Goal: Task Accomplishment & Management: Use online tool/utility

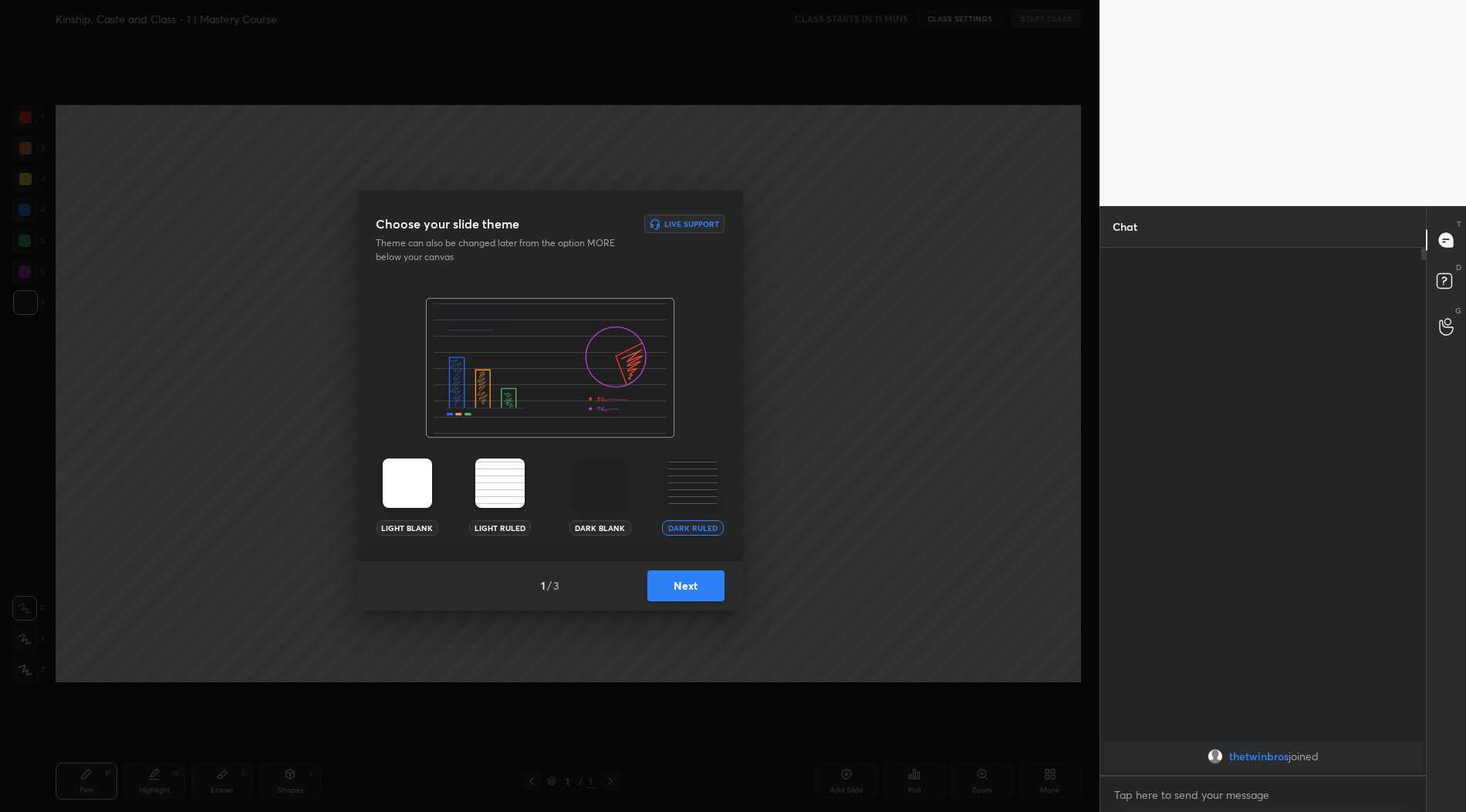
click at [698, 483] on img at bounding box center [693, 483] width 50 height 50
click at [684, 580] on button "Next" at bounding box center [686, 585] width 77 height 31
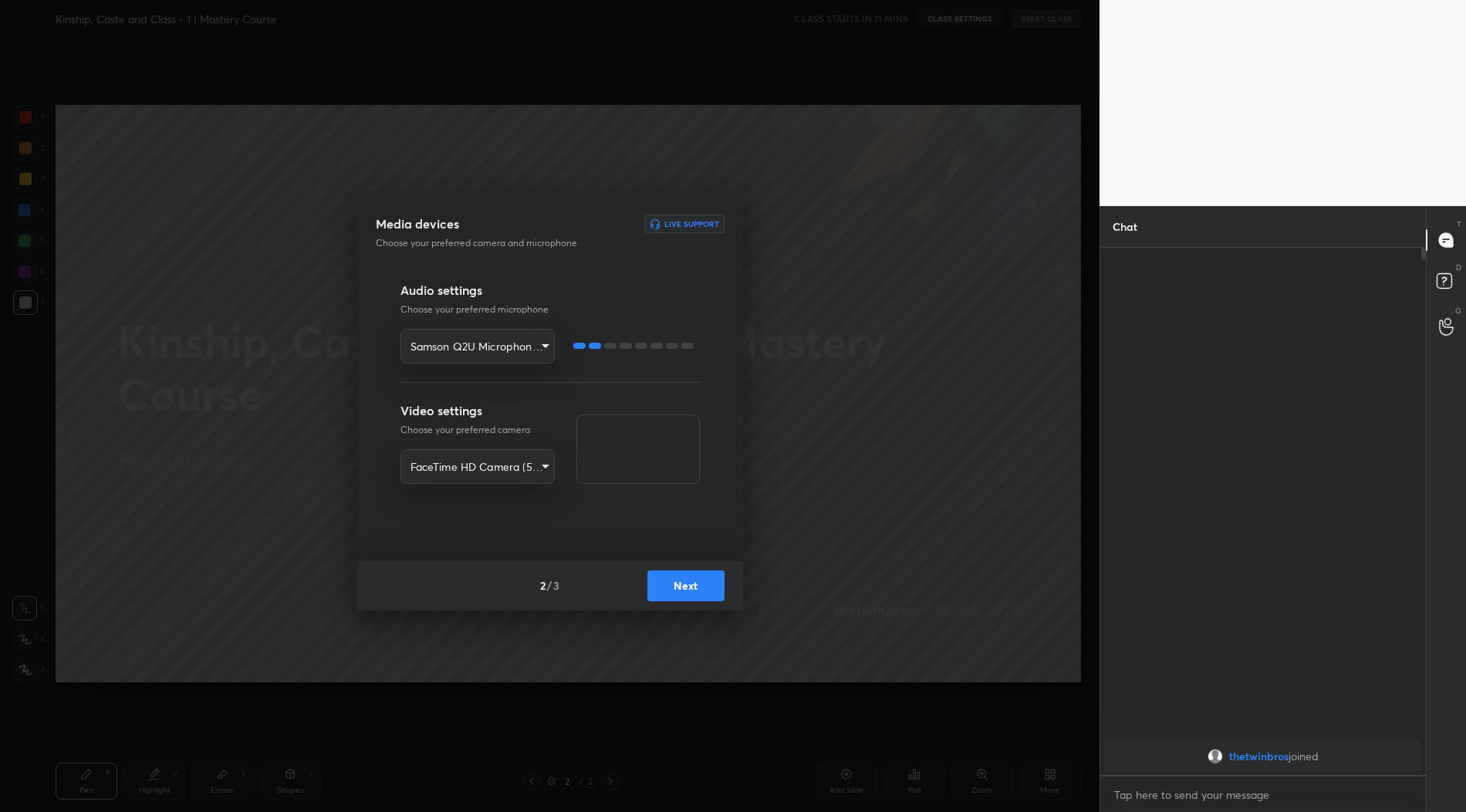
click at [699, 589] on button "Next" at bounding box center [686, 585] width 77 height 31
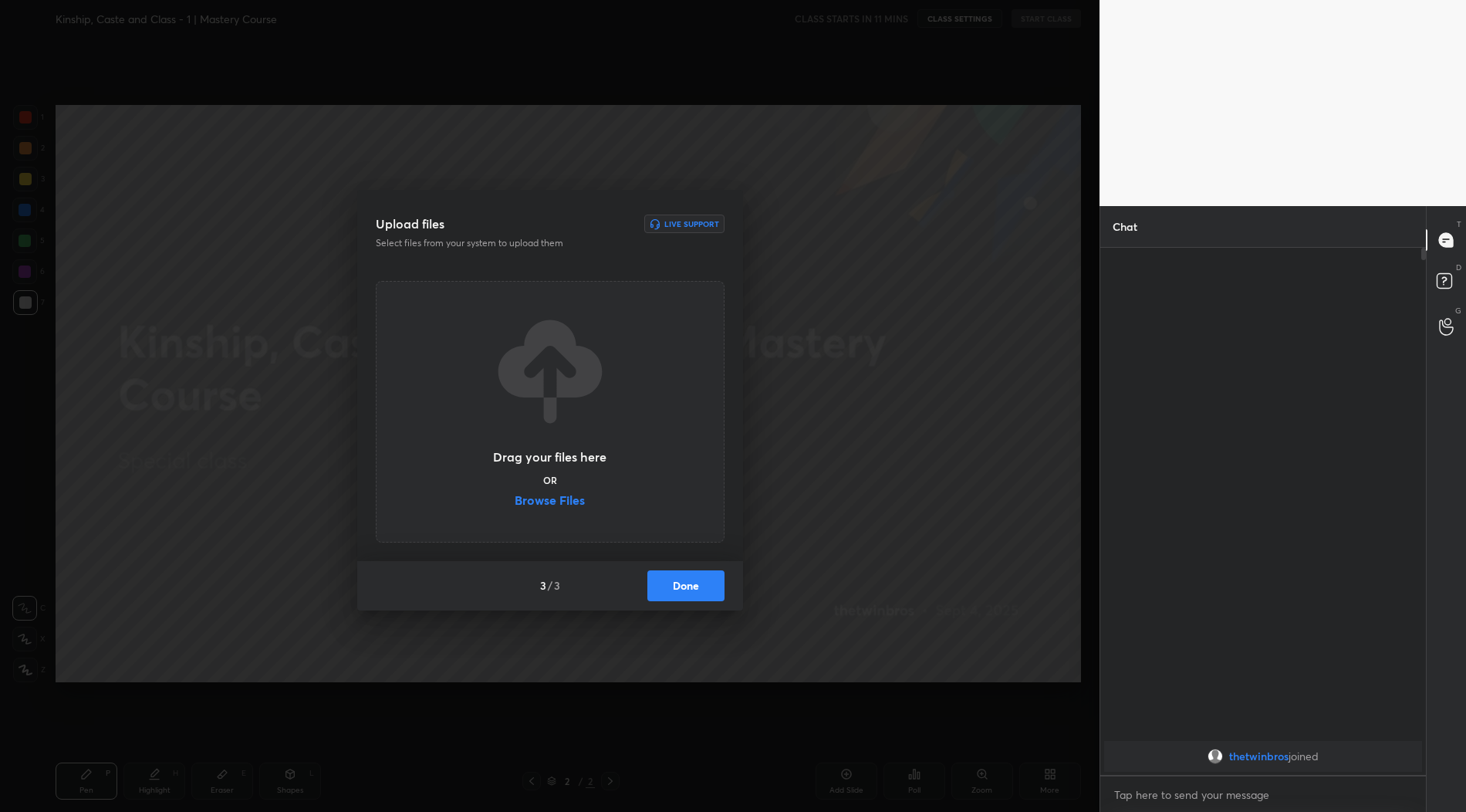
click at [567, 504] on label "Browse Files" at bounding box center [549, 501] width 70 height 16
click at [514, 504] on input "Browse Files" at bounding box center [514, 501] width 0 height 16
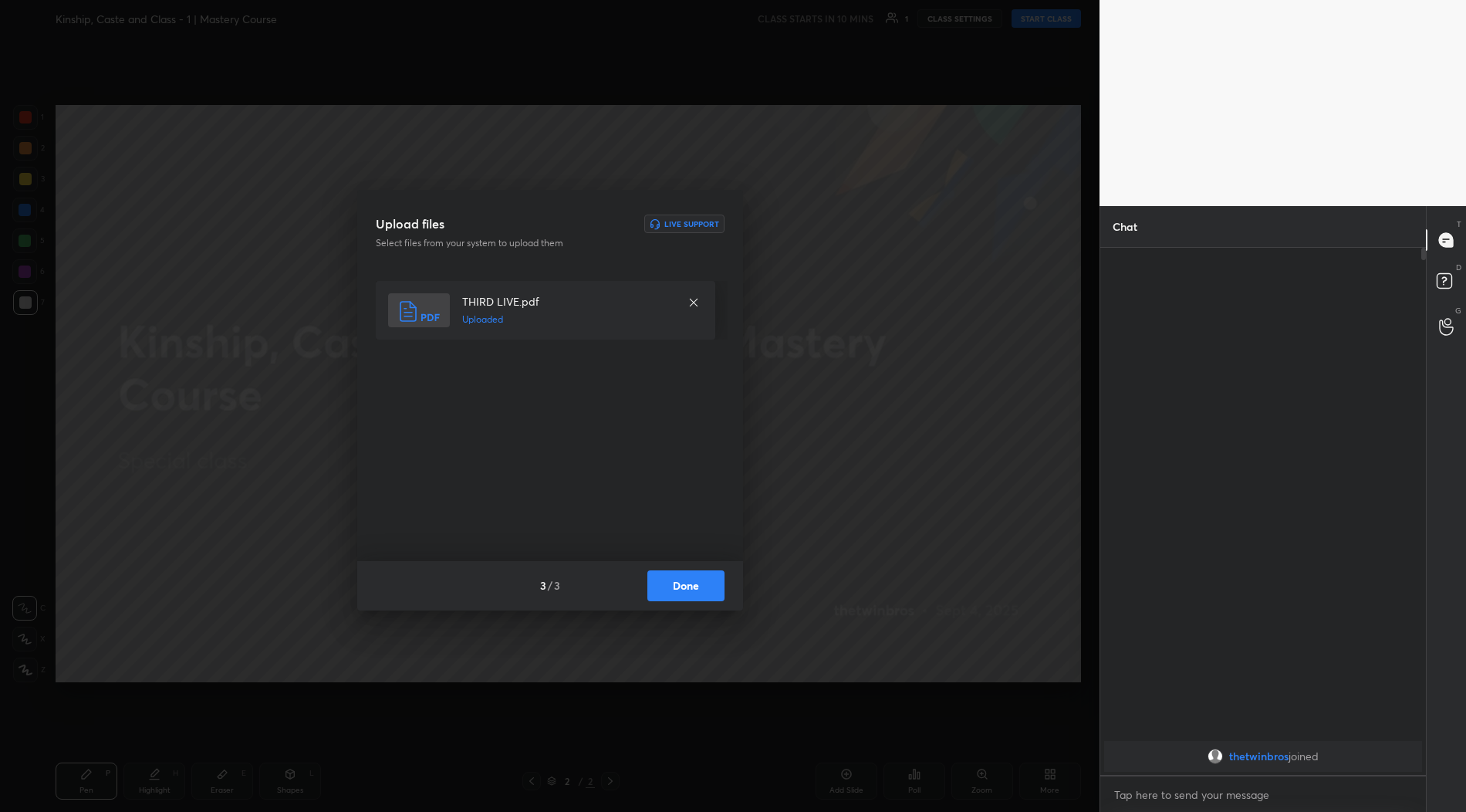
click at [696, 586] on button "Done" at bounding box center [686, 585] width 77 height 31
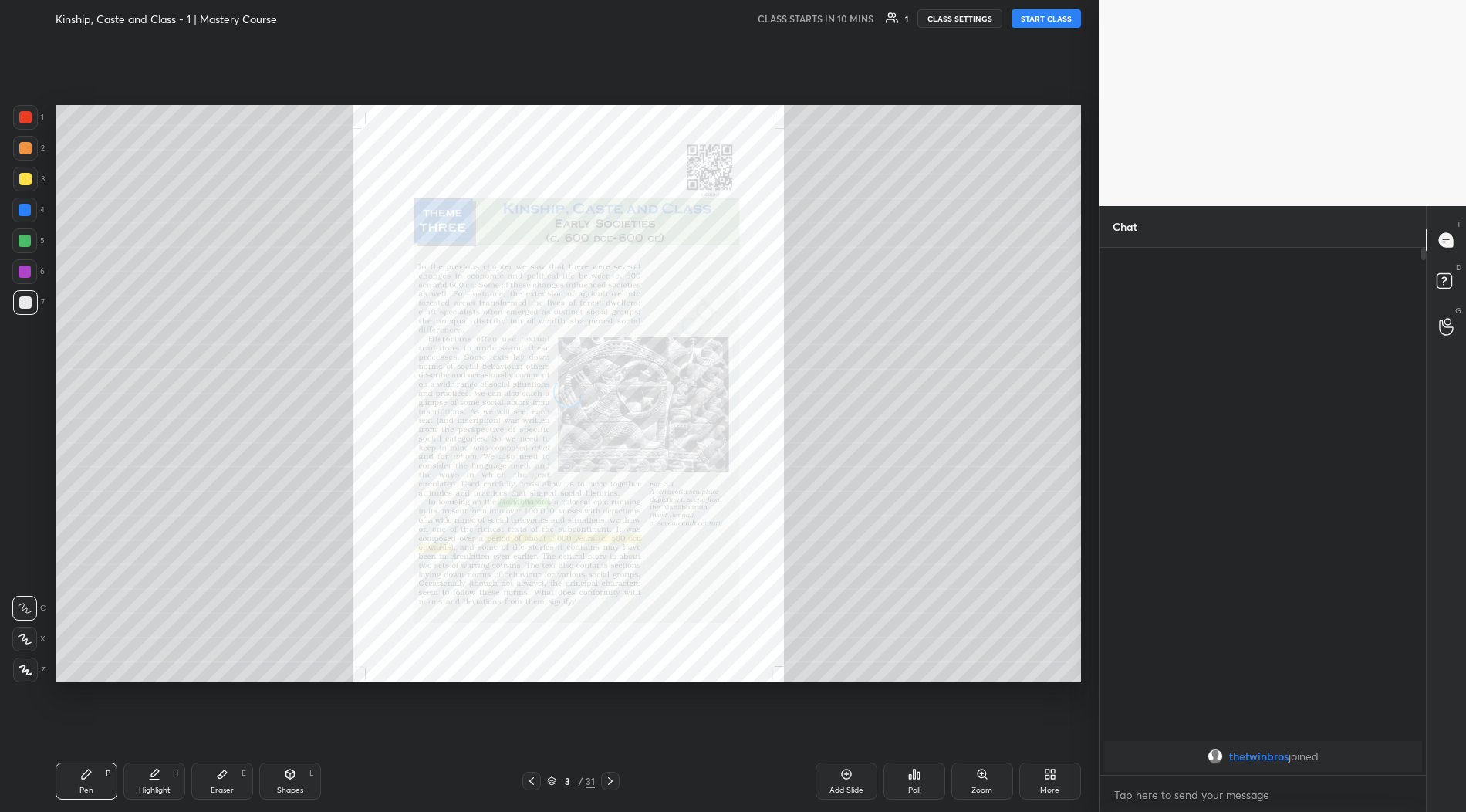
click at [1048, 781] on div "More" at bounding box center [1050, 780] width 62 height 37
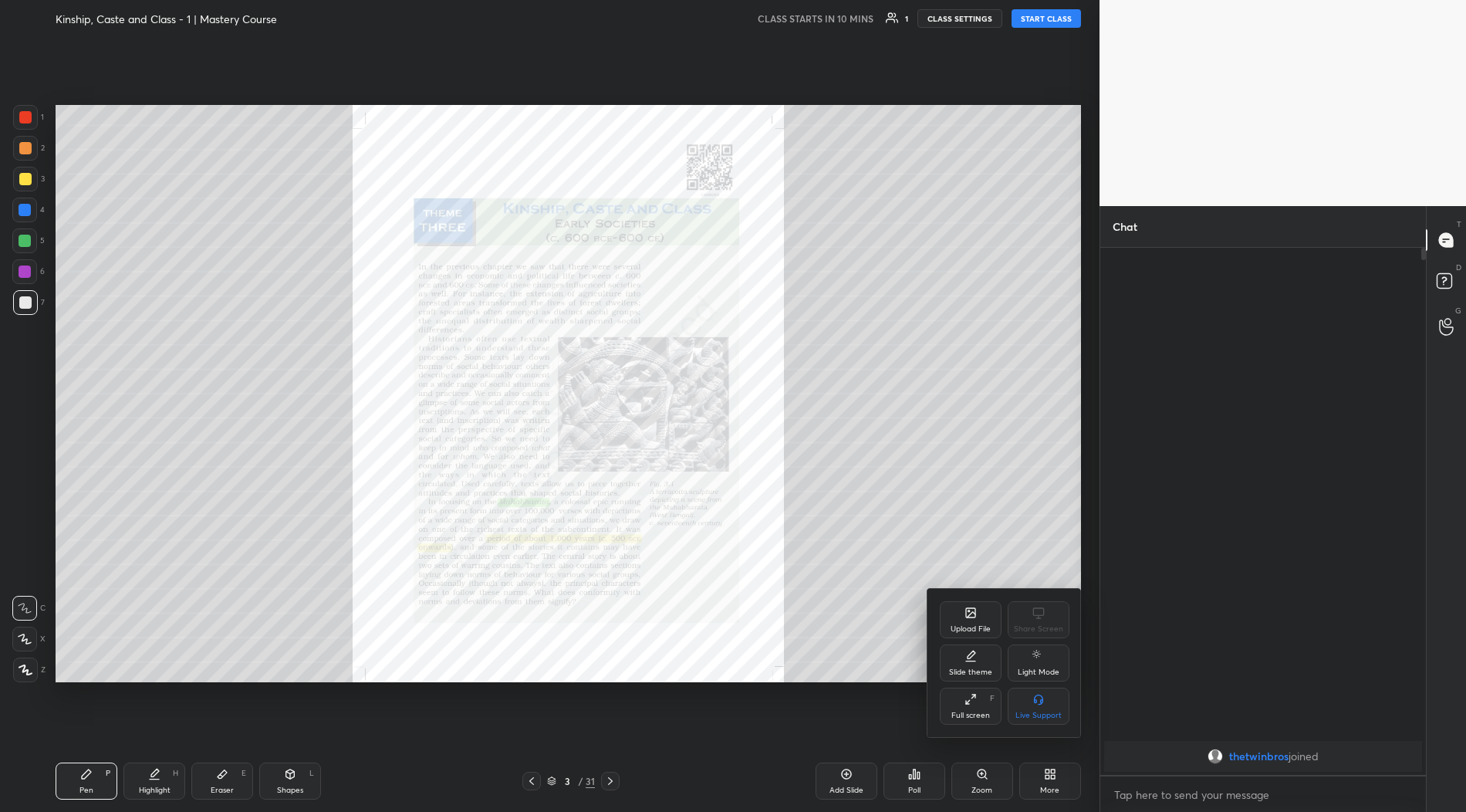
click at [965, 711] on div "Full screen F" at bounding box center [970, 705] width 62 height 37
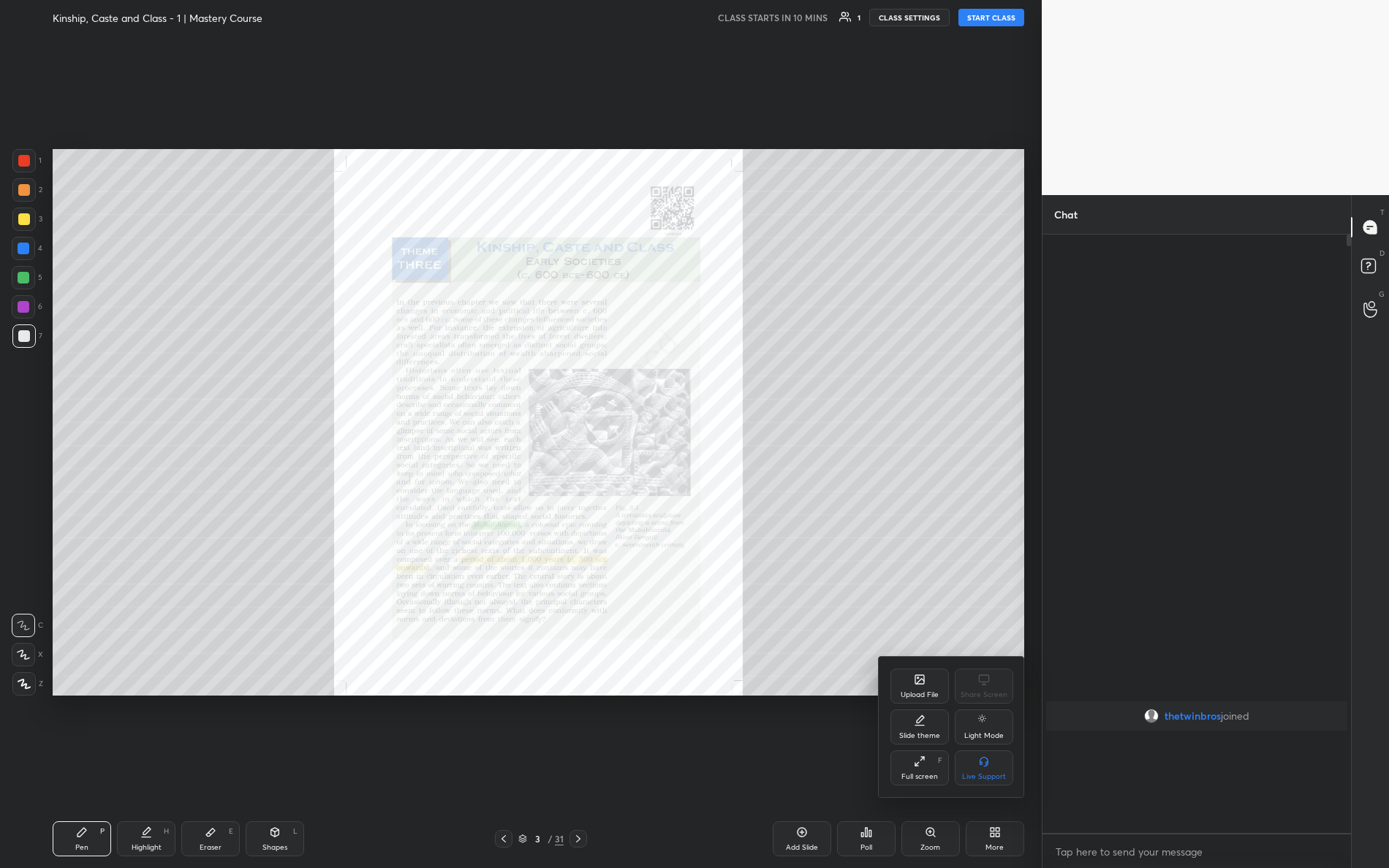
scroll to position [629, 305]
click at [827, 453] on div at bounding box center [694, 434] width 1389 height 868
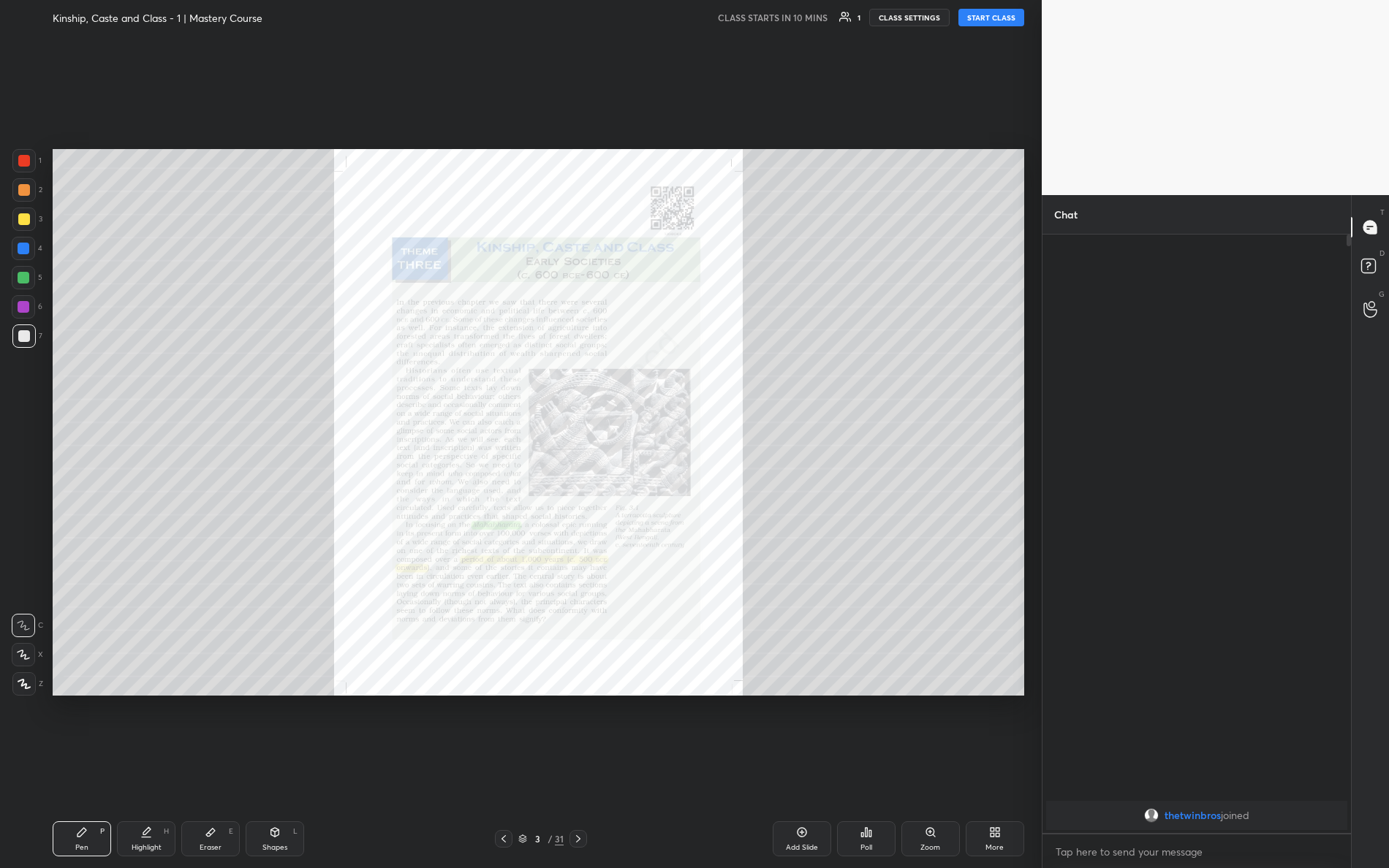
click at [22, 679] on icon at bounding box center [24, 684] width 13 height 11
click at [28, 166] on div at bounding box center [24, 160] width 11 height 11
click at [935, 768] on div "Zoom" at bounding box center [930, 848] width 19 height 7
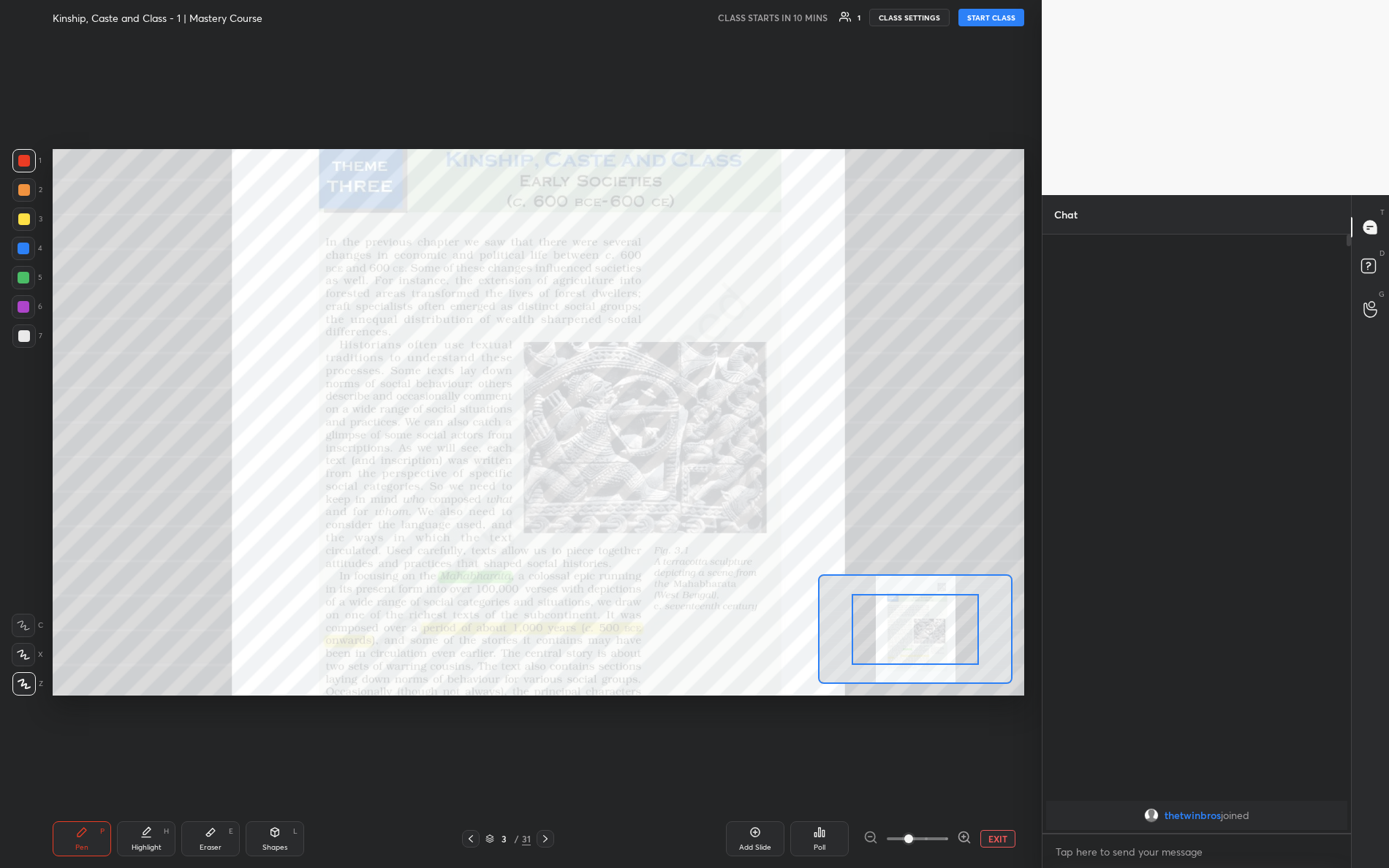
drag, startPoint x: 920, startPoint y: 851, endPoint x: 1001, endPoint y: 853, distance: 81.0
click at [1014, 768] on div "Add Slide Poll EXIT" at bounding box center [808, 839] width 431 height 35
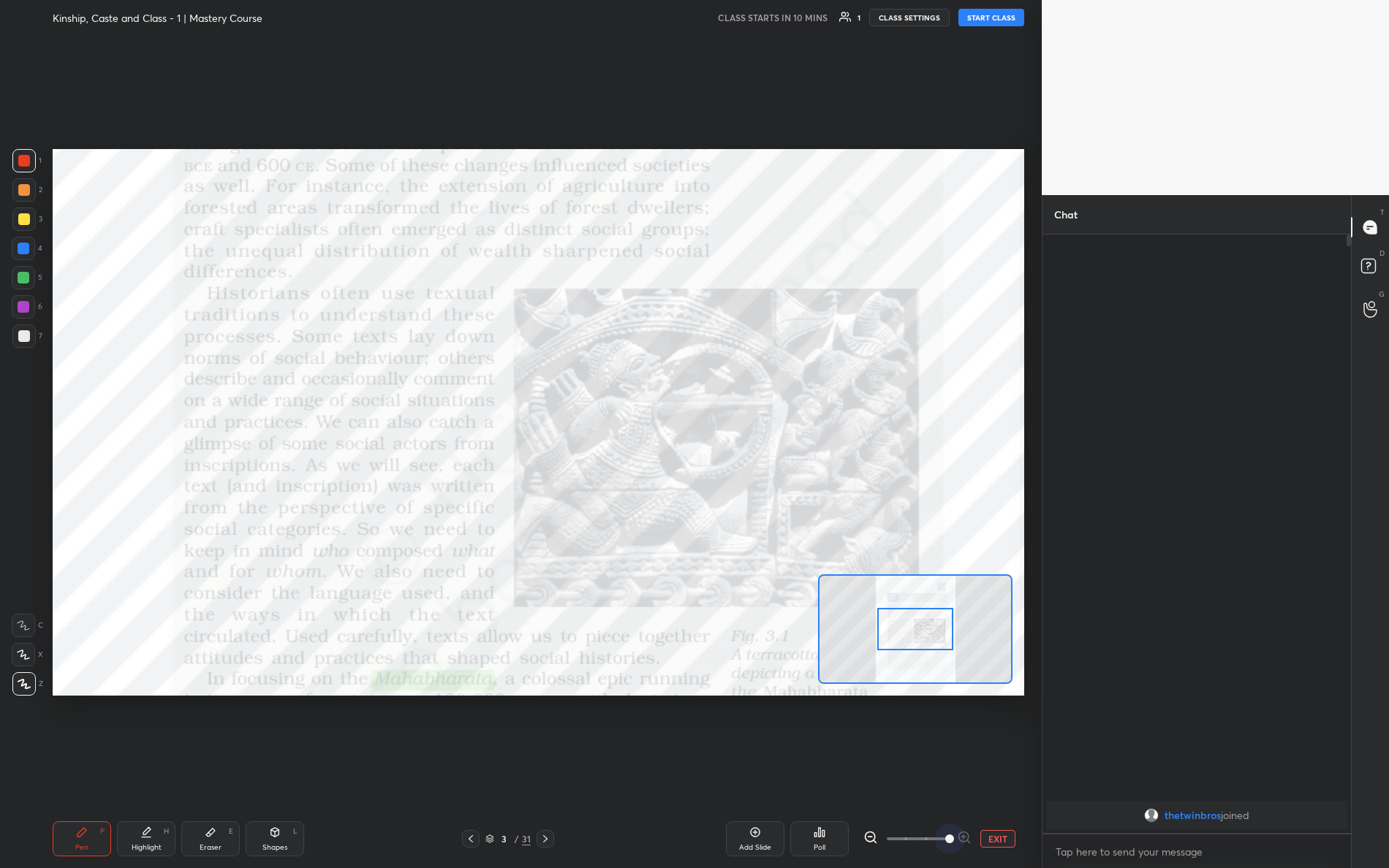
drag, startPoint x: 956, startPoint y: 837, endPoint x: 1010, endPoint y: 831, distance: 54.3
click at [1010, 768] on div "EXIT" at bounding box center [944, 839] width 161 height 18
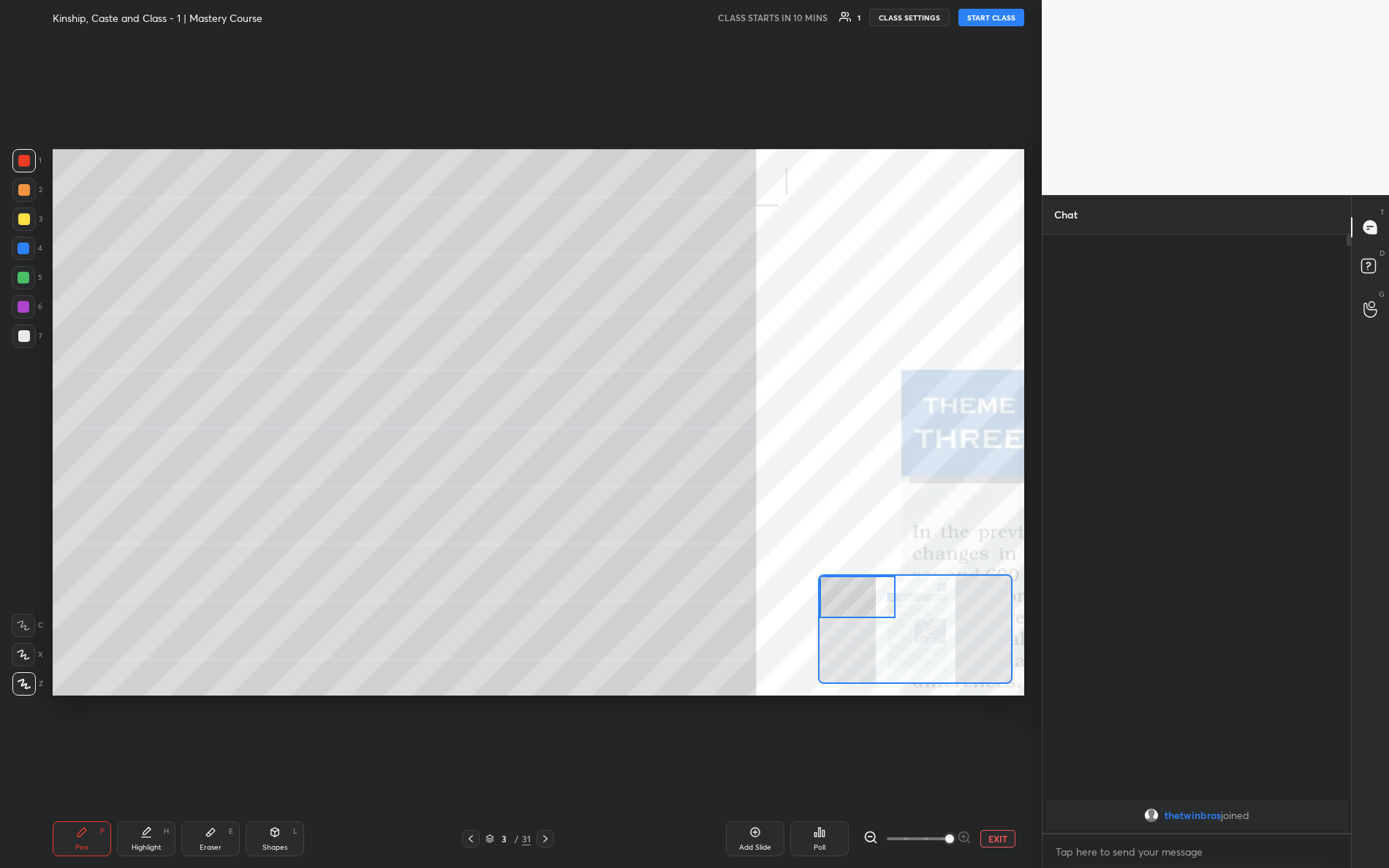
click at [637, 455] on div "Setting up your live class" at bounding box center [538, 422] width 971 height 547
click at [994, 768] on button "EXIT" at bounding box center [997, 839] width 35 height 18
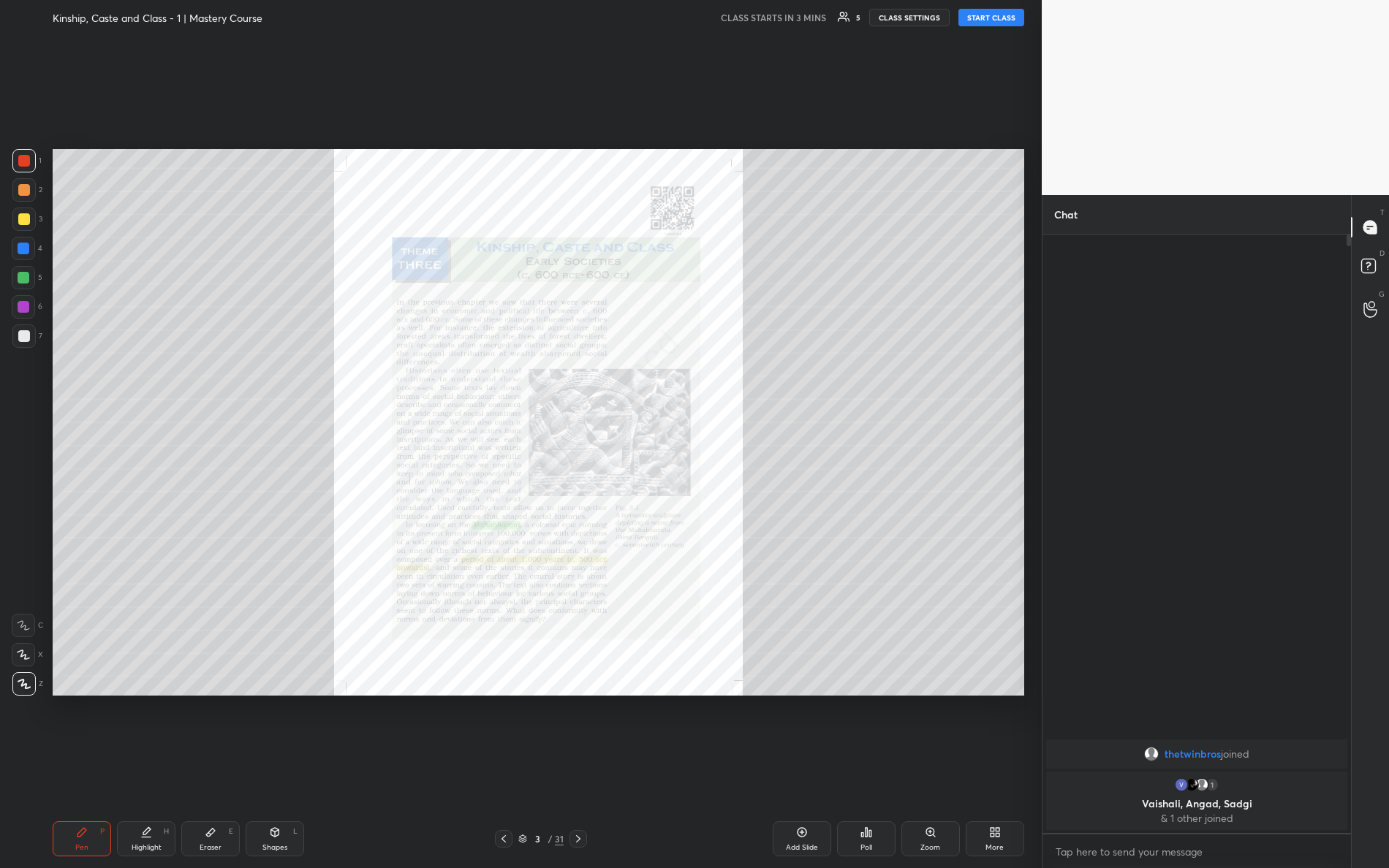
click at [927, 768] on div "Zoom" at bounding box center [930, 848] width 19 height 7
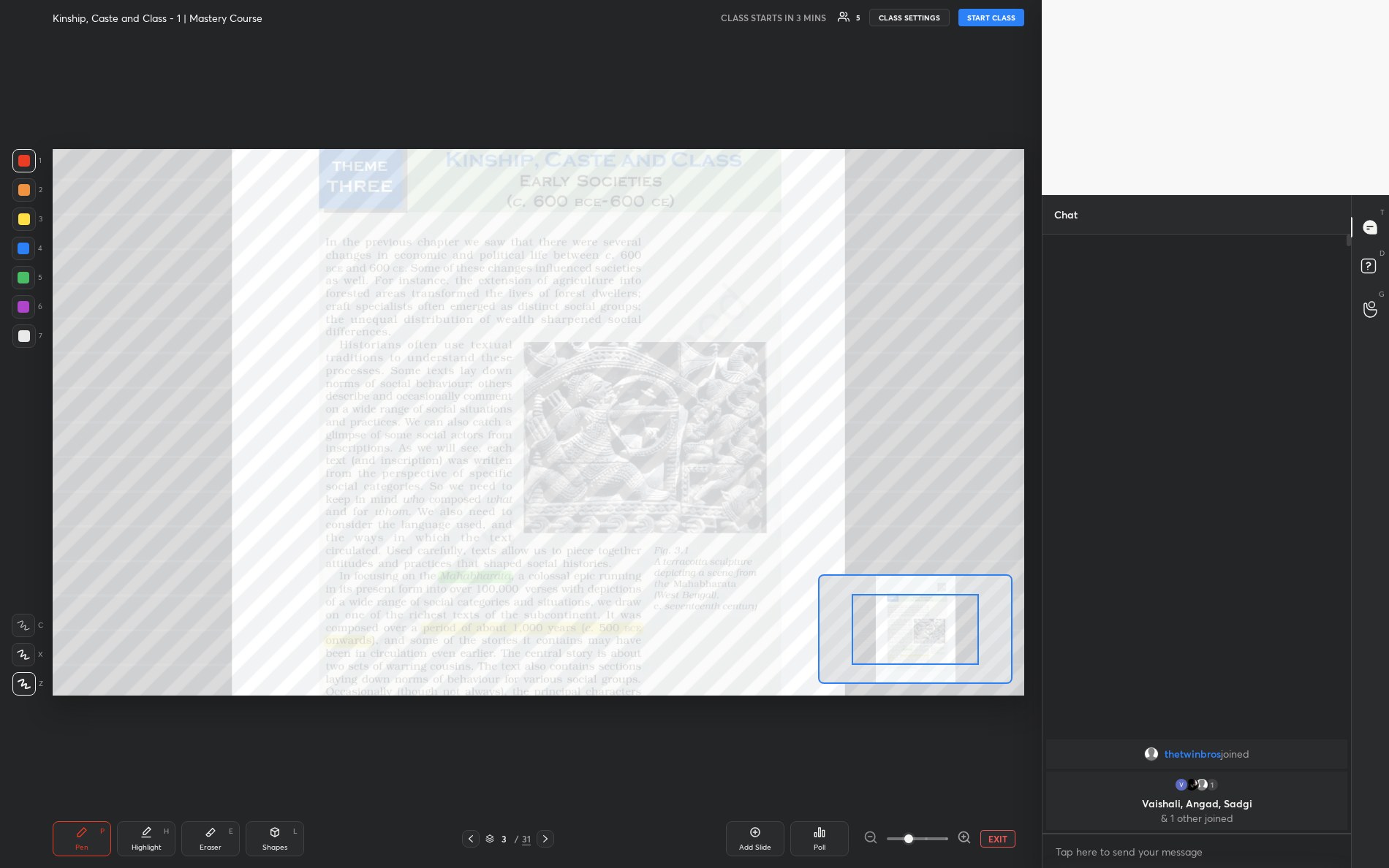
drag, startPoint x: 1014, startPoint y: 844, endPoint x: 1032, endPoint y: 841, distance: 18.2
click at [1036, 768] on div "1 2 3 4 5 6 7 R O A L C X Z Erase all C X Z Kinship, Caste and Class - 1 | Mast…" at bounding box center [521, 434] width 1042 height 868
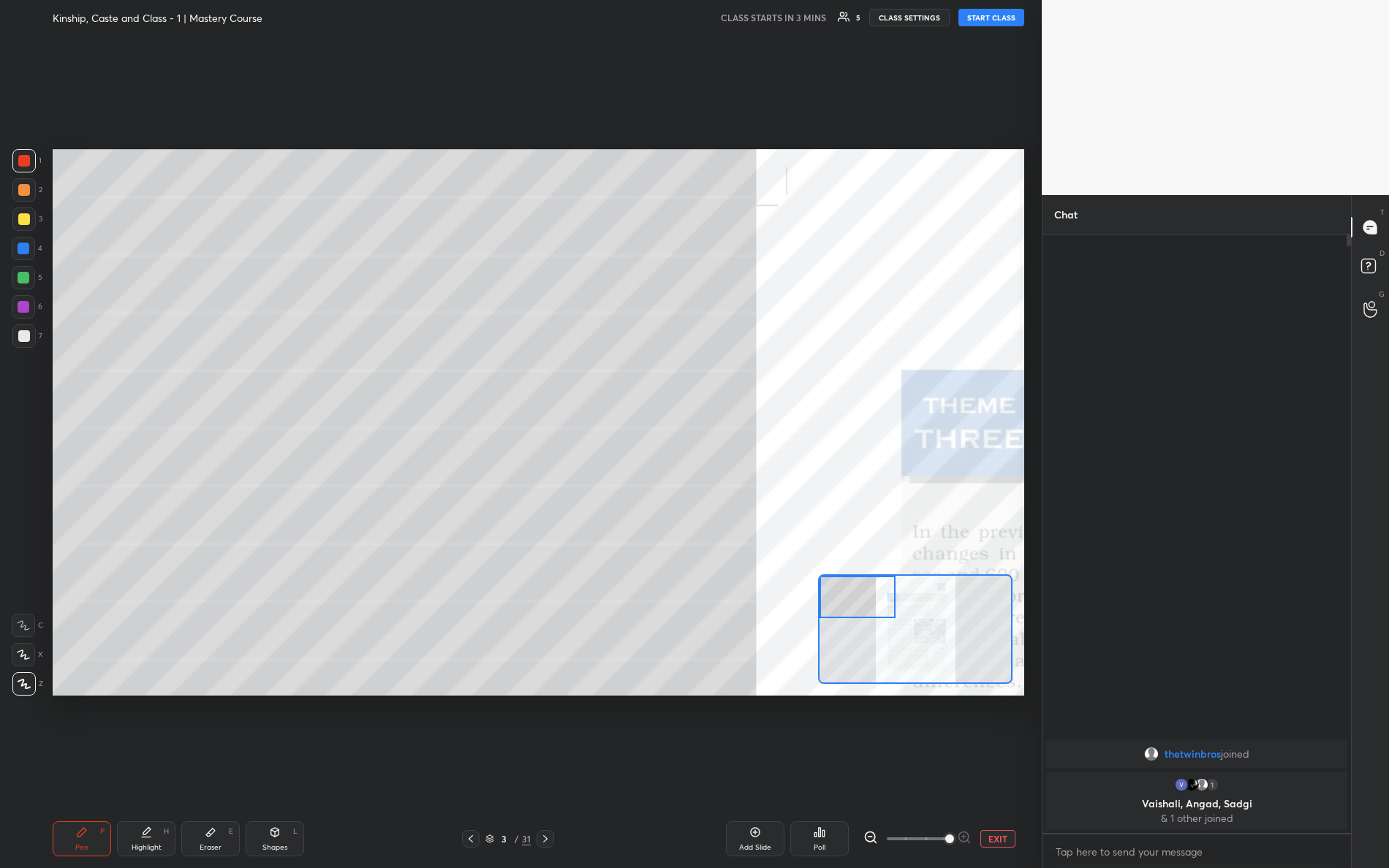
click at [702, 450] on div "Setting up your live class" at bounding box center [538, 422] width 971 height 547
click at [1178, 768] on textarea at bounding box center [1197, 852] width 285 height 24
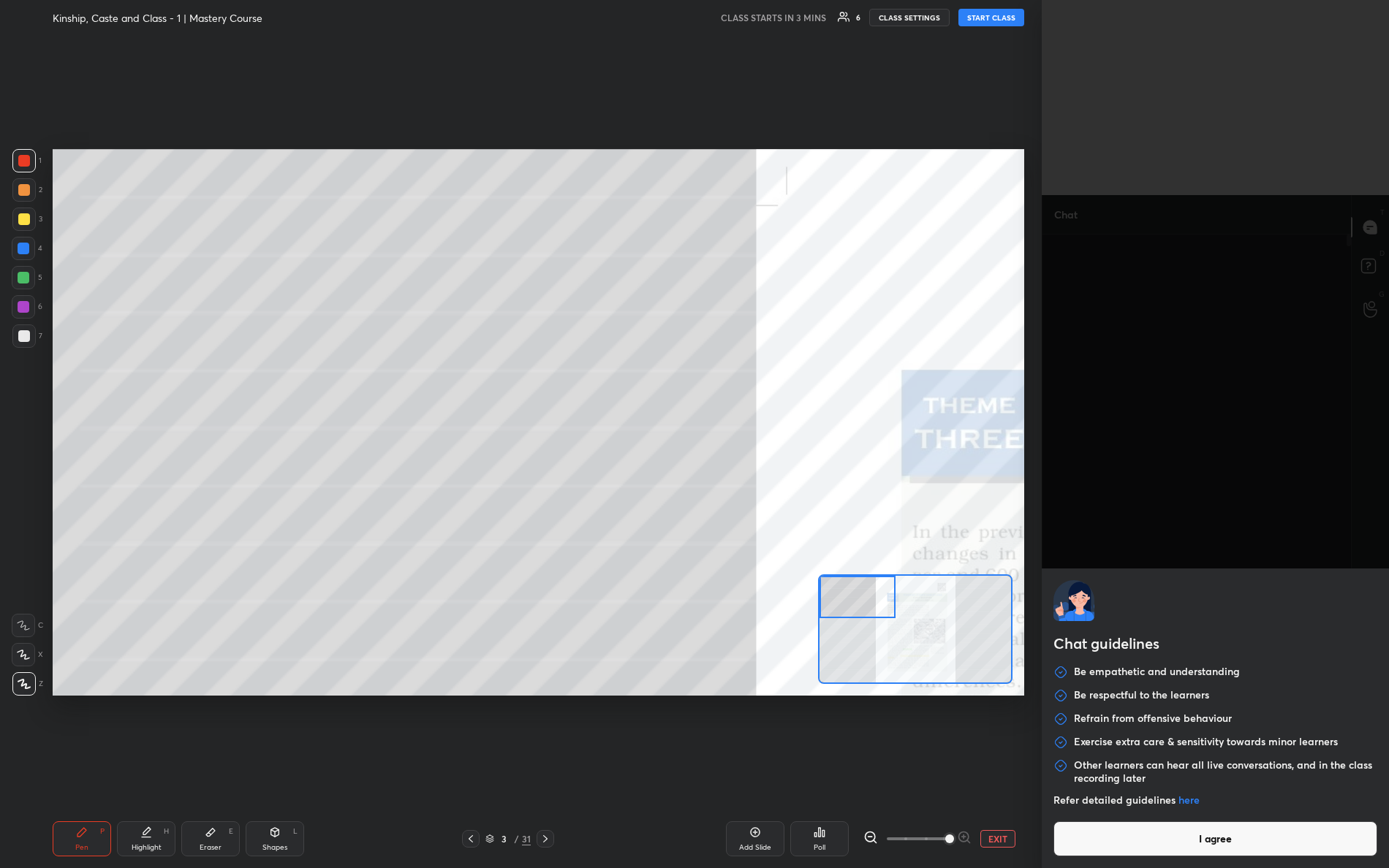
click at [1178, 768] on button "I agree" at bounding box center [1215, 839] width 324 height 35
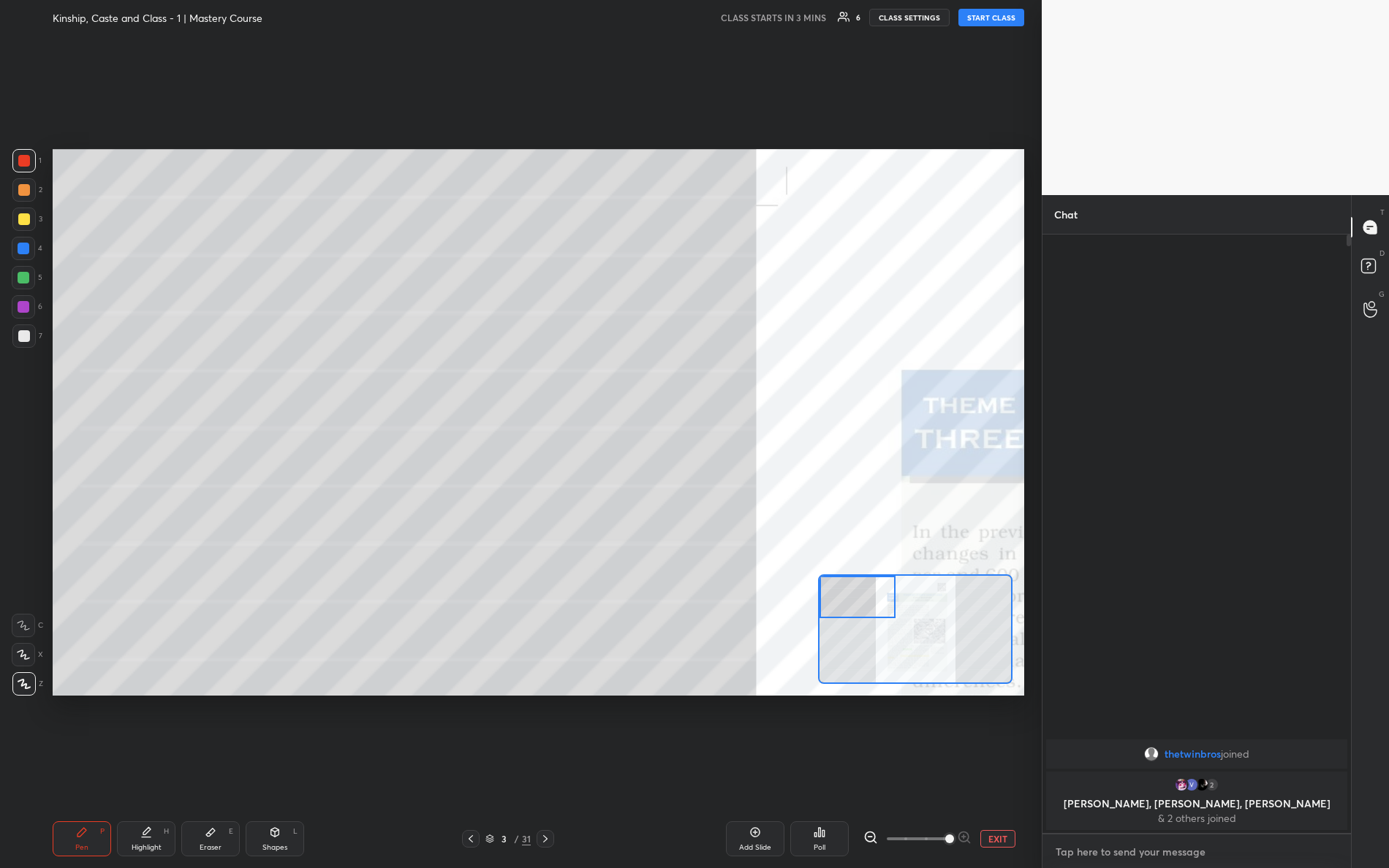
type textarea "x"
type textarea "Y"
type textarea "x"
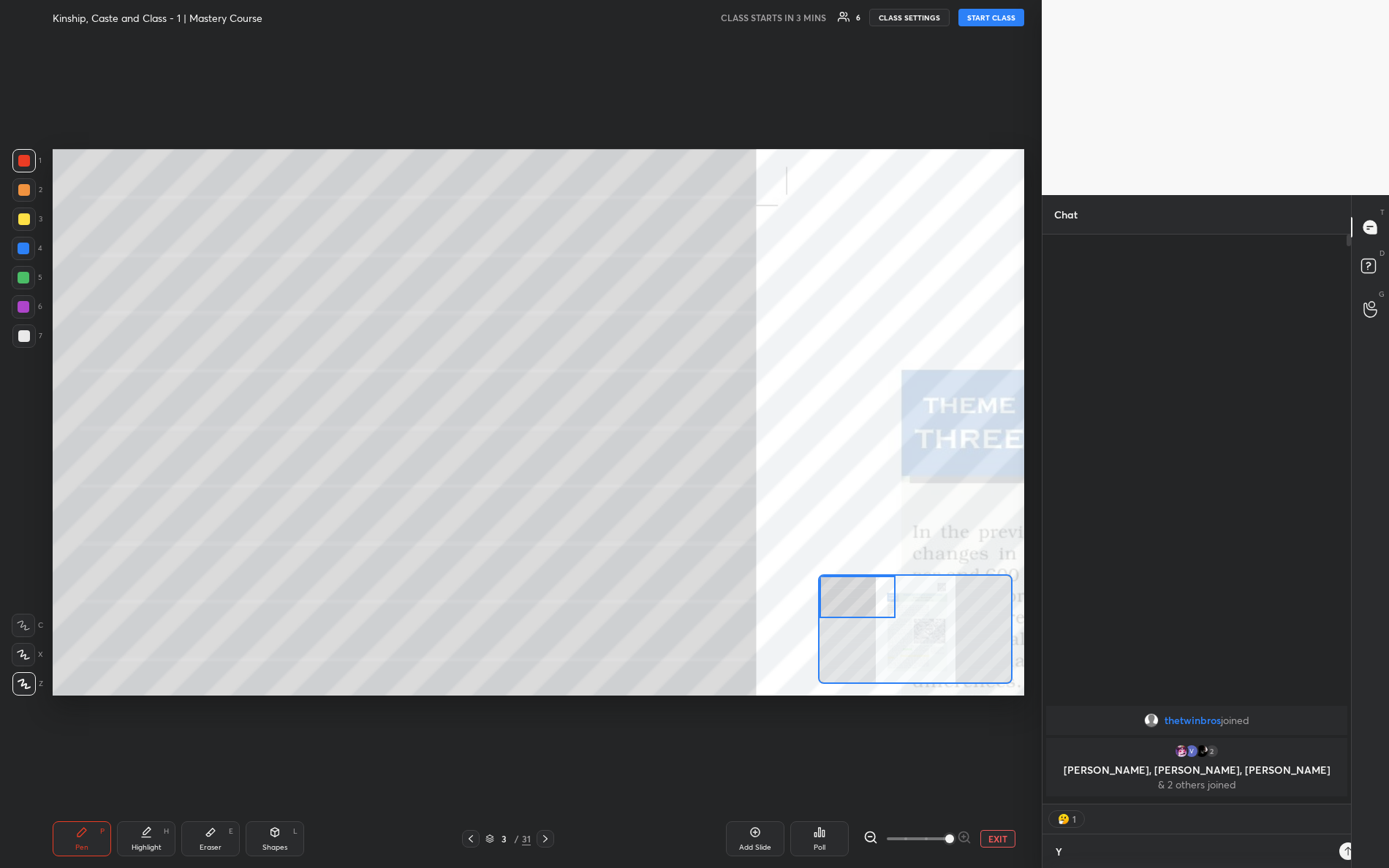
scroll to position [629, 305]
type textarea "Yo"
type textarea "x"
type textarea "[PERSON_NAME]"
type textarea "x"
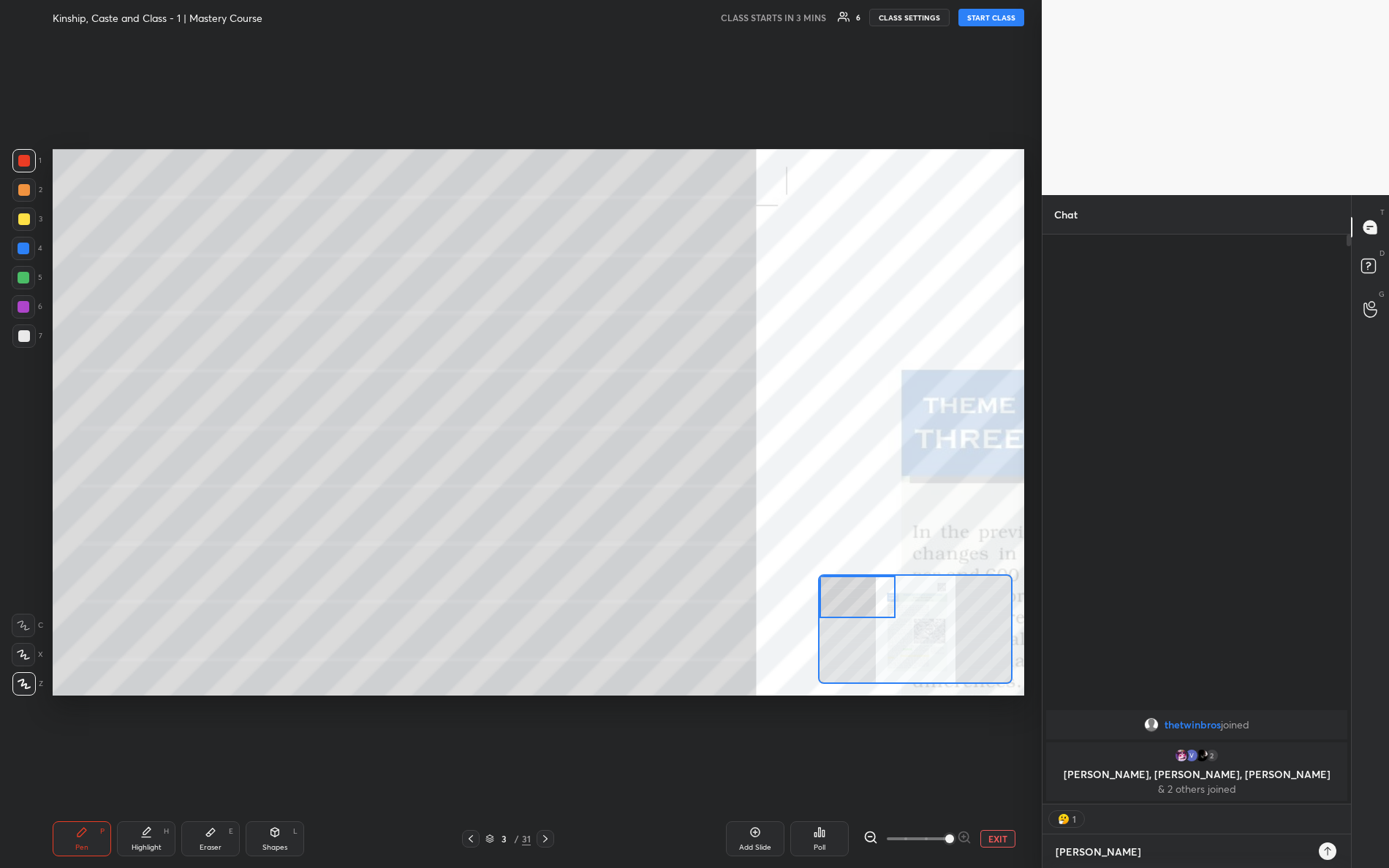
type textarea "Yooo"
type textarea "x"
type textarea "Yoooo"
type textarea "x"
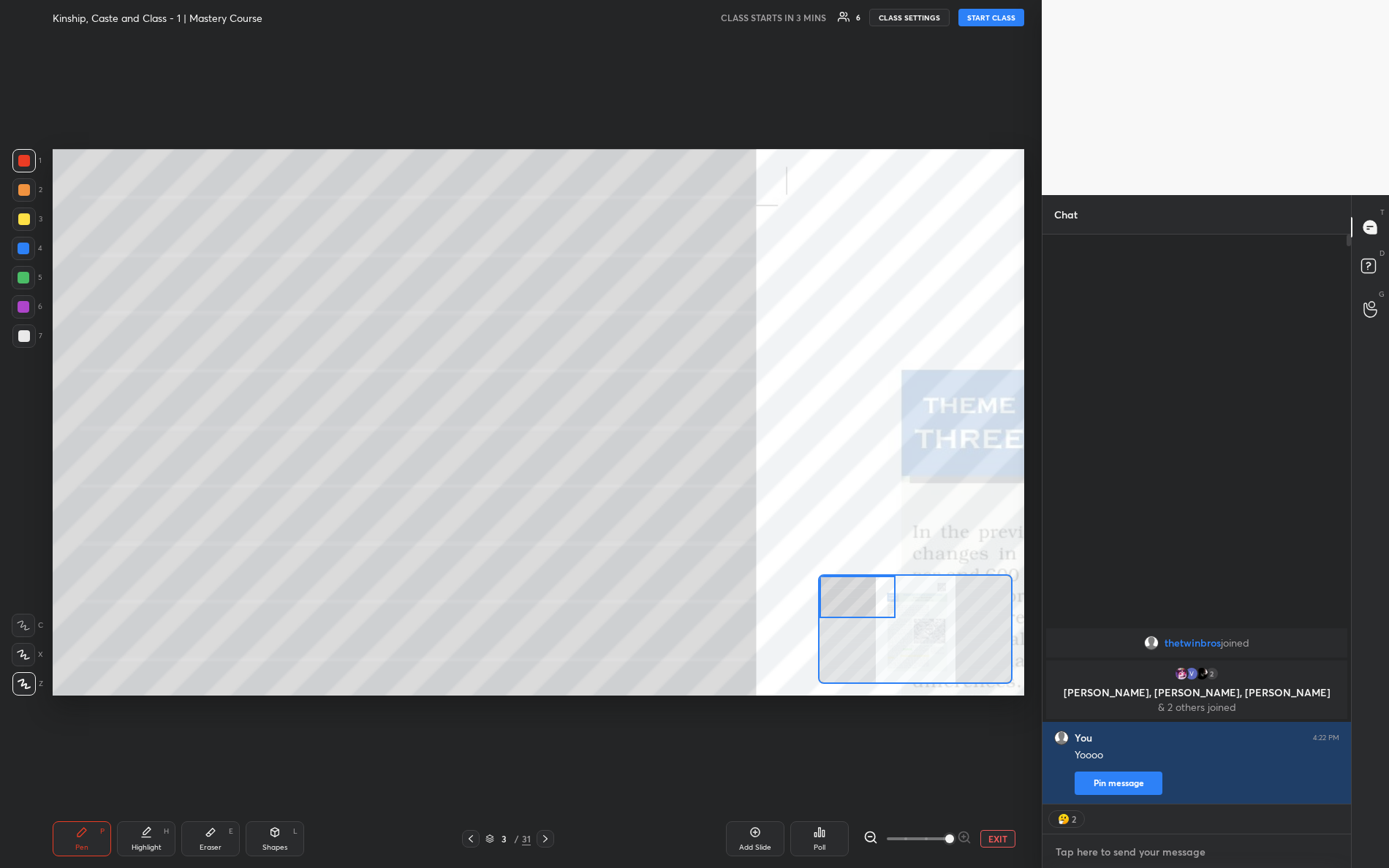
type textarea "x"
type textarea "K"
type textarea "x"
type textarea "Ky"
type textarea "x"
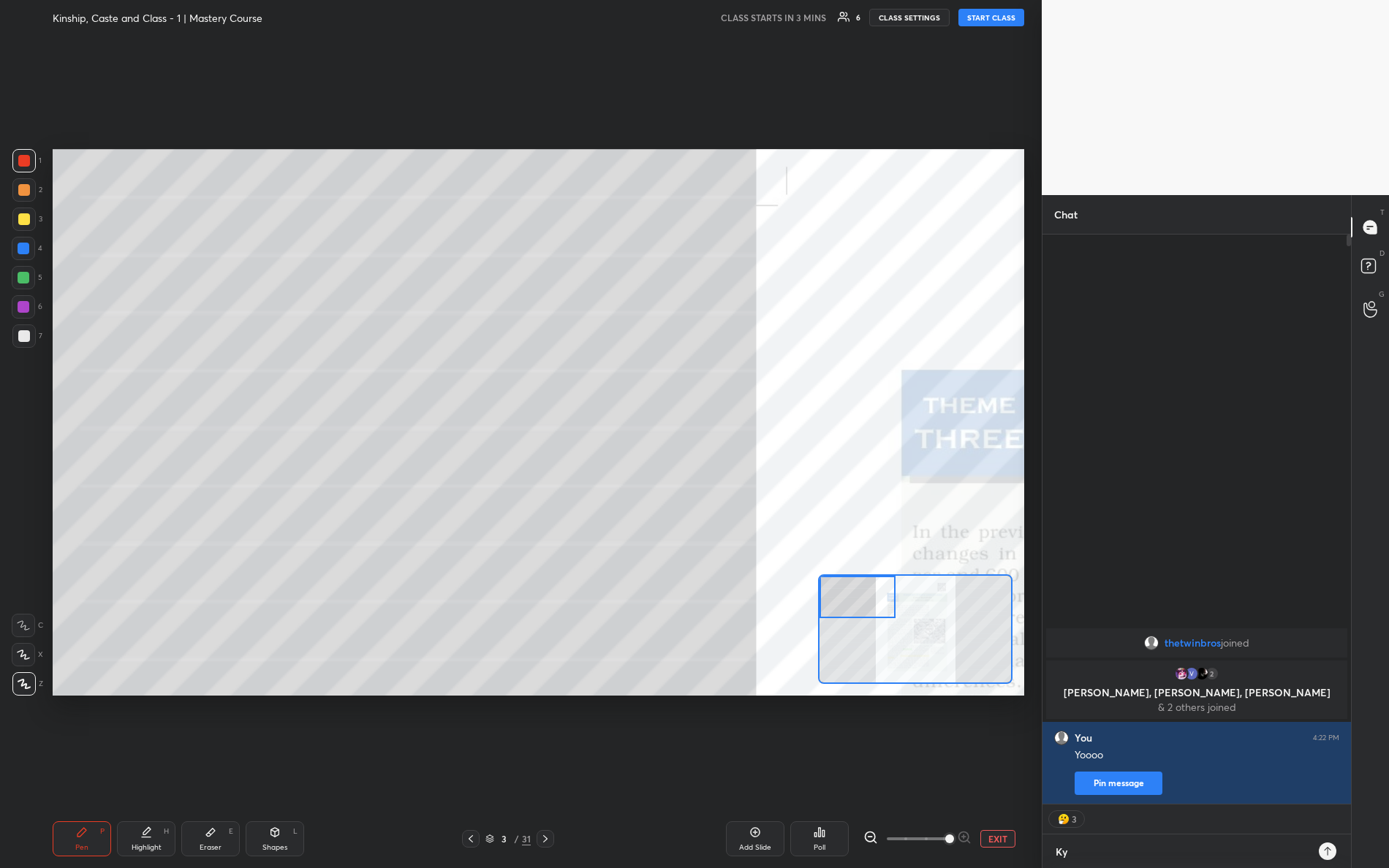
type textarea "Kya"
type textarea "x"
type textarea "Kya"
type textarea "x"
type textarea "Kya h"
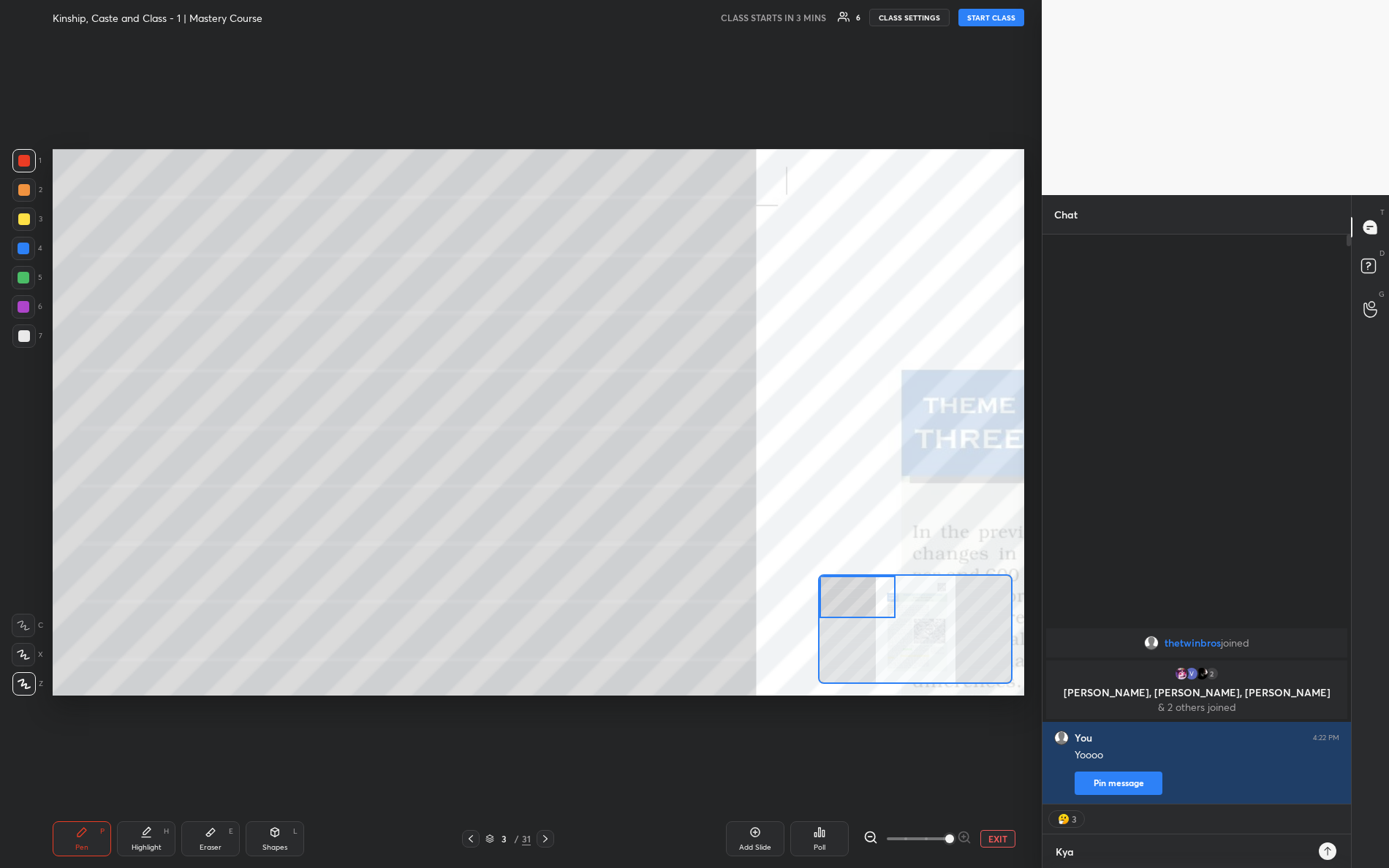
type textarea "x"
type textarea "Kya ha"
type textarea "x"
type textarea "Kya hal"
type textarea "x"
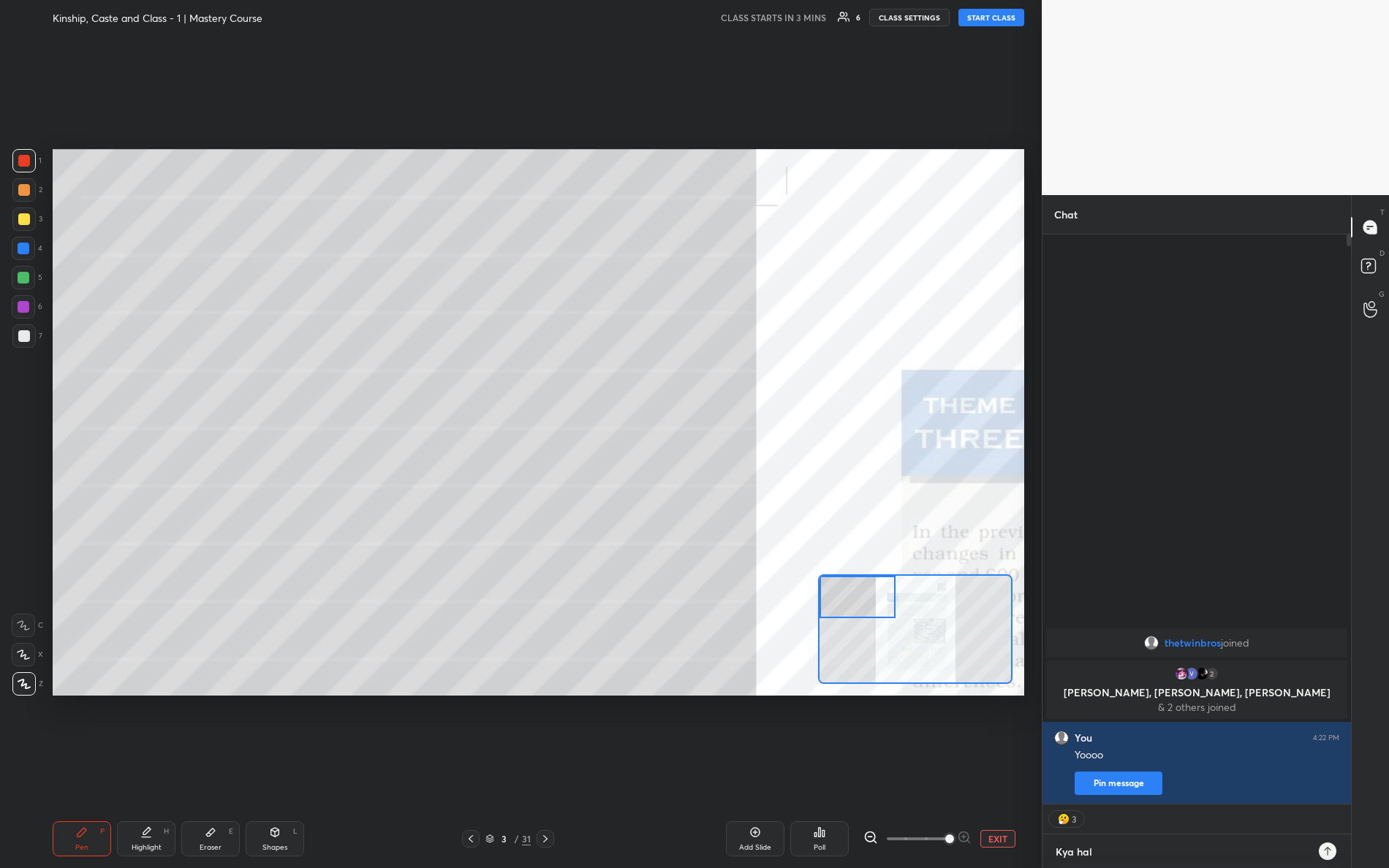
type textarea "Kya hall"
type textarea "x"
type textarea "[PERSON_NAME]"
type textarea "x"
type textarea "[PERSON_NAME]"
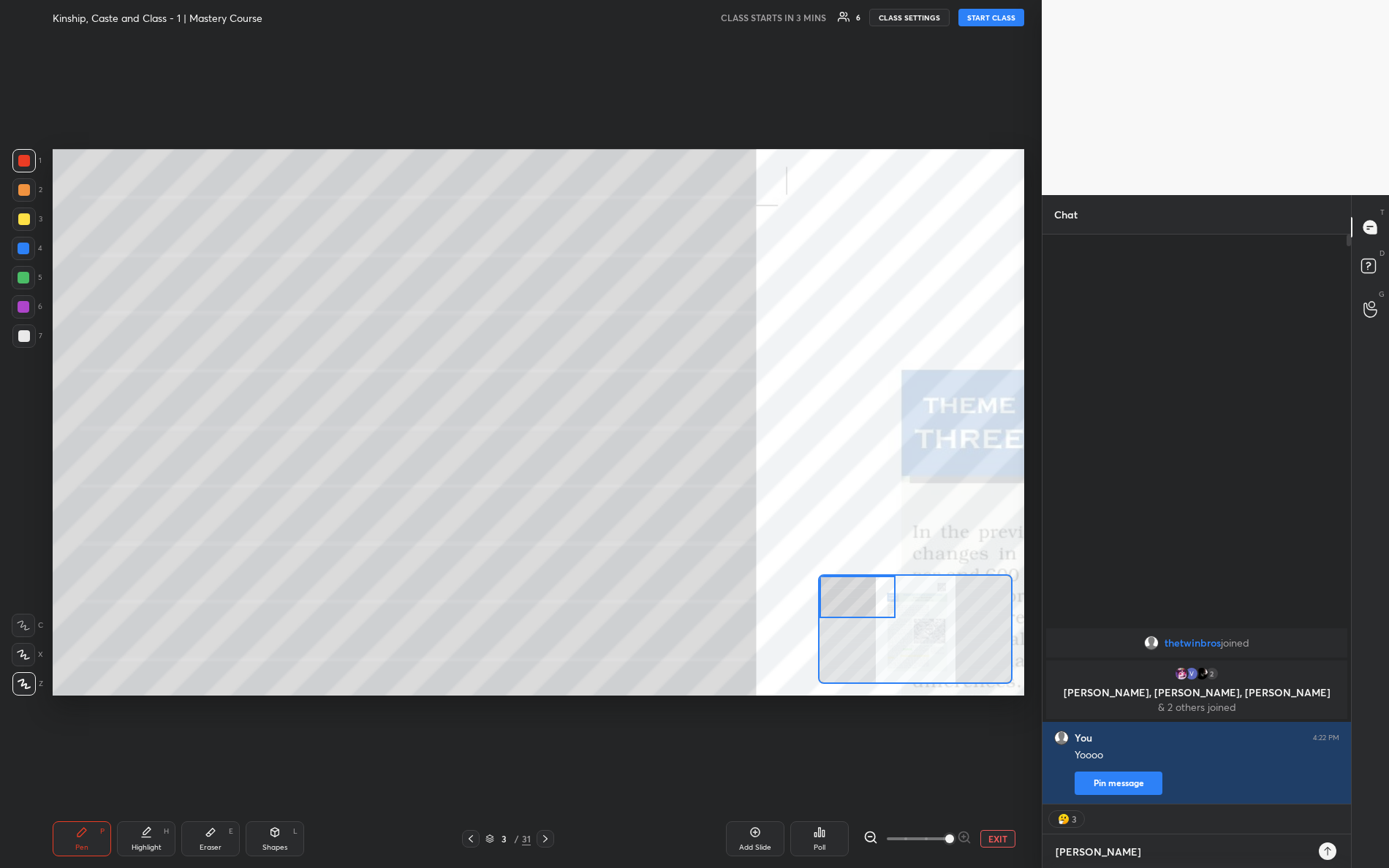
type textarea "x"
type textarea "[PERSON_NAME]"
type textarea "x"
type textarea "[PERSON_NAME]"
type textarea "x"
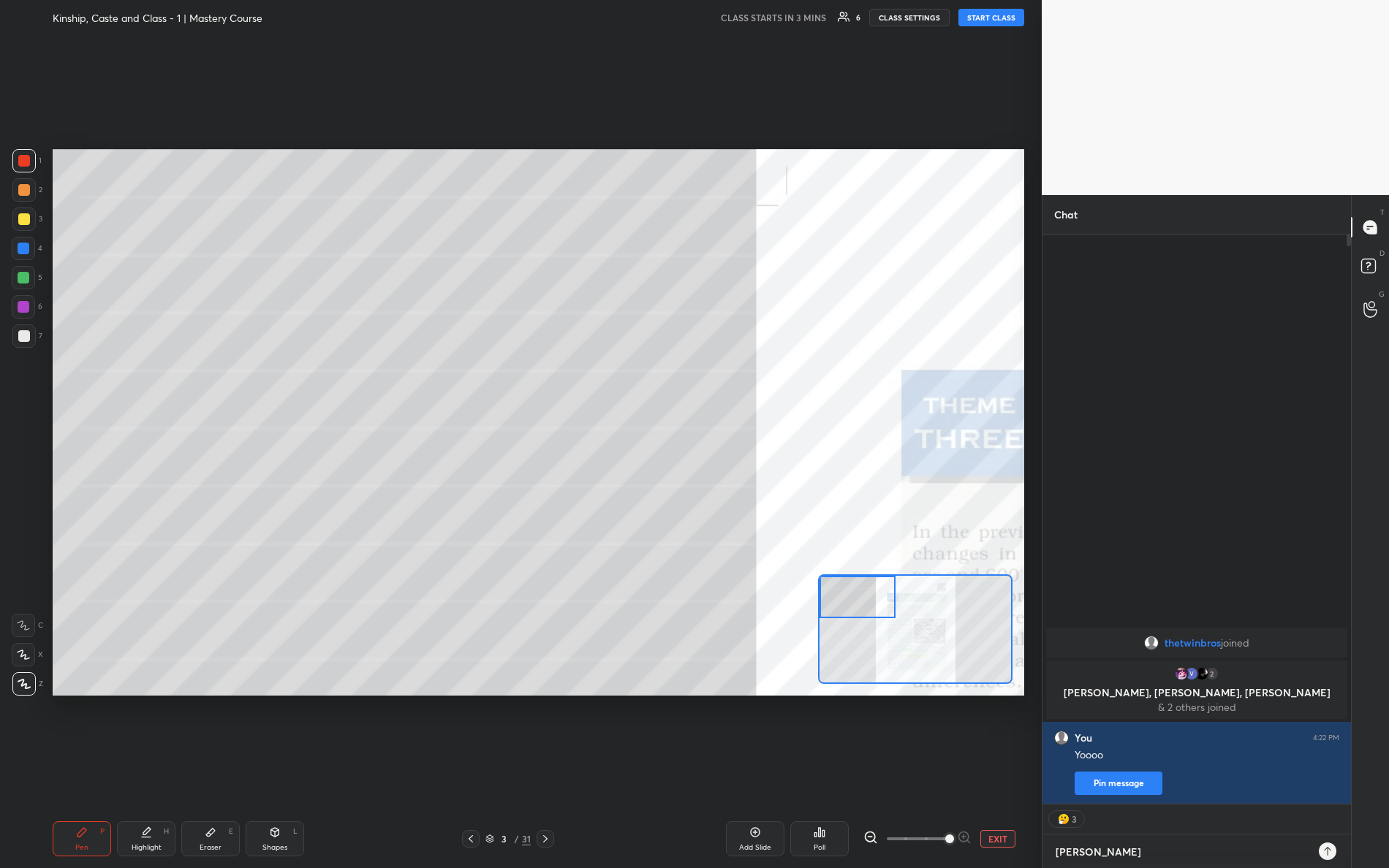
type textarea "Kya halla hai"
type textarea "x"
type textarea "Kya halla haii"
type textarea "x"
type textarea "Kya halla haiii"
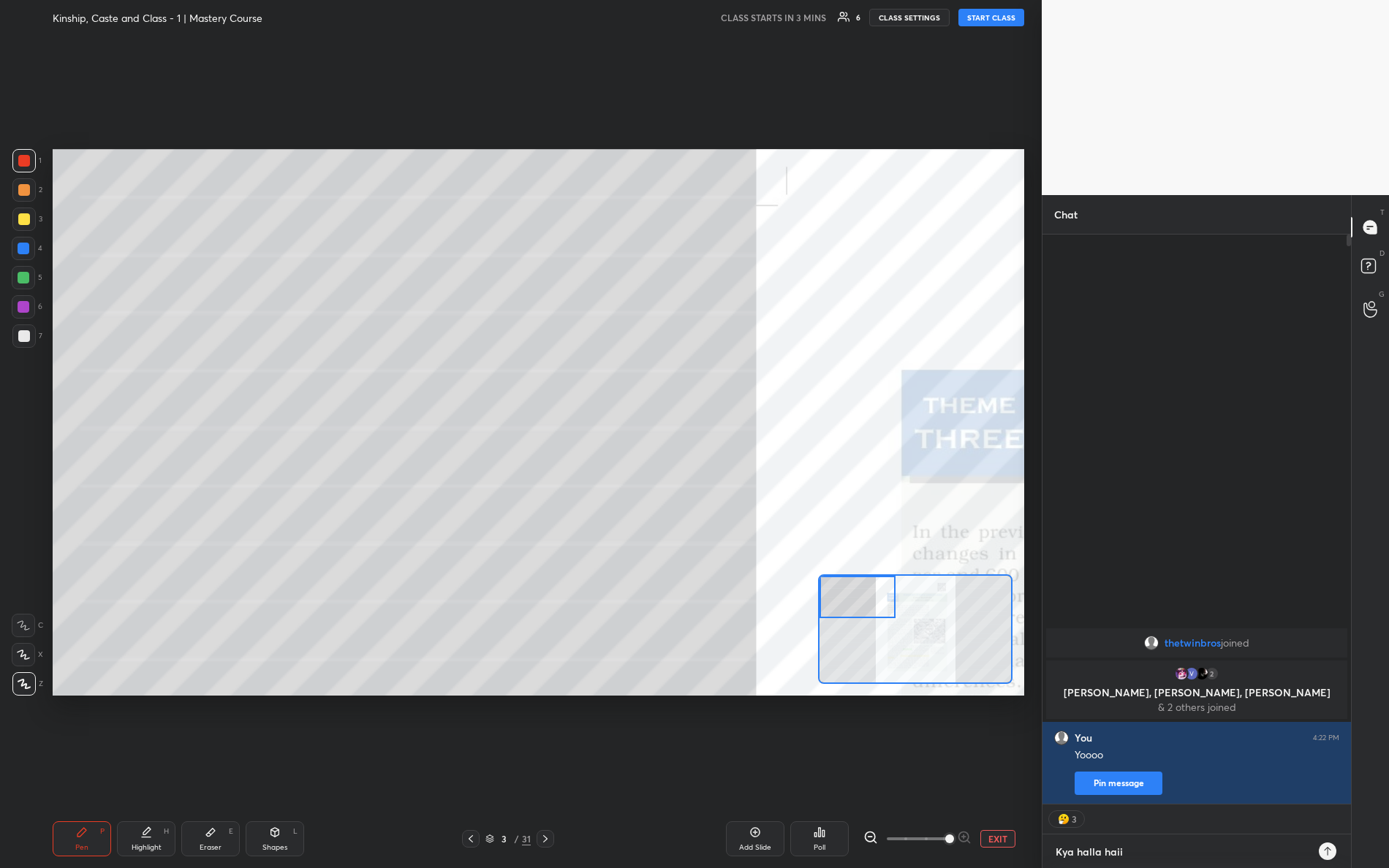
type textarea "x"
type textarea "Kya halla haiiii"
type textarea "x"
type textarea "Kya halla haiiiii"
type textarea "x"
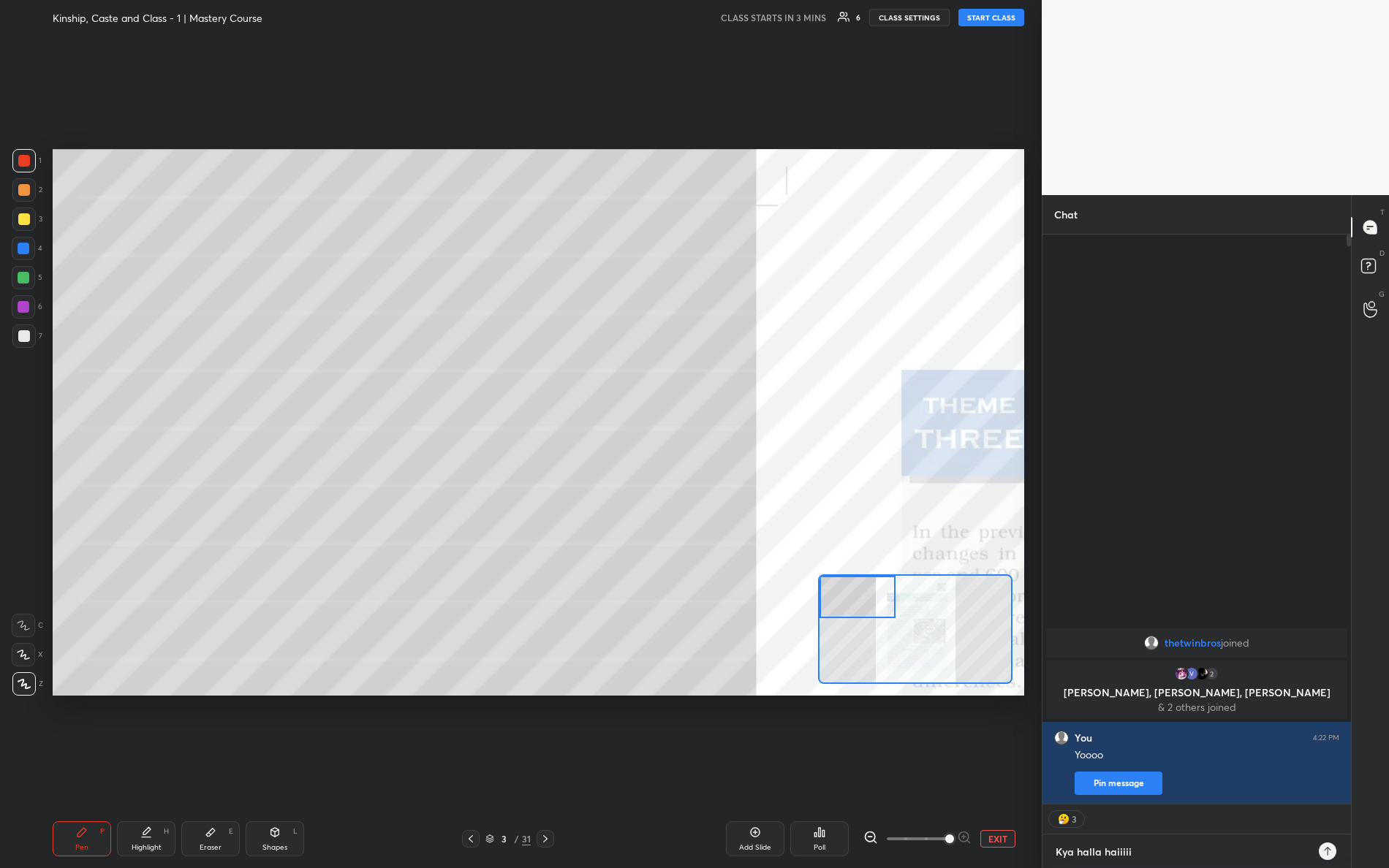
type textarea "Kya halla haiiiiii"
type textarea "x"
type textarea "Kya halla haiiiiiii"
type textarea "x"
type textarea "Kya halla haiiiiiiii"
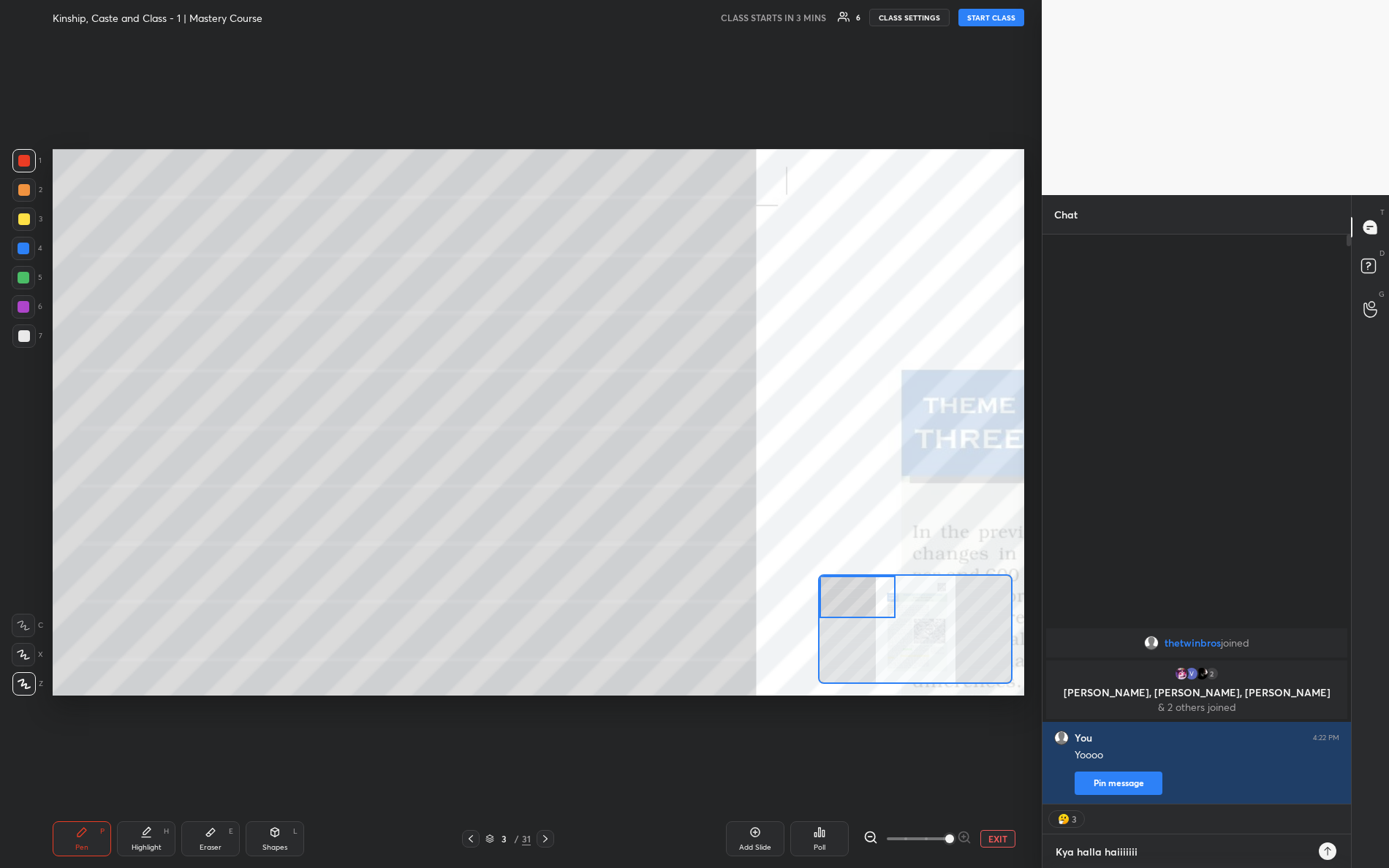
type textarea "x"
type textarea "Kya halla haiiiiiiiii"
type textarea "x"
type textarea "Kya halla haiiiiiiiiii"
type textarea "x"
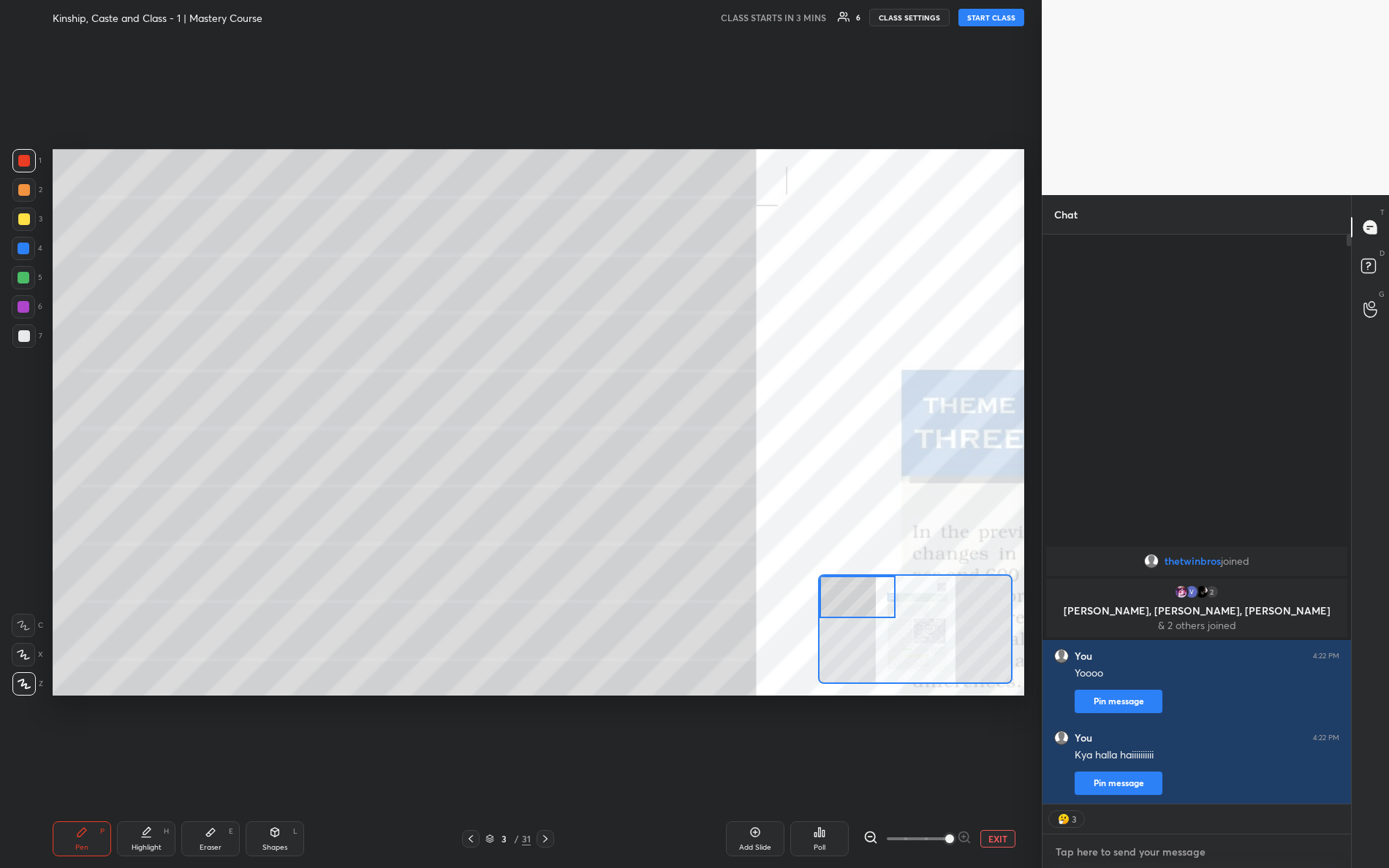
type textarea "x"
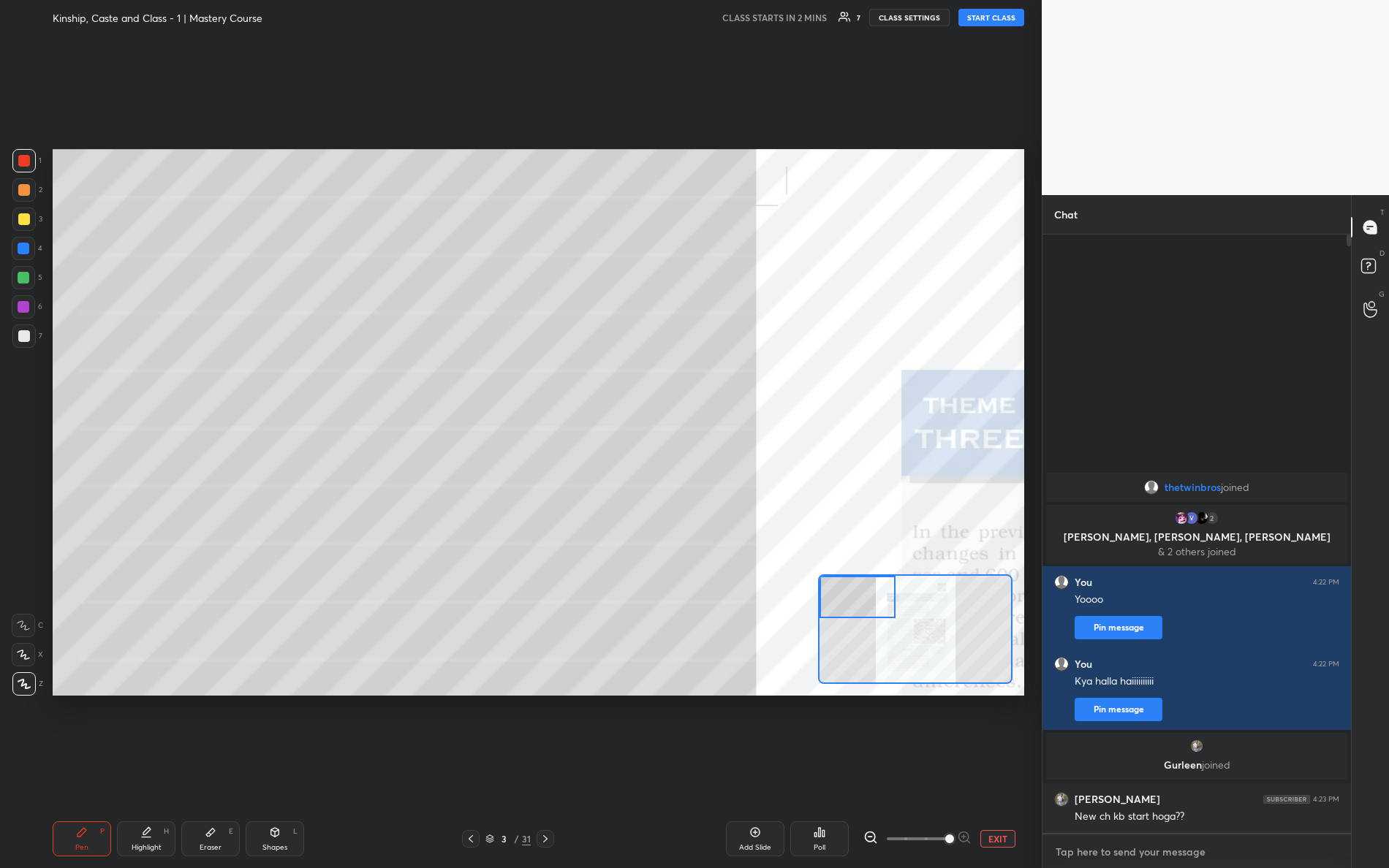
type textarea "A"
type textarea "x"
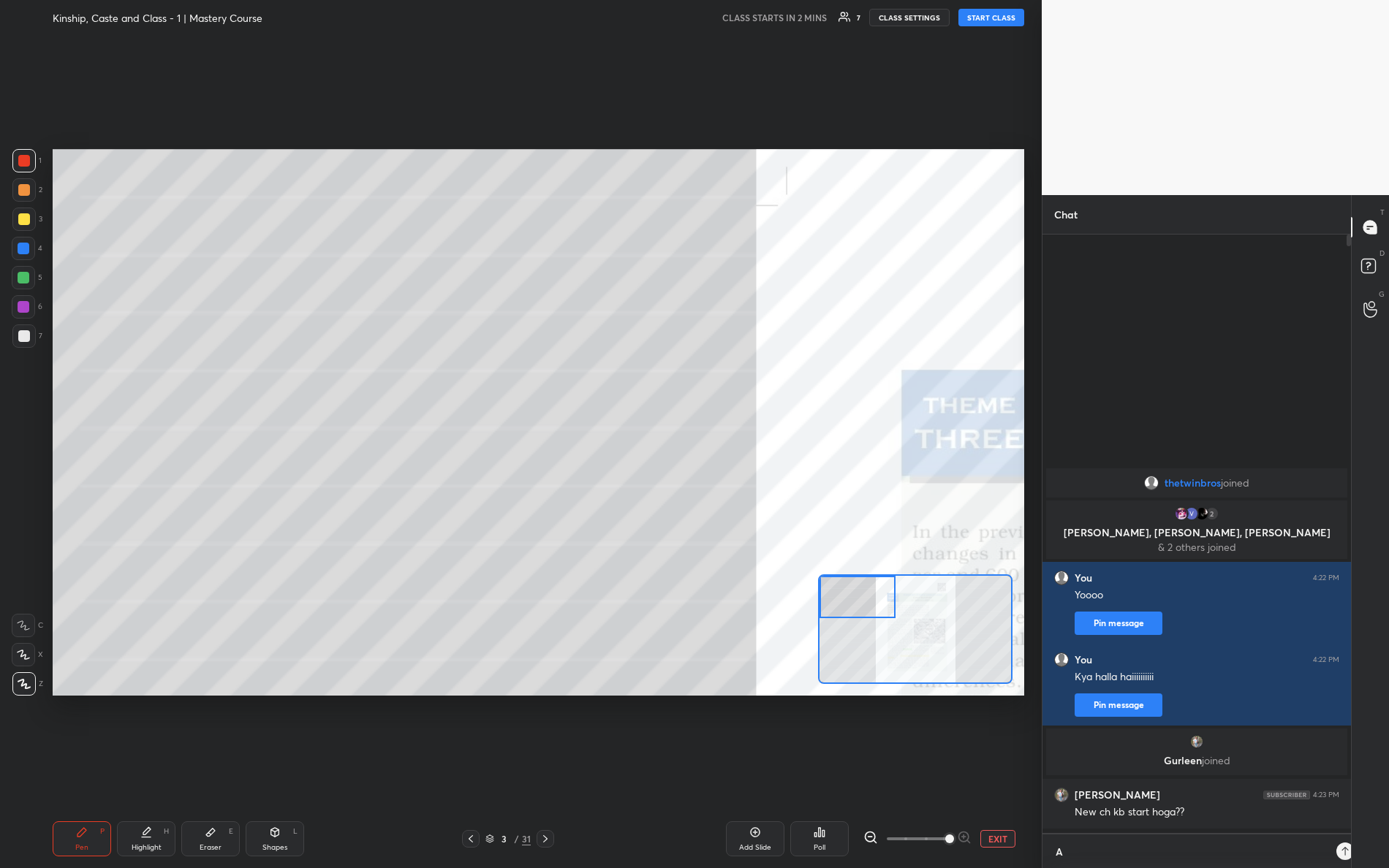
scroll to position [629, 305]
type textarea "Aa"
type textarea "x"
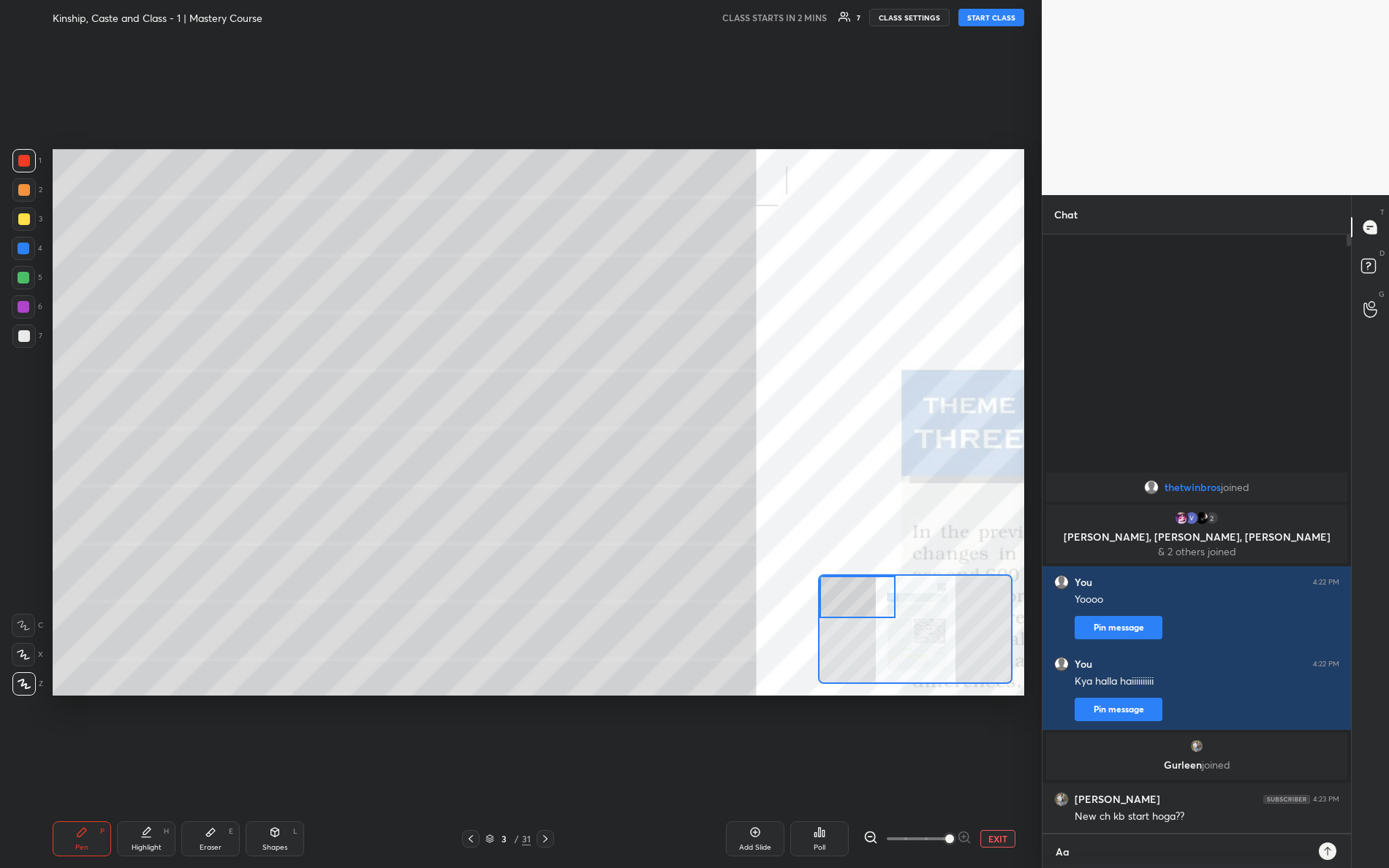
type textarea "Aaa"
type textarea "x"
type textarea "Aaaa"
type textarea "x"
type textarea "Aaa"
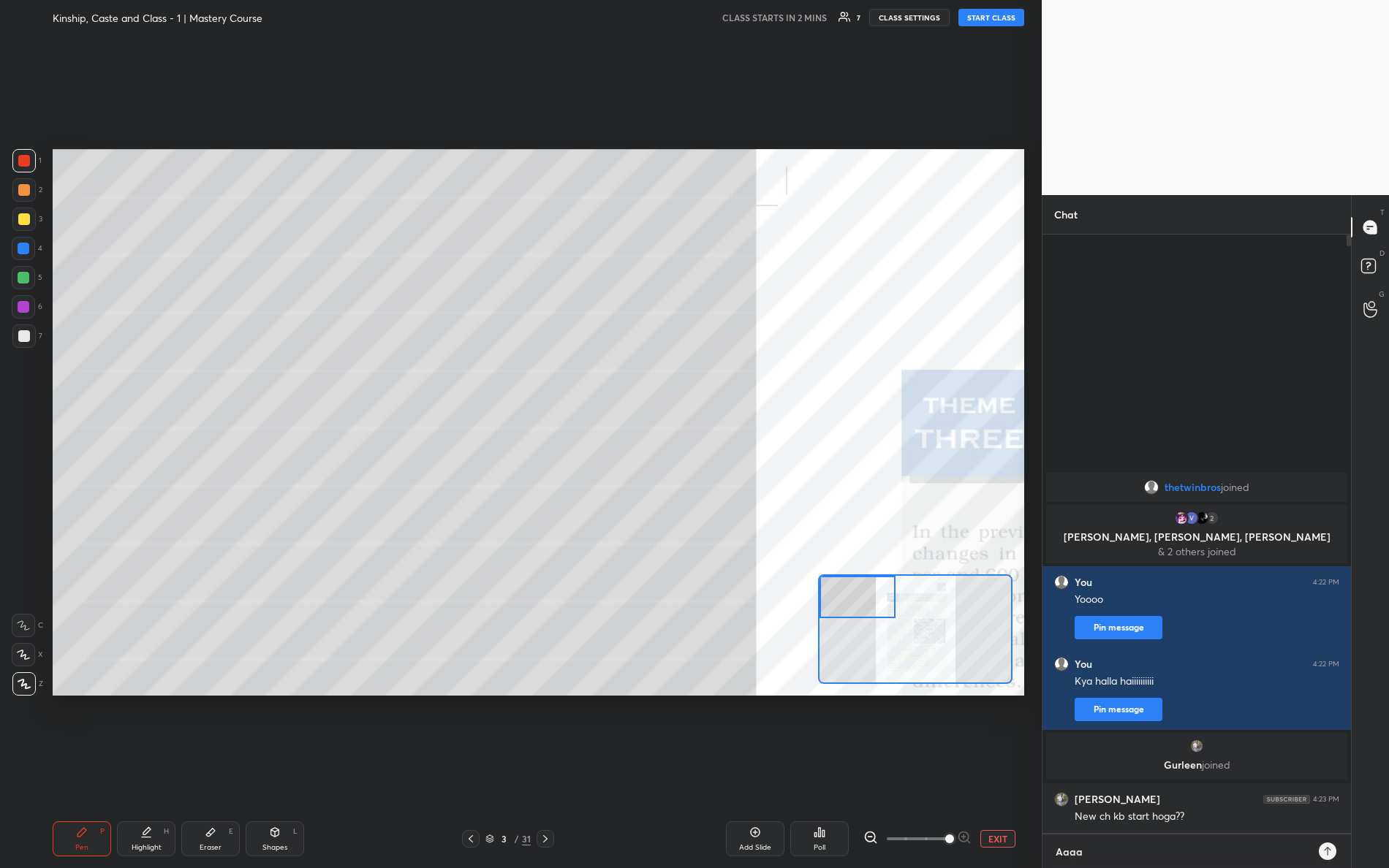
type textarea "x"
type textarea "Aa"
type textarea "x"
type textarea "Aaj"
type textarea "x"
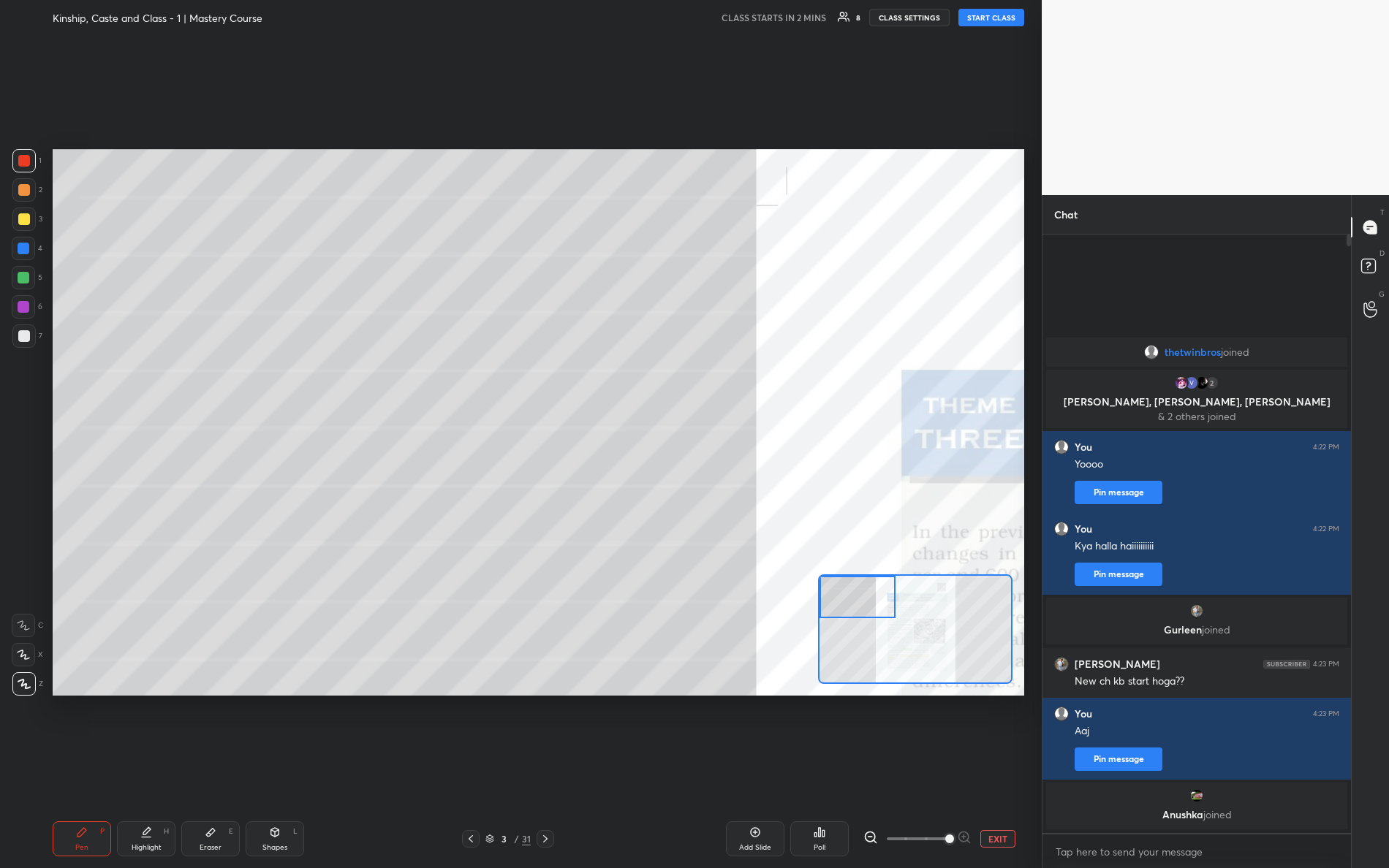
click at [28, 626] on icon at bounding box center [24, 626] width 13 height 11
click at [25, 677] on div at bounding box center [24, 684] width 24 height 24
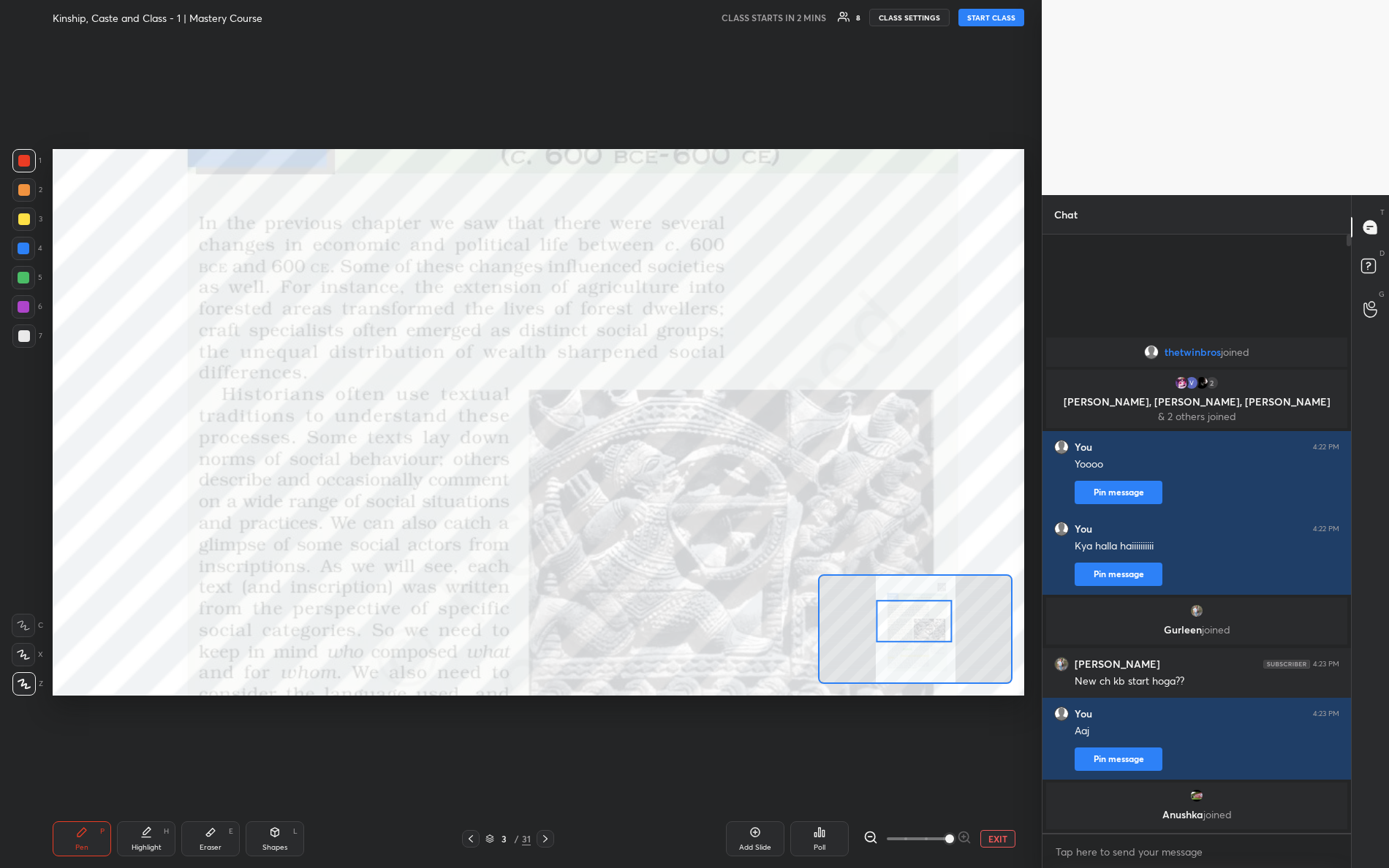
drag, startPoint x: 877, startPoint y: 609, endPoint x: 929, endPoint y: 617, distance: 52.6
click at [934, 633] on div at bounding box center [914, 621] width 77 height 42
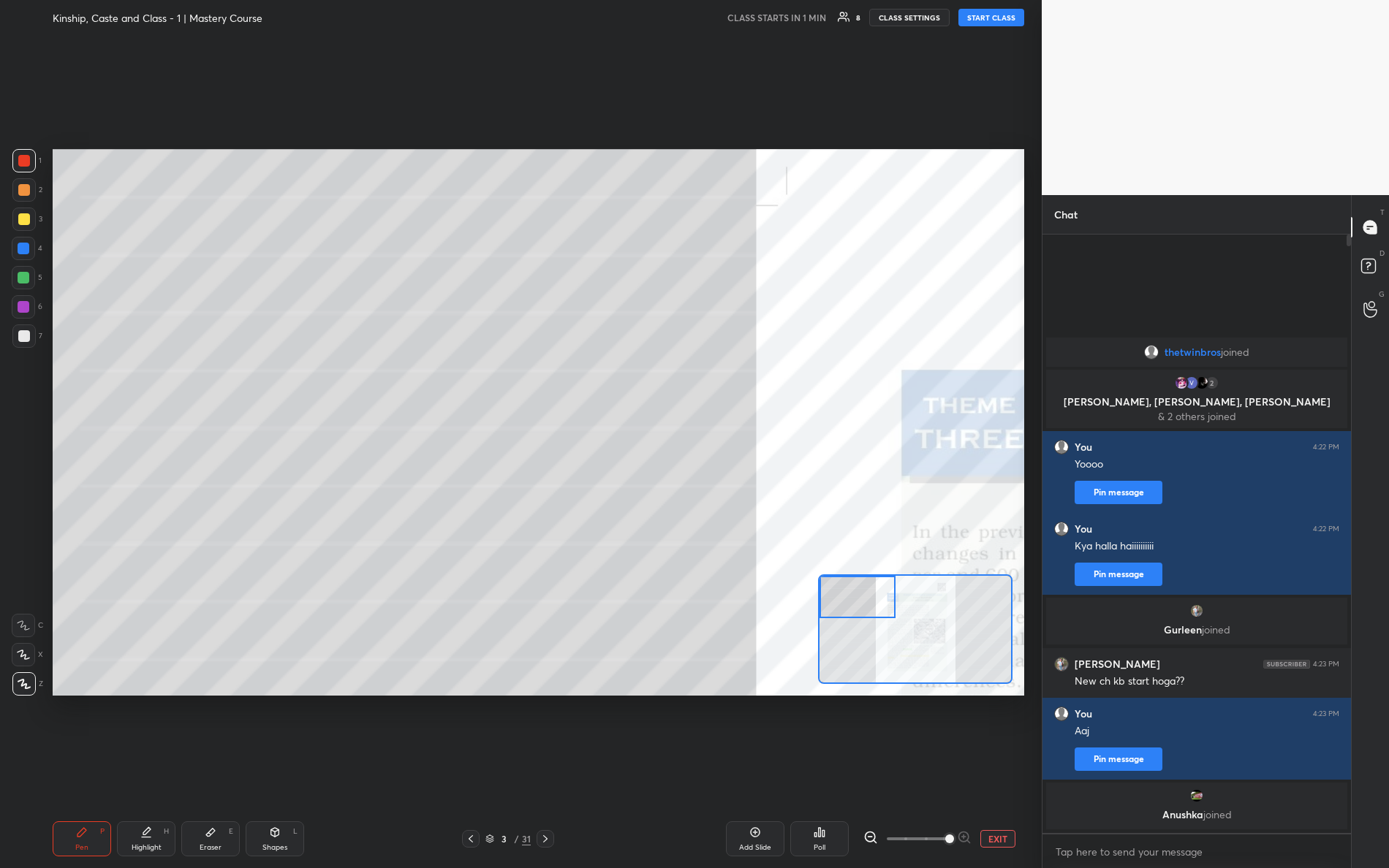
click at [732, 567] on div "Setting up your live class" at bounding box center [538, 422] width 971 height 547
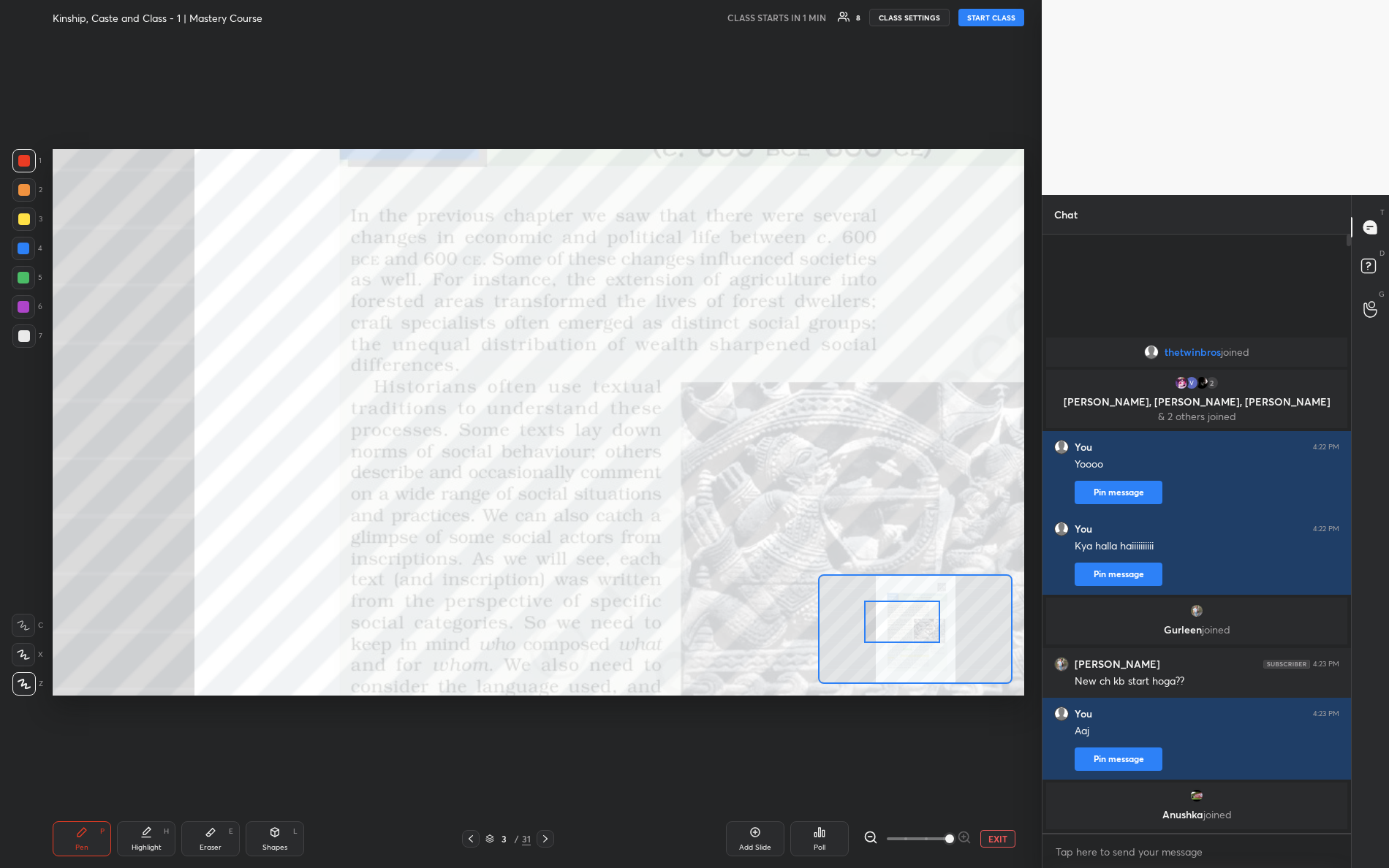
drag, startPoint x: 868, startPoint y: 614, endPoint x: 914, endPoint y: 641, distance: 53.3
click at [914, 641] on div at bounding box center [902, 622] width 77 height 42
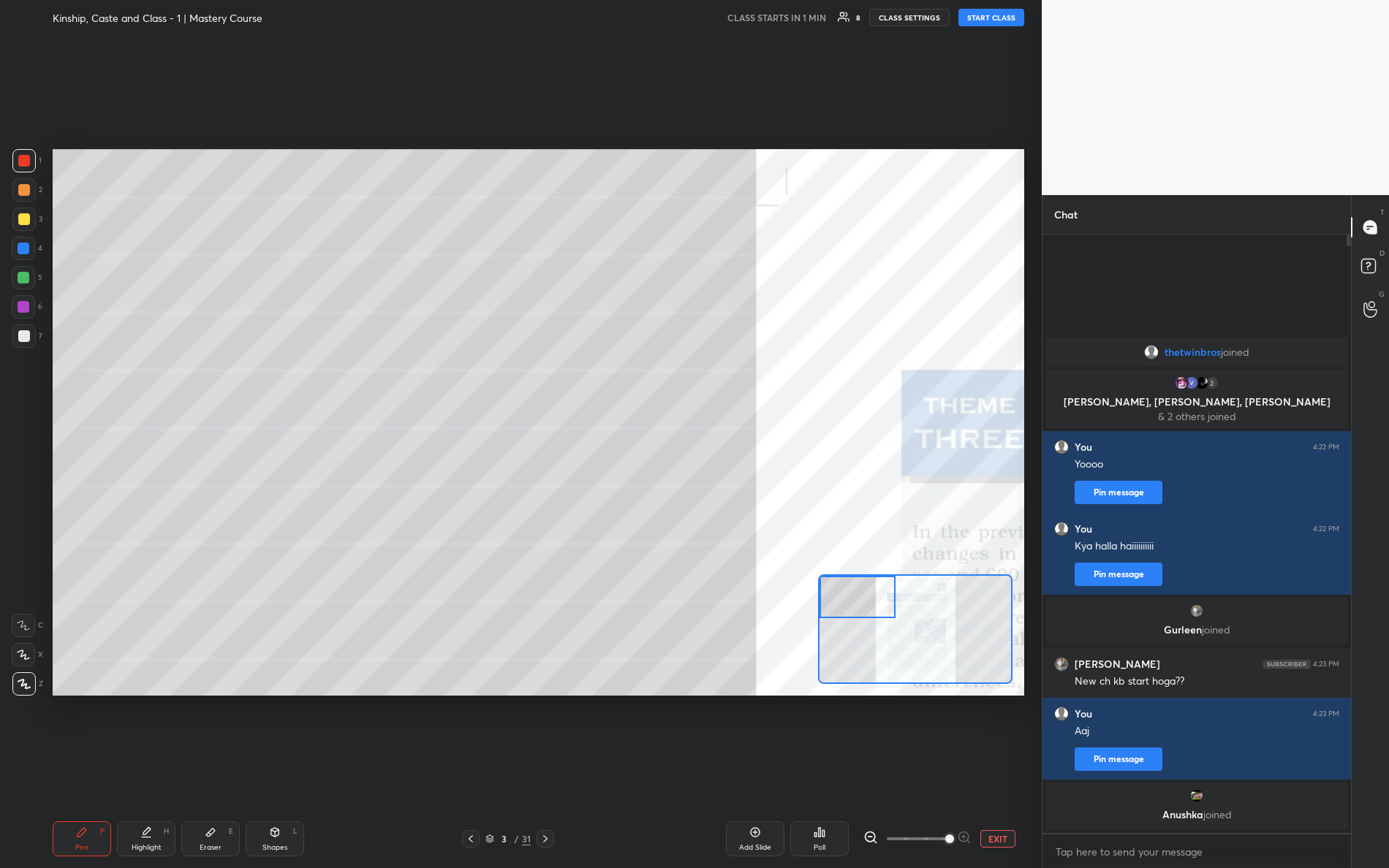
click at [795, 534] on div "Setting up your live class" at bounding box center [538, 422] width 971 height 547
click at [1004, 18] on button "START CLASS" at bounding box center [991, 18] width 66 height 18
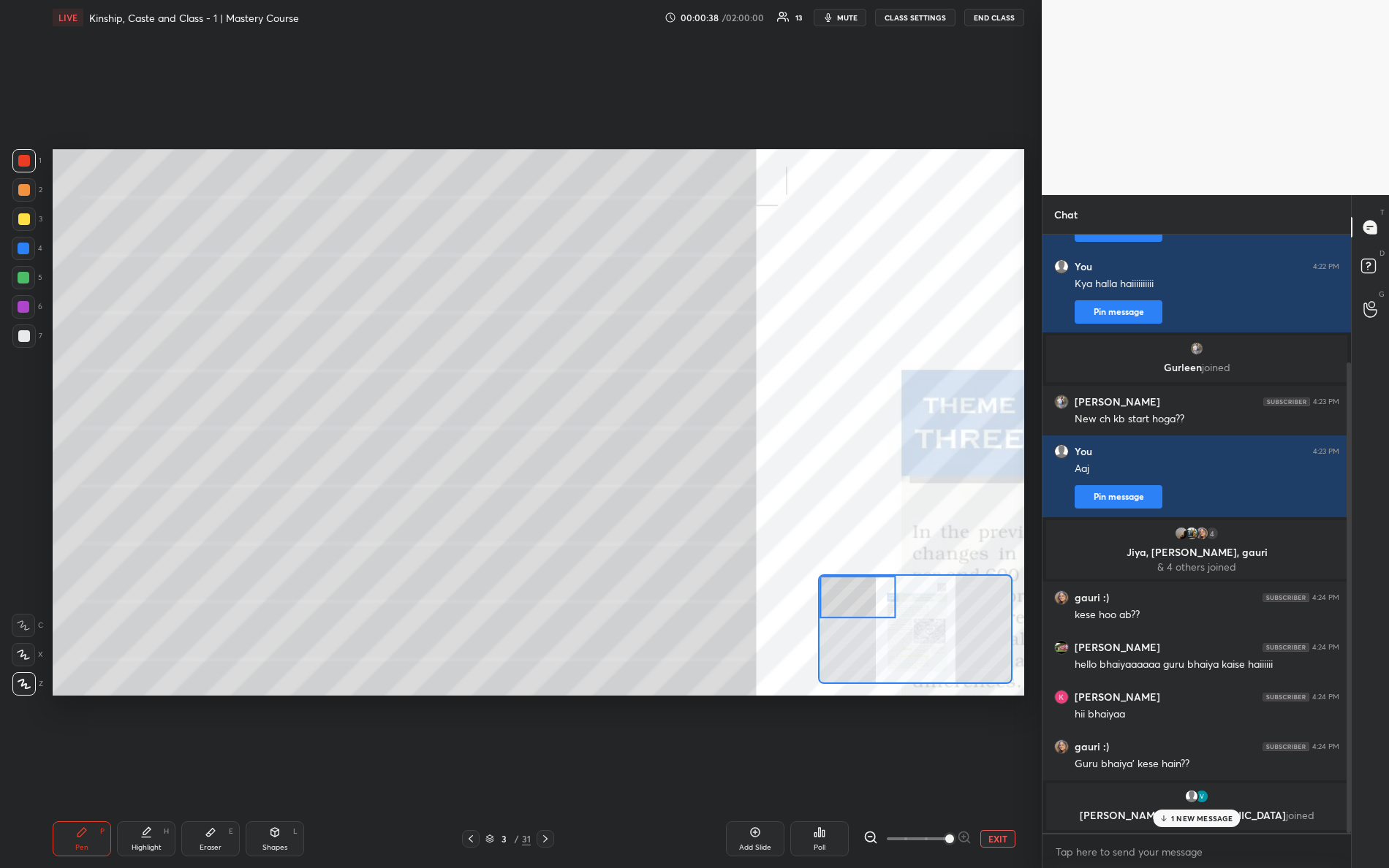
scroll to position [265, 0]
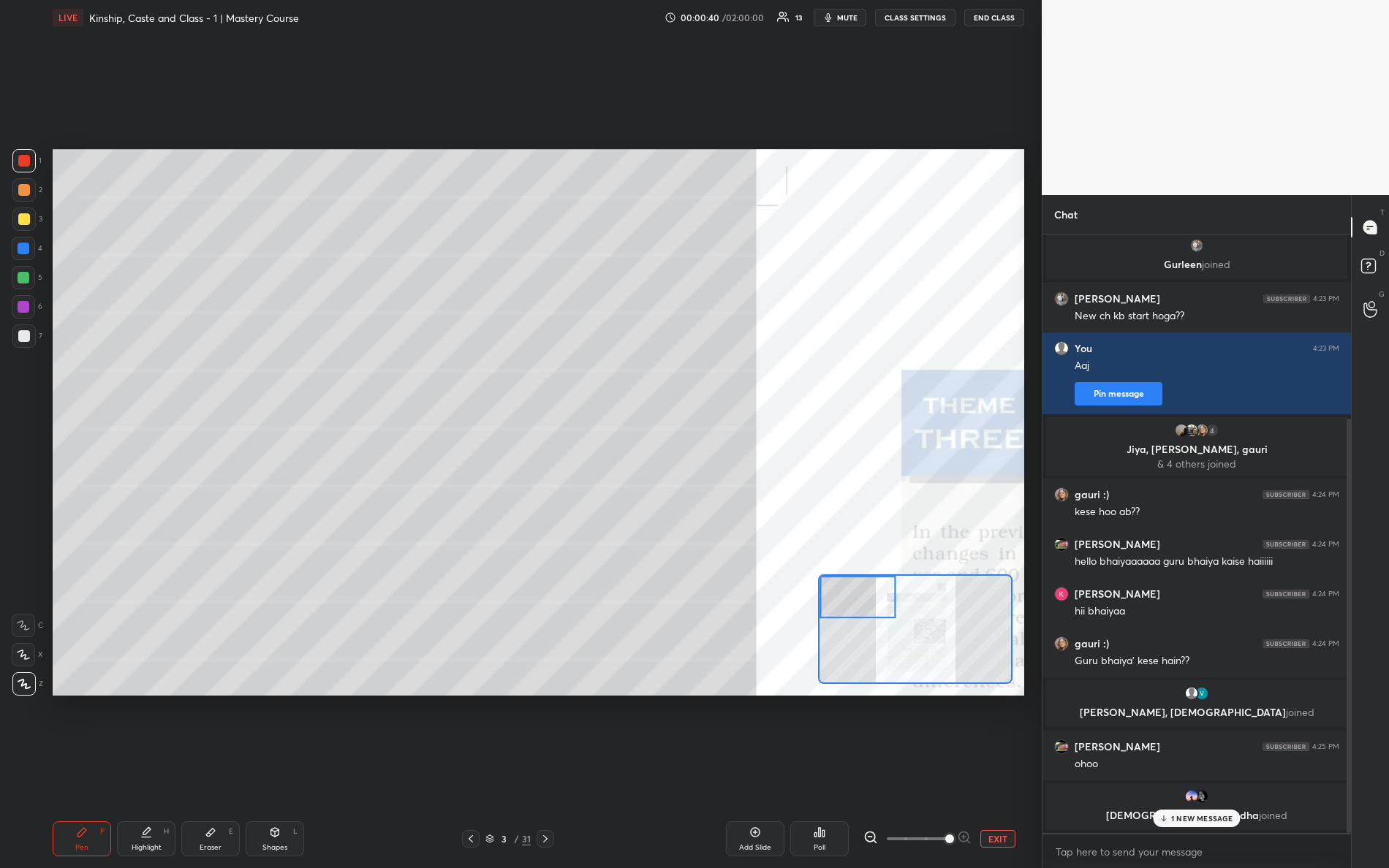
click at [1191, 768] on div "1 NEW MESSAGE" at bounding box center [1196, 819] width 87 height 18
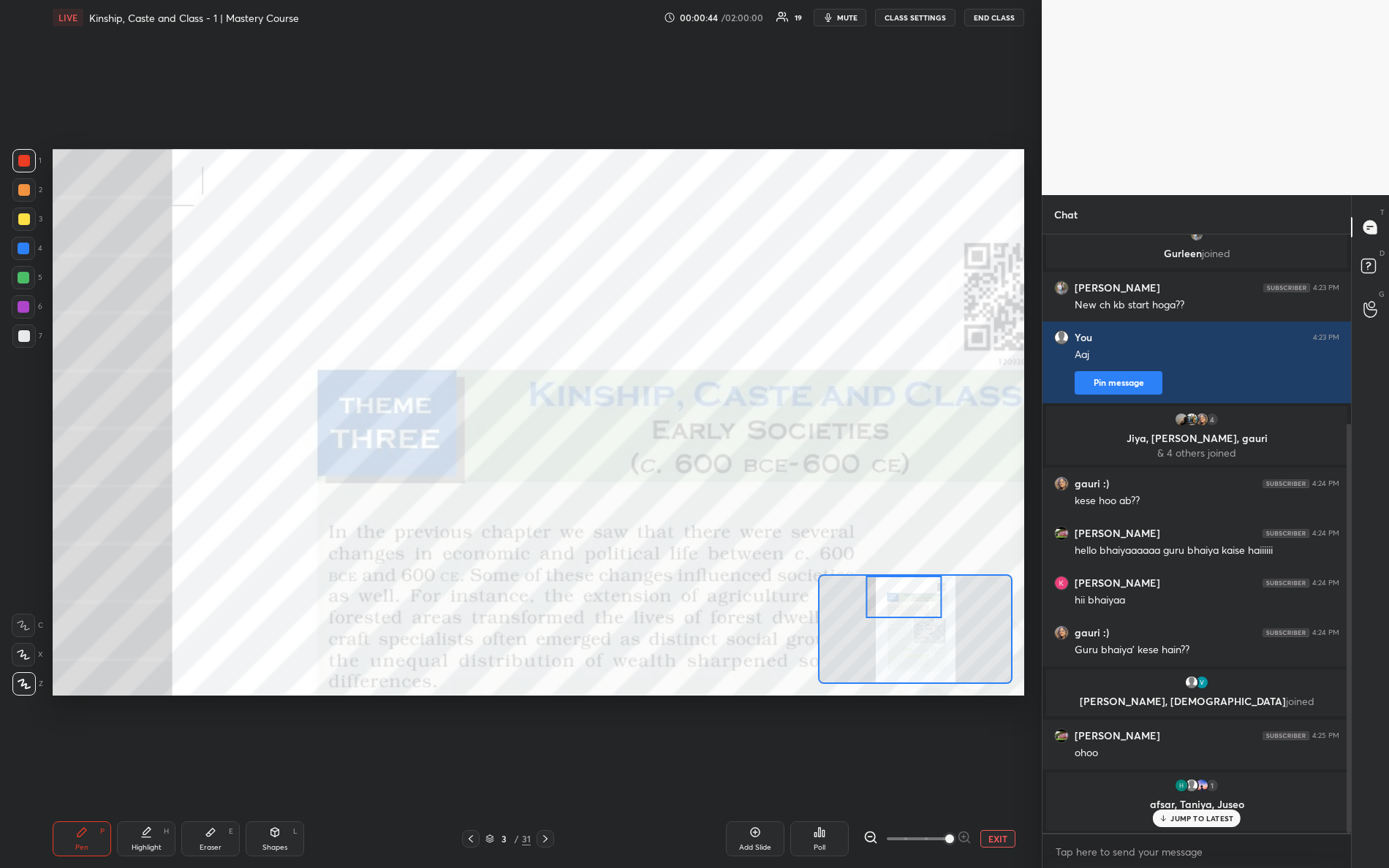
click at [911, 554] on div "Setting up your live class Poll for secs No correct answer Start poll" at bounding box center [538, 422] width 971 height 547
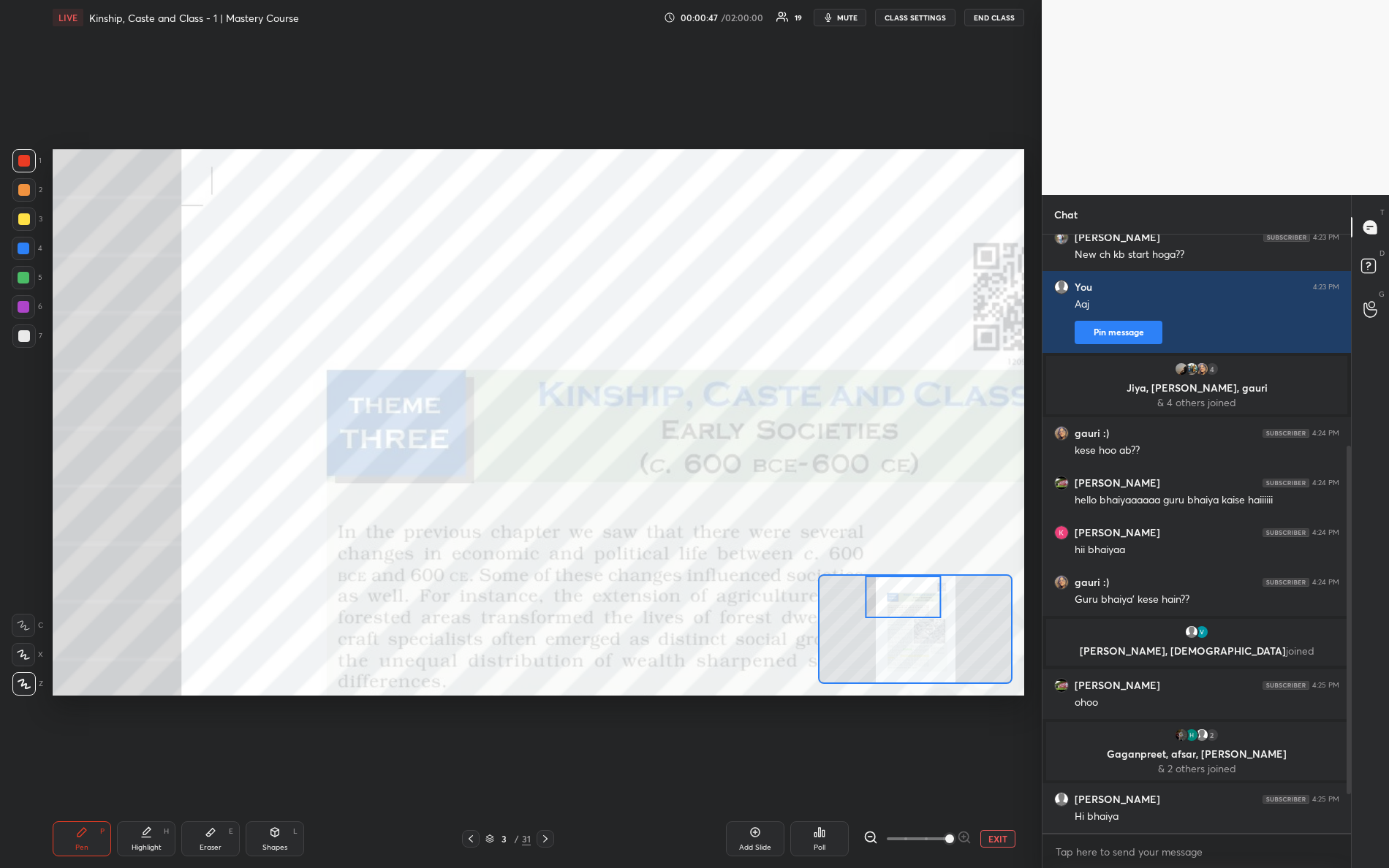
scroll to position [429, 0]
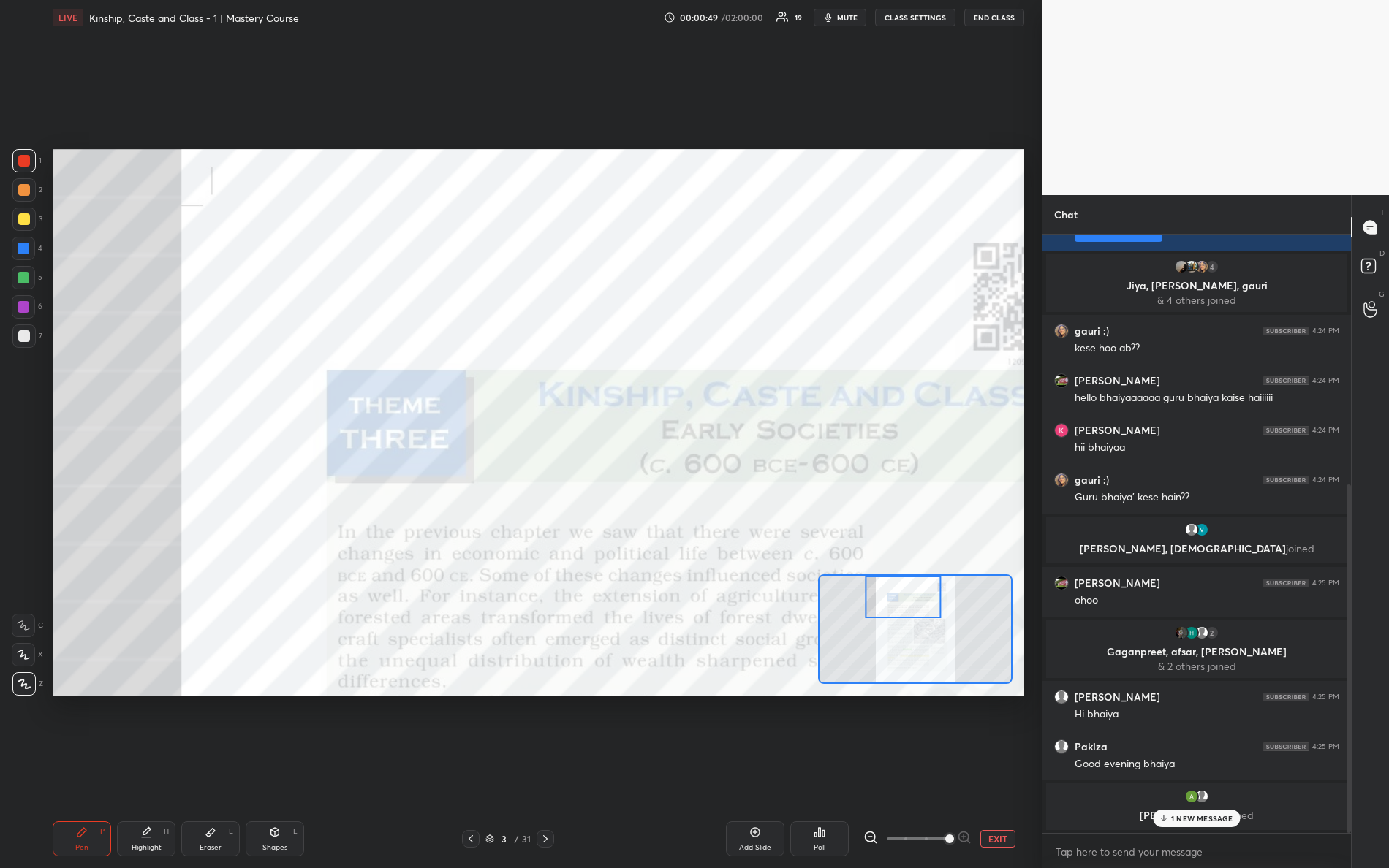
click at [1193, 768] on p "1 NEW MESSAGE" at bounding box center [1203, 819] width 62 height 9
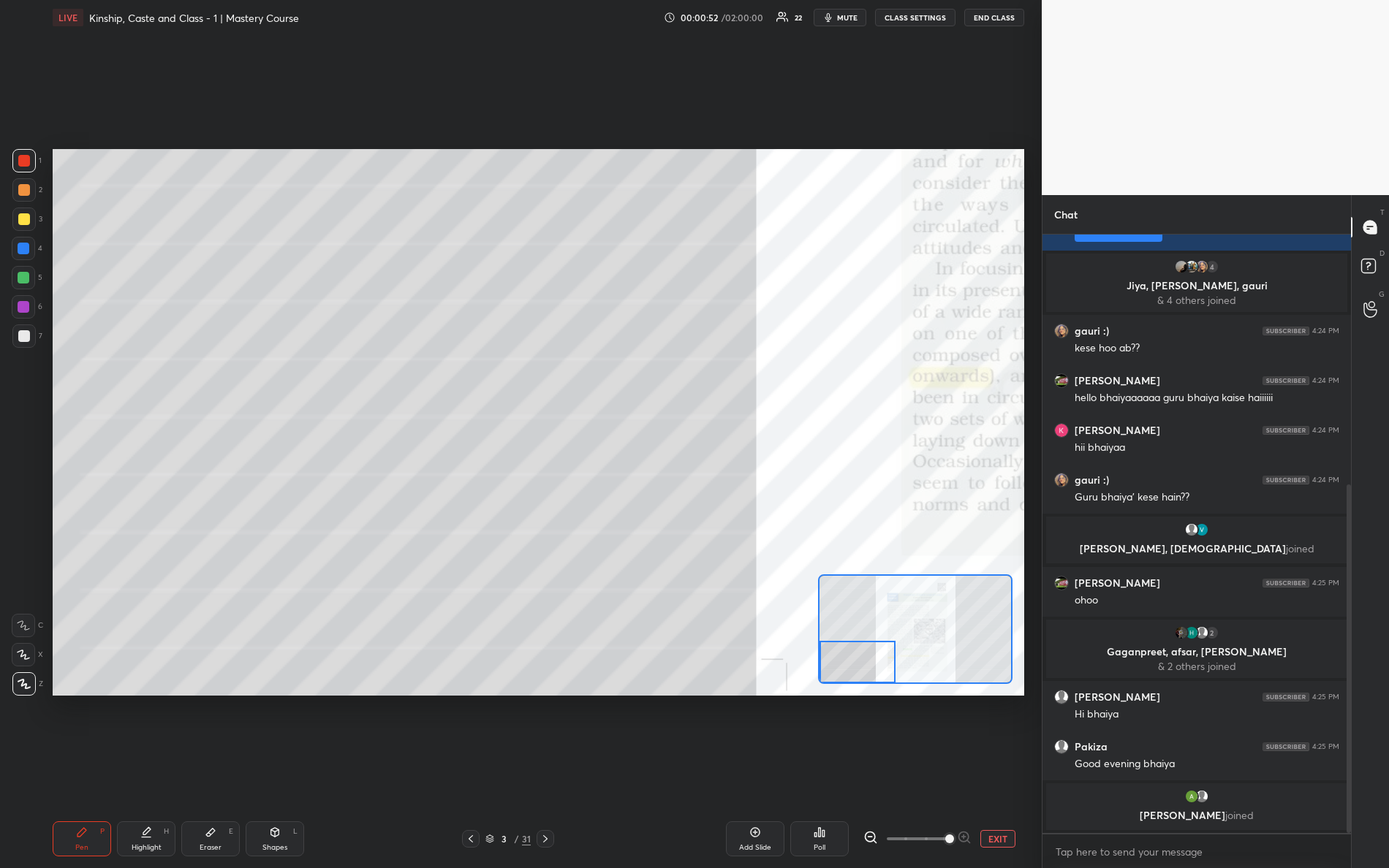
scroll to position [480, 0]
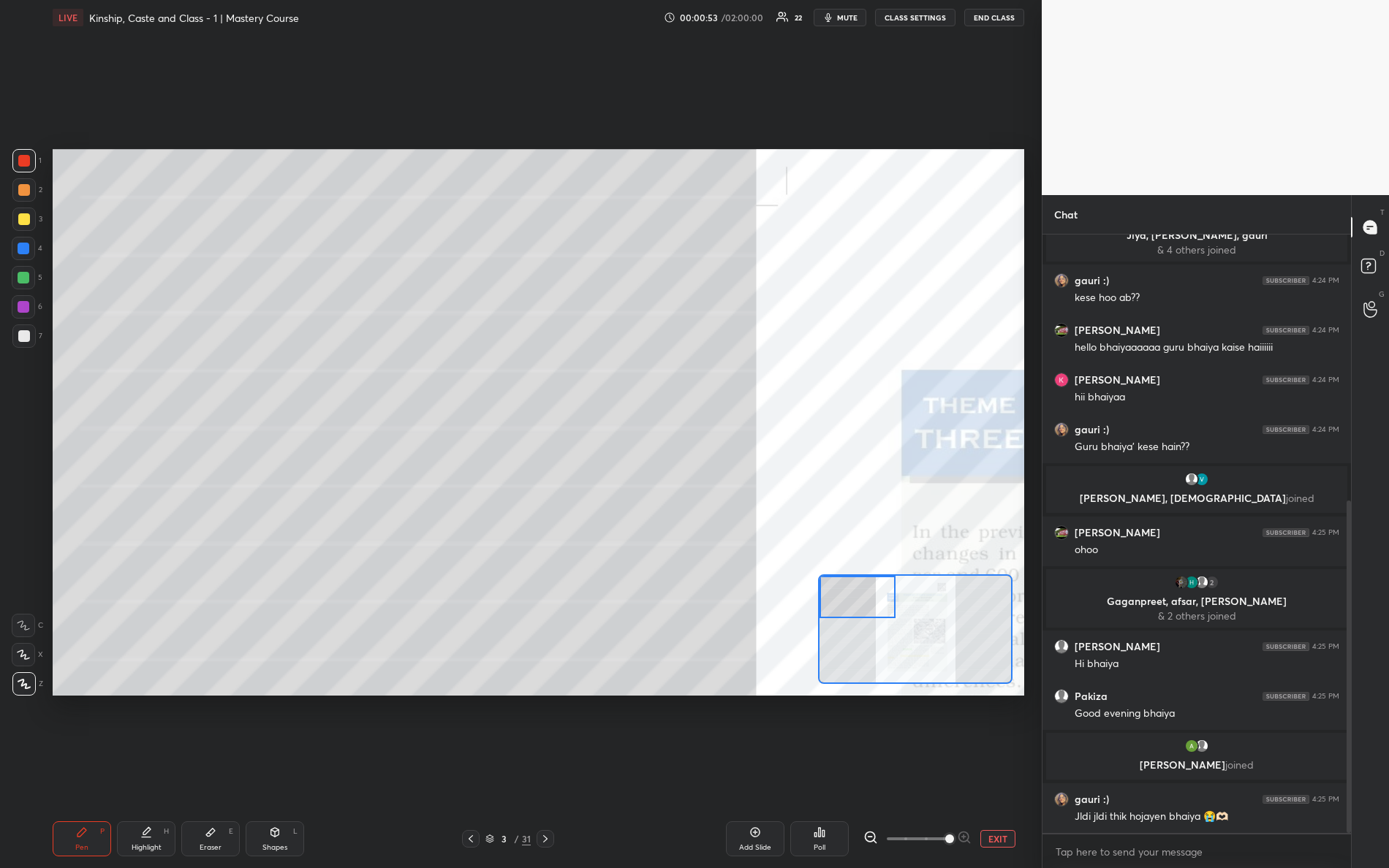
click at [668, 472] on div "Setting up your live class Poll for secs No correct answer Start poll" at bounding box center [538, 422] width 971 height 547
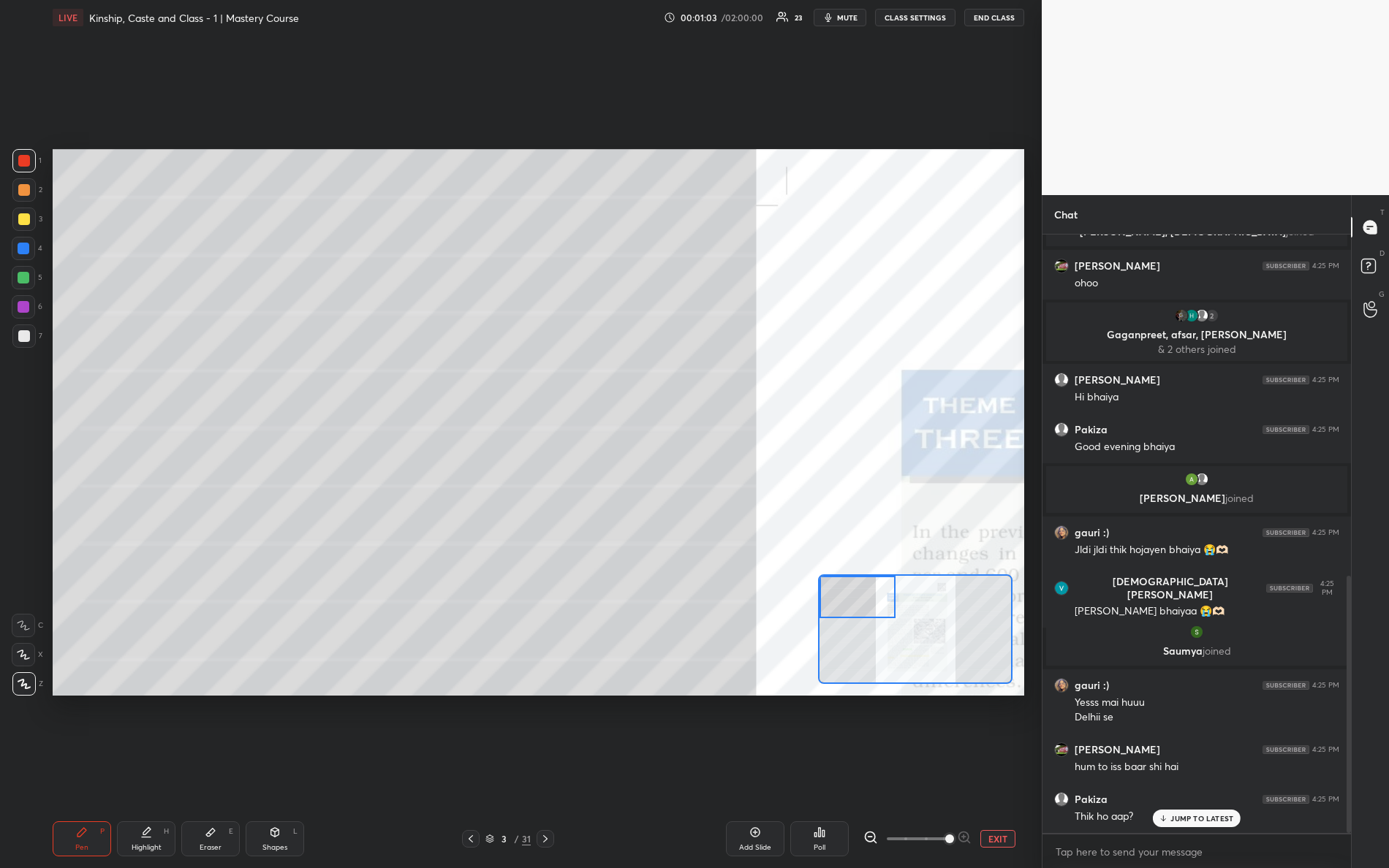
scroll to position [795, 0]
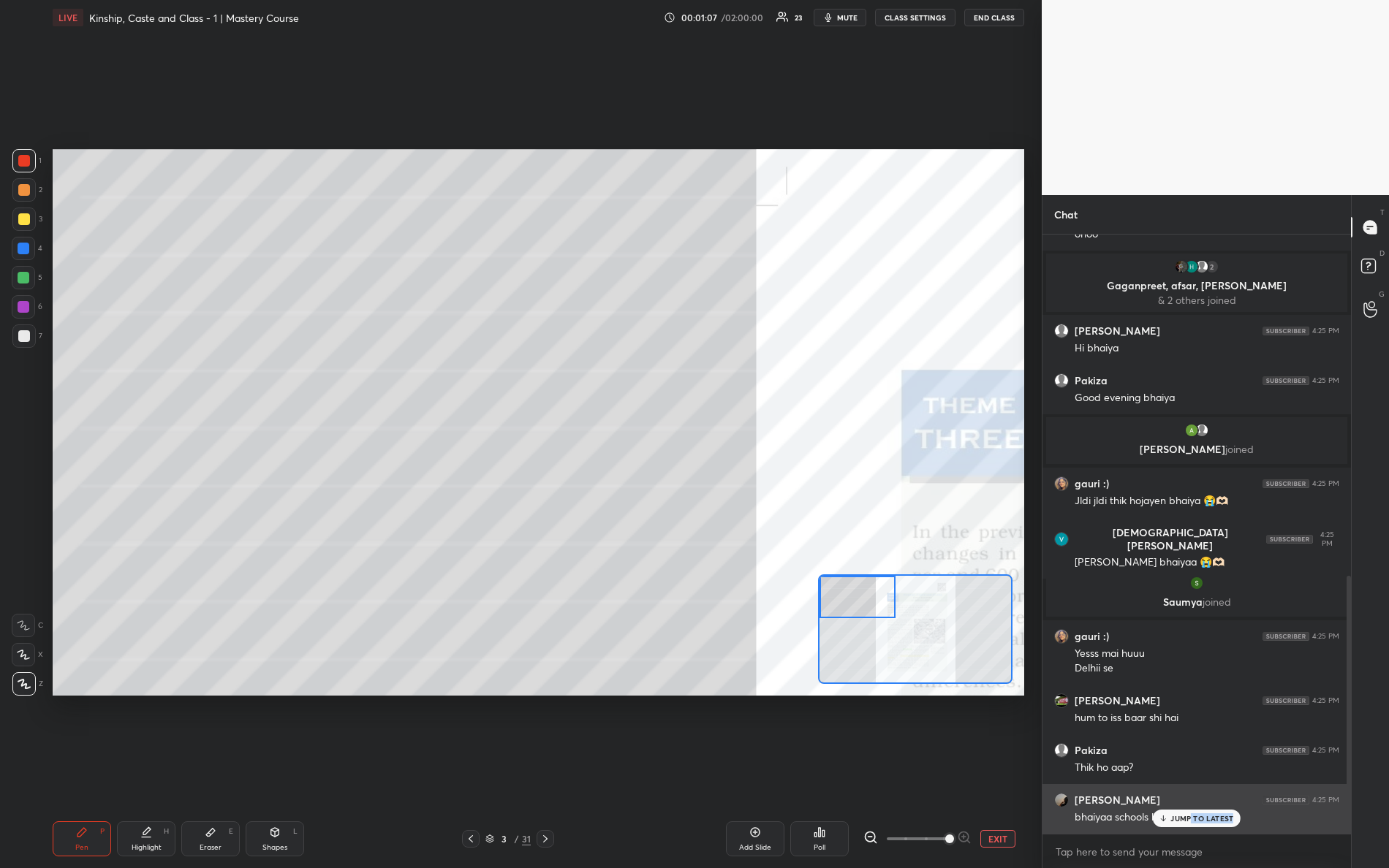
click at [1191, 768] on div "JUMP TO LATEST" at bounding box center [1197, 819] width 88 height 18
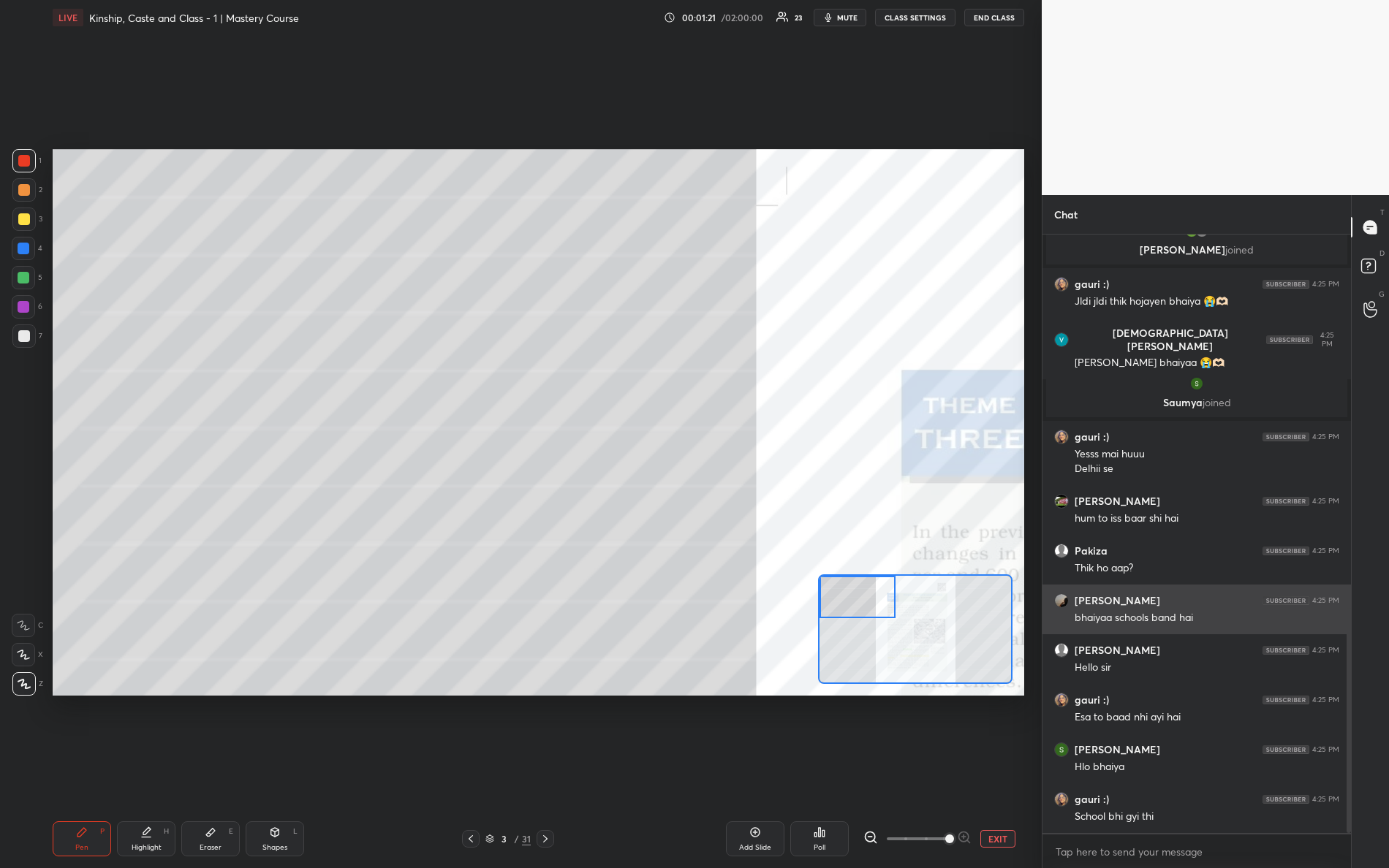
scroll to position [1044, 0]
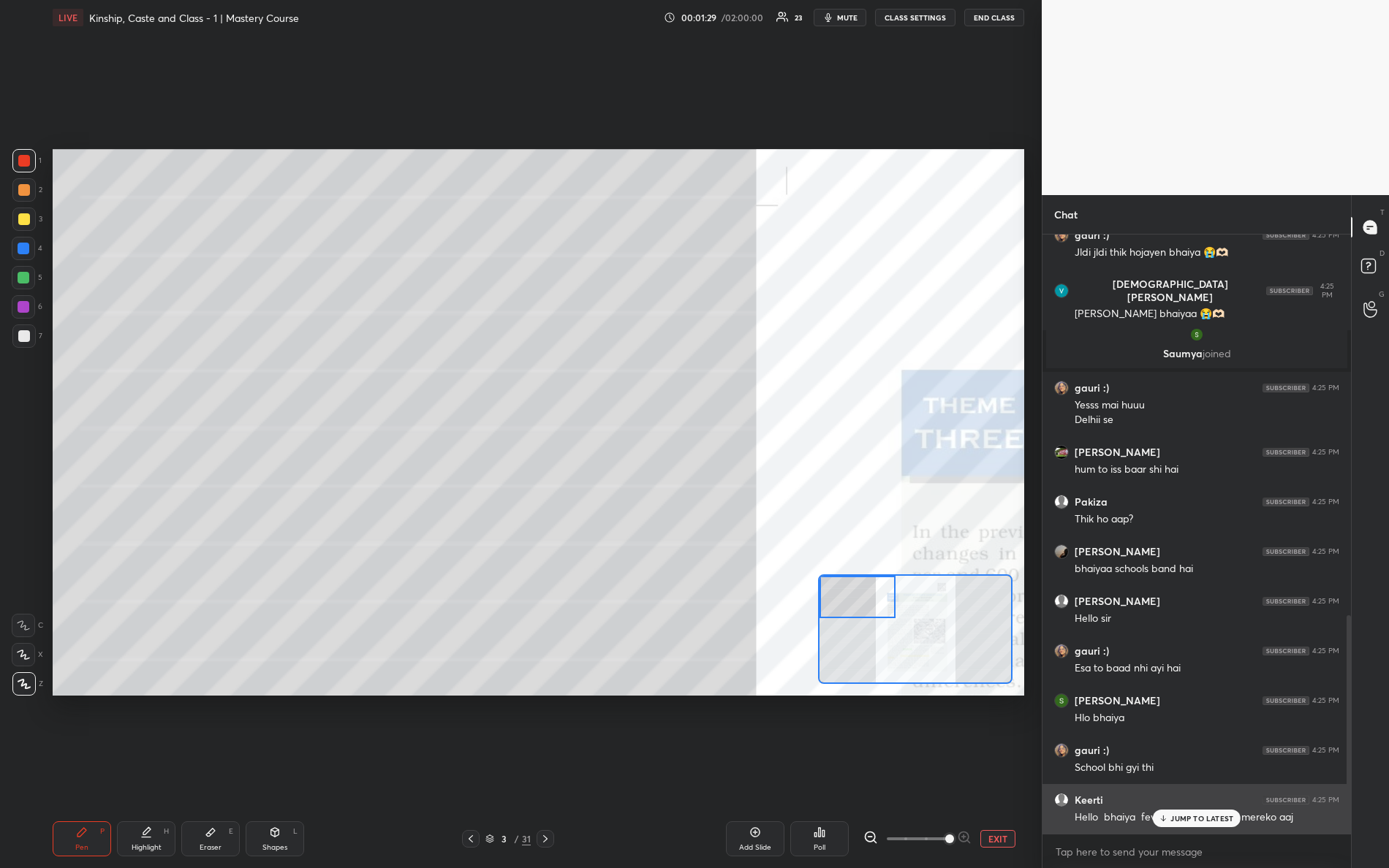
click at [1213, 768] on div "JUMP TO LATEST" at bounding box center [1197, 819] width 88 height 18
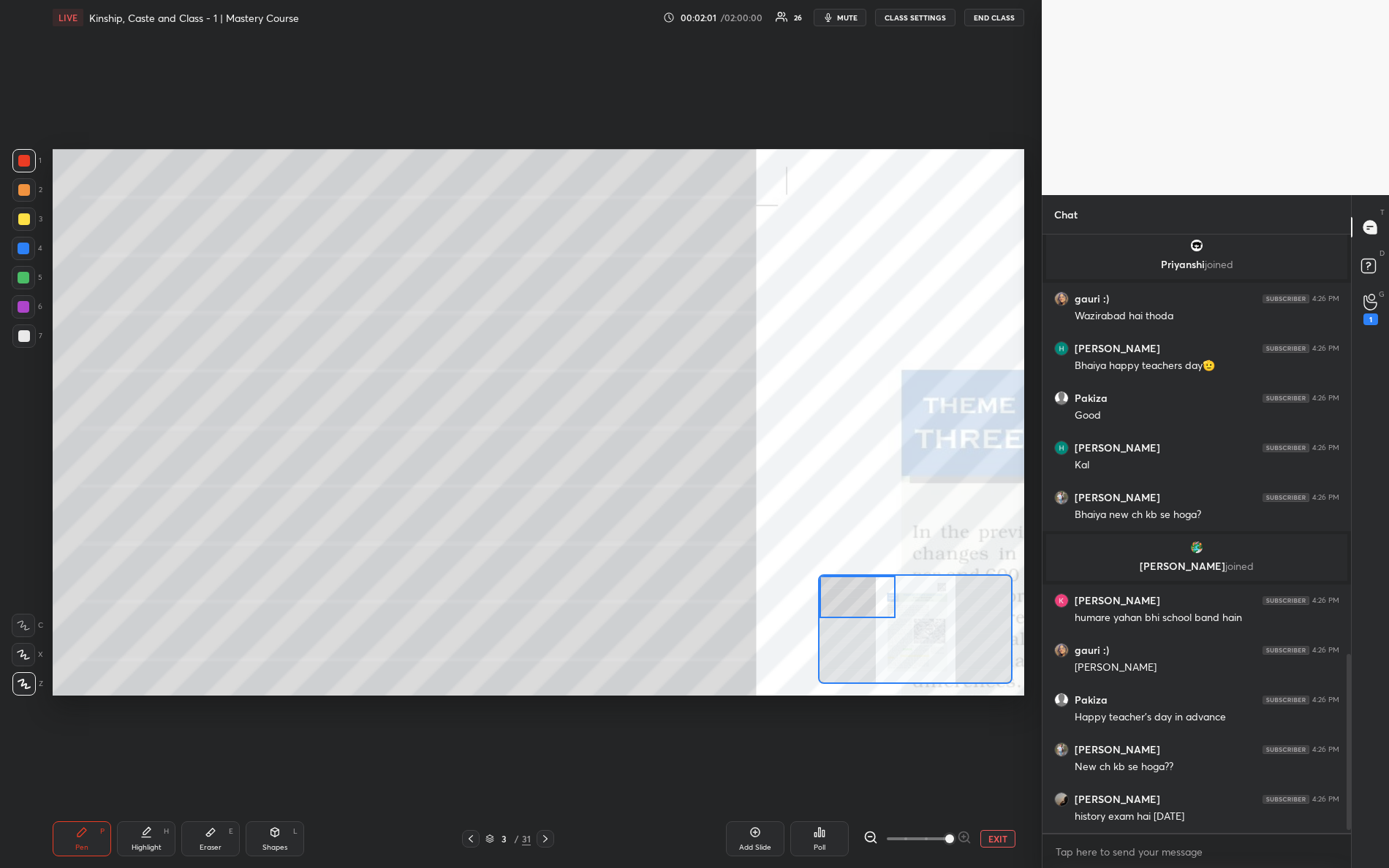
scroll to position [1455, 0]
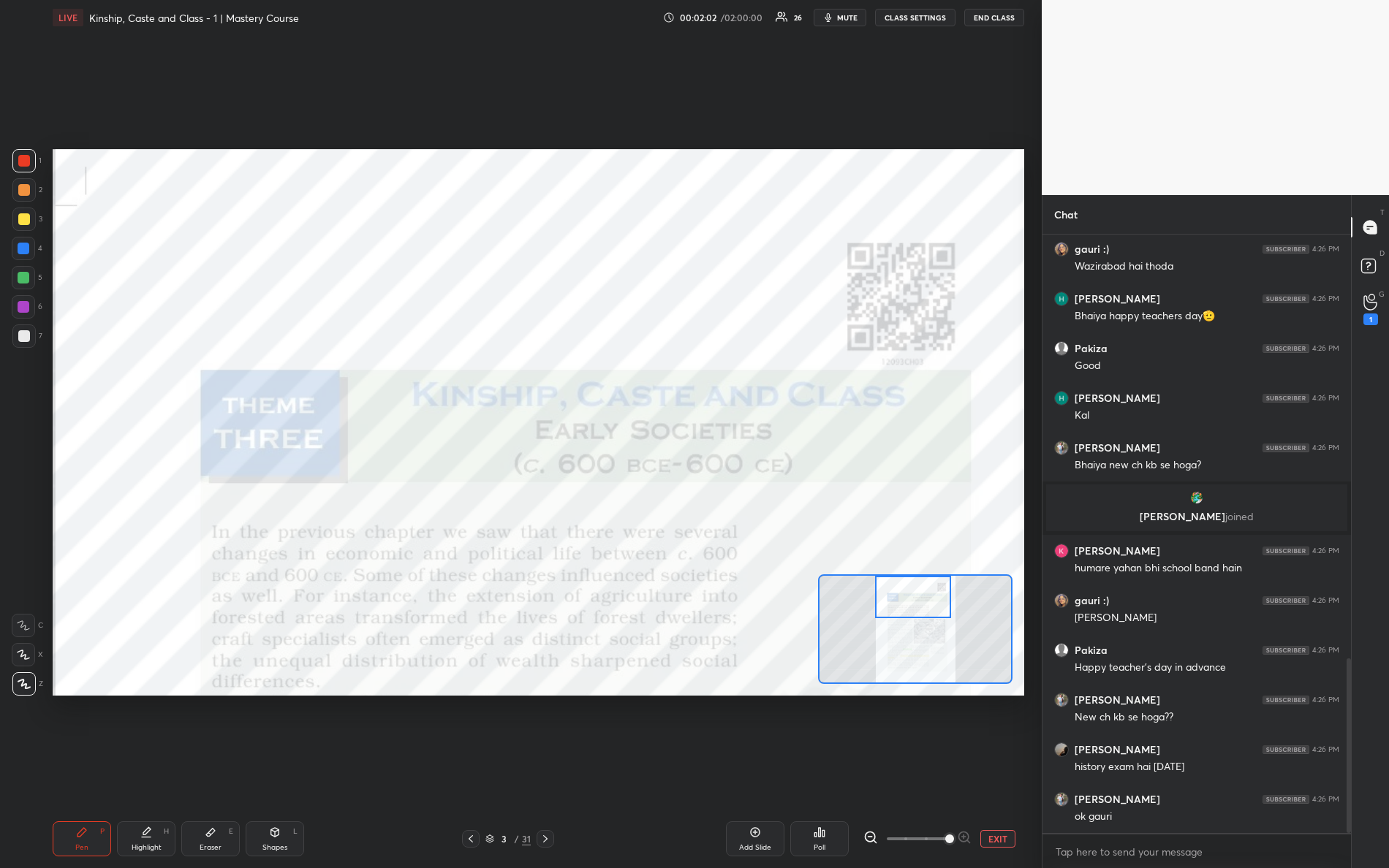
drag, startPoint x: 860, startPoint y: 602, endPoint x: 910, endPoint y: 592, distance: 51.0
click at [912, 591] on div at bounding box center [913, 597] width 77 height 42
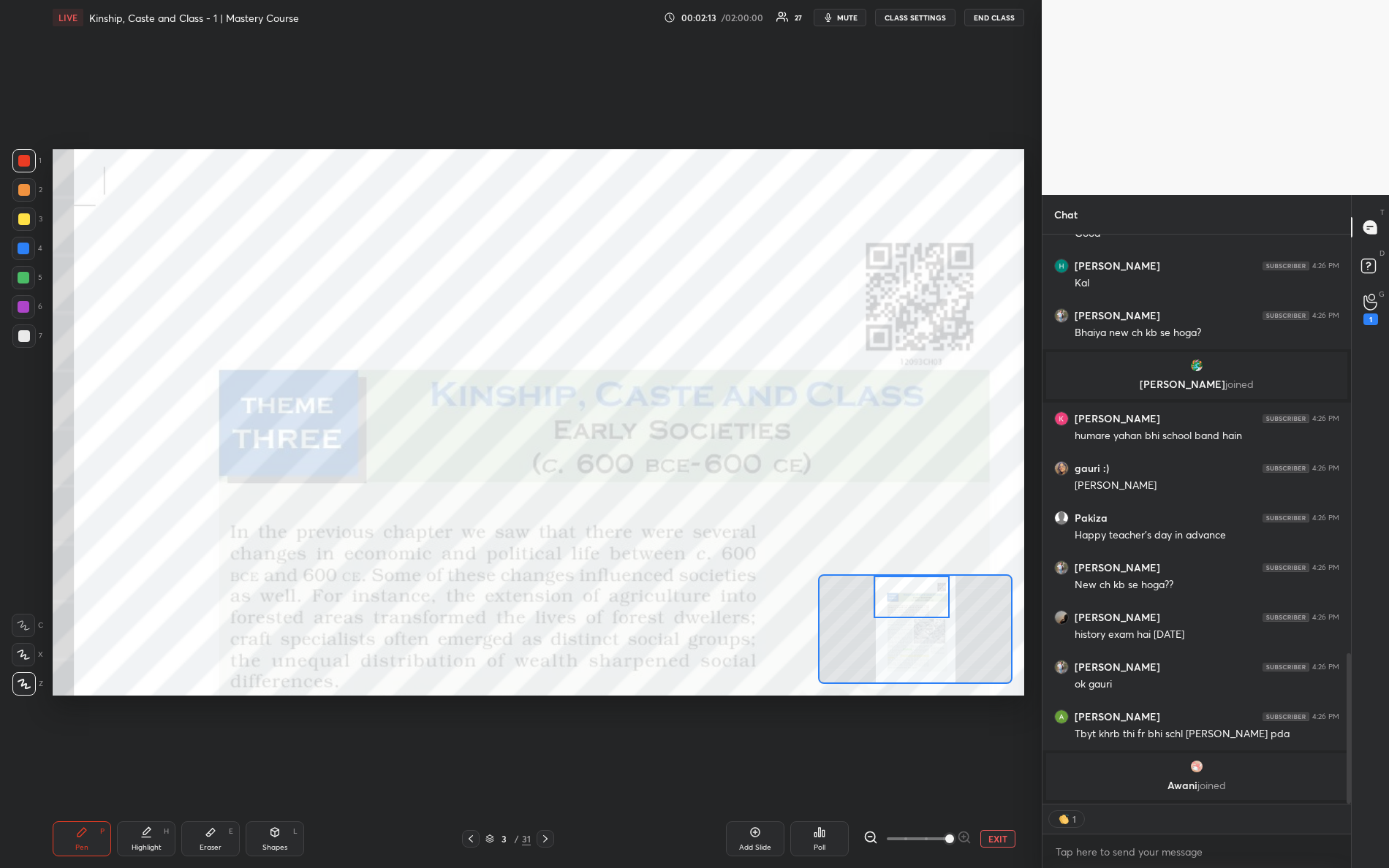
scroll to position [1558, 0]
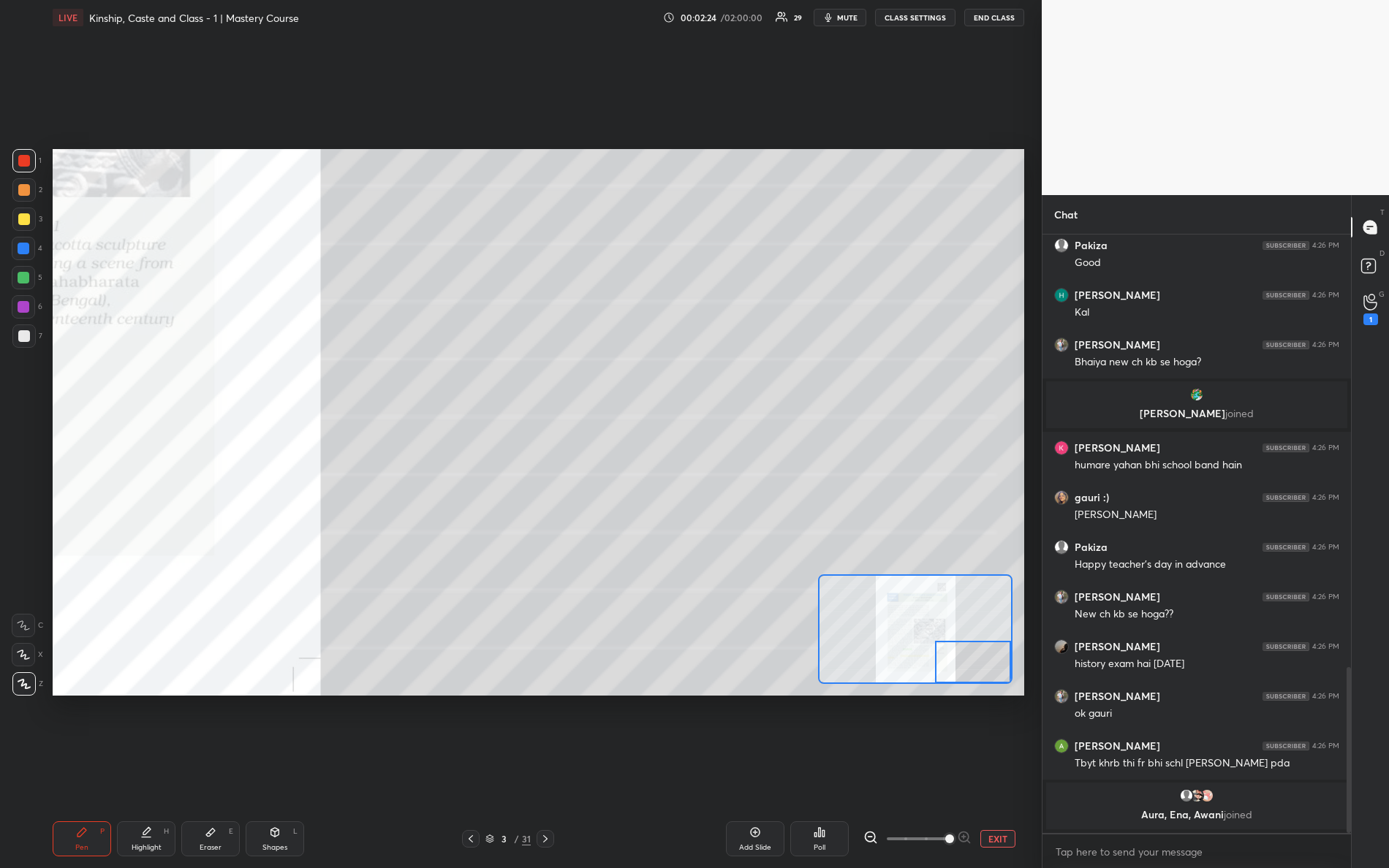
drag, startPoint x: 920, startPoint y: 607, endPoint x: 1032, endPoint y: 793, distance: 217.1
click at [1053, 768] on div "1 2 3 4 5 6 7 R O A L C X Z Erase all C X Z LIVE Kinship, Caste and Class - 1 |…" at bounding box center [694, 434] width 1389 height 868
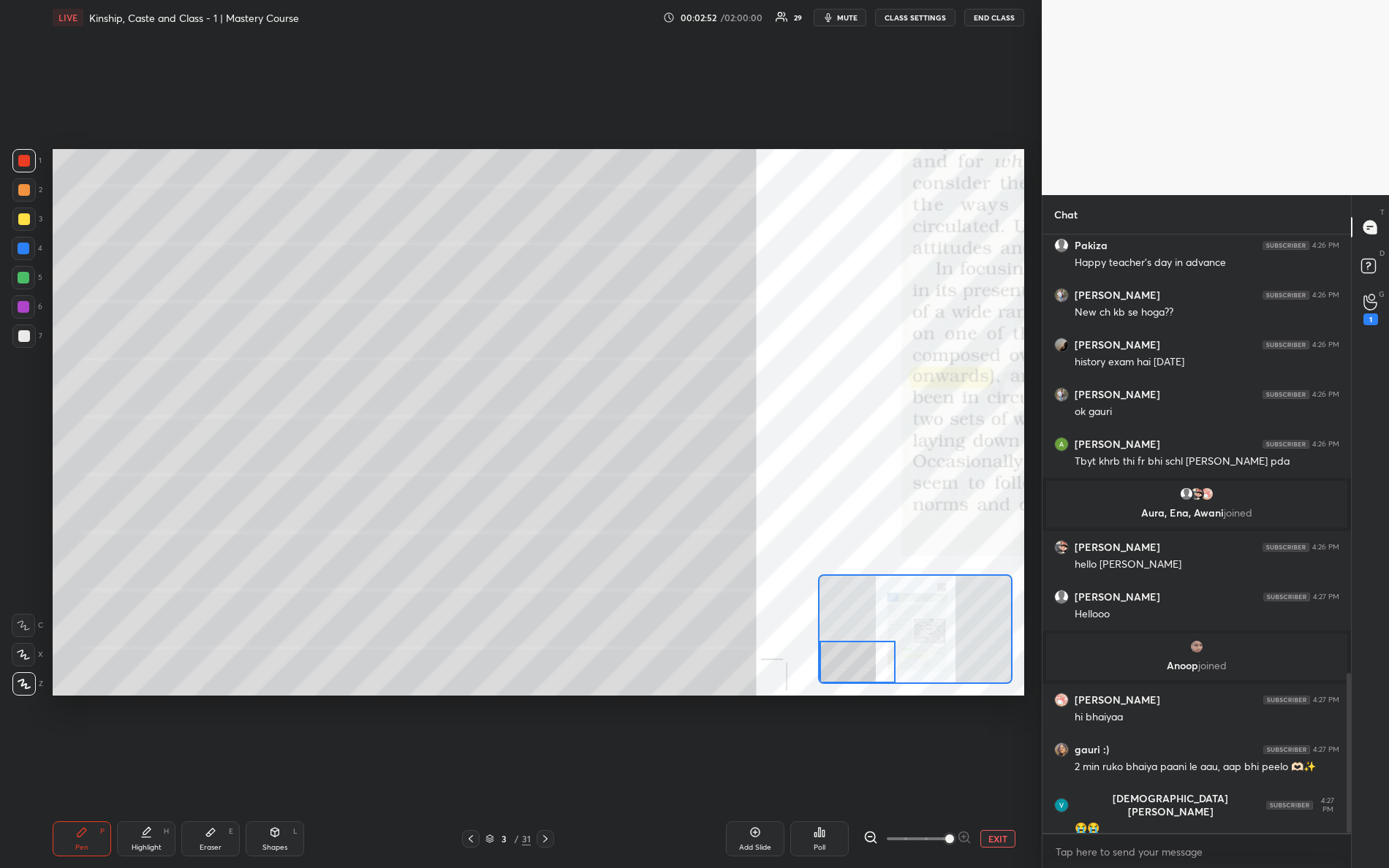
scroll to position [1685, 0]
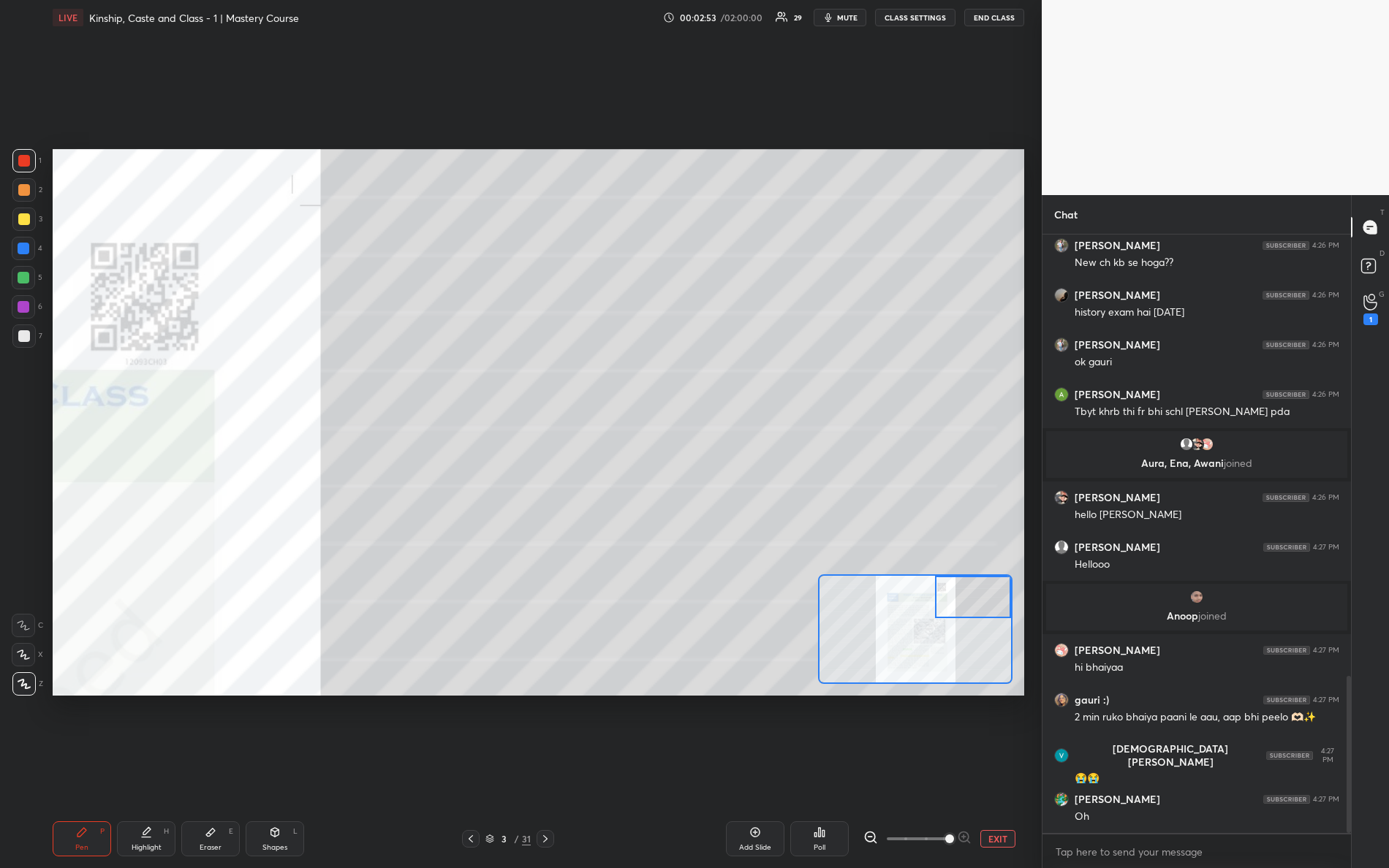
drag, startPoint x: 994, startPoint y: 668, endPoint x: 1046, endPoint y: 437, distance: 236.8
click at [1061, 434] on div "1 2 3 4 5 6 7 R O A L C X Z Erase all C X Z LIVE Kinship, Caste and Class - 1 |…" at bounding box center [694, 434] width 1389 height 868
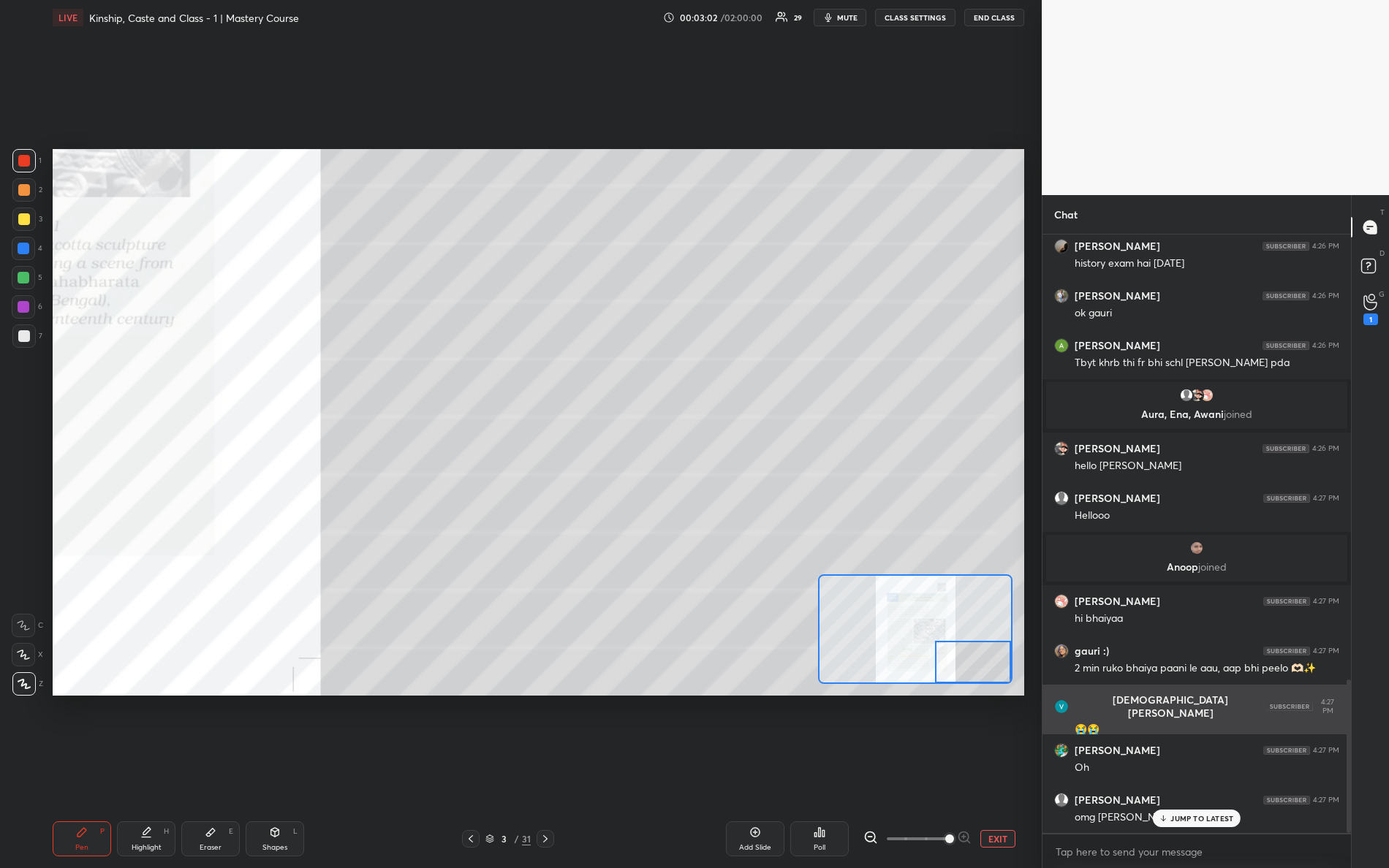
drag, startPoint x: 969, startPoint y: 602, endPoint x: 1061, endPoint y: 732, distance: 159.3
click at [1091, 734] on div "1 2 3 4 5 6 7 R O A L C X Z Erase all C X Z LIVE Kinship, Caste and Class - 1 |…" at bounding box center [694, 434] width 1389 height 868
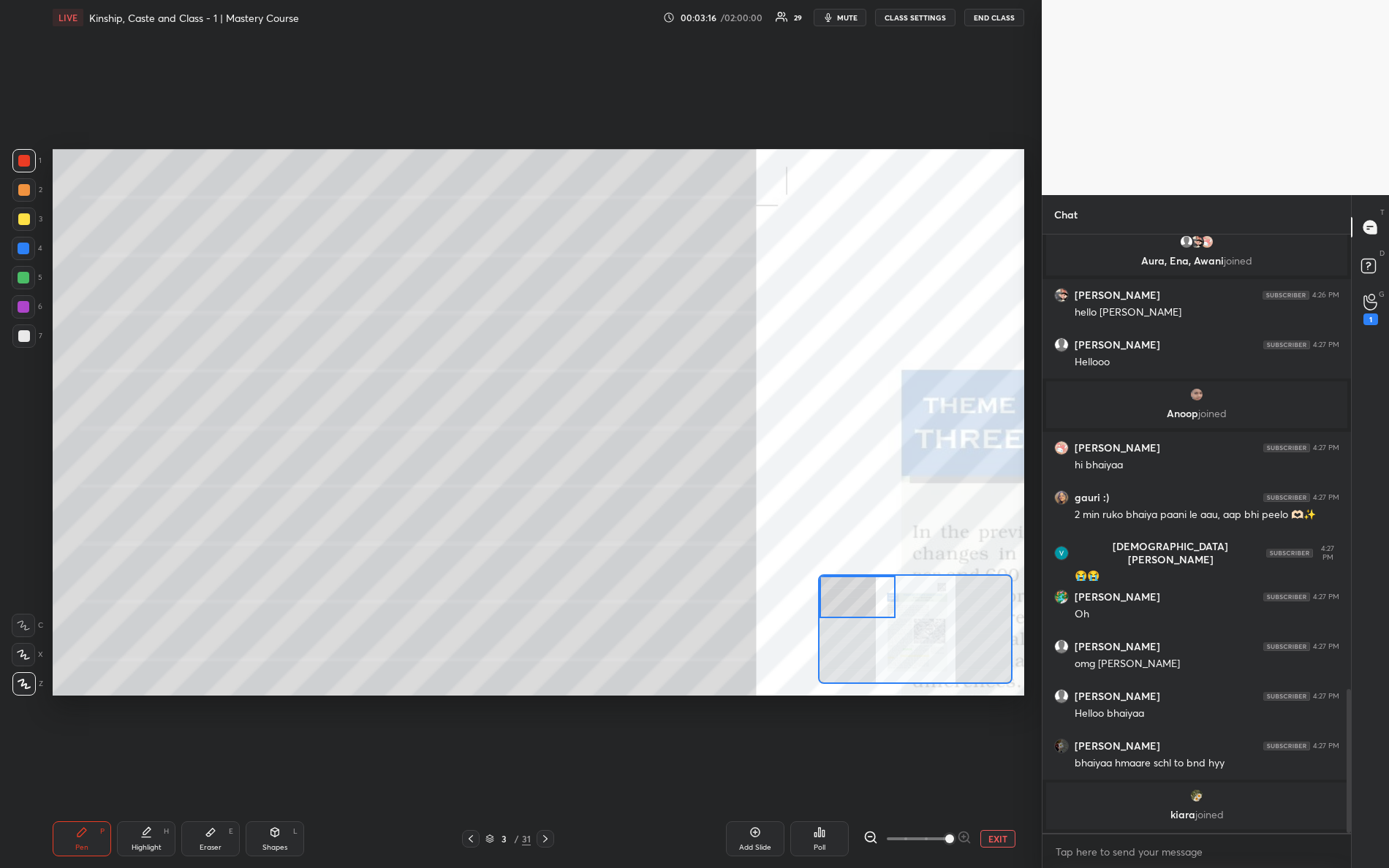
scroll to position [1949, 0]
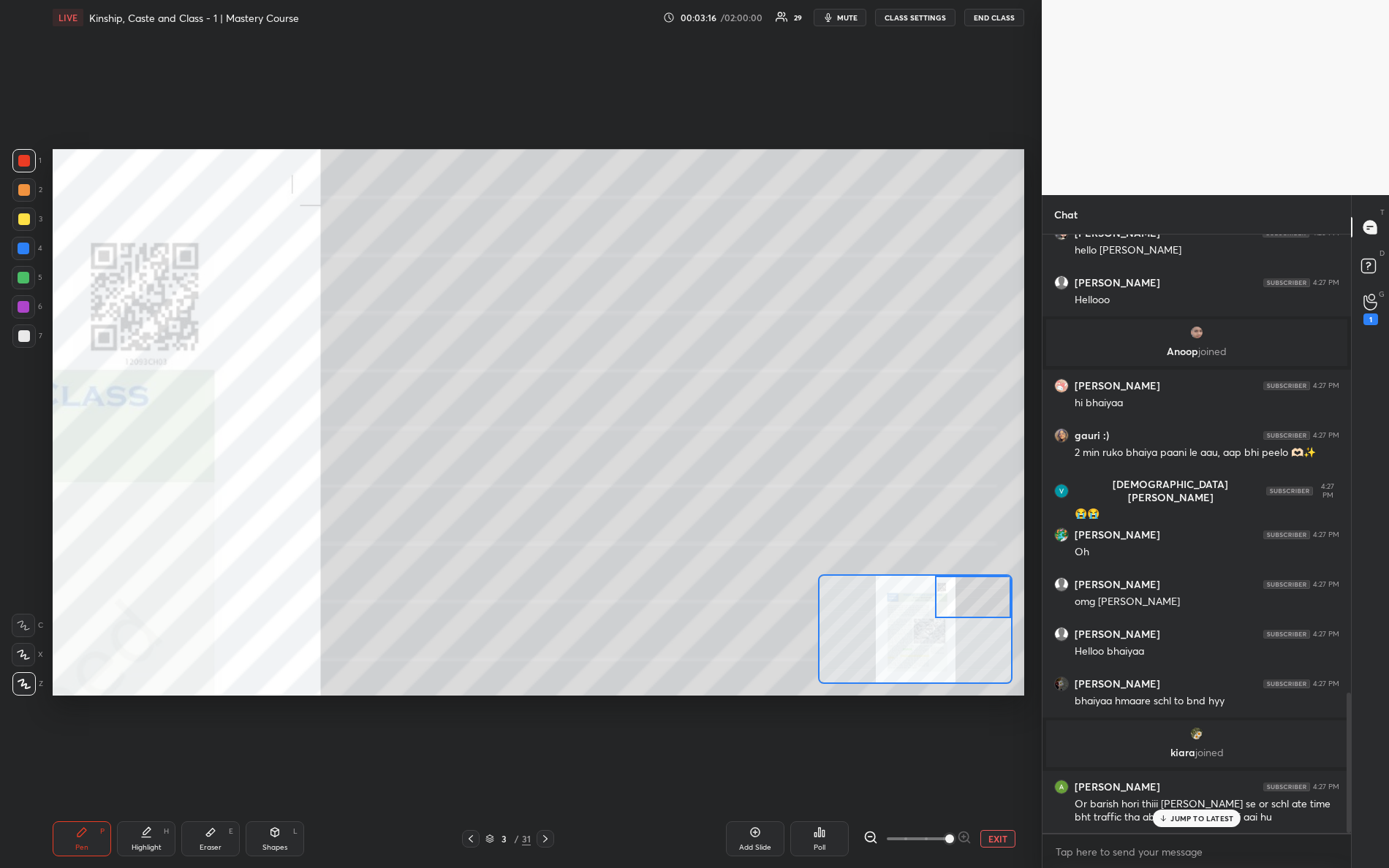
click at [1022, 495] on div "Setting up your live class Poll for secs No correct answer Start poll" at bounding box center [538, 422] width 971 height 547
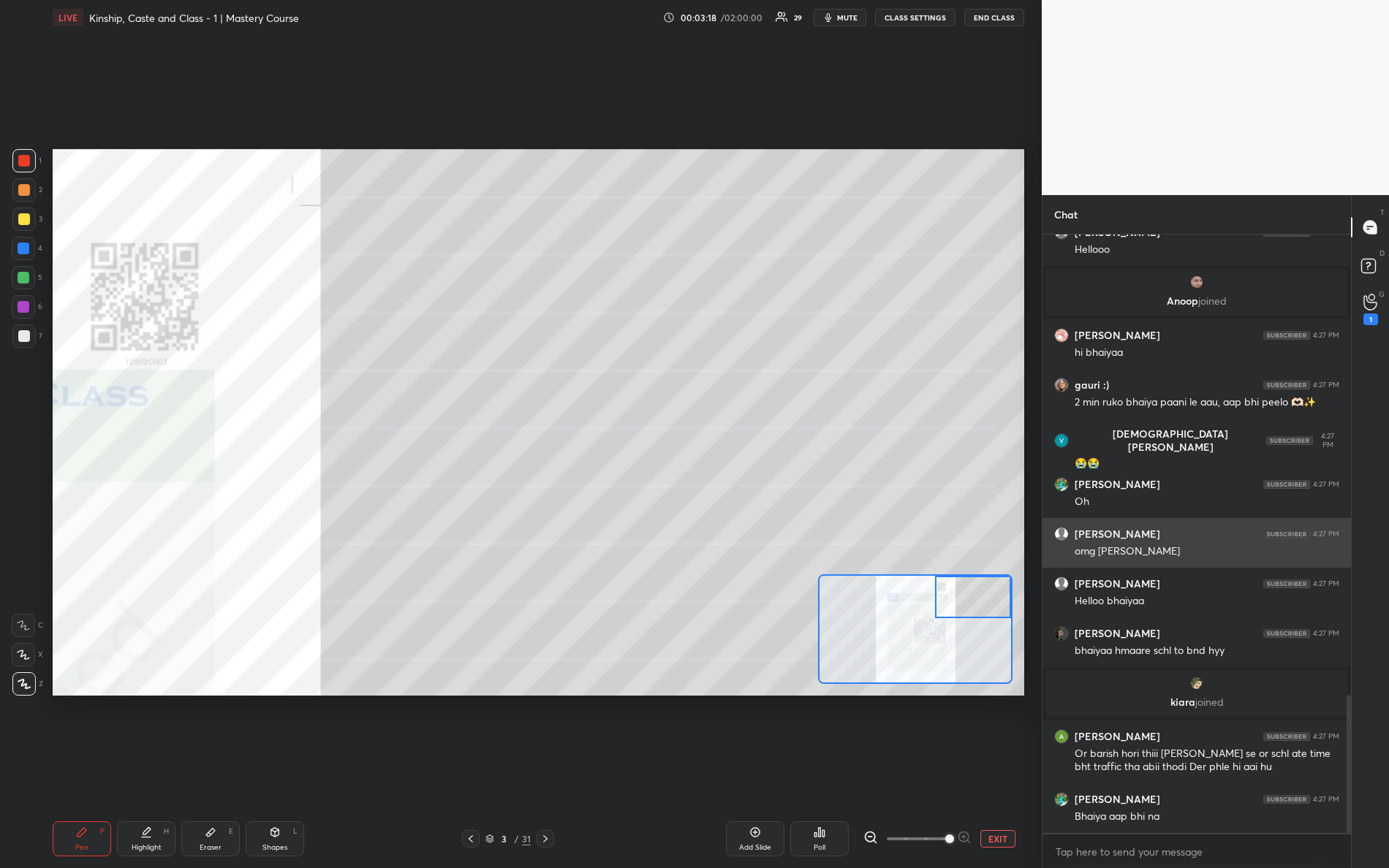
scroll to position [2052, 0]
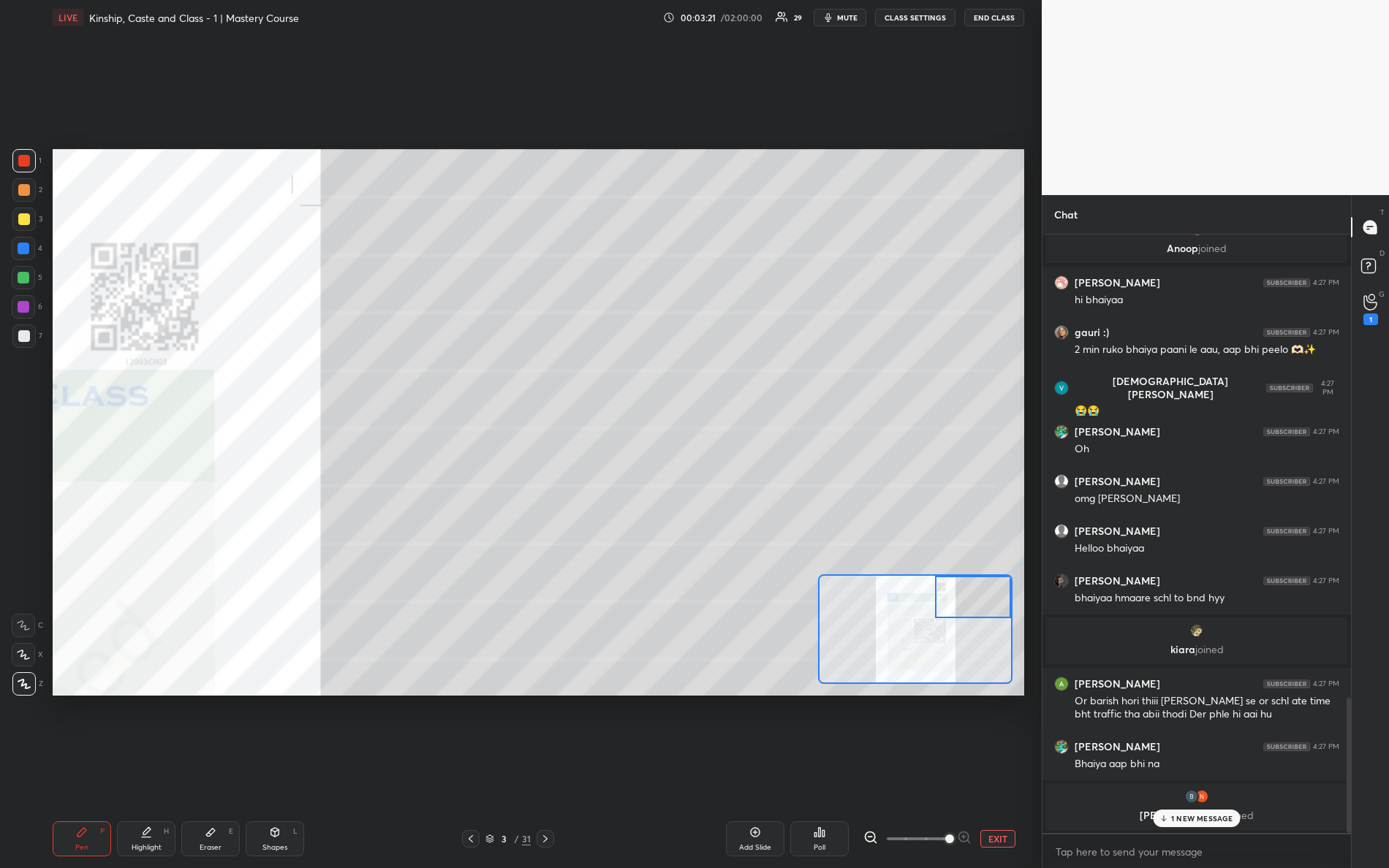
click at [1207, 768] on p "1 NEW MESSAGE" at bounding box center [1203, 819] width 62 height 9
click at [781, 513] on div "Setting up your live class Poll for secs No correct answer Start poll" at bounding box center [538, 422] width 971 height 547
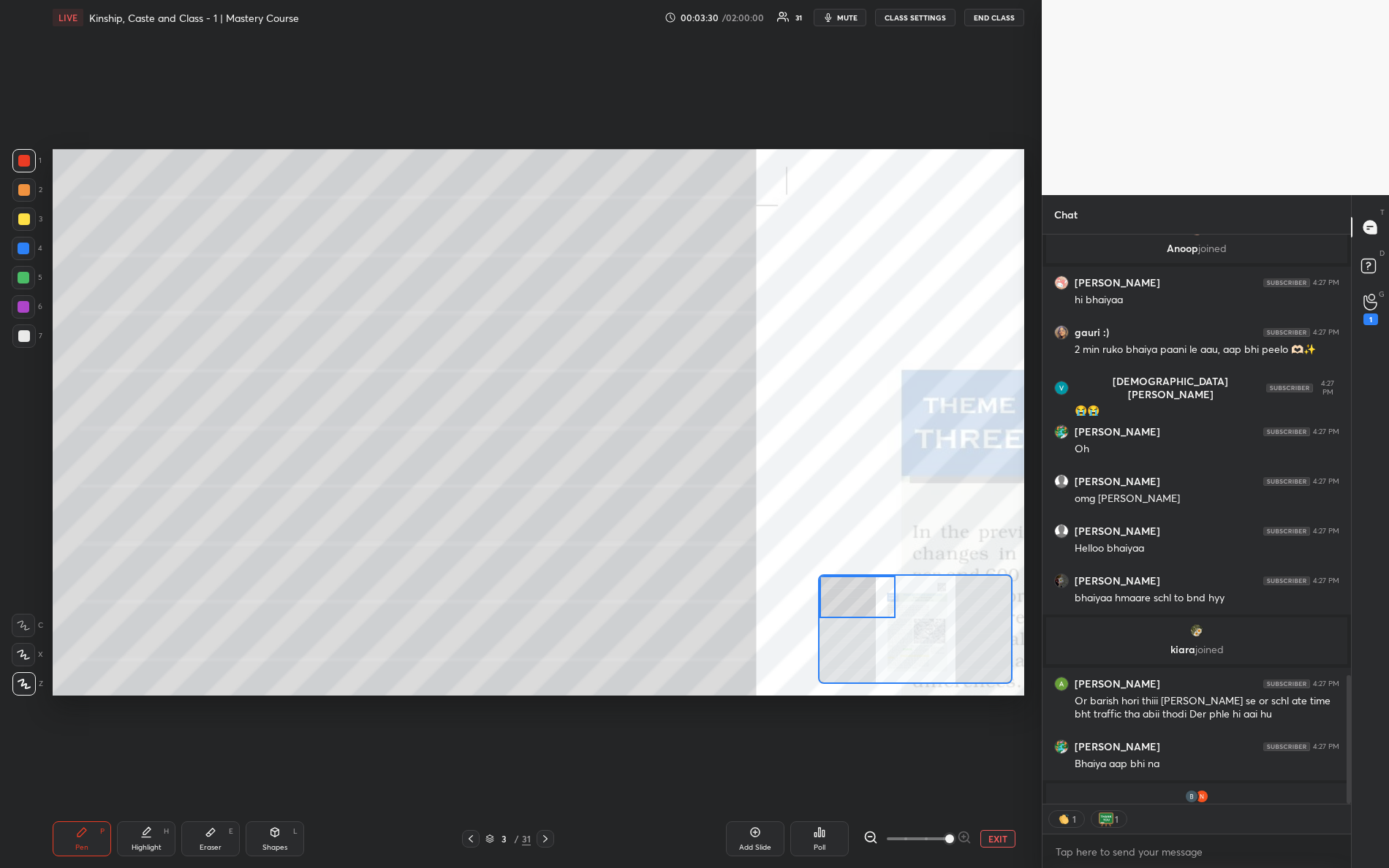
scroll to position [1953, 0]
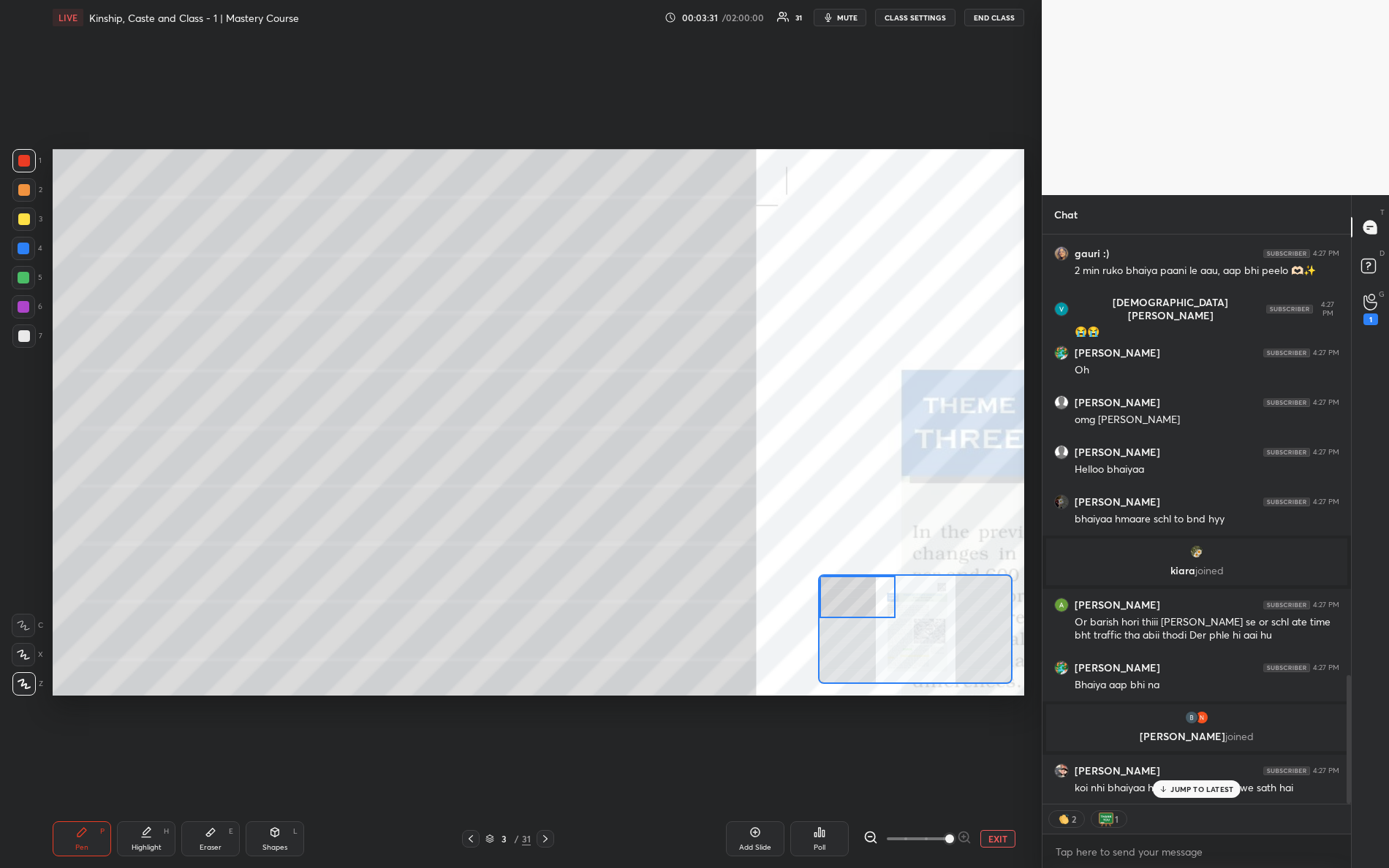
click at [1187, 768] on div "gauri :) 4:26 PM [PERSON_NAME] 4:26 PM Happy teacher's day in advance [PERSON_N…" at bounding box center [1197, 519] width 309 height 569
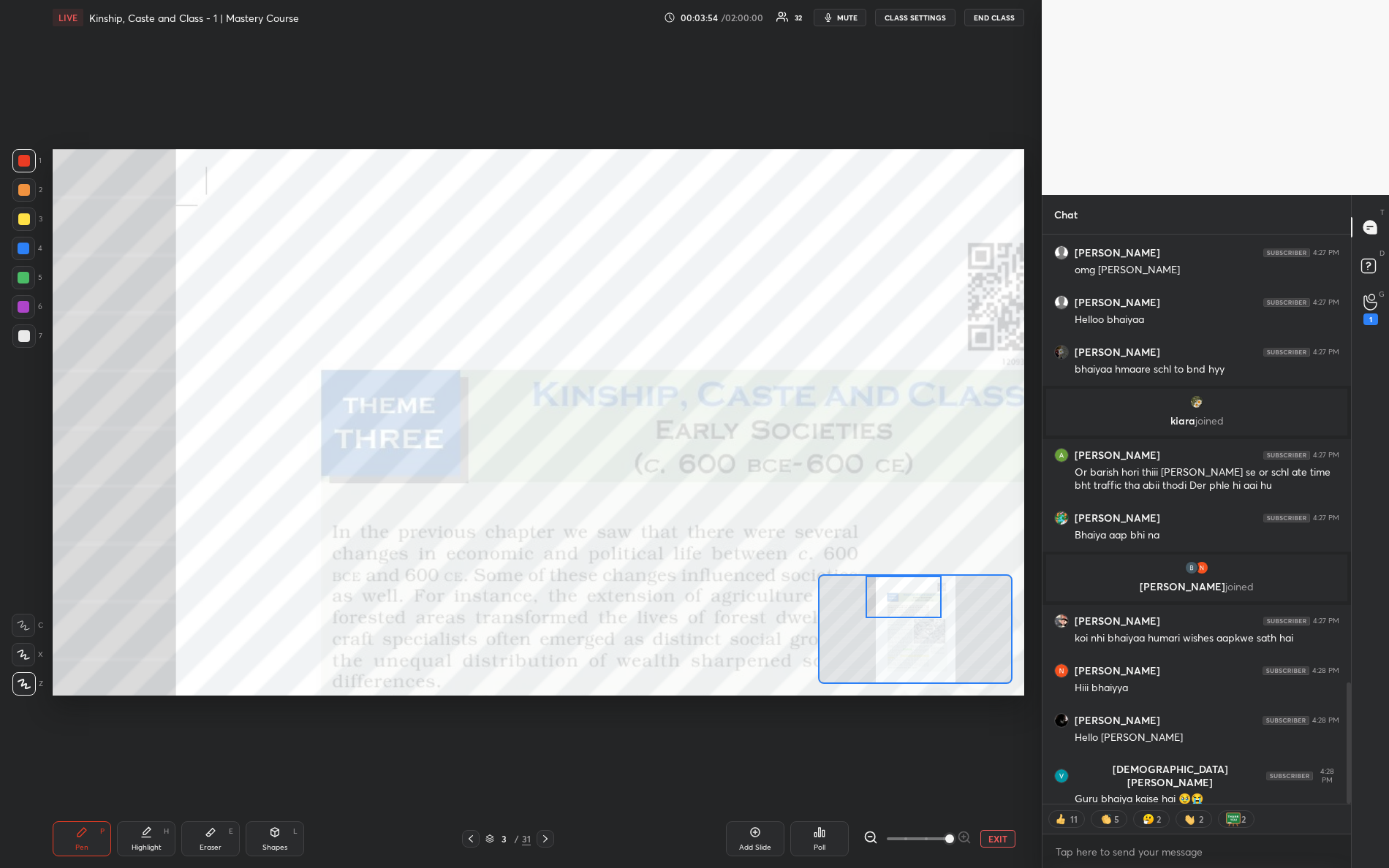
scroll to position [2153, 0]
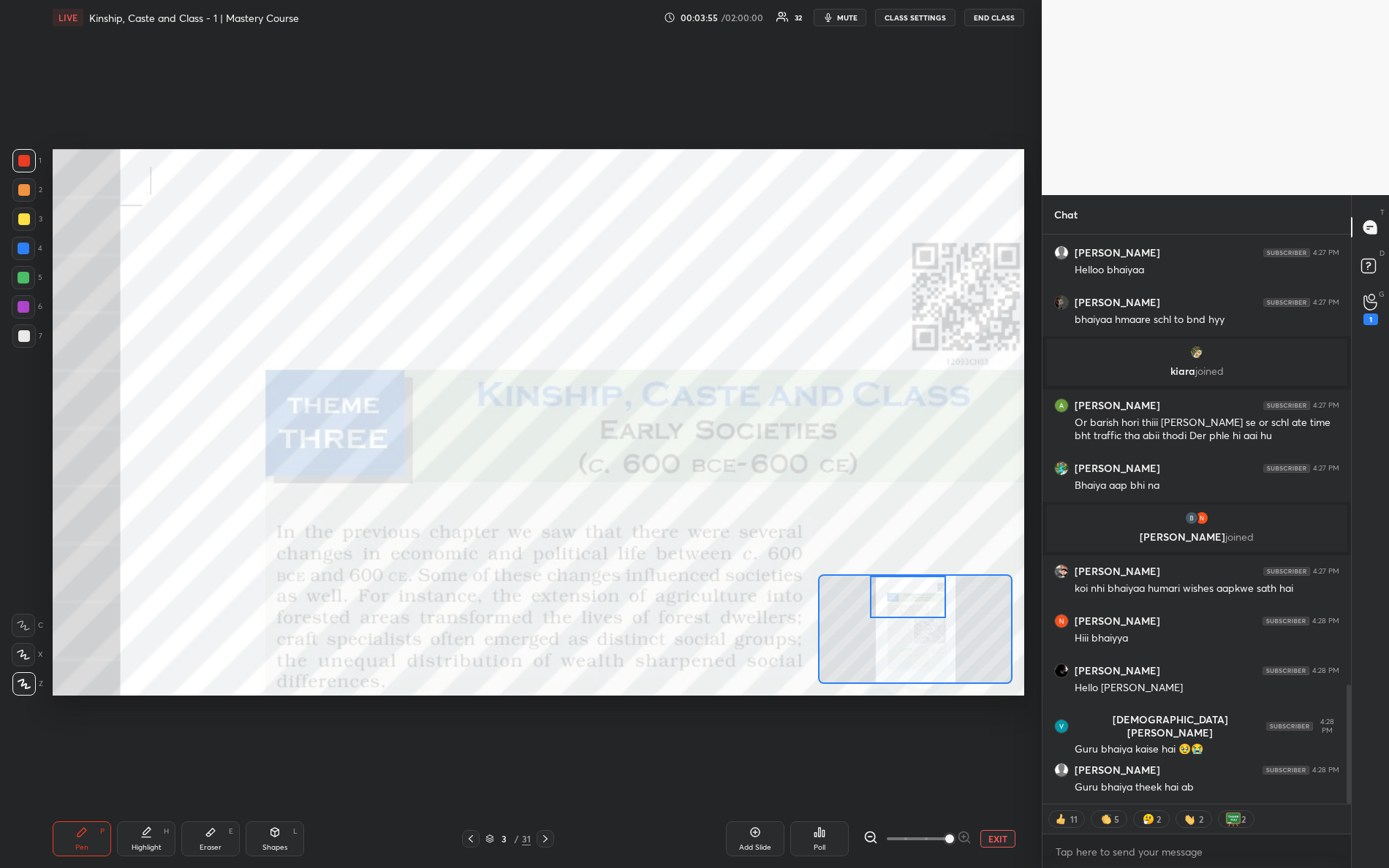
click at [902, 531] on div "Setting up your live class Poll for secs No correct answer Start poll" at bounding box center [538, 422] width 971 height 547
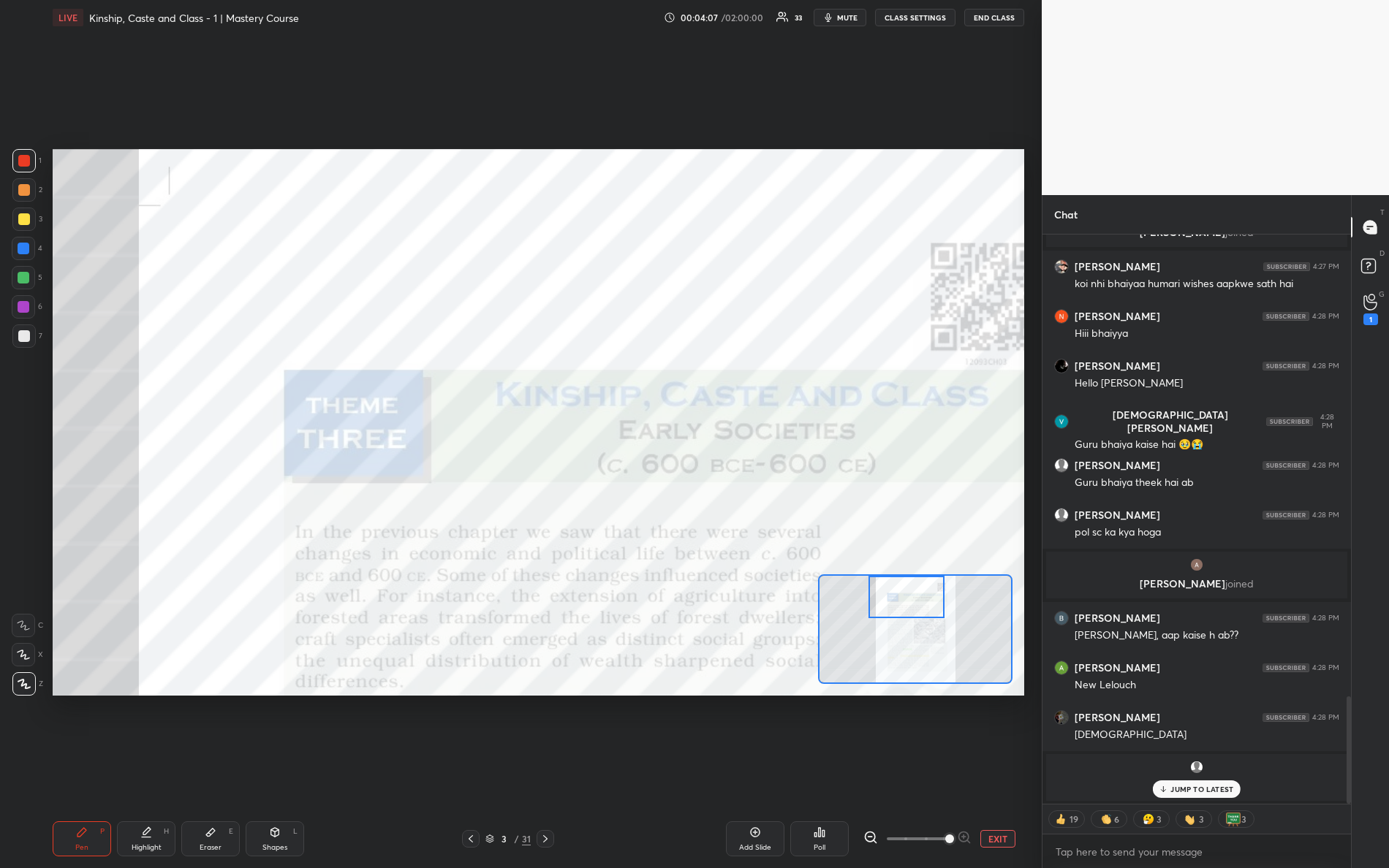
scroll to position [2355, 0]
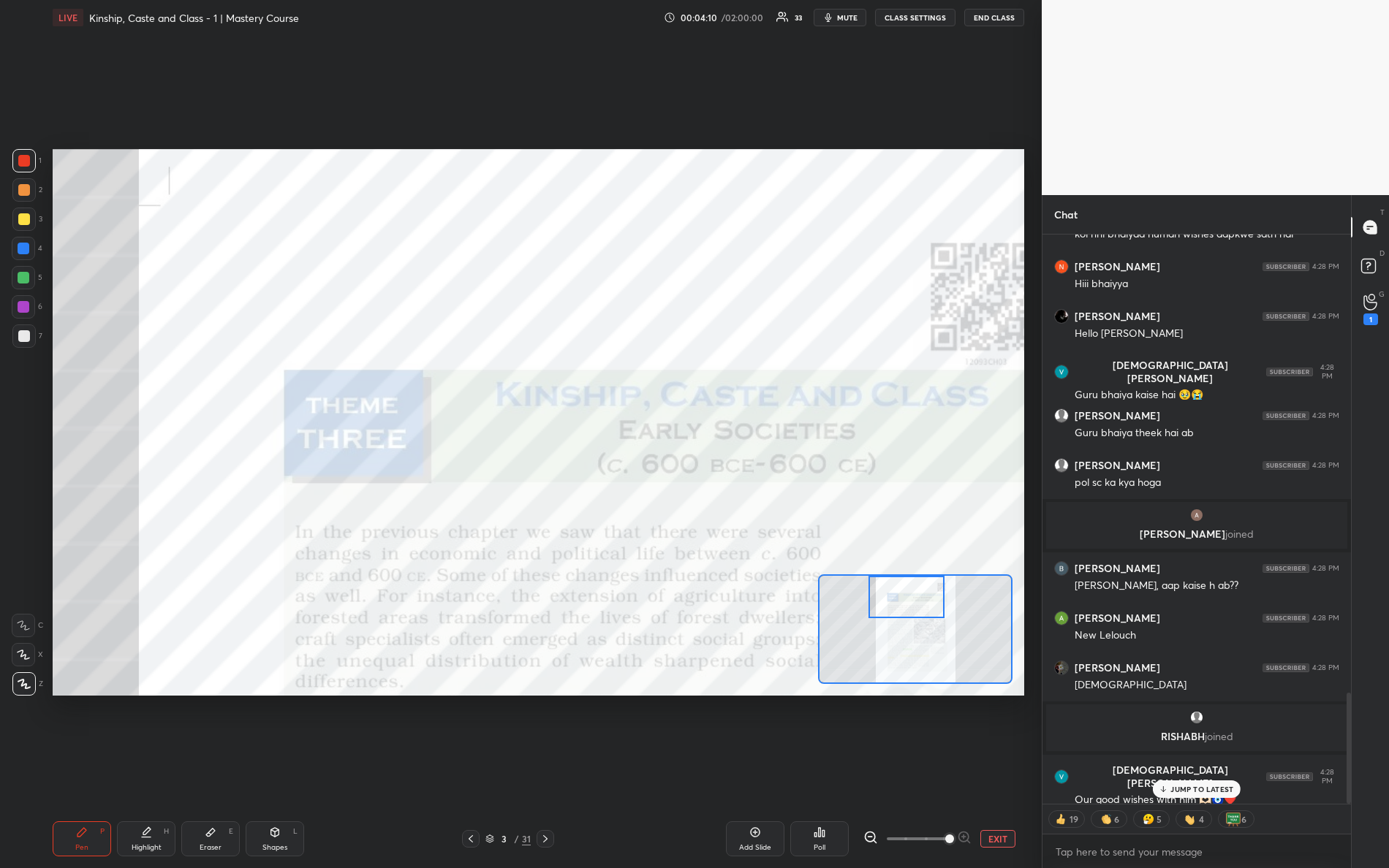
click at [1193, 768] on div "JUMP TO LATEST" at bounding box center [1197, 789] width 88 height 18
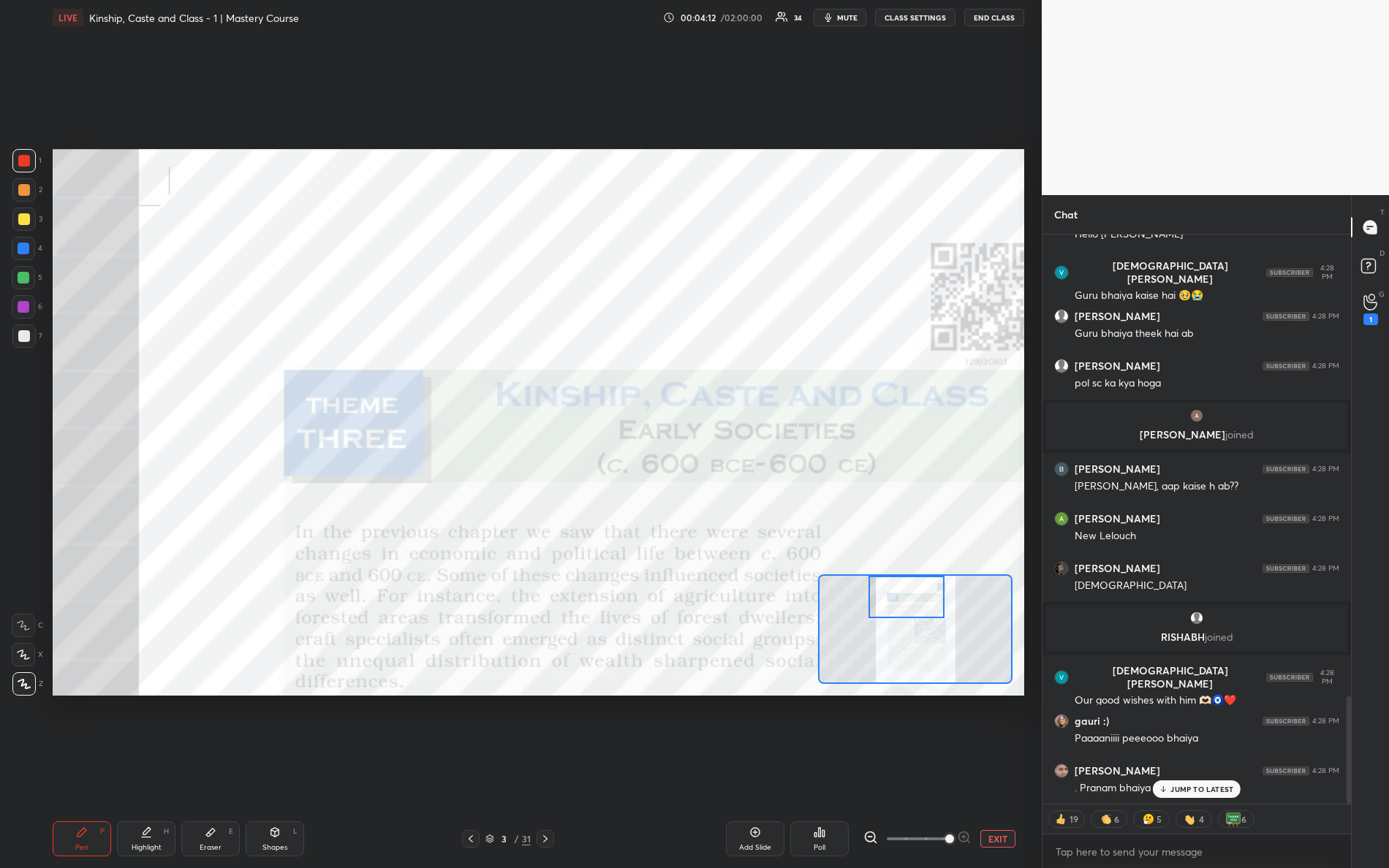
scroll to position [2558, 0]
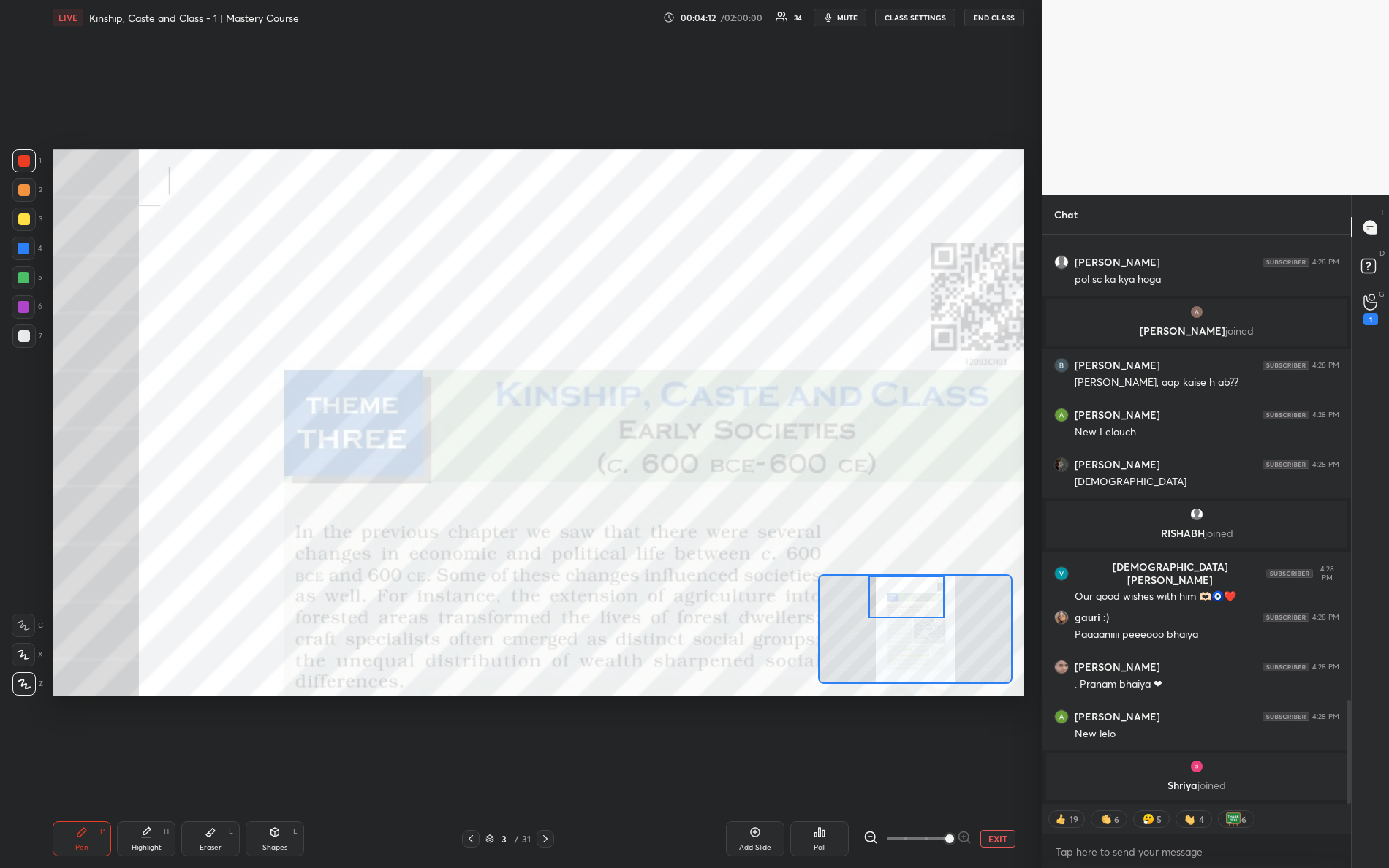
click at [1207, 768] on span "joined" at bounding box center [1211, 785] width 28 height 14
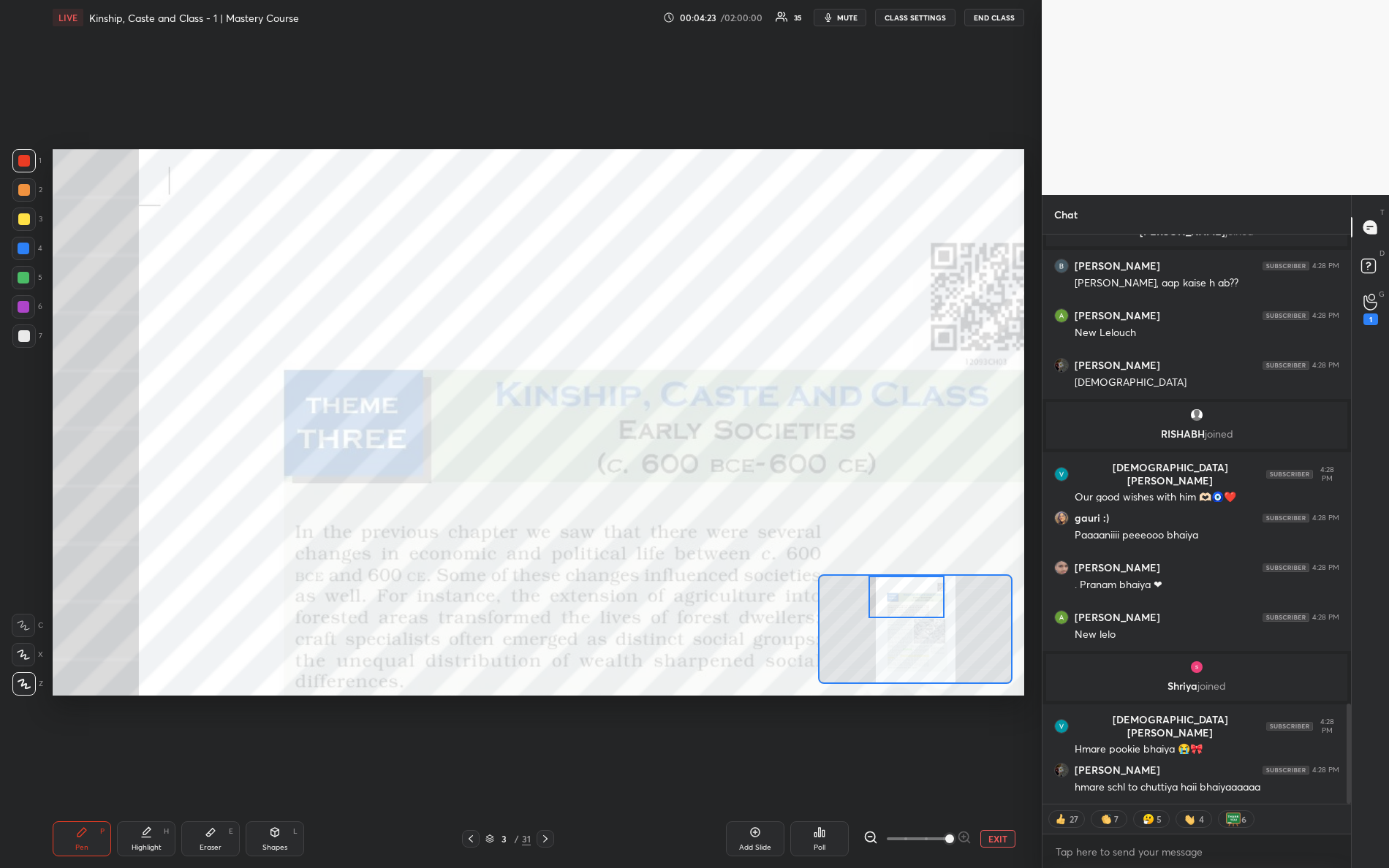
scroll to position [2756, 0]
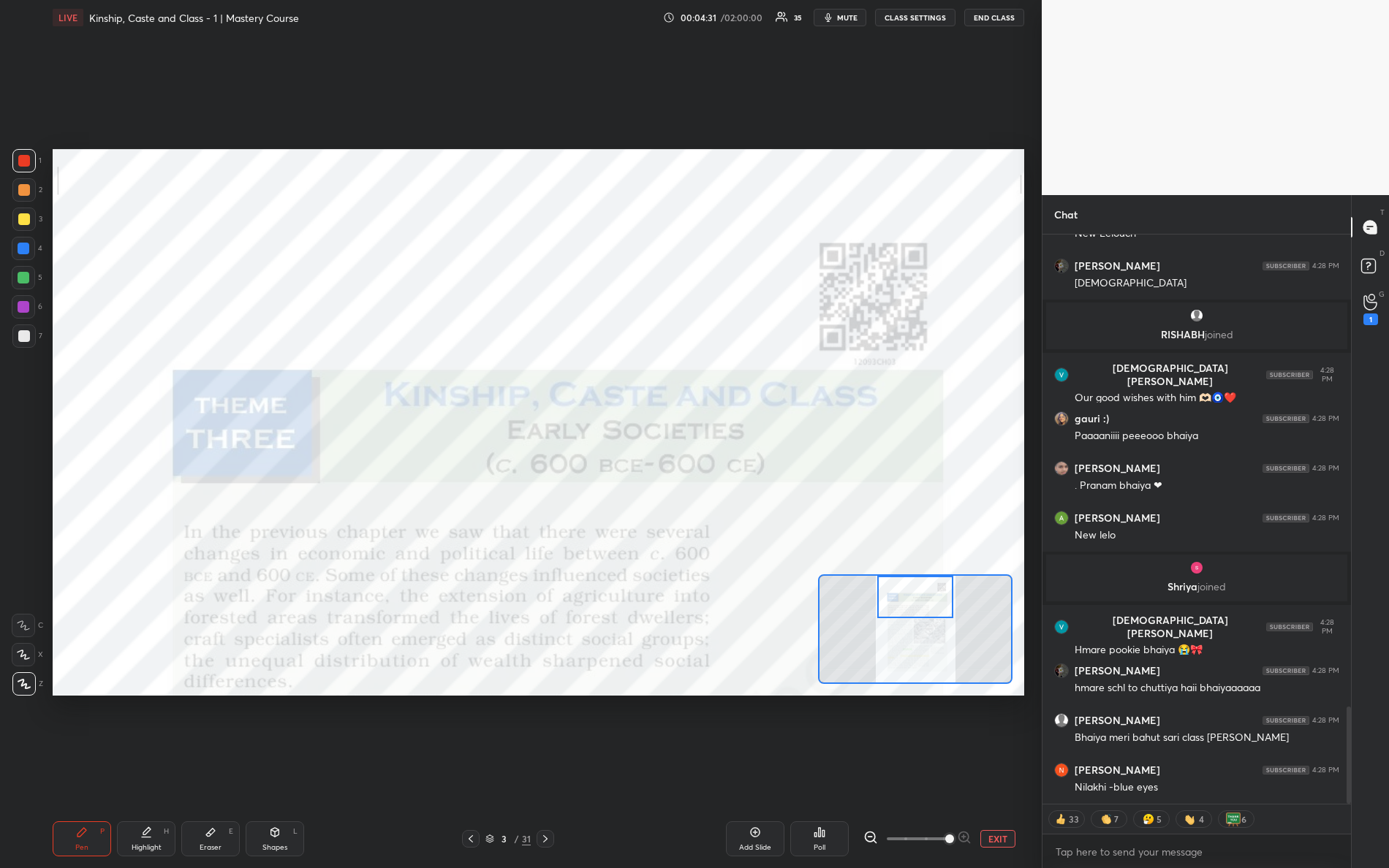
click at [913, 547] on div "Setting up your live class Poll for secs No correct answer Start poll" at bounding box center [538, 422] width 971 height 547
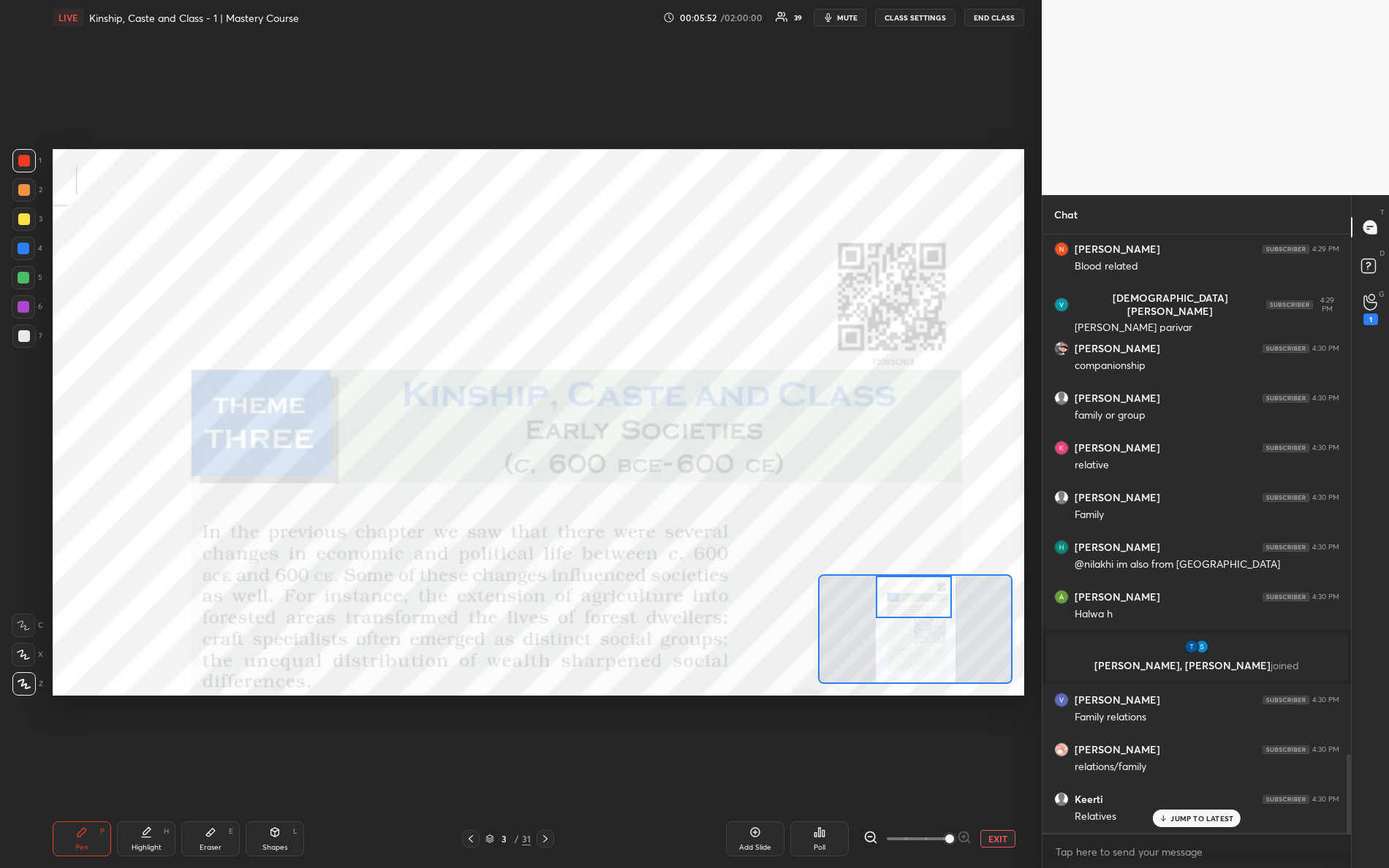
scroll to position [3956, 0]
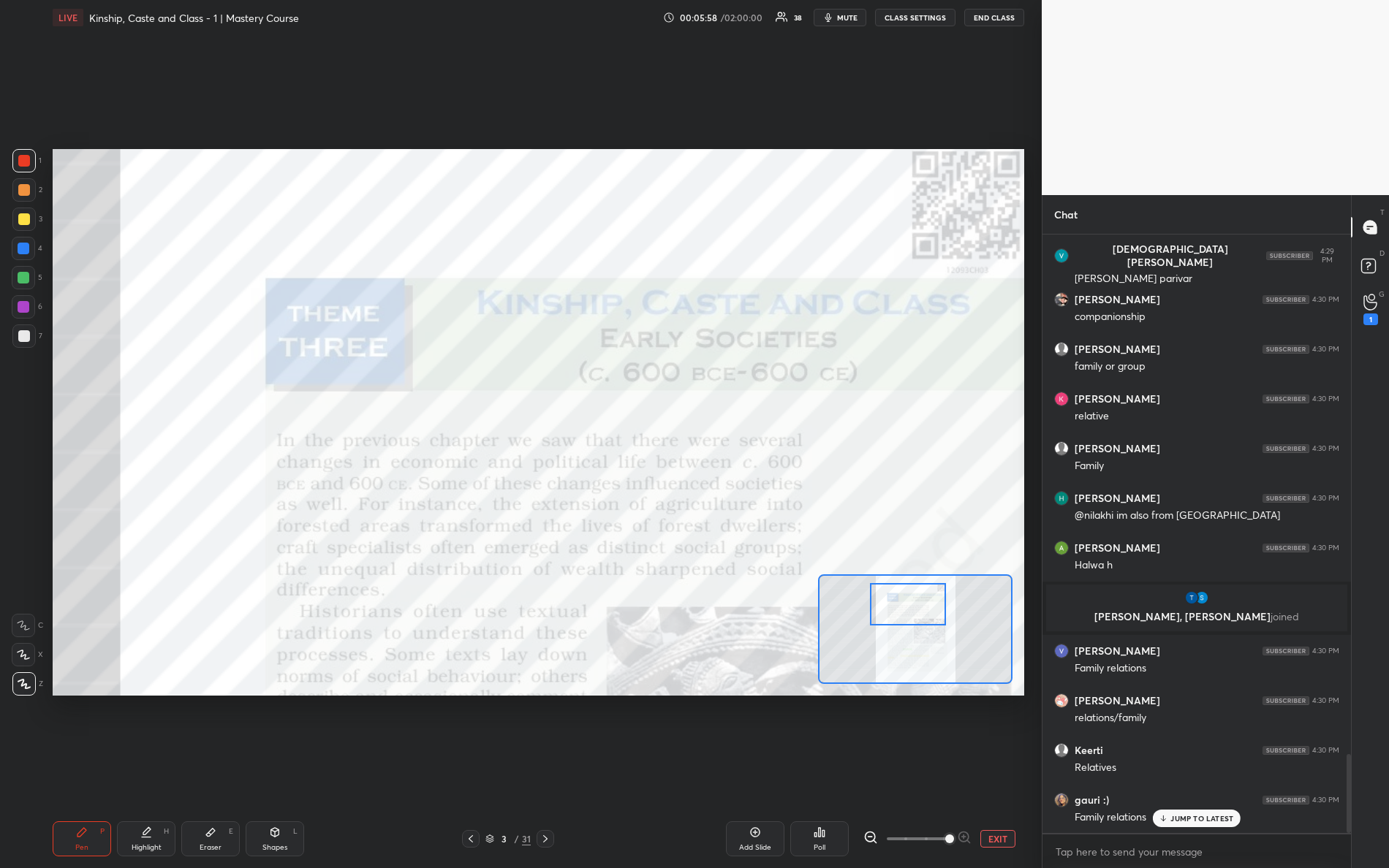
click at [894, 605] on div at bounding box center [908, 605] width 77 height 42
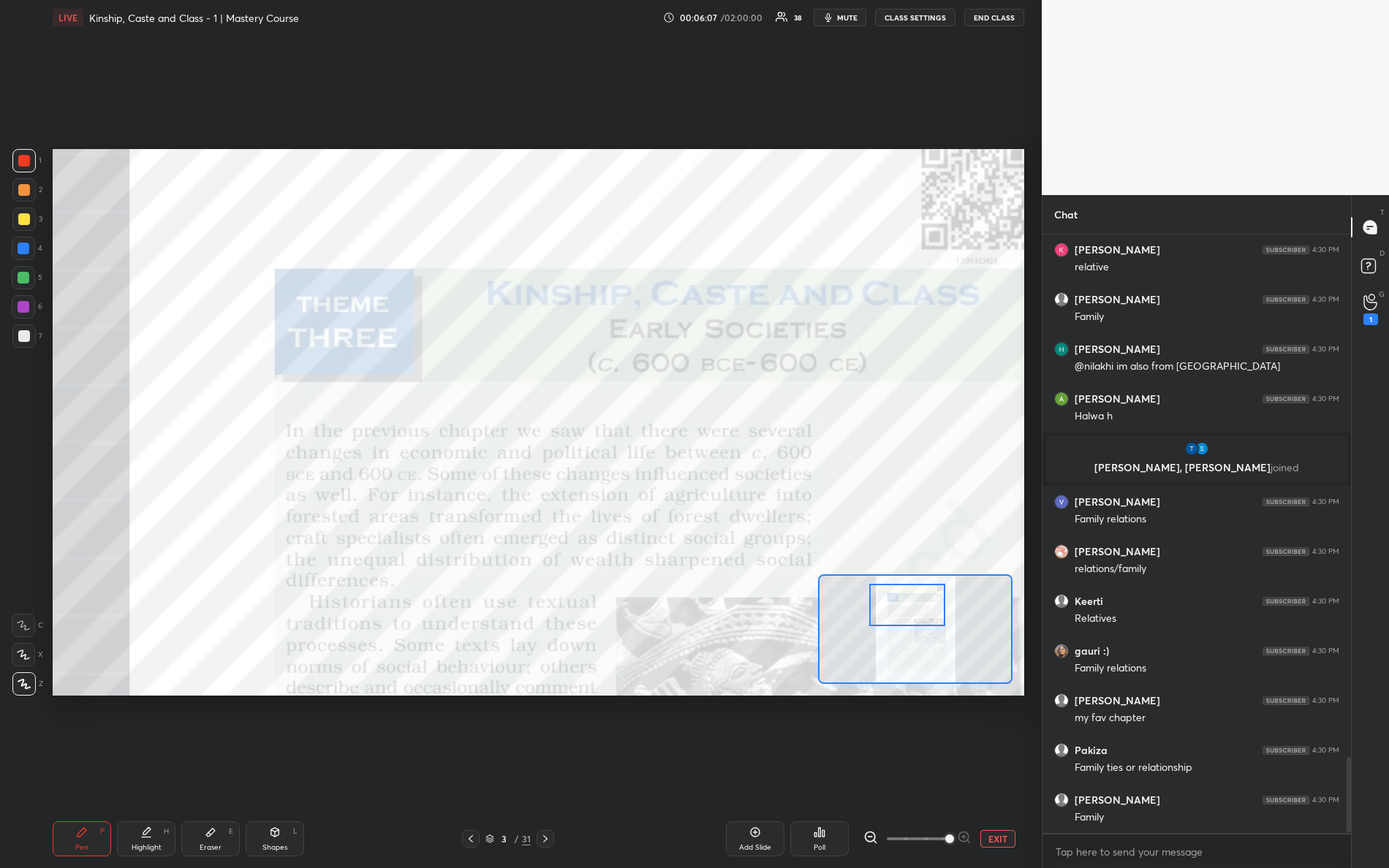
scroll to position [4155, 0]
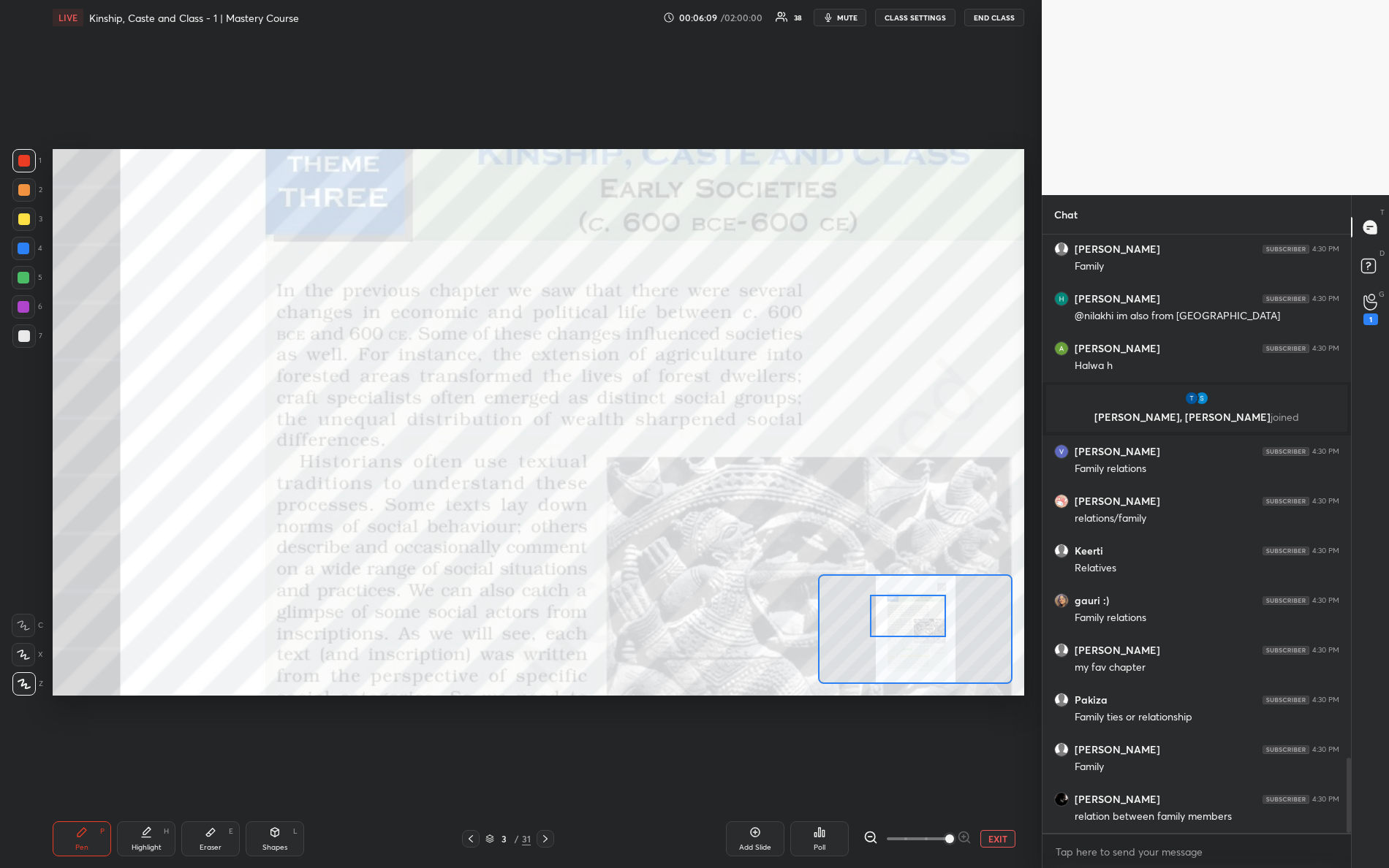
drag, startPoint x: 912, startPoint y: 607, endPoint x: 911, endPoint y: 616, distance: 9.1
click at [912, 616] on div at bounding box center [908, 616] width 77 height 42
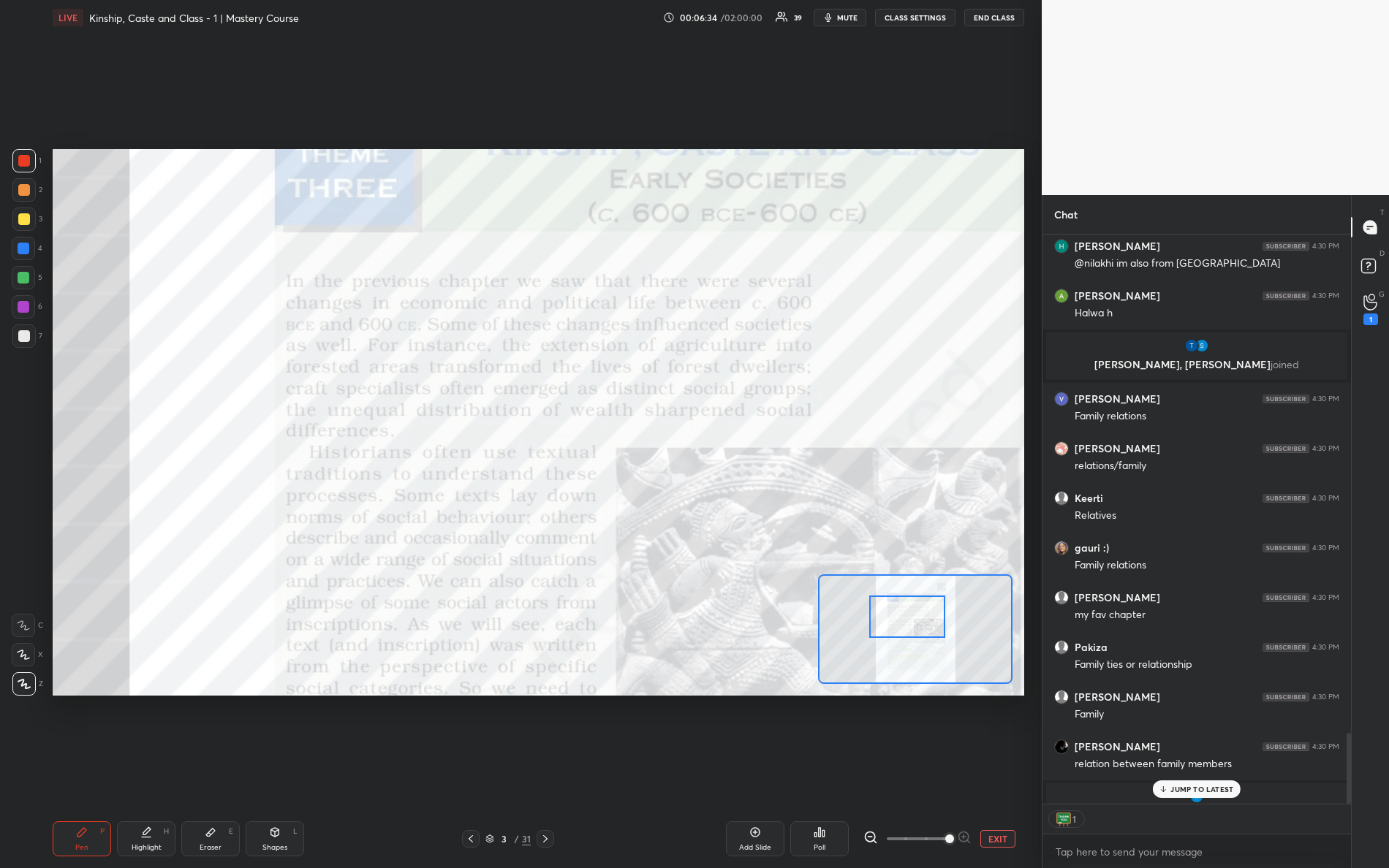
scroll to position [5, 4]
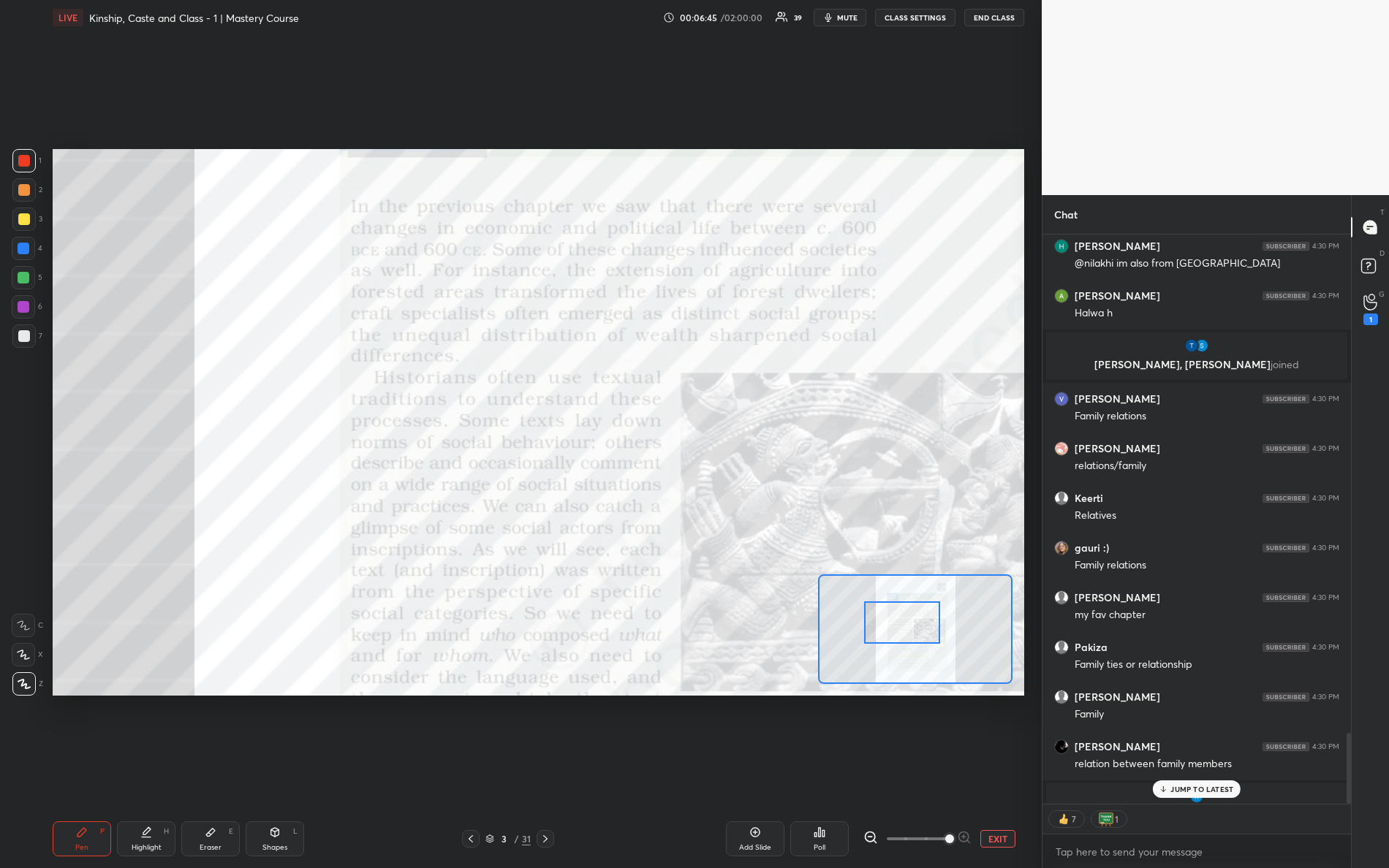
drag, startPoint x: 911, startPoint y: 619, endPoint x: 904, endPoint y: 625, distance: 9.2
click at [904, 625] on div at bounding box center [902, 622] width 77 height 42
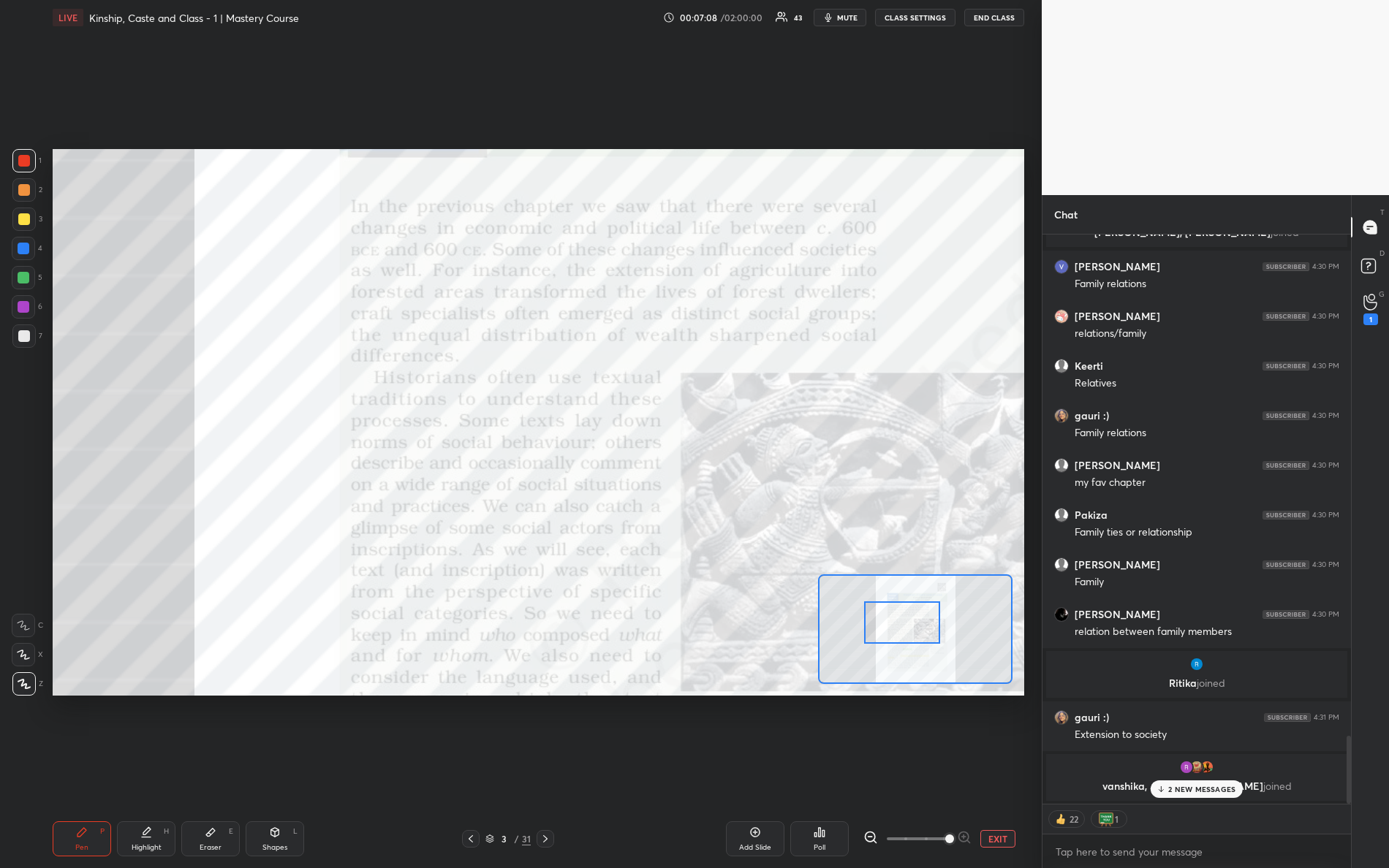
scroll to position [4186, 0]
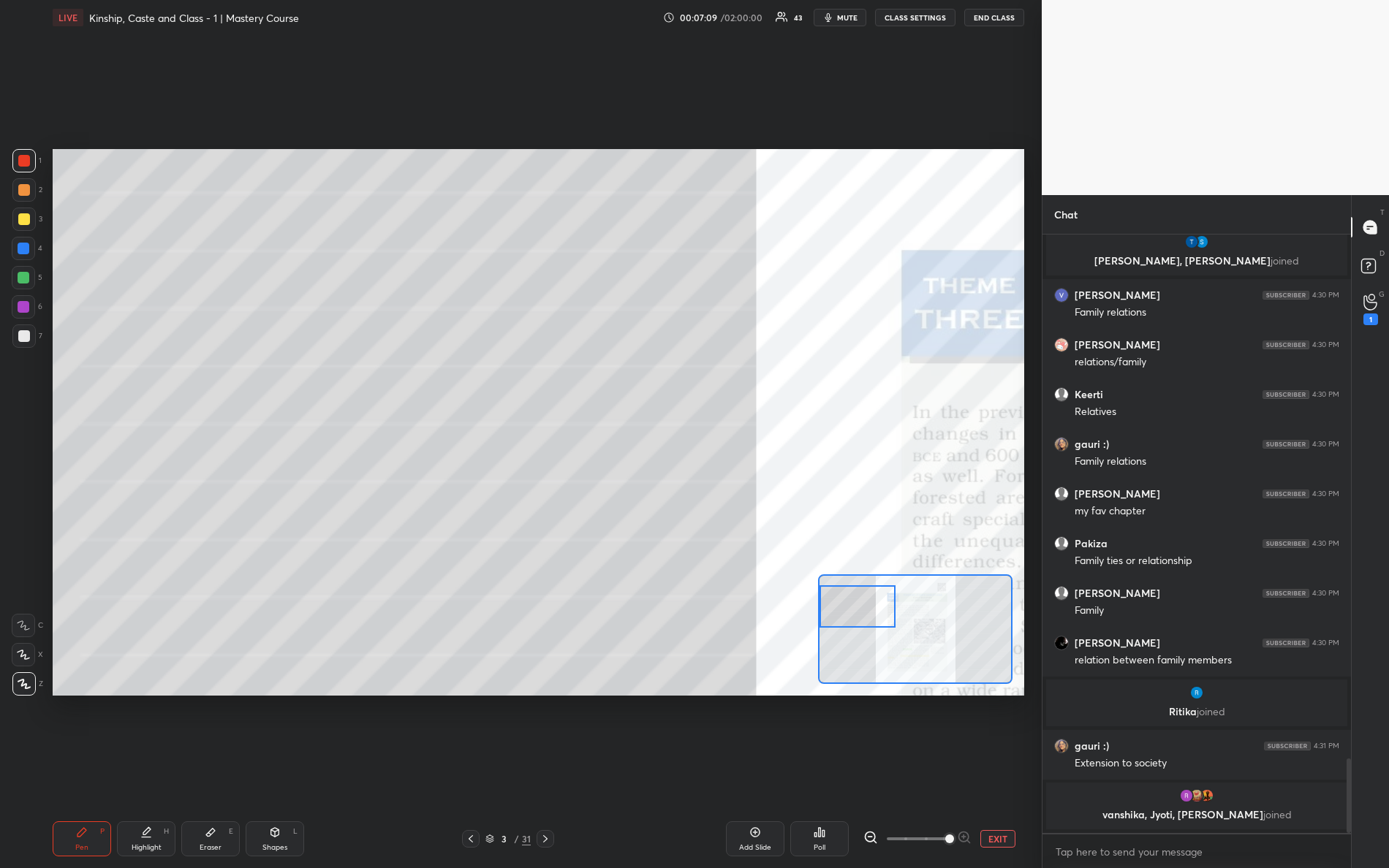
drag, startPoint x: 903, startPoint y: 627, endPoint x: 822, endPoint y: 588, distance: 89.9
click at [828, 592] on div at bounding box center [858, 606] width 77 height 42
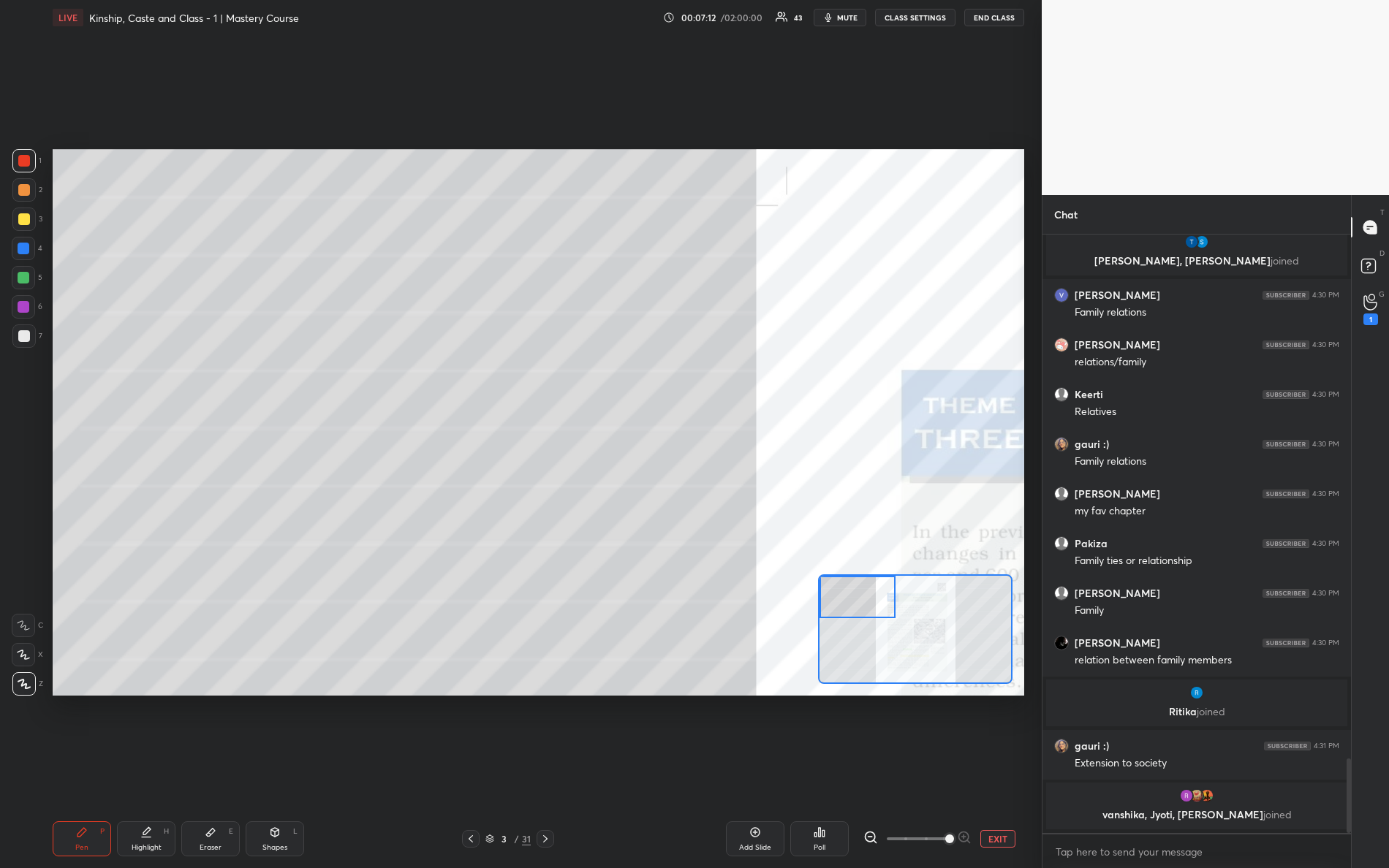
scroll to position [5, 4]
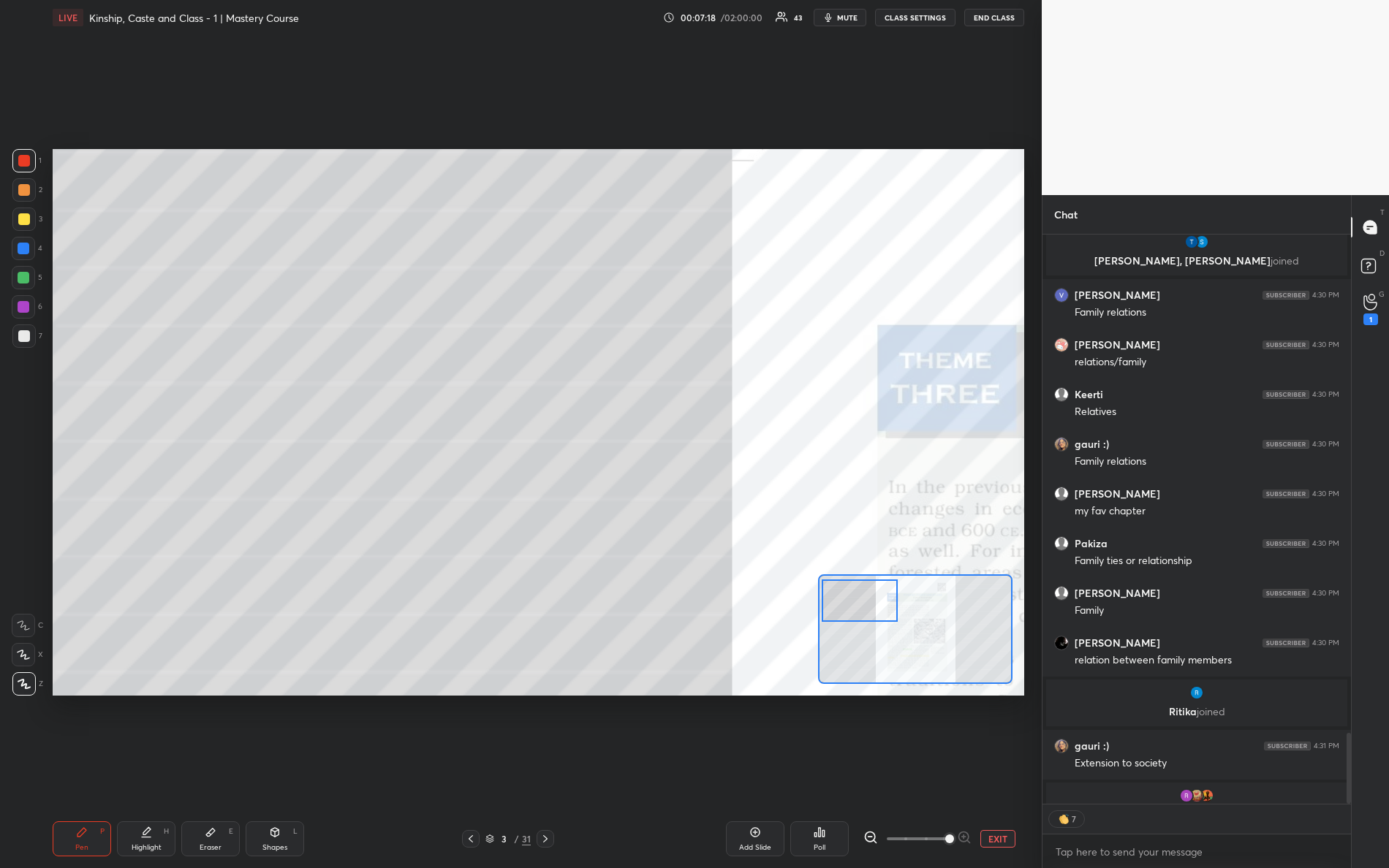
click at [872, 612] on div at bounding box center [860, 601] width 77 height 42
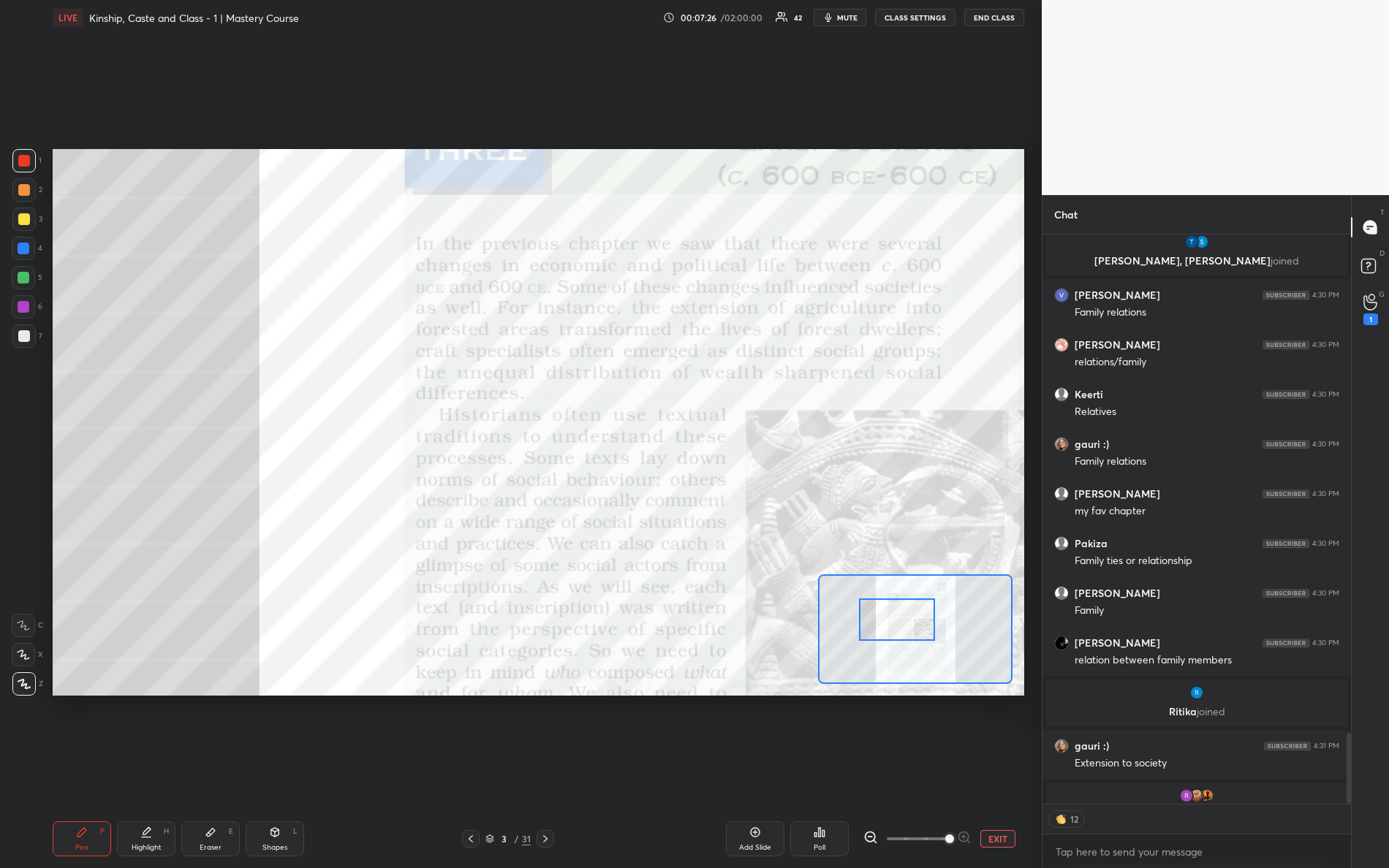
drag, startPoint x: 868, startPoint y: 611, endPoint x: 896, endPoint y: 603, distance: 29.1
click at [904, 629] on div at bounding box center [898, 620] width 77 height 42
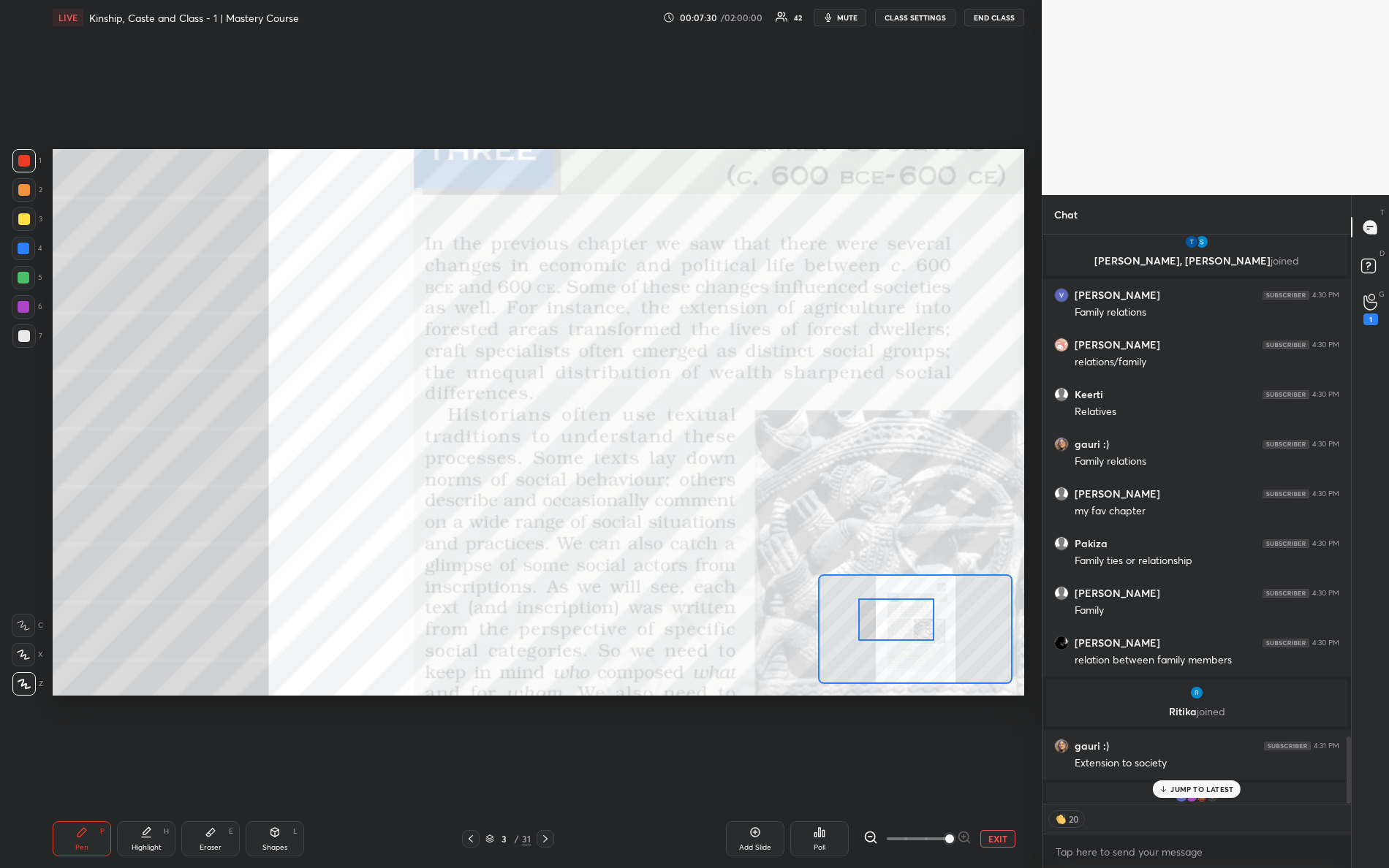
scroll to position [4226, 0]
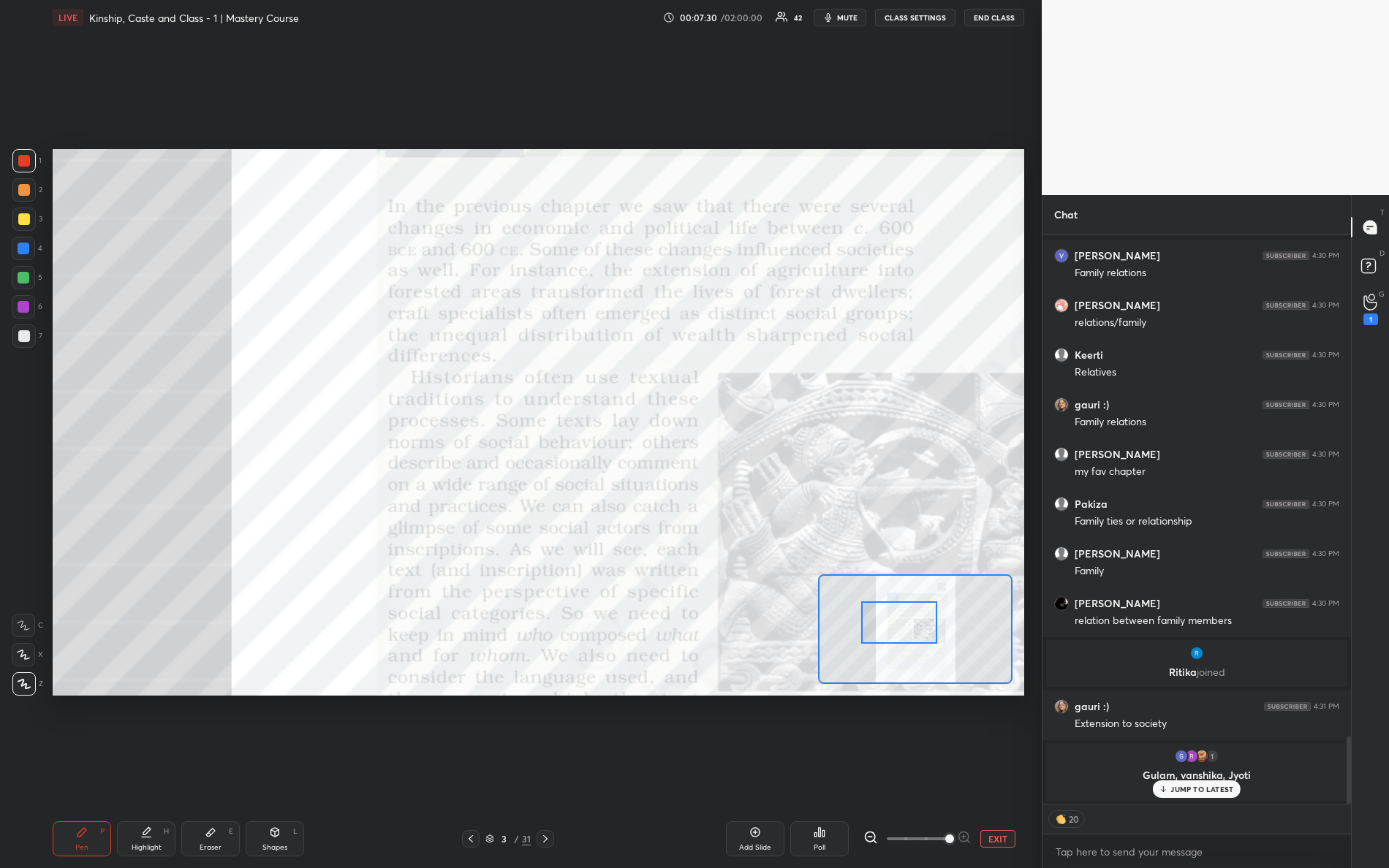
click at [889, 609] on div at bounding box center [899, 622] width 77 height 42
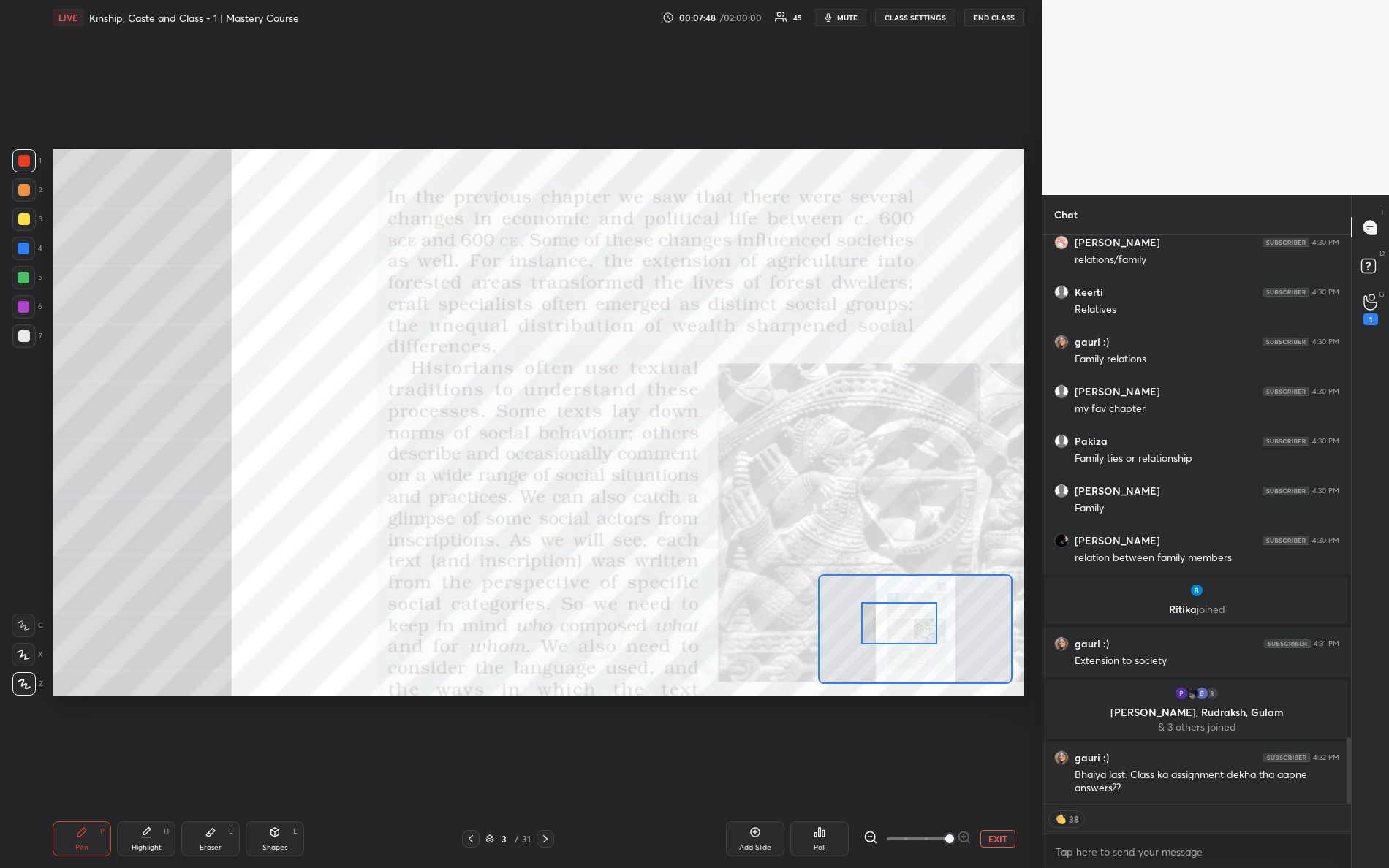
scroll to position [4312, 0]
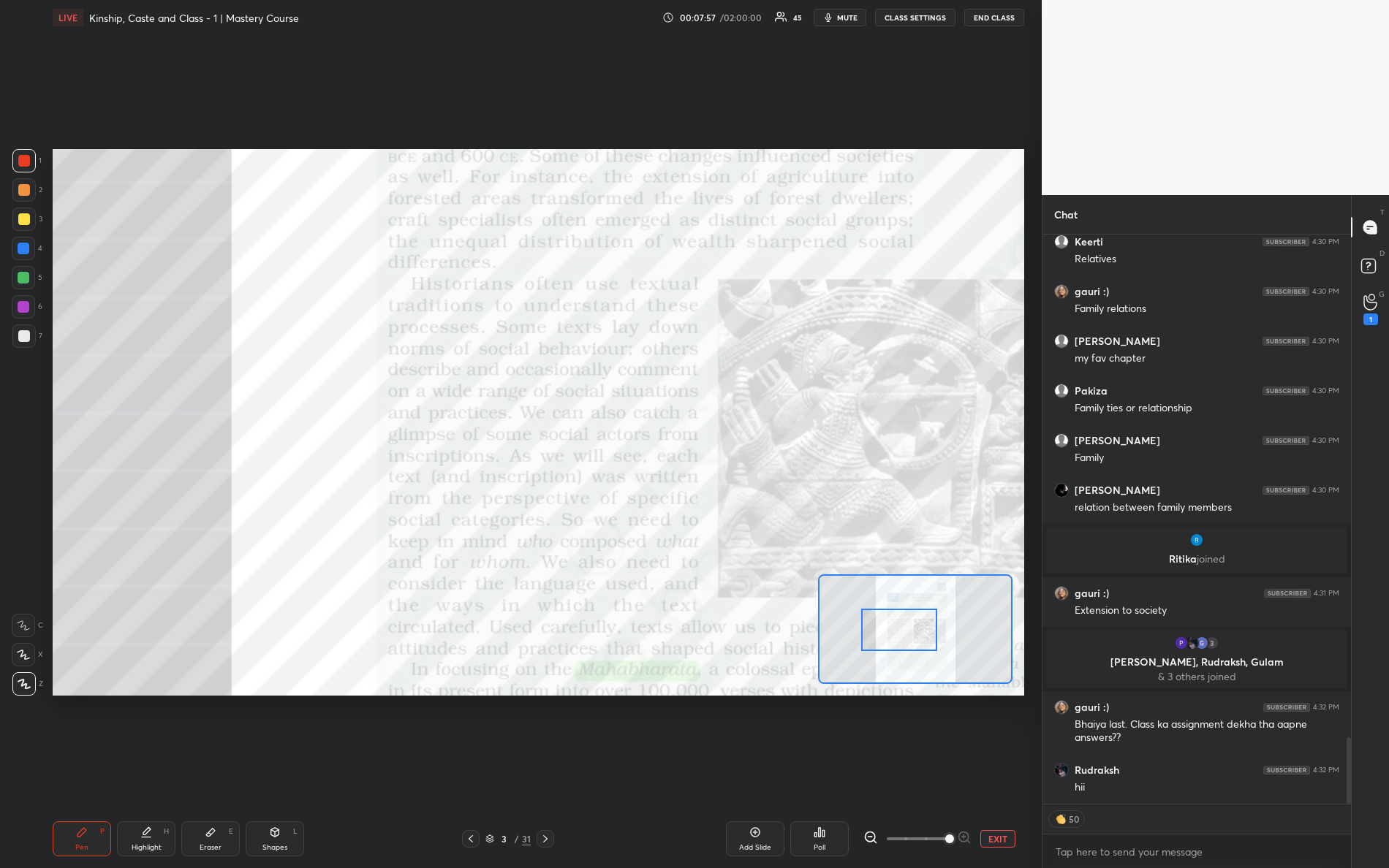
click at [898, 633] on div at bounding box center [899, 630] width 77 height 42
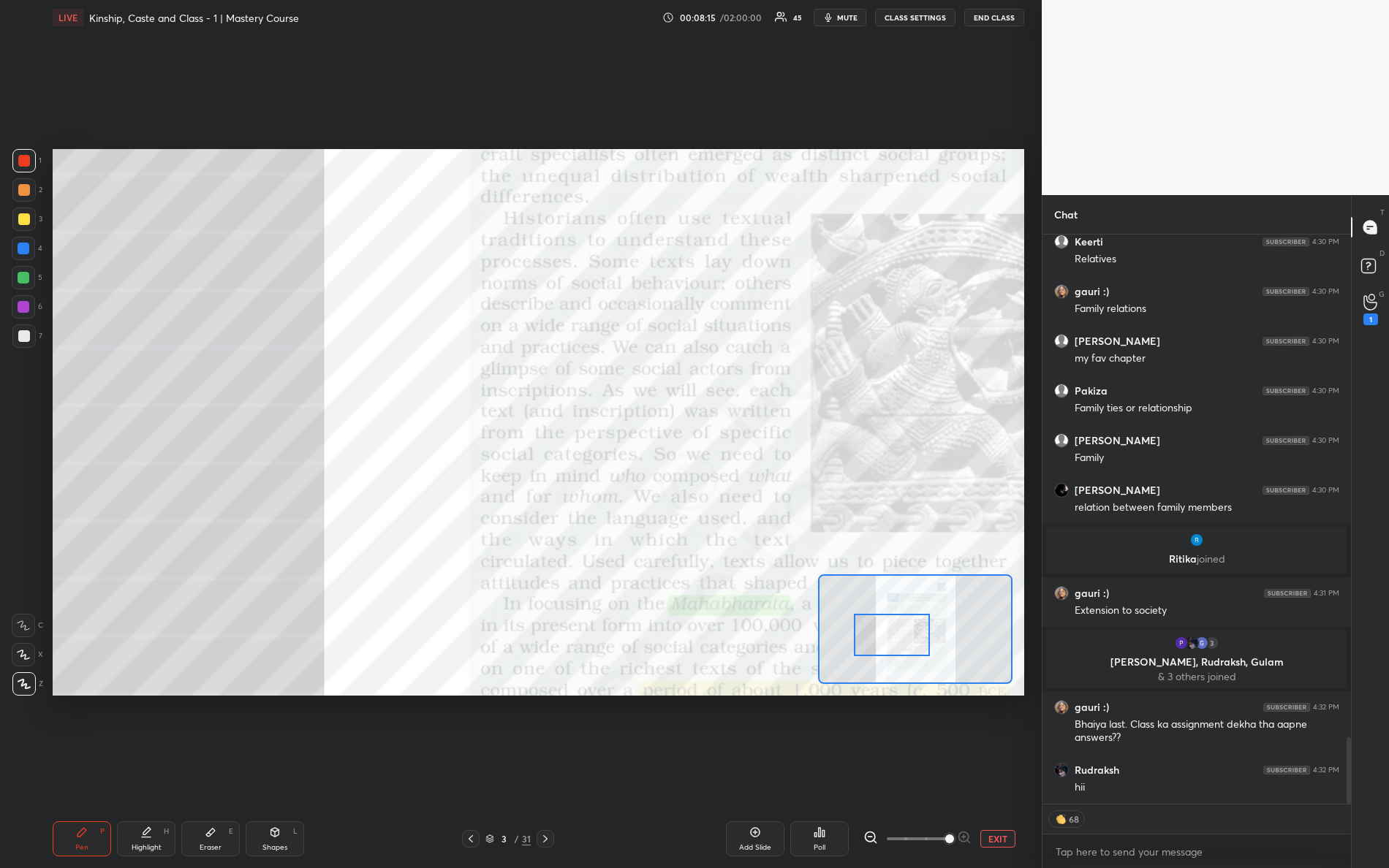
drag, startPoint x: 890, startPoint y: 635, endPoint x: 868, endPoint y: 622, distance: 25.6
click at [879, 639] on div at bounding box center [892, 635] width 77 height 42
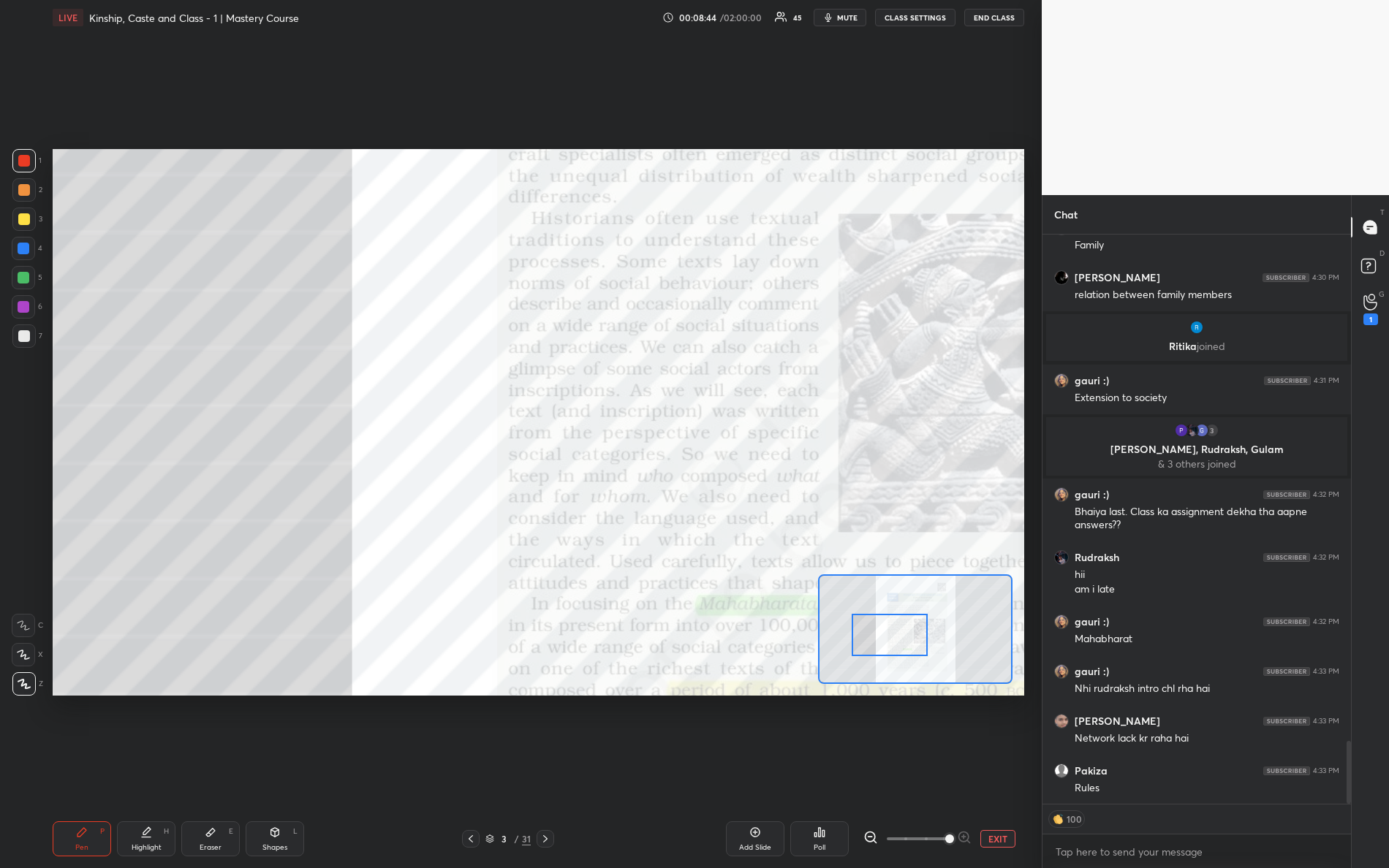
scroll to position [4576, 0]
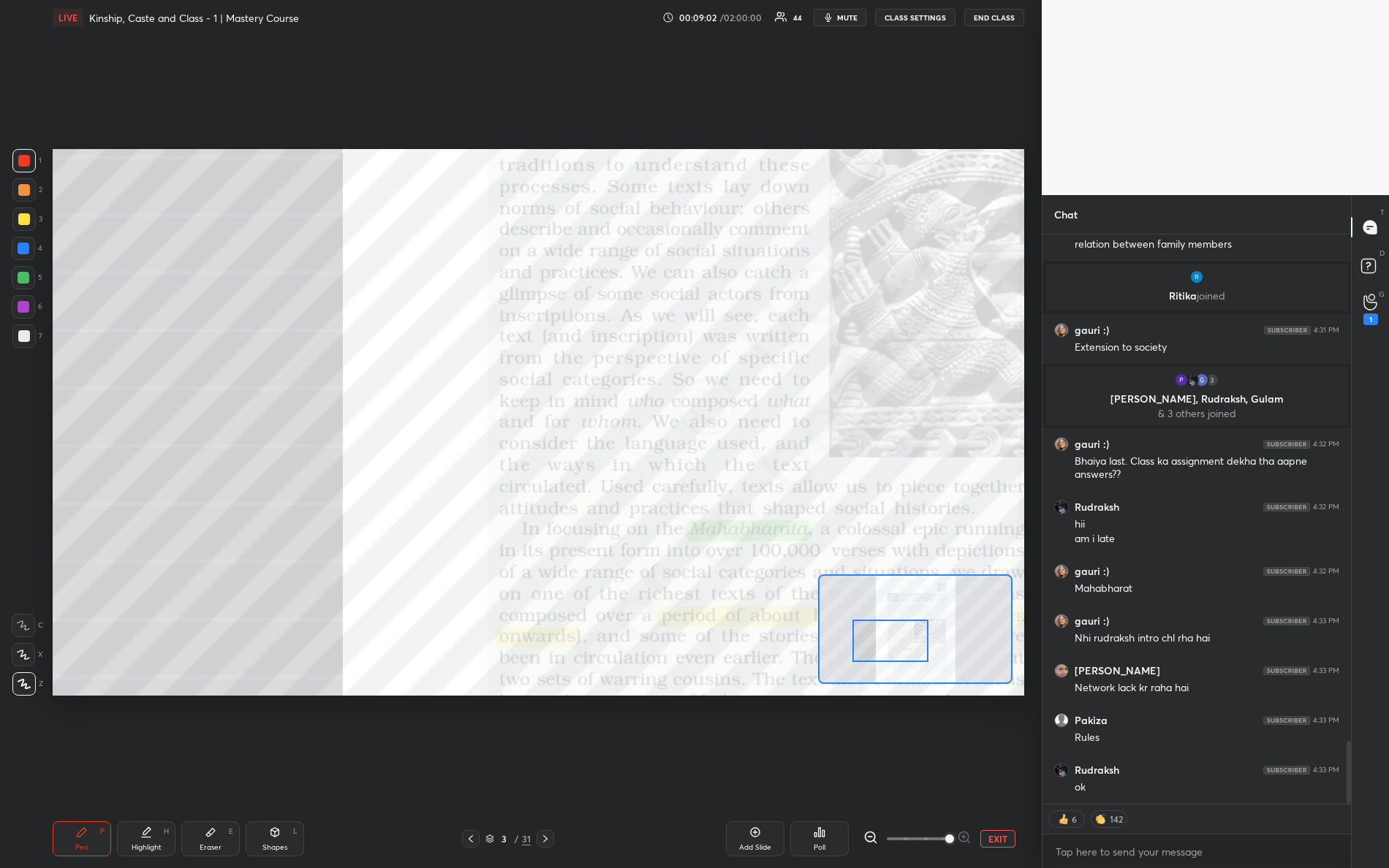
click at [879, 635] on div at bounding box center [890, 641] width 77 height 42
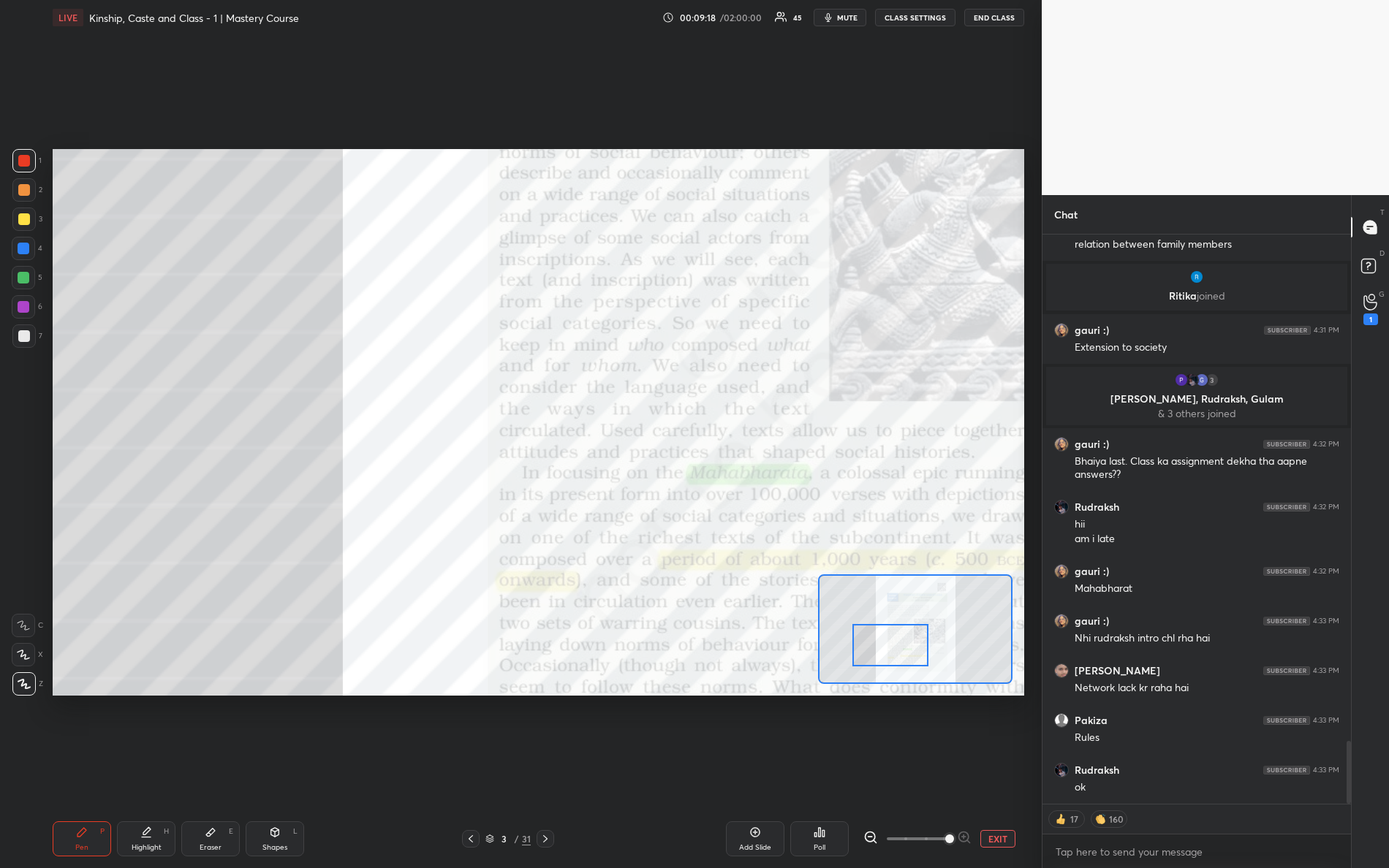
click at [905, 643] on div at bounding box center [890, 645] width 77 height 42
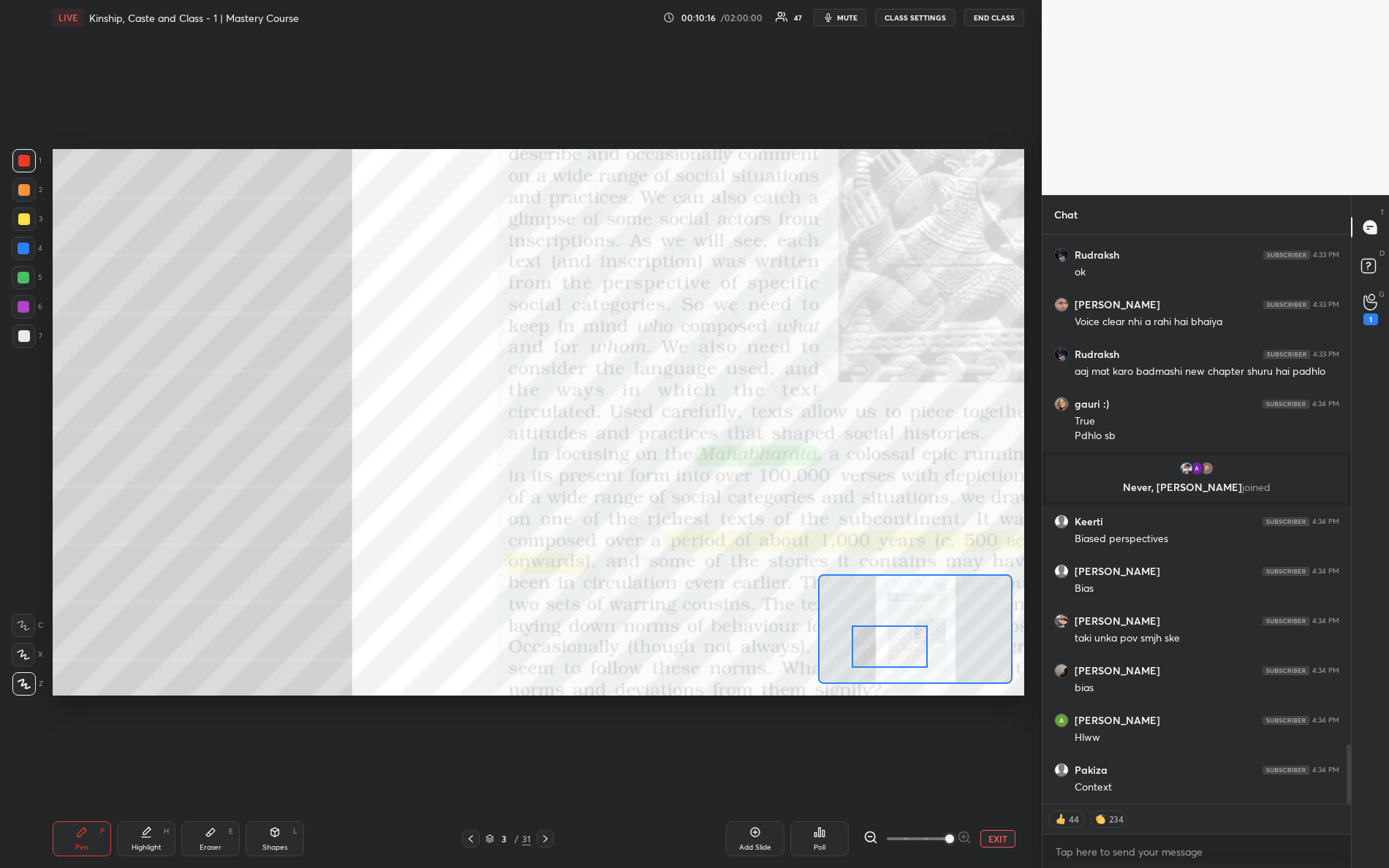
scroll to position [4982, 0]
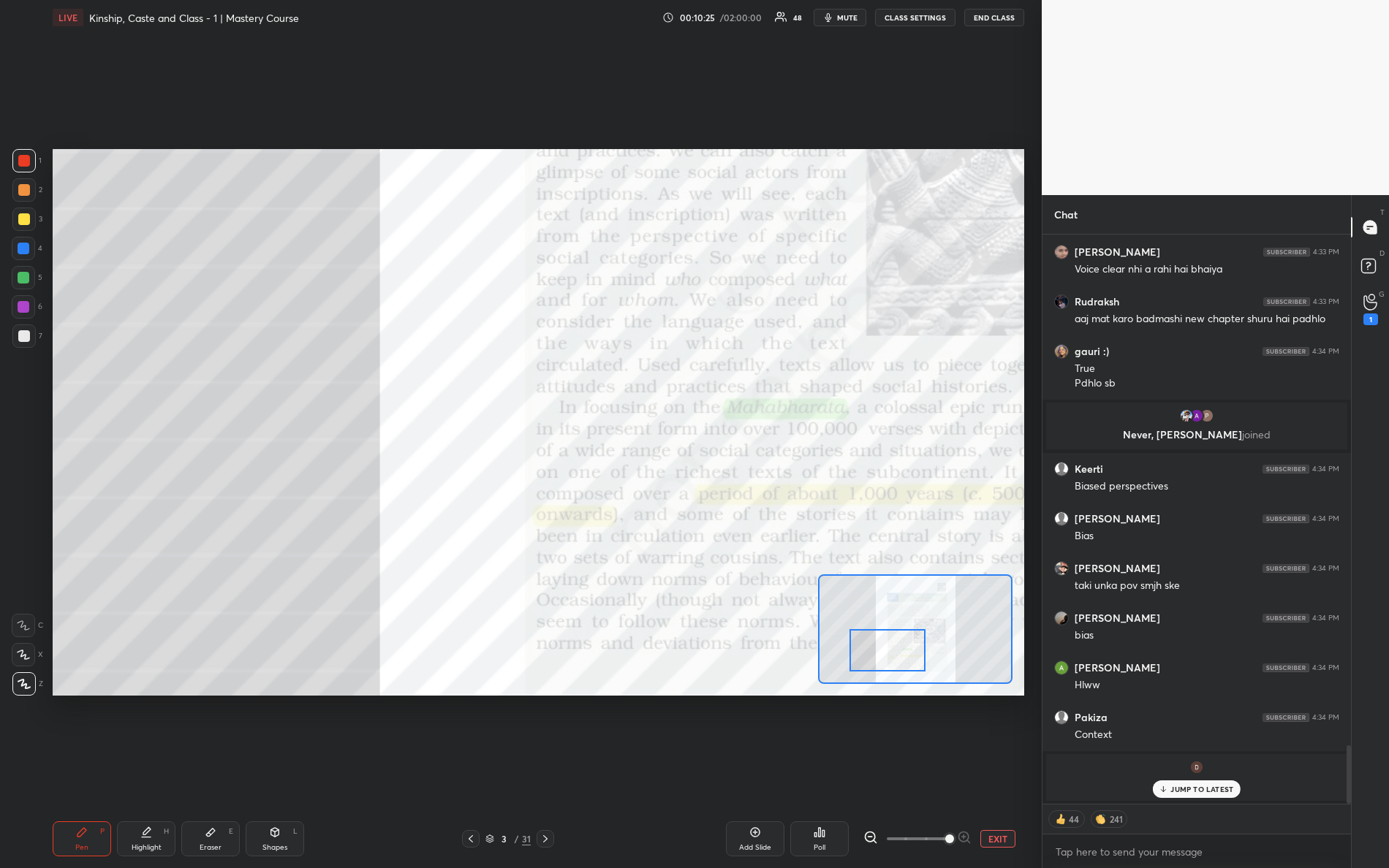
click at [911, 648] on div at bounding box center [888, 650] width 77 height 42
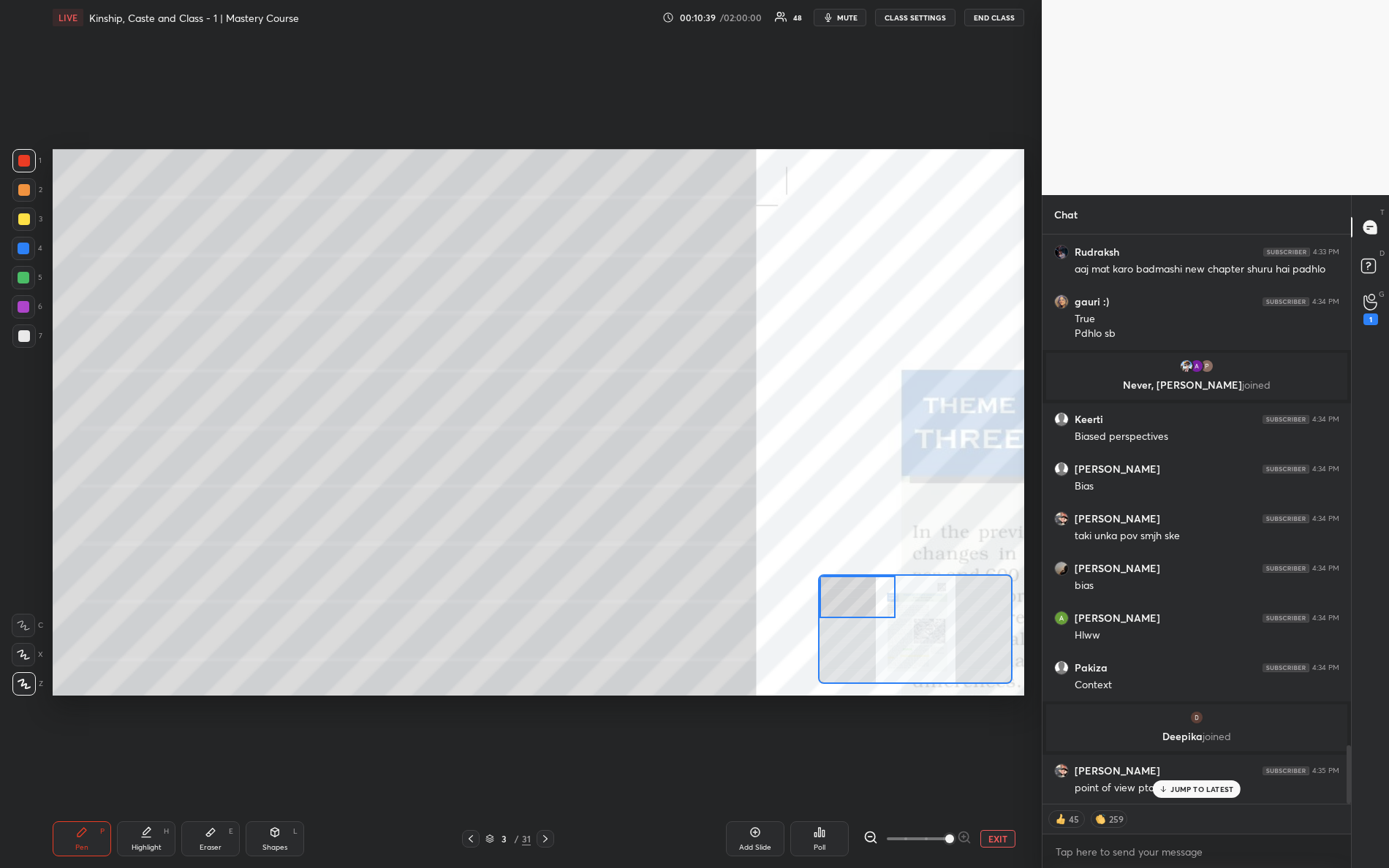
click at [665, 451] on div "Setting up your live class Poll for secs No correct answer Start poll" at bounding box center [538, 422] width 971 height 547
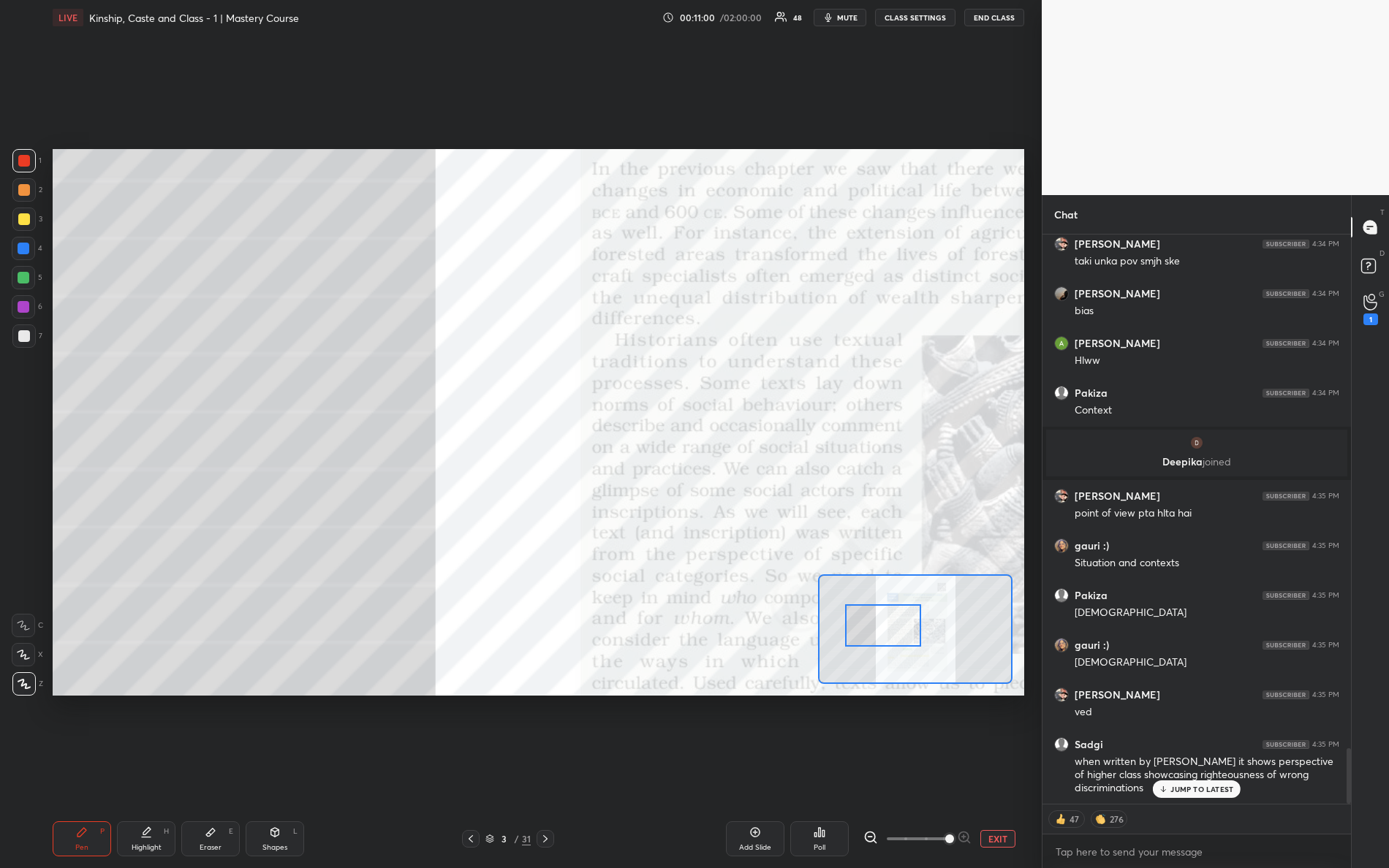
scroll to position [5279, 0]
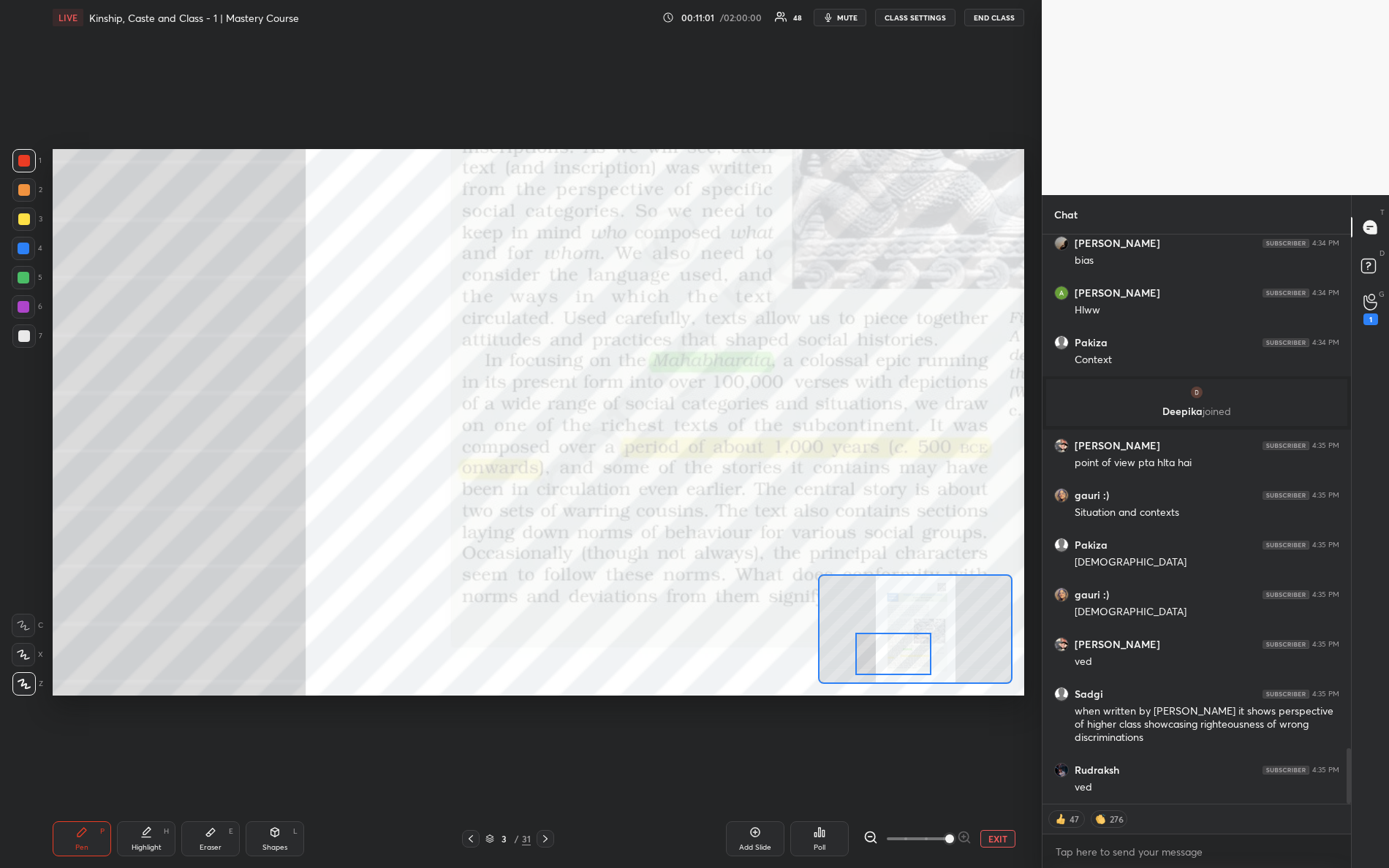
drag, startPoint x: 850, startPoint y: 611, endPoint x: 888, endPoint y: 671, distance: 71.0
click at [890, 669] on div at bounding box center [894, 654] width 77 height 42
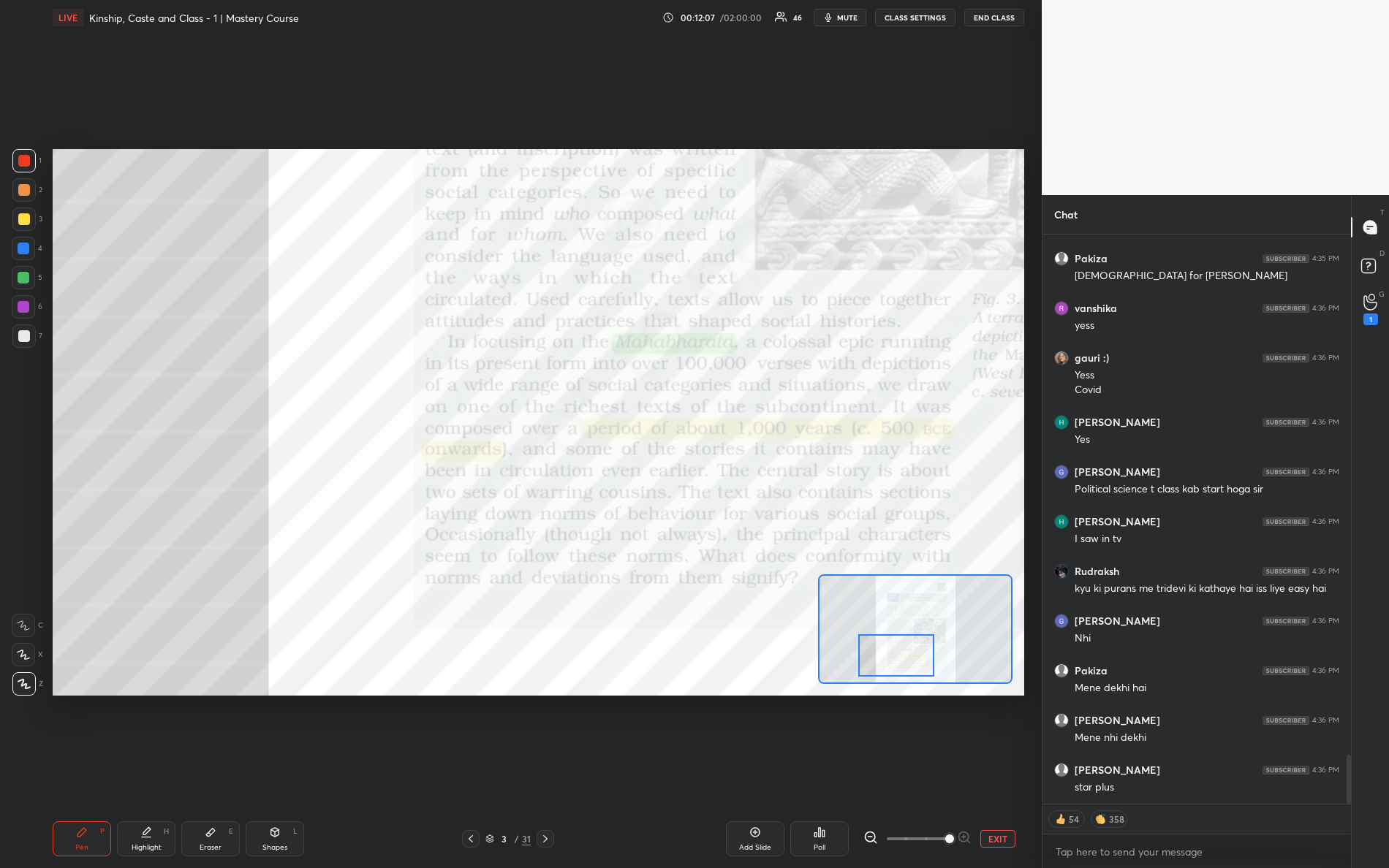
scroll to position [6137, 0]
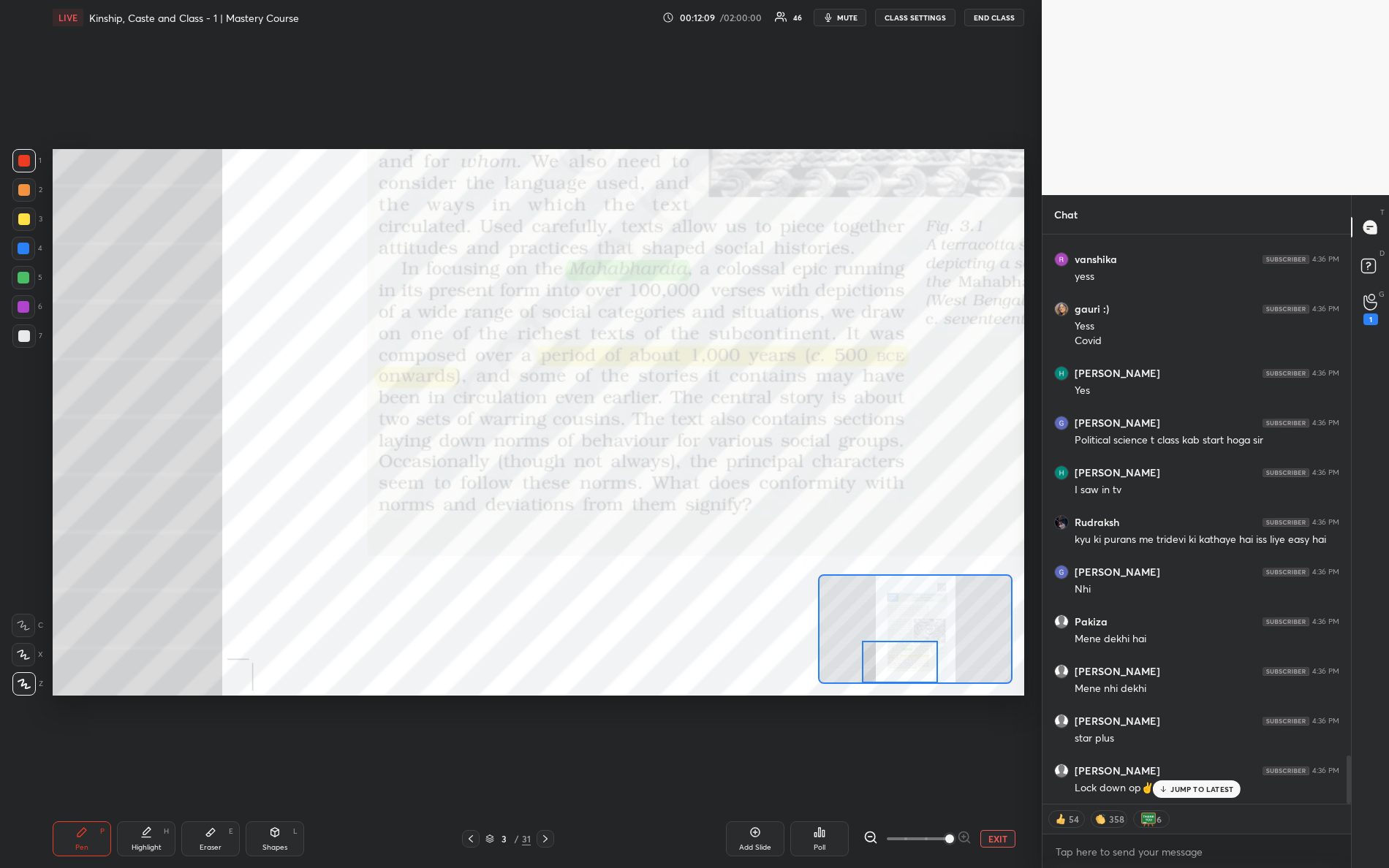
click at [908, 663] on div at bounding box center [900, 662] width 77 height 42
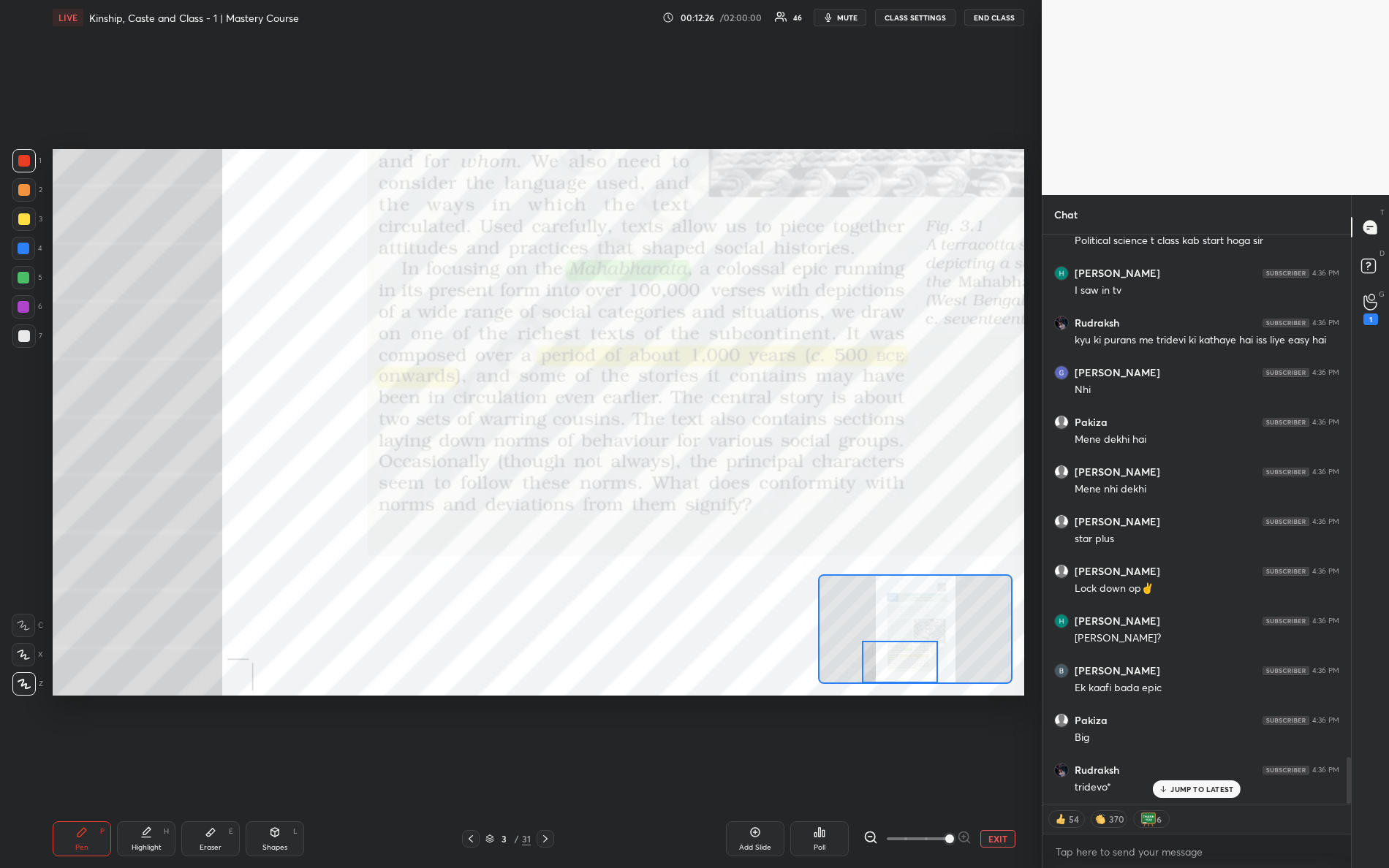
scroll to position [6386, 0]
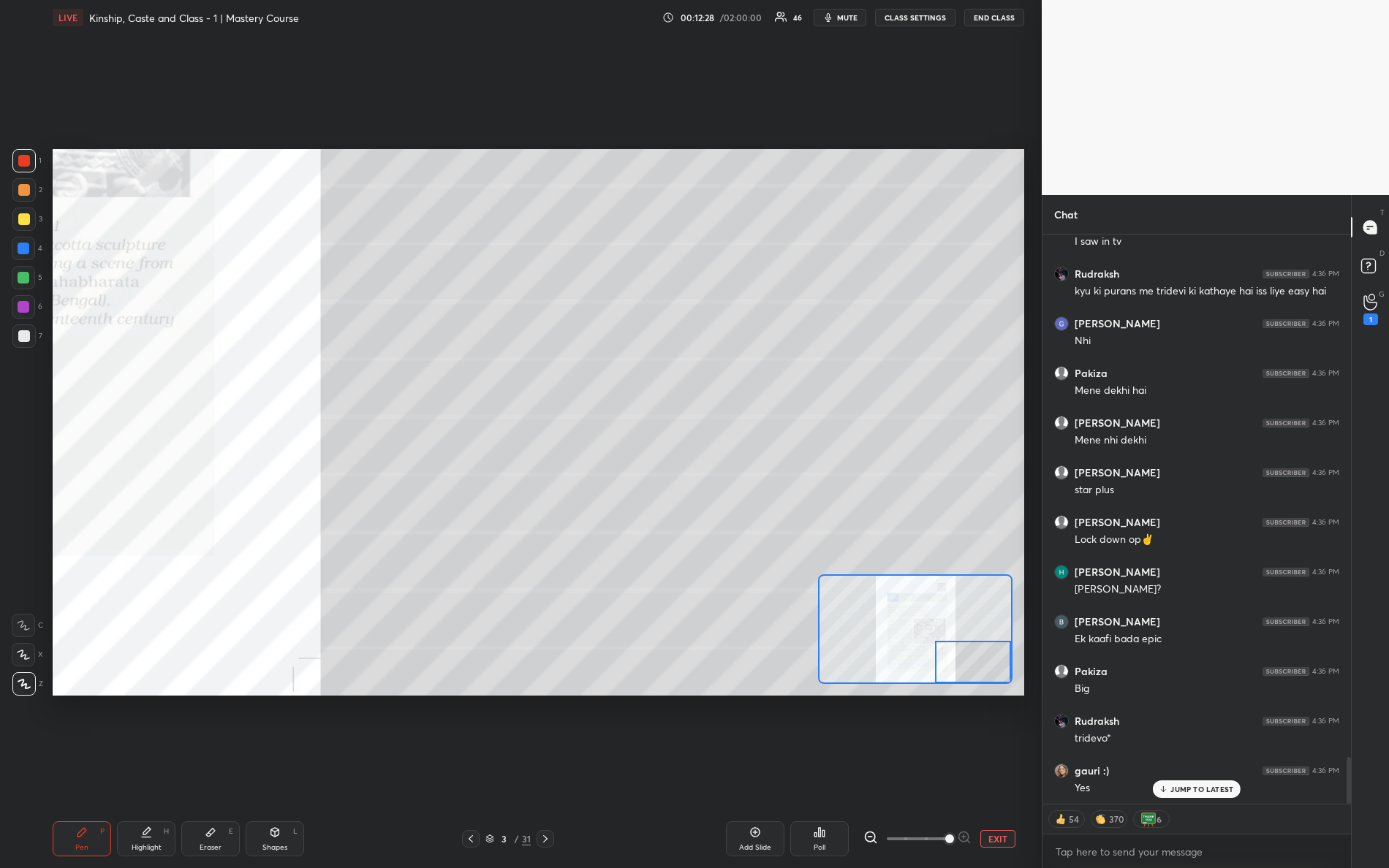
drag, startPoint x: 932, startPoint y: 669, endPoint x: 989, endPoint y: 650, distance: 60.1
click at [1039, 693] on div "1 2 3 4 5 6 7 R O A L C X Z Erase all C X Z LIVE Kinship, Caste and Class - 1 |…" at bounding box center [521, 434] width 1042 height 868
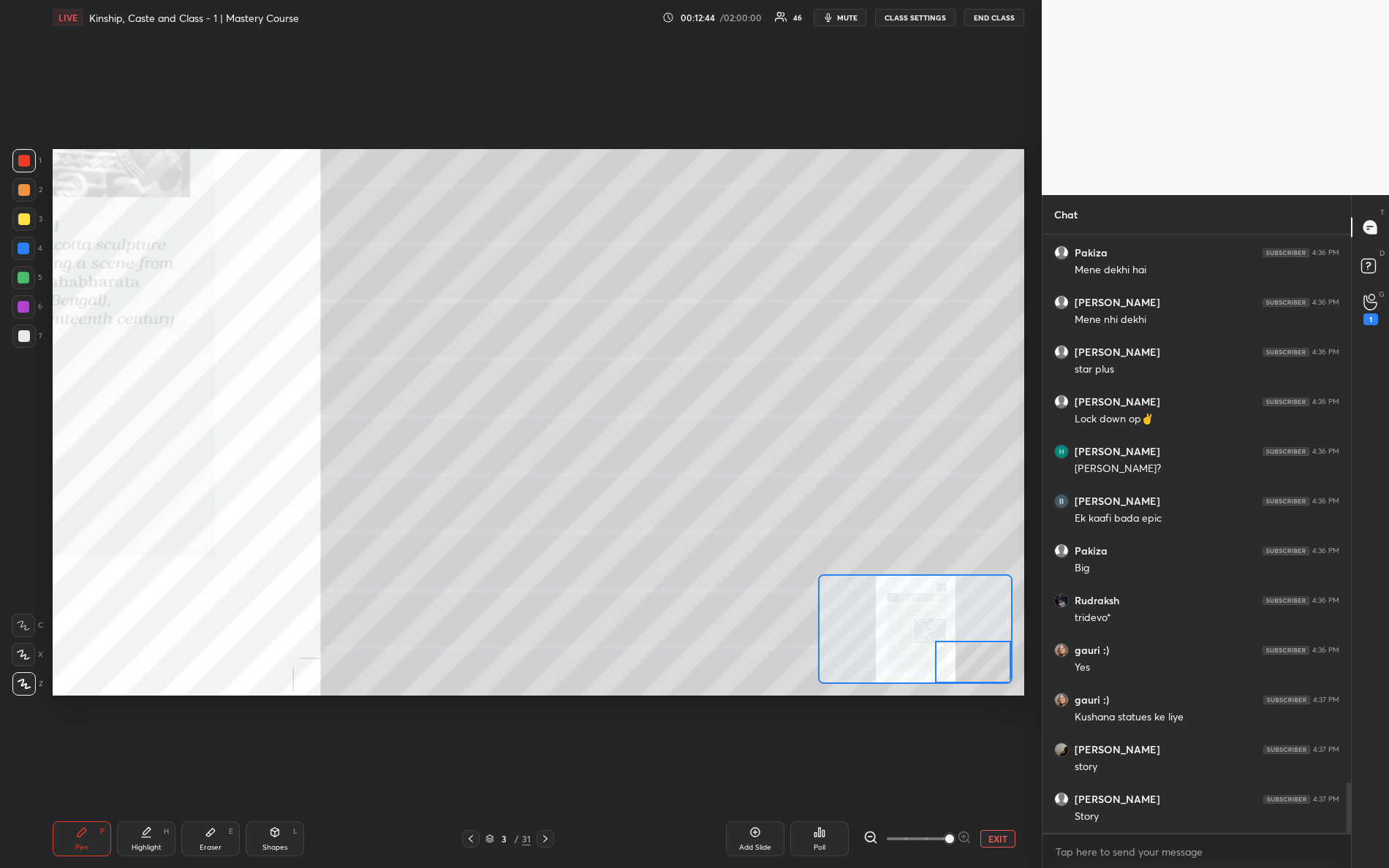
scroll to position [6556, 0]
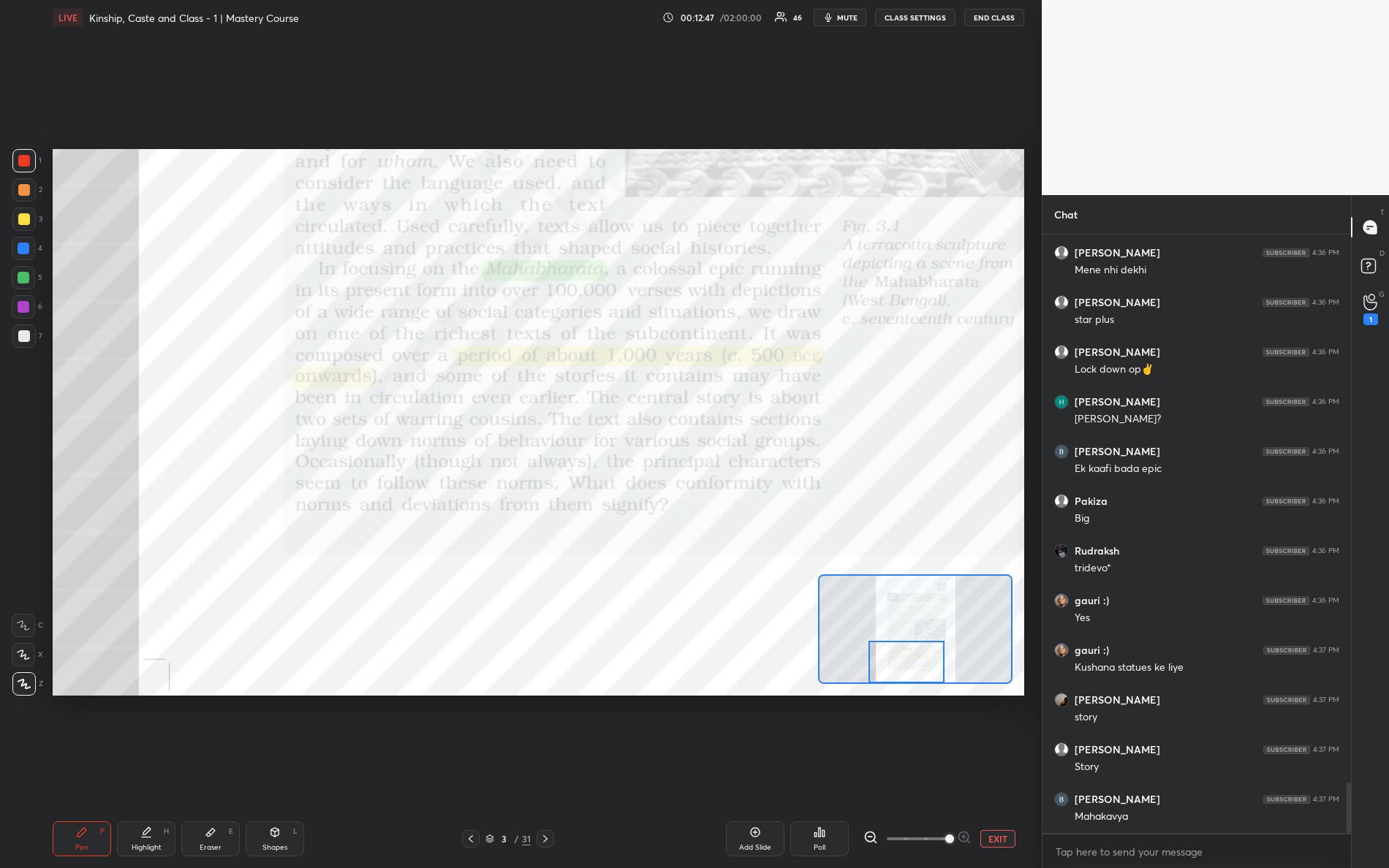
drag, startPoint x: 958, startPoint y: 666, endPoint x: 882, endPoint y: 712, distance: 88.8
click at [886, 724] on div "Setting up your live class Poll for secs No correct answer Start poll" at bounding box center [538, 422] width 984 height 775
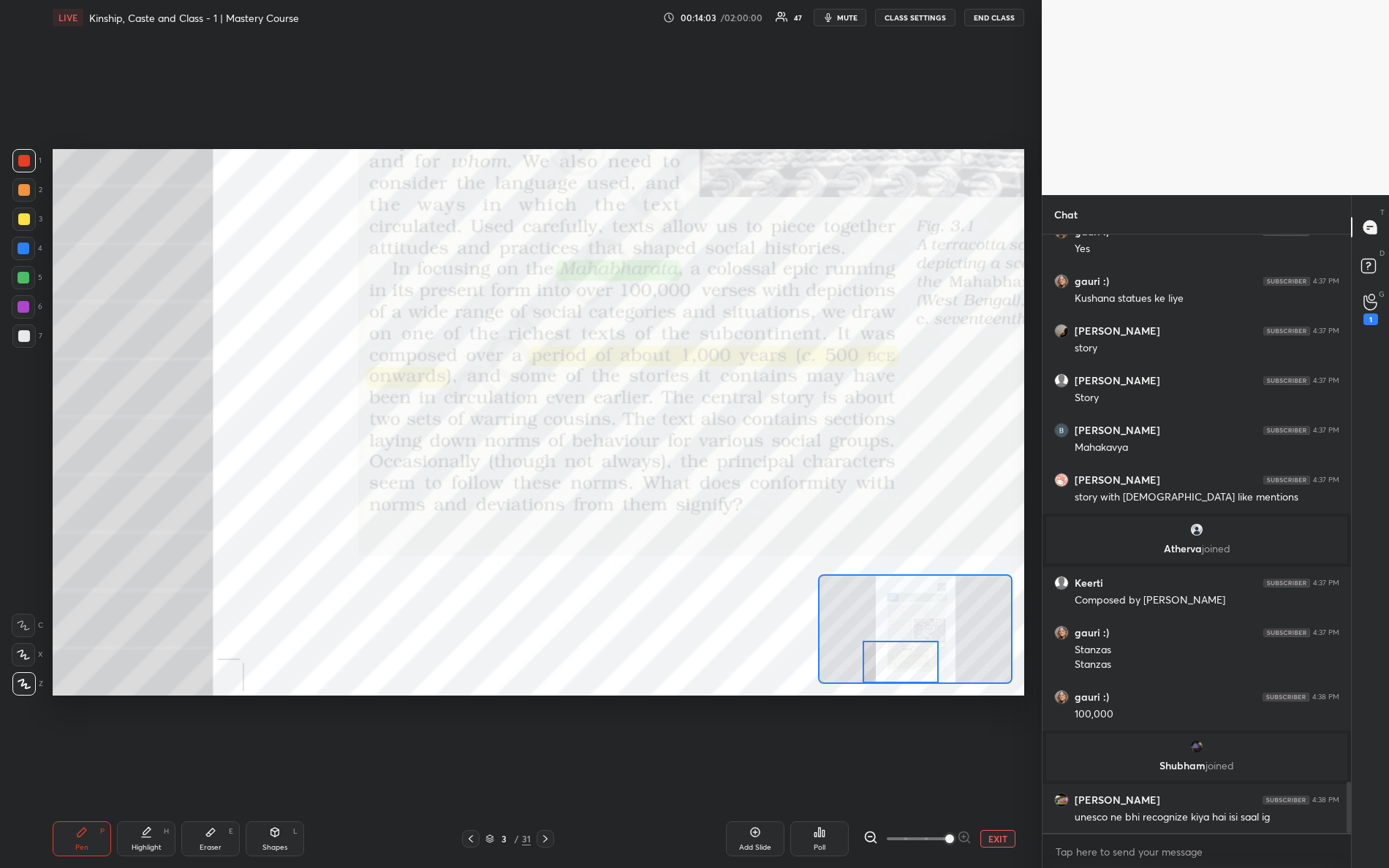
scroll to position [6366, 0]
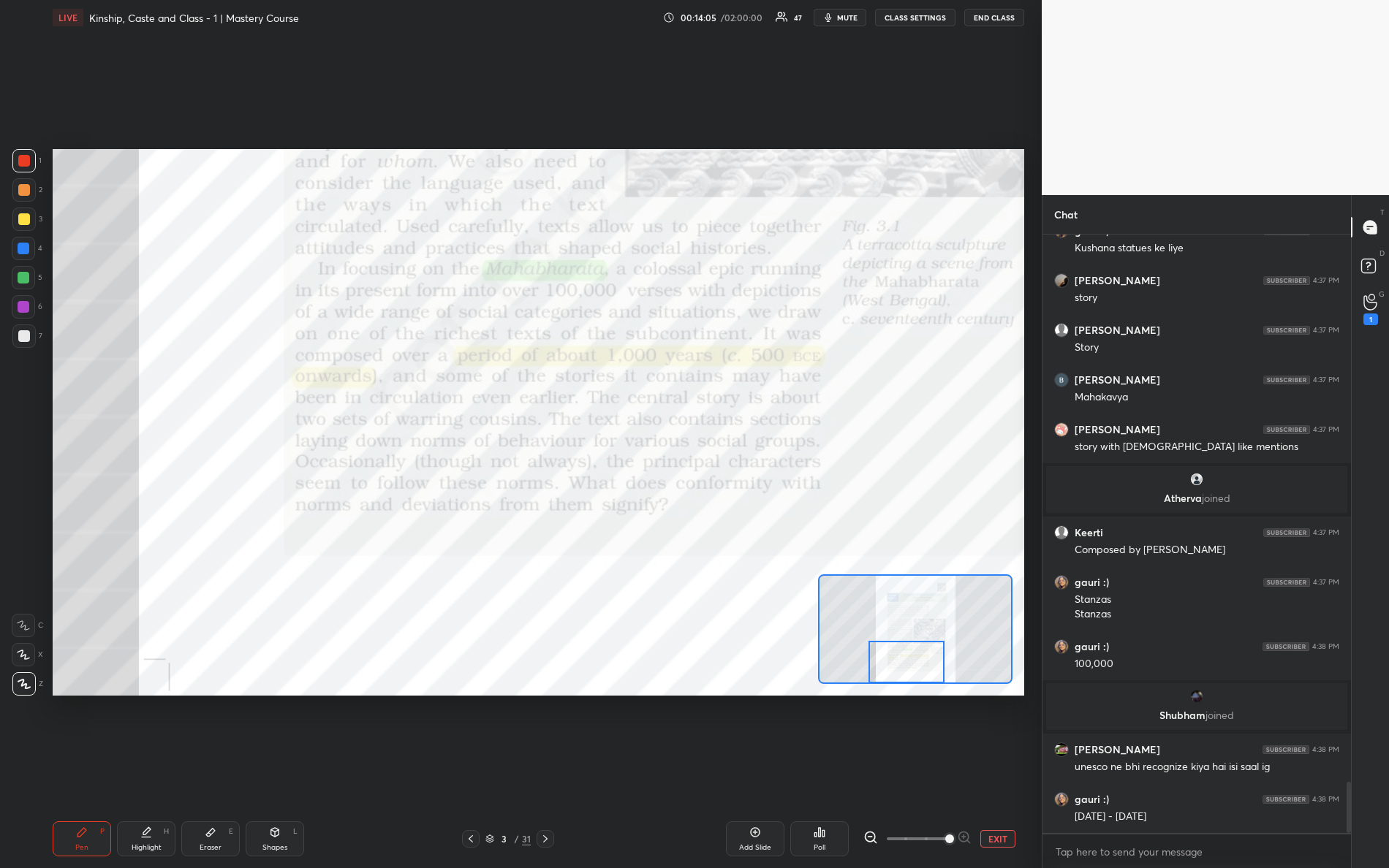
click at [936, 686] on div "Setting up your live class Poll for secs No correct answer Start poll" at bounding box center [538, 422] width 971 height 547
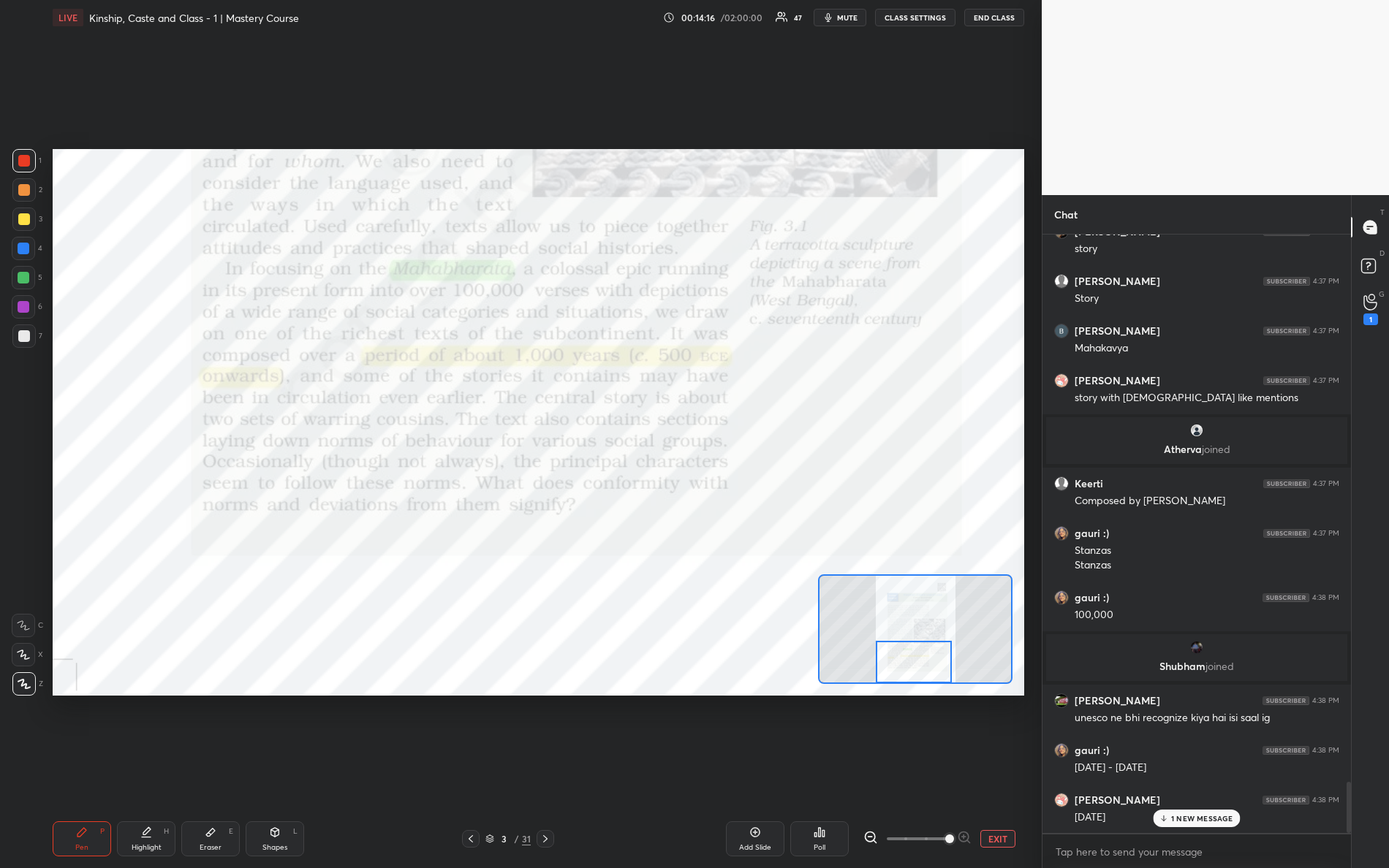
scroll to position [6479, 0]
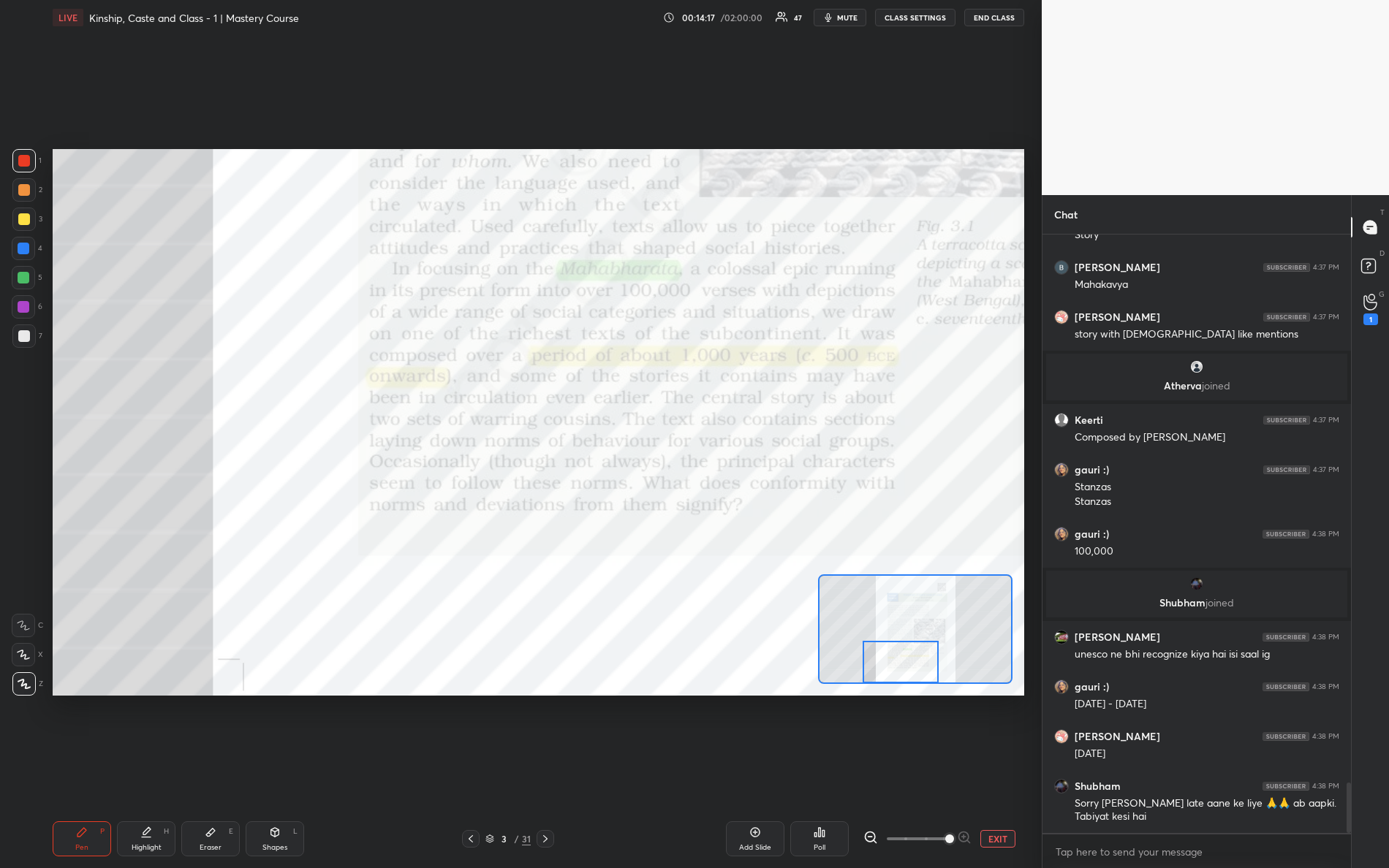
click at [927, 687] on div "Setting up your live class Poll for secs No correct answer Start poll" at bounding box center [538, 422] width 971 height 547
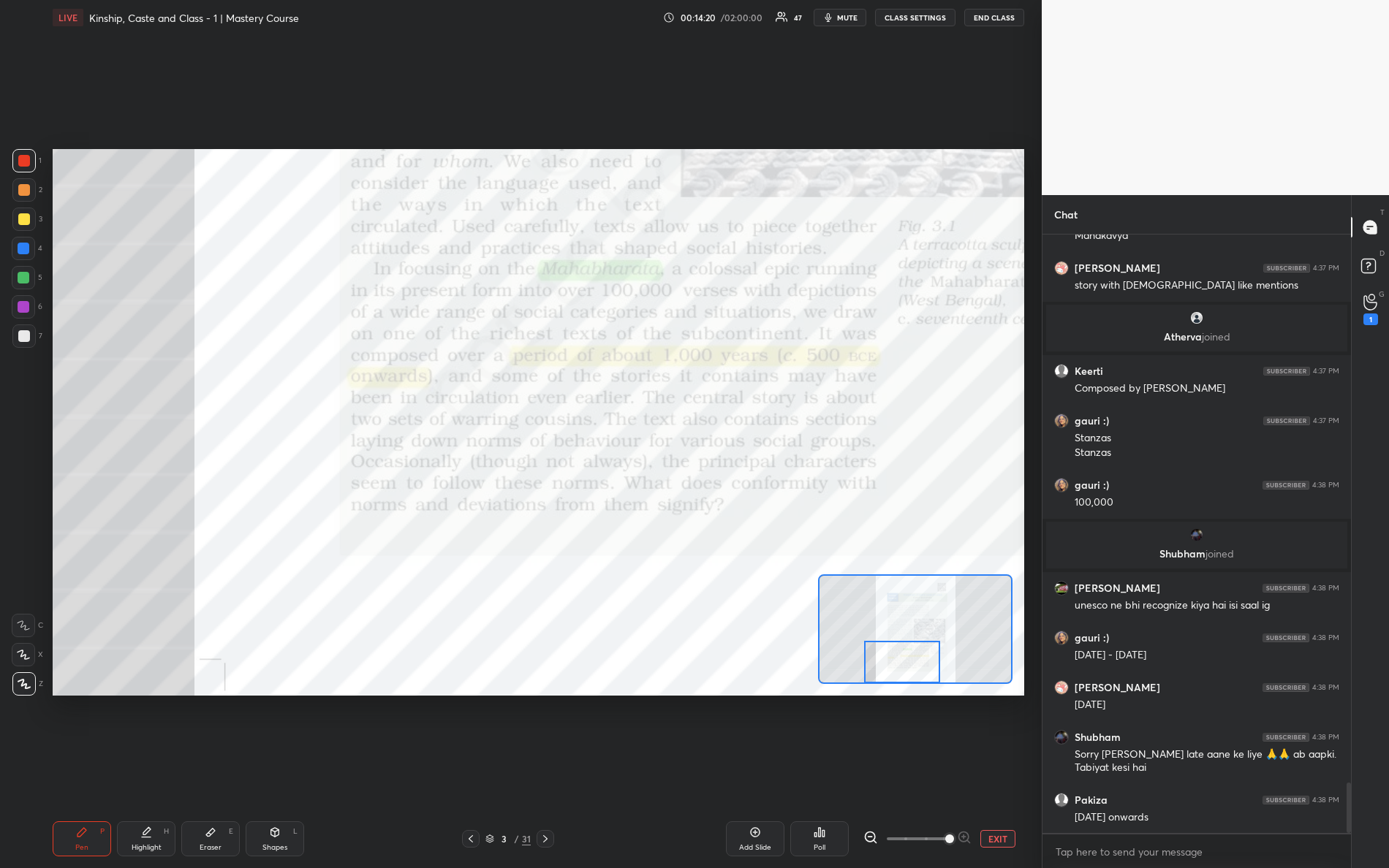
scroll to position [6582, 0]
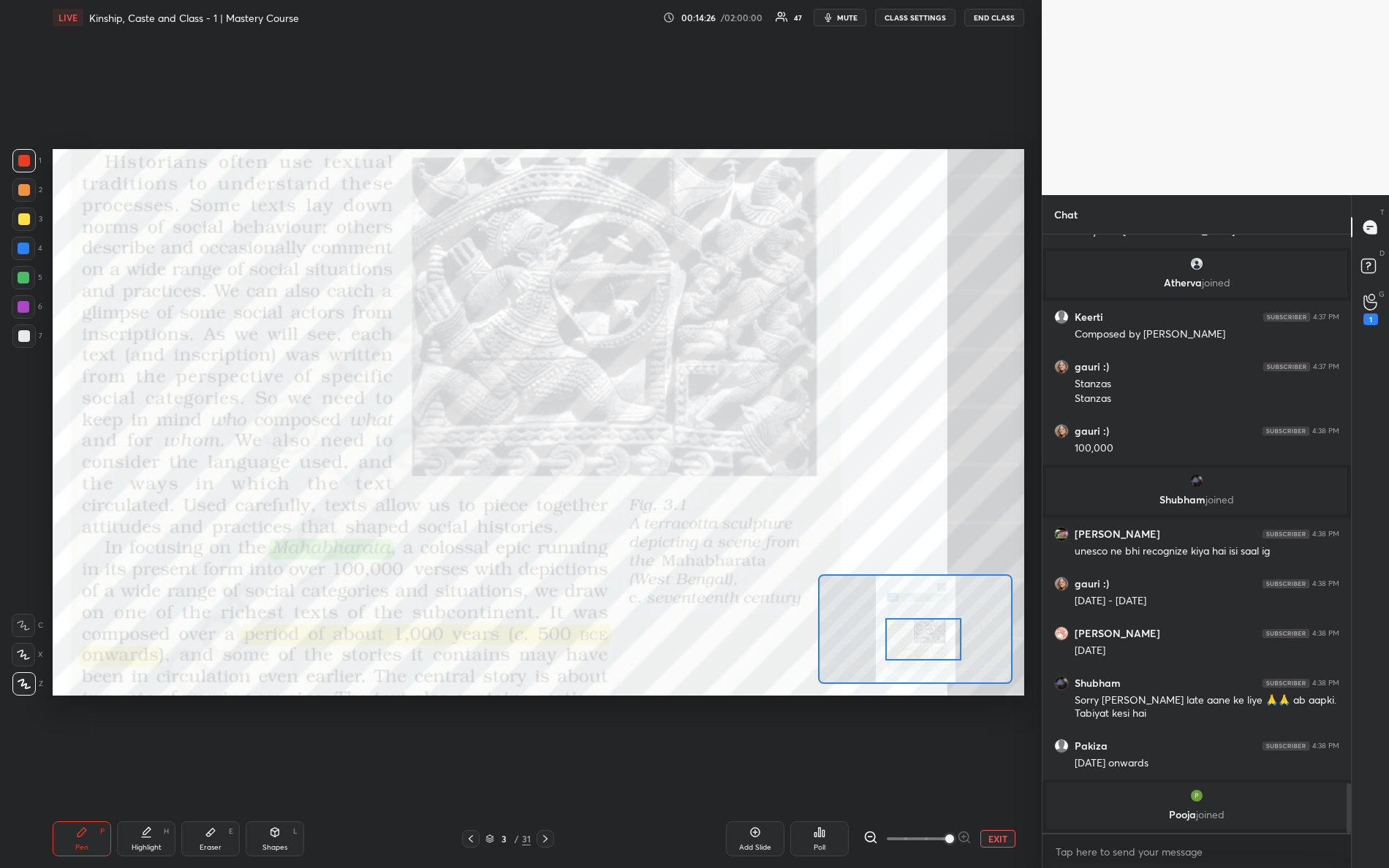
drag, startPoint x: 917, startPoint y: 665, endPoint x: 933, endPoint y: 648, distance: 23.3
click at [940, 644] on div at bounding box center [924, 639] width 77 height 42
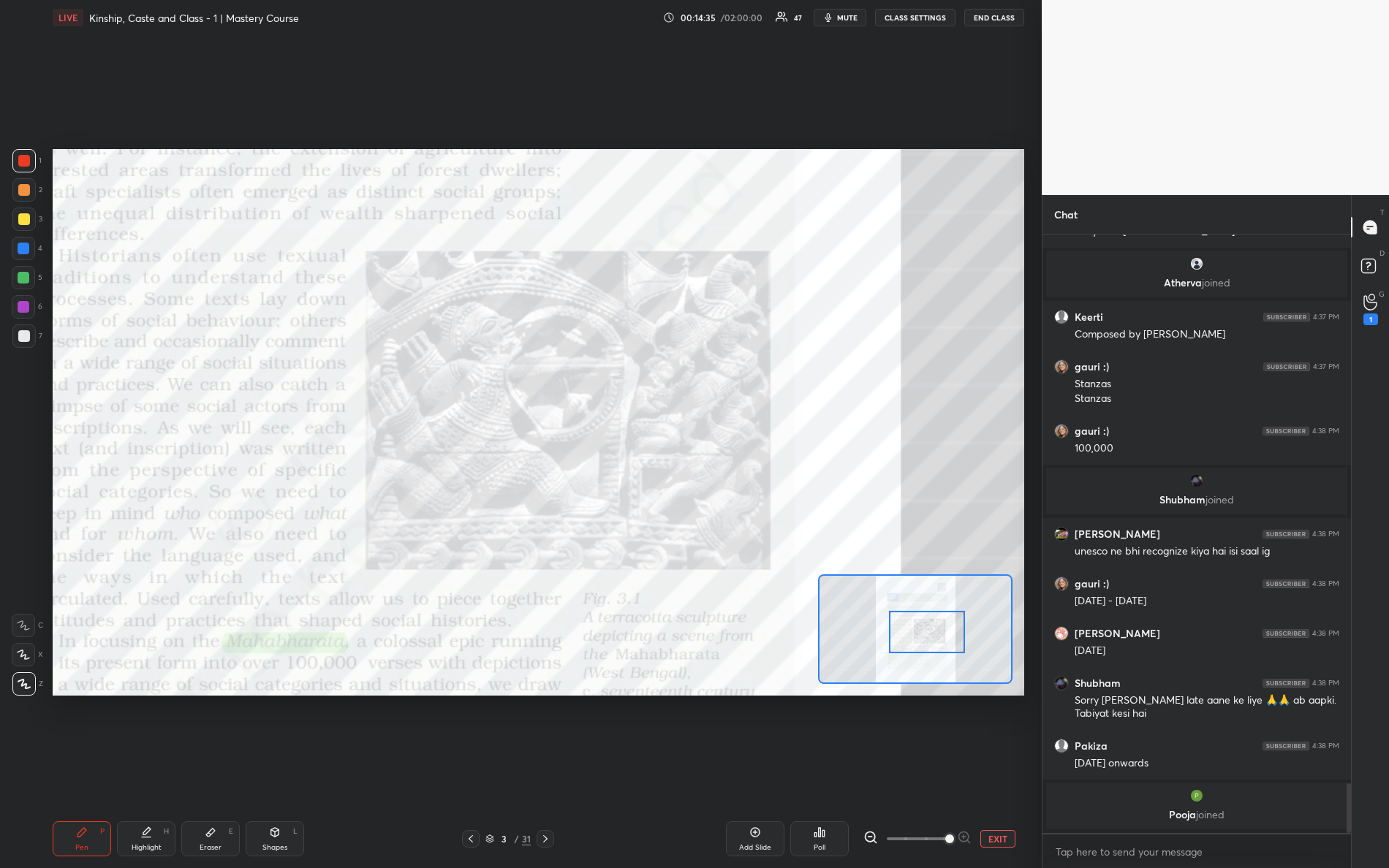
drag, startPoint x: 937, startPoint y: 648, endPoint x: 934, endPoint y: 629, distance: 19.2
click at [941, 641] on div at bounding box center [928, 632] width 77 height 42
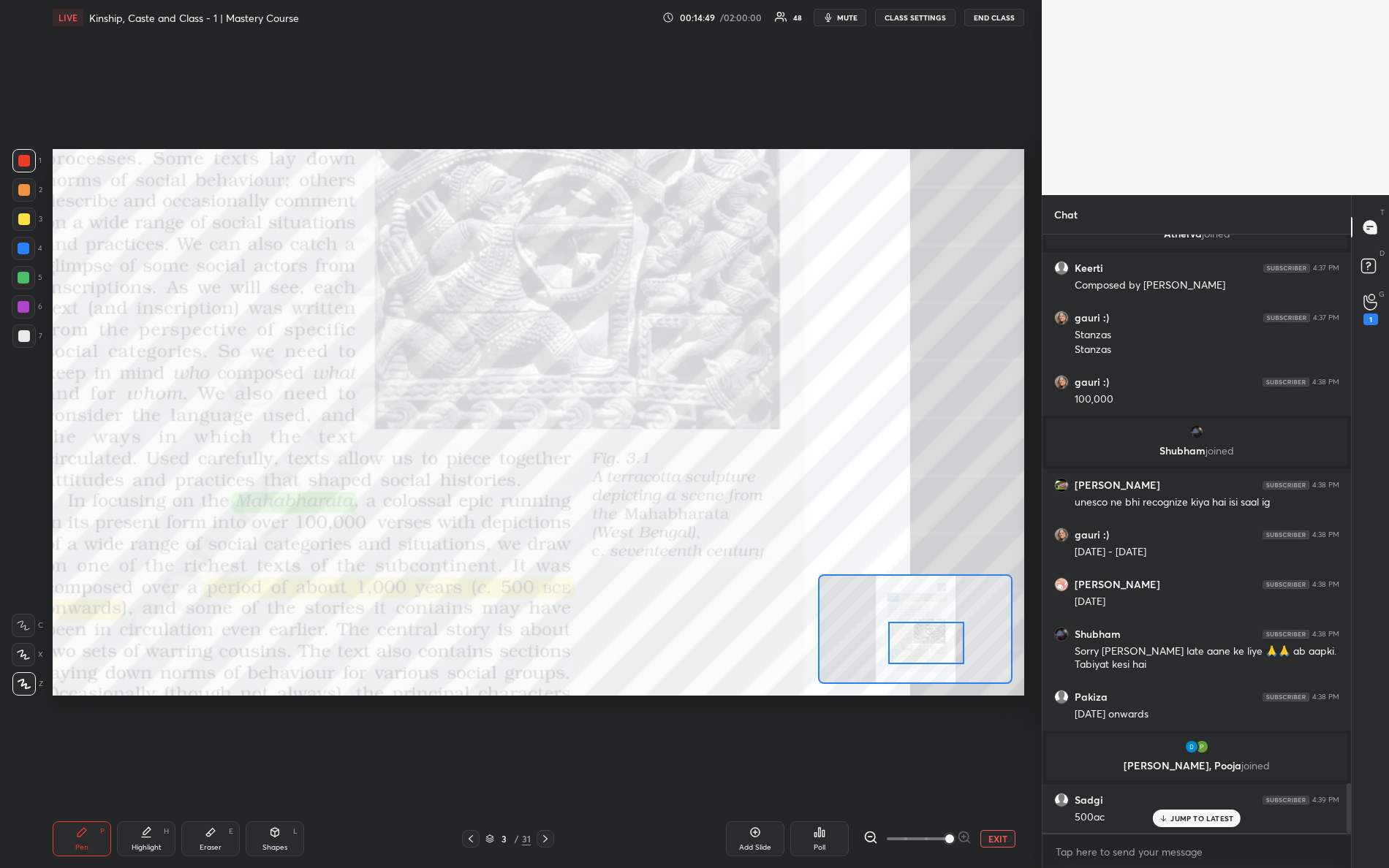
drag, startPoint x: 932, startPoint y: 644, endPoint x: 922, endPoint y: 622, distance: 24.2
click at [930, 654] on div at bounding box center [927, 643] width 77 height 42
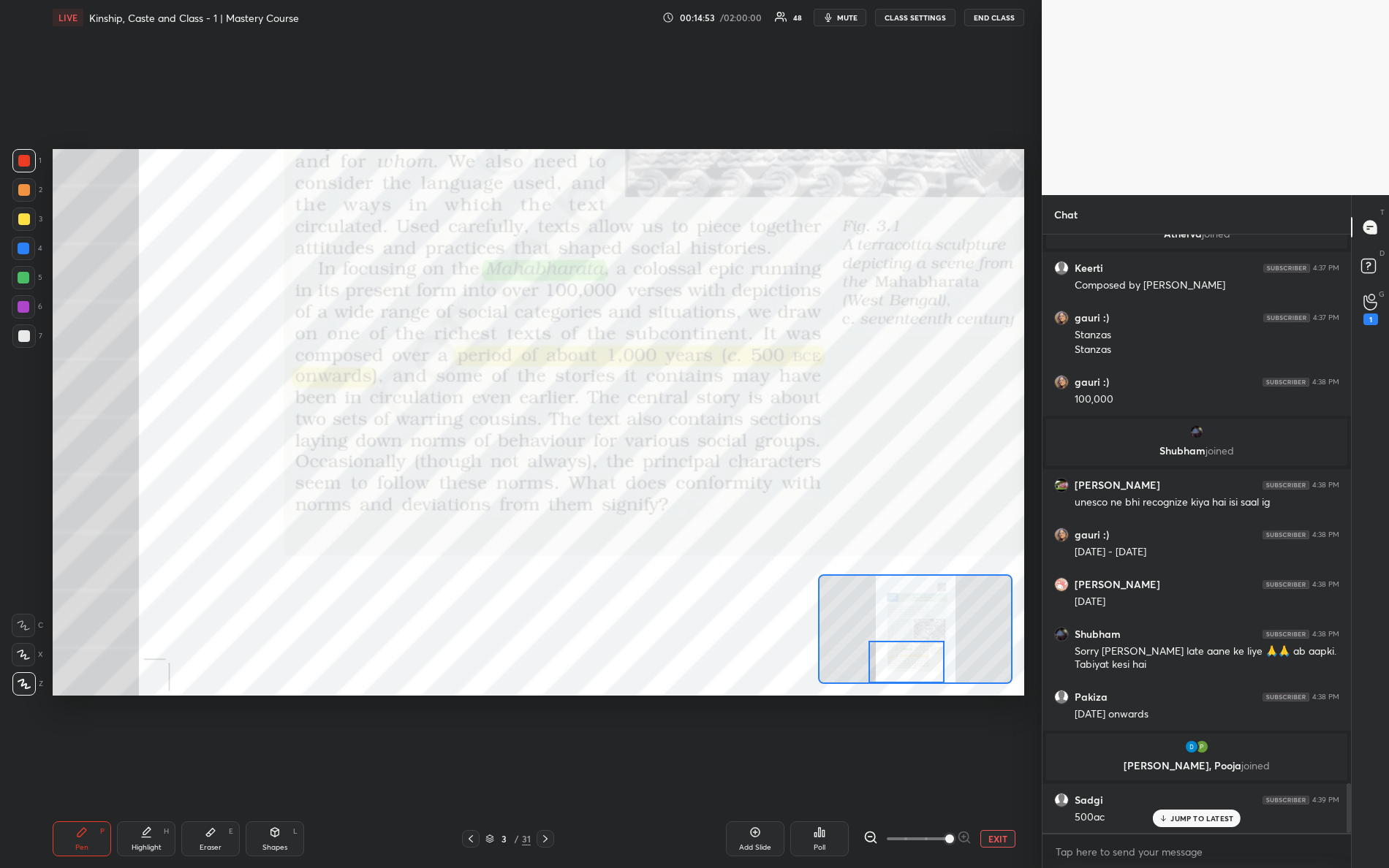
drag, startPoint x: 939, startPoint y: 649, endPoint x: 916, endPoint y: 674, distance: 34.0
click at [920, 682] on div at bounding box center [915, 629] width 195 height 109
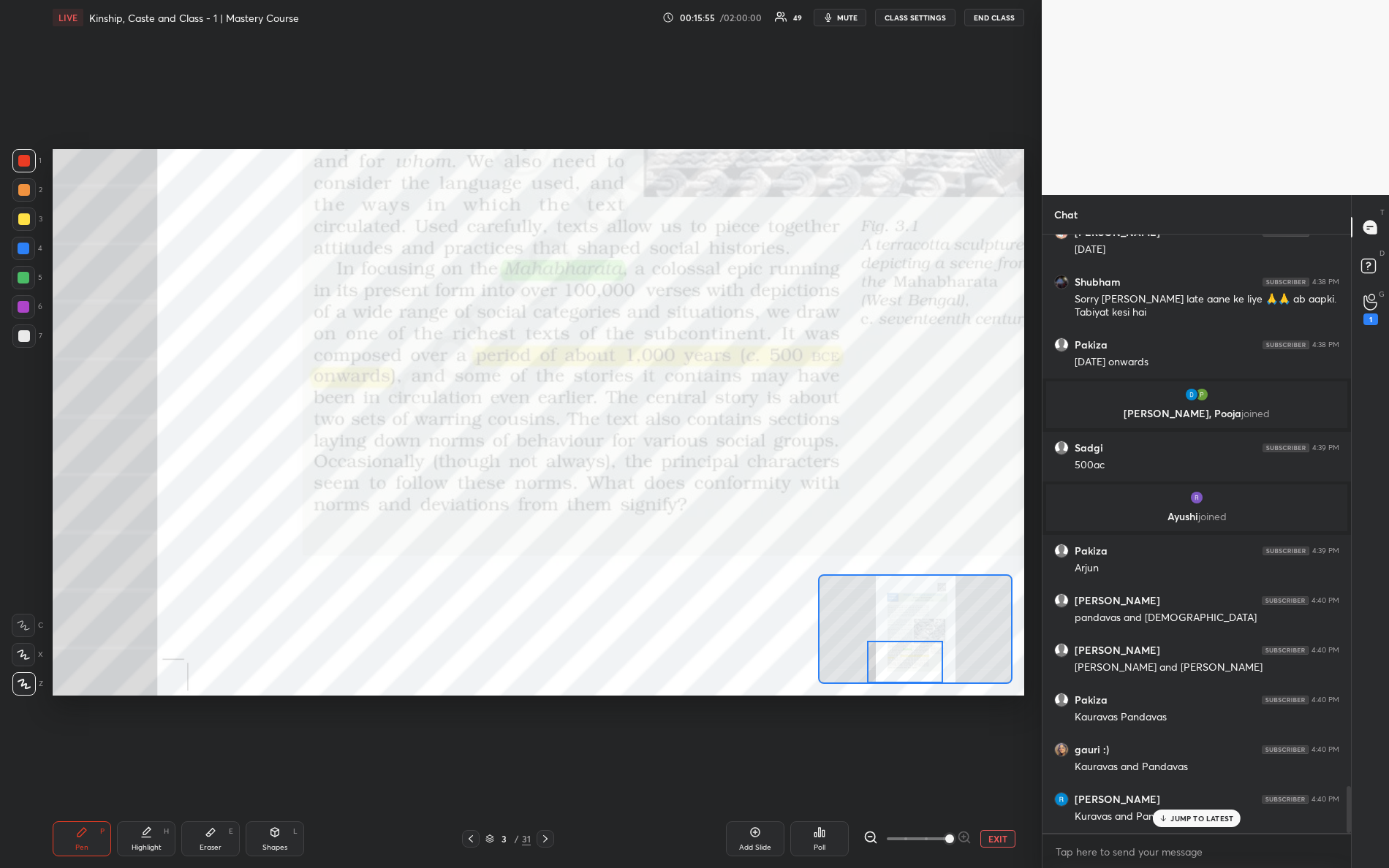
scroll to position [7032, 0]
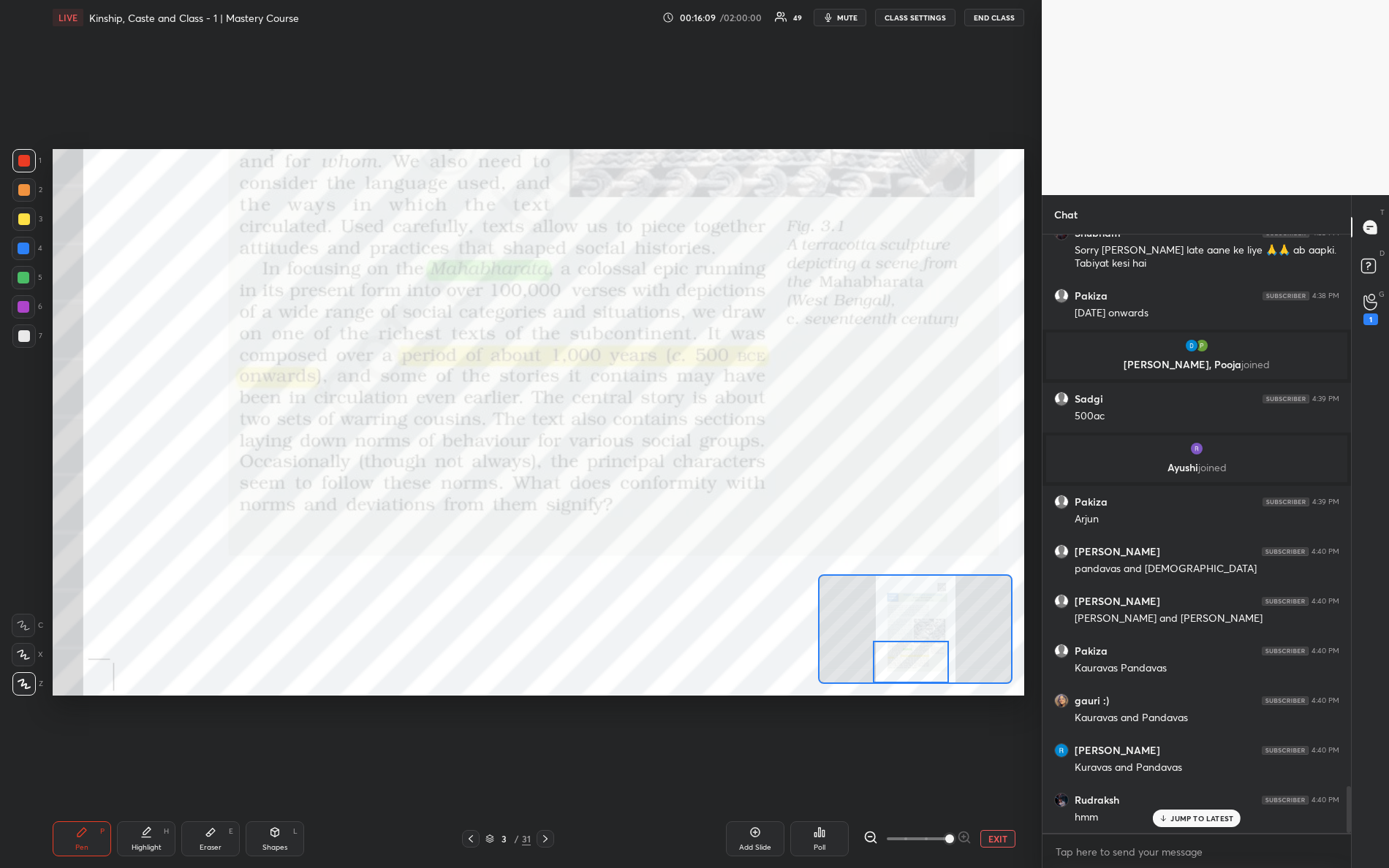
click at [909, 684] on div "Setting up your live class Poll for secs No correct answer Start poll" at bounding box center [538, 422] width 971 height 547
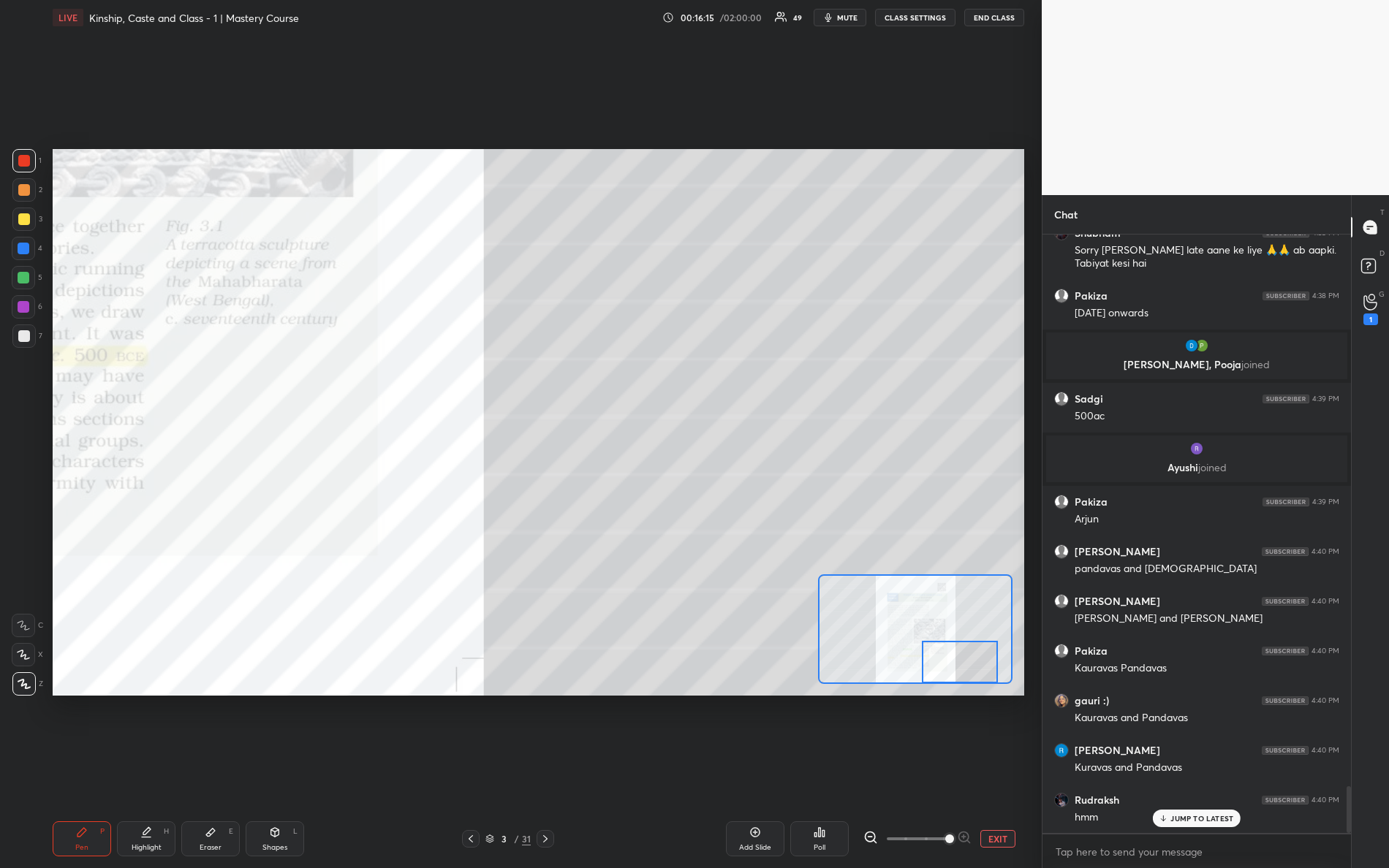
click at [974, 694] on div "Setting up your live class Poll for secs No correct answer Start poll" at bounding box center [538, 422] width 971 height 547
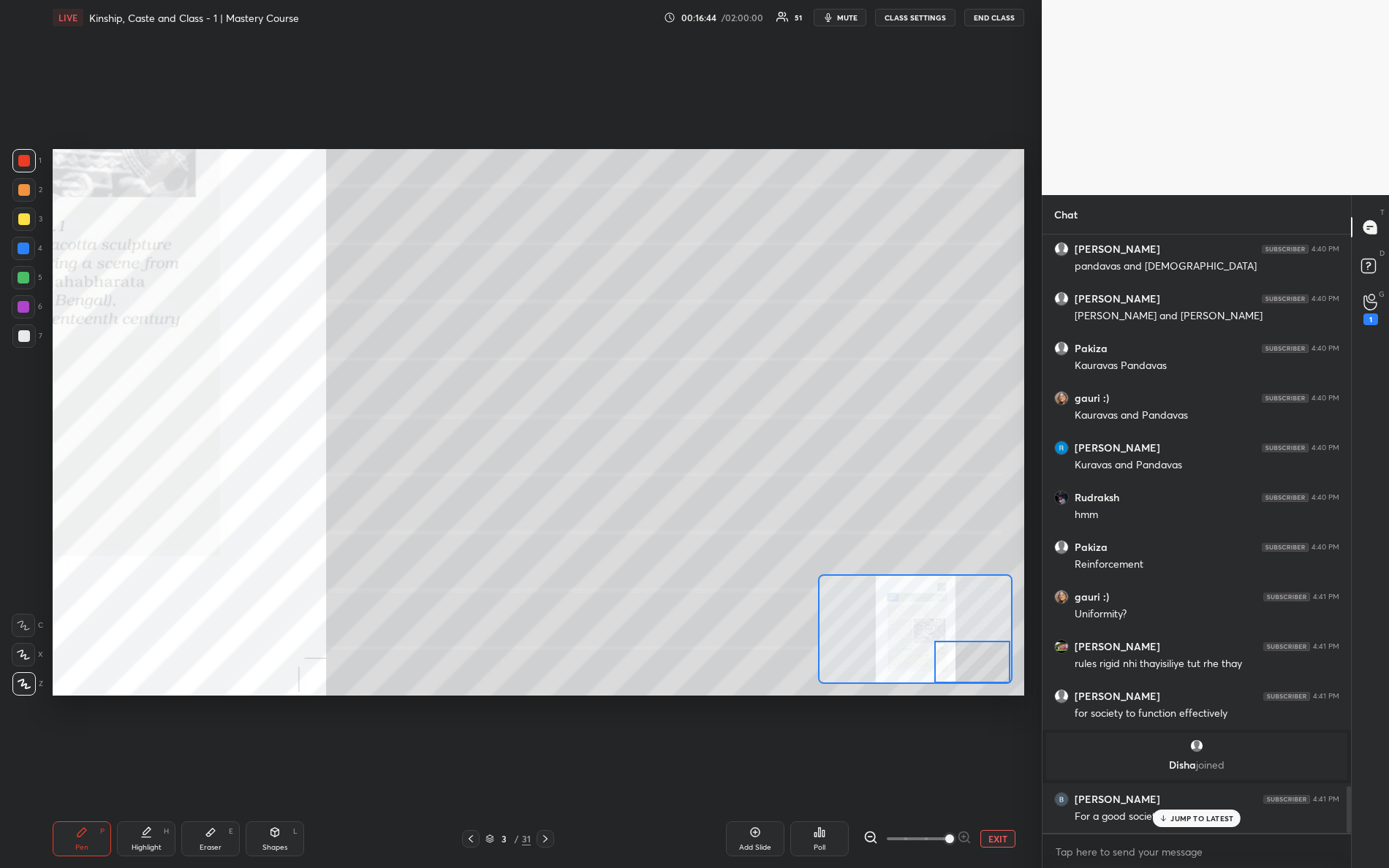
scroll to position [7040, 0]
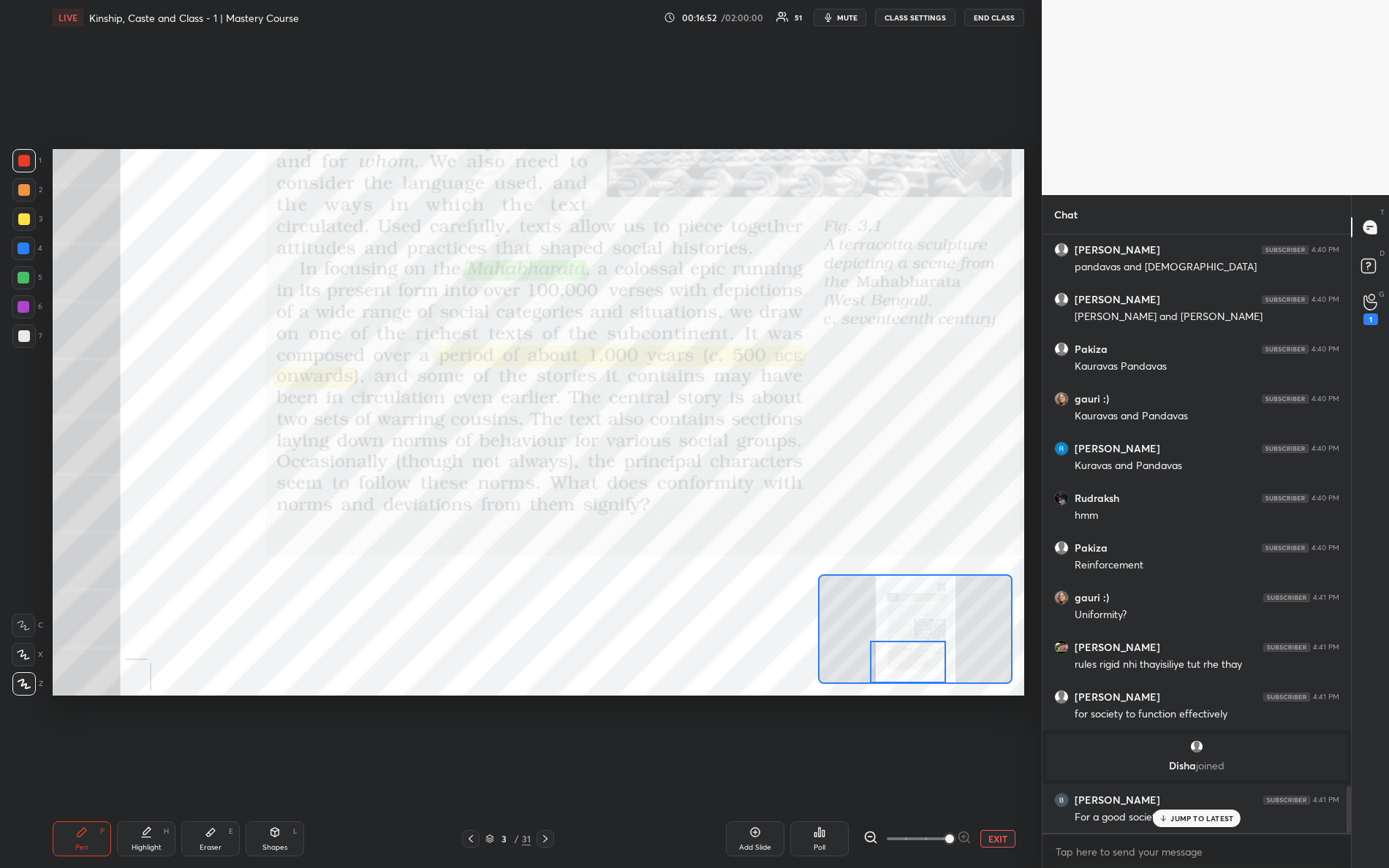
drag, startPoint x: 961, startPoint y: 664, endPoint x: 884, endPoint y: 654, distance: 77.6
click at [904, 682] on div at bounding box center [915, 629] width 195 height 109
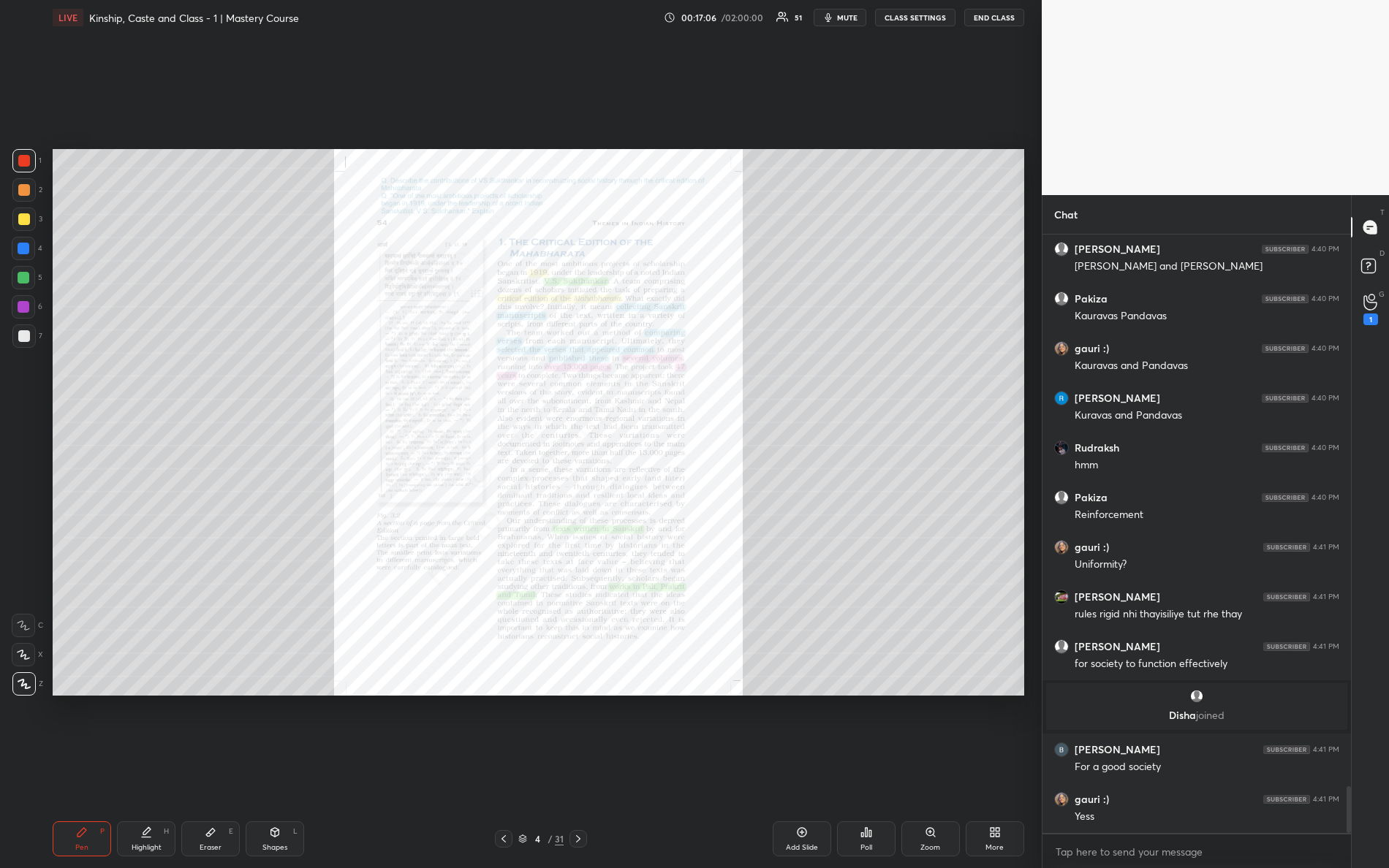
scroll to position [7139, 0]
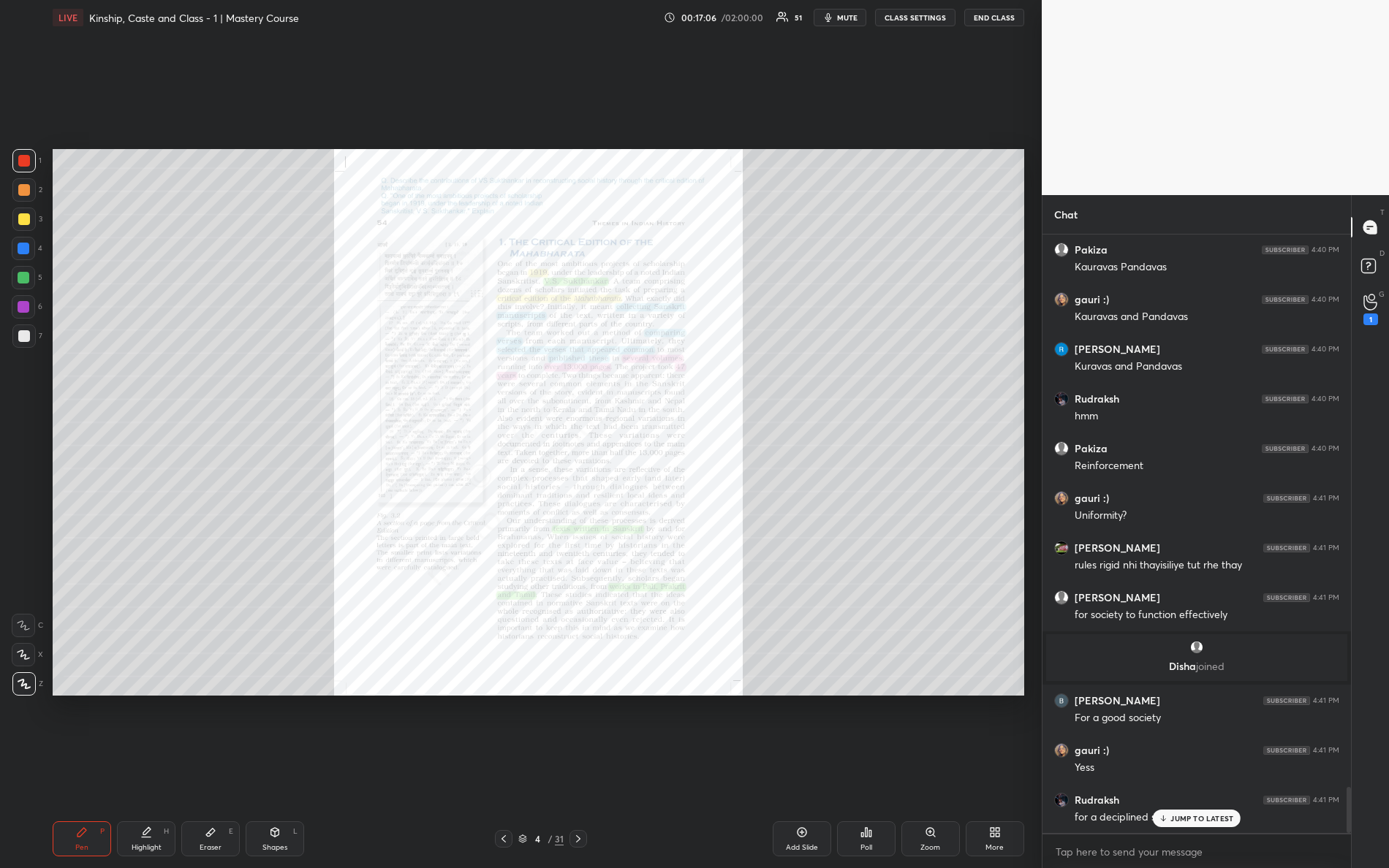
click at [929, 768] on div "Zoom" at bounding box center [931, 839] width 58 height 35
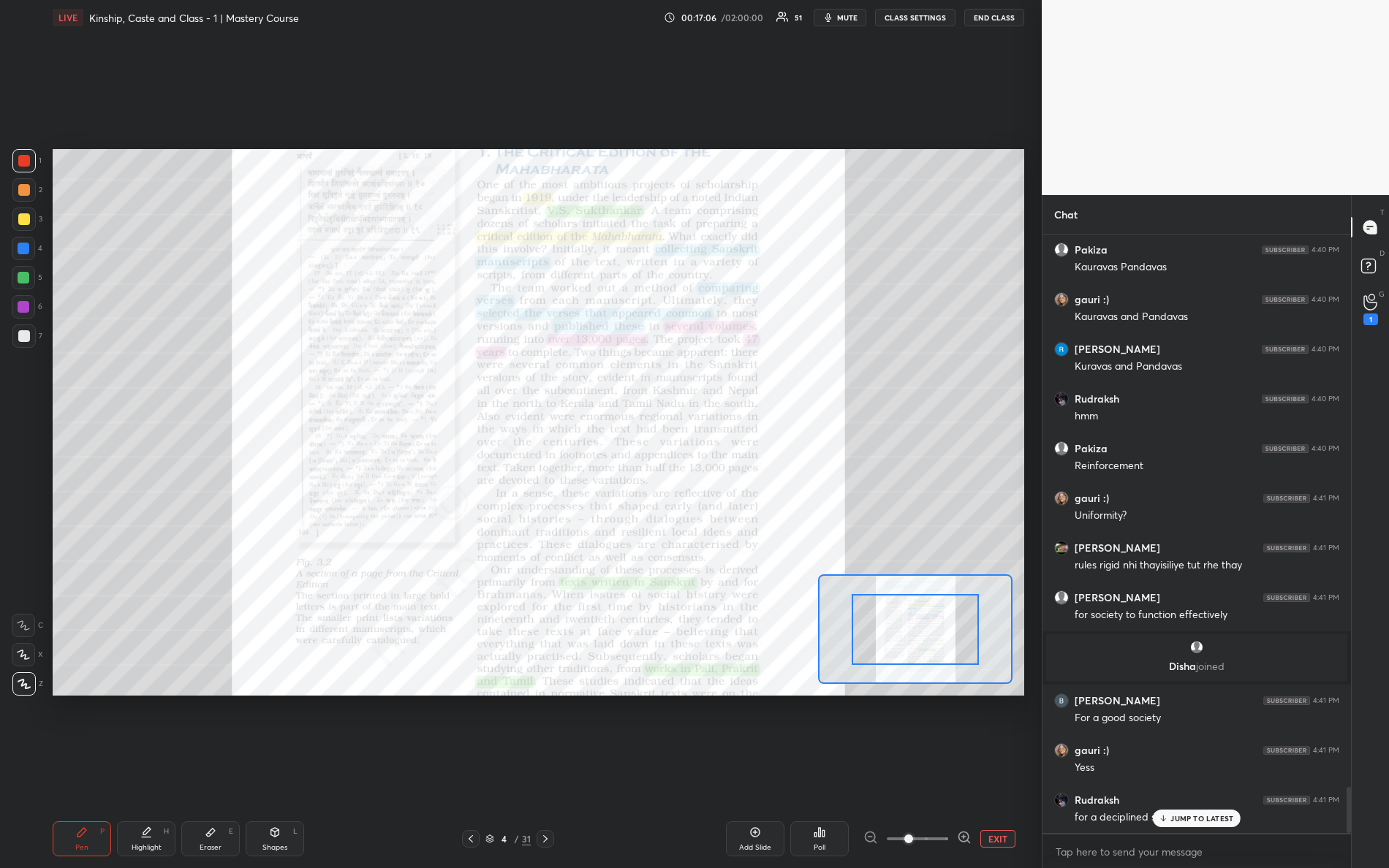
drag, startPoint x: 957, startPoint y: 849, endPoint x: 1010, endPoint y: 850, distance: 53.0
click at [1003, 768] on div "Add Slide Poll EXIT" at bounding box center [808, 839] width 431 height 35
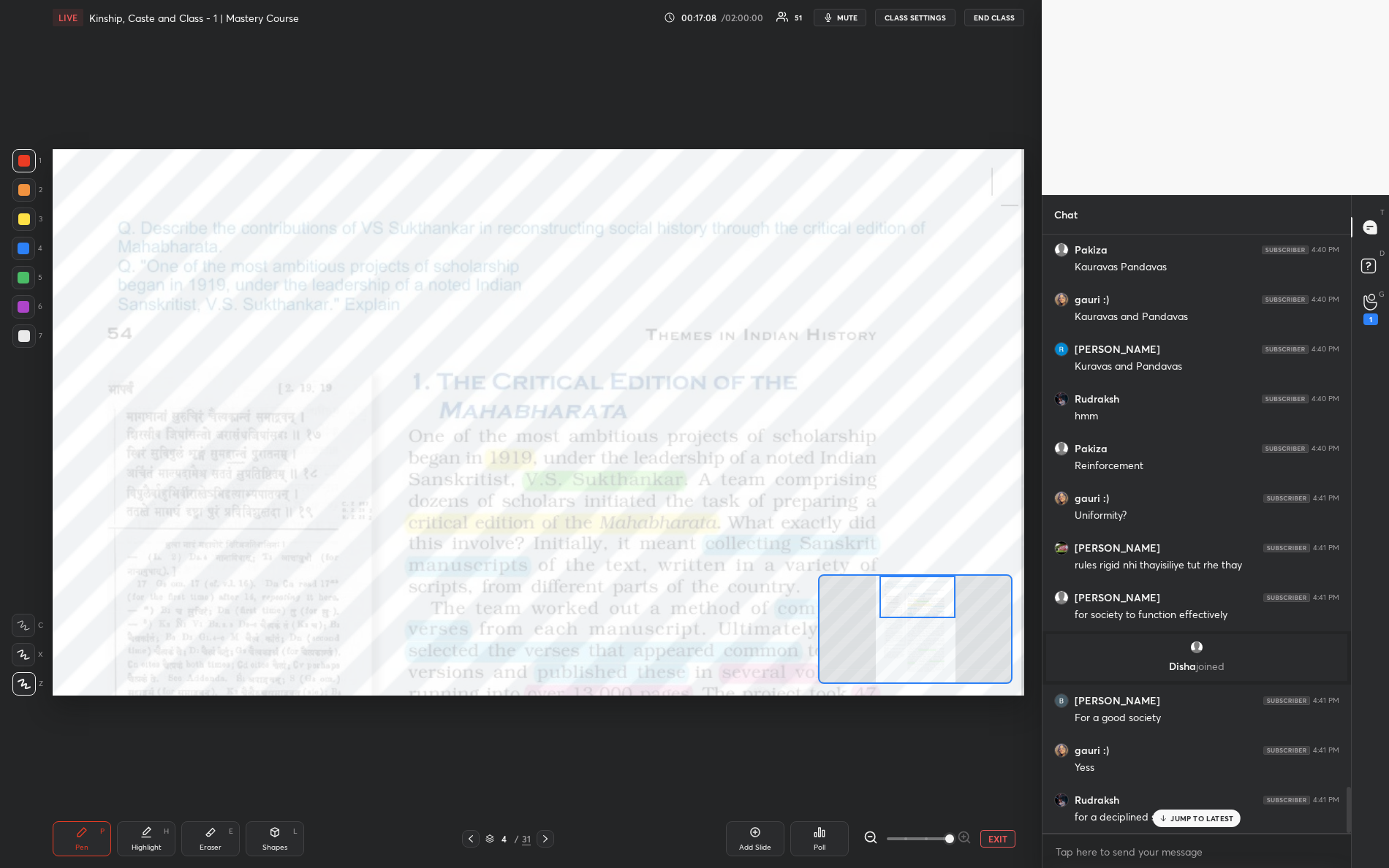
drag, startPoint x: 908, startPoint y: 624, endPoint x: 909, endPoint y: 575, distance: 49.0
click at [909, 575] on div at bounding box center [915, 629] width 195 height 109
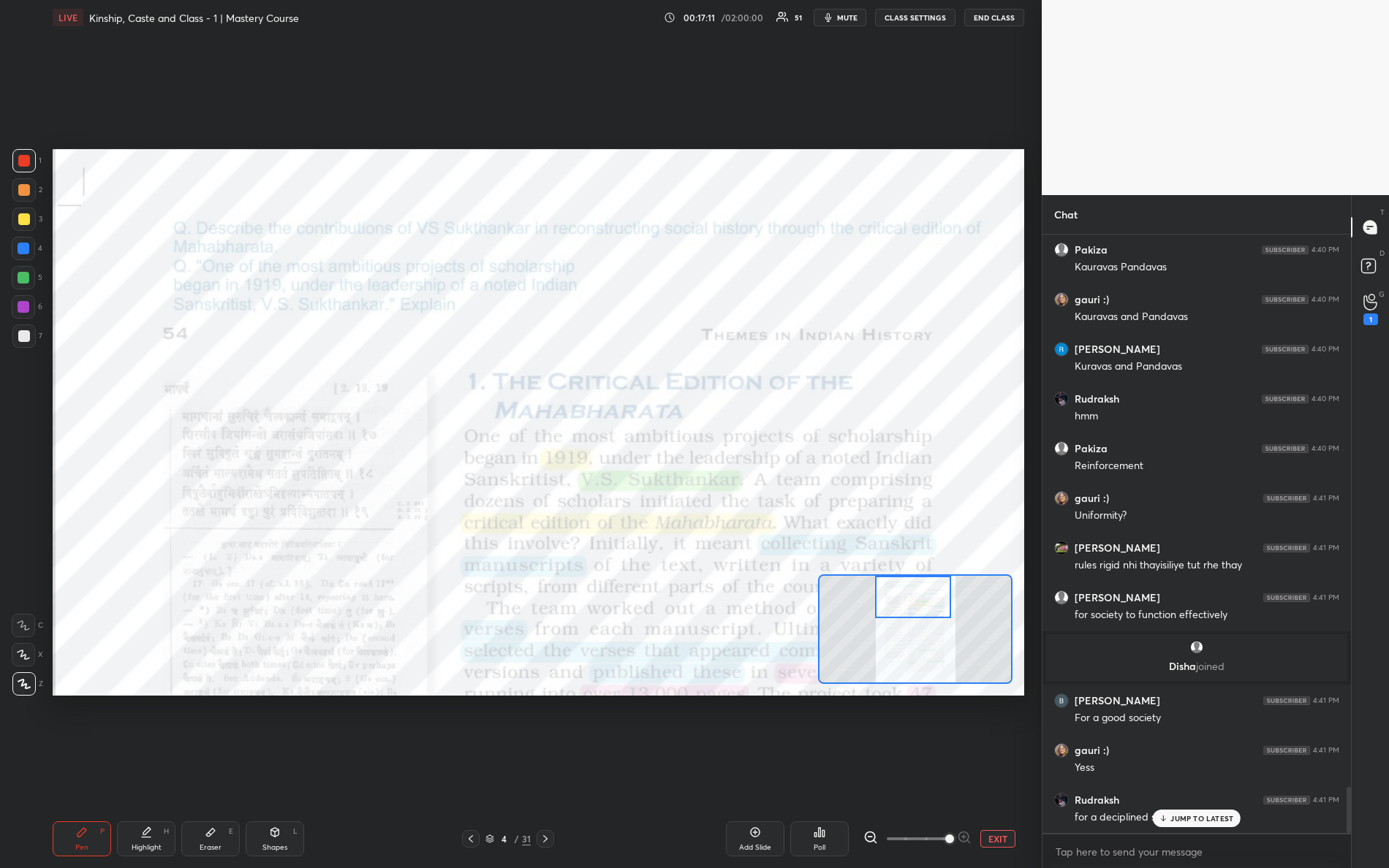
click at [915, 569] on div "Setting up your live class Poll for secs No correct answer Start poll" at bounding box center [538, 422] width 971 height 547
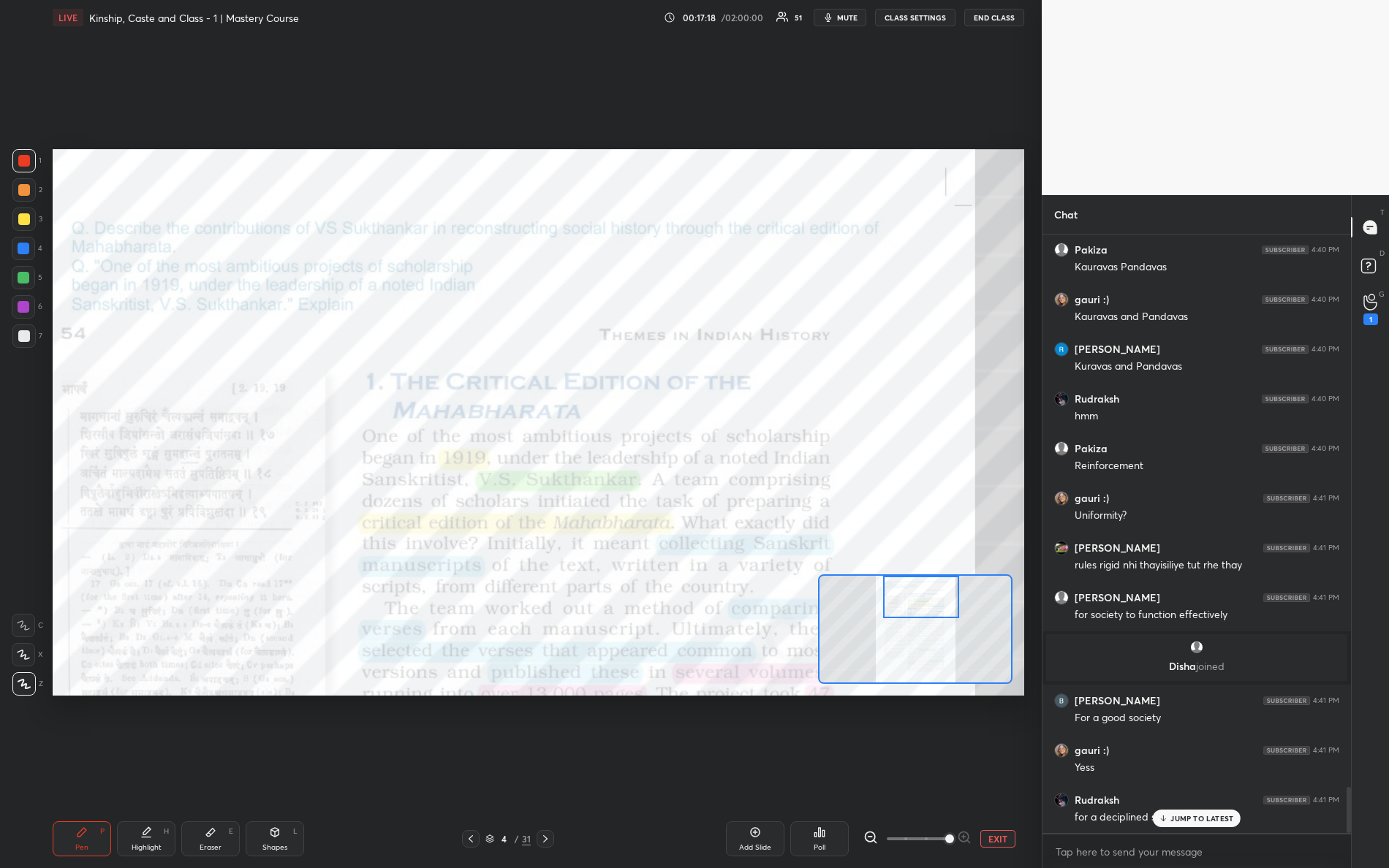
drag, startPoint x: 908, startPoint y: 605, endPoint x: 927, endPoint y: 578, distance: 33.0
click at [927, 577] on div at bounding box center [921, 597] width 77 height 42
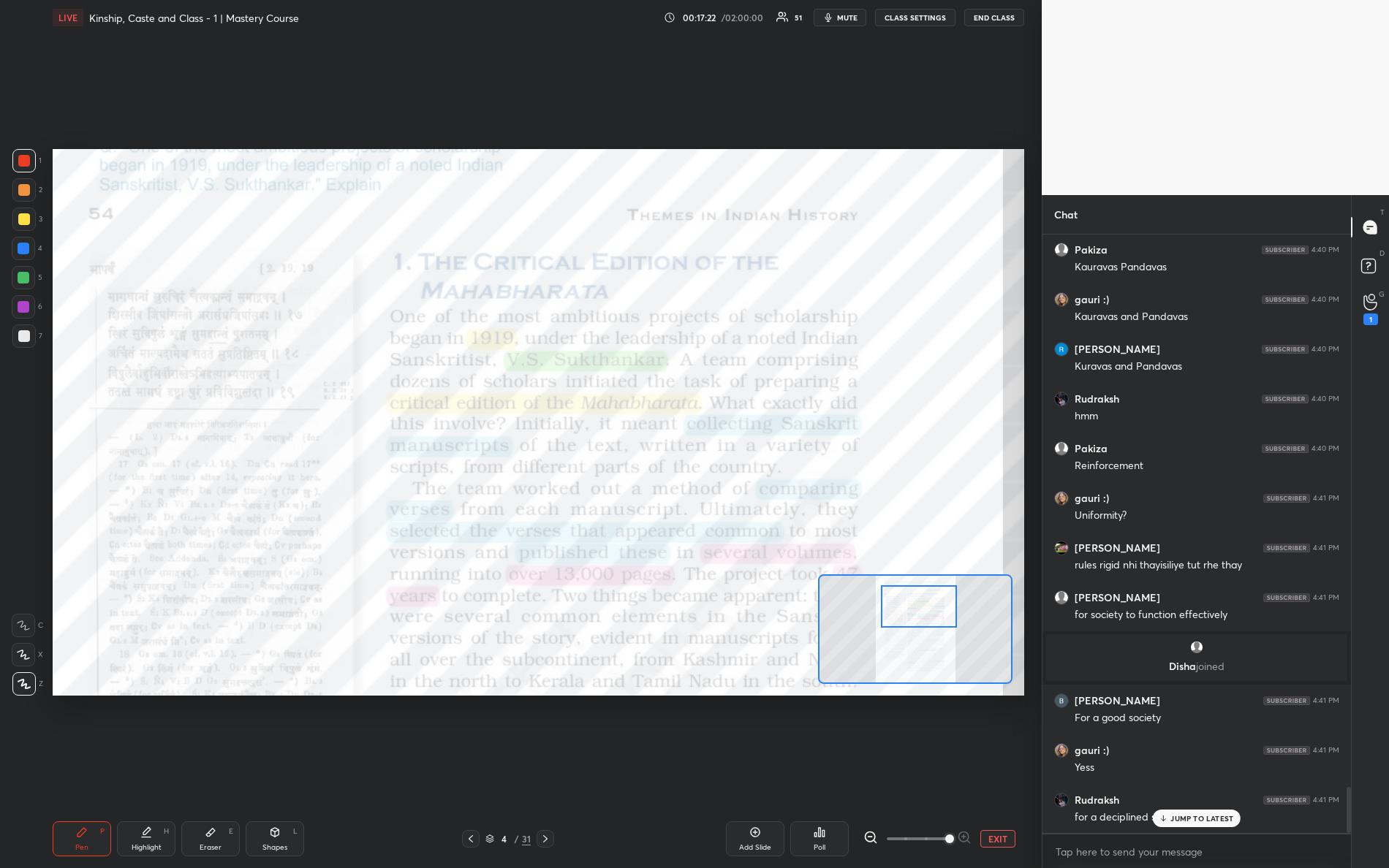
drag, startPoint x: 932, startPoint y: 605, endPoint x: 932, endPoint y: 614, distance: 9.0
click at [932, 614] on div at bounding box center [920, 606] width 77 height 42
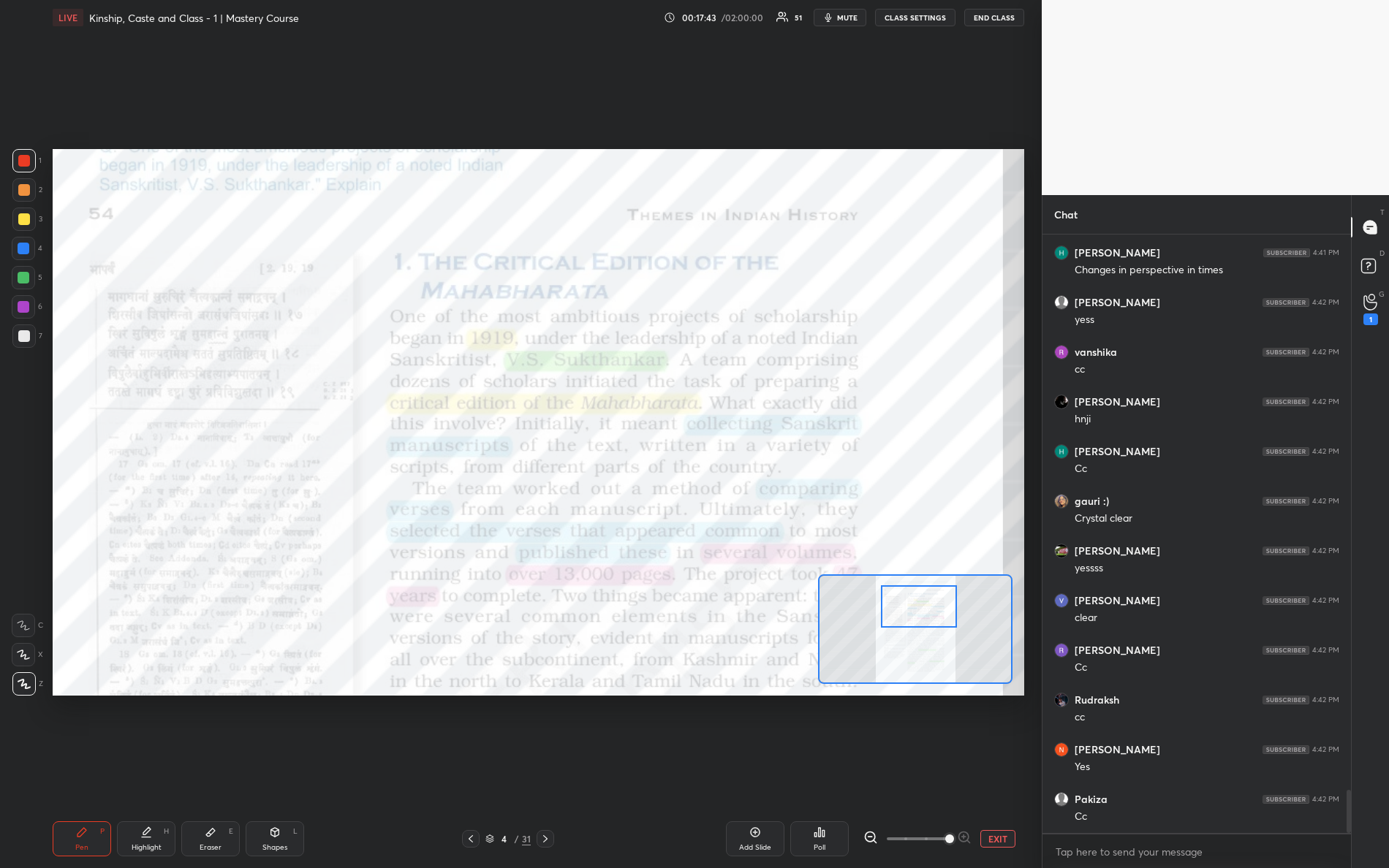
scroll to position [7785, 0]
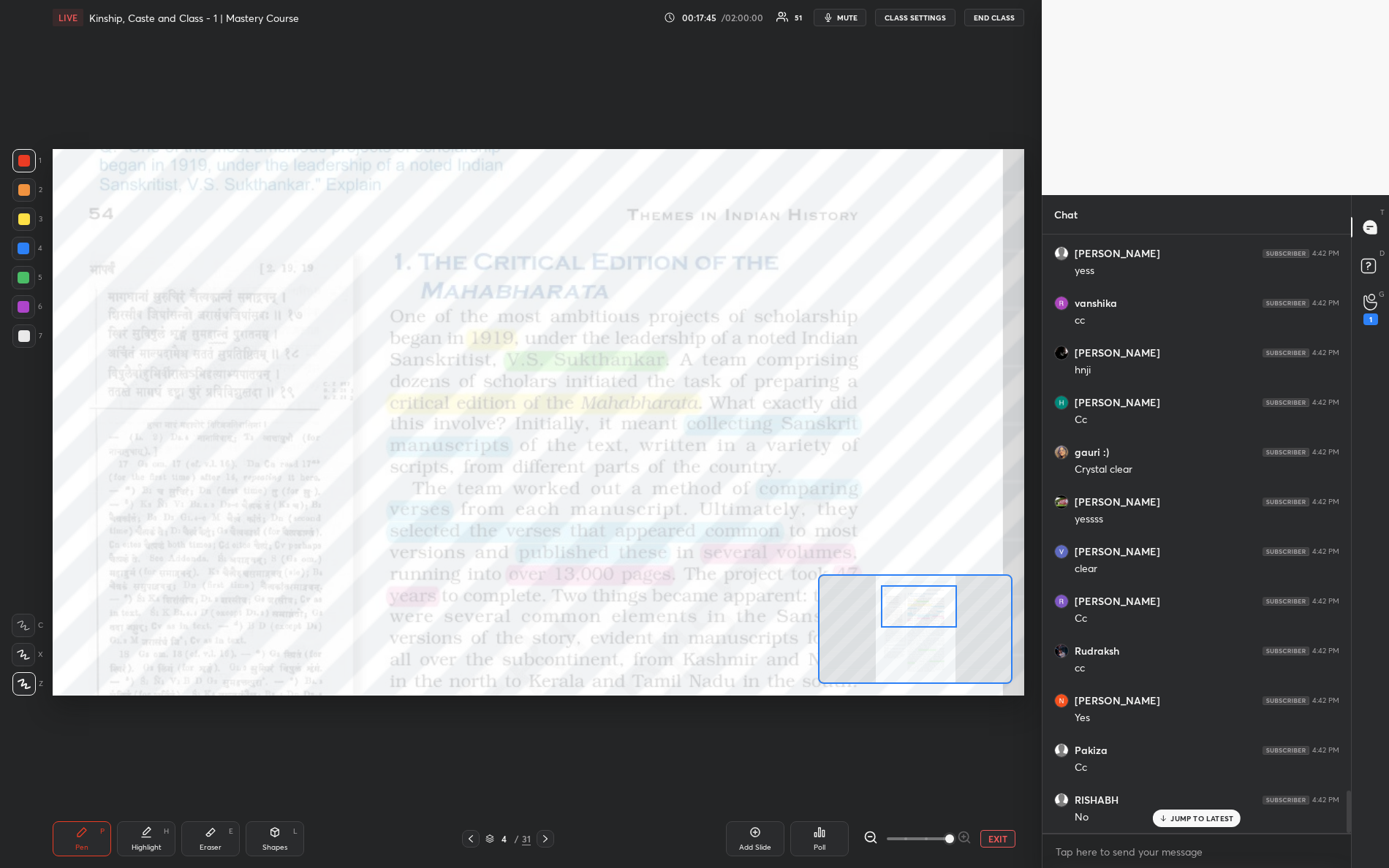
click at [914, 611] on div at bounding box center [920, 606] width 77 height 42
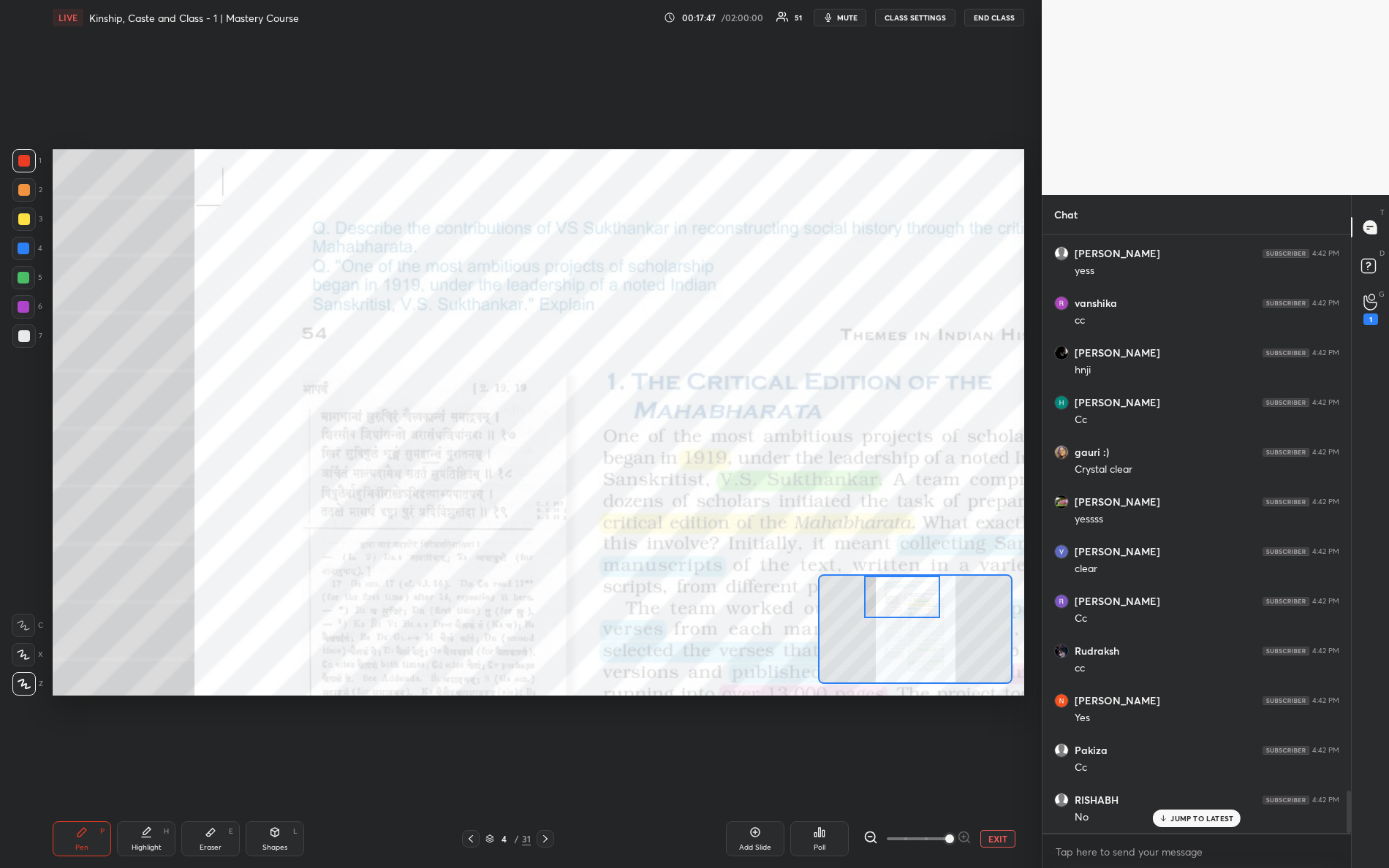
drag, startPoint x: 920, startPoint y: 616, endPoint x: 898, endPoint y: 590, distance: 34.1
click at [904, 593] on div at bounding box center [902, 597] width 77 height 42
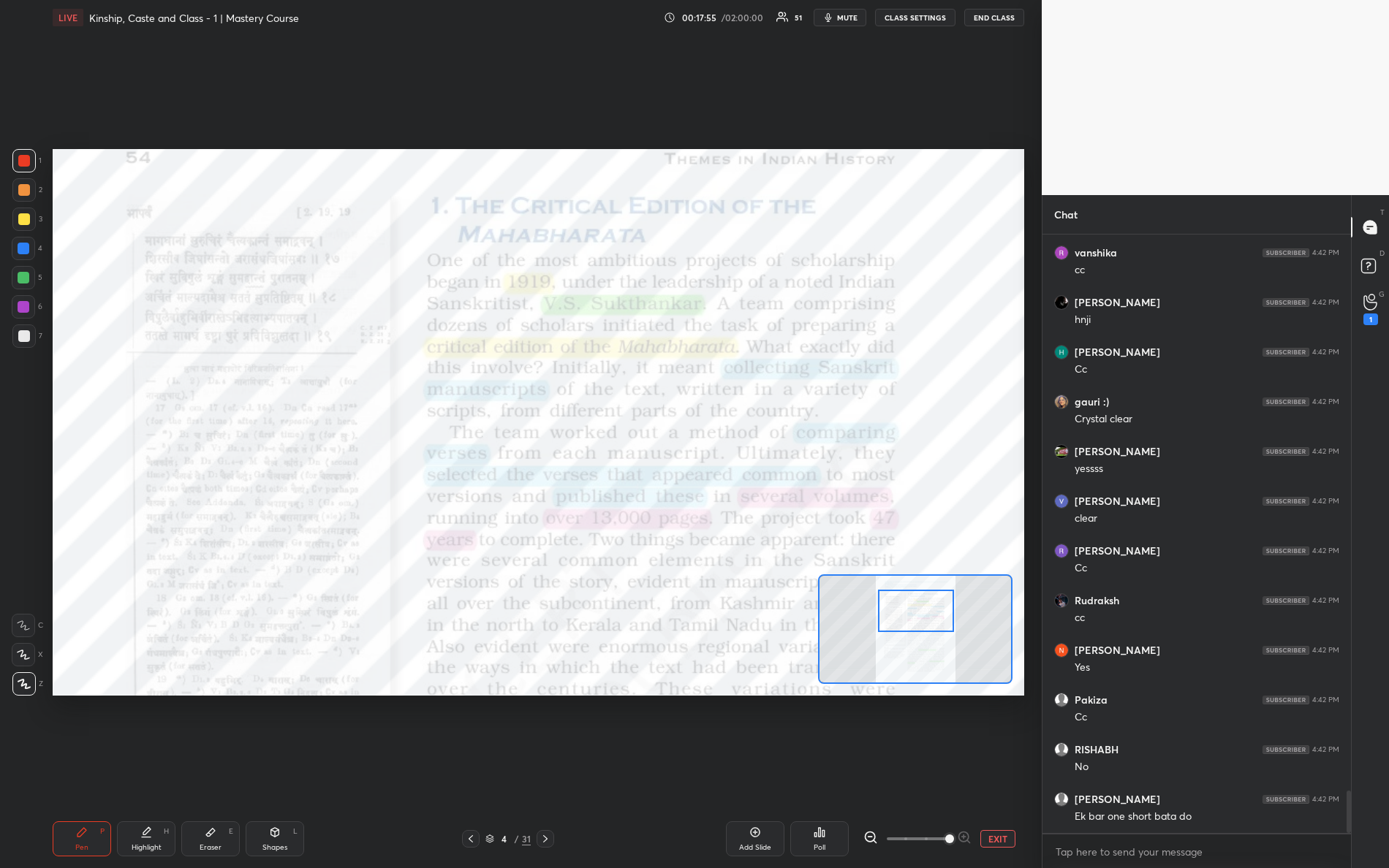
drag, startPoint x: 899, startPoint y: 605, endPoint x: 911, endPoint y: 620, distance: 19.2
click at [911, 620] on div at bounding box center [916, 611] width 77 height 42
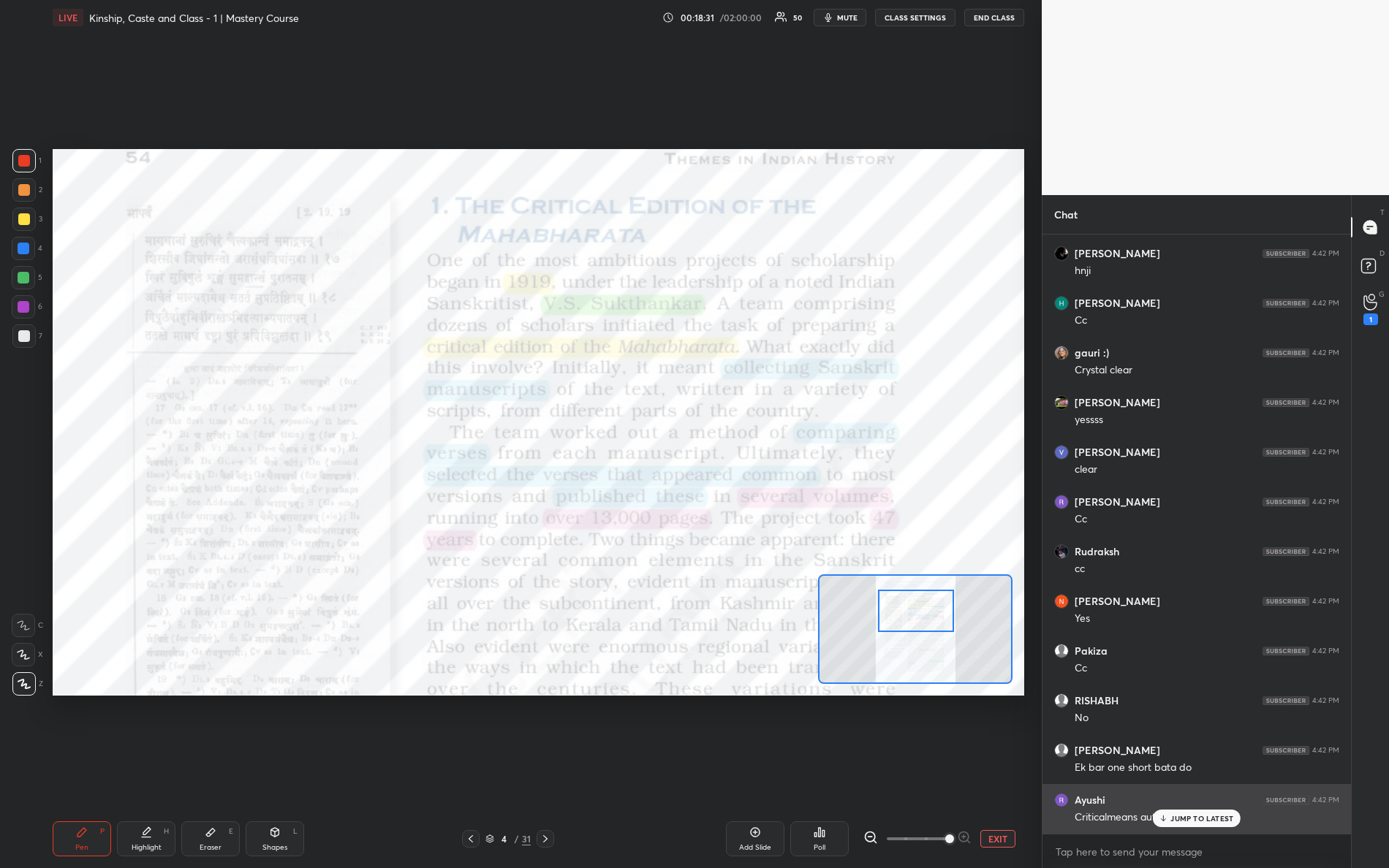
click at [1184, 768] on p "JUMP TO LATEST" at bounding box center [1203, 819] width 63 height 9
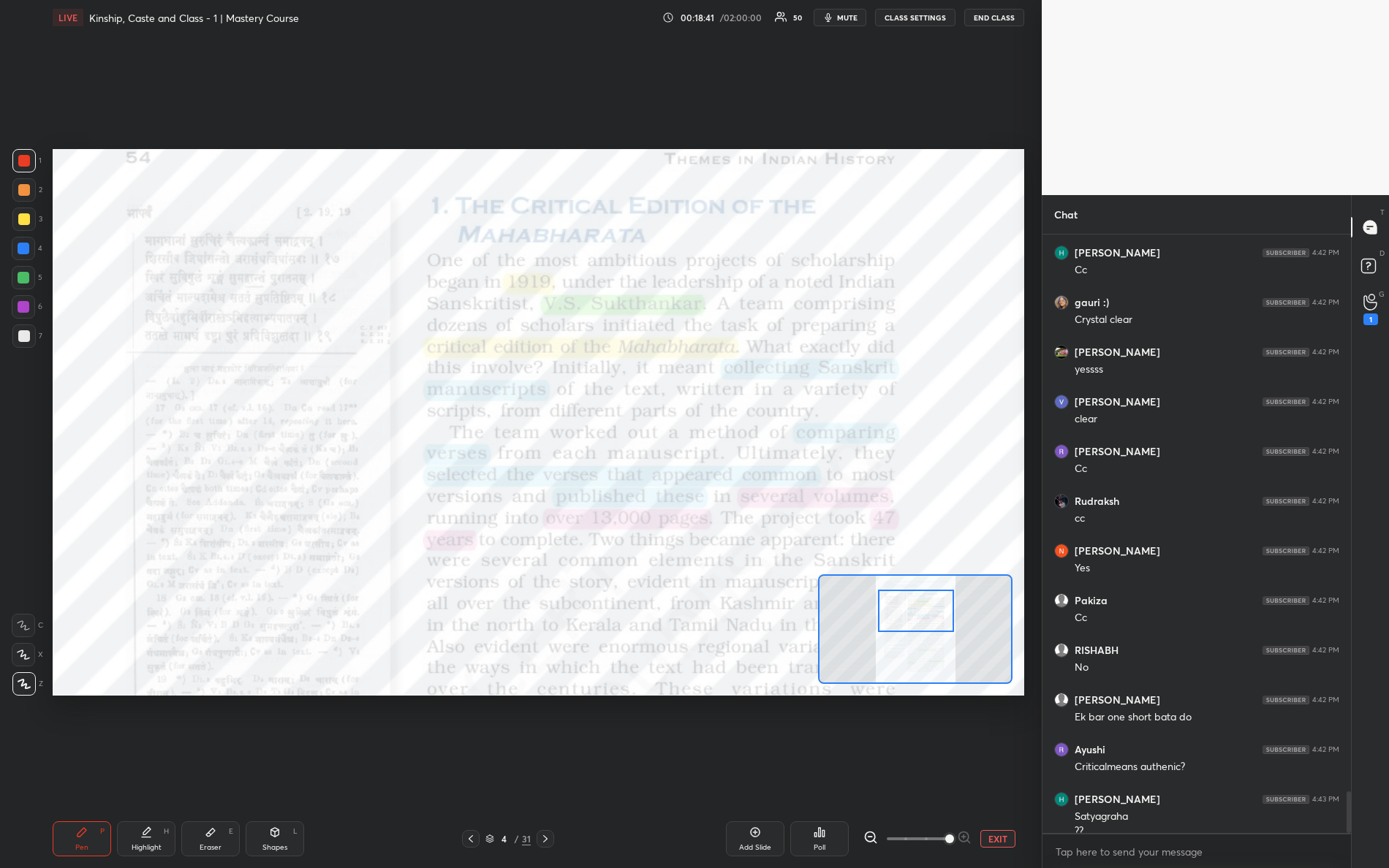
scroll to position [7950, 0]
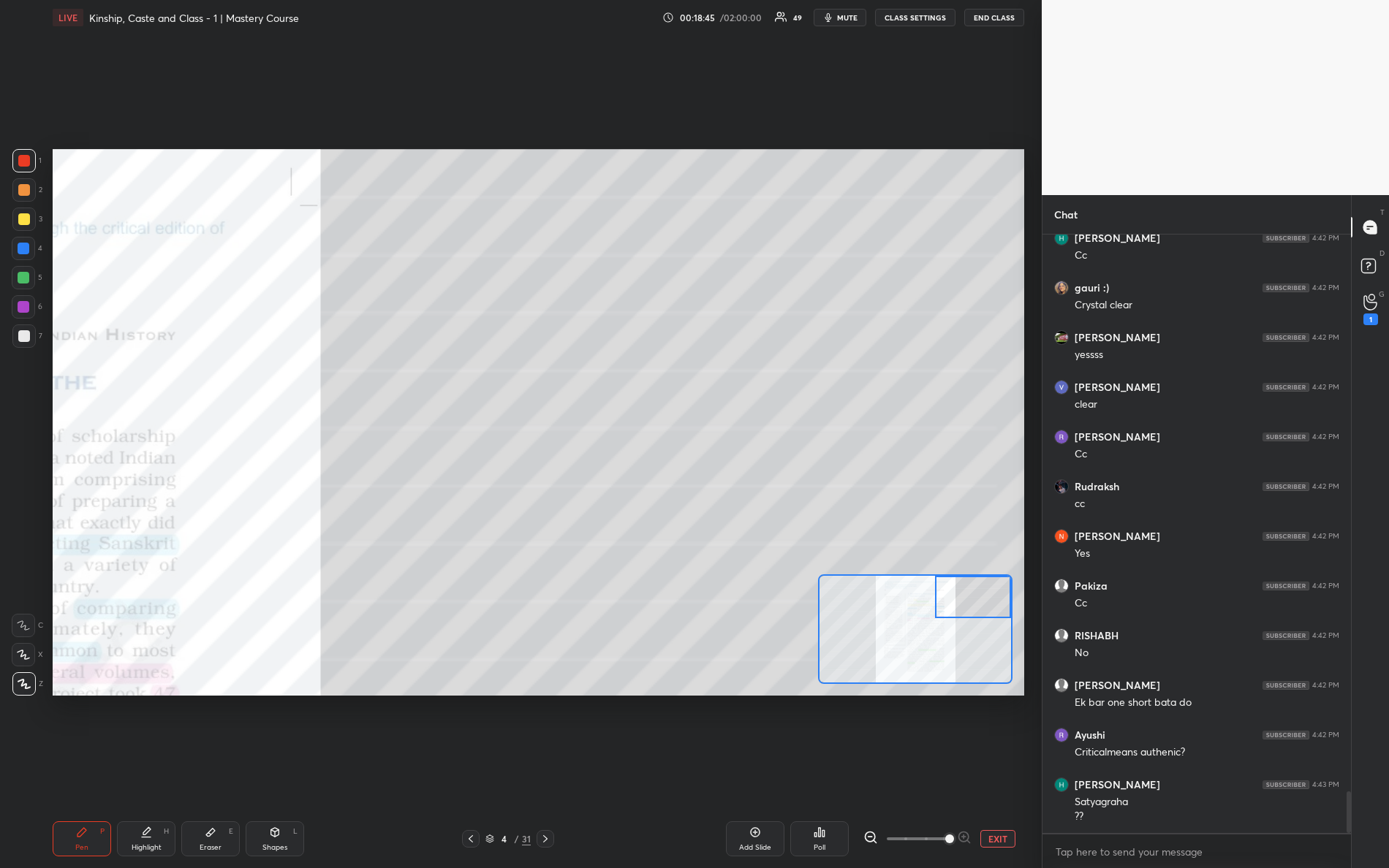
click at [997, 540] on div "Setting up your live class Poll for secs No correct answer Start poll" at bounding box center [538, 422] width 971 height 547
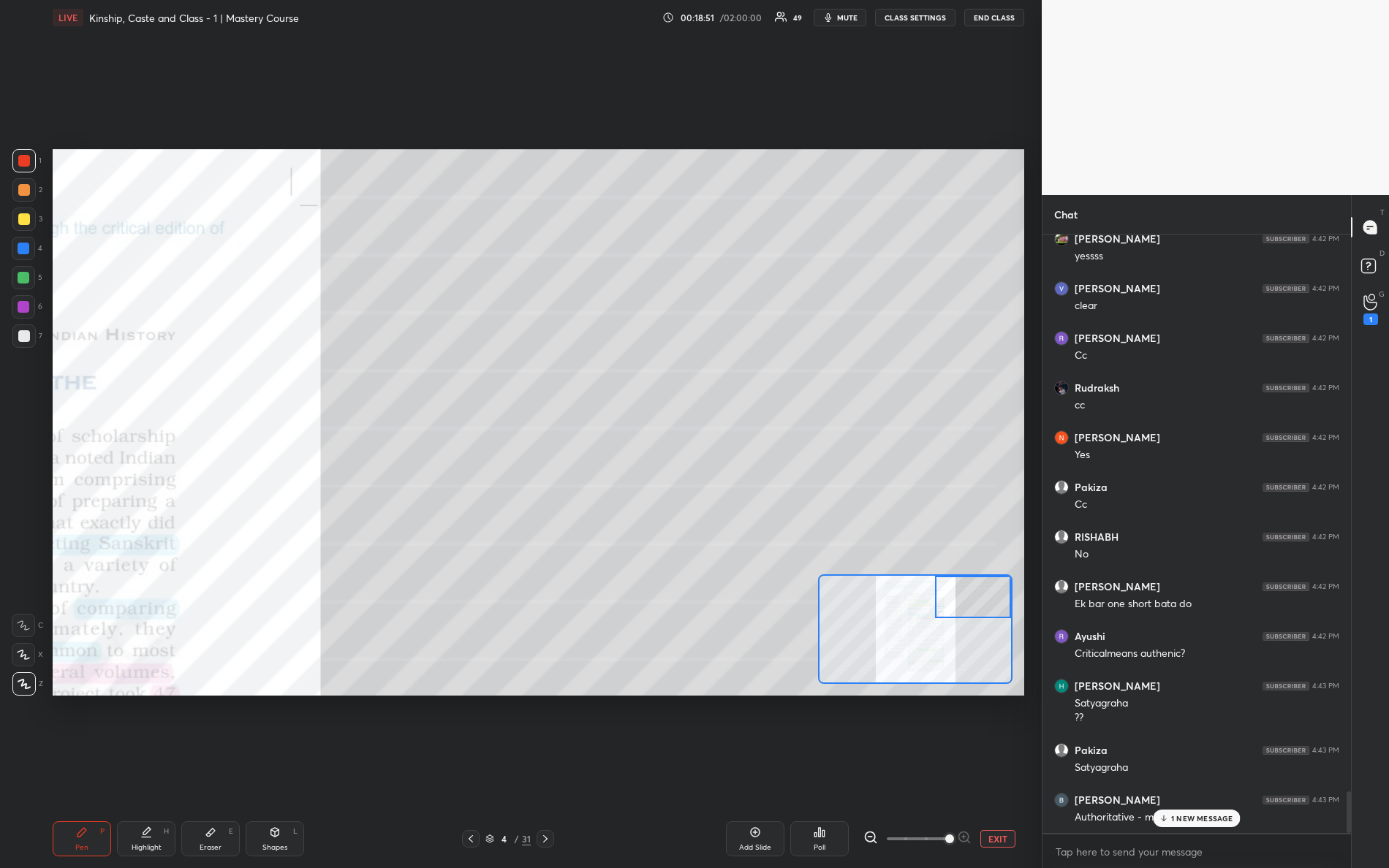
scroll to position [8099, 0]
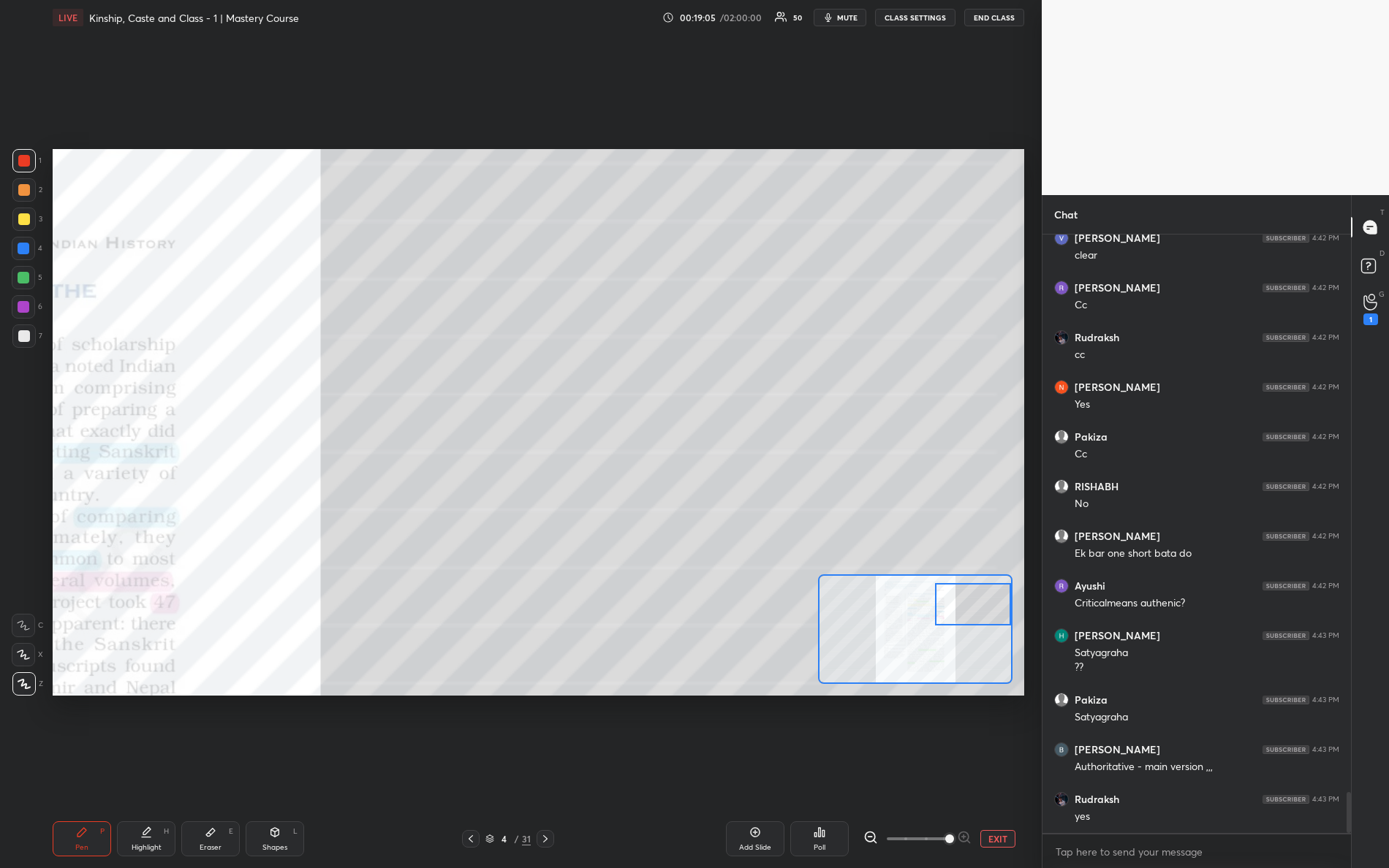
click at [960, 617] on div at bounding box center [973, 605] width 77 height 42
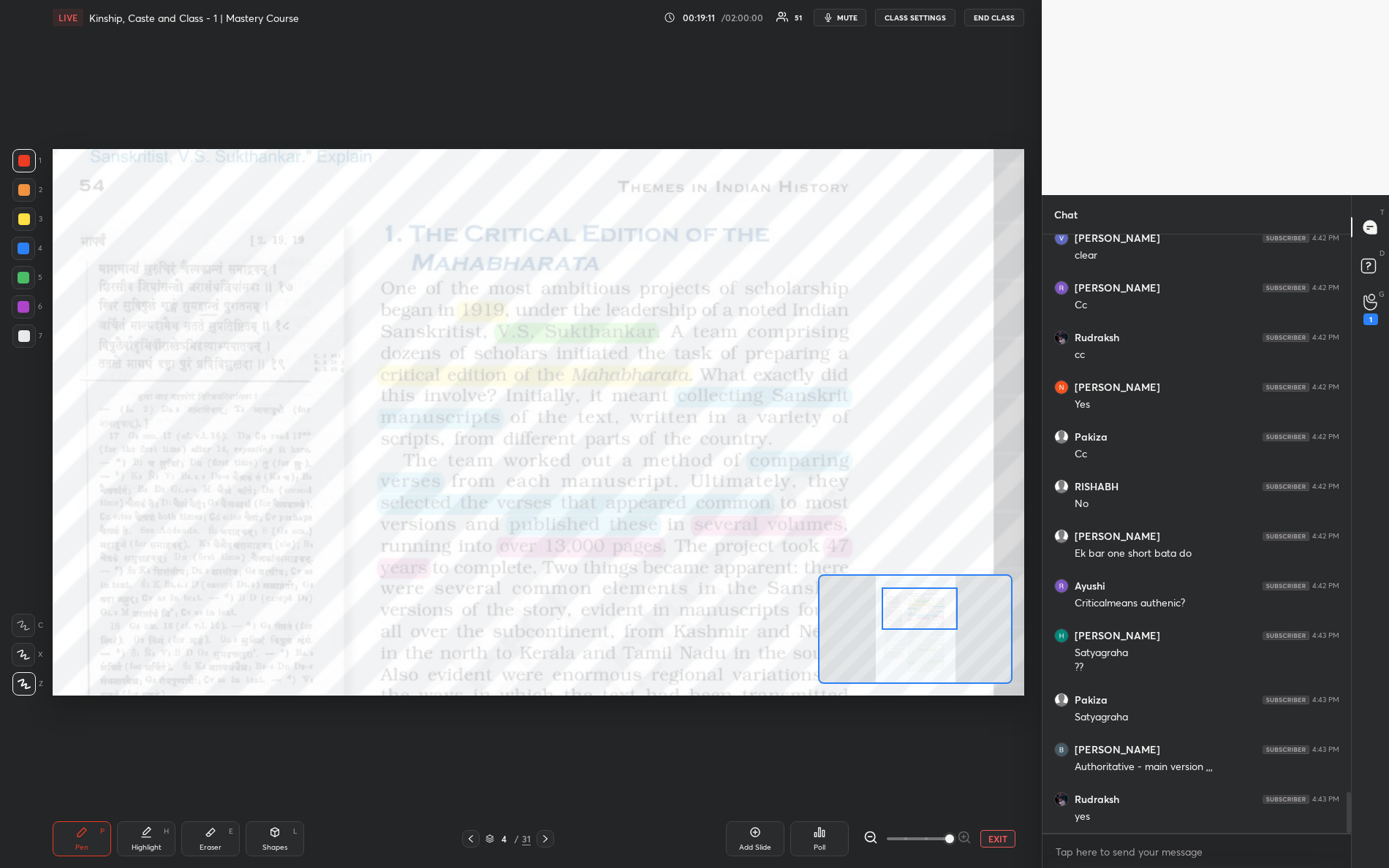
drag, startPoint x: 962, startPoint y: 615, endPoint x: 911, endPoint y: 613, distance: 51.0
click at [911, 615] on div at bounding box center [920, 609] width 77 height 42
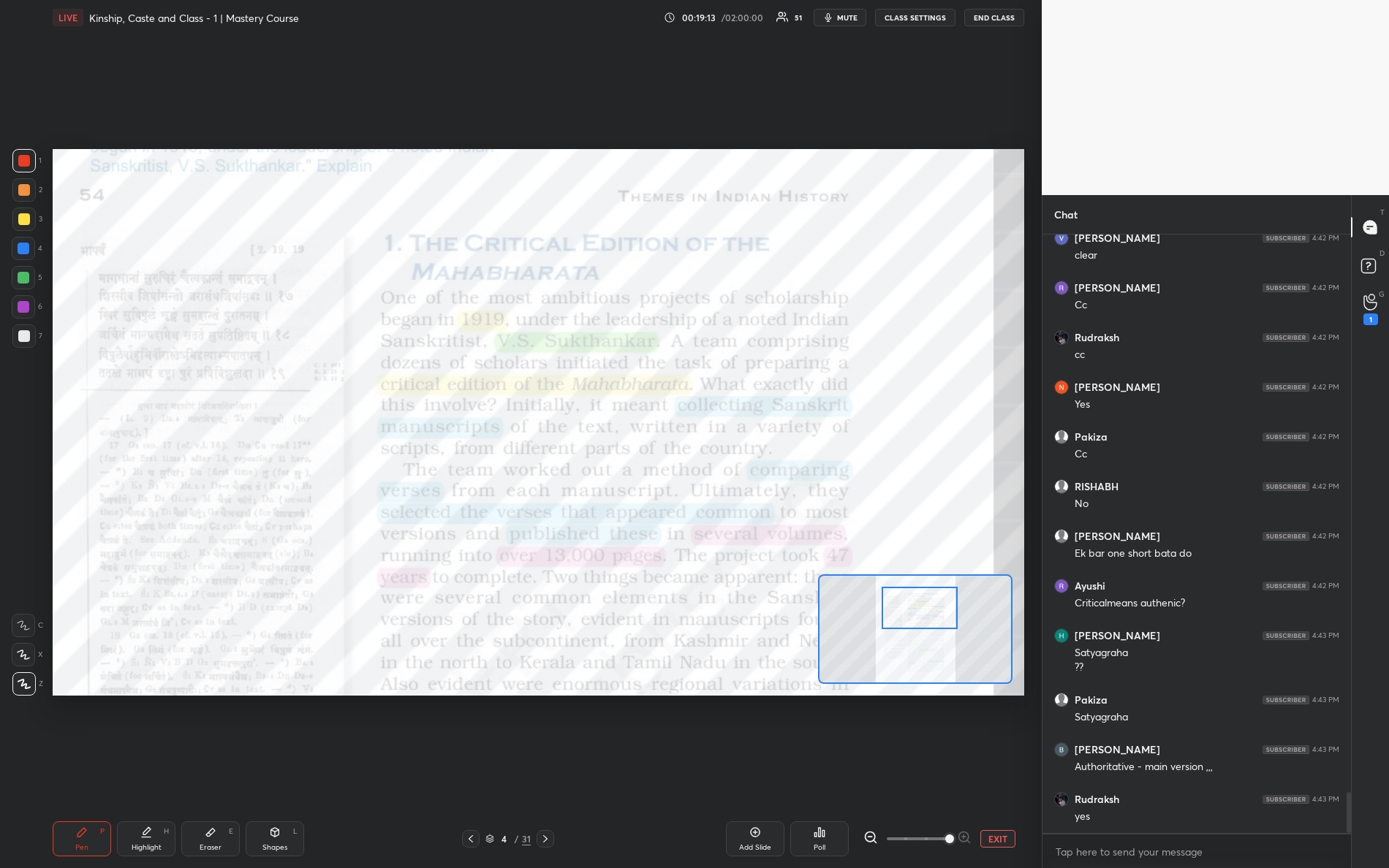
scroll to position [8148, 0]
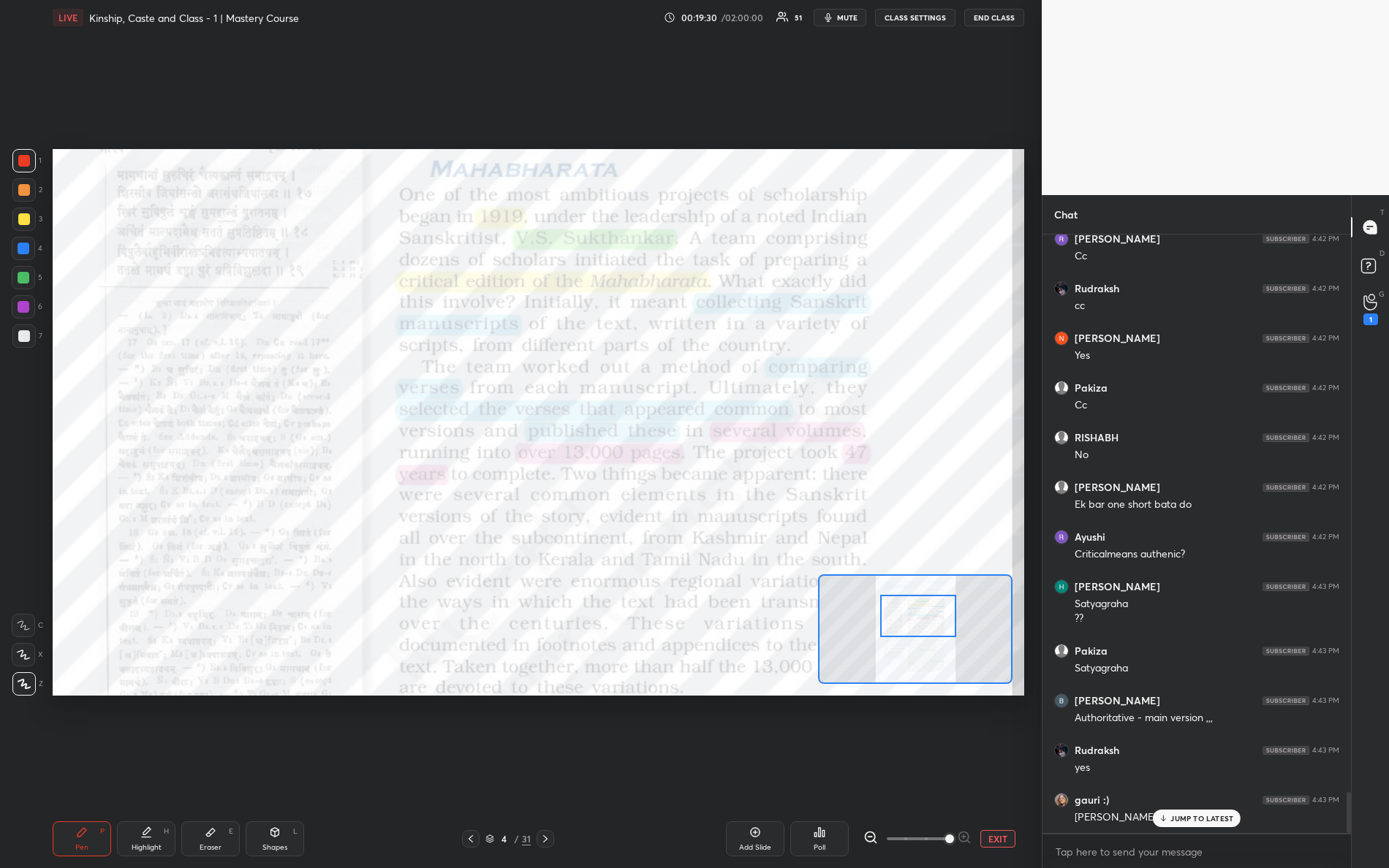
drag, startPoint x: 902, startPoint y: 624, endPoint x: 901, endPoint y: 631, distance: 7.1
click at [901, 632] on div at bounding box center [919, 616] width 77 height 42
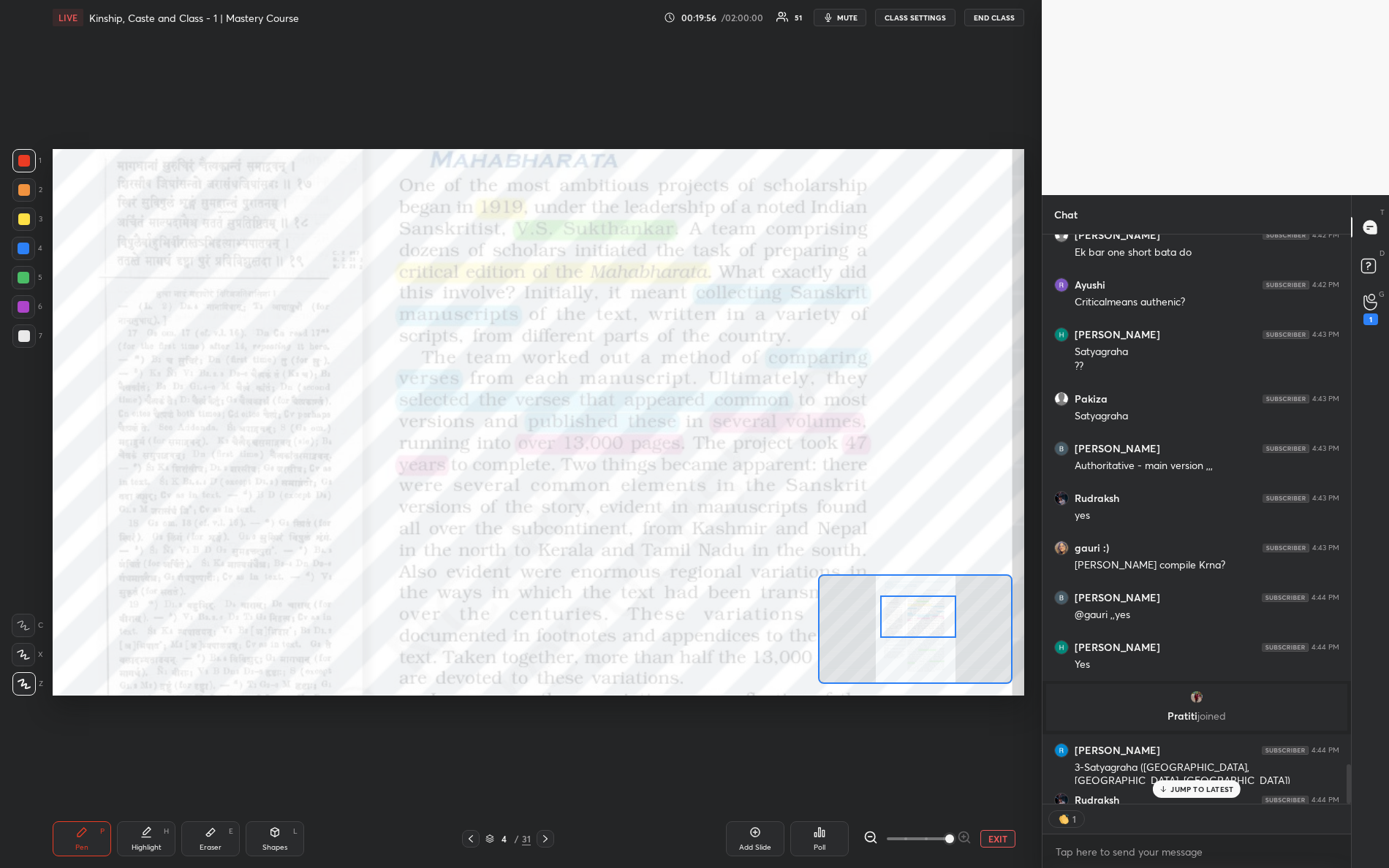
scroll to position [5, 4]
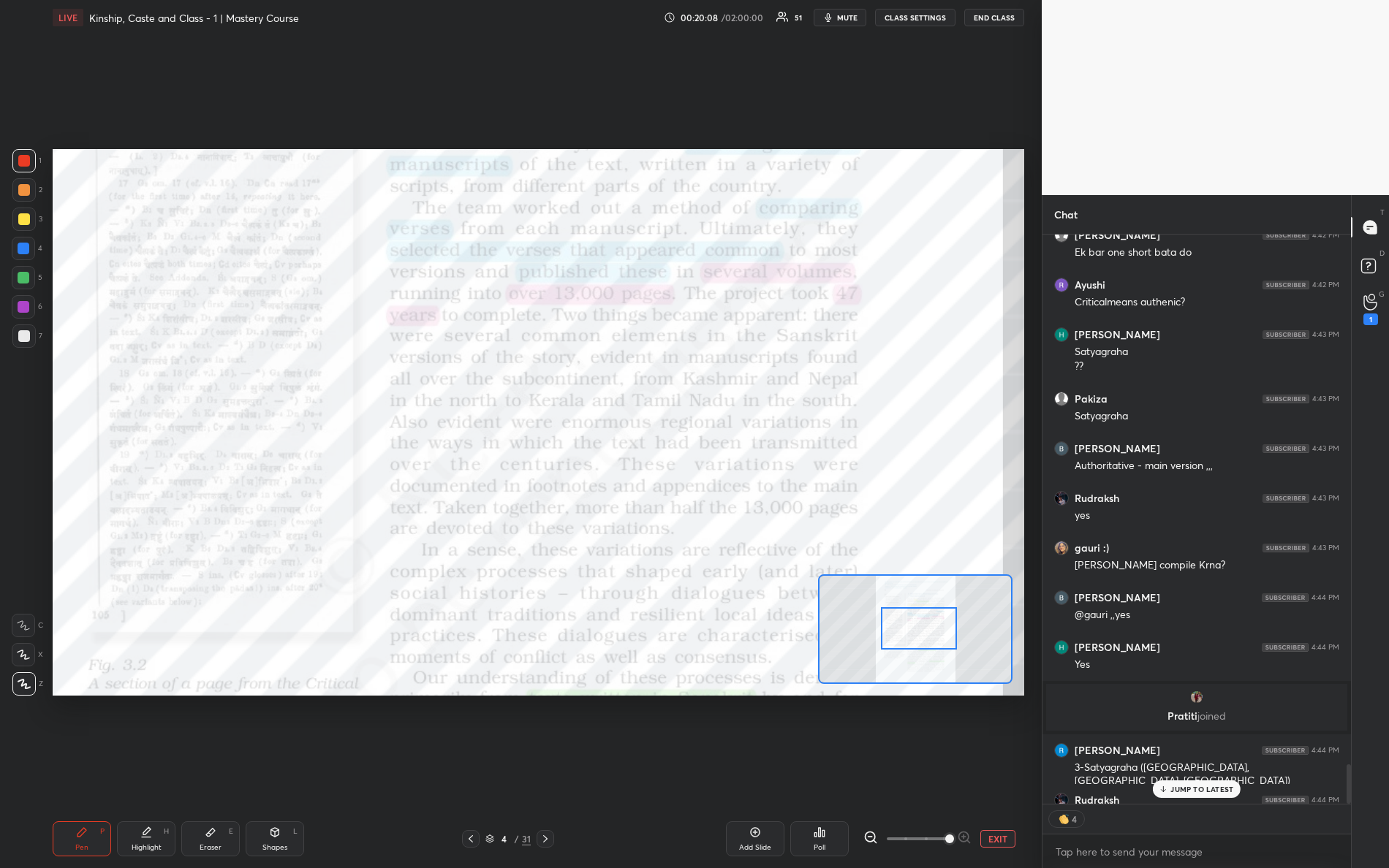
drag, startPoint x: 922, startPoint y: 620, endPoint x: 920, endPoint y: 632, distance: 12.2
click at [921, 632] on div at bounding box center [920, 628] width 77 height 42
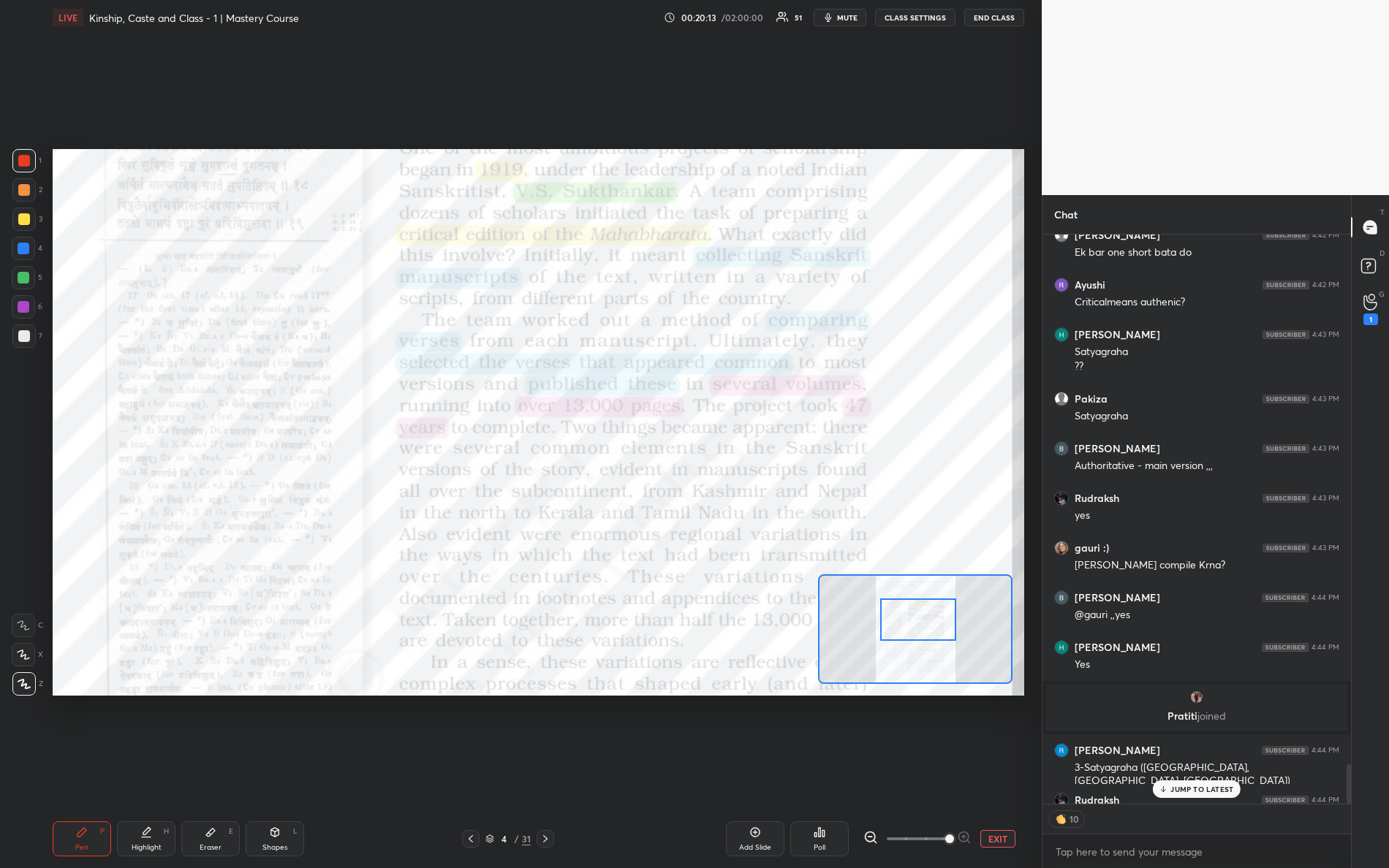
drag, startPoint x: 911, startPoint y: 629, endPoint x: 904, endPoint y: 622, distance: 9.9
click at [908, 621] on div at bounding box center [919, 620] width 77 height 42
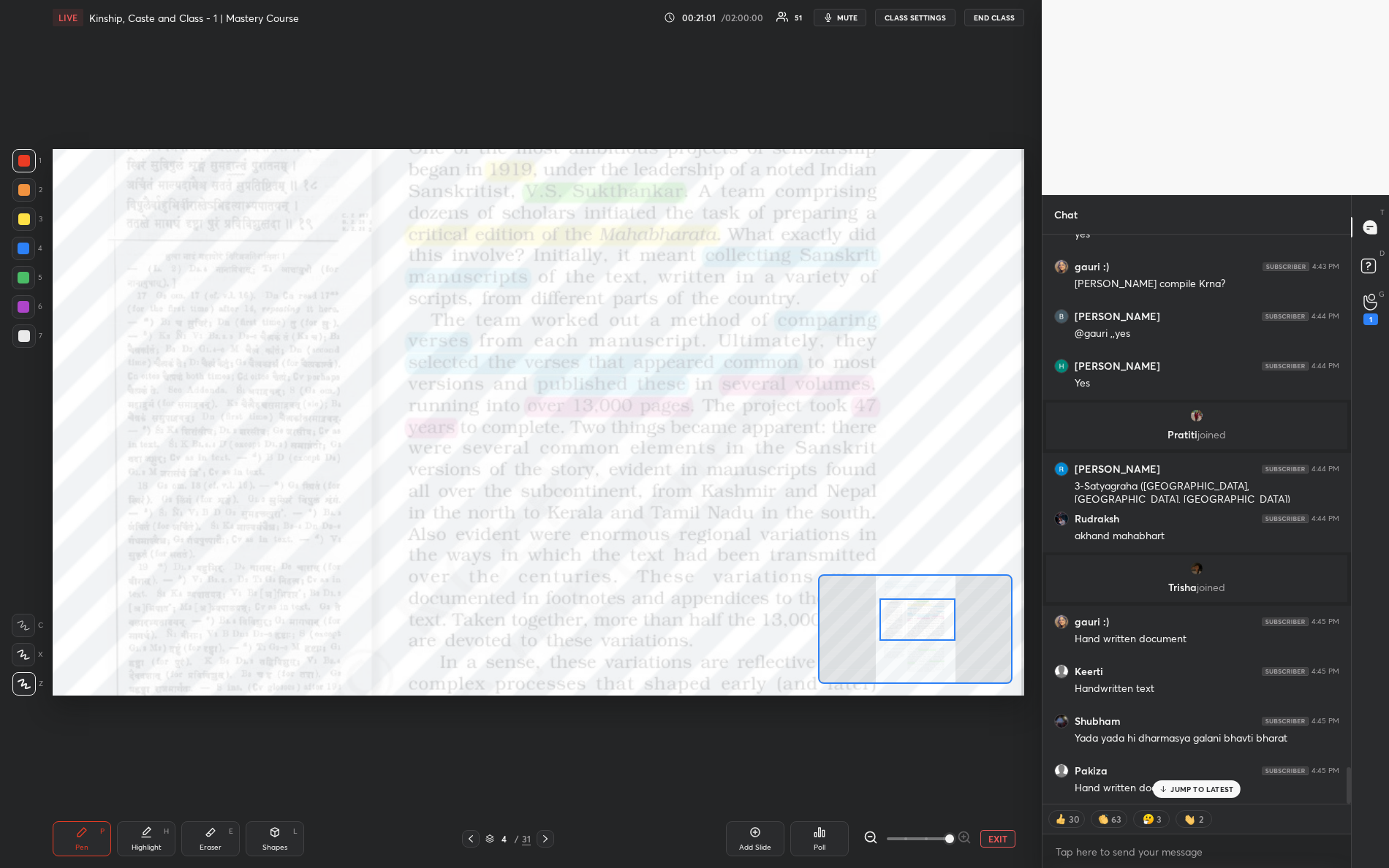
scroll to position [8361, 0]
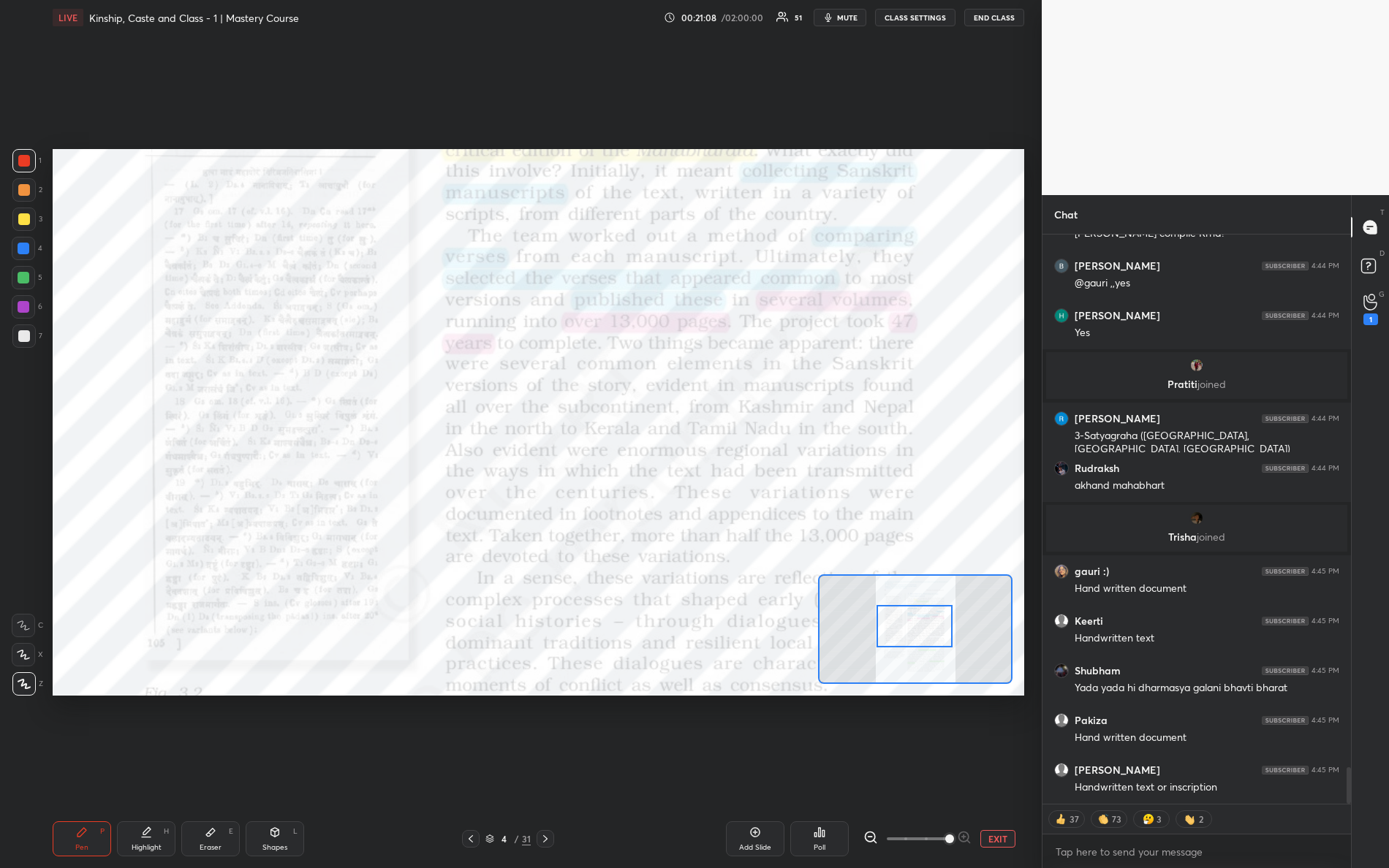
drag, startPoint x: 911, startPoint y: 614, endPoint x: 904, endPoint y: 610, distance: 8.1
click at [907, 620] on div at bounding box center [915, 626] width 77 height 42
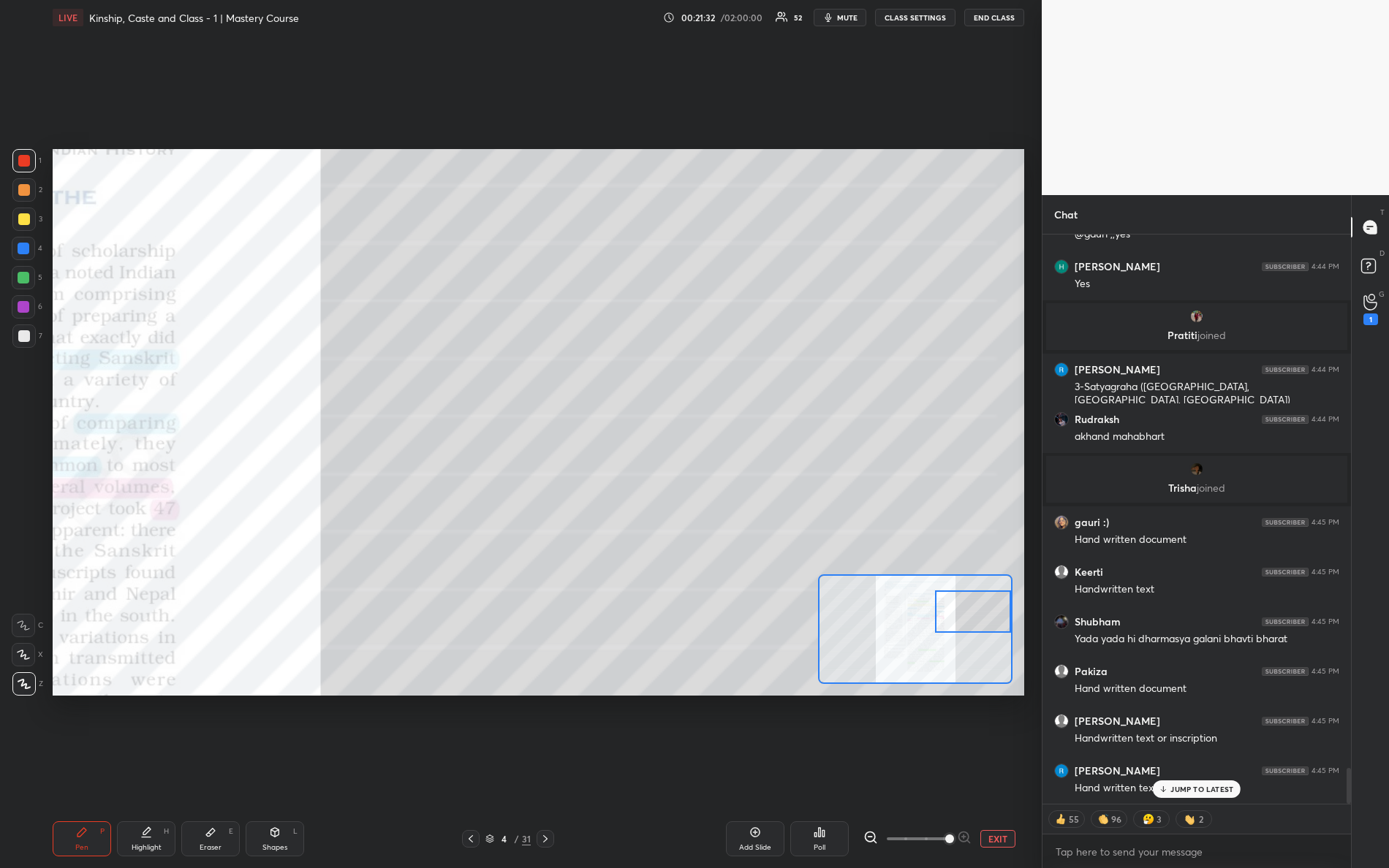
drag, startPoint x: 923, startPoint y: 631, endPoint x: 971, endPoint y: 605, distance: 54.6
click at [985, 615] on div at bounding box center [973, 612] width 77 height 42
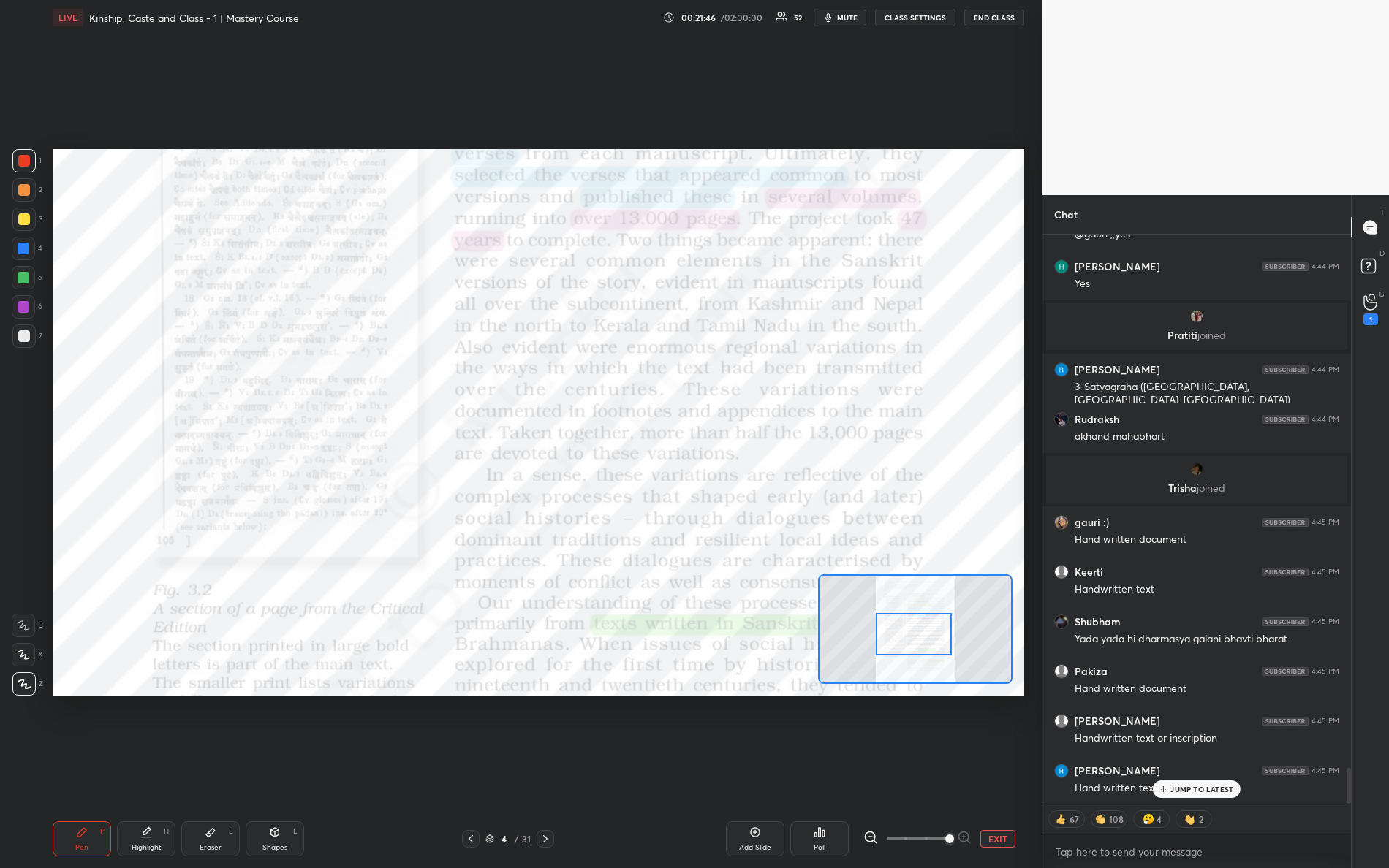
drag, startPoint x: 982, startPoint y: 614, endPoint x: 921, endPoint y: 637, distance: 65.2
click at [923, 639] on div at bounding box center [914, 635] width 77 height 42
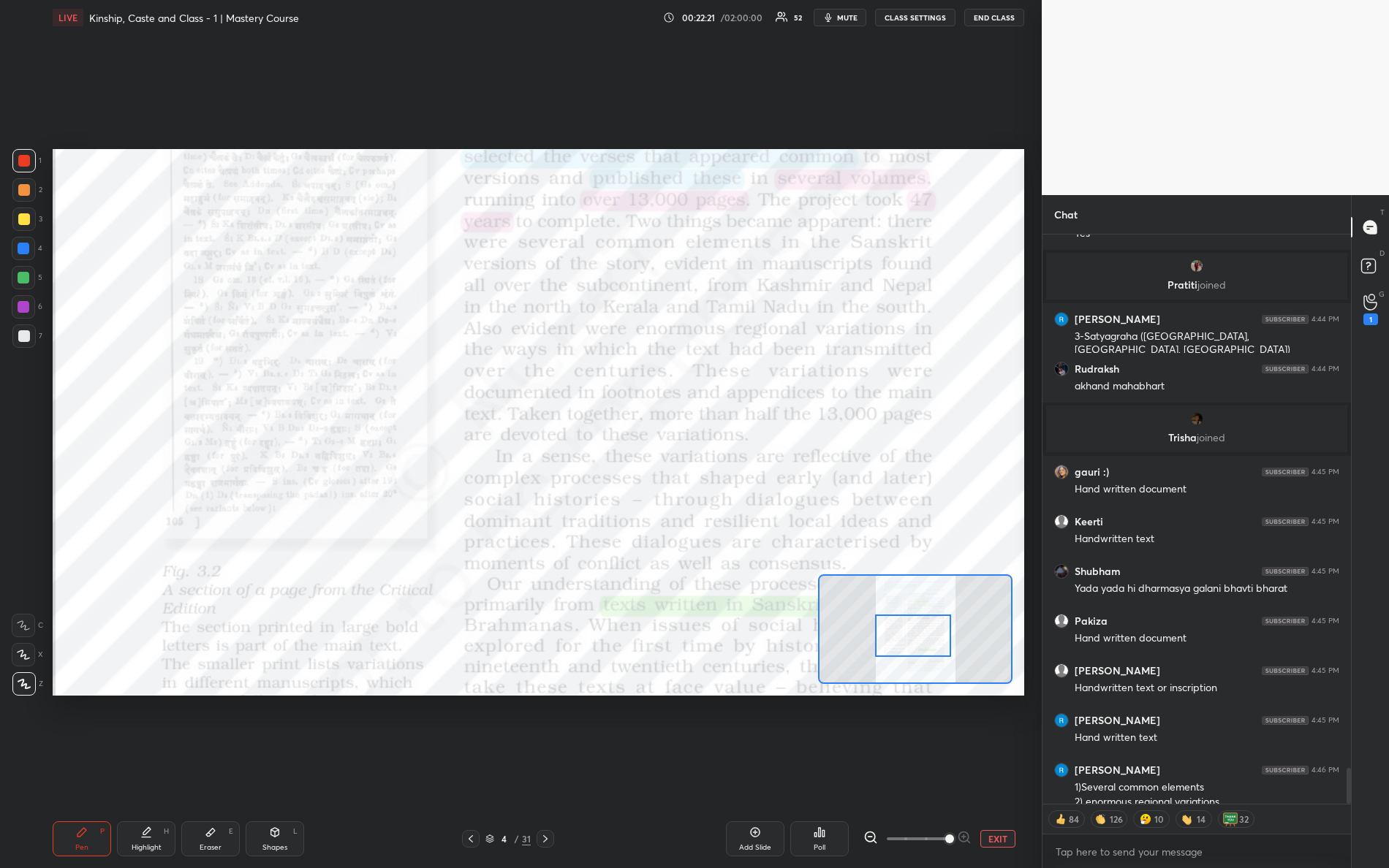
scroll to position [8476, 0]
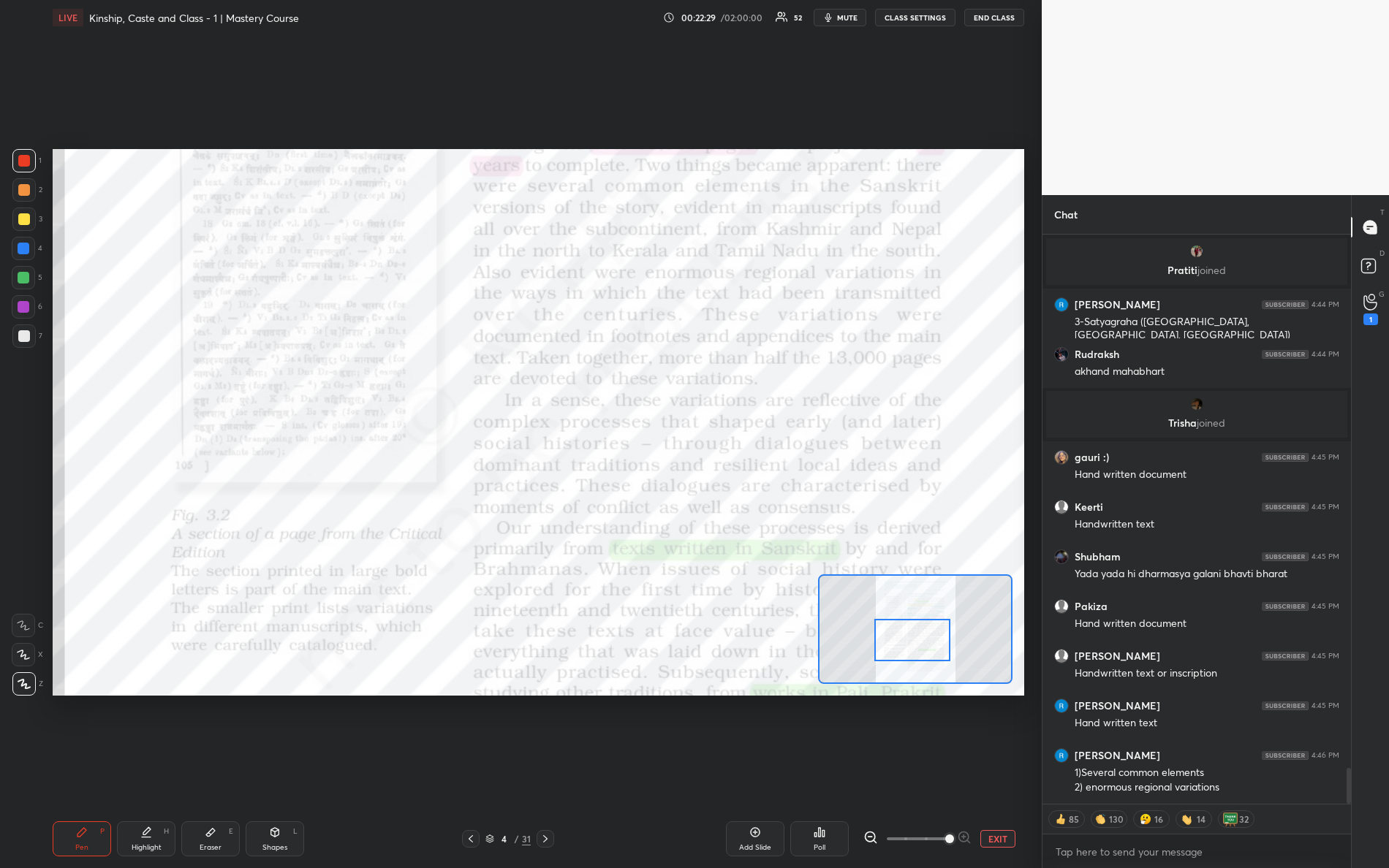
drag, startPoint x: 903, startPoint y: 623, endPoint x: 895, endPoint y: 620, distance: 8.5
click at [902, 628] on div at bounding box center [913, 640] width 77 height 42
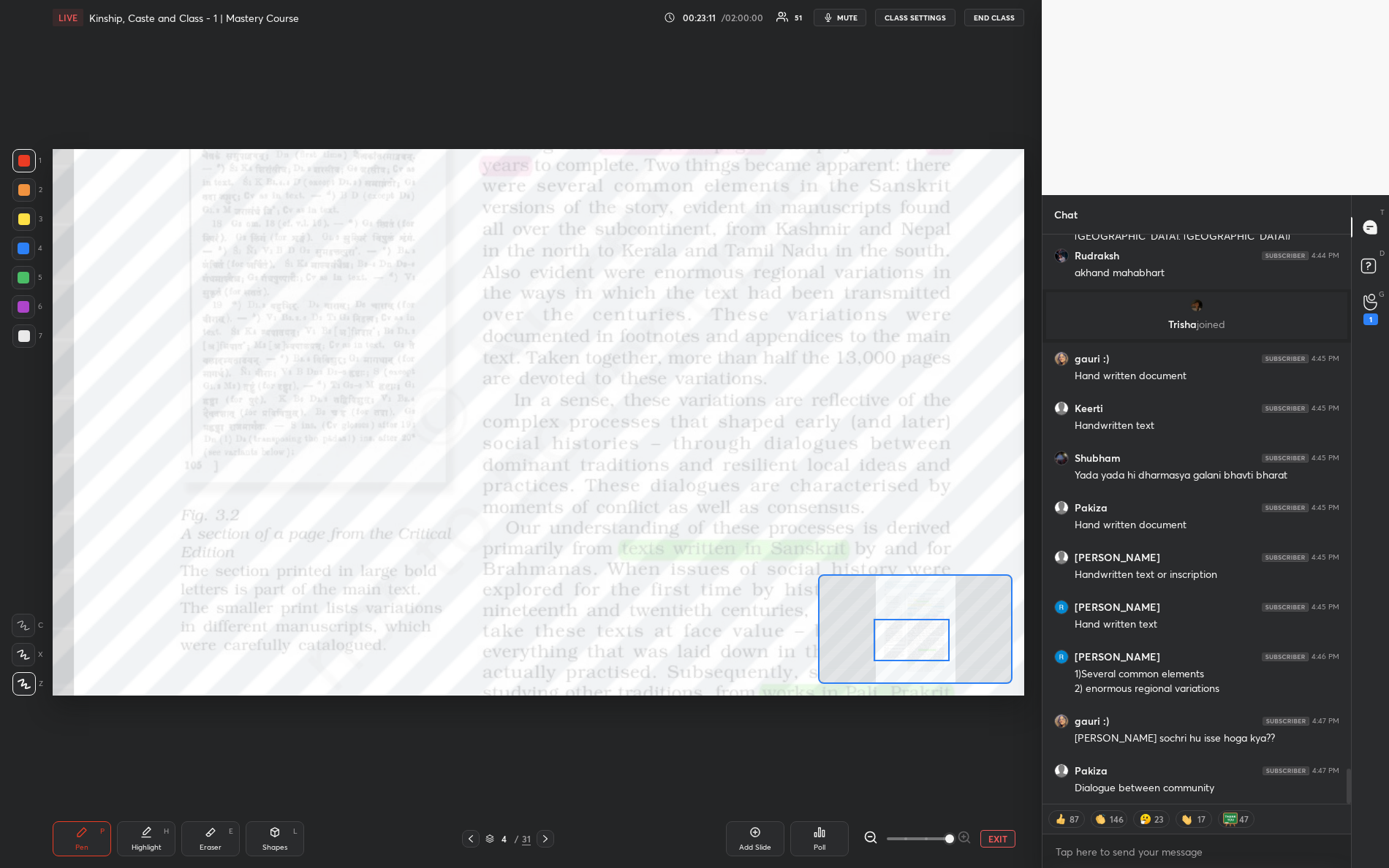
scroll to position [8625, 0]
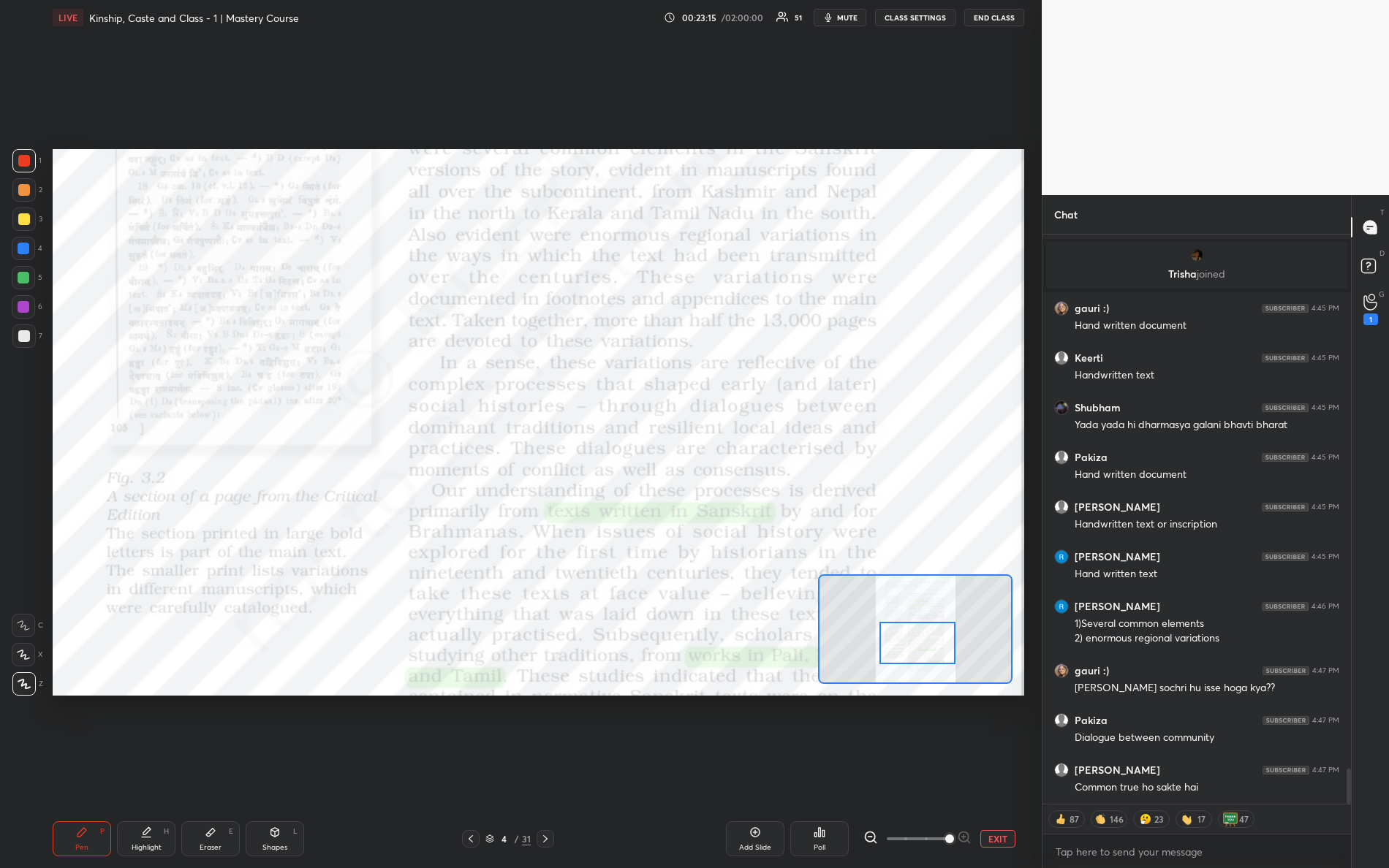
click at [919, 646] on div at bounding box center [918, 643] width 77 height 42
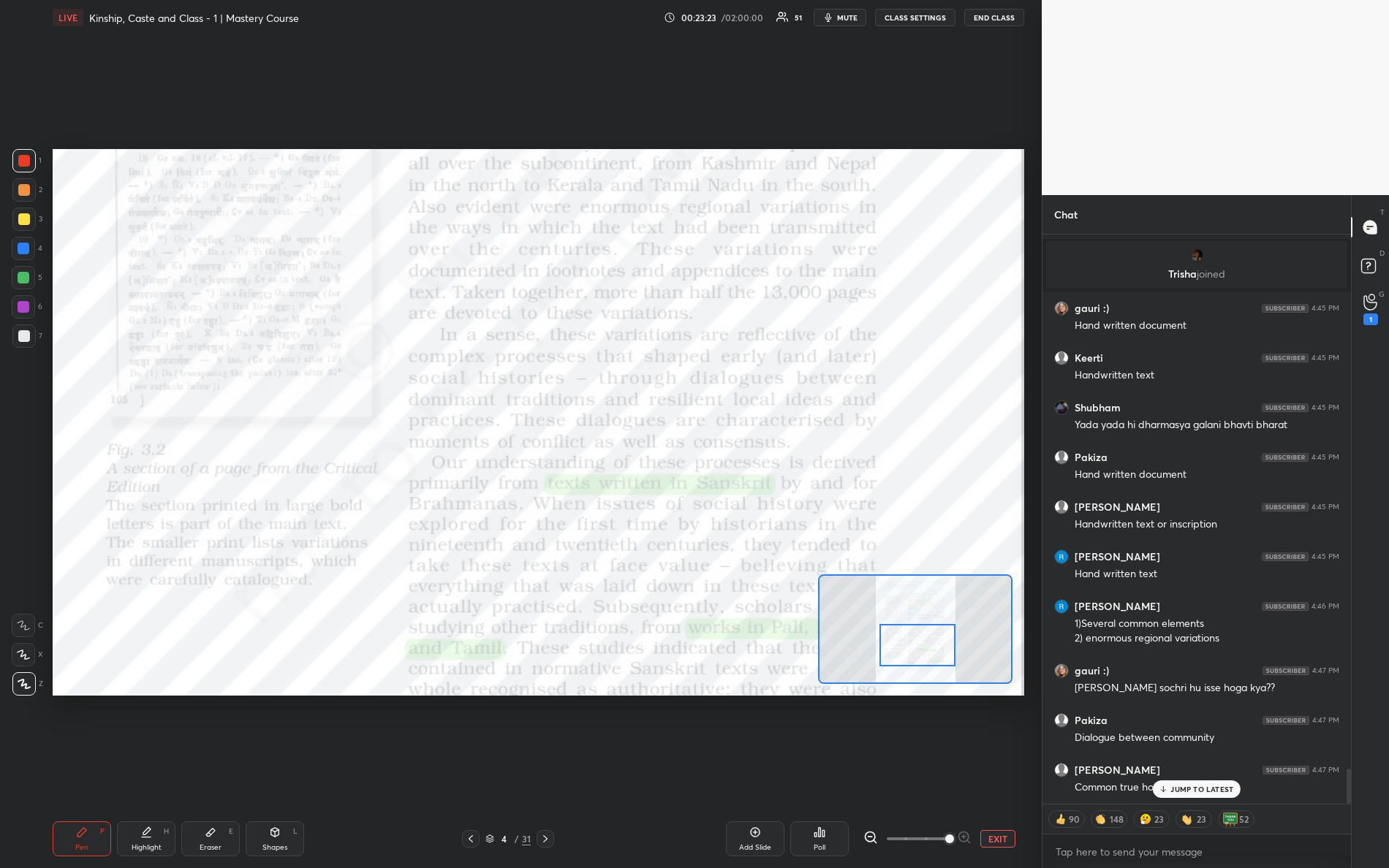
scroll to position [8674, 0]
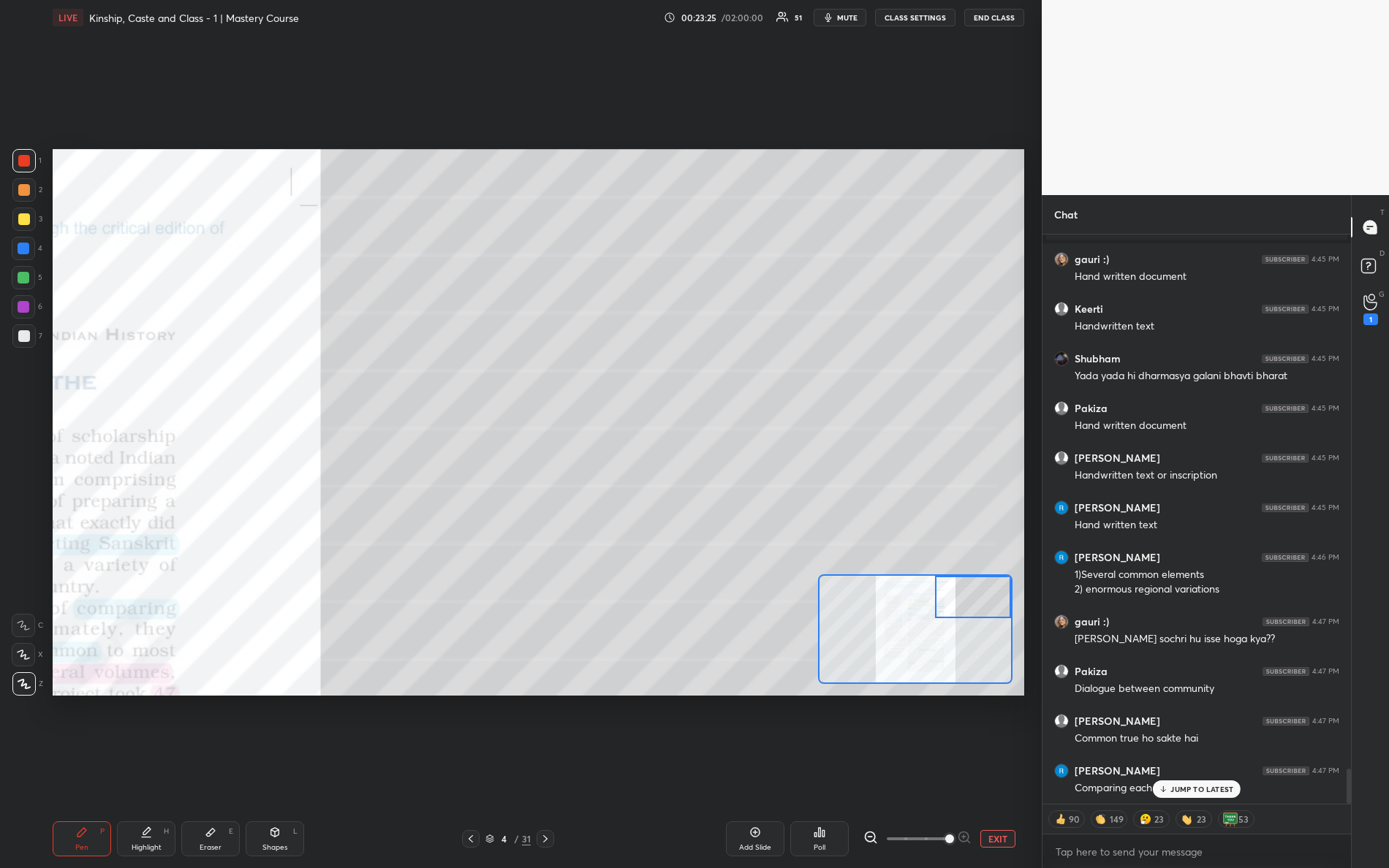
drag, startPoint x: 917, startPoint y: 649, endPoint x: 997, endPoint y: 648, distance: 80.0
click at [1009, 618] on div at bounding box center [973, 597] width 77 height 42
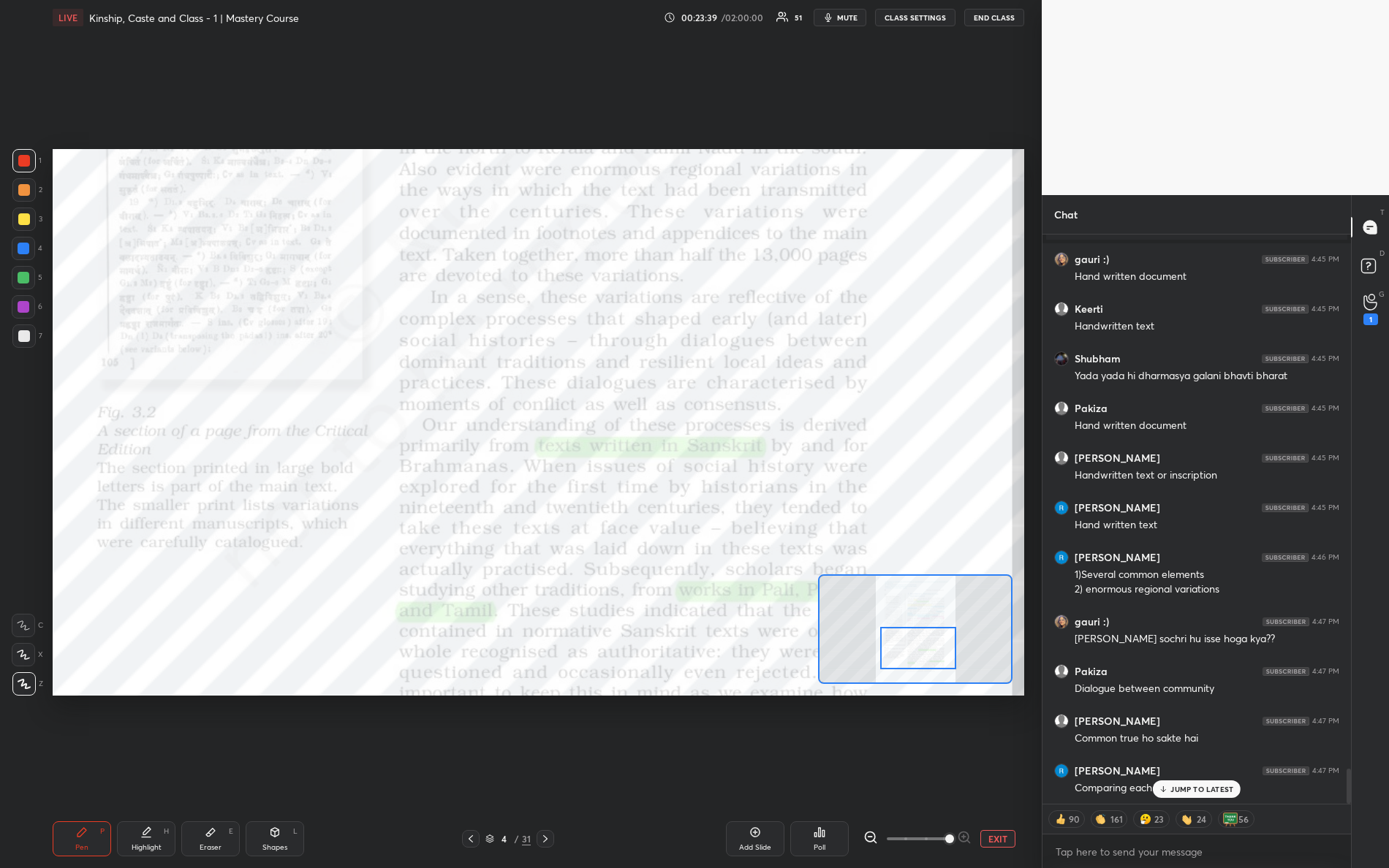
drag, startPoint x: 952, startPoint y: 638, endPoint x: 896, endPoint y: 636, distance: 56.0
click at [897, 646] on div at bounding box center [919, 648] width 77 height 42
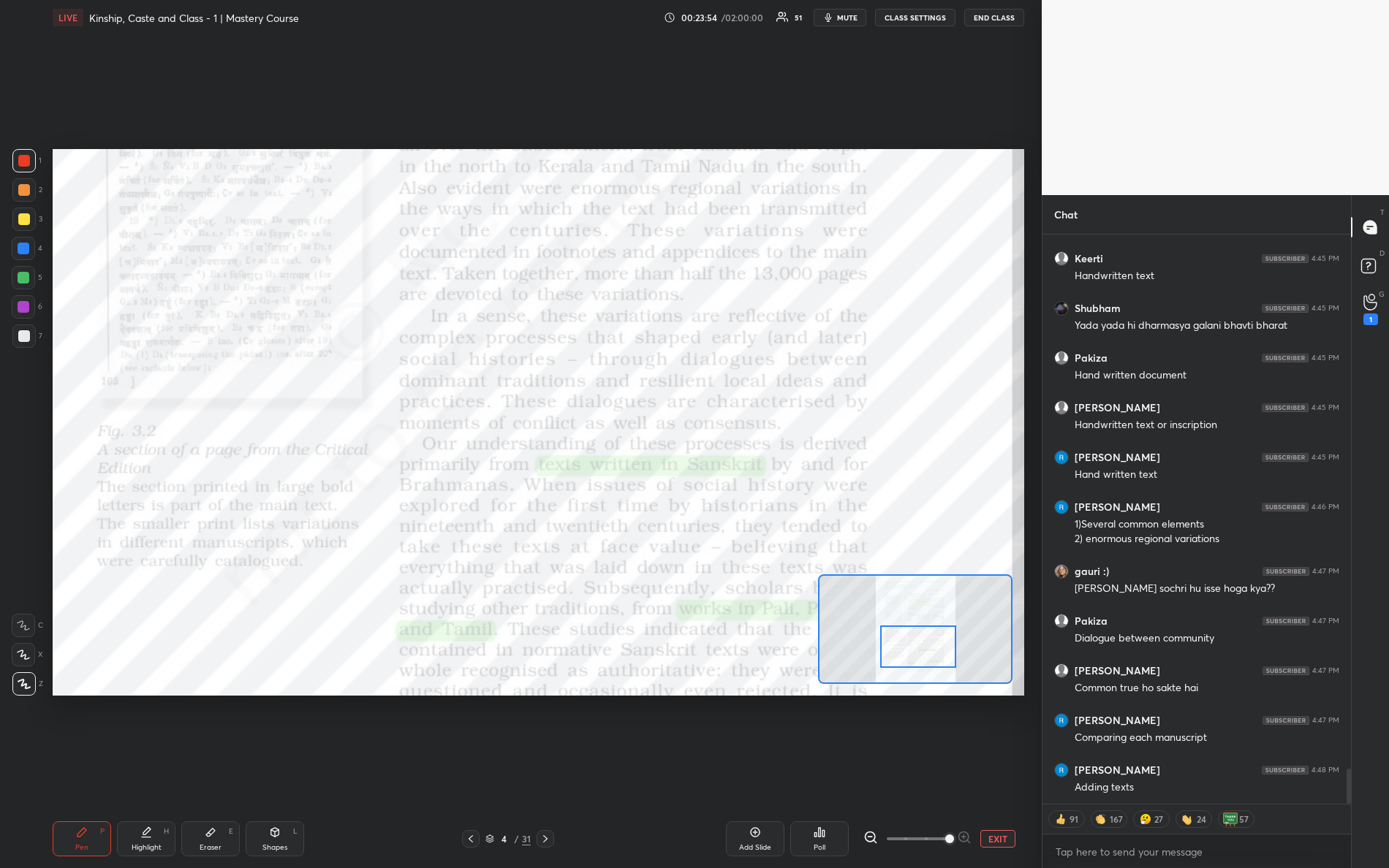
scroll to position [8774, 0]
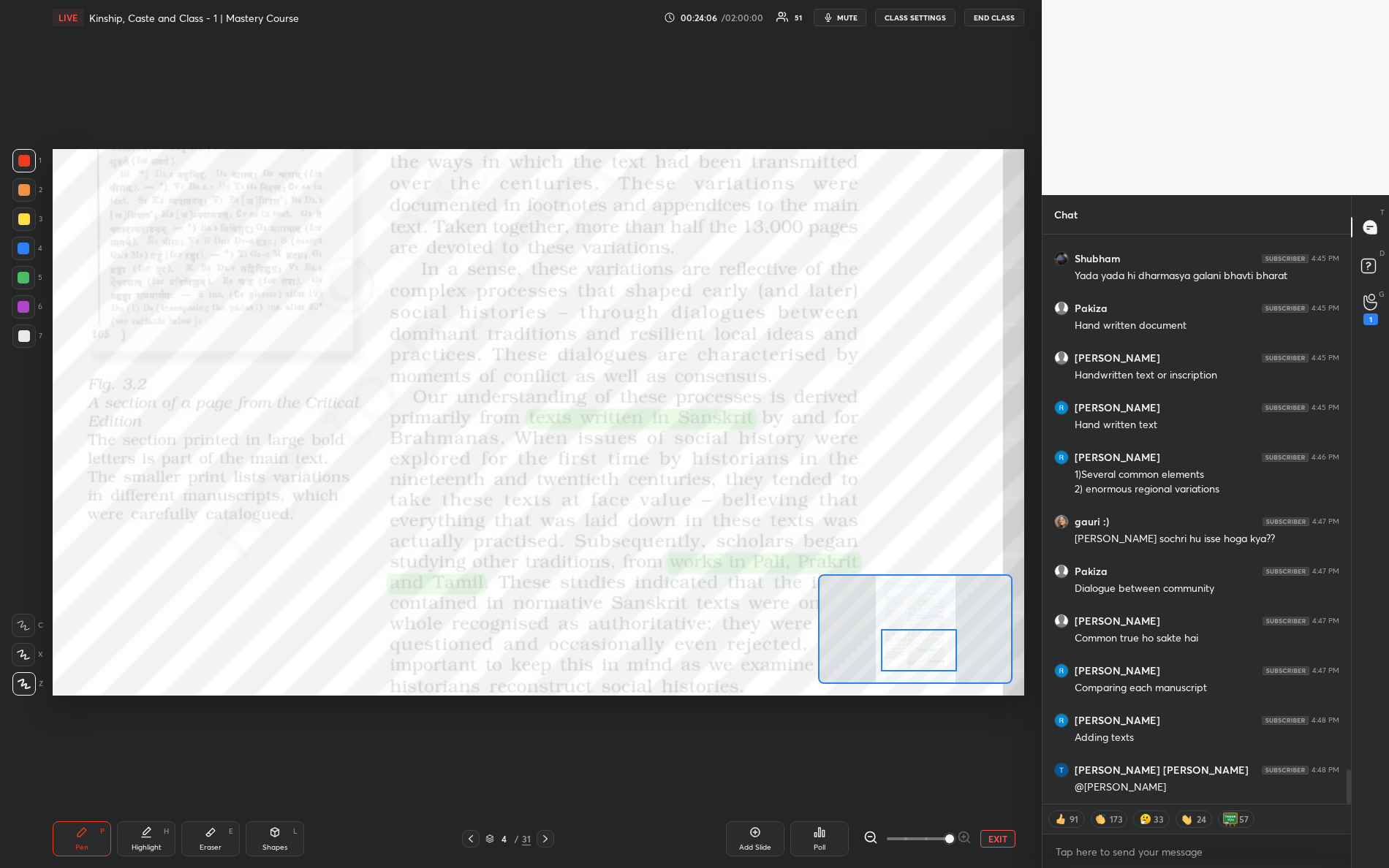
click at [930, 653] on div at bounding box center [920, 650] width 77 height 42
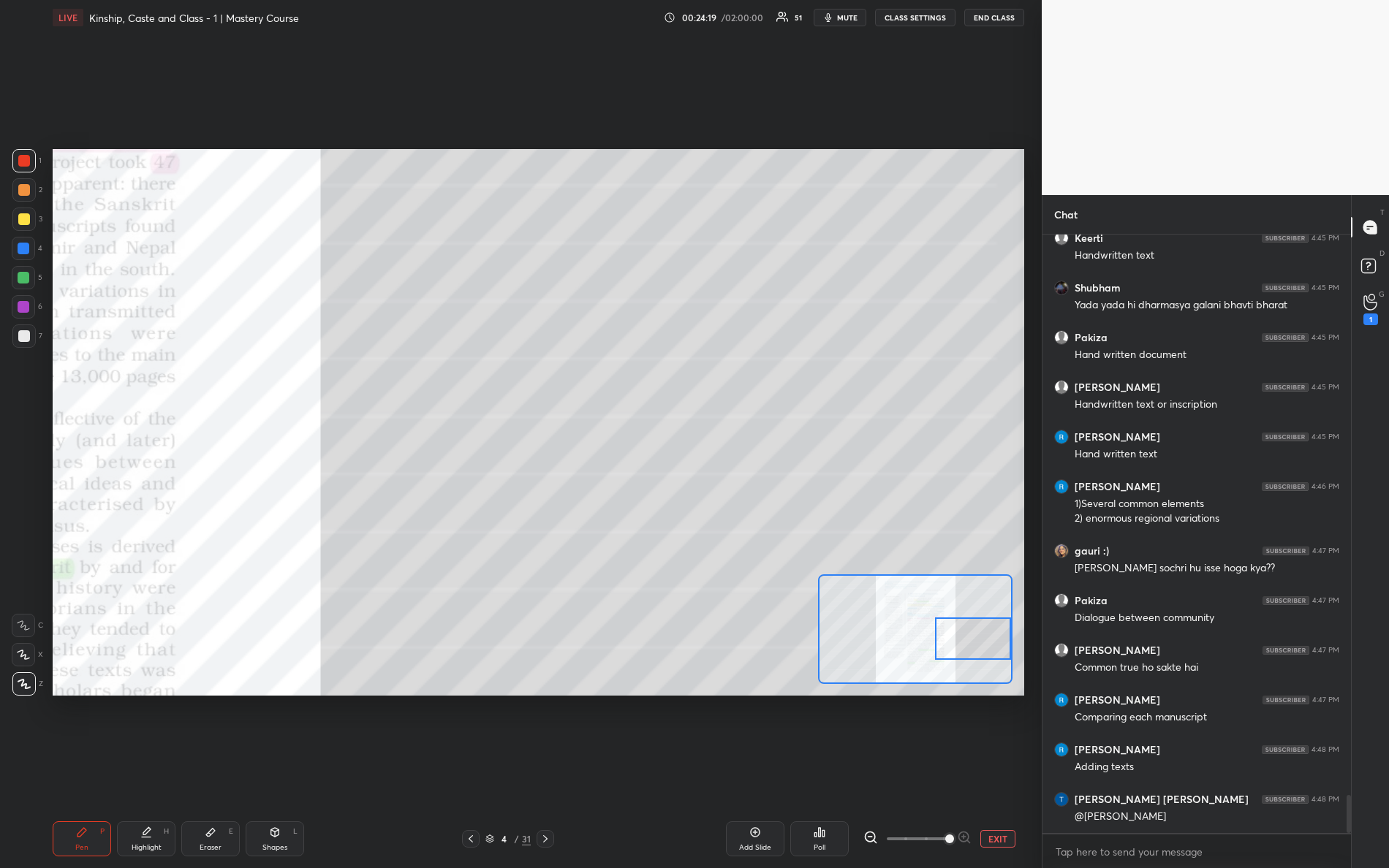
drag, startPoint x: 916, startPoint y: 649, endPoint x: 1005, endPoint y: 639, distance: 89.6
click at [1009, 637] on div at bounding box center [973, 639] width 77 height 42
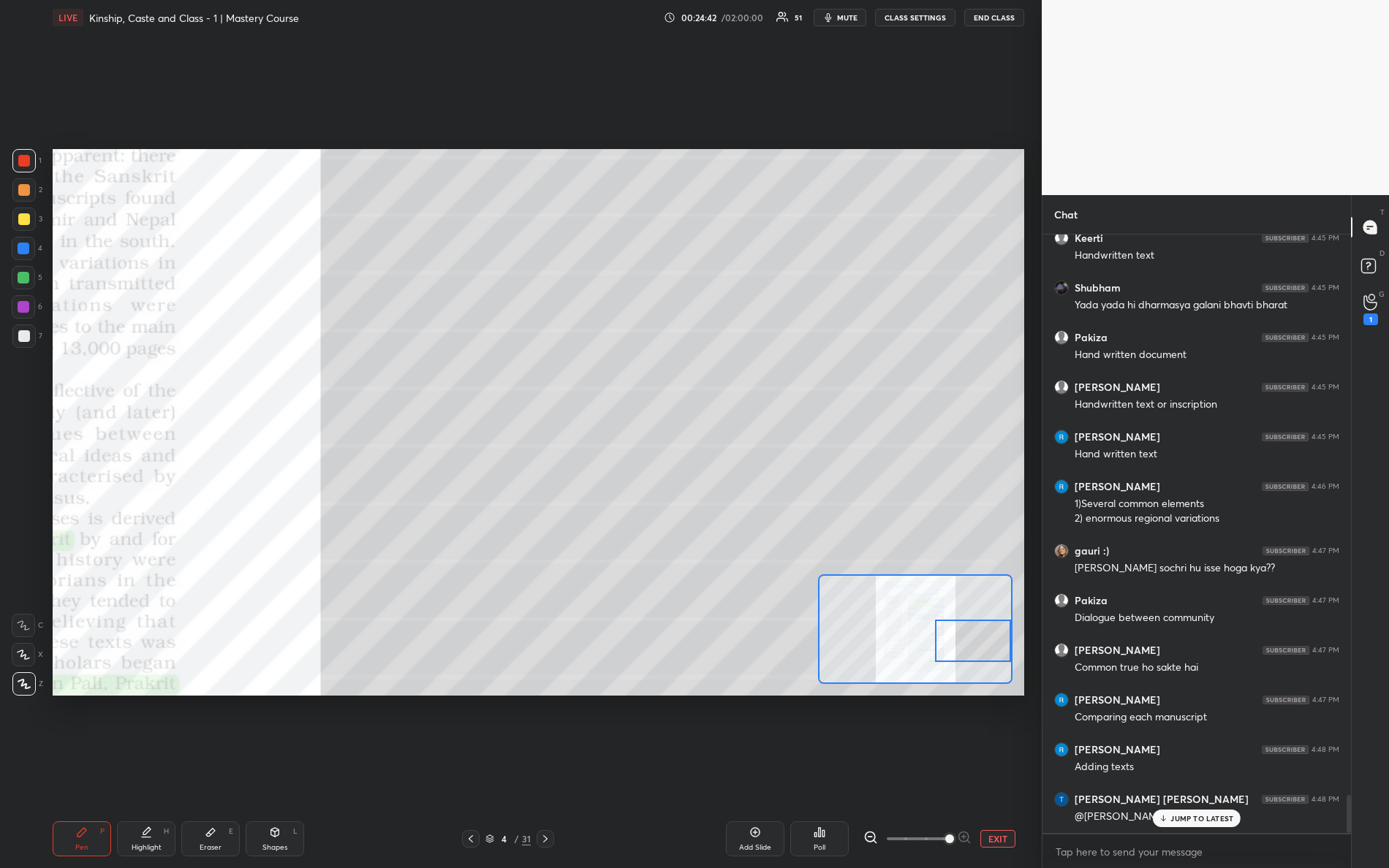
scroll to position [8798, 0]
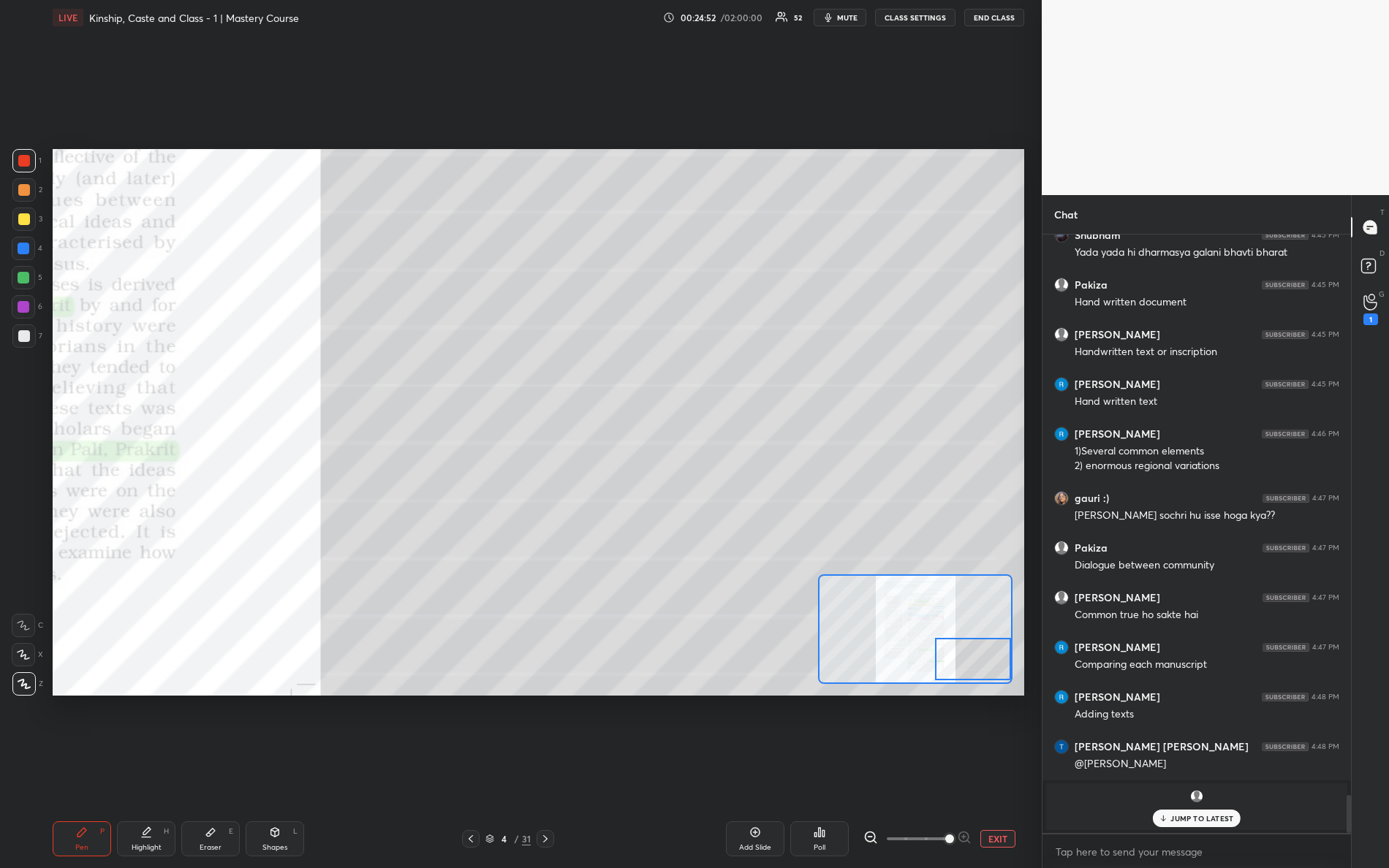
drag, startPoint x: 998, startPoint y: 651, endPoint x: 1001, endPoint y: 664, distance: 13.3
click at [1002, 665] on div at bounding box center [973, 659] width 77 height 42
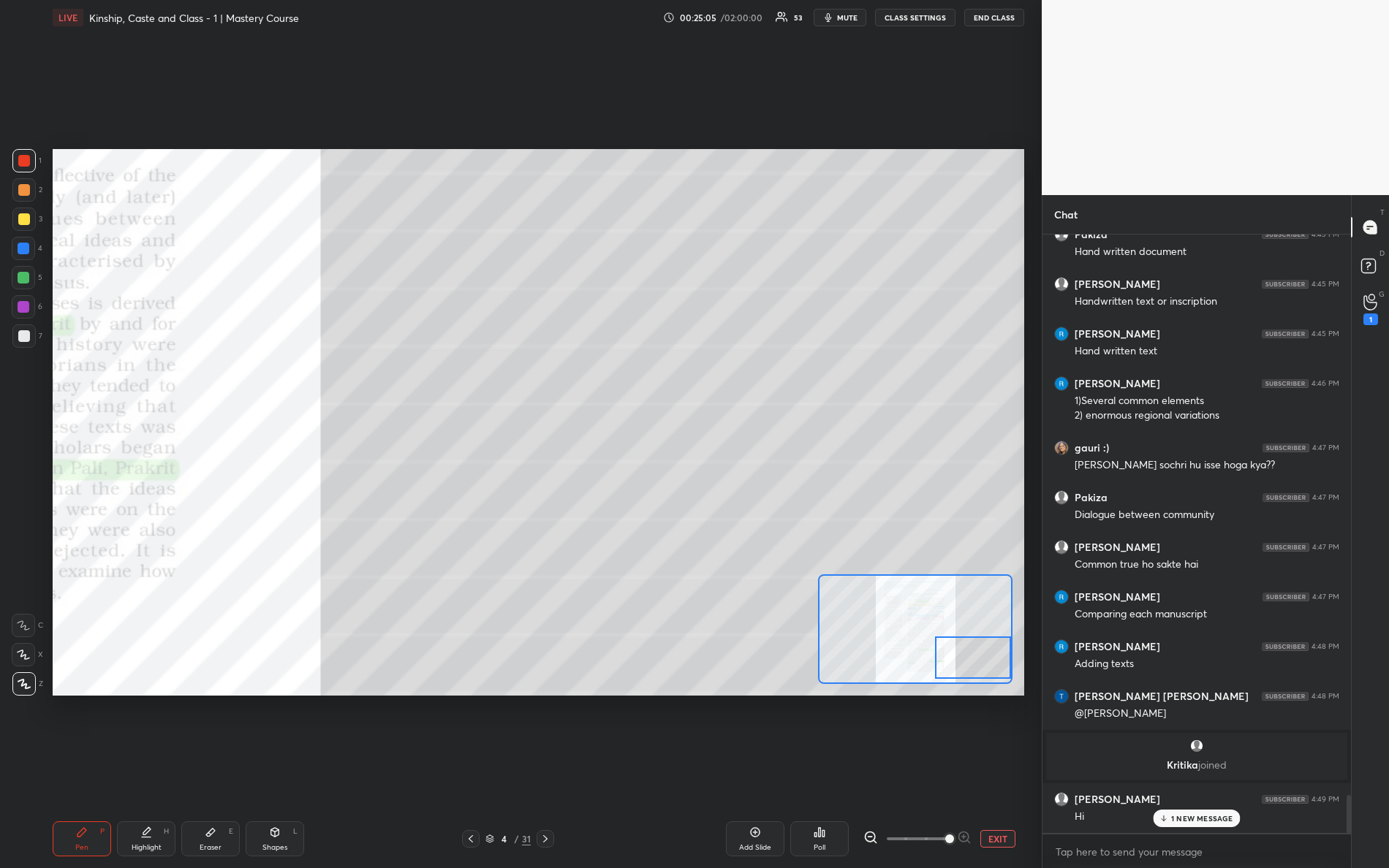
scroll to position [8622, 0]
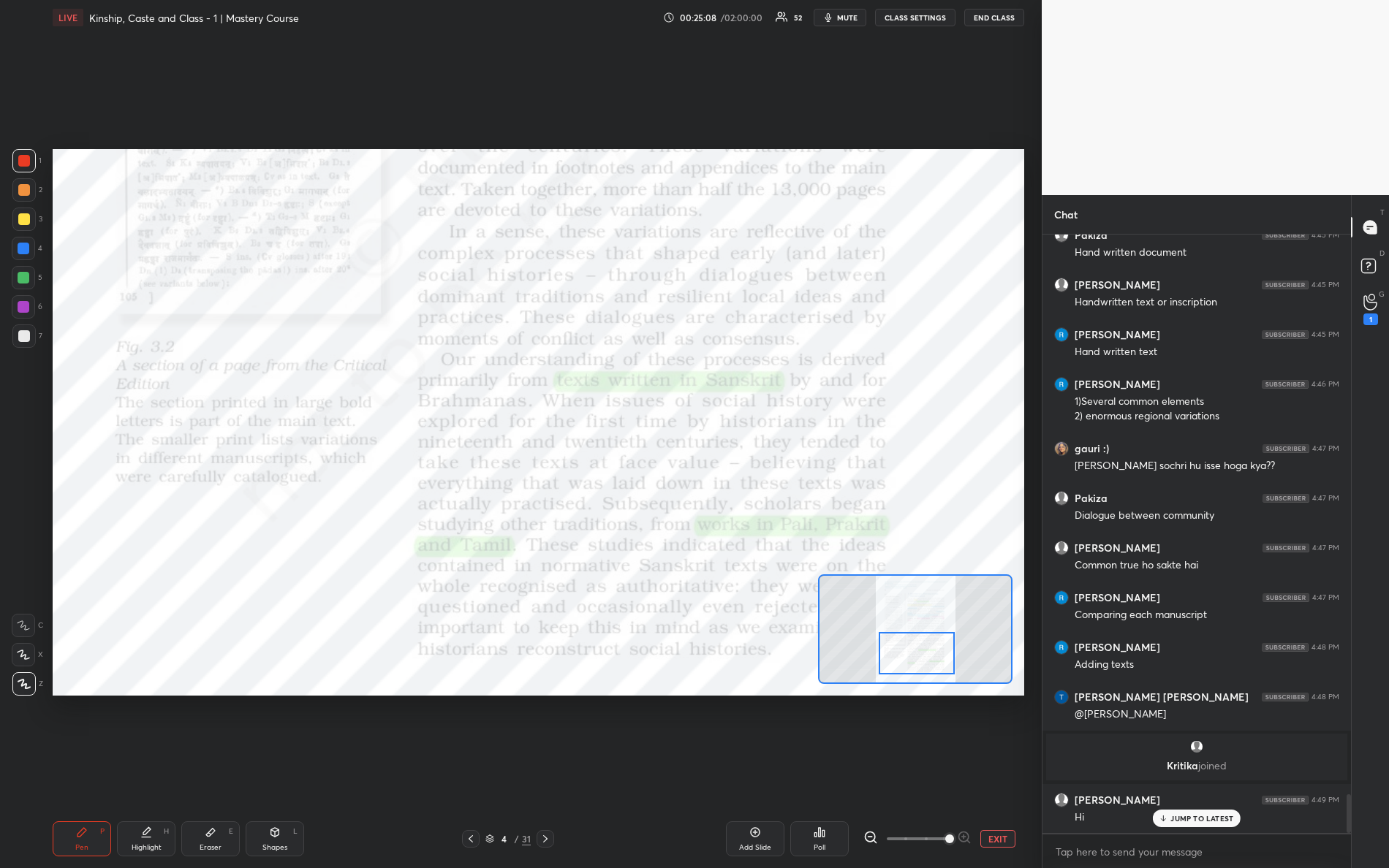
drag, startPoint x: 967, startPoint y: 652, endPoint x: 903, endPoint y: 636, distance: 66.0
click at [912, 649] on div at bounding box center [917, 653] width 77 height 42
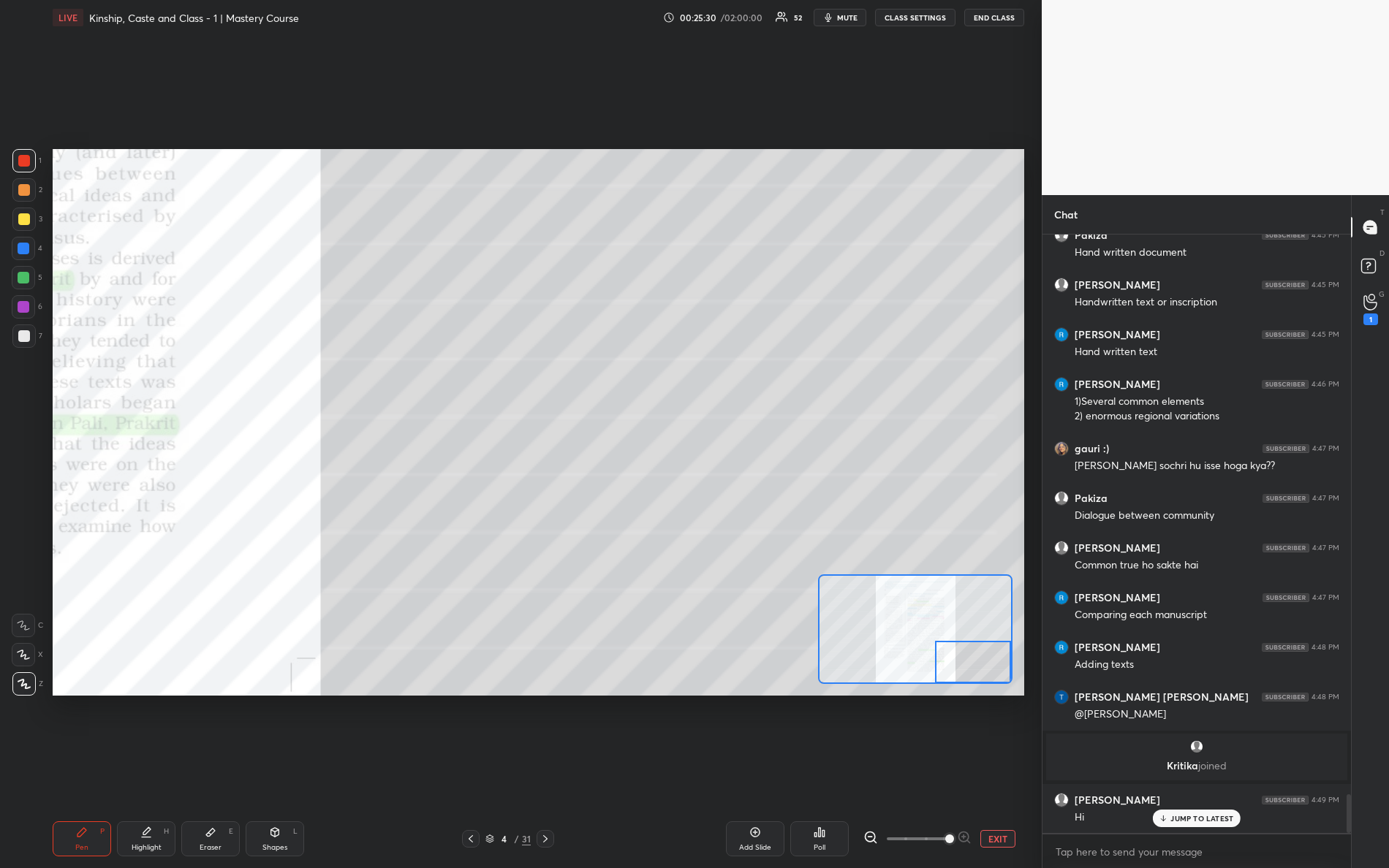
drag, startPoint x: 934, startPoint y: 664, endPoint x: 1027, endPoint y: 689, distance: 96.3
click at [1027, 689] on div "Setting up your live class Poll for secs No correct answer Start poll" at bounding box center [538, 422] width 984 height 775
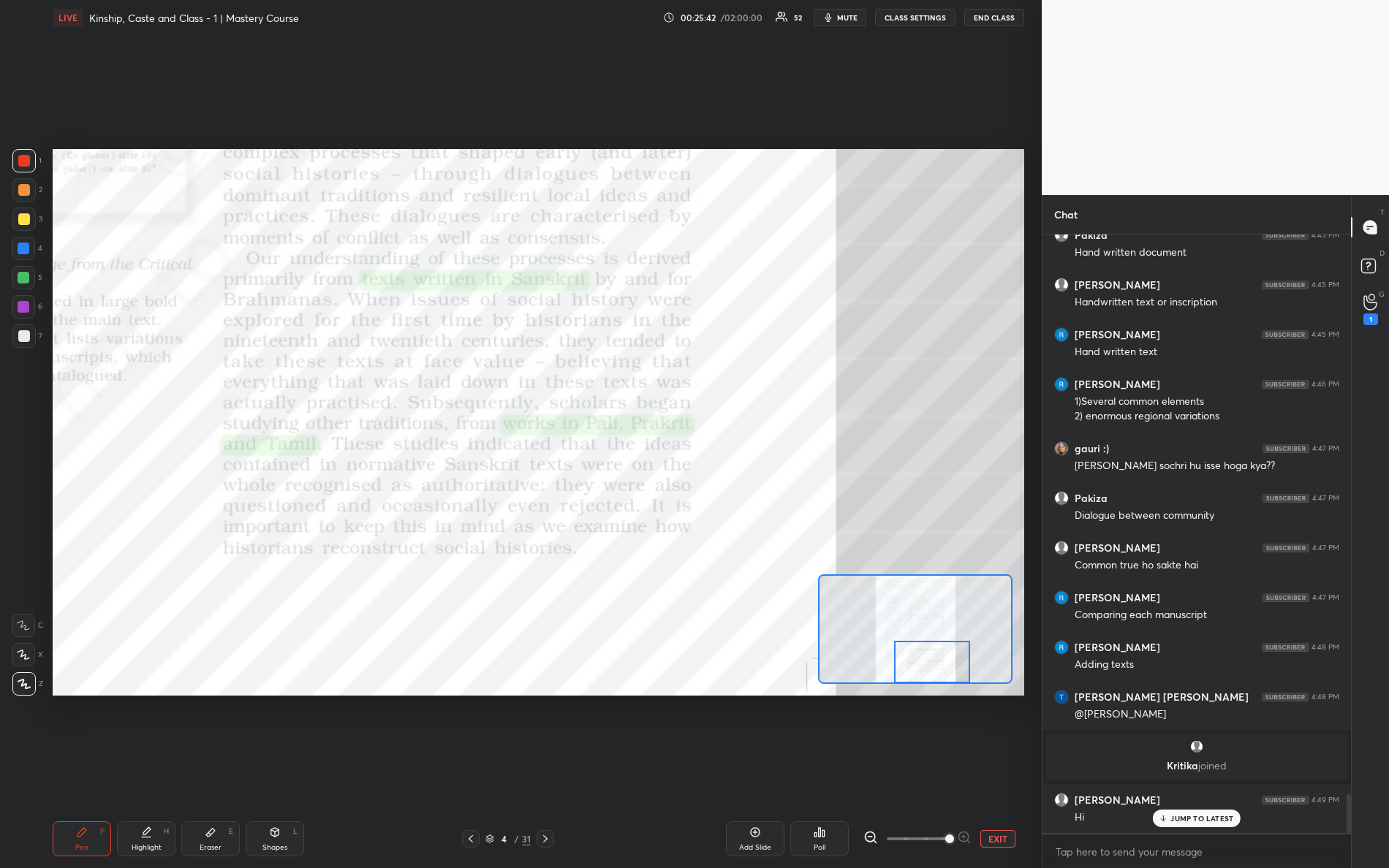
drag, startPoint x: 959, startPoint y: 656, endPoint x: 909, endPoint y: 699, distance: 65.9
click at [913, 706] on div "Setting up your live class Poll for secs No correct answer Start poll" at bounding box center [538, 422] width 984 height 775
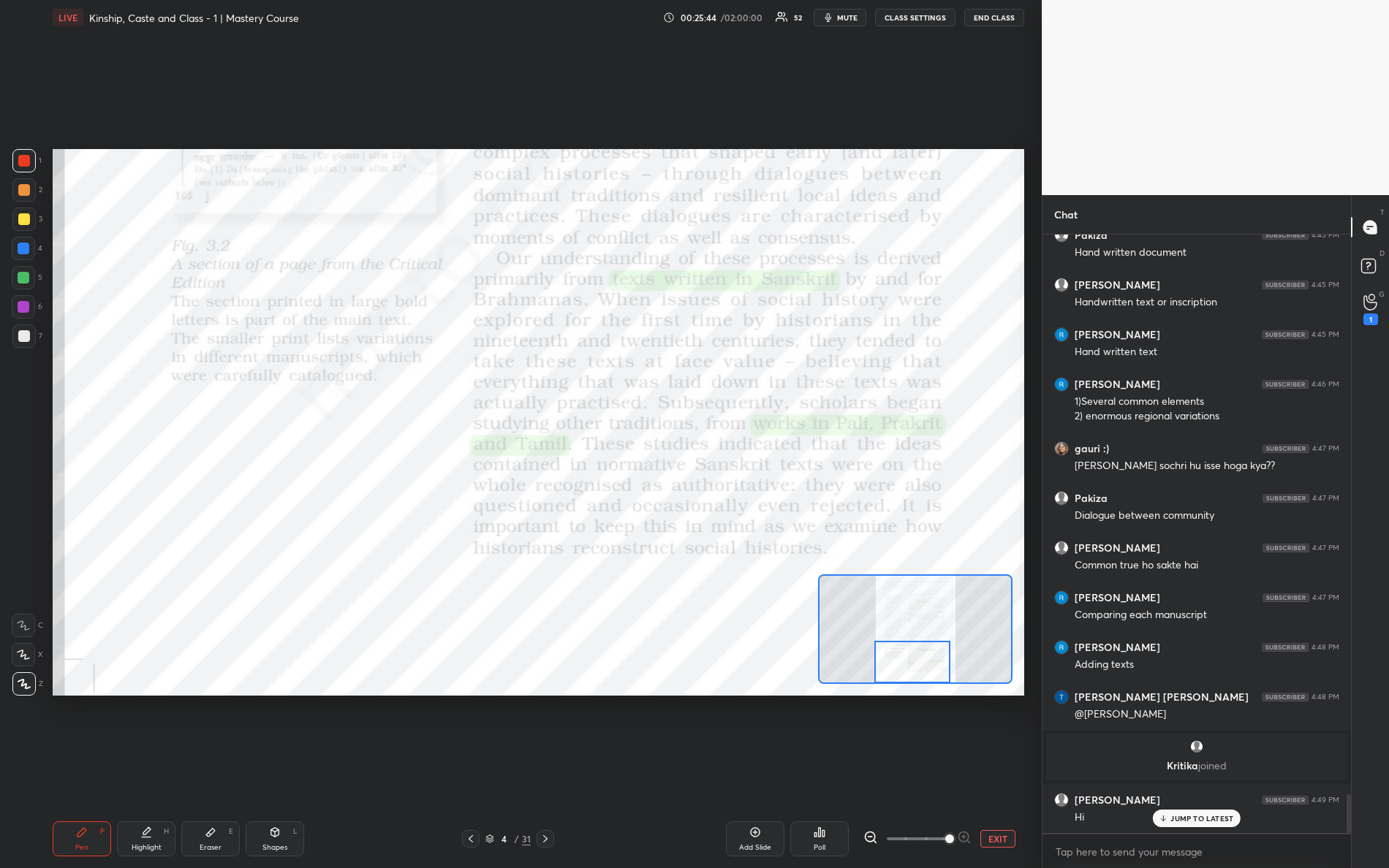
click at [933, 686] on div "Setting up your live class Poll for secs No correct answer Start poll" at bounding box center [538, 422] width 971 height 547
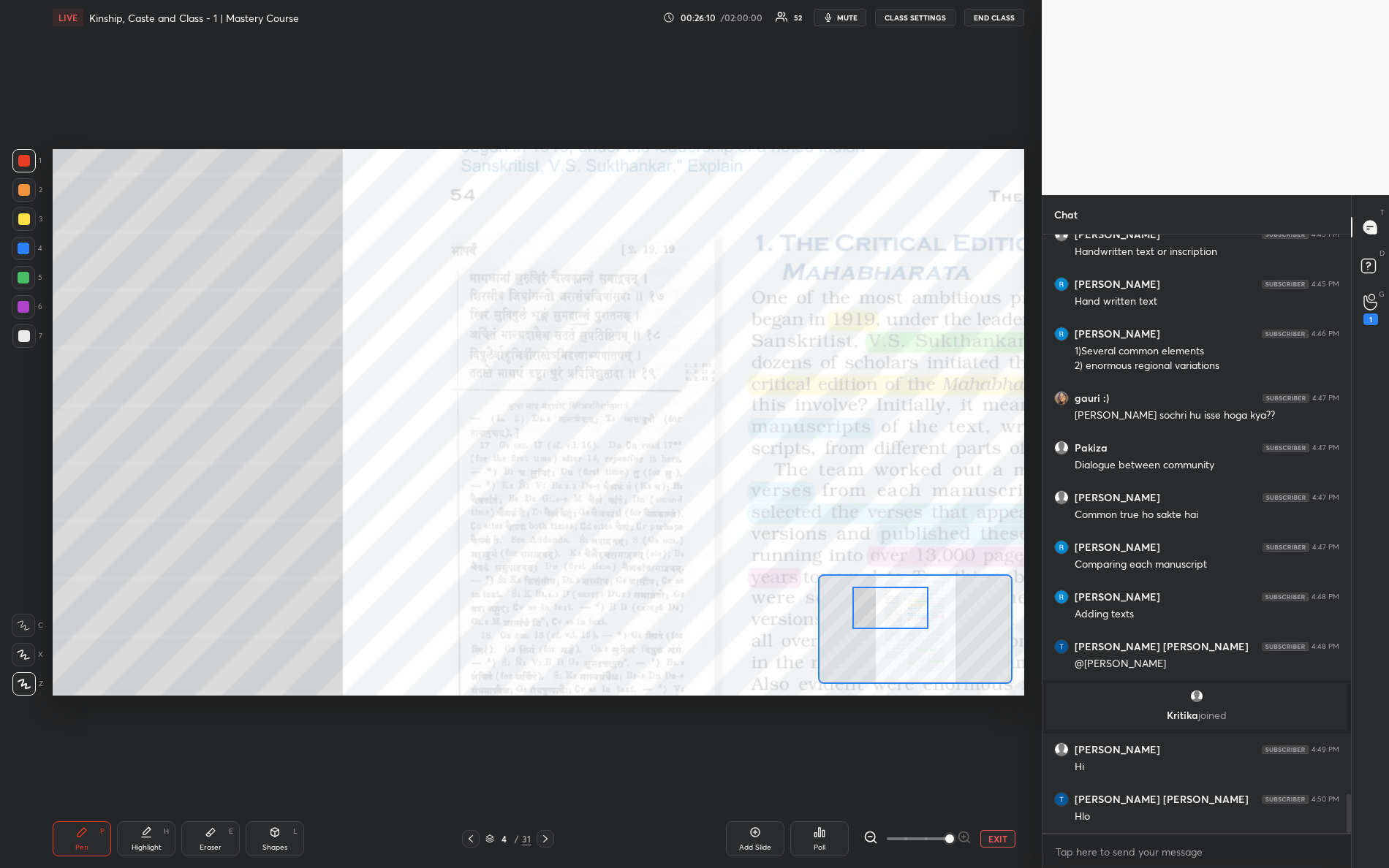
drag, startPoint x: 919, startPoint y: 657, endPoint x: 882, endPoint y: 588, distance: 78.3
click at [900, 604] on div at bounding box center [890, 608] width 77 height 42
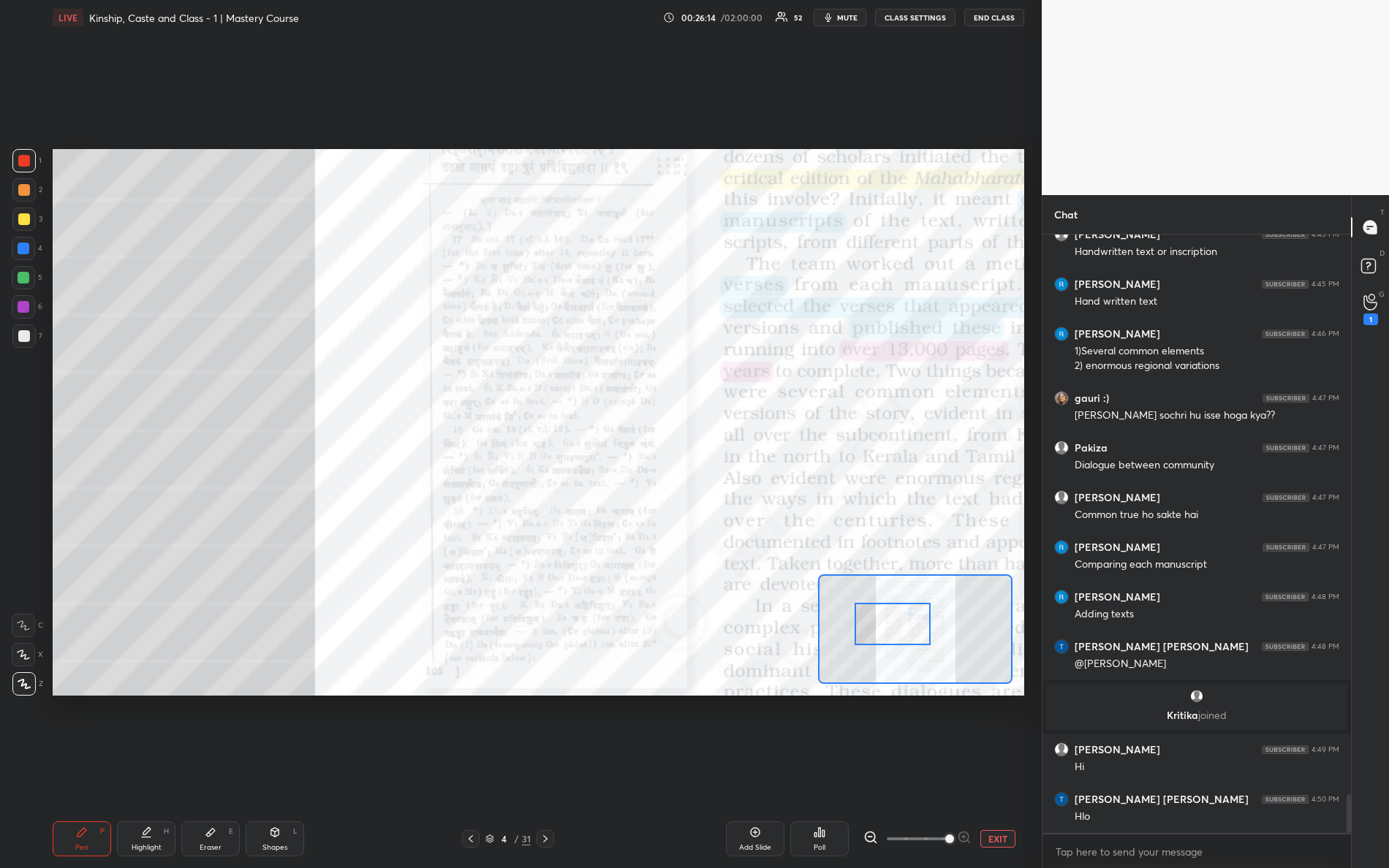
drag, startPoint x: 919, startPoint y: 620, endPoint x: 915, endPoint y: 642, distance: 22.4
click at [920, 644] on div at bounding box center [893, 624] width 77 height 42
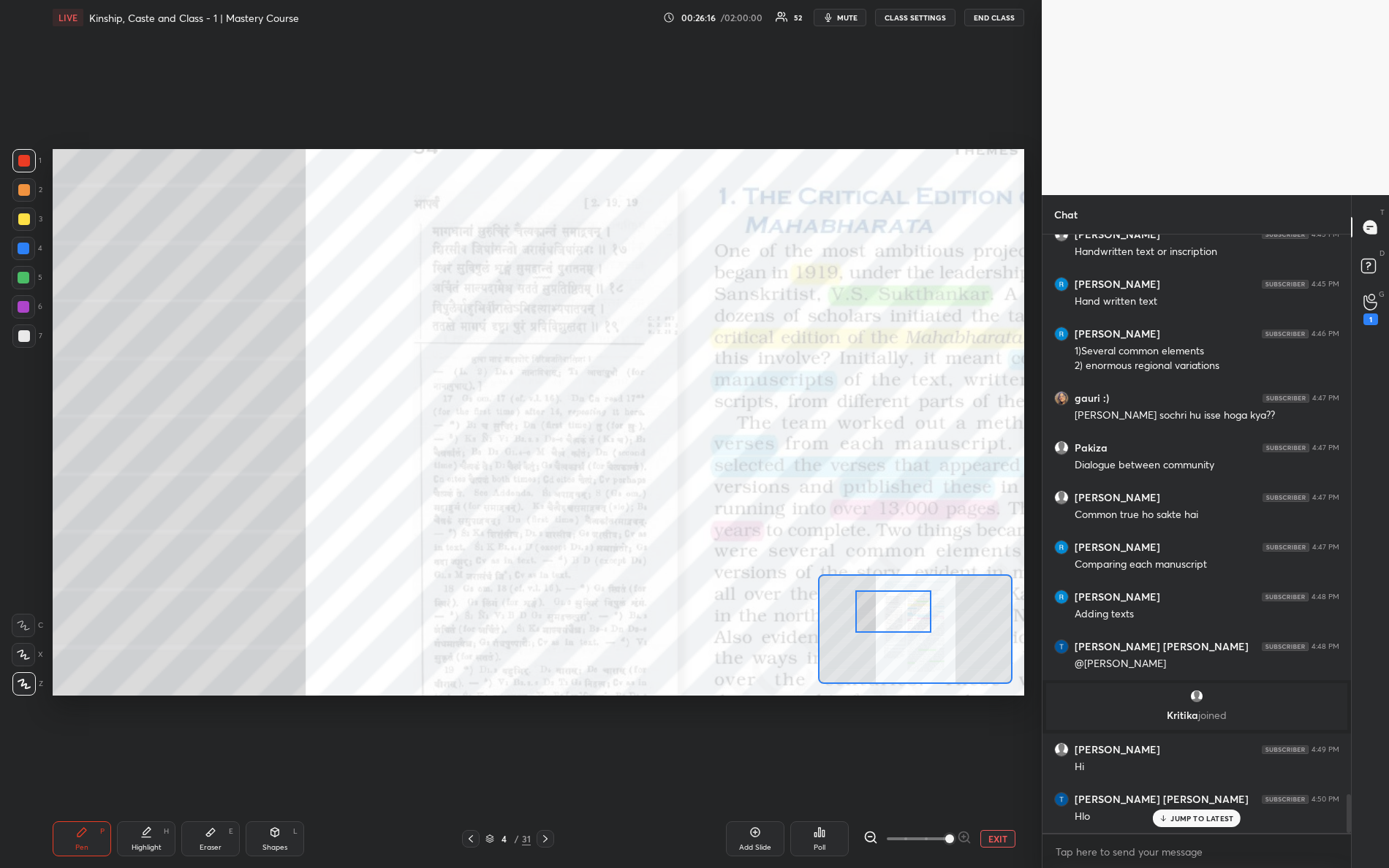
scroll to position [8721, 0]
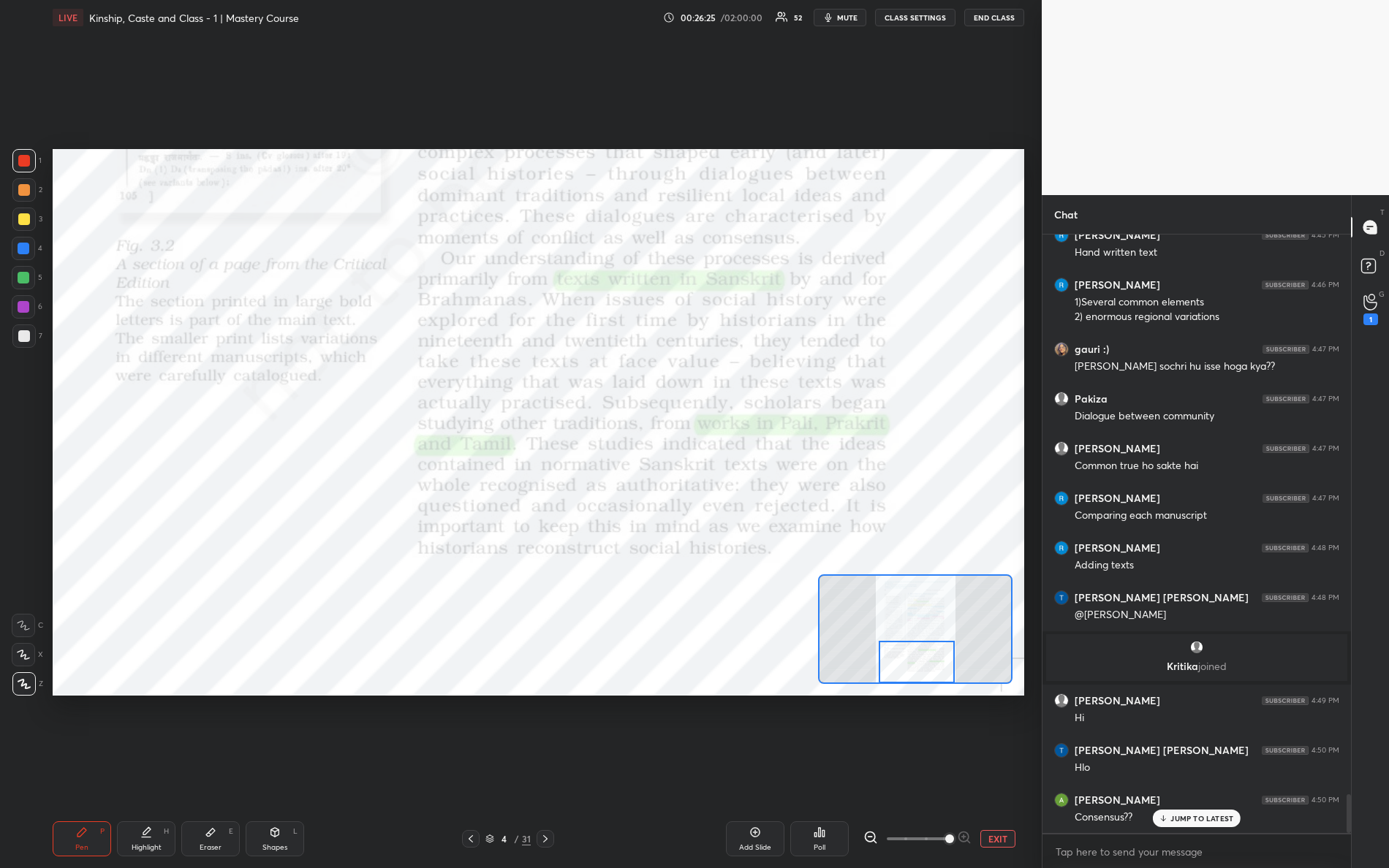
click at [912, 684] on div "Setting up your live class Poll for secs No correct answer Start poll" at bounding box center [538, 422] width 971 height 547
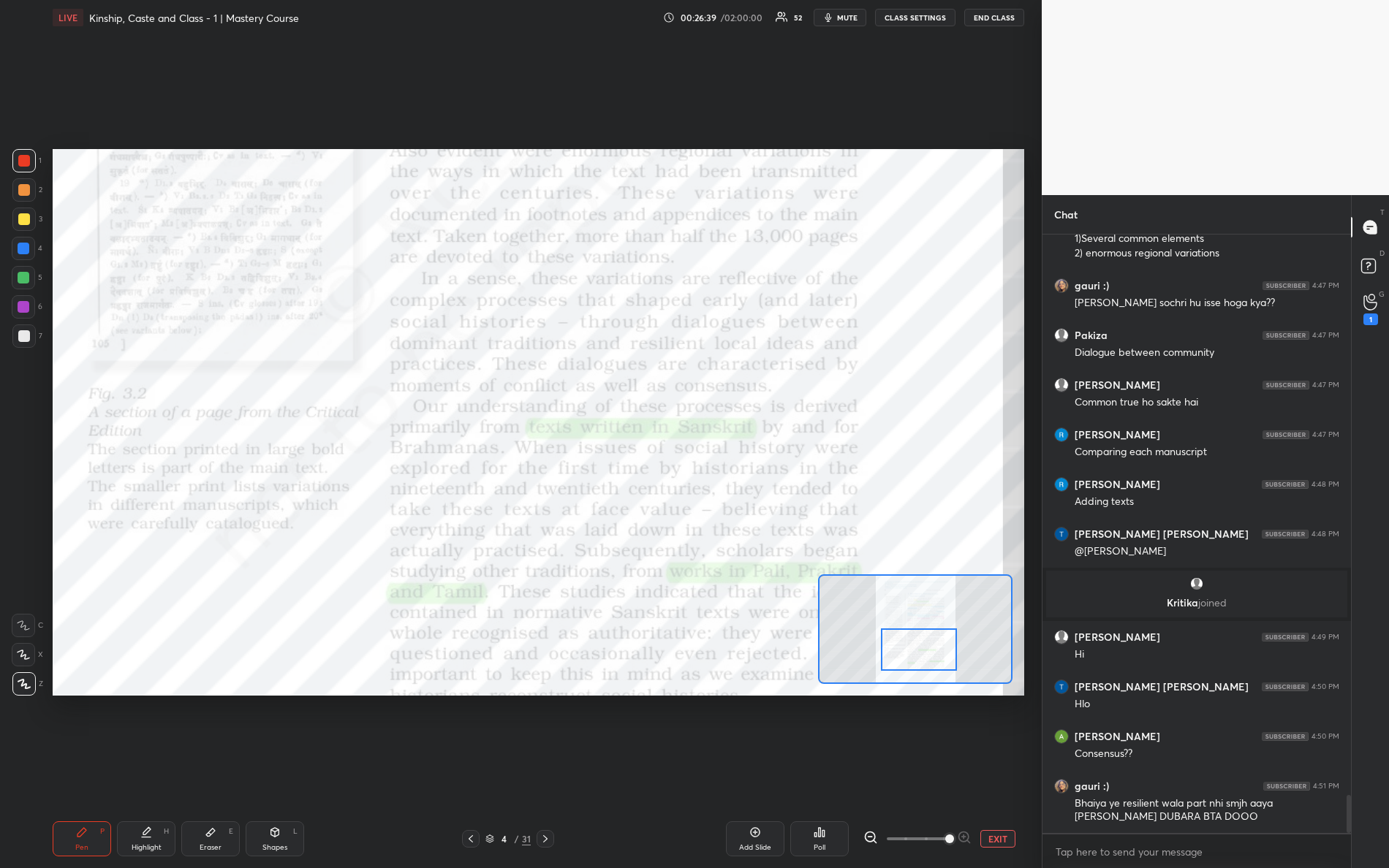
drag, startPoint x: 943, startPoint y: 669, endPoint x: 937, endPoint y: 652, distance: 18.0
click at [943, 659] on div at bounding box center [920, 650] width 77 height 42
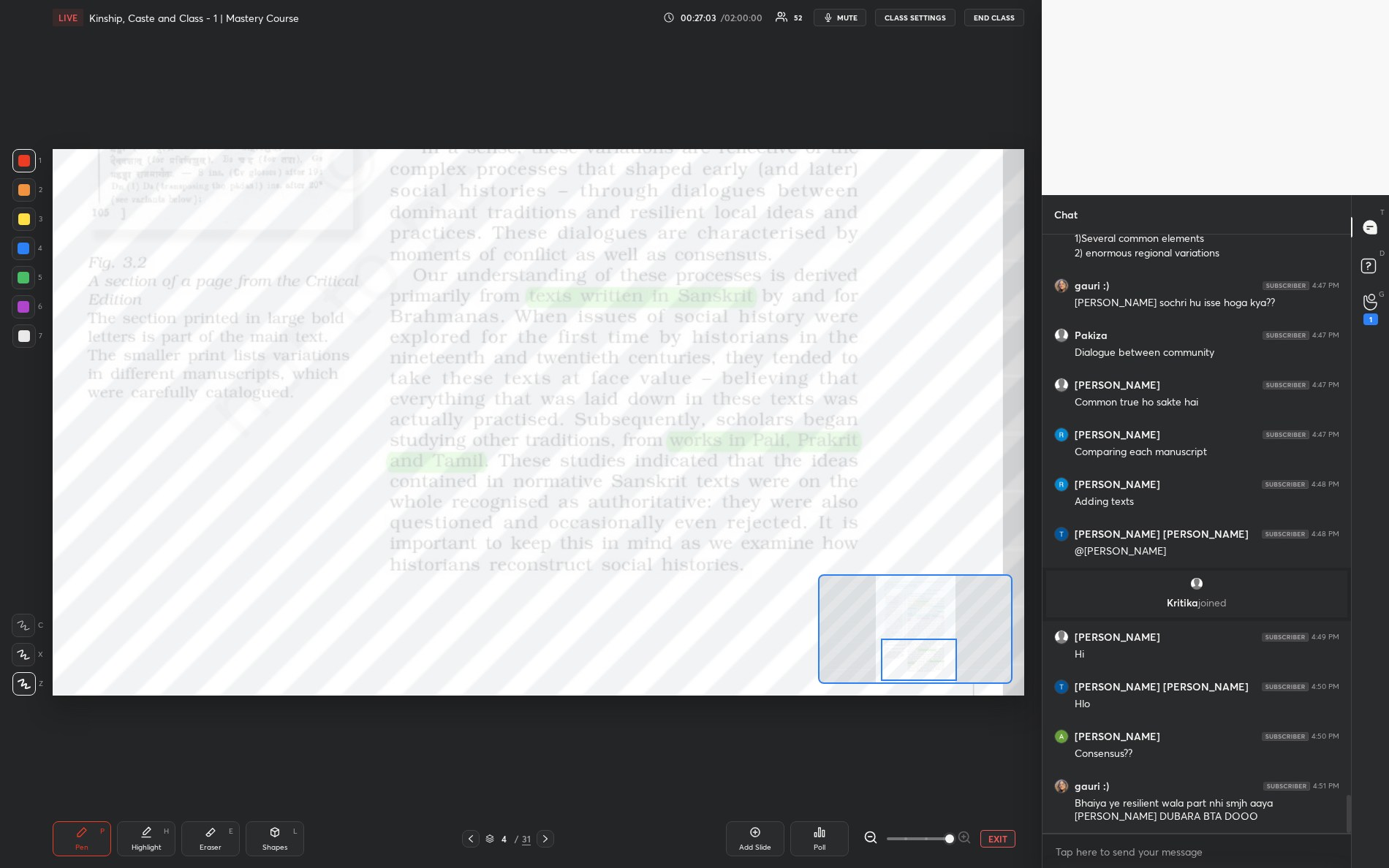
click at [928, 661] on div at bounding box center [920, 660] width 77 height 42
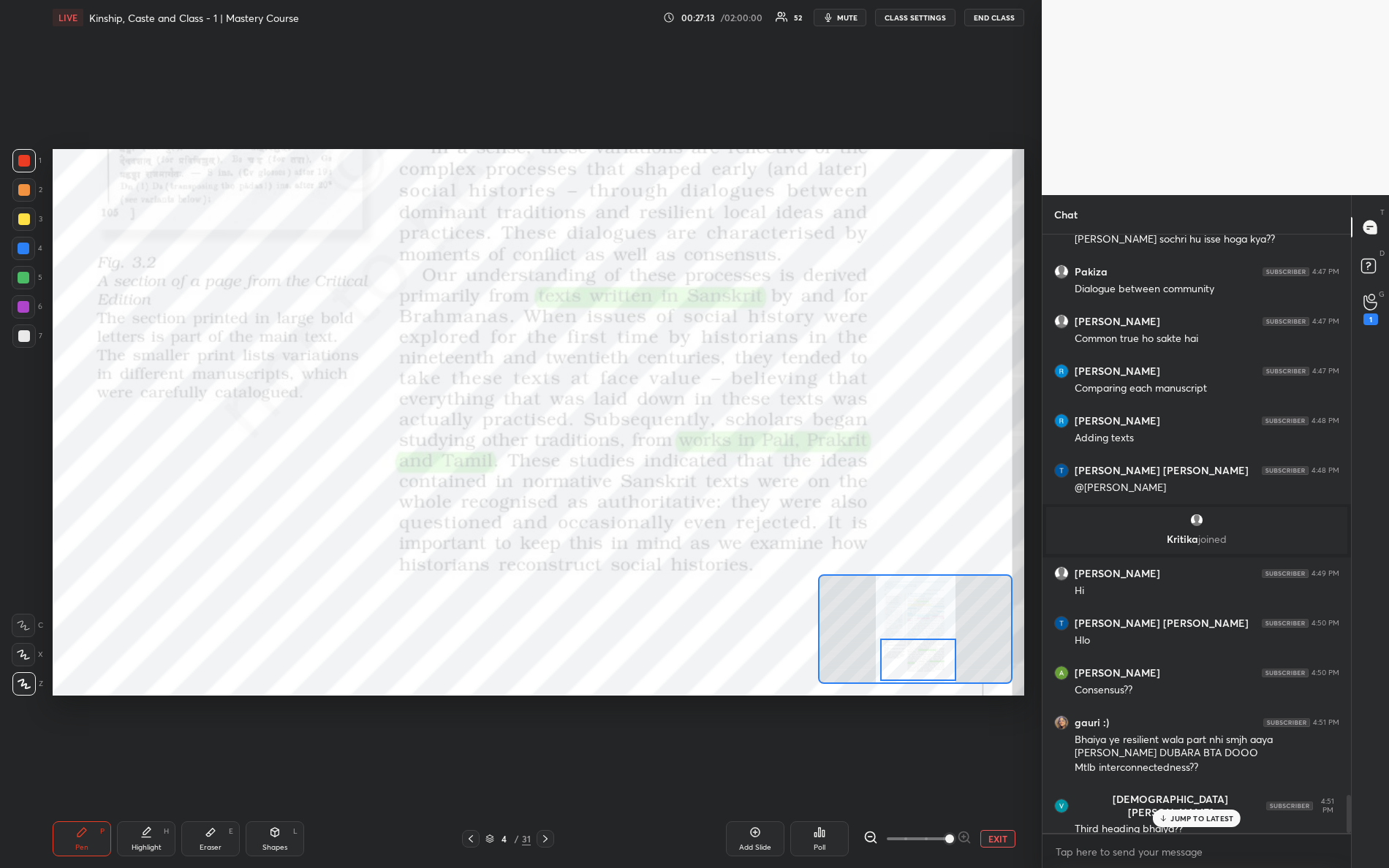
scroll to position [8899, 0]
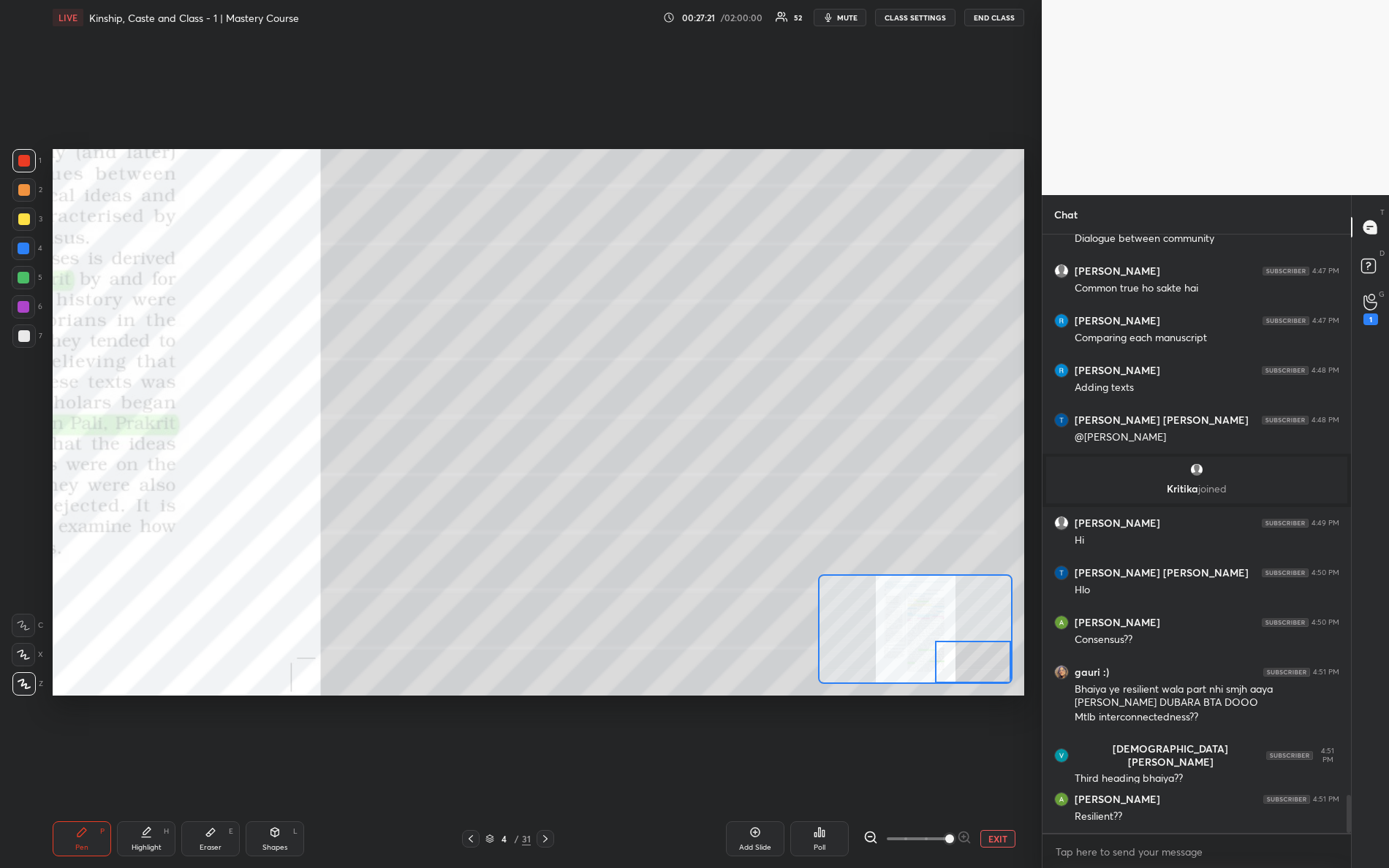
drag, startPoint x: 919, startPoint y: 663, endPoint x: 998, endPoint y: 718, distance: 96.3
click at [1016, 722] on div "Setting up your live class Poll for secs No correct answer Start poll" at bounding box center [538, 422] width 984 height 775
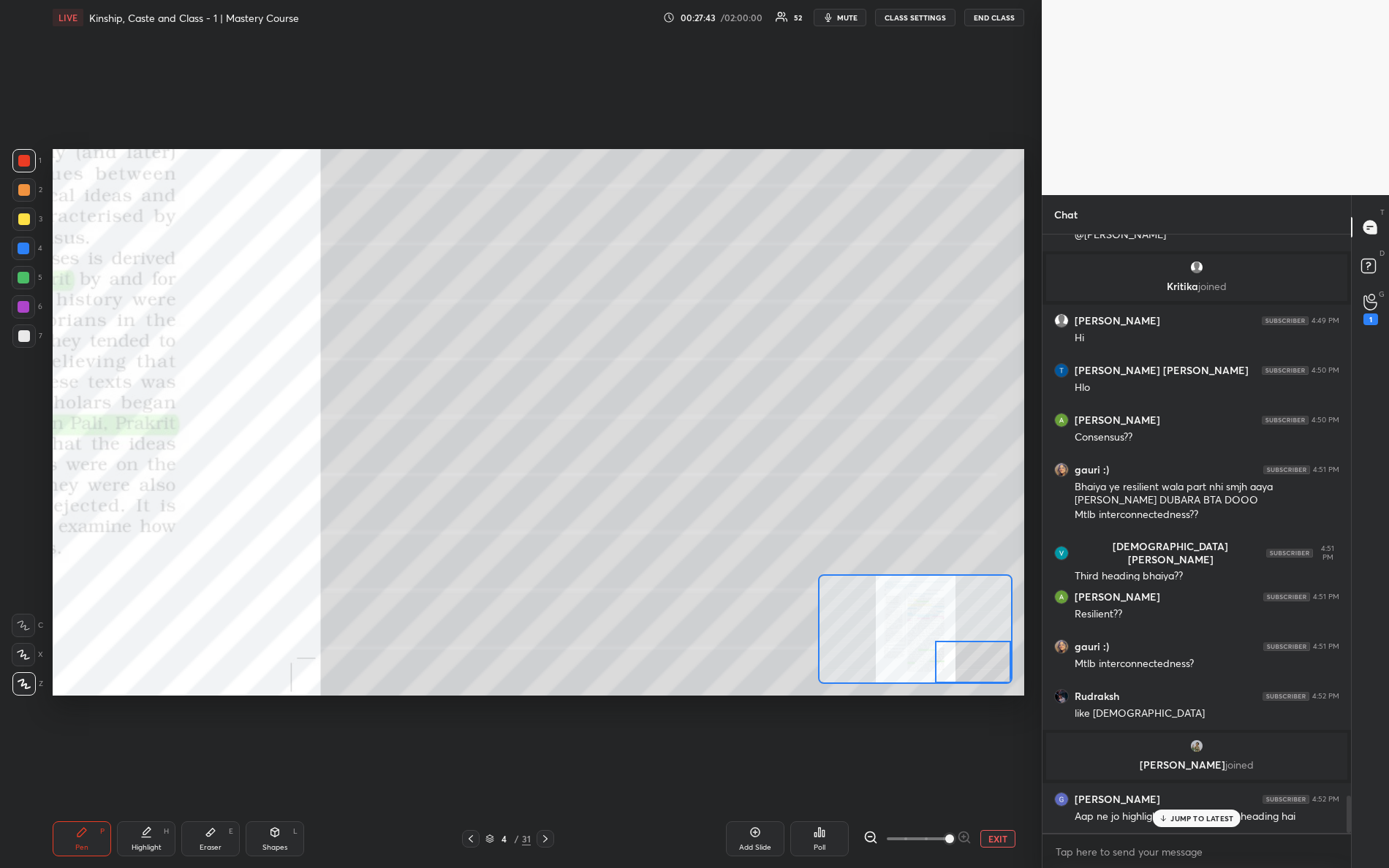
scroll to position [8992, 0]
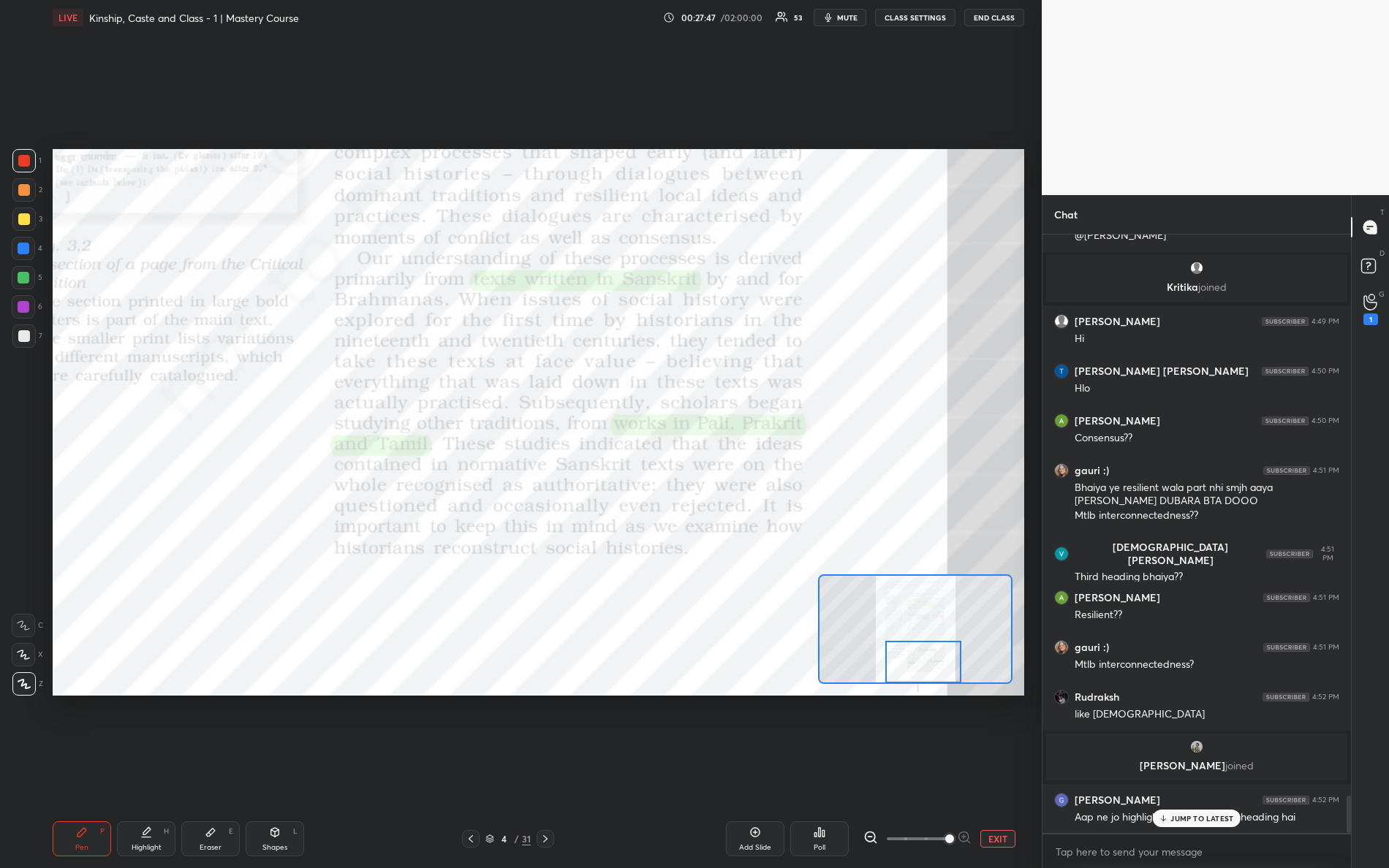
drag, startPoint x: 952, startPoint y: 674, endPoint x: 905, endPoint y: 714, distance: 61.7
click at [906, 716] on div "Setting up your live class Poll for secs No correct answer Start poll" at bounding box center [538, 422] width 984 height 775
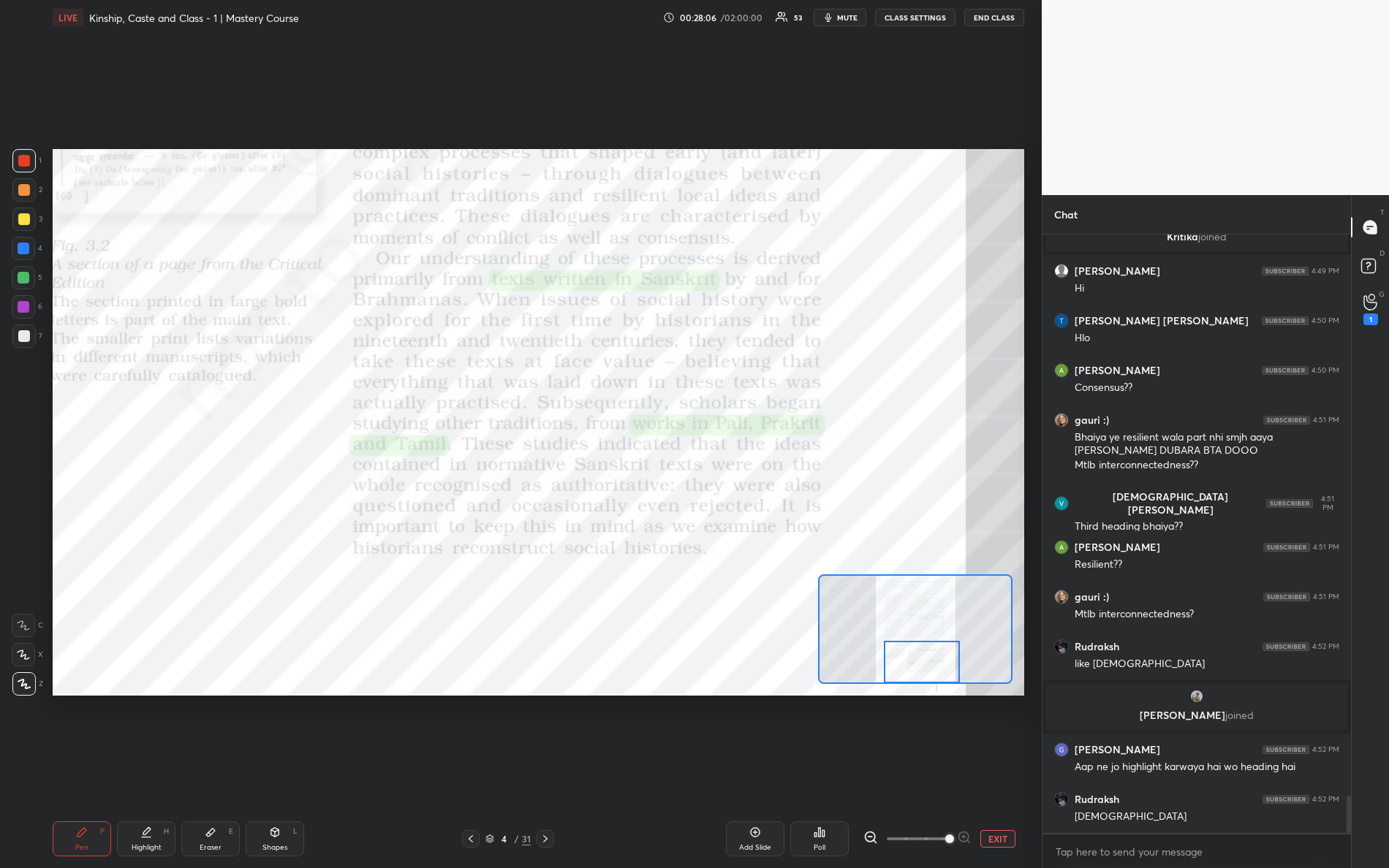
scroll to position [9092, 0]
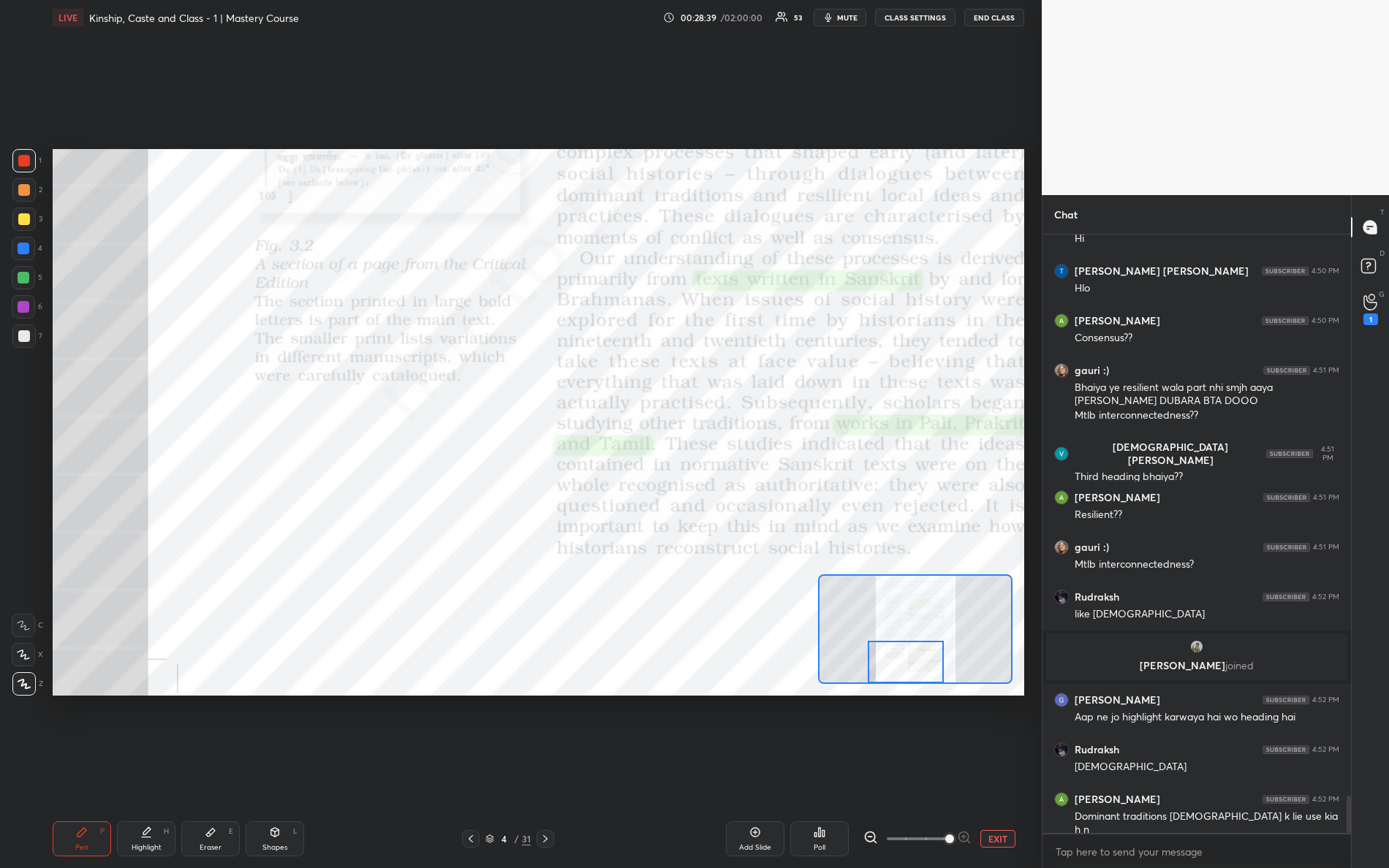
drag, startPoint x: 937, startPoint y: 678, endPoint x: 778, endPoint y: 715, distance: 163.2
click at [917, 705] on div "Setting up your live class Poll for secs No correct answer Start poll" at bounding box center [538, 422] width 984 height 775
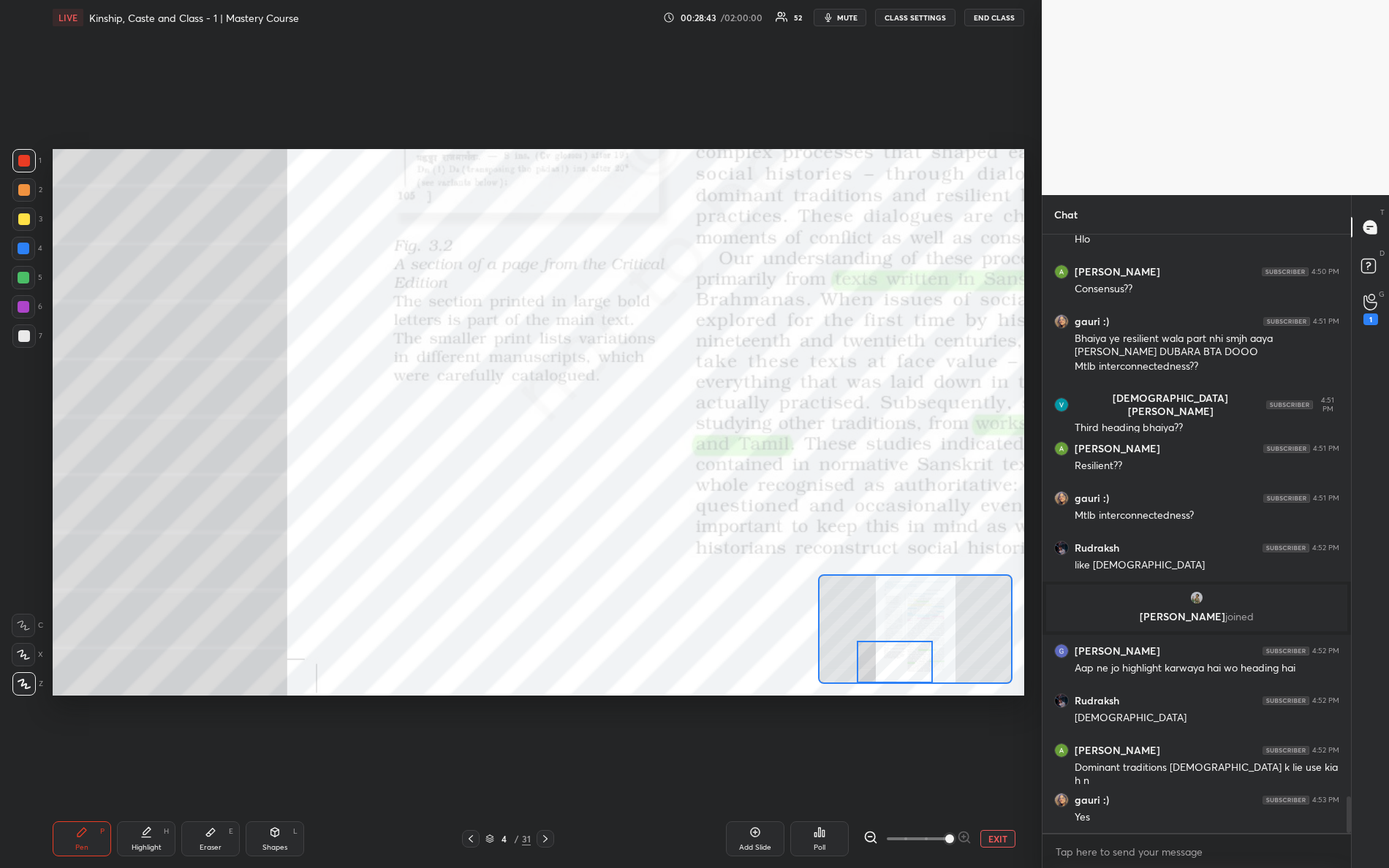
scroll to position [9191, 0]
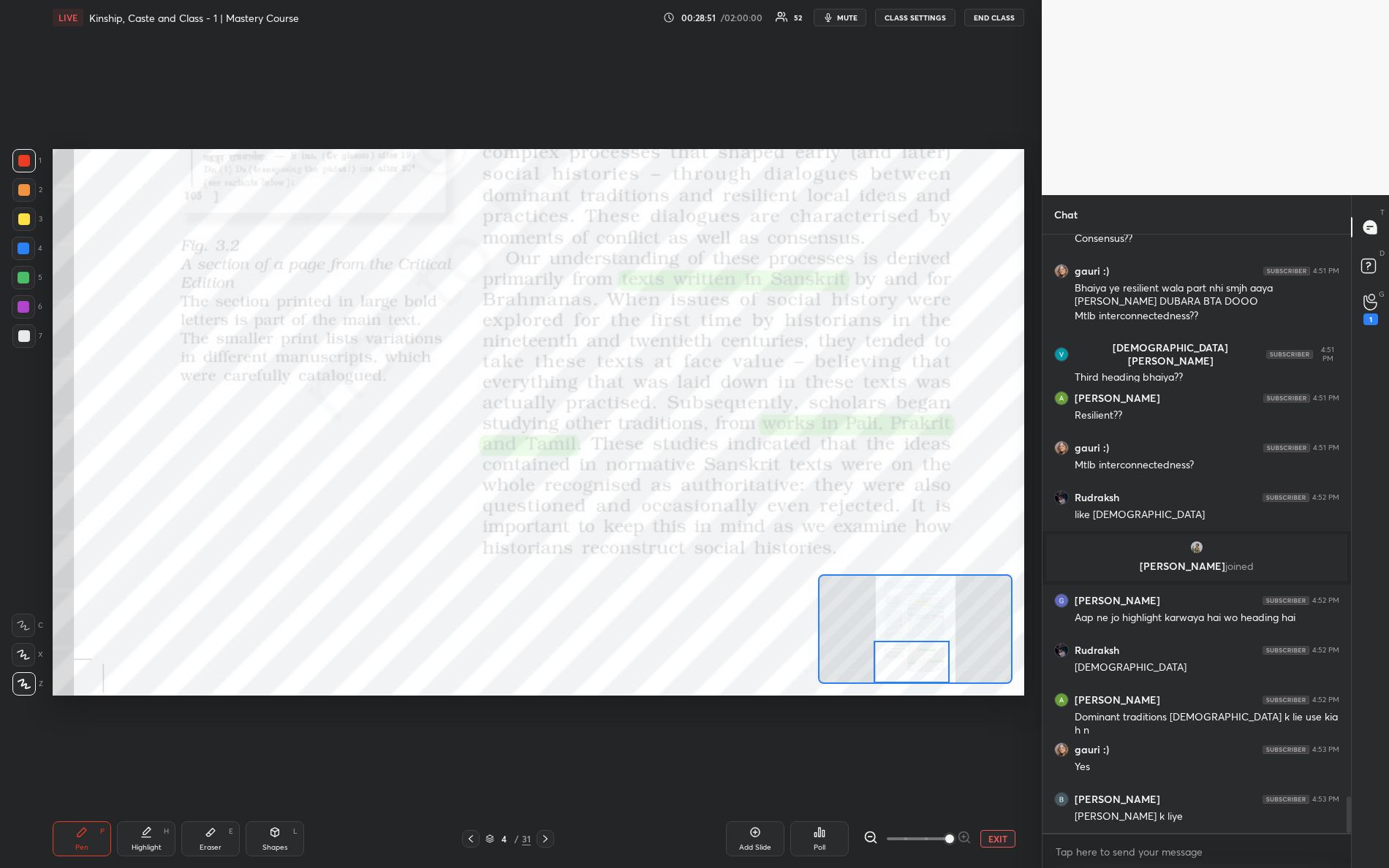
click at [915, 692] on div "Setting up your live class Poll for secs No correct answer Start poll" at bounding box center [538, 422] width 971 height 547
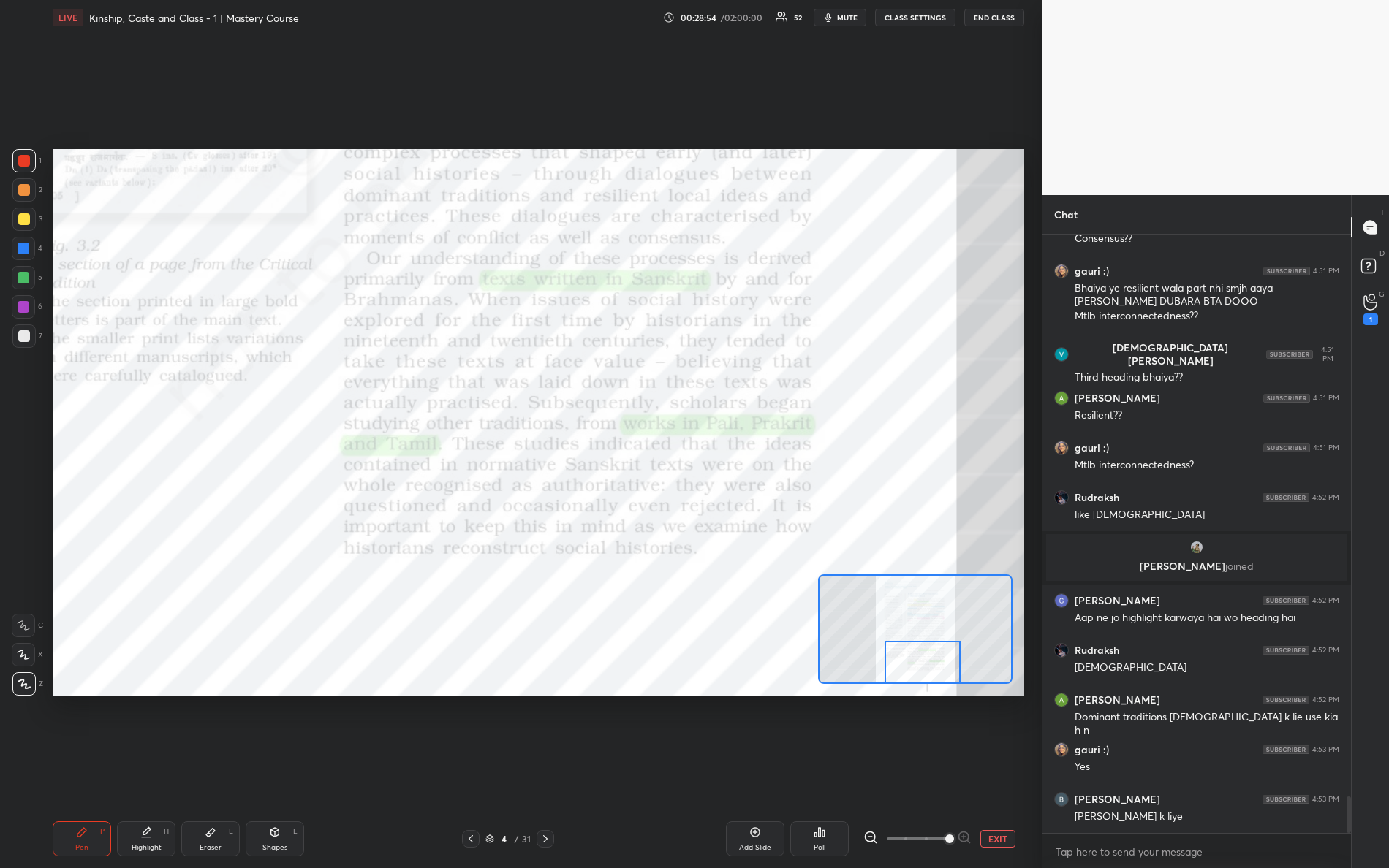
drag, startPoint x: 907, startPoint y: 663, endPoint x: 915, endPoint y: 673, distance: 12.8
click at [915, 673] on div at bounding box center [923, 662] width 77 height 42
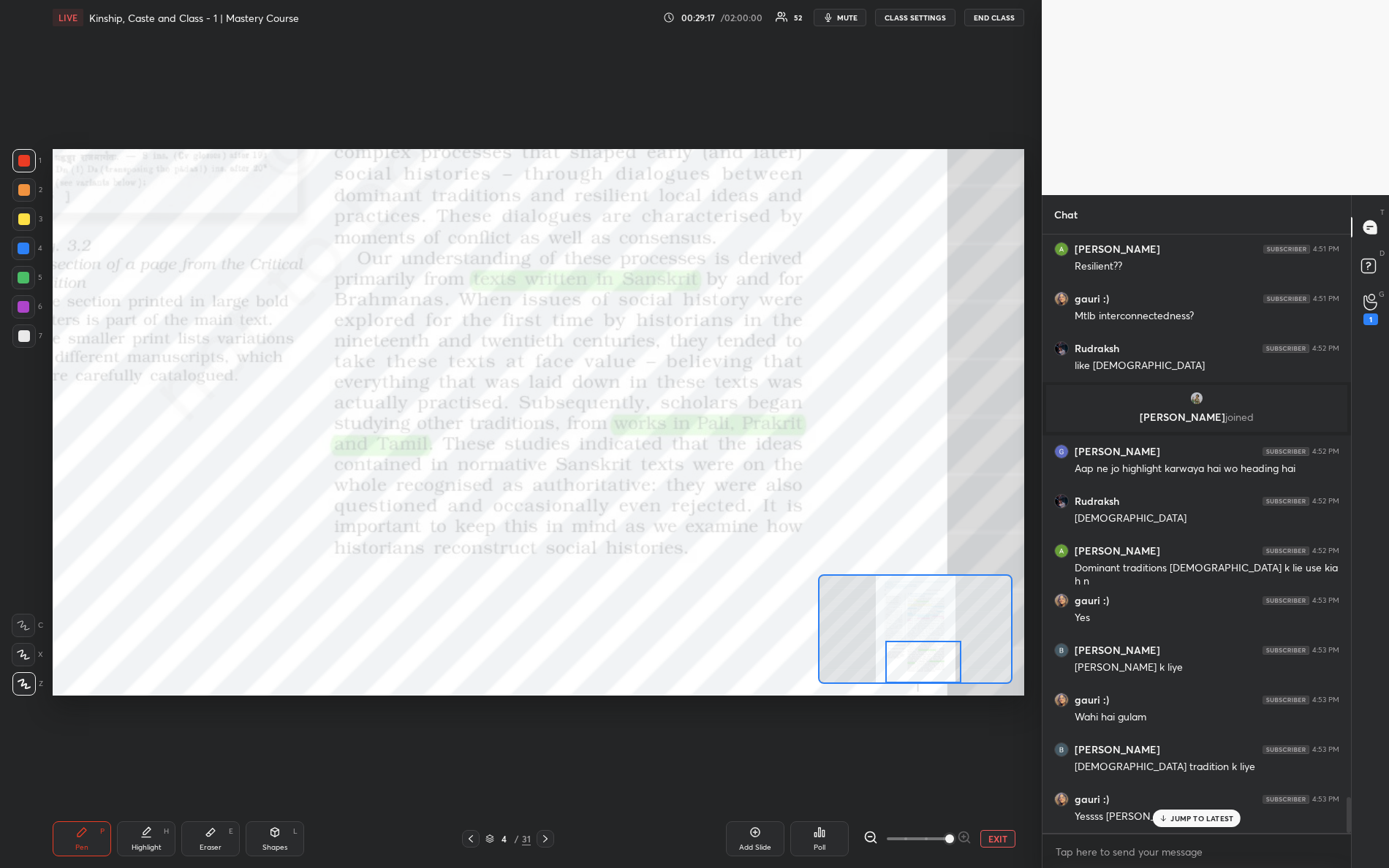
scroll to position [9389, 0]
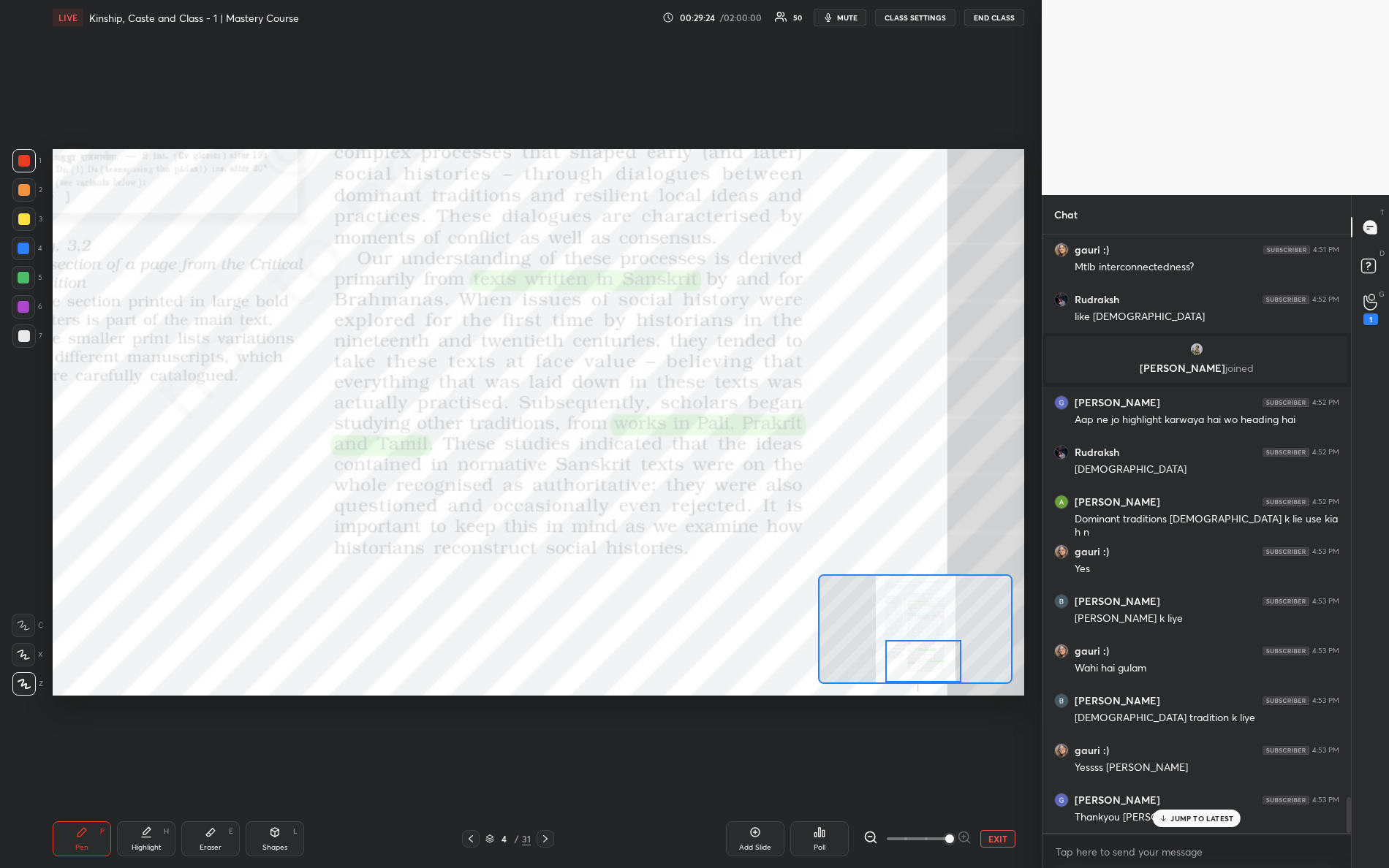
drag, startPoint x: 923, startPoint y: 667, endPoint x: 977, endPoint y: 708, distance: 67.8
click at [984, 725] on div "Setting up your live class Poll for secs No correct answer Start poll" at bounding box center [538, 422] width 984 height 775
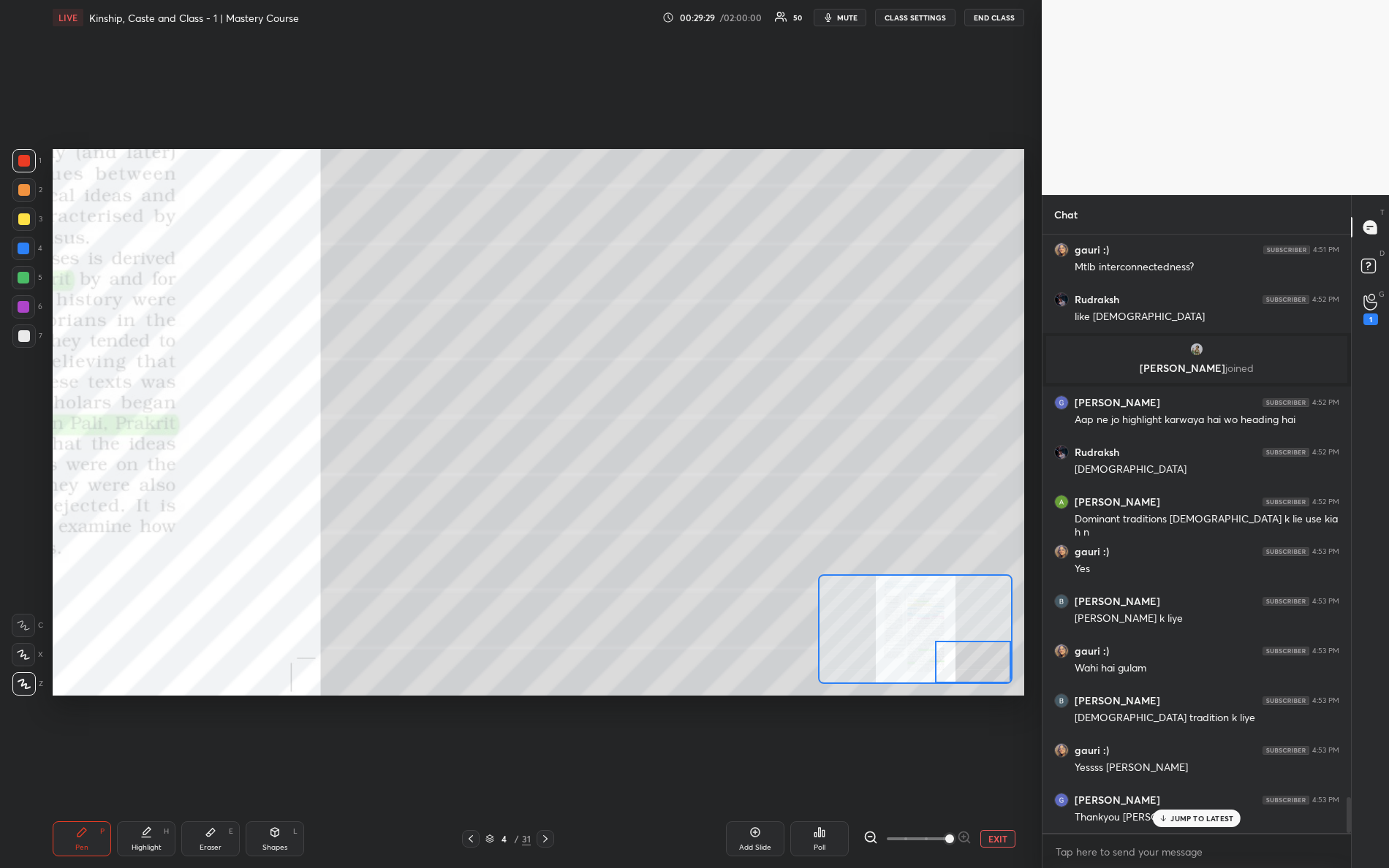
scroll to position [5, 4]
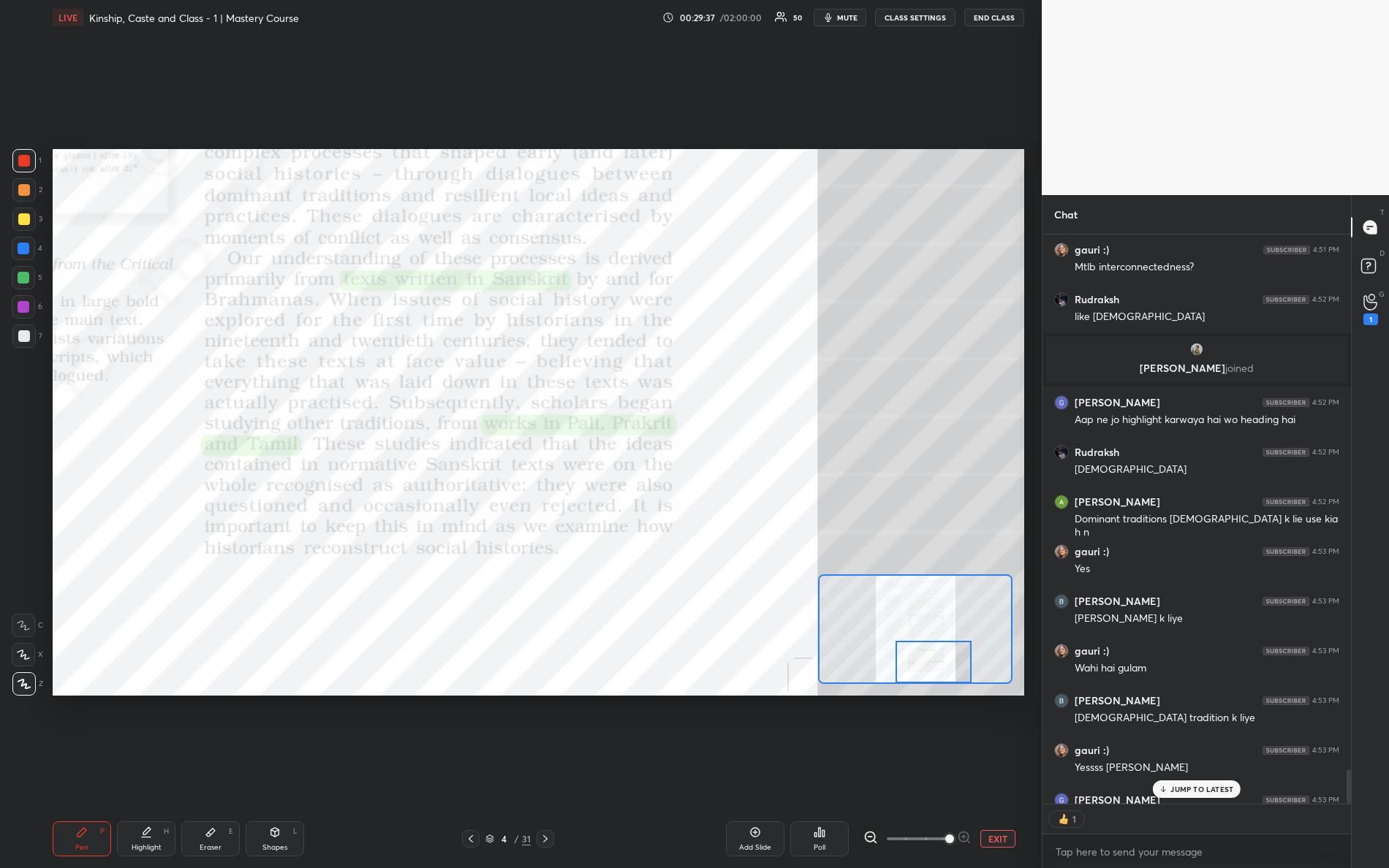
drag, startPoint x: 951, startPoint y: 666, endPoint x: 908, endPoint y: 699, distance: 54.2
click at [910, 703] on div "Setting up your live class Poll for secs No correct answer Start poll" at bounding box center [538, 422] width 984 height 775
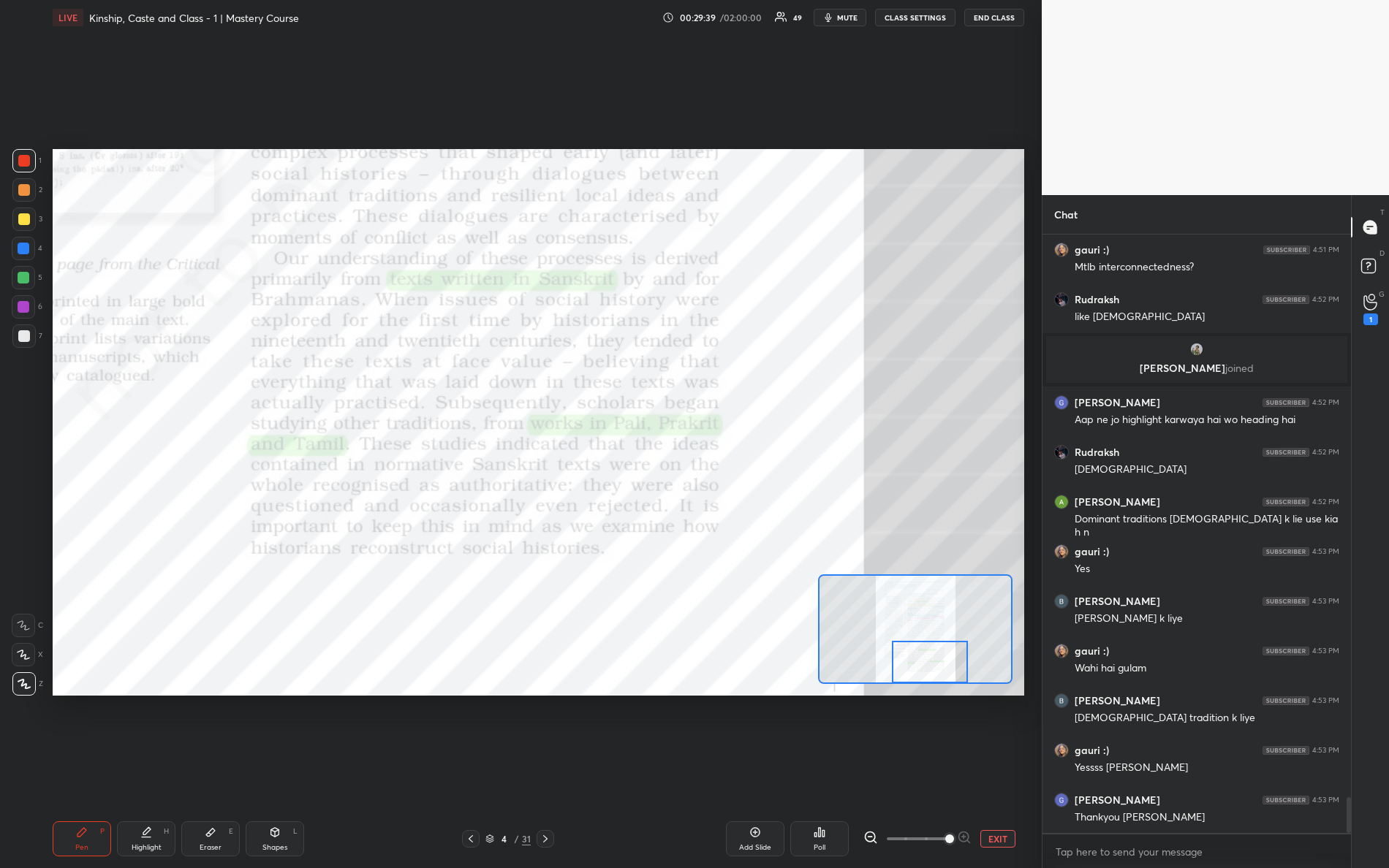
scroll to position [9390, 0]
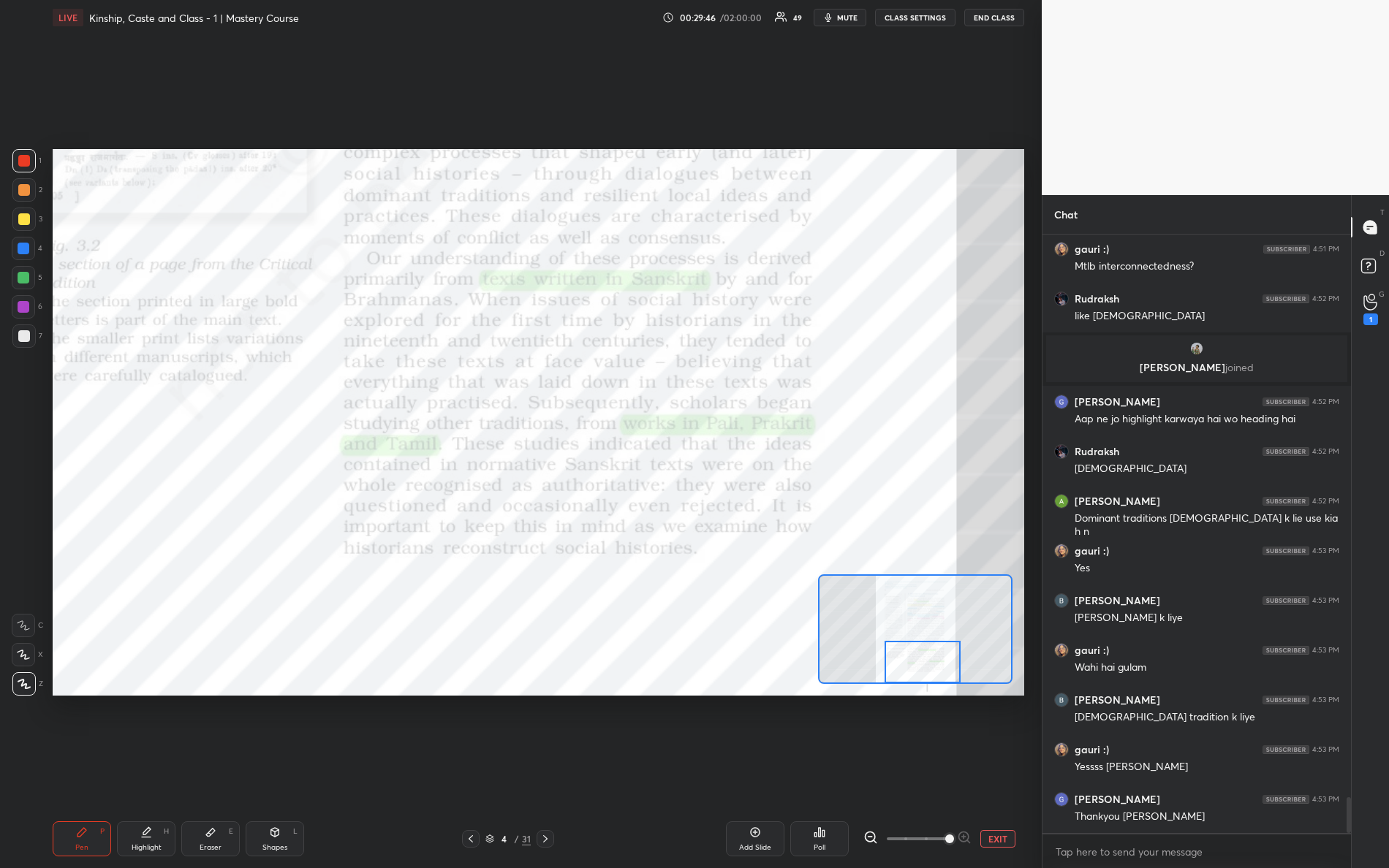
drag, startPoint x: 932, startPoint y: 652, endPoint x: 911, endPoint y: 648, distance: 21.4
click at [924, 662] on div at bounding box center [923, 662] width 77 height 42
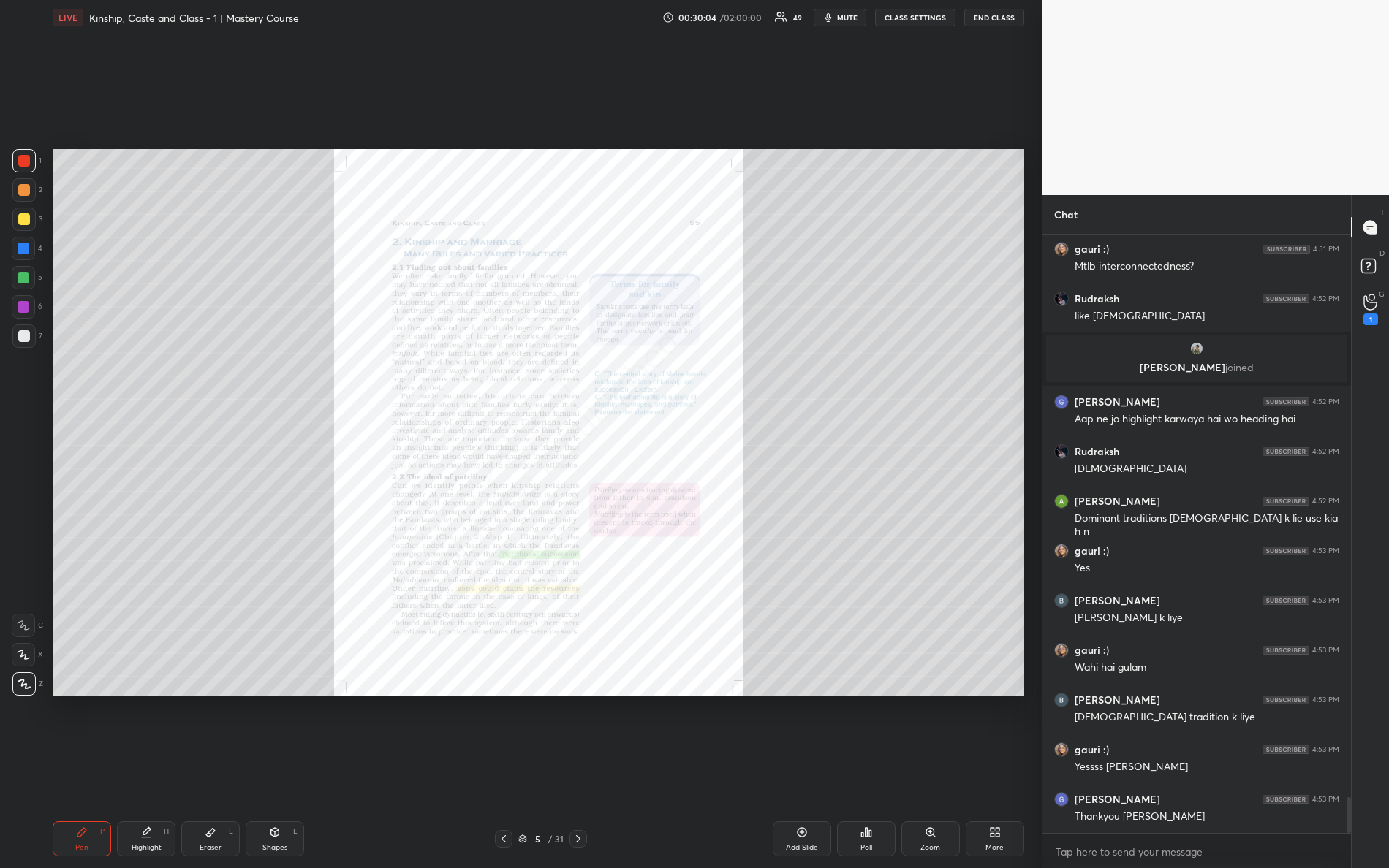
click at [942, 768] on div "Zoom" at bounding box center [931, 839] width 58 height 35
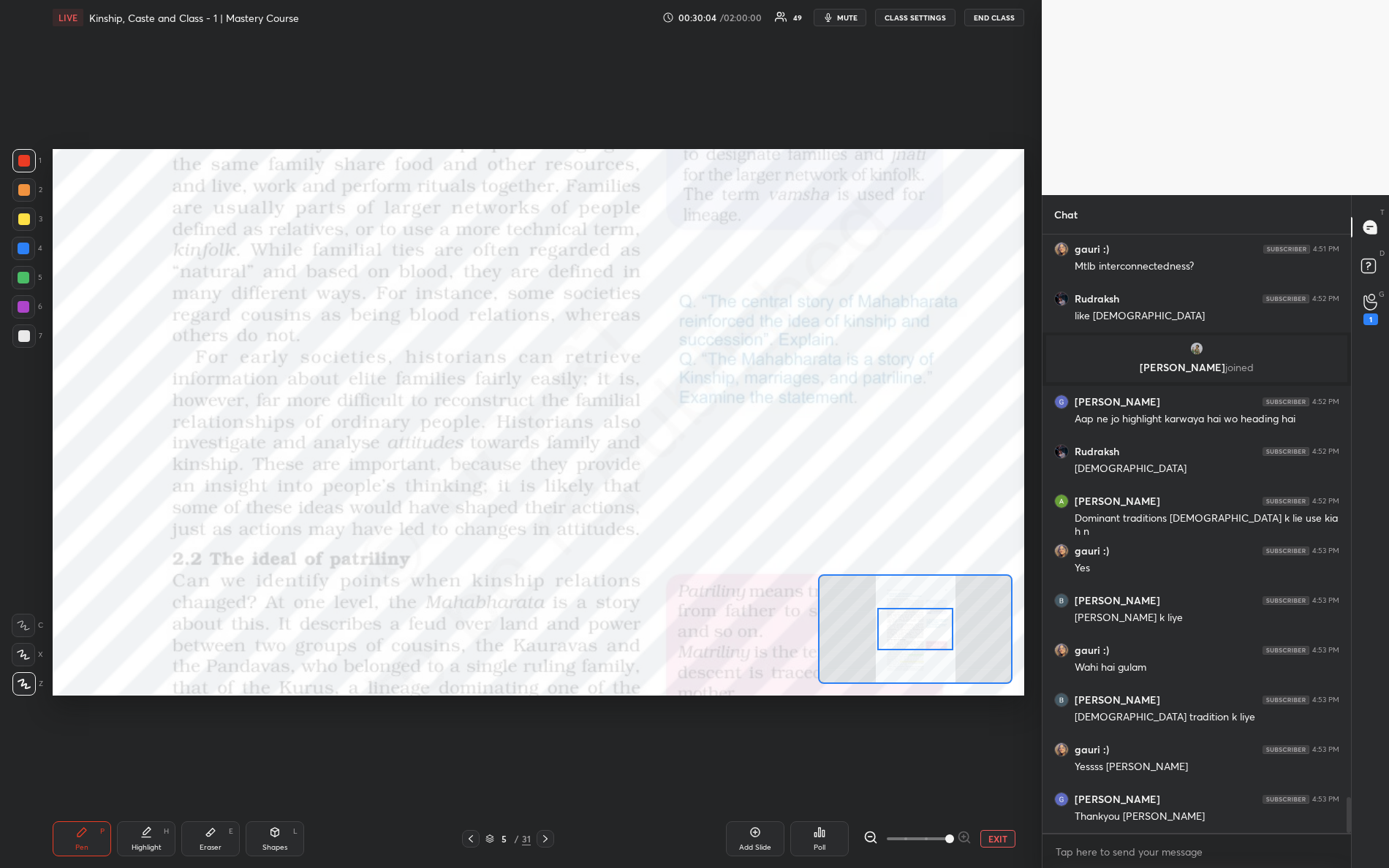
drag, startPoint x: 950, startPoint y: 841, endPoint x: 971, endPoint y: 759, distance: 84.6
click at [996, 768] on div "EXIT" at bounding box center [944, 839] width 161 height 18
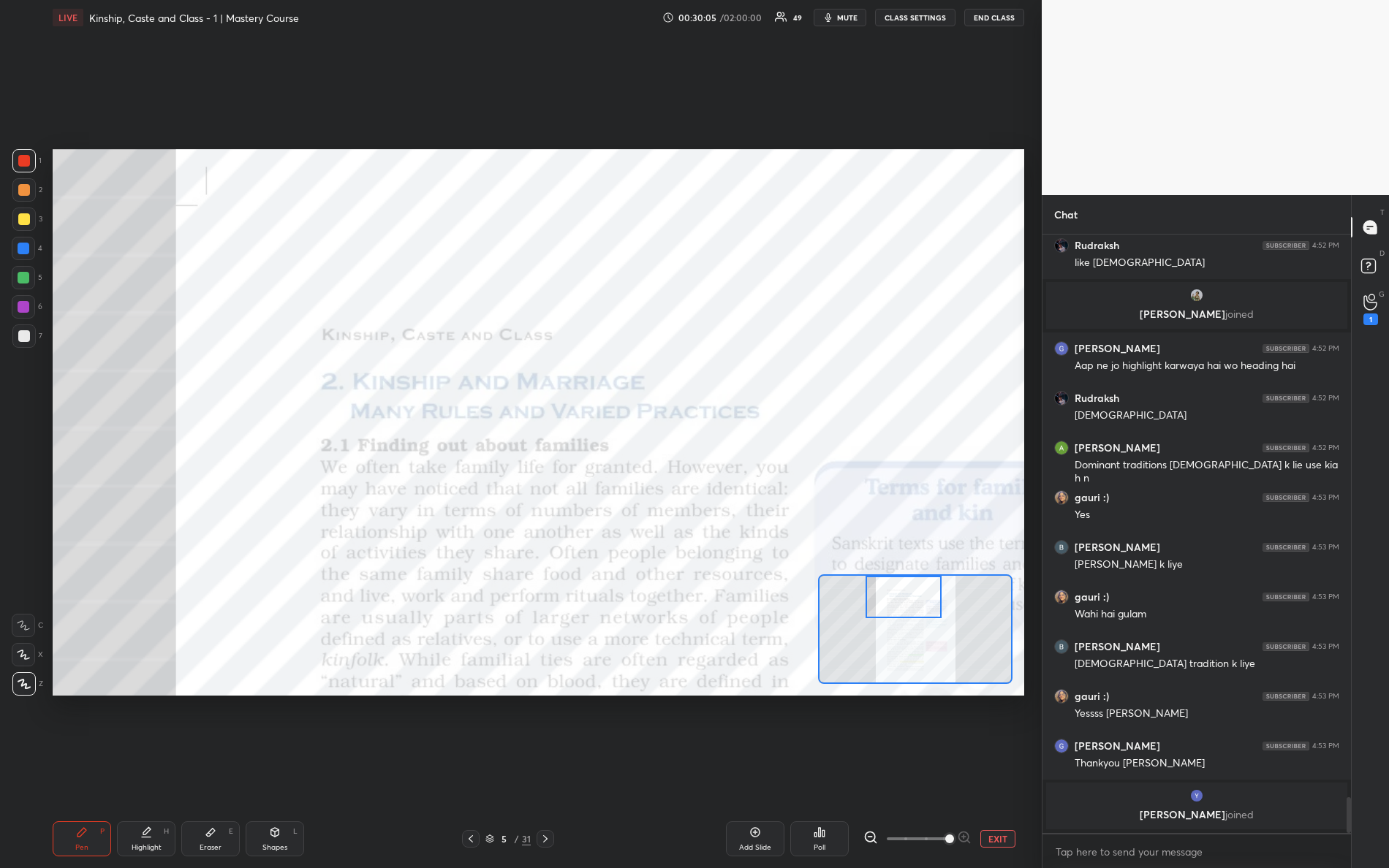
drag, startPoint x: 932, startPoint y: 642, endPoint x: 914, endPoint y: 592, distance: 53.1
click at [920, 592] on div at bounding box center [904, 597] width 77 height 42
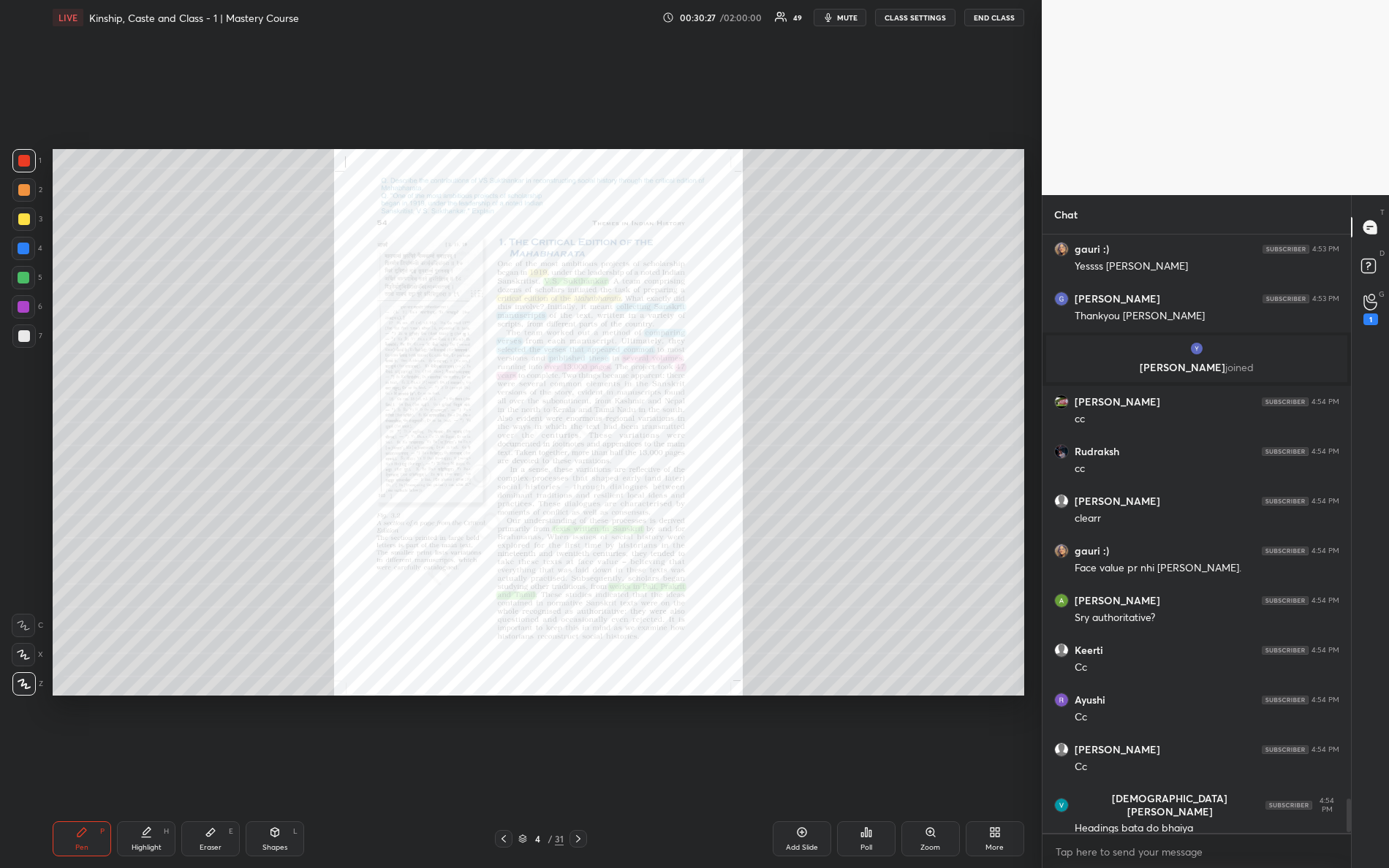
scroll to position [9728, 0]
drag, startPoint x: 936, startPoint y: 846, endPoint x: 940, endPoint y: 853, distance: 8.1
click at [939, 768] on div "Zoom" at bounding box center [930, 848] width 19 height 7
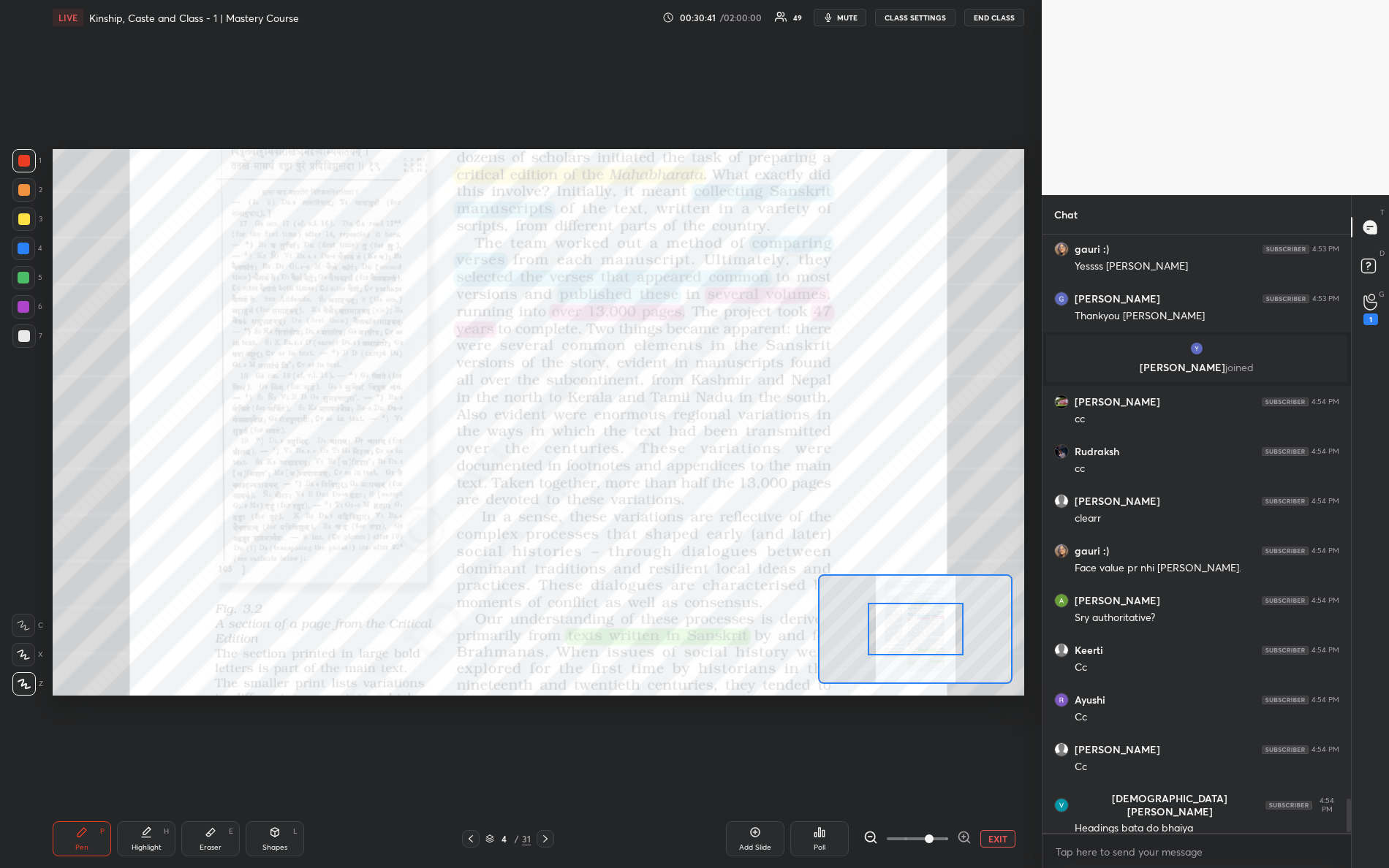
drag, startPoint x: 929, startPoint y: 844, endPoint x: 974, endPoint y: 830, distance: 47.1
click at [975, 768] on div "EXIT" at bounding box center [944, 839] width 161 height 18
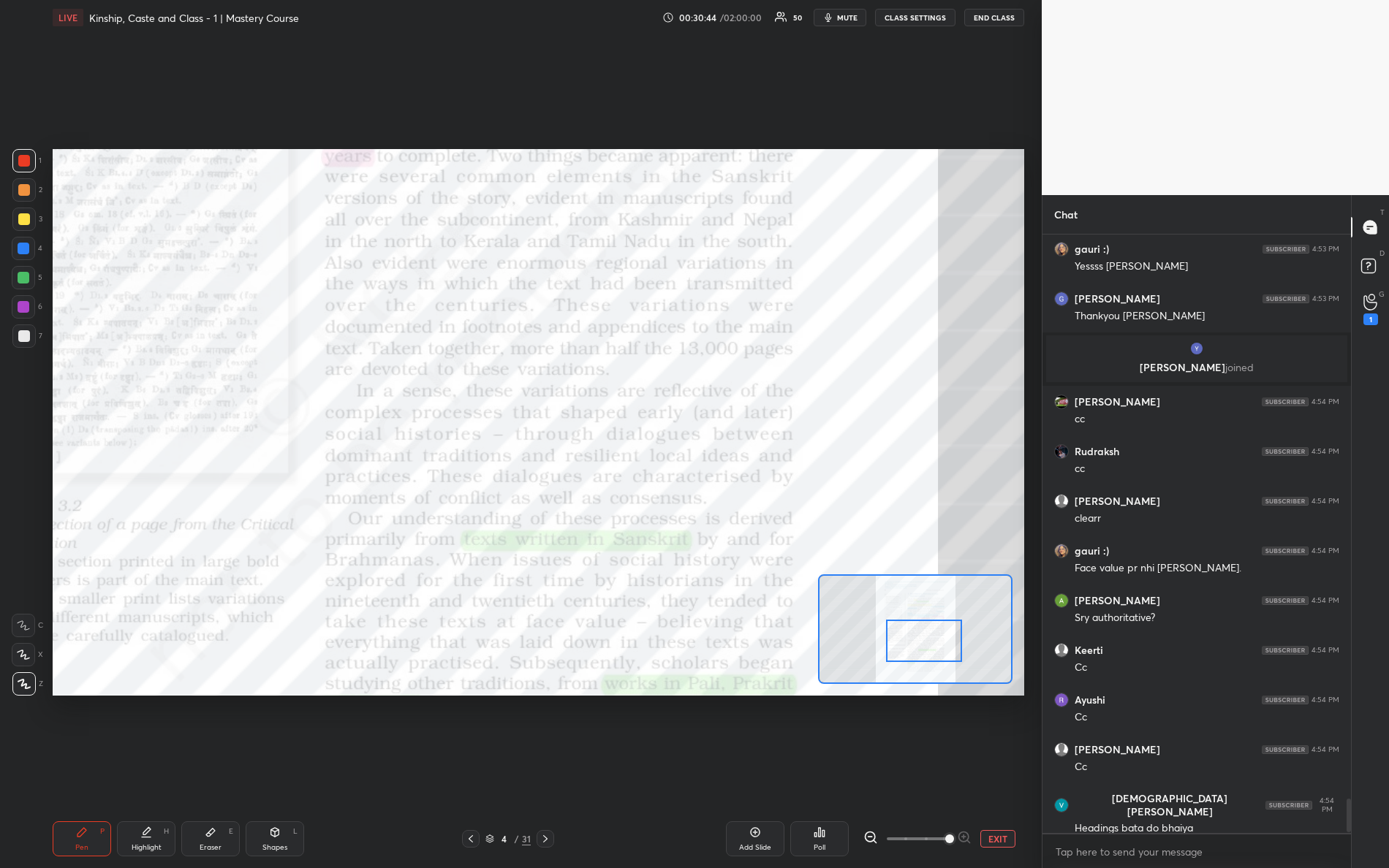
scroll to position [9777, 0]
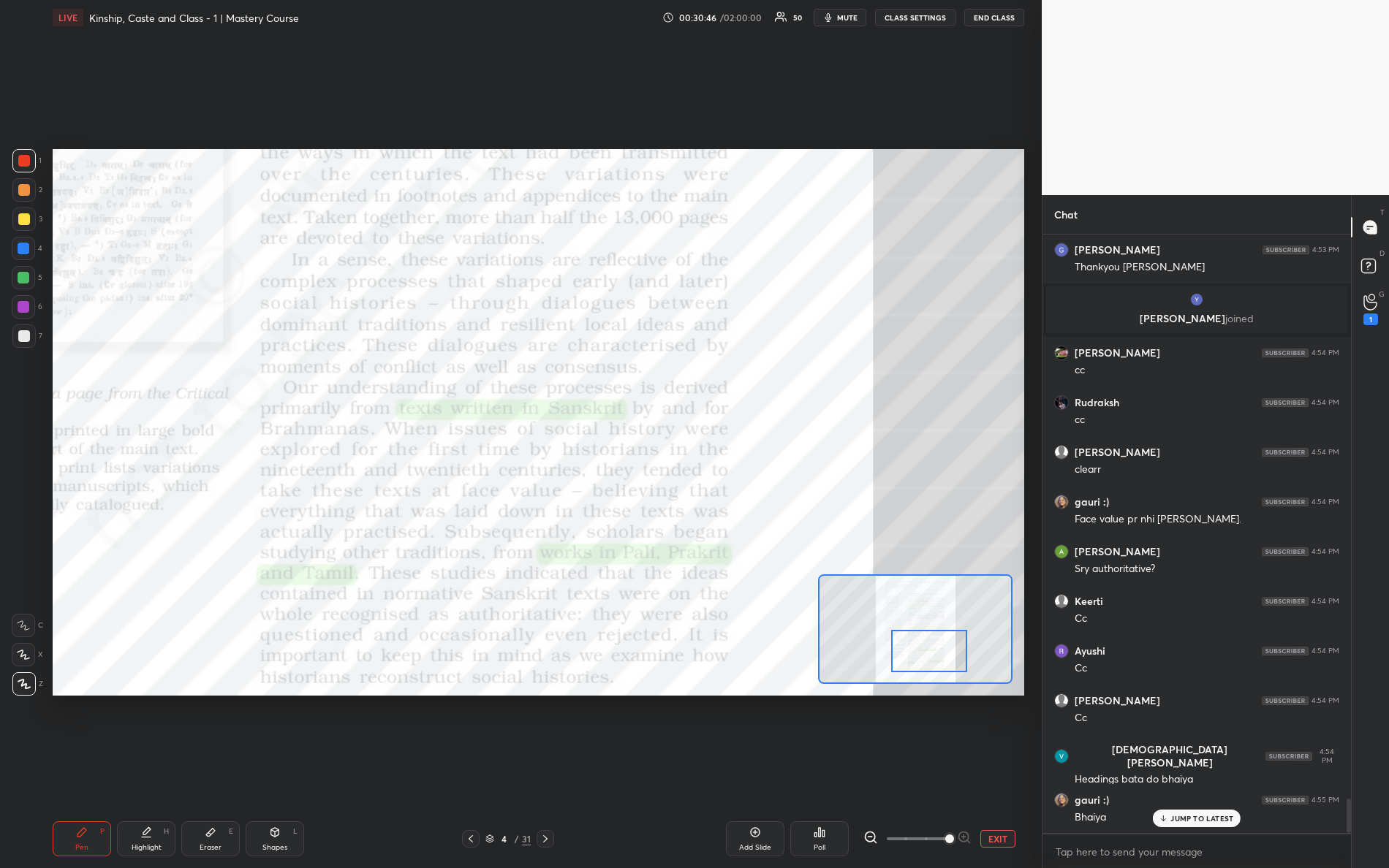
drag, startPoint x: 925, startPoint y: 647, endPoint x: 937, endPoint y: 673, distance: 28.6
click at [938, 673] on div at bounding box center [929, 651] width 77 height 42
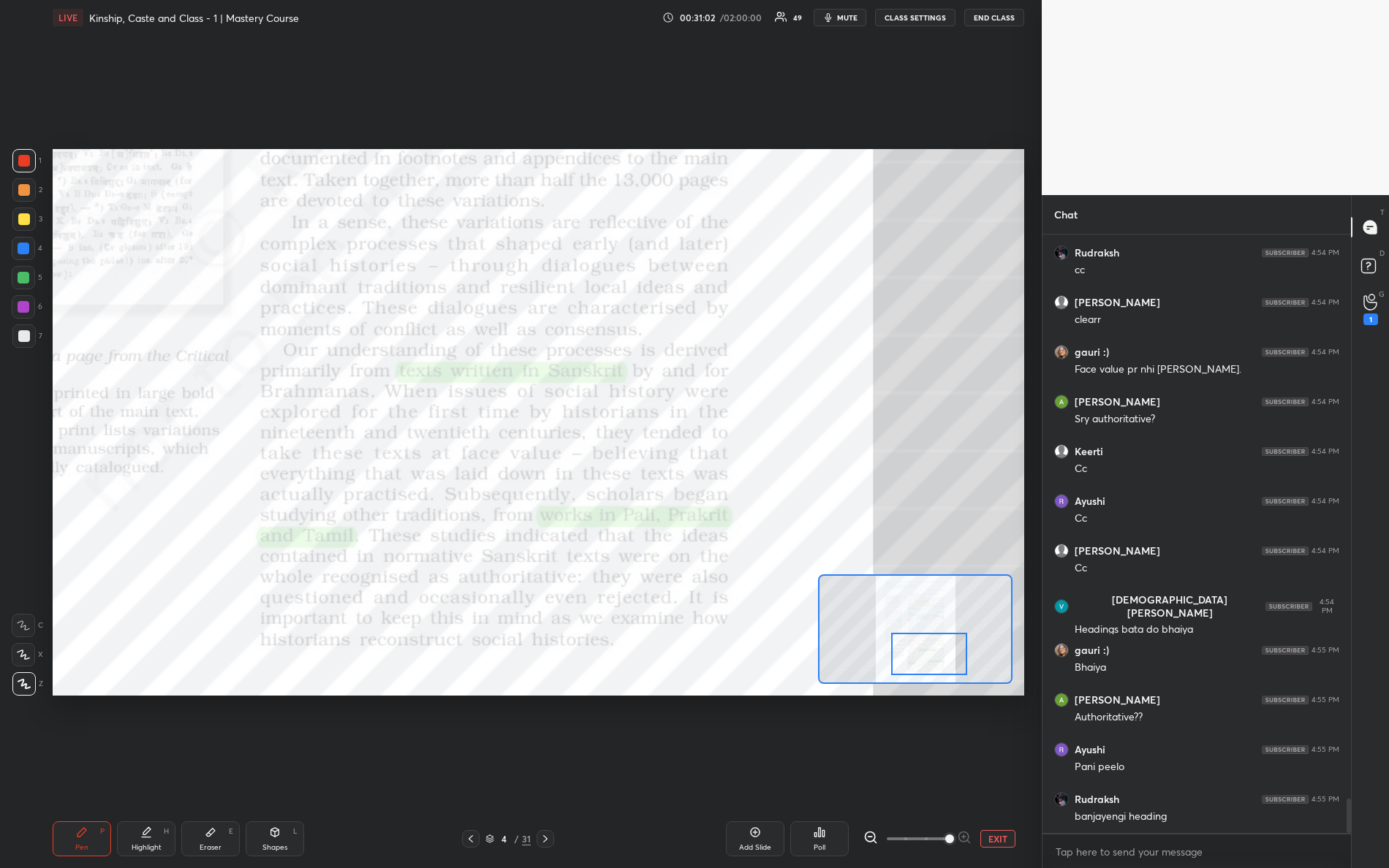
scroll to position [9989, 0]
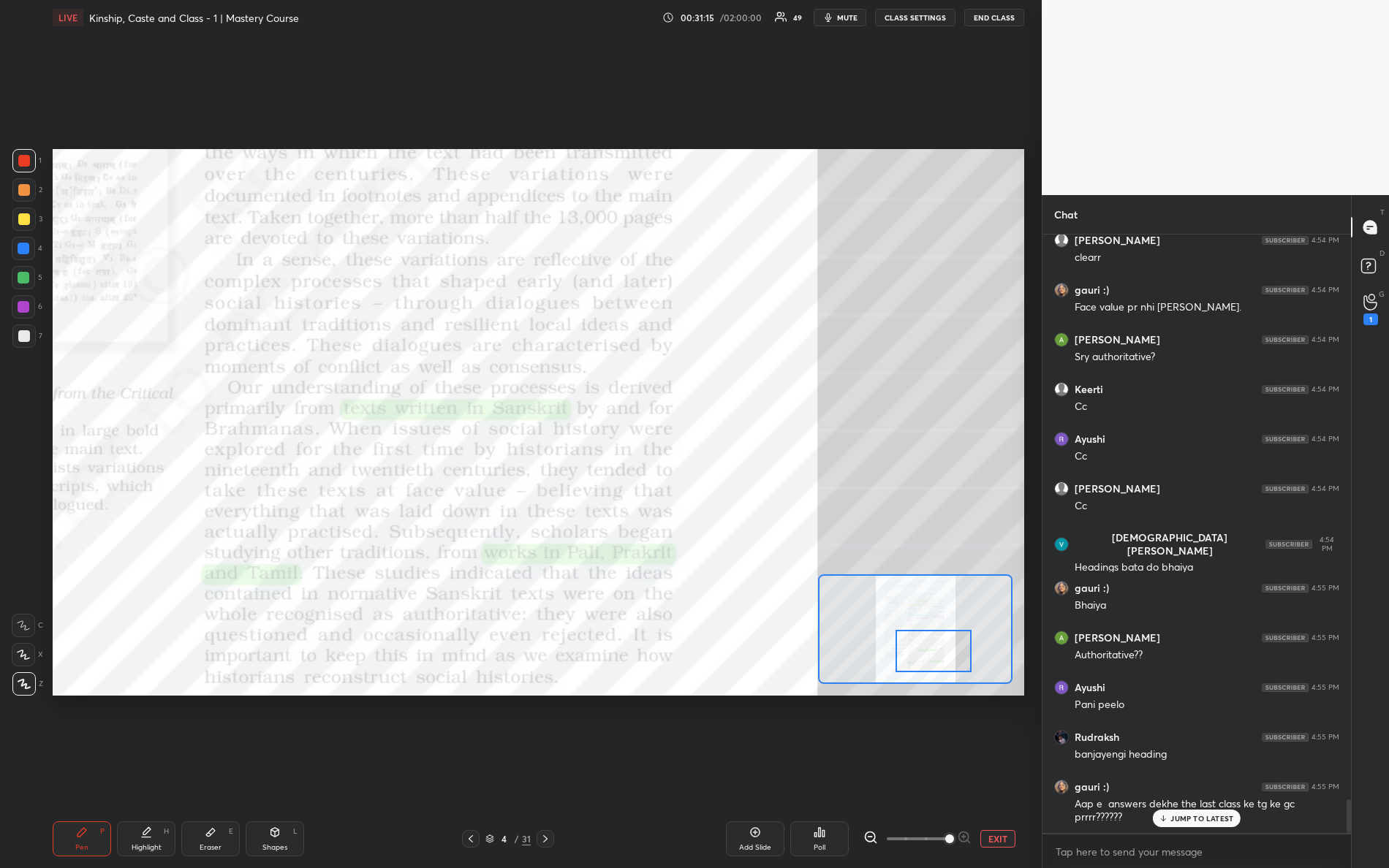
click at [945, 645] on div at bounding box center [934, 651] width 77 height 42
click at [629, 703] on div "Setting up your live class Poll for secs No correct answer Start poll" at bounding box center [538, 422] width 984 height 775
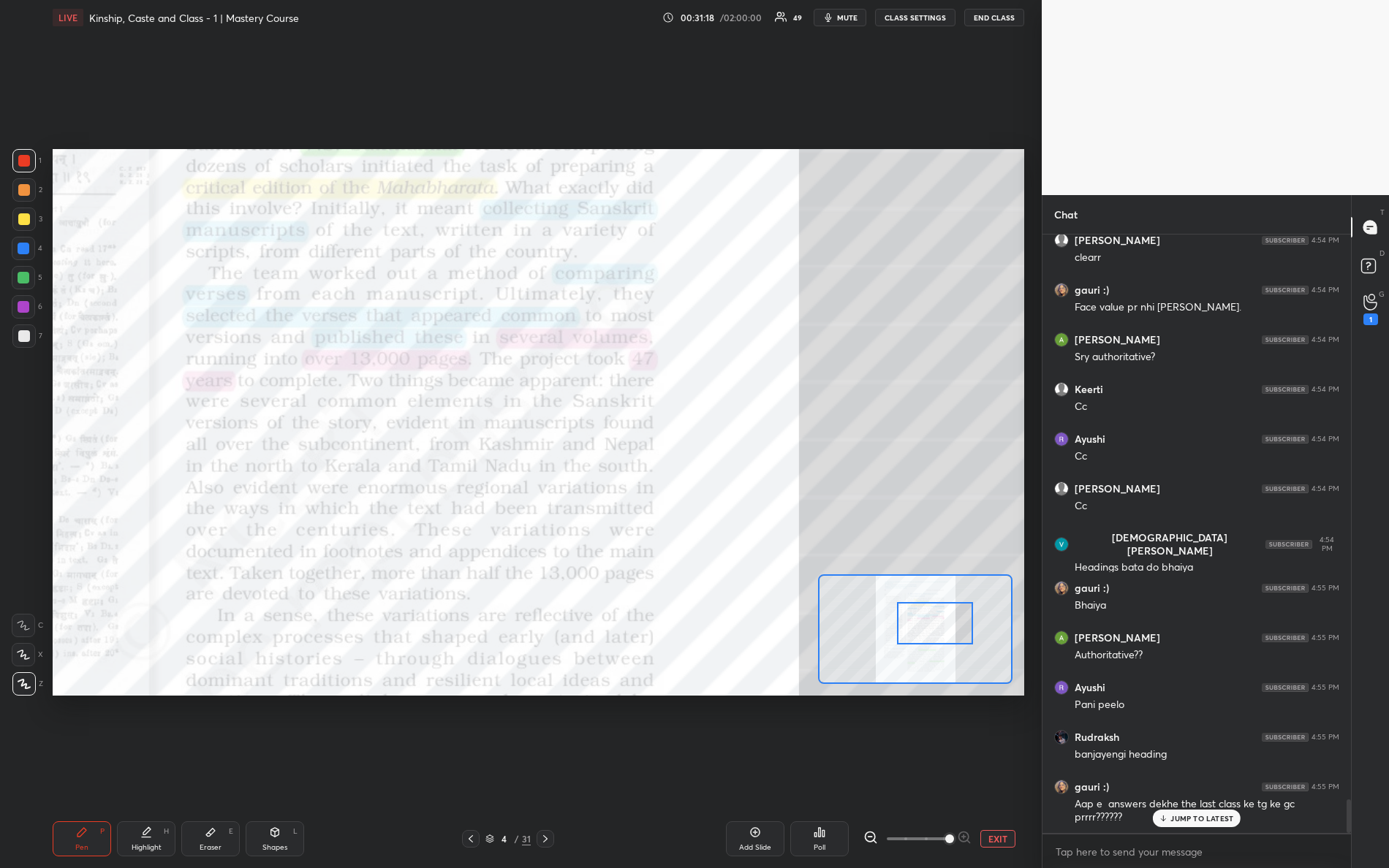
drag, startPoint x: 945, startPoint y: 651, endPoint x: 946, endPoint y: 622, distance: 29.0
click at [947, 624] on div at bounding box center [935, 623] width 77 height 42
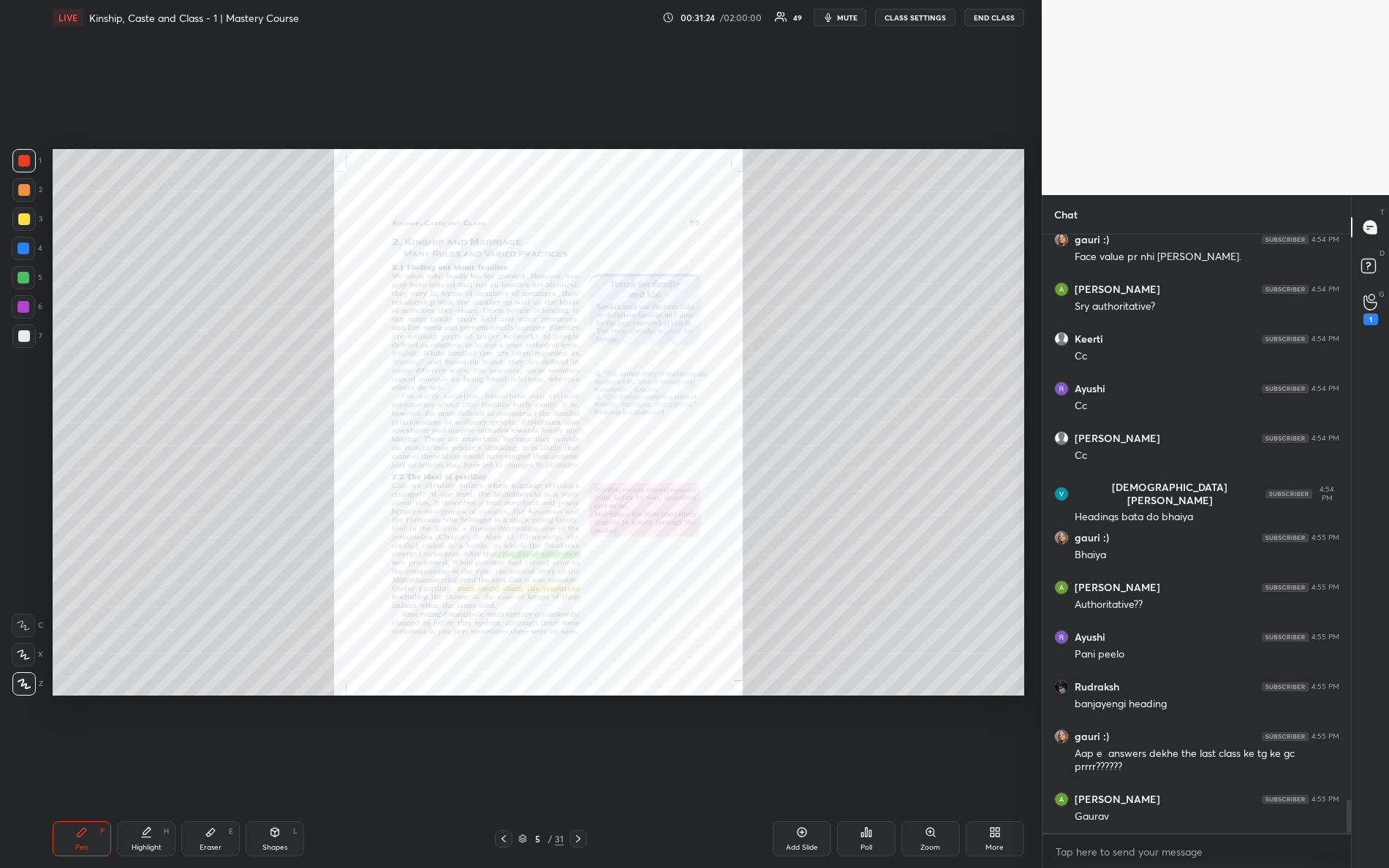
click at [950, 768] on div "Zoom" at bounding box center [931, 839] width 58 height 35
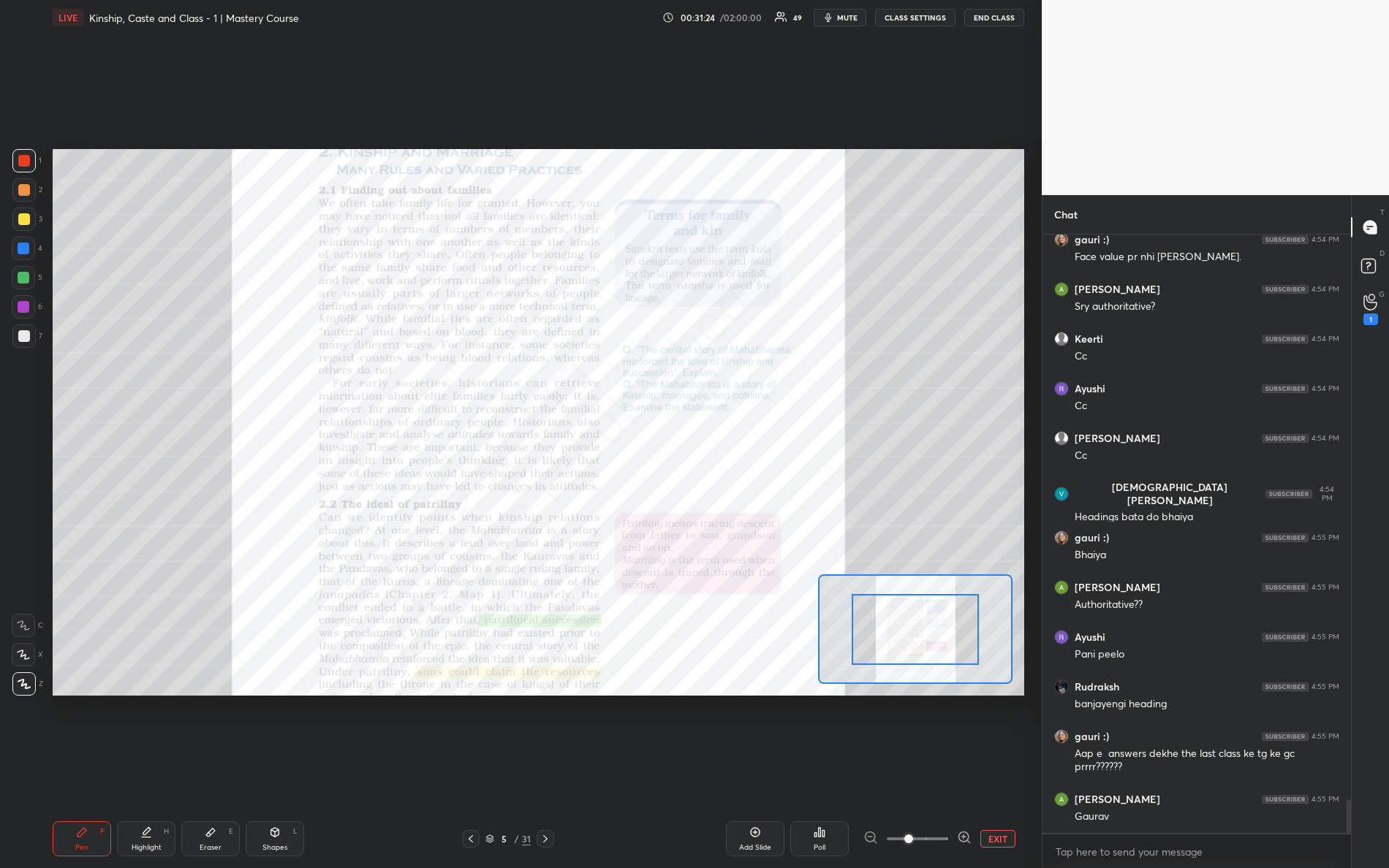
drag, startPoint x: 998, startPoint y: 853, endPoint x: 1011, endPoint y: 851, distance: 13.2
click at [1010, 768] on div "Add Slide Poll EXIT" at bounding box center [808, 839] width 431 height 35
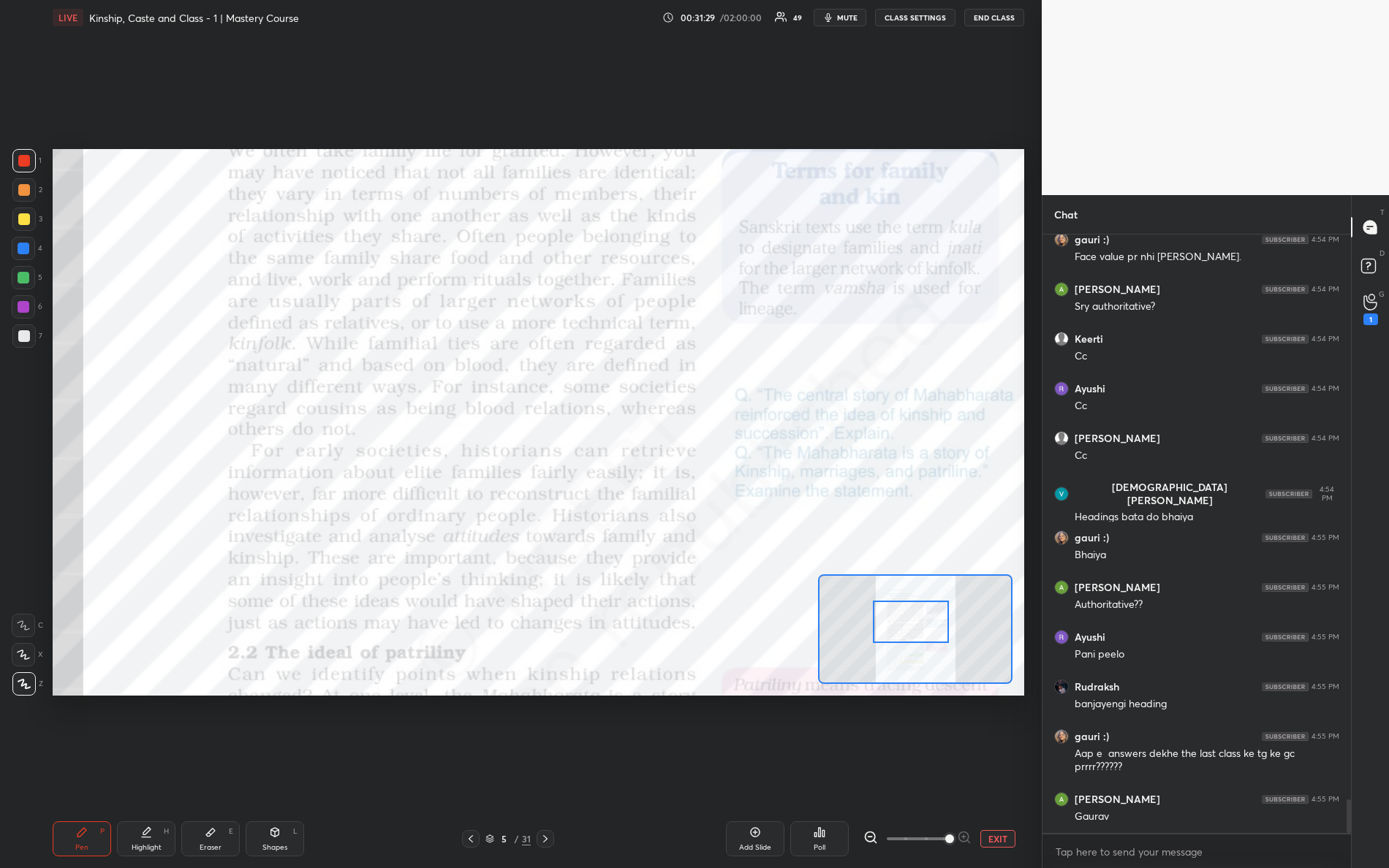
drag, startPoint x: 905, startPoint y: 606, endPoint x: 897, endPoint y: 600, distance: 10.0
click at [901, 605] on div at bounding box center [911, 622] width 77 height 42
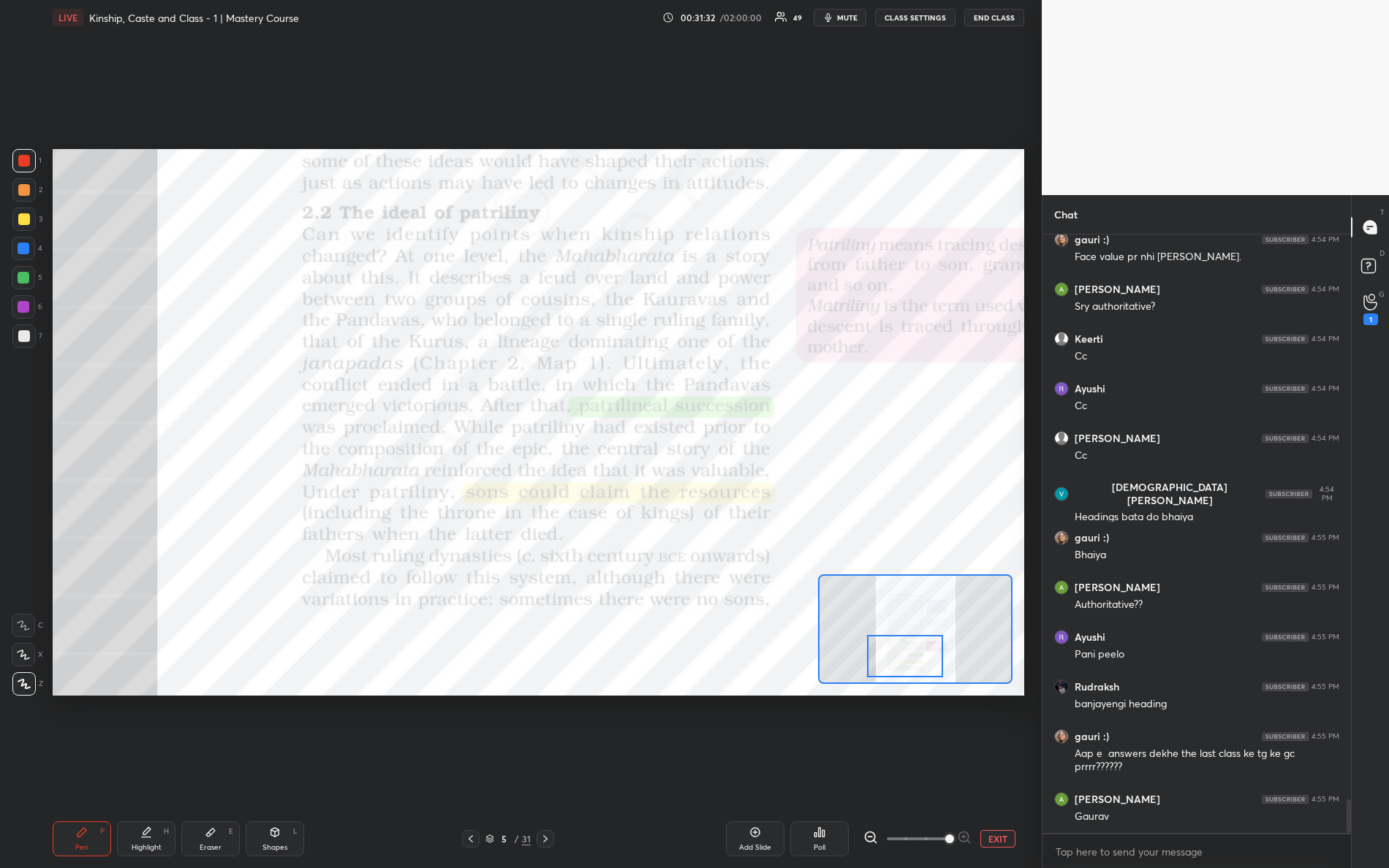
drag, startPoint x: 921, startPoint y: 629, endPoint x: 911, endPoint y: 638, distance: 13.5
click at [917, 664] on div at bounding box center [906, 656] width 77 height 42
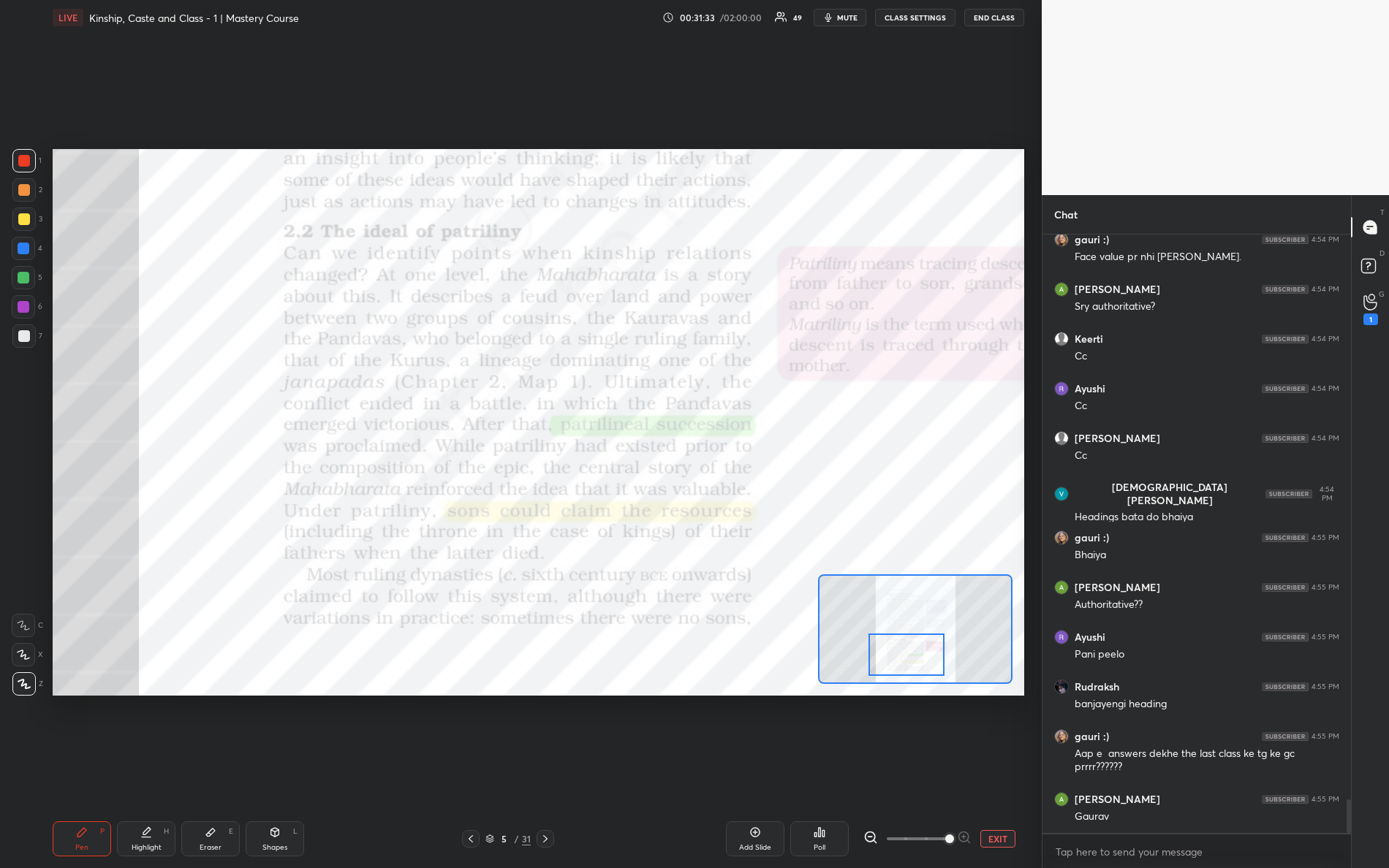
click at [702, 708] on div "Setting up your live class Poll for secs No correct answer Start poll" at bounding box center [538, 422] width 984 height 775
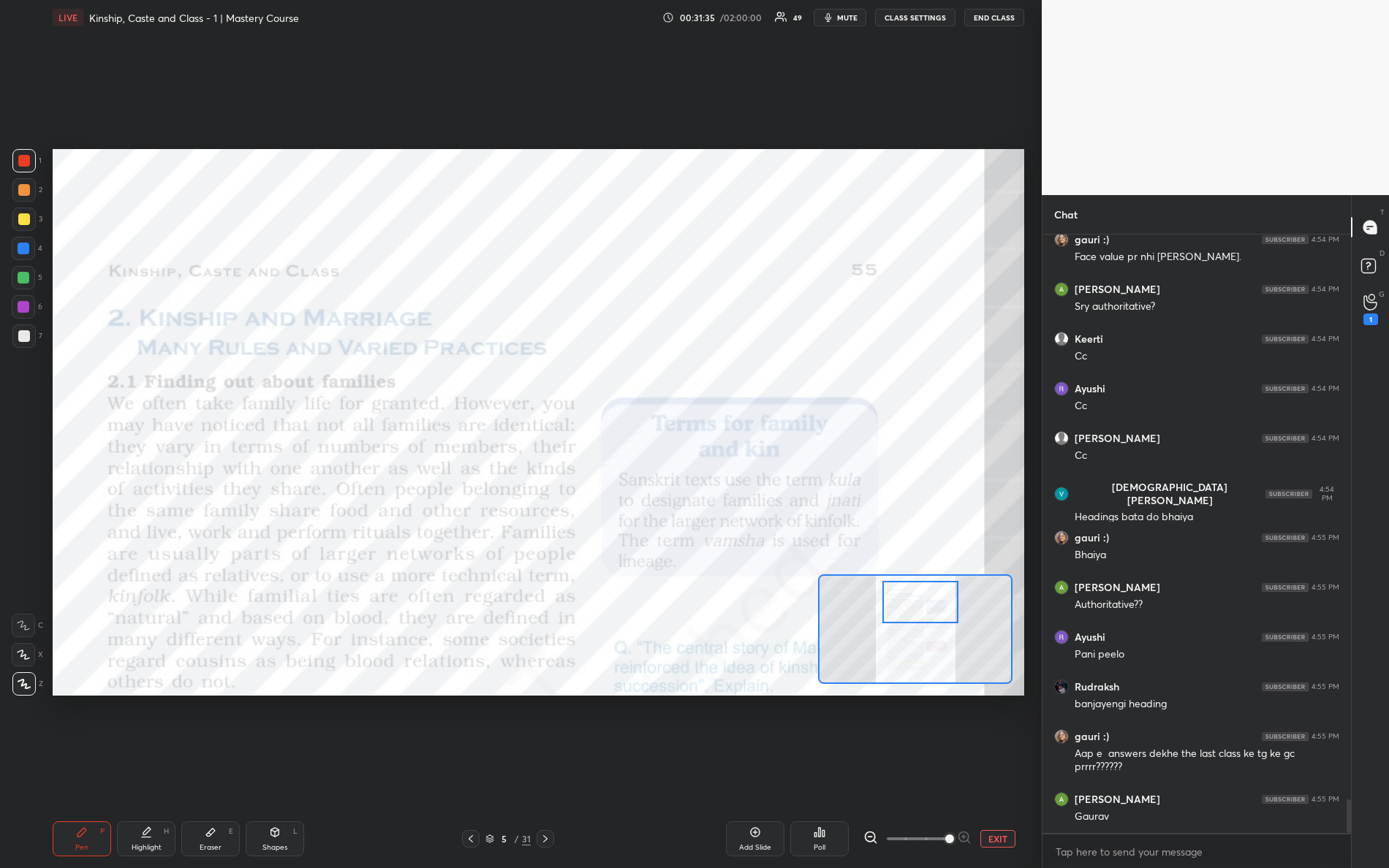
click at [907, 596] on div at bounding box center [915, 629] width 195 height 109
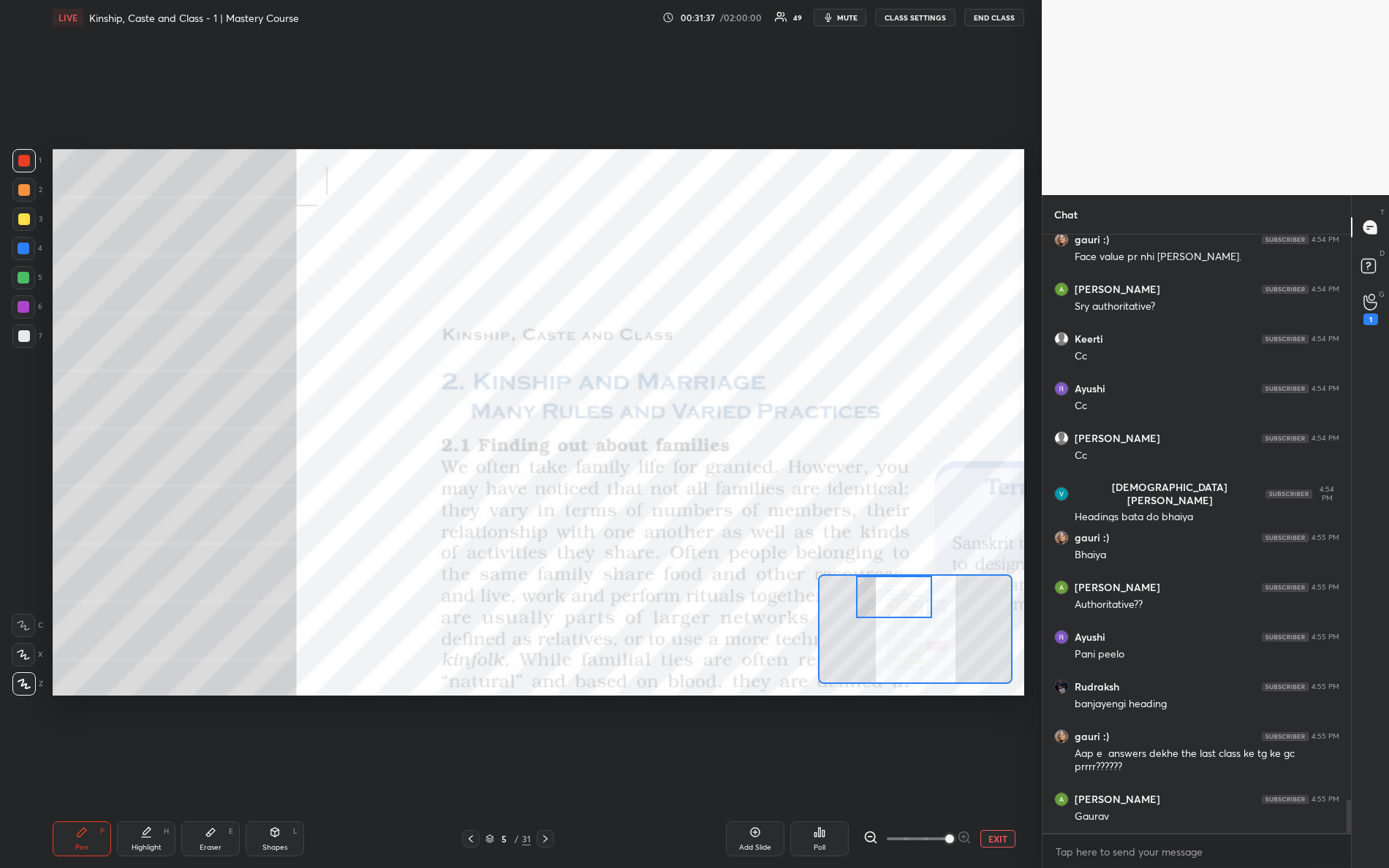
scroll to position [10088, 0]
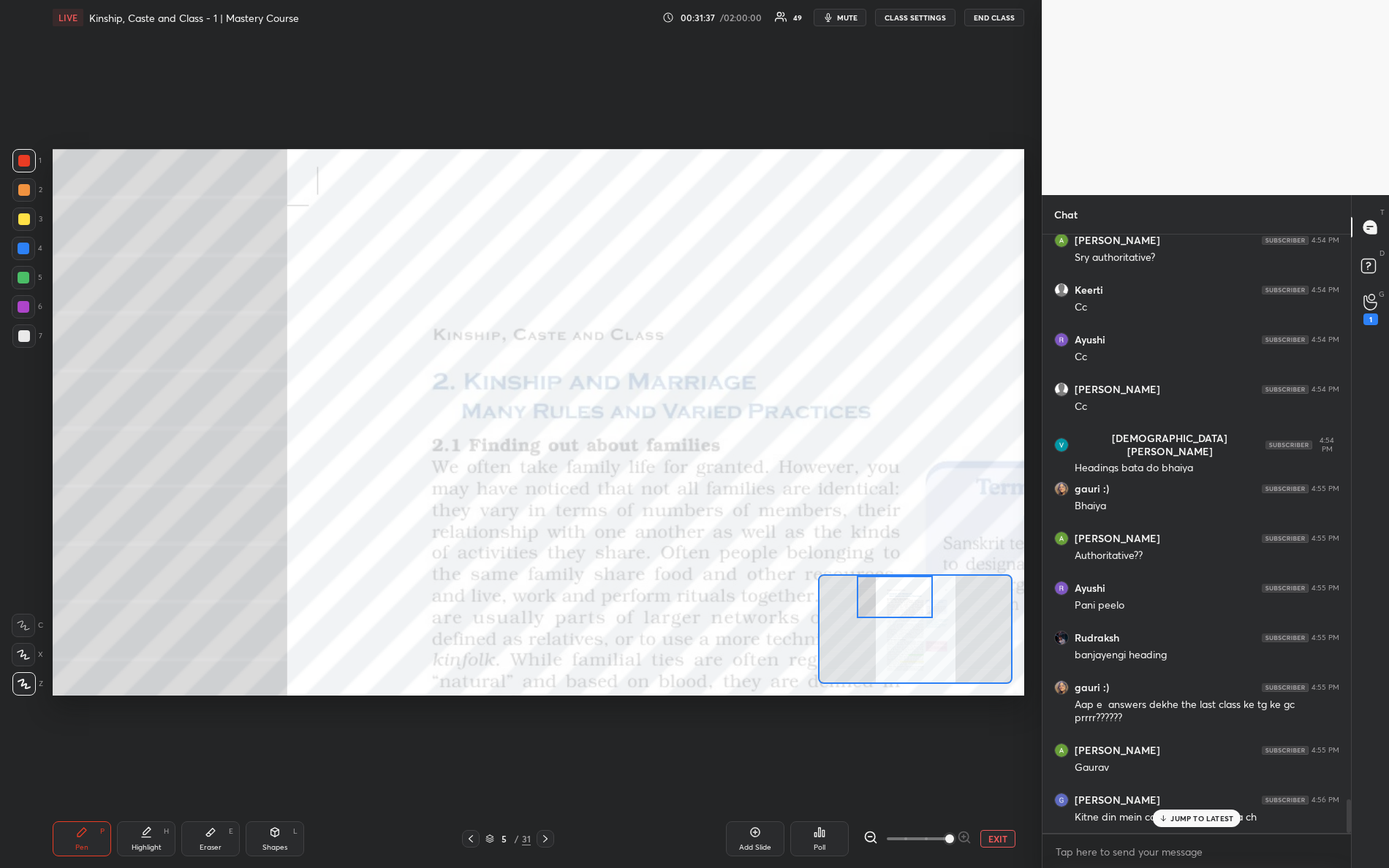
drag, startPoint x: 927, startPoint y: 608, endPoint x: 914, endPoint y: 587, distance: 24.7
click at [915, 587] on div at bounding box center [895, 597] width 77 height 42
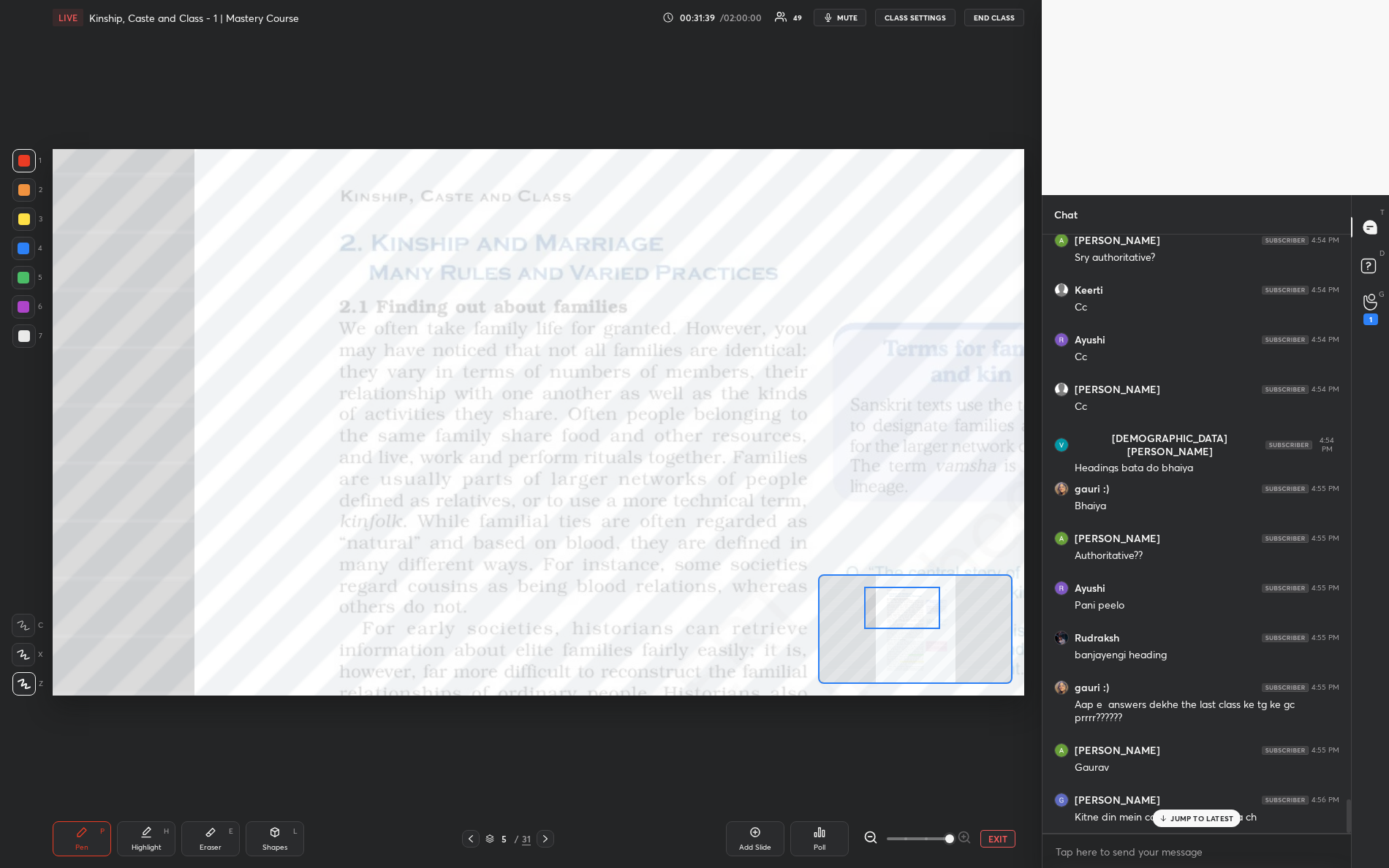
drag, startPoint x: 904, startPoint y: 602, endPoint x: 911, endPoint y: 607, distance: 8.6
click at [911, 607] on div at bounding box center [902, 608] width 77 height 42
click at [282, 768] on div "Shapes L" at bounding box center [275, 839] width 58 height 35
drag, startPoint x: 94, startPoint y: 853, endPoint x: 178, endPoint y: 729, distance: 149.8
click at [95, 768] on div "Pen P" at bounding box center [82, 839] width 58 height 35
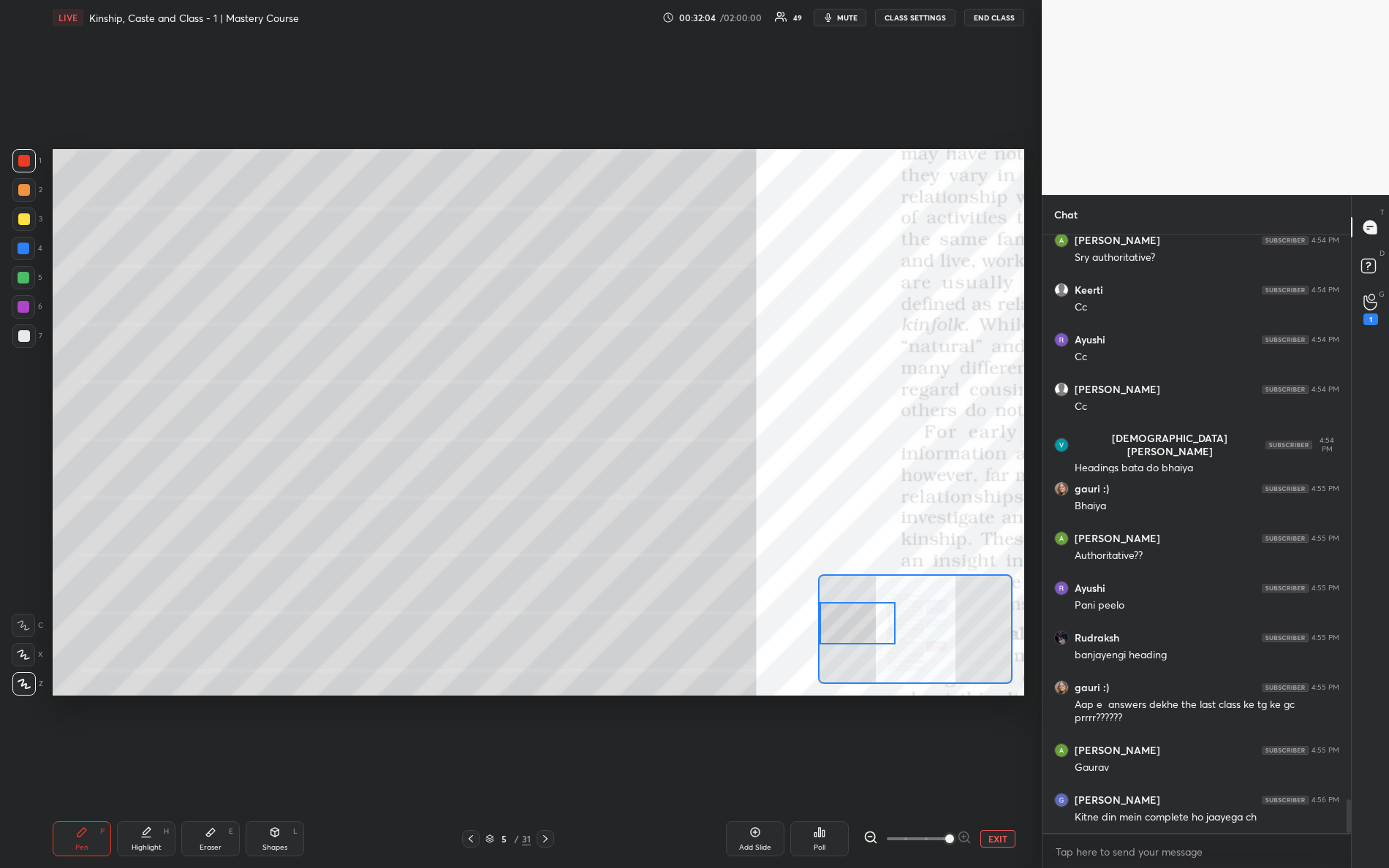
scroll to position [10138, 0]
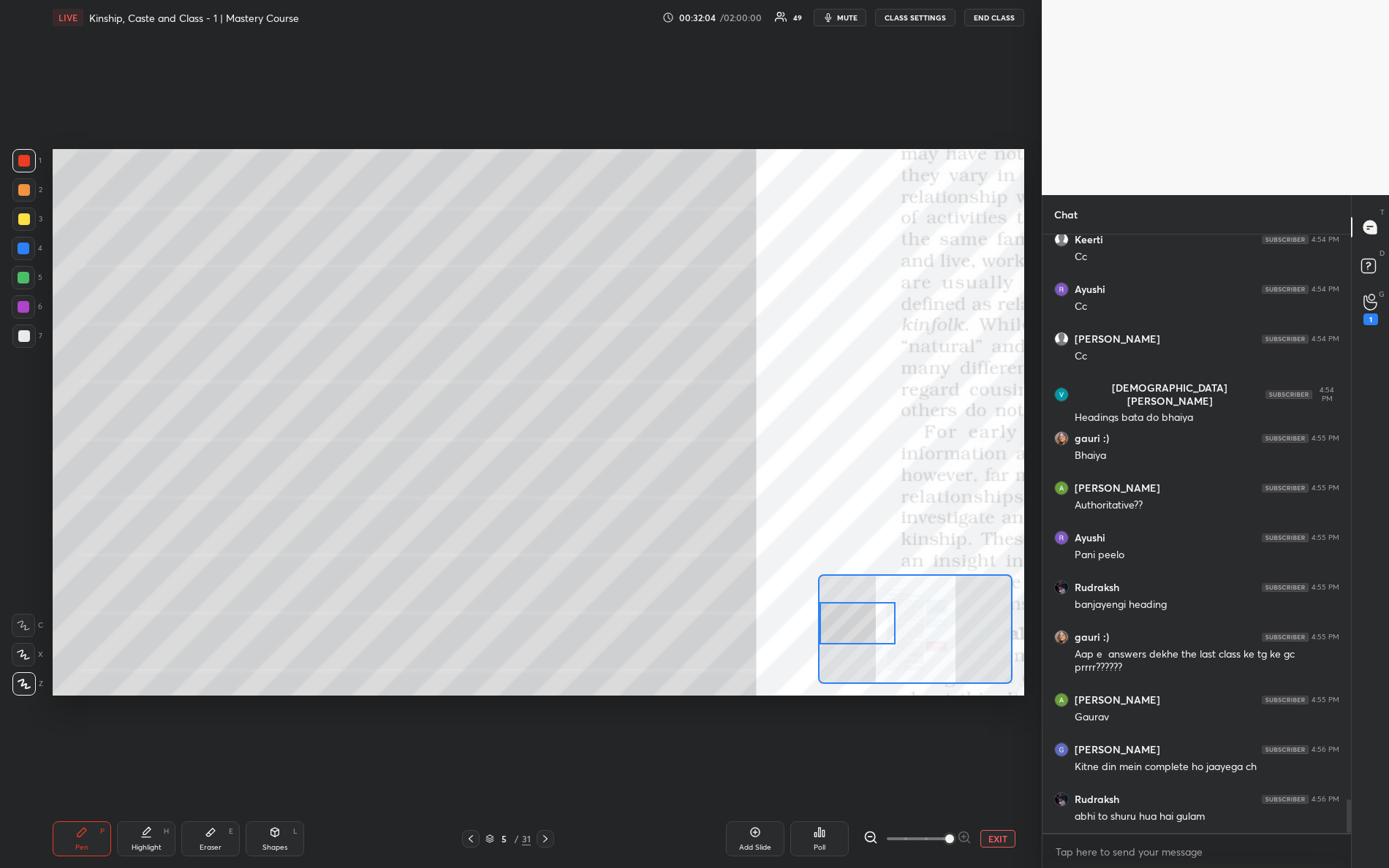
click at [798, 611] on div "Setting up your live class Poll for secs No correct answer Start poll" at bounding box center [538, 422] width 971 height 547
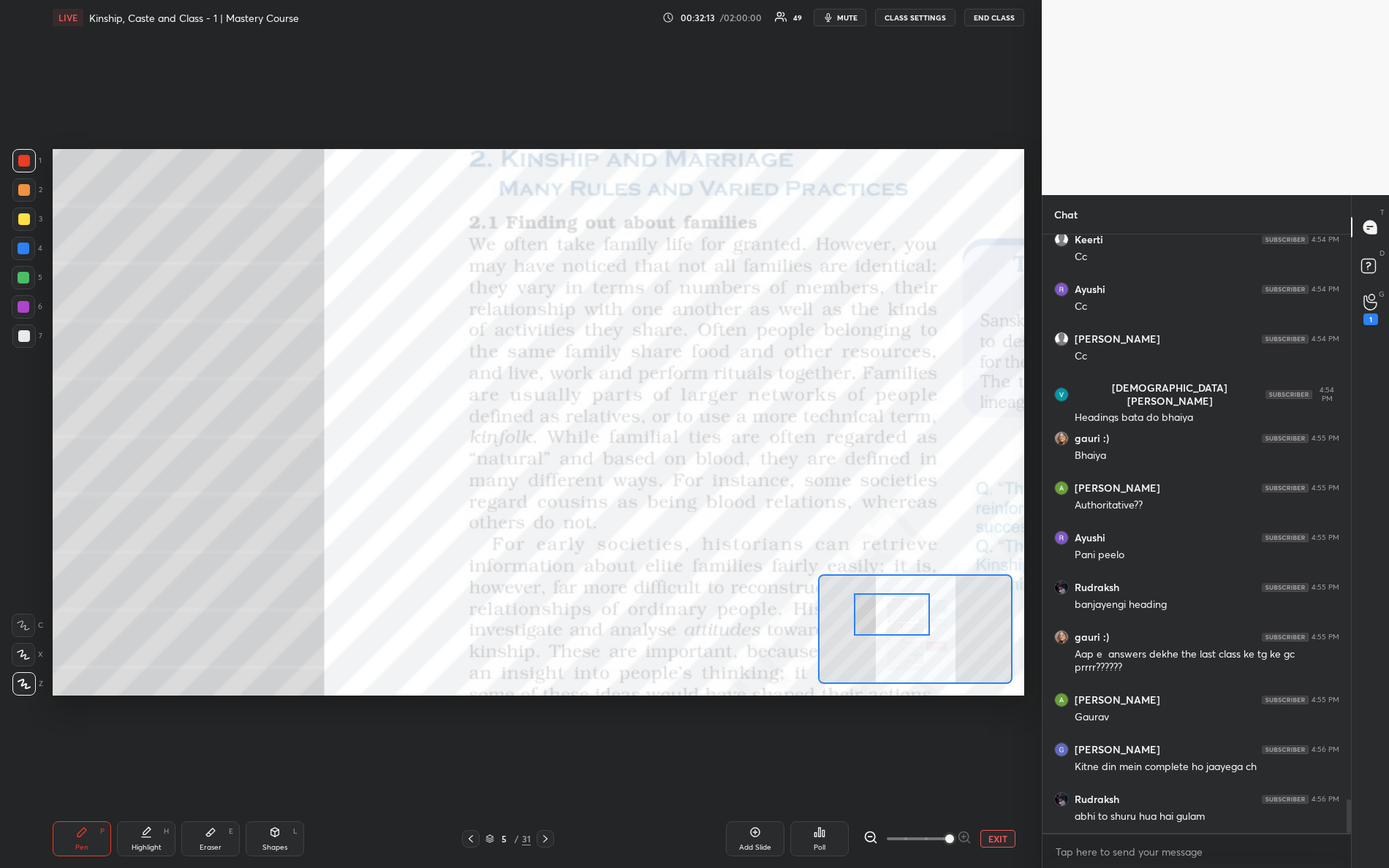
drag, startPoint x: 857, startPoint y: 609, endPoint x: 888, endPoint y: 618, distance: 32.3
click at [889, 619] on div at bounding box center [892, 614] width 77 height 42
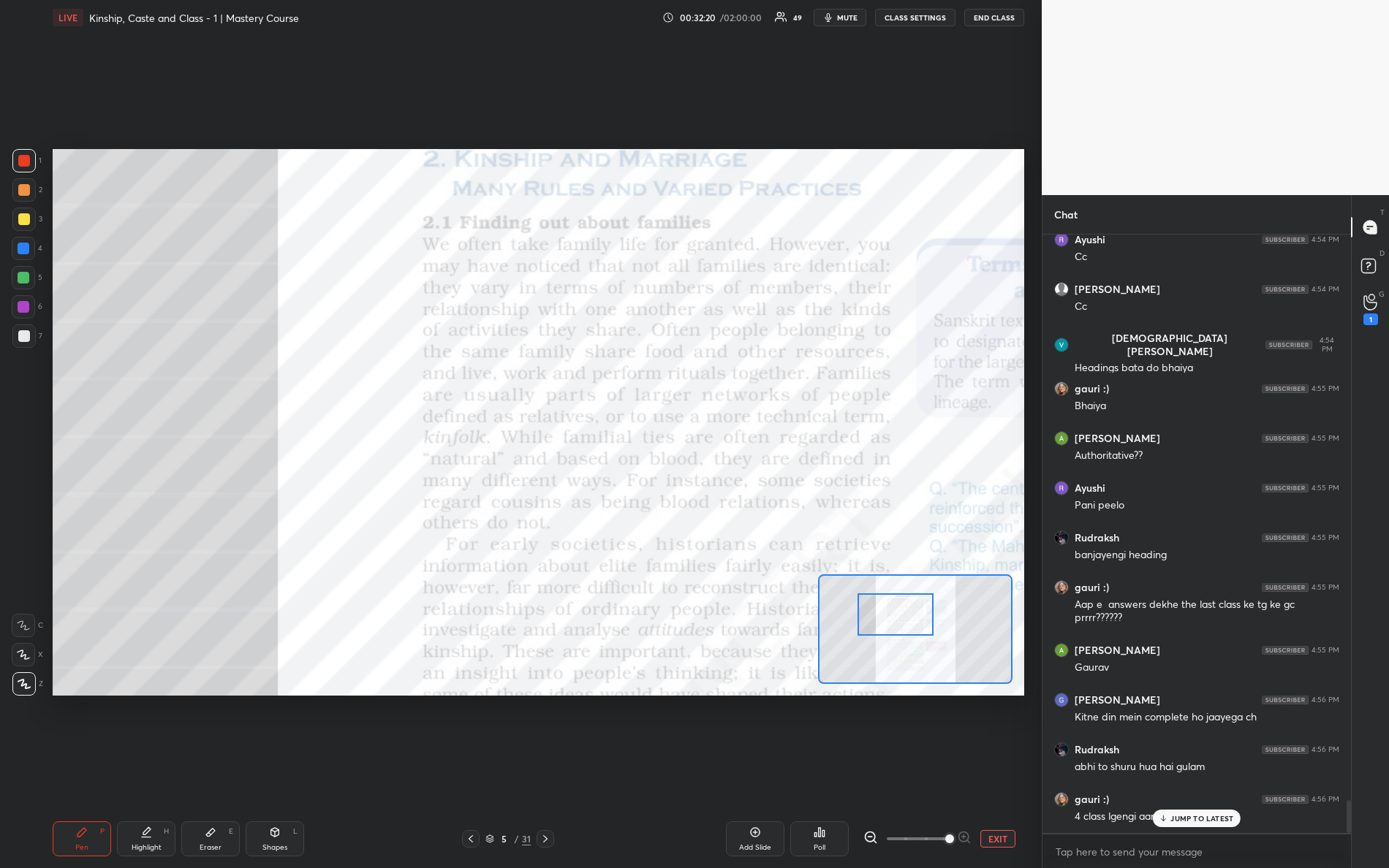
scroll to position [10237, 0]
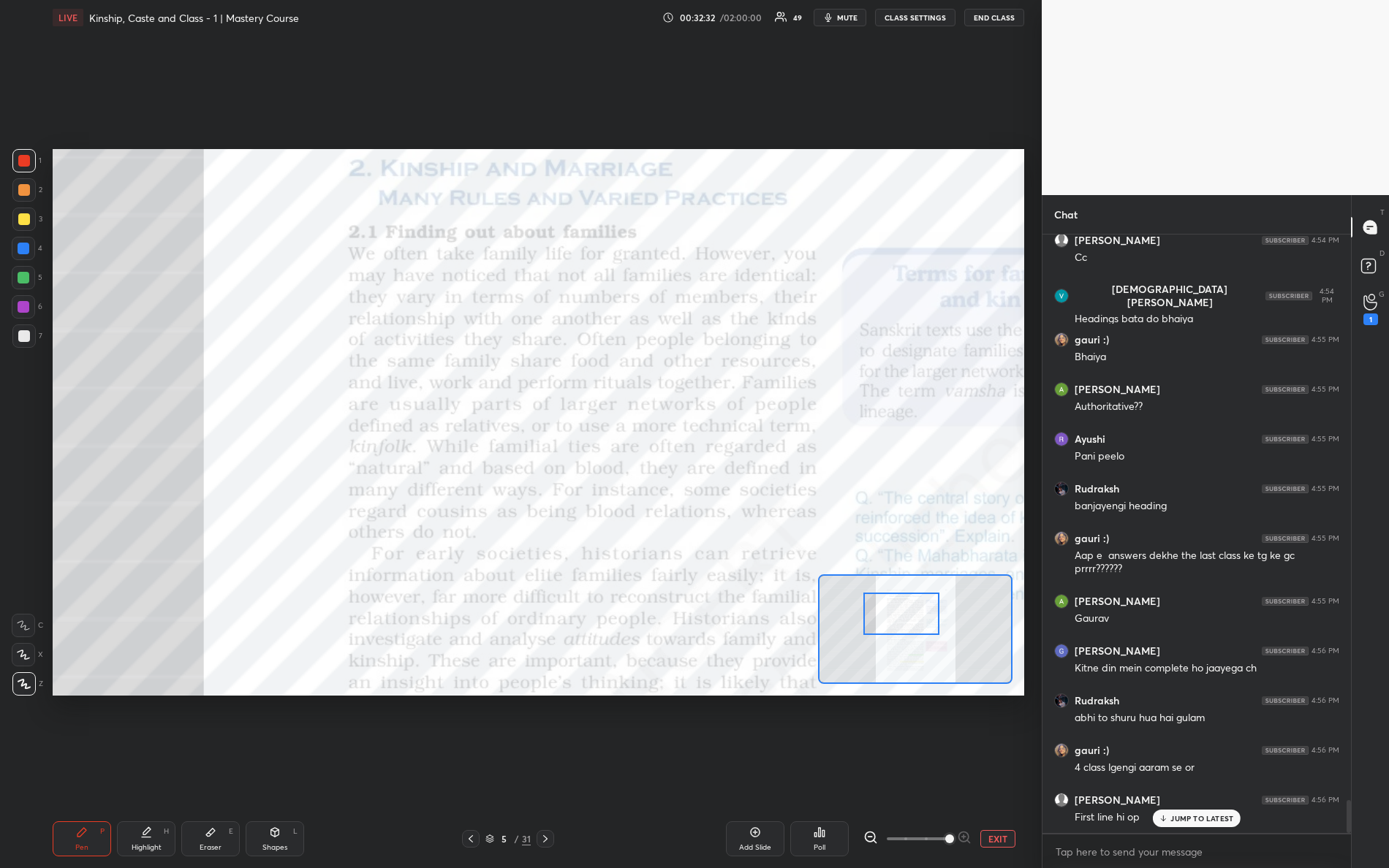
click at [912, 626] on div at bounding box center [902, 614] width 77 height 42
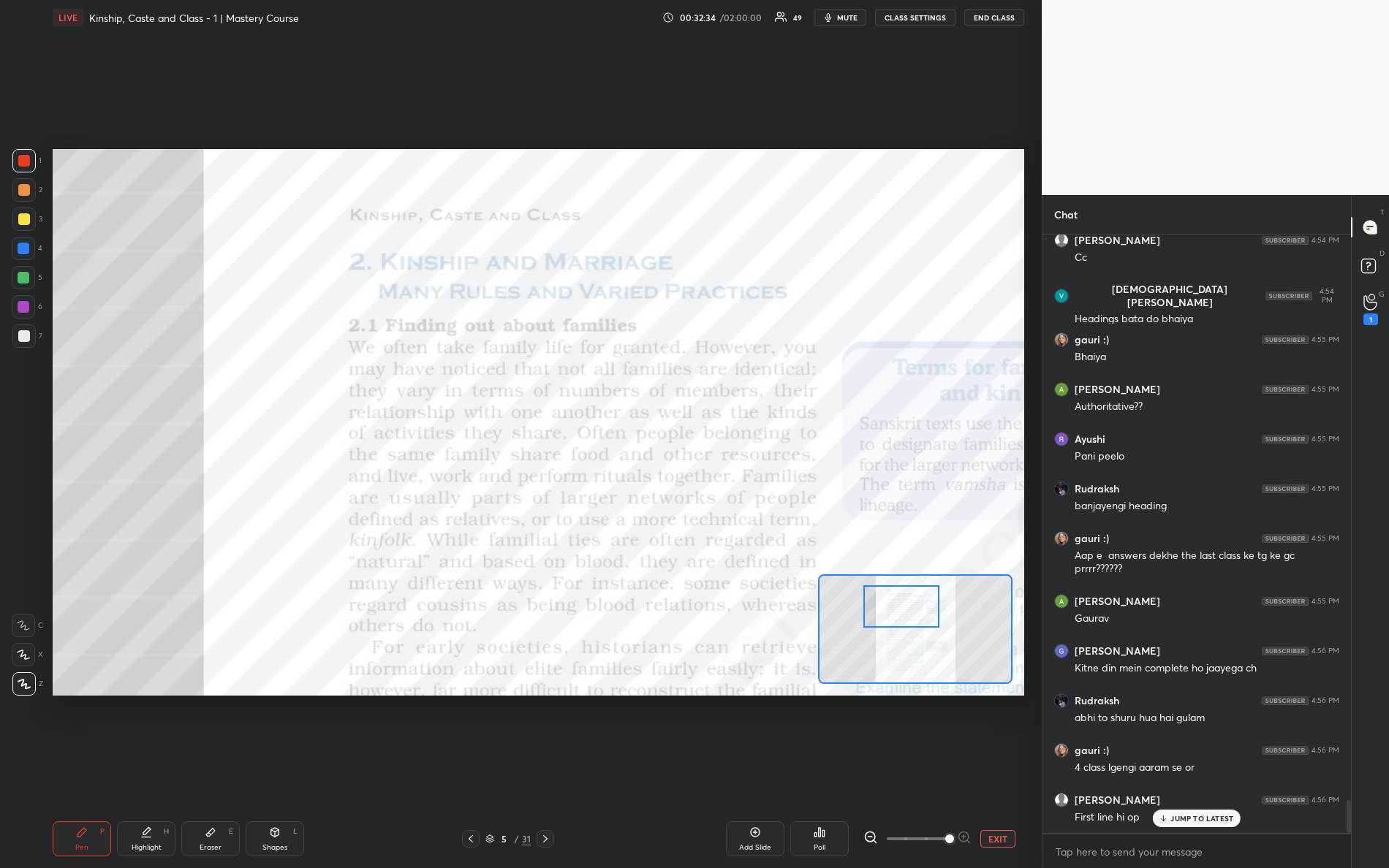
click at [906, 620] on div at bounding box center [902, 606] width 77 height 42
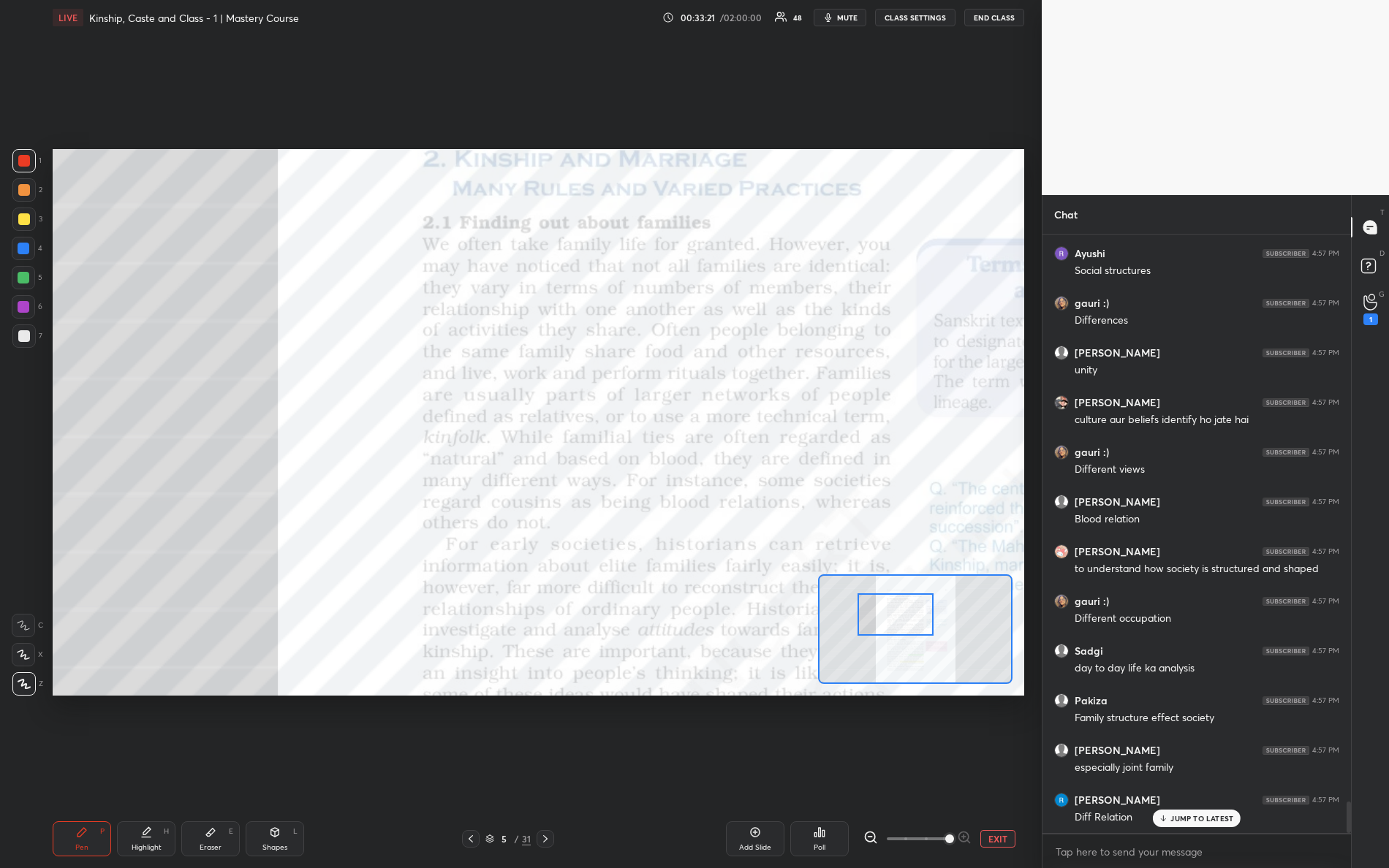
scroll to position [10884, 0]
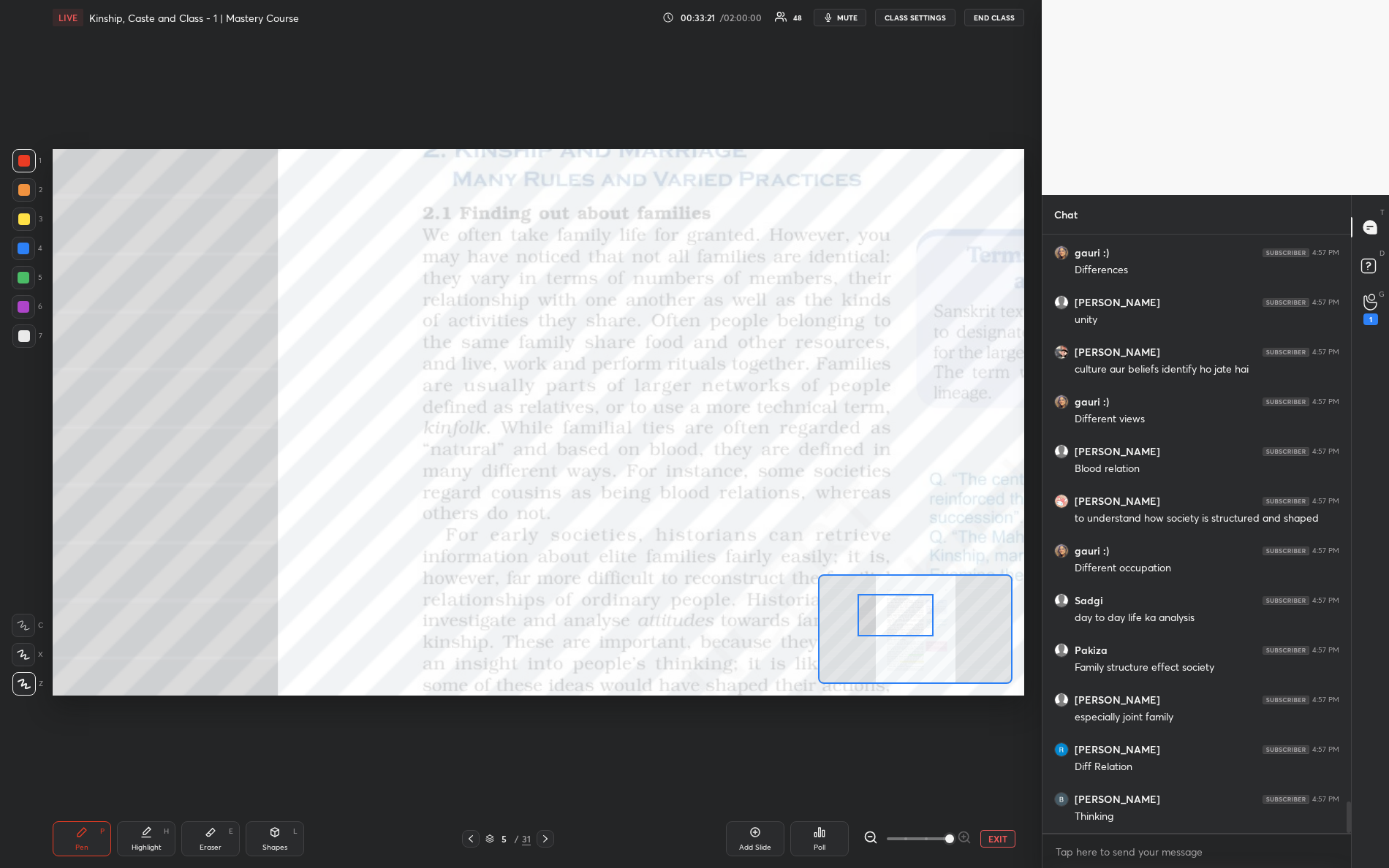
drag, startPoint x: 882, startPoint y: 604, endPoint x: 877, endPoint y: 614, distance: 11.2
click at [877, 614] on div at bounding box center [896, 615] width 77 height 42
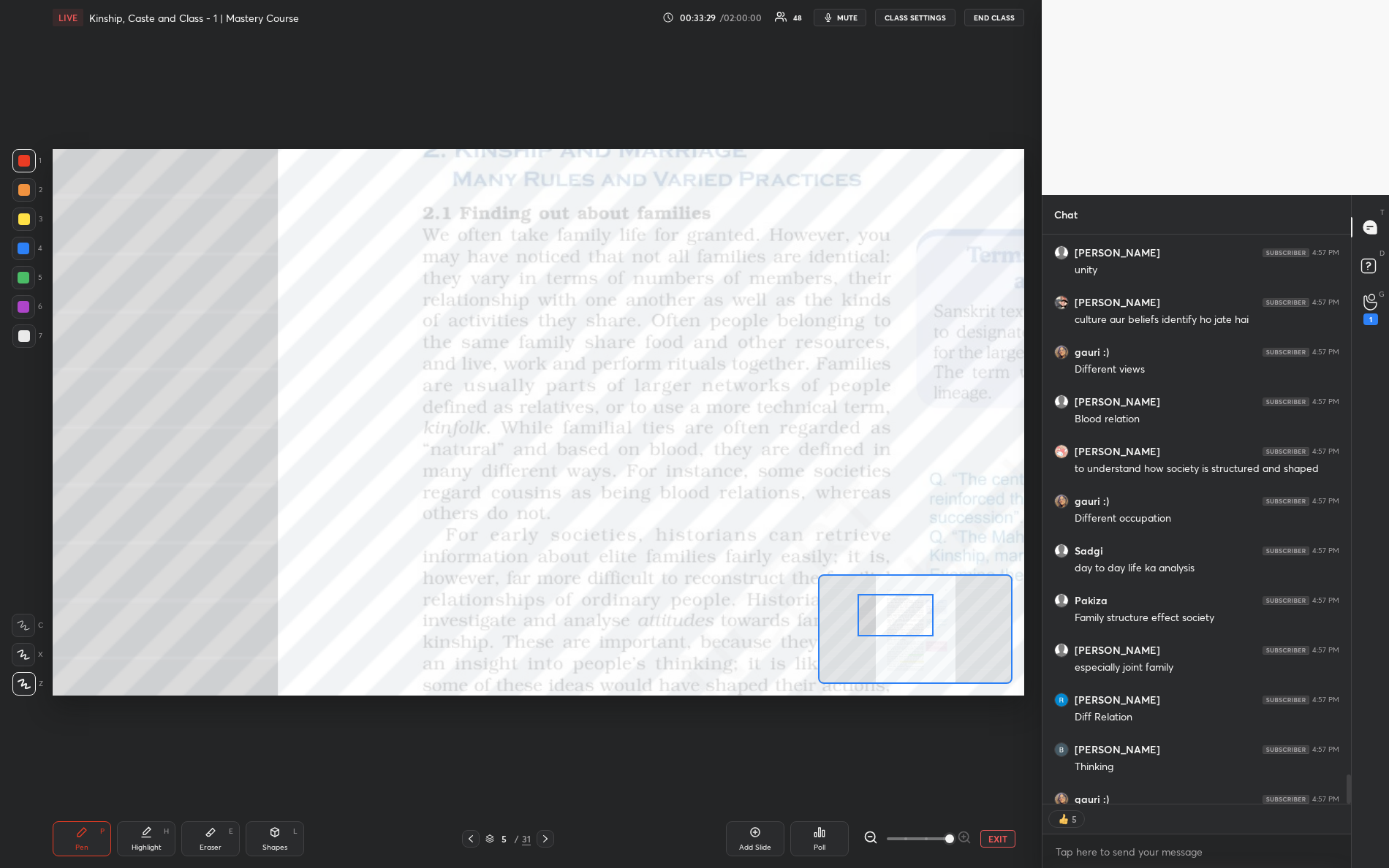
scroll to position [11012, 0]
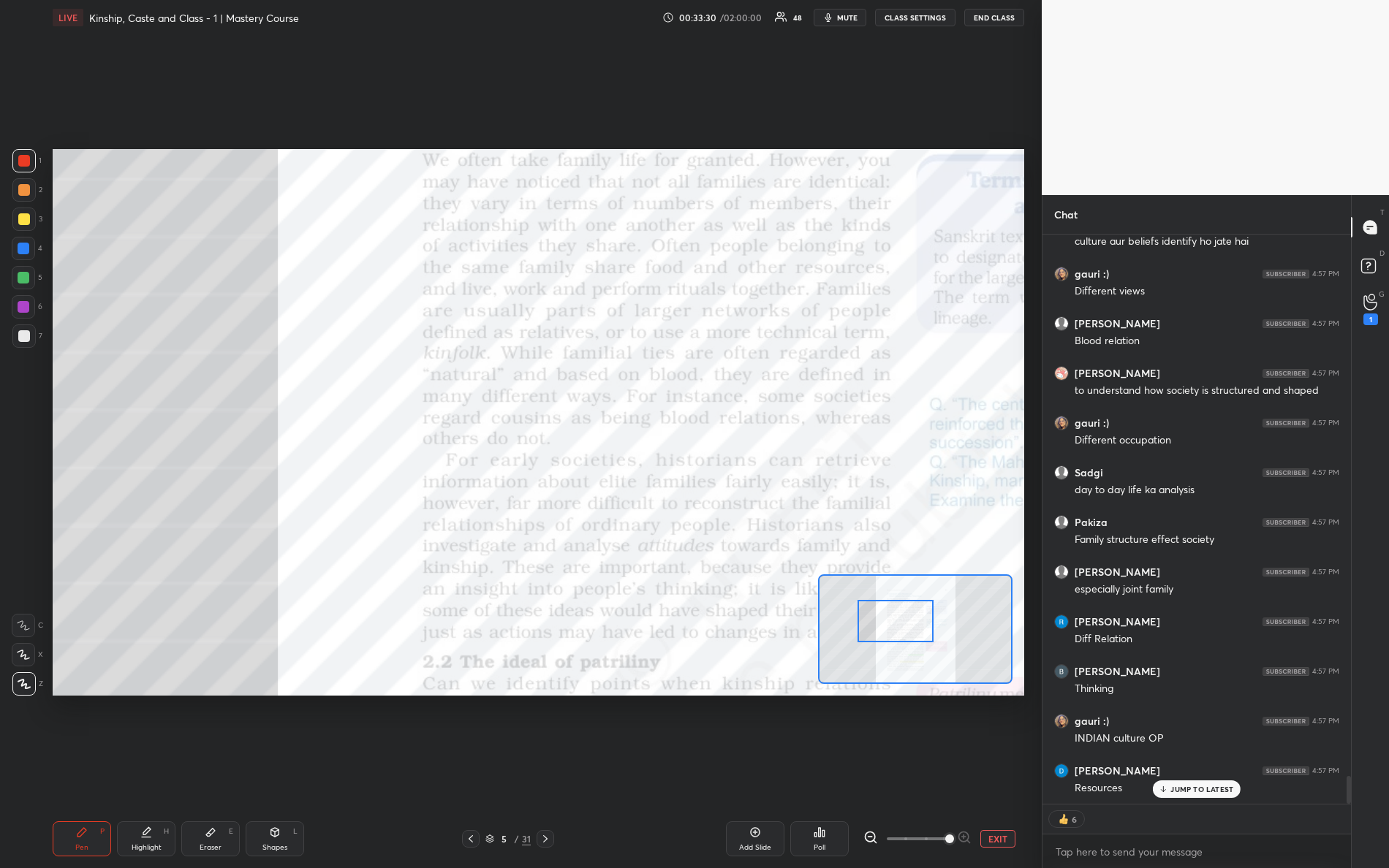
drag, startPoint x: 897, startPoint y: 622, endPoint x: 897, endPoint y: 630, distance: 8.0
click at [898, 629] on div at bounding box center [896, 621] width 77 height 42
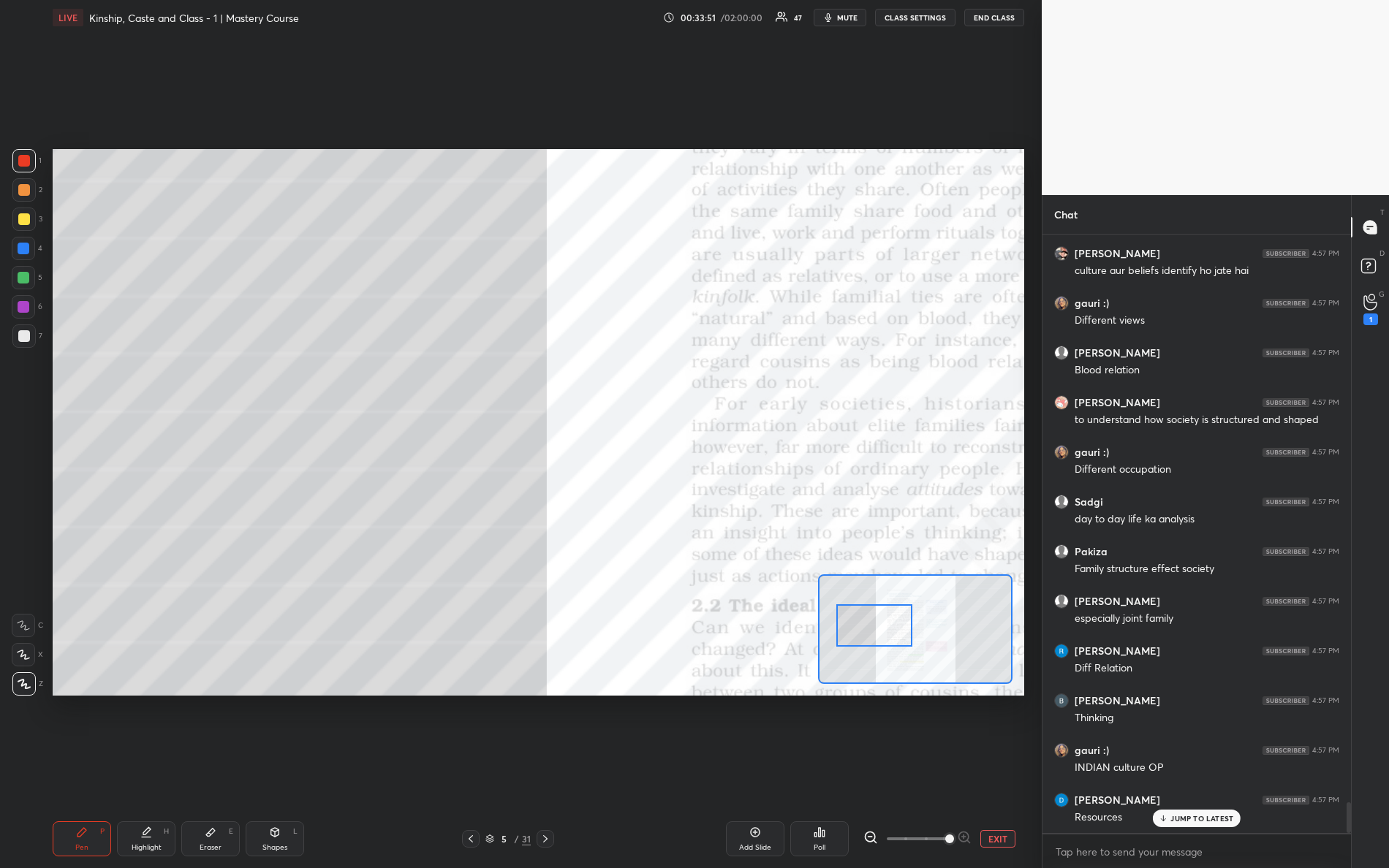
drag, startPoint x: 903, startPoint y: 624, endPoint x: 890, endPoint y: 625, distance: 13.0
click at [890, 625] on div at bounding box center [875, 626] width 77 height 42
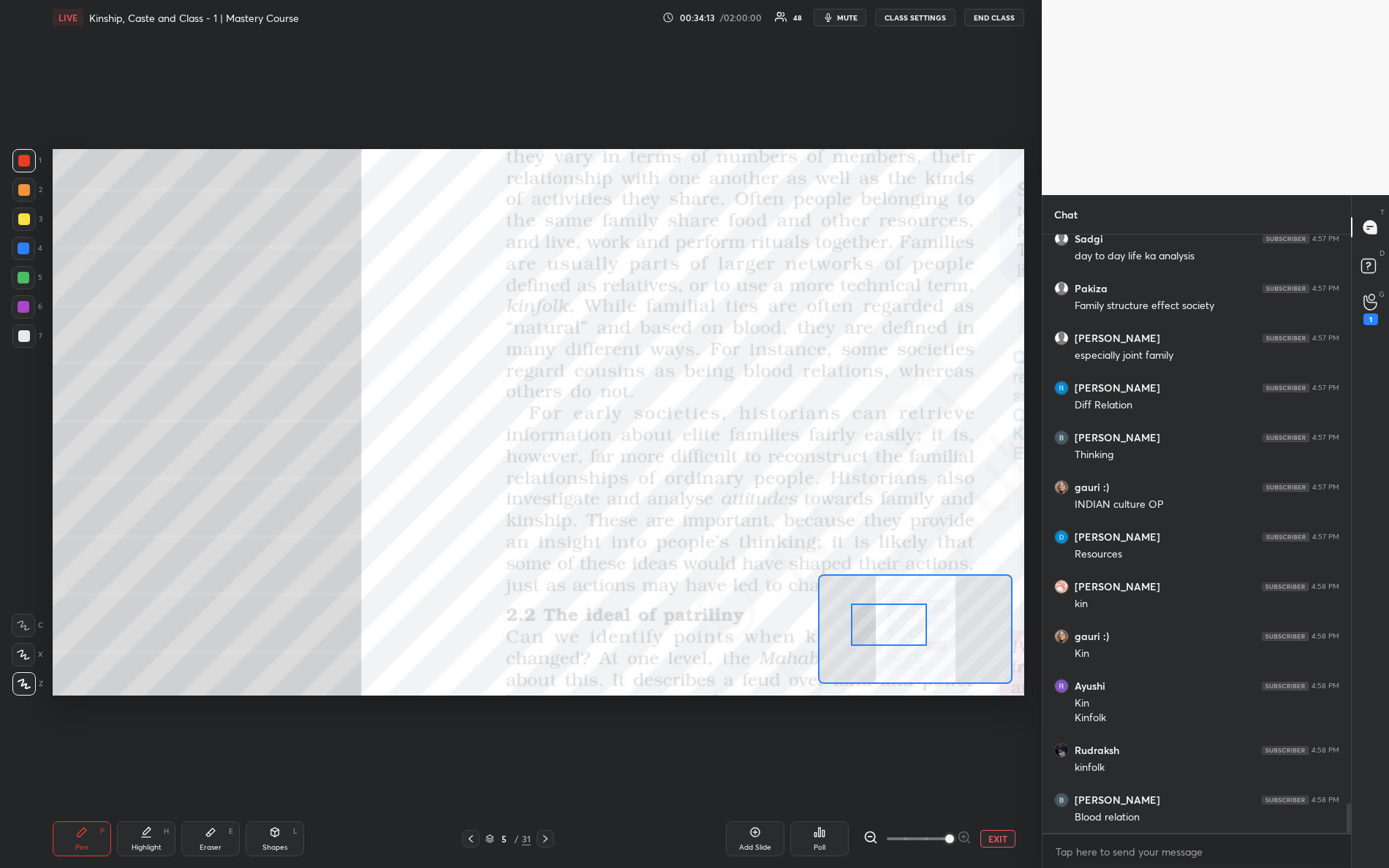
scroll to position [11296, 0]
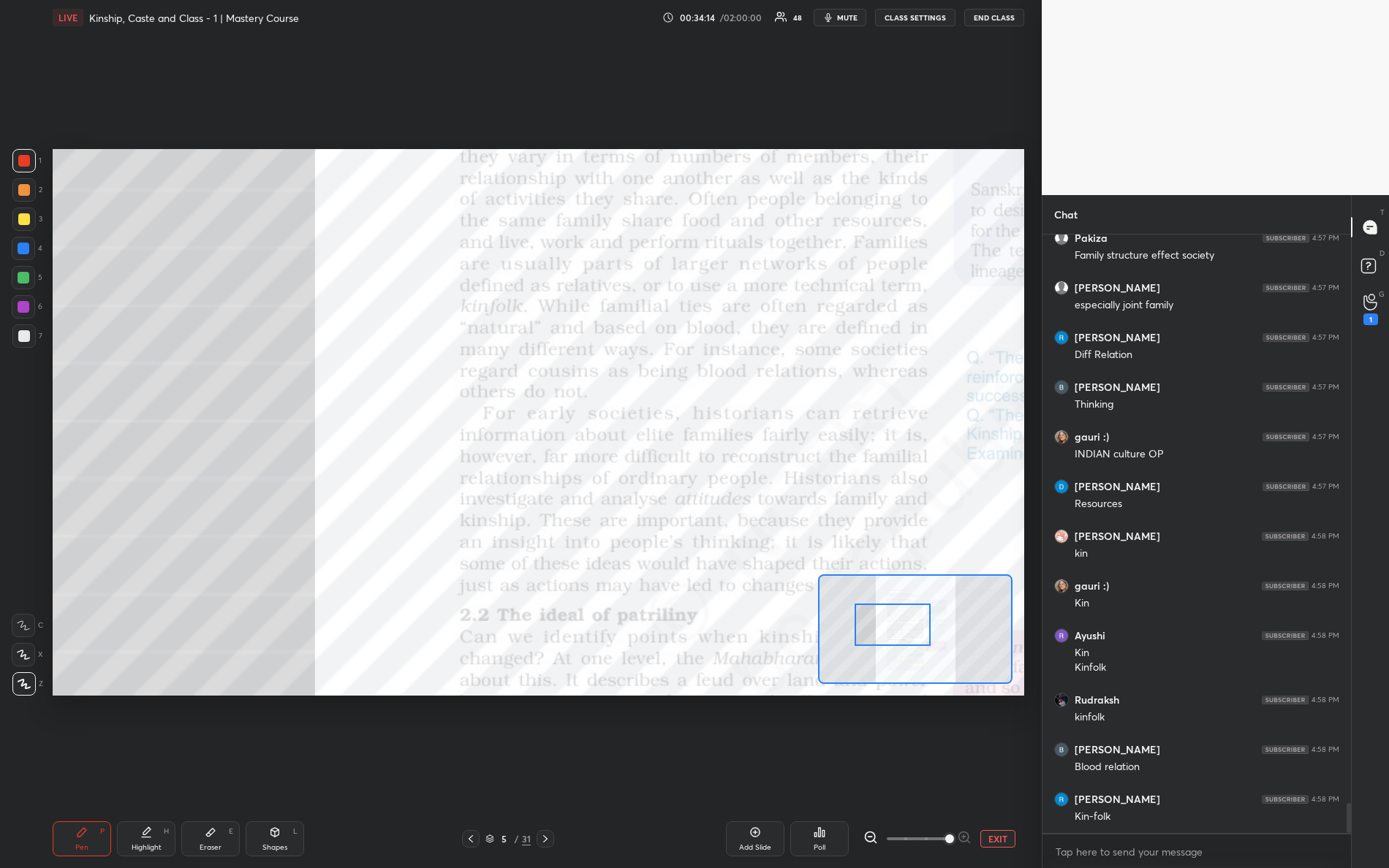
drag, startPoint x: 880, startPoint y: 628, endPoint x: 875, endPoint y: 614, distance: 14.9
click at [895, 627] on div at bounding box center [893, 625] width 77 height 42
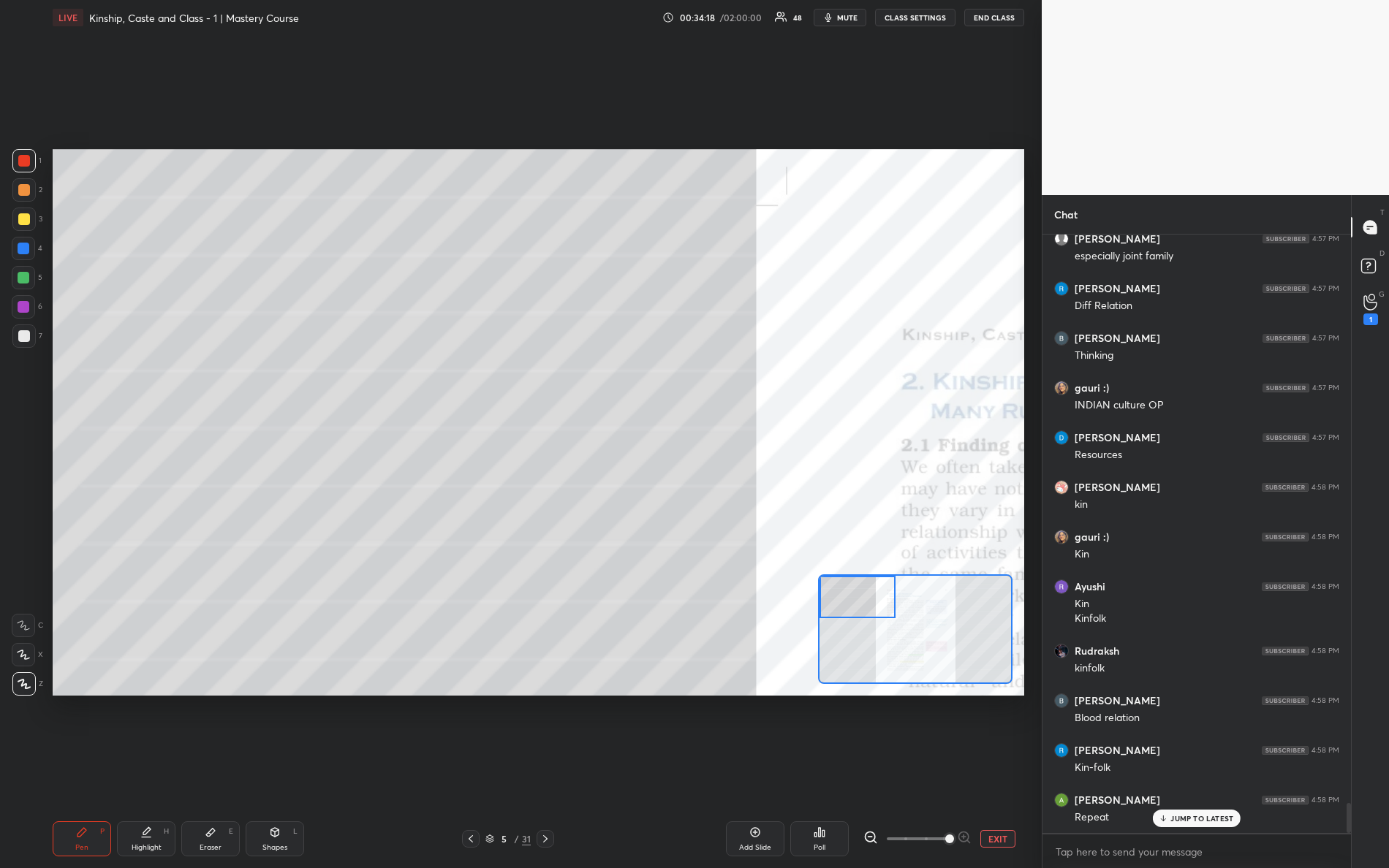
click at [674, 522] on div "Setting up your live class Poll for secs No correct answer Start poll" at bounding box center [538, 422] width 971 height 547
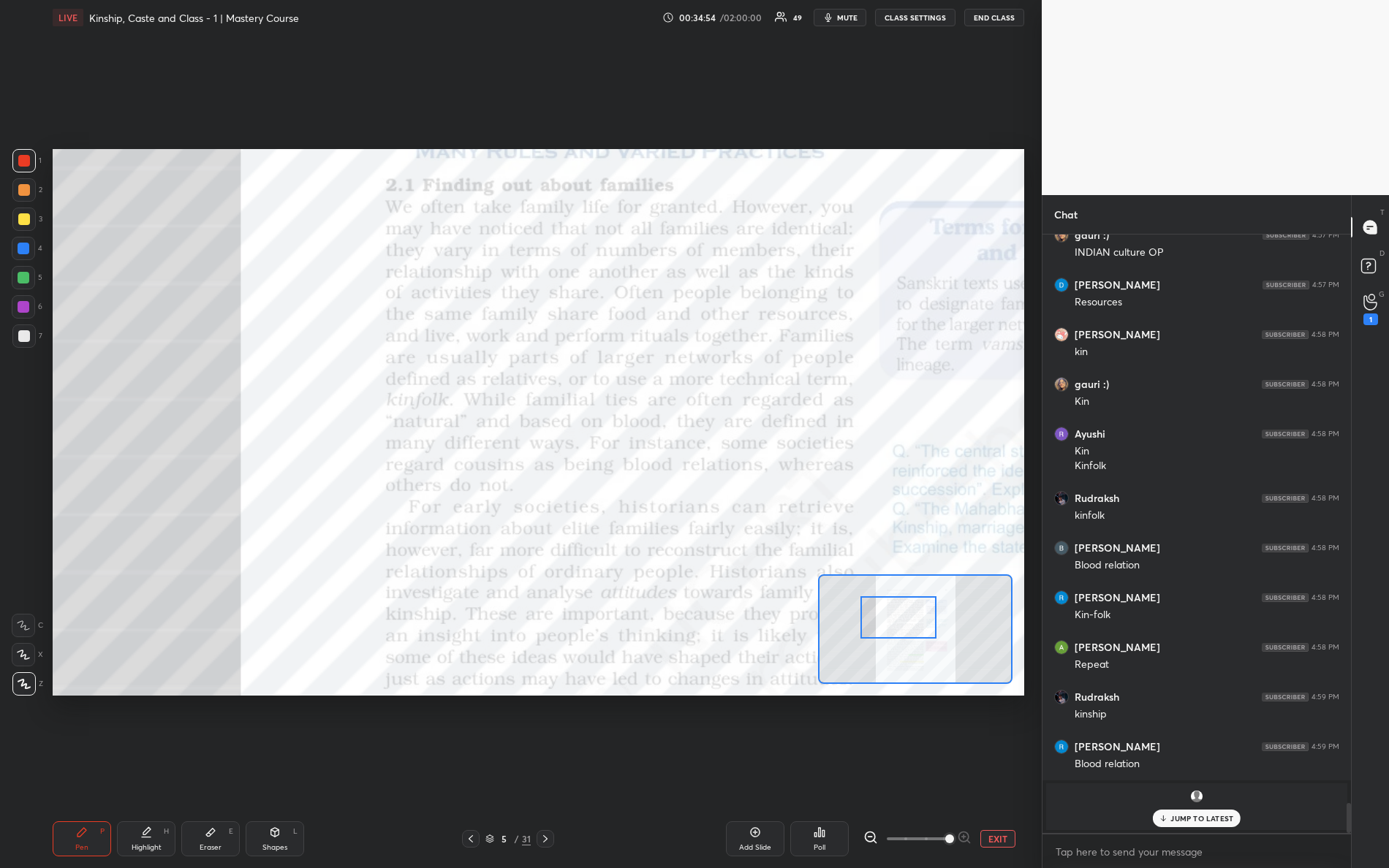
scroll to position [10904, 0]
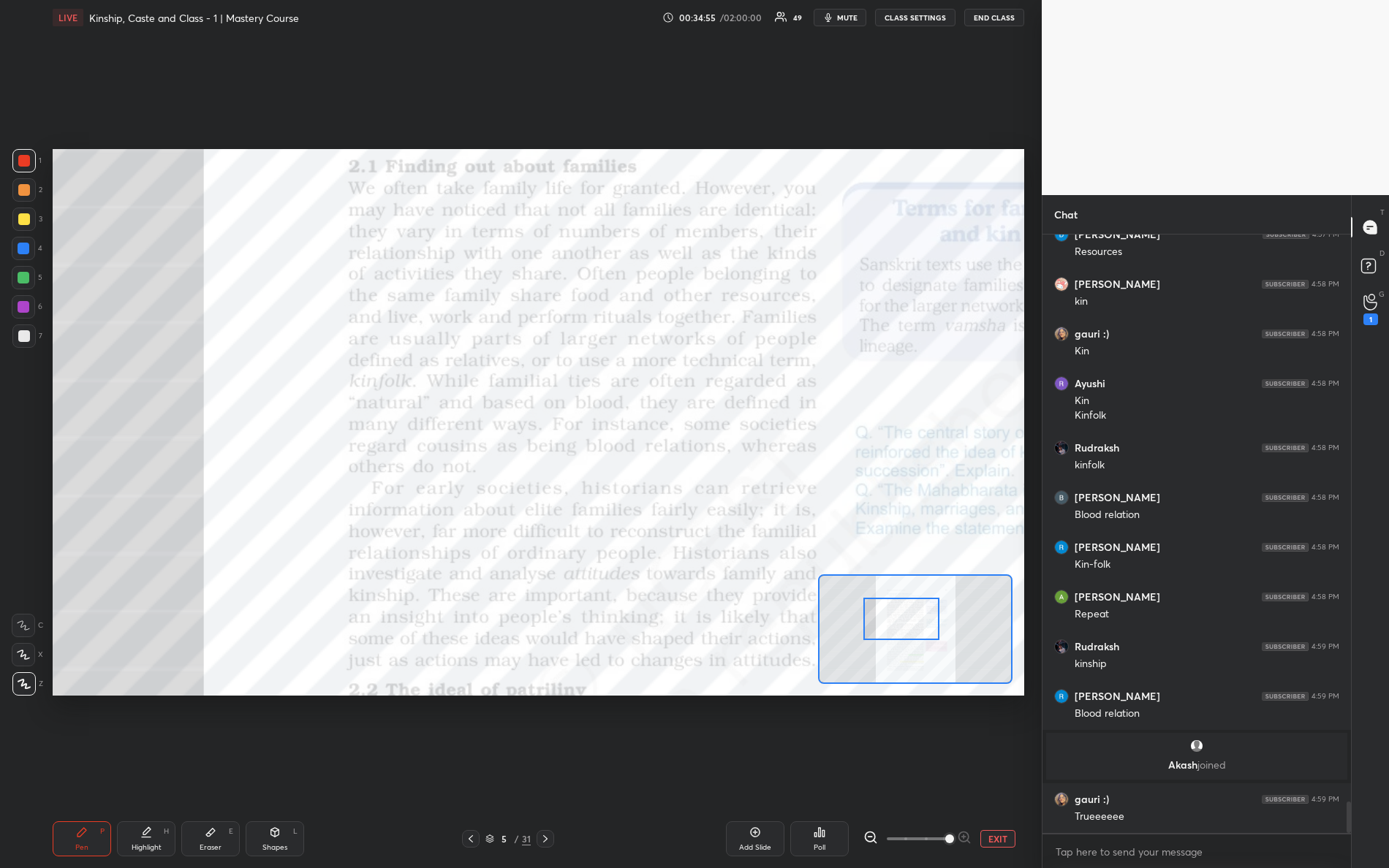
drag, startPoint x: 874, startPoint y: 608, endPoint x: 895, endPoint y: 629, distance: 29.7
click at [904, 624] on div at bounding box center [902, 619] width 77 height 42
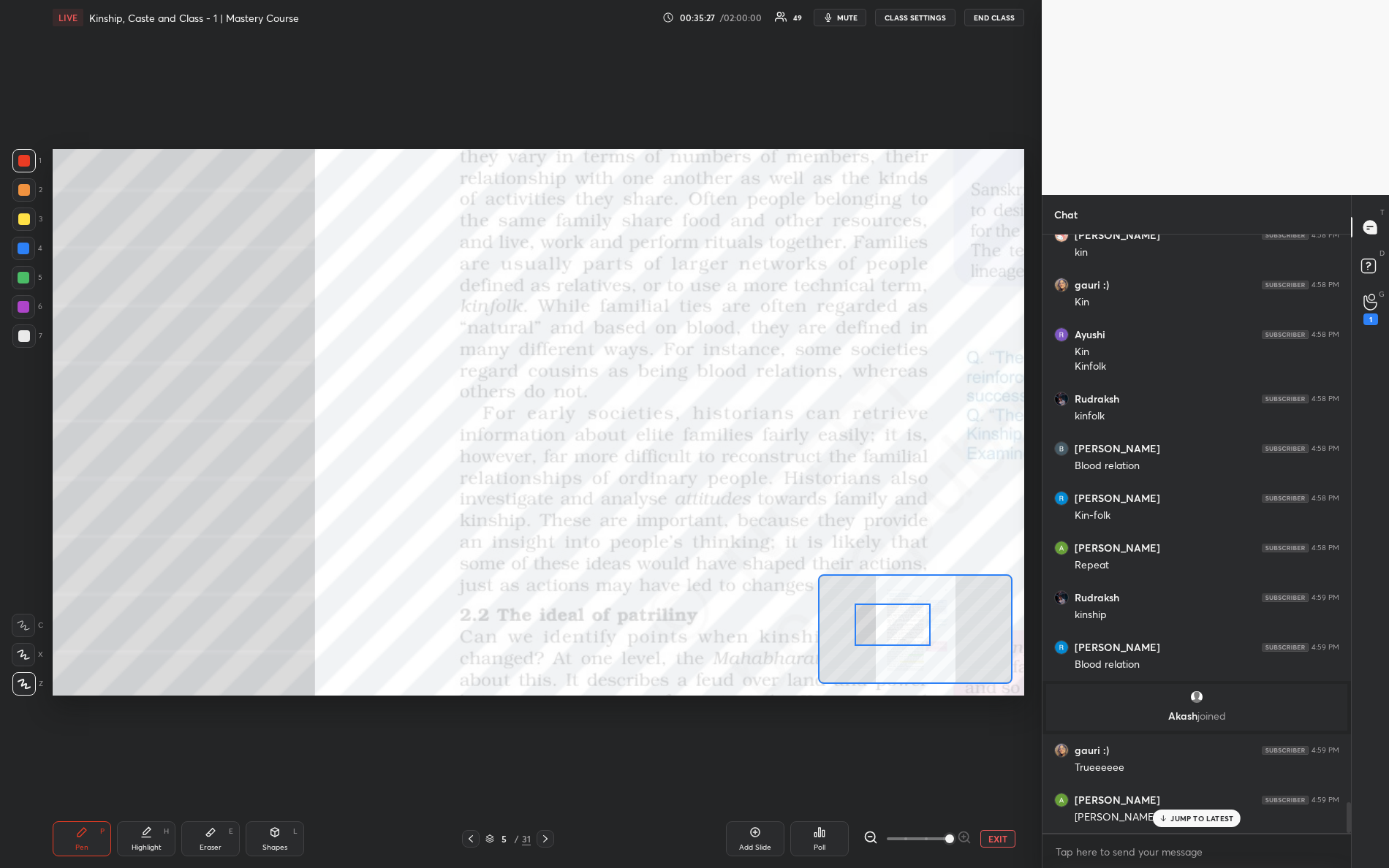
drag, startPoint x: 883, startPoint y: 622, endPoint x: 874, endPoint y: 611, distance: 14.2
click at [875, 629] on div at bounding box center [893, 625] width 77 height 42
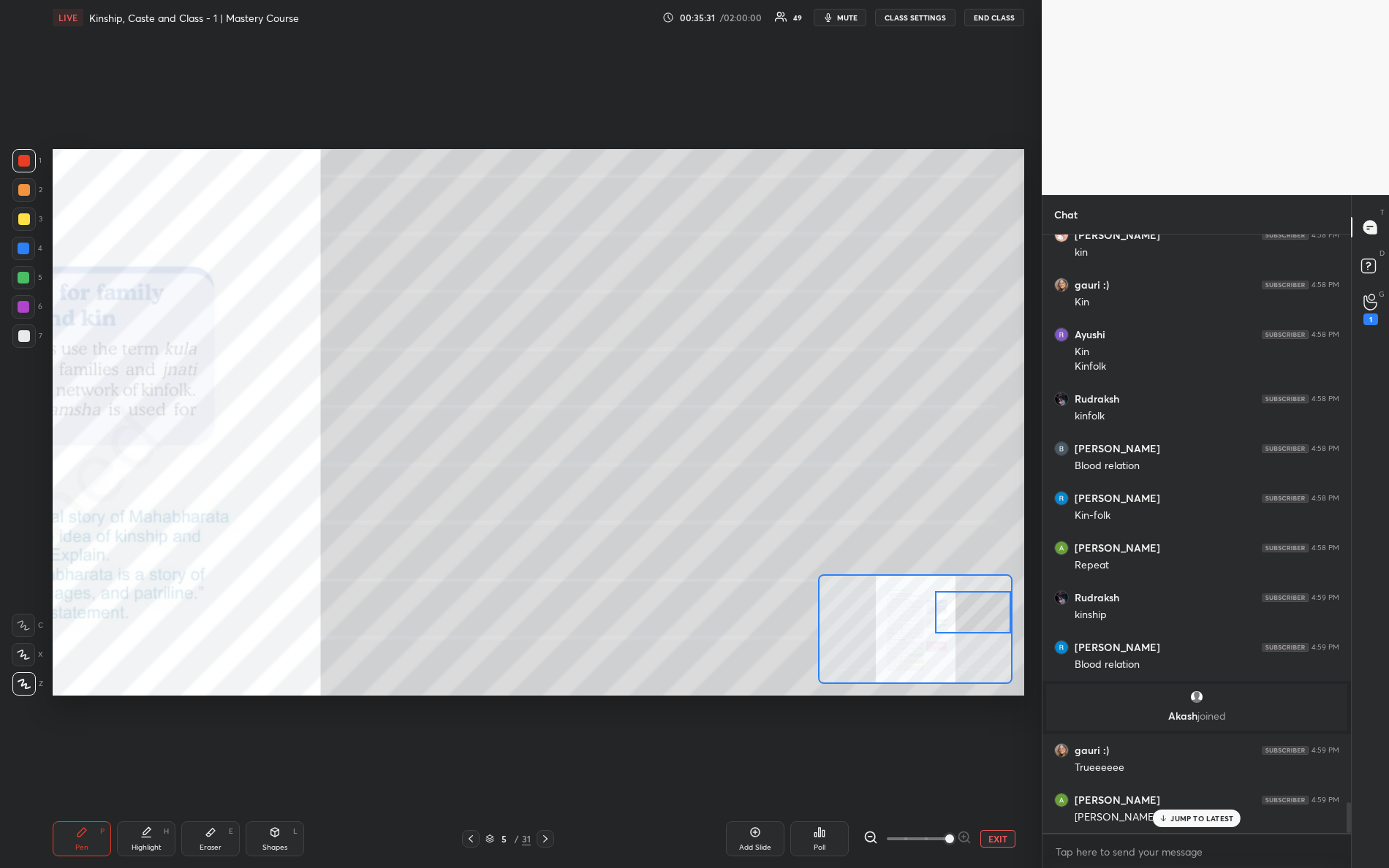
drag, startPoint x: 898, startPoint y: 631, endPoint x: 1002, endPoint y: 612, distance: 105.7
click at [1006, 614] on div at bounding box center [973, 613] width 77 height 42
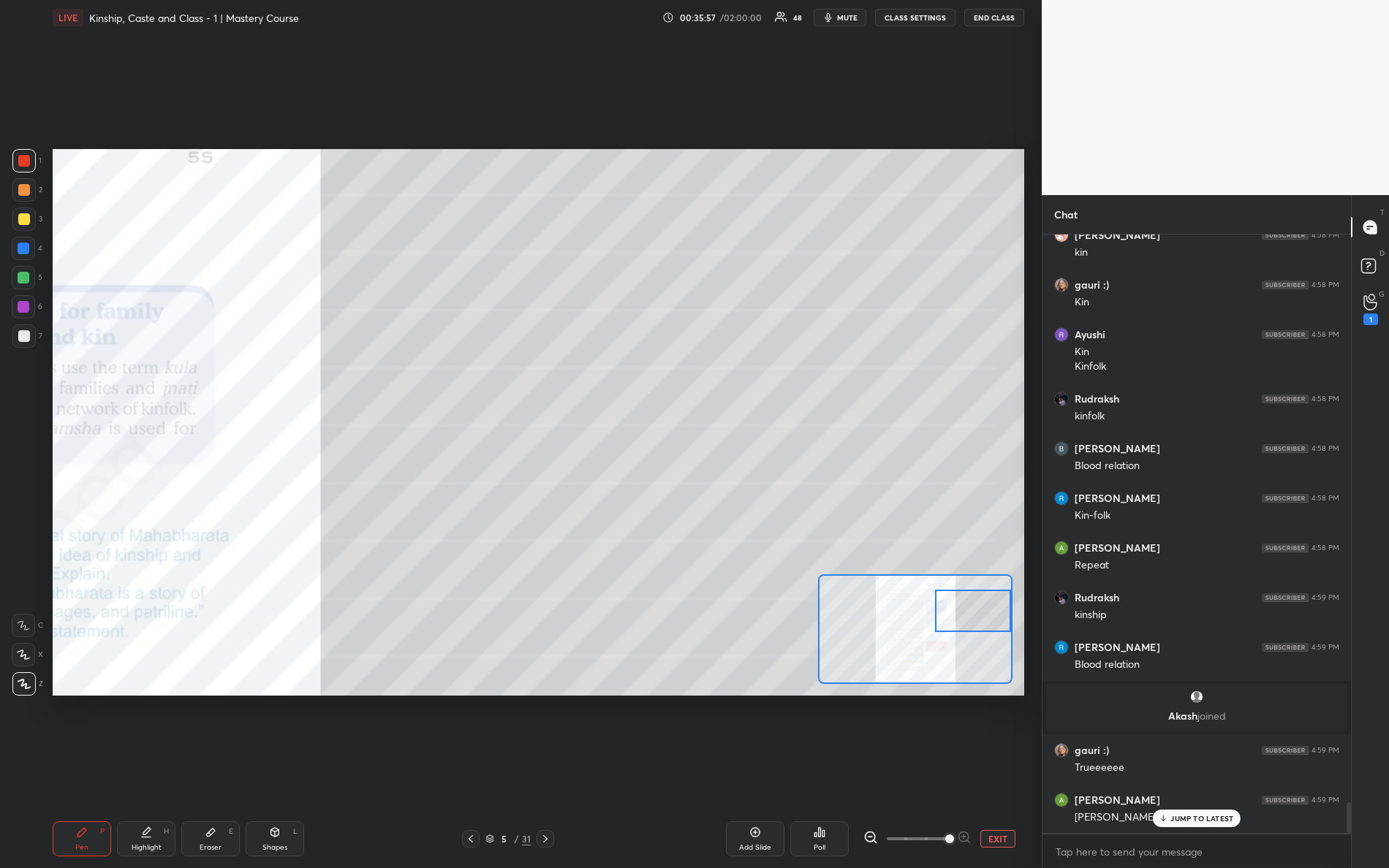
scroll to position [11004, 0]
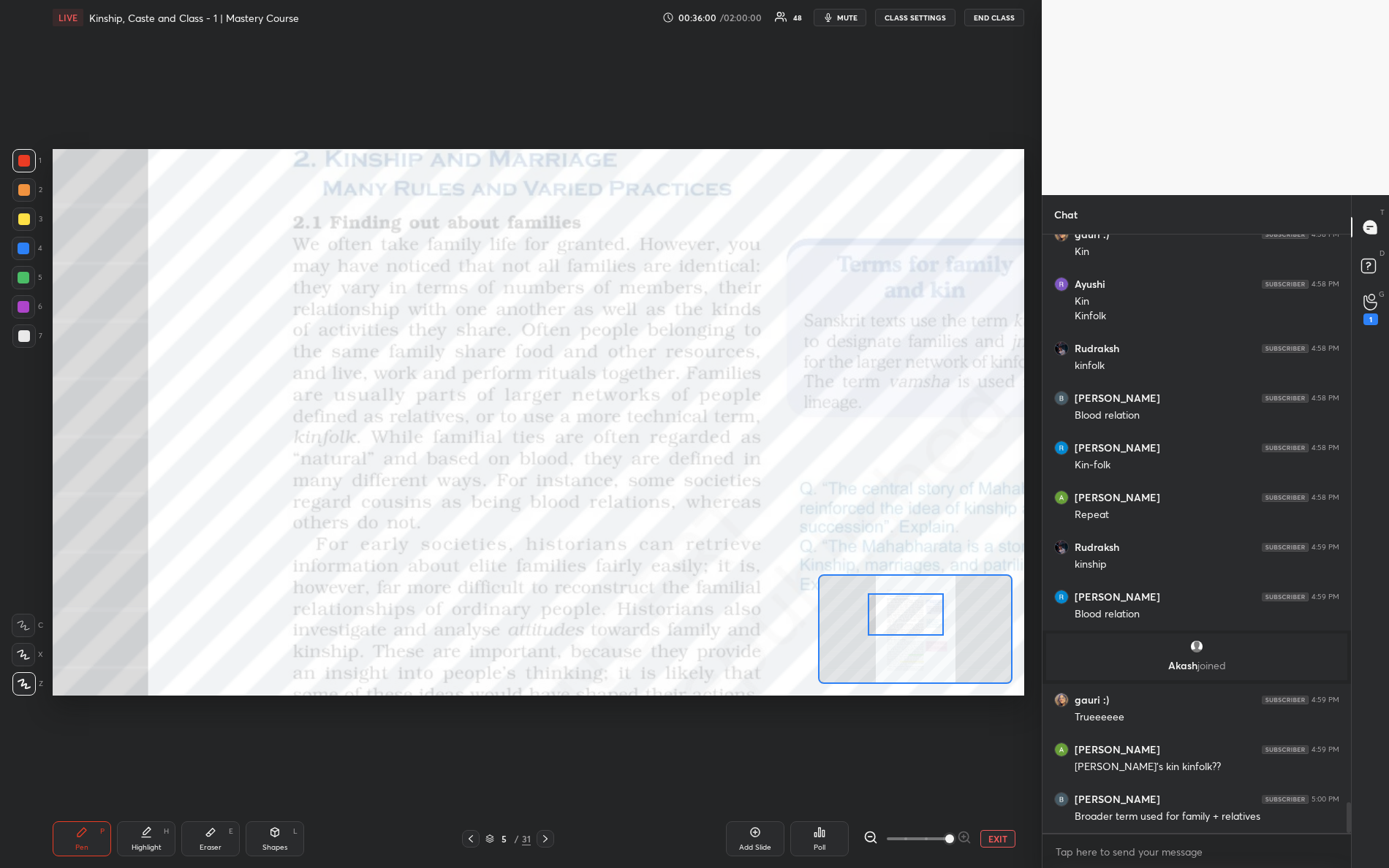
drag, startPoint x: 981, startPoint y: 631, endPoint x: 902, endPoint y: 627, distance: 79.1
click at [914, 635] on div at bounding box center [906, 614] width 77 height 42
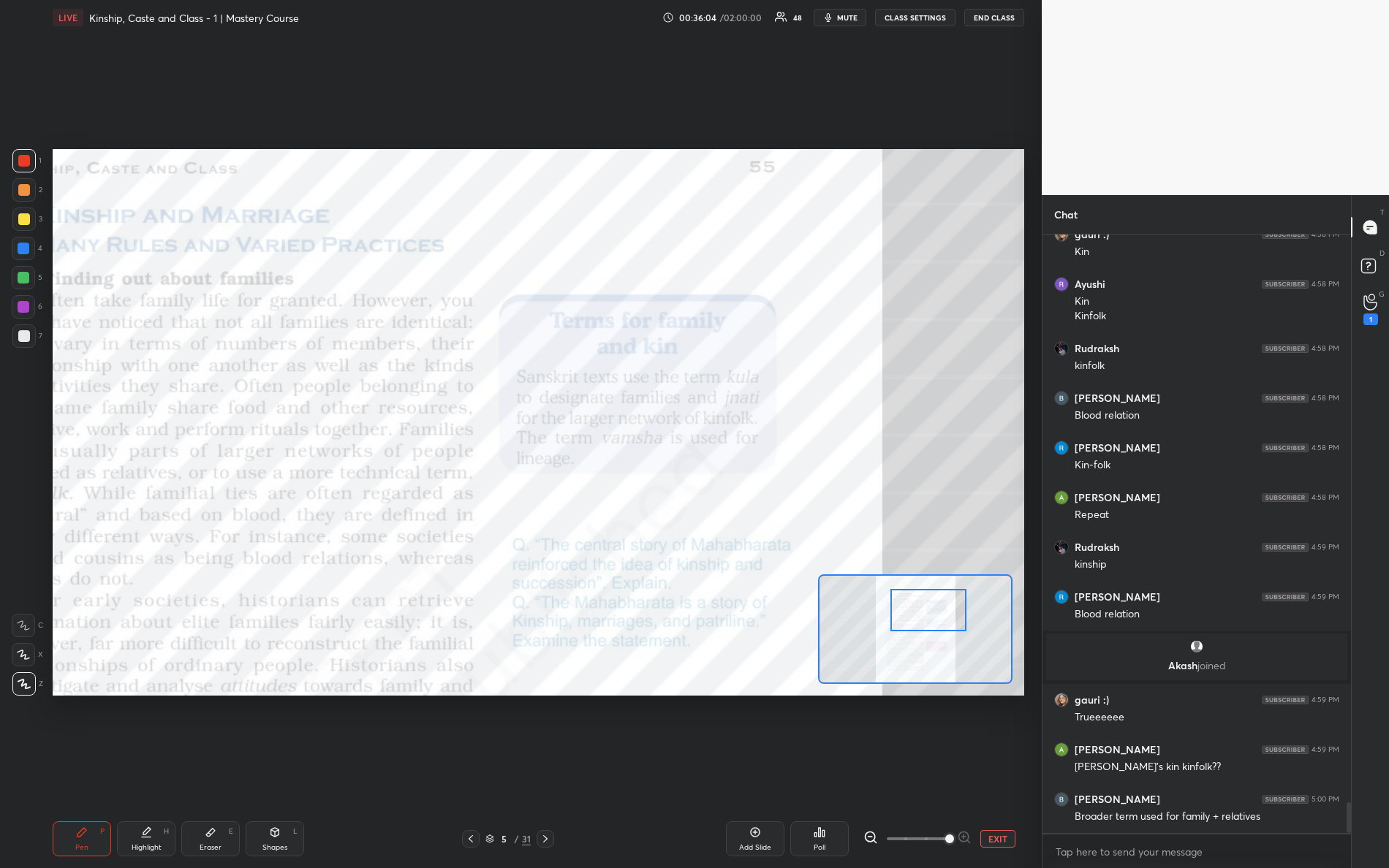
drag, startPoint x: 921, startPoint y: 622, endPoint x: 944, endPoint y: 622, distance: 23.0
click at [945, 622] on div at bounding box center [928, 610] width 77 height 42
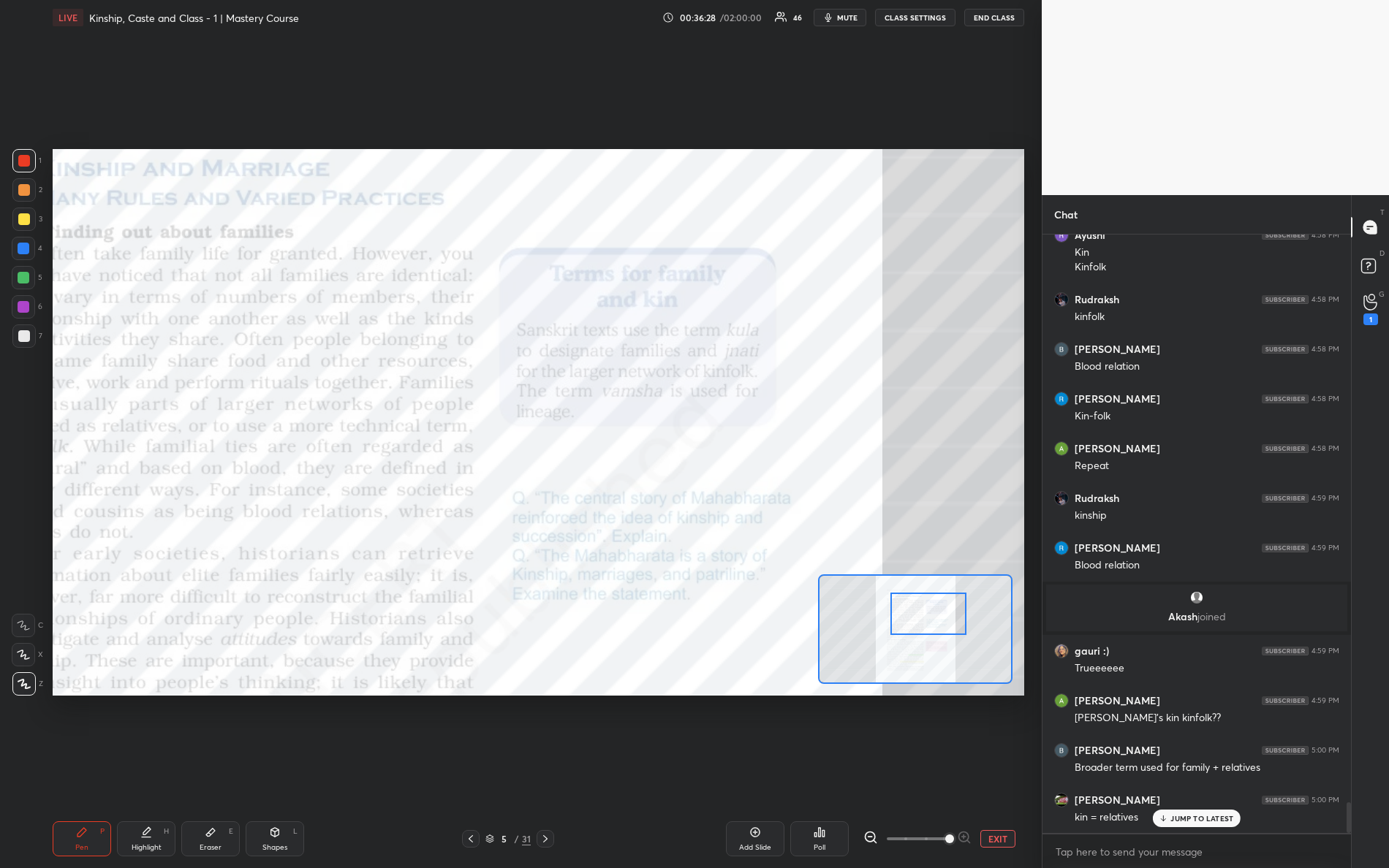
scroll to position [11103, 0]
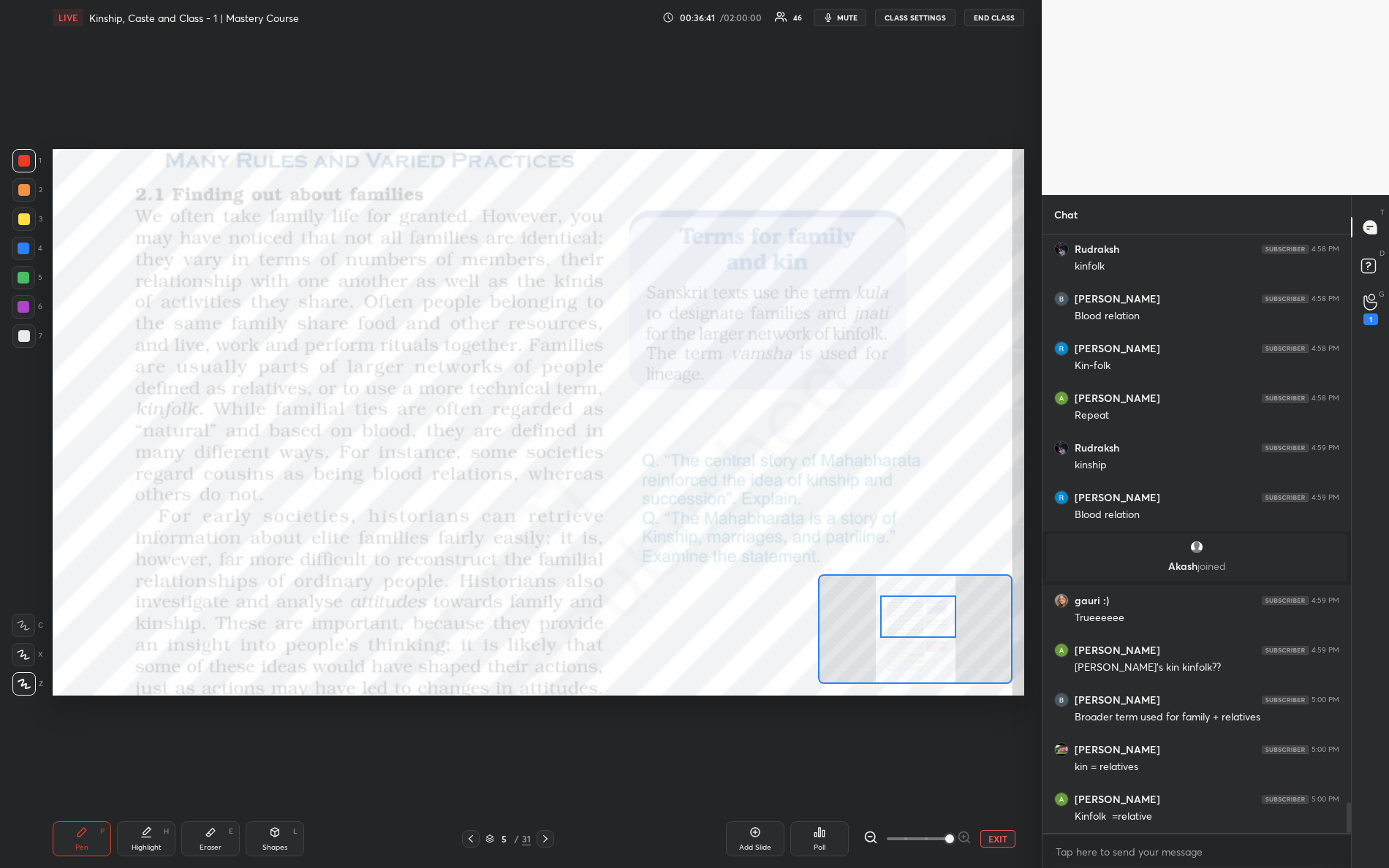
drag, startPoint x: 932, startPoint y: 630, endPoint x: 908, endPoint y: 605, distance: 34.7
click at [920, 632] on div at bounding box center [919, 617] width 77 height 42
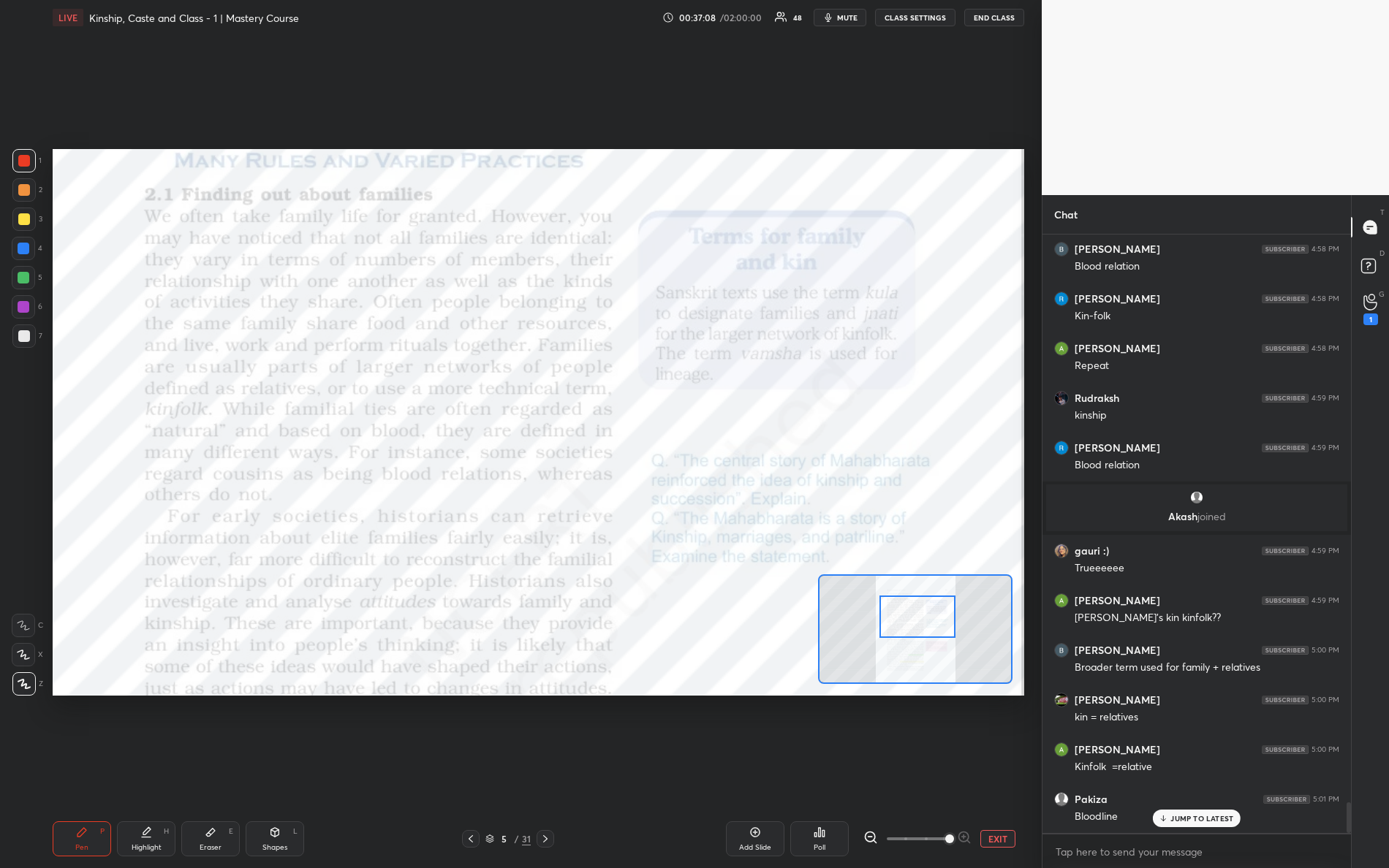
scroll to position [11202, 0]
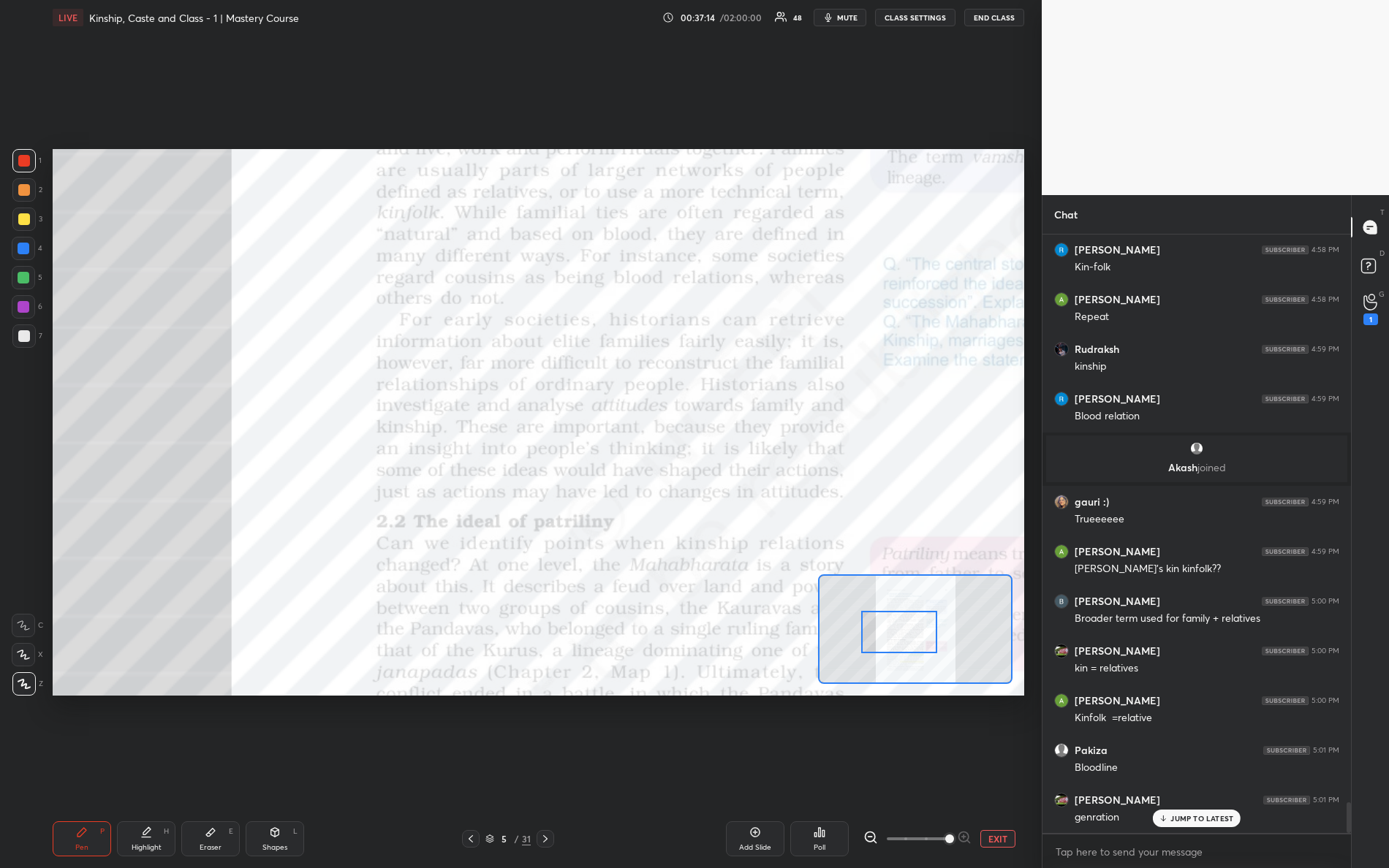
drag, startPoint x: 911, startPoint y: 624, endPoint x: 875, endPoint y: 639, distance: 39.0
click at [893, 639] on div at bounding box center [899, 632] width 77 height 42
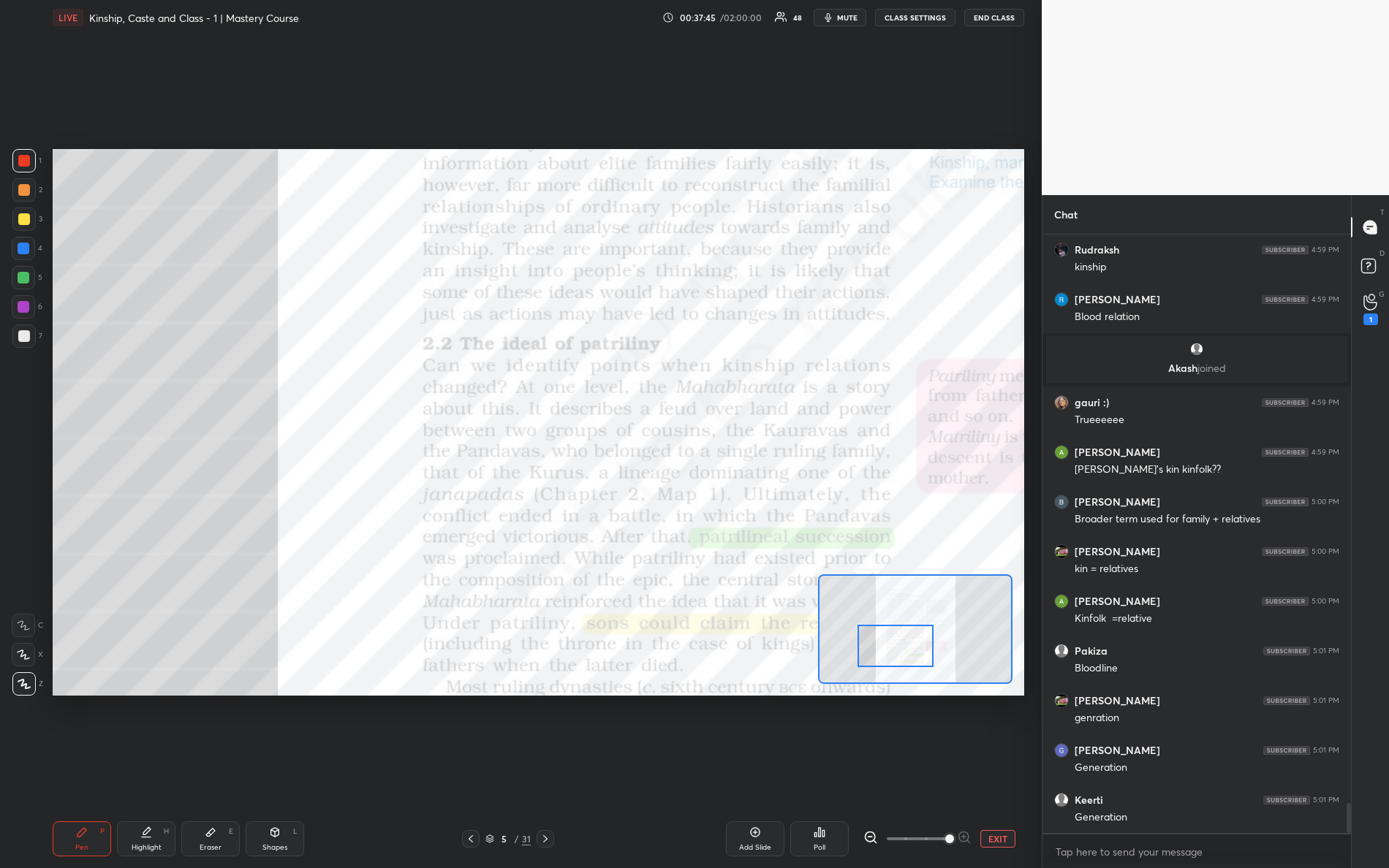
scroll to position [11351, 0]
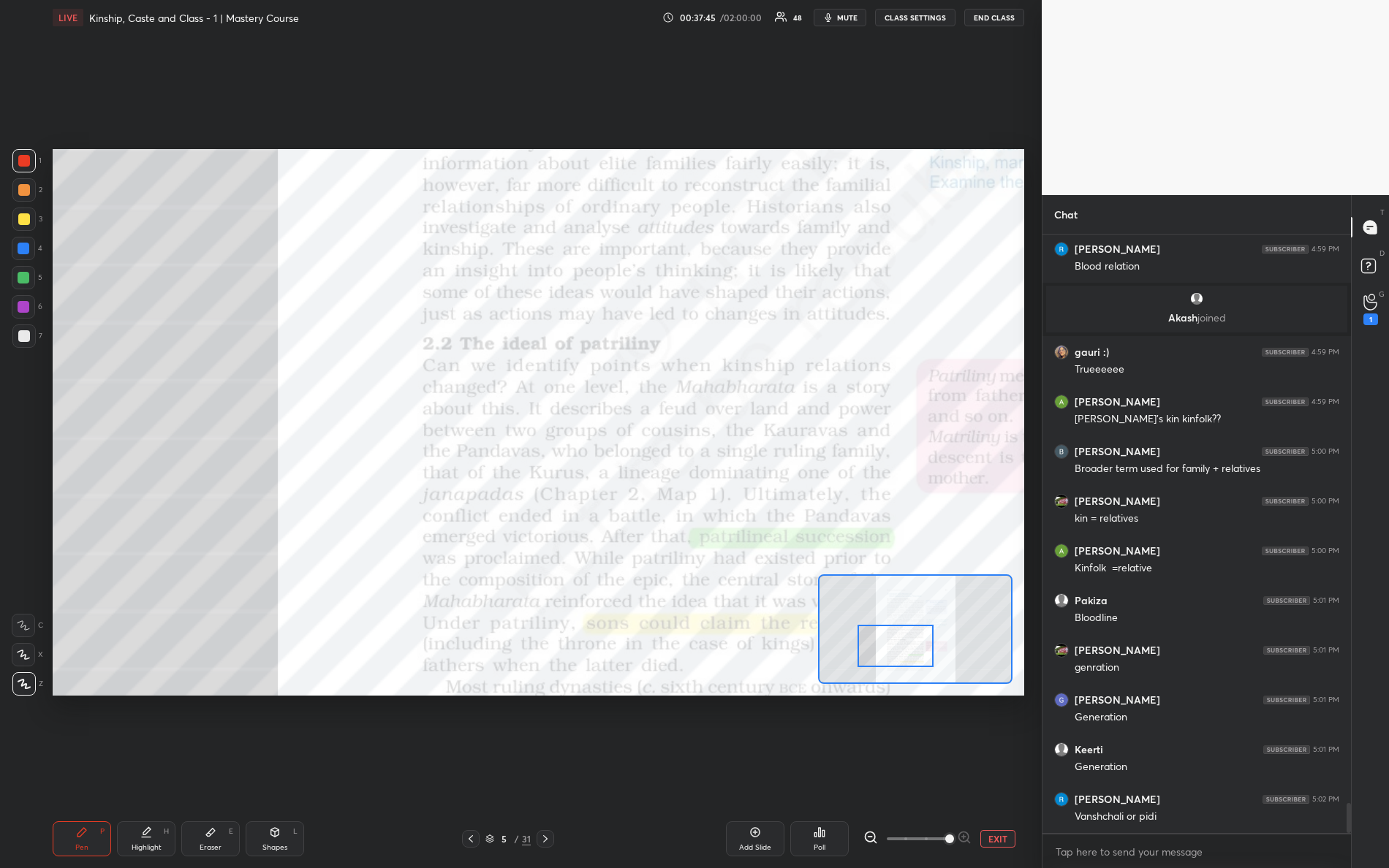
drag, startPoint x: 915, startPoint y: 633, endPoint x: 914, endPoint y: 644, distance: 11.0
click at [914, 645] on div at bounding box center [896, 646] width 77 height 42
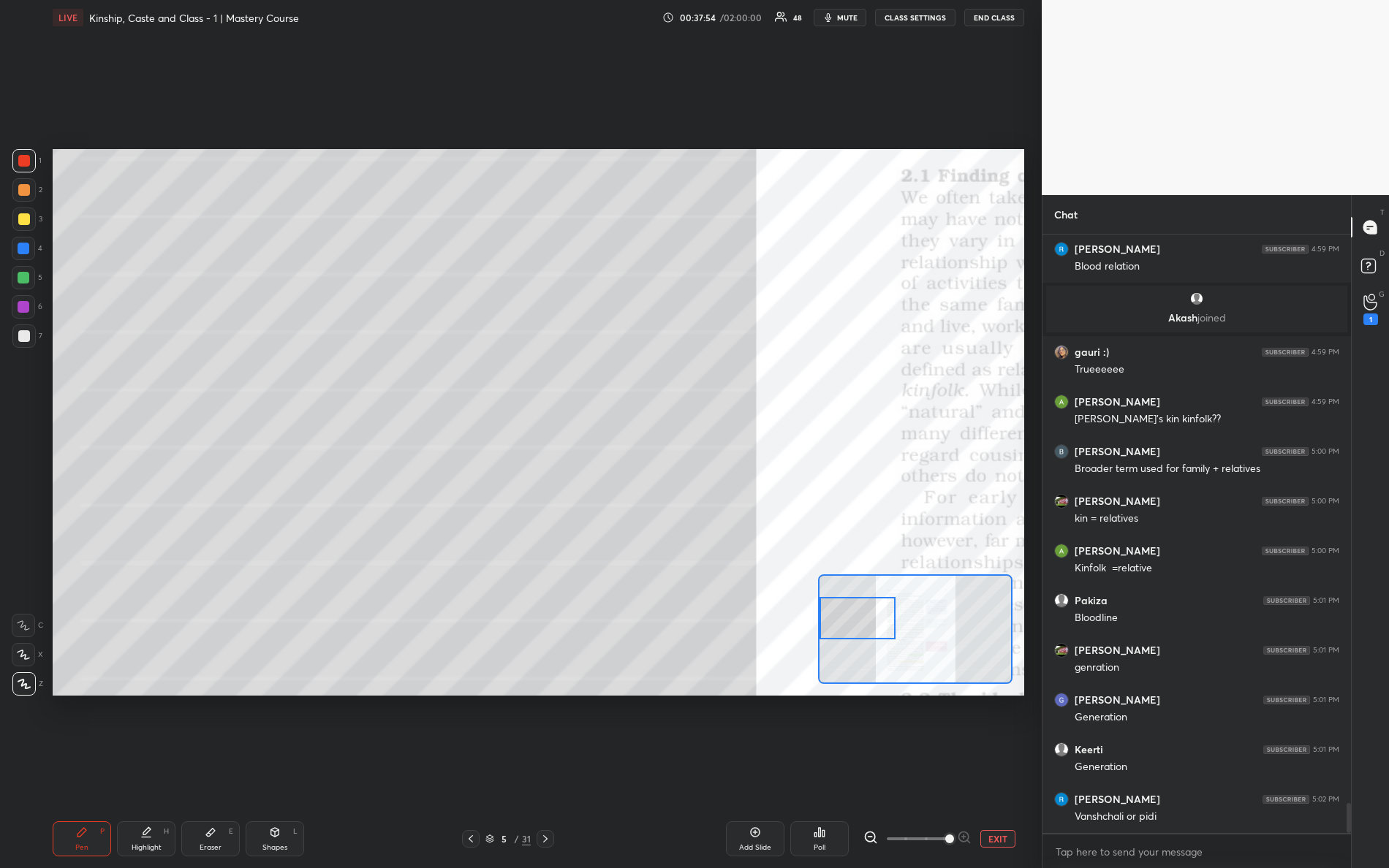
scroll to position [11402, 0]
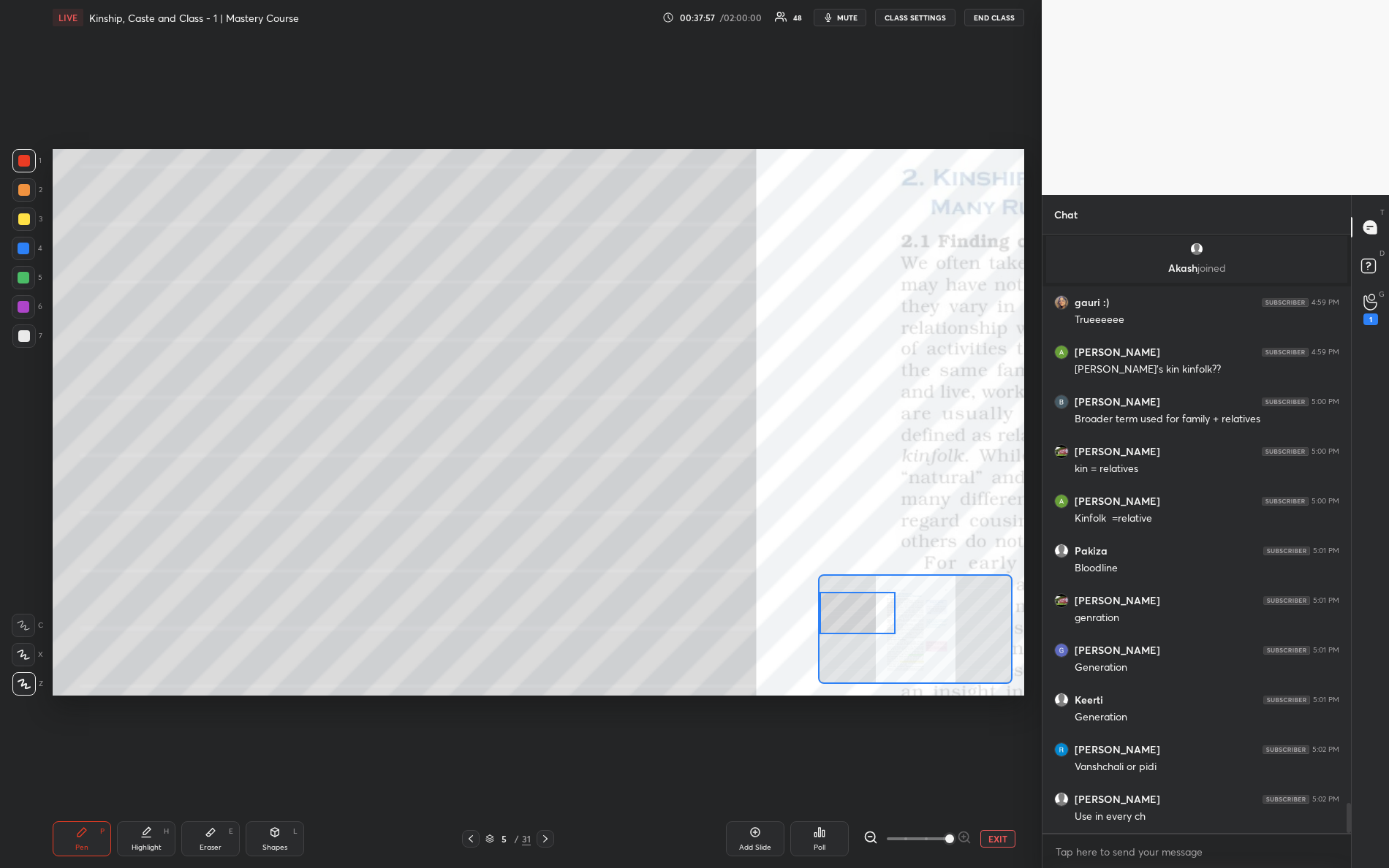
click at [702, 614] on div "Setting up your live class Poll for secs No correct answer Start poll" at bounding box center [538, 422] width 971 height 547
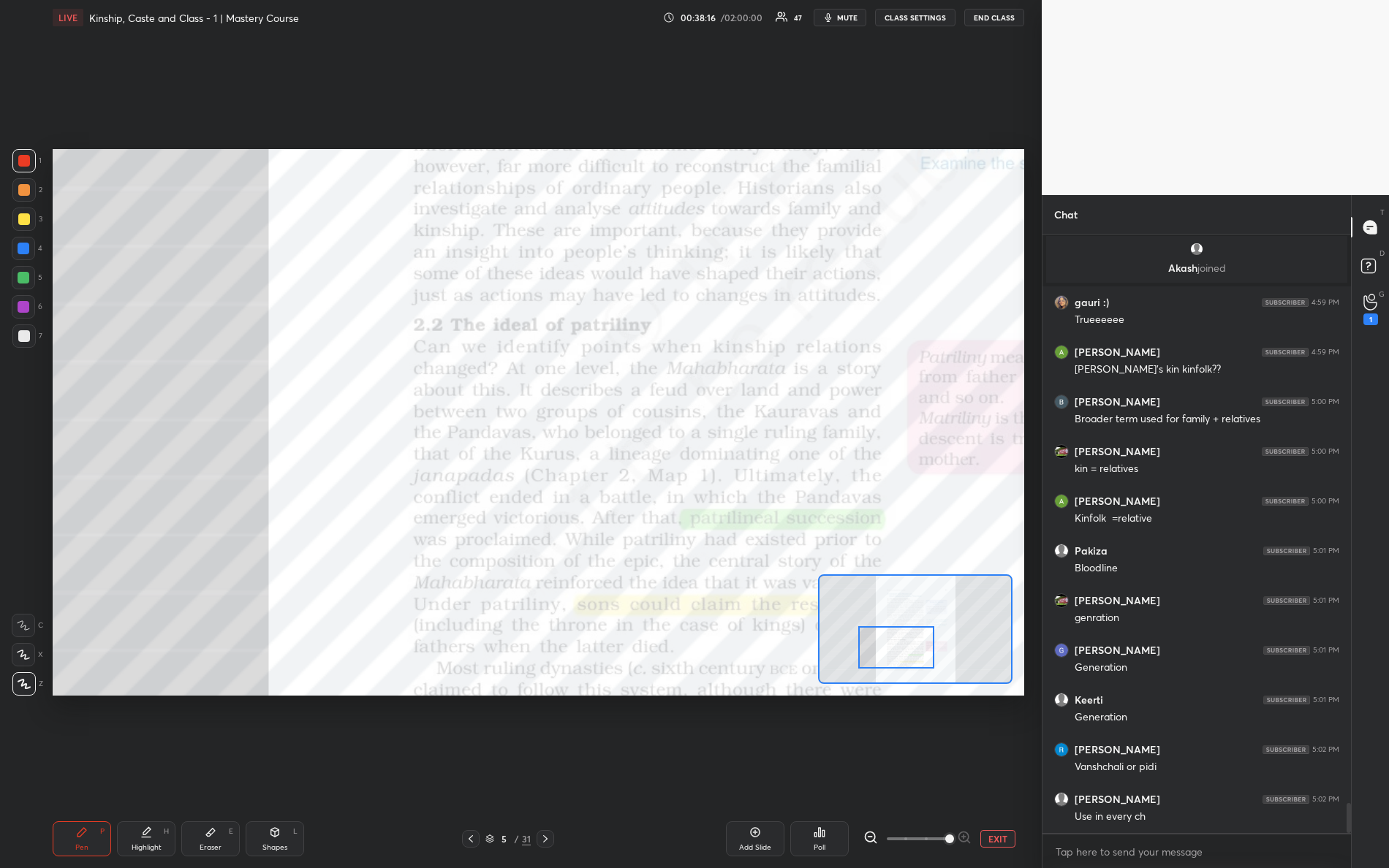
drag, startPoint x: 857, startPoint y: 631, endPoint x: 886, endPoint y: 623, distance: 30.1
click at [890, 649] on div at bounding box center [897, 648] width 77 height 42
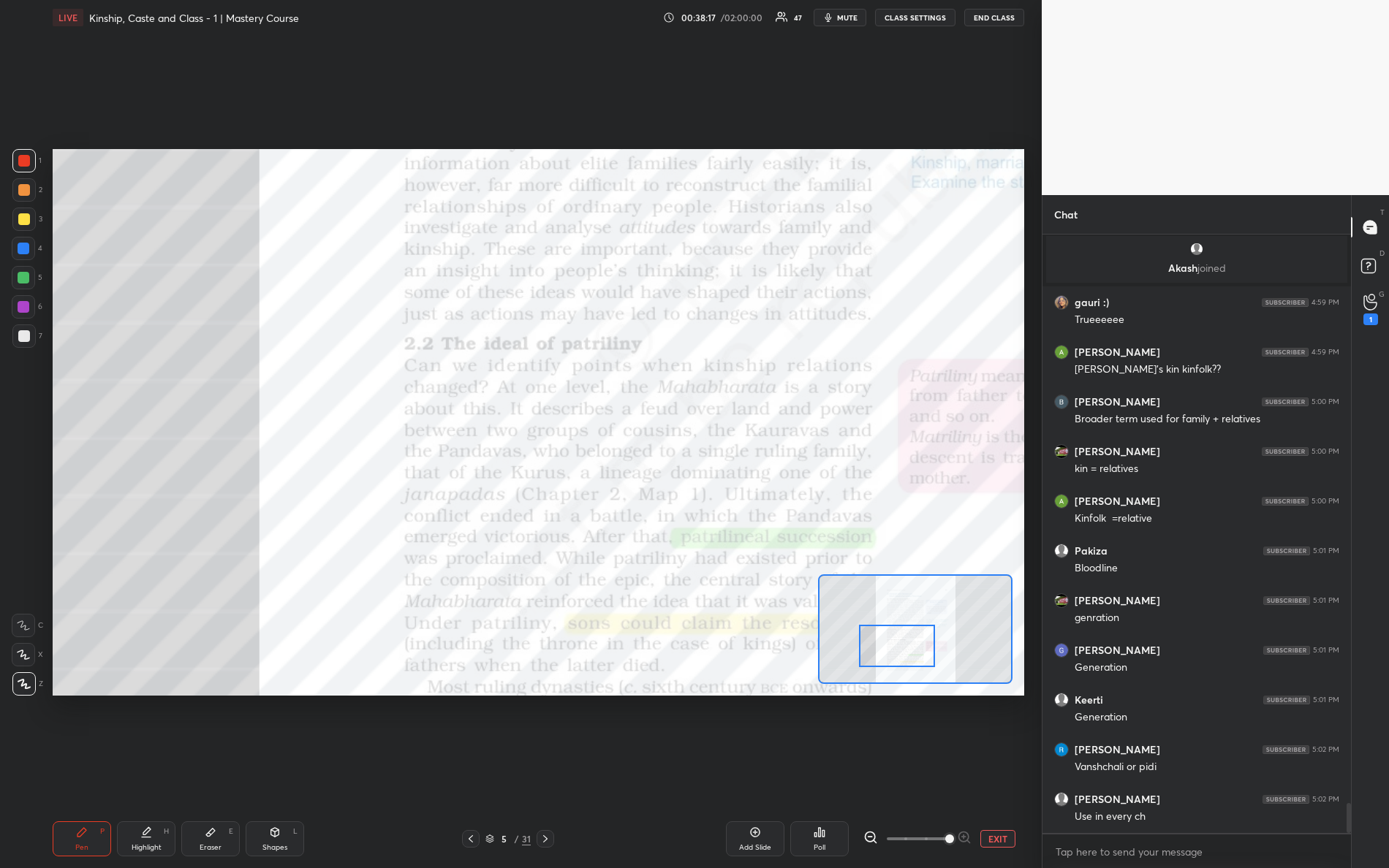
click at [903, 653] on div at bounding box center [898, 646] width 77 height 42
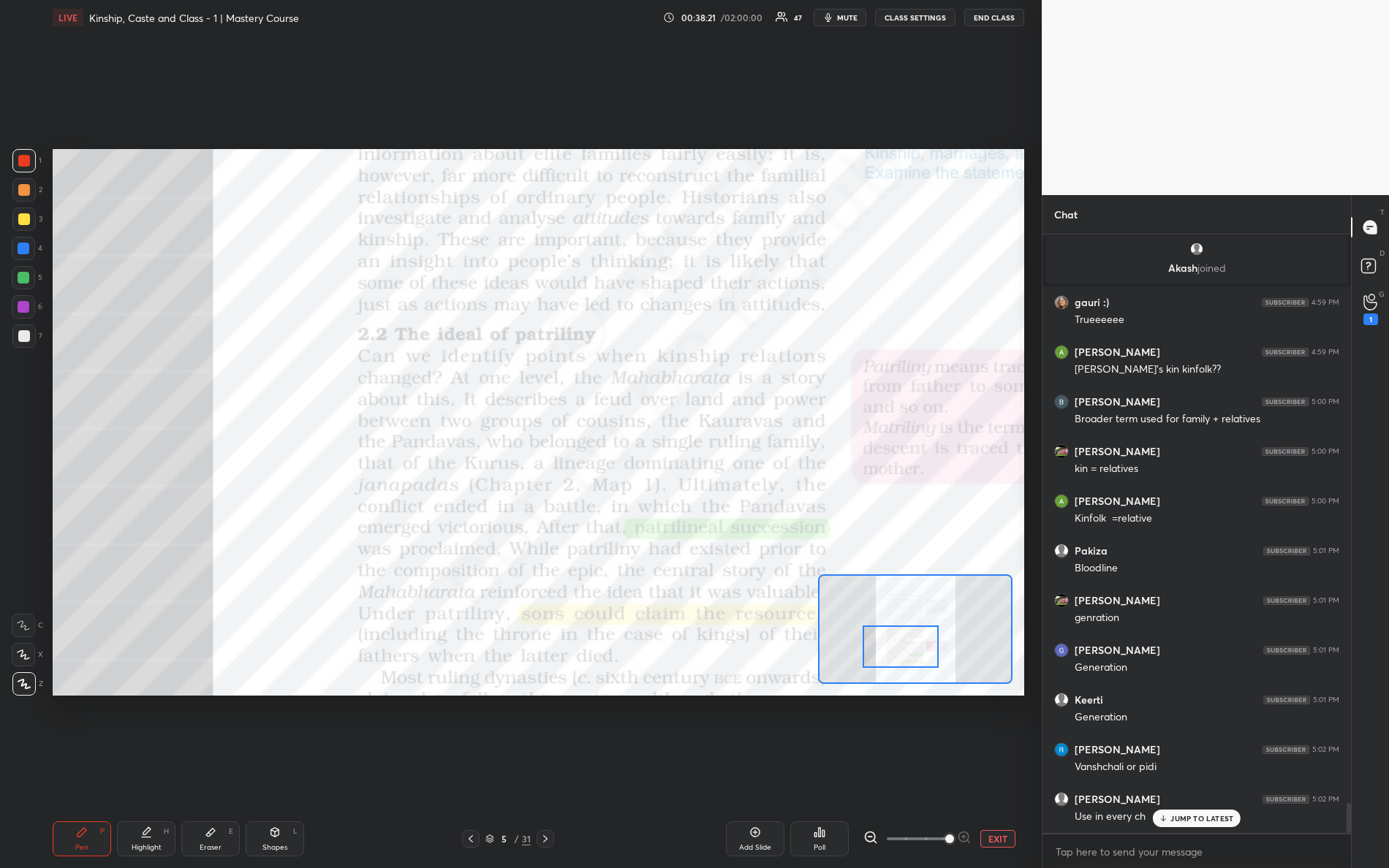
scroll to position [11450, 0]
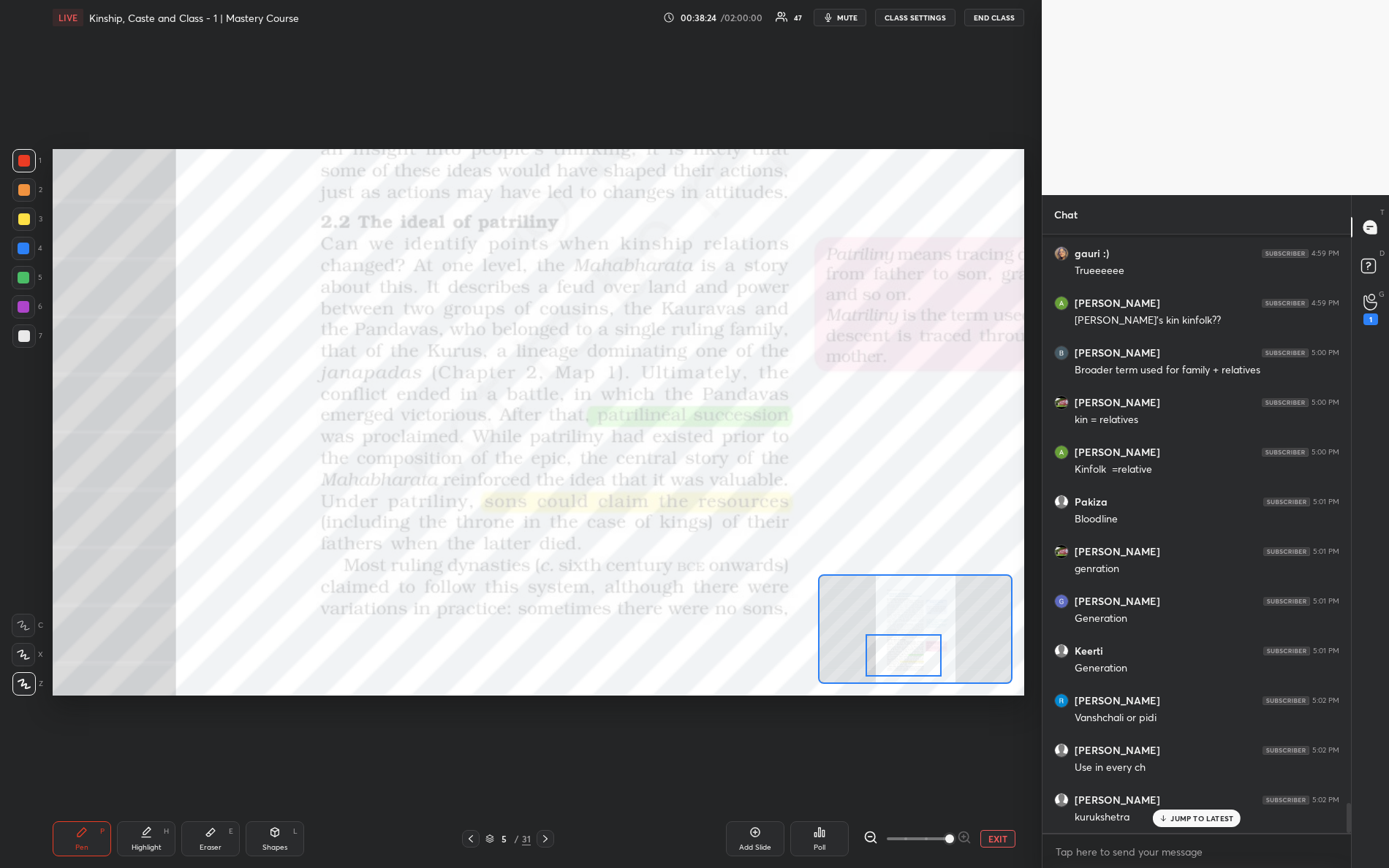
click at [901, 659] on div at bounding box center [904, 656] width 77 height 42
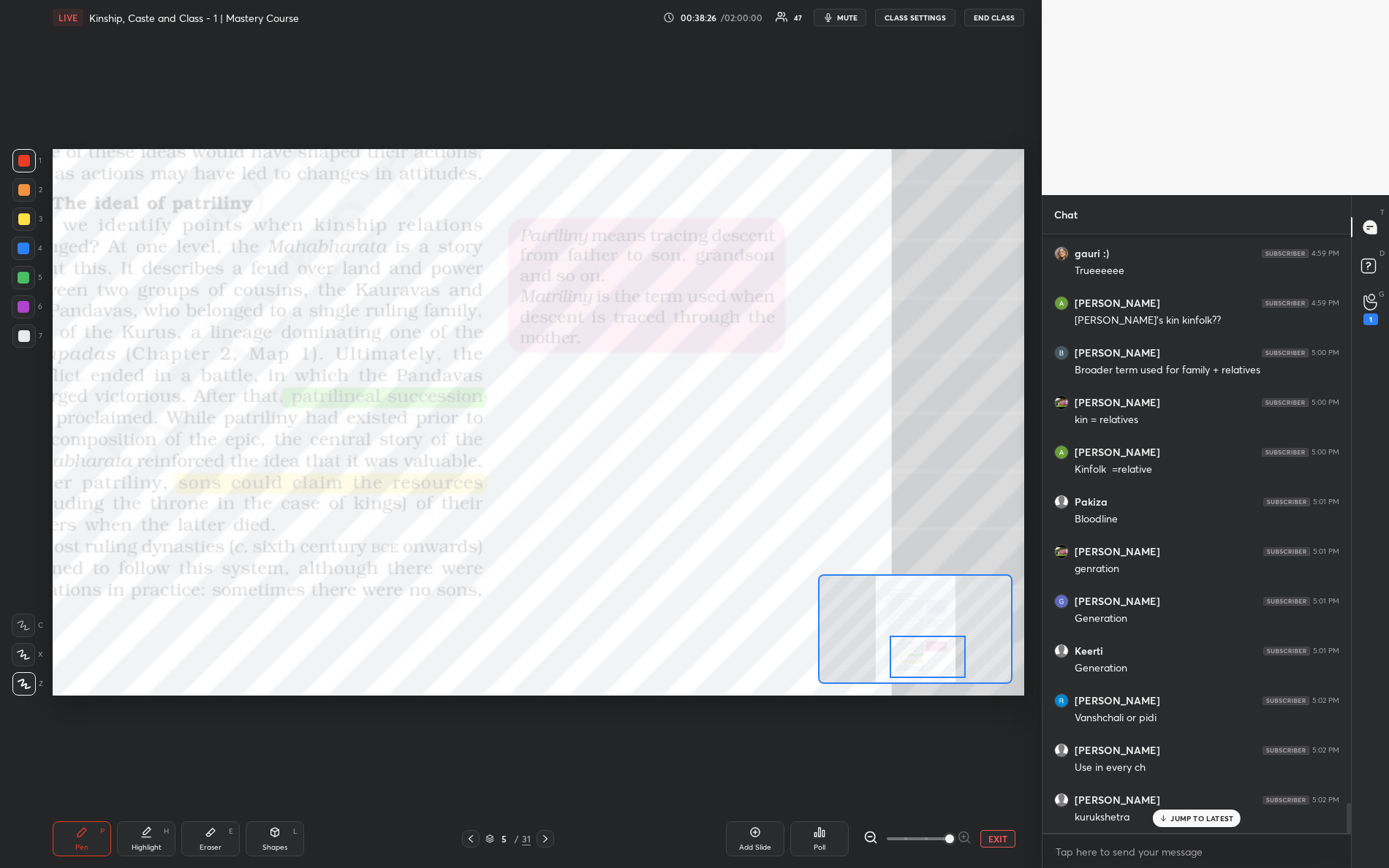
drag, startPoint x: 897, startPoint y: 666, endPoint x: 915, endPoint y: 666, distance: 18.0
click at [915, 666] on div at bounding box center [928, 657] width 77 height 42
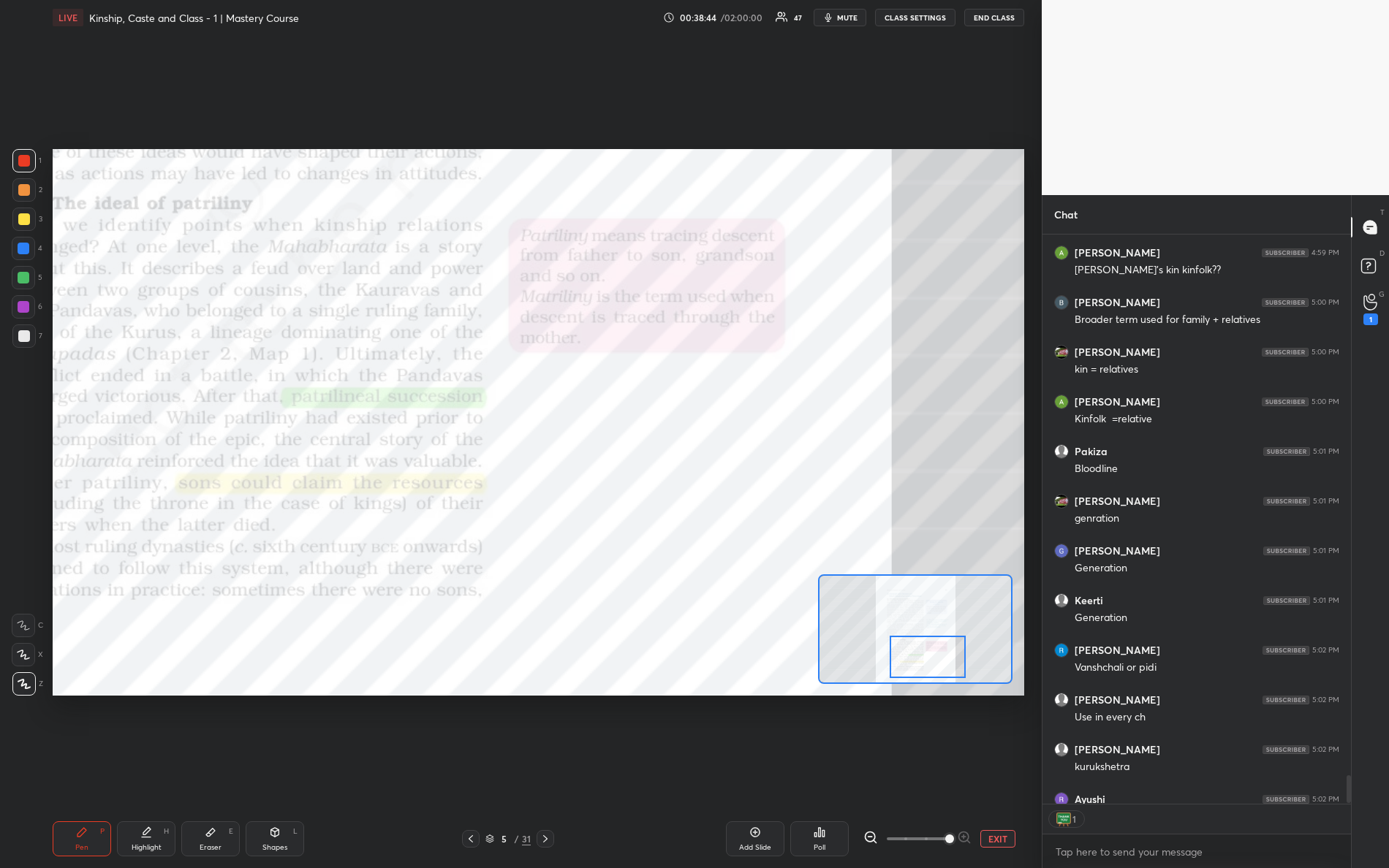
scroll to position [5, 4]
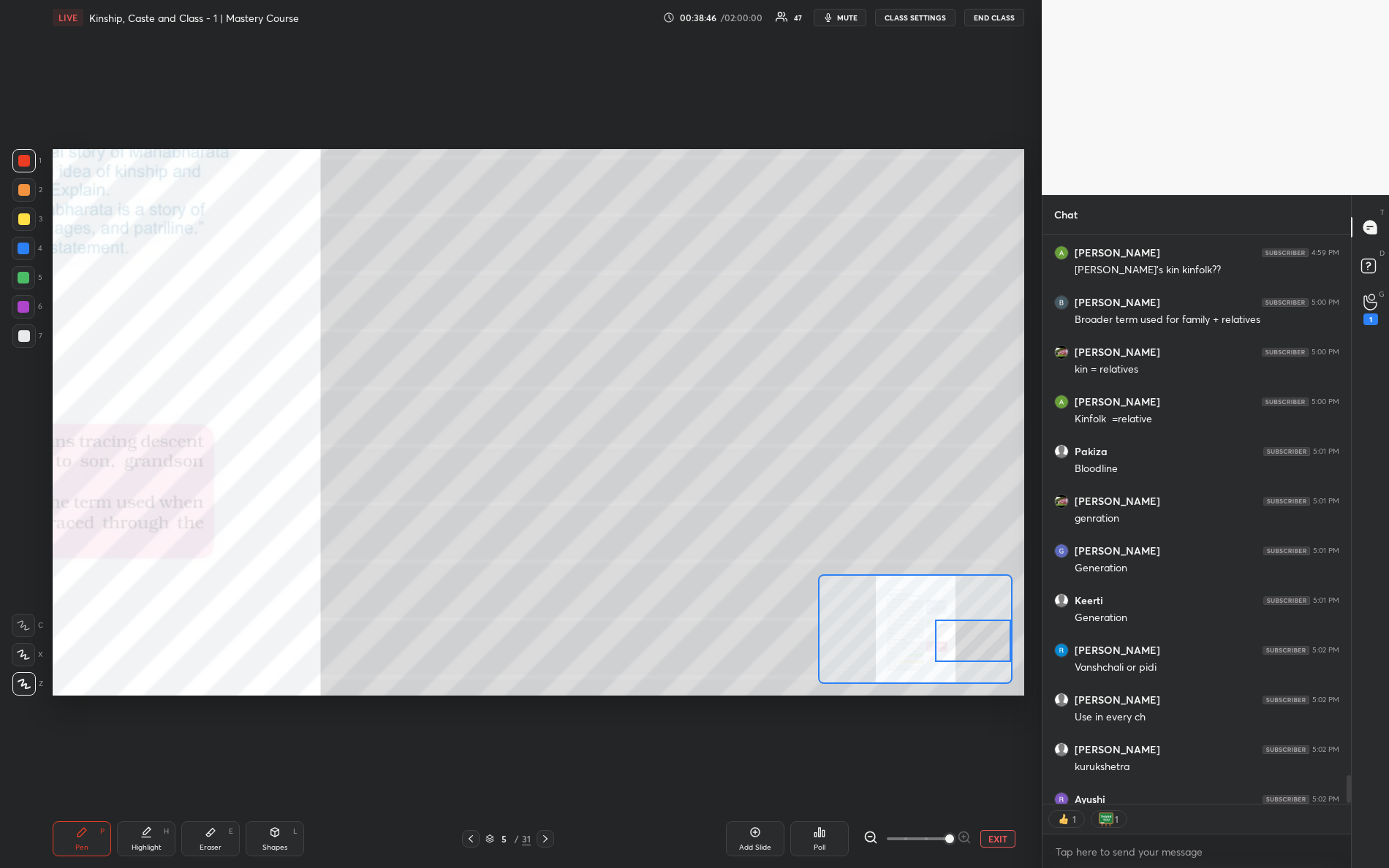
drag, startPoint x: 925, startPoint y: 665, endPoint x: 1010, endPoint y: 649, distance: 86.5
click at [1010, 649] on div at bounding box center [973, 641] width 77 height 42
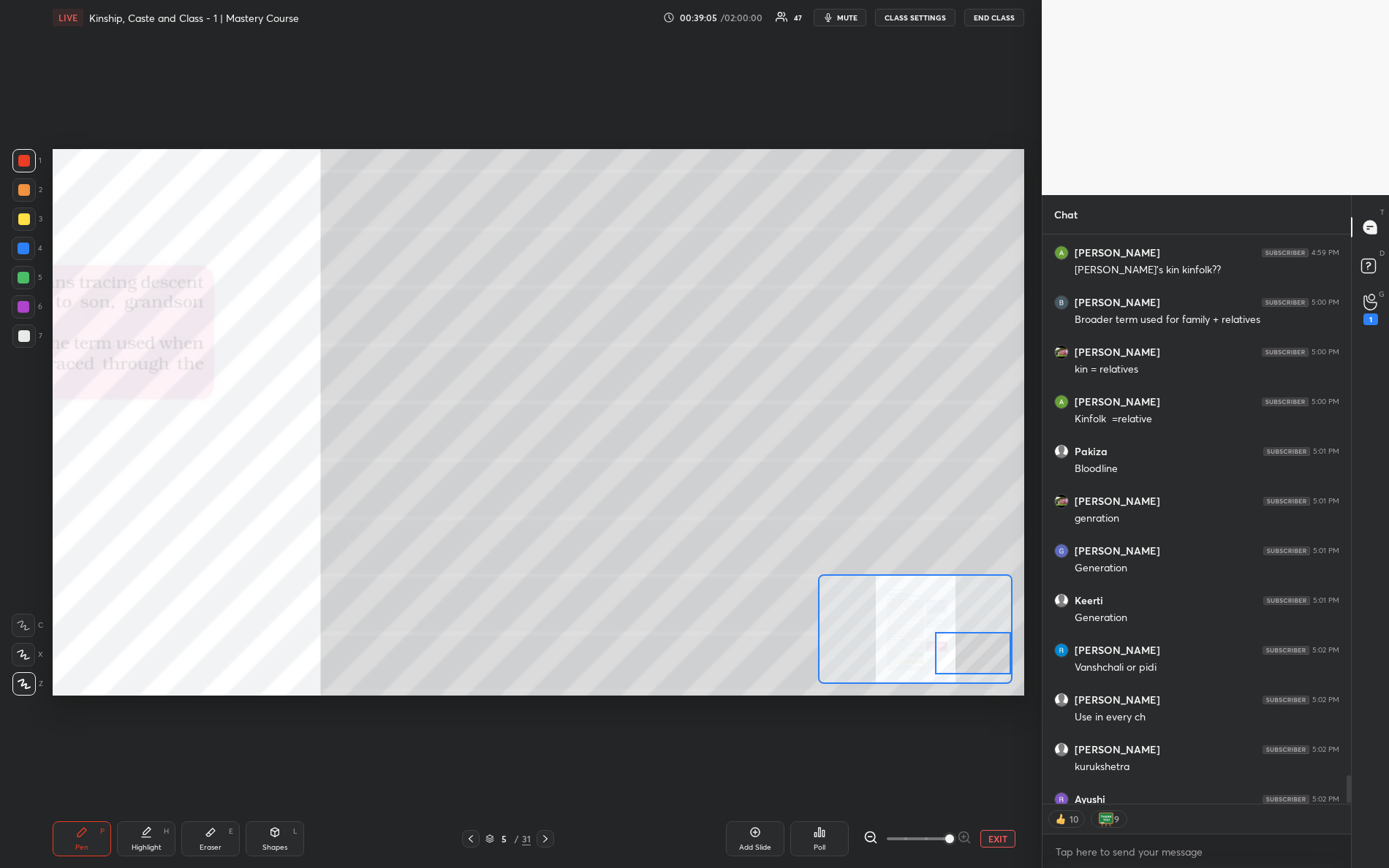
scroll to position [11579, 0]
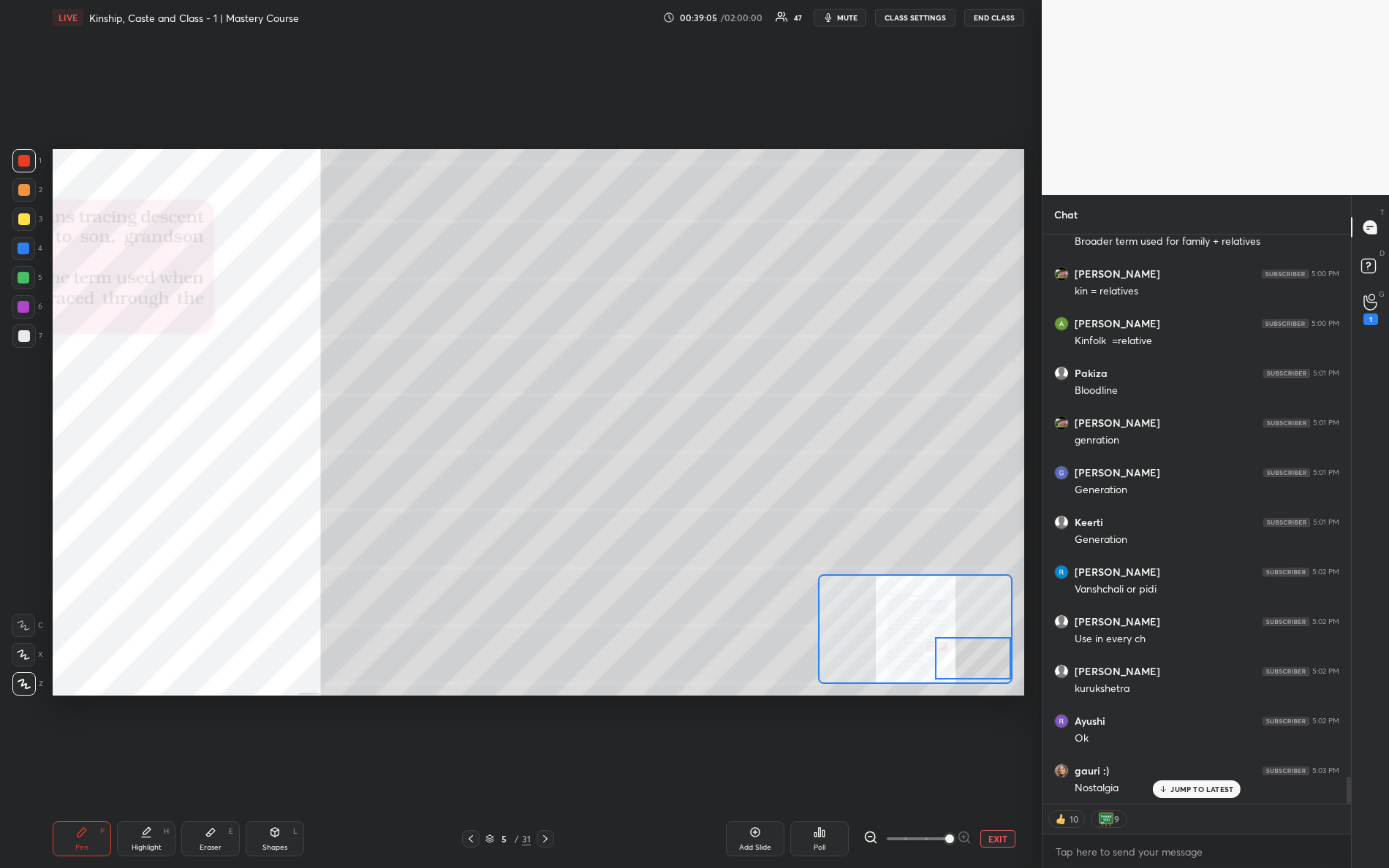
drag, startPoint x: 971, startPoint y: 645, endPoint x: 975, endPoint y: 662, distance: 17.5
click at [975, 662] on div at bounding box center [973, 658] width 77 height 42
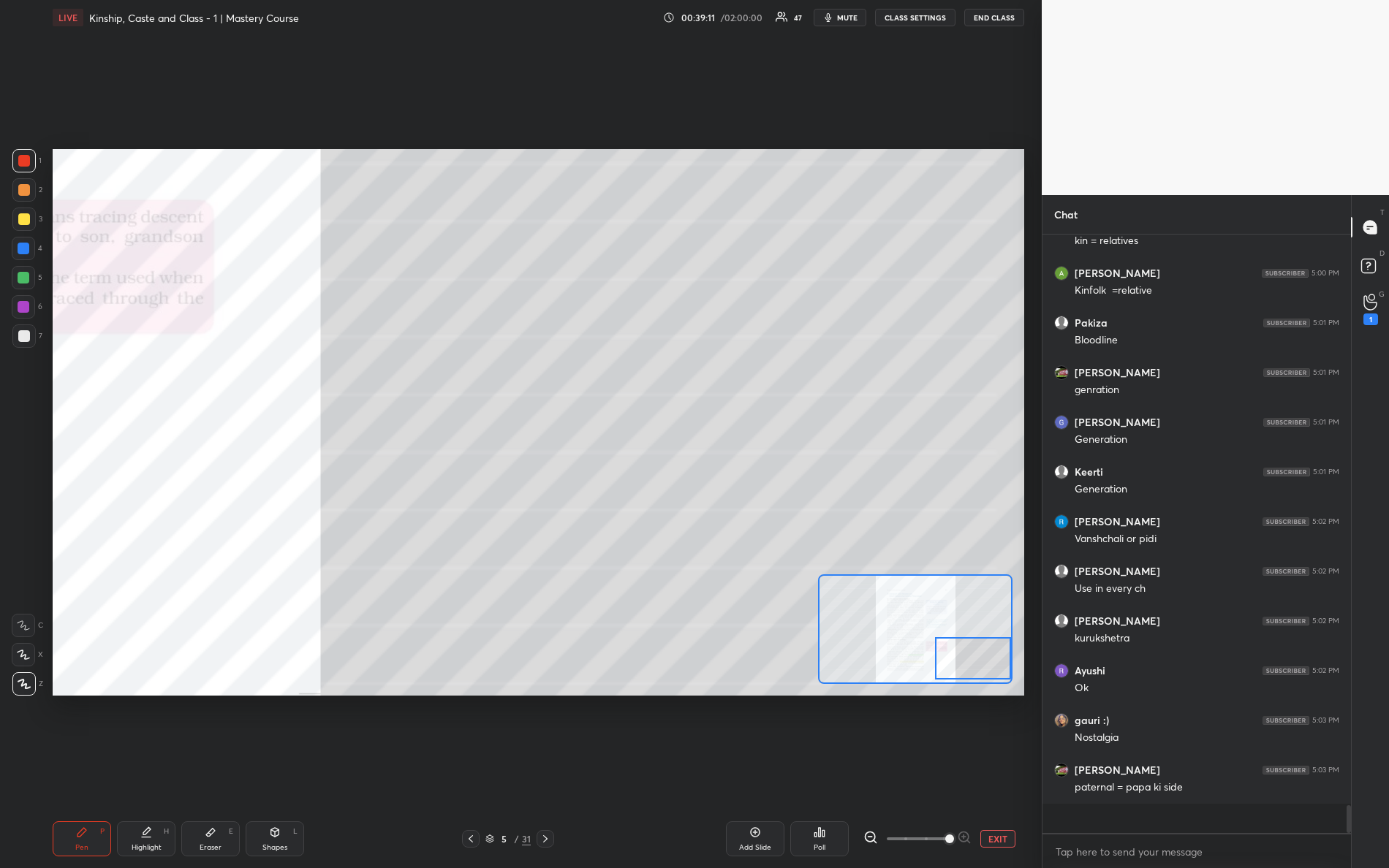
scroll to position [11600, 0]
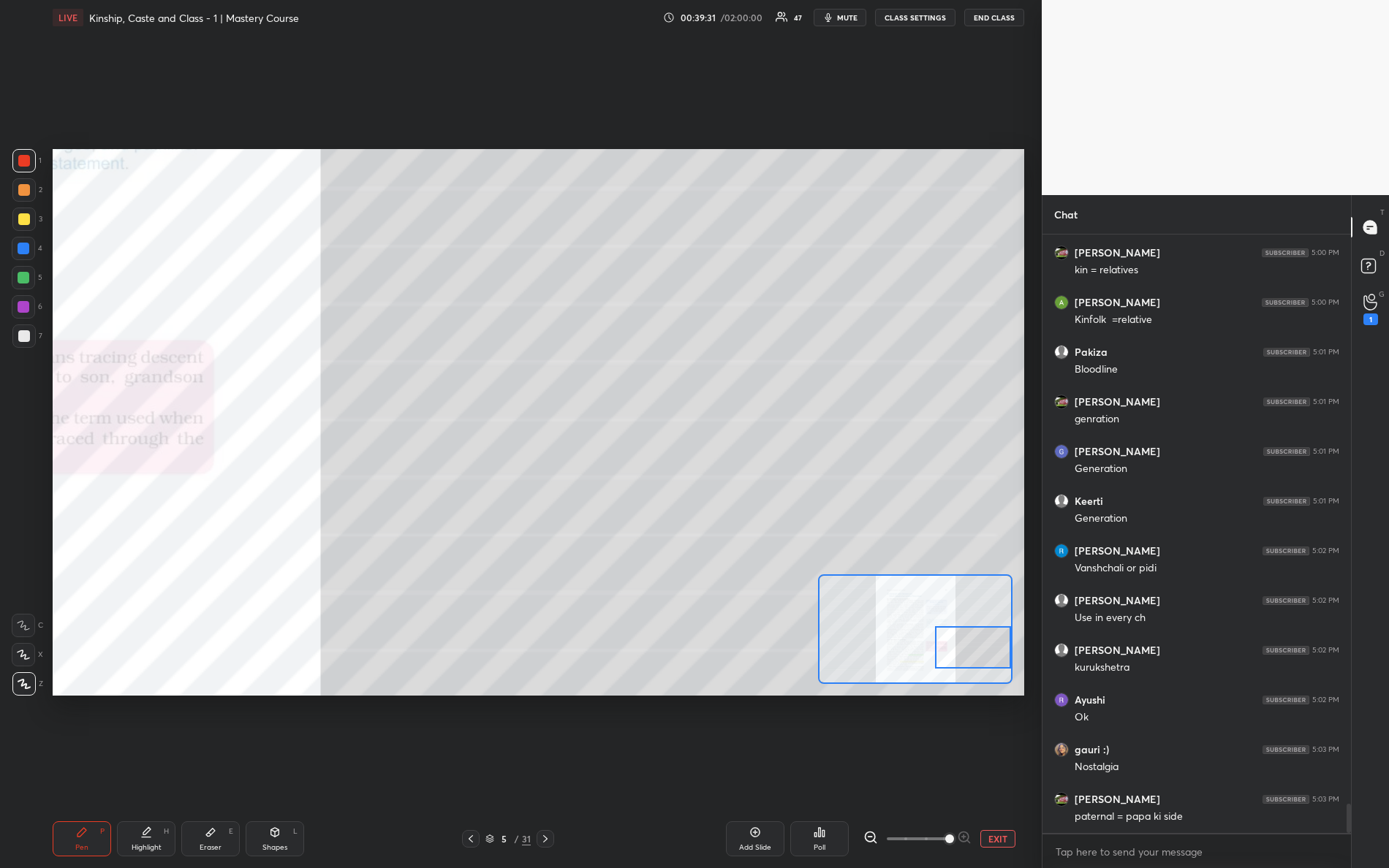
drag, startPoint x: 984, startPoint y: 649, endPoint x: 992, endPoint y: 628, distance: 22.5
click at [998, 636] on div at bounding box center [973, 648] width 77 height 42
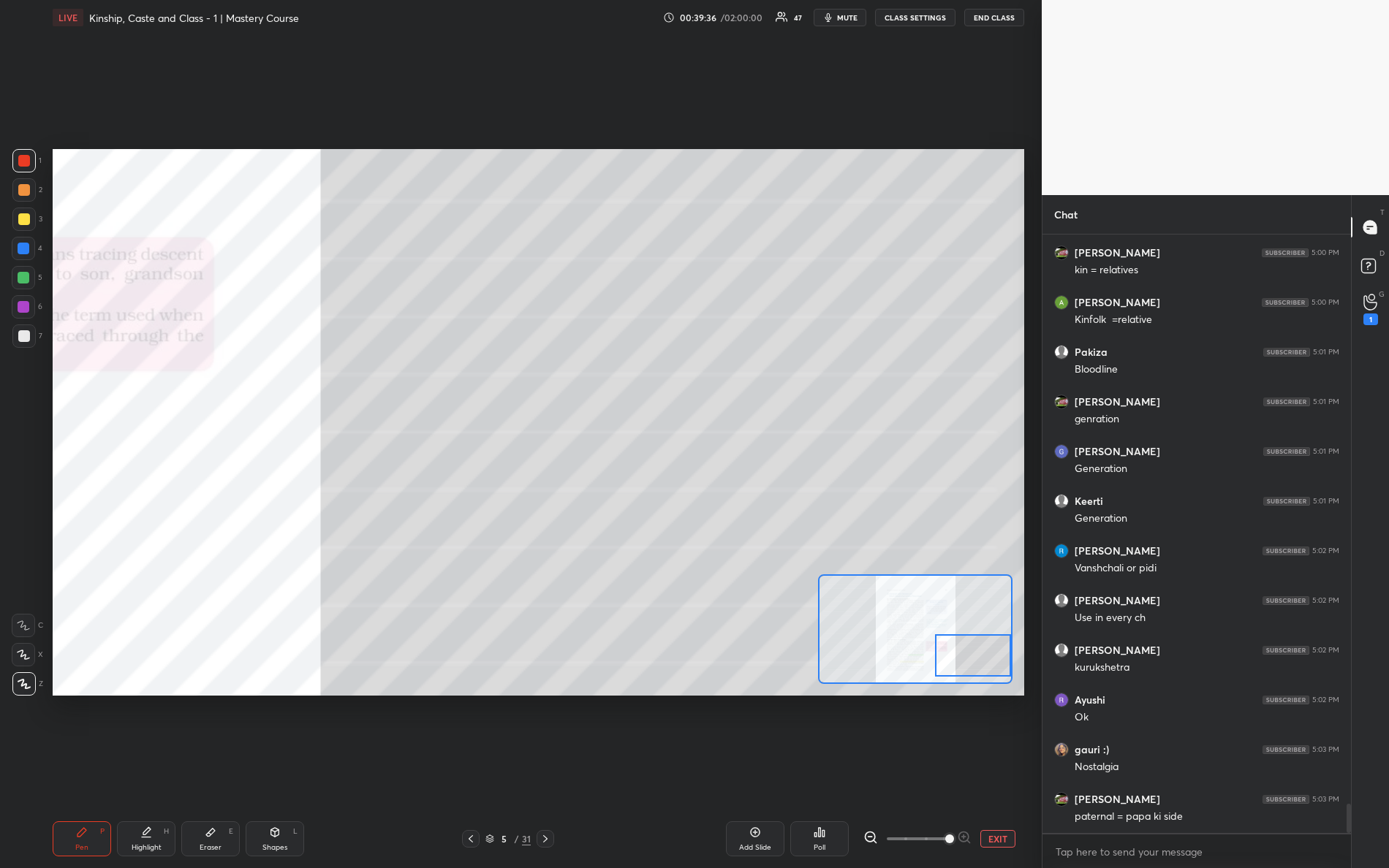
drag, startPoint x: 979, startPoint y: 640, endPoint x: 994, endPoint y: 650, distance: 18.0
click at [994, 650] on div at bounding box center [973, 656] width 77 height 42
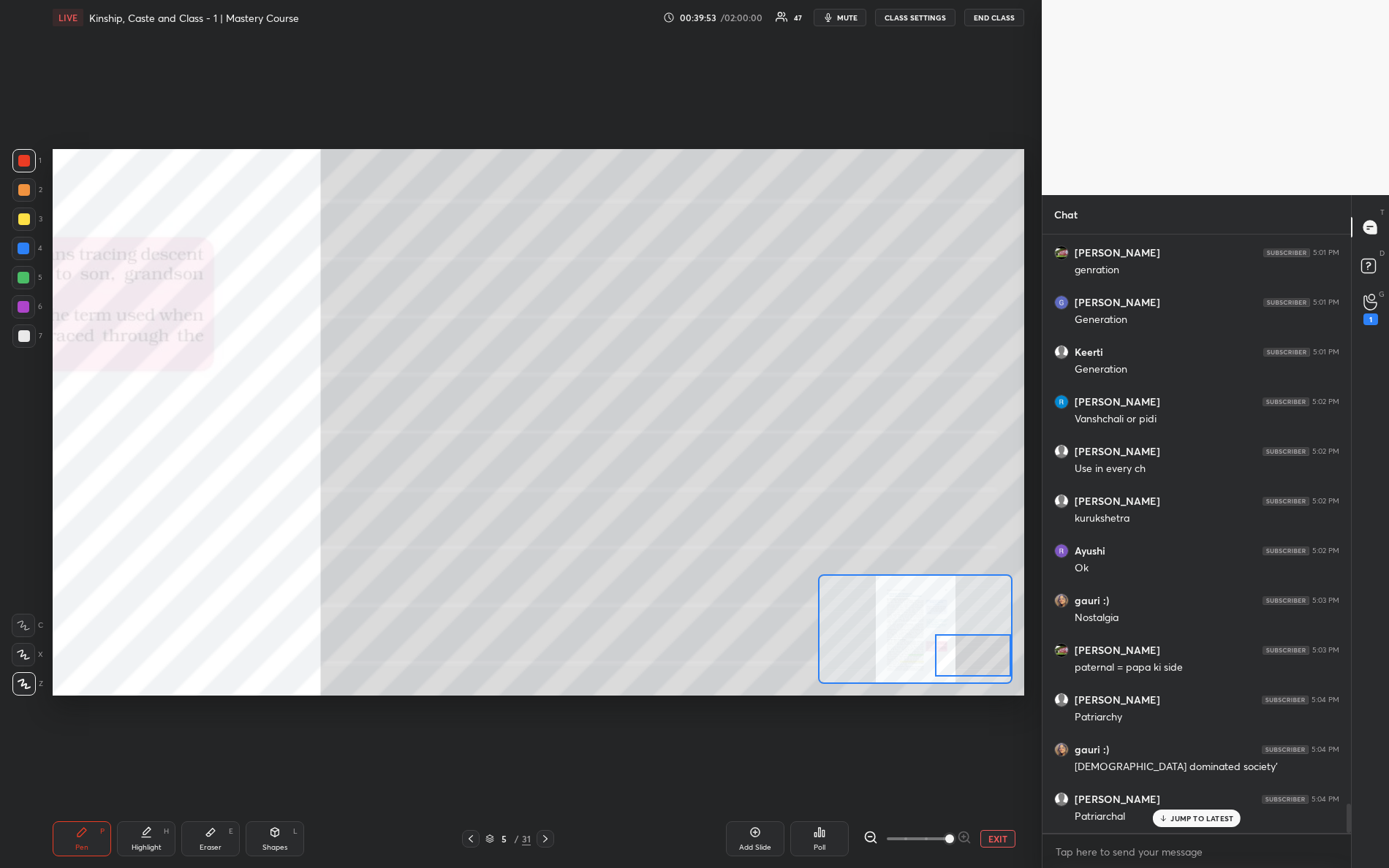
scroll to position [11798, 0]
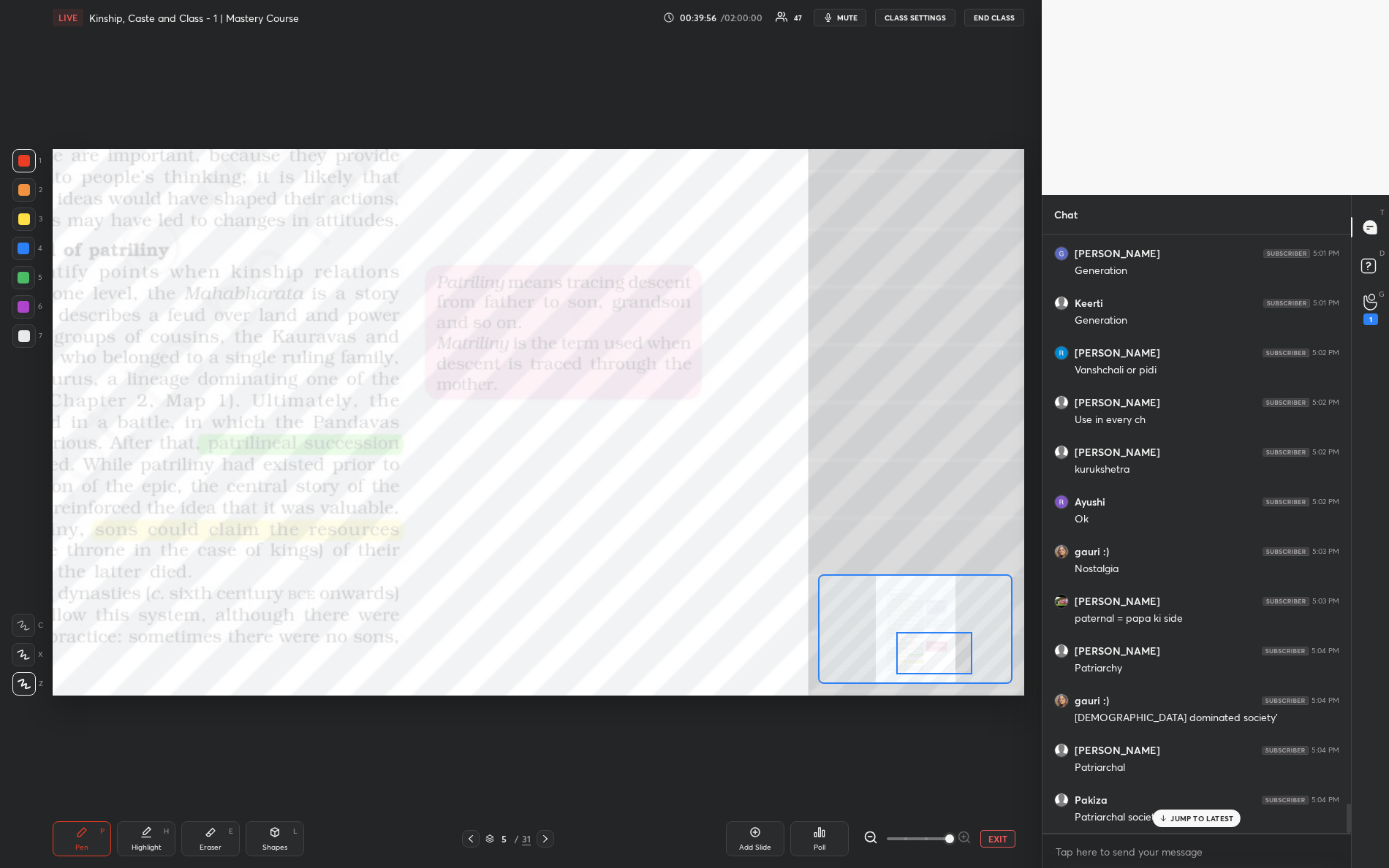
drag, startPoint x: 964, startPoint y: 658, endPoint x: 913, endPoint y: 642, distance: 53.5
click at [925, 656] on div at bounding box center [935, 653] width 77 height 42
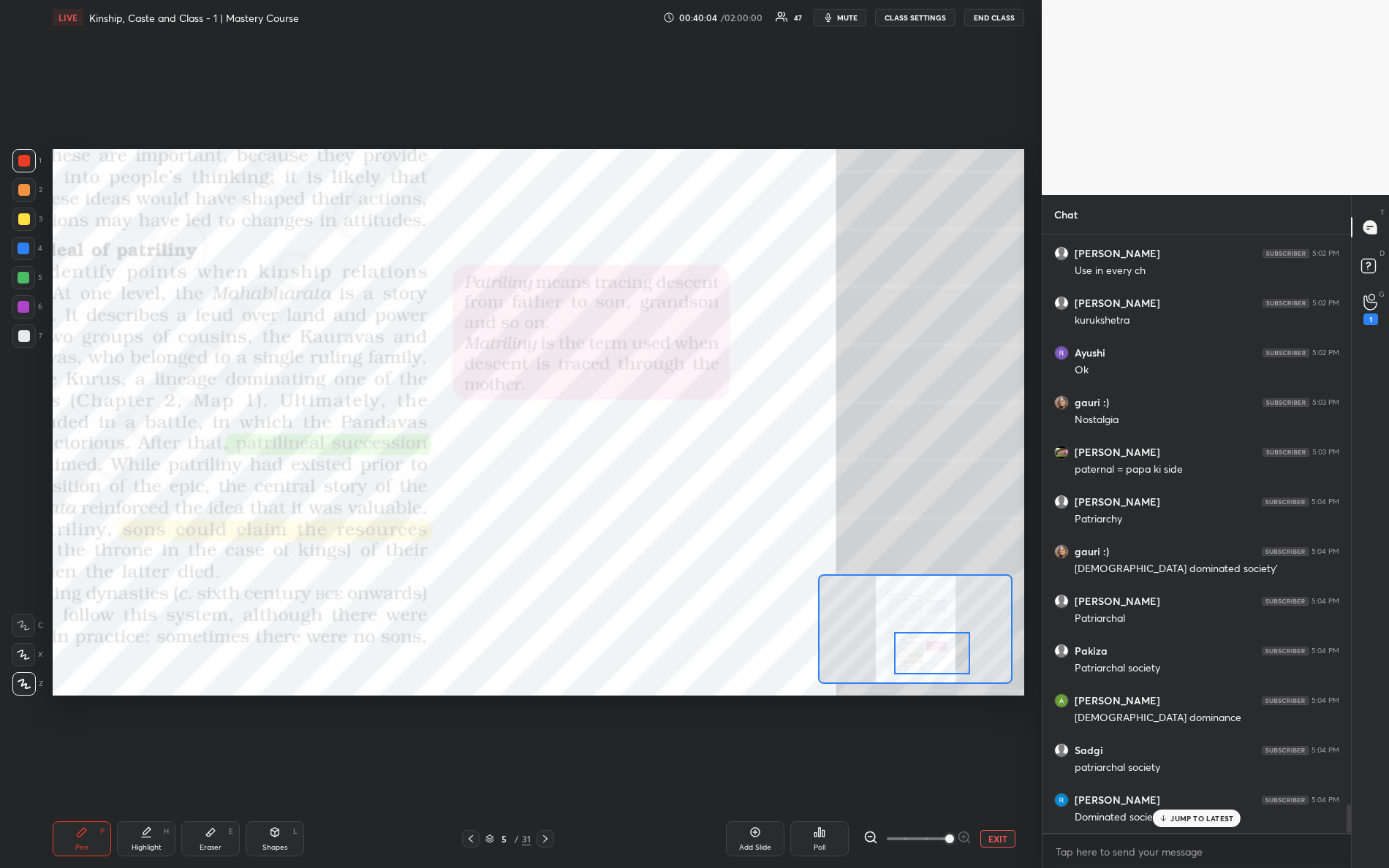
scroll to position [11998, 0]
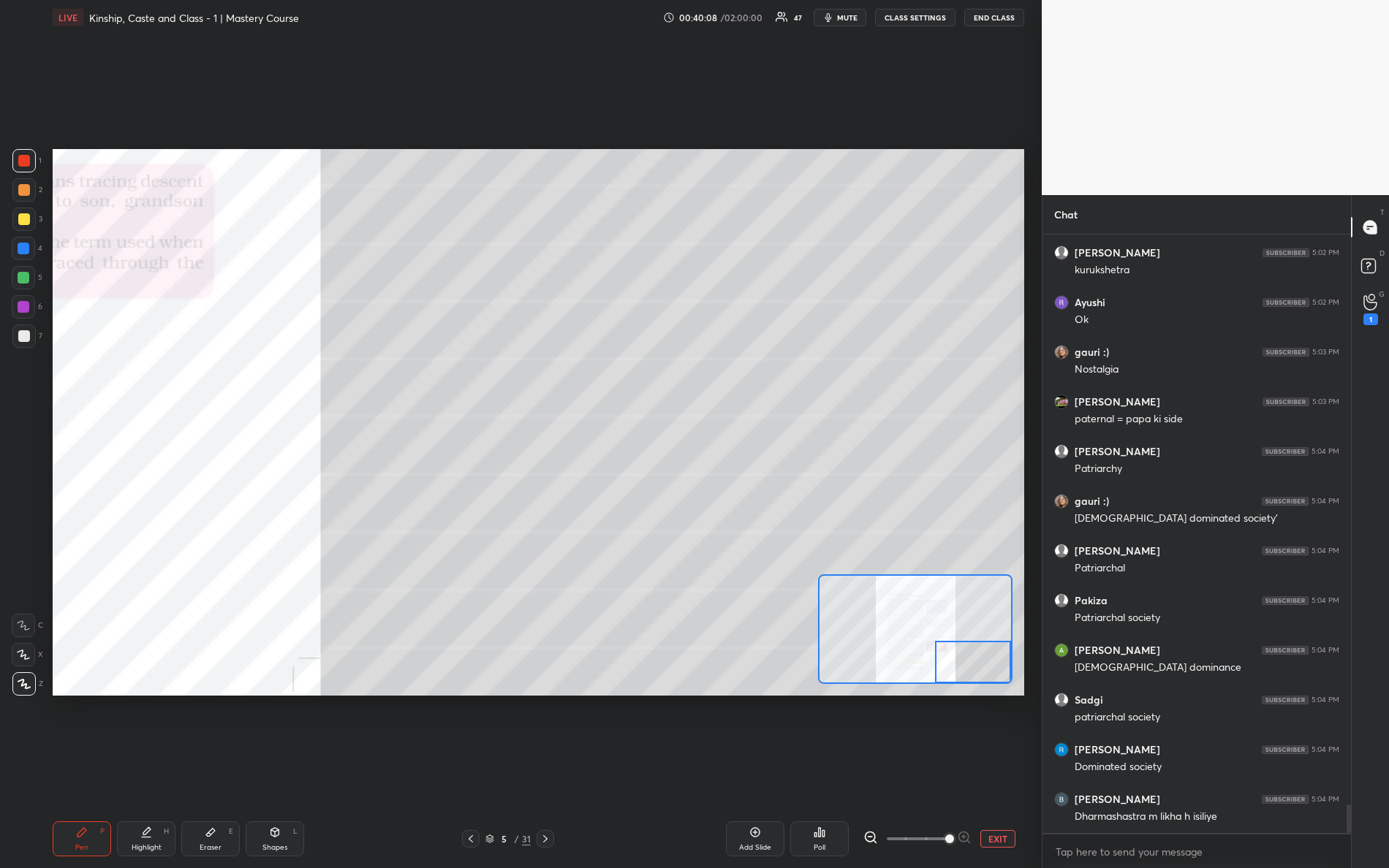
drag, startPoint x: 941, startPoint y: 652, endPoint x: 991, endPoint y: 669, distance: 52.8
click at [993, 667] on div at bounding box center [973, 662] width 77 height 42
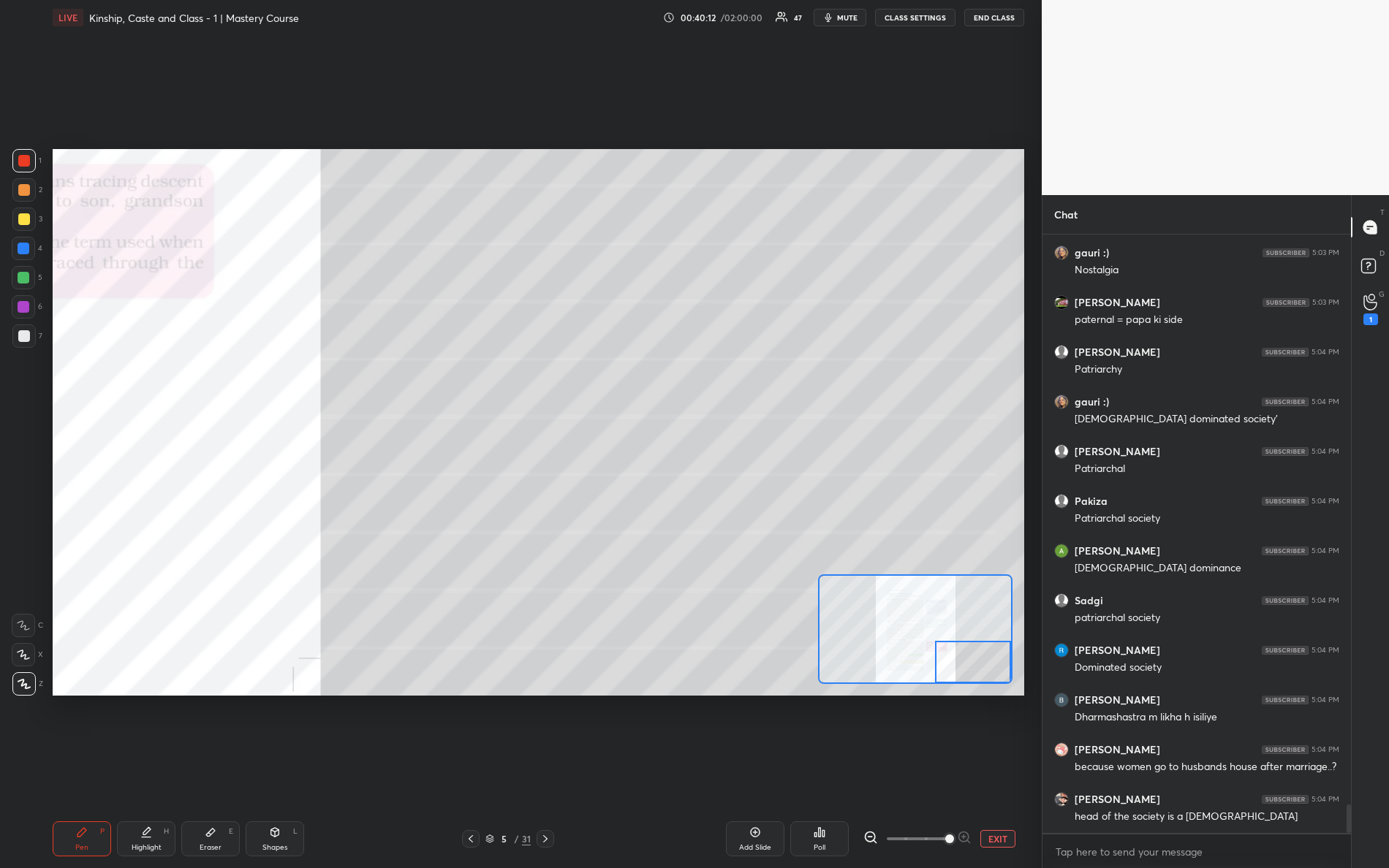
scroll to position [12147, 0]
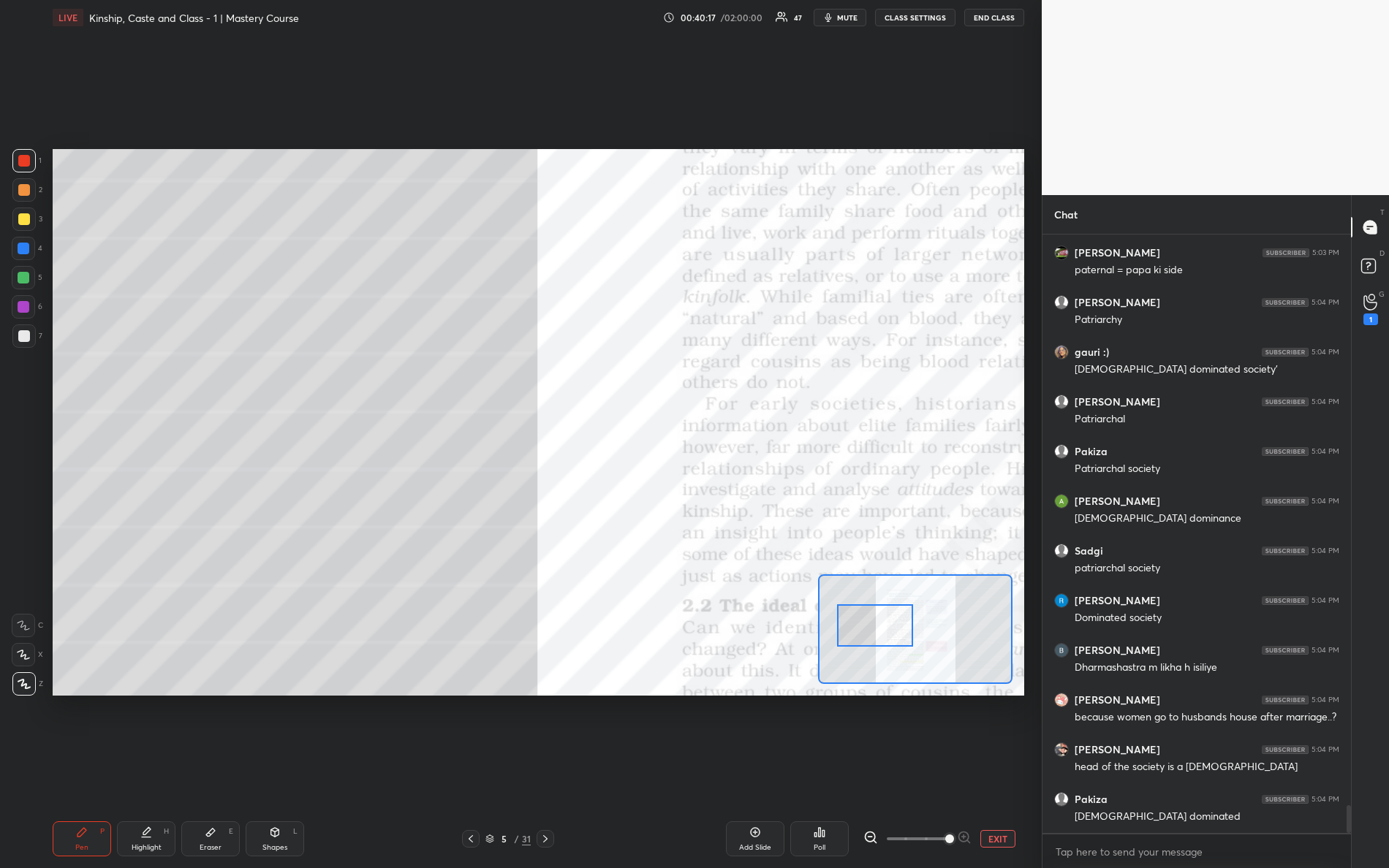
click at [487, 504] on div "Setting up your live class Poll for secs No correct answer Start poll" at bounding box center [538, 422] width 971 height 547
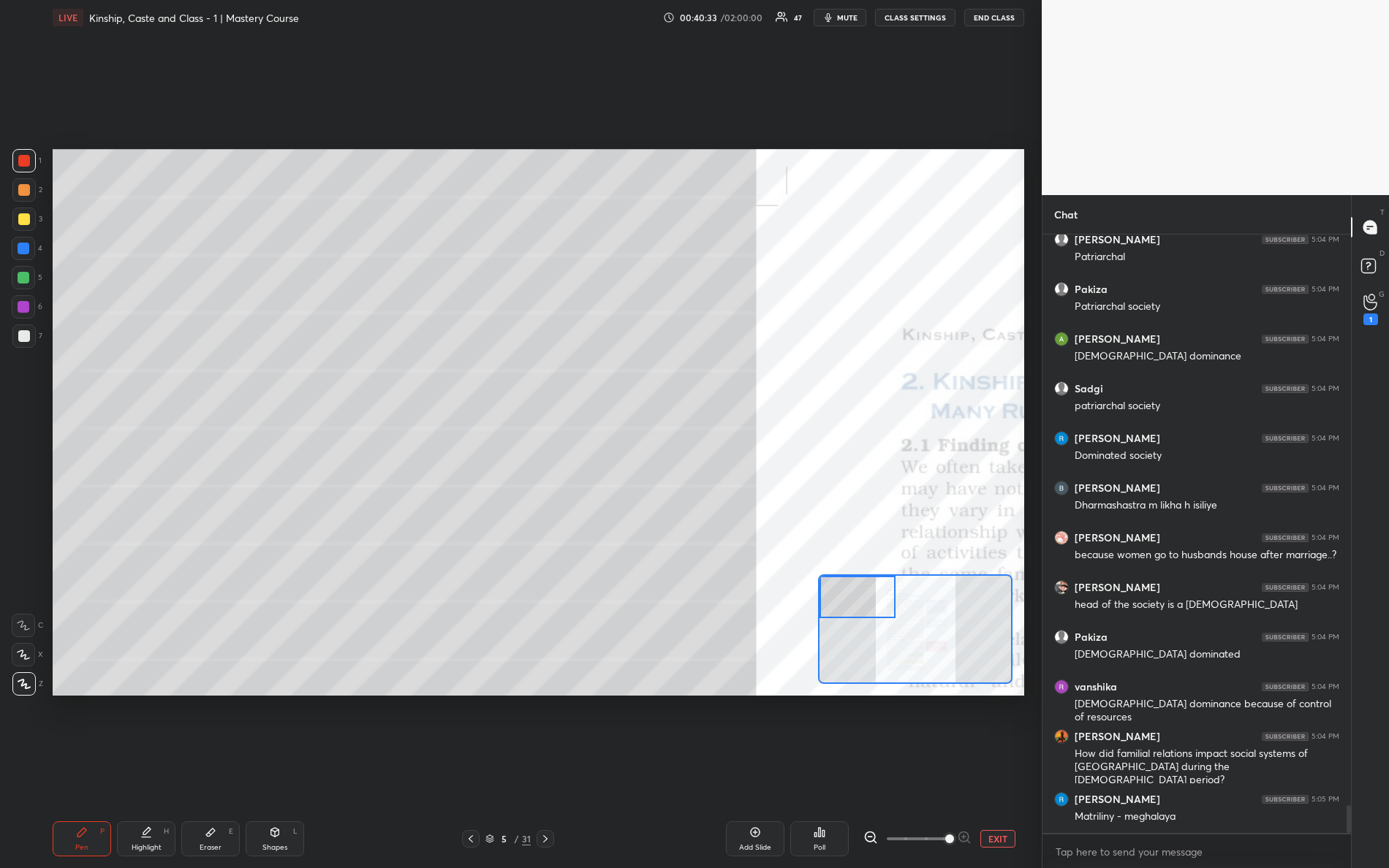
scroll to position [12359, 0]
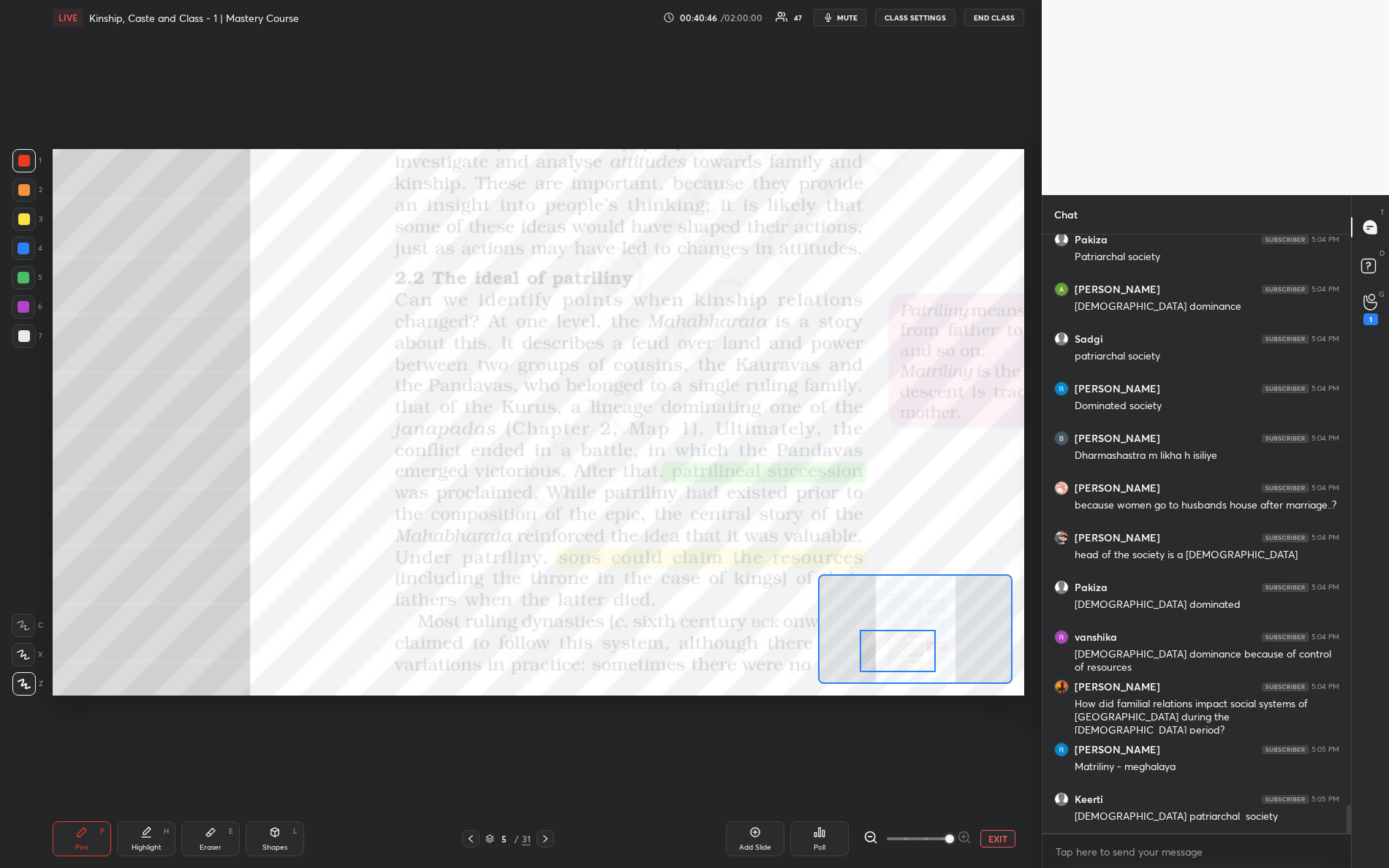
drag, startPoint x: 866, startPoint y: 608, endPoint x: 904, endPoint y: 662, distance: 66.0
click at [905, 662] on div at bounding box center [898, 651] width 77 height 42
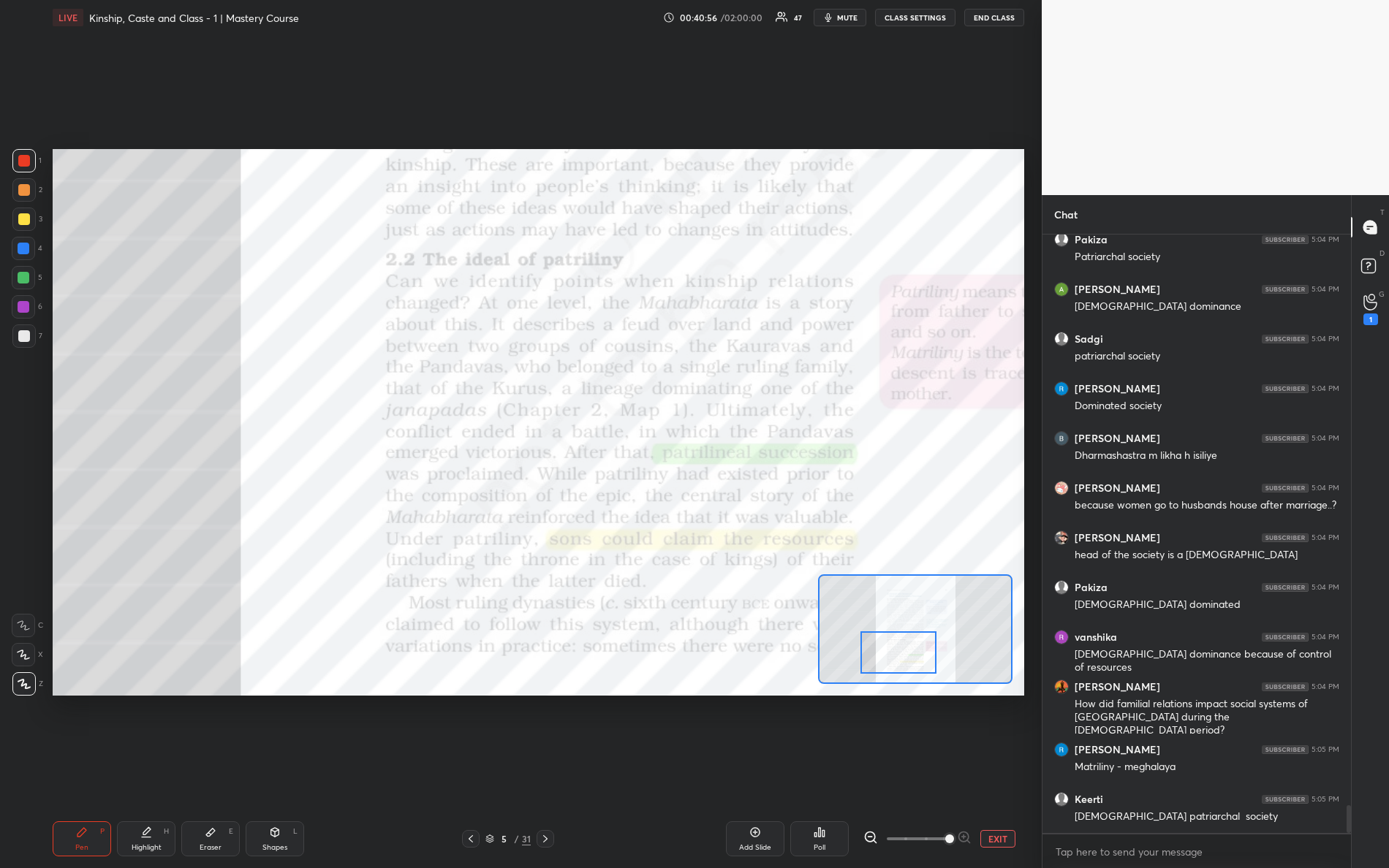
scroll to position [12407, 0]
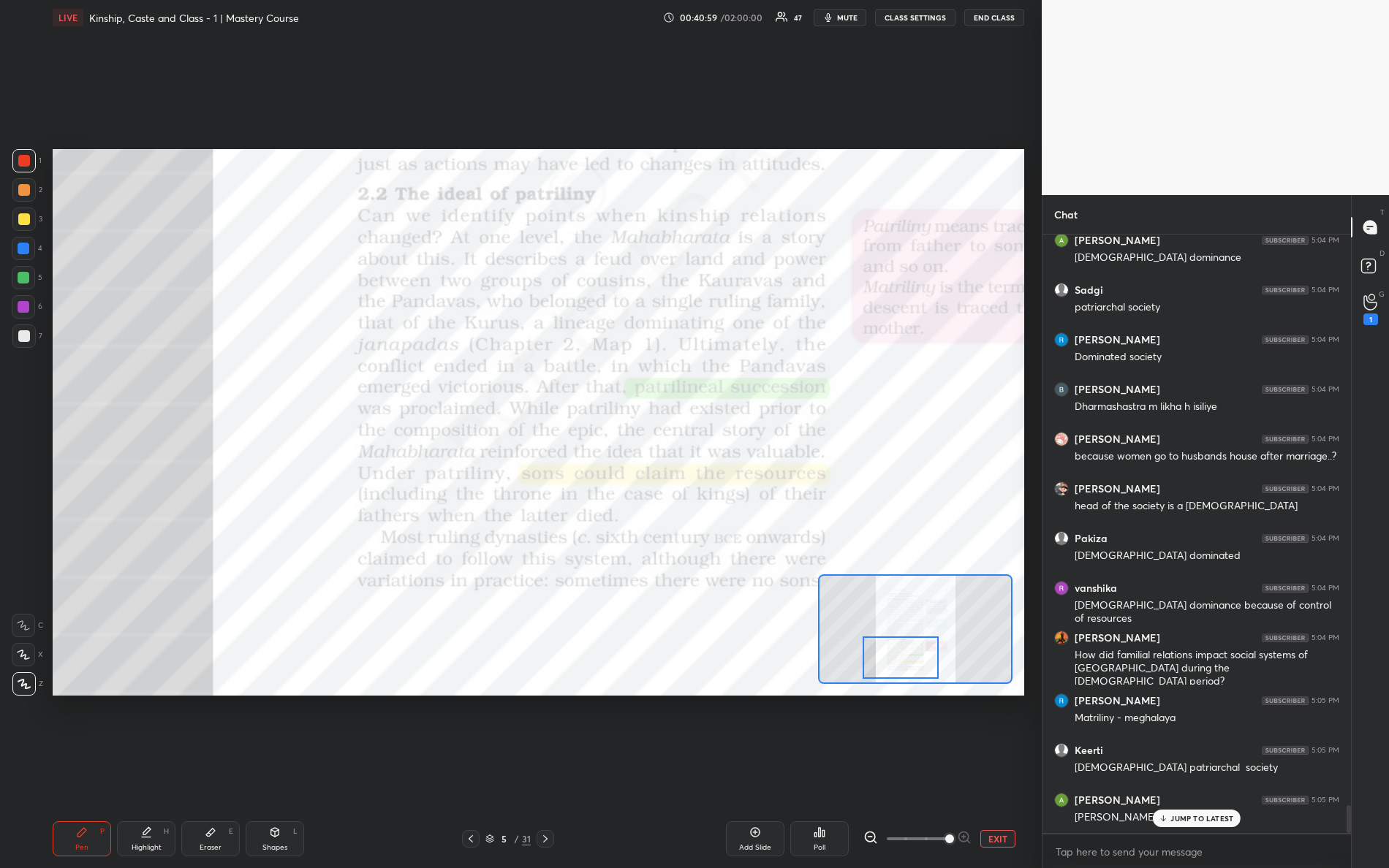
click at [907, 662] on div at bounding box center [901, 657] width 77 height 42
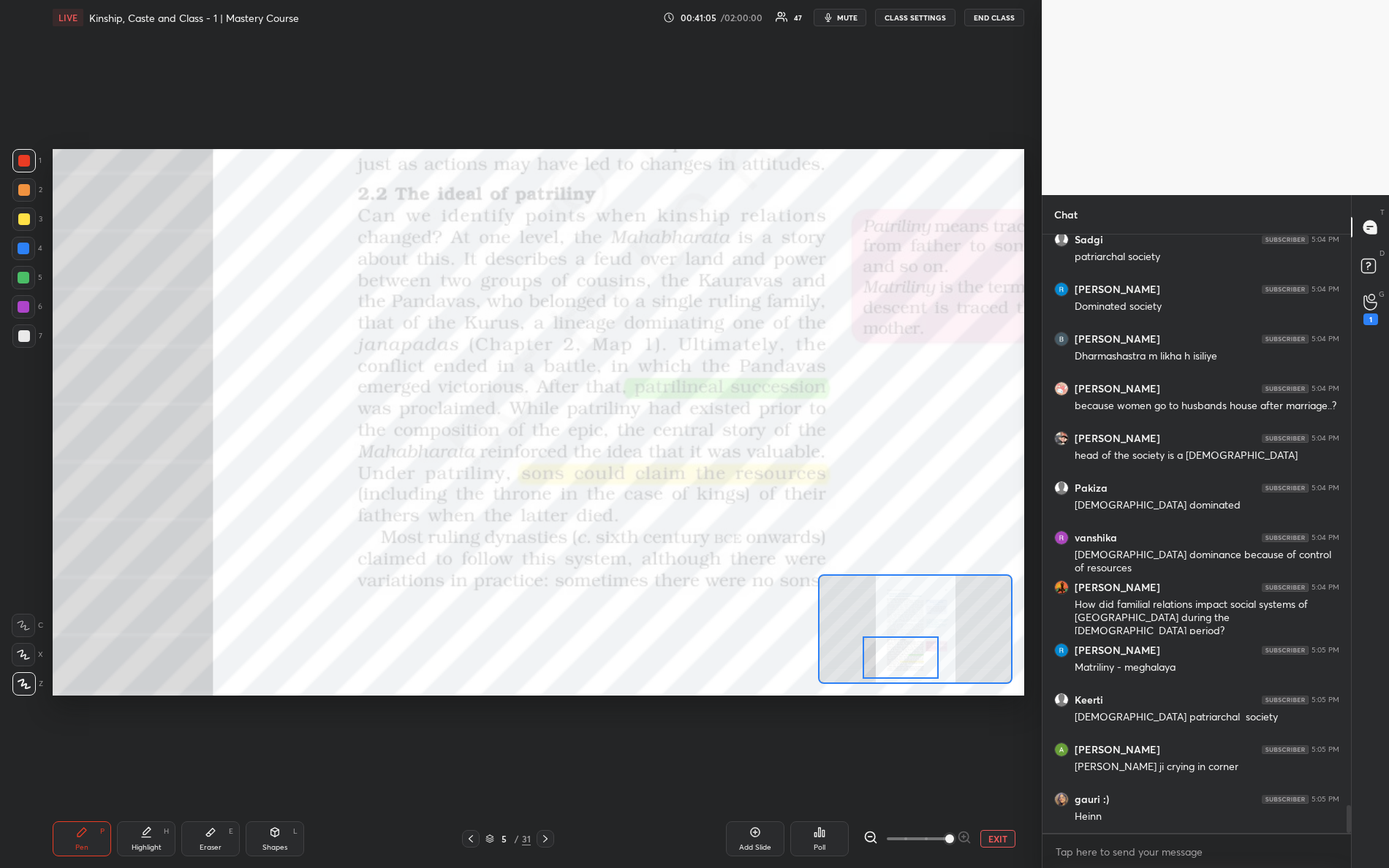
scroll to position [12473, 0]
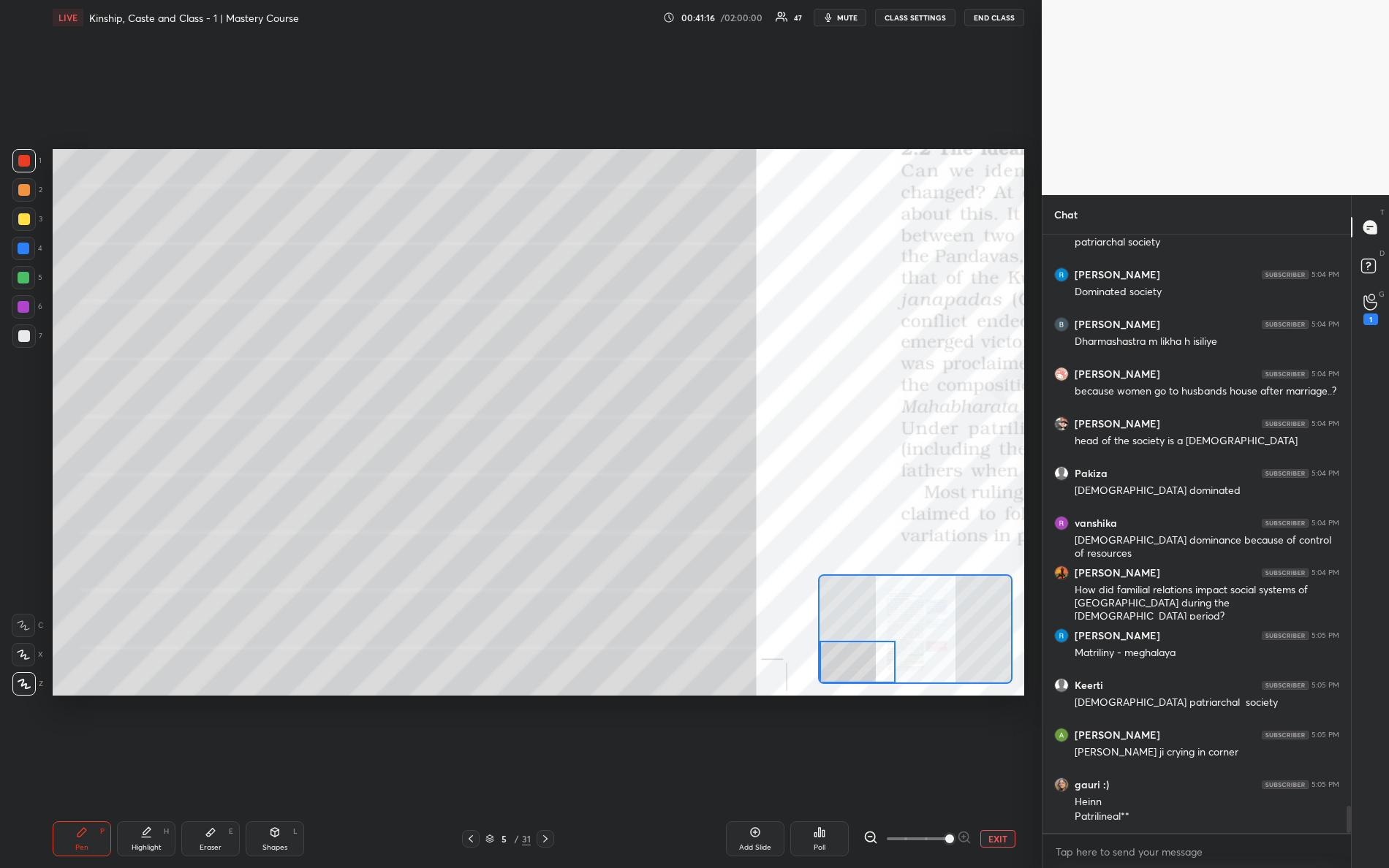
click at [696, 688] on div "Setting up your live class Poll for secs No correct answer Start poll" at bounding box center [538, 422] width 971 height 547
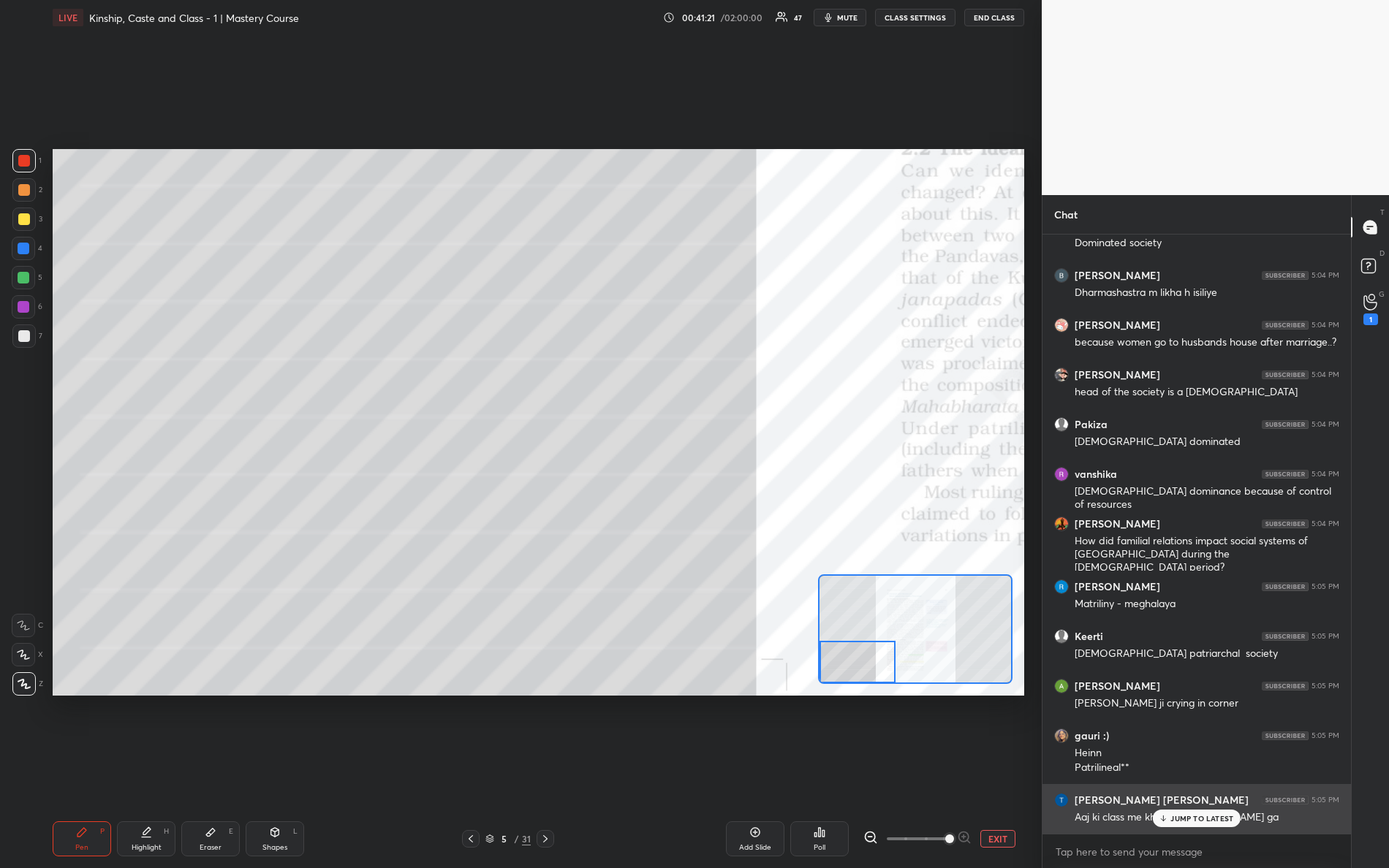
drag, startPoint x: 1185, startPoint y: 815, endPoint x: 1100, endPoint y: 785, distance: 90.1
click at [1187, 768] on p "JUMP TO LATEST" at bounding box center [1203, 819] width 63 height 9
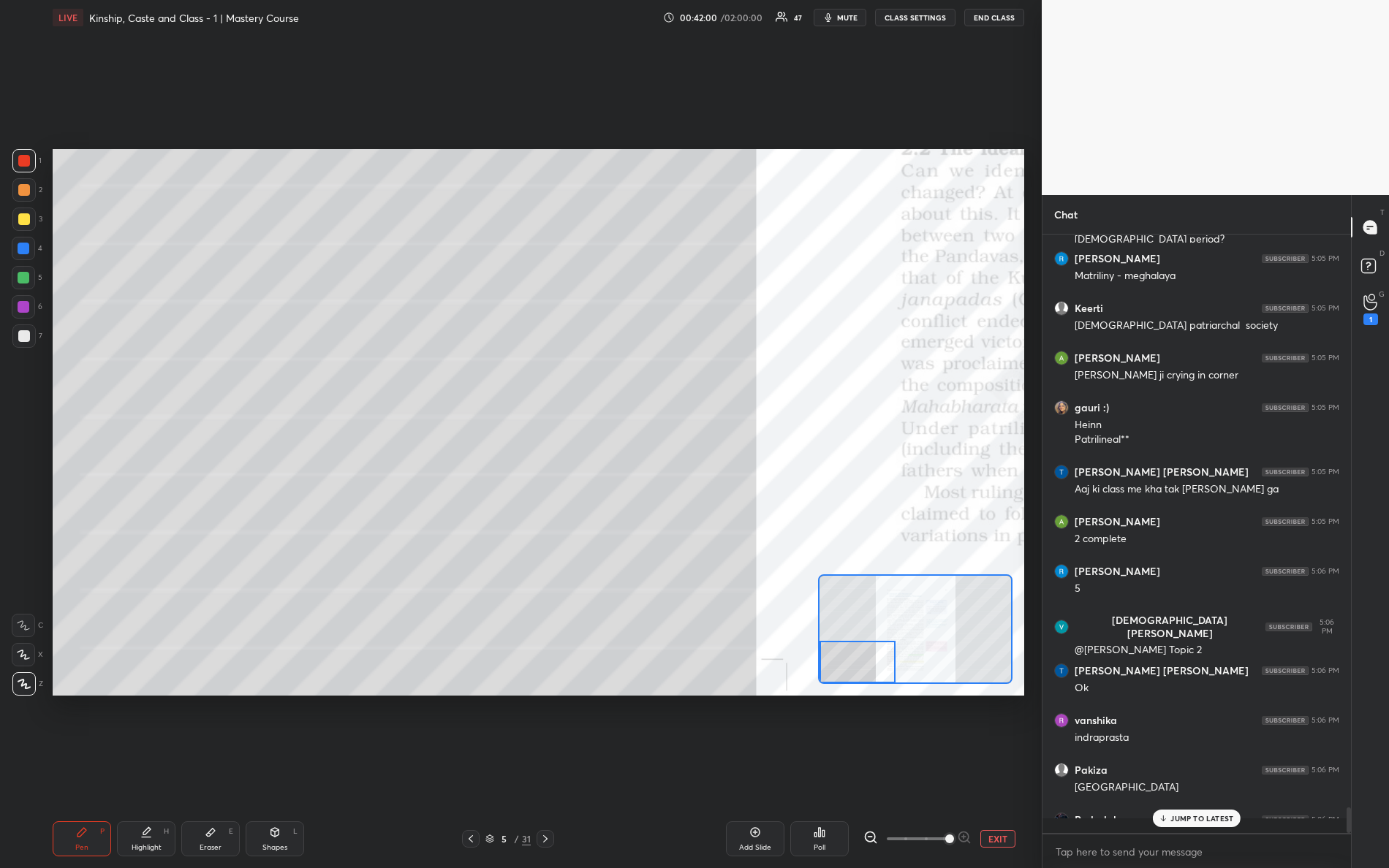
scroll to position [12870, 0]
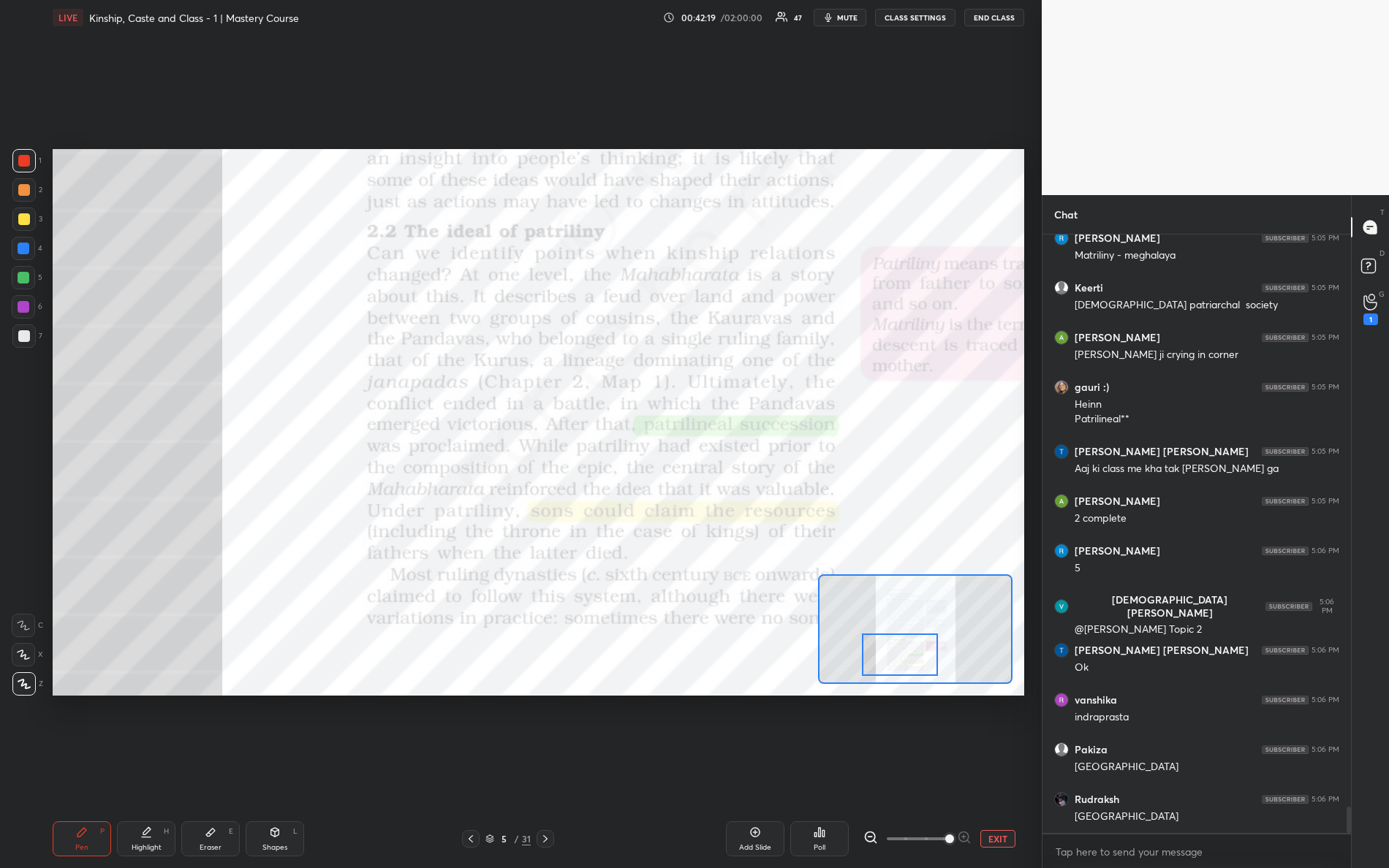
drag, startPoint x: 864, startPoint y: 652, endPoint x: 905, endPoint y: 633, distance: 45.2
click at [906, 638] on div at bounding box center [900, 655] width 77 height 42
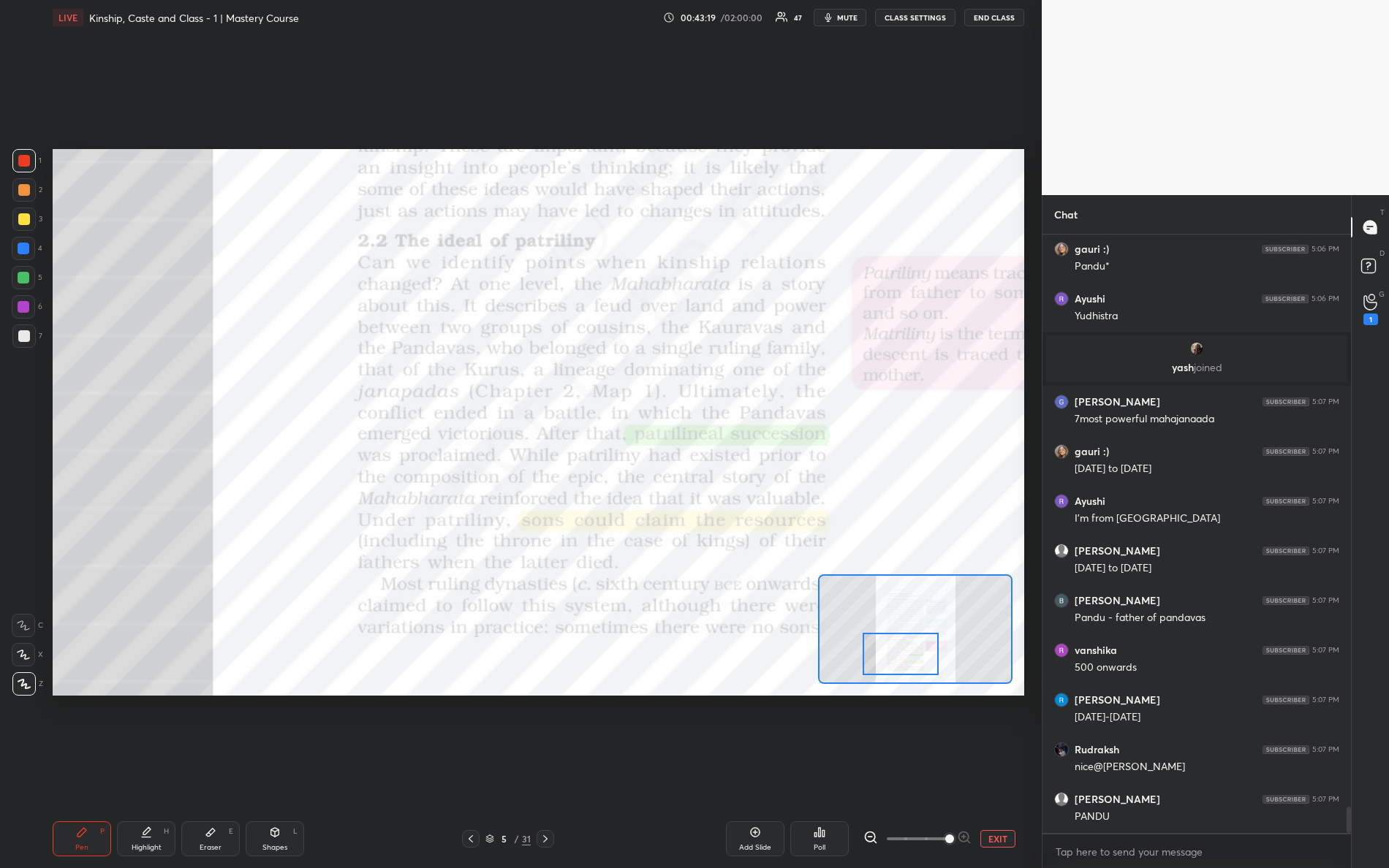
scroll to position [12936, 0]
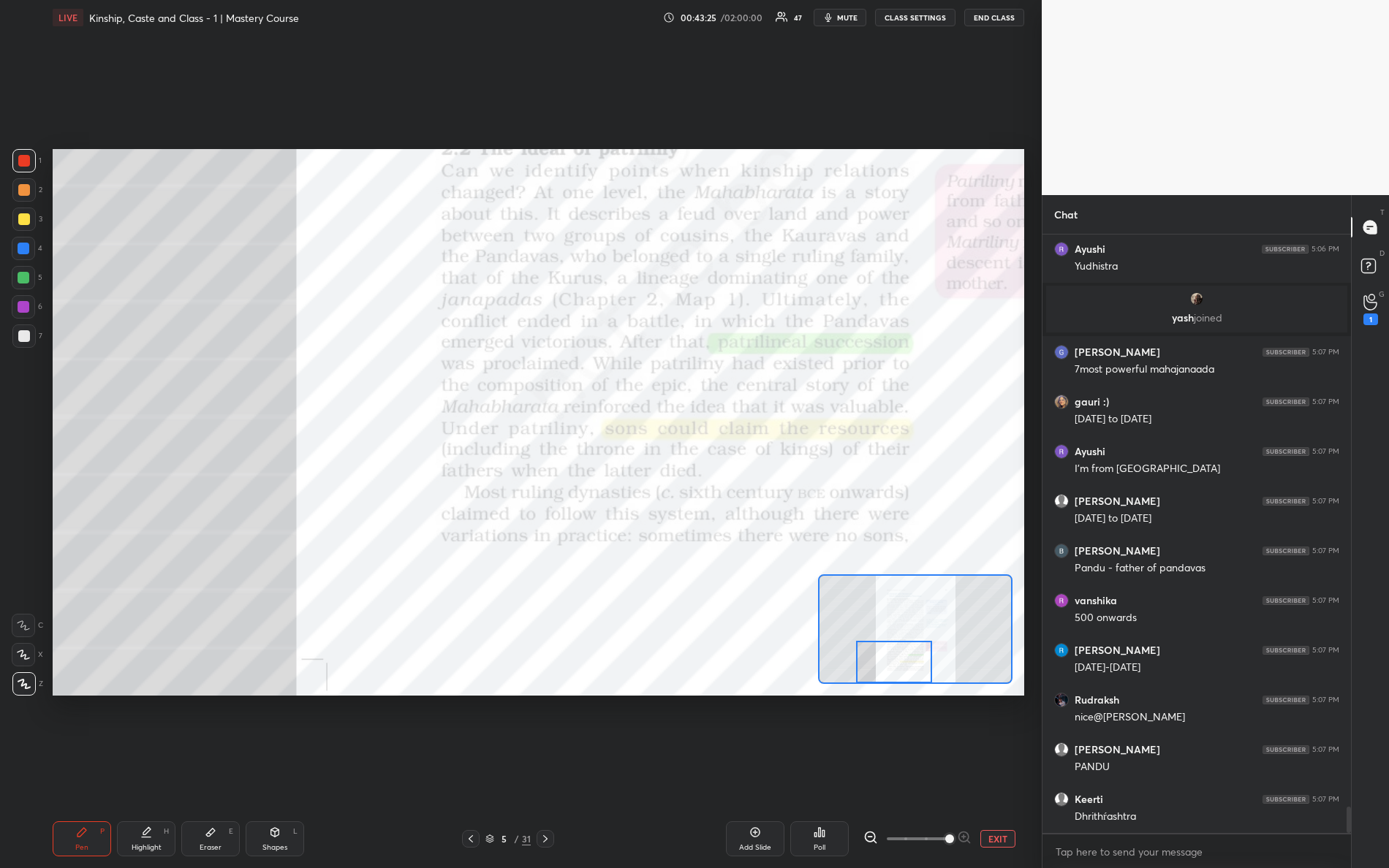
drag, startPoint x: 904, startPoint y: 652, endPoint x: 896, endPoint y: 665, distance: 15.3
click at [896, 665] on div at bounding box center [894, 662] width 77 height 42
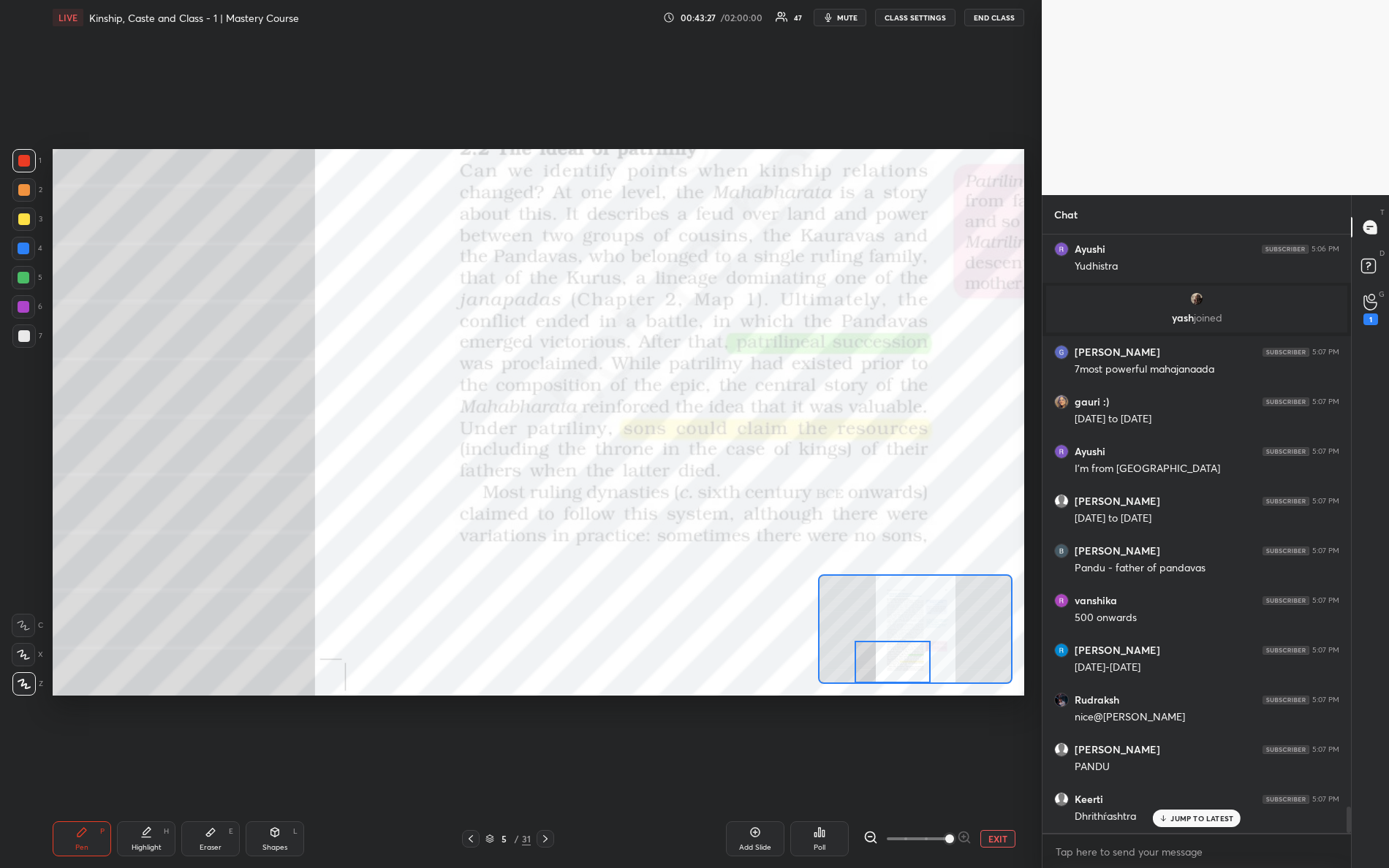
scroll to position [12985, 0]
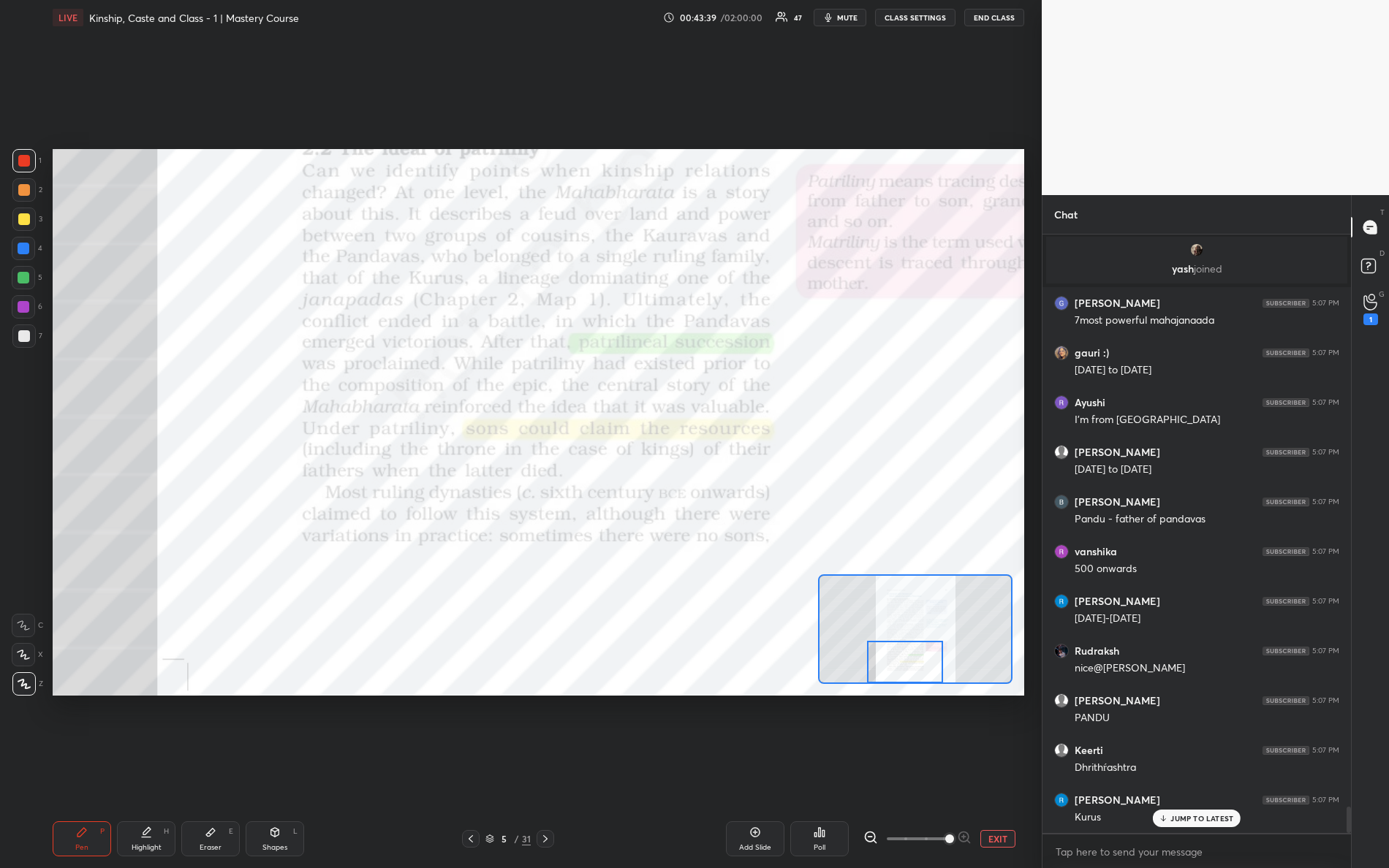
drag, startPoint x: 922, startPoint y: 665, endPoint x: 935, endPoint y: 676, distance: 17.0
click at [935, 676] on div at bounding box center [906, 662] width 77 height 42
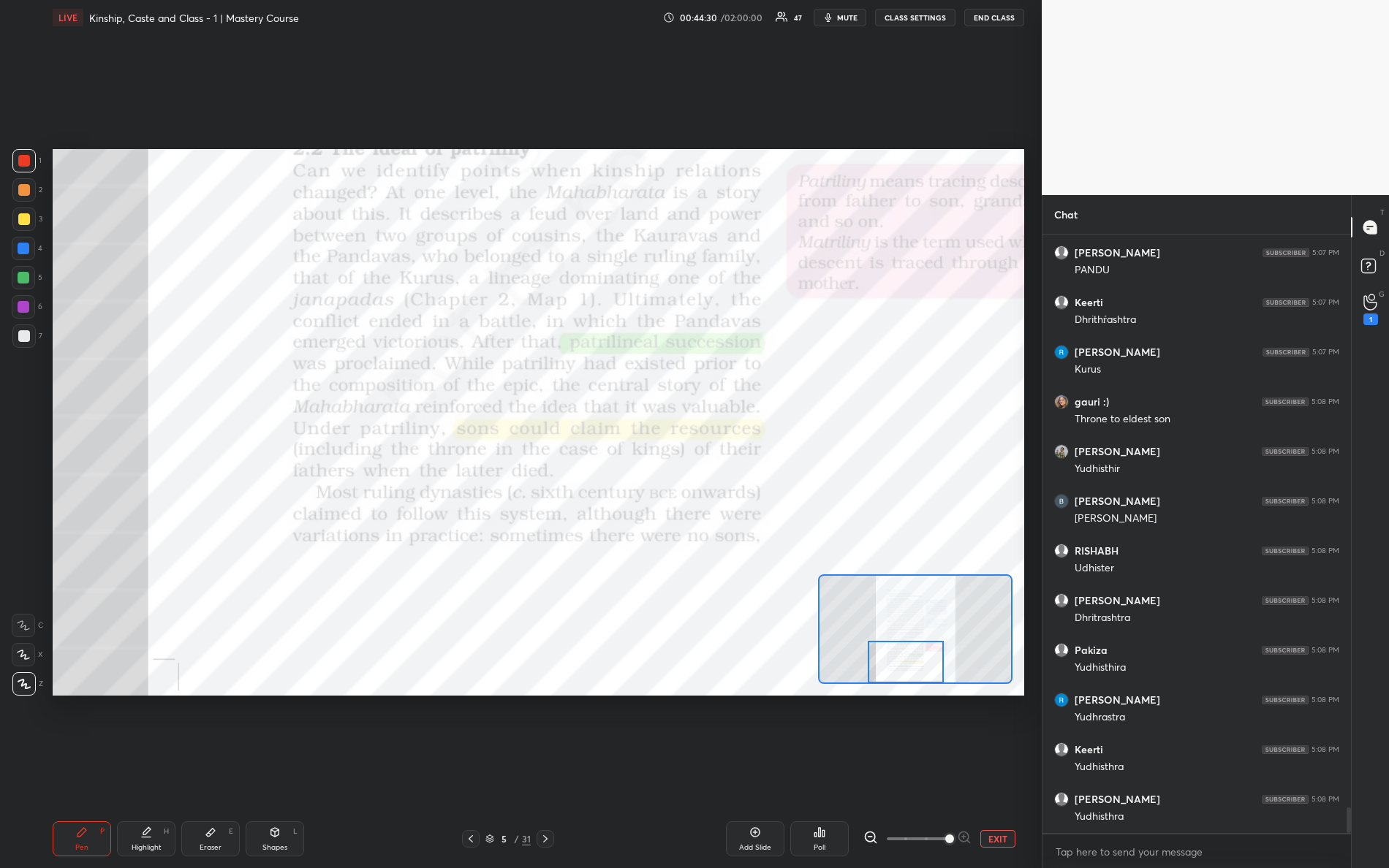
scroll to position [13482, 0]
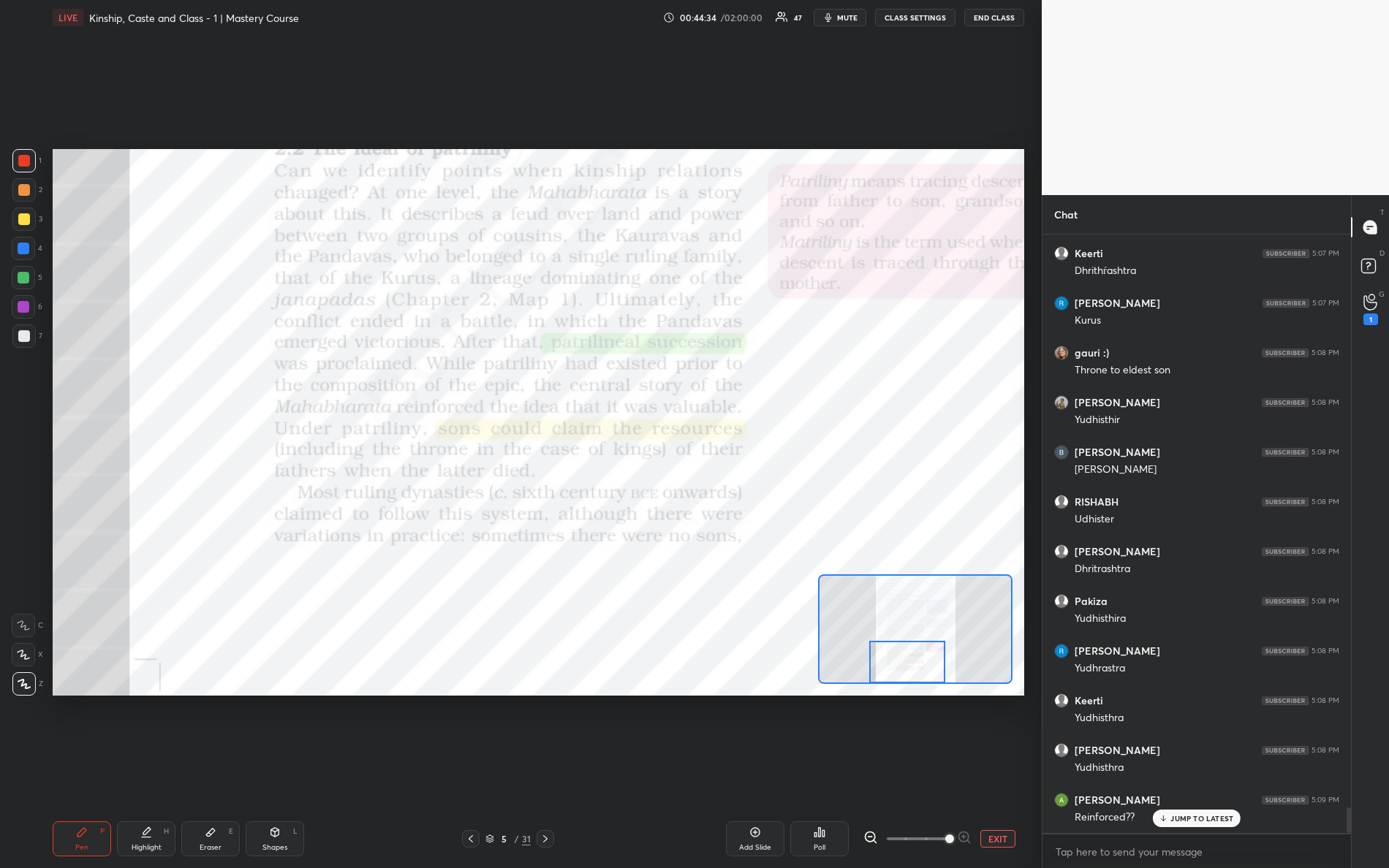
drag, startPoint x: 914, startPoint y: 659, endPoint x: 915, endPoint y: 668, distance: 9.1
click at [915, 668] on div at bounding box center [907, 662] width 77 height 42
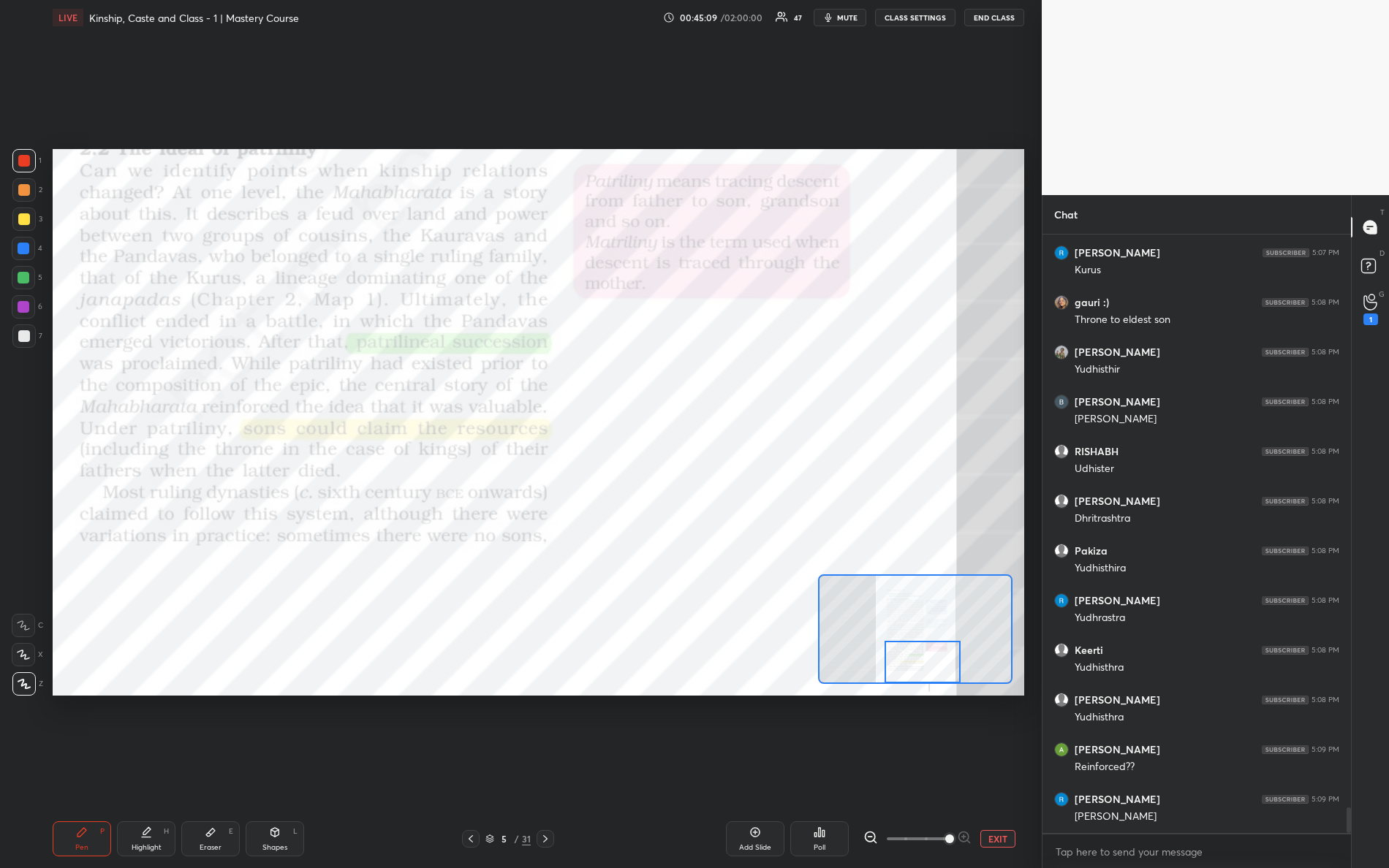
drag, startPoint x: 917, startPoint y: 676, endPoint x: 930, endPoint y: 681, distance: 13.9
click at [930, 682] on div at bounding box center [923, 662] width 77 height 42
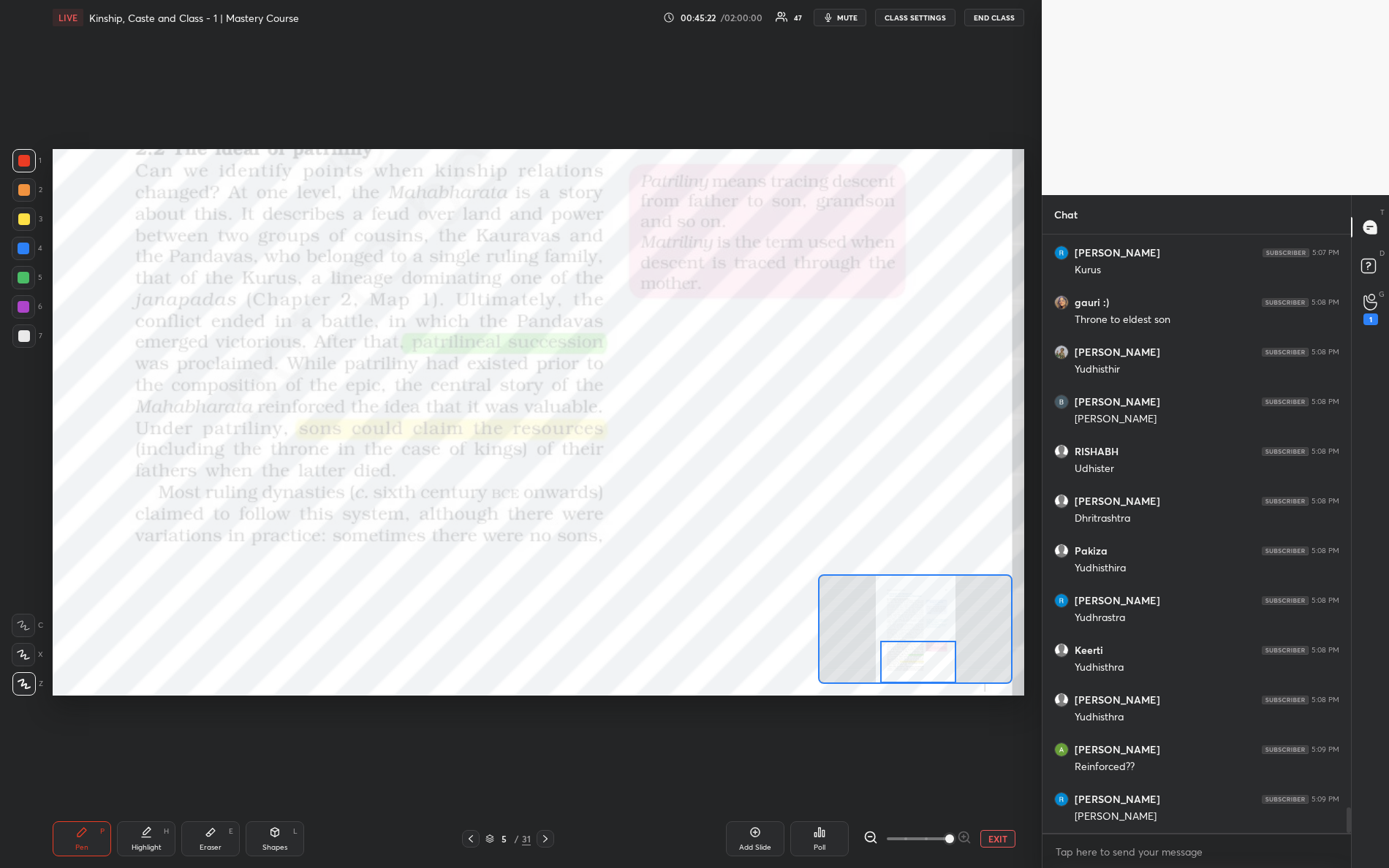
drag, startPoint x: 941, startPoint y: 658, endPoint x: 920, endPoint y: 675, distance: 27.0
click at [927, 678] on div at bounding box center [919, 662] width 77 height 42
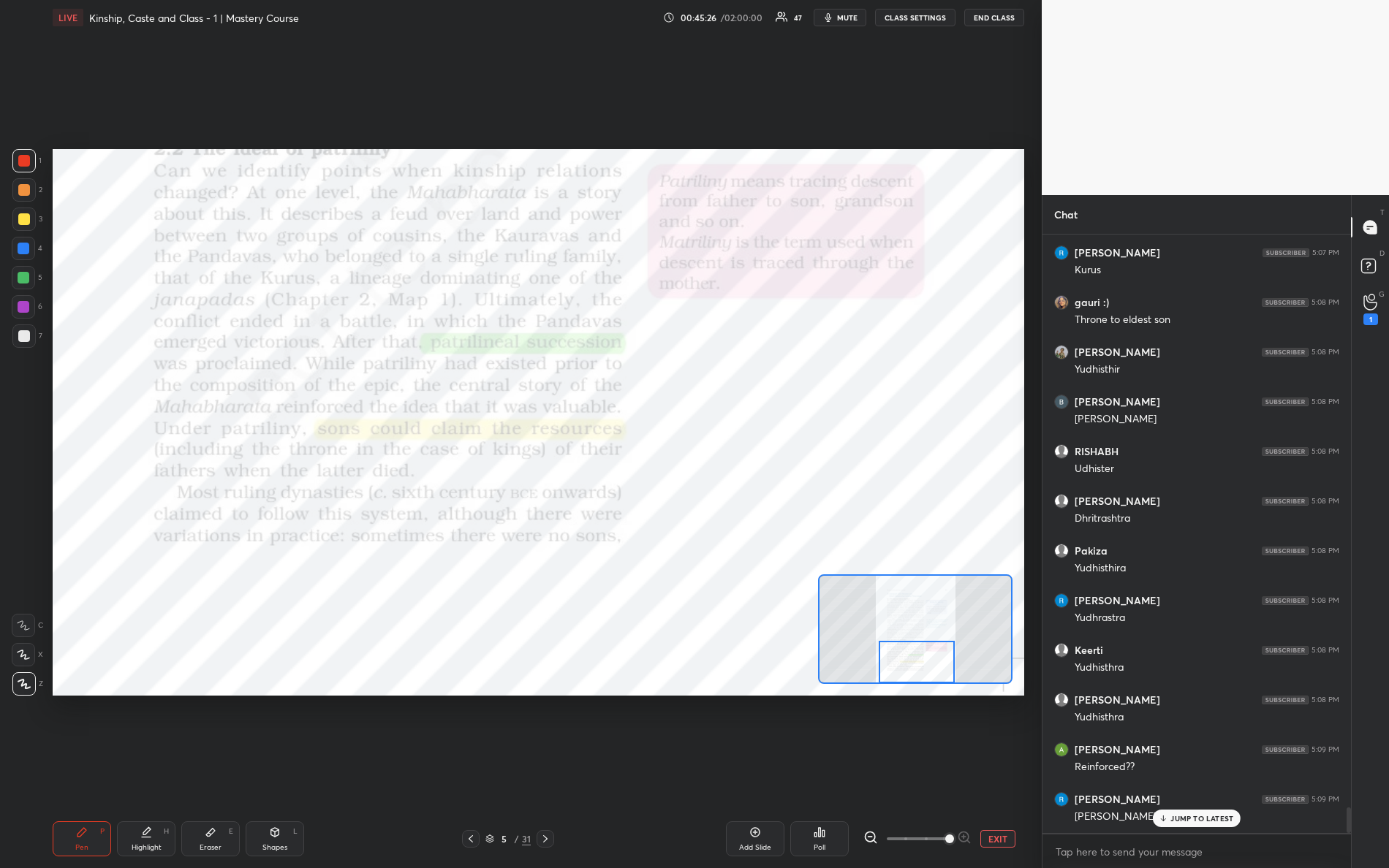
scroll to position [13582, 0]
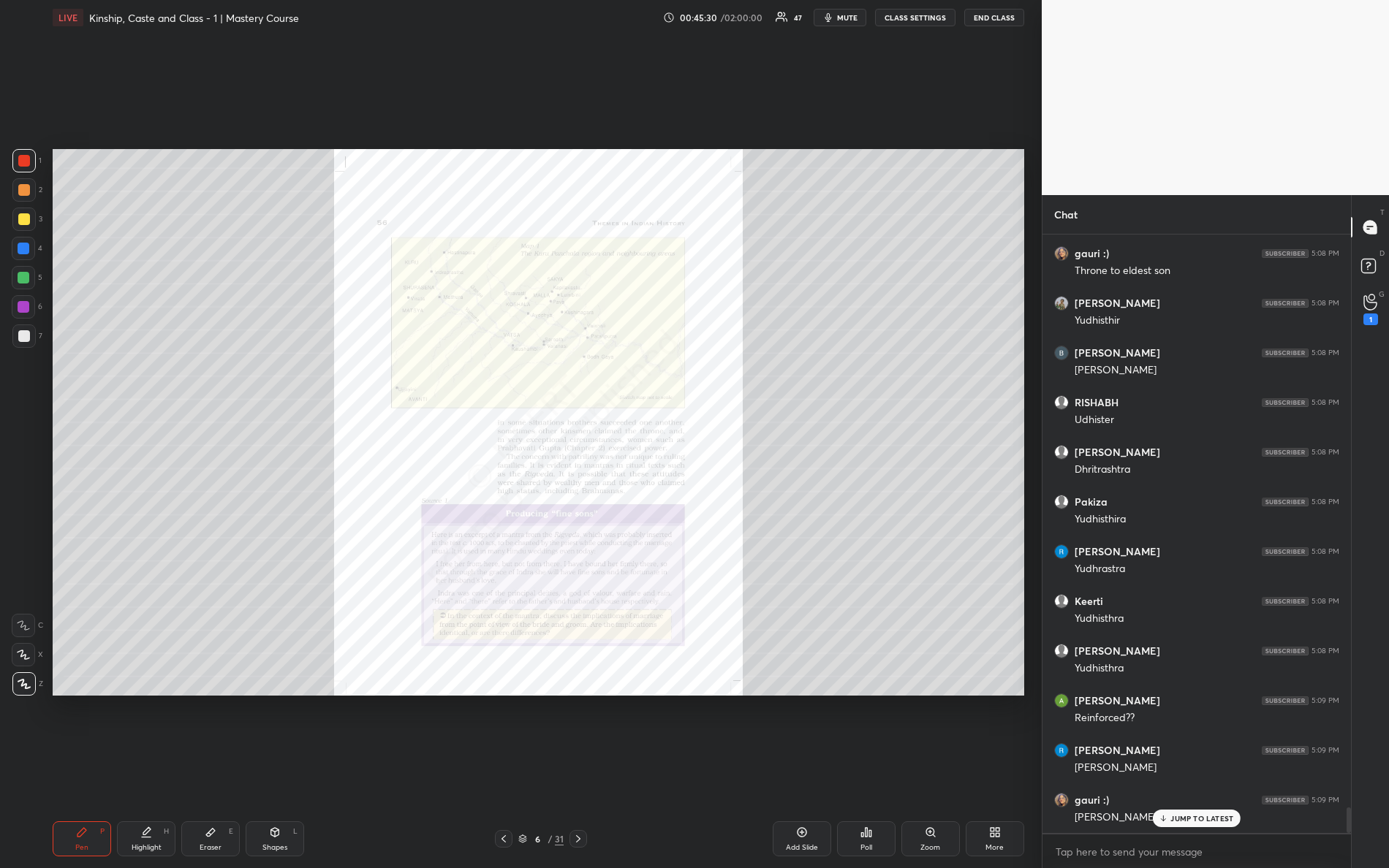
click at [933, 768] on div "Zoom" at bounding box center [930, 848] width 19 height 7
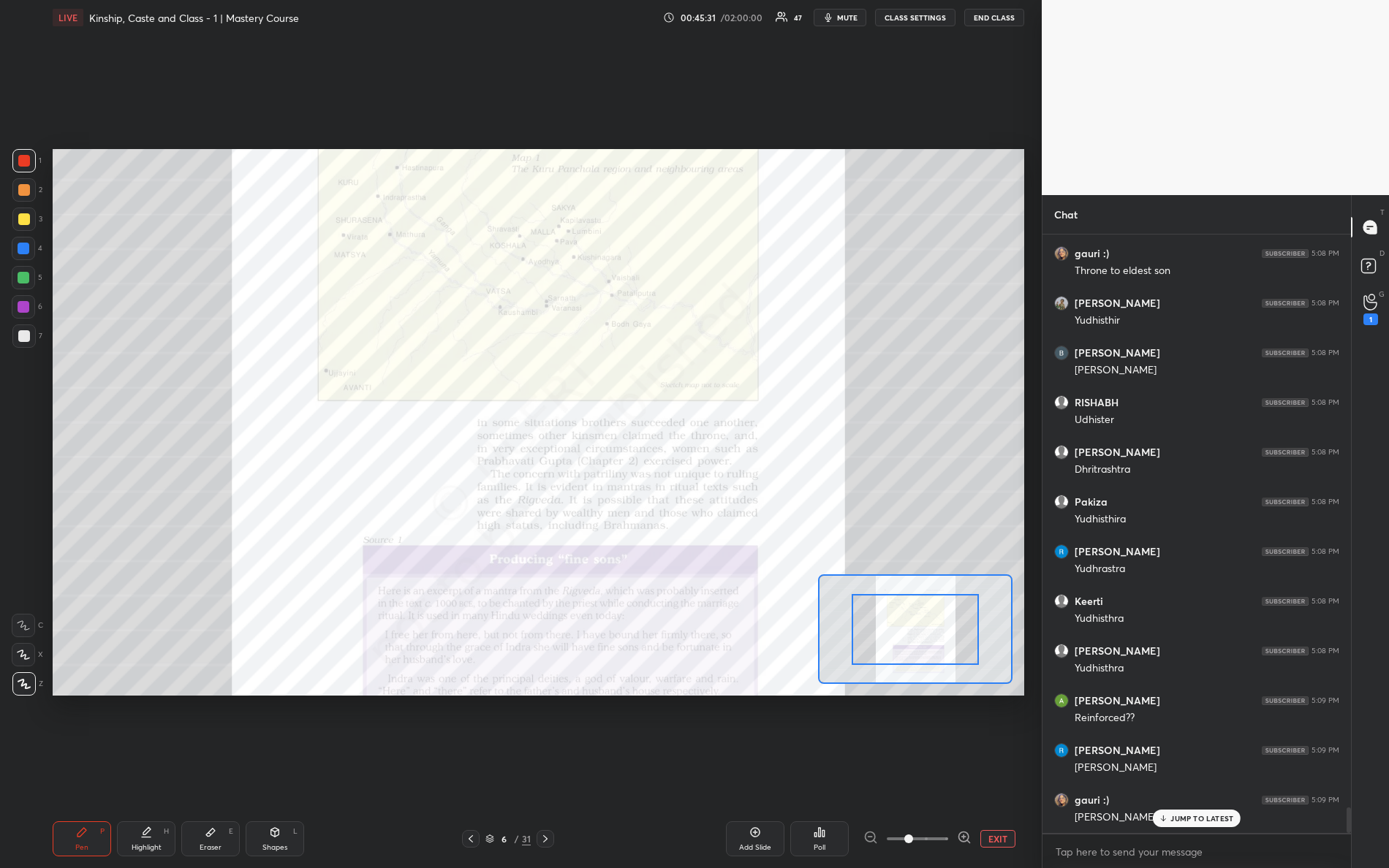
drag, startPoint x: 906, startPoint y: 844, endPoint x: 993, endPoint y: 815, distance: 91.7
click at [1007, 768] on div "Add Slide Poll EXIT" at bounding box center [808, 839] width 431 height 35
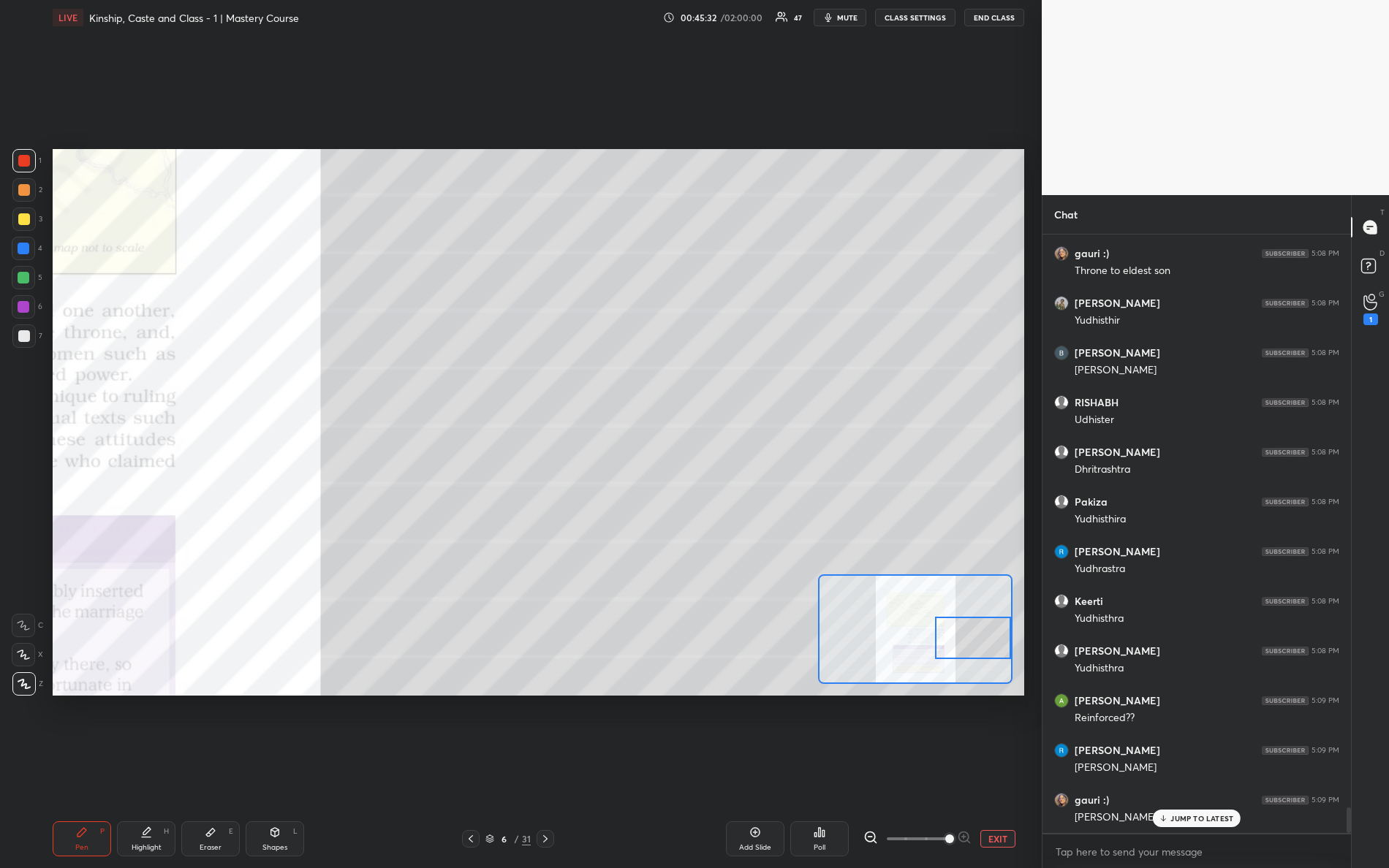
drag, startPoint x: 920, startPoint y: 623, endPoint x: 966, endPoint y: 620, distance: 46.1
click at [984, 631] on div at bounding box center [973, 638] width 77 height 42
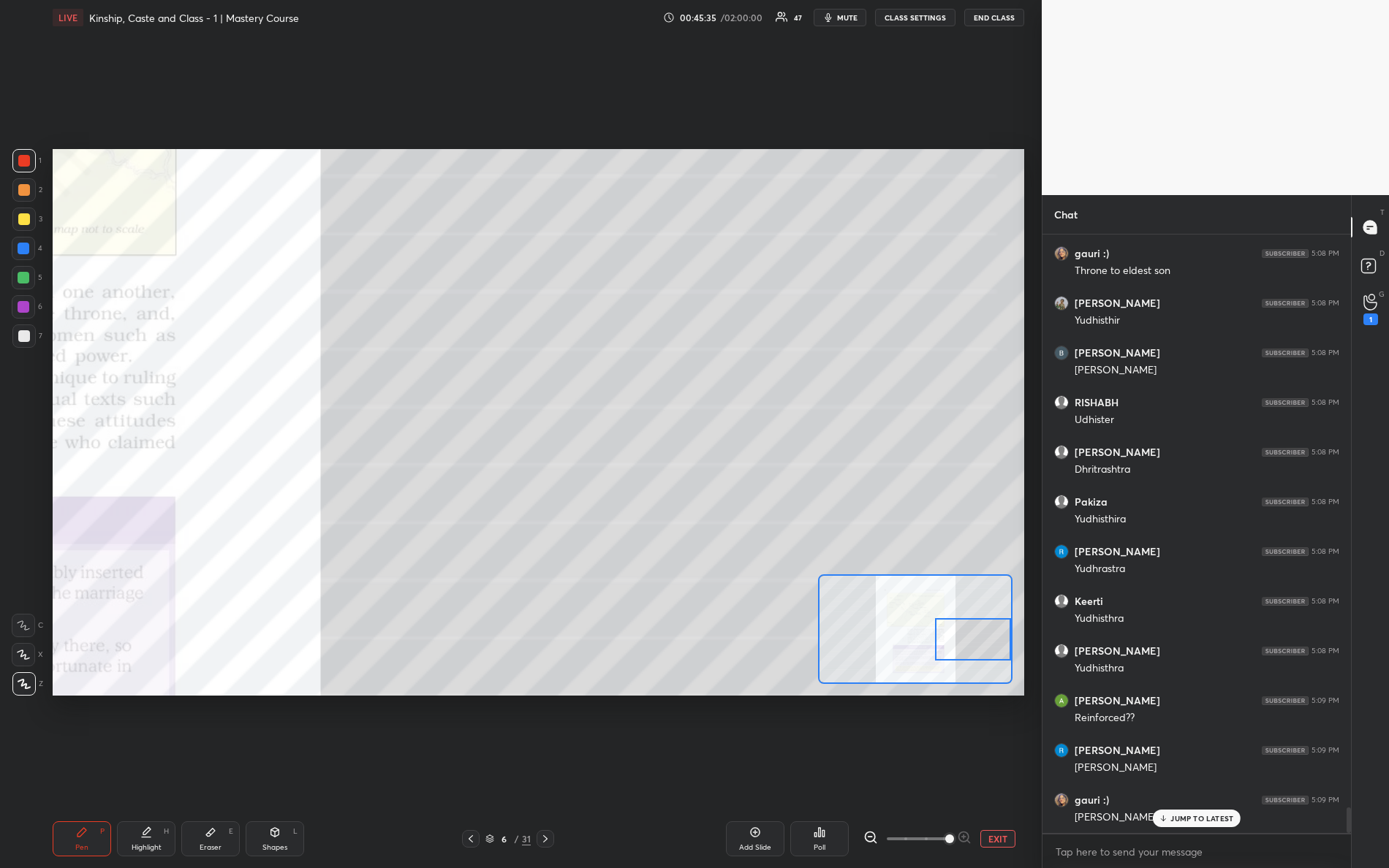
scroll to position [13635, 0]
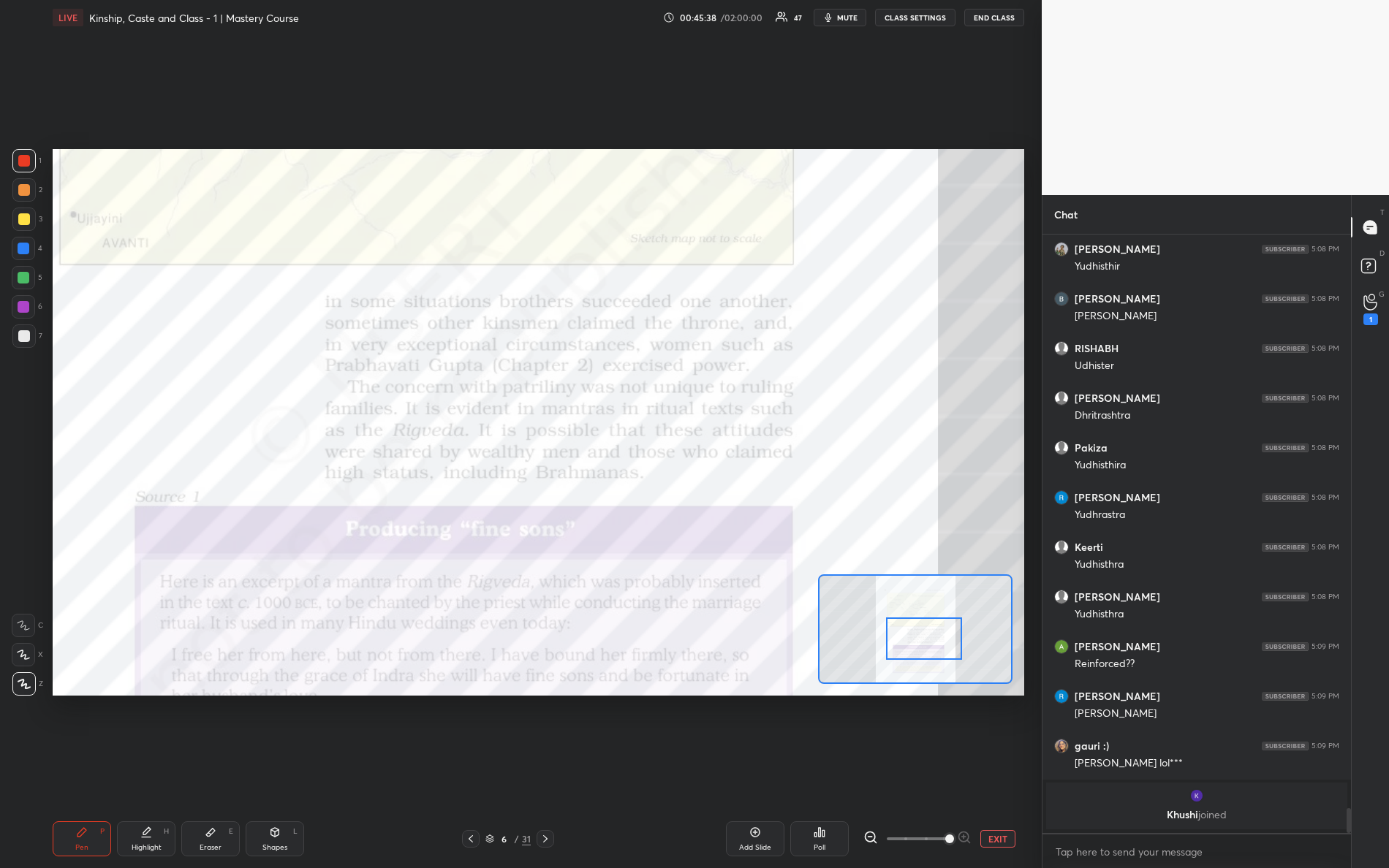
drag, startPoint x: 956, startPoint y: 644, endPoint x: 906, endPoint y: 645, distance: 50.0
click at [906, 645] on div at bounding box center [924, 639] width 77 height 42
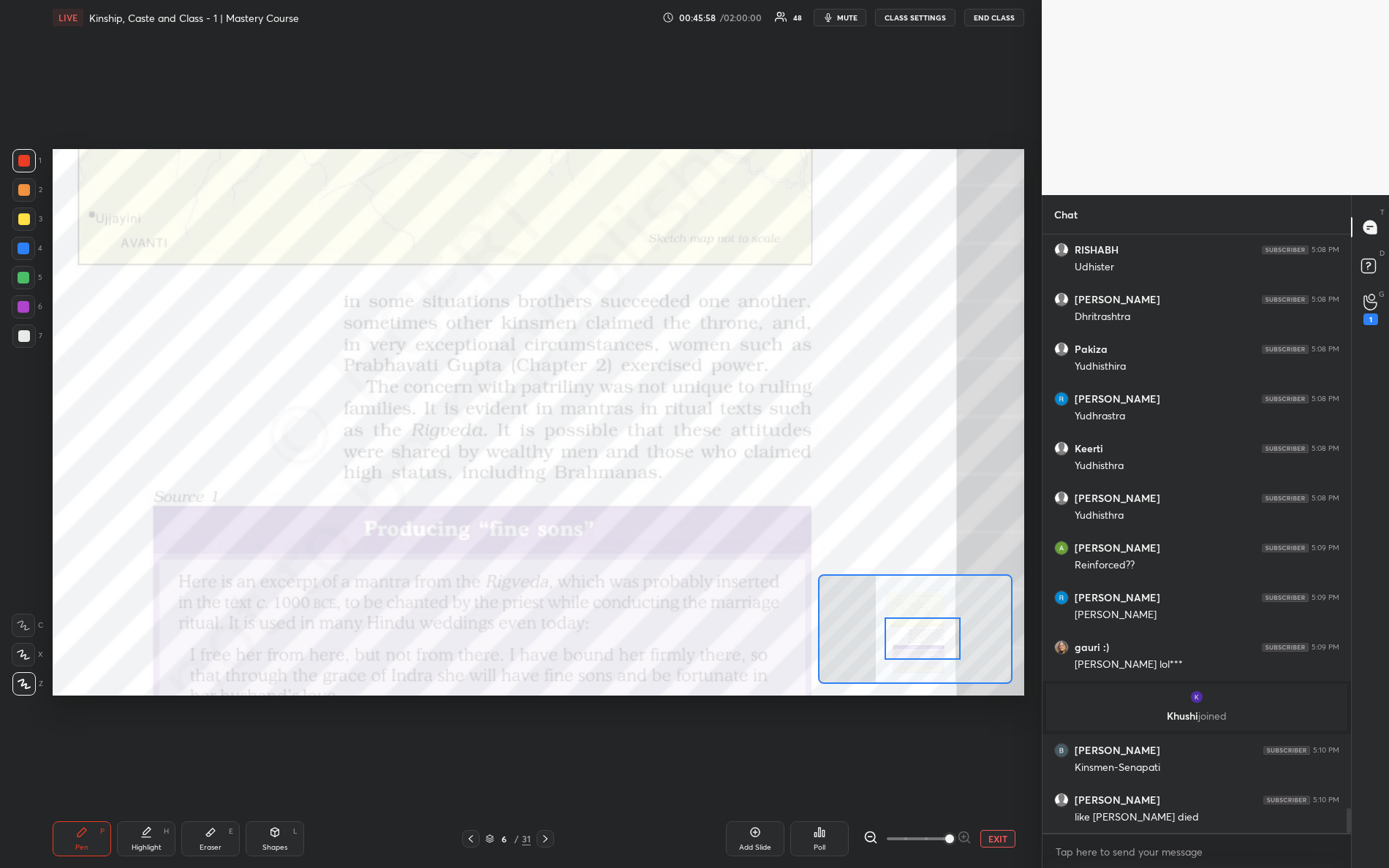
scroll to position [13784, 0]
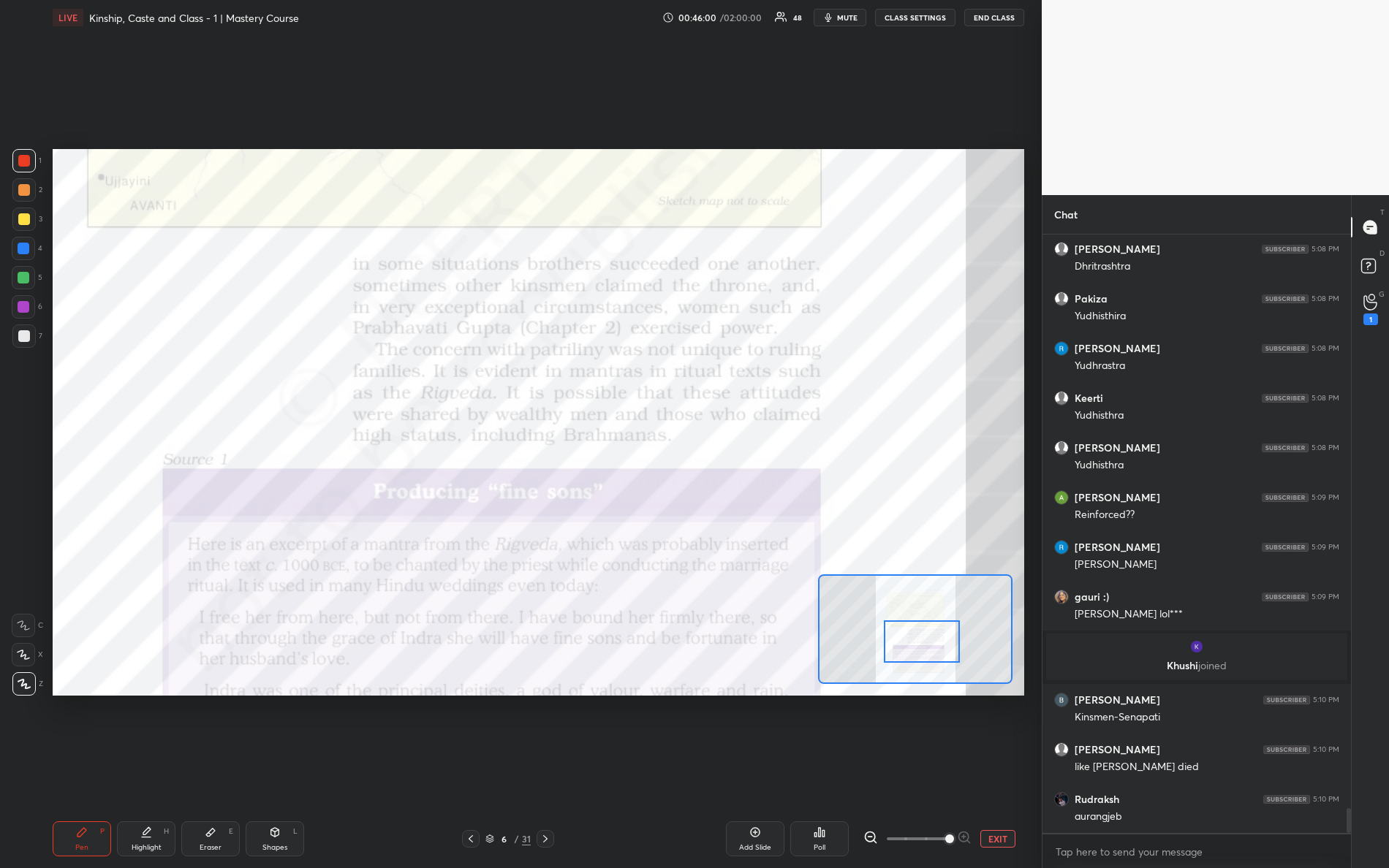
click at [927, 656] on div at bounding box center [922, 642] width 77 height 42
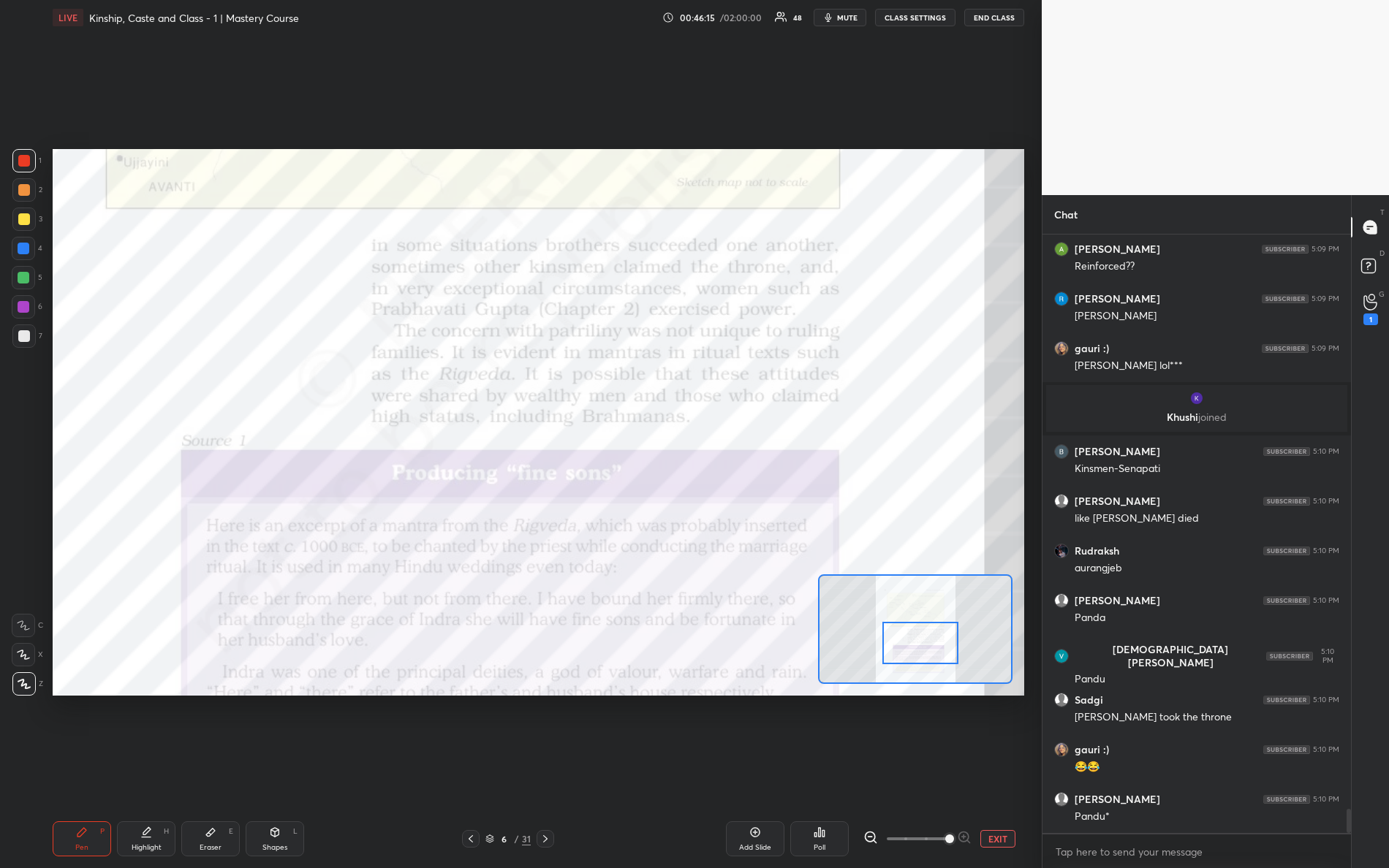
scroll to position [14082, 0]
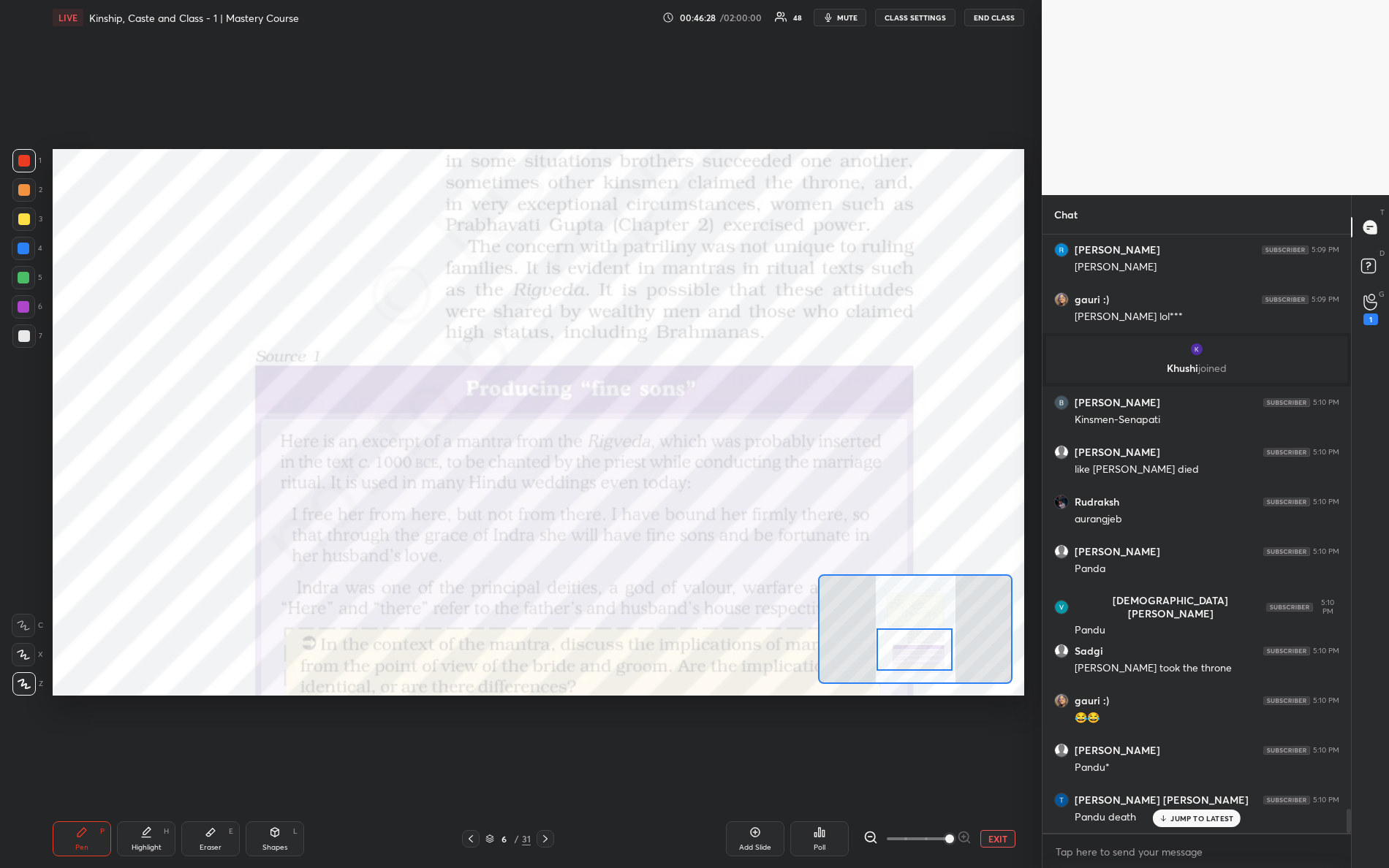
drag, startPoint x: 912, startPoint y: 647, endPoint x: 907, endPoint y: 654, distance: 8.6
click at [907, 655] on div at bounding box center [915, 650] width 77 height 42
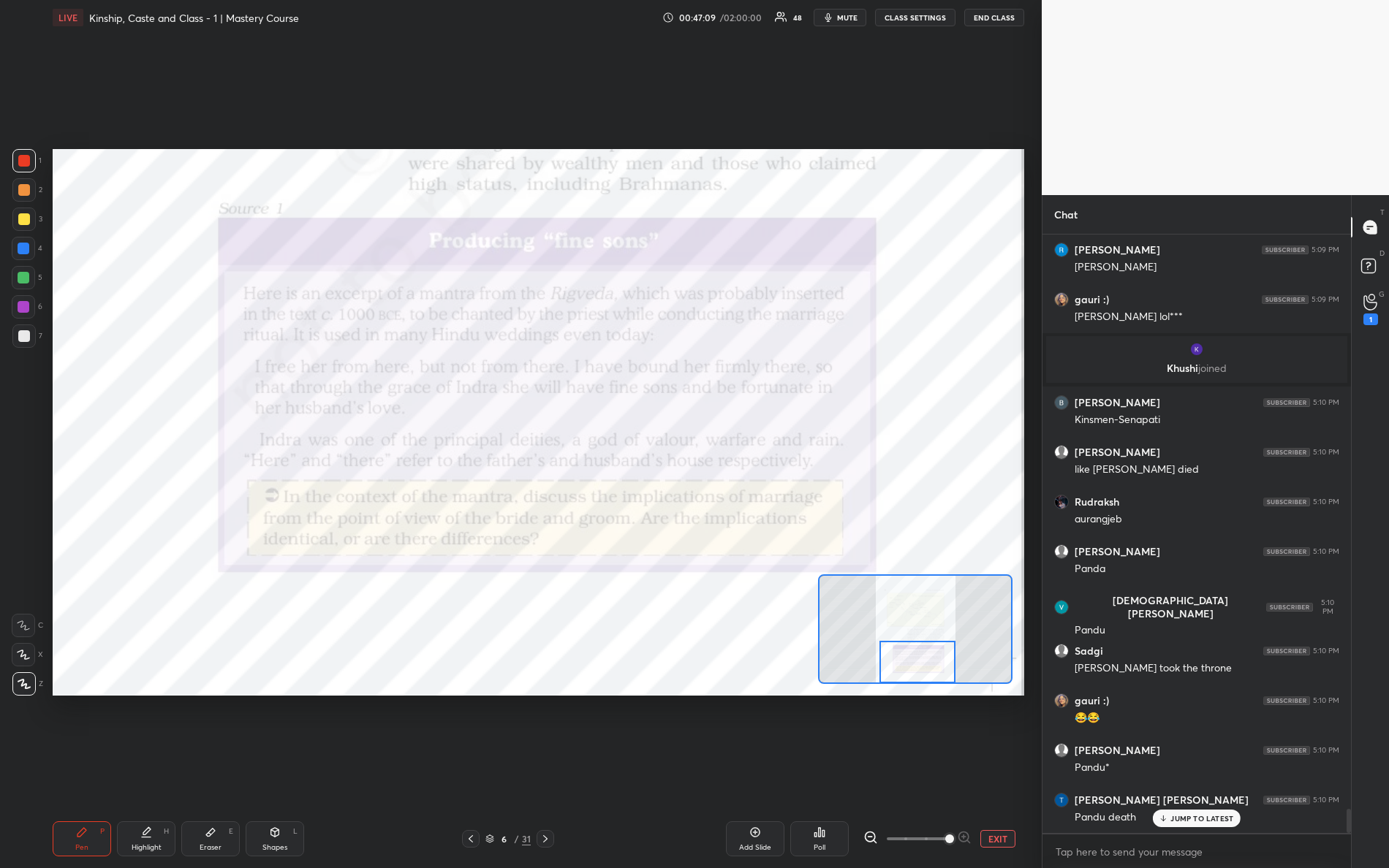
drag, startPoint x: 928, startPoint y: 652, endPoint x: 927, endPoint y: 661, distance: 9.1
click at [931, 666] on div at bounding box center [918, 662] width 77 height 42
click at [859, 627] on div "Setting up your live class Poll for secs No correct answer Start poll" at bounding box center [538, 422] width 971 height 547
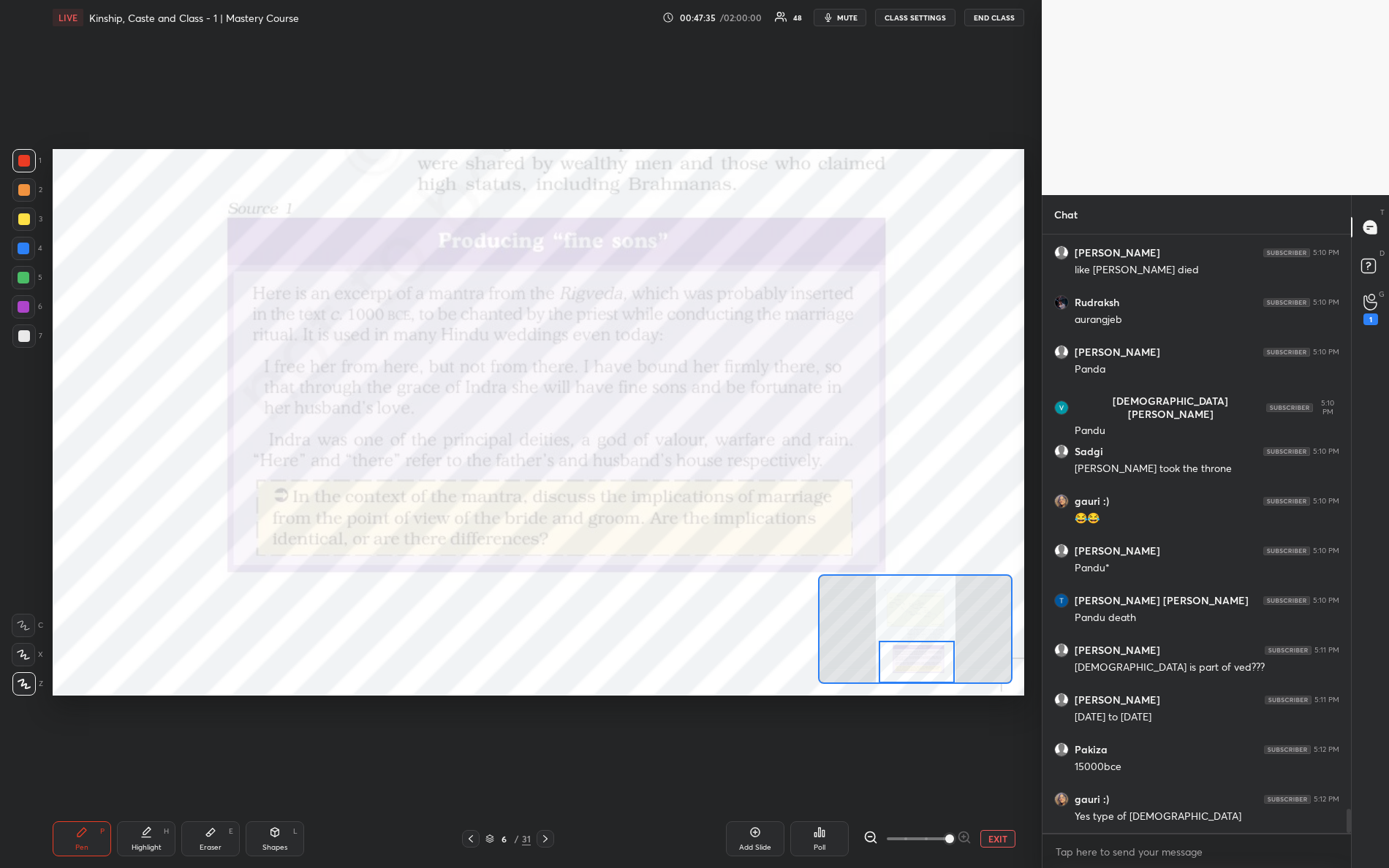
scroll to position [14331, 0]
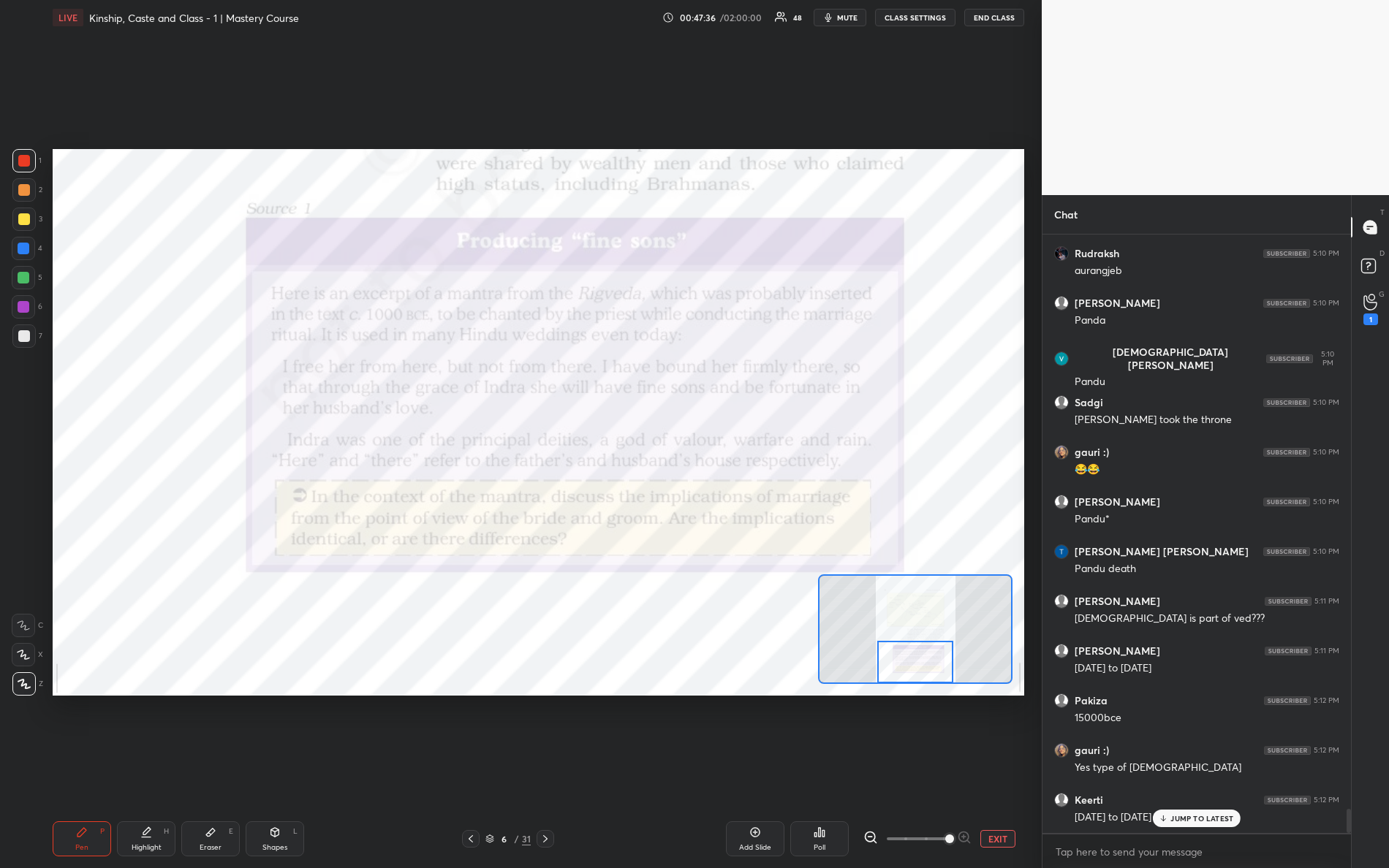
drag, startPoint x: 928, startPoint y: 660, endPoint x: 917, endPoint y: 677, distance: 20.2
click at [927, 673] on div at bounding box center [915, 662] width 77 height 42
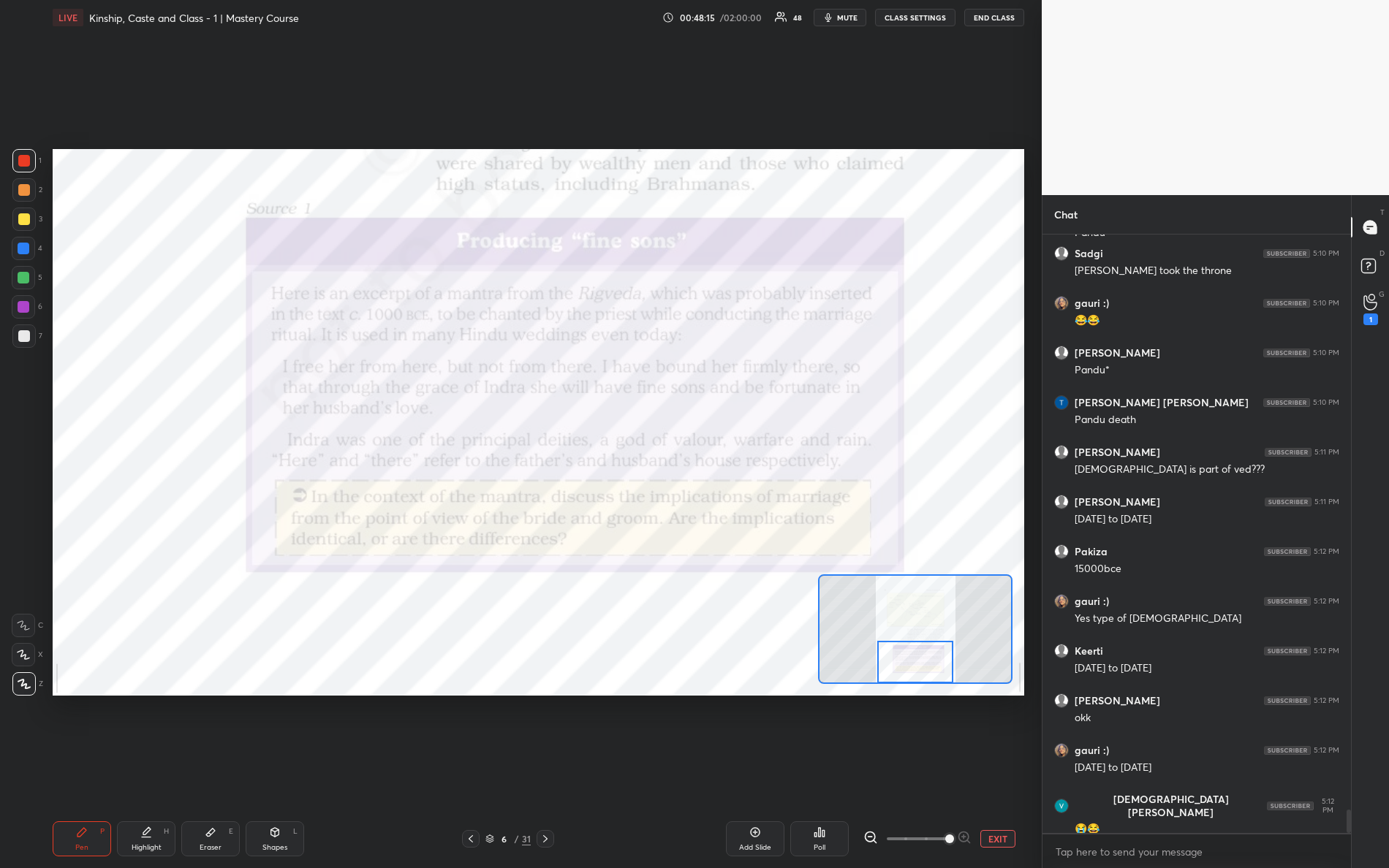
scroll to position [14530, 0]
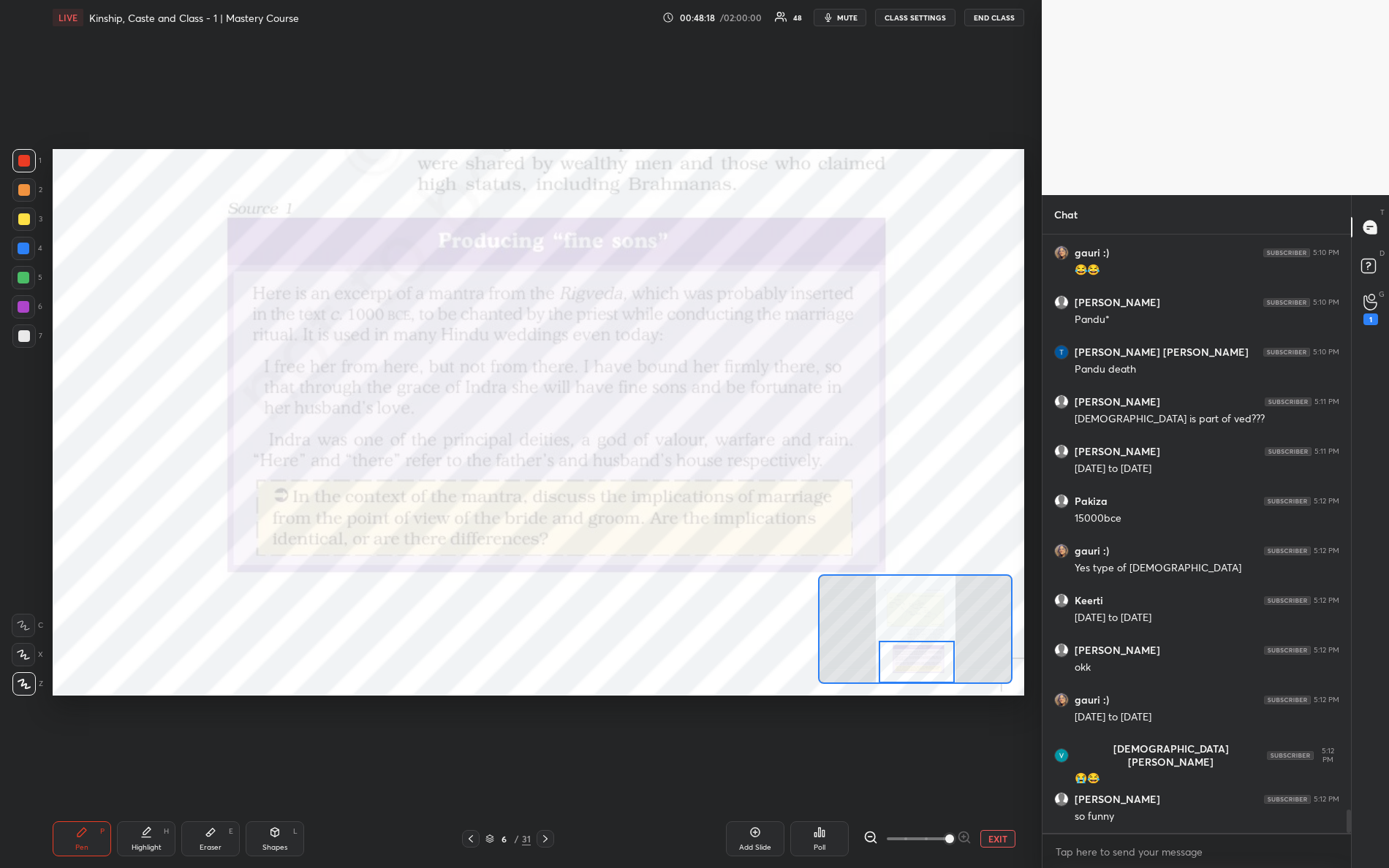
click at [902, 673] on div at bounding box center [917, 662] width 77 height 42
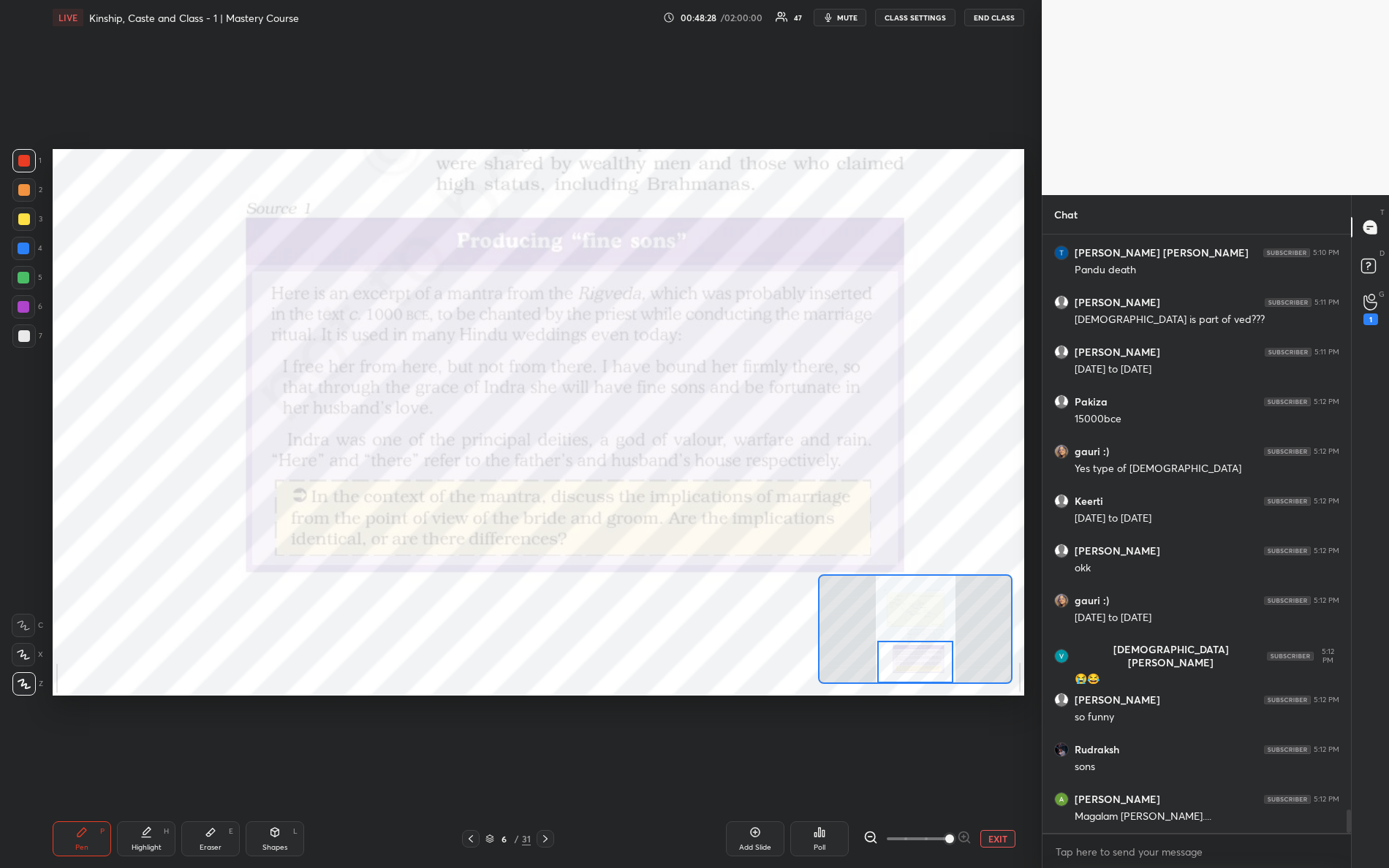
scroll to position [14679, 0]
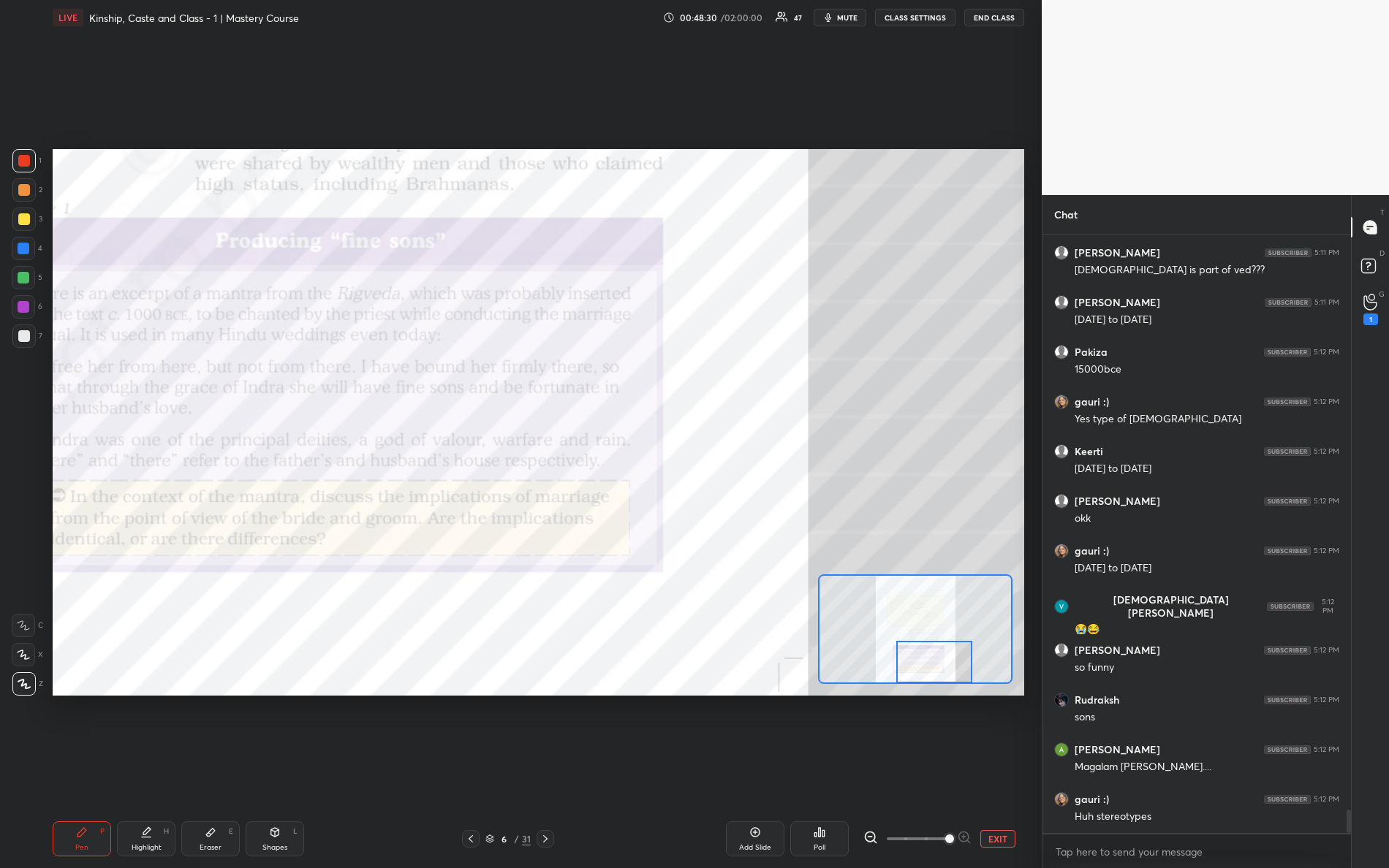
click at [959, 687] on div "Setting up your live class Poll for secs No correct answer Start poll" at bounding box center [538, 422] width 971 height 547
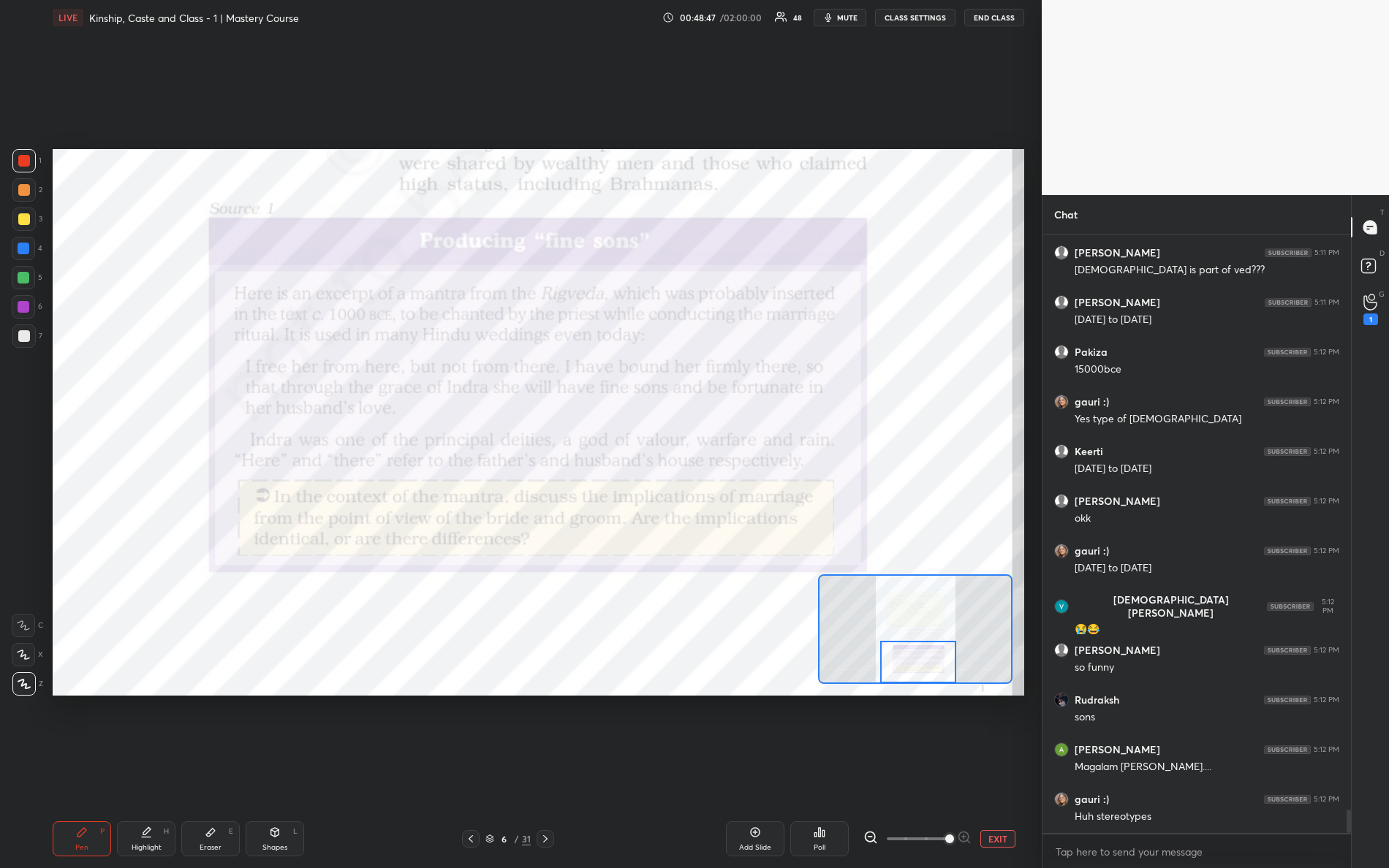
drag, startPoint x: 934, startPoint y: 660, endPoint x: 897, endPoint y: 703, distance: 56.7
click at [894, 702] on div "Setting up your live class Poll for secs No correct answer Start poll" at bounding box center [538, 422] width 984 height 775
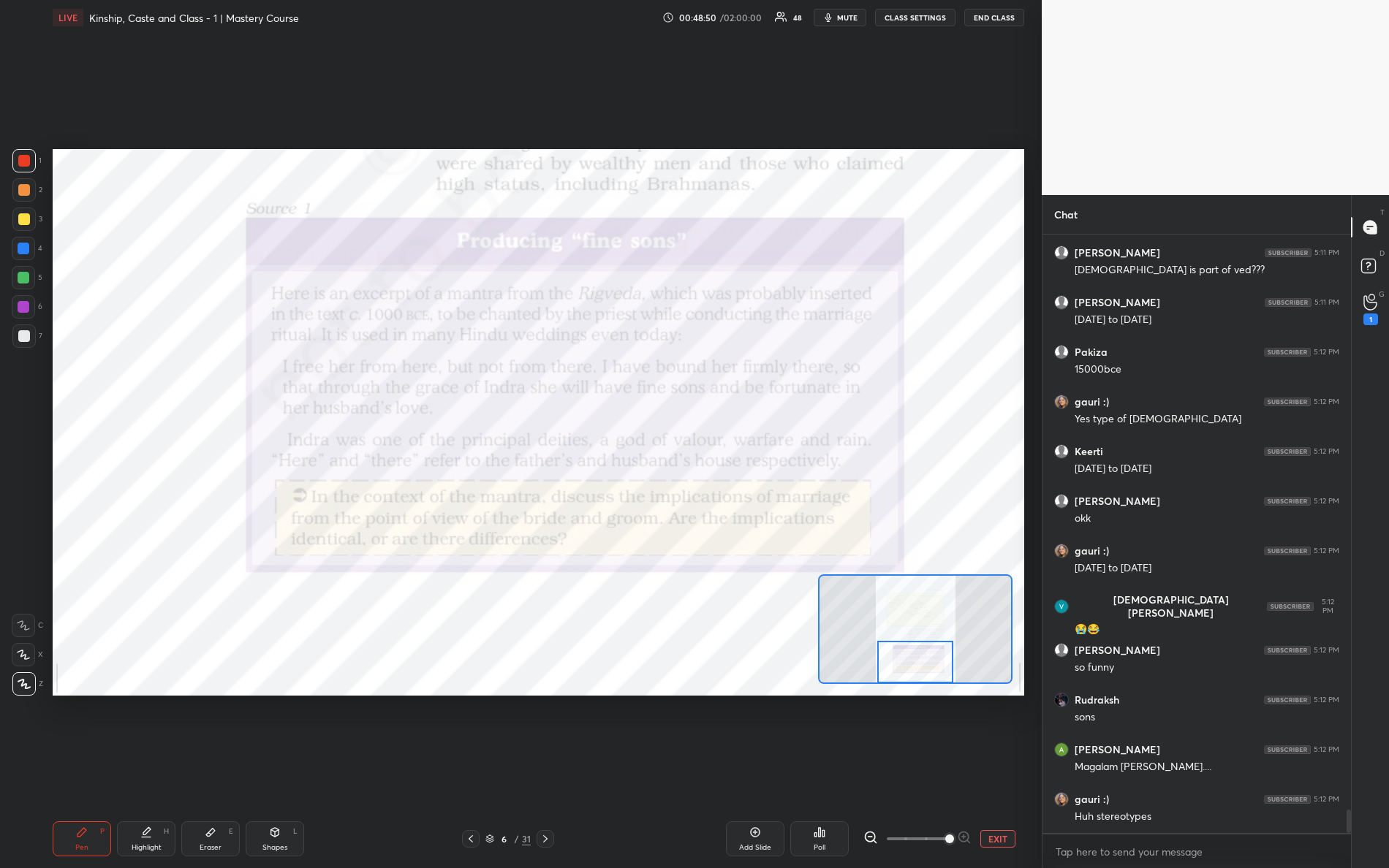
click at [935, 684] on div "Setting up your live class Poll for secs No correct answer Start poll" at bounding box center [538, 422] width 971 height 547
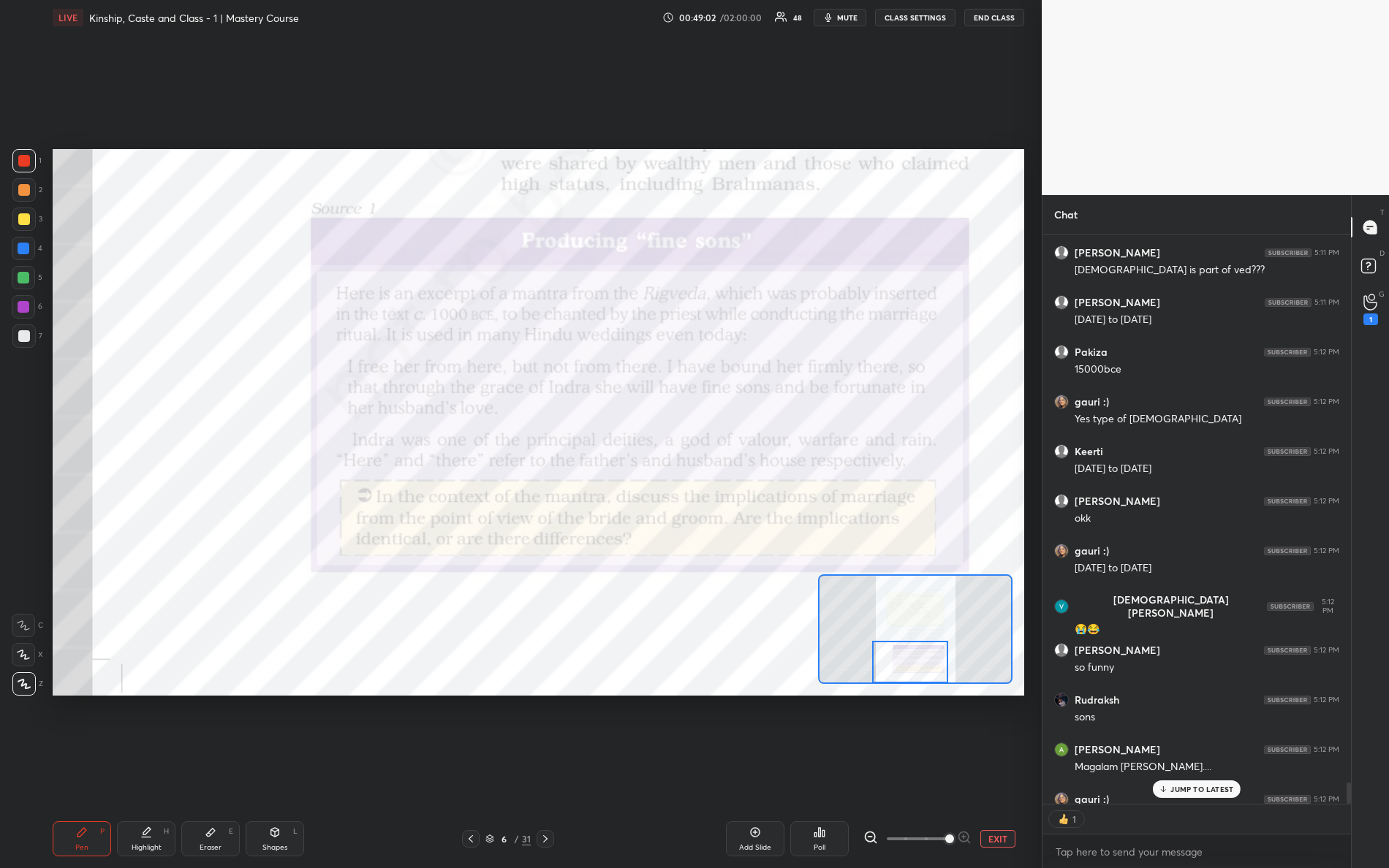
scroll to position [14758, 0]
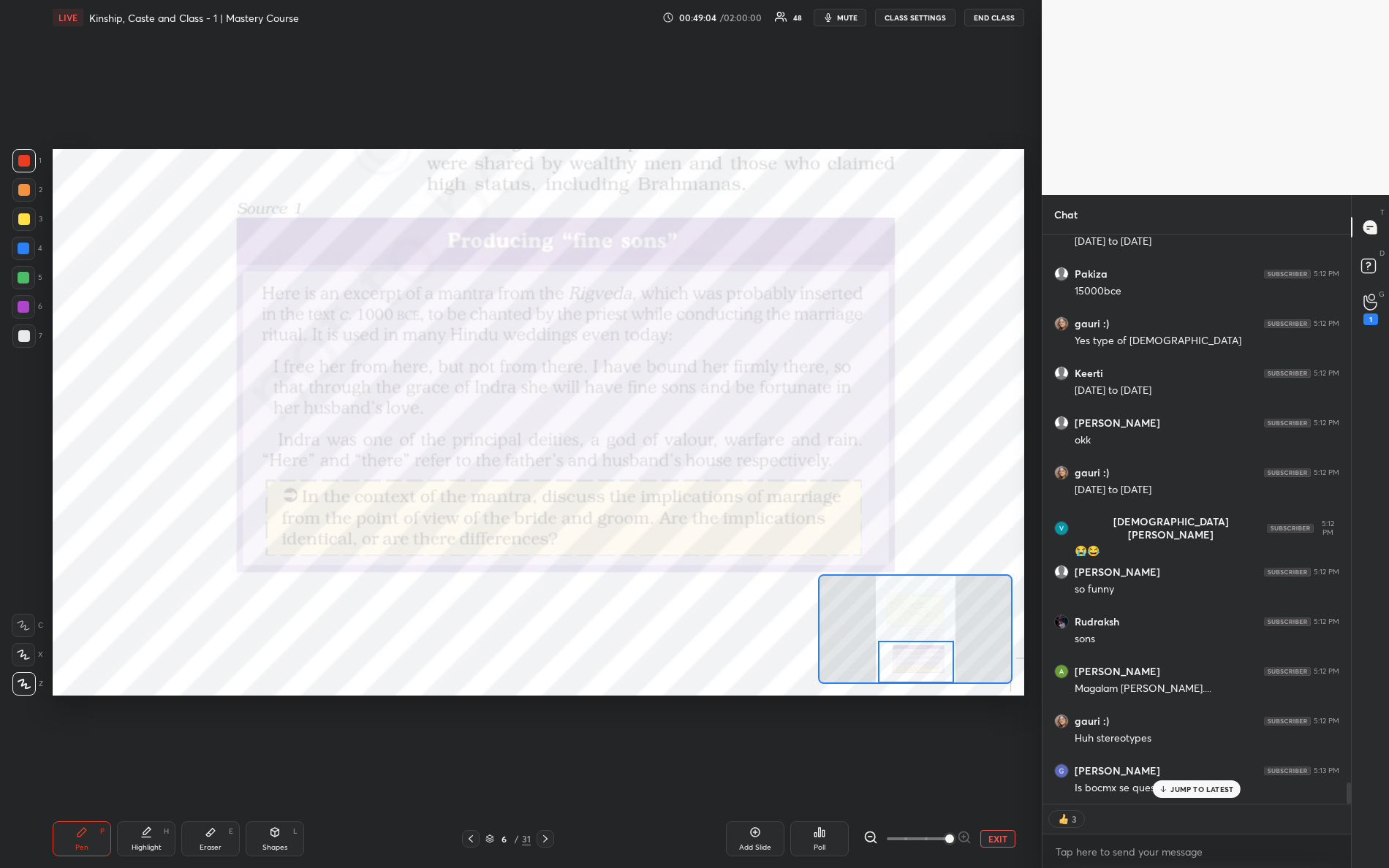
drag, startPoint x: 909, startPoint y: 661, endPoint x: 914, endPoint y: 673, distance: 13.0
click at [915, 673] on div at bounding box center [916, 662] width 77 height 42
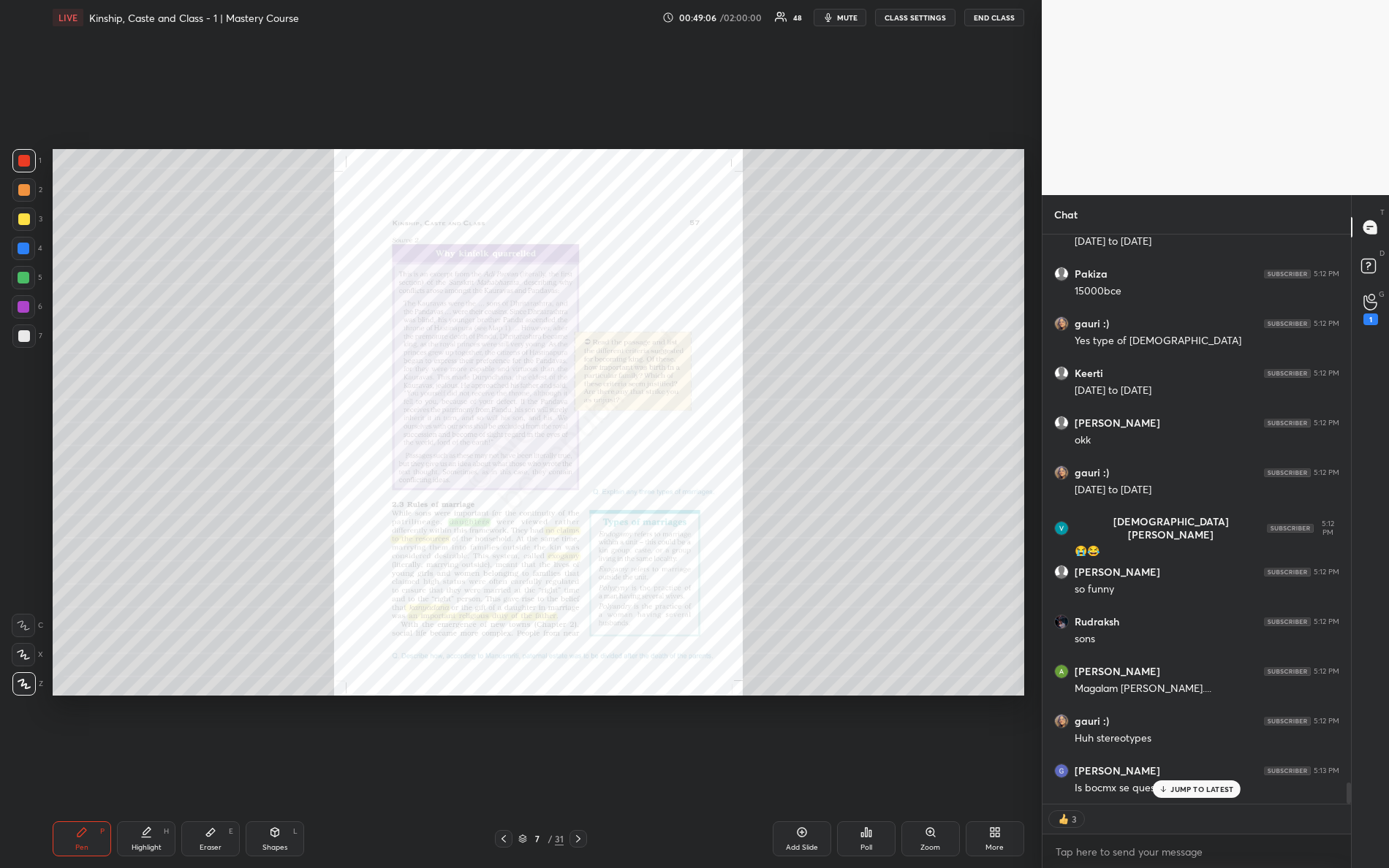
scroll to position [14772, 0]
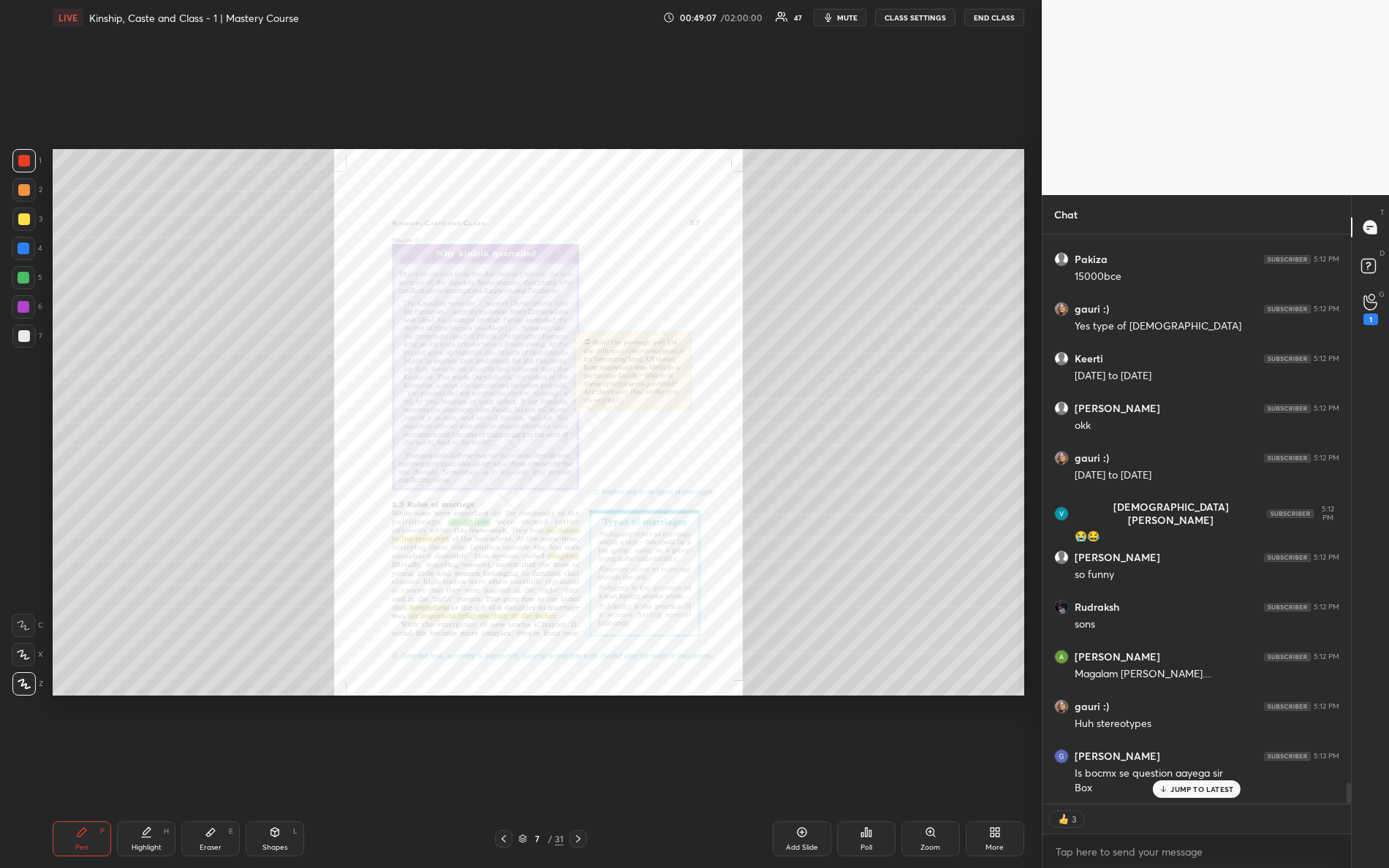
click at [933, 768] on div "Zoom" at bounding box center [930, 848] width 19 height 7
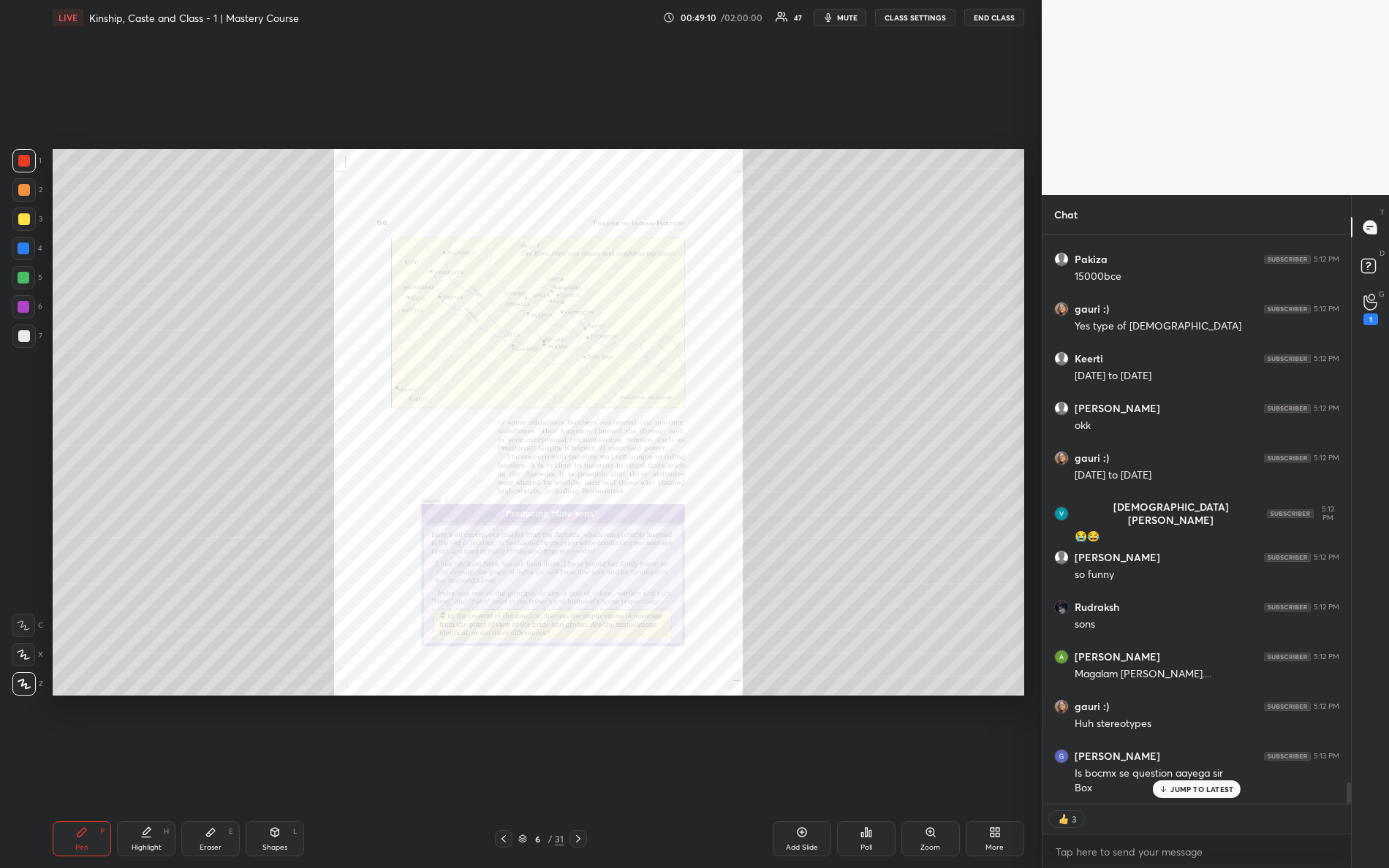
click at [927, 768] on div "Zoom" at bounding box center [930, 848] width 19 height 7
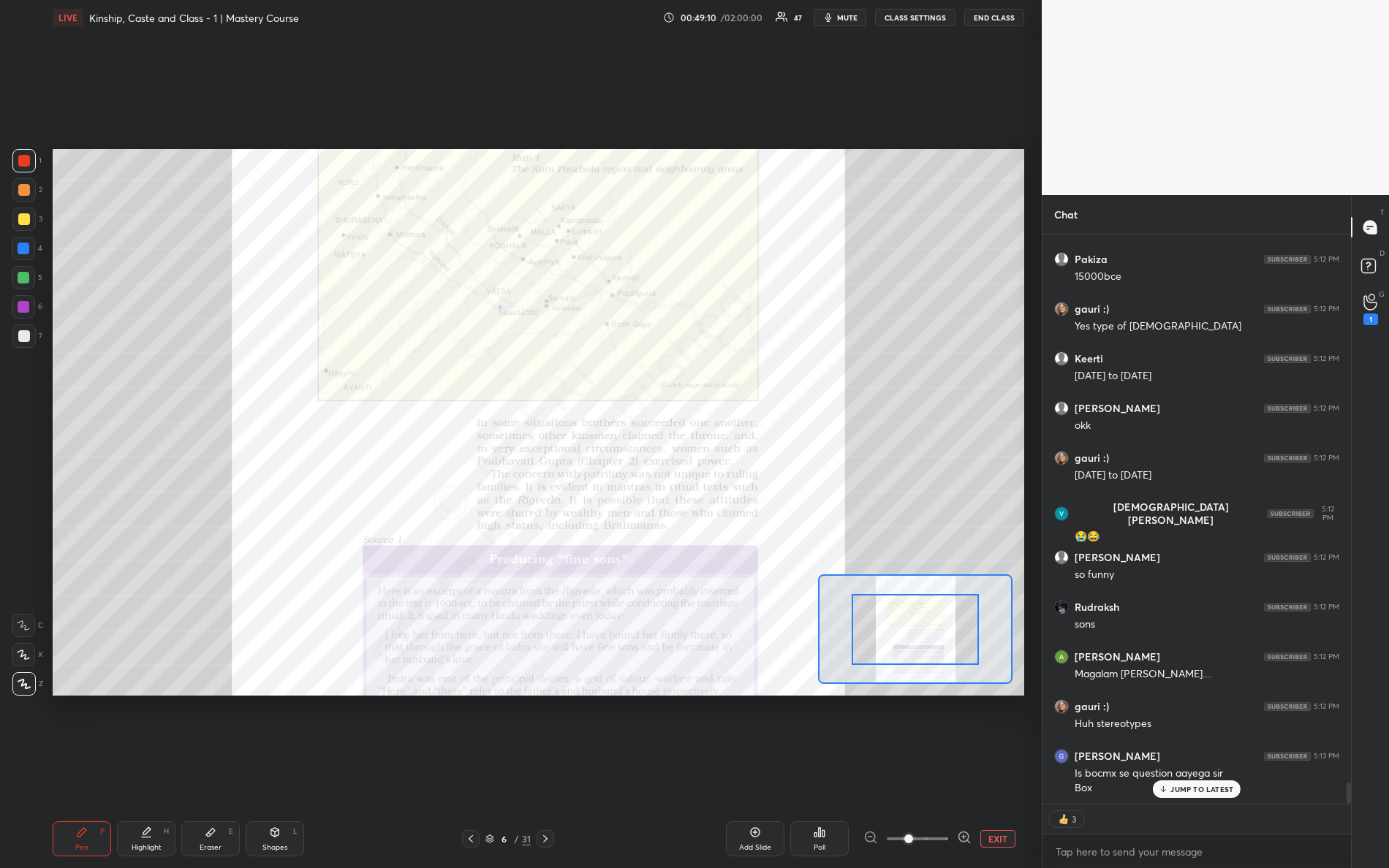
drag, startPoint x: 958, startPoint y: 840, endPoint x: 1006, endPoint y: 814, distance: 54.6
click at [1013, 768] on div "EXIT" at bounding box center [944, 839] width 161 height 18
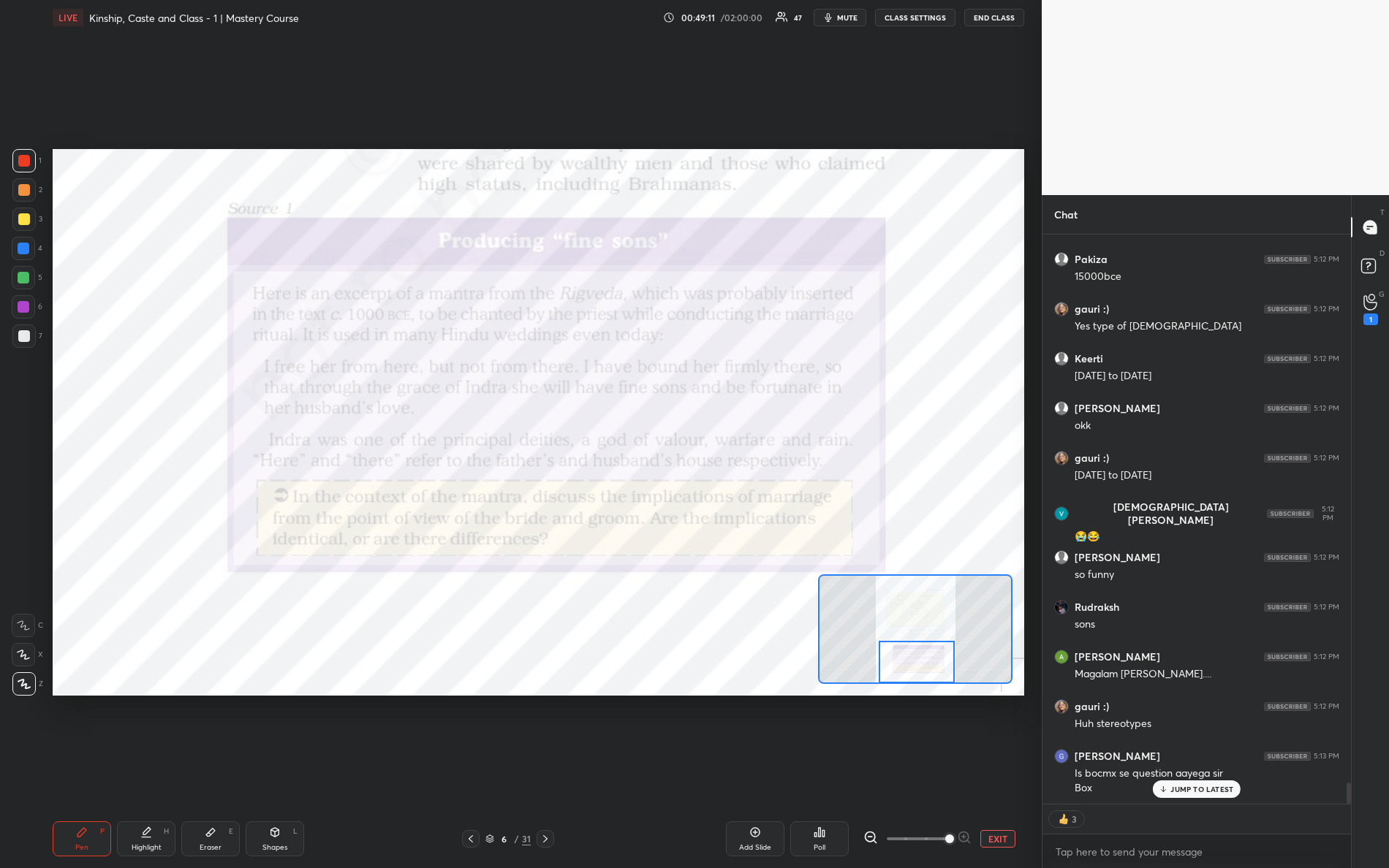
click at [921, 685] on div "Setting up your live class Poll for secs No correct answer Start poll" at bounding box center [538, 422] width 971 height 547
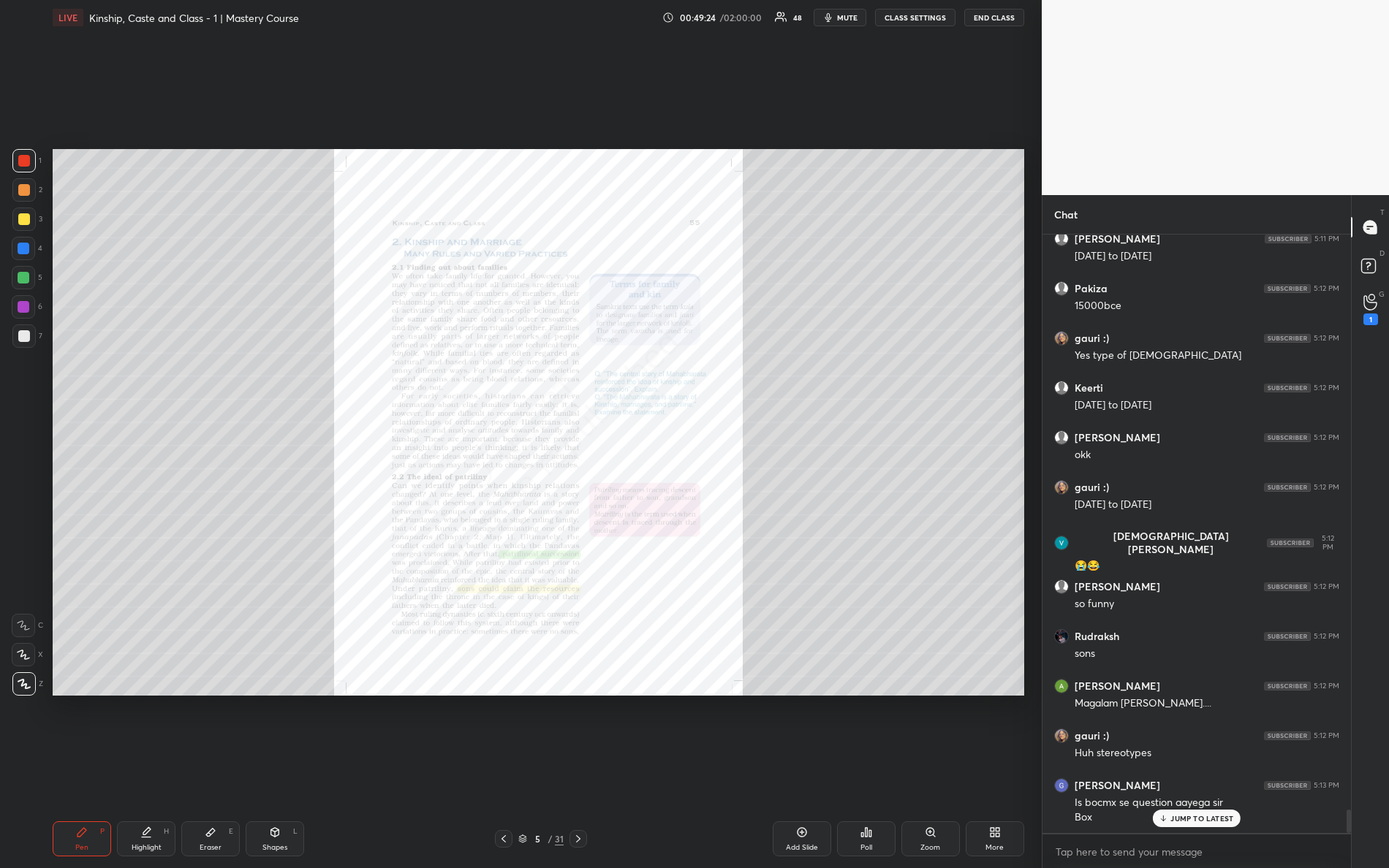
scroll to position [14793, 0]
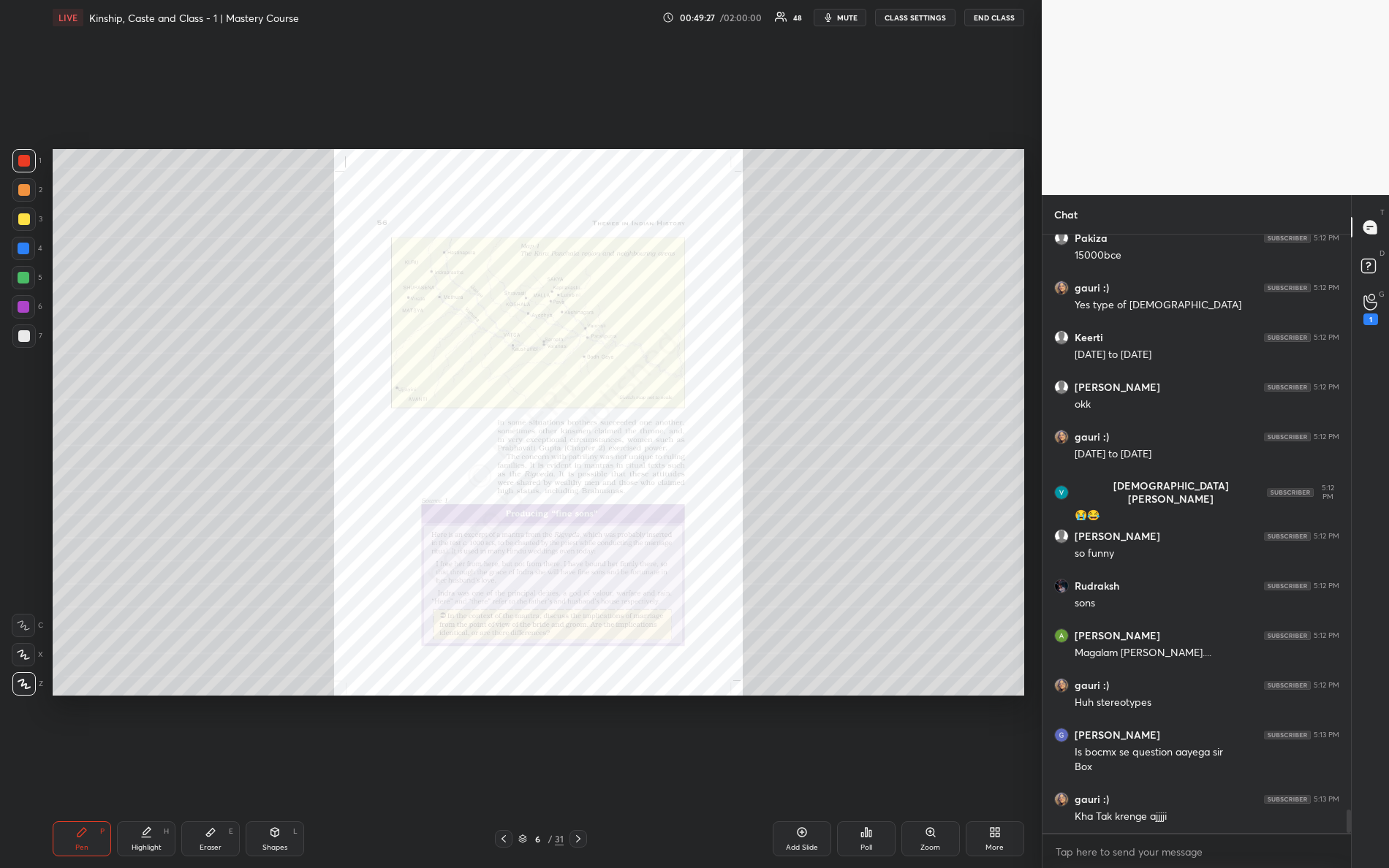
click at [937, 768] on div "Zoom" at bounding box center [931, 839] width 58 height 35
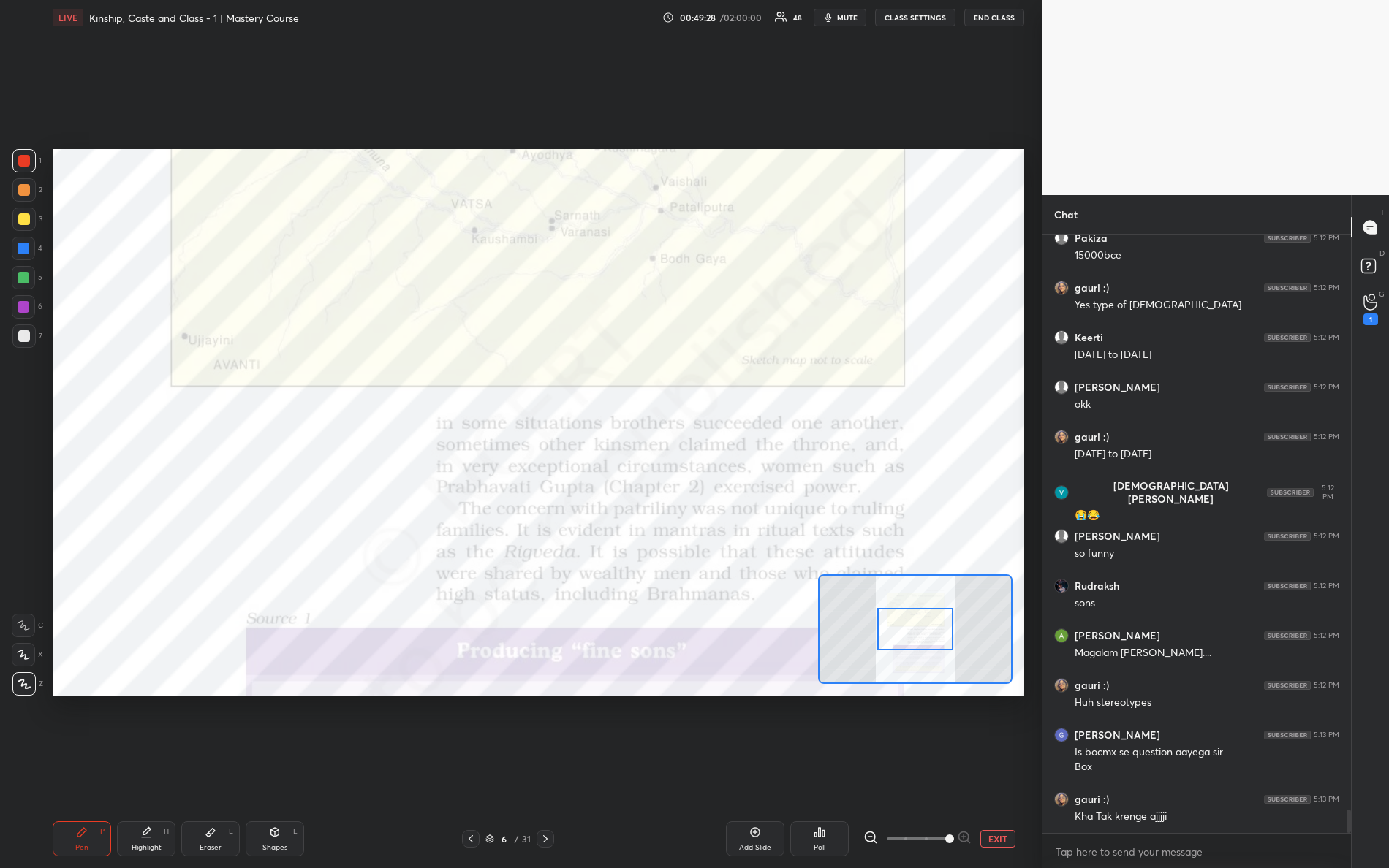
drag, startPoint x: 958, startPoint y: 844, endPoint x: 1010, endPoint y: 825, distance: 55.4
click at [1009, 768] on div "Add Slide Poll EXIT" at bounding box center [808, 839] width 431 height 35
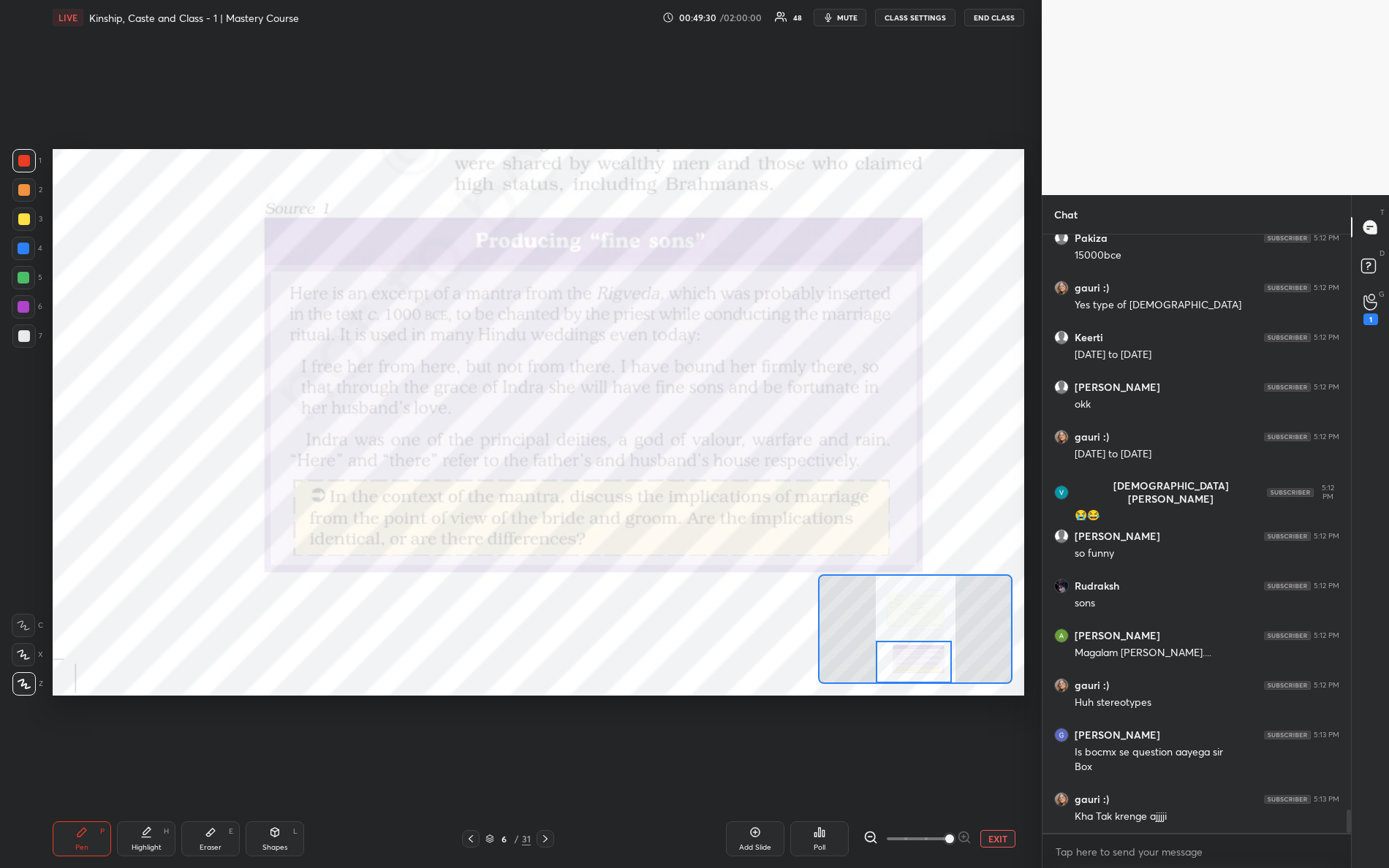
drag, startPoint x: 928, startPoint y: 640, endPoint x: 927, endPoint y: 681, distance: 41.0
click at [927, 681] on div at bounding box center [914, 662] width 77 height 42
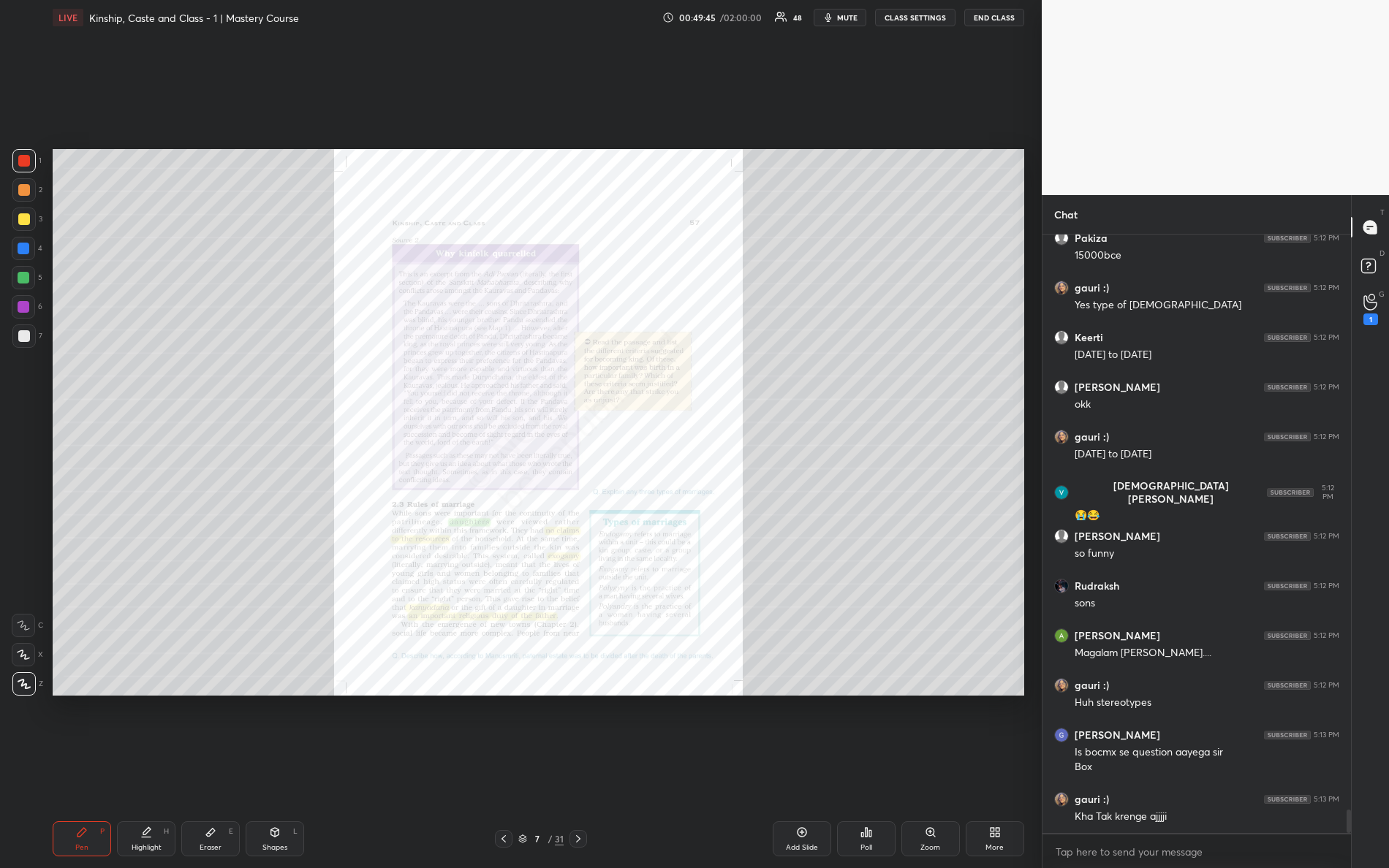
click at [941, 768] on div "Zoom" at bounding box center [931, 839] width 58 height 35
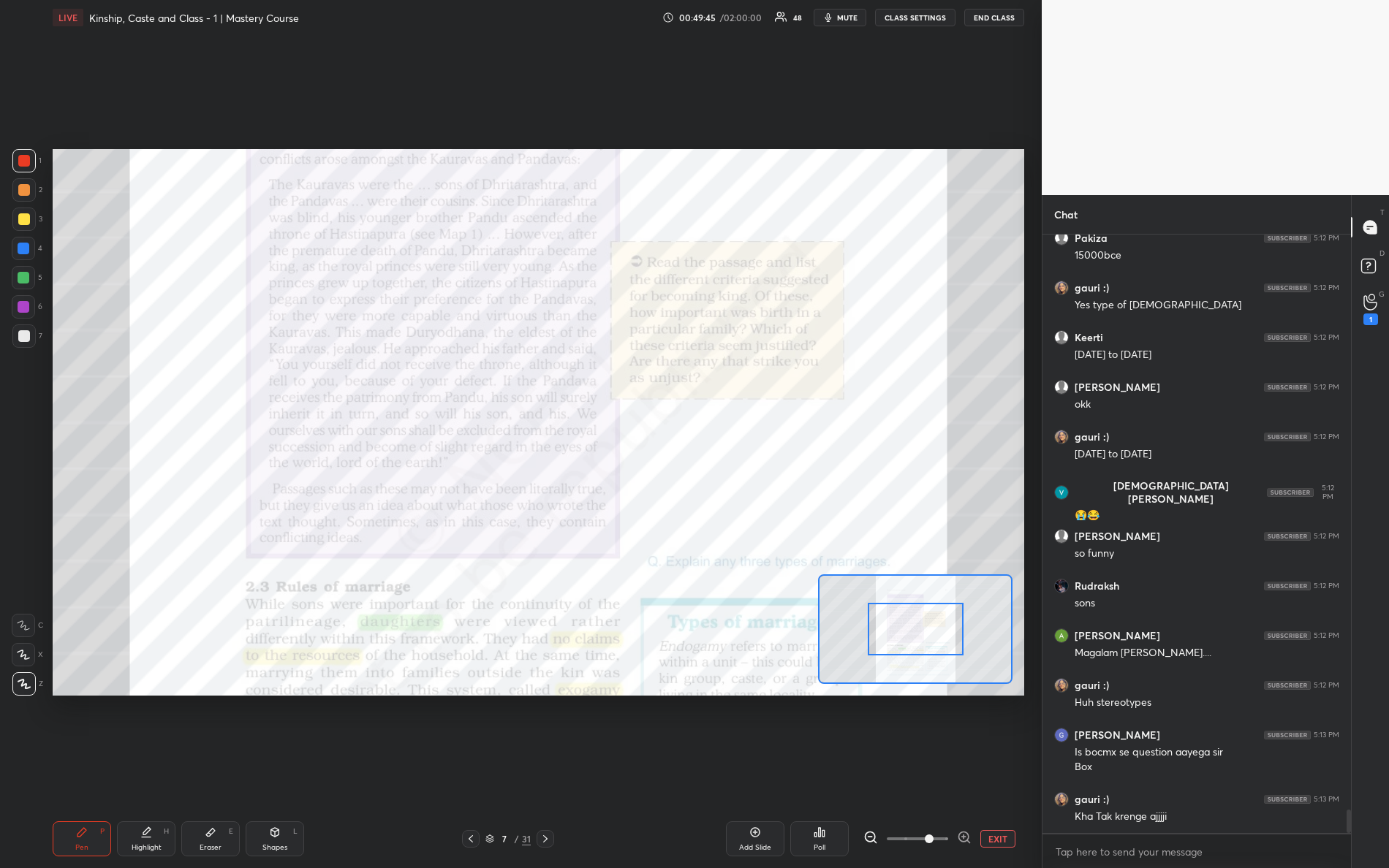
drag, startPoint x: 920, startPoint y: 834, endPoint x: 1000, endPoint y: 815, distance: 82.2
click at [1009, 768] on div "EXIT" at bounding box center [944, 839] width 161 height 18
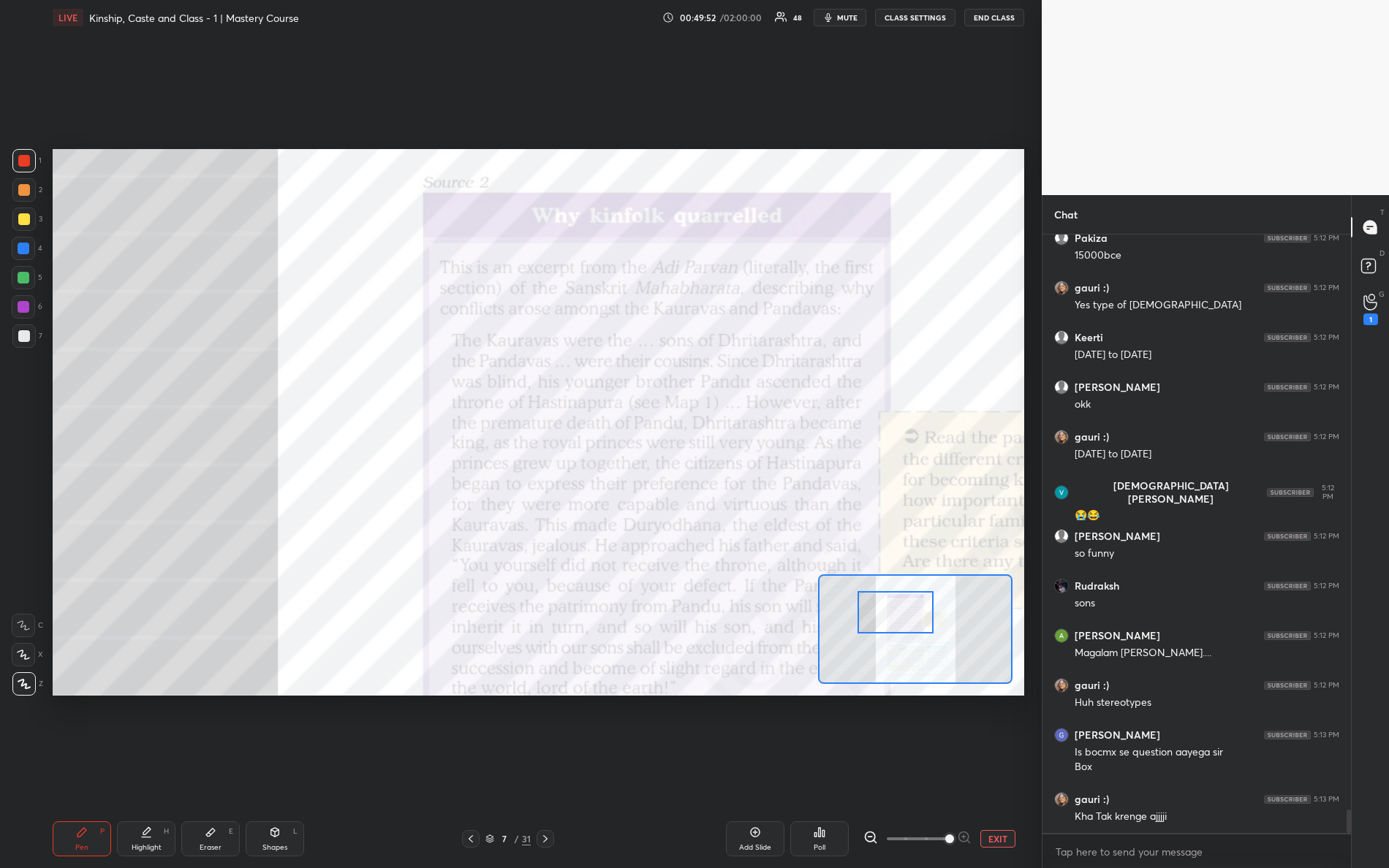
drag, startPoint x: 916, startPoint y: 637, endPoint x: 894, endPoint y: 619, distance: 28.4
click at [896, 619] on div at bounding box center [896, 613] width 77 height 42
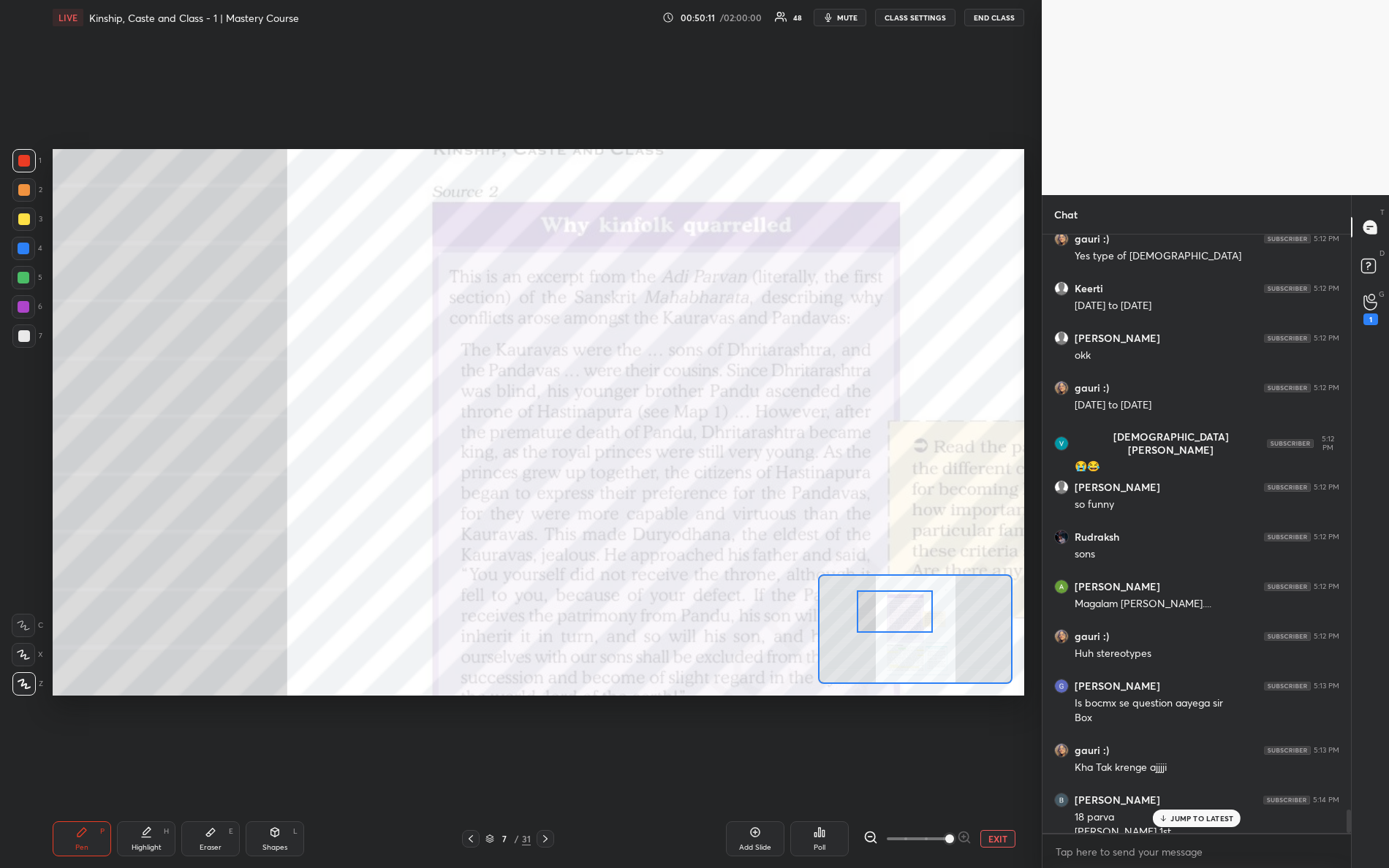
scroll to position [14856, 0]
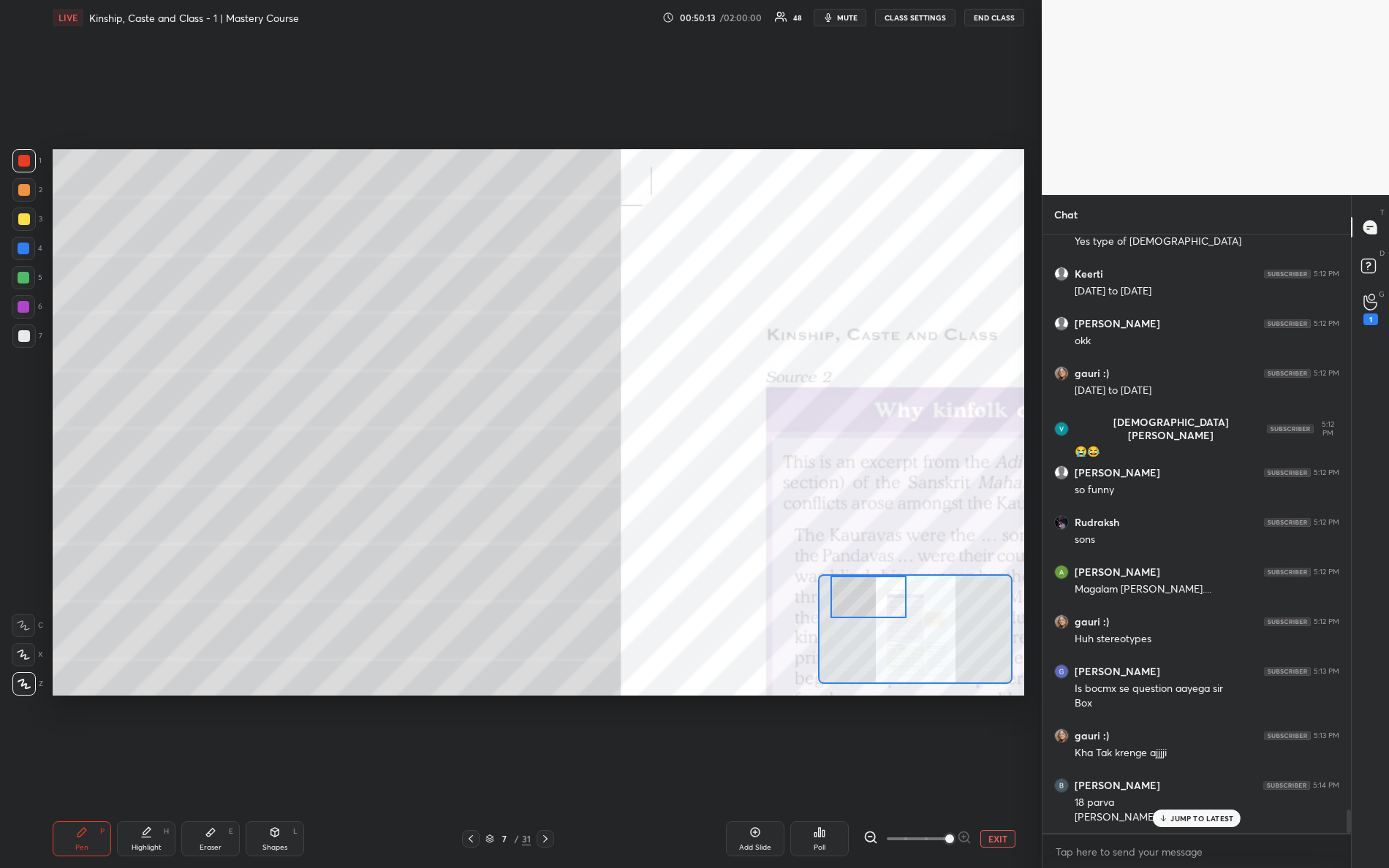
click at [779, 528] on div "Setting up your live class Poll for secs No correct answer Start poll" at bounding box center [538, 422] width 971 height 547
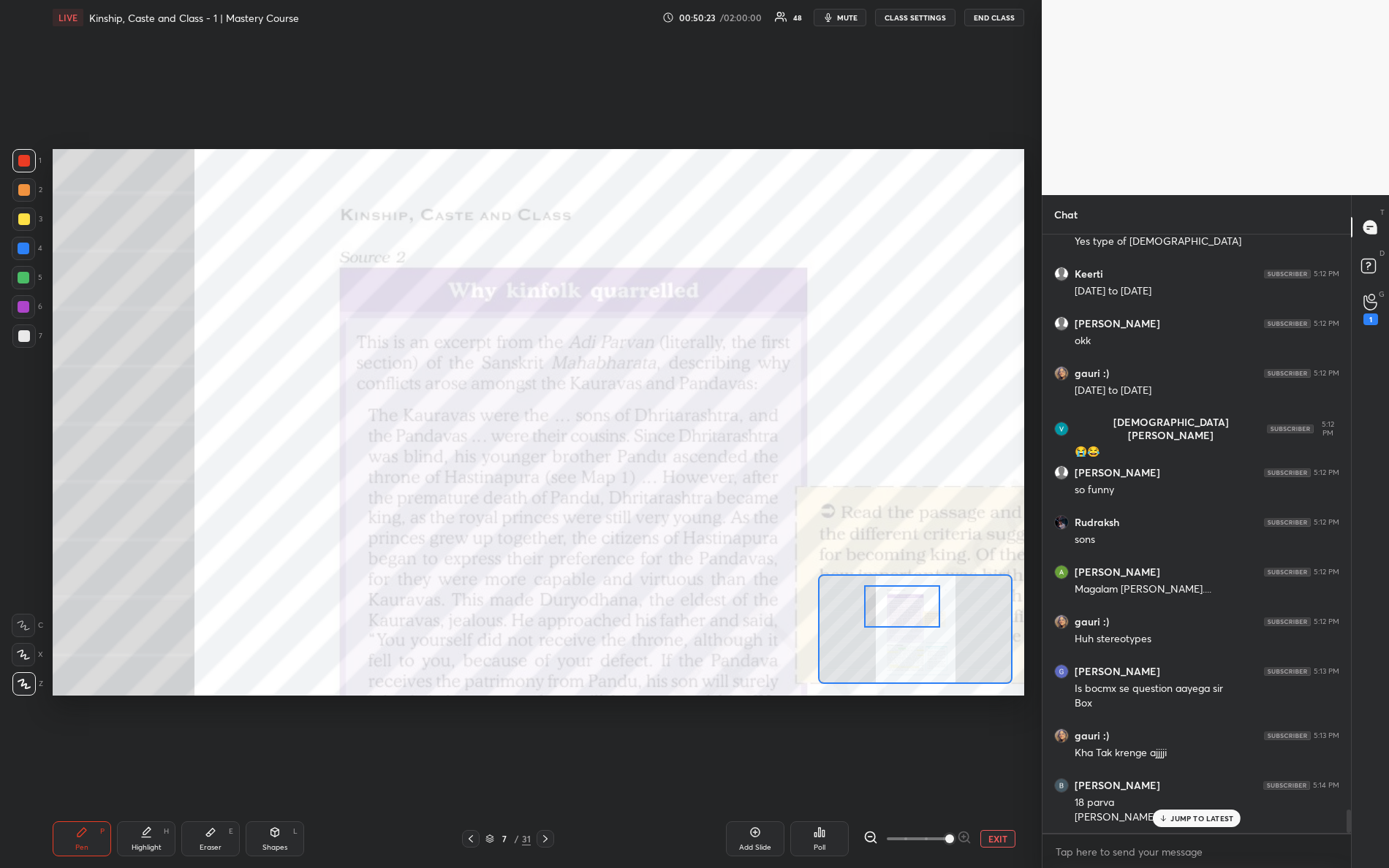
drag, startPoint x: 885, startPoint y: 603, endPoint x: 926, endPoint y: 614, distance: 42.4
click at [927, 616] on div at bounding box center [902, 606] width 77 height 42
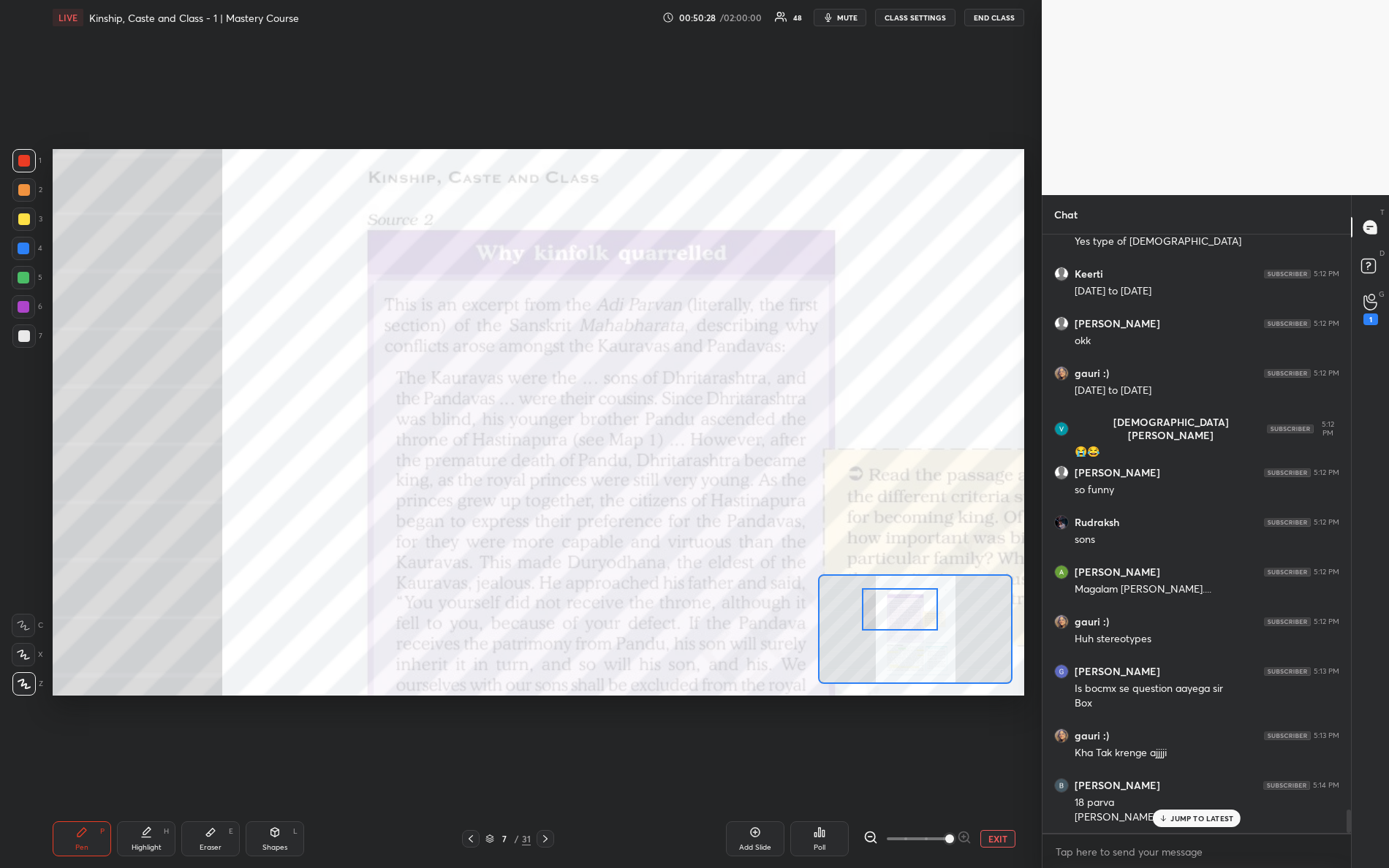
scroll to position [14871, 0]
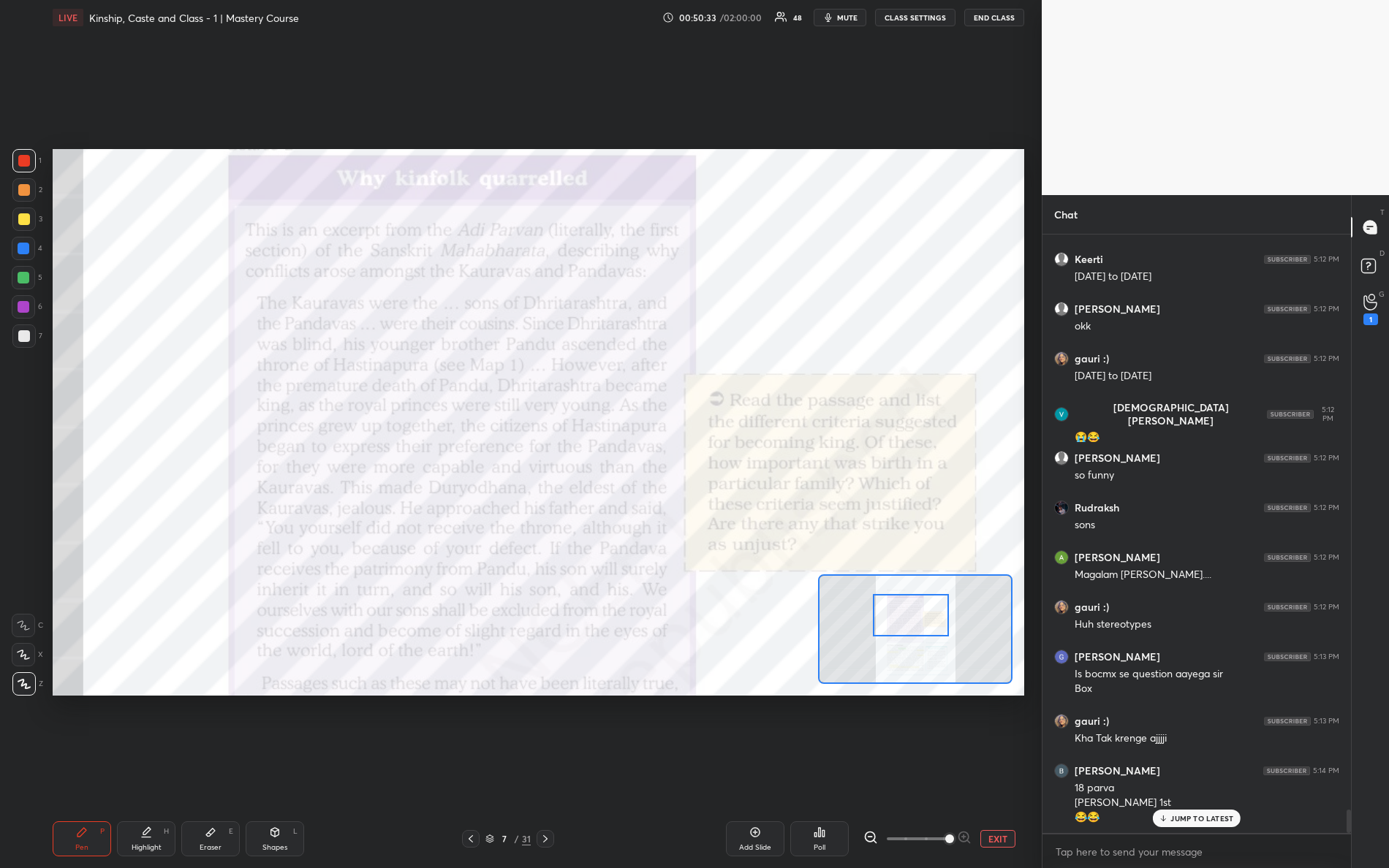
click at [911, 628] on div at bounding box center [911, 615] width 77 height 42
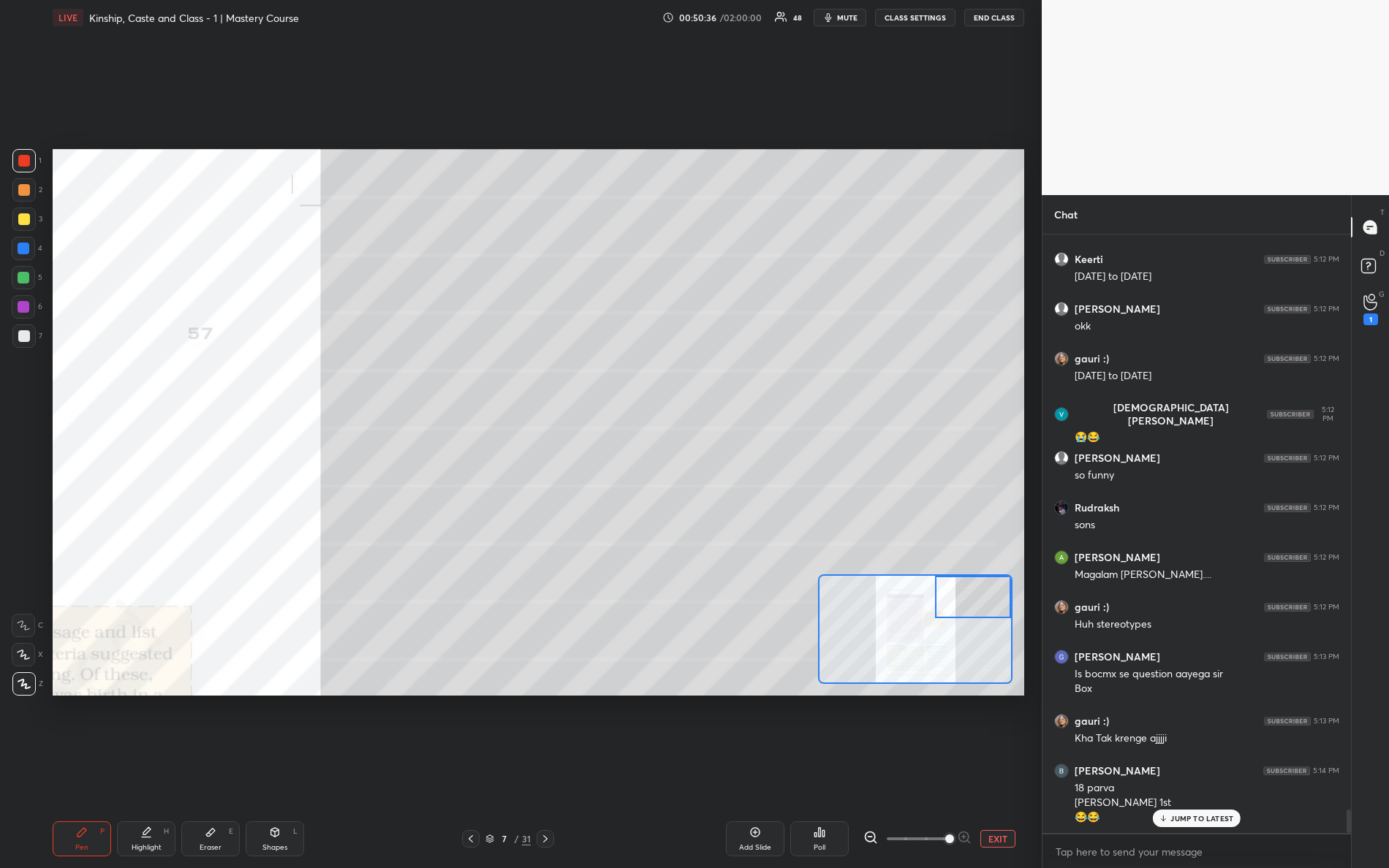
click at [1014, 587] on div "Setting up your live class Poll for secs No correct answer Start poll" at bounding box center [538, 422] width 971 height 547
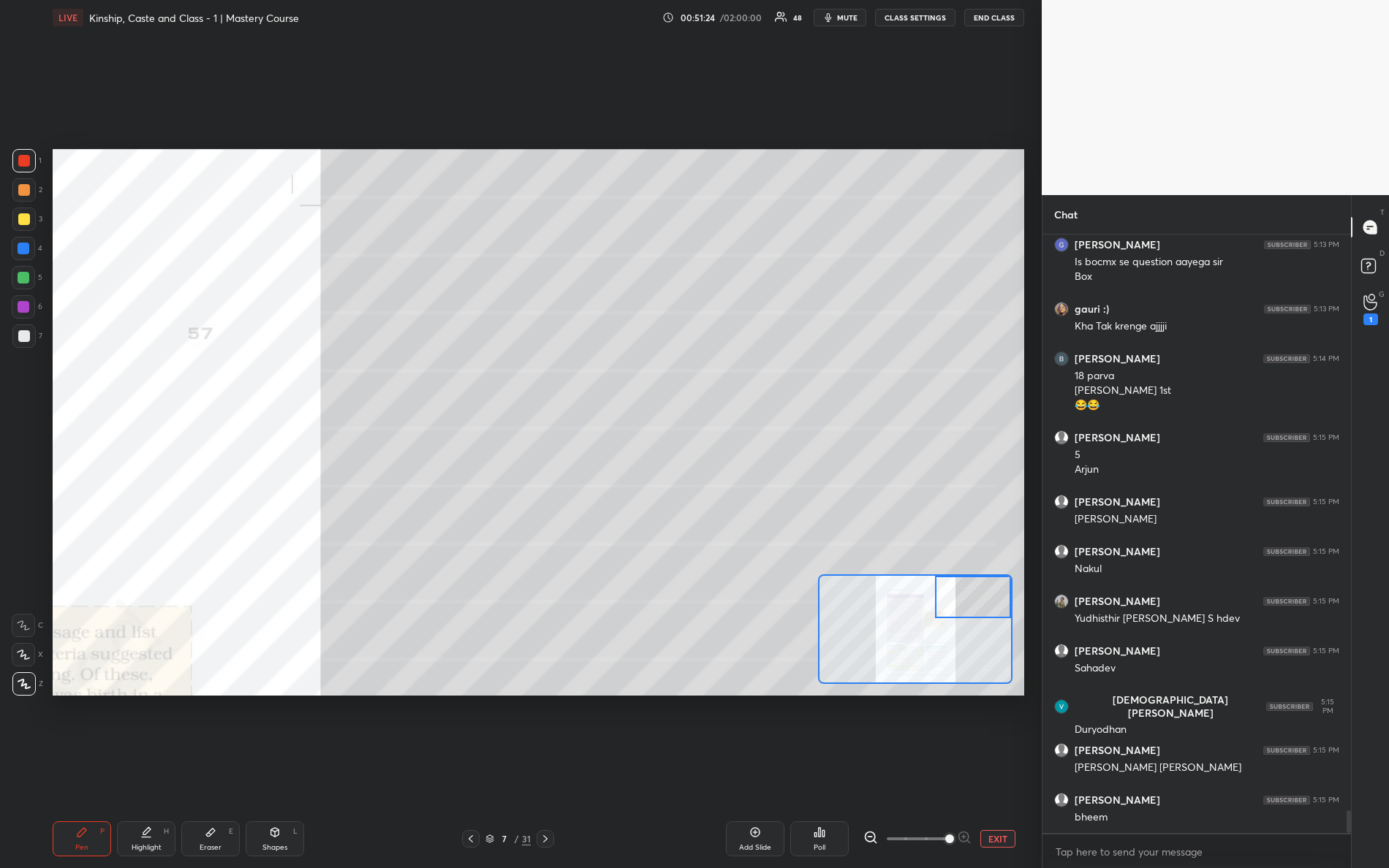
scroll to position [15334, 0]
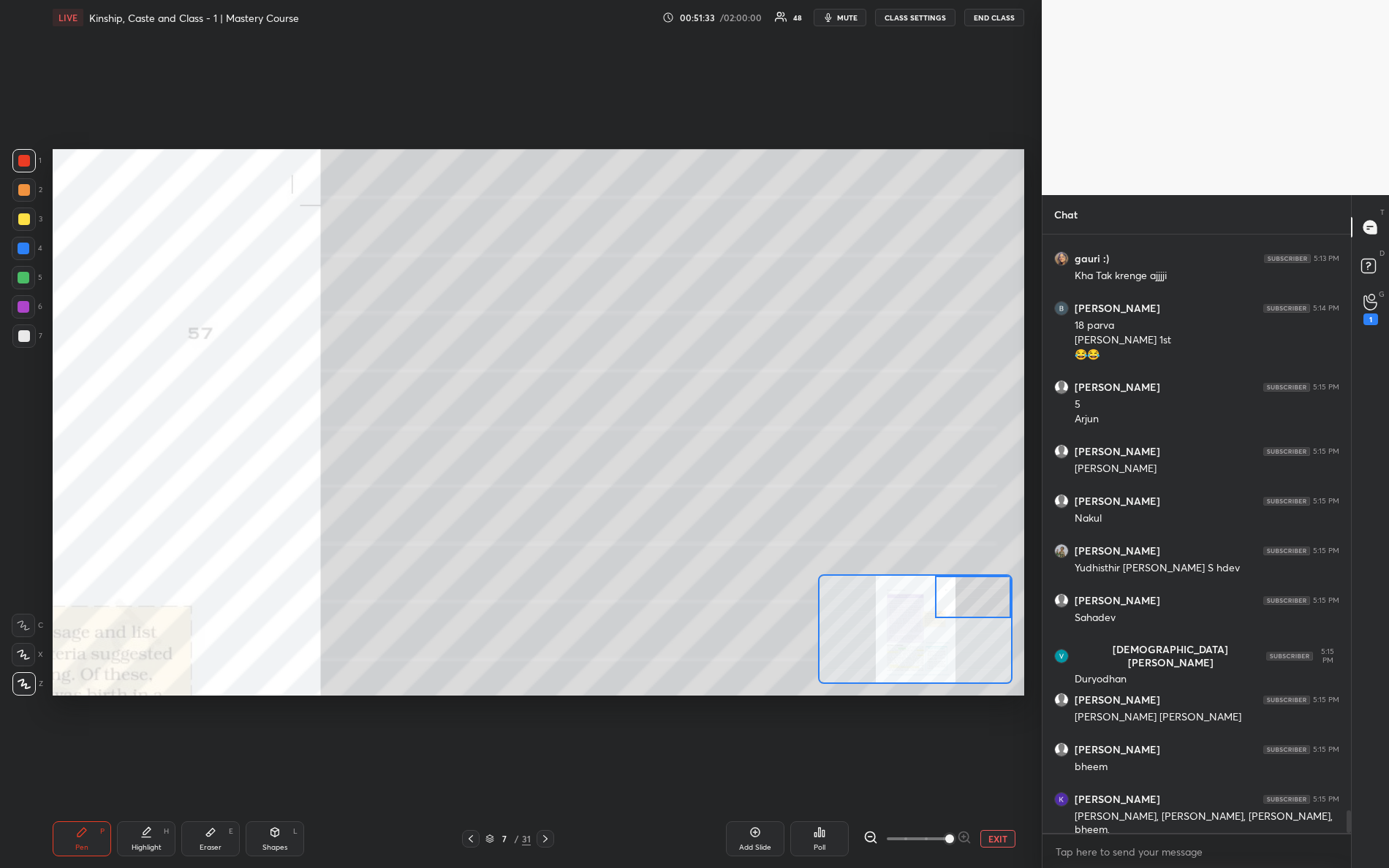
drag, startPoint x: 24, startPoint y: 216, endPoint x: 38, endPoint y: 210, distance: 15.2
click at [25, 216] on div at bounding box center [24, 219] width 11 height 11
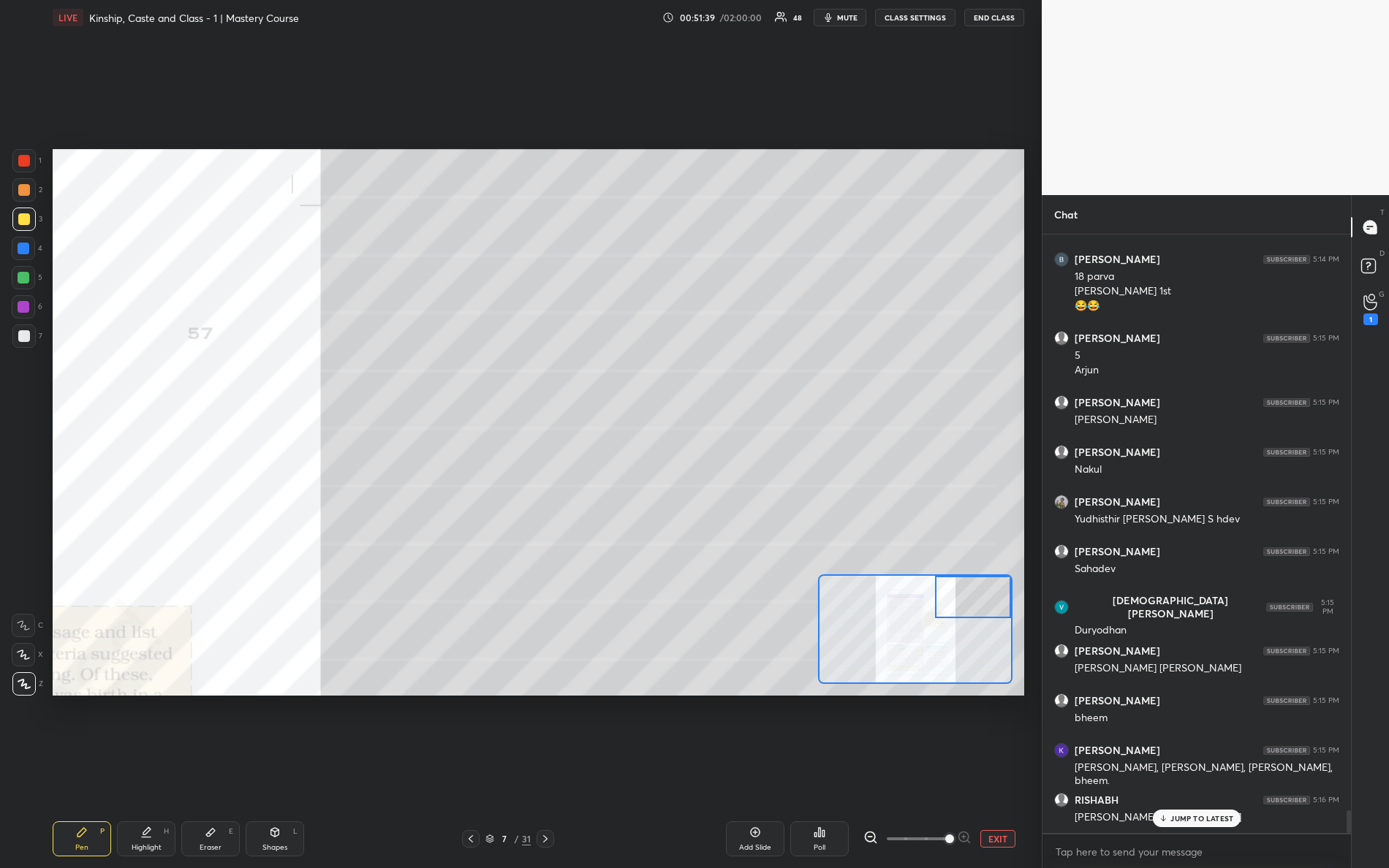
drag, startPoint x: 971, startPoint y: 607, endPoint x: 955, endPoint y: 578, distance: 33.1
click at [980, 591] on div at bounding box center [973, 597] width 77 height 42
drag, startPoint x: 23, startPoint y: 305, endPoint x: 52, endPoint y: 293, distance: 31.4
click at [25, 305] on div at bounding box center [24, 307] width 11 height 11
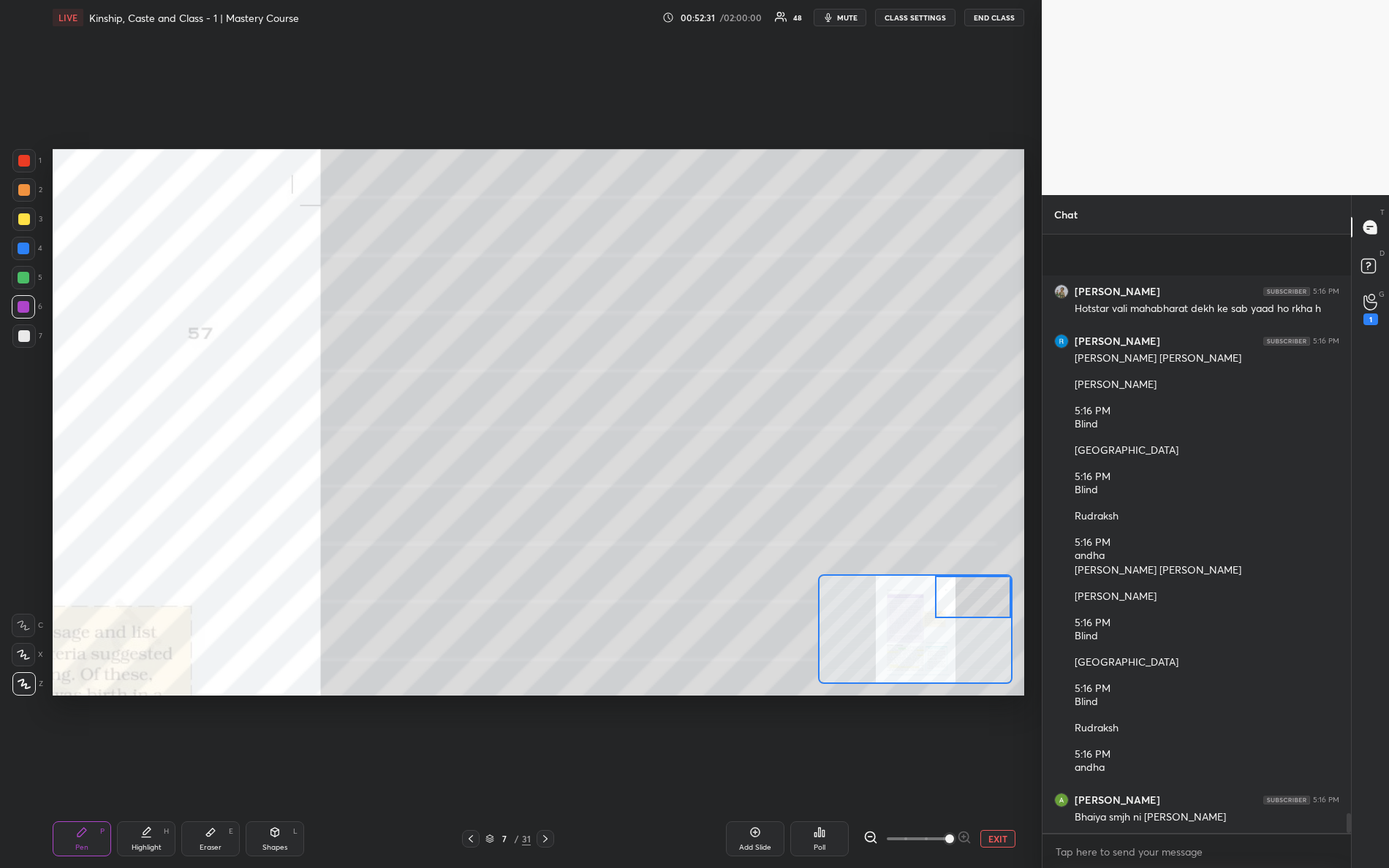
scroll to position [17355, 0]
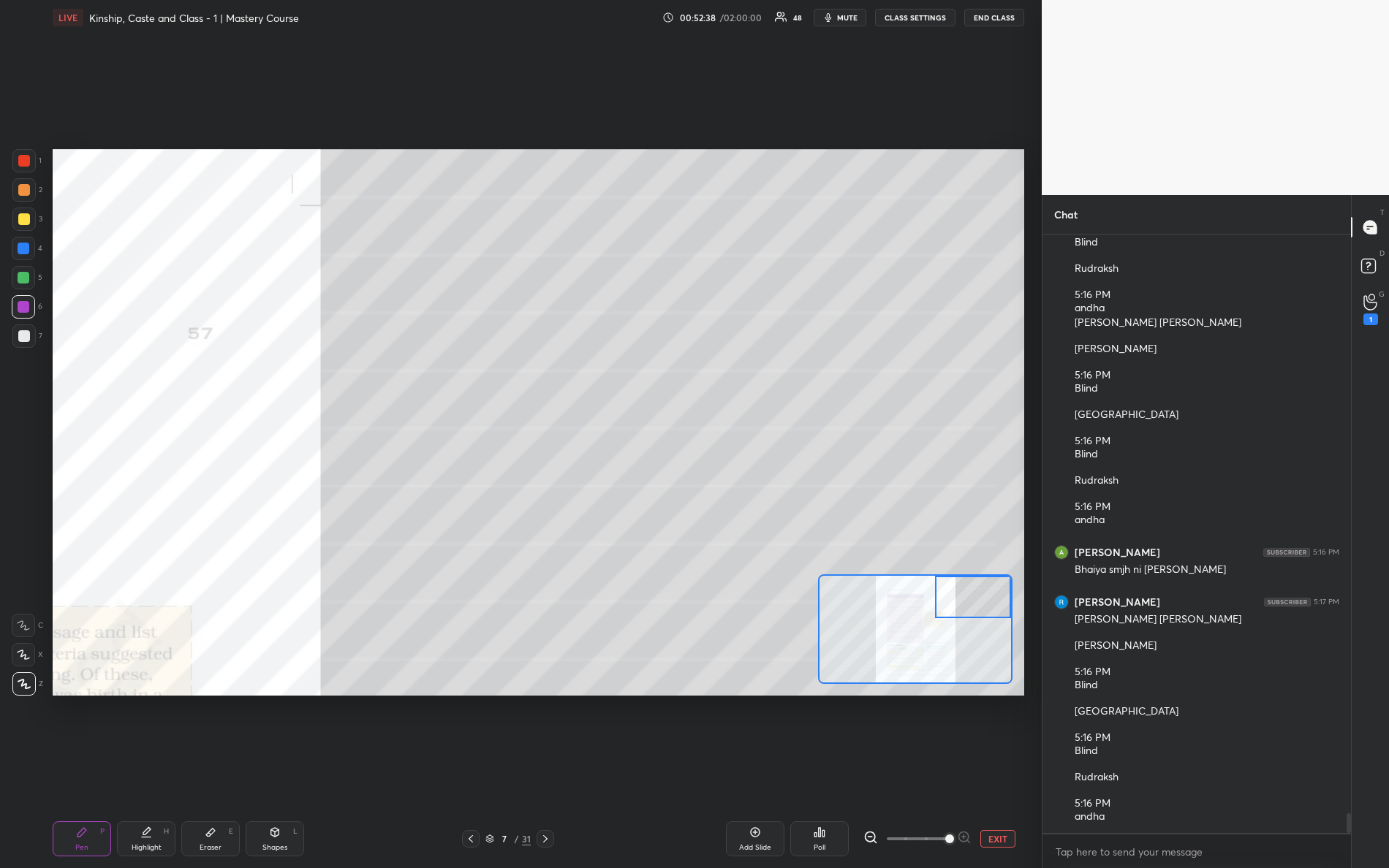
click at [28, 162] on div at bounding box center [24, 160] width 11 height 11
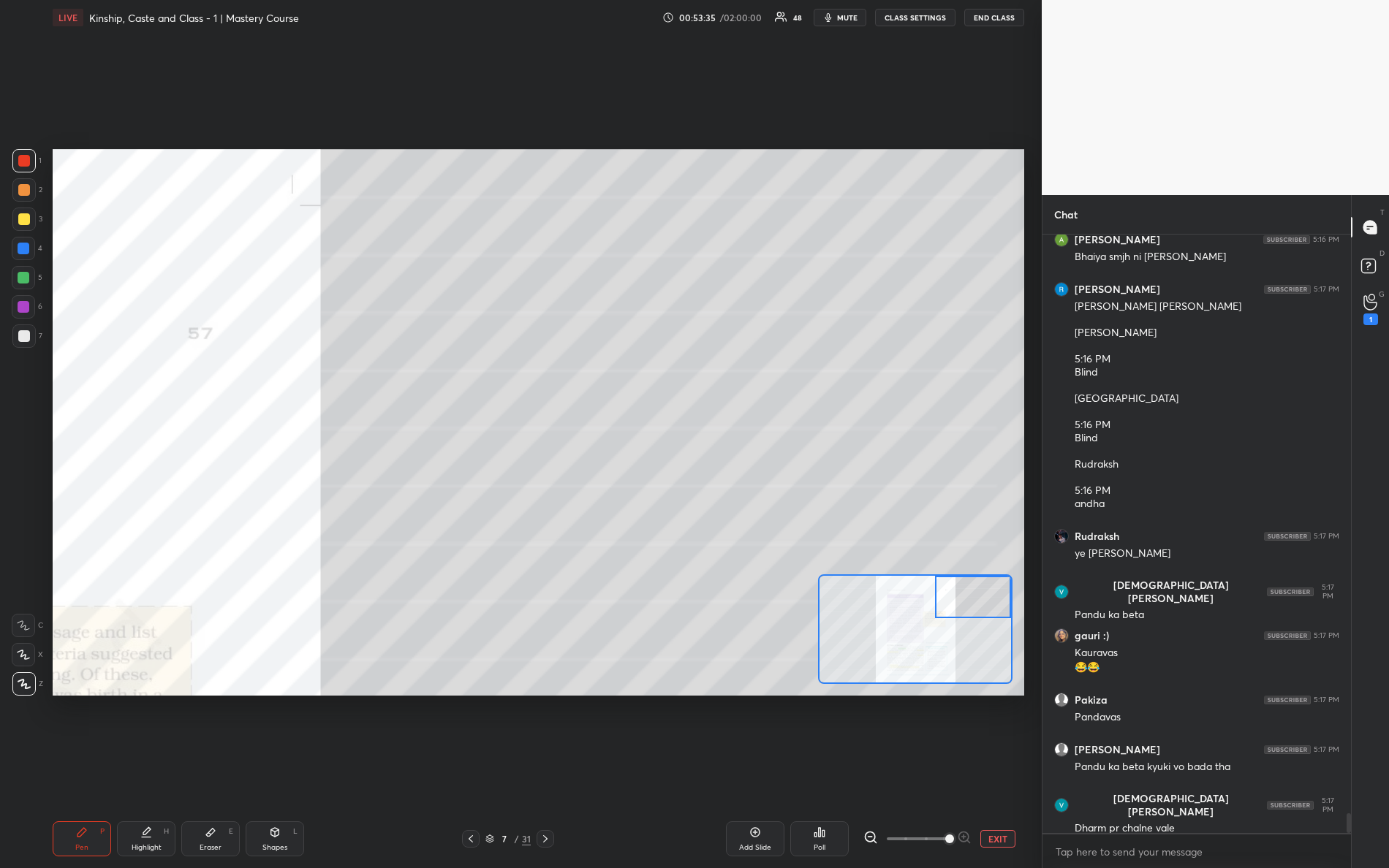
scroll to position [17717, 0]
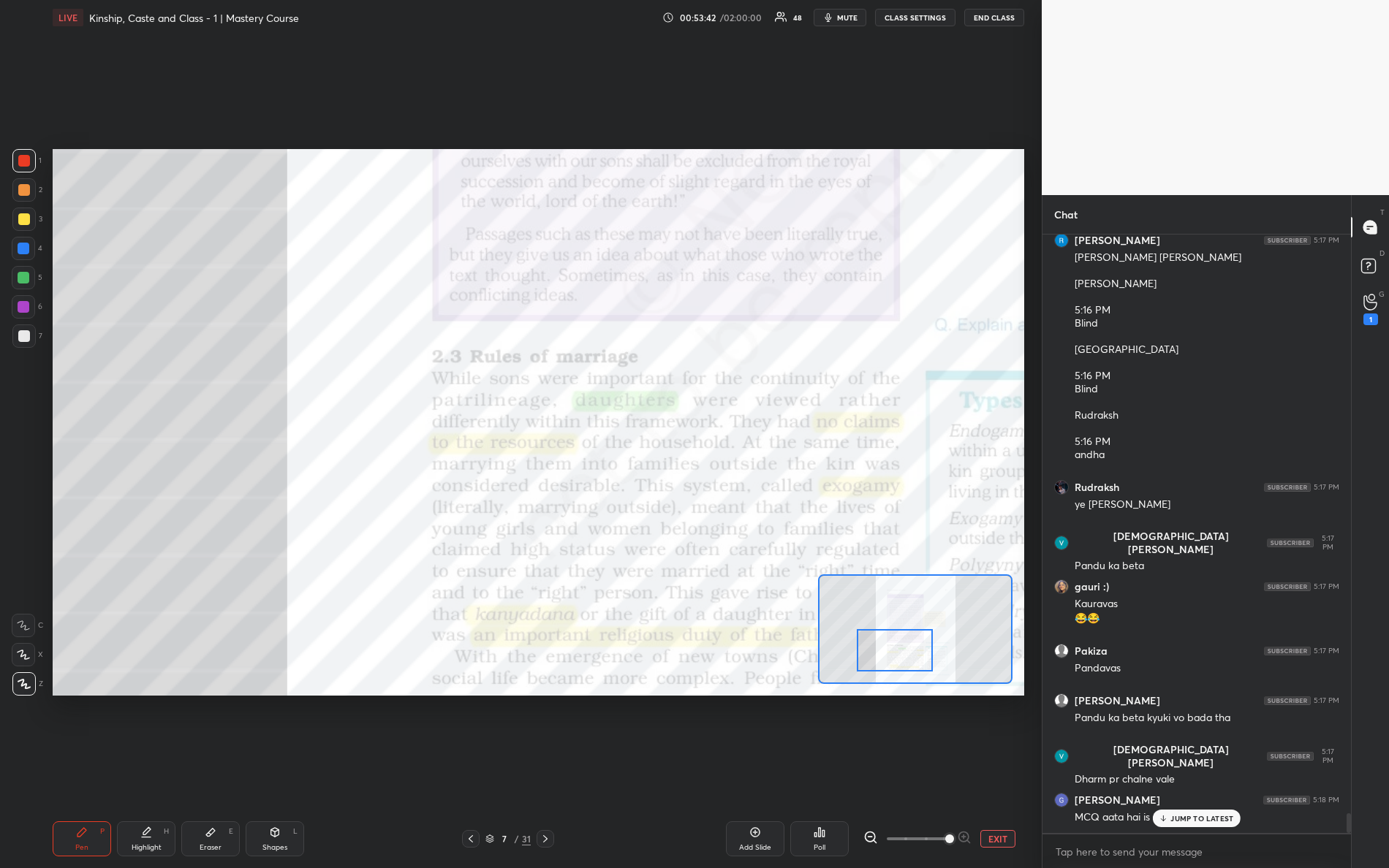
drag, startPoint x: 962, startPoint y: 612, endPoint x: 874, endPoint y: 644, distance: 93.6
click at [884, 664] on div at bounding box center [895, 650] width 77 height 42
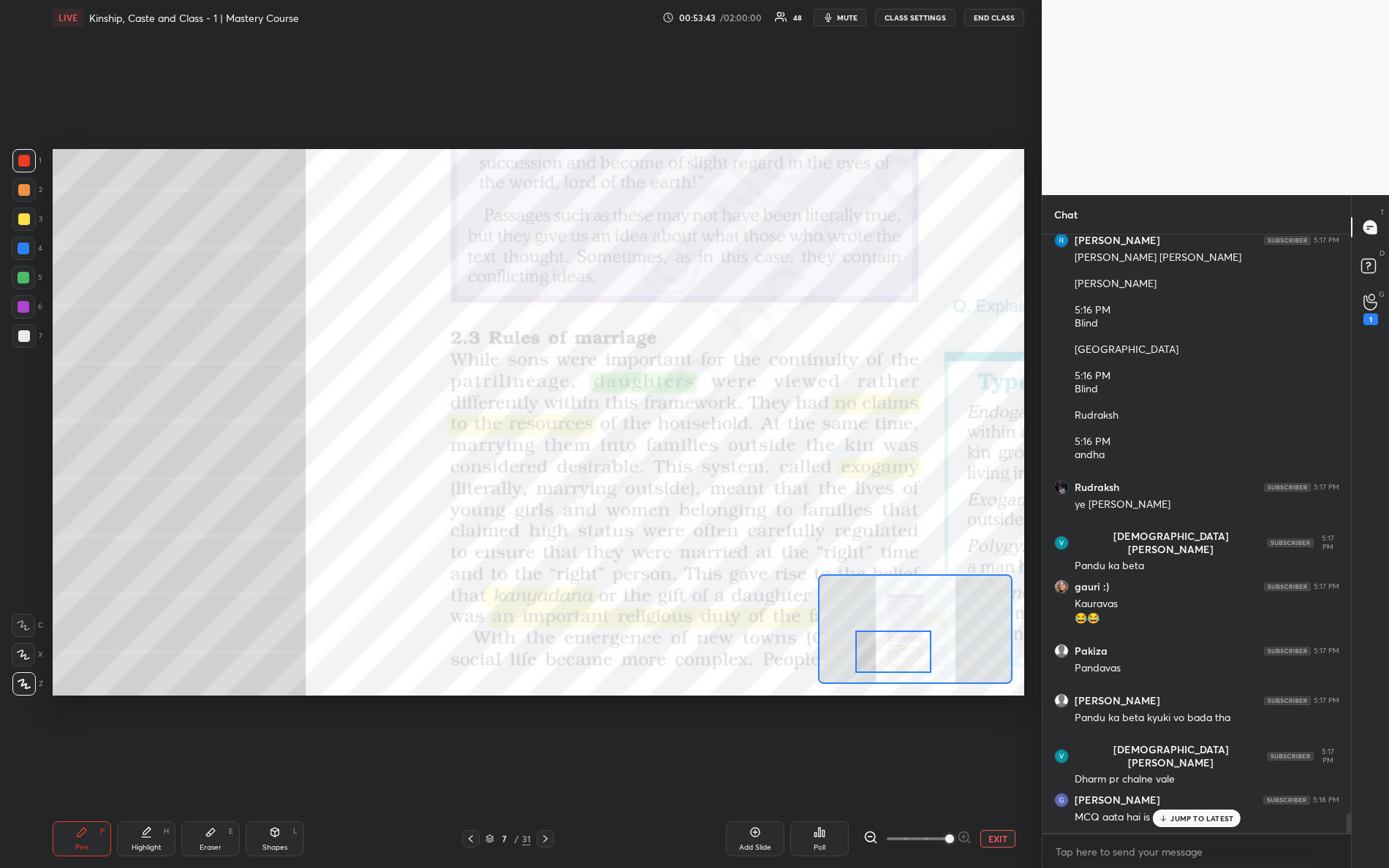
drag, startPoint x: 902, startPoint y: 646, endPoint x: 885, endPoint y: 637, distance: 19.2
click at [900, 651] on div at bounding box center [894, 652] width 77 height 42
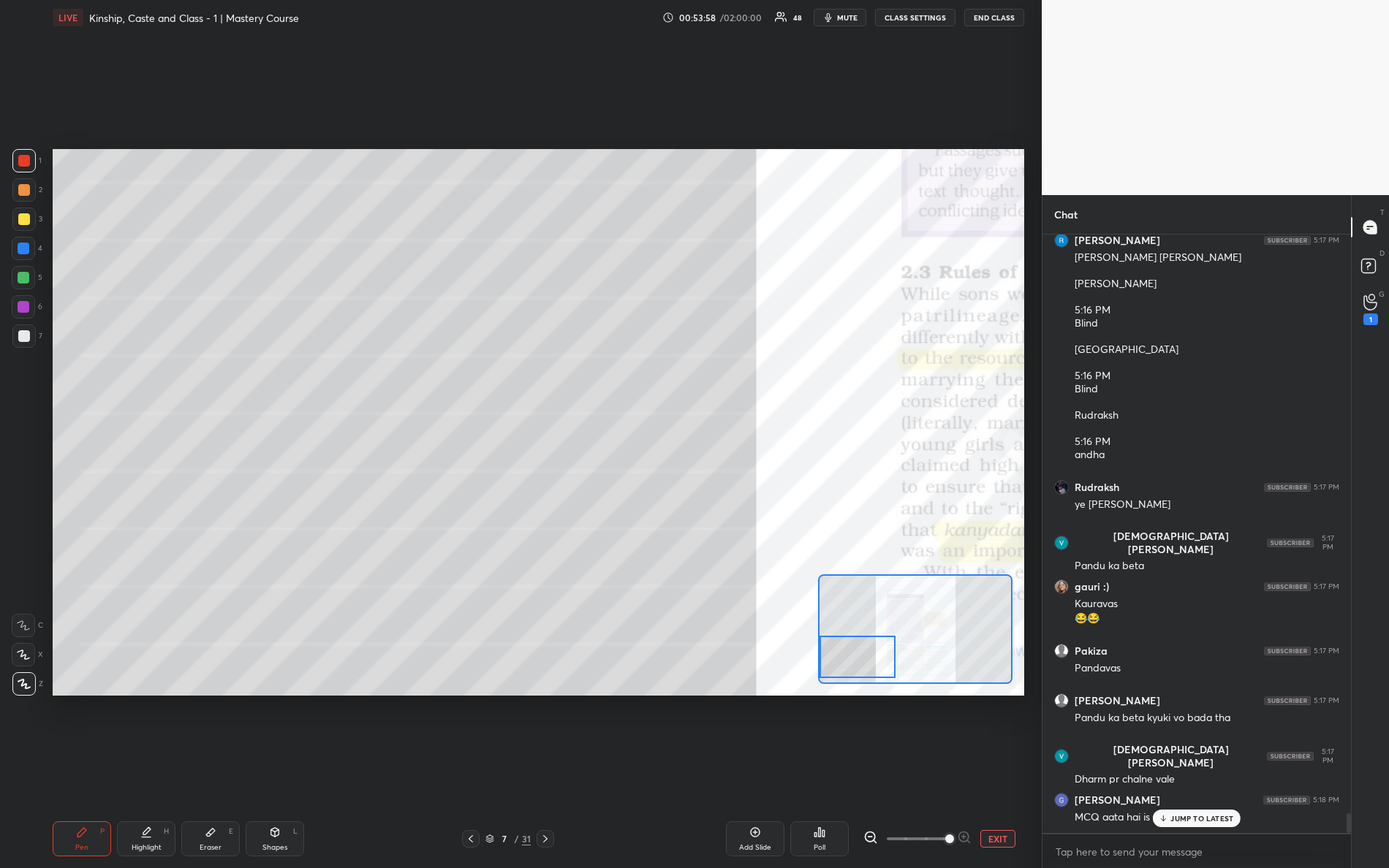
click at [788, 656] on div "Setting up your live class Poll for secs No correct answer Start poll" at bounding box center [538, 422] width 971 height 547
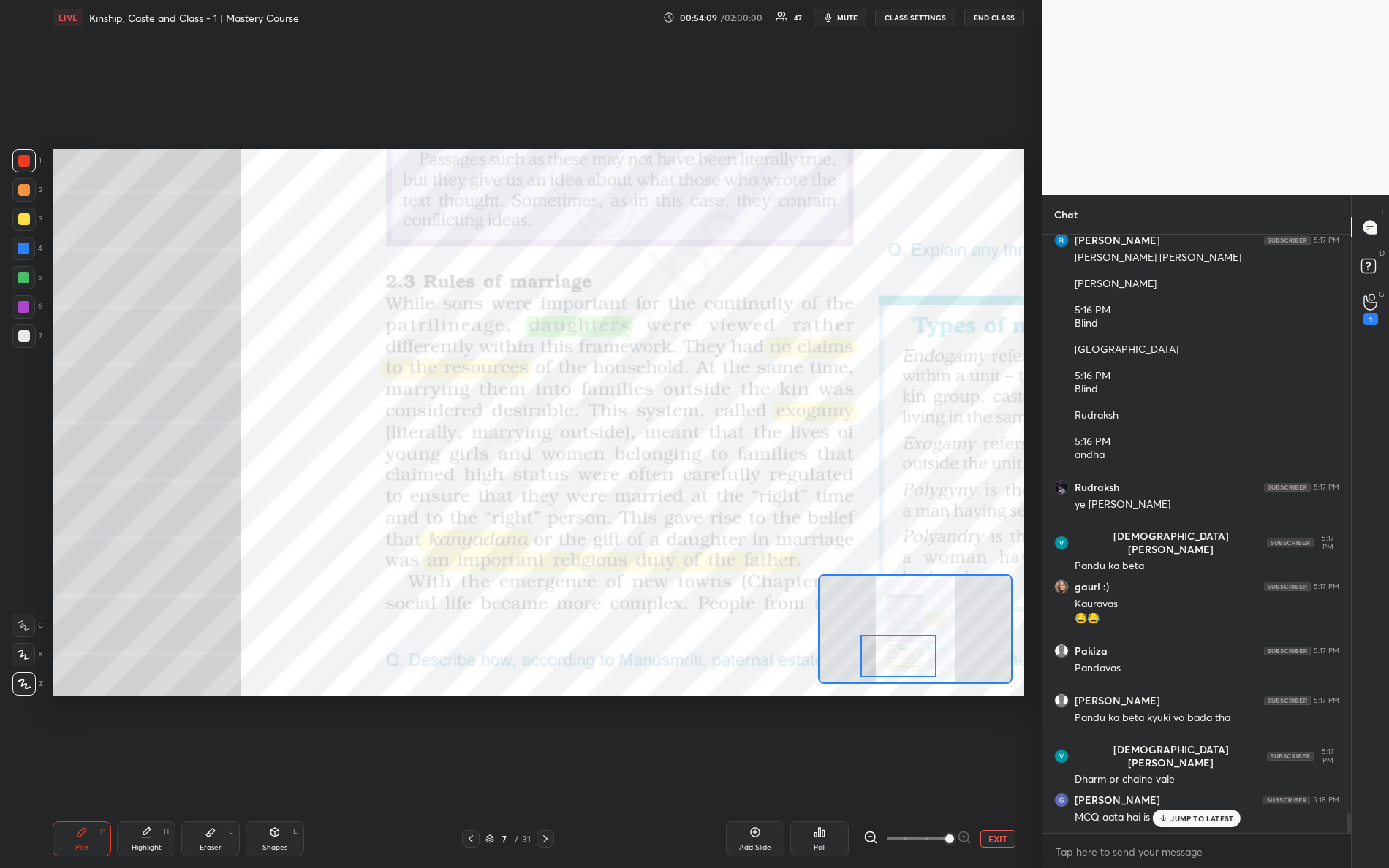
drag, startPoint x: 873, startPoint y: 665, endPoint x: 912, endPoint y: 658, distance: 39.6
click at [912, 665] on div at bounding box center [898, 656] width 77 height 42
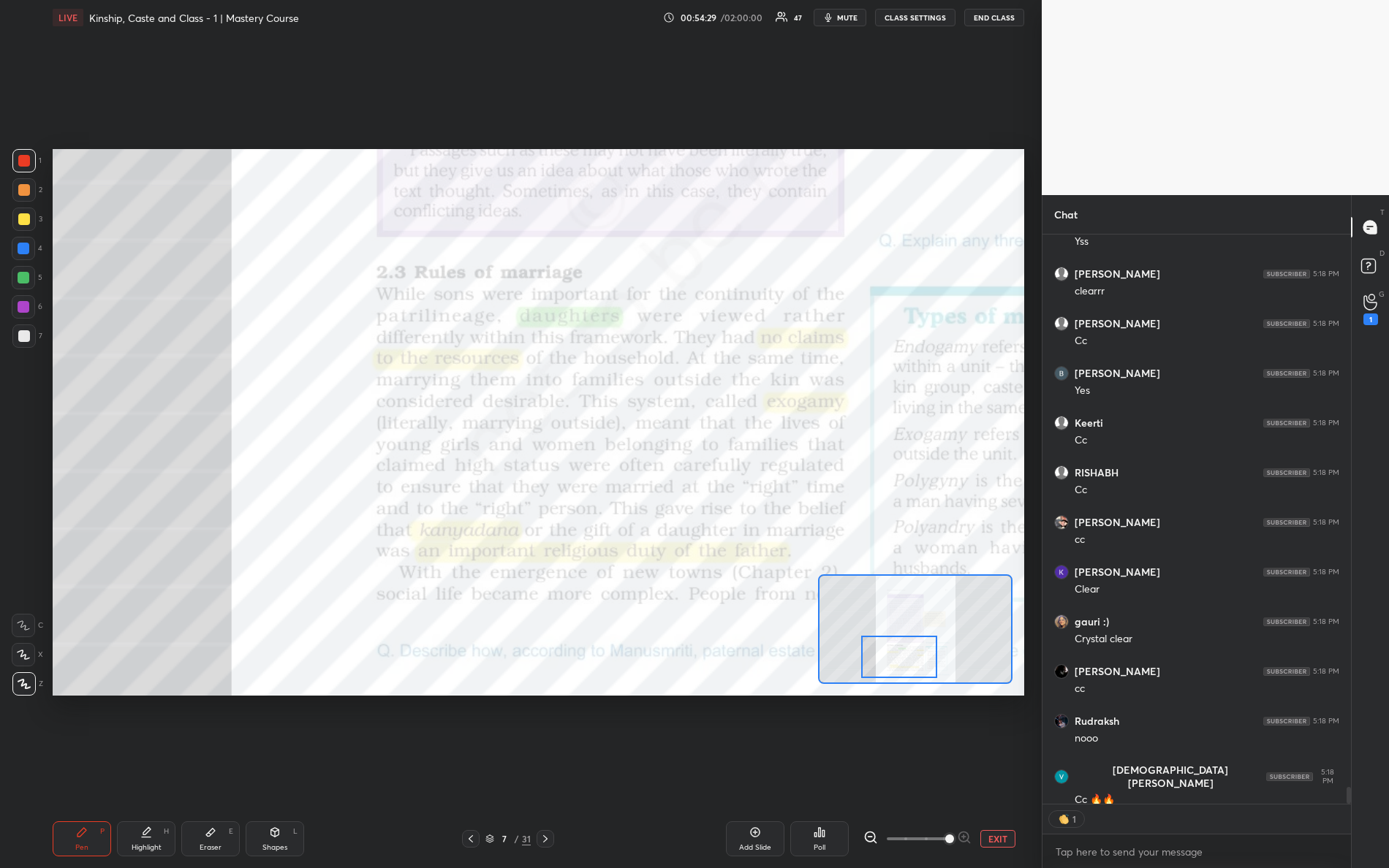
scroll to position [18393, 0]
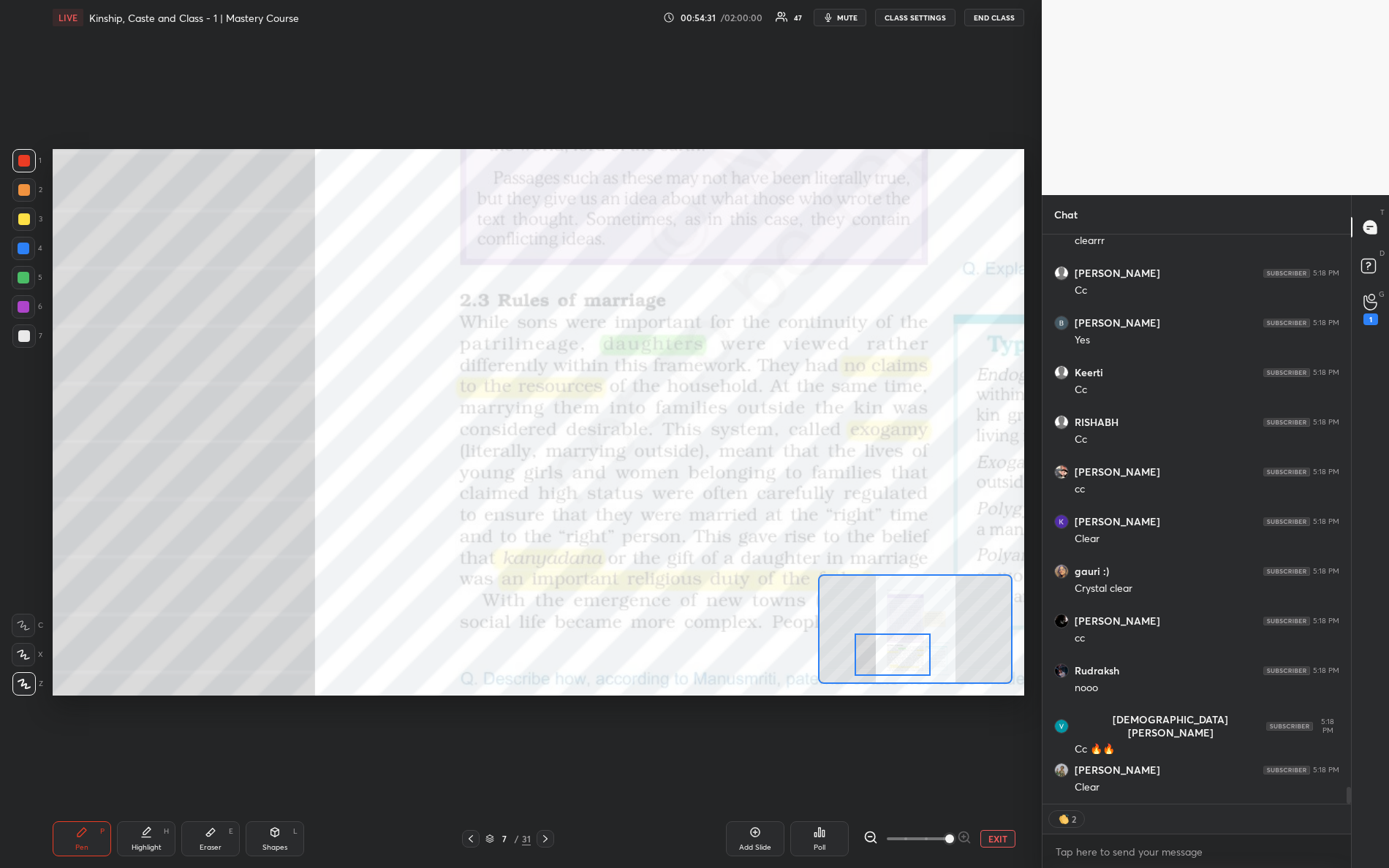
drag, startPoint x: 898, startPoint y: 667, endPoint x: 887, endPoint y: 680, distance: 17.0
click at [890, 676] on div at bounding box center [893, 655] width 77 height 42
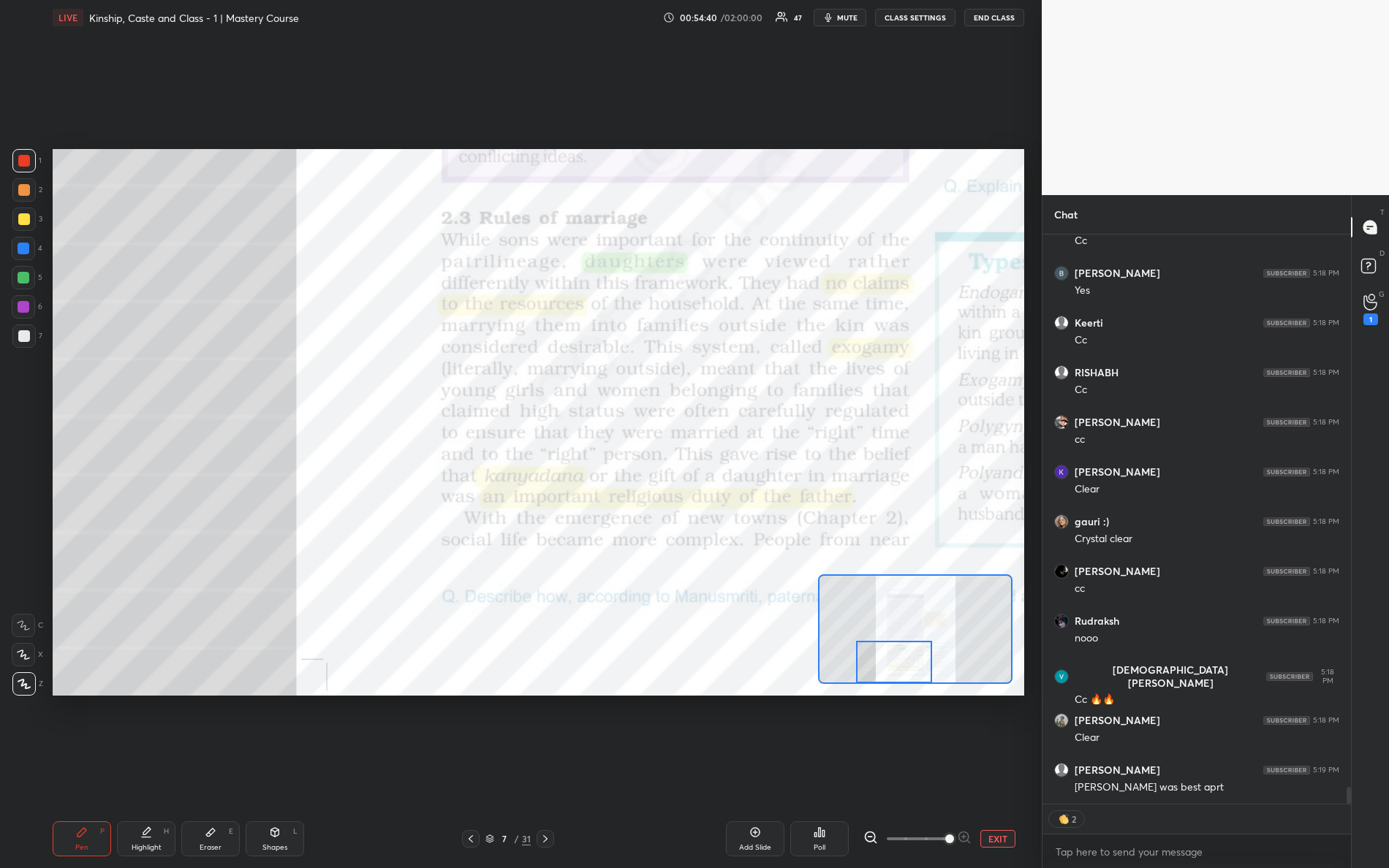
scroll to position [18414, 0]
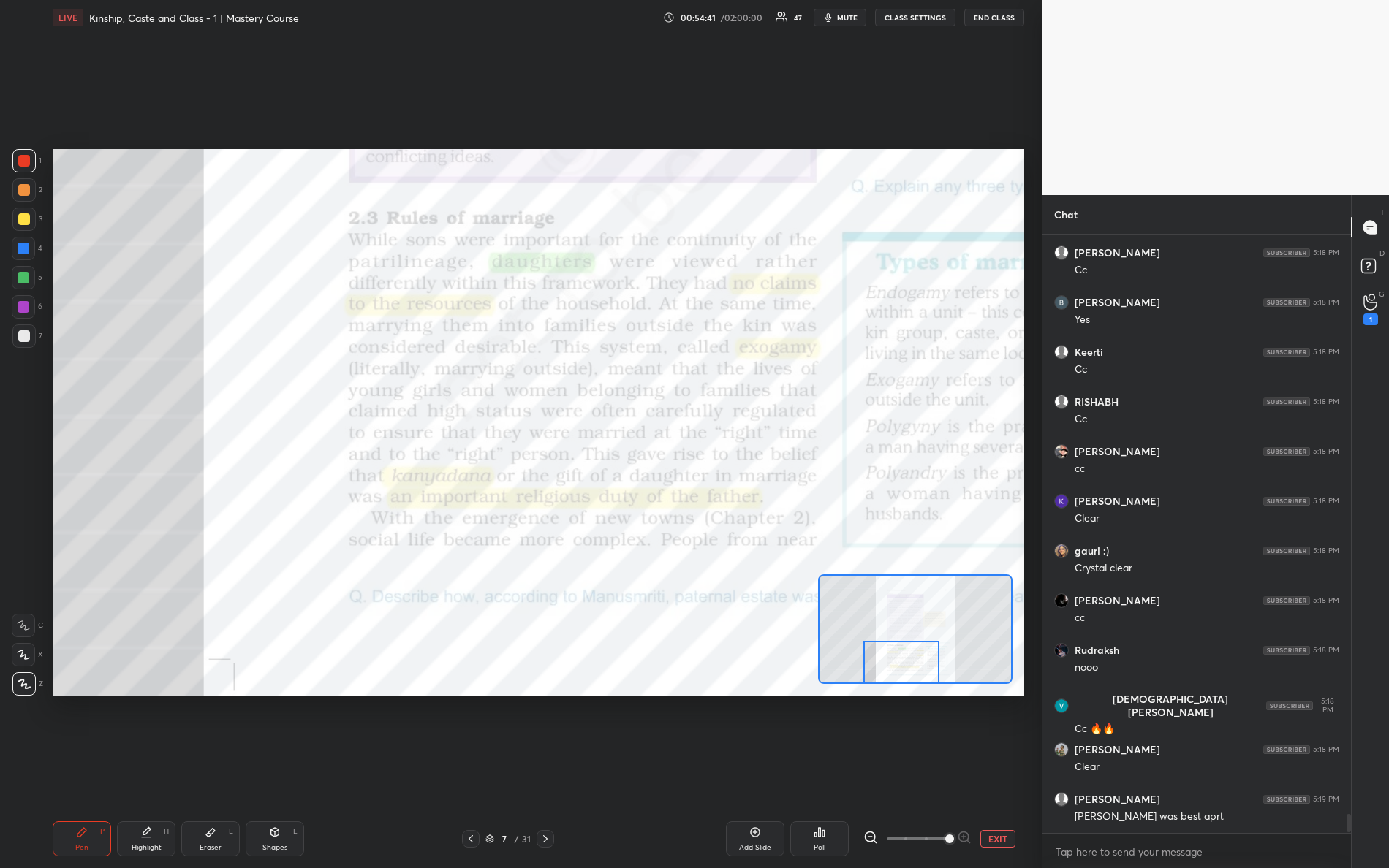
click at [887, 681] on div at bounding box center [902, 662] width 77 height 42
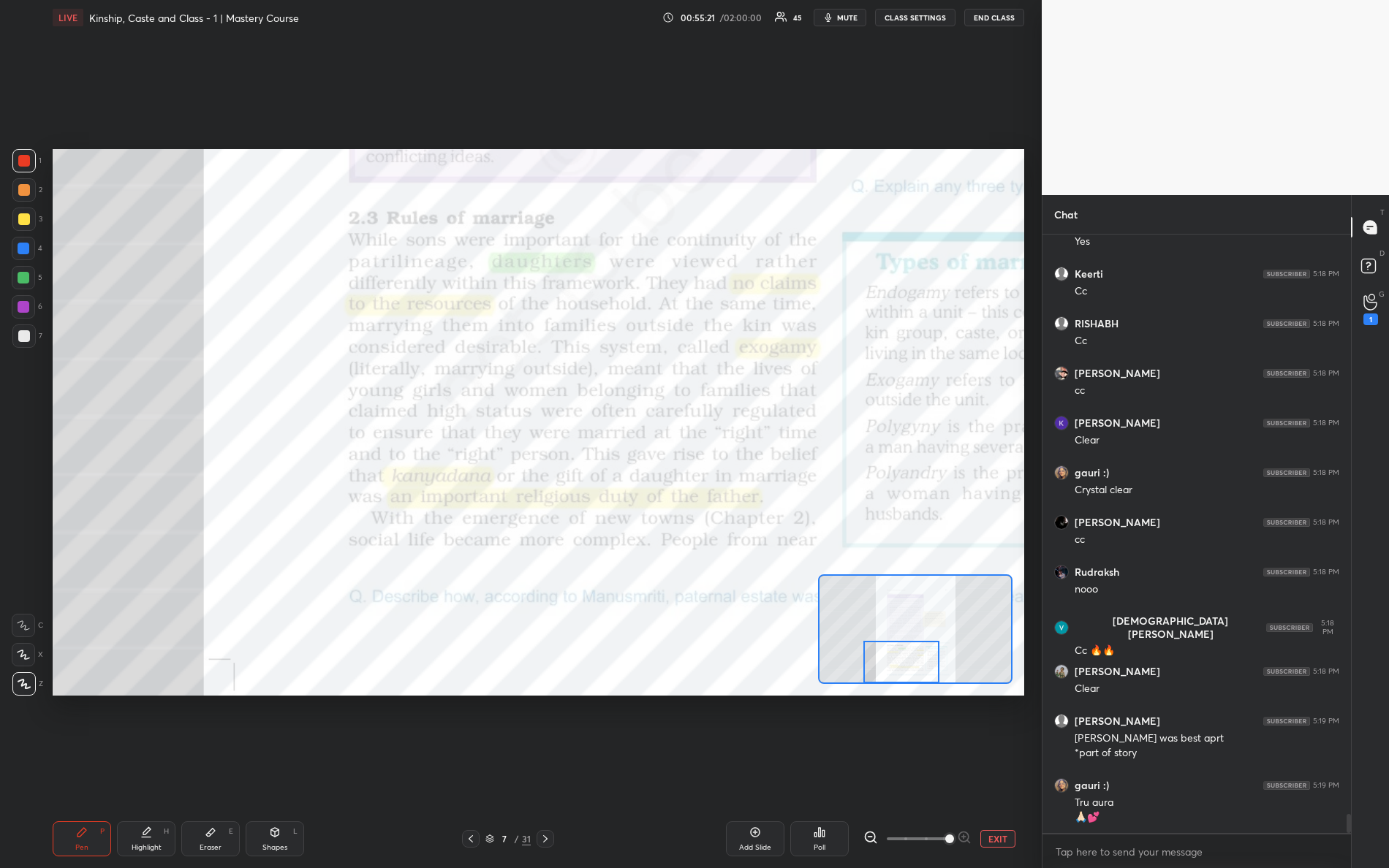
scroll to position [18542, 0]
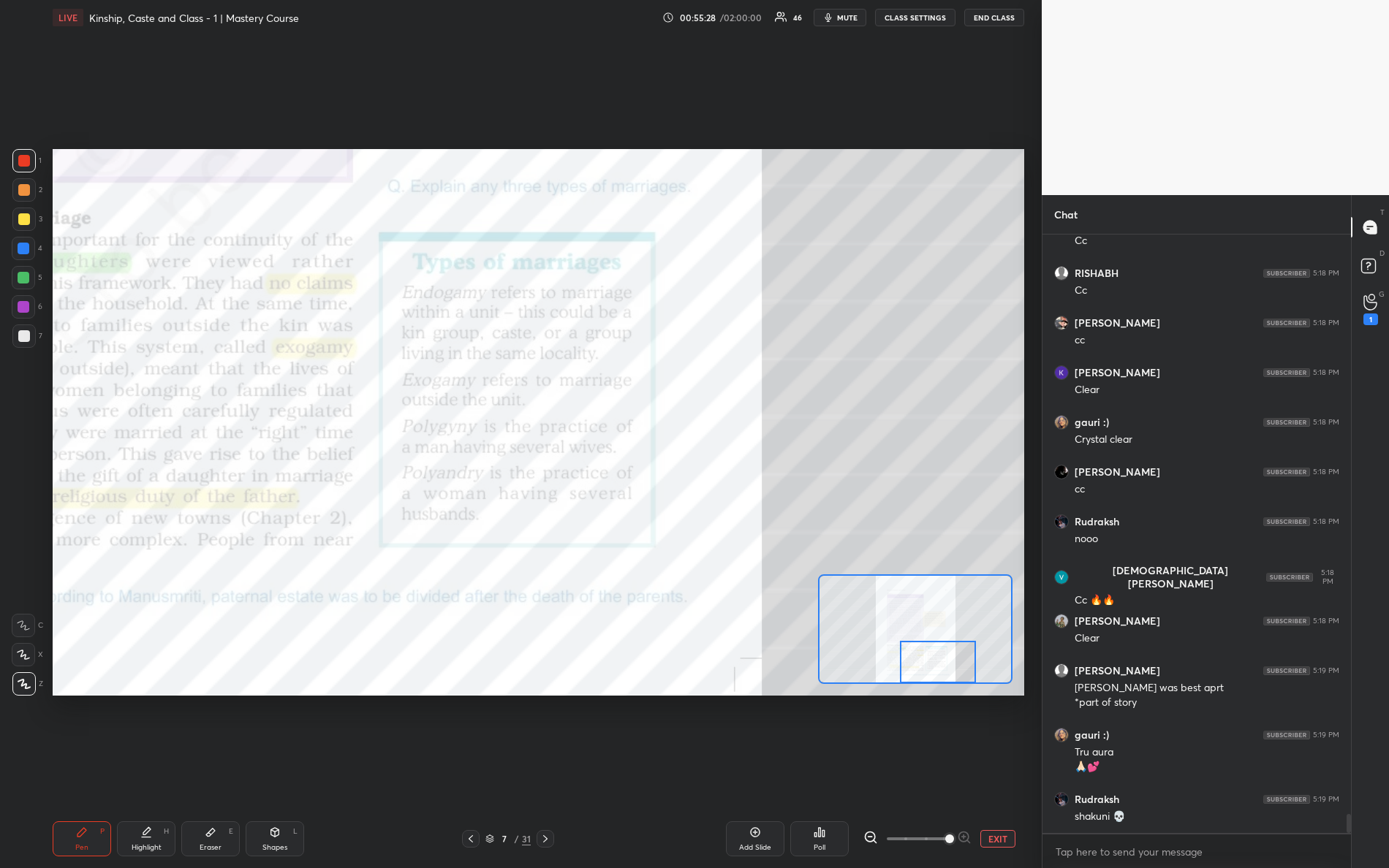
drag, startPoint x: 899, startPoint y: 656, endPoint x: 934, endPoint y: 675, distance: 39.8
click at [935, 676] on div at bounding box center [938, 662] width 77 height 42
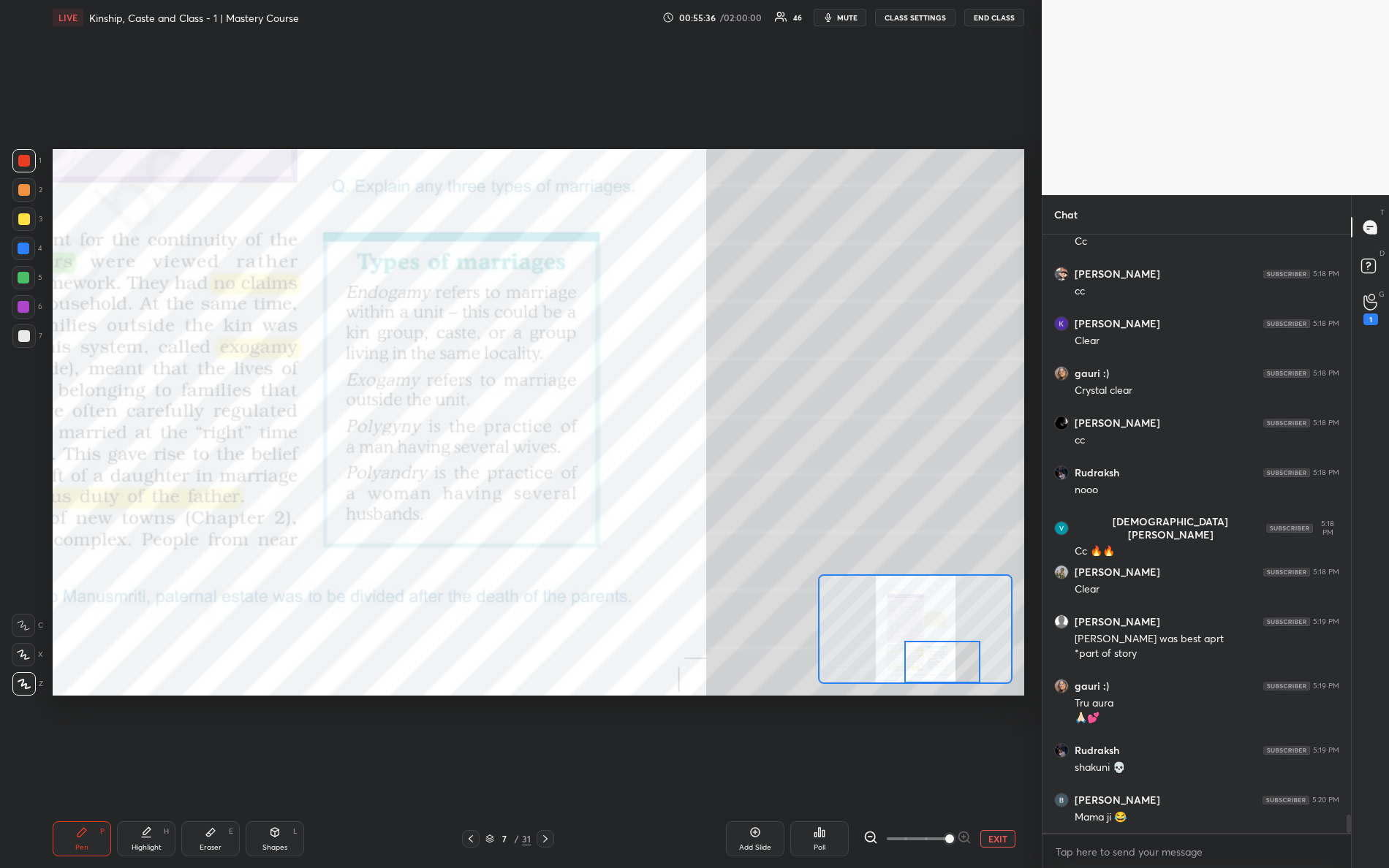
scroll to position [18642, 0]
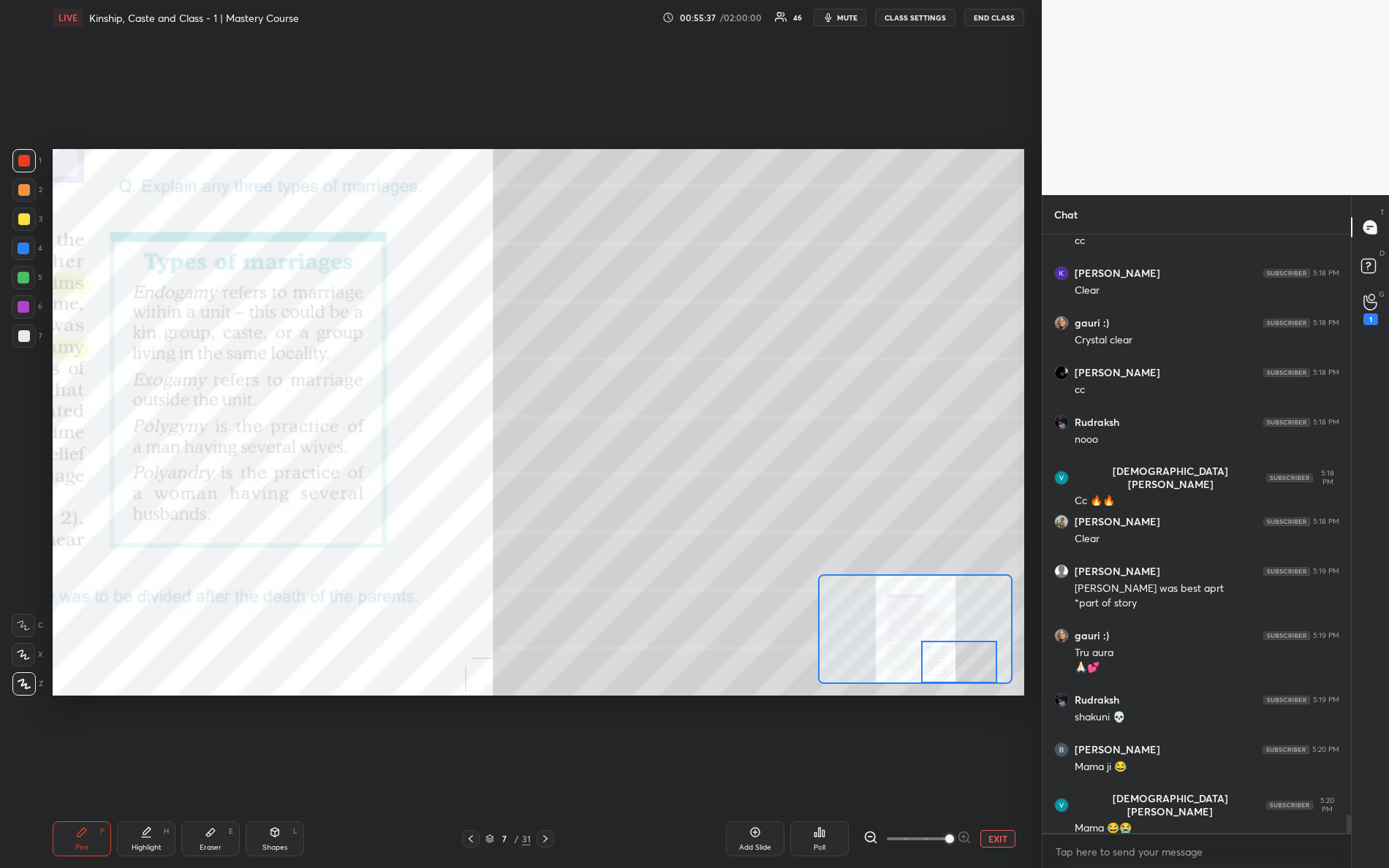
click at [997, 686] on div "Setting up your live class Poll for secs No correct answer Start poll" at bounding box center [538, 422] width 971 height 547
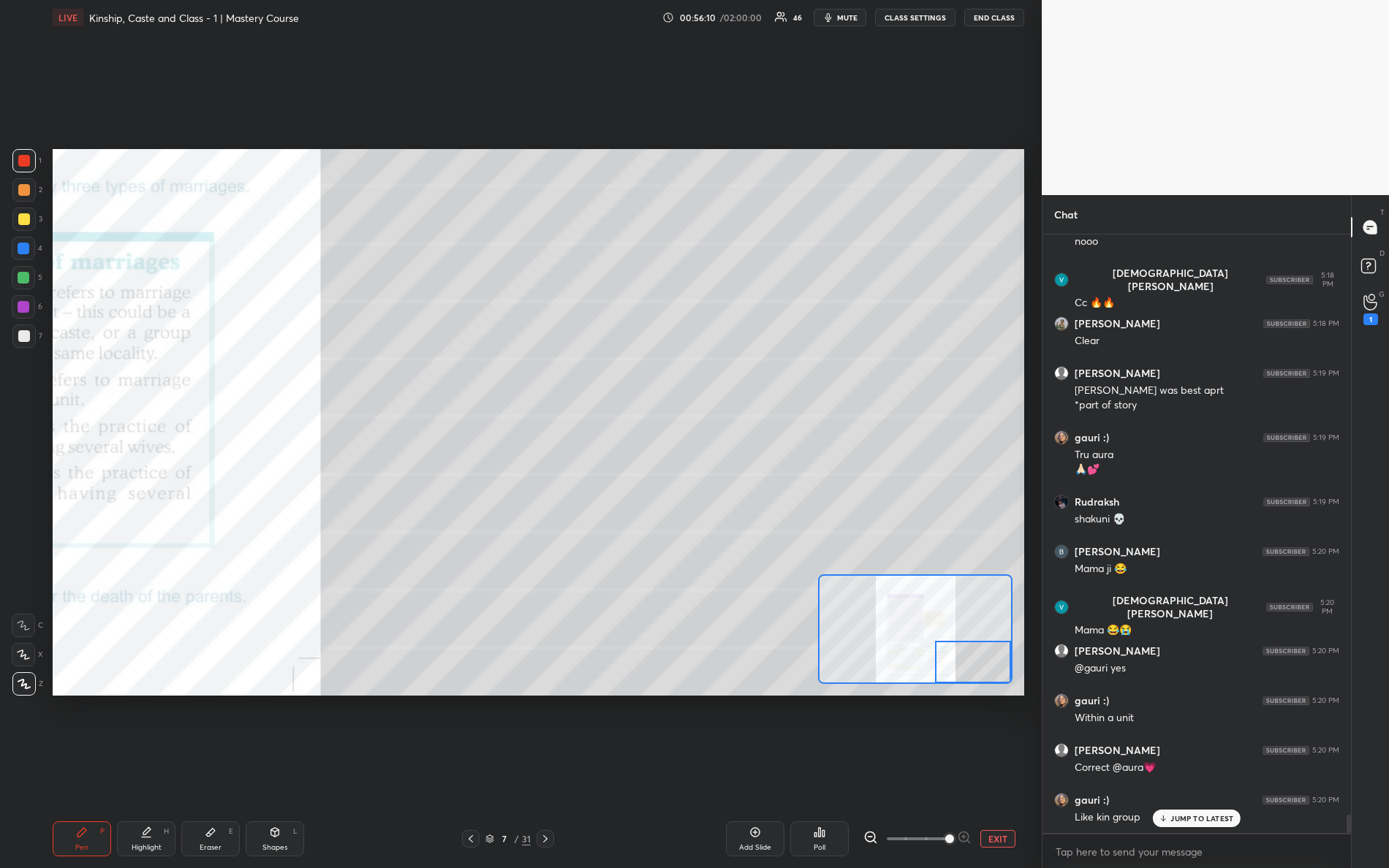
scroll to position [18890, 0]
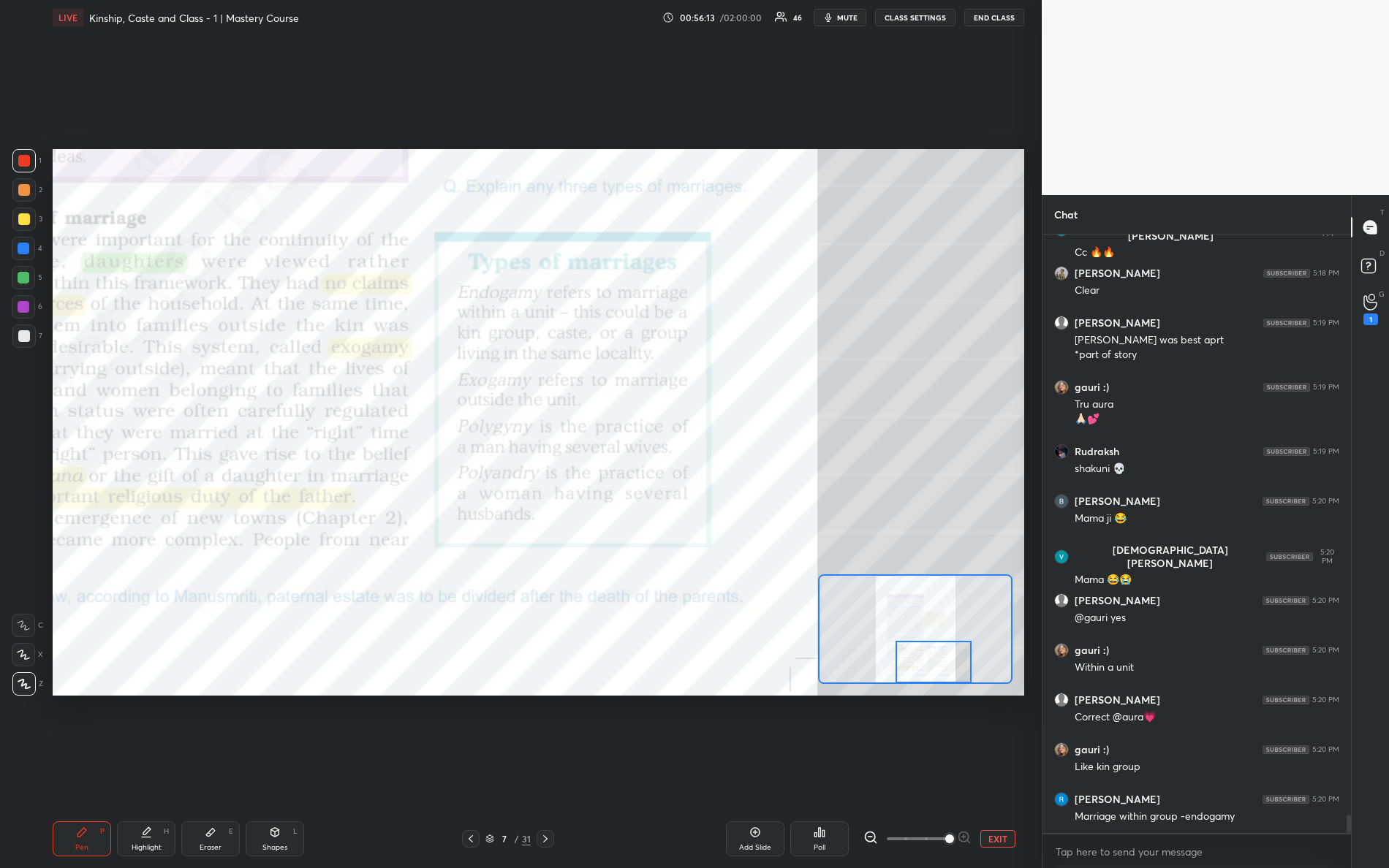
drag, startPoint x: 971, startPoint y: 663, endPoint x: 926, endPoint y: 695, distance: 55.2
click at [931, 699] on div "Setting up your live class Poll for secs No correct answer Start poll" at bounding box center [538, 422] width 984 height 775
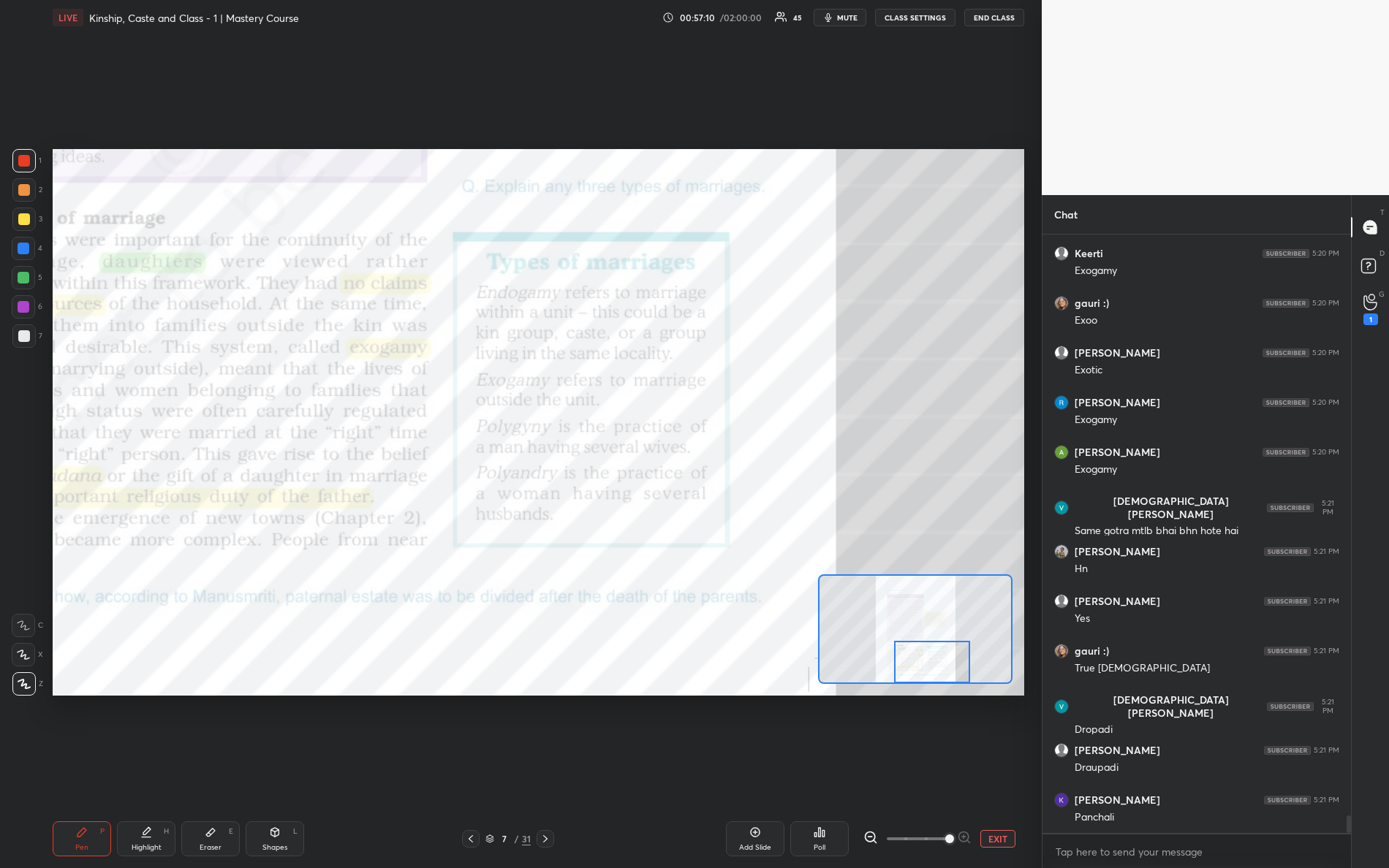
scroll to position [19885, 0]
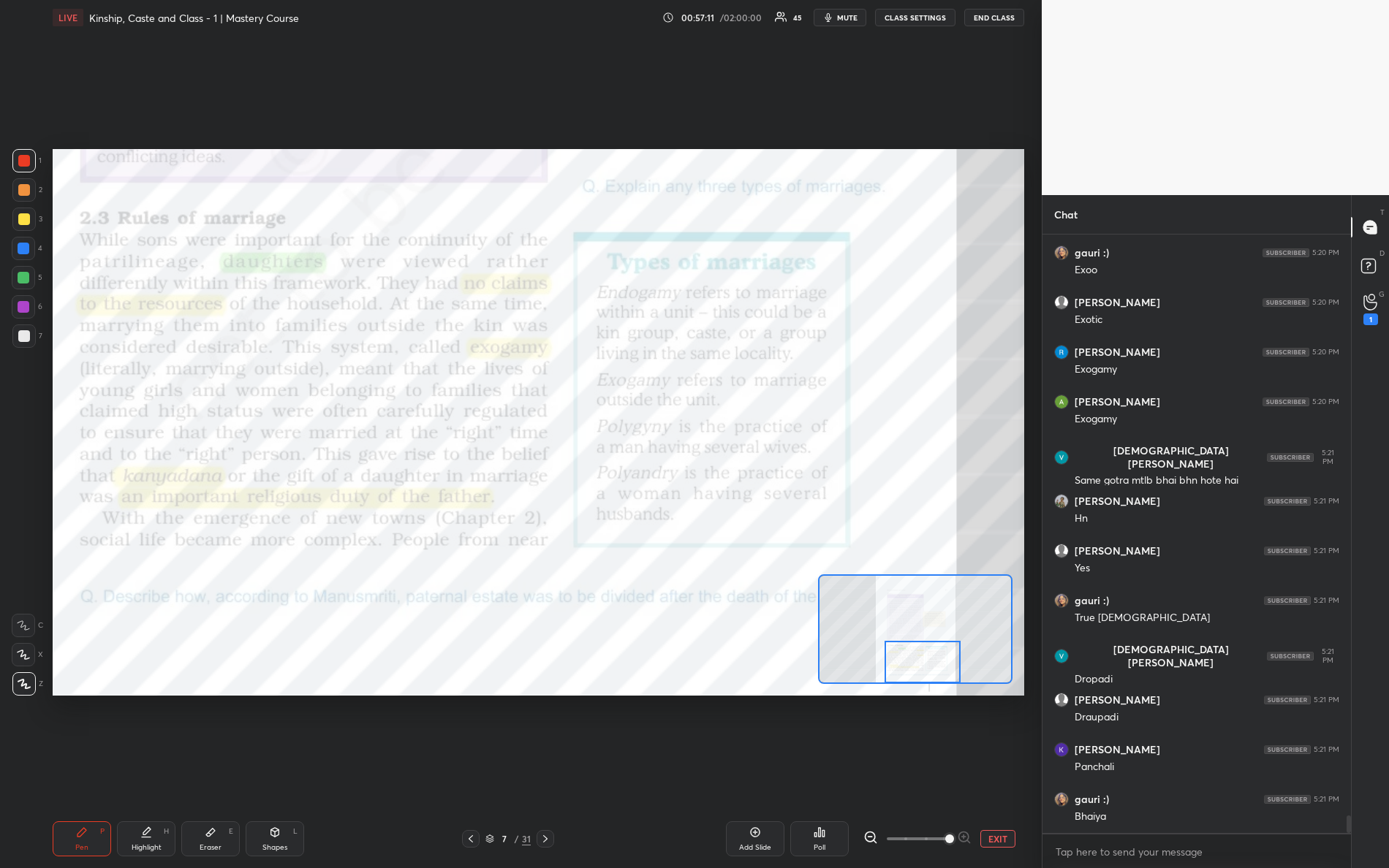
drag, startPoint x: 937, startPoint y: 667, endPoint x: 929, endPoint y: 670, distance: 8.5
click at [928, 673] on div at bounding box center [923, 662] width 77 height 42
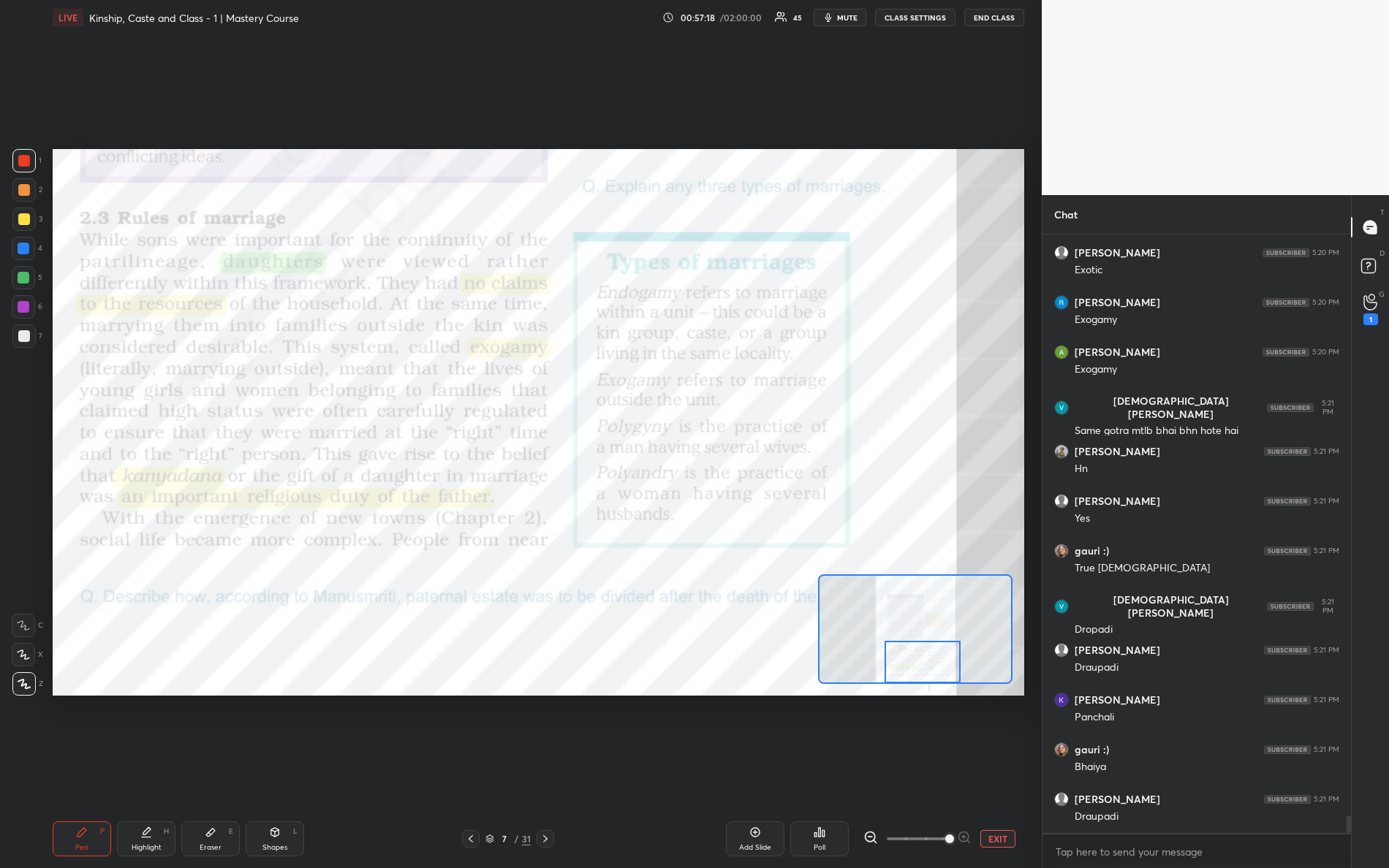
scroll to position [19983, 0]
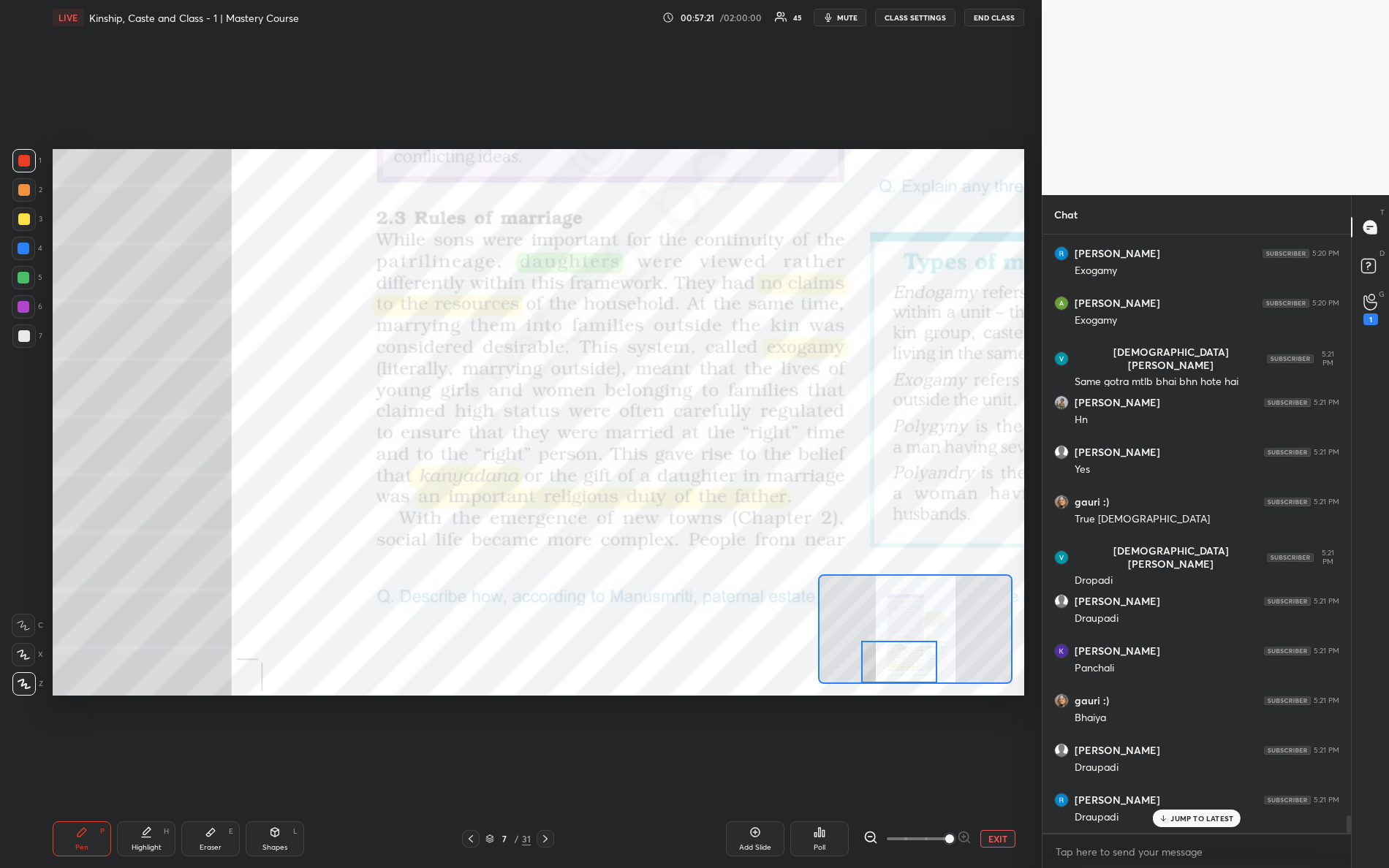
drag, startPoint x: 941, startPoint y: 673, endPoint x: 915, endPoint y: 709, distance: 44.4
click at [916, 708] on div "Setting up your live class Poll for secs No correct answer Start poll" at bounding box center [538, 422] width 984 height 775
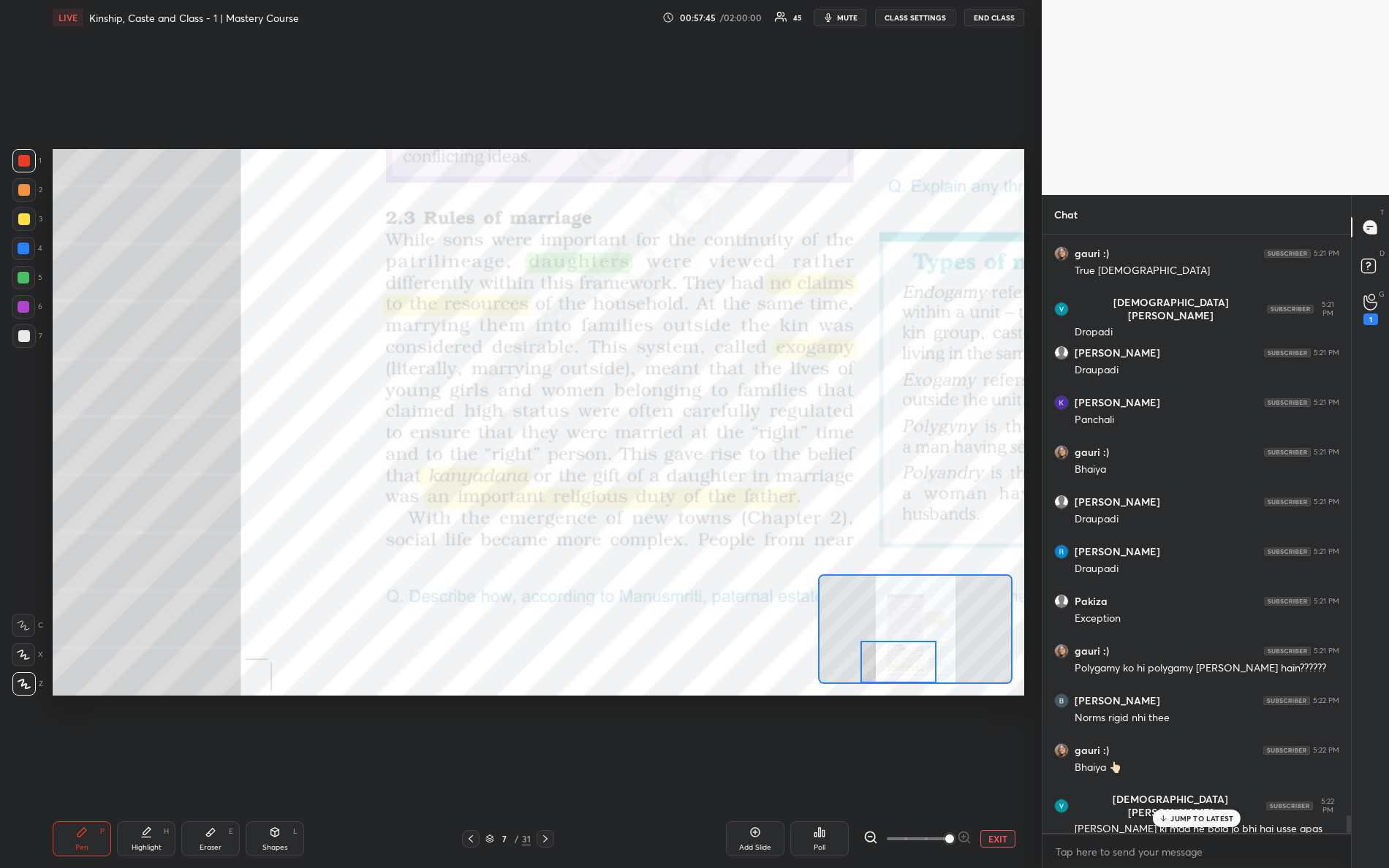
scroll to position [20282, 0]
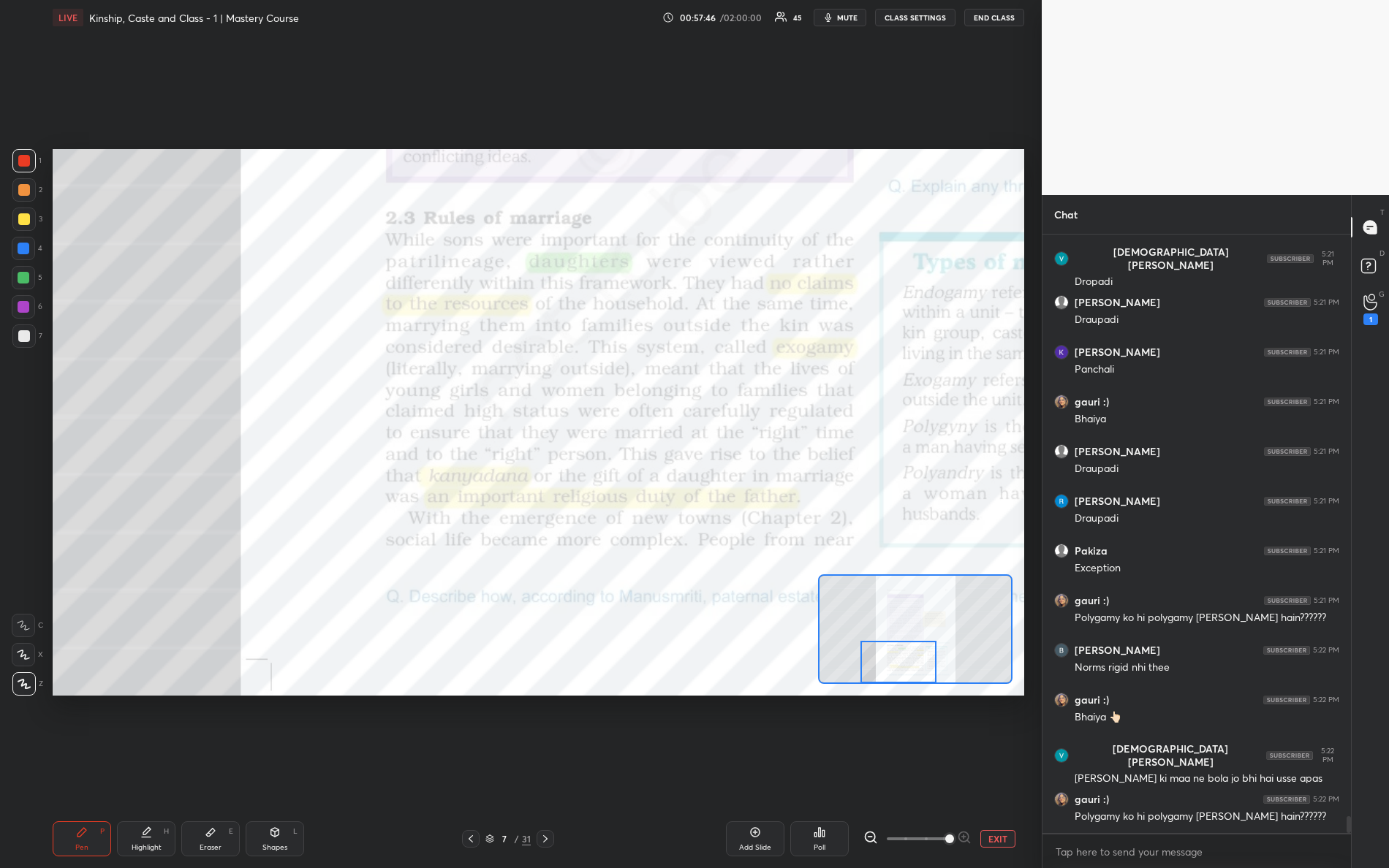
drag, startPoint x: 906, startPoint y: 659, endPoint x: 902, endPoint y: 666, distance: 8.1
click at [904, 665] on div at bounding box center [898, 662] width 77 height 42
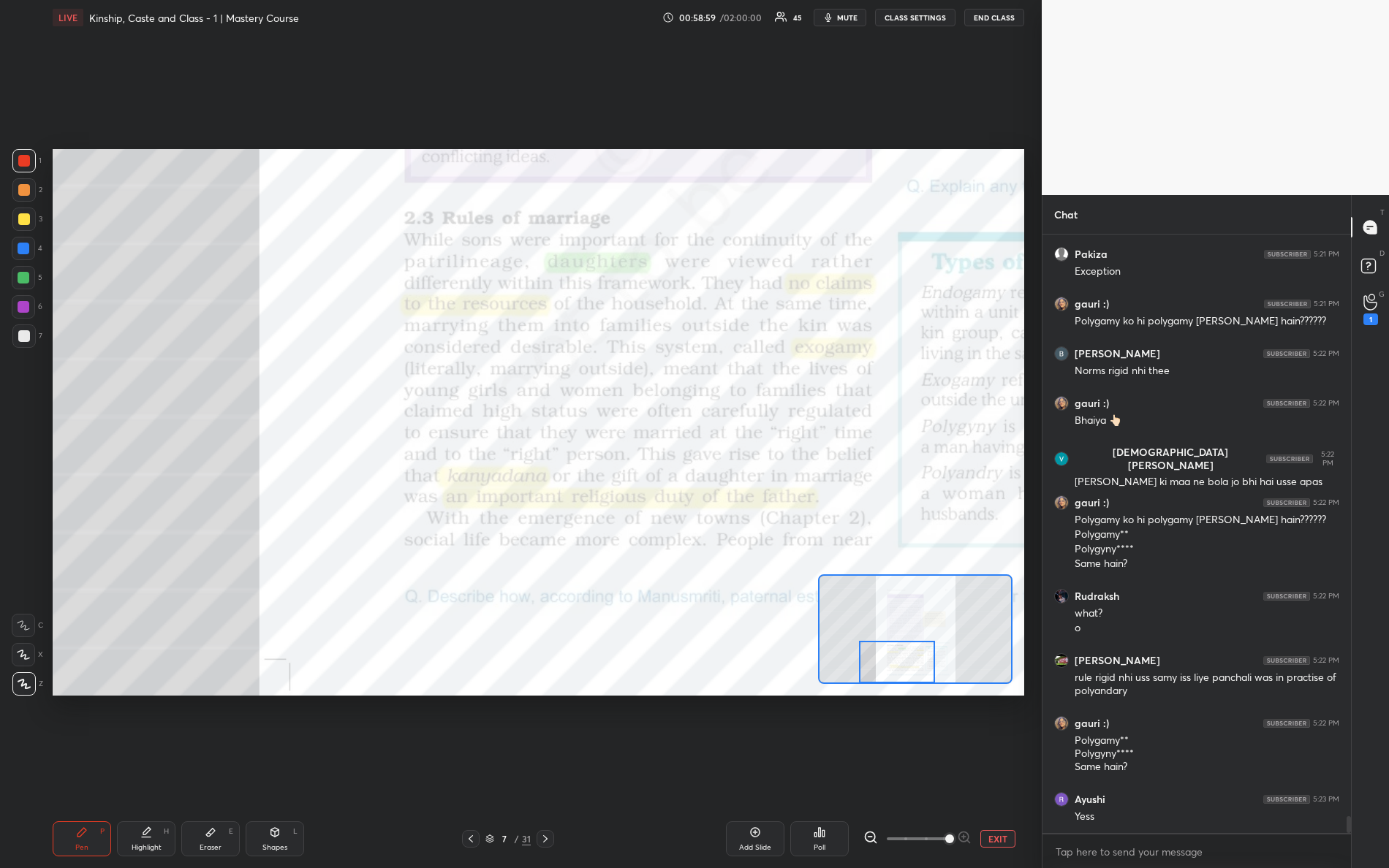
scroll to position [20629, 0]
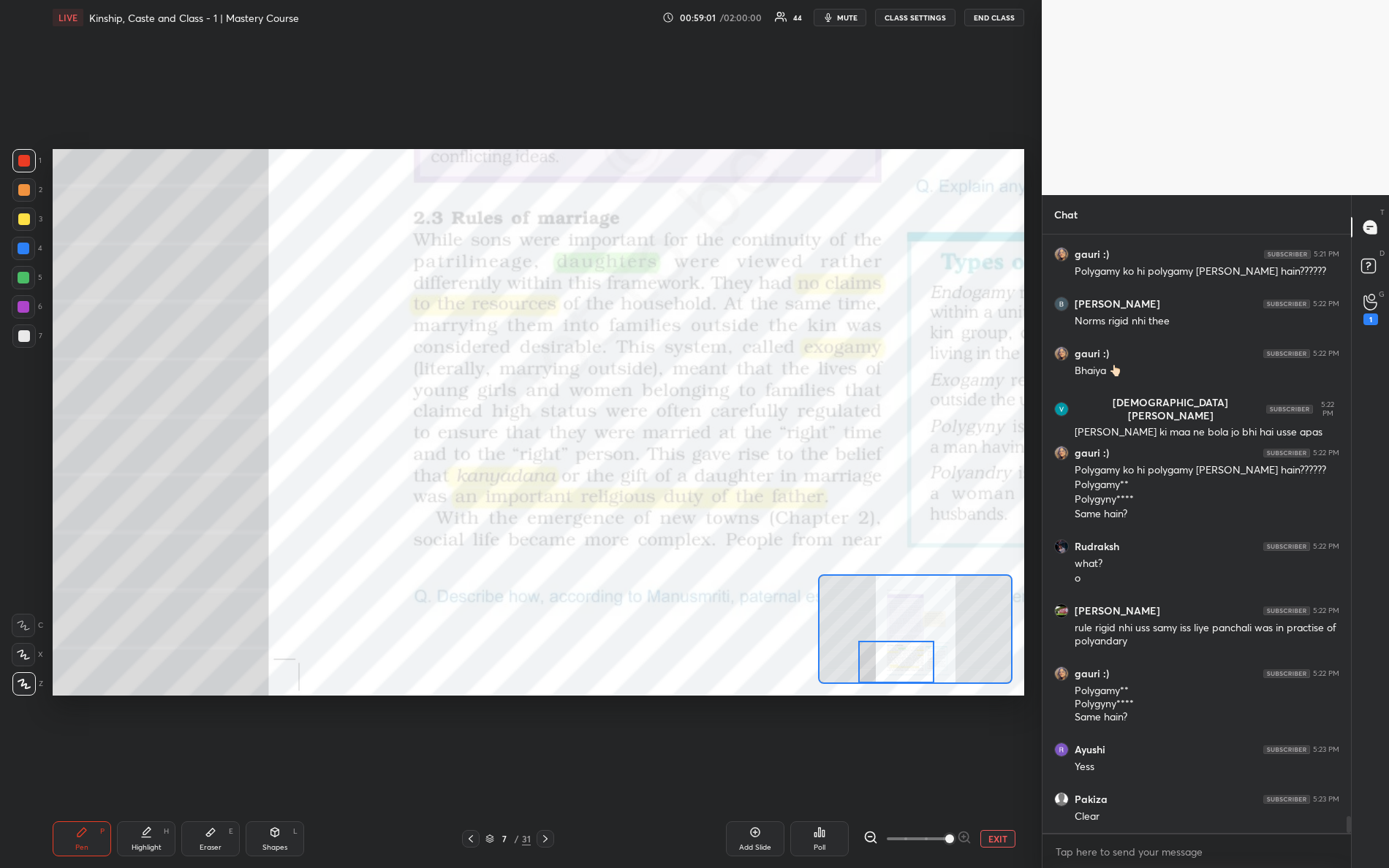
drag, startPoint x: 901, startPoint y: 671, endPoint x: 882, endPoint y: 678, distance: 20.2
click at [895, 680] on div at bounding box center [897, 662] width 77 height 42
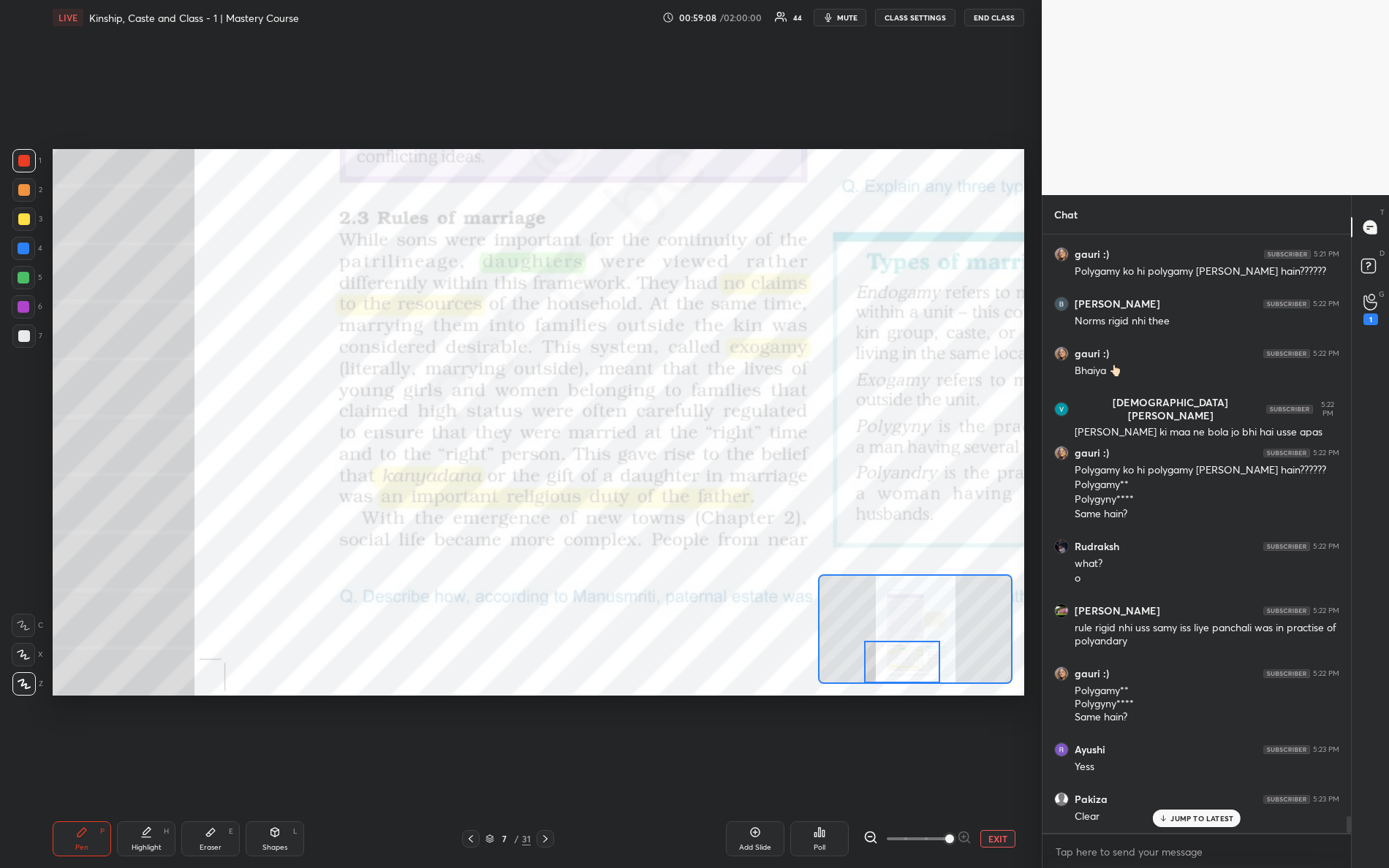
scroll to position [20677, 0]
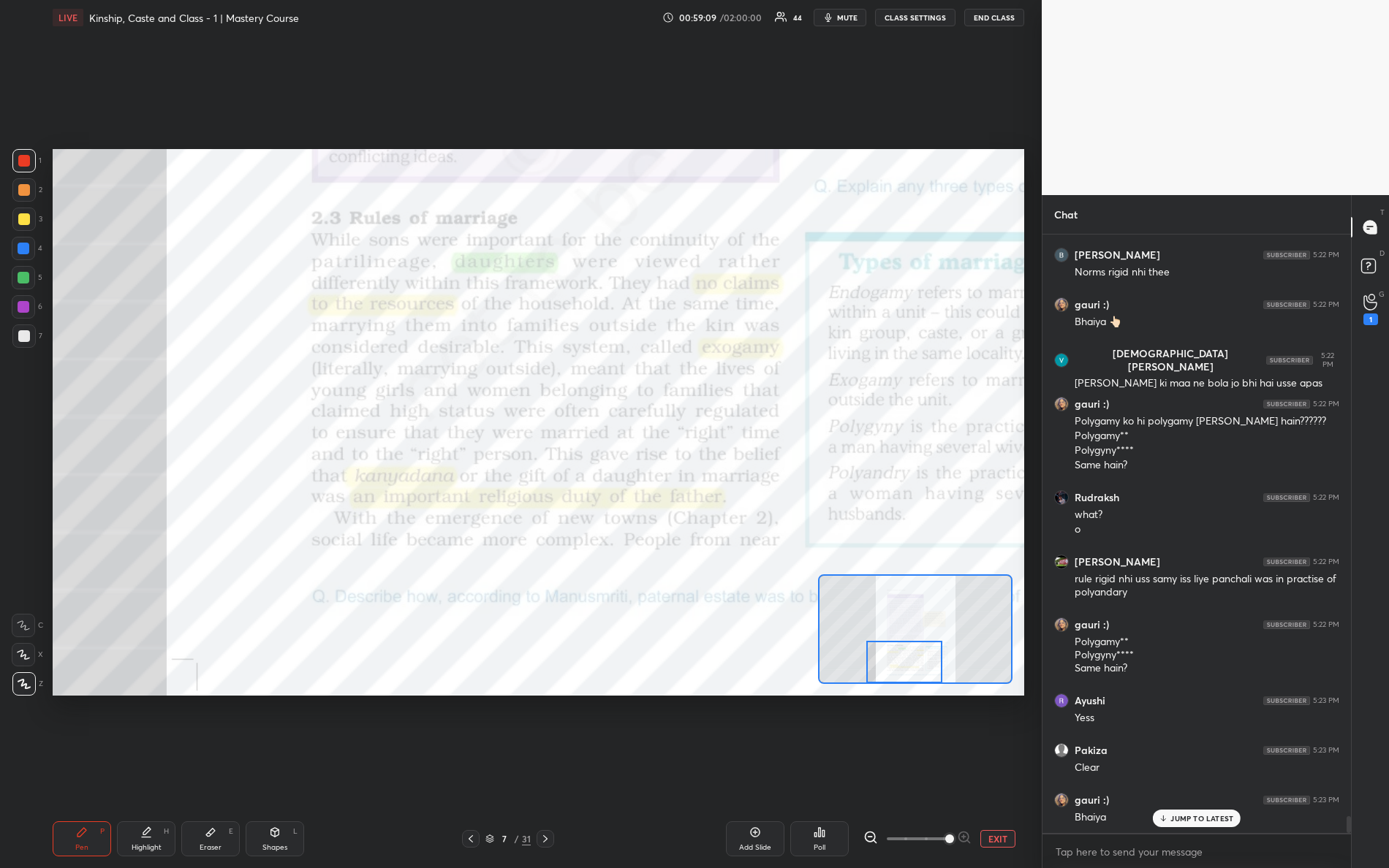
click at [888, 690] on div "Setting up your live class Poll for secs No correct answer Start poll" at bounding box center [538, 422] width 971 height 547
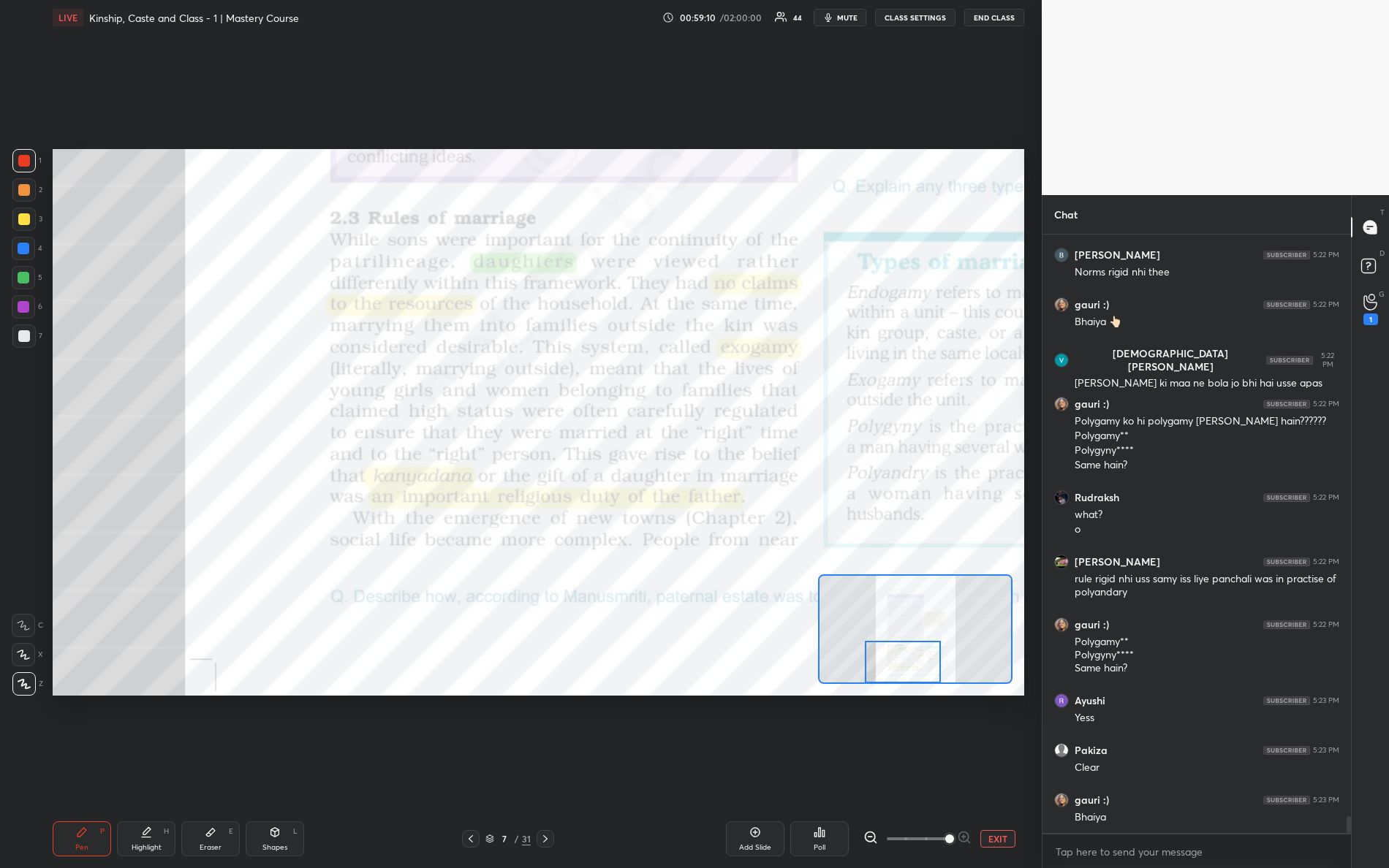
scroll to position [20727, 0]
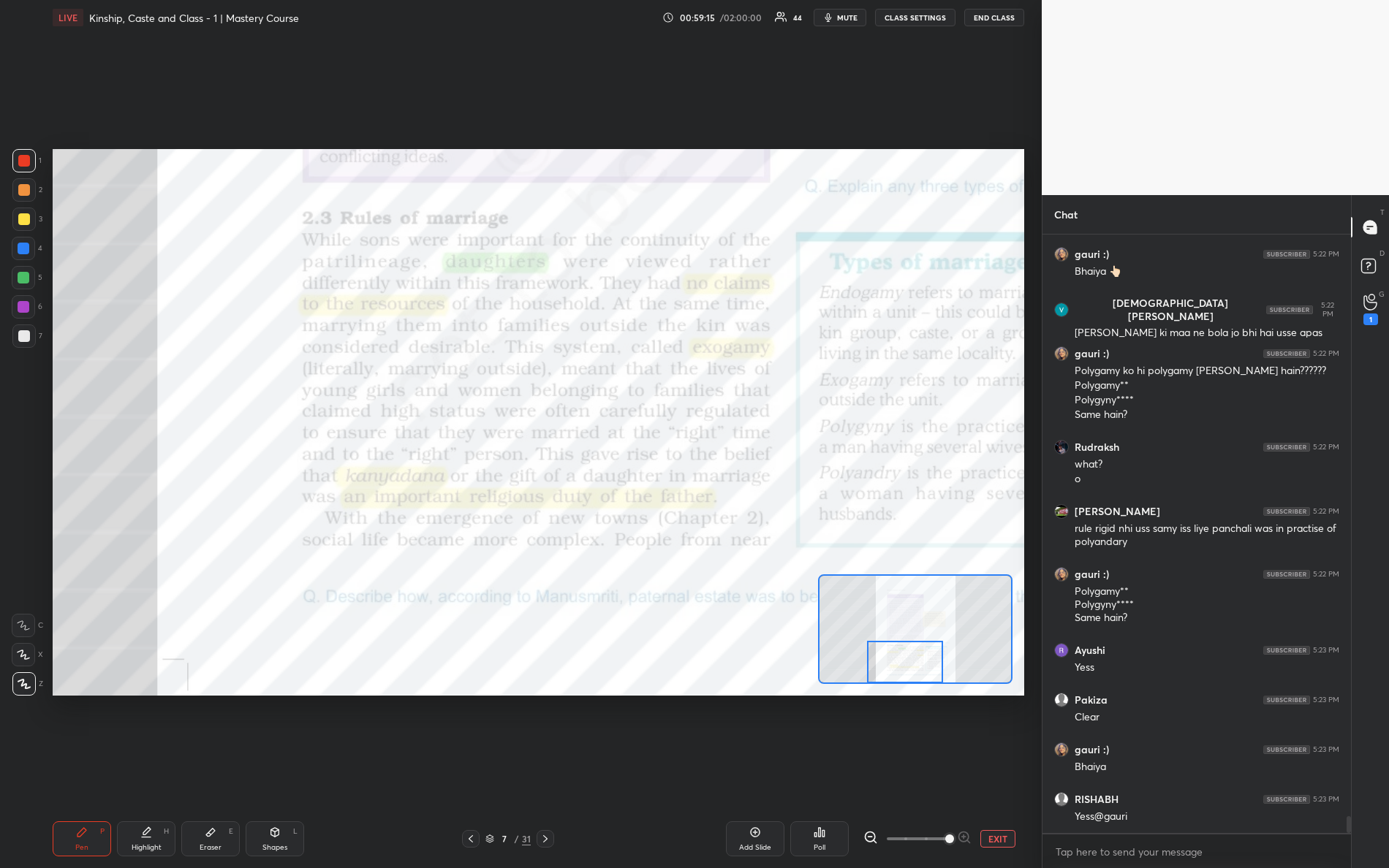
click at [923, 687] on div "Setting up your live class Poll for secs No correct answer Start poll" at bounding box center [538, 422] width 971 height 547
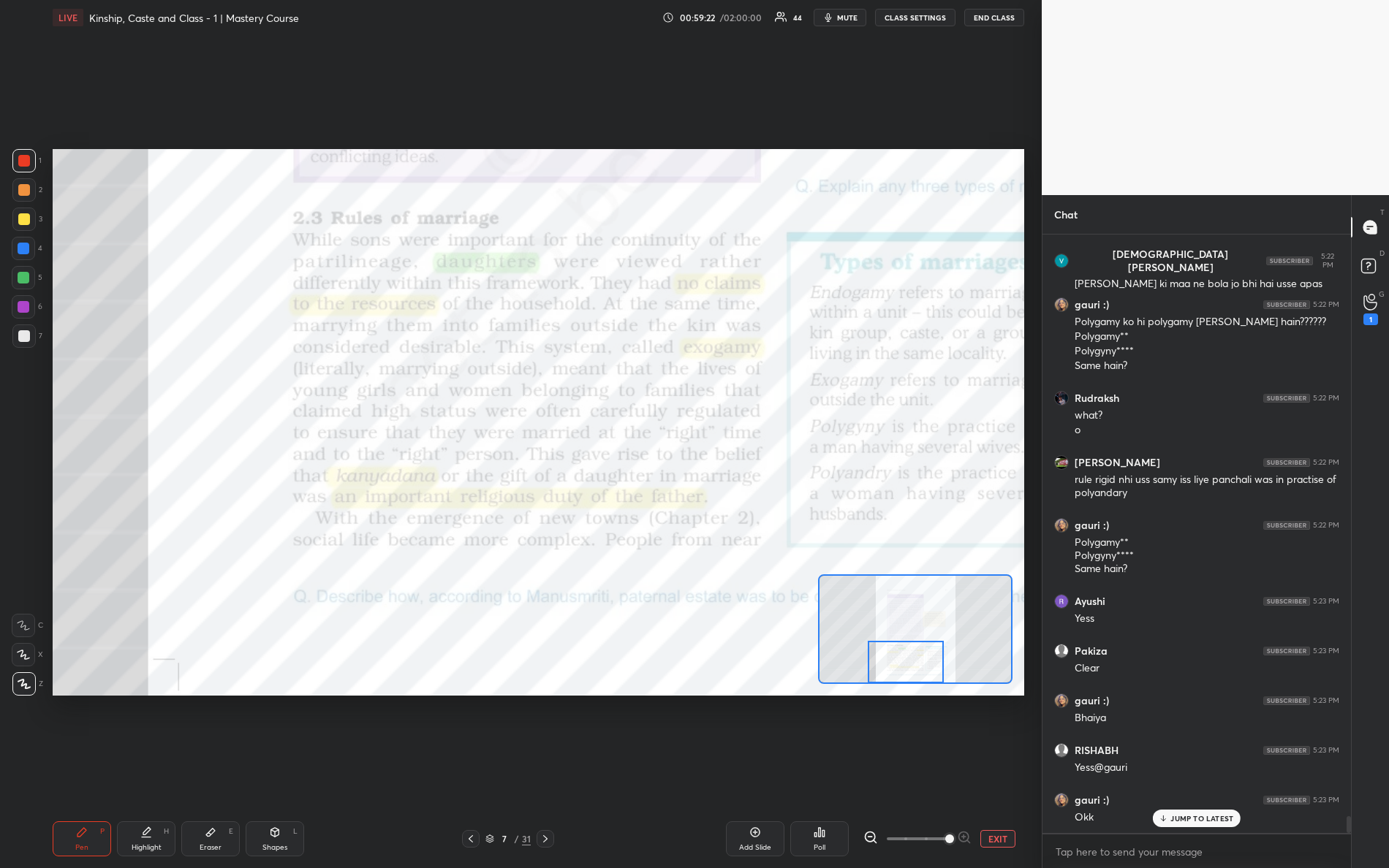
scroll to position [20827, 0]
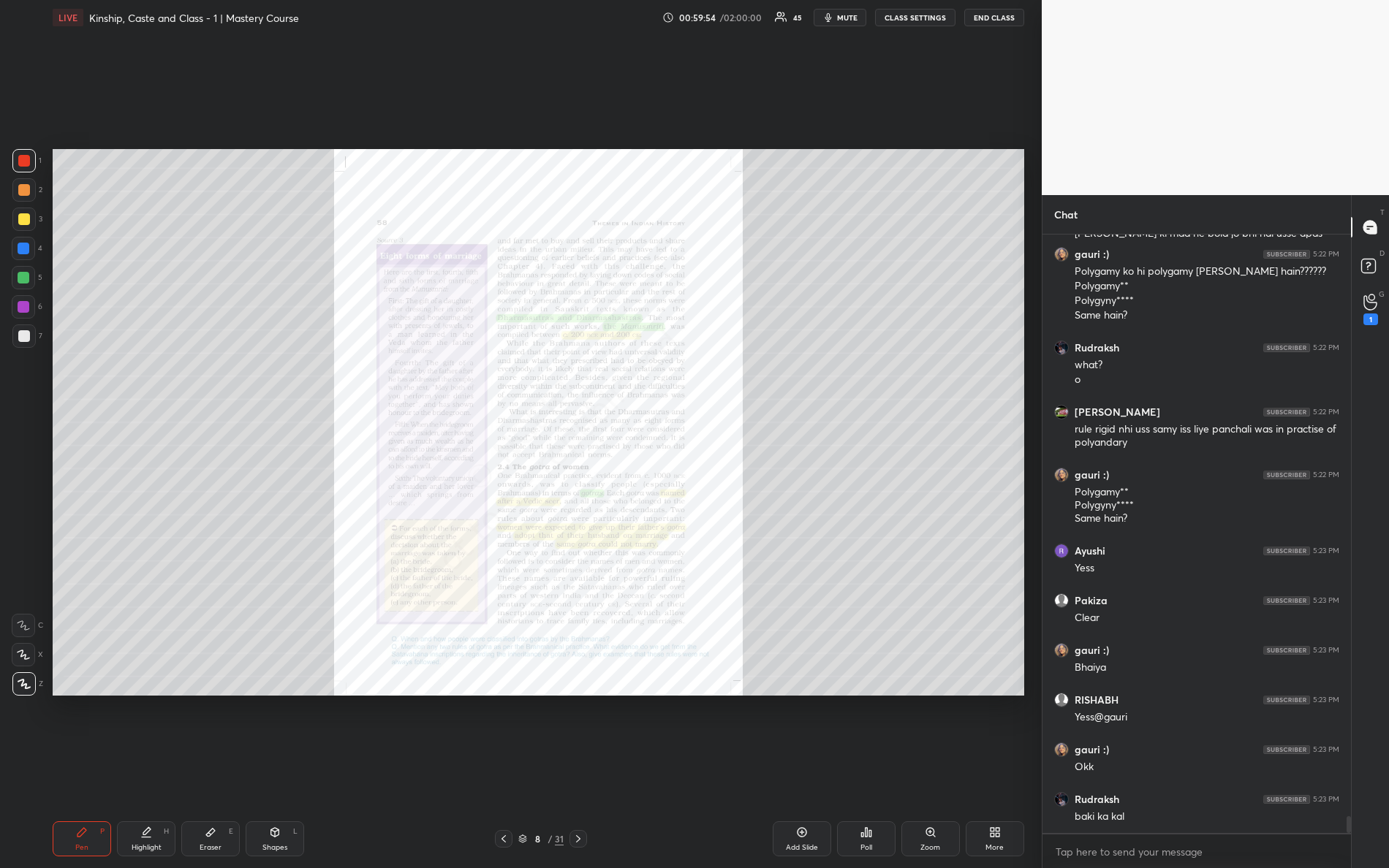
drag, startPoint x: 940, startPoint y: 841, endPoint x: 939, endPoint y: 853, distance: 12.0
click at [939, 768] on div "Zoom" at bounding box center [931, 839] width 58 height 35
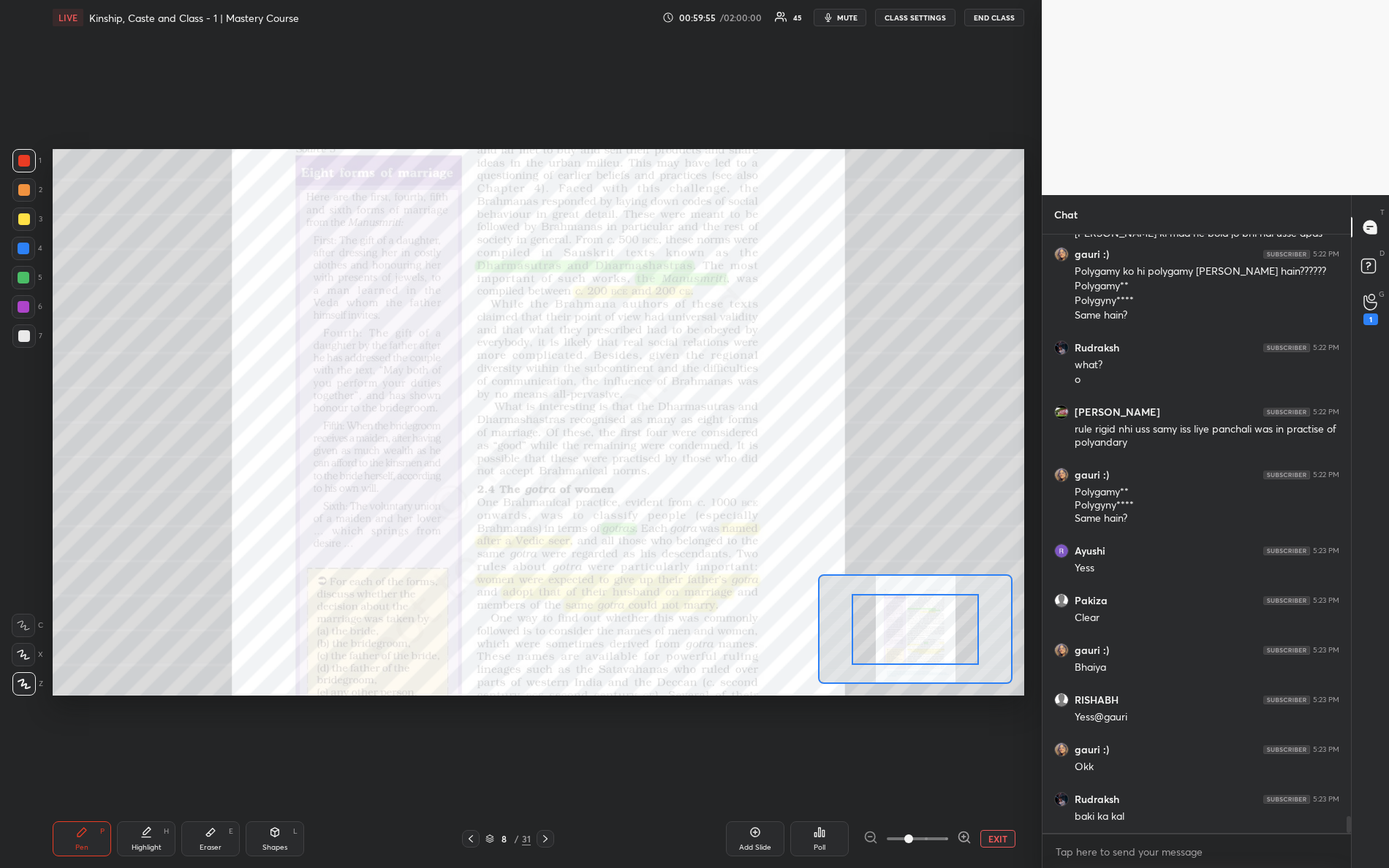
drag, startPoint x: 911, startPoint y: 844, endPoint x: 986, endPoint y: 815, distance: 80.4
click at [990, 768] on div "EXIT" at bounding box center [944, 839] width 161 height 18
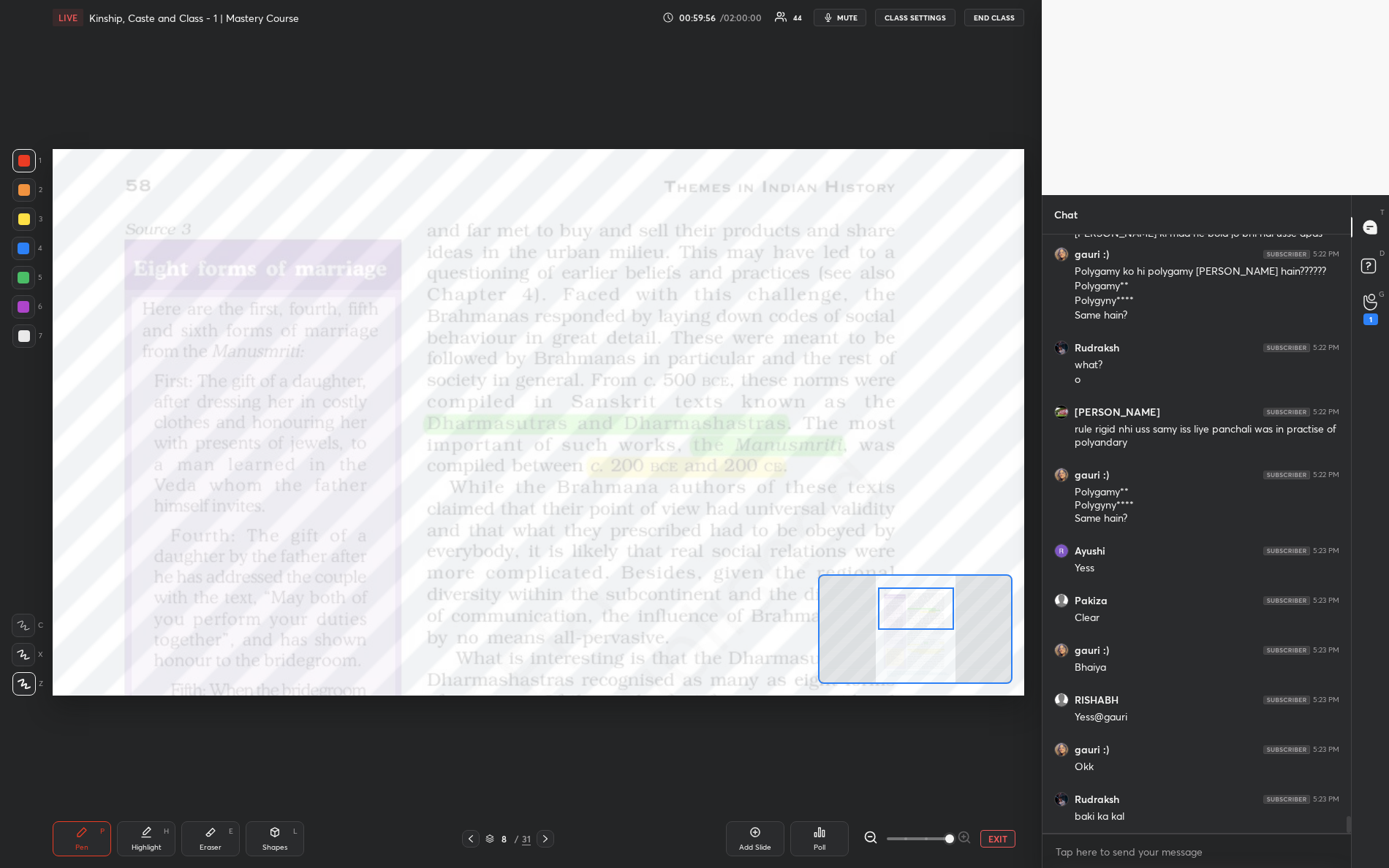
drag, startPoint x: 920, startPoint y: 642, endPoint x: 920, endPoint y: 592, distance: 50.0
click at [920, 622] on div at bounding box center [916, 609] width 77 height 42
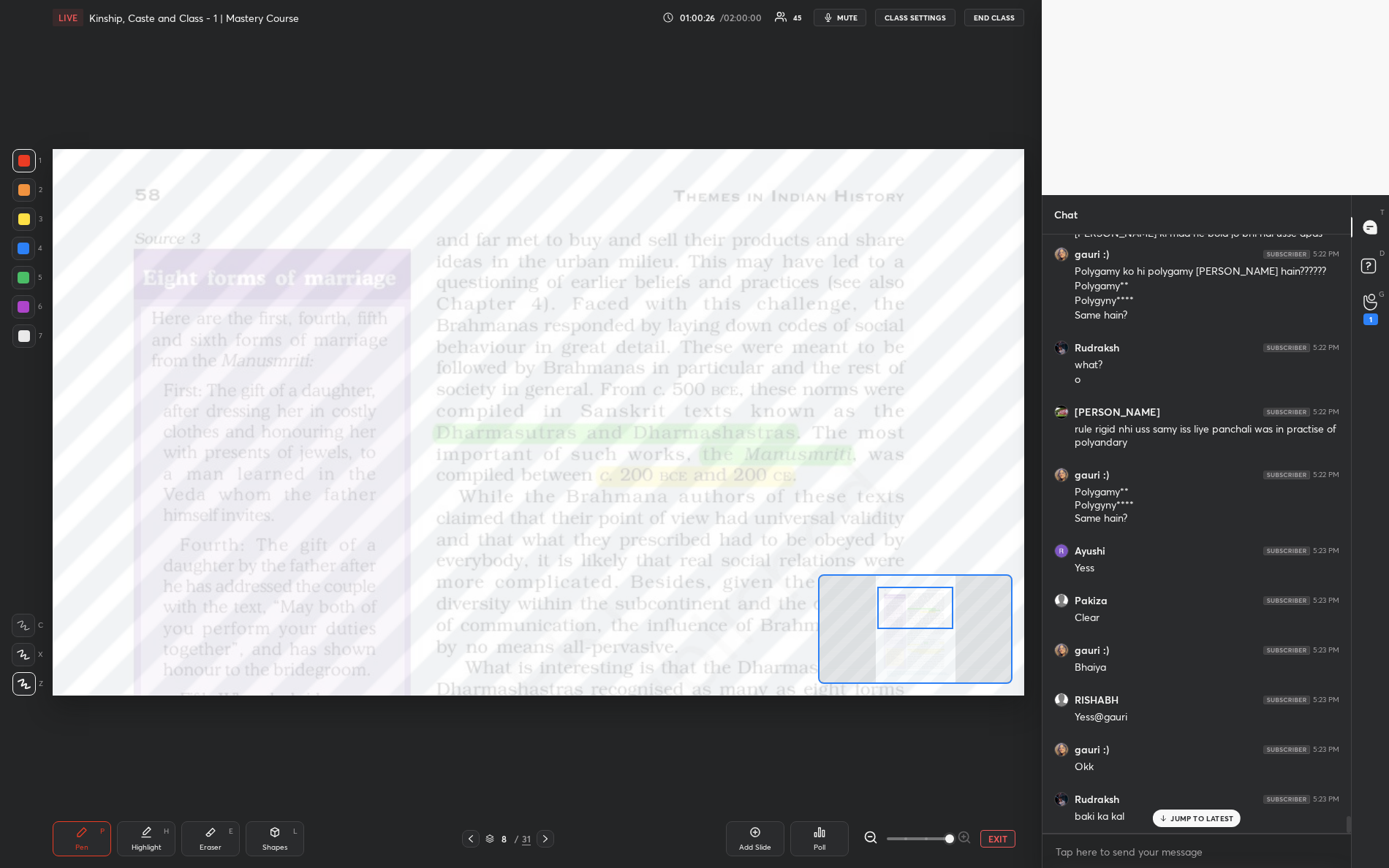
scroll to position [20915, 0]
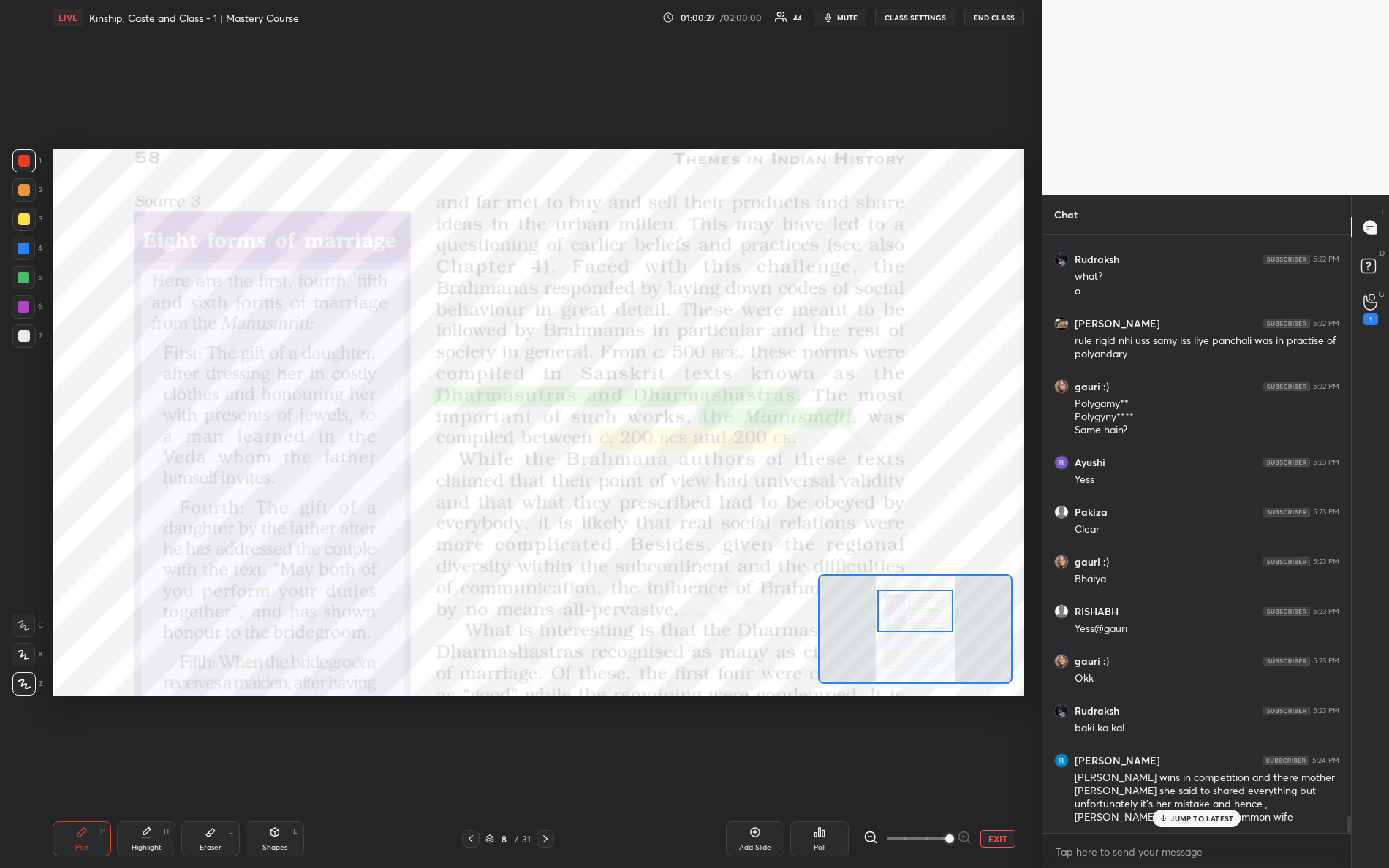
click at [924, 618] on div at bounding box center [915, 611] width 77 height 42
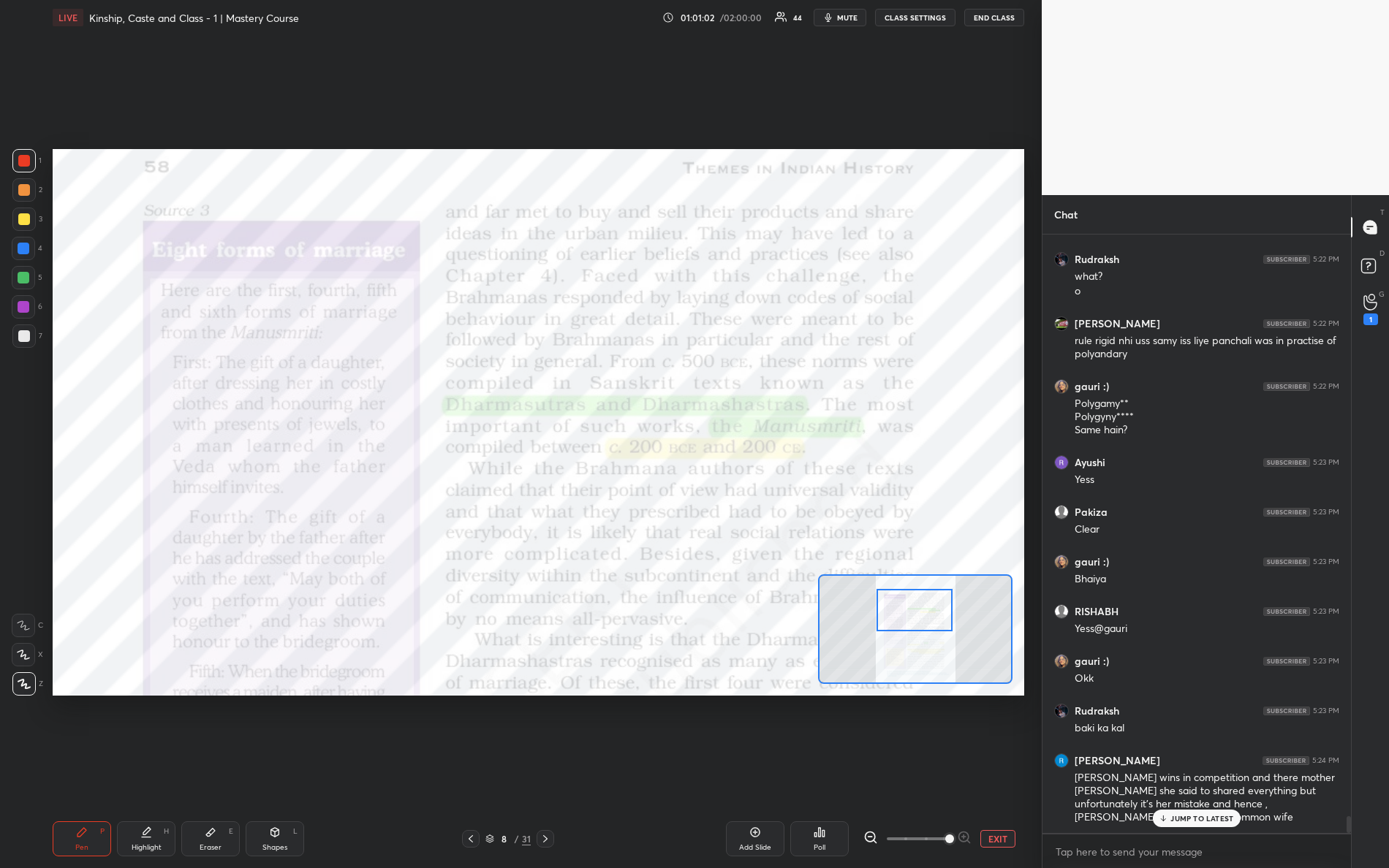
scroll to position [20966, 0]
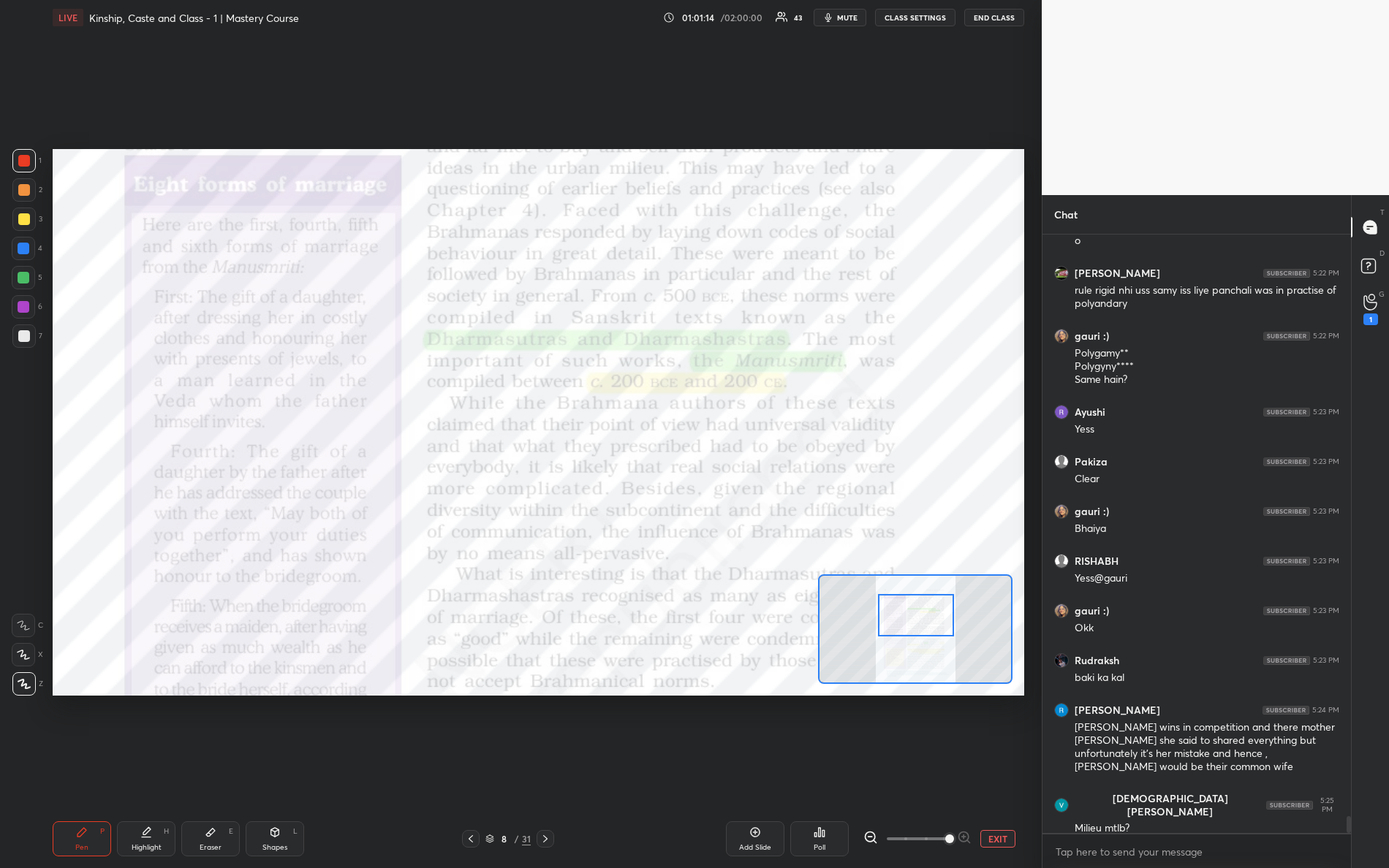
click at [913, 622] on div at bounding box center [916, 615] width 77 height 42
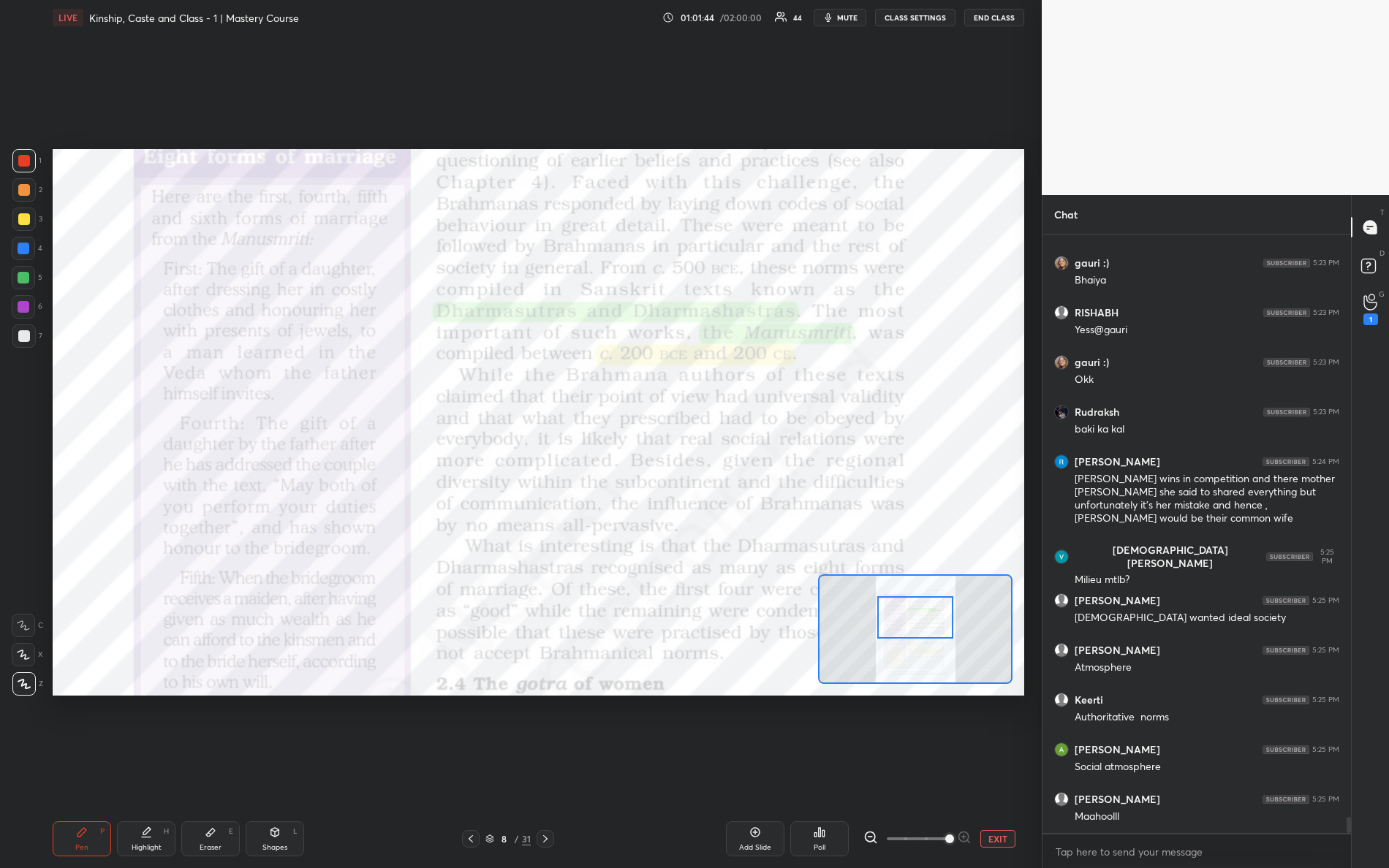
scroll to position [21264, 0]
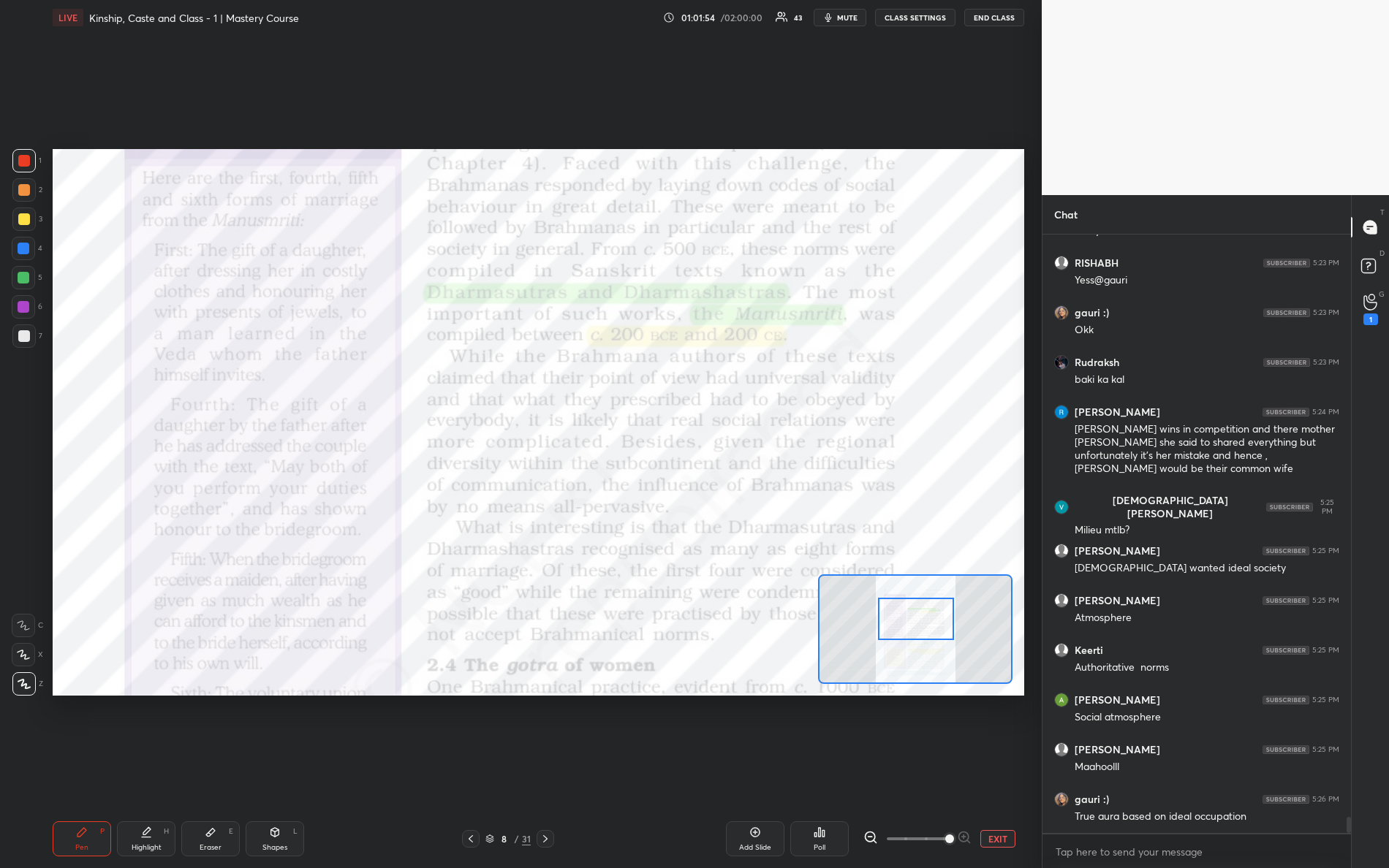
click at [935, 623] on div at bounding box center [916, 619] width 77 height 42
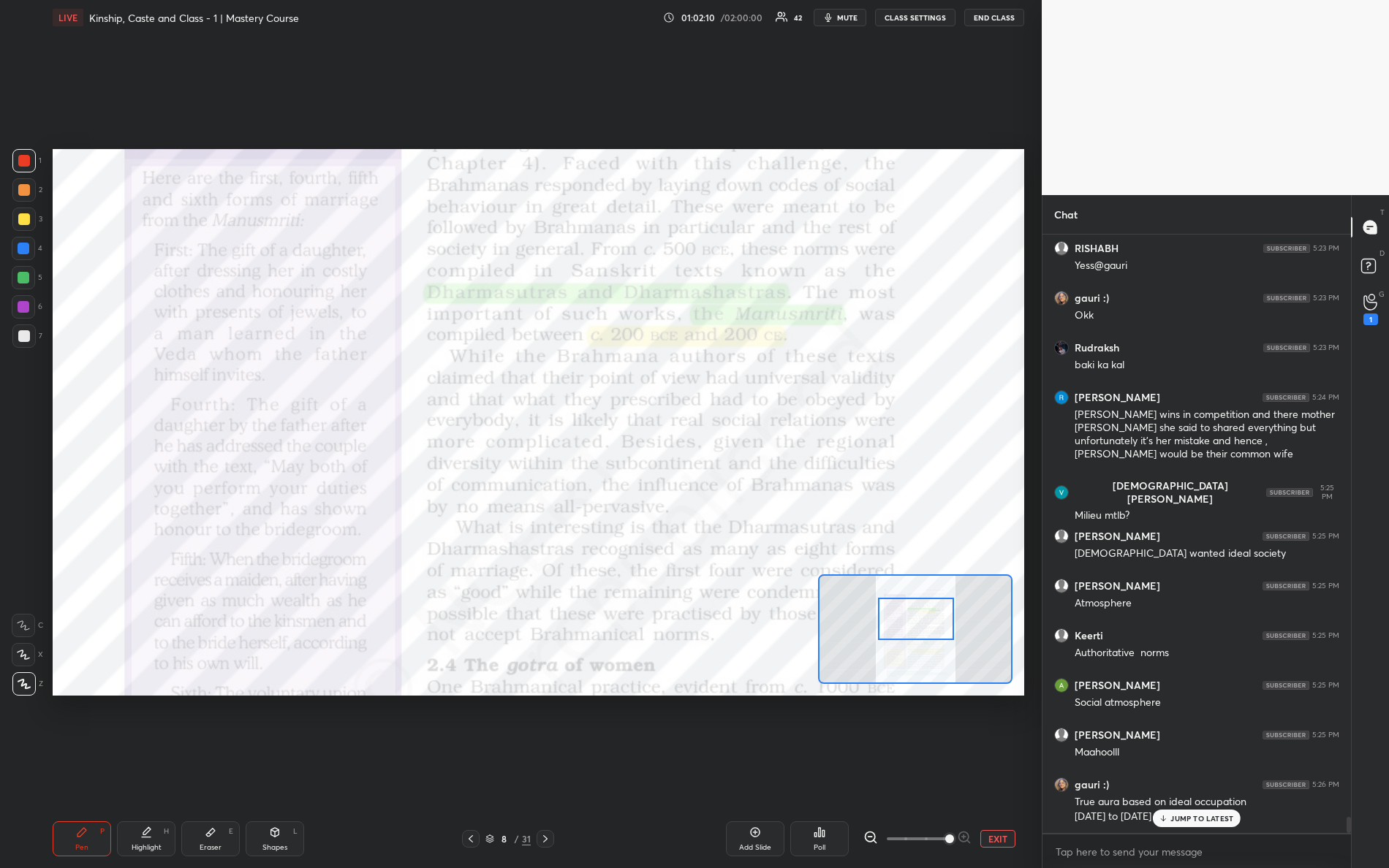
scroll to position [21328, 0]
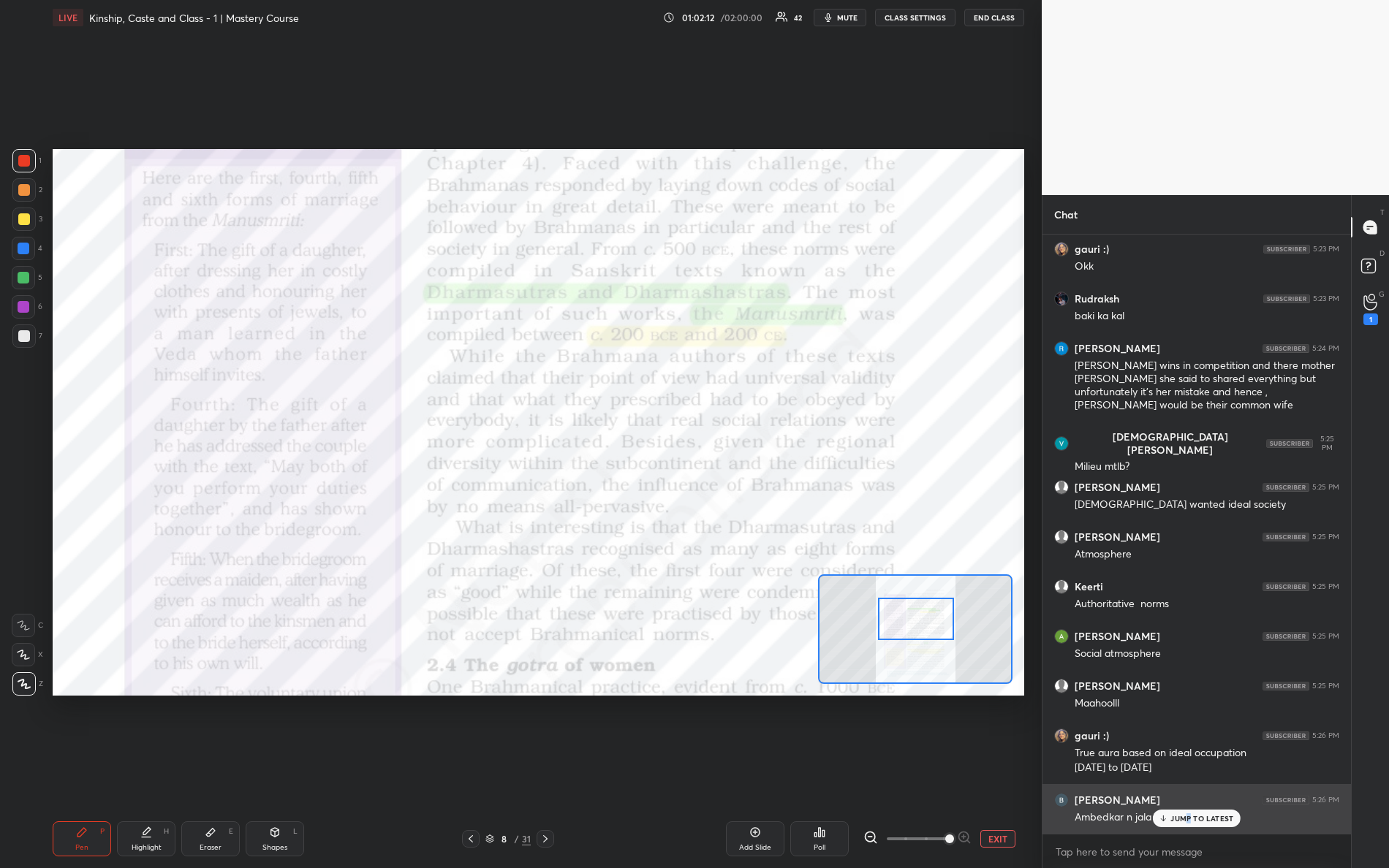
click at [1190, 768] on p "JUMP TO LATEST" at bounding box center [1203, 819] width 63 height 9
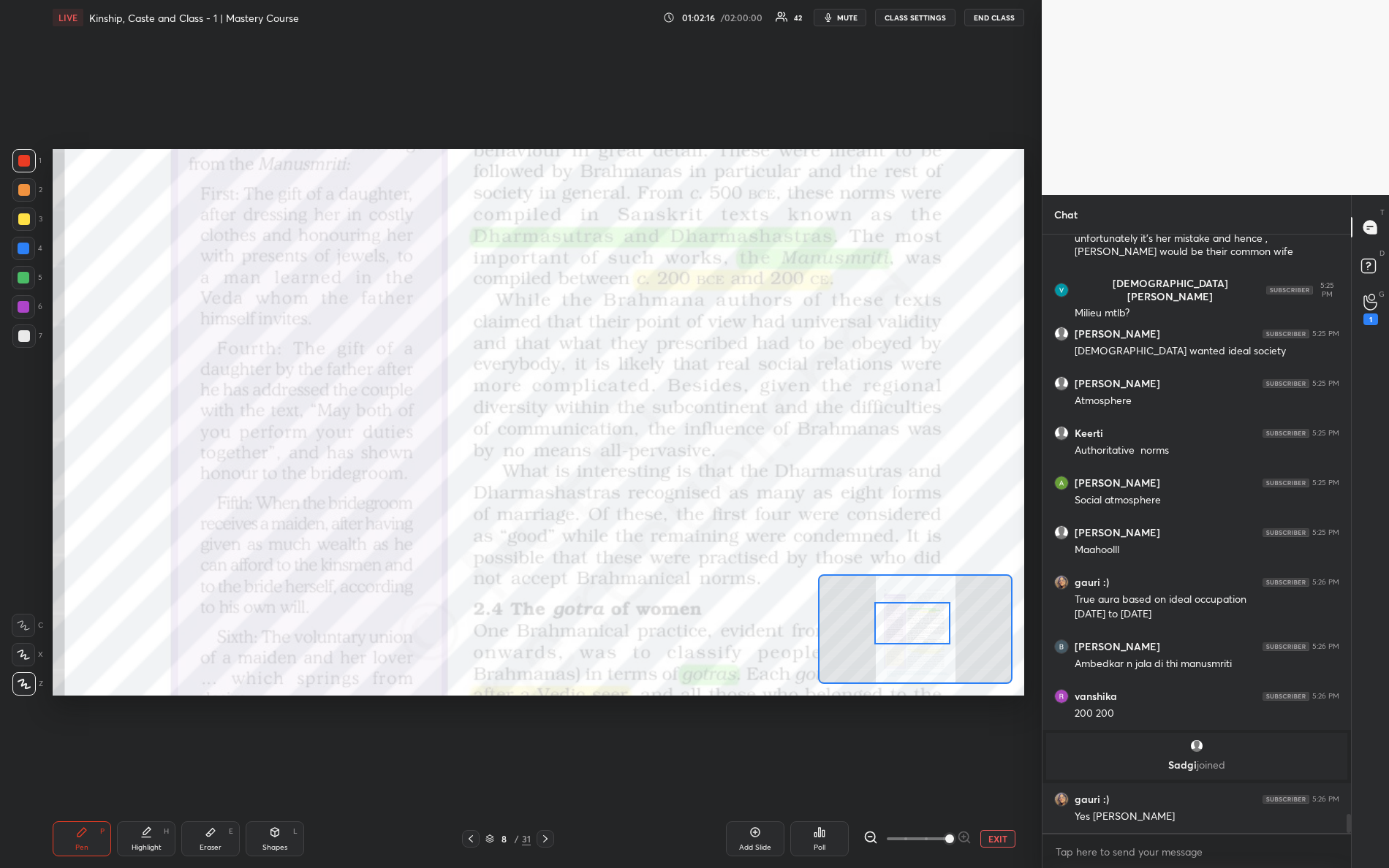
scroll to position [17972, 0]
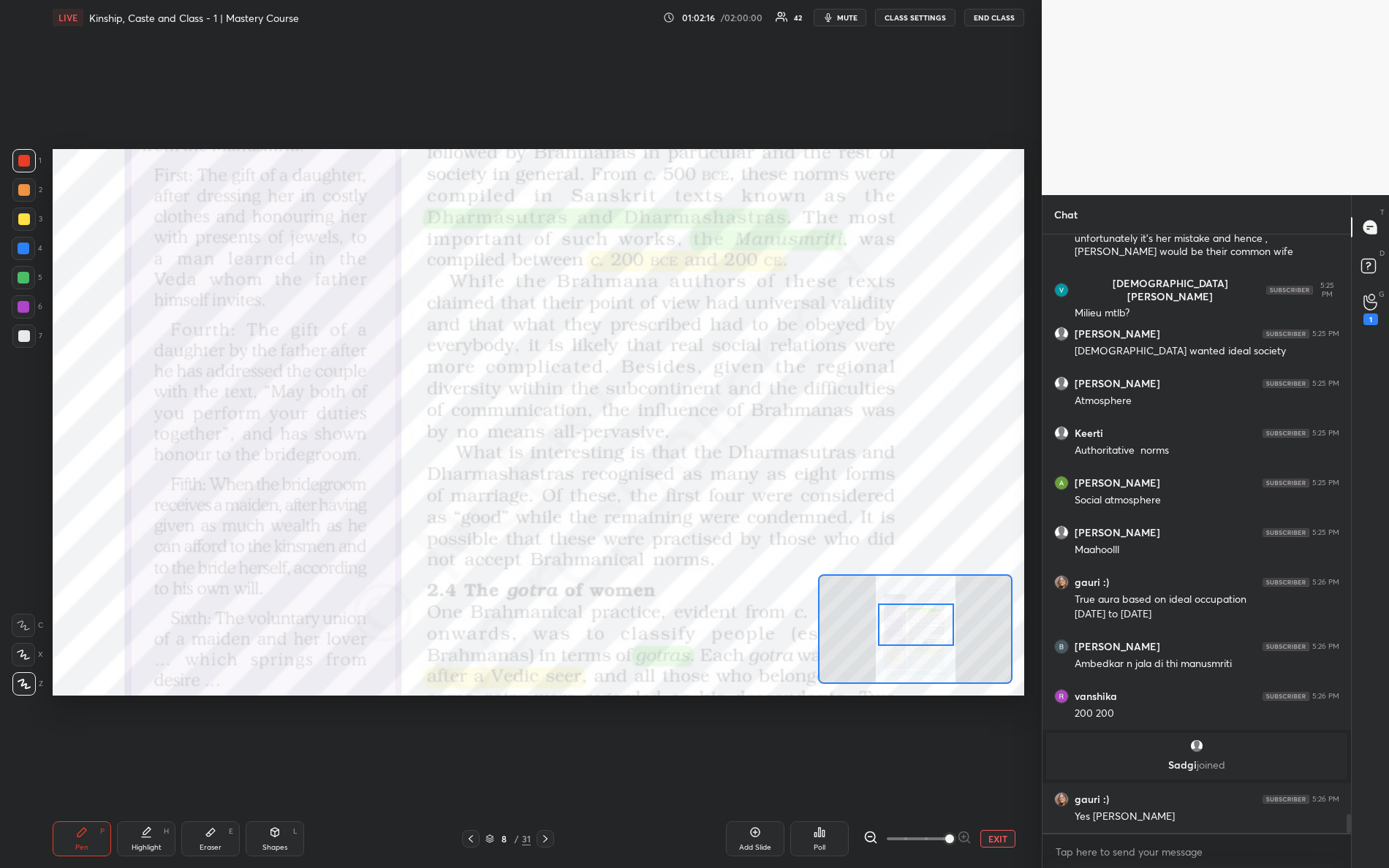
click at [908, 639] on div at bounding box center [916, 625] width 77 height 42
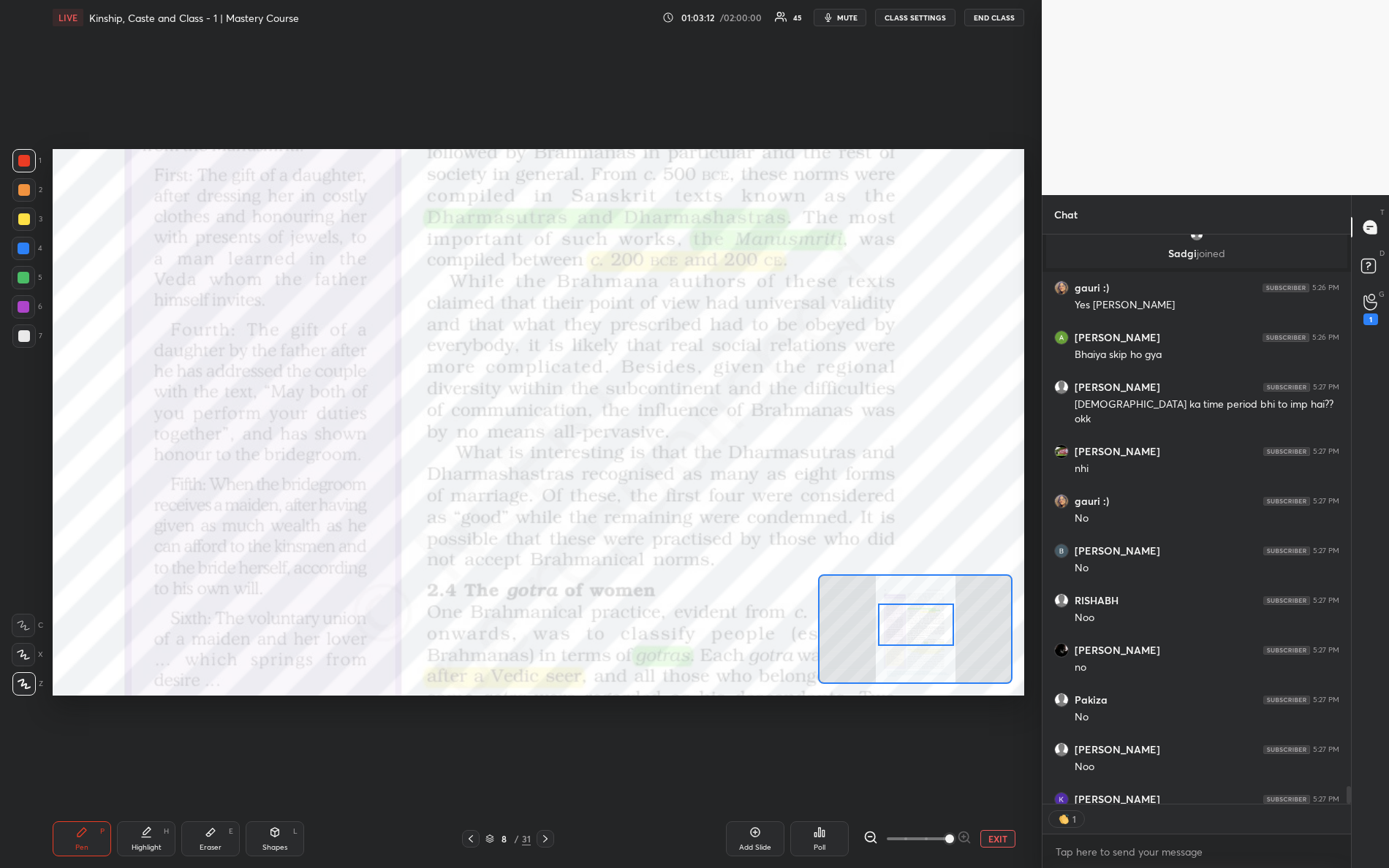
scroll to position [18612, 0]
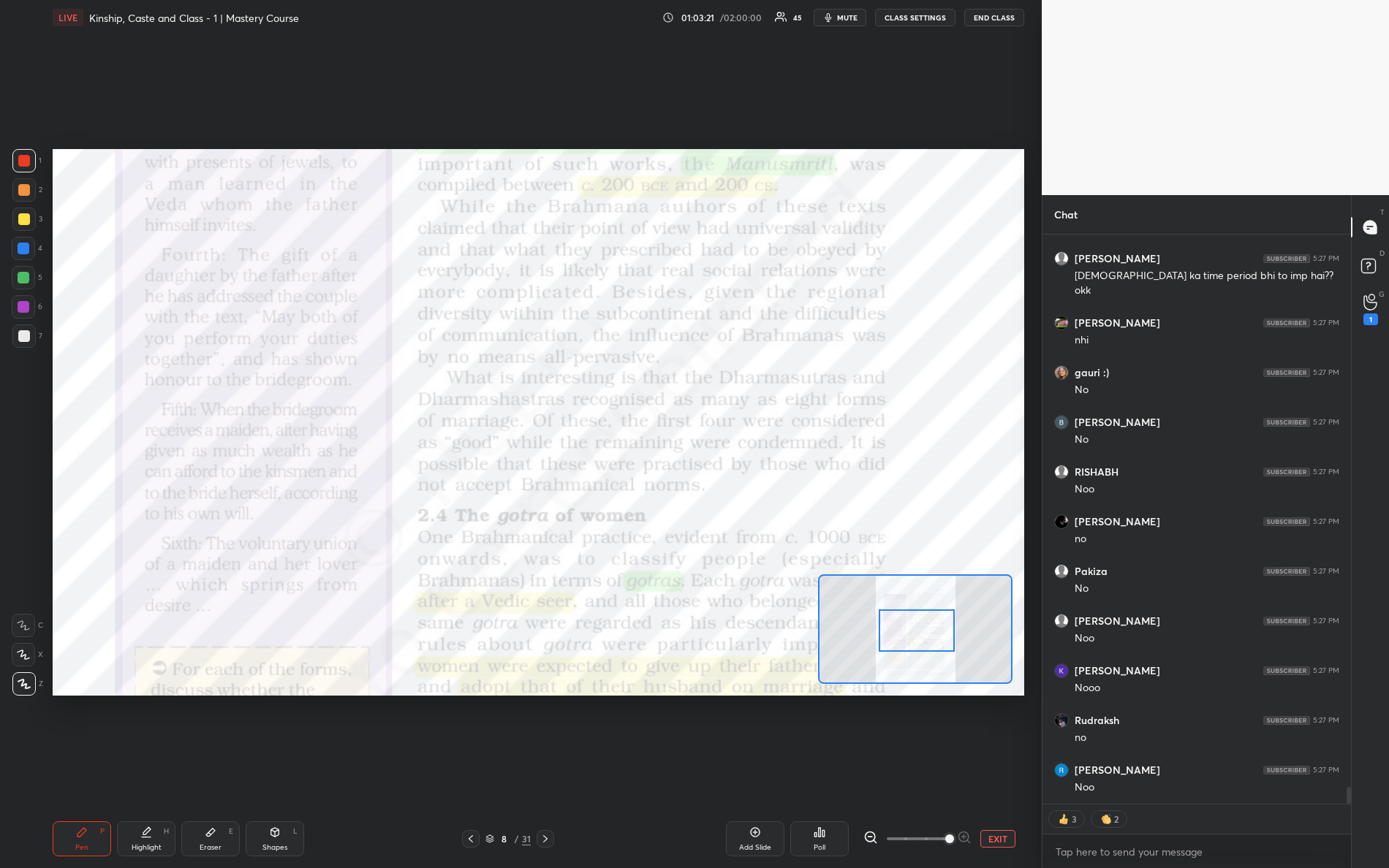
drag, startPoint x: 917, startPoint y: 633, endPoint x: 915, endPoint y: 645, distance: 12.2
click at [916, 644] on div at bounding box center [917, 631] width 77 height 42
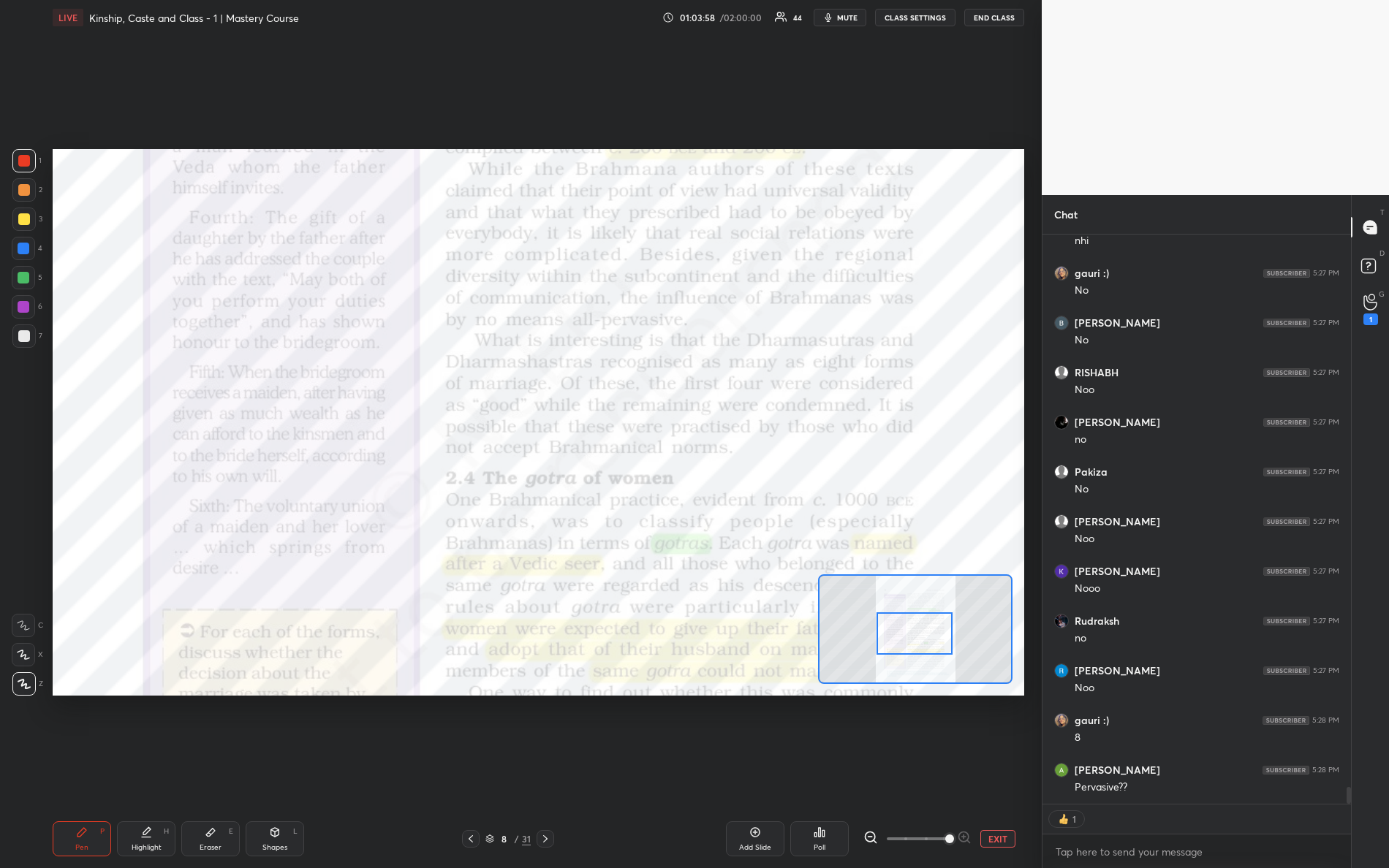
scroll to position [18761, 0]
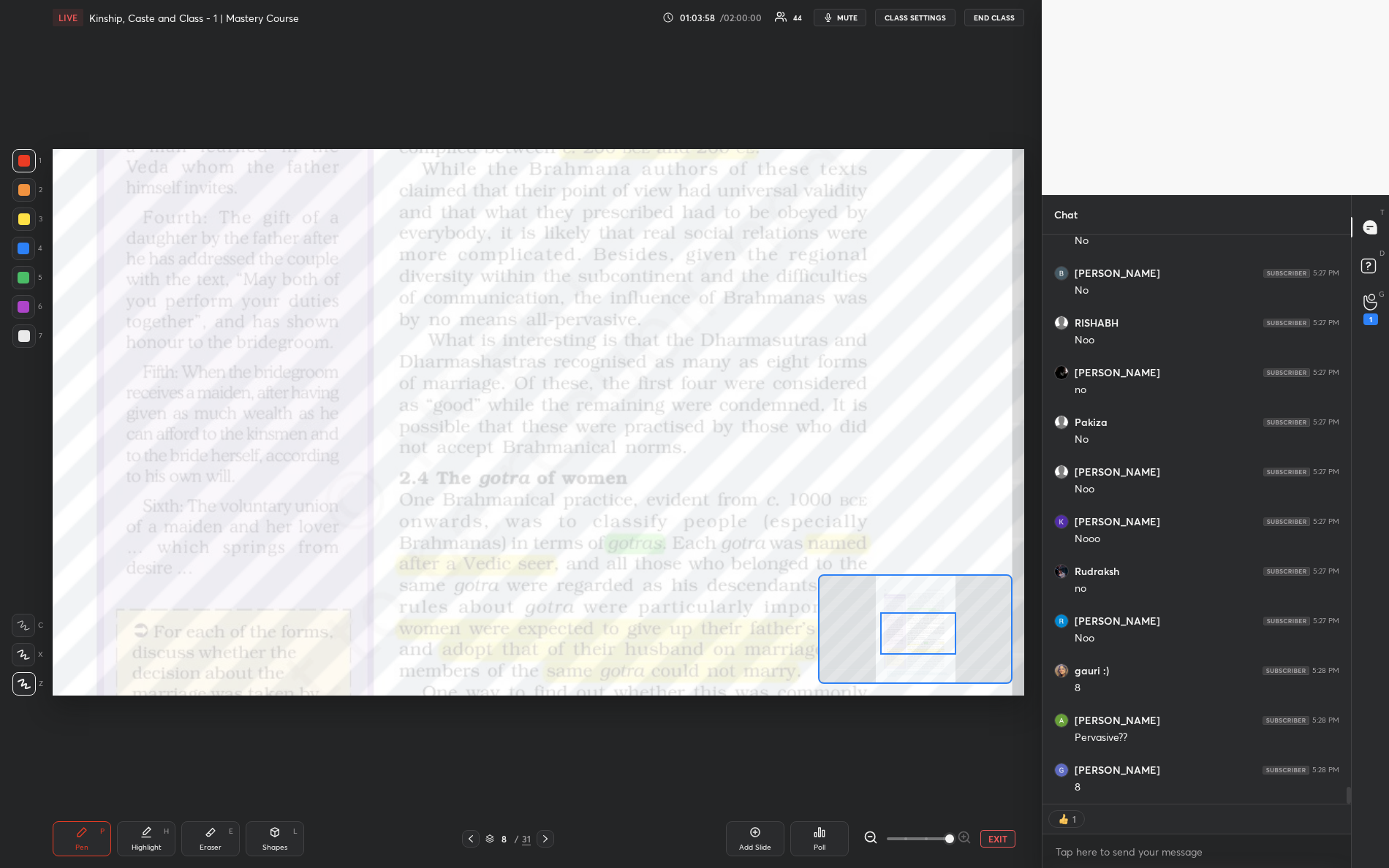
drag, startPoint x: 931, startPoint y: 626, endPoint x: 937, endPoint y: 614, distance: 13.4
click at [945, 622] on div at bounding box center [919, 634] width 77 height 42
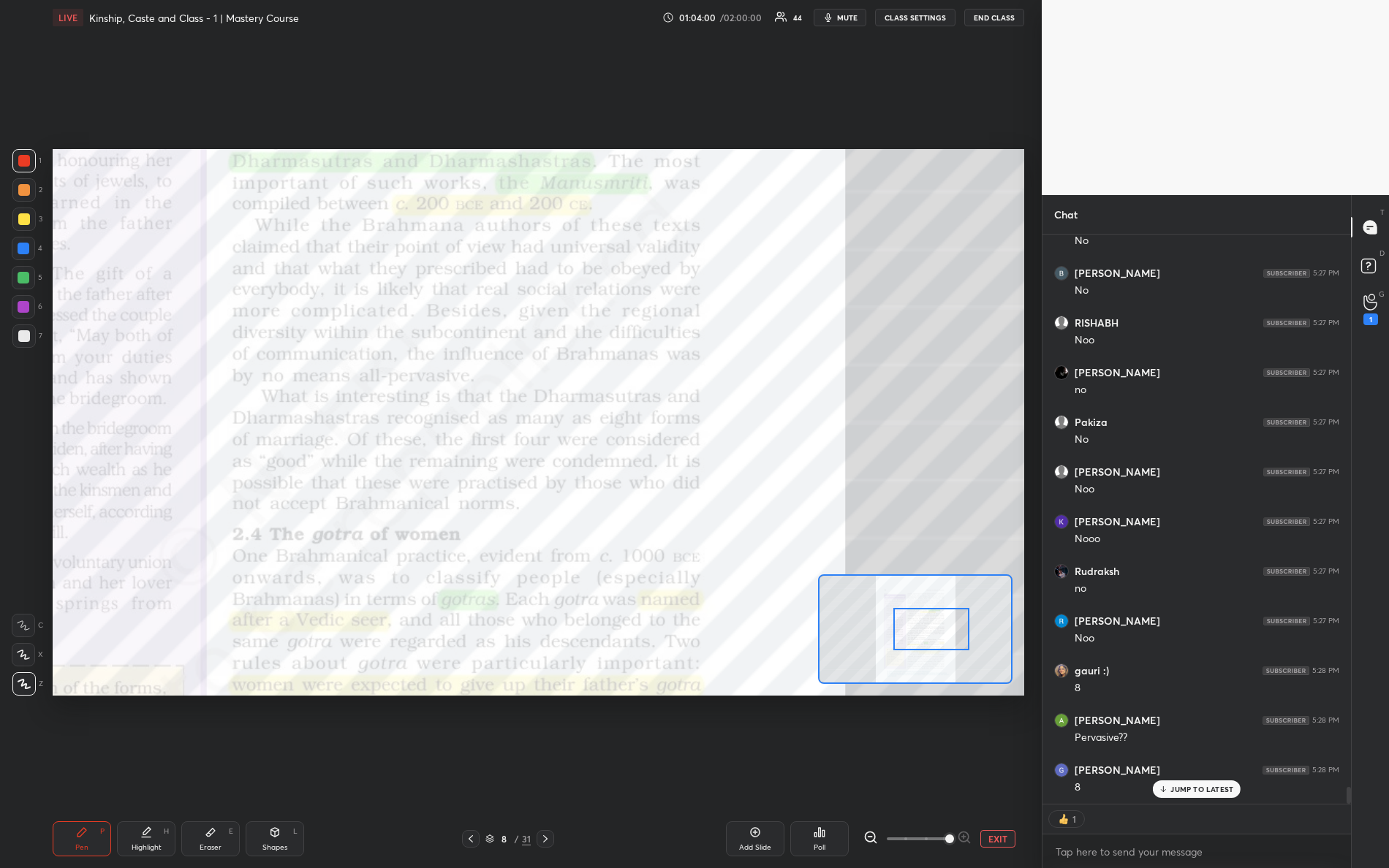
scroll to position [18810, 0]
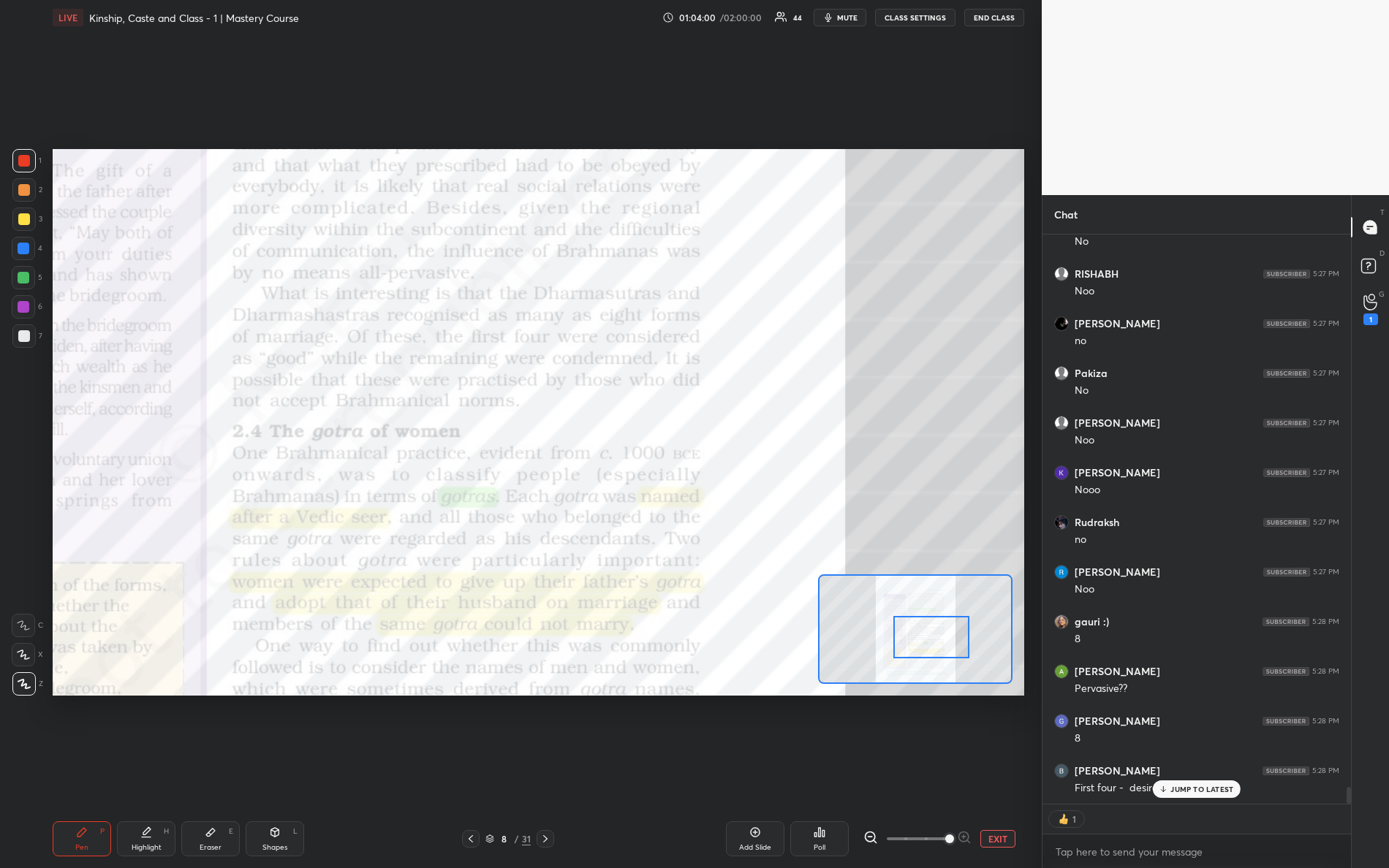
drag, startPoint x: 928, startPoint y: 630, endPoint x: 915, endPoint y: 617, distance: 18.4
click at [927, 638] on div at bounding box center [932, 637] width 77 height 42
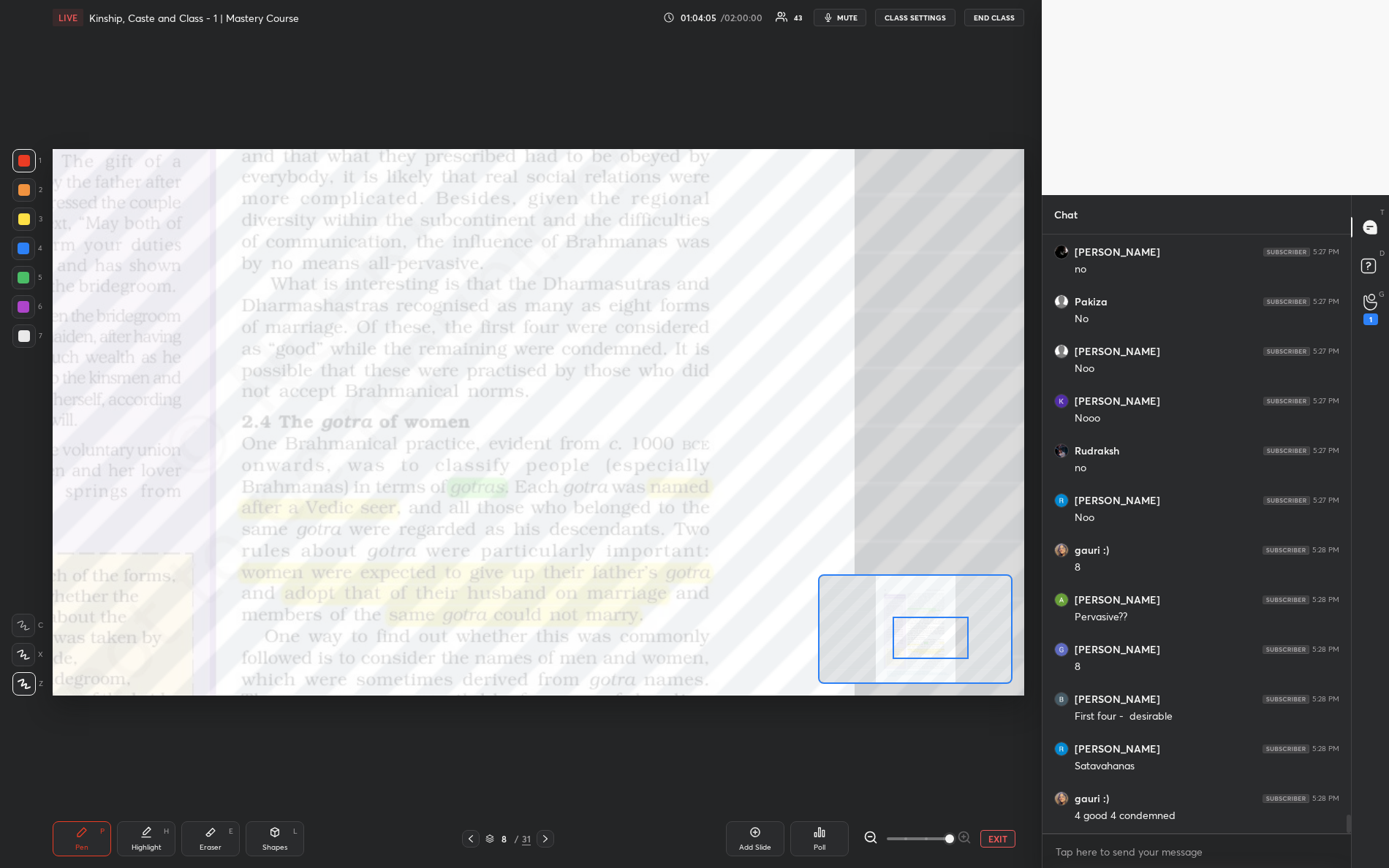
scroll to position [18880, 0]
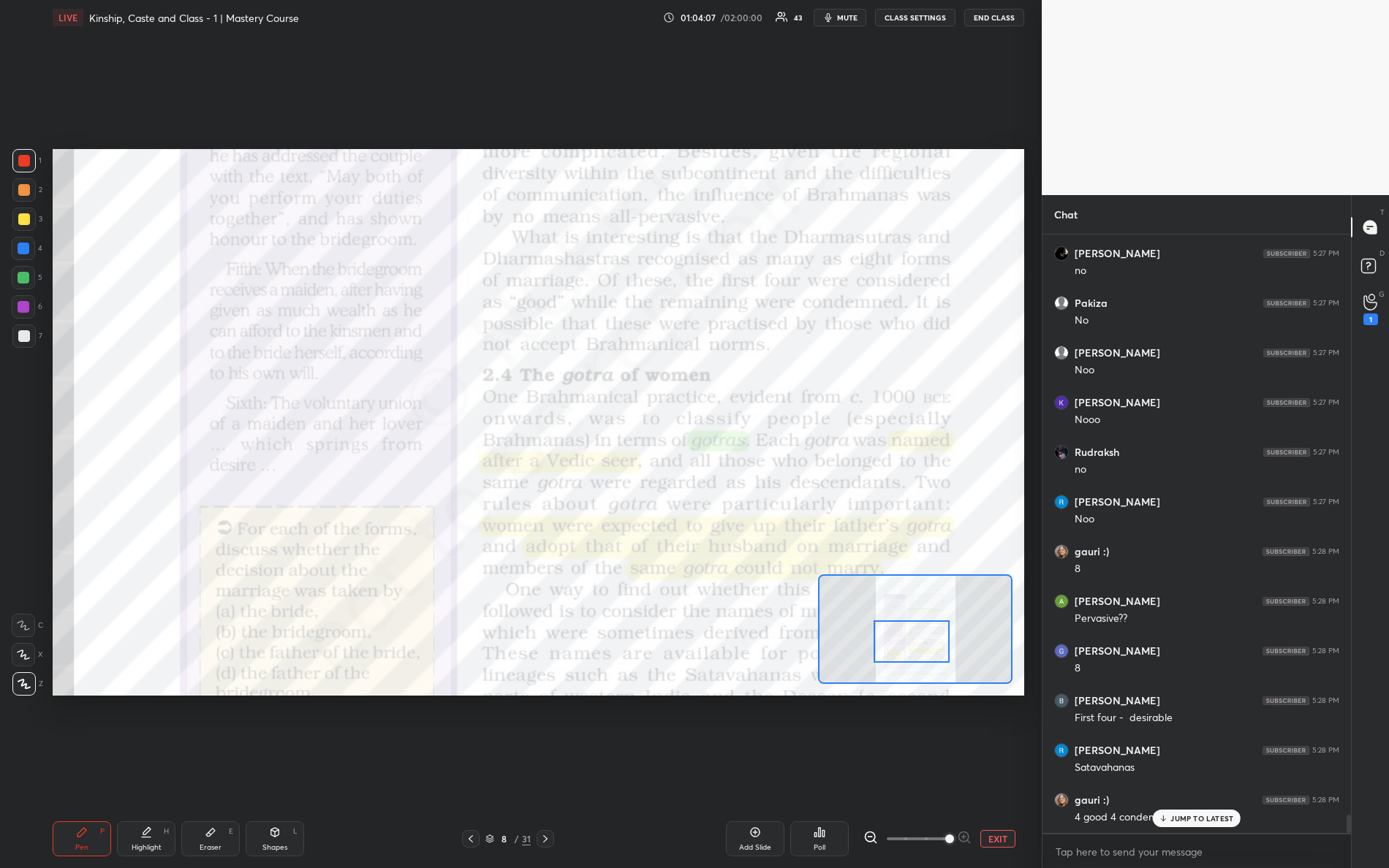
drag, startPoint x: 927, startPoint y: 646, endPoint x: 908, endPoint y: 650, distance: 19.4
click at [908, 650] on div at bounding box center [912, 642] width 77 height 42
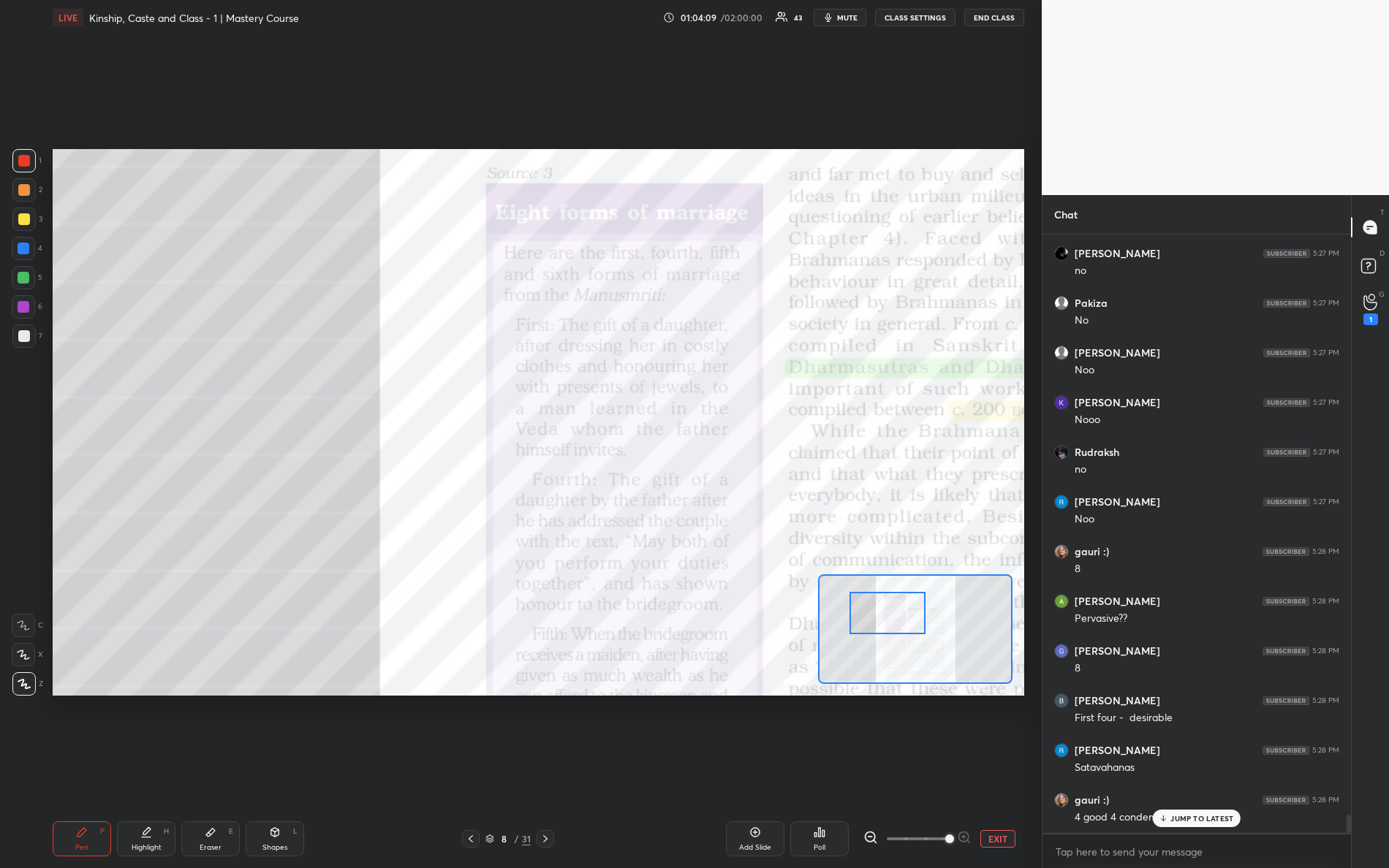
drag, startPoint x: 921, startPoint y: 649, endPoint x: 902, endPoint y: 626, distance: 29.8
click at [903, 629] on div at bounding box center [888, 613] width 77 height 42
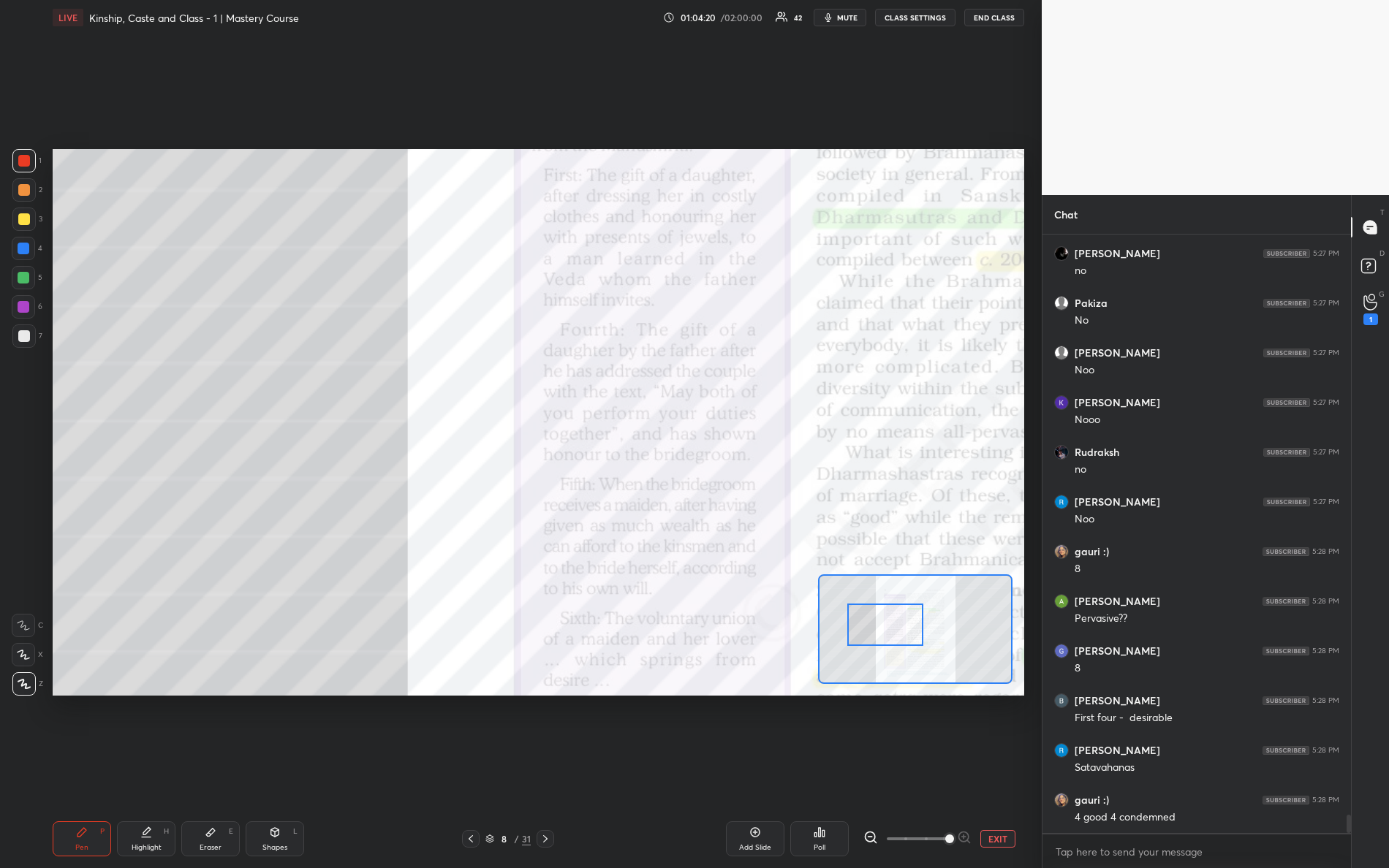
scroll to position [18931, 0]
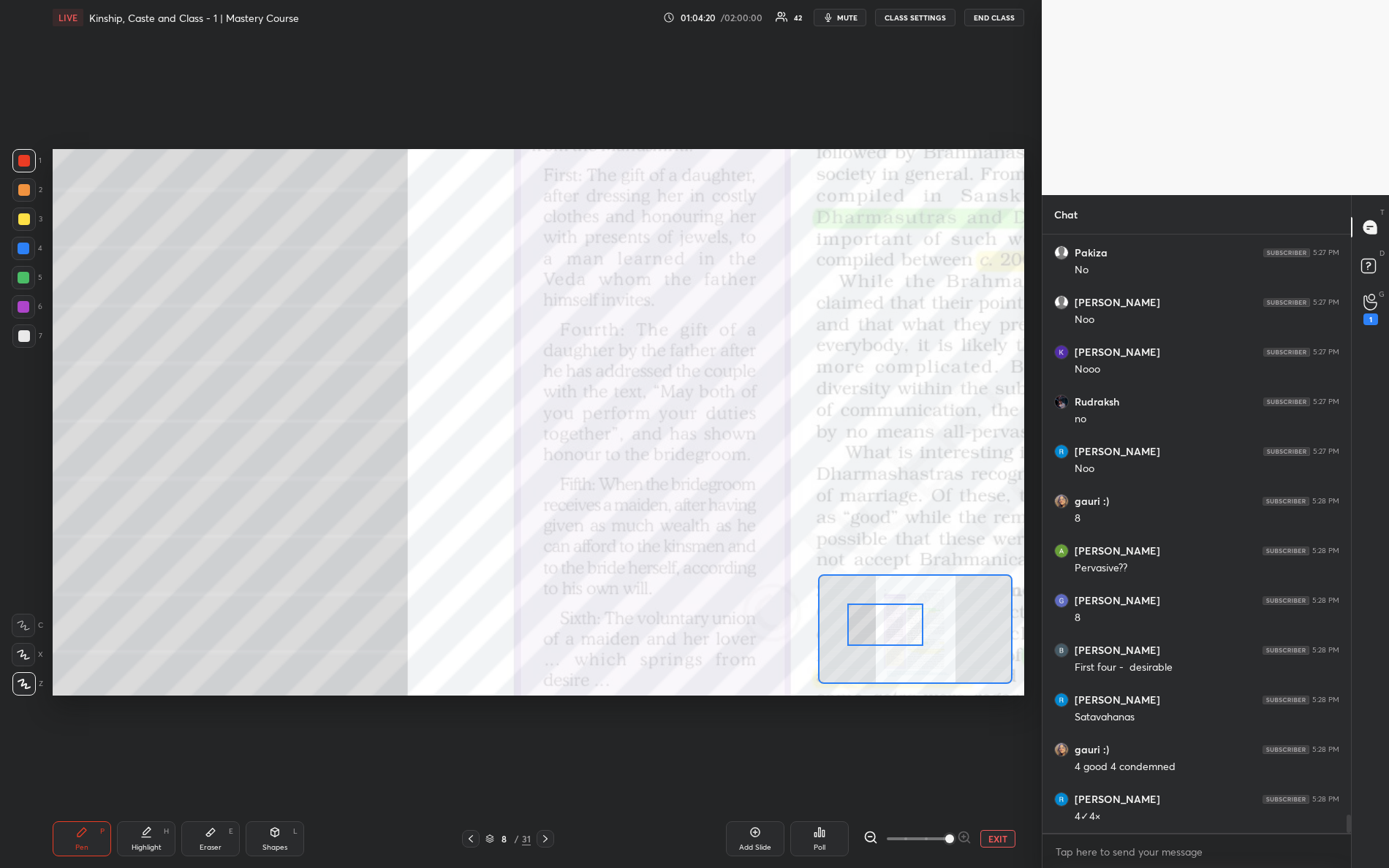
drag, startPoint x: 868, startPoint y: 620, endPoint x: 847, endPoint y: 612, distance: 22.5
click at [867, 626] on div at bounding box center [885, 625] width 77 height 42
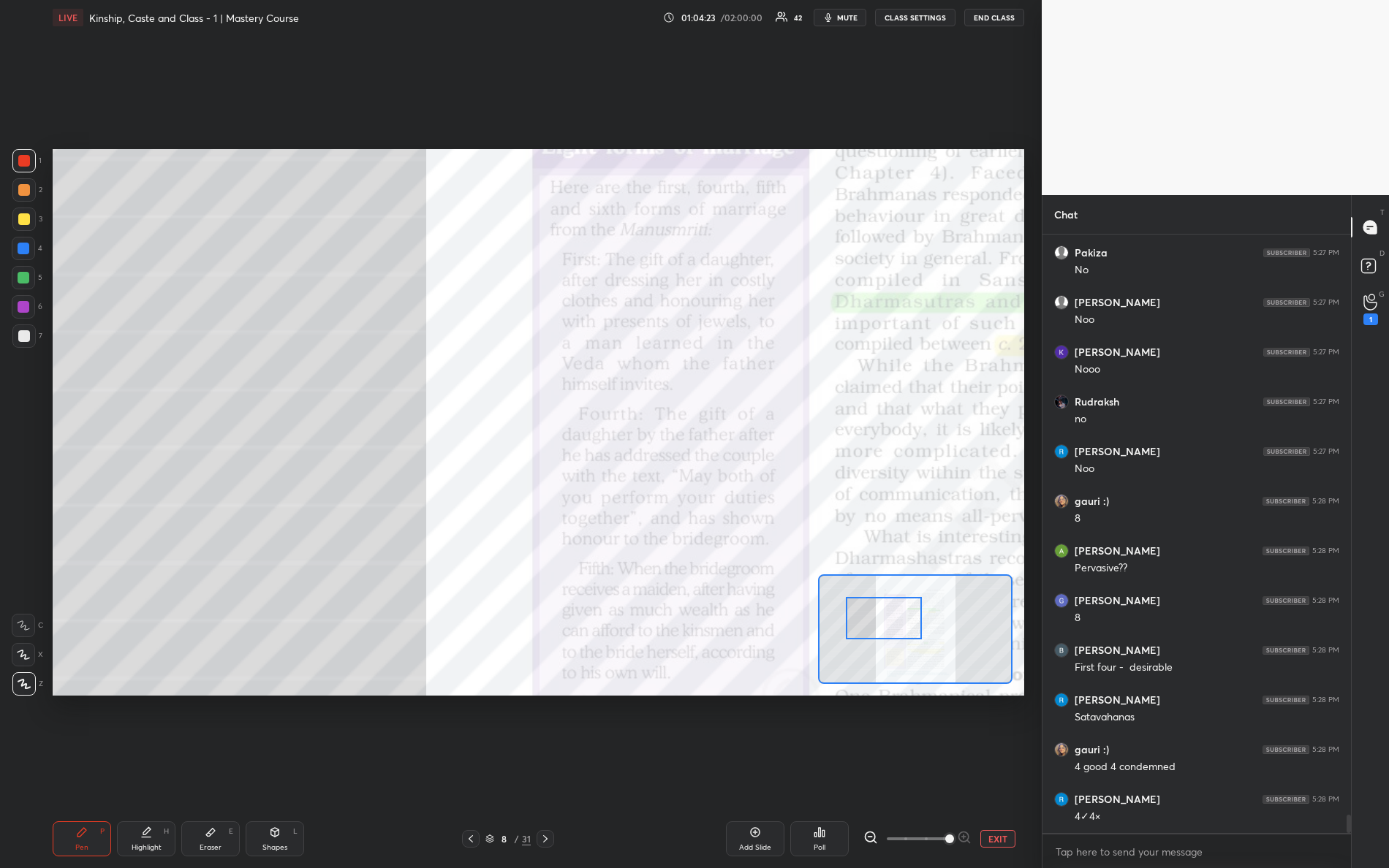
drag, startPoint x: 892, startPoint y: 625, endPoint x: 890, endPoint y: 604, distance: 21.1
click at [893, 610] on div at bounding box center [884, 618] width 77 height 42
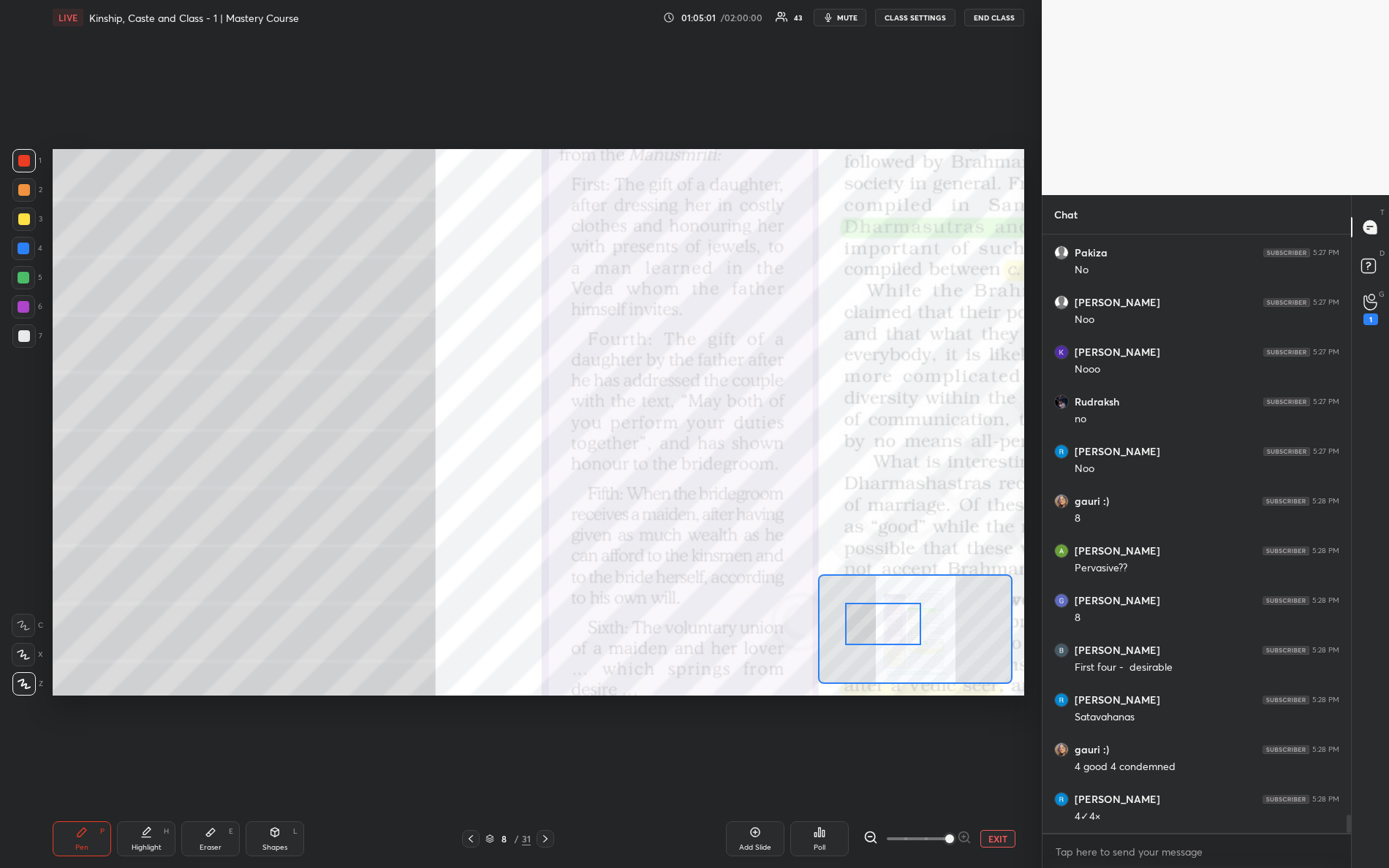
click at [890, 635] on div at bounding box center [883, 624] width 77 height 42
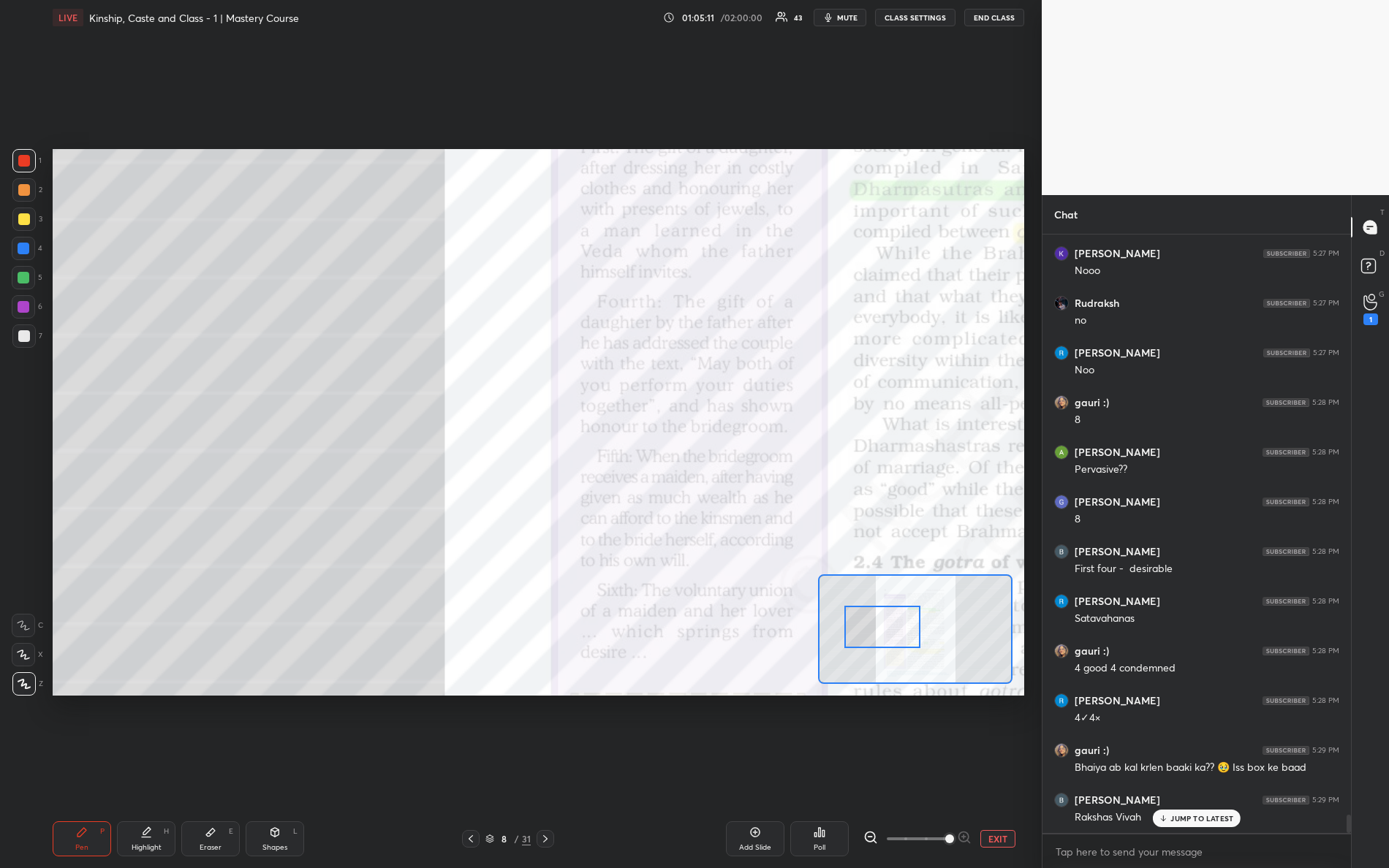
scroll to position [19080, 0]
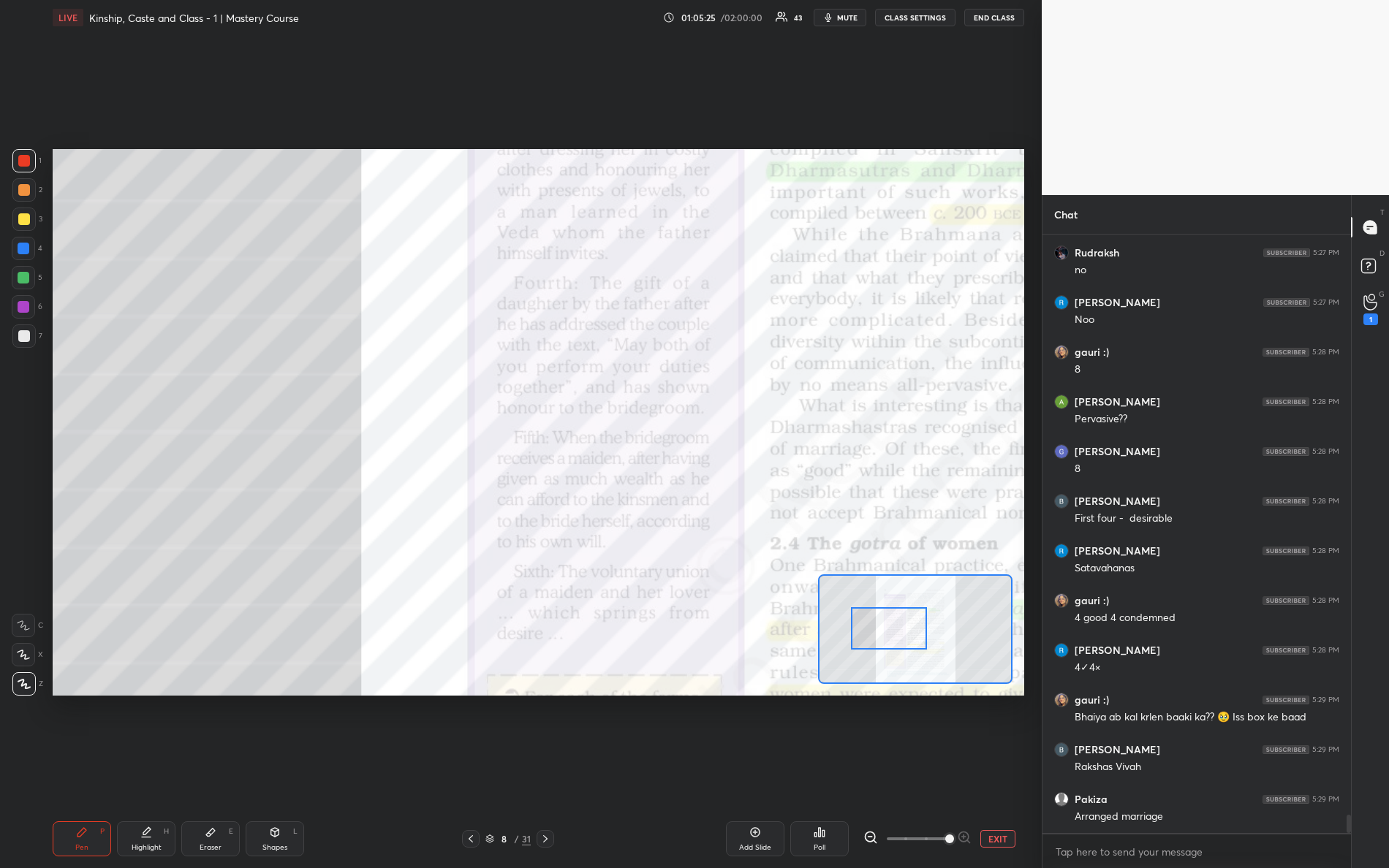
click at [887, 644] on div at bounding box center [890, 628] width 77 height 42
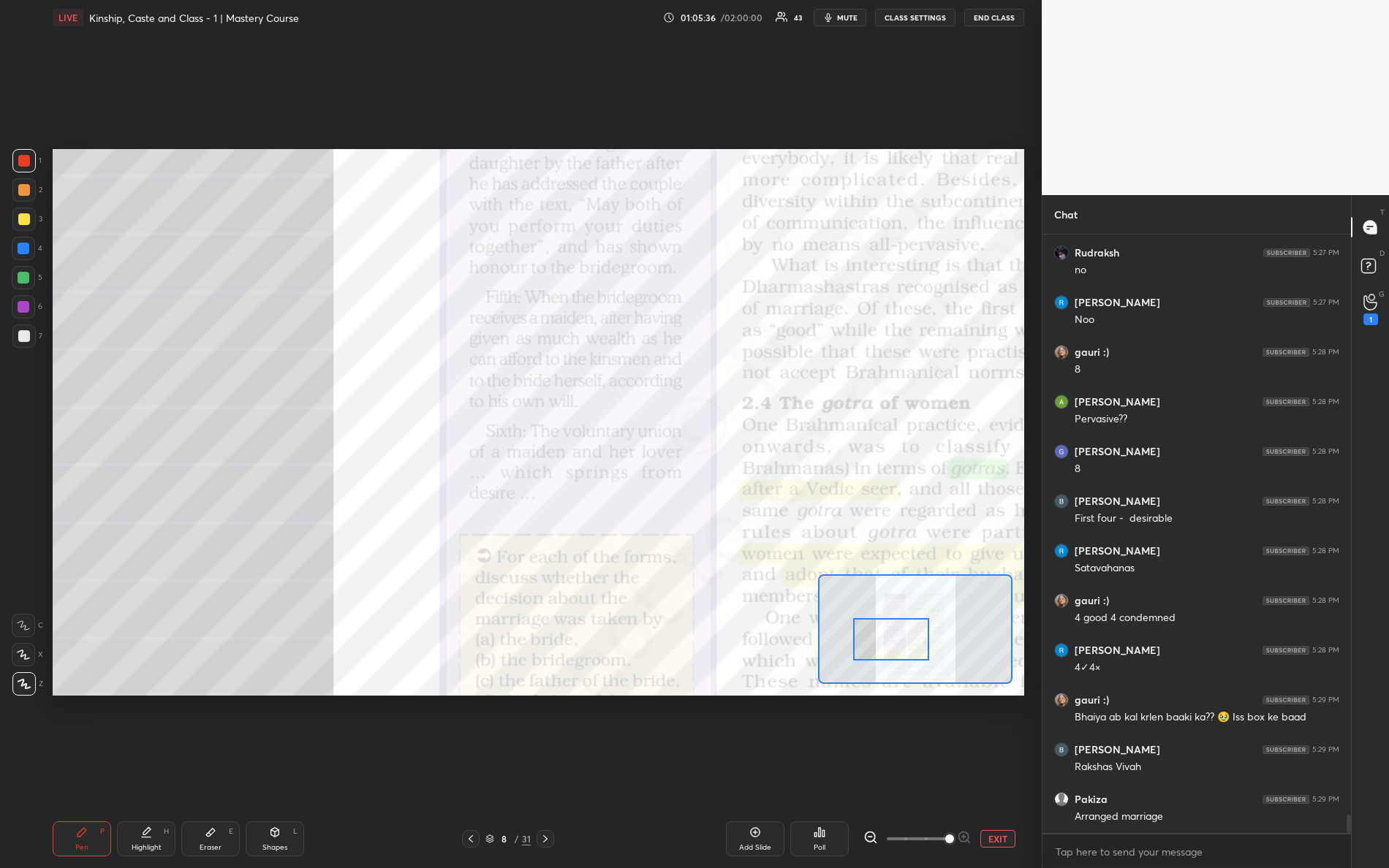
drag, startPoint x: 908, startPoint y: 633, endPoint x: 910, endPoint y: 646, distance: 13.2
click at [910, 646] on div at bounding box center [891, 639] width 77 height 42
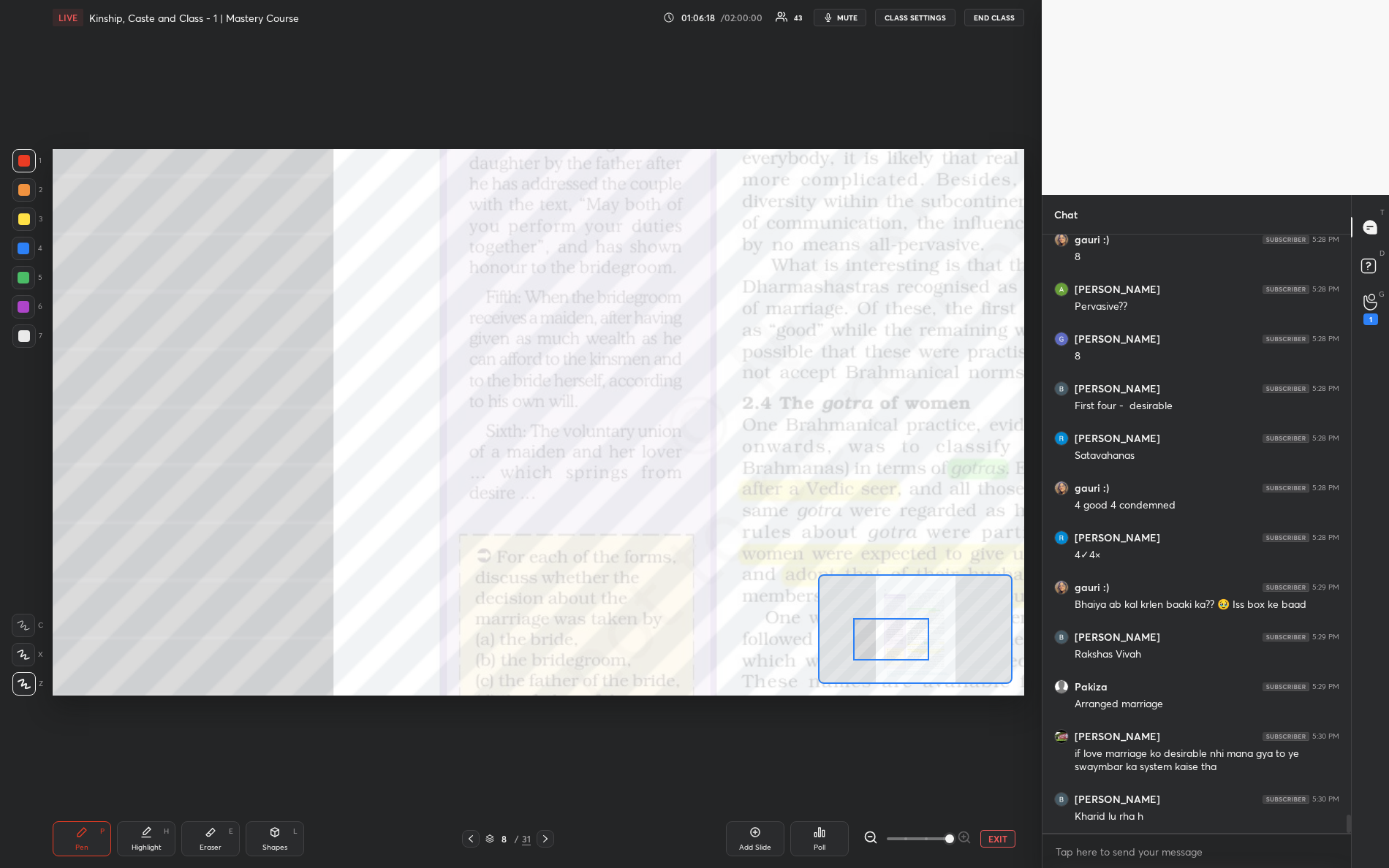
scroll to position [19241, 0]
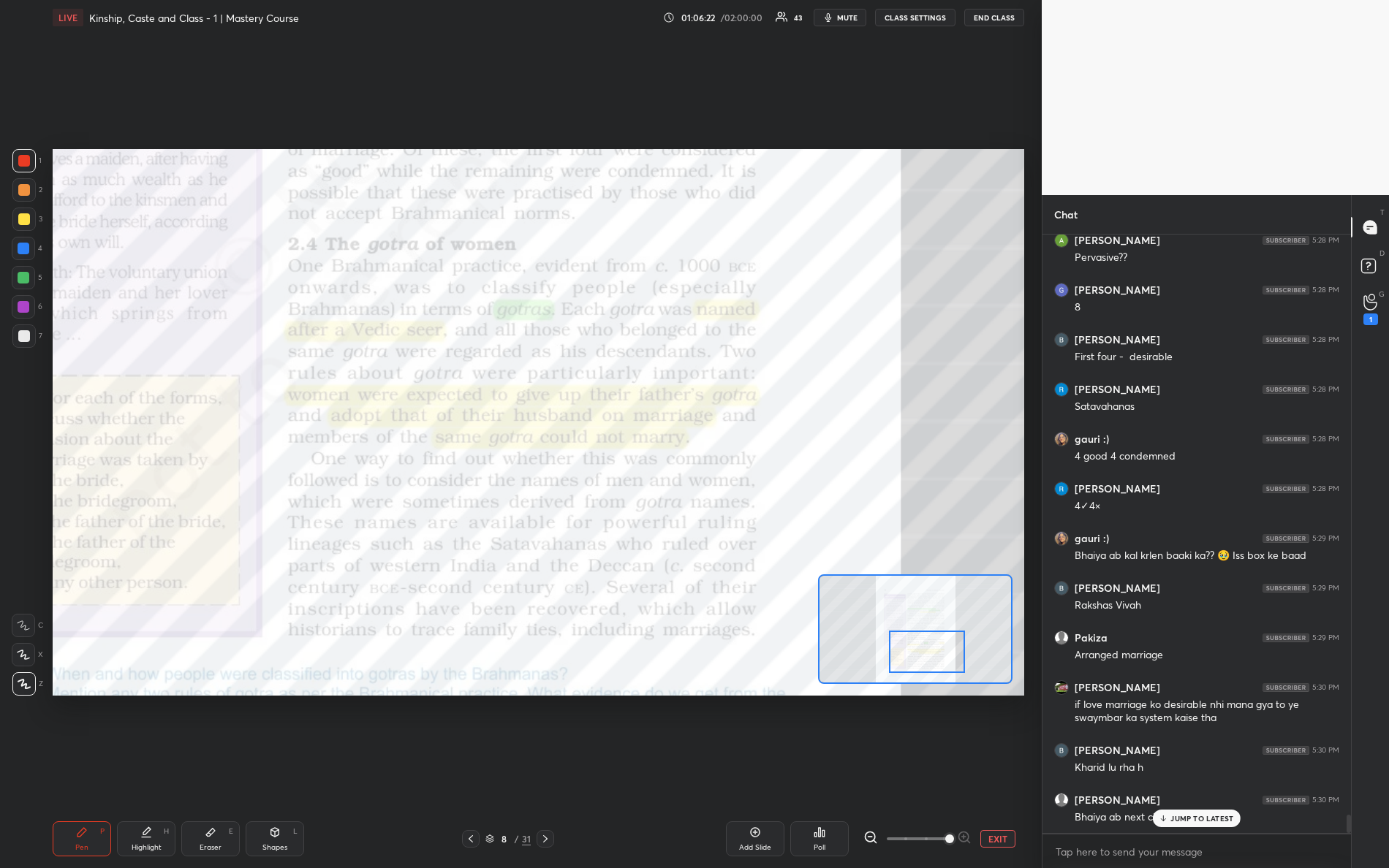
drag, startPoint x: 907, startPoint y: 652, endPoint x: 1007, endPoint y: 696, distance: 109.3
click at [941, 666] on div at bounding box center [928, 652] width 77 height 42
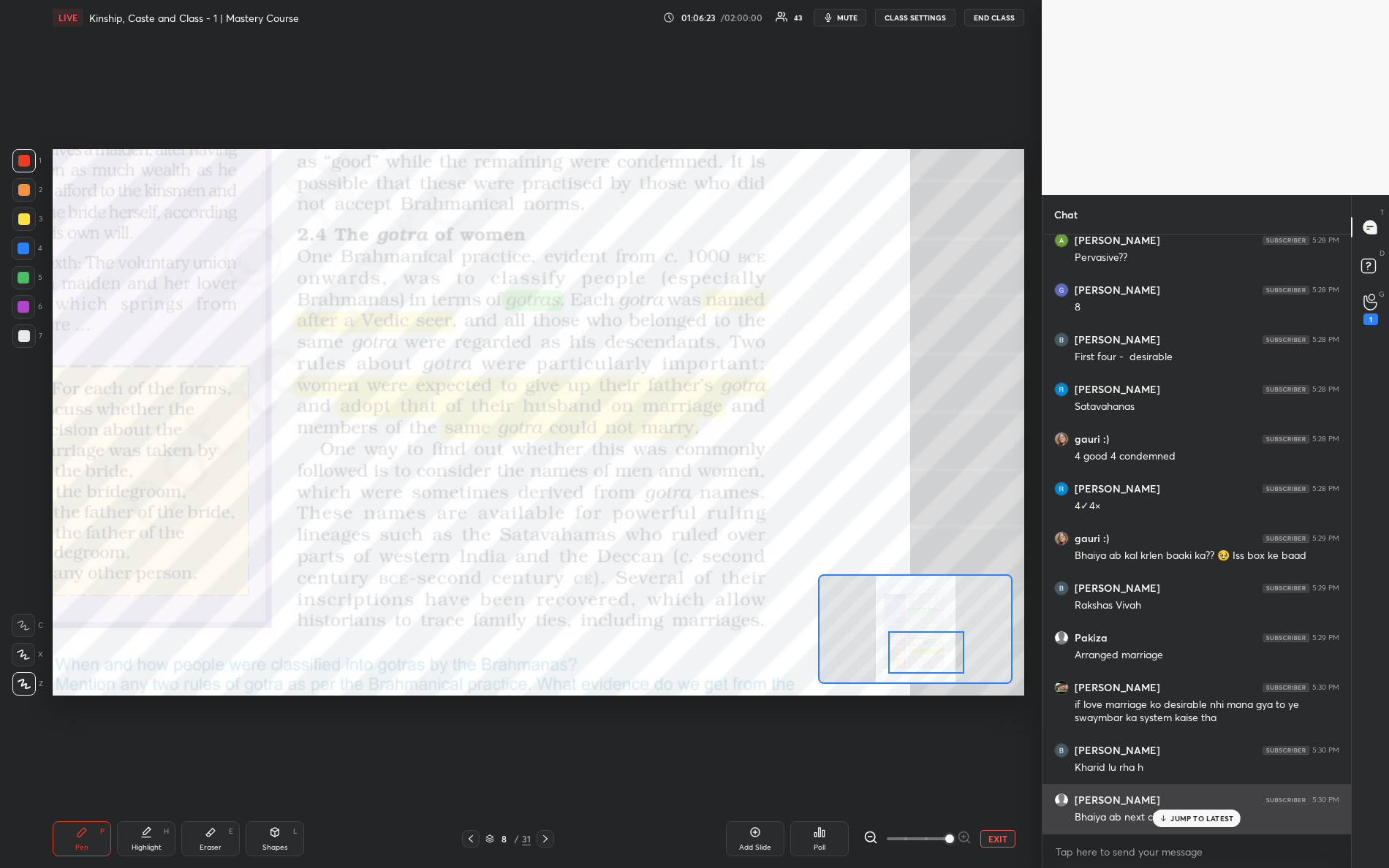
click at [1211, 768] on div "JUMP TO LATEST" at bounding box center [1197, 819] width 88 height 18
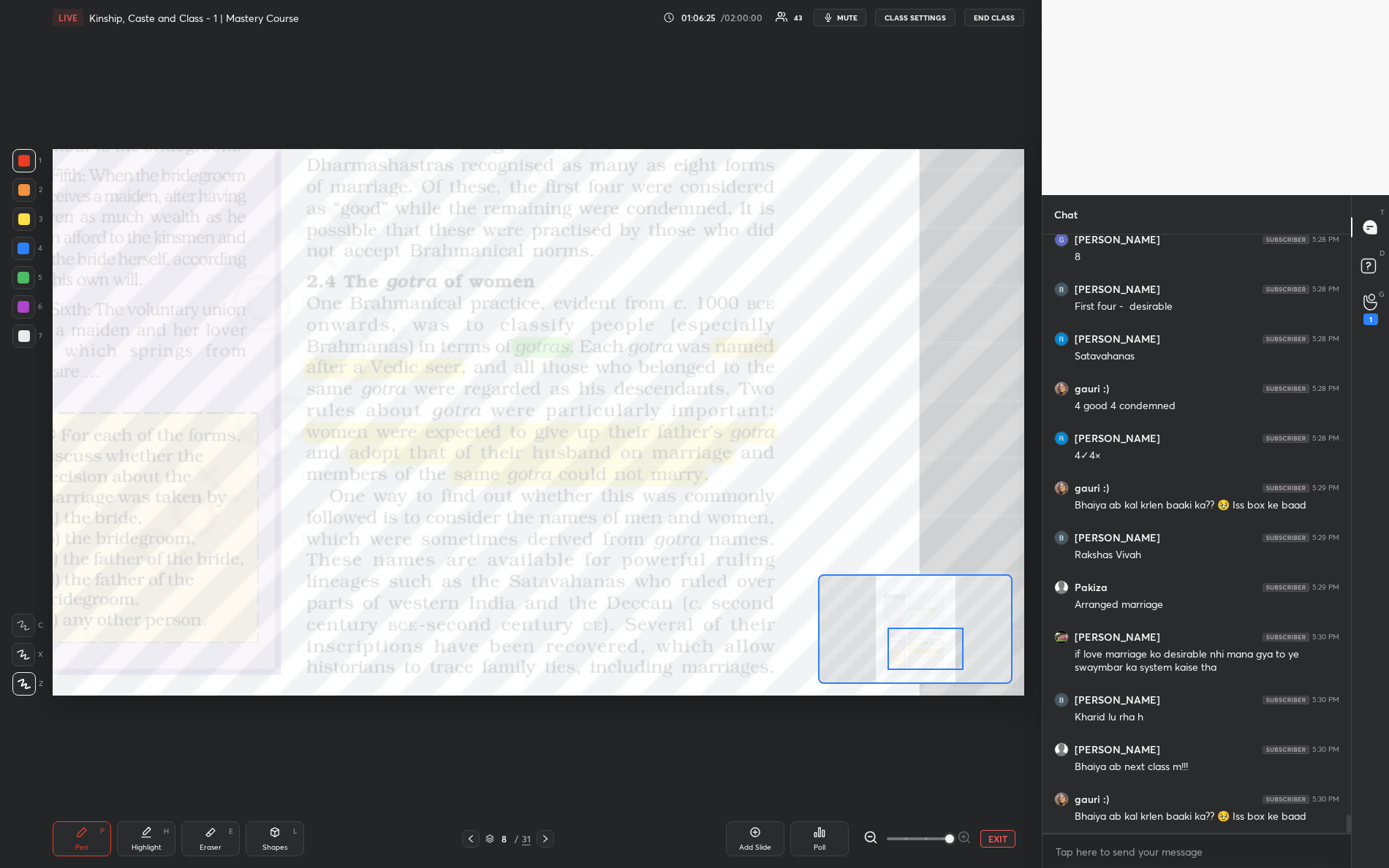
drag, startPoint x: 946, startPoint y: 649, endPoint x: 932, endPoint y: 638, distance: 17.8
click at [945, 645] on div at bounding box center [926, 649] width 77 height 42
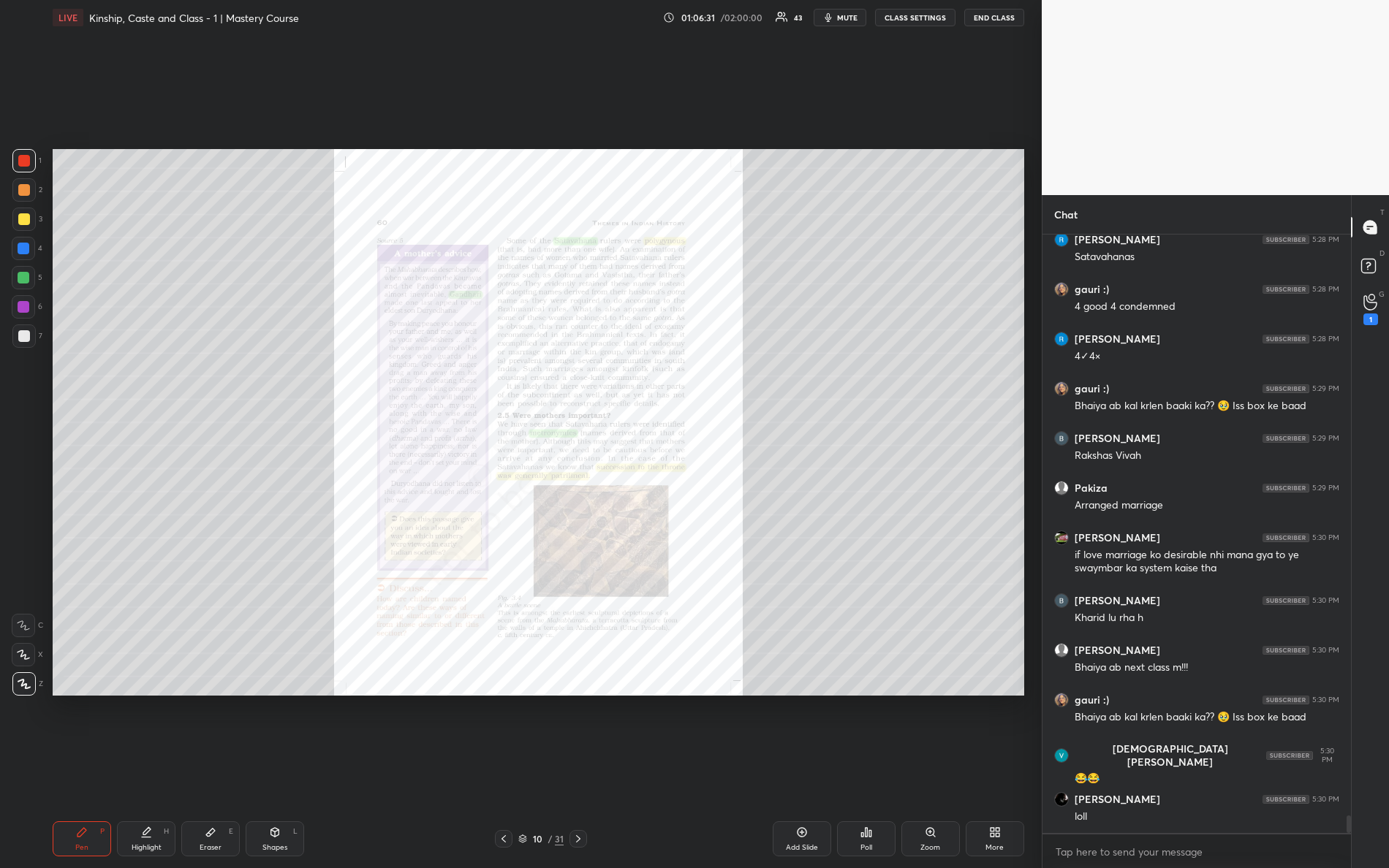
scroll to position [19440, 0]
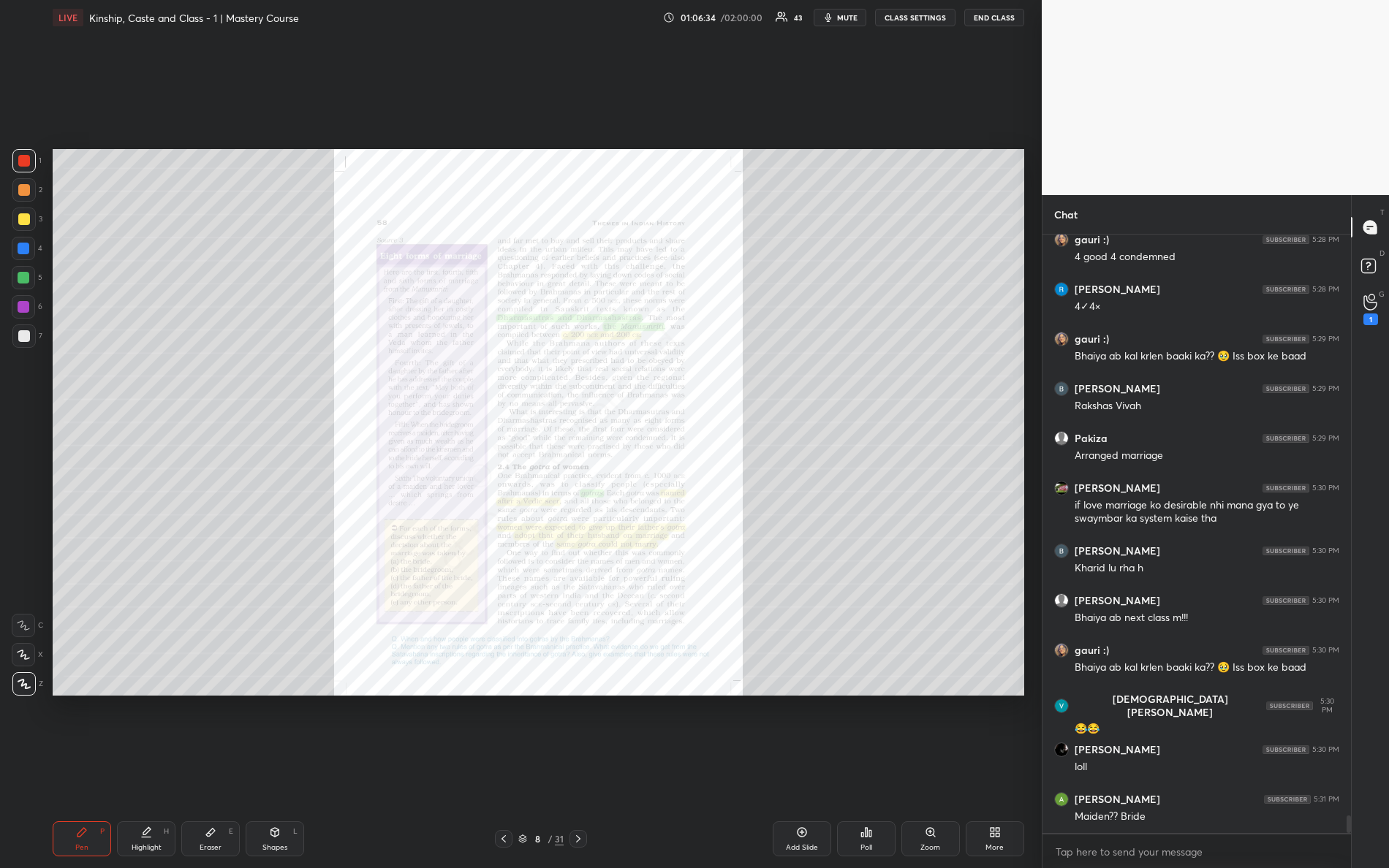
click at [922, 768] on div "Zoom" at bounding box center [931, 839] width 58 height 35
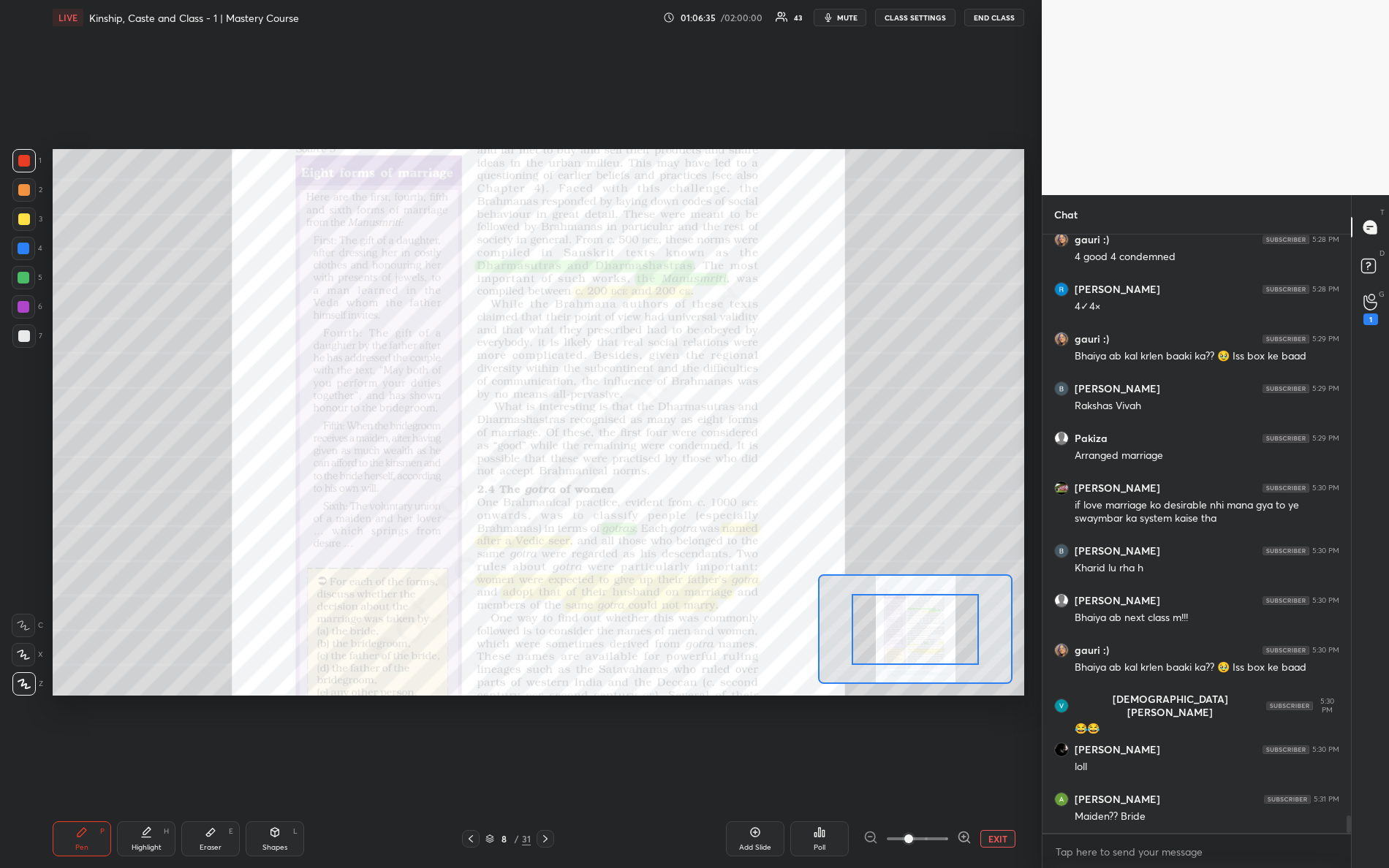
drag, startPoint x: 941, startPoint y: 840, endPoint x: 991, endPoint y: 815, distance: 55.9
click at [989, 768] on div "EXIT" at bounding box center [944, 839] width 161 height 18
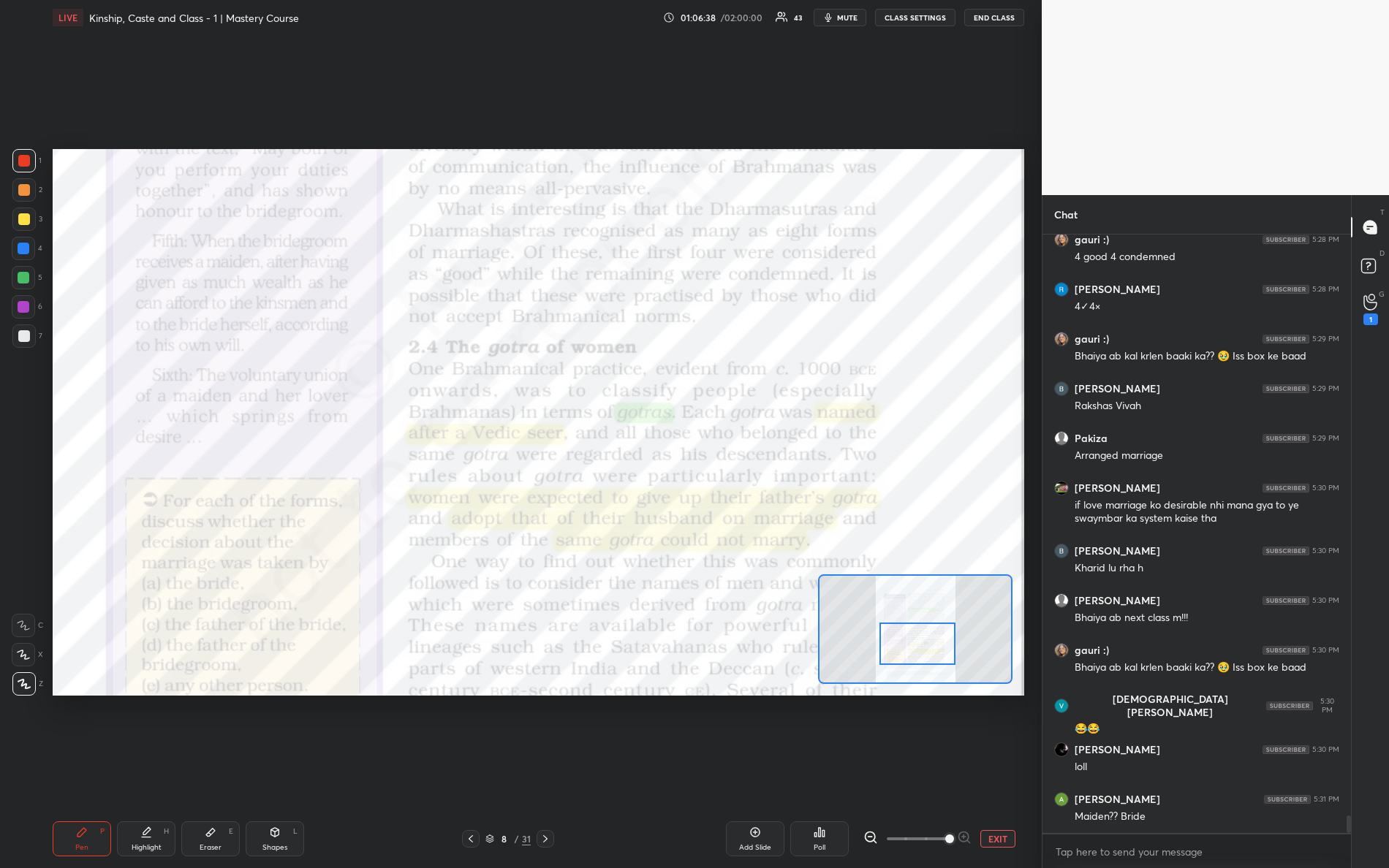
drag, startPoint x: 912, startPoint y: 624, endPoint x: 912, endPoint y: 631, distance: 7.0
click at [912, 635] on div at bounding box center [918, 644] width 77 height 42
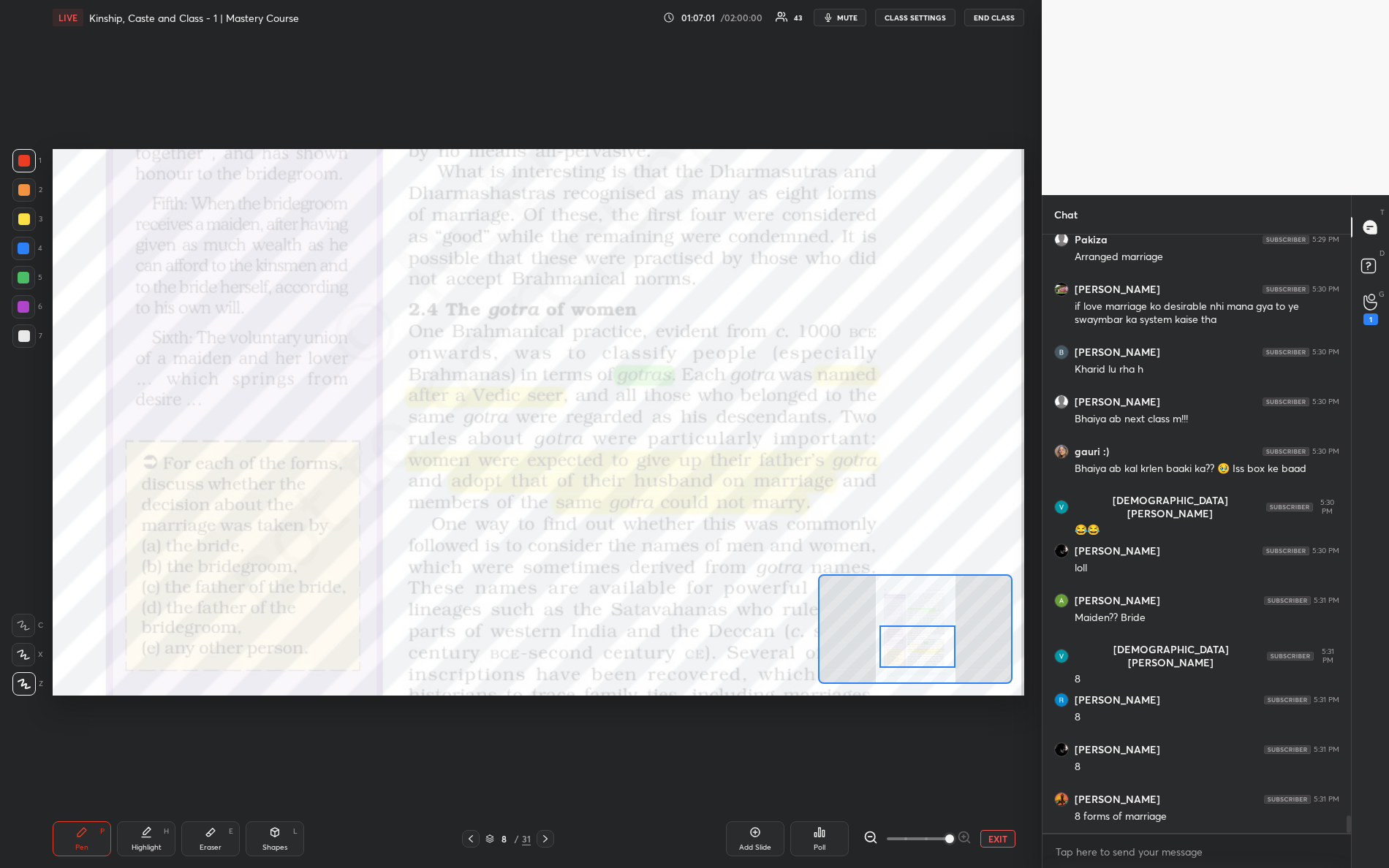
scroll to position [19689, 0]
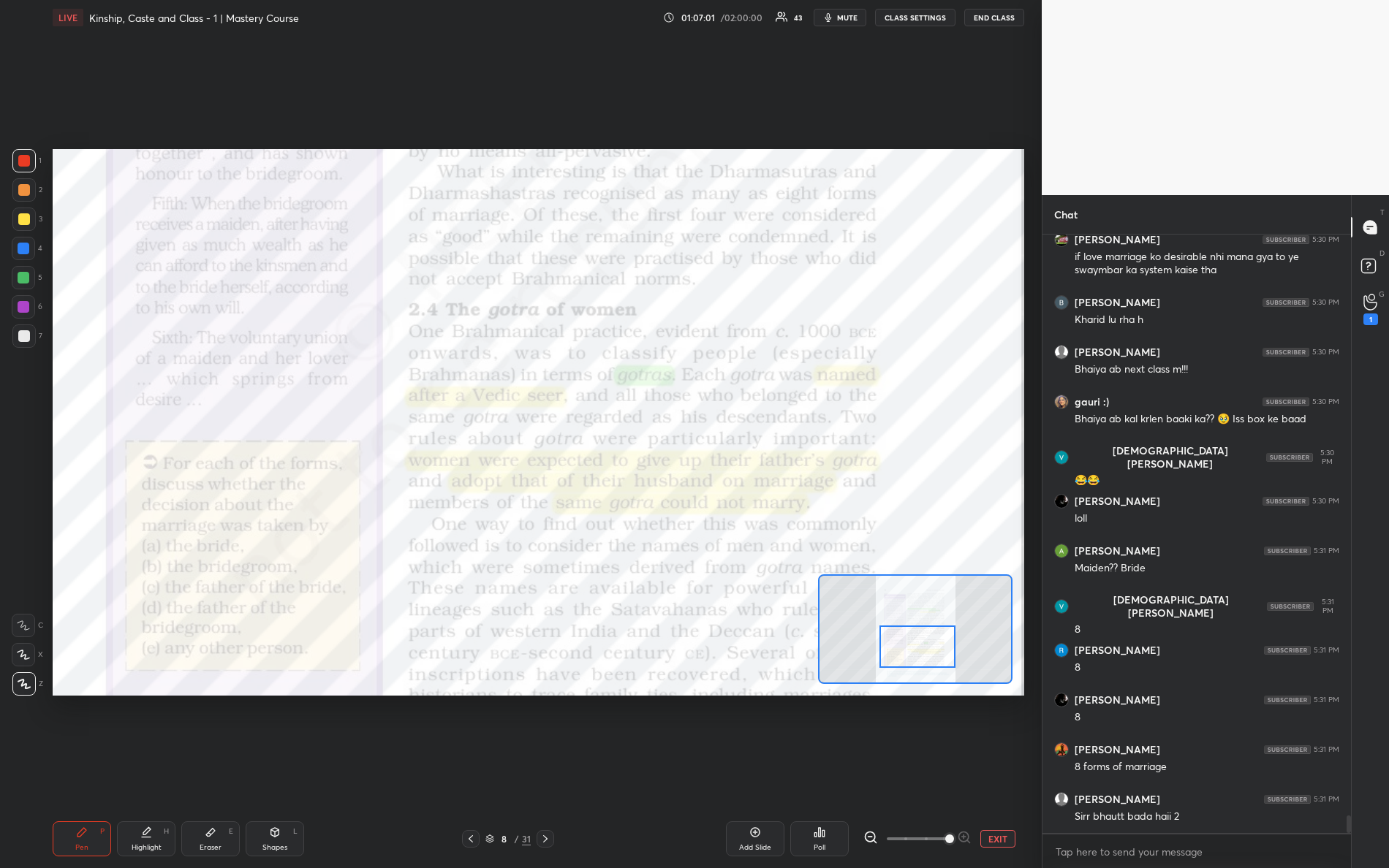
click at [911, 656] on div at bounding box center [918, 647] width 77 height 42
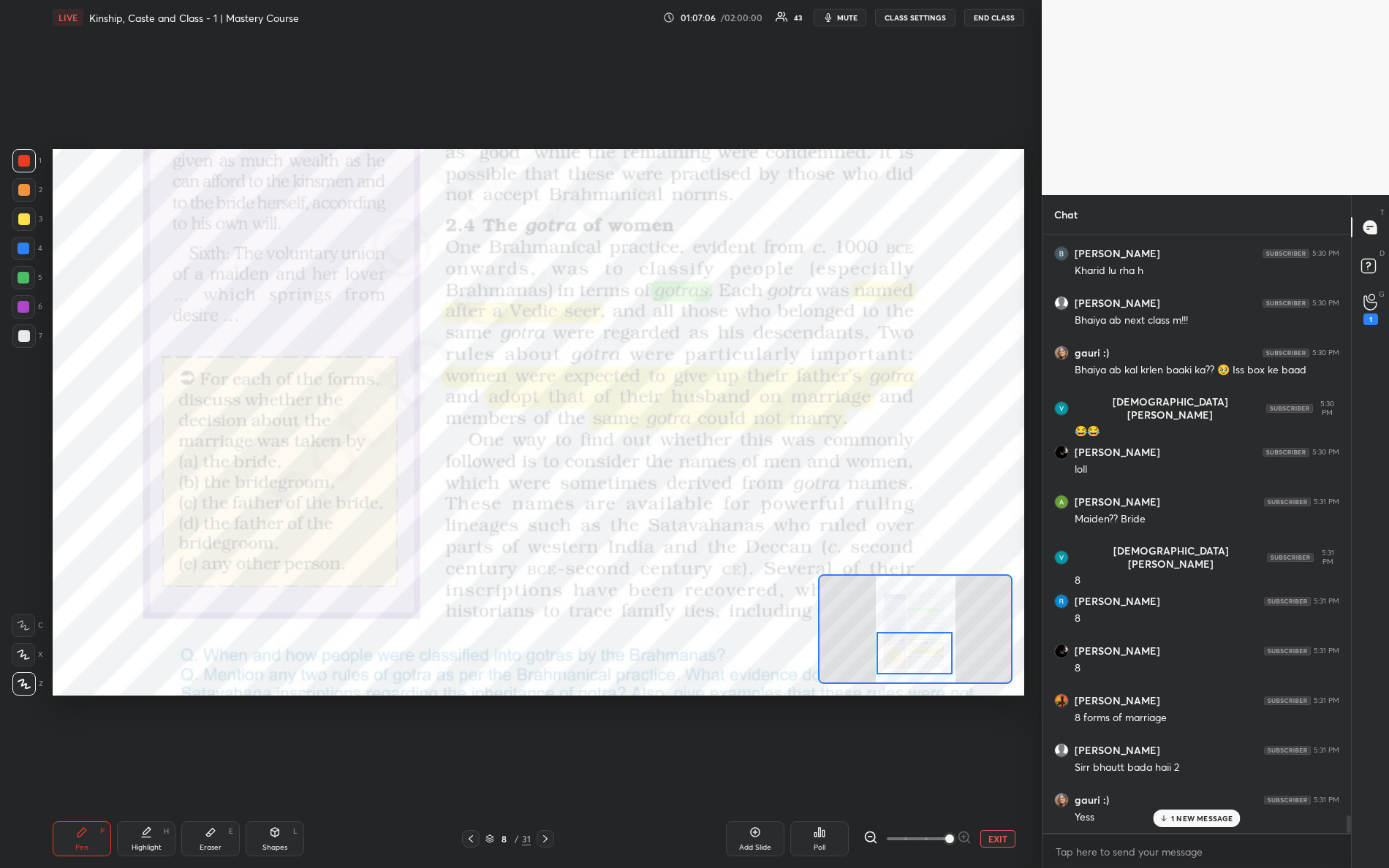
scroll to position [19788, 0]
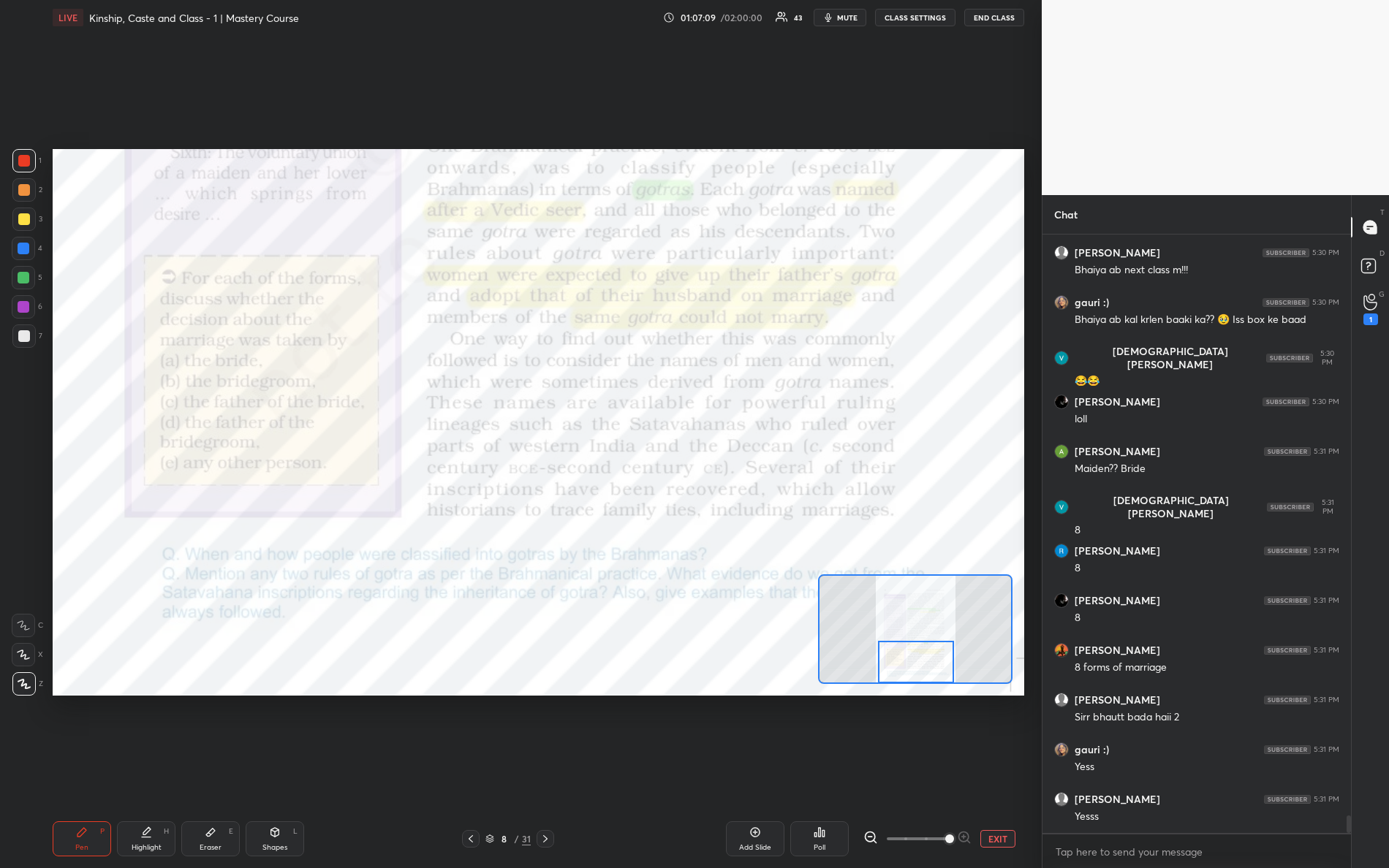
drag, startPoint x: 896, startPoint y: 638, endPoint x: 896, endPoint y: 663, distance: 25.0
click at [896, 663] on div at bounding box center [916, 662] width 77 height 42
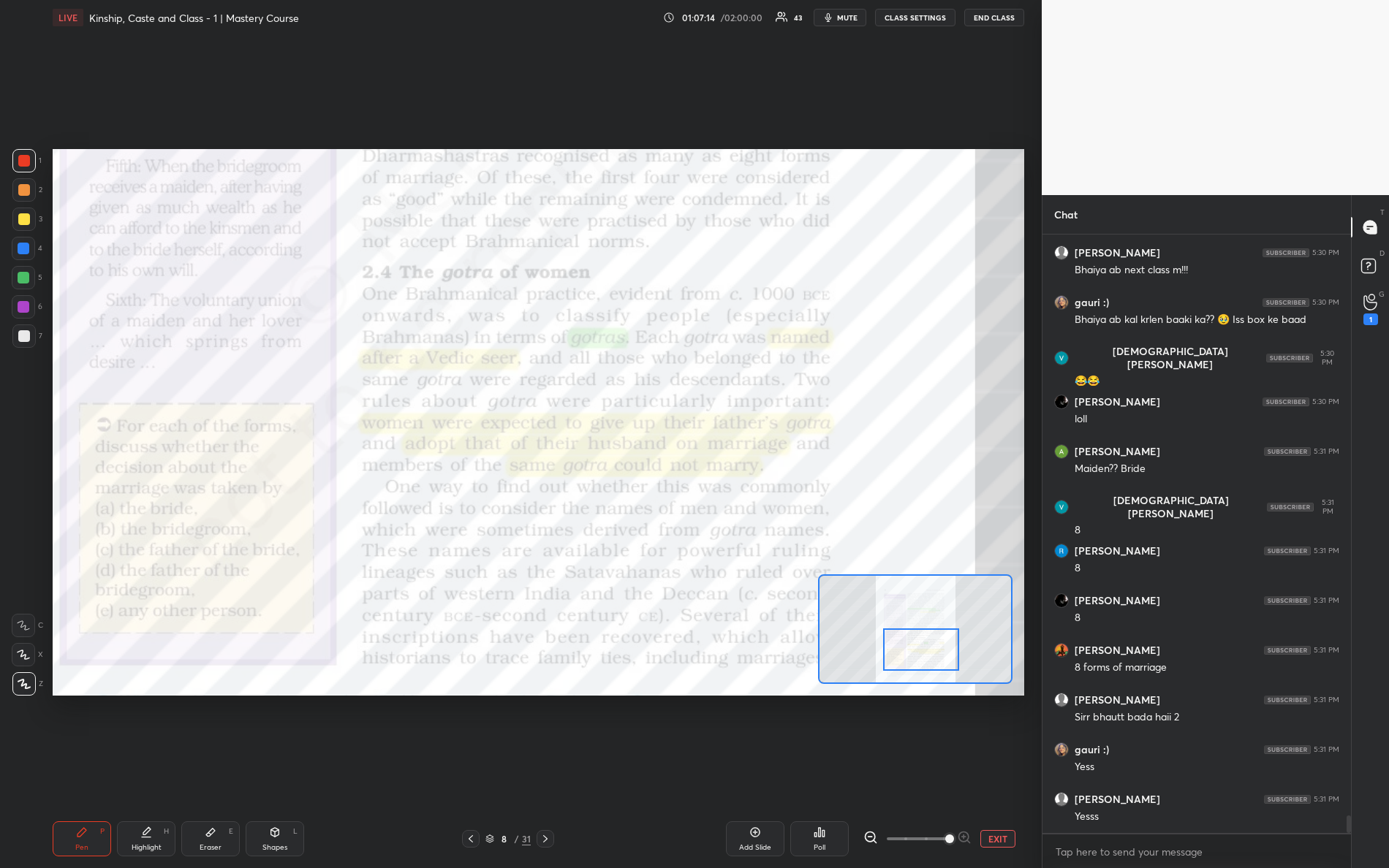
drag, startPoint x: 923, startPoint y: 652, endPoint x: 927, endPoint y: 639, distance: 13.6
click at [927, 639] on div at bounding box center [921, 650] width 77 height 42
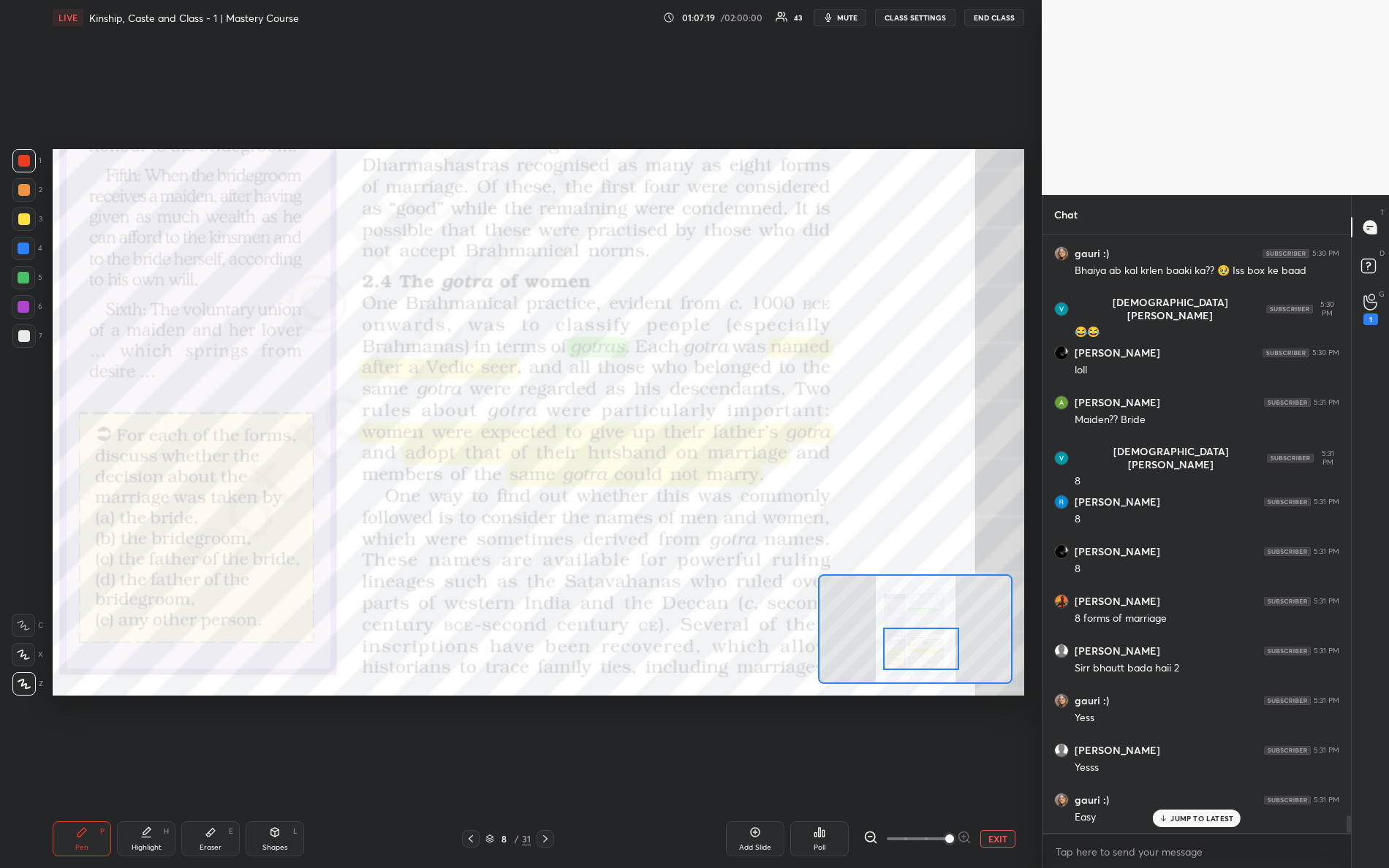
scroll to position [19888, 0]
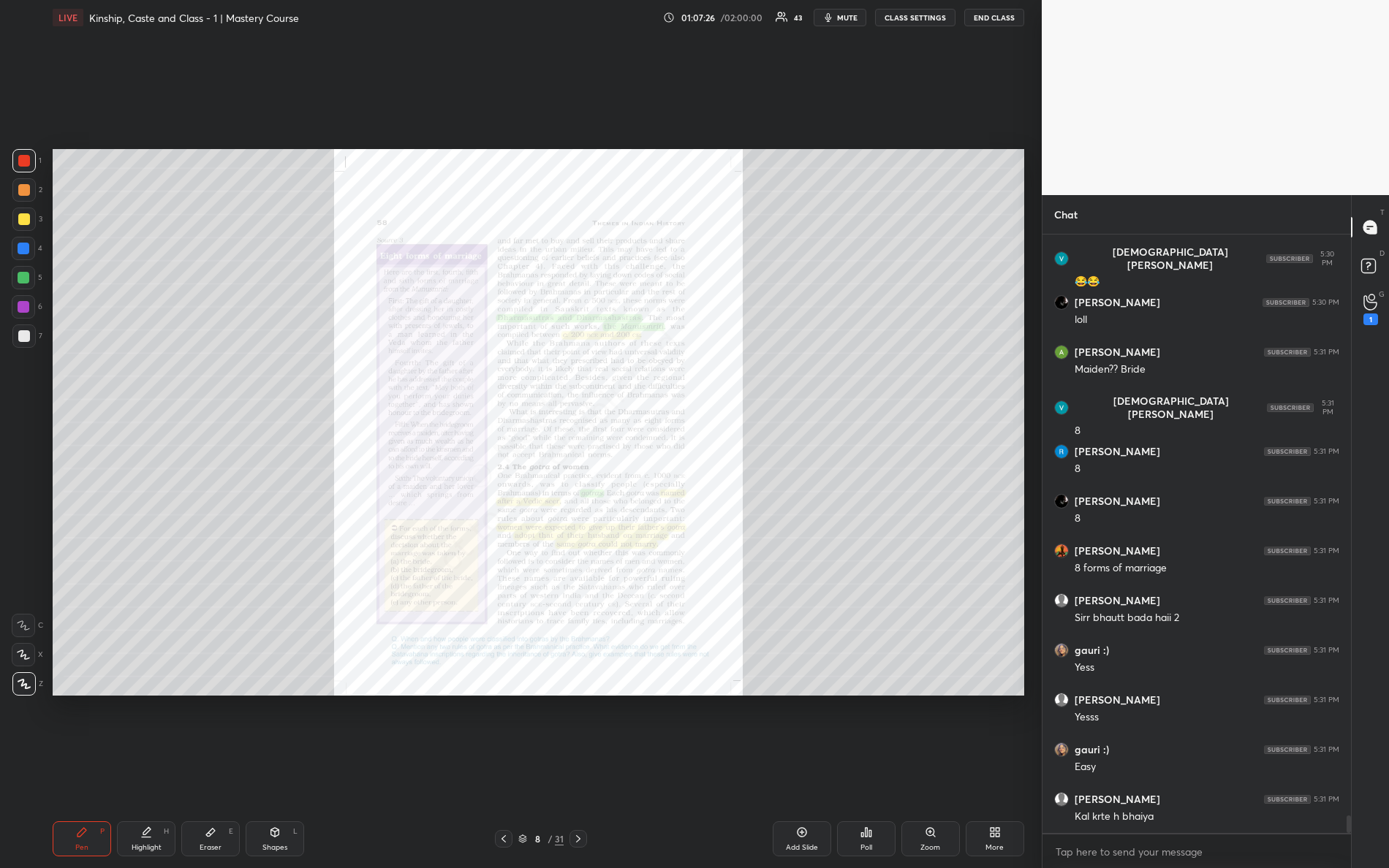
click at [926, 768] on div "Zoom" at bounding box center [931, 839] width 58 height 35
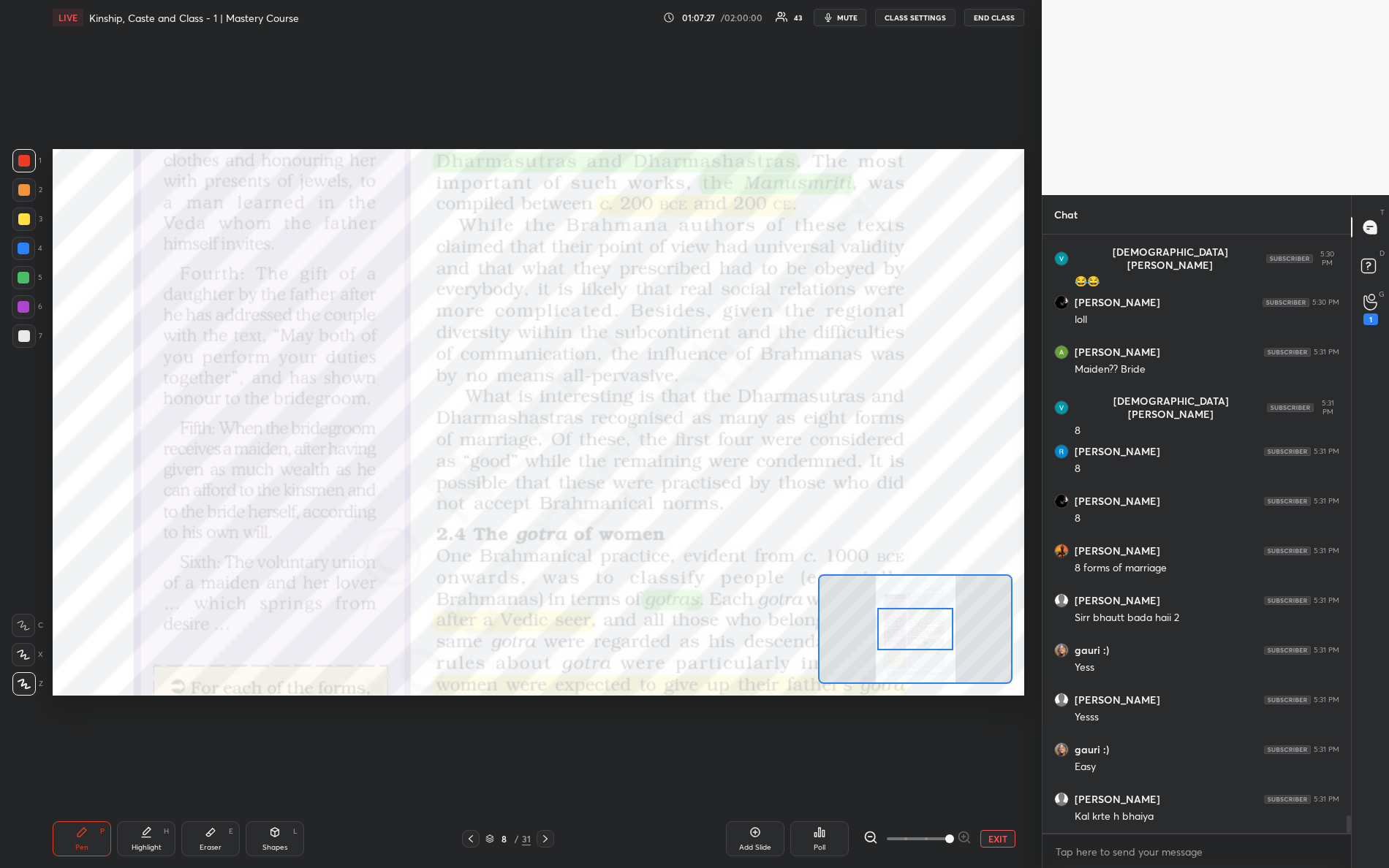
drag, startPoint x: 918, startPoint y: 843, endPoint x: 988, endPoint y: 853, distance: 70.7
click at [989, 768] on div "Add Slide Poll EXIT" at bounding box center [808, 839] width 431 height 35
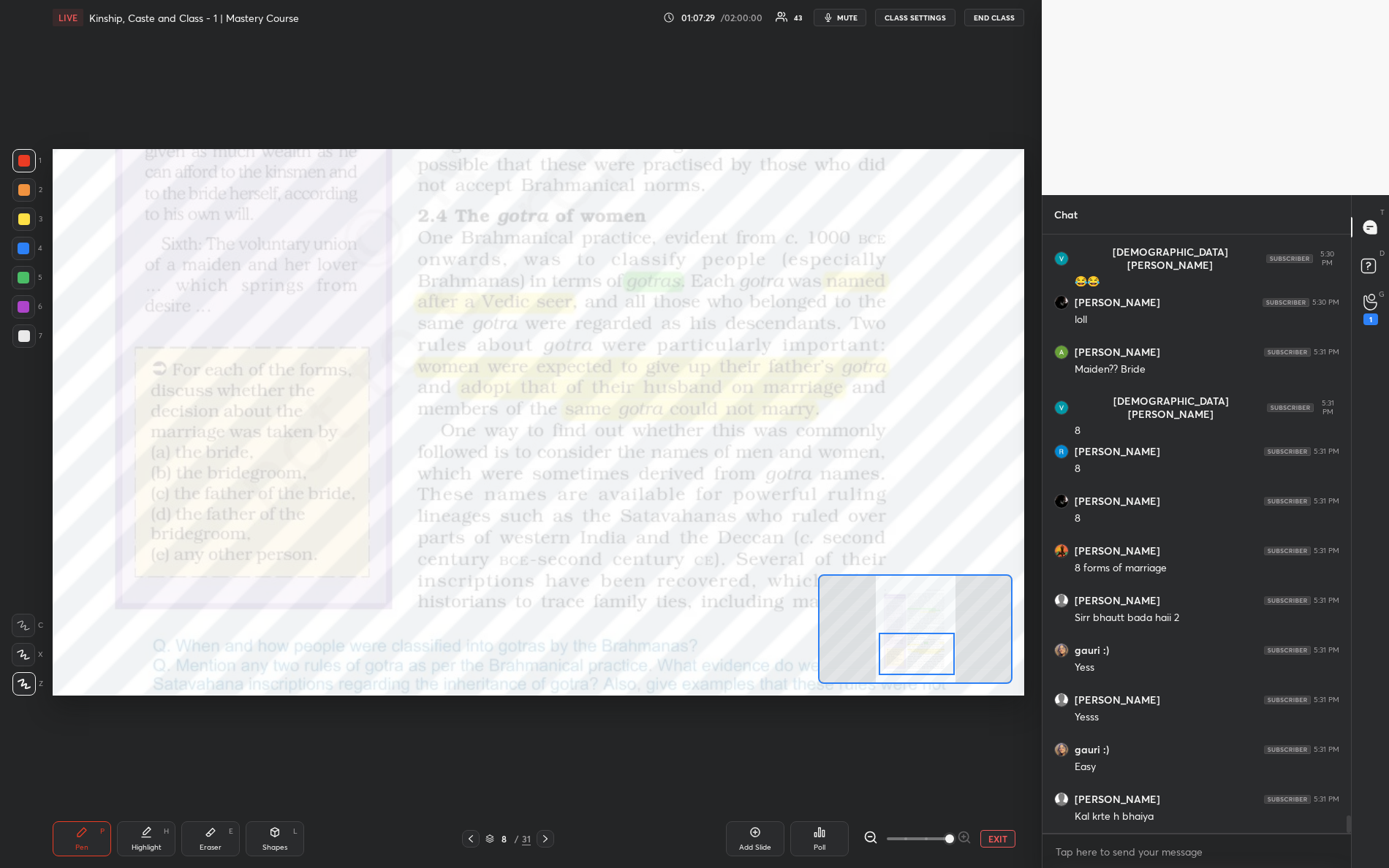
click at [930, 661] on div at bounding box center [917, 654] width 77 height 42
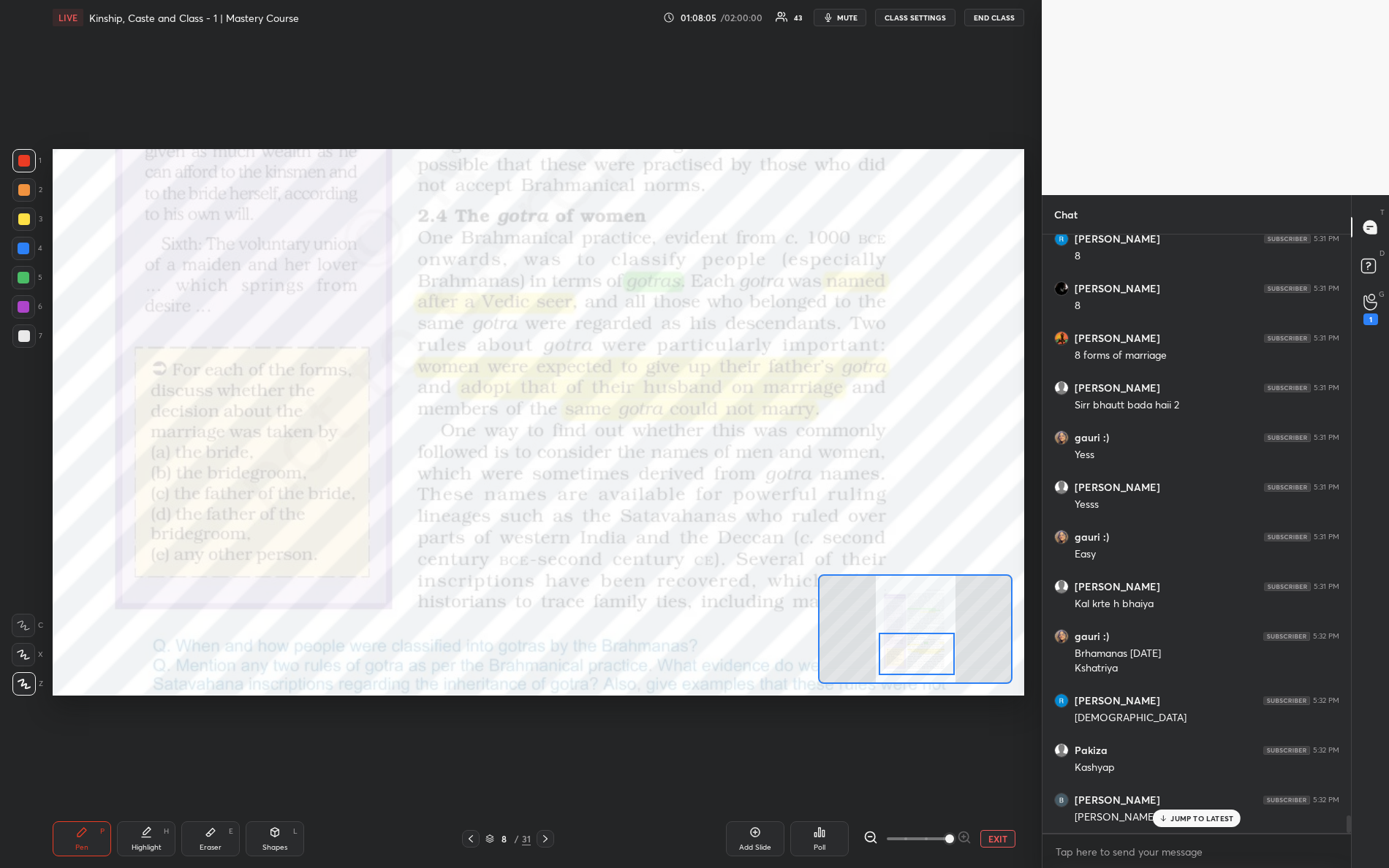
scroll to position [20201, 0]
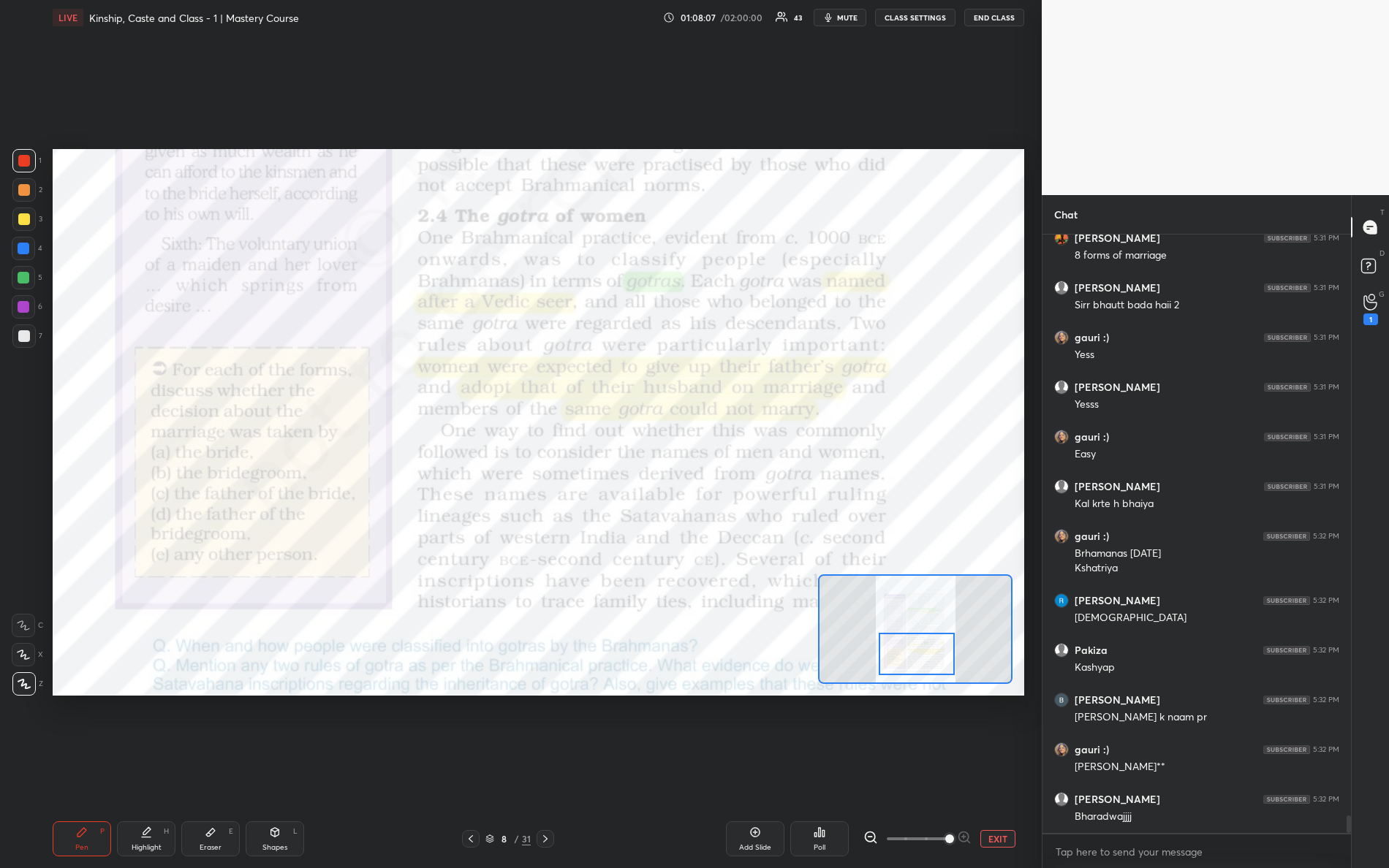
click at [968, 686] on div "Setting up your live class Poll for secs No correct answer Start poll" at bounding box center [538, 422] width 971 height 547
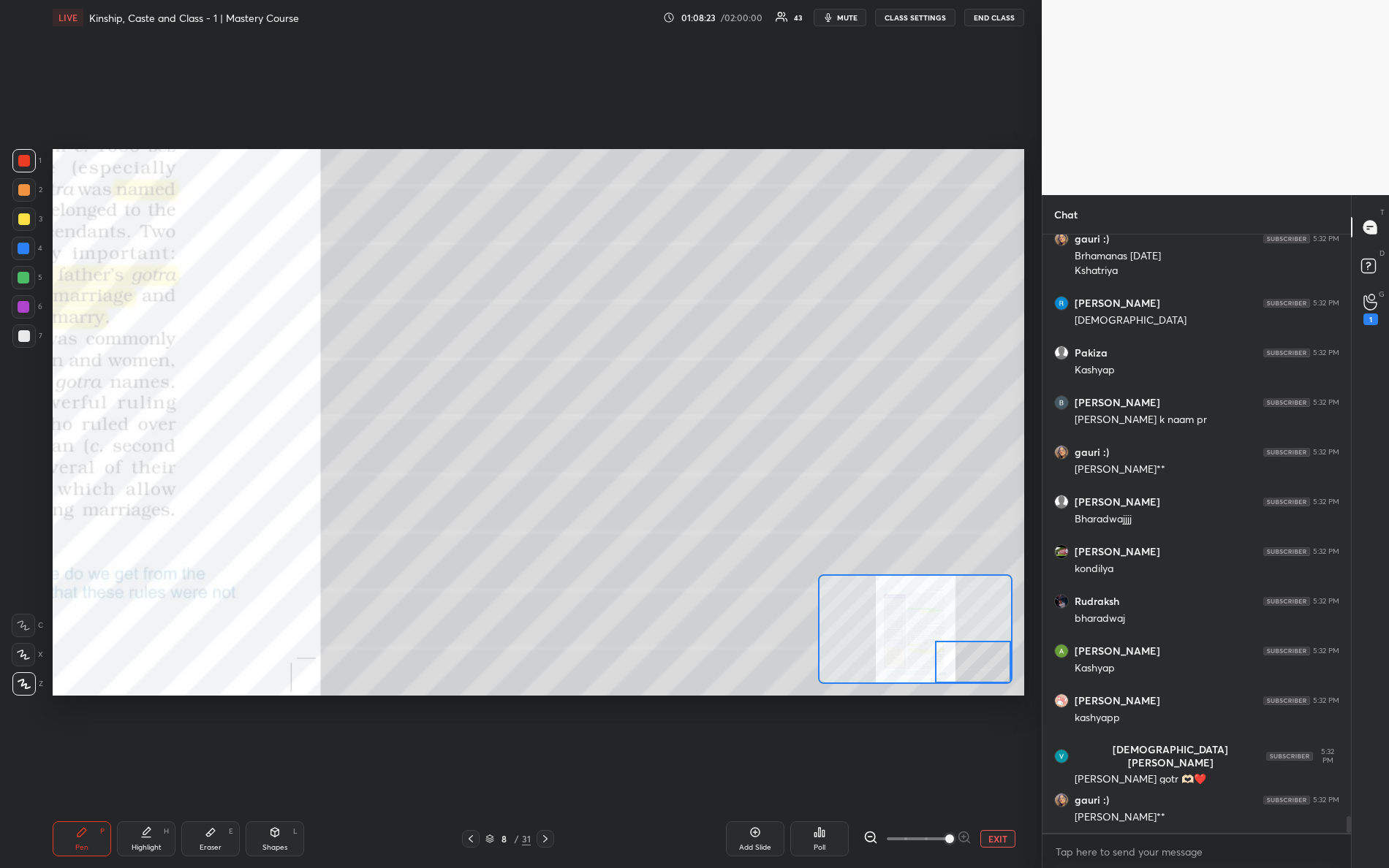
scroll to position [20548, 0]
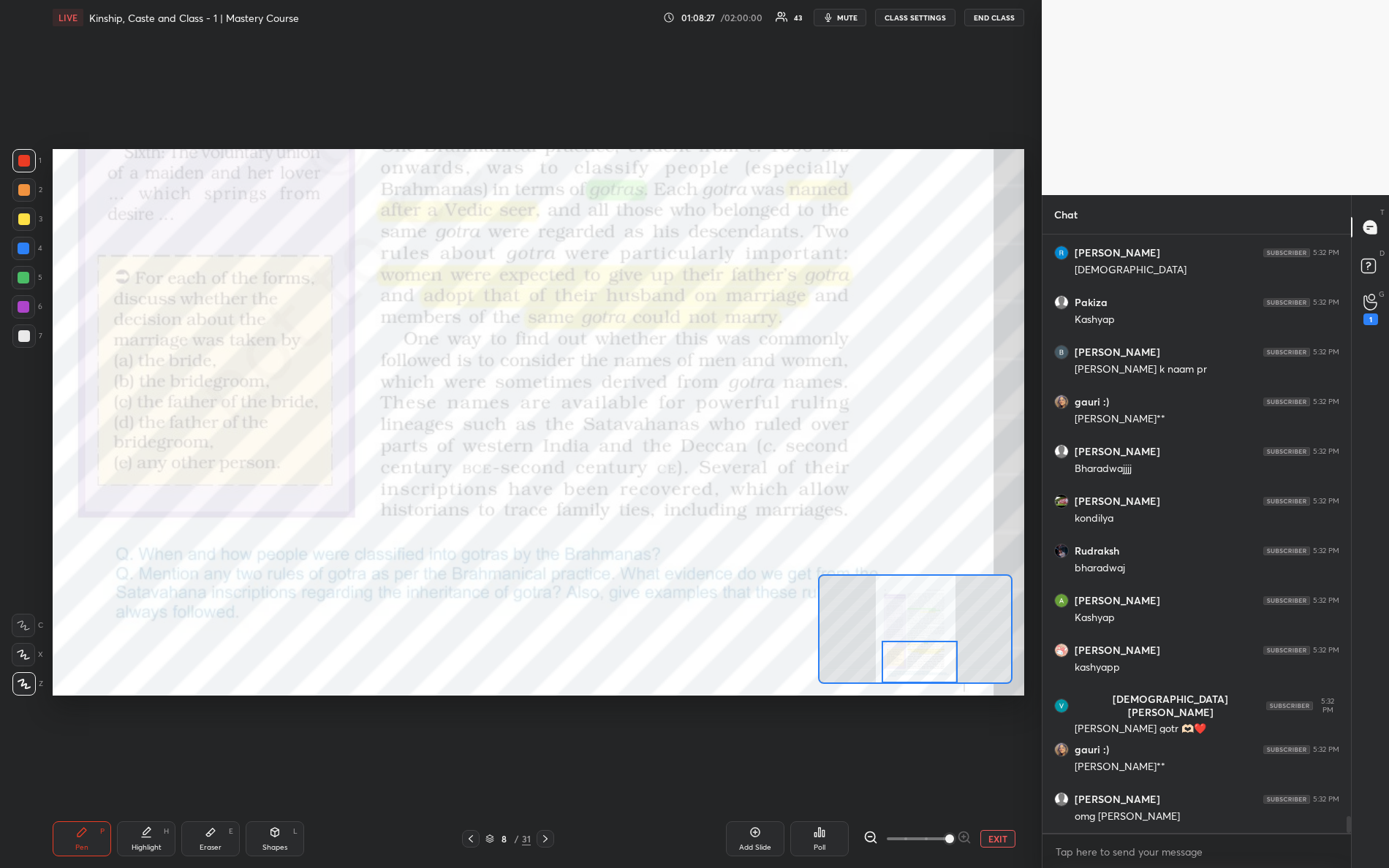
drag, startPoint x: 963, startPoint y: 662, endPoint x: 905, endPoint y: 695, distance: 66.7
click at [912, 706] on div "Setting up your live class Poll for secs No correct answer Start poll" at bounding box center [538, 422] width 984 height 775
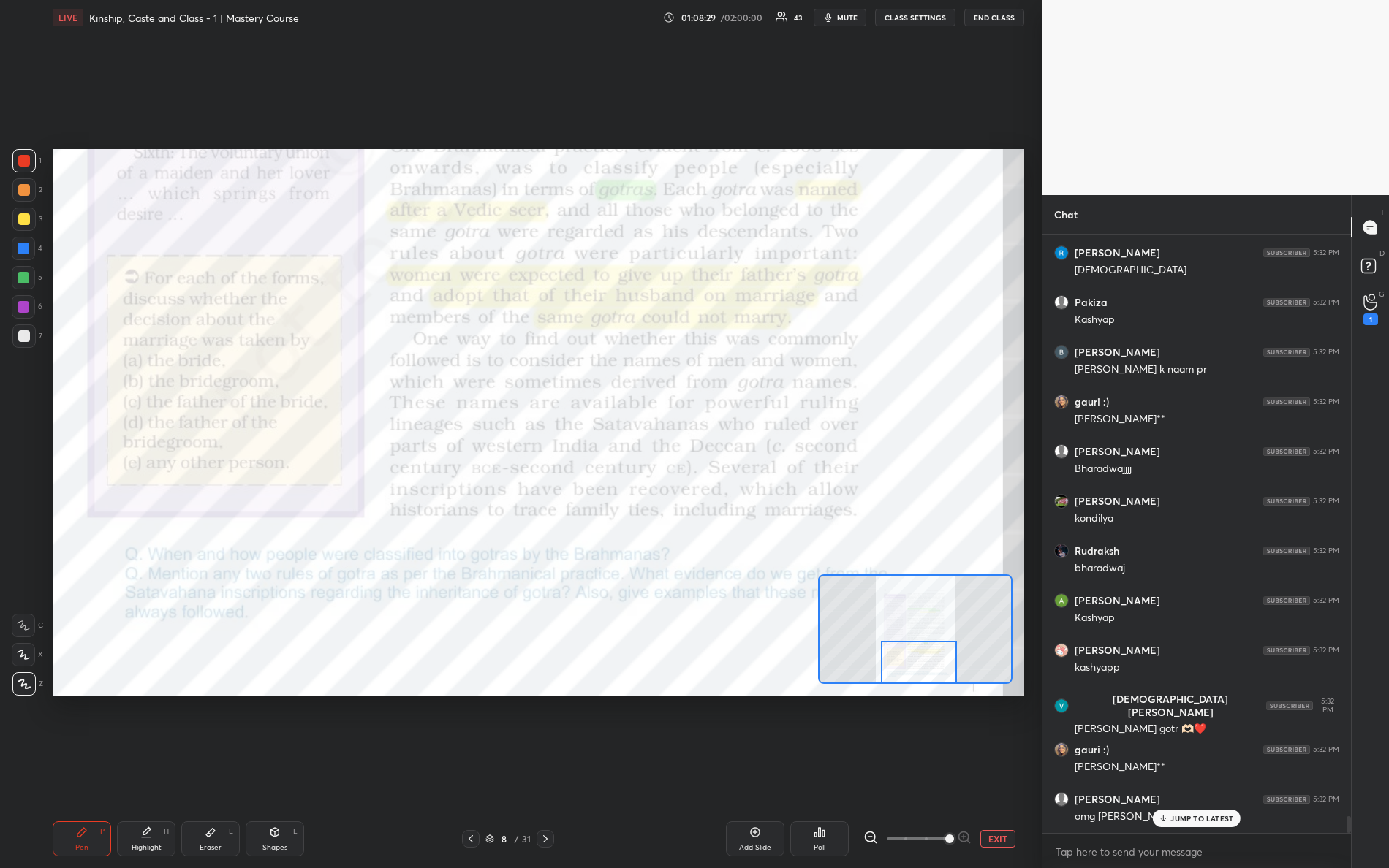
scroll to position [20598, 0]
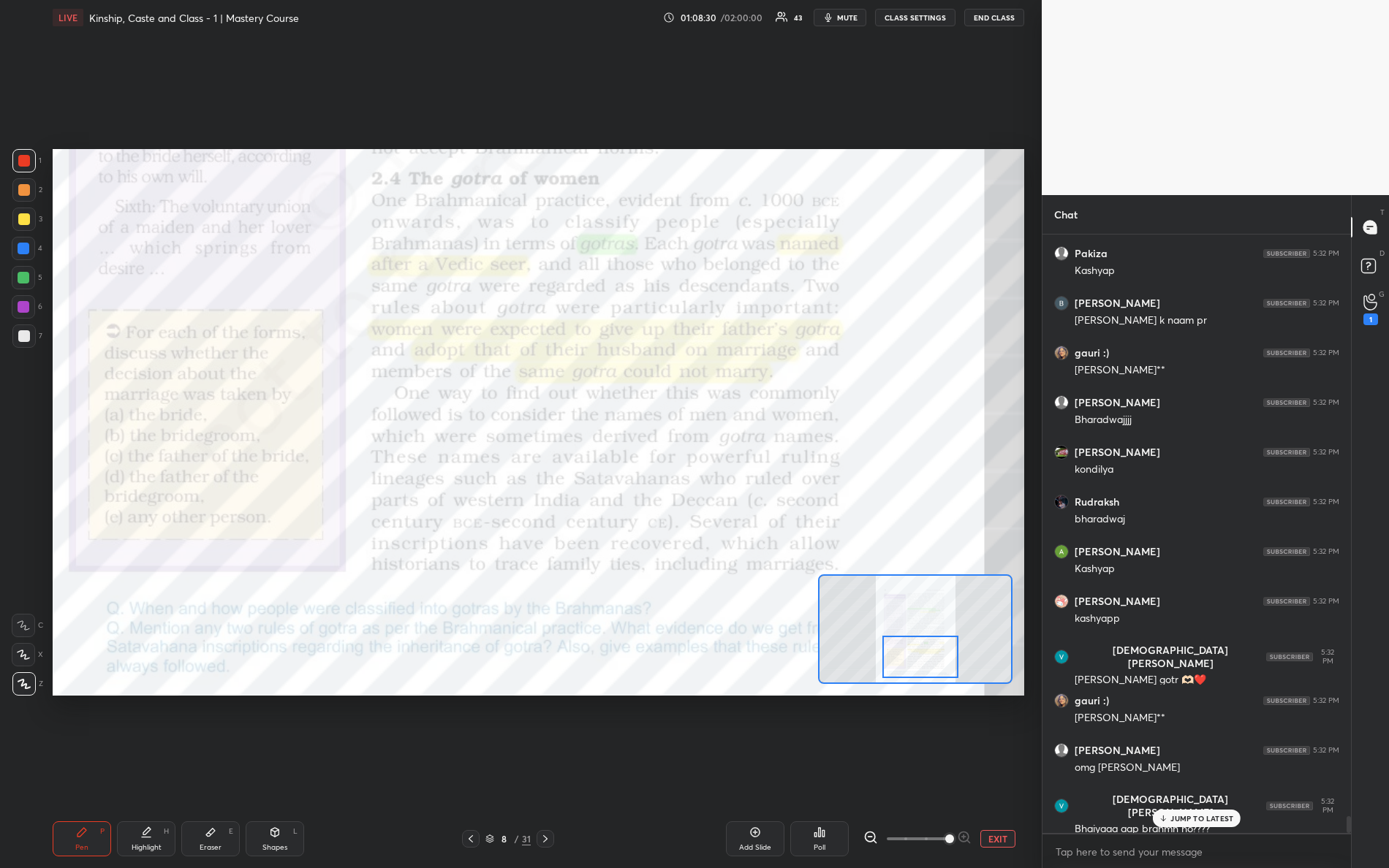
click at [934, 653] on div at bounding box center [920, 657] width 77 height 42
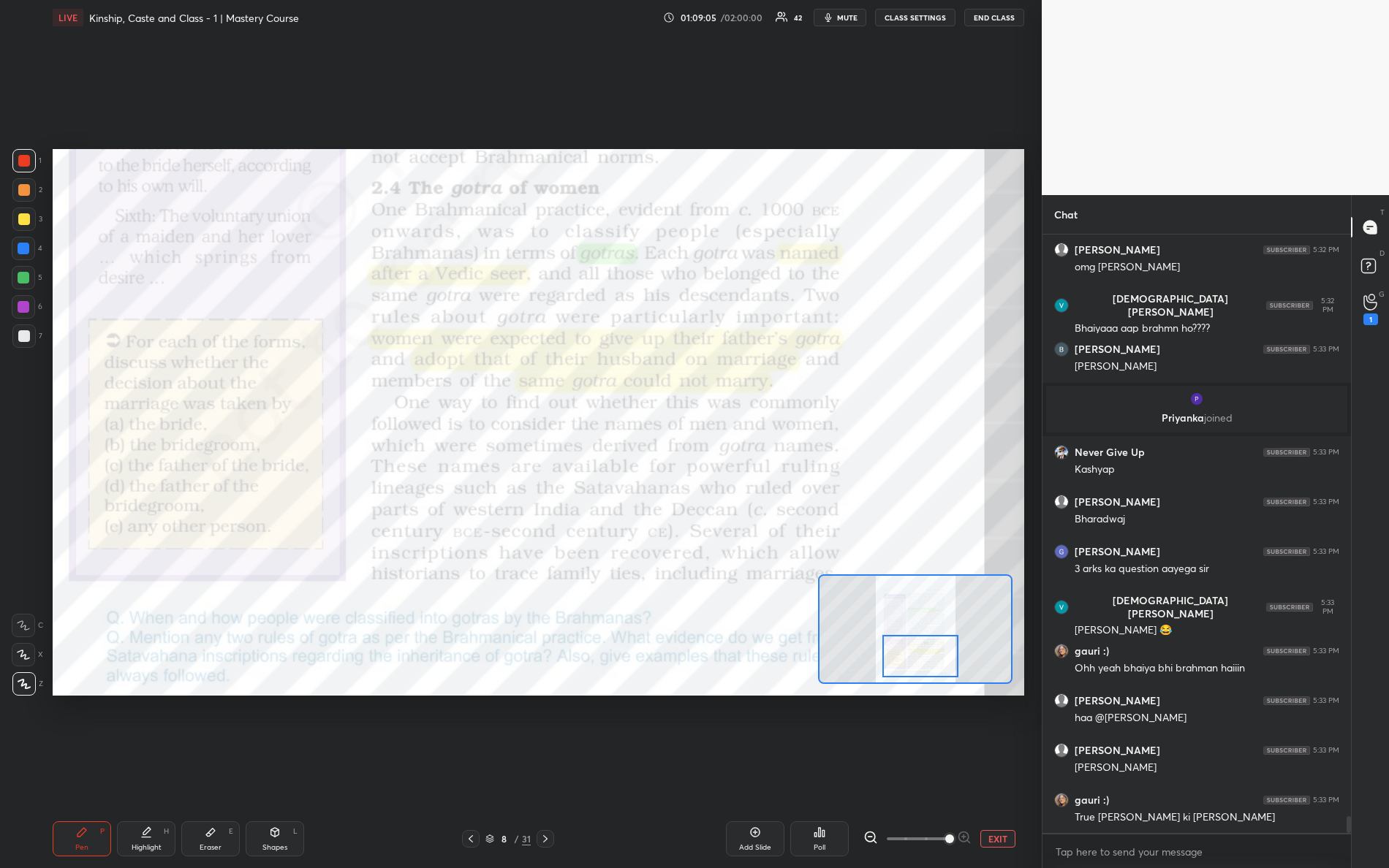
scroll to position [21149, 0]
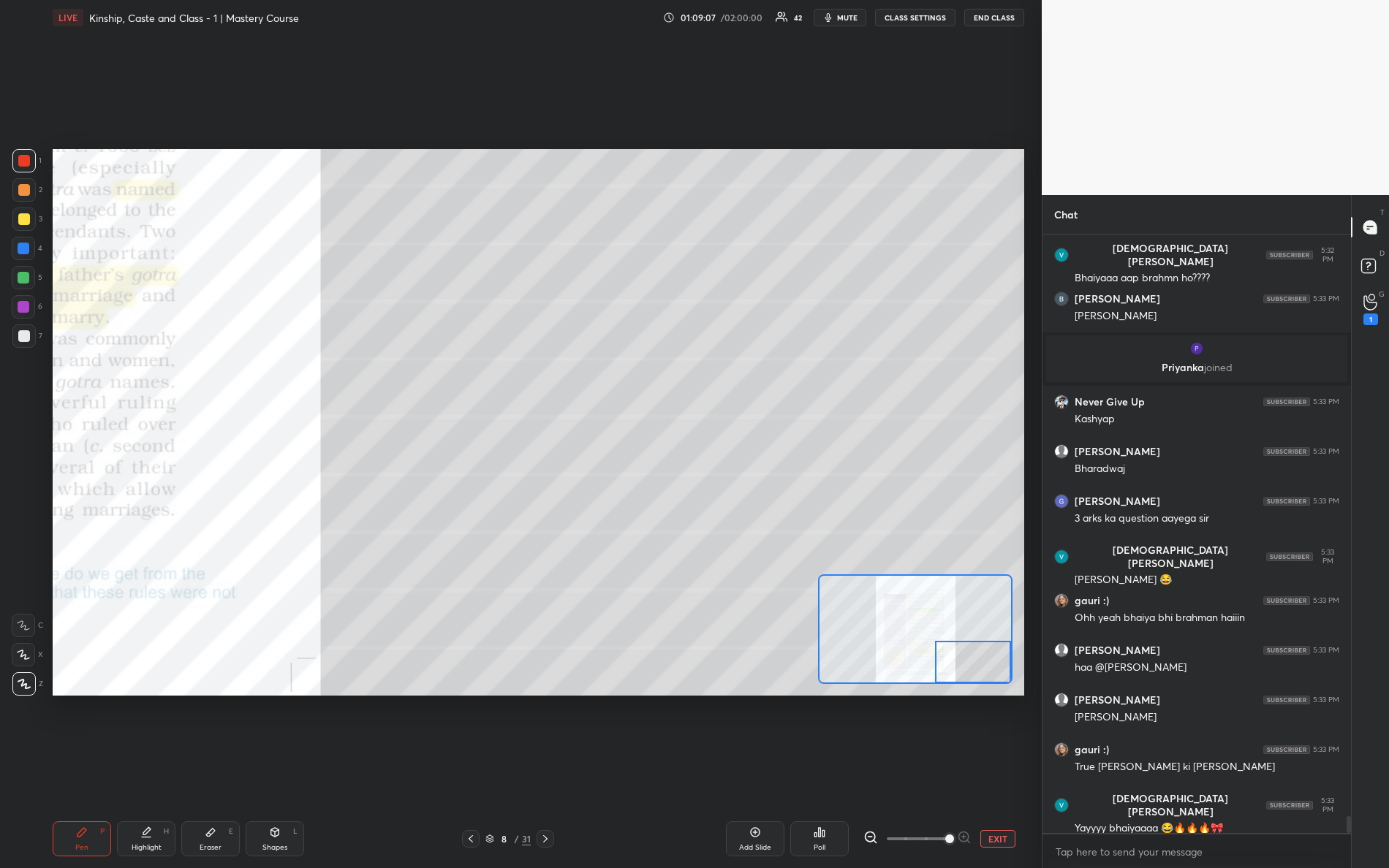
drag, startPoint x: 921, startPoint y: 657, endPoint x: 992, endPoint y: 682, distance: 75.3
click at [1038, 708] on div "1 2 3 4 5 6 7 R O A L C X Z Erase all C X Z LIVE Kinship, Caste and Class - 1 |…" at bounding box center [521, 434] width 1042 height 868
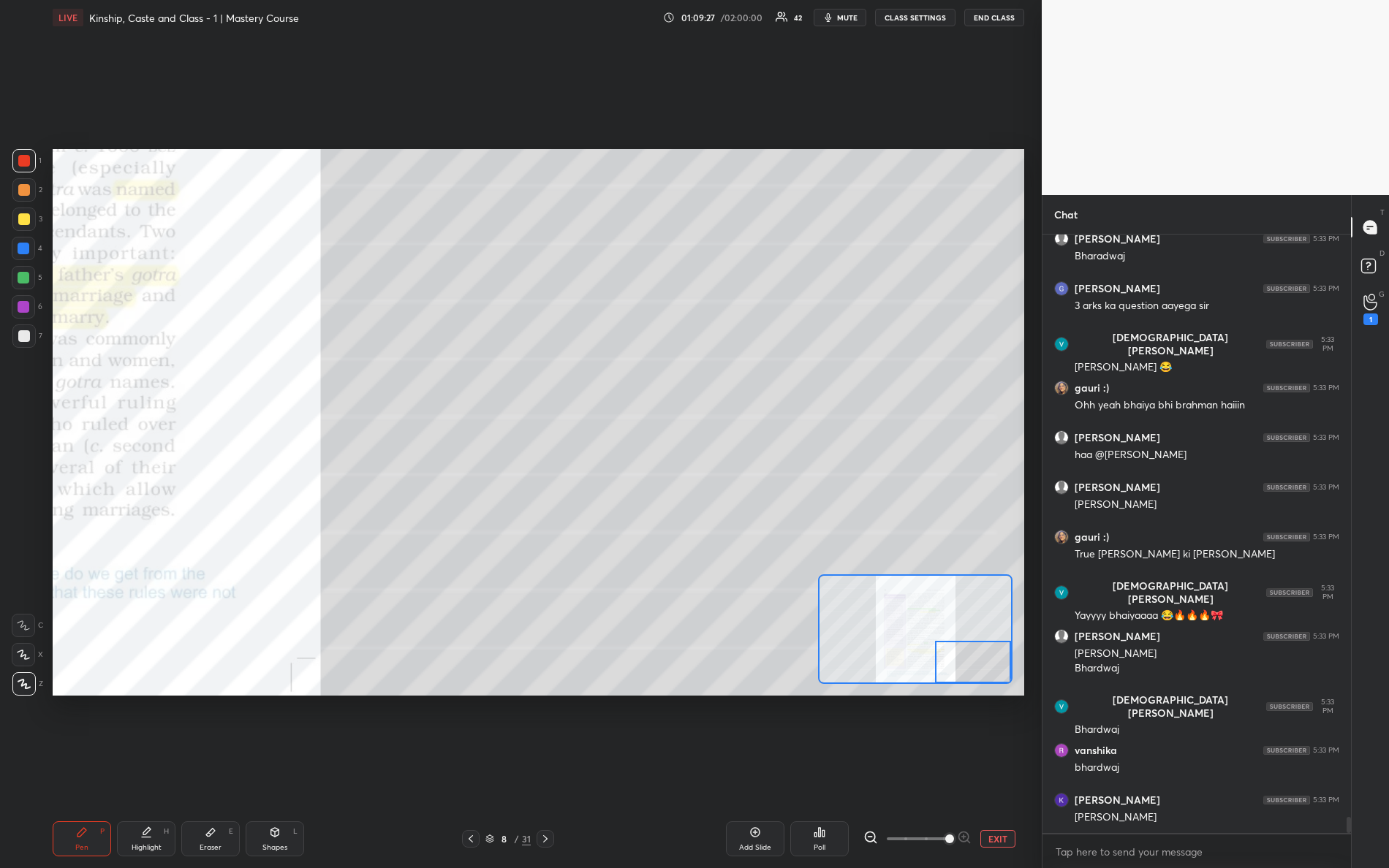
scroll to position [21411, 0]
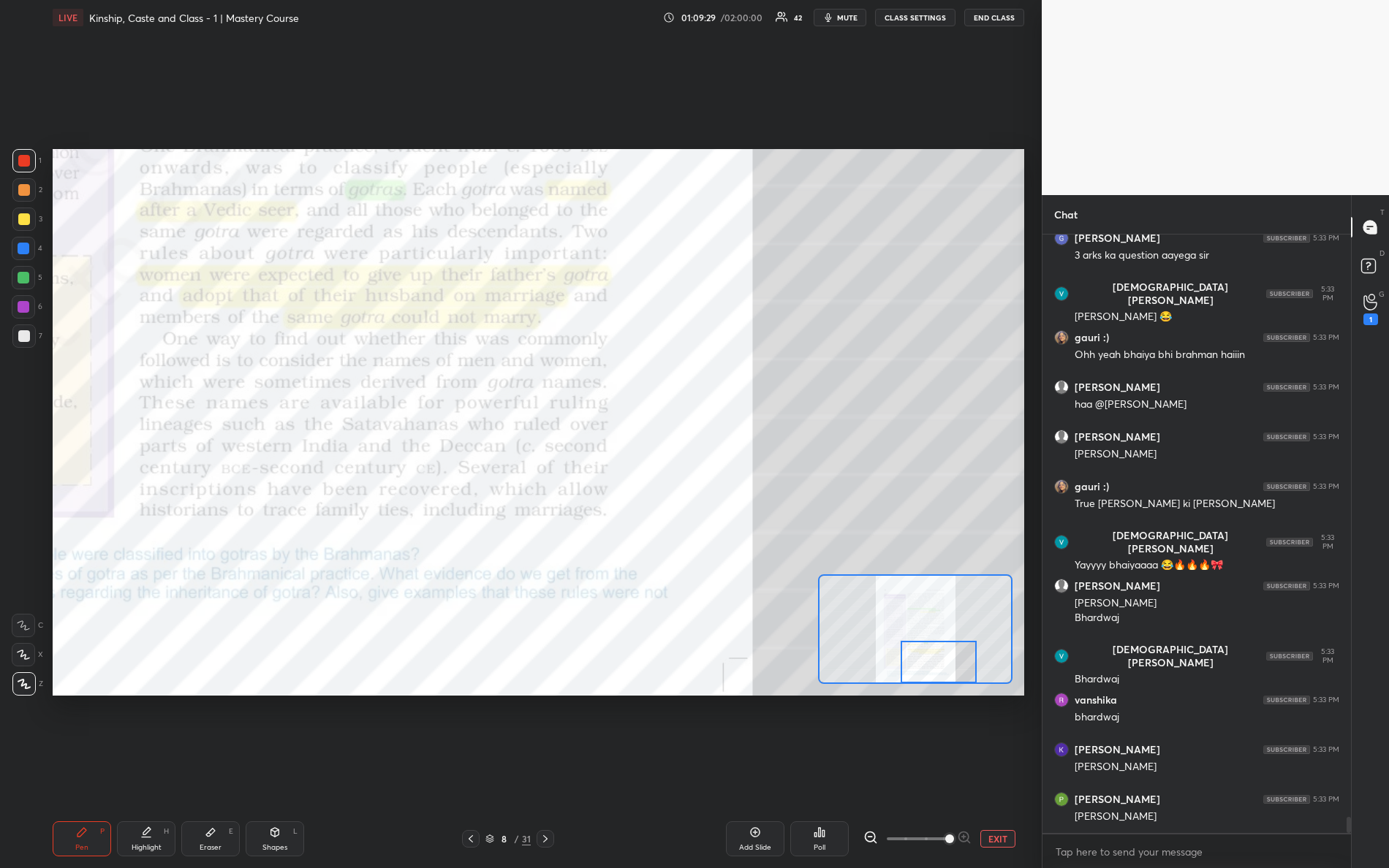
click at [945, 689] on div "Setting up your live class Poll for secs No correct answer Start poll" at bounding box center [538, 422] width 971 height 547
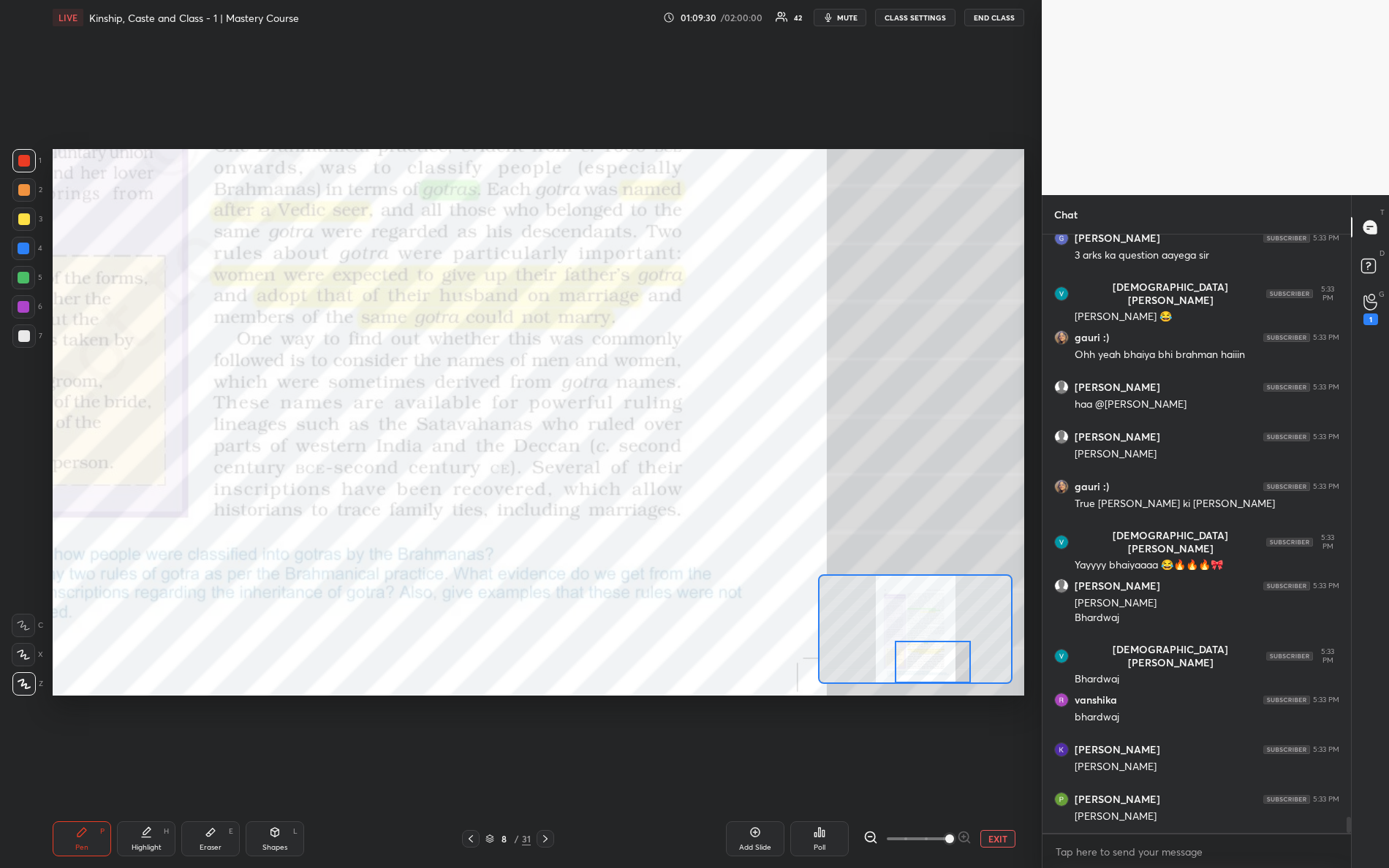
click at [919, 688] on div "Setting up your live class Poll for secs No correct answer Start poll" at bounding box center [538, 422] width 971 height 547
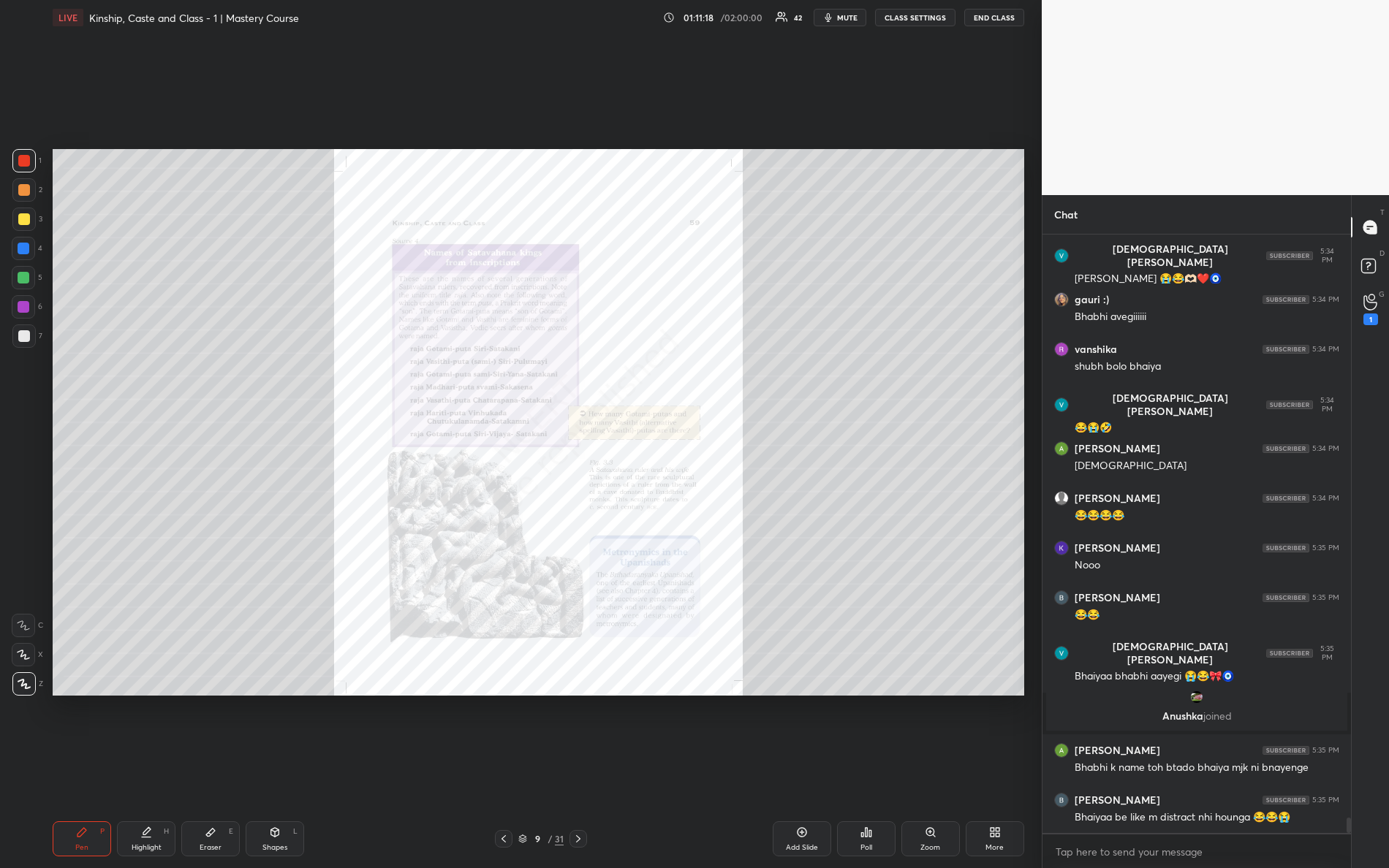
scroll to position [22310, 0]
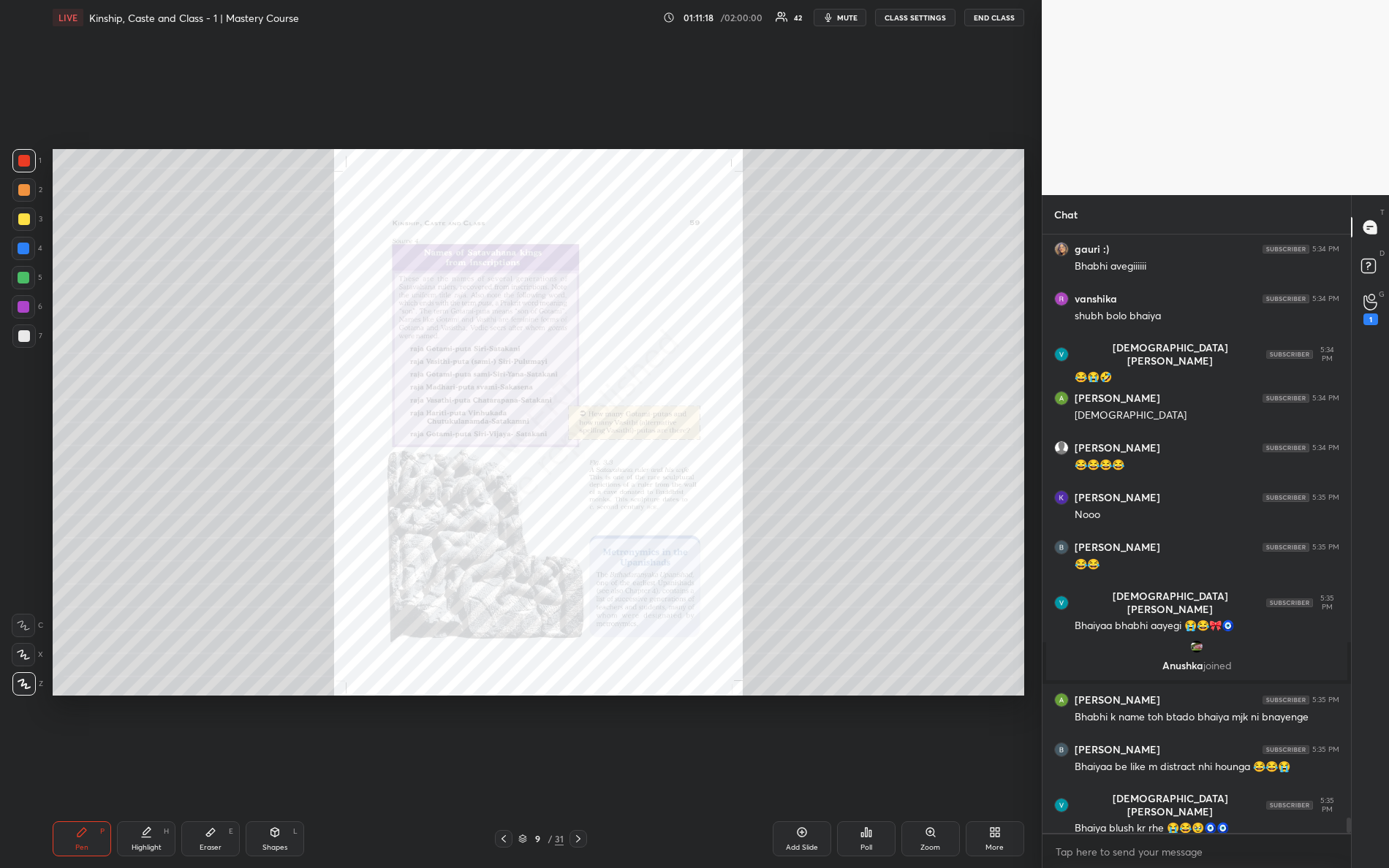
click at [932, 768] on div "Zoom" at bounding box center [930, 848] width 19 height 7
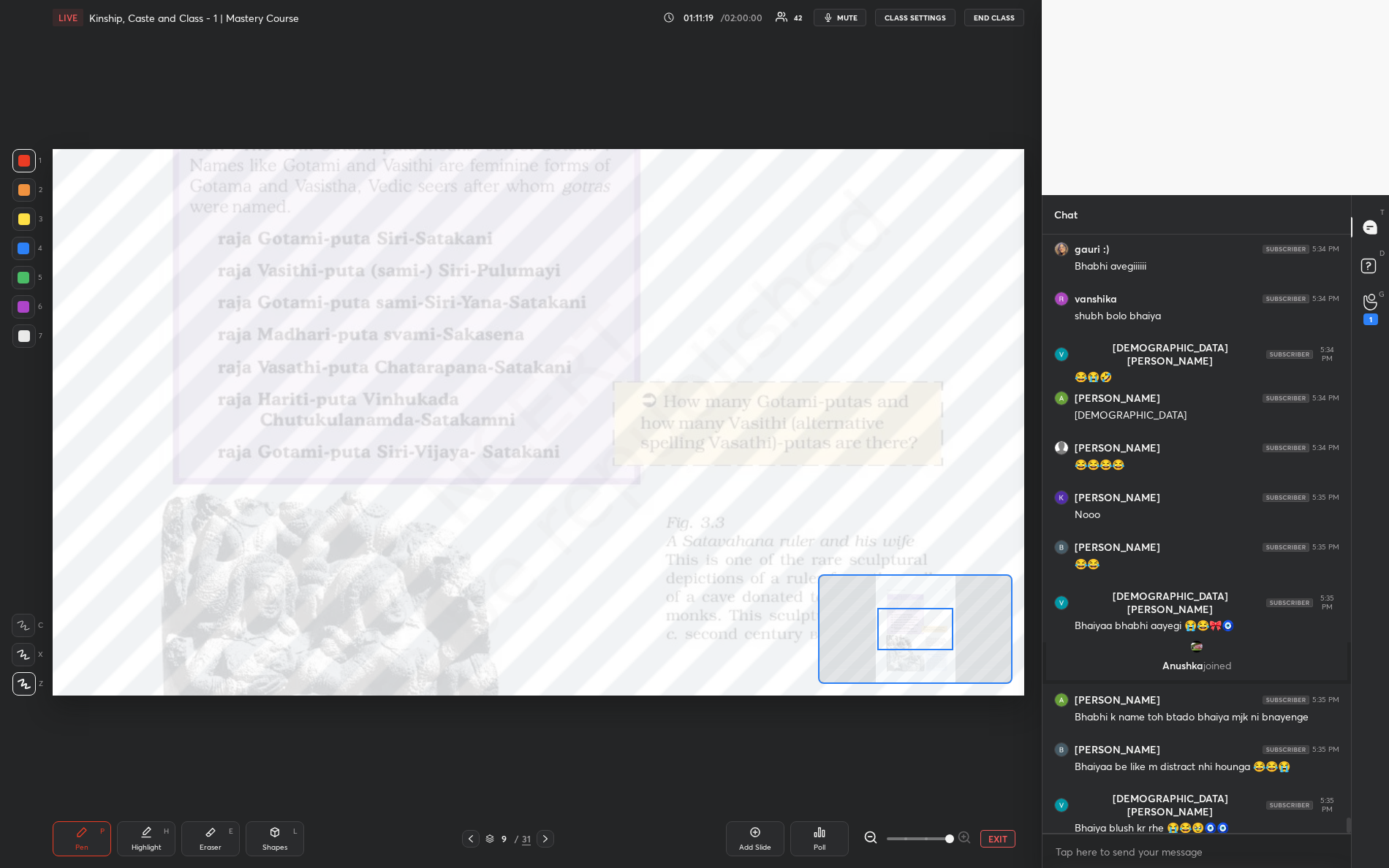
drag, startPoint x: 907, startPoint y: 843, endPoint x: 1009, endPoint y: 844, distance: 102.0
click at [1007, 768] on div "Add Slide Poll EXIT" at bounding box center [808, 839] width 431 height 35
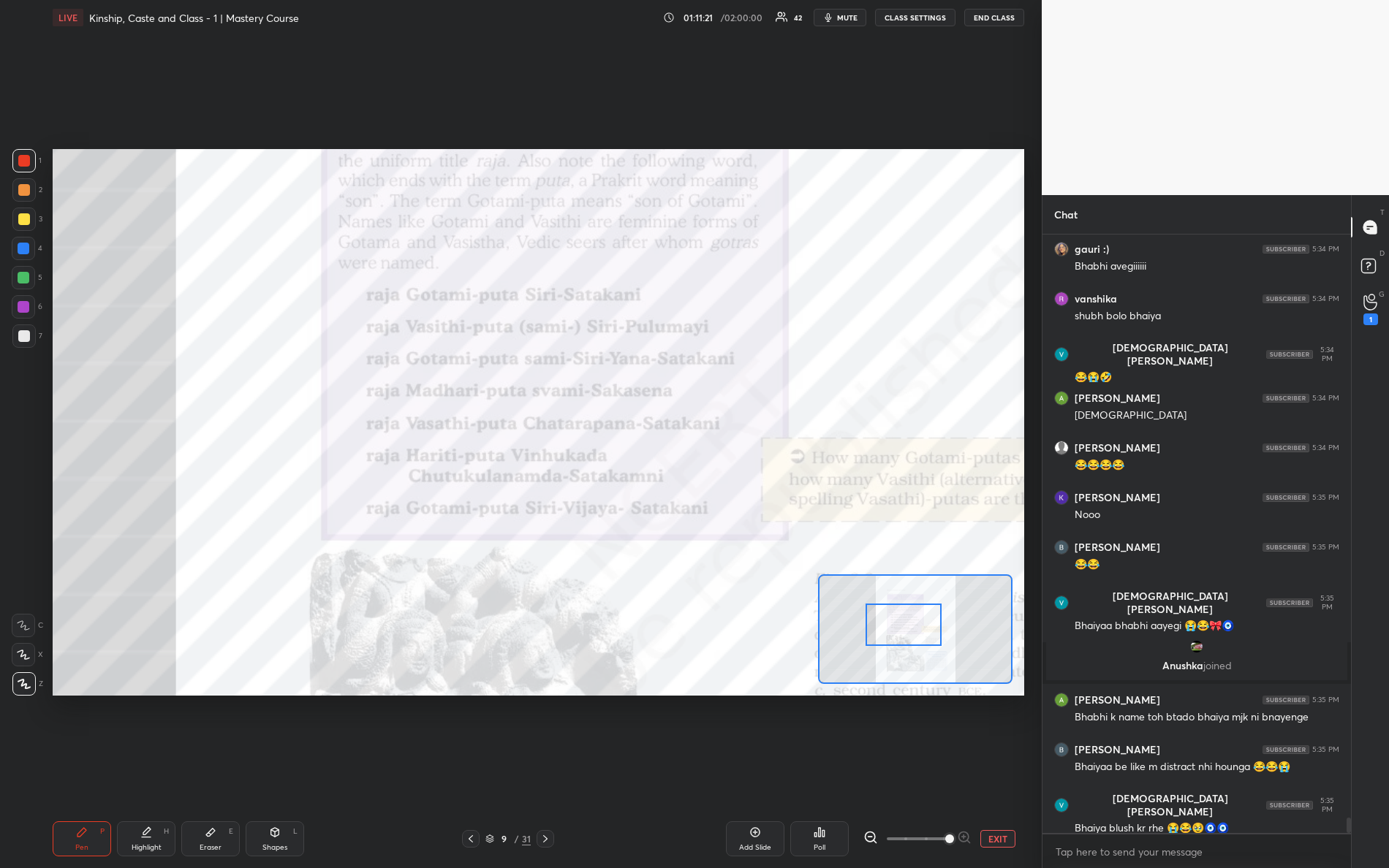
drag, startPoint x: 920, startPoint y: 626, endPoint x: 909, endPoint y: 623, distance: 11.4
click at [909, 623] on div at bounding box center [904, 625] width 77 height 42
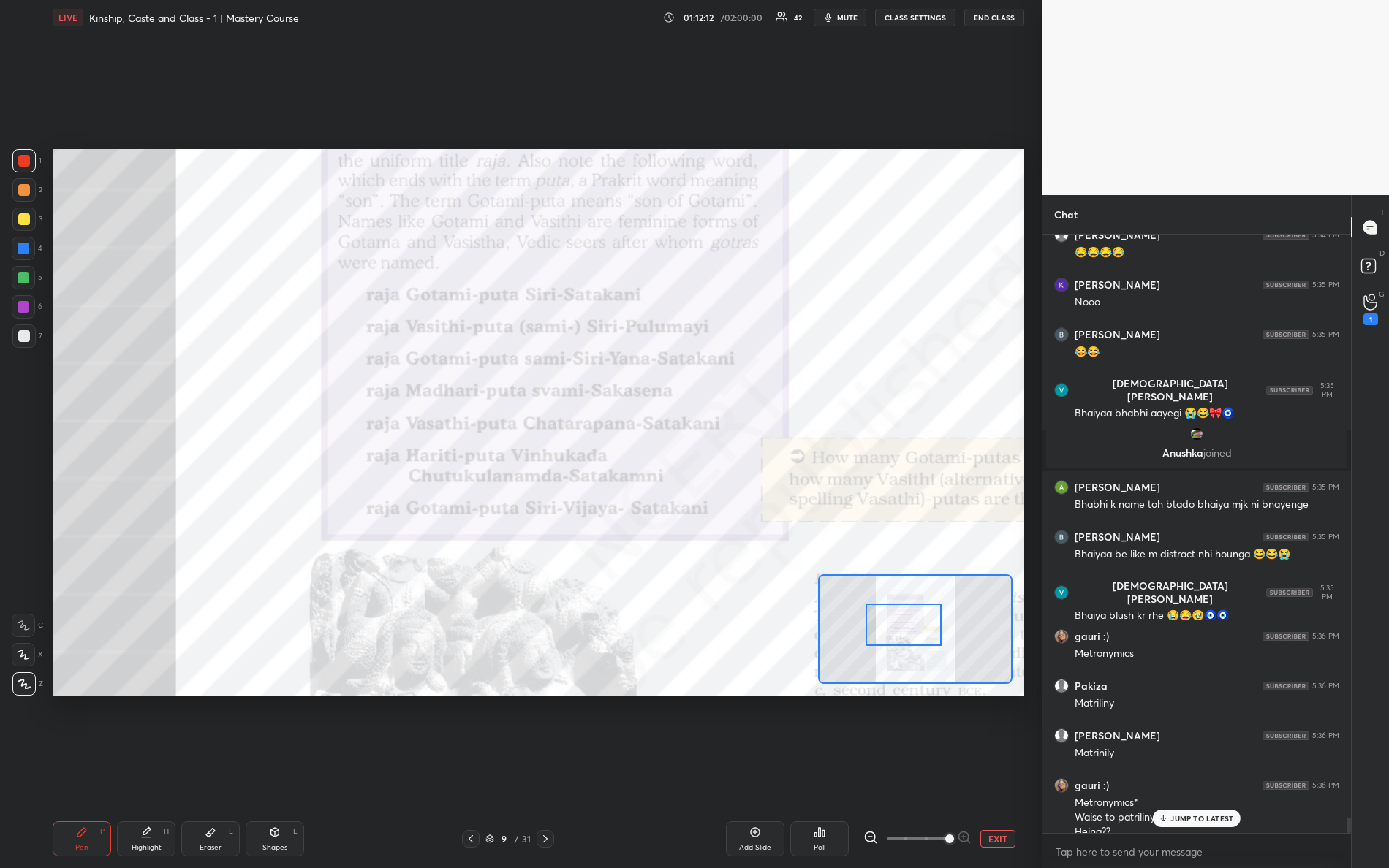
scroll to position [22537, 0]
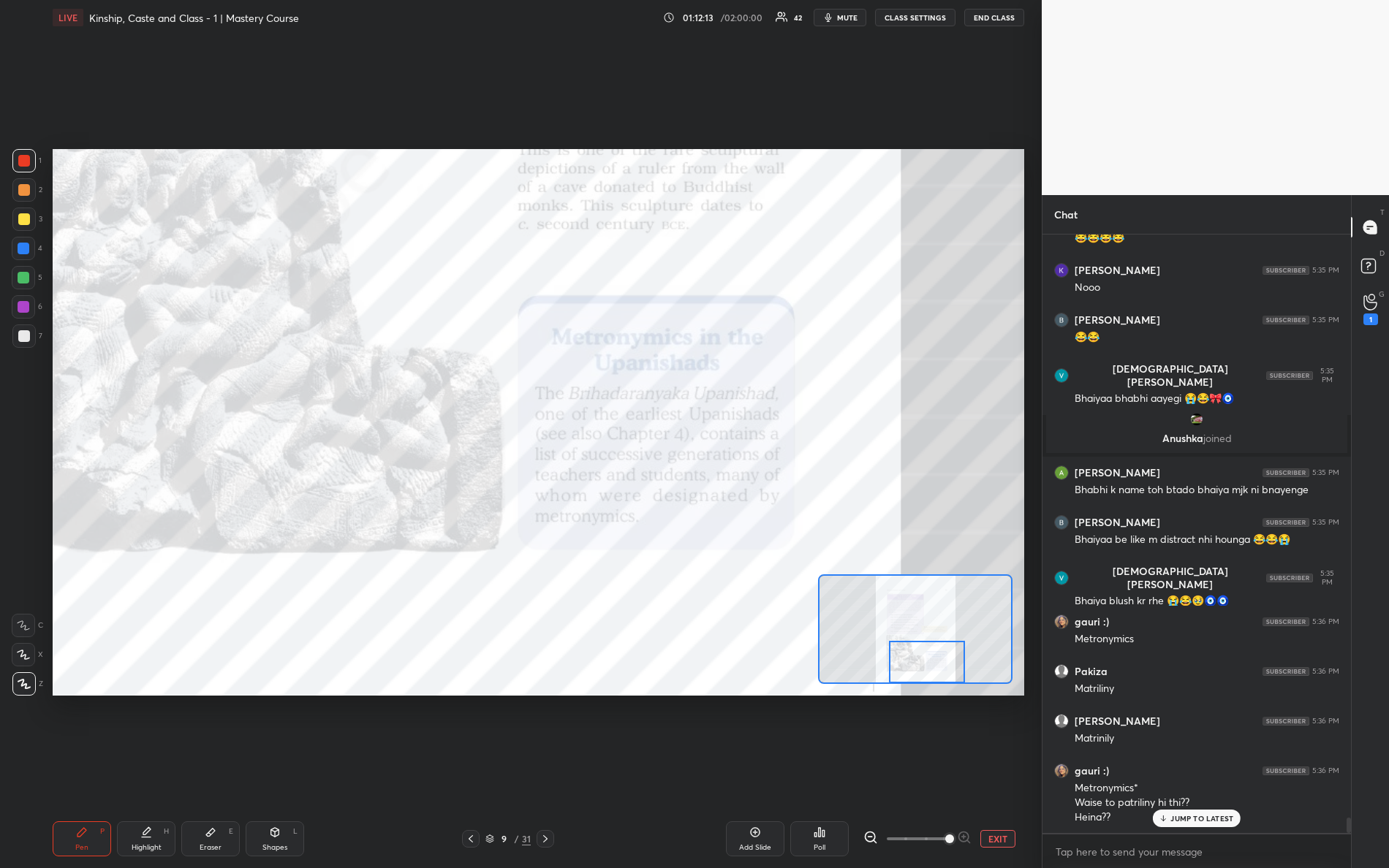
drag, startPoint x: 910, startPoint y: 631, endPoint x: 934, endPoint y: 678, distance: 52.8
click at [934, 678] on div at bounding box center [928, 662] width 77 height 42
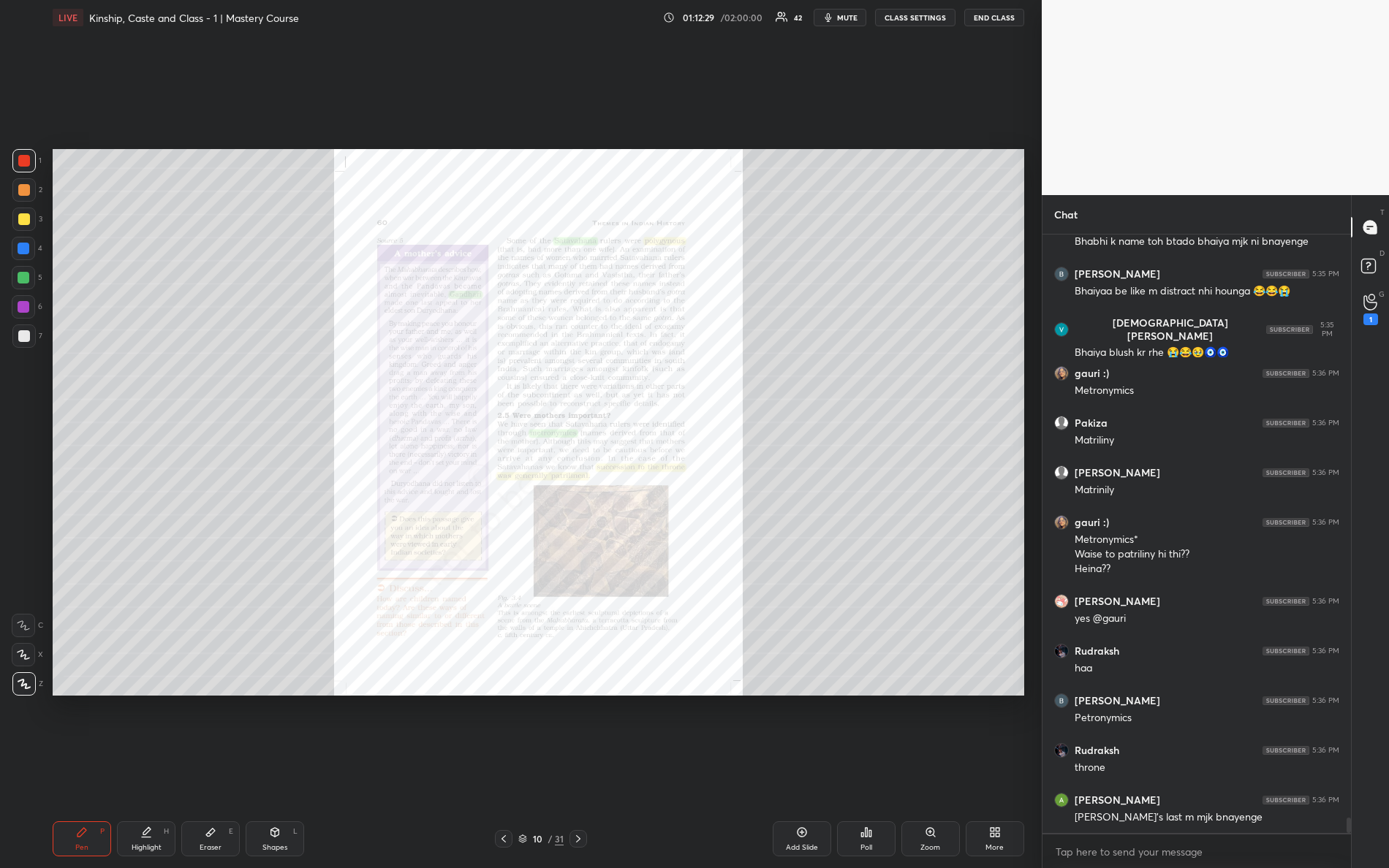
scroll to position [22836, 0]
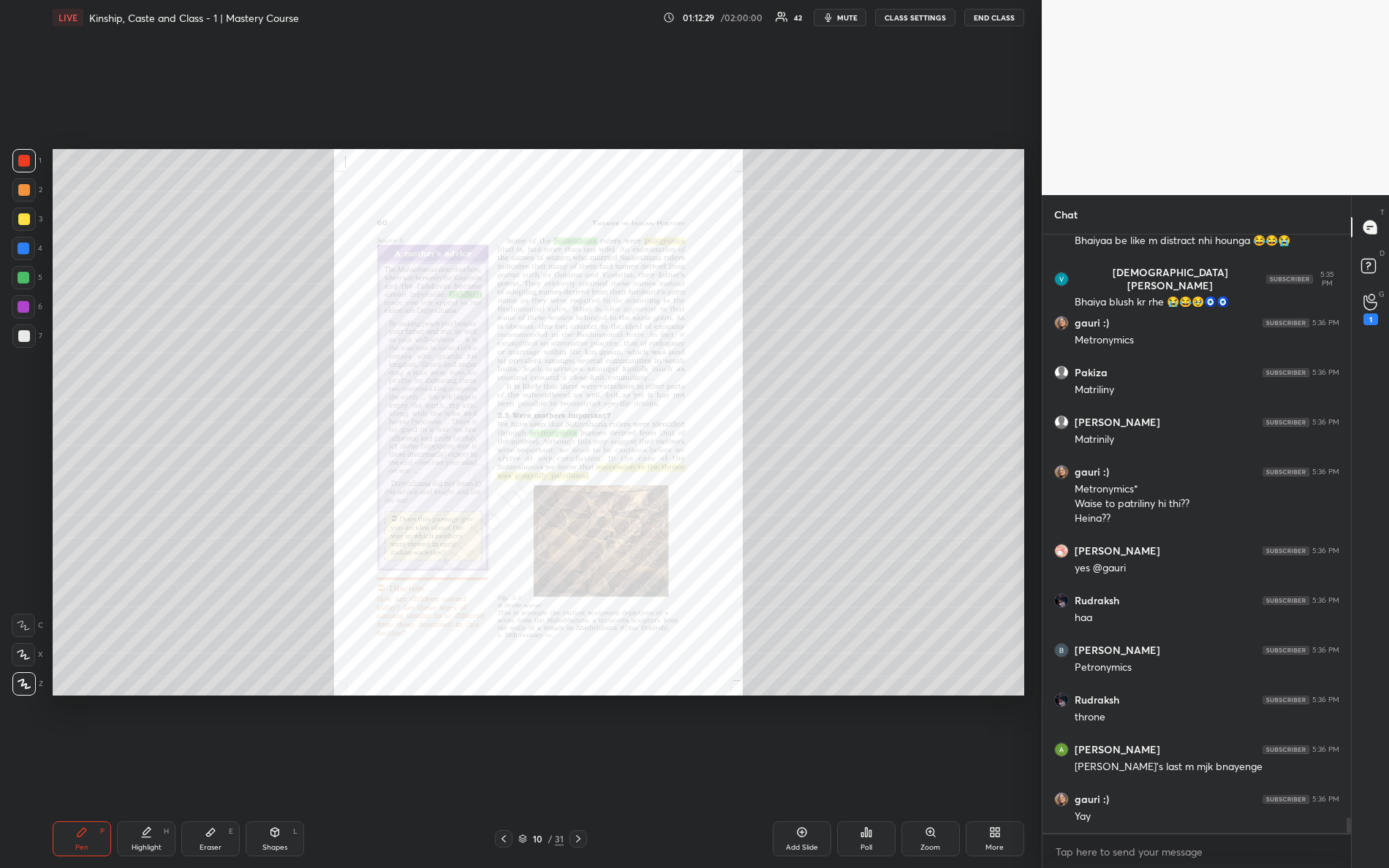
click at [943, 768] on div "Zoom" at bounding box center [931, 839] width 58 height 35
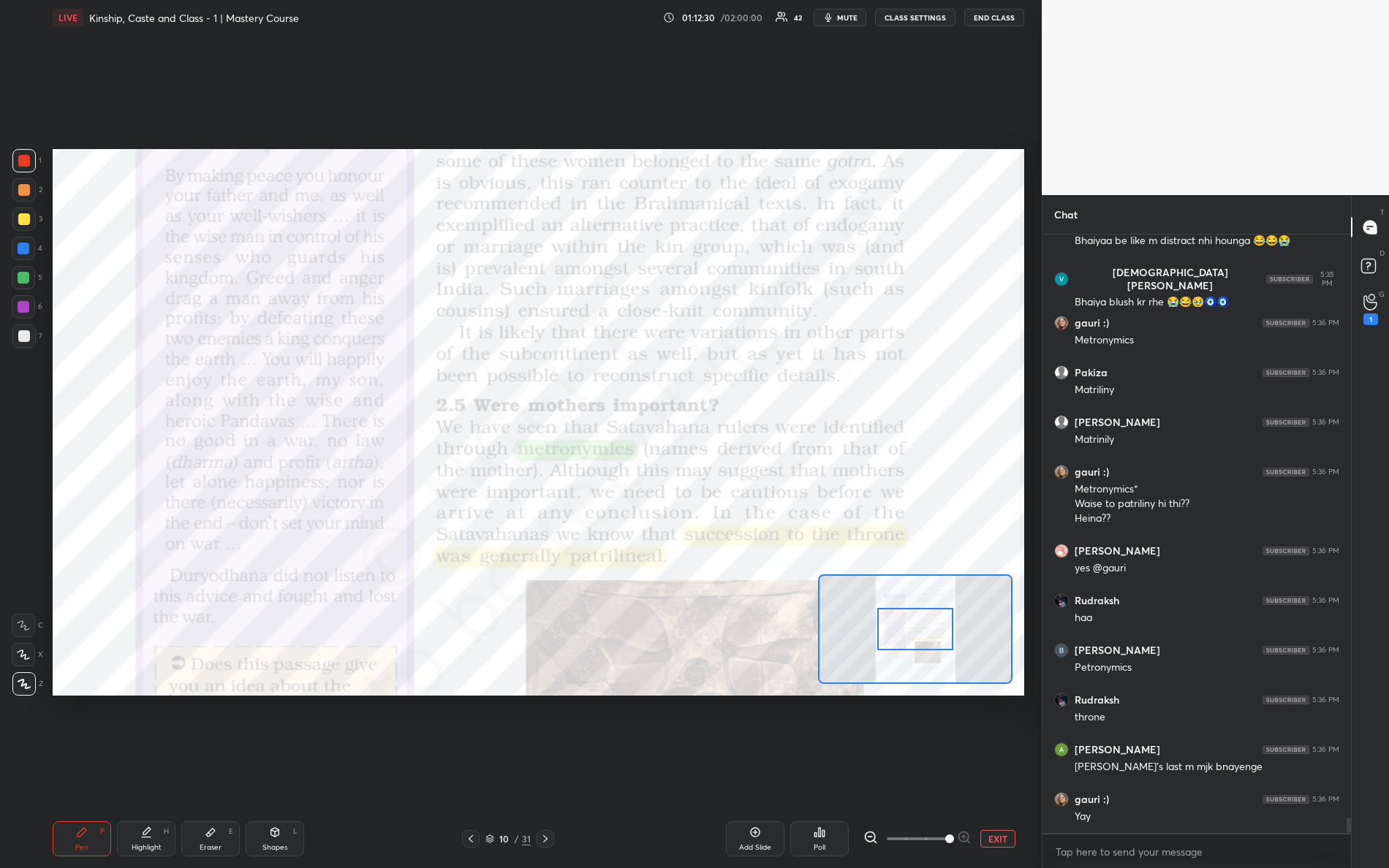
drag, startPoint x: 957, startPoint y: 840, endPoint x: 982, endPoint y: 823, distance: 30.2
click at [984, 768] on div "EXIT" at bounding box center [944, 839] width 161 height 18
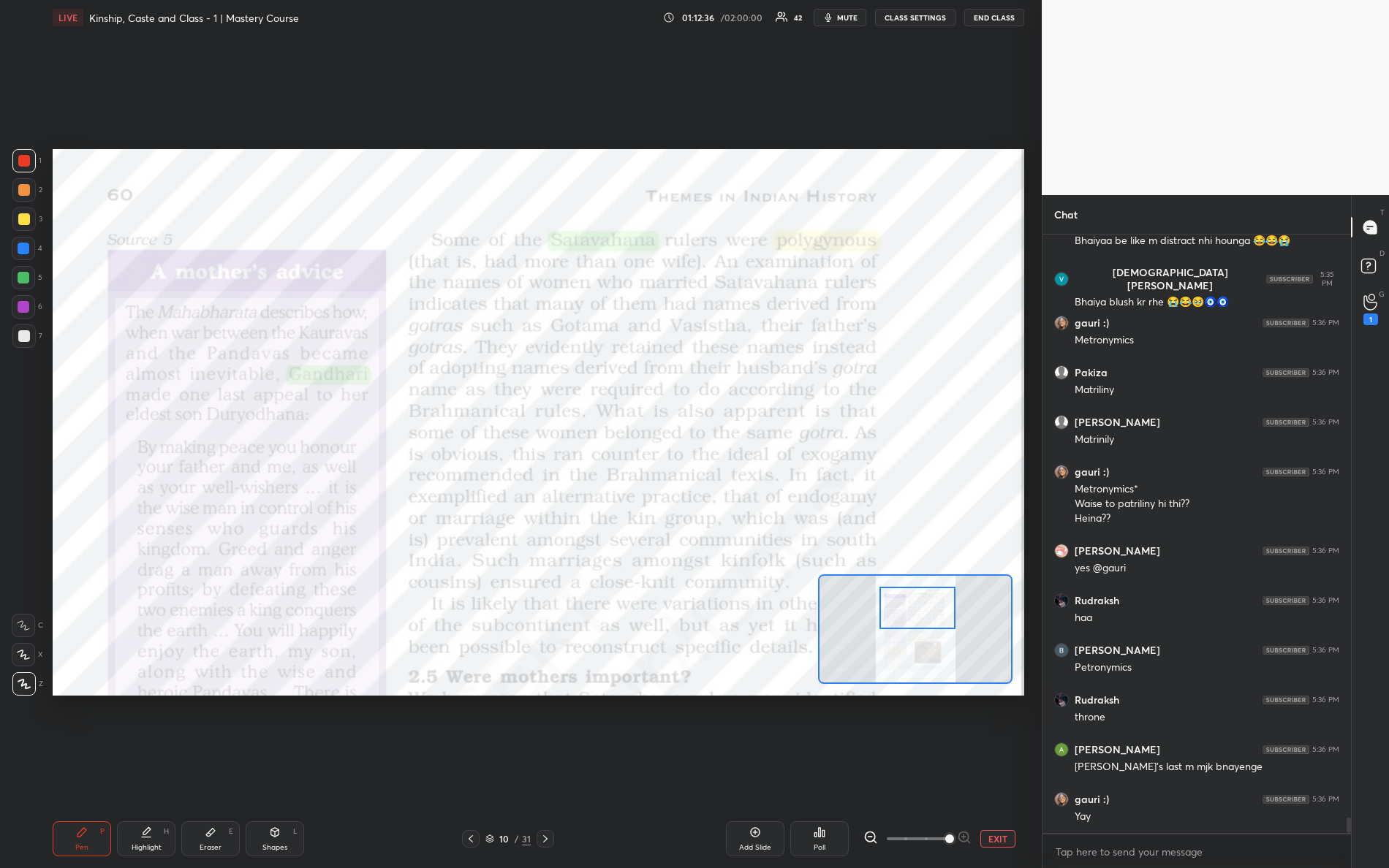
drag, startPoint x: 932, startPoint y: 628, endPoint x: 910, endPoint y: 575, distance: 57.4
click at [934, 606] on div at bounding box center [918, 608] width 77 height 42
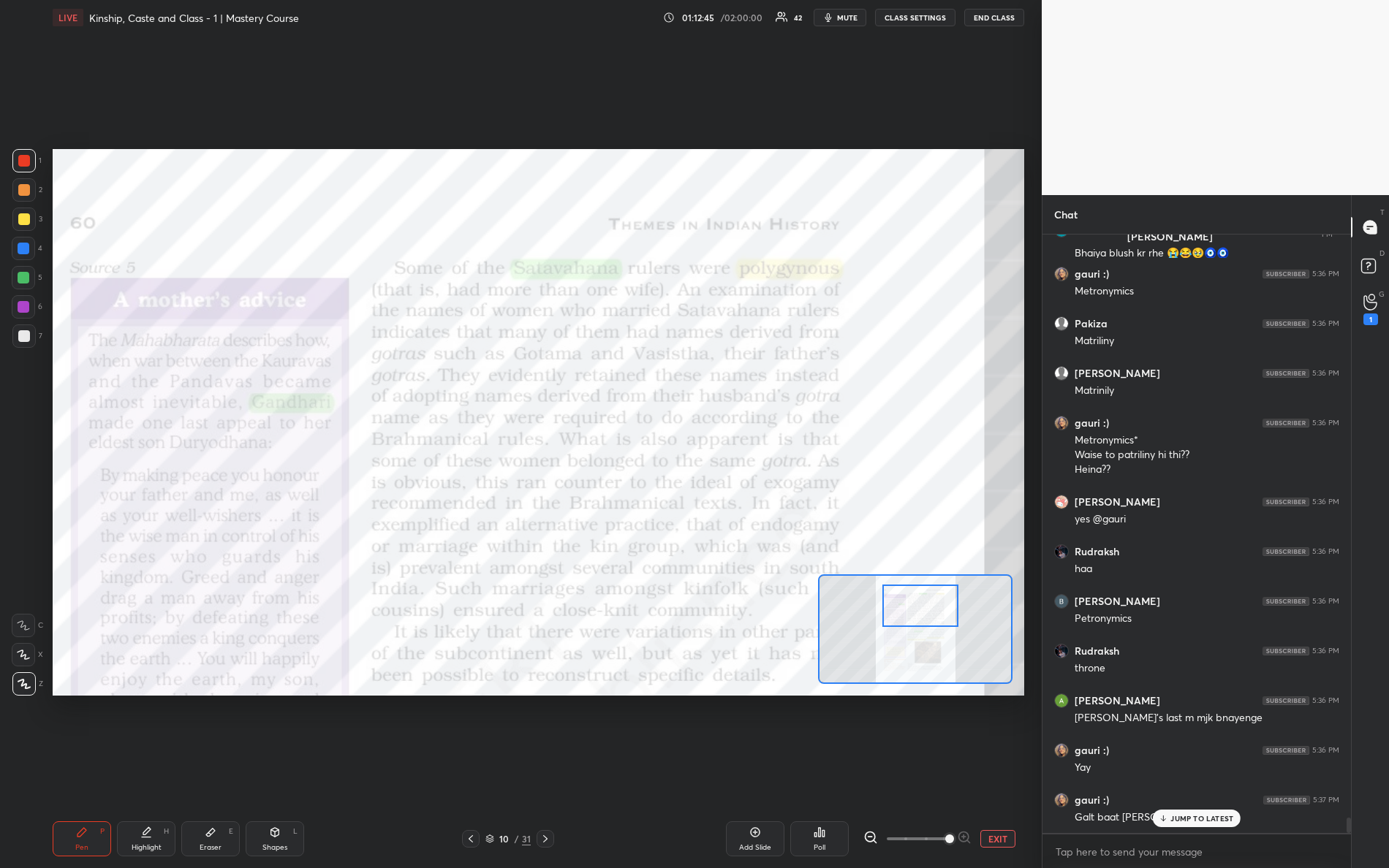
drag, startPoint x: 943, startPoint y: 618, endPoint x: 949, endPoint y: 594, distance: 24.7
click at [959, 611] on div at bounding box center [920, 605] width 77 height 42
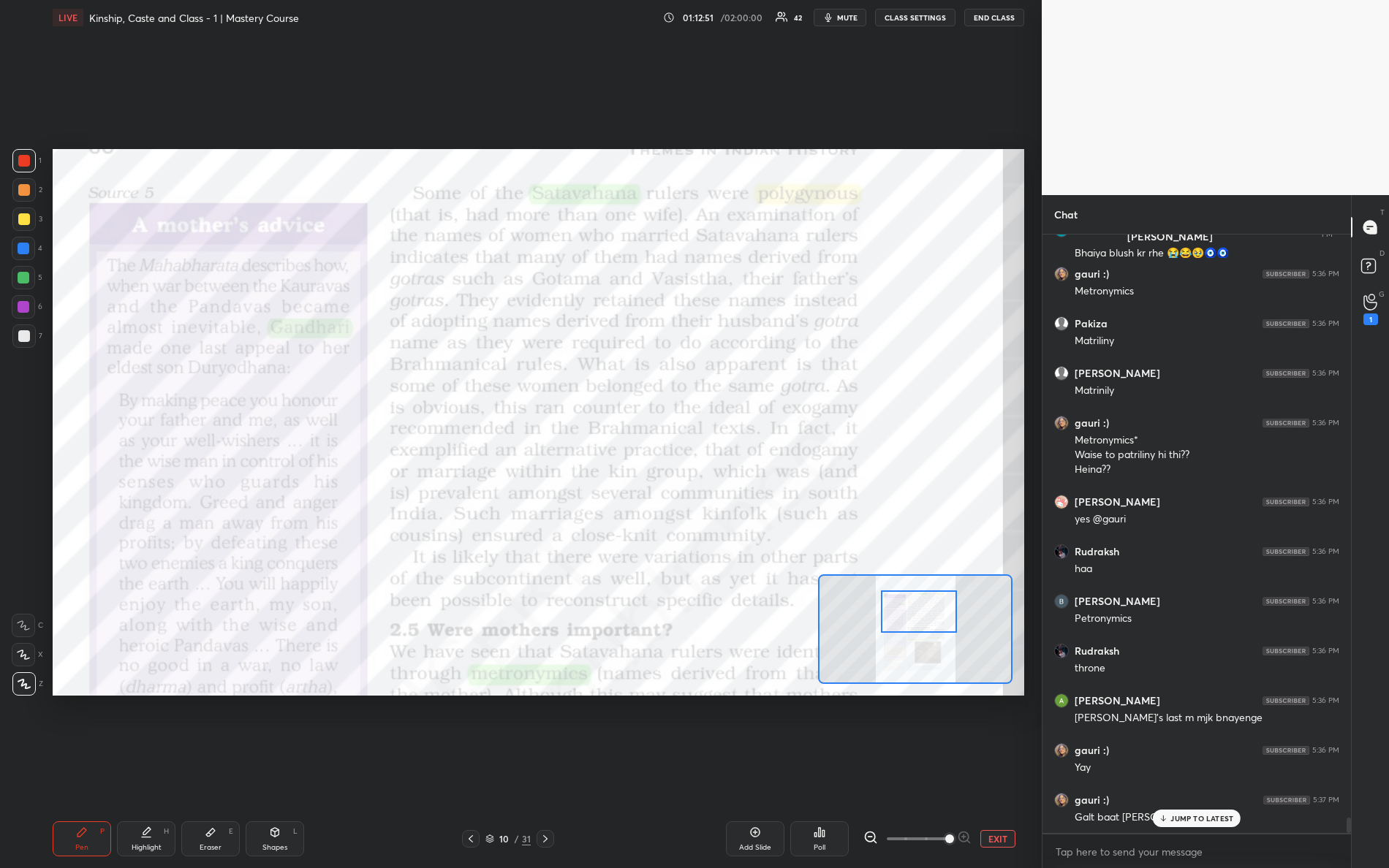
drag, startPoint x: 930, startPoint y: 601, endPoint x: 916, endPoint y: 596, distance: 14.9
click at [914, 610] on div at bounding box center [920, 612] width 77 height 42
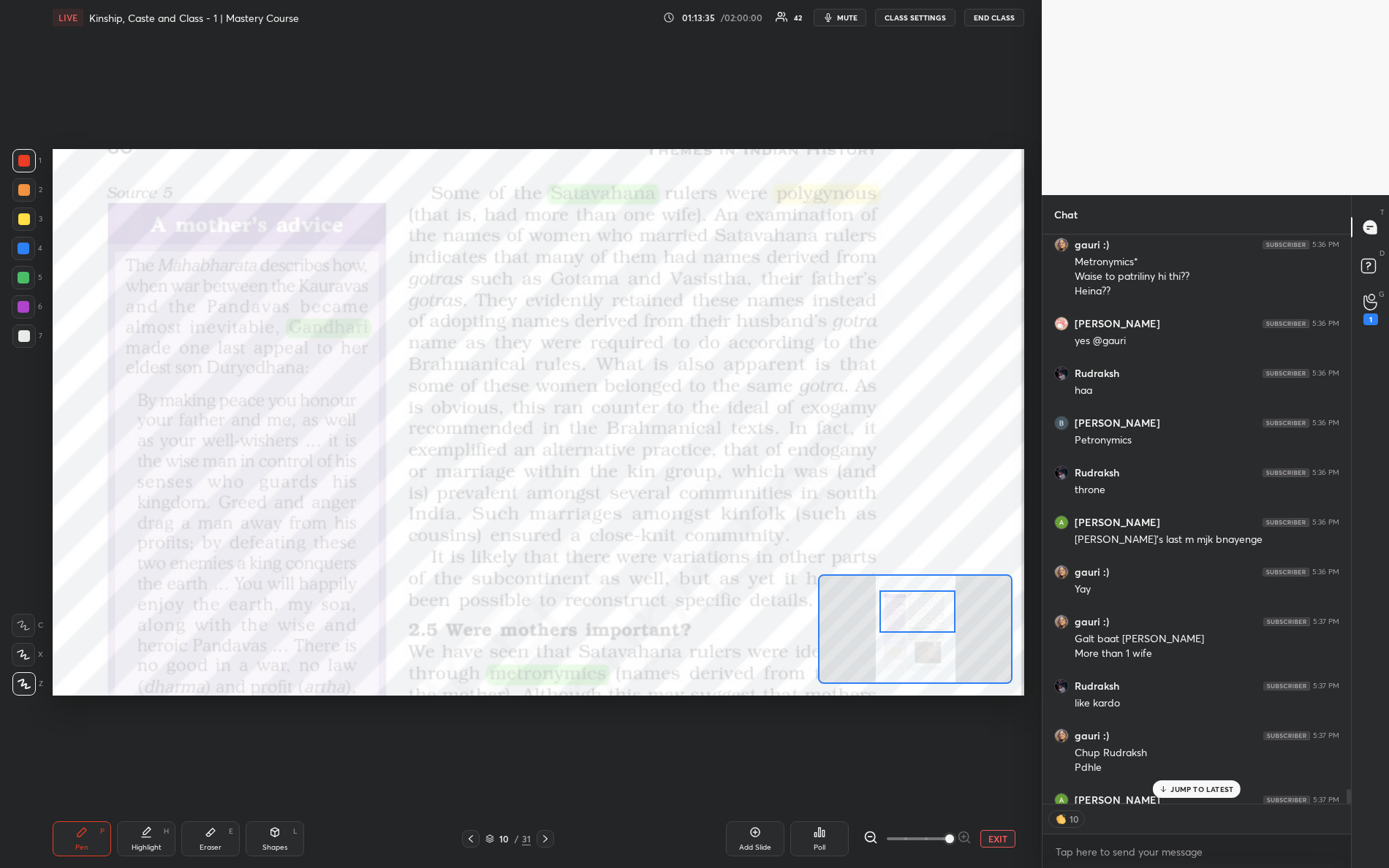
scroll to position [23143, 0]
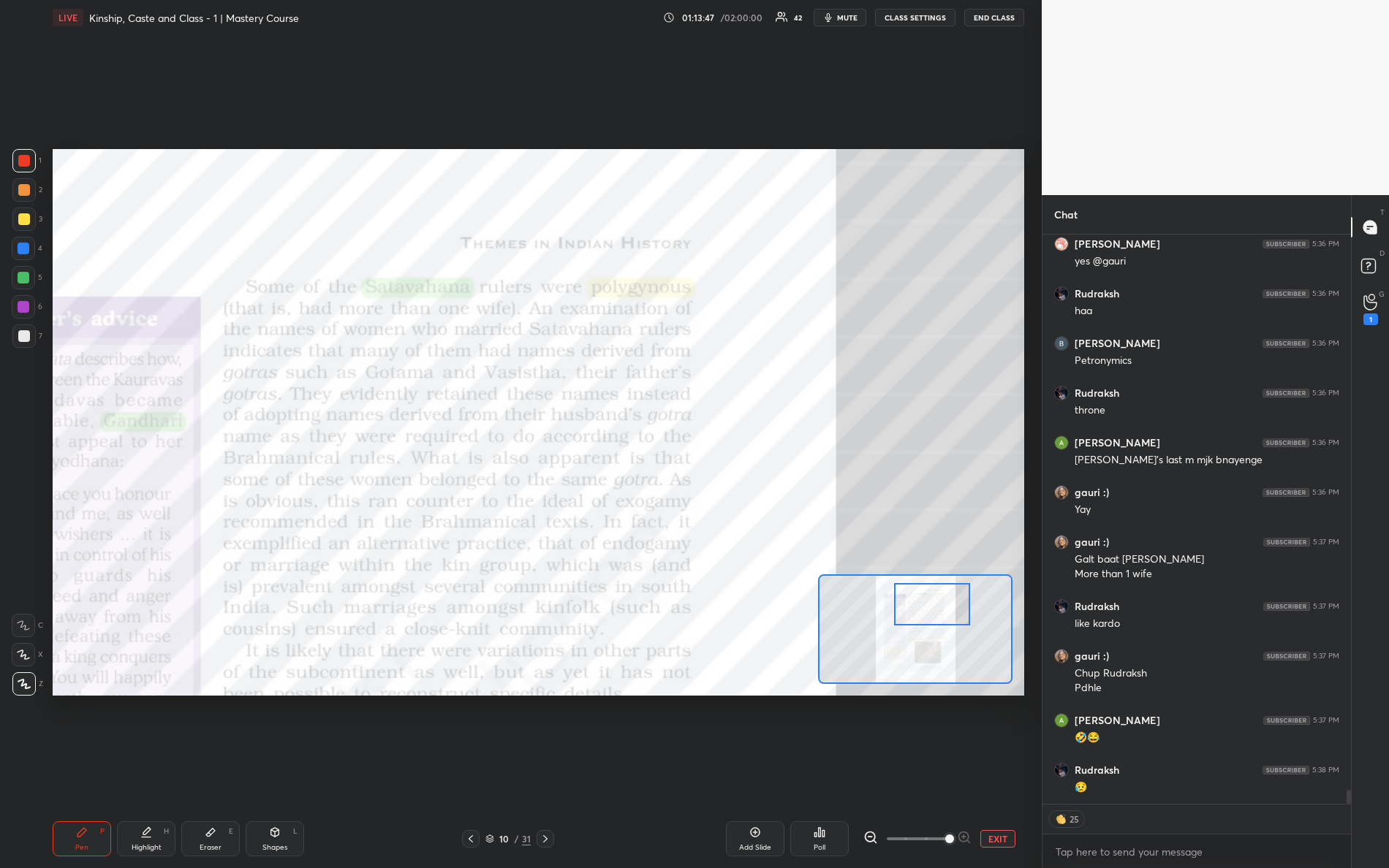
drag, startPoint x: 930, startPoint y: 612, endPoint x: 940, endPoint y: 602, distance: 14.1
click at [941, 604] on div at bounding box center [932, 605] width 77 height 42
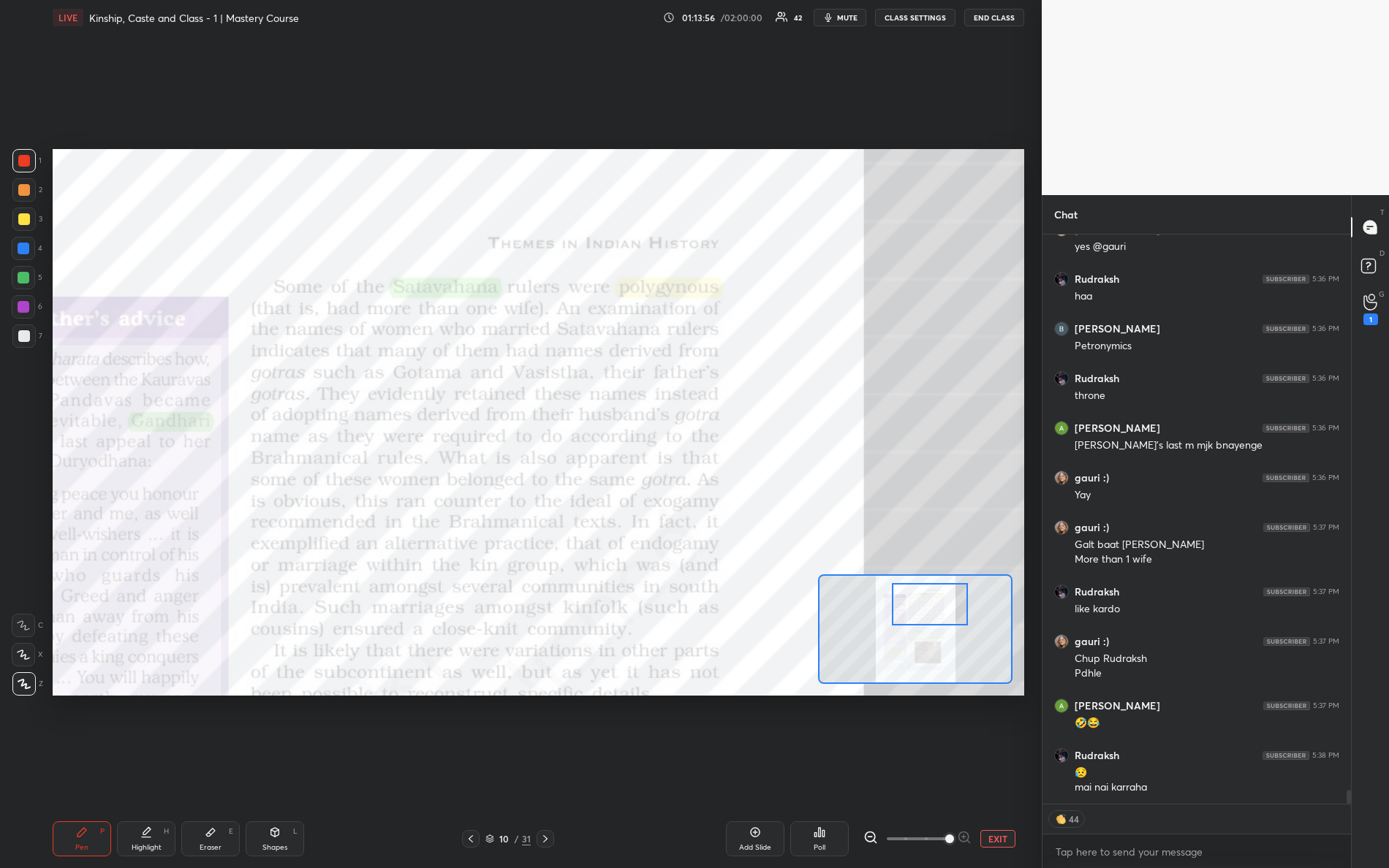
scroll to position [23207, 0]
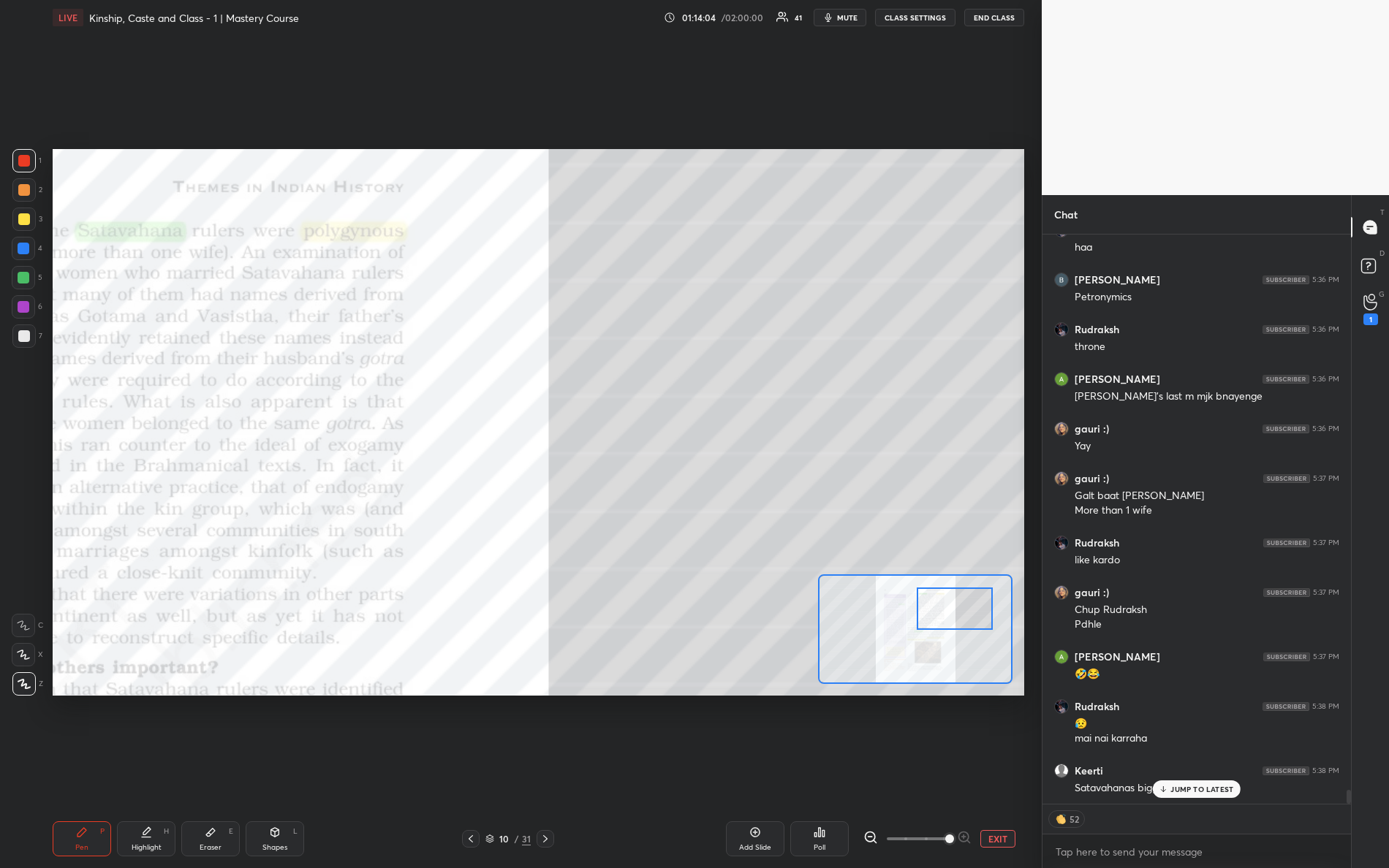
drag, startPoint x: 945, startPoint y: 609, endPoint x: 969, endPoint y: 592, distance: 29.4
click at [977, 611] on div at bounding box center [955, 609] width 77 height 42
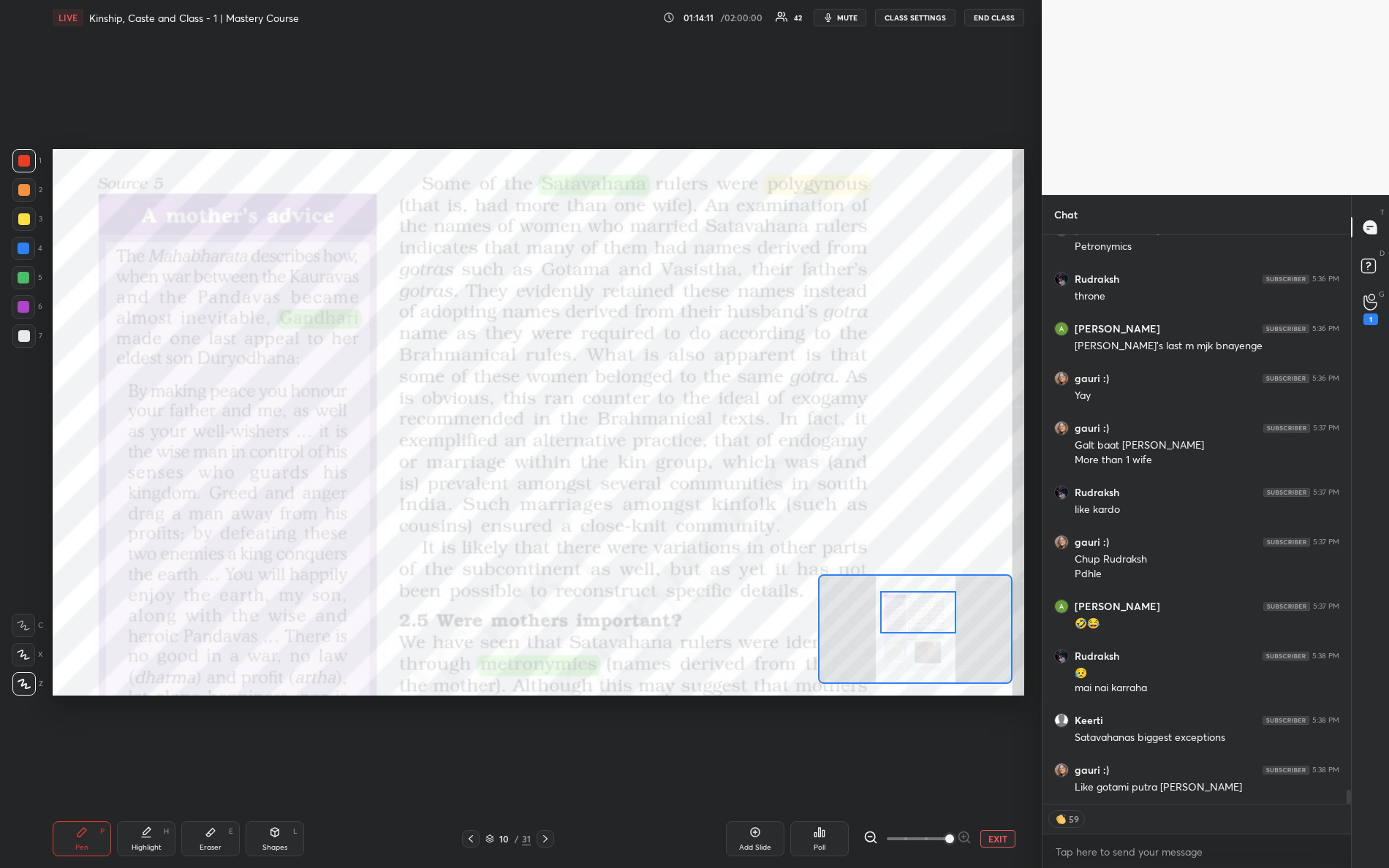
scroll to position [23310, 0]
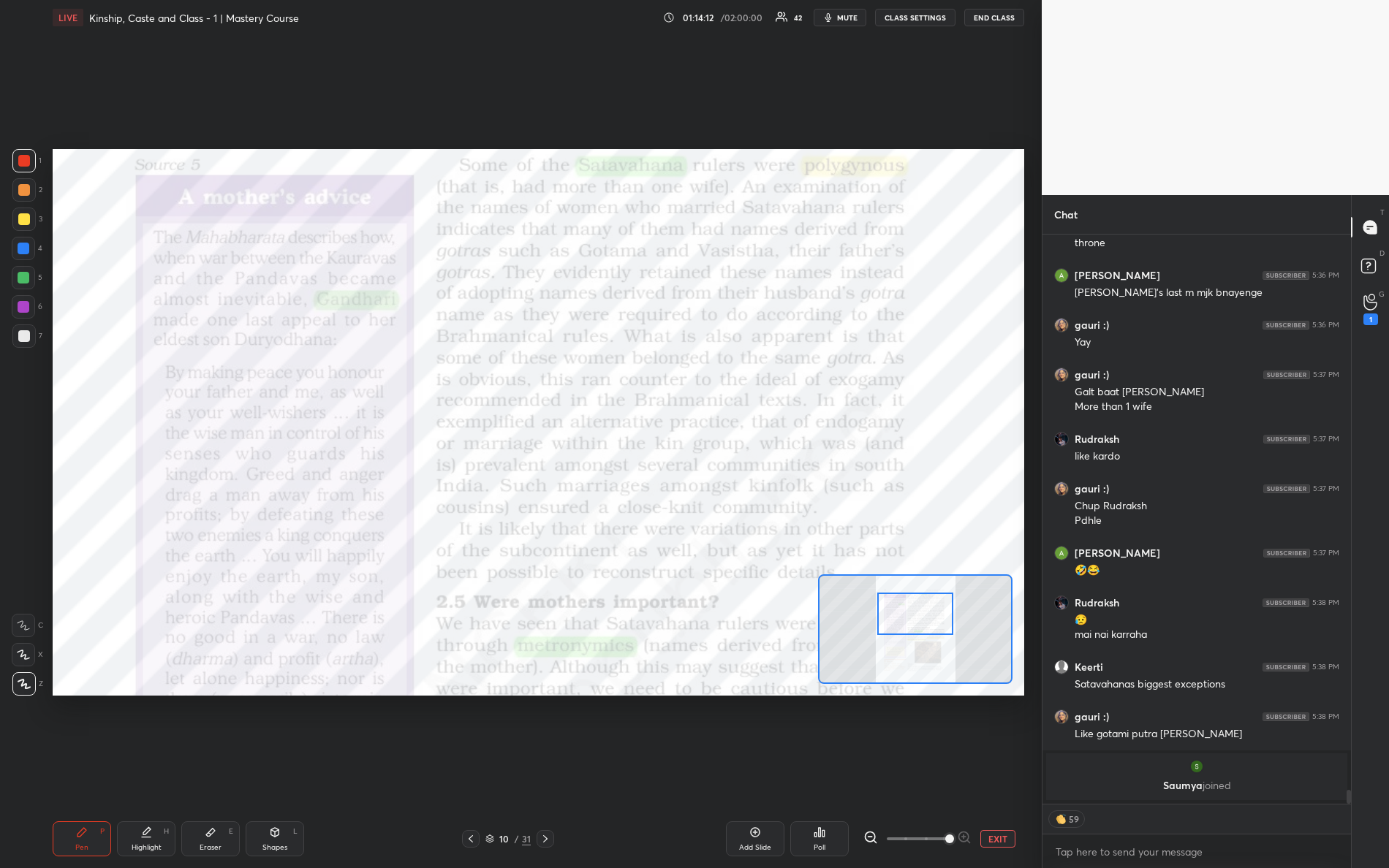
drag, startPoint x: 955, startPoint y: 614, endPoint x: 909, endPoint y: 621, distance: 46.5
click at [910, 622] on div at bounding box center [915, 614] width 77 height 42
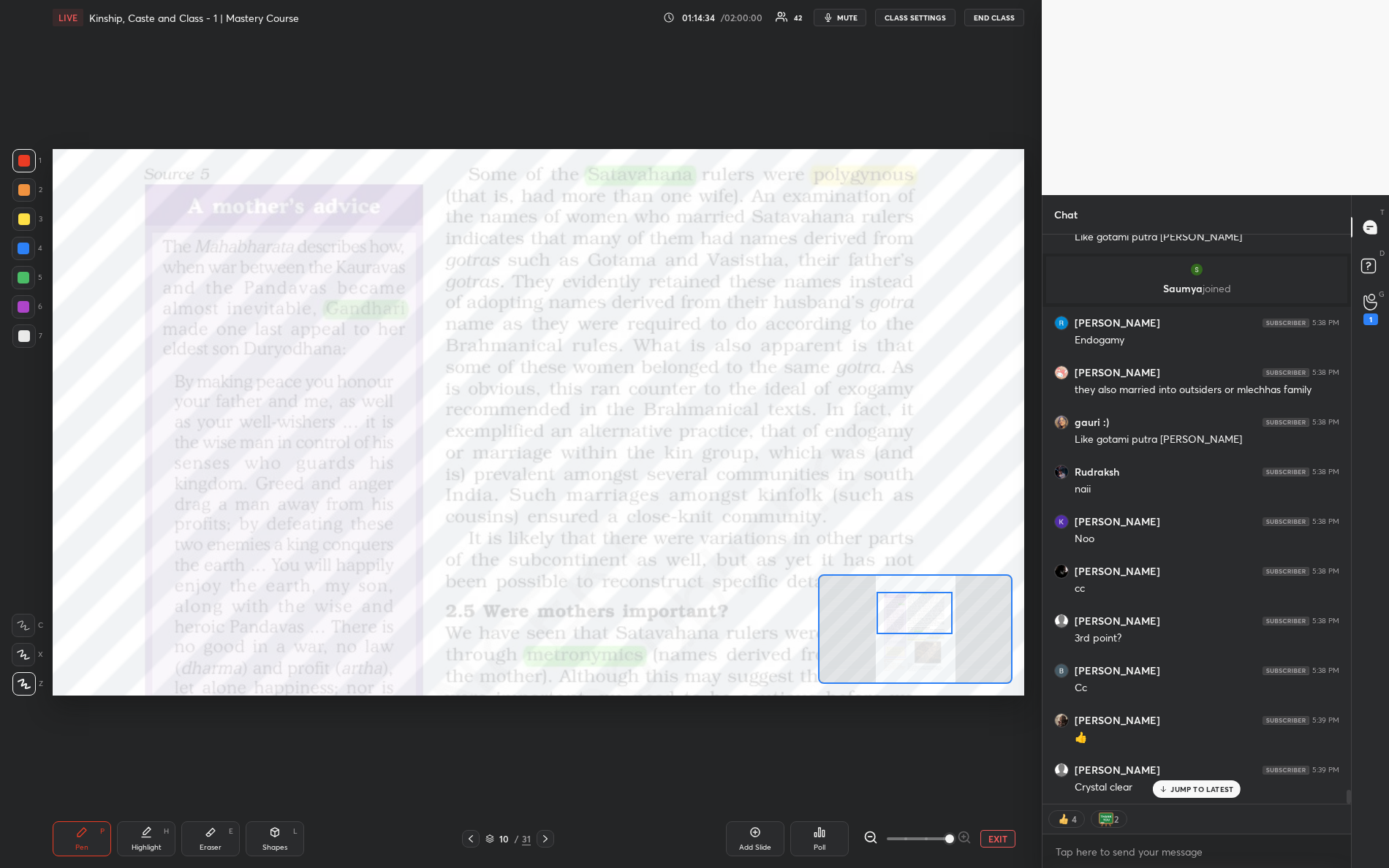
scroll to position [22285, 0]
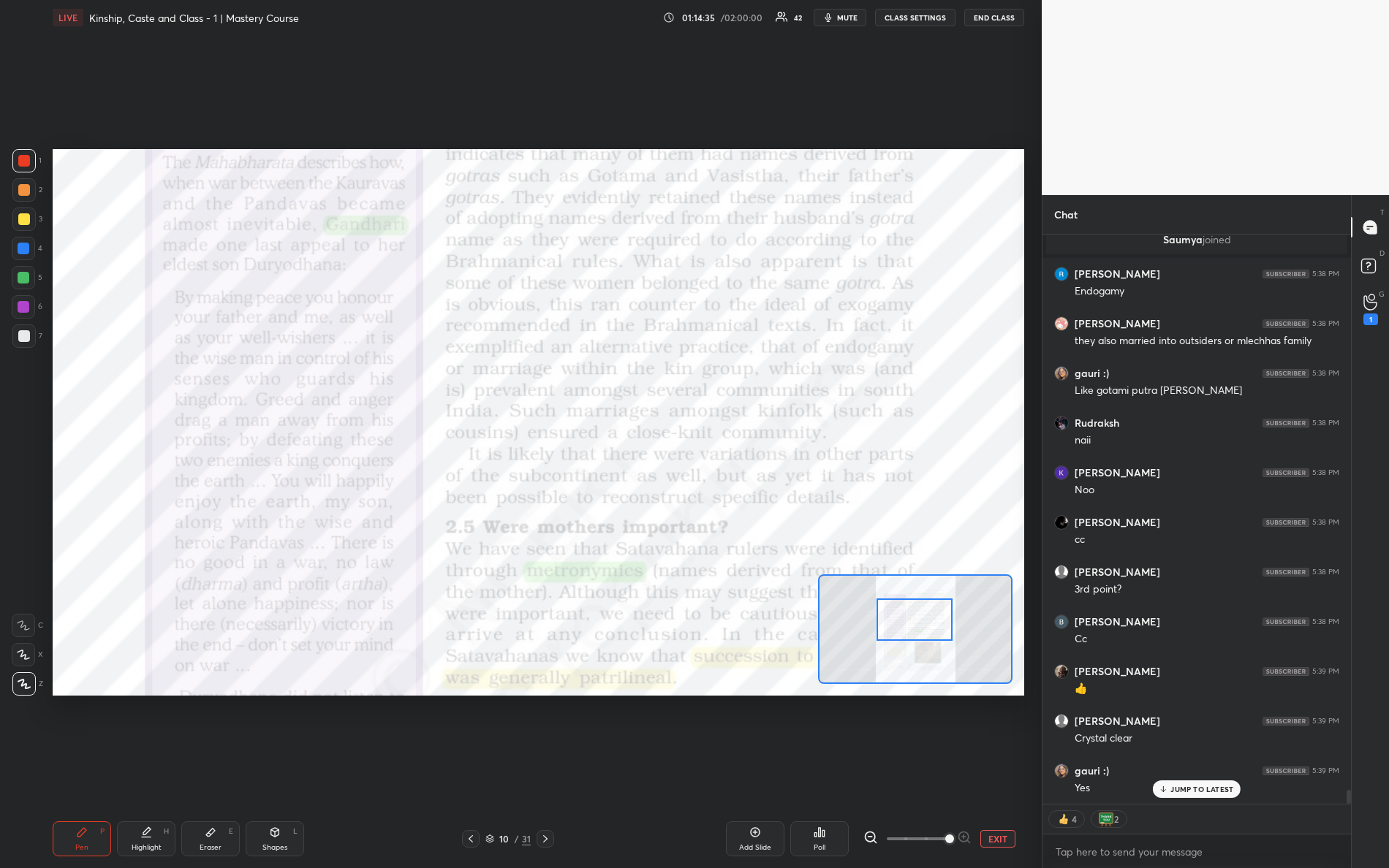
drag, startPoint x: 898, startPoint y: 624, endPoint x: 897, endPoint y: 634, distance: 10.0
click at [899, 633] on div at bounding box center [915, 620] width 77 height 42
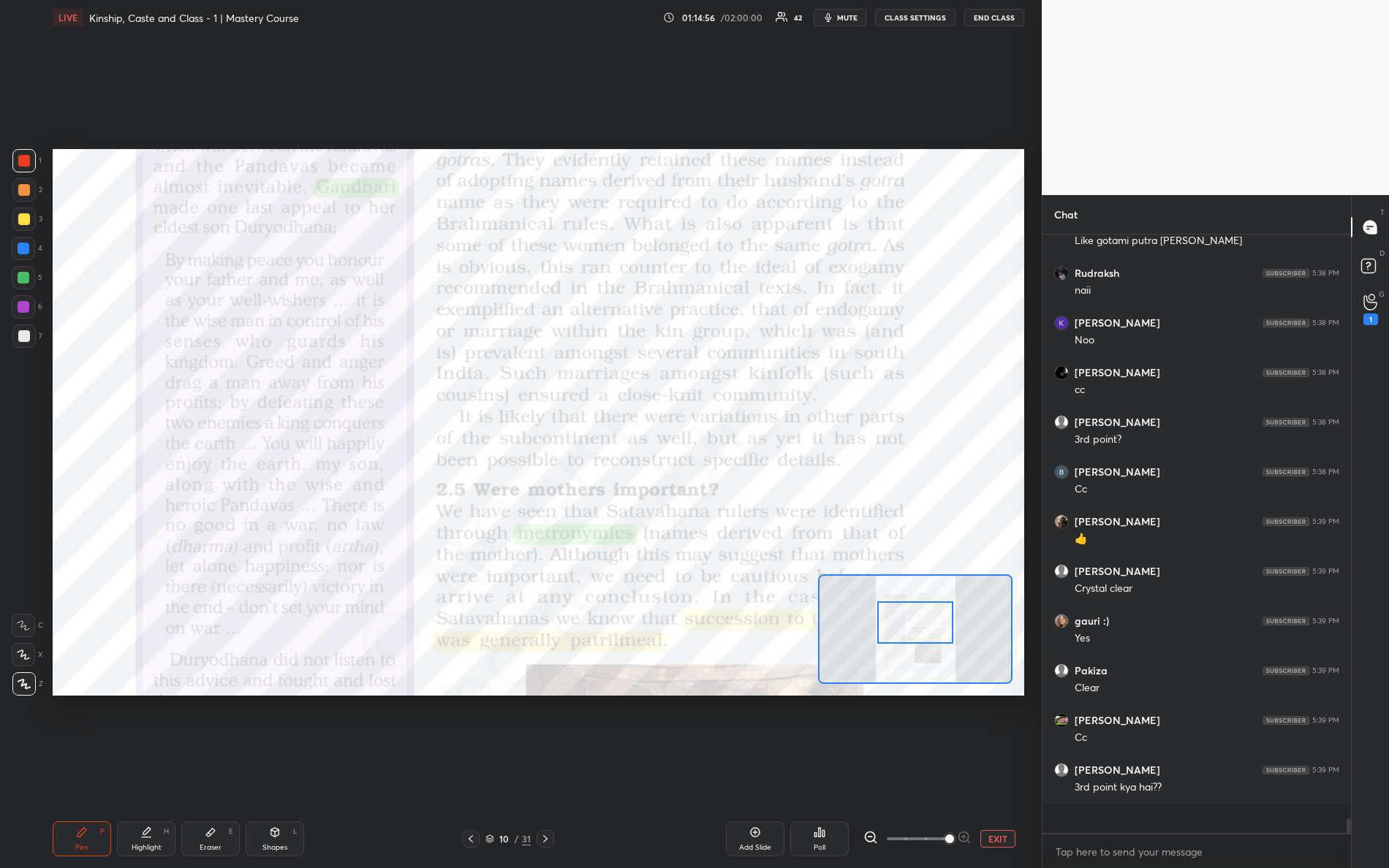
scroll to position [22406, 0]
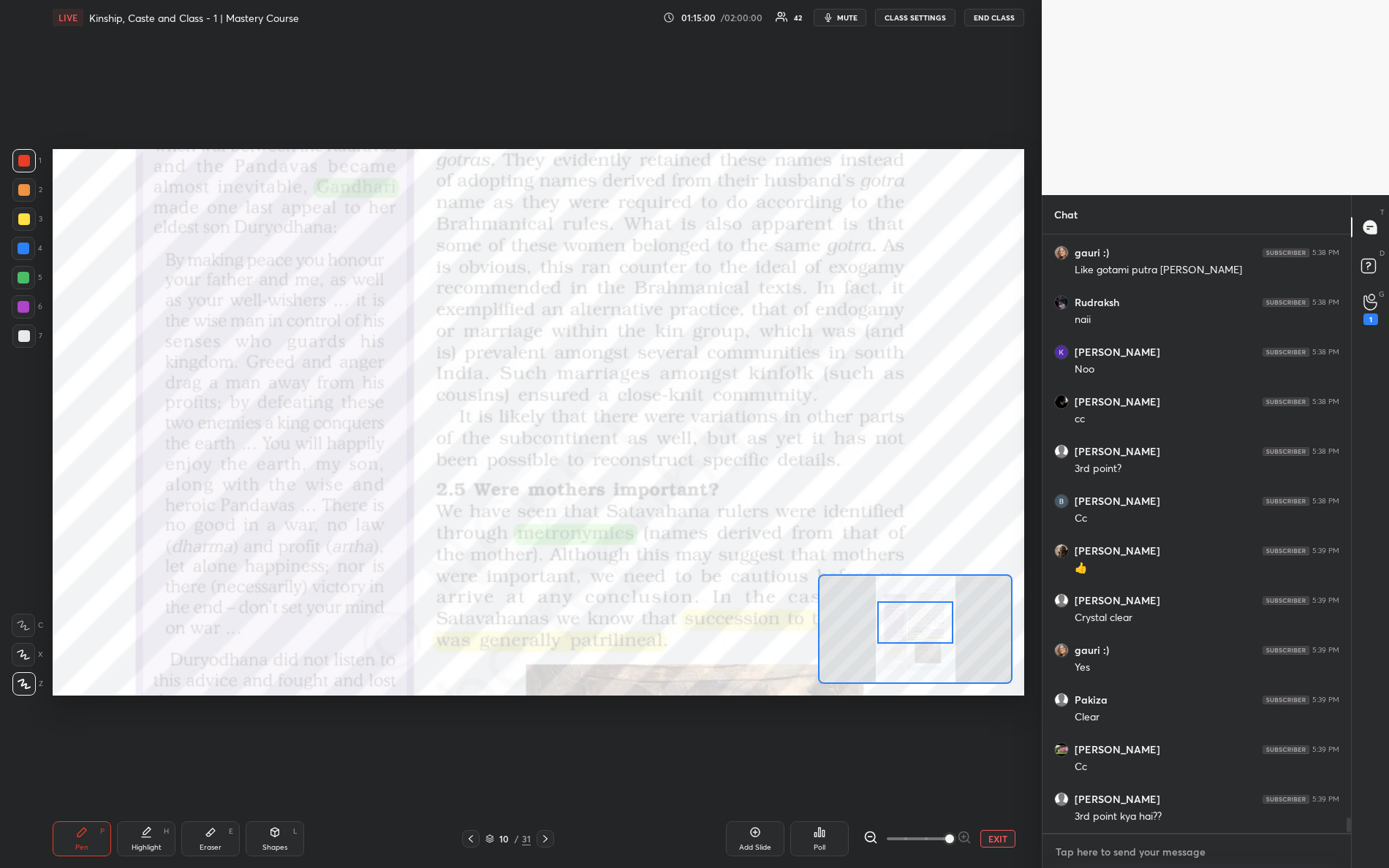
drag, startPoint x: 1186, startPoint y: 853, endPoint x: 1172, endPoint y: 849, distance: 14.6
click at [1175, 768] on textarea at bounding box center [1197, 852] width 285 height 24
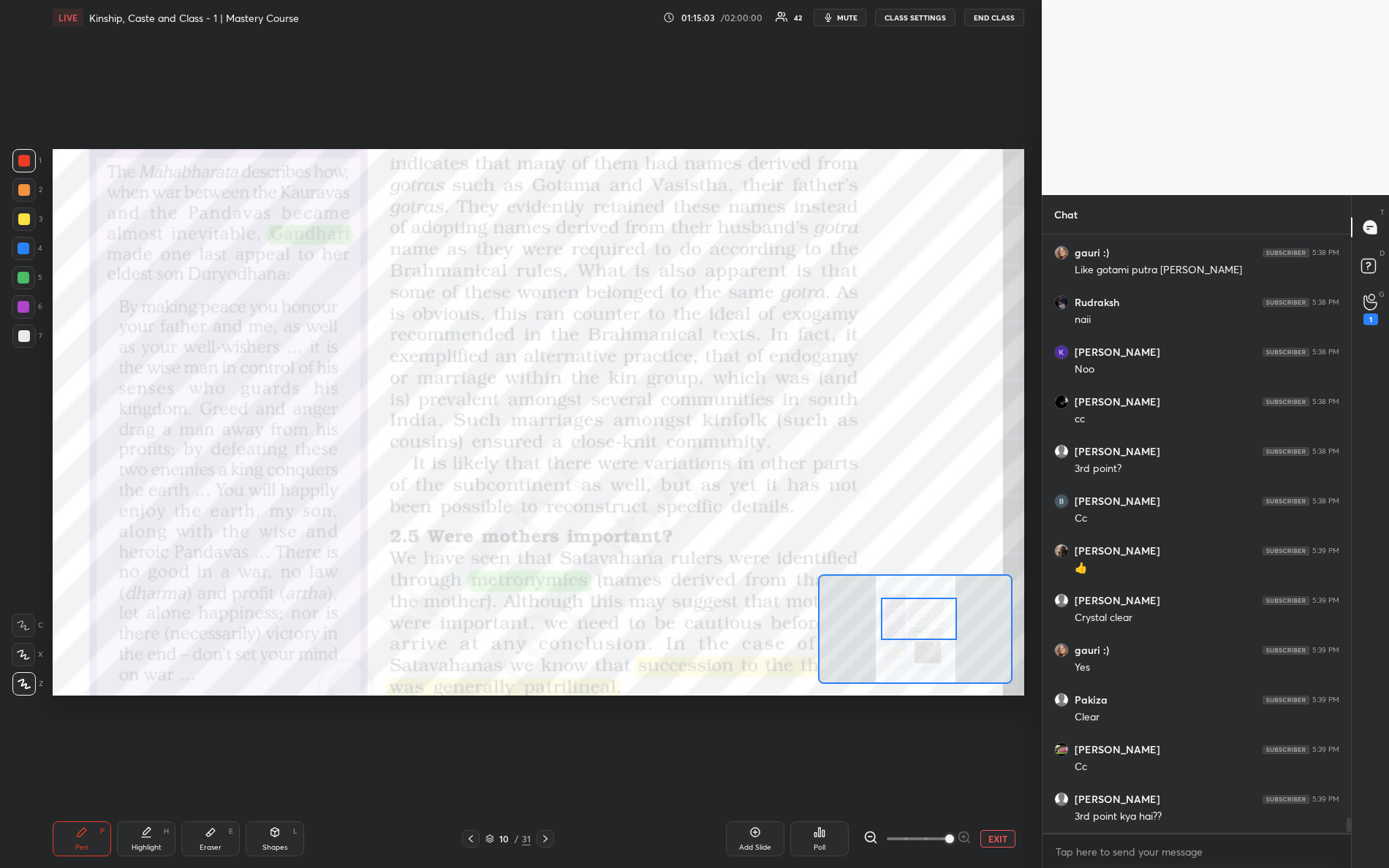
drag, startPoint x: 913, startPoint y: 635, endPoint x: 916, endPoint y: 624, distance: 11.4
click at [916, 624] on div at bounding box center [920, 619] width 77 height 42
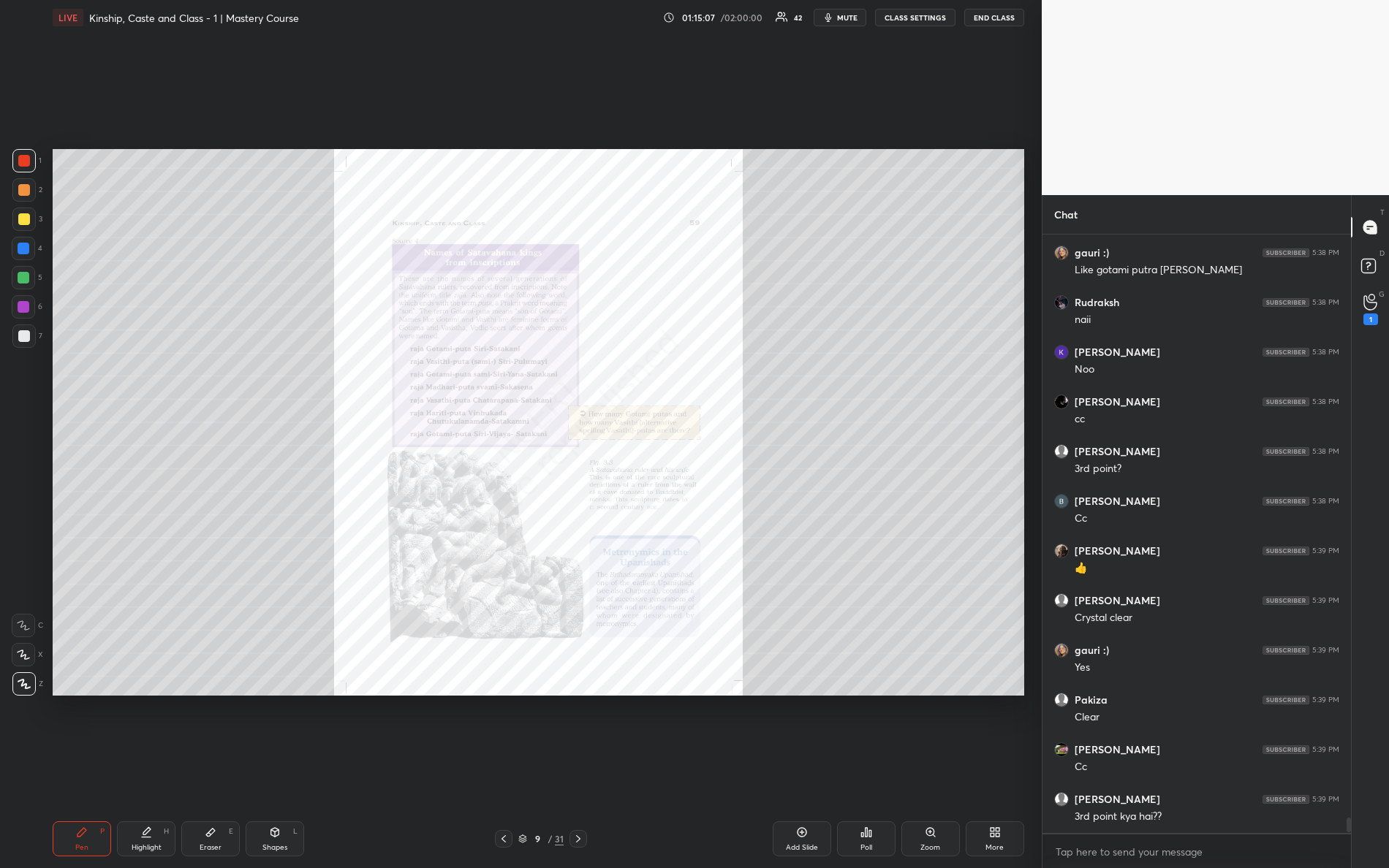
click at [928, 768] on icon at bounding box center [931, 832] width 11 height 11
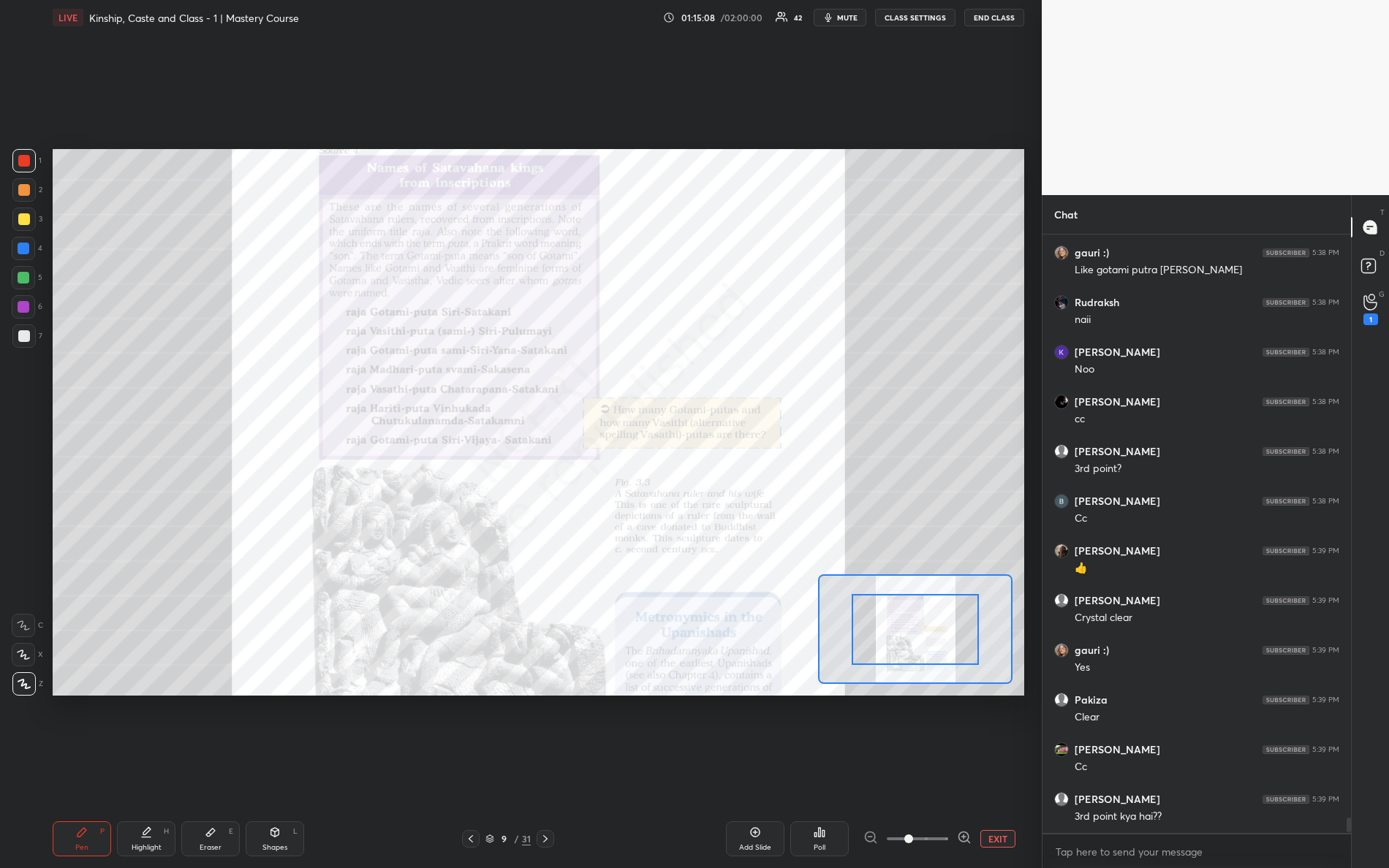
drag, startPoint x: 913, startPoint y: 837, endPoint x: 981, endPoint y: 838, distance: 68.0
click at [978, 768] on div "EXIT" at bounding box center [944, 839] width 161 height 18
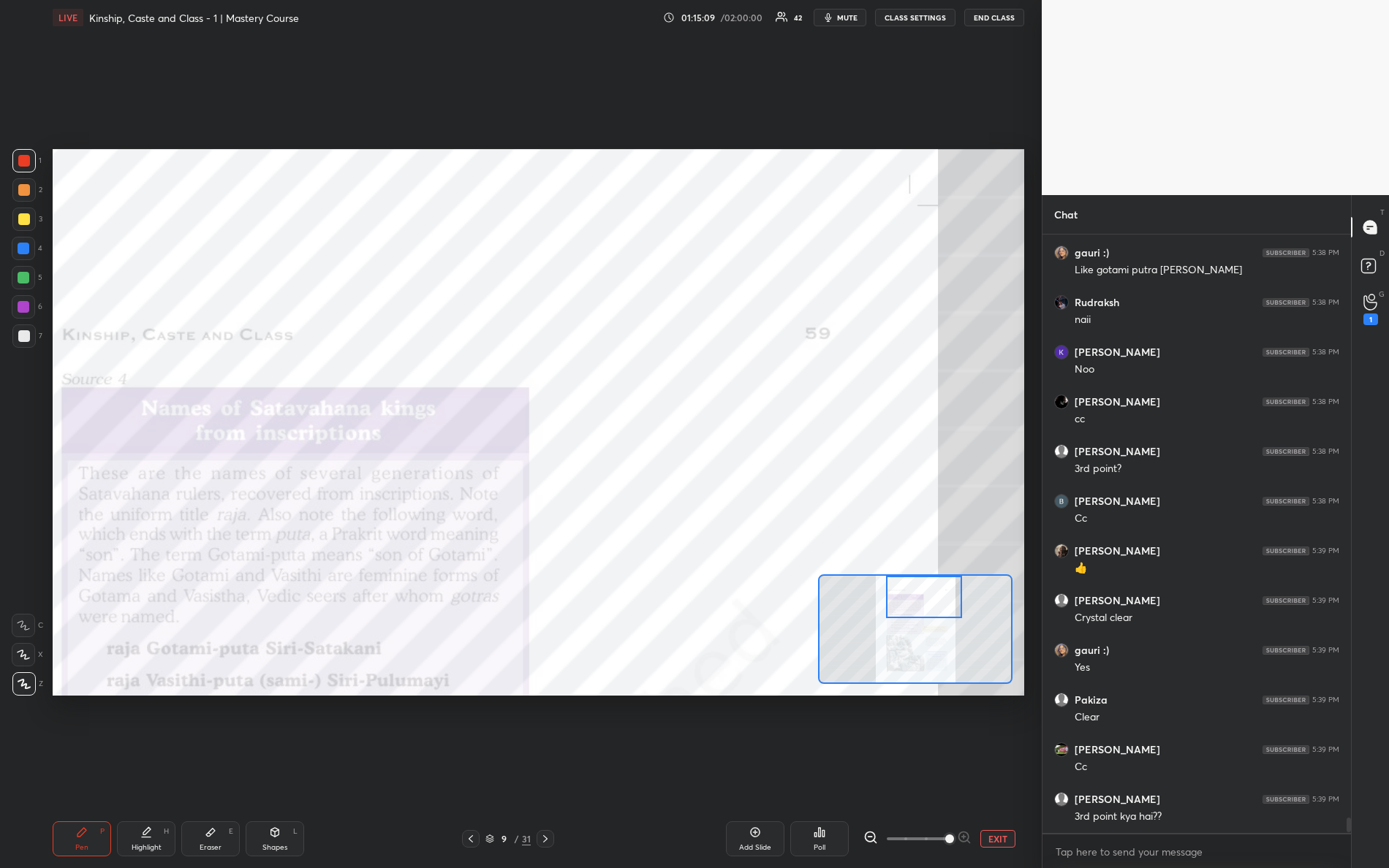
drag, startPoint x: 930, startPoint y: 631, endPoint x: 936, endPoint y: 588, distance: 43.4
click at [936, 587] on div at bounding box center [924, 597] width 77 height 42
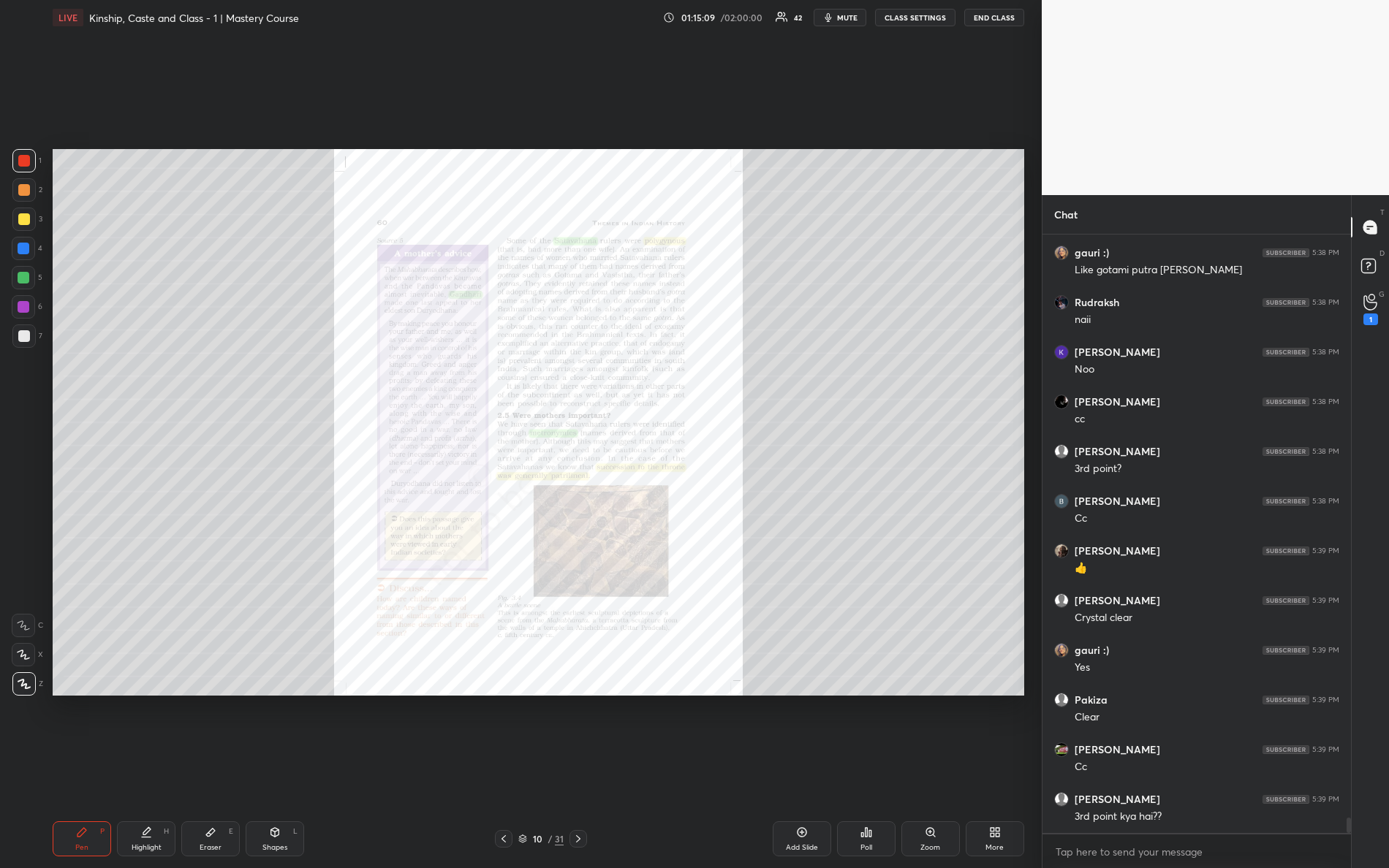
scroll to position [22455, 0]
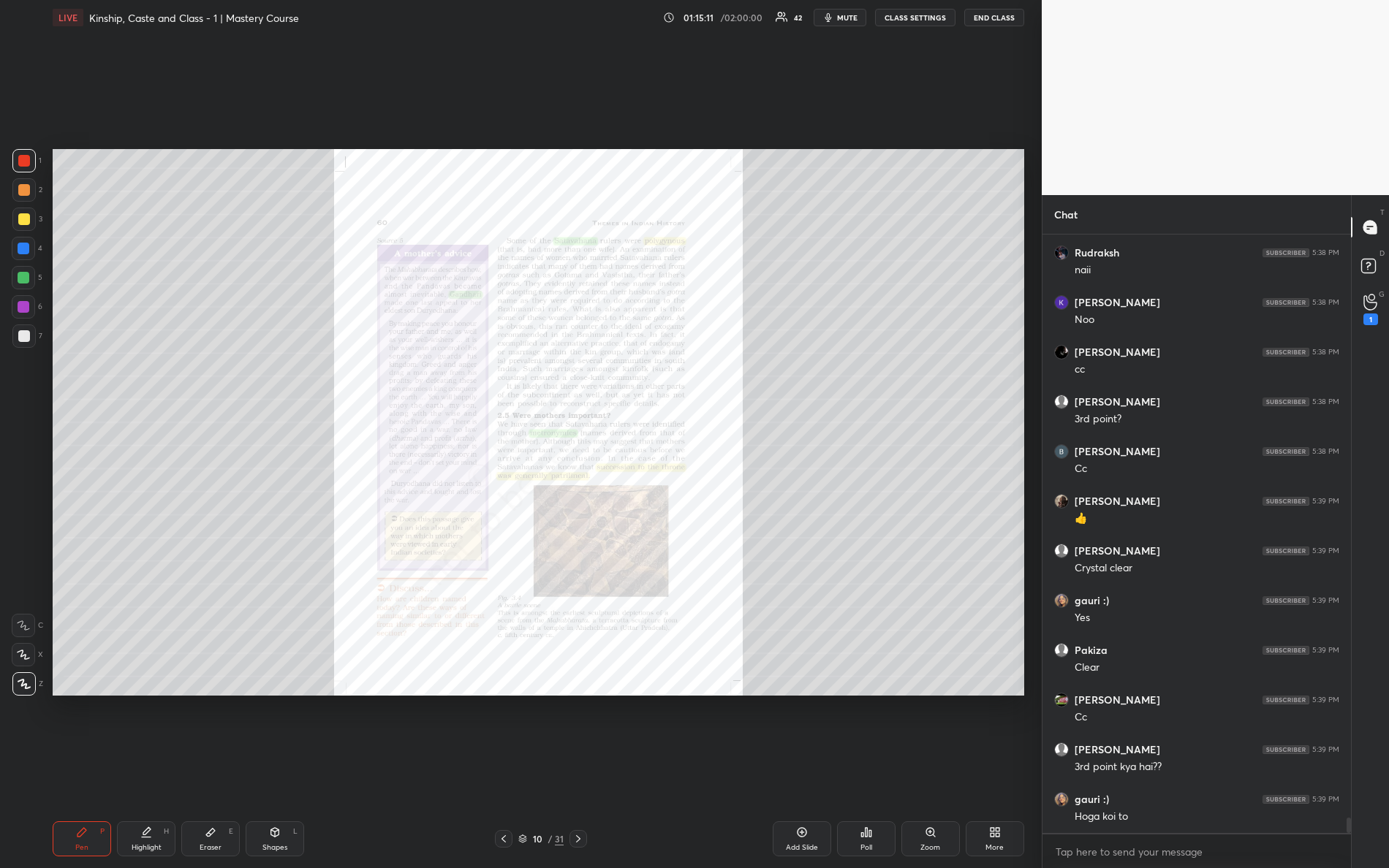
click at [930, 768] on icon at bounding box center [931, 832] width 11 height 11
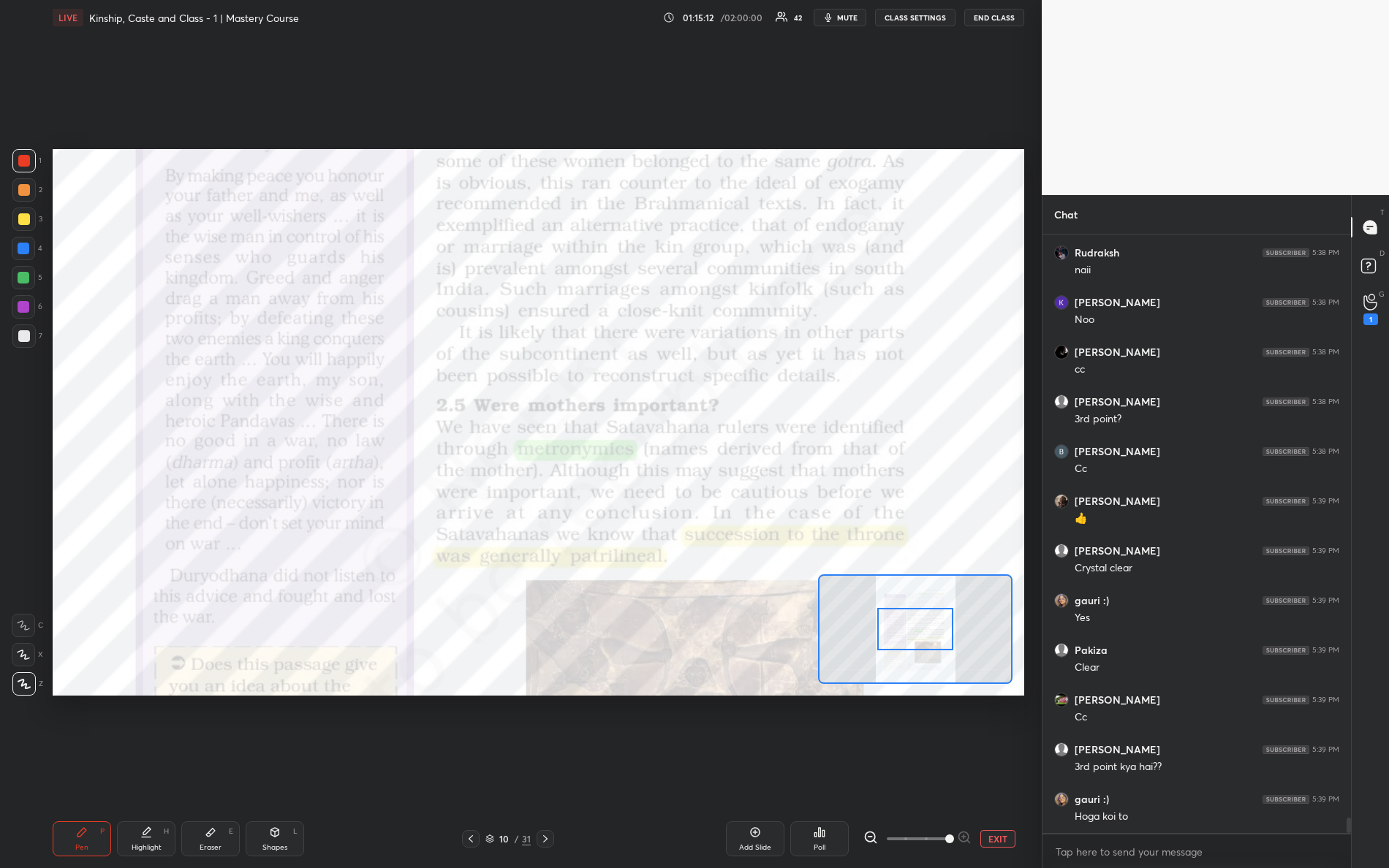
drag, startPoint x: 910, startPoint y: 834, endPoint x: 950, endPoint y: 769, distance: 76.3
click at [990, 768] on div "EXIT" at bounding box center [944, 839] width 161 height 18
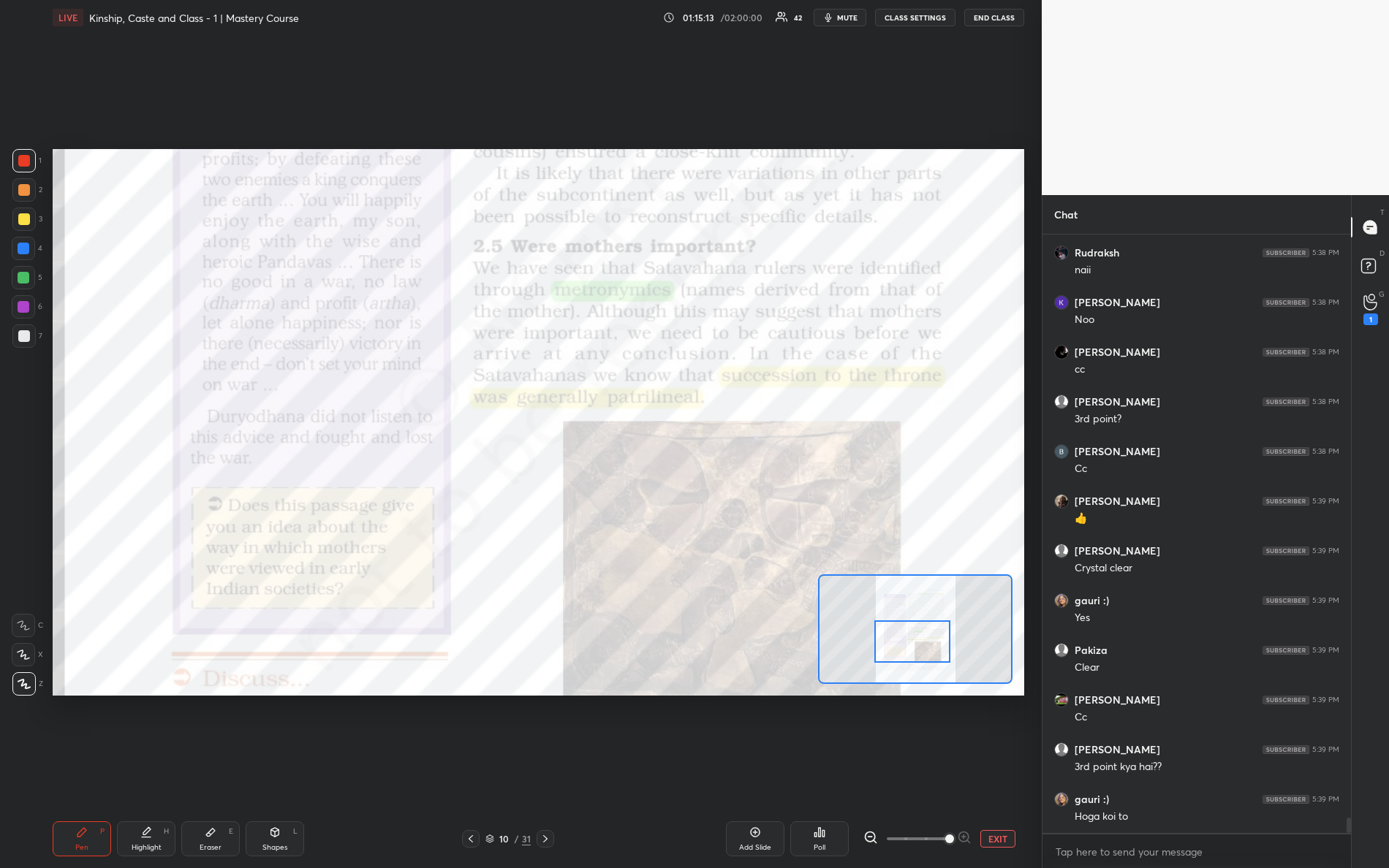
drag, startPoint x: 925, startPoint y: 634, endPoint x: 920, endPoint y: 646, distance: 13.0
click at [920, 648] on div at bounding box center [913, 642] width 77 height 42
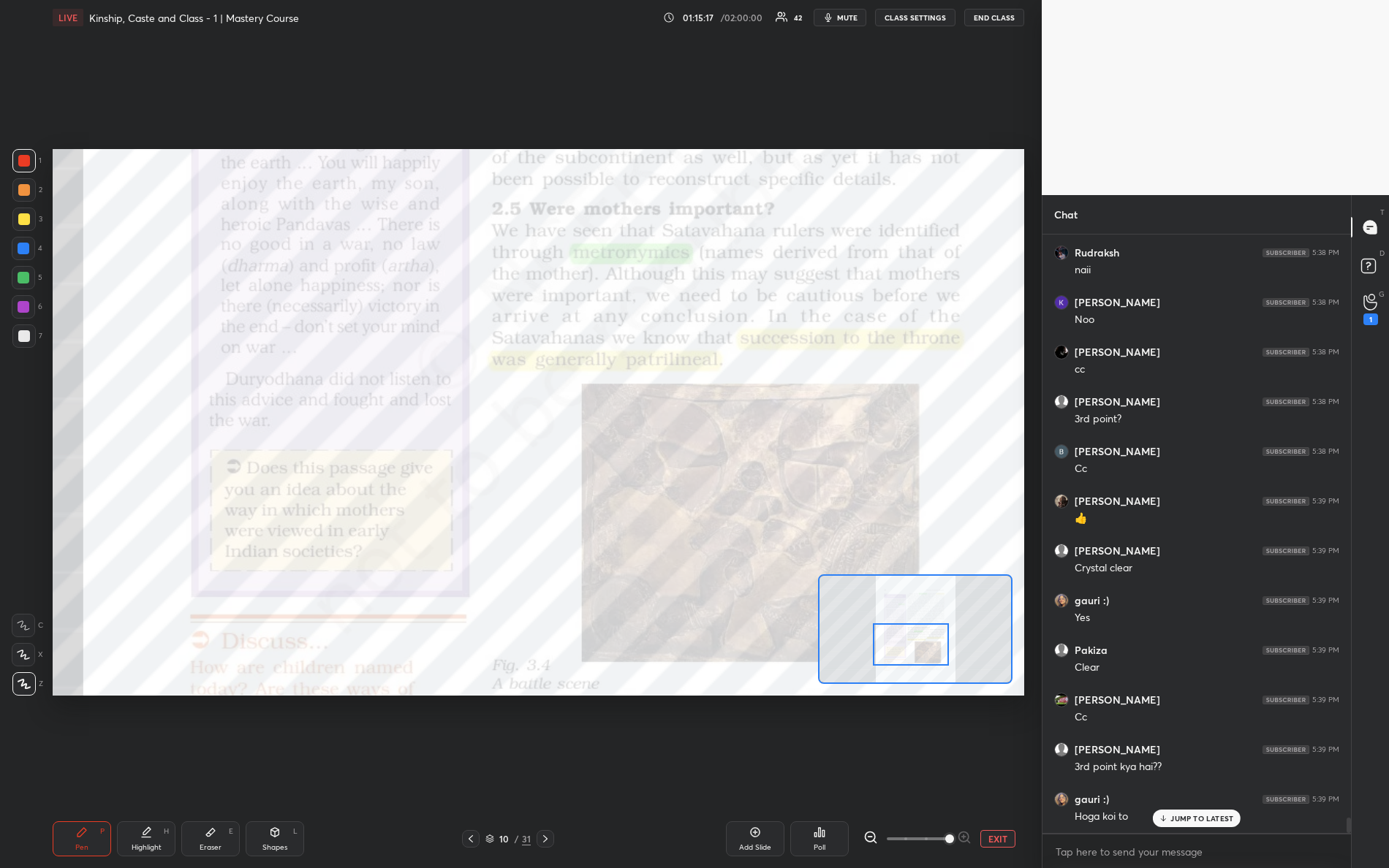
scroll to position [22504, 0]
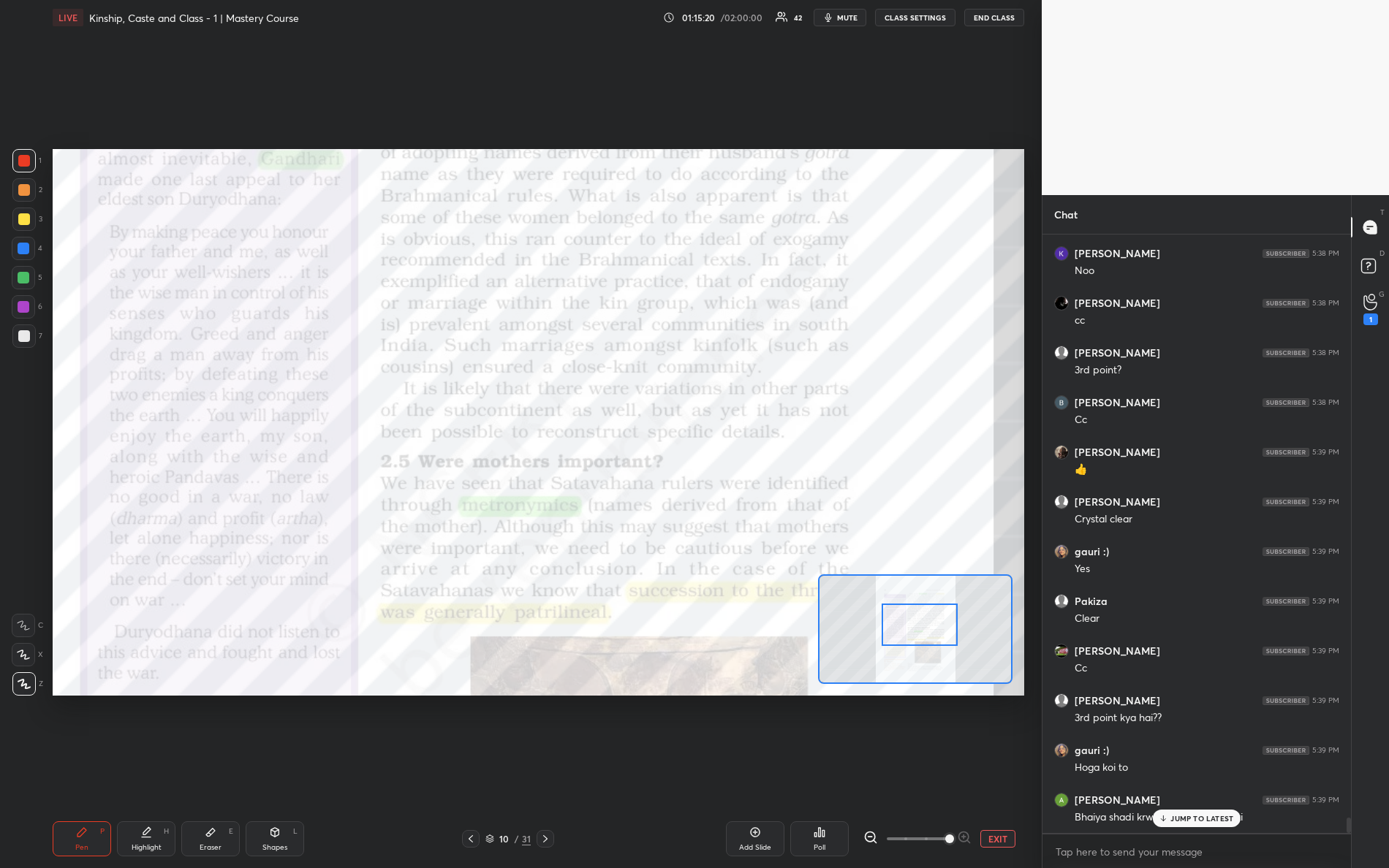
drag, startPoint x: 922, startPoint y: 635, endPoint x: 929, endPoint y: 617, distance: 19.3
click at [929, 617] on div at bounding box center [920, 625] width 77 height 42
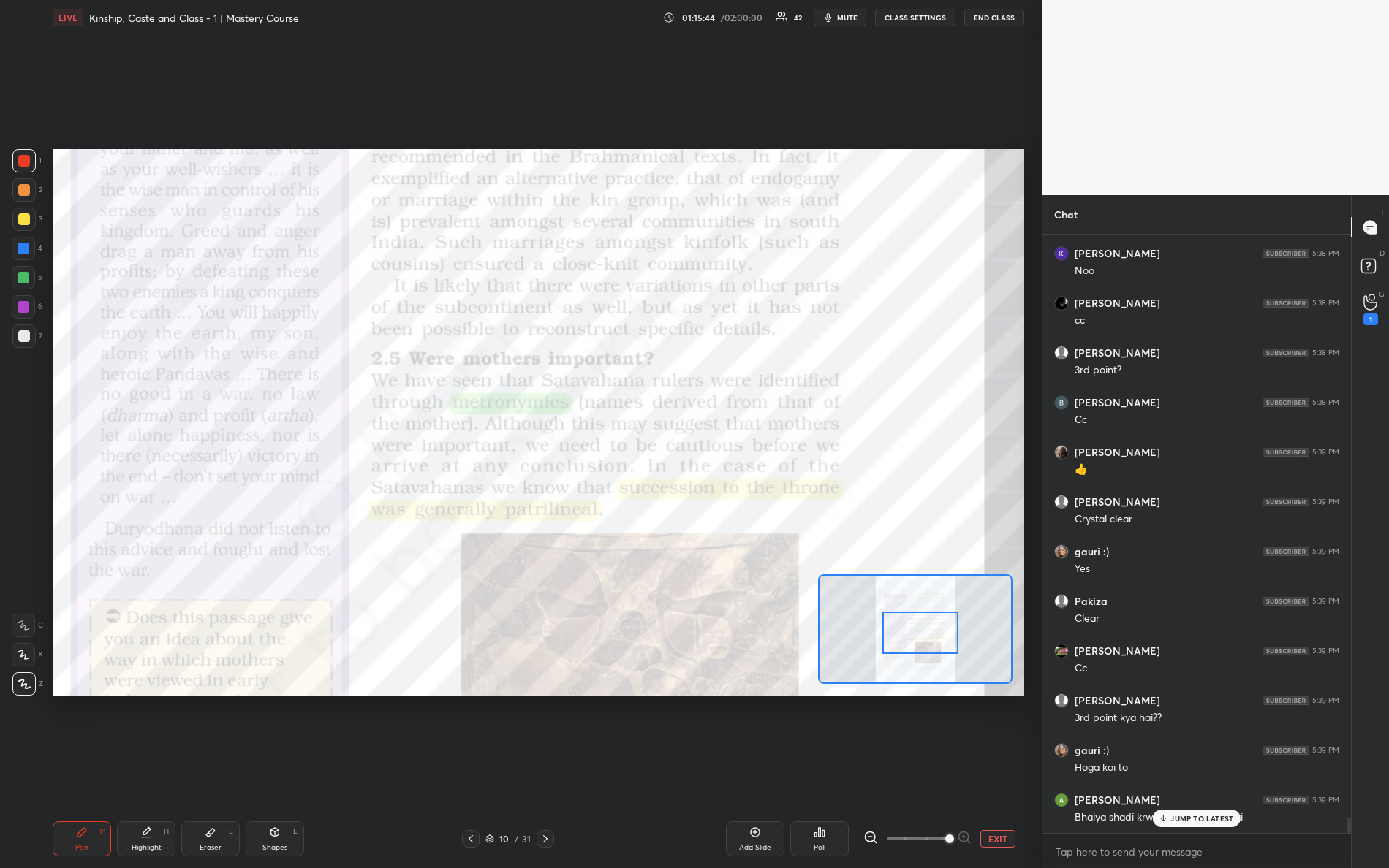
drag, startPoint x: 915, startPoint y: 625, endPoint x: 916, endPoint y: 633, distance: 8.1
click at [916, 633] on div at bounding box center [920, 633] width 77 height 42
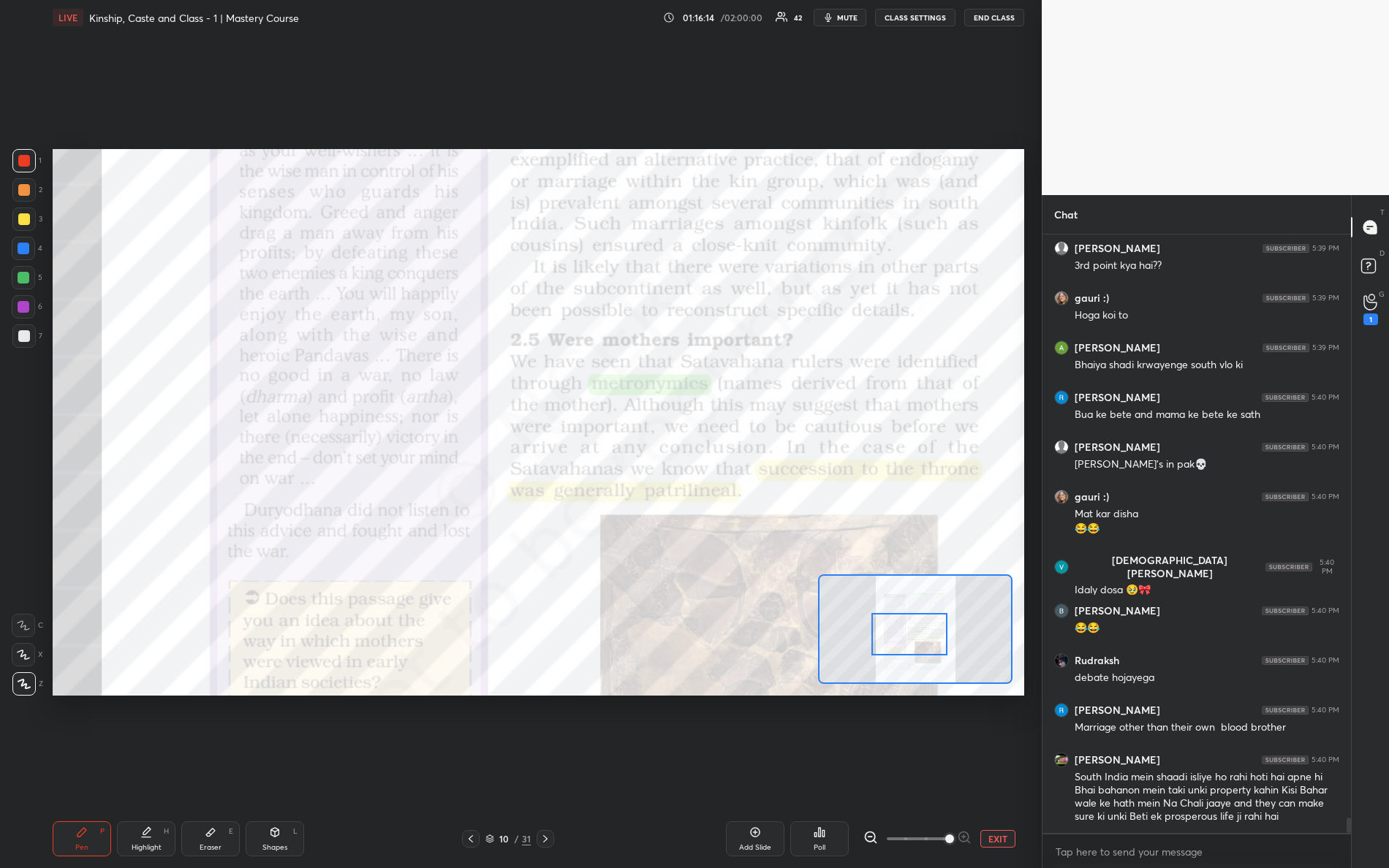
scroll to position [23006, 0]
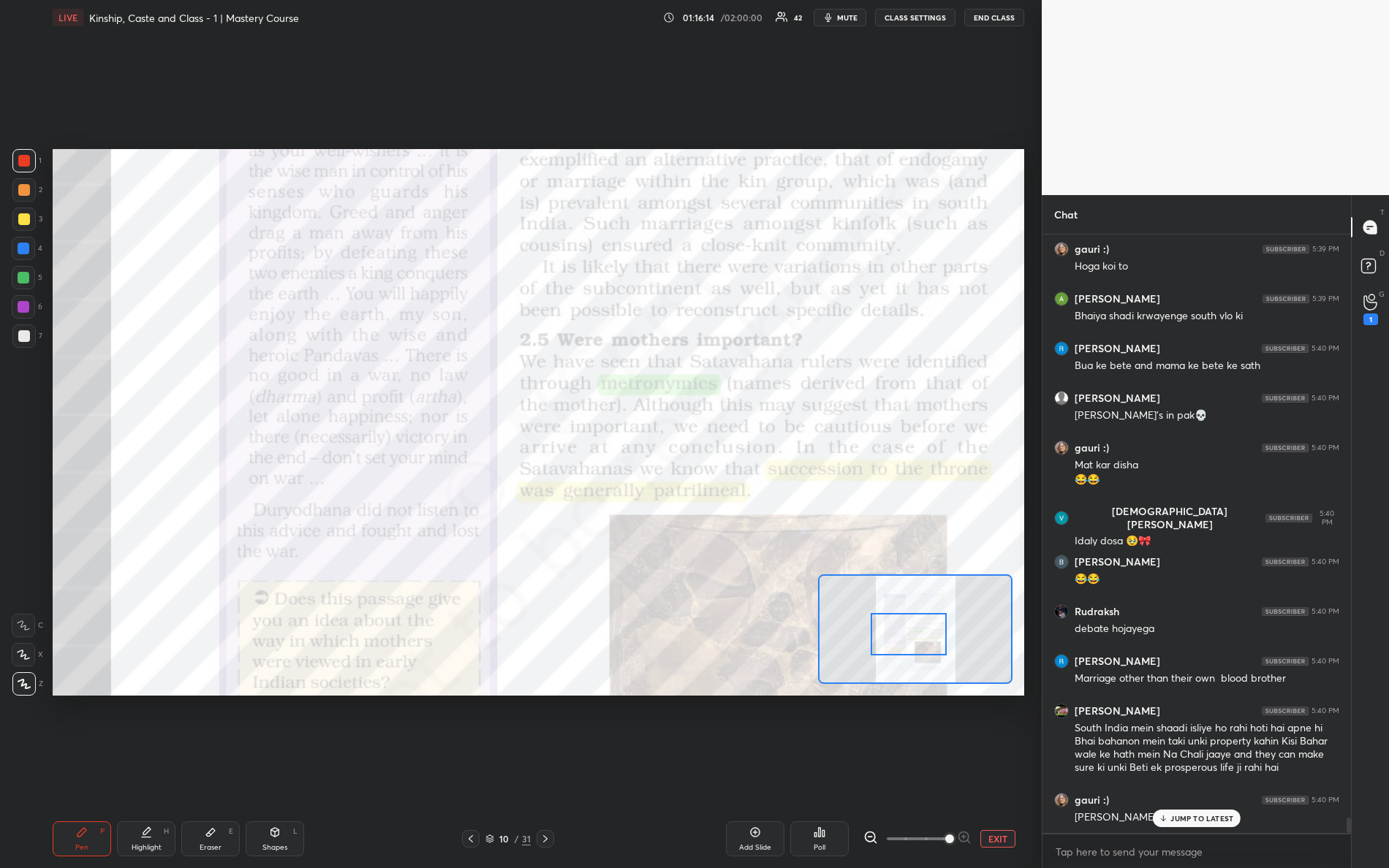
drag, startPoint x: 923, startPoint y: 636, endPoint x: 911, endPoint y: 636, distance: 12.0
click at [911, 636] on div at bounding box center [909, 635] width 77 height 42
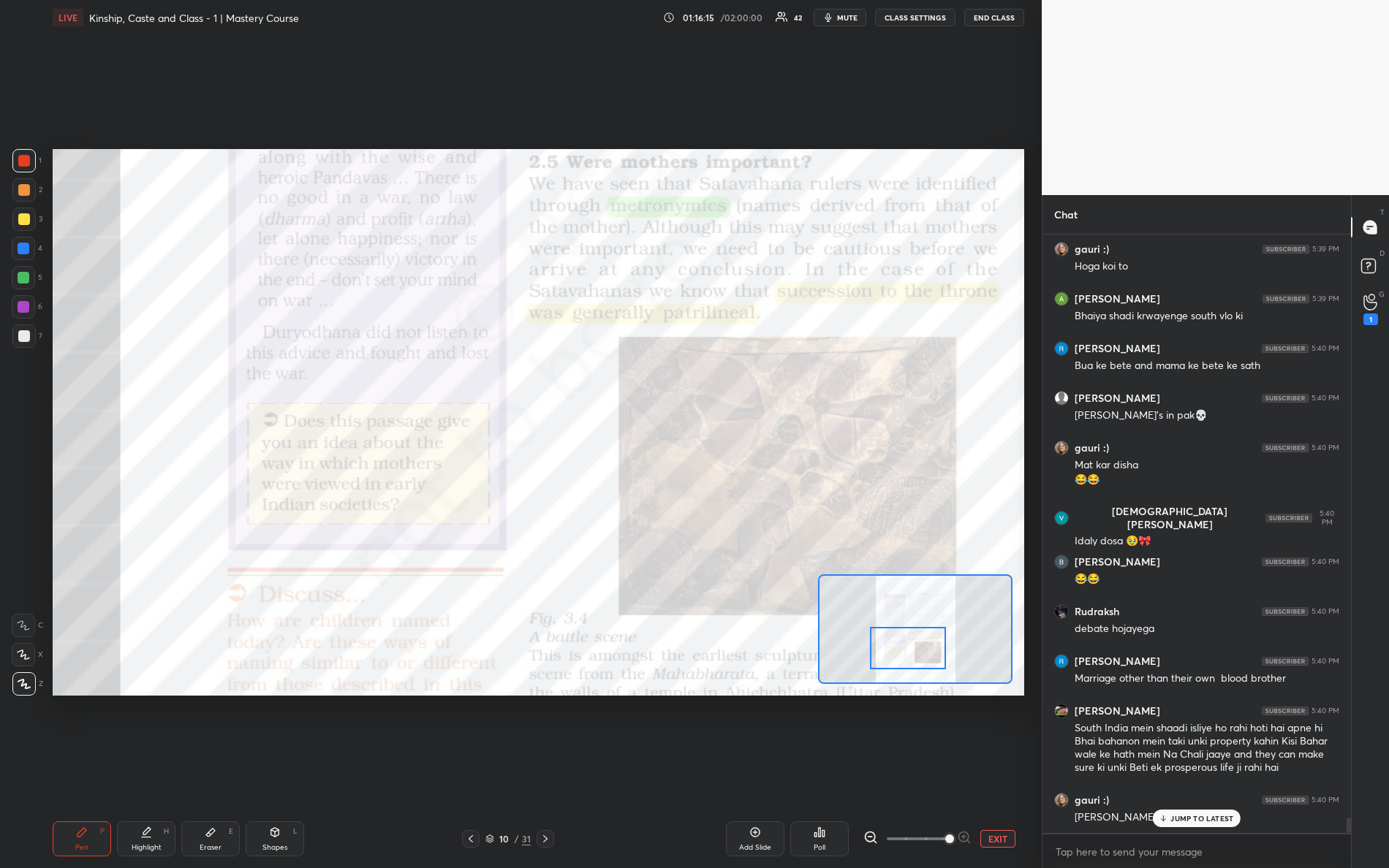
click at [916, 646] on div at bounding box center [908, 648] width 77 height 42
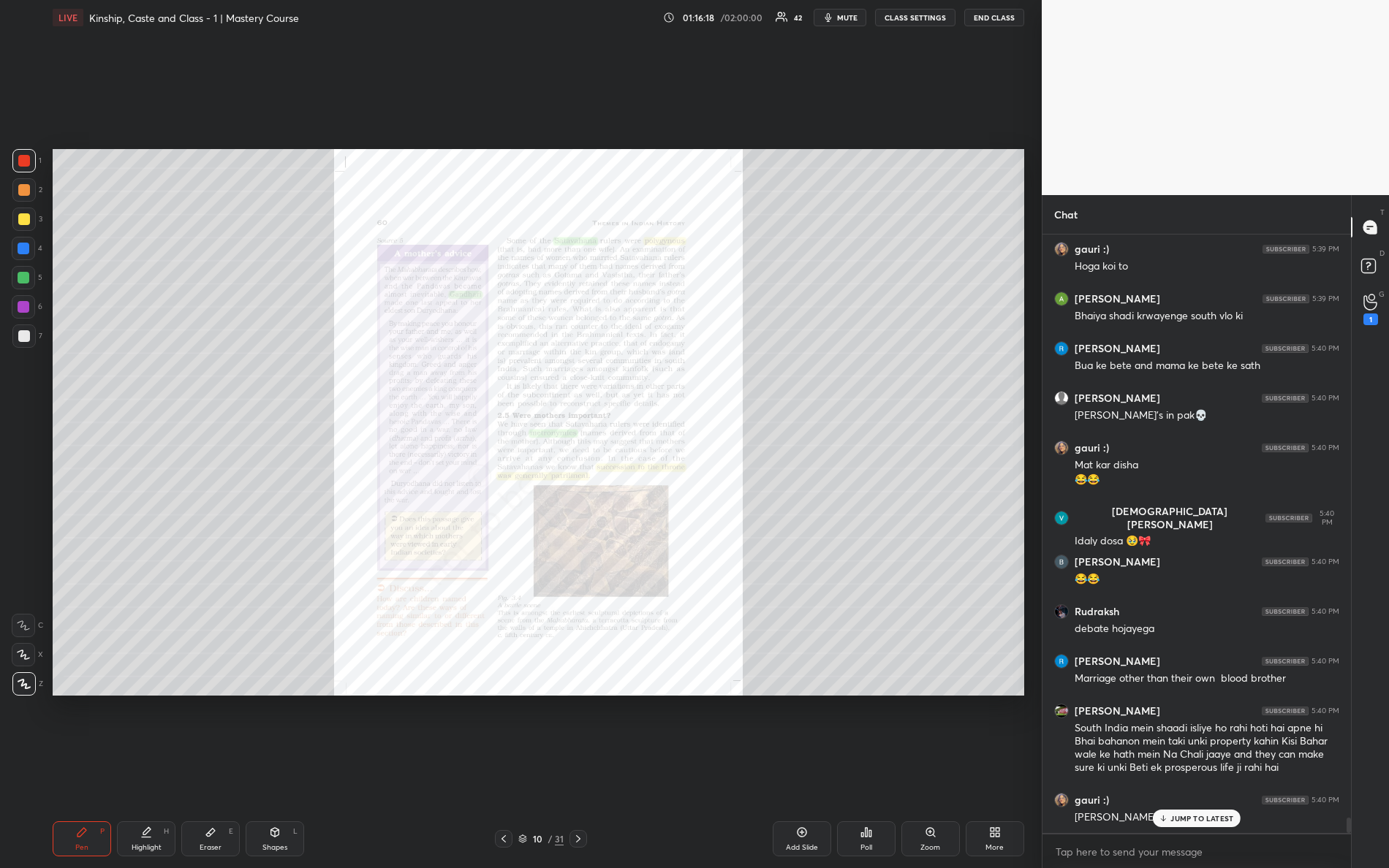
scroll to position [23056, 0]
click at [936, 768] on icon at bounding box center [931, 832] width 11 height 11
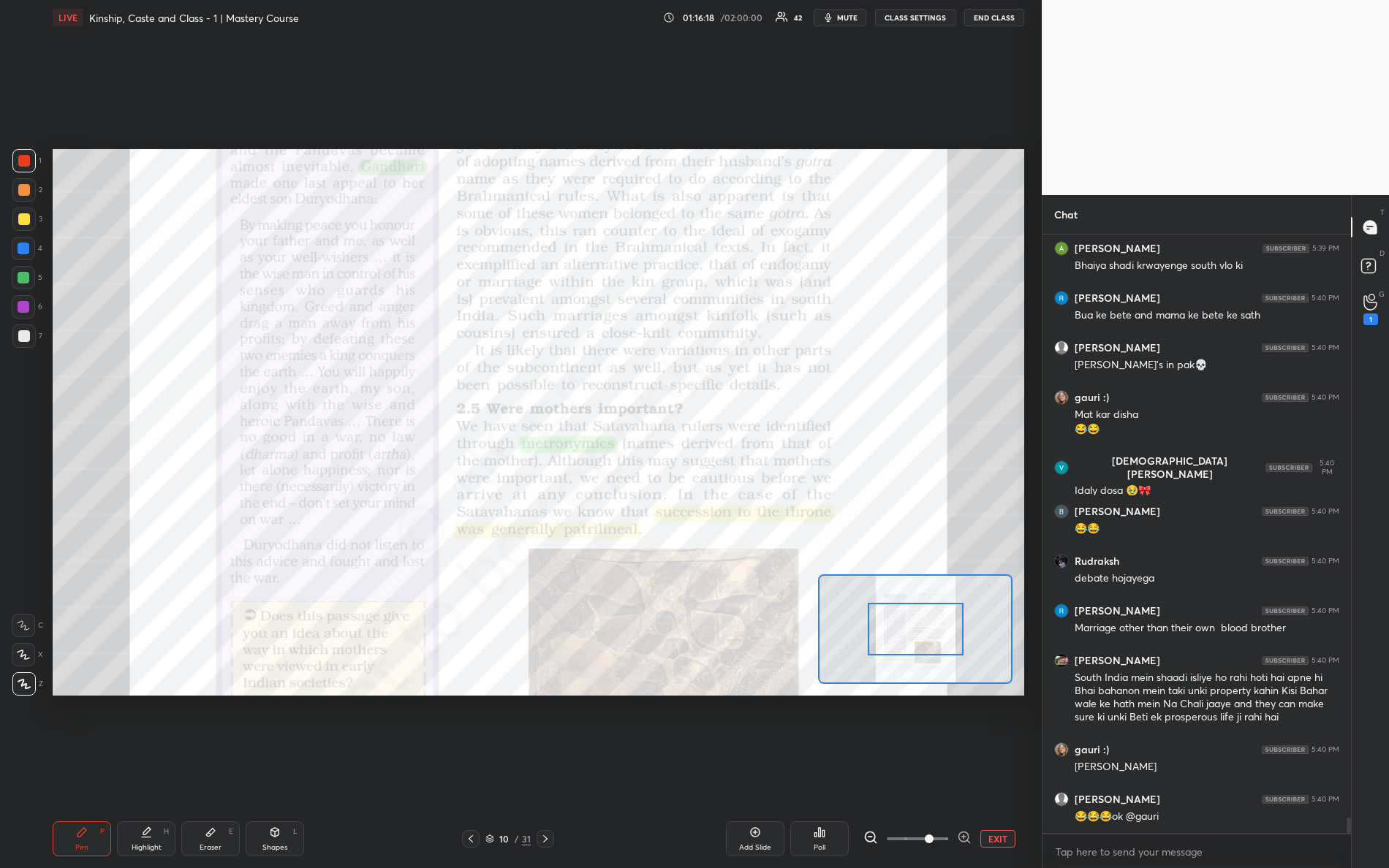
drag, startPoint x: 906, startPoint y: 842, endPoint x: 980, endPoint y: 835, distance: 74.3
click at [980, 768] on div "EXIT" at bounding box center [944, 839] width 161 height 18
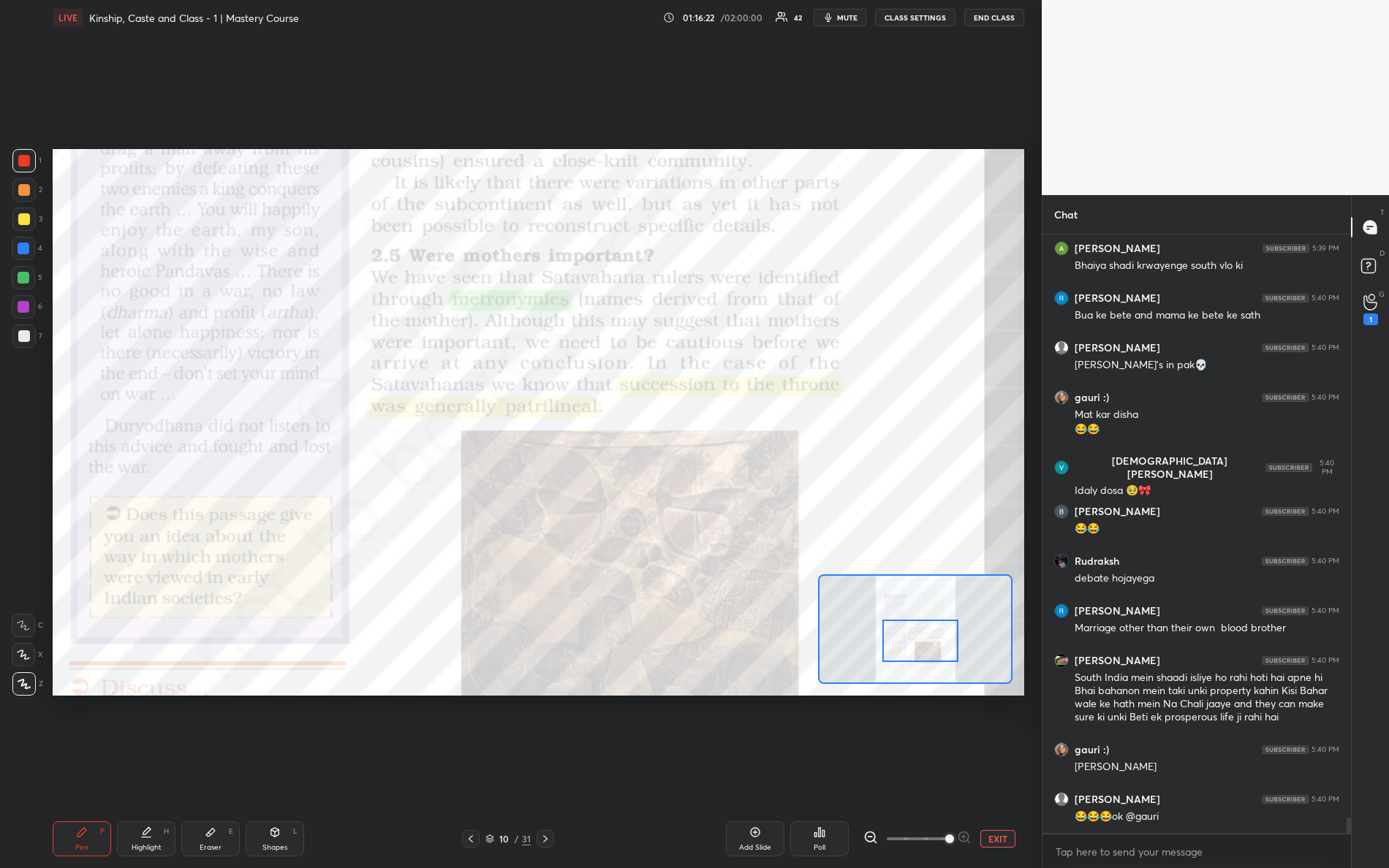
drag, startPoint x: 917, startPoint y: 622, endPoint x: 916, endPoint y: 636, distance: 14.0
click at [921, 636] on div at bounding box center [920, 641] width 77 height 42
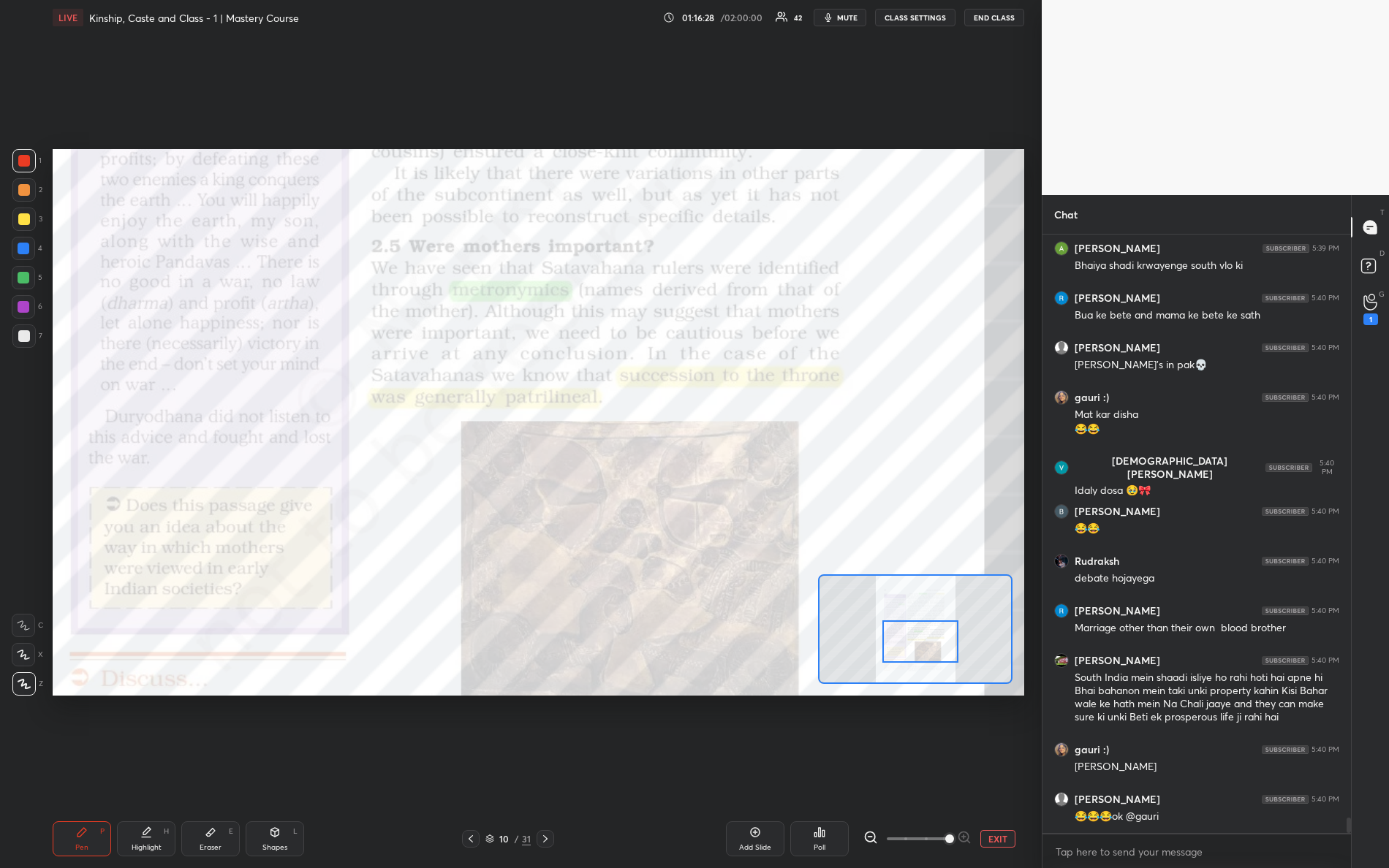
scroll to position [23106, 0]
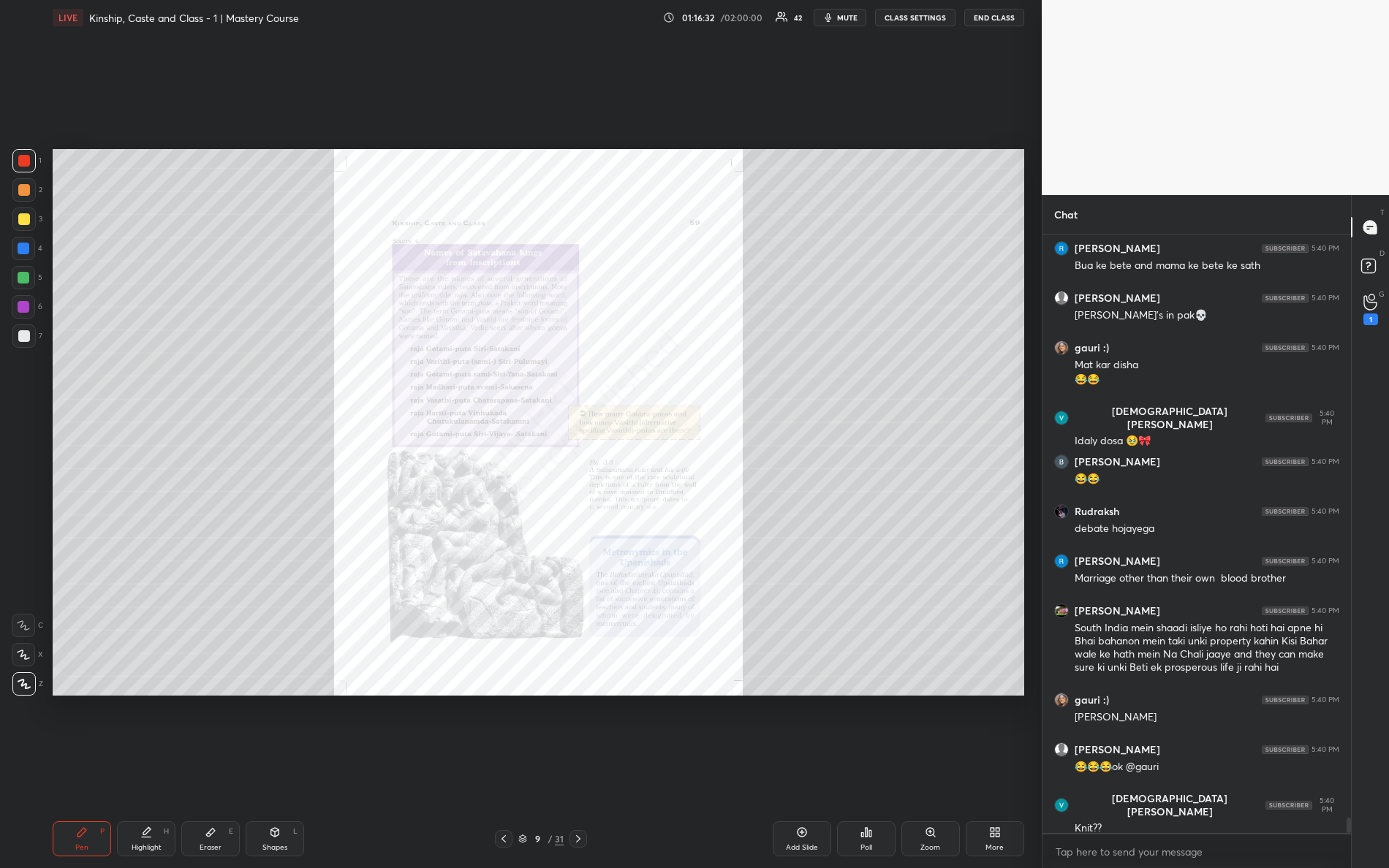
click at [937, 768] on div "Zoom" at bounding box center [931, 839] width 58 height 35
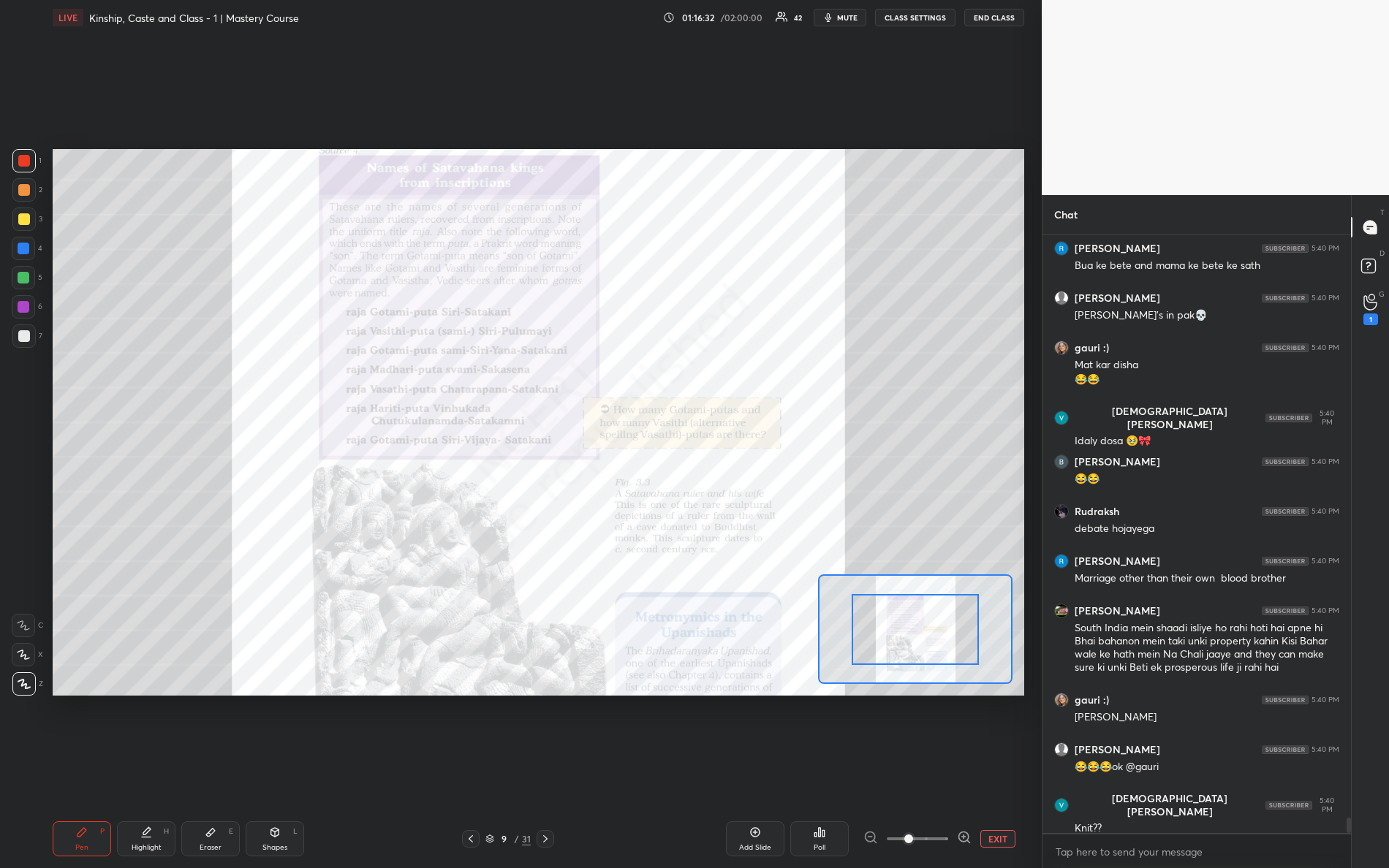
drag, startPoint x: 980, startPoint y: 843, endPoint x: 997, endPoint y: 797, distance: 49.0
click at [1004, 768] on div "EXIT" at bounding box center [944, 839] width 161 height 18
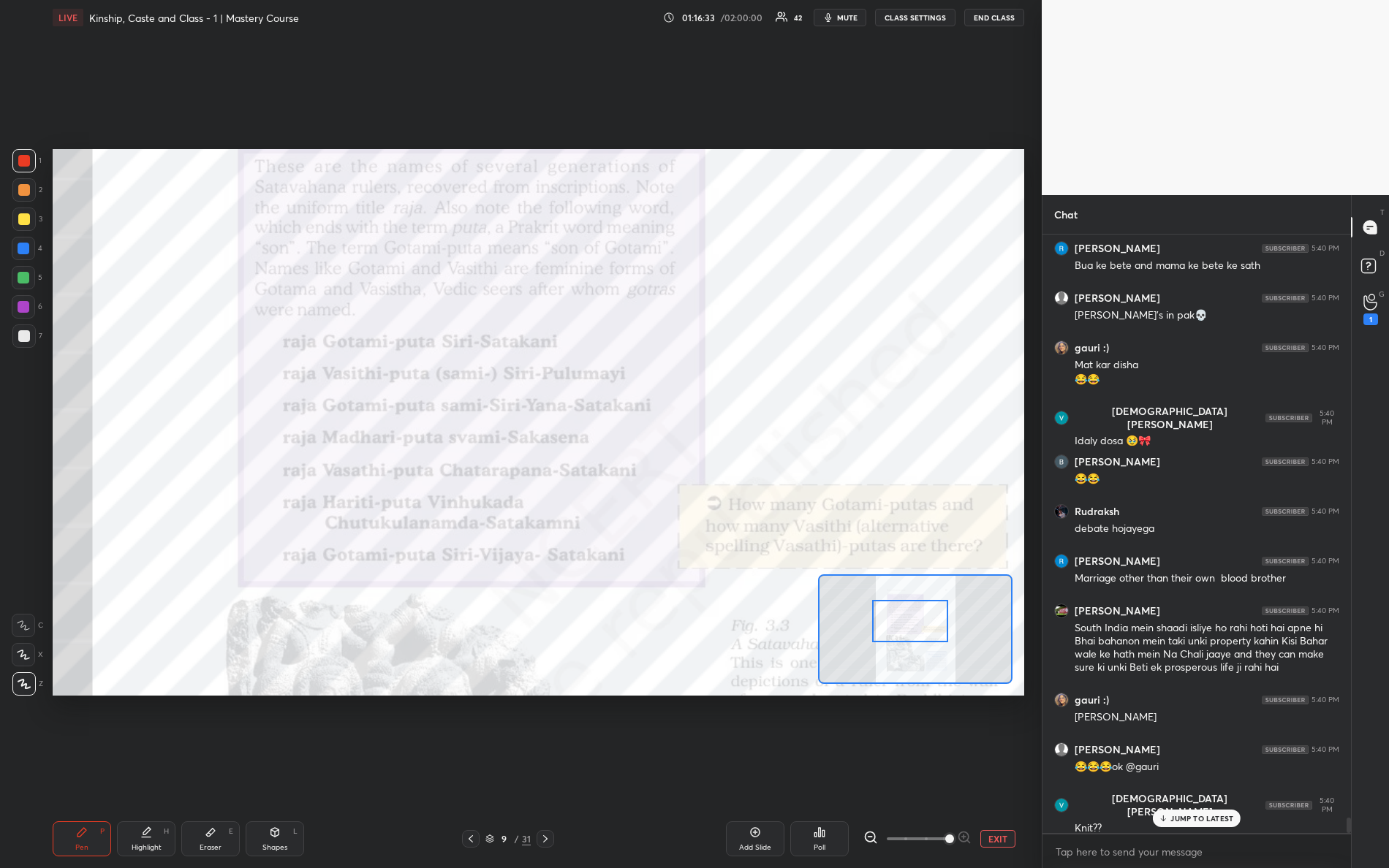
scroll to position [23155, 0]
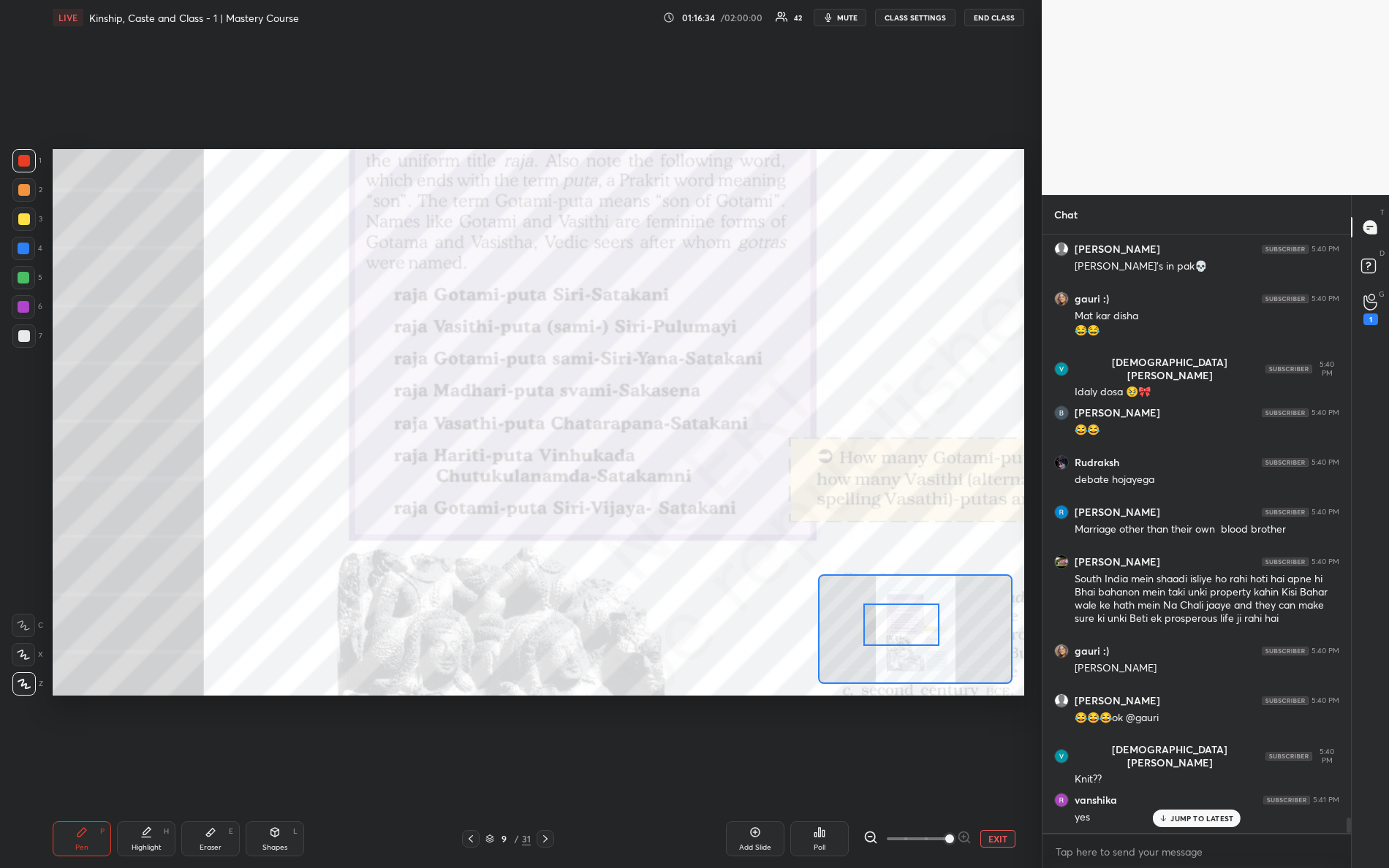
drag, startPoint x: 922, startPoint y: 635, endPoint x: 894, endPoint y: 609, distance: 38.2
click at [913, 639] on div at bounding box center [902, 625] width 77 height 42
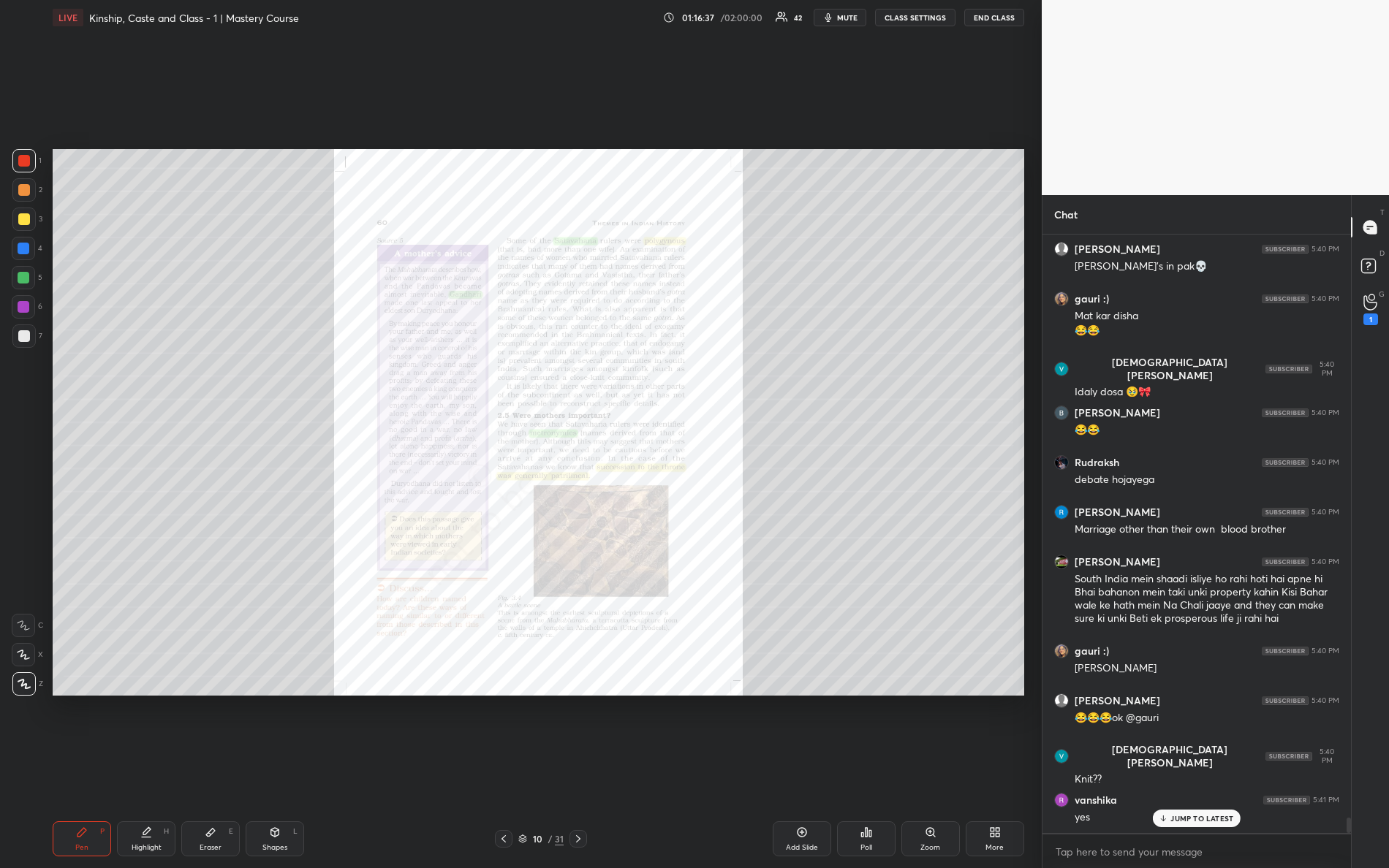
scroll to position [23205, 0]
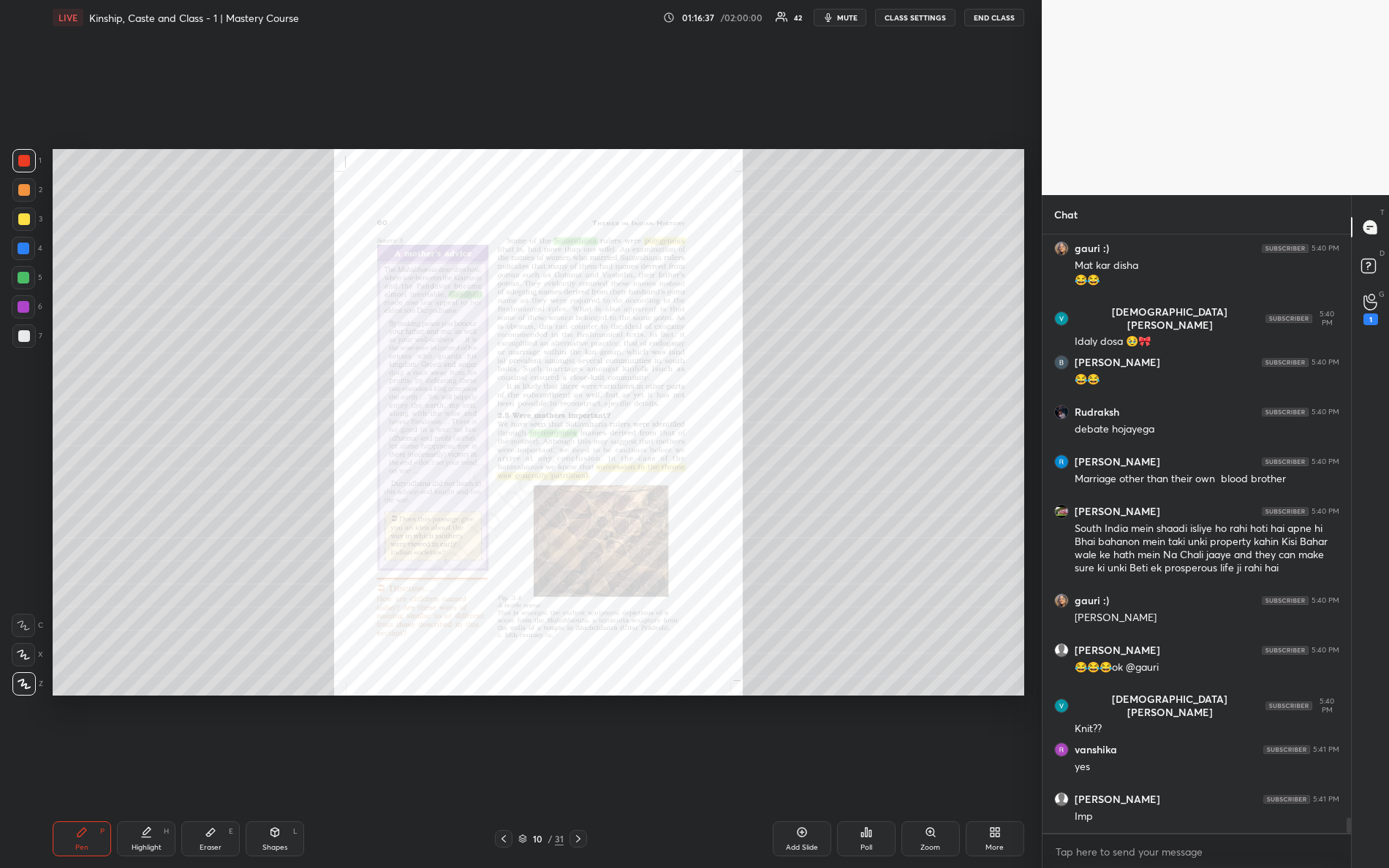
click at [925, 768] on div "Zoom" at bounding box center [931, 839] width 58 height 35
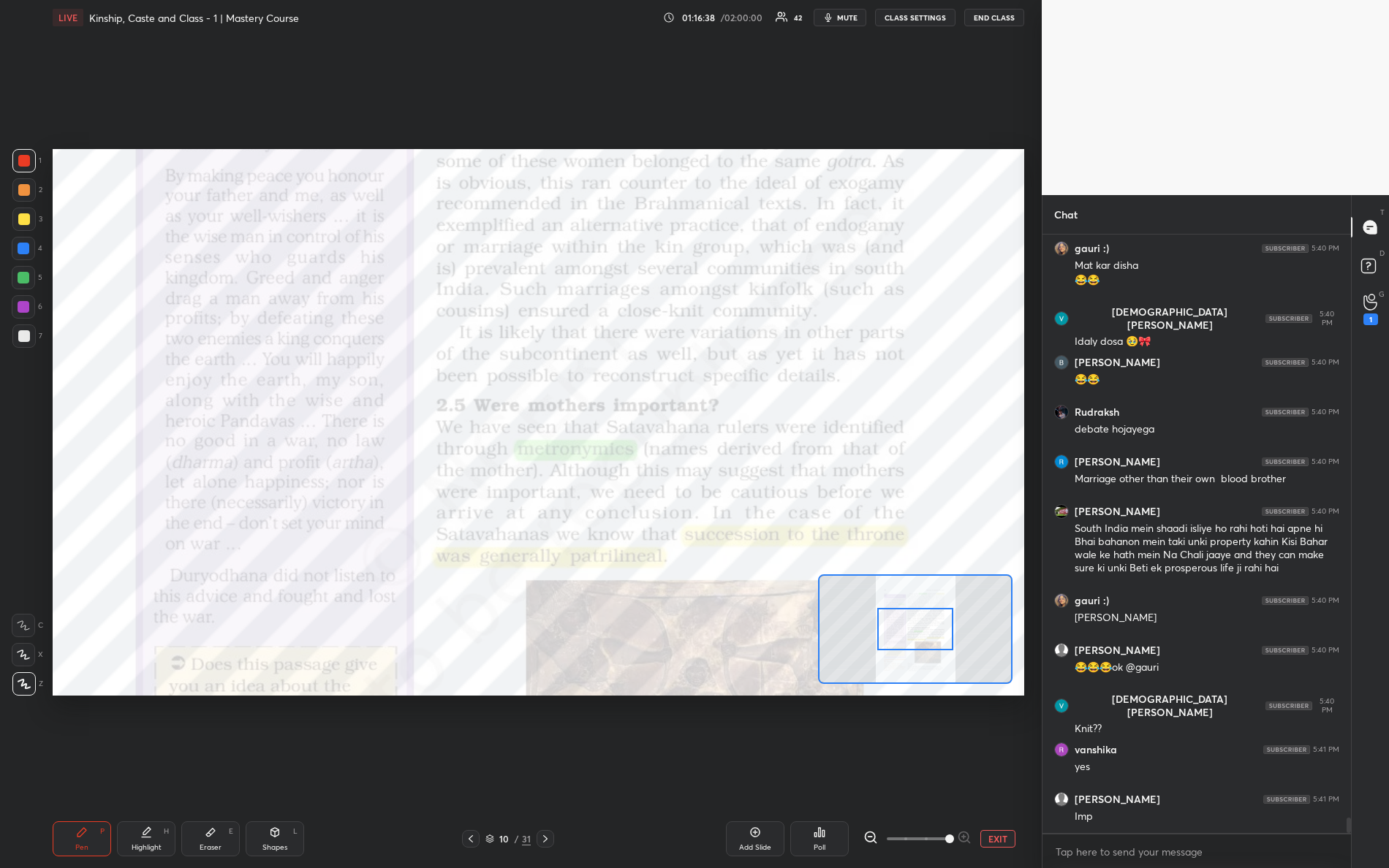
drag, startPoint x: 945, startPoint y: 842, endPoint x: 1001, endPoint y: 822, distance: 59.5
click at [1001, 768] on div "EXIT" at bounding box center [944, 839] width 161 height 18
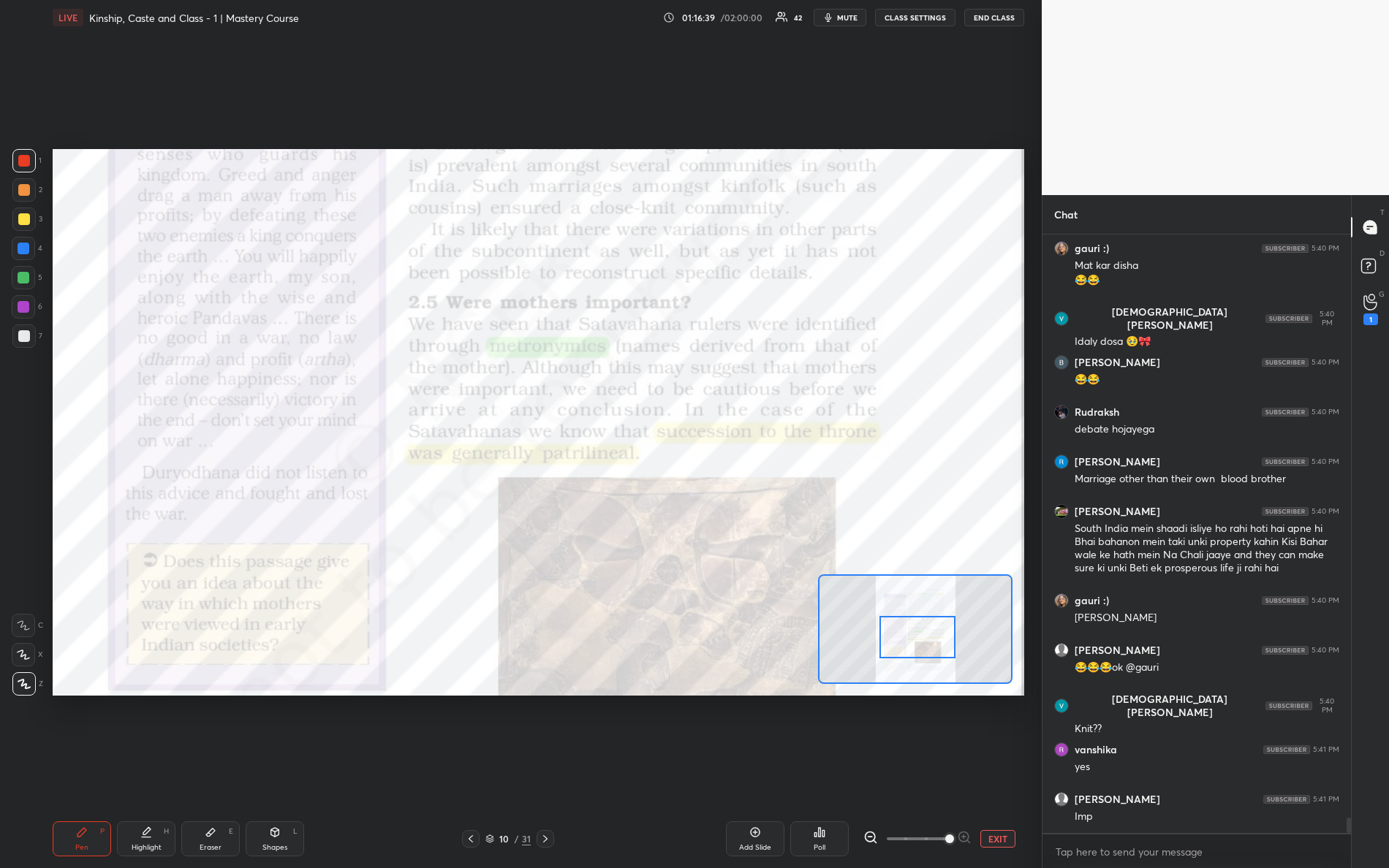
drag, startPoint x: 924, startPoint y: 639, endPoint x: 927, endPoint y: 648, distance: 9.5
click at [927, 648] on div at bounding box center [918, 637] width 77 height 42
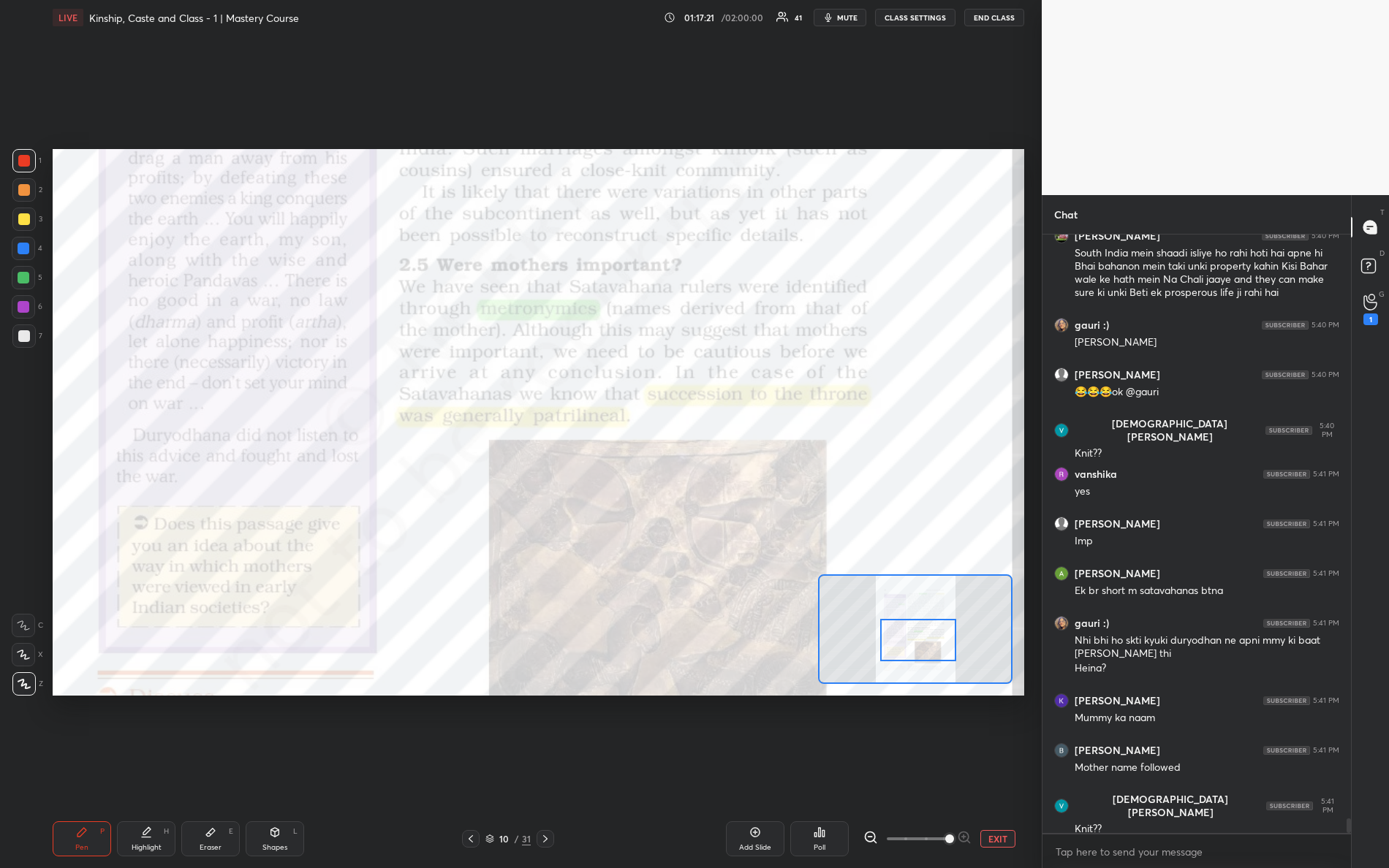
scroll to position [23531, 0]
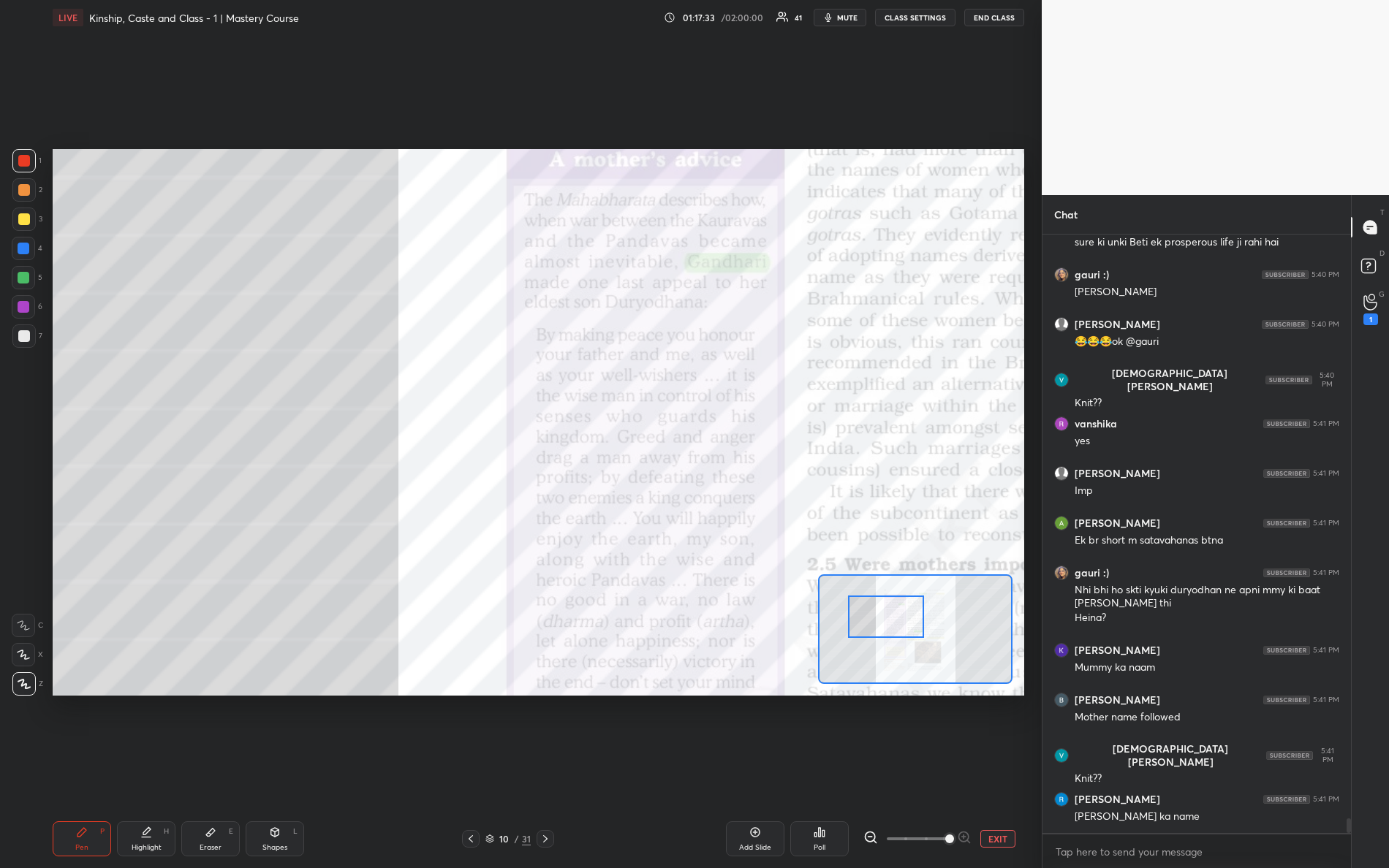
drag, startPoint x: 900, startPoint y: 636, endPoint x: 864, endPoint y: 614, distance: 42.2
click at [868, 614] on div at bounding box center [886, 617] width 77 height 42
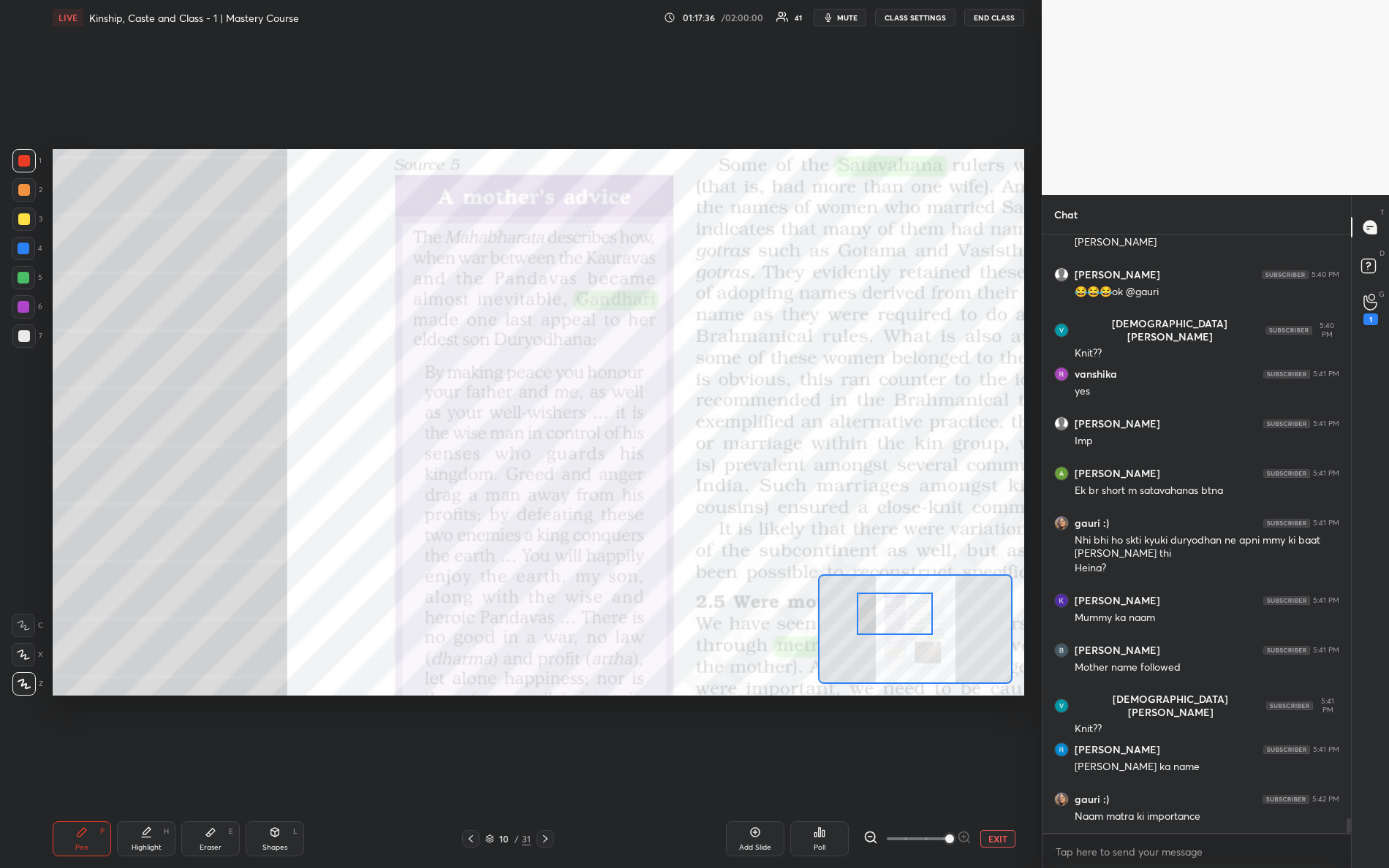
scroll to position [23630, 0]
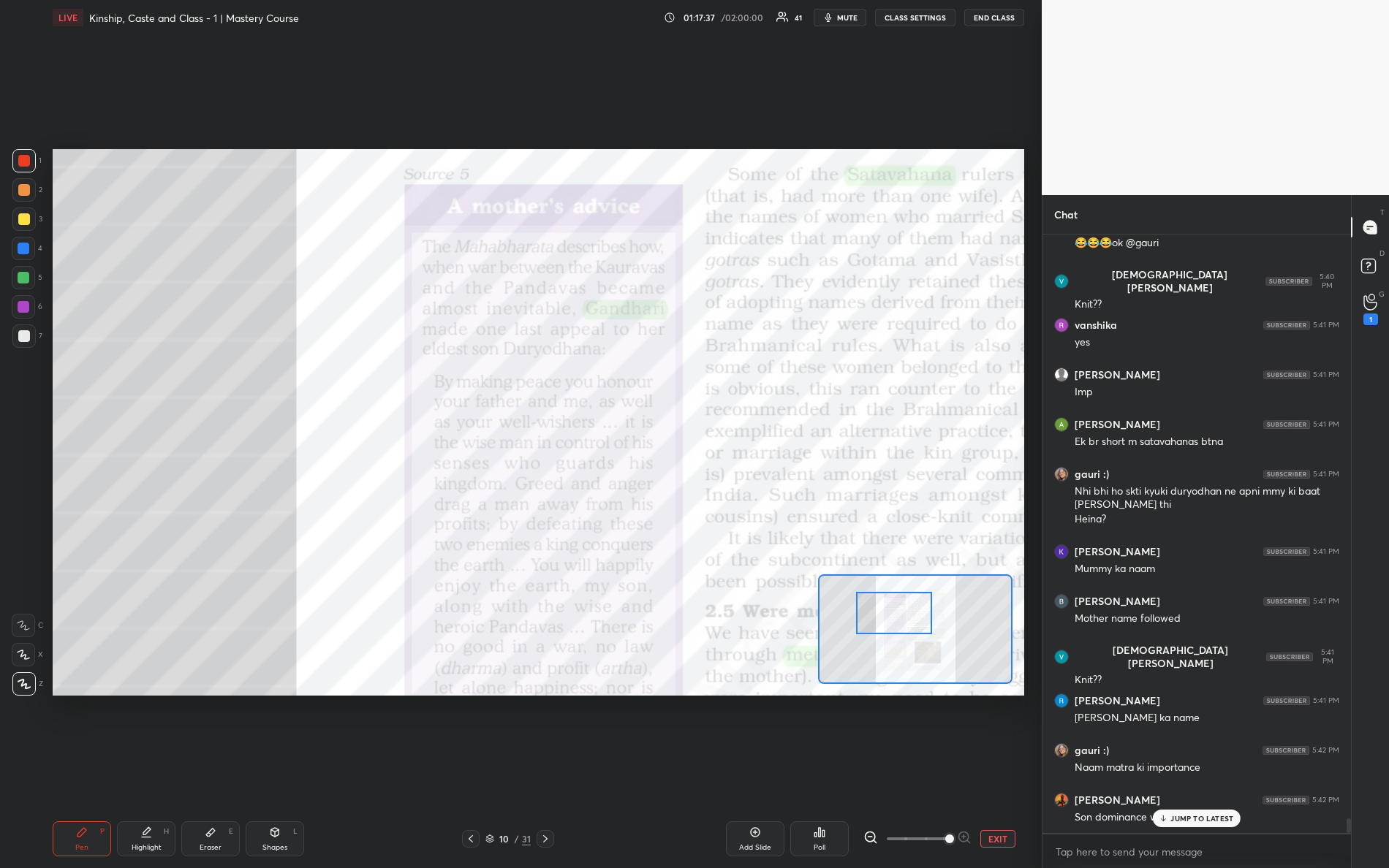
click at [880, 624] on div at bounding box center [894, 613] width 77 height 42
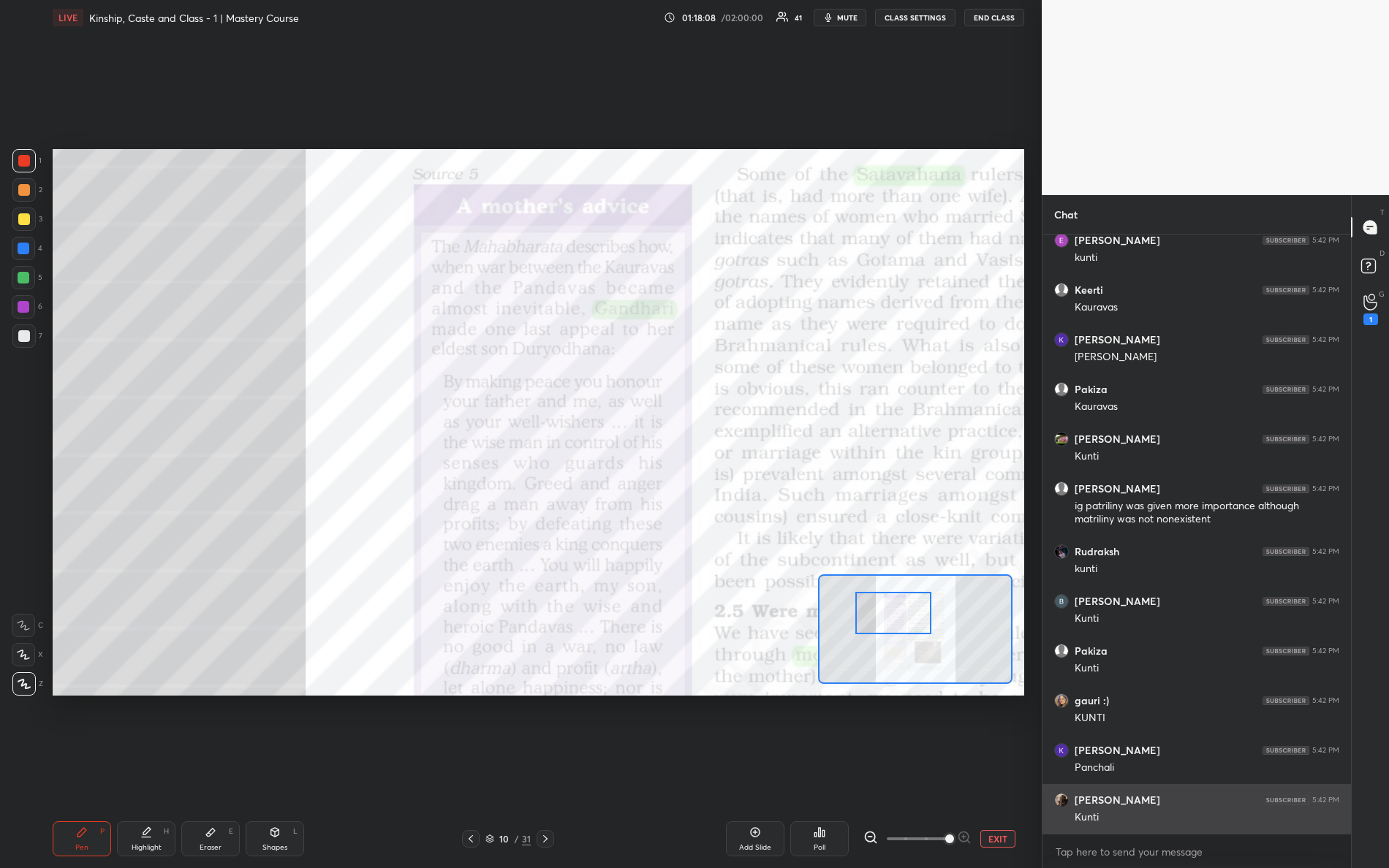
scroll to position [24638, 0]
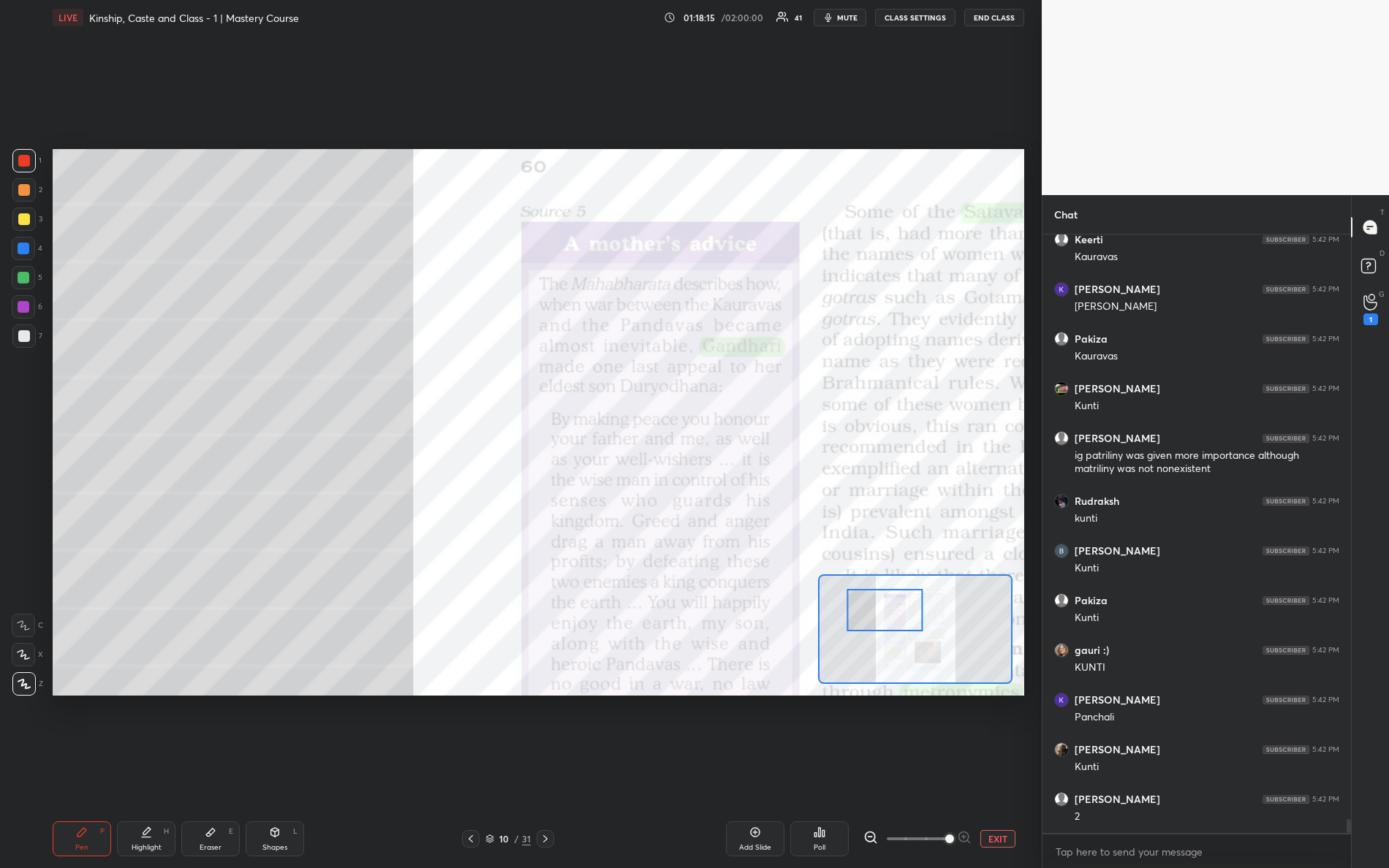
drag, startPoint x: 877, startPoint y: 616, endPoint x: 897, endPoint y: 606, distance: 22.4
click at [897, 606] on div at bounding box center [885, 610] width 77 height 42
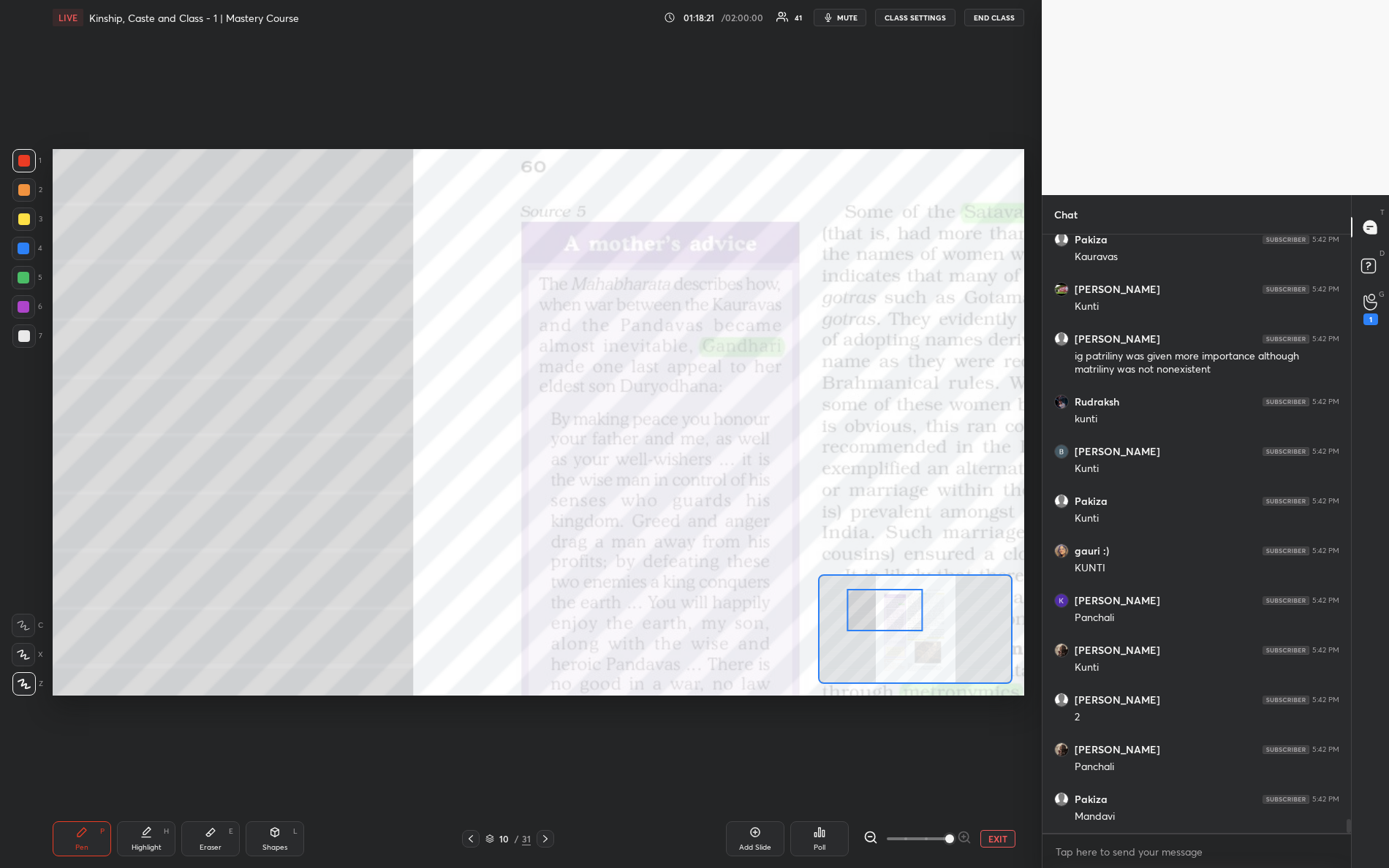
scroll to position [24787, 0]
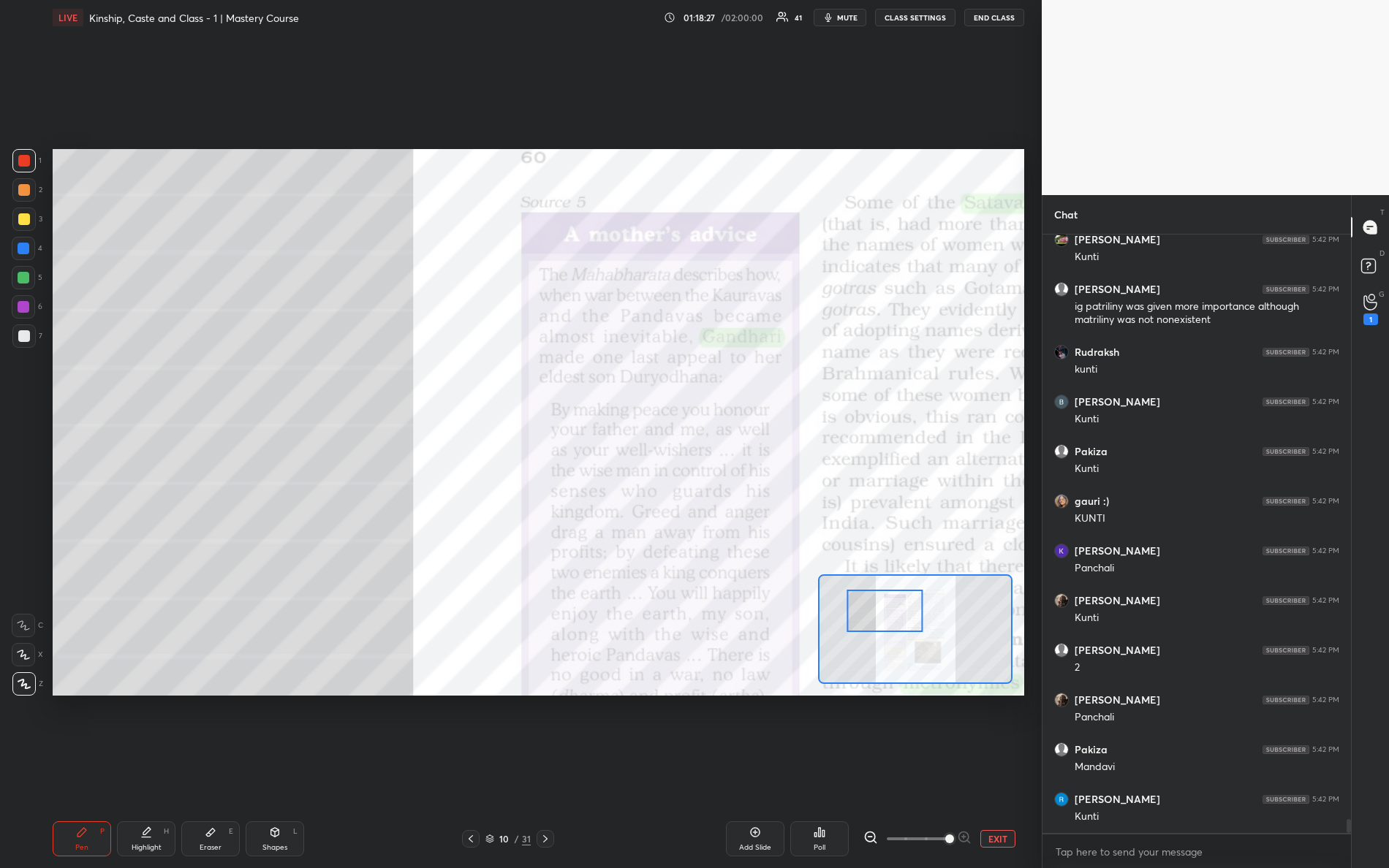
click at [603, 511] on div "Setting up your live class Poll for secs No correct answer Start poll" at bounding box center [538, 422] width 971 height 547
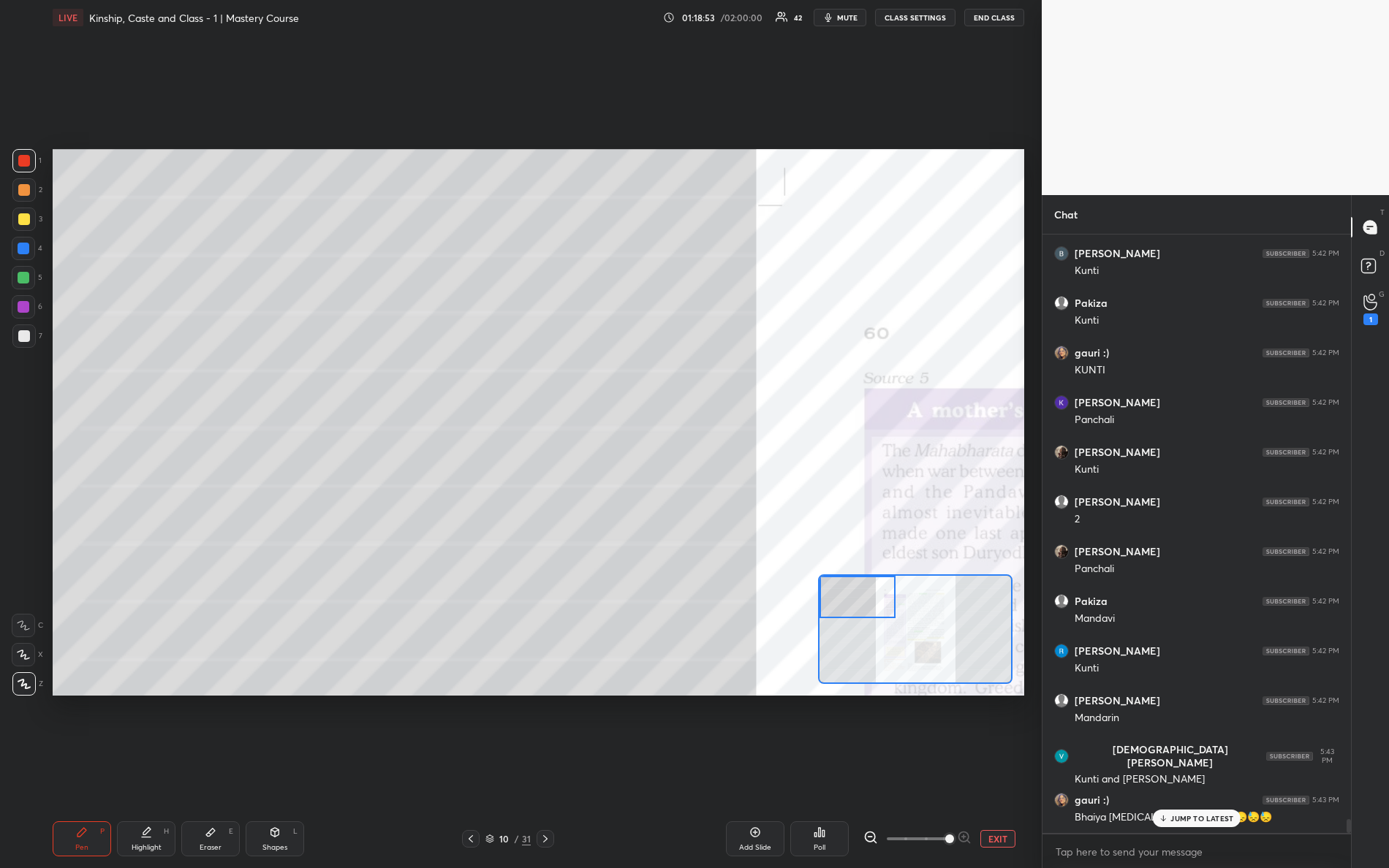
scroll to position [24986, 0]
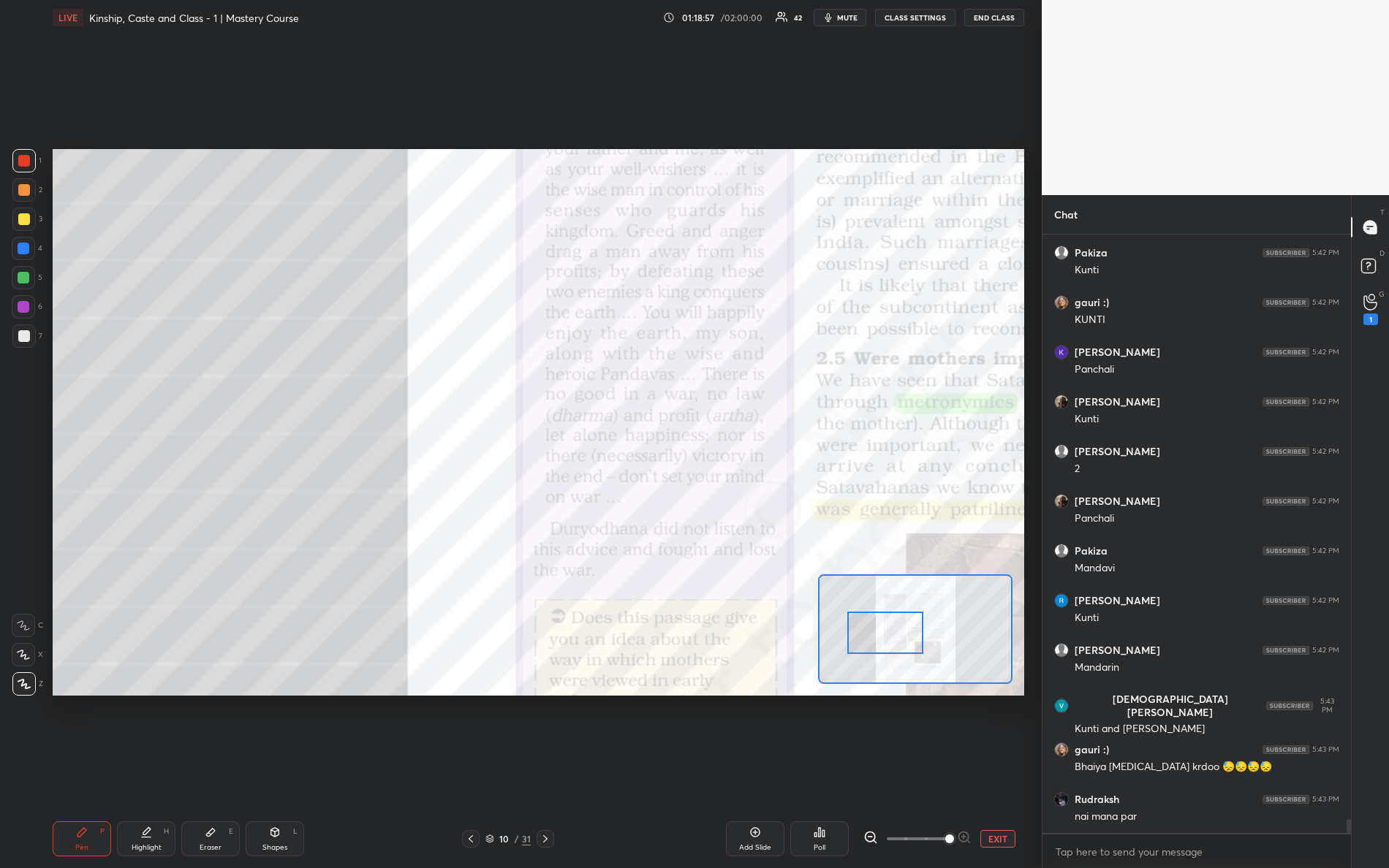
drag, startPoint x: 849, startPoint y: 609, endPoint x: 877, endPoint y: 644, distance: 44.8
click at [878, 644] on div at bounding box center [885, 633] width 77 height 42
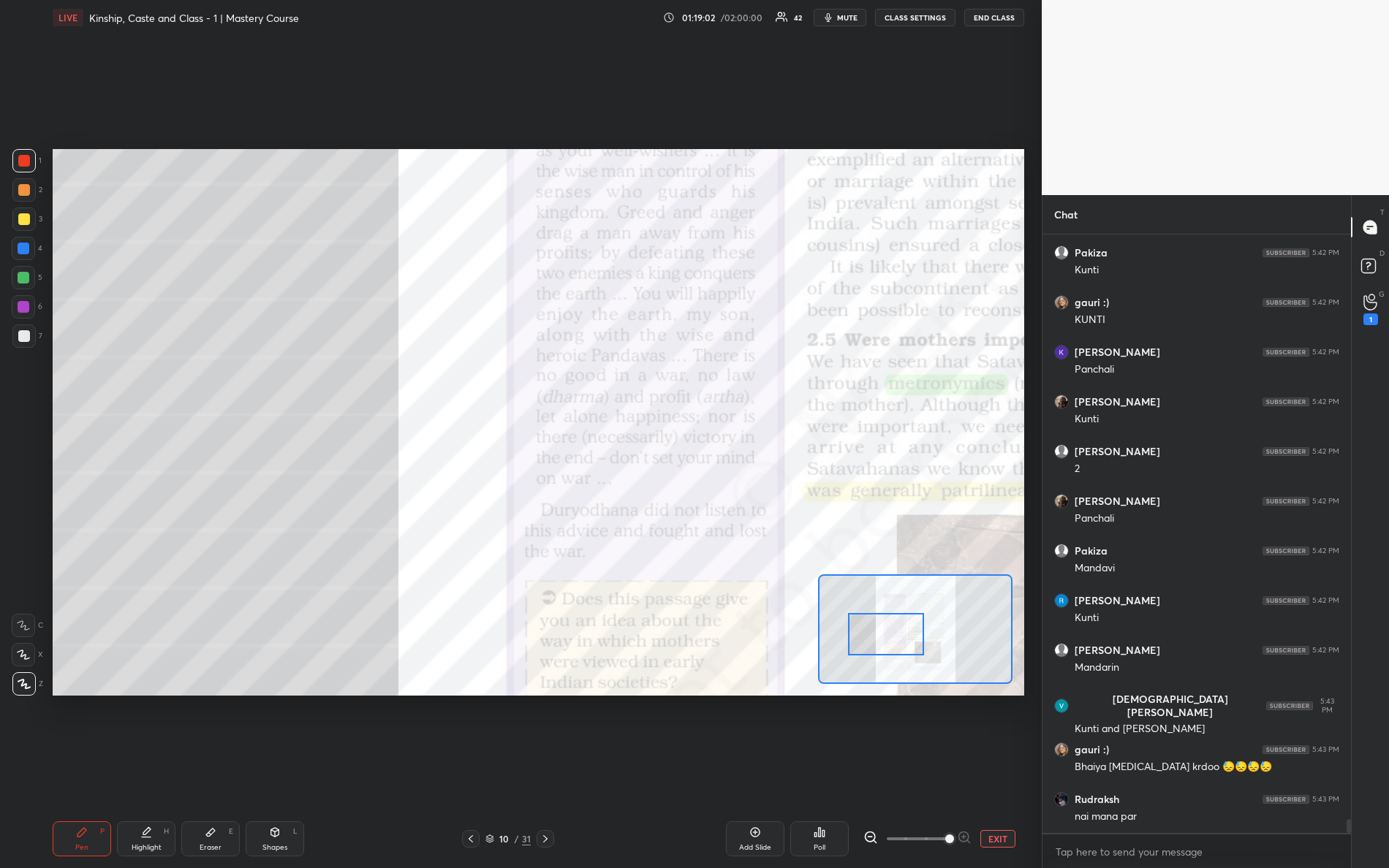
scroll to position [25035, 0]
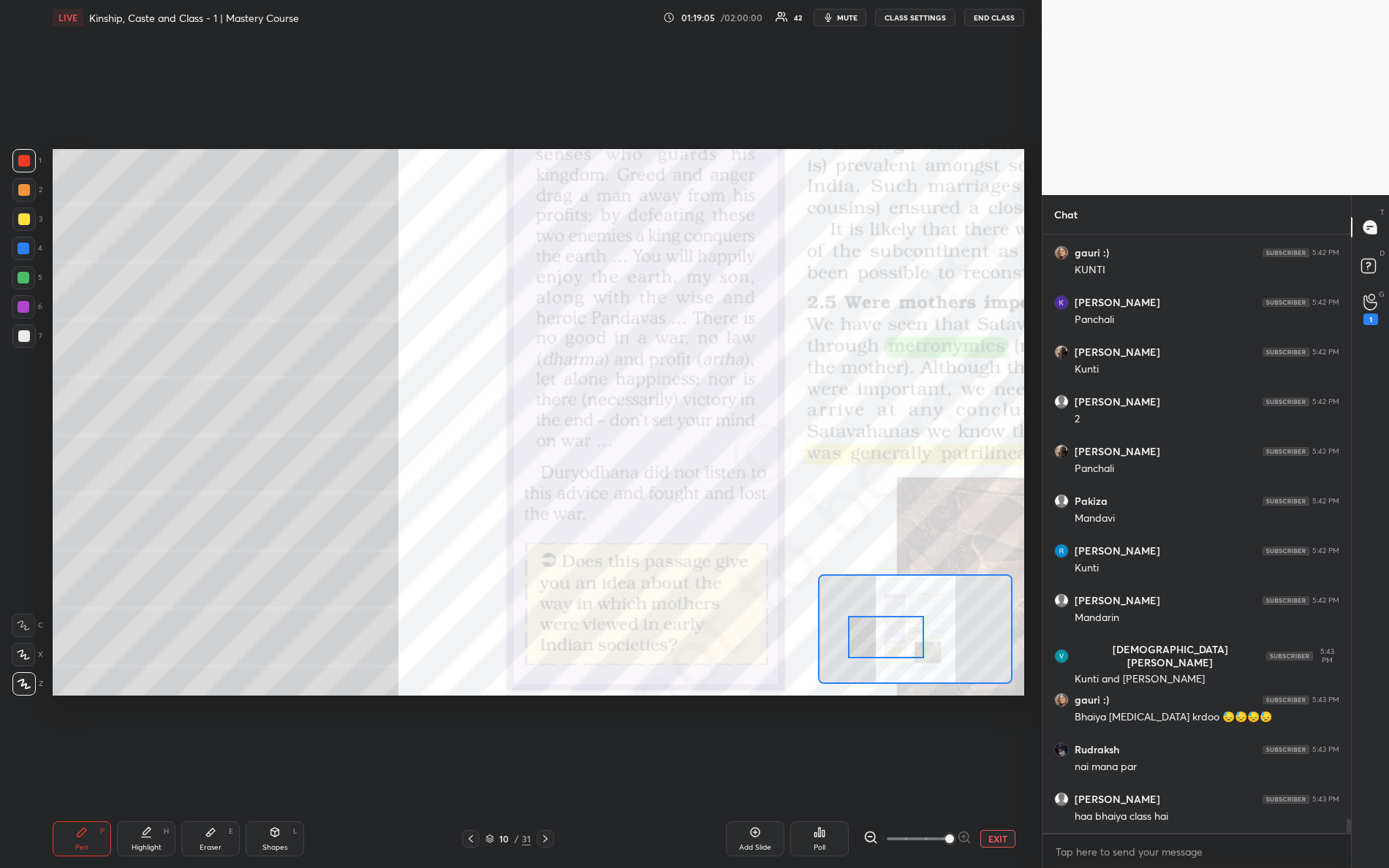
drag, startPoint x: 886, startPoint y: 637, endPoint x: 878, endPoint y: 624, distance: 15.3
click at [887, 646] on div at bounding box center [886, 637] width 77 height 42
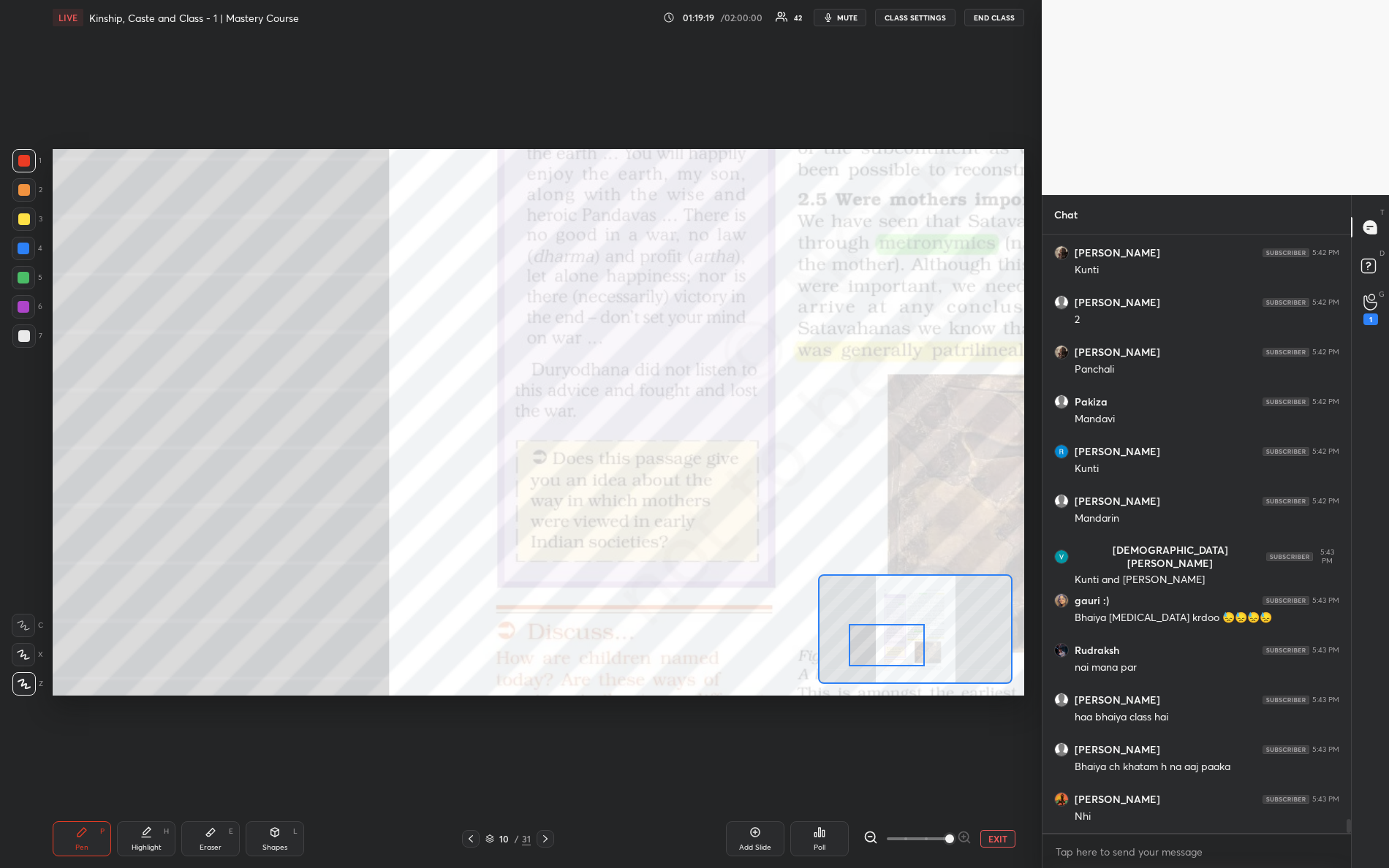
scroll to position [25183, 0]
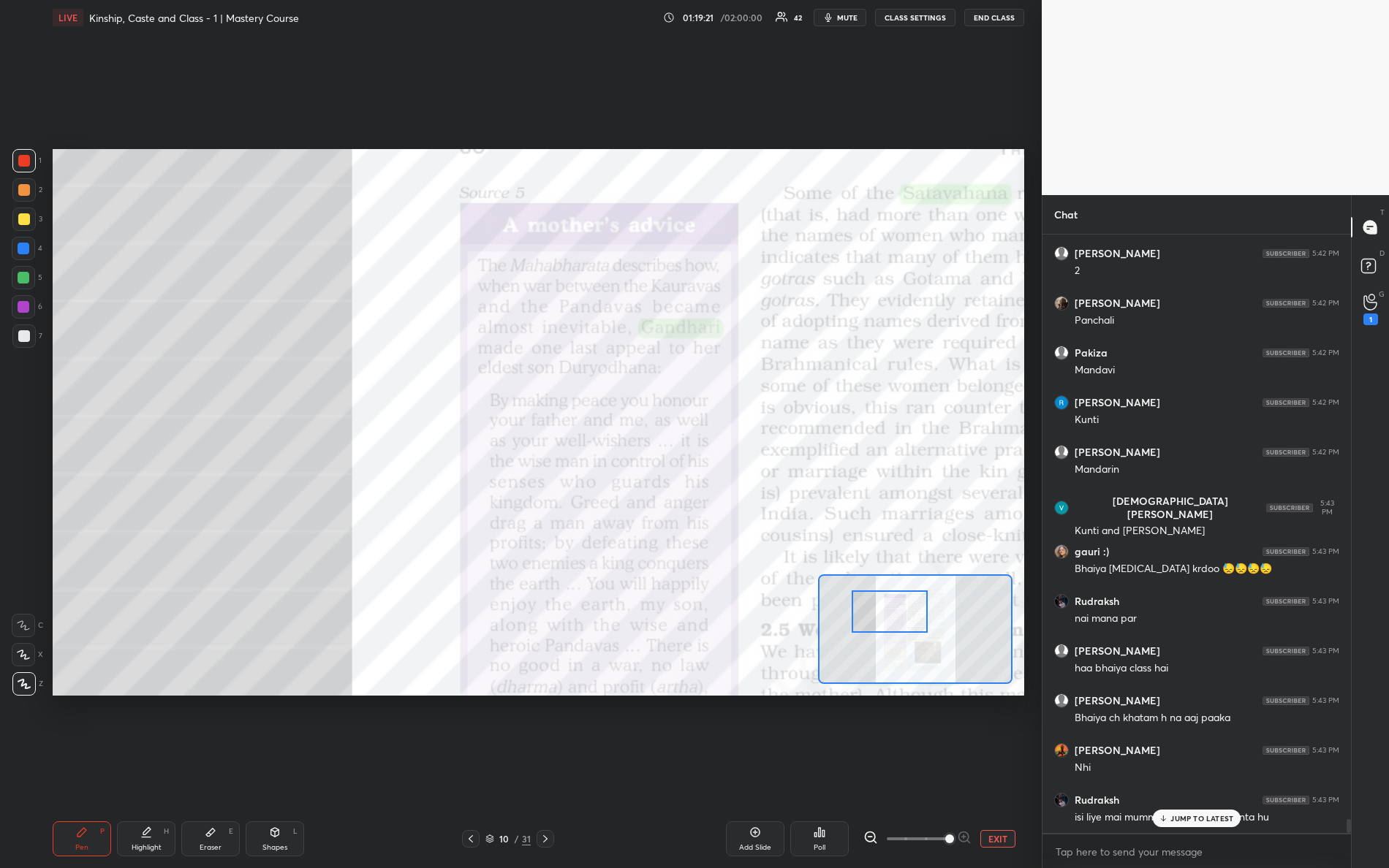
drag, startPoint x: 886, startPoint y: 650, endPoint x: 887, endPoint y: 621, distance: 29.0
click at [887, 621] on div at bounding box center [890, 612] width 77 height 42
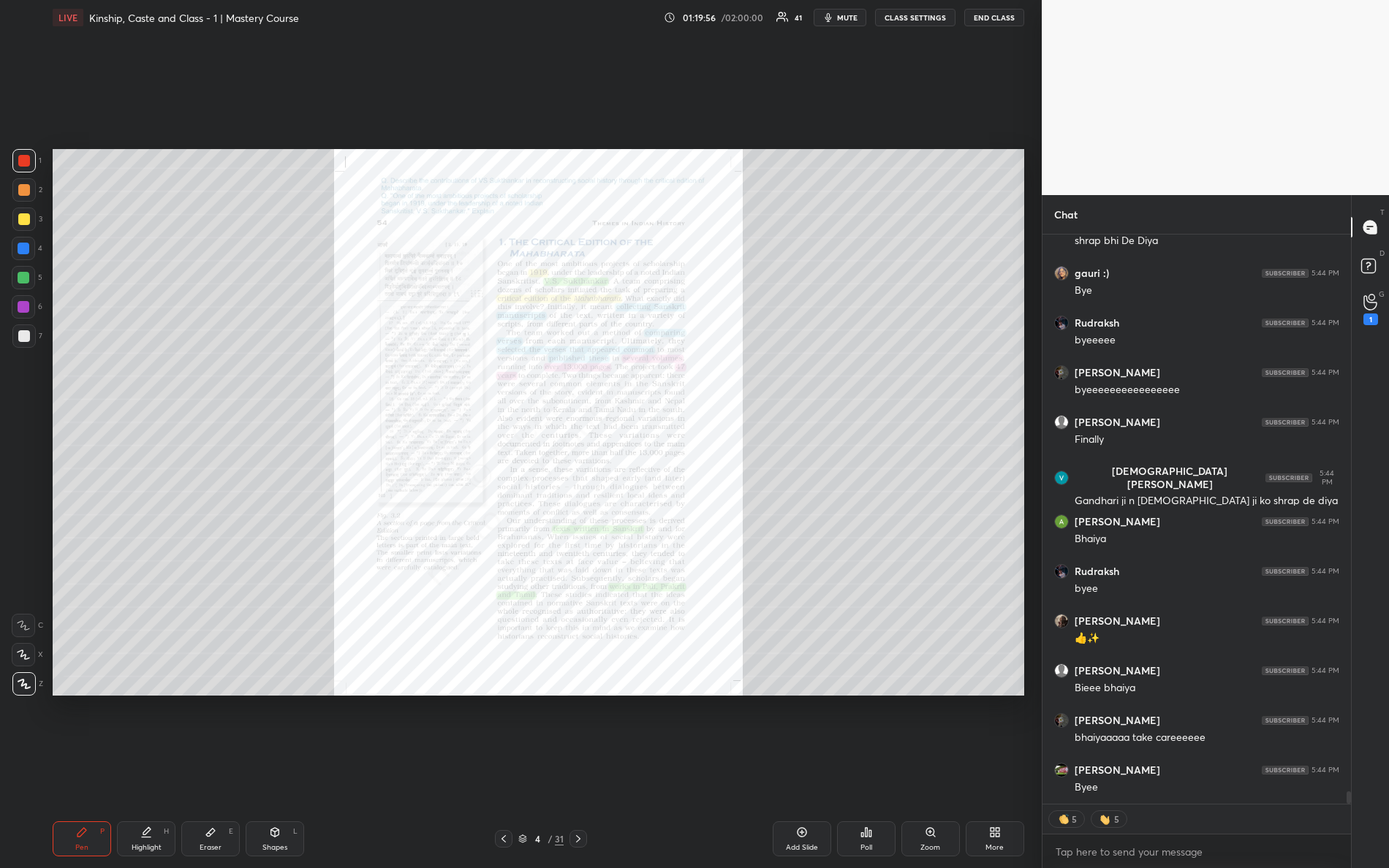
scroll to position [24930, 0]
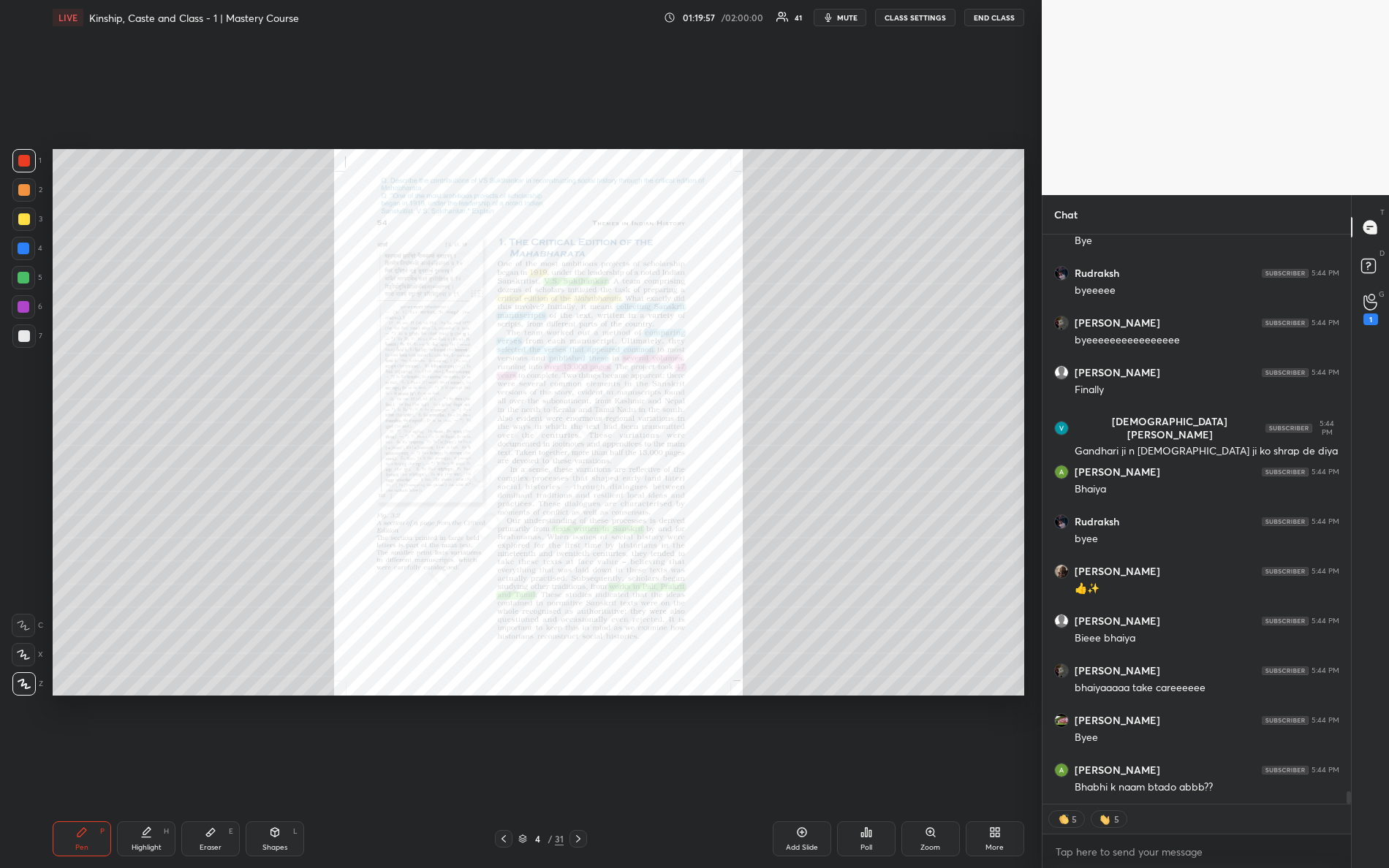
click at [929, 768] on div "Zoom" at bounding box center [930, 848] width 19 height 7
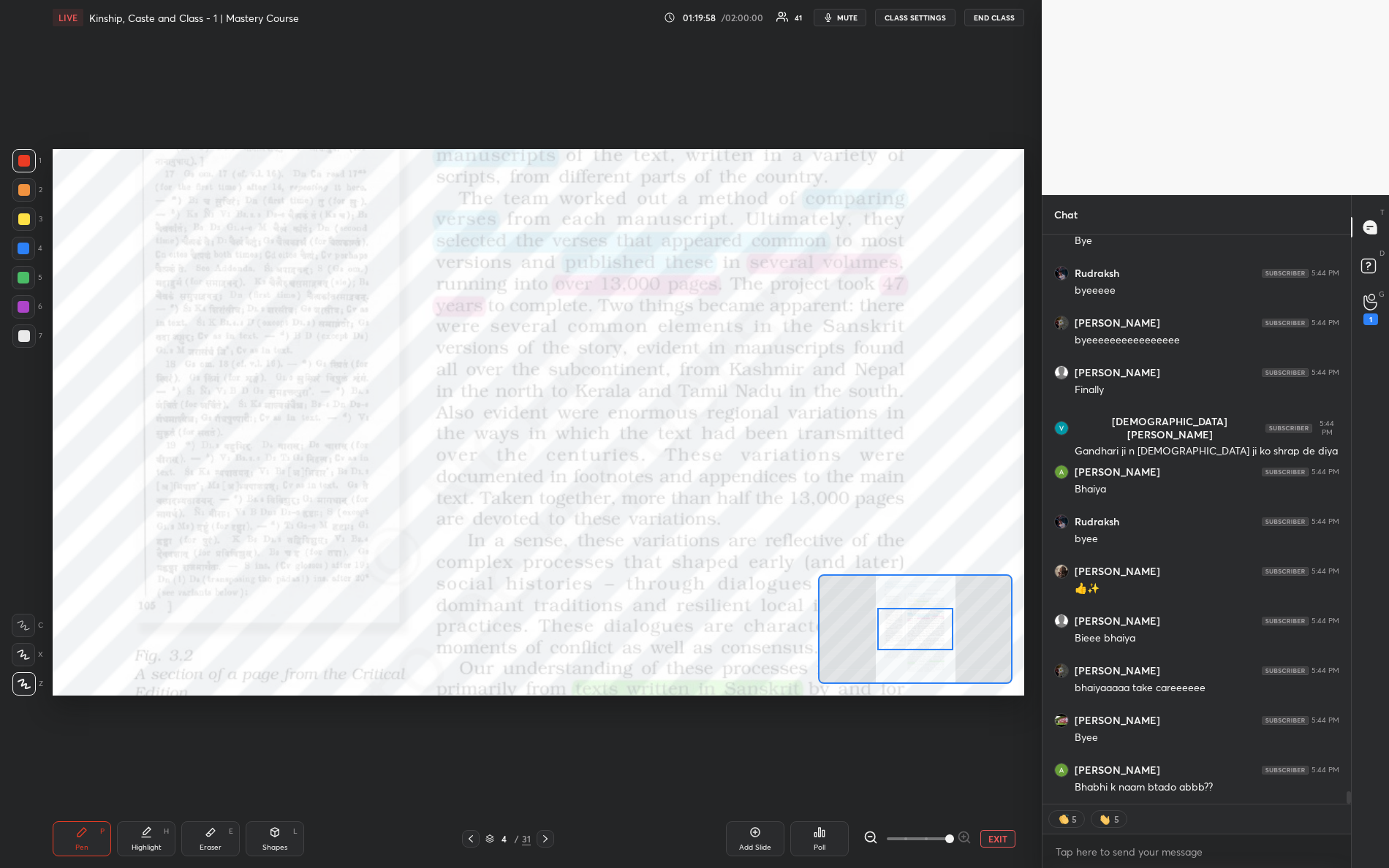
drag, startPoint x: 950, startPoint y: 844, endPoint x: 990, endPoint y: 807, distance: 54.5
click at [995, 768] on div "EXIT" at bounding box center [944, 839] width 161 height 18
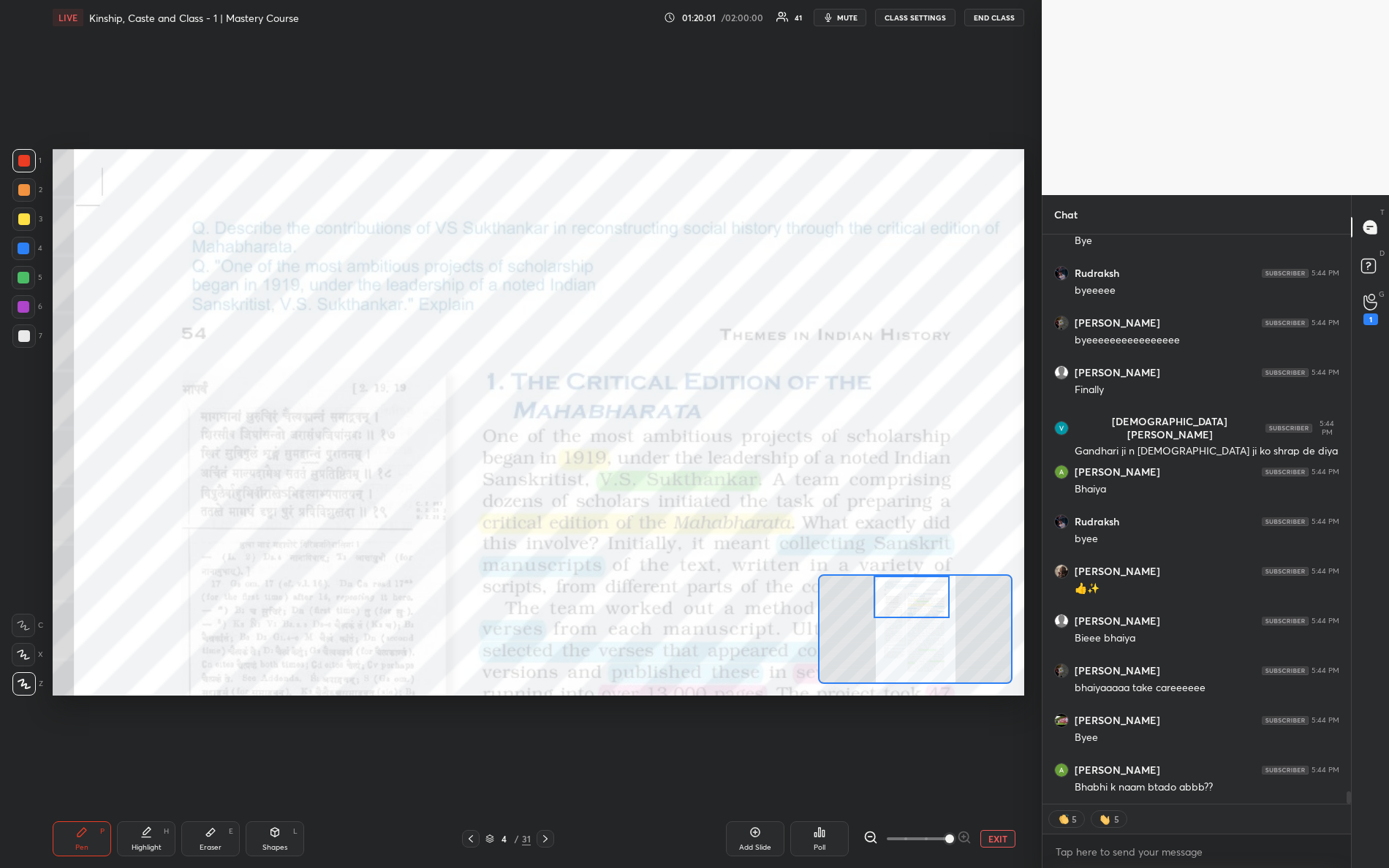
click at [922, 573] on div "Setting up your live class Poll for secs No correct answer Start poll" at bounding box center [538, 422] width 971 height 547
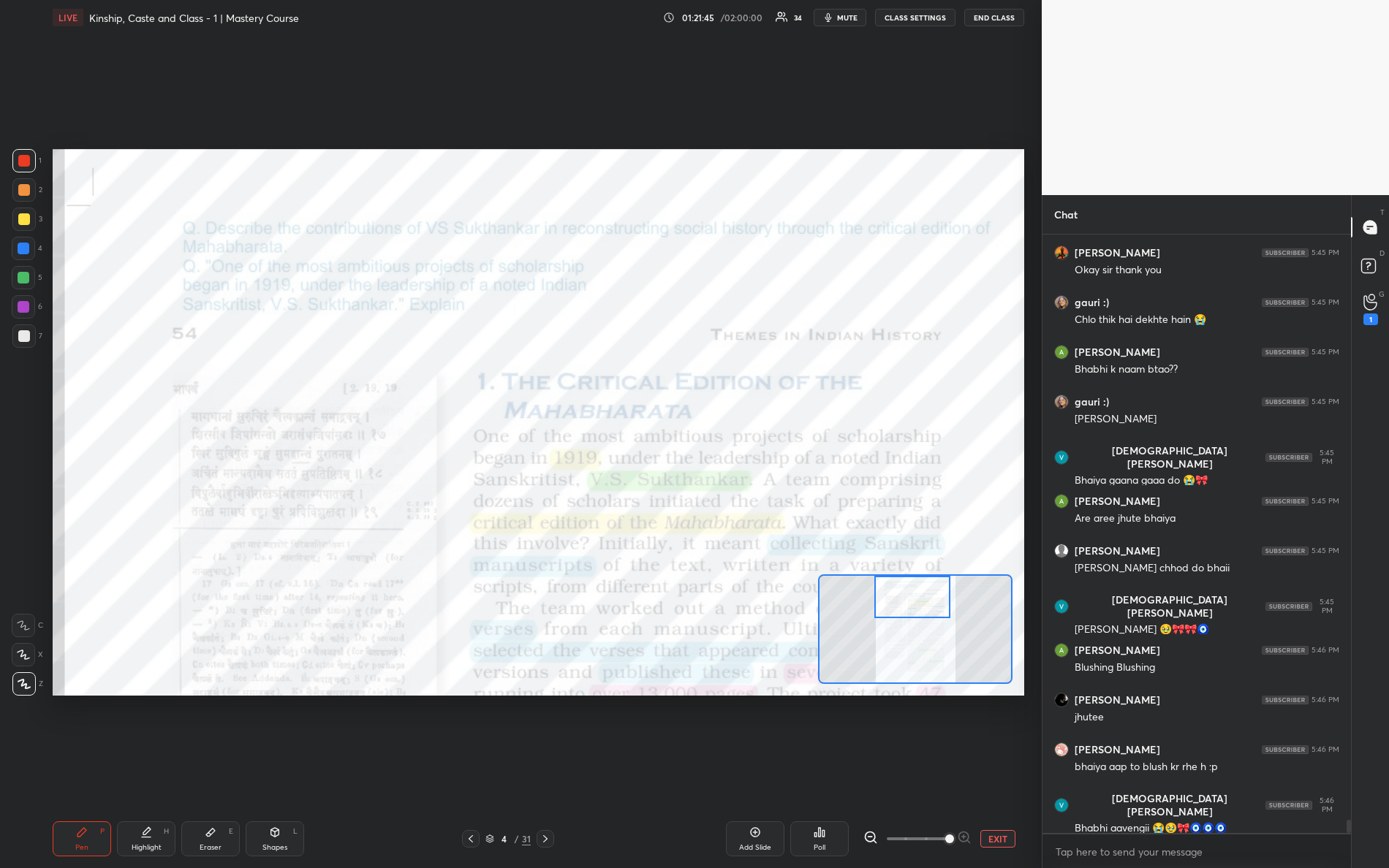
scroll to position [26029, 0]
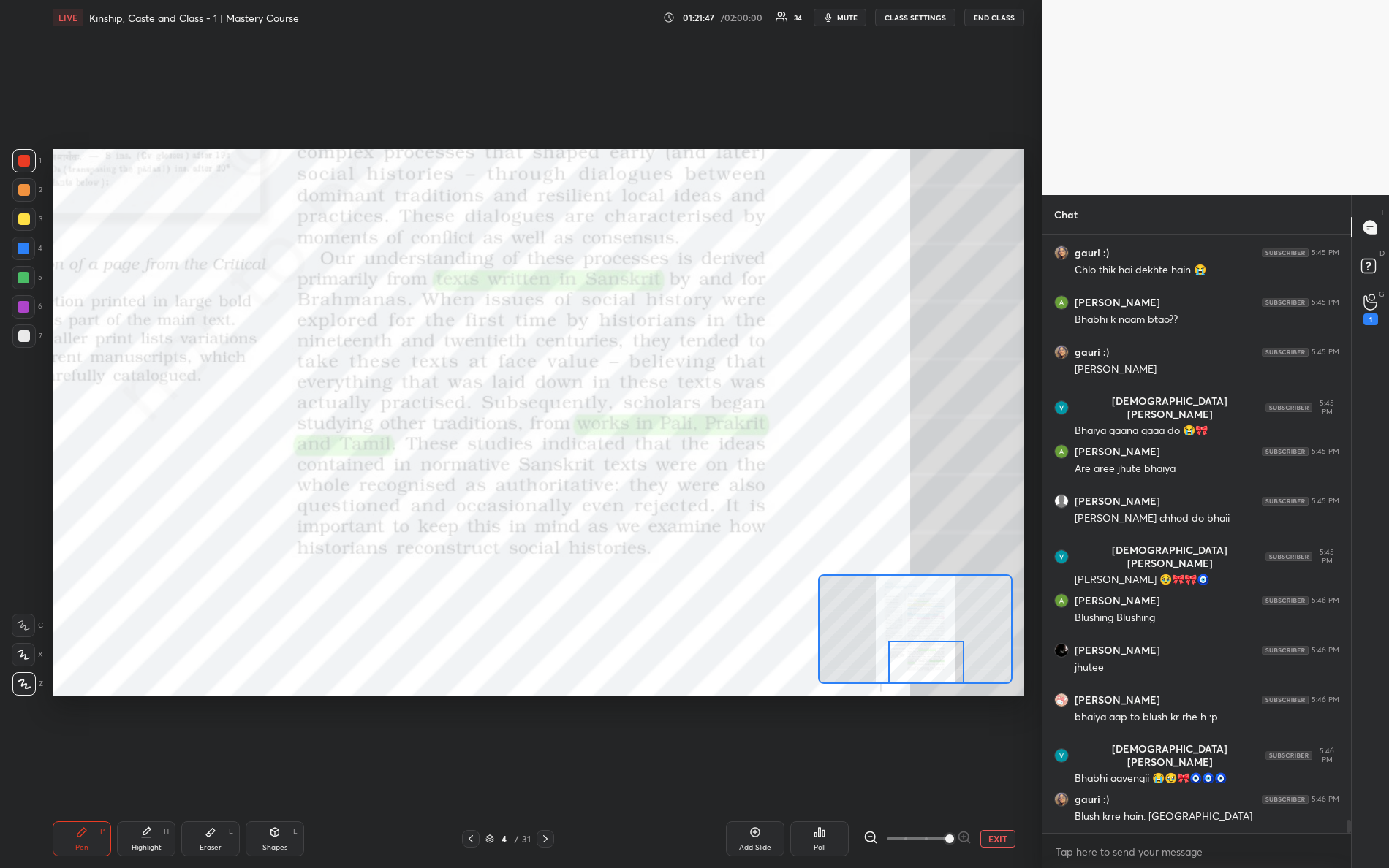
drag, startPoint x: 919, startPoint y: 601, endPoint x: 930, endPoint y: 711, distance: 110.5
click at [935, 714] on div "Setting up your live class Poll for secs No correct answer Start poll" at bounding box center [538, 422] width 984 height 775
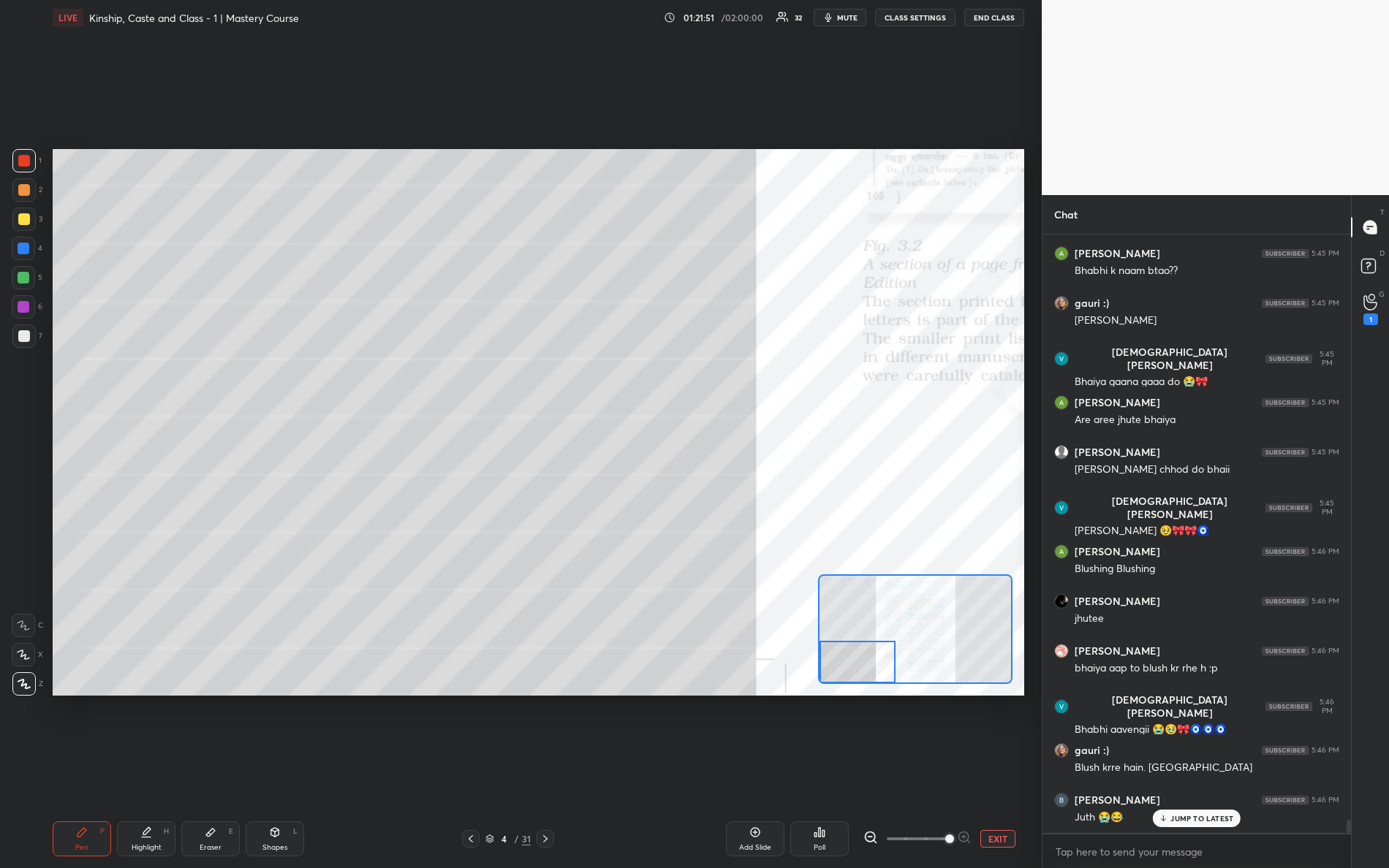
drag, startPoint x: 942, startPoint y: 669, endPoint x: 834, endPoint y: 787, distance: 160.0
click at [864, 768] on div "Setting up your live class Poll for secs No correct answer Start poll" at bounding box center [538, 422] width 984 height 775
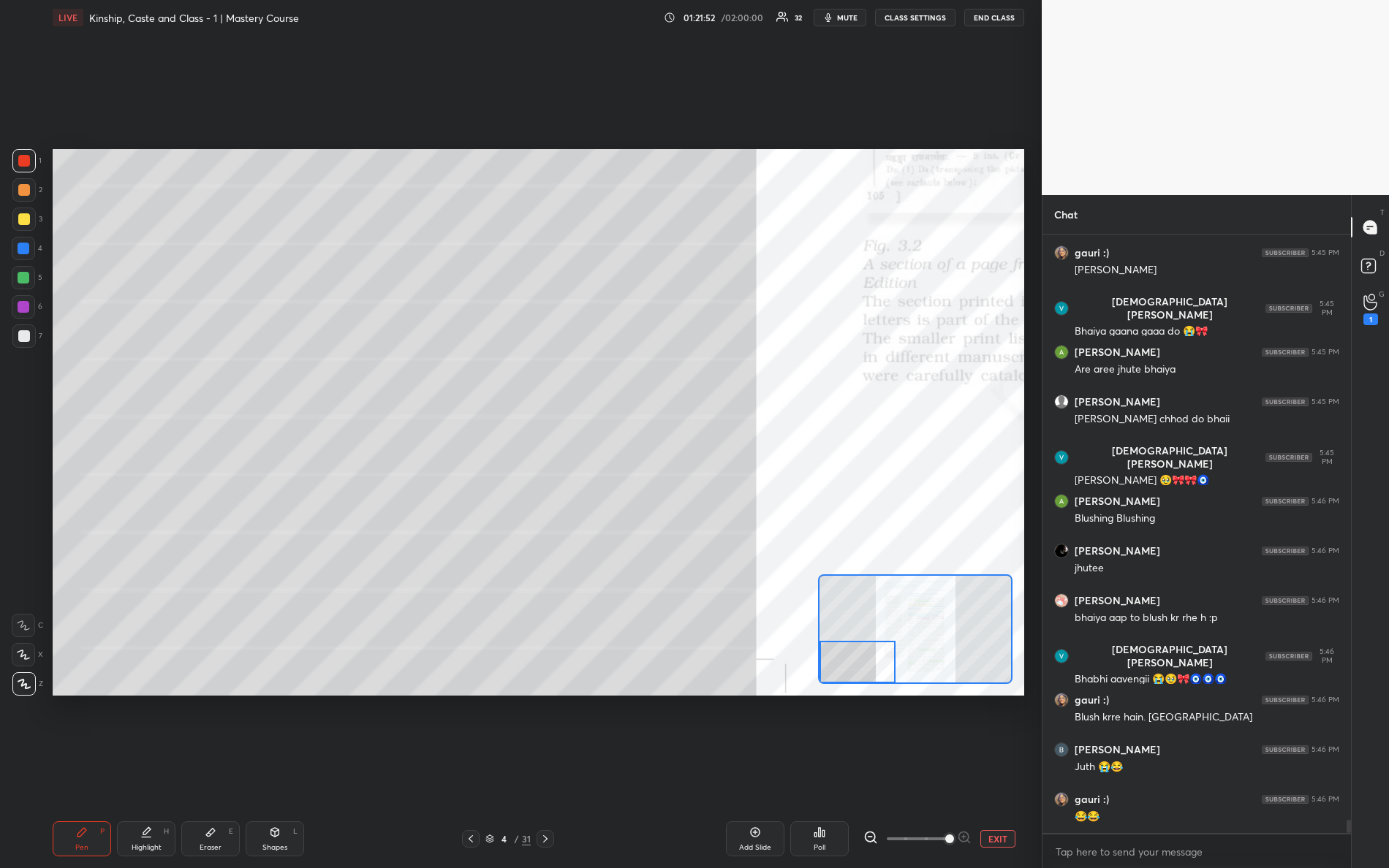
click at [987, 498] on div "Setting up your live class Poll for secs No correct answer Start poll" at bounding box center [538, 422] width 984 height 775
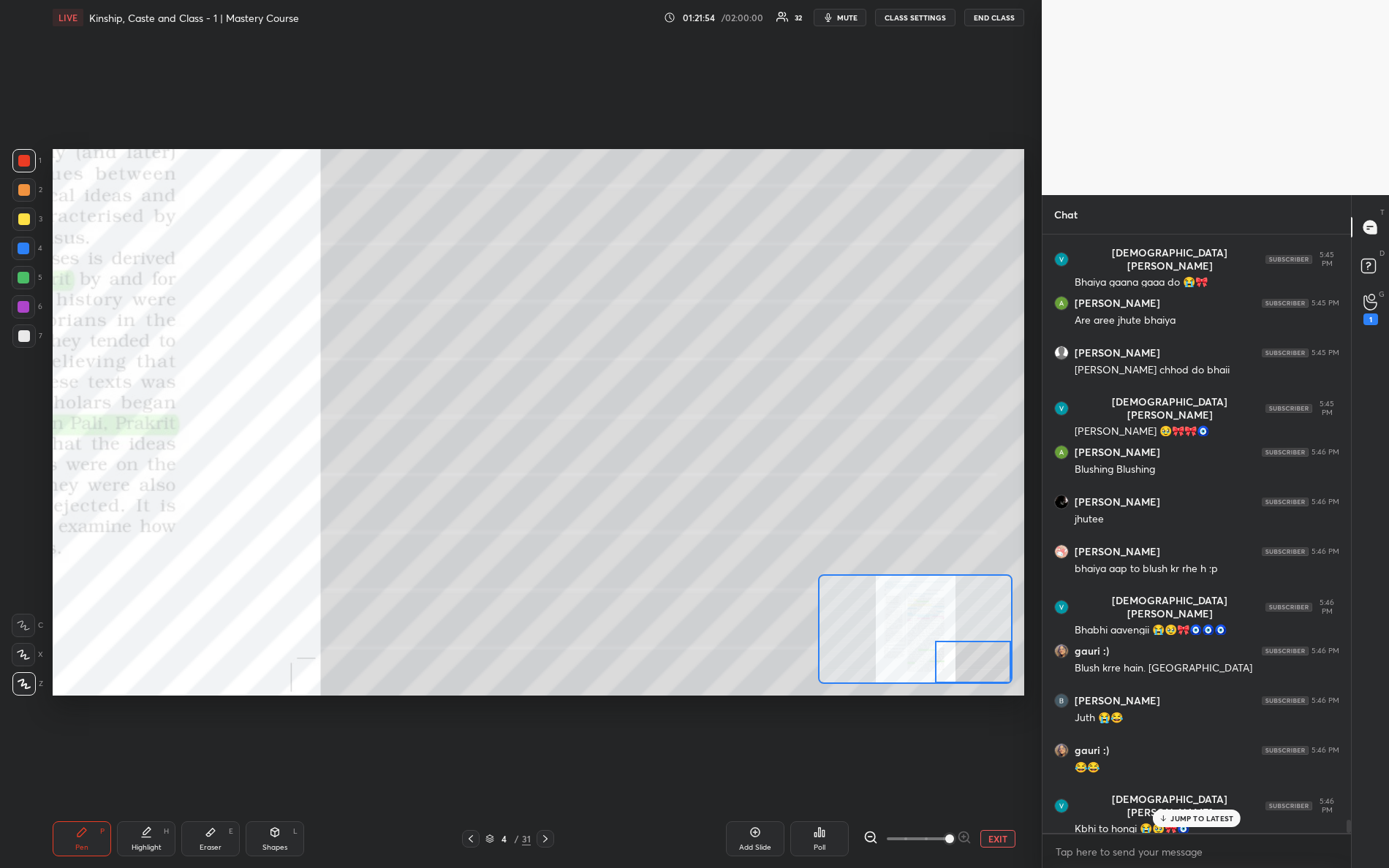
scroll to position [26228, 0]
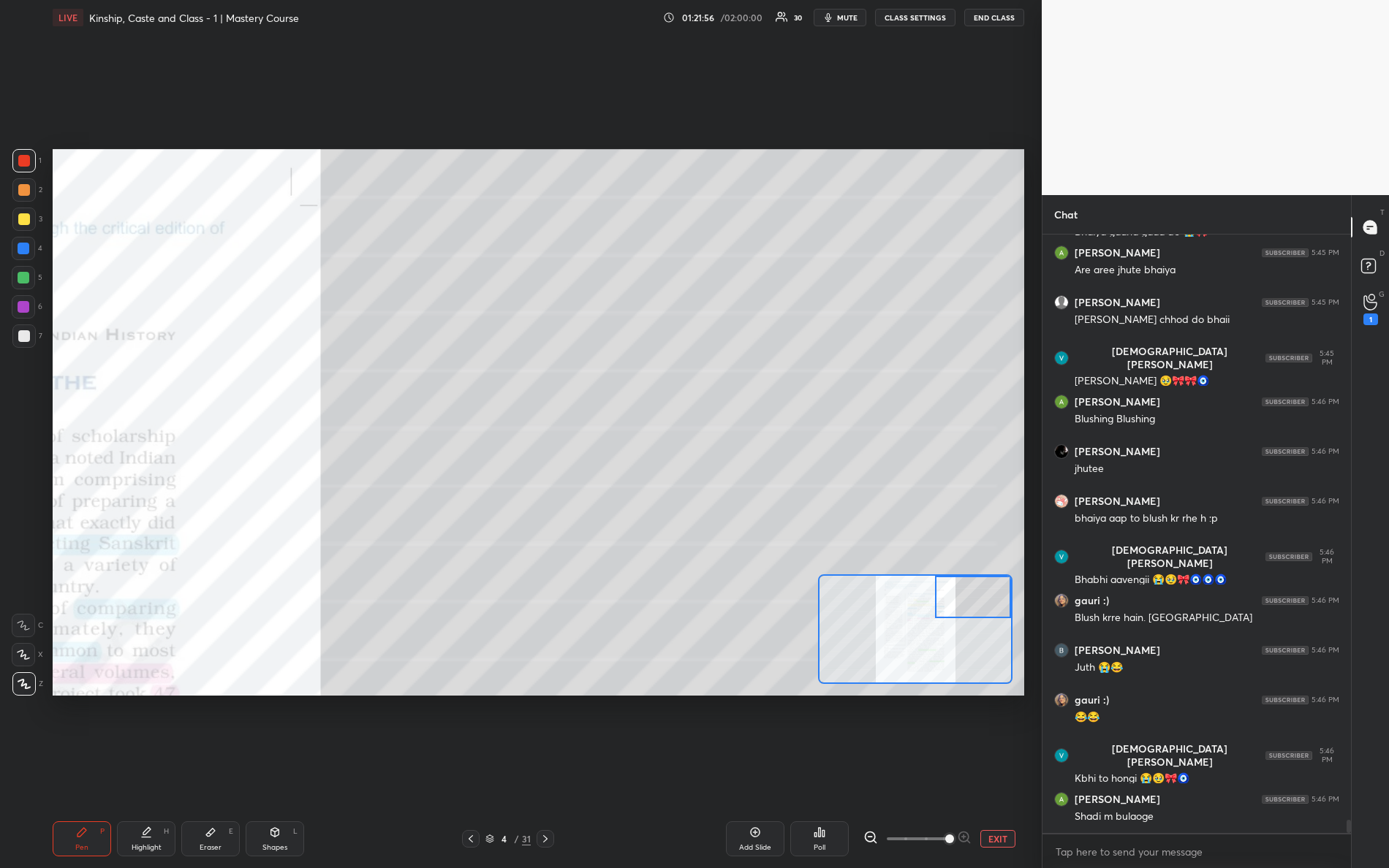
click at [1018, 506] on div "Setting up your live class Poll for secs No correct answer Start poll" at bounding box center [538, 422] width 971 height 547
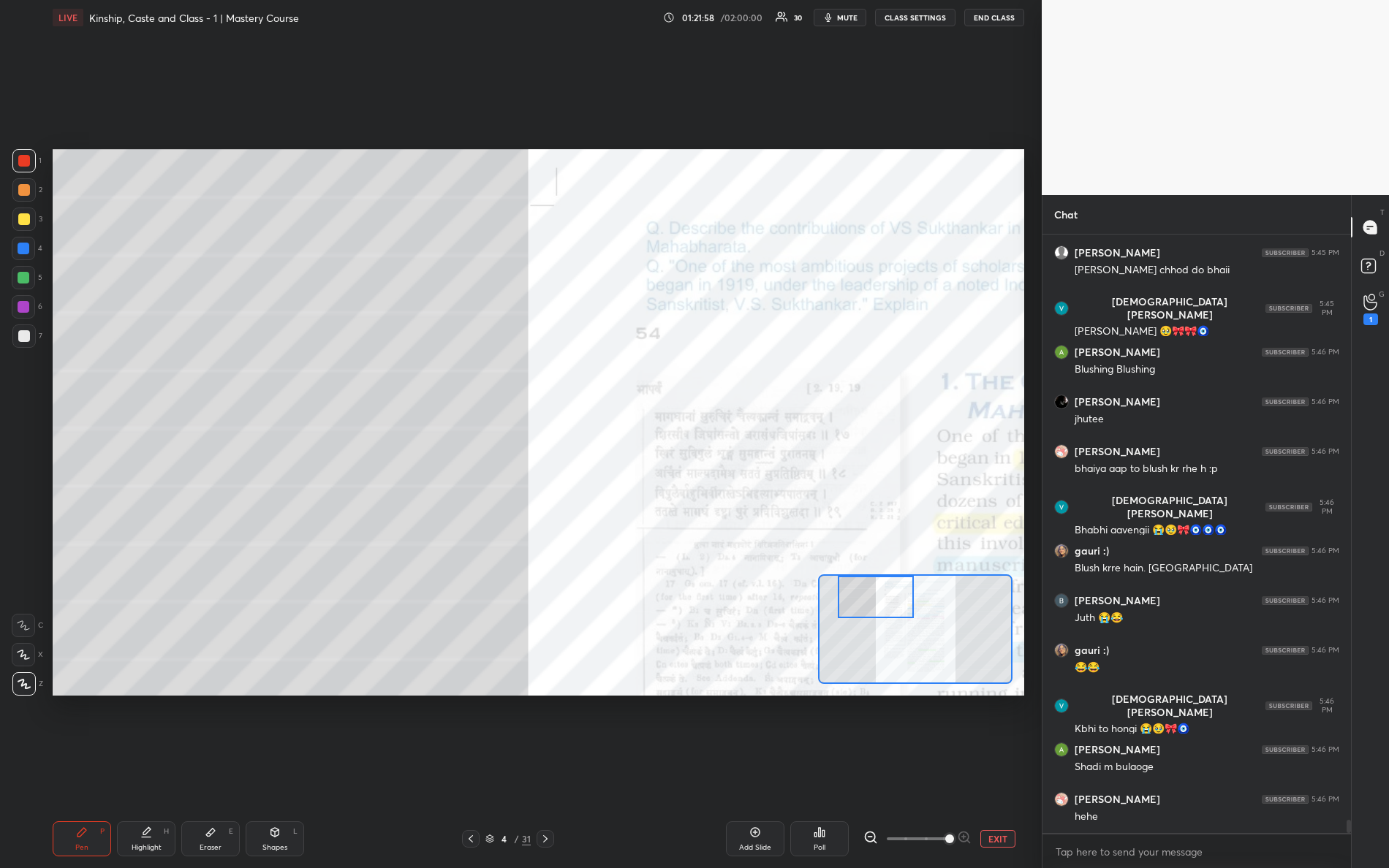
scroll to position [26327, 0]
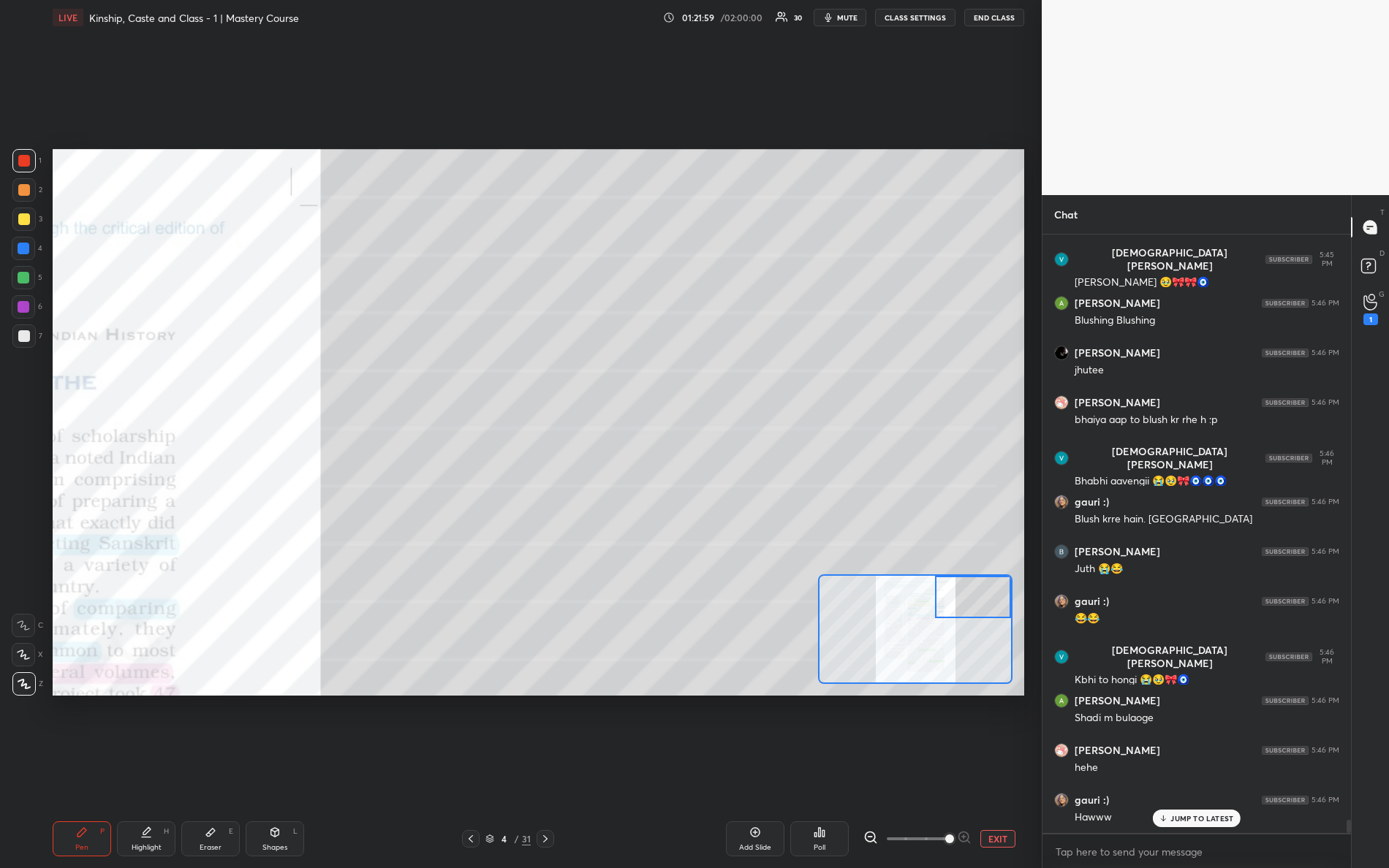
click at [1015, 517] on div "Setting up your live class Poll for secs No correct answer Start poll" at bounding box center [538, 422] width 971 height 547
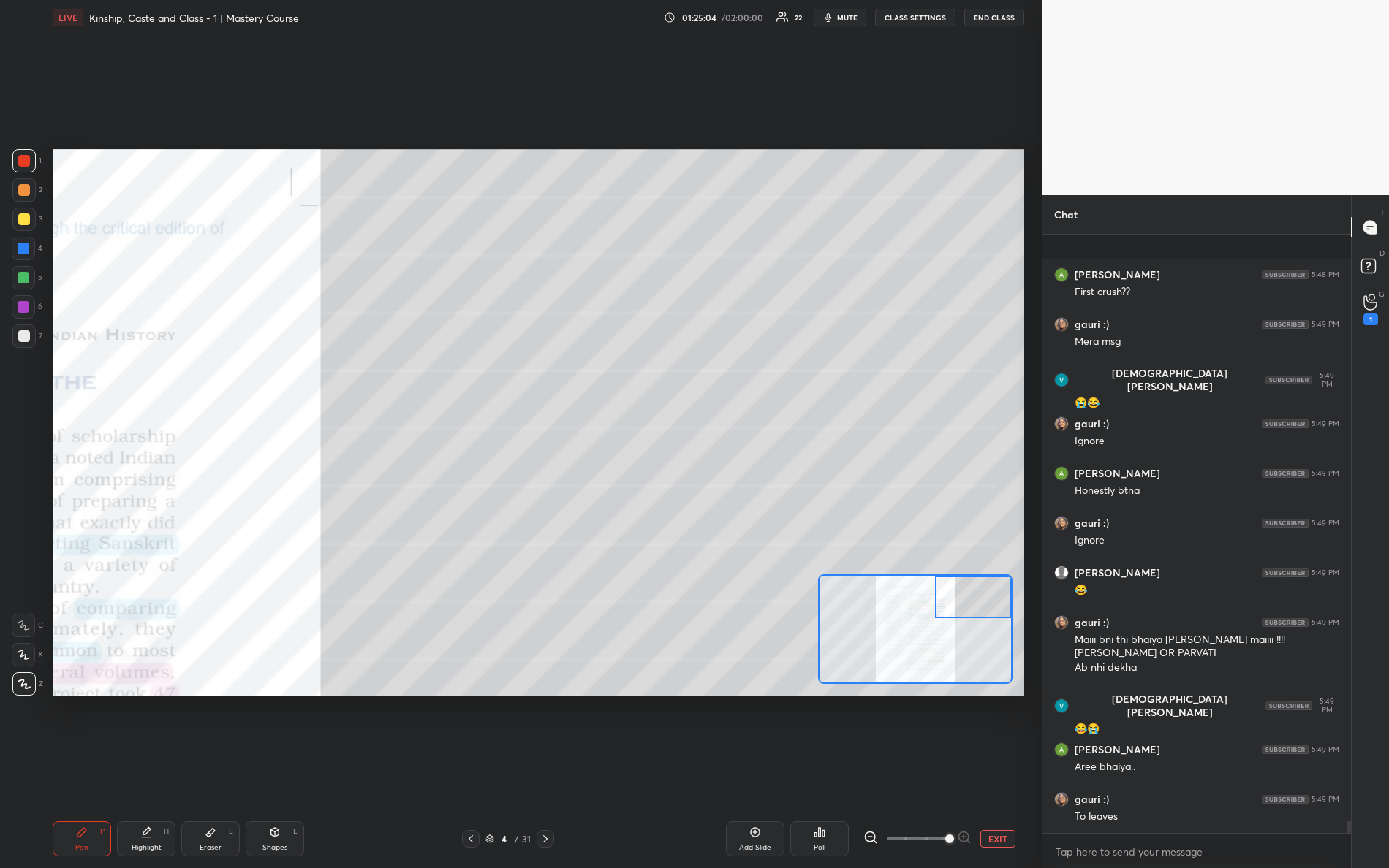
scroll to position [28899, 0]
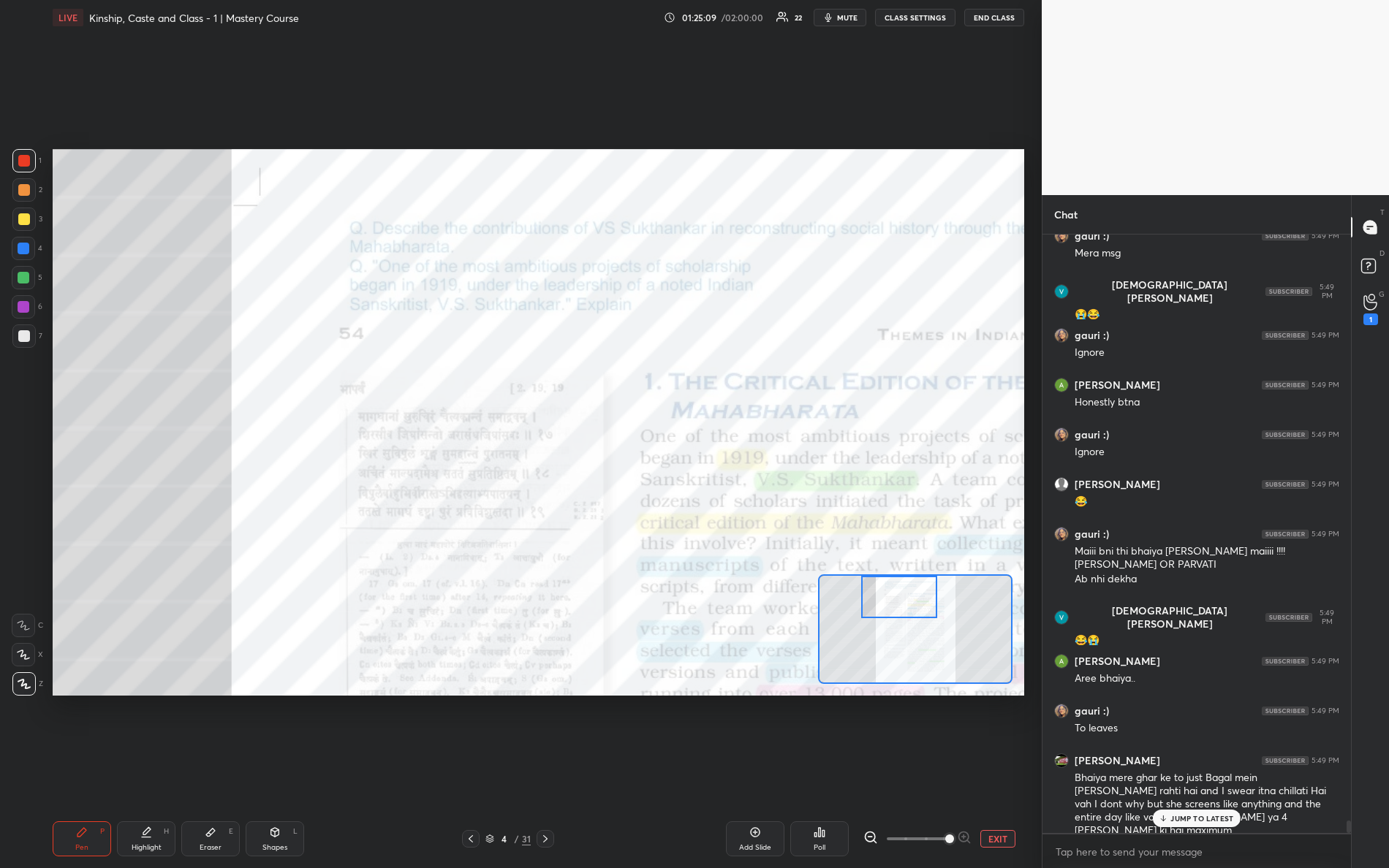
click at [881, 509] on div "Setting up your live class Poll for secs No correct answer Start poll" at bounding box center [538, 422] width 971 height 547
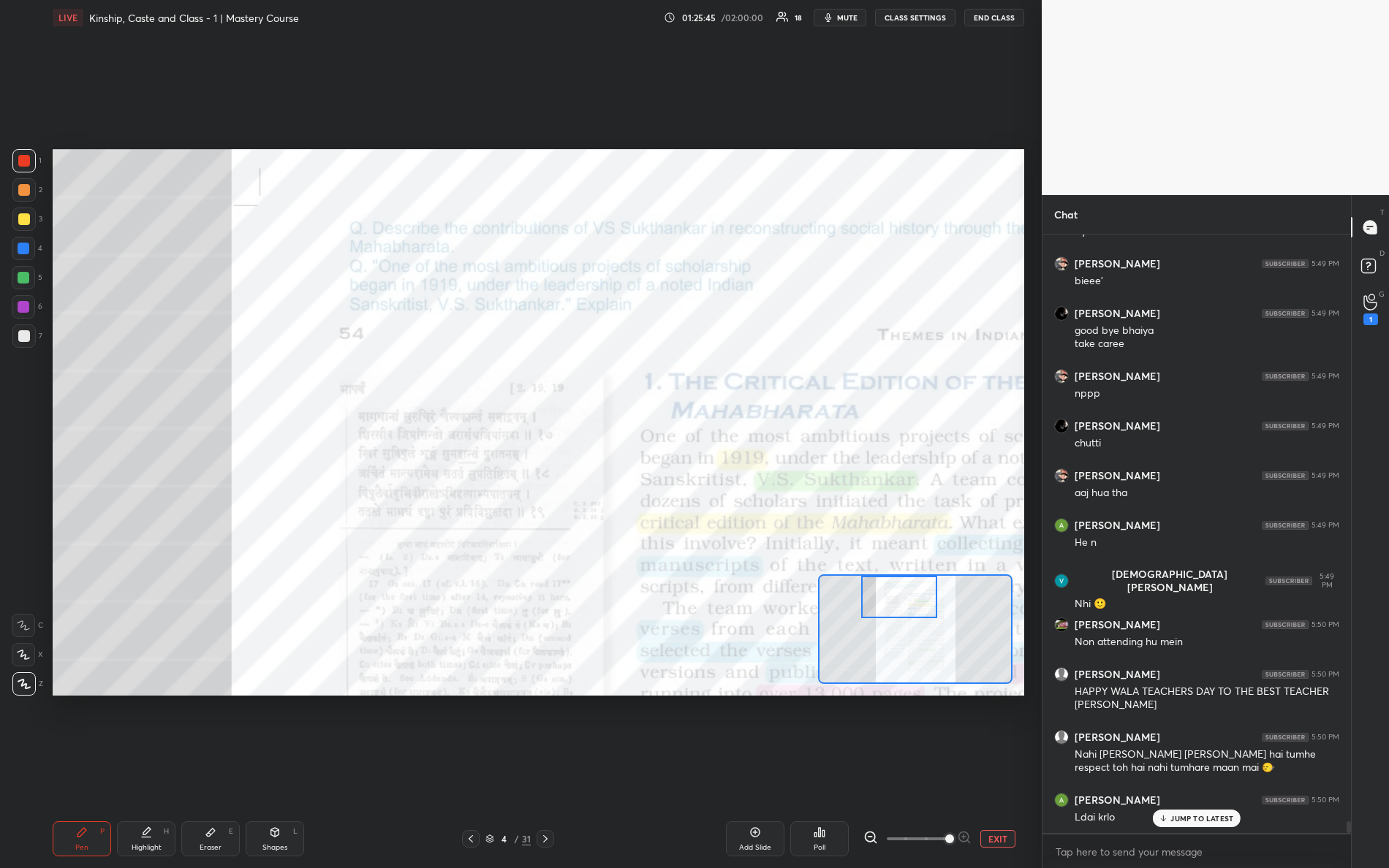
scroll to position [29586, 0]
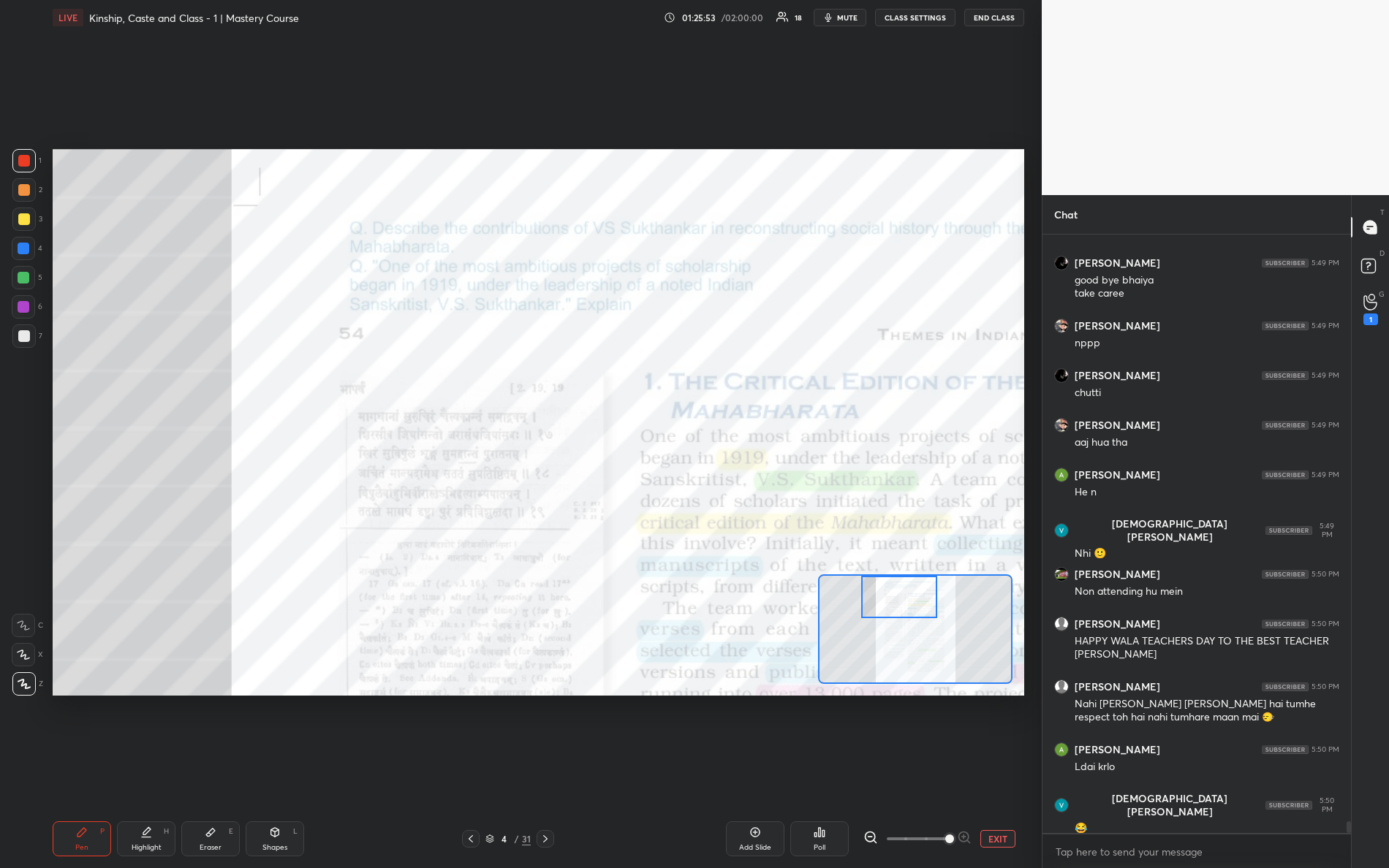
click at [989, 768] on button "EXIT" at bounding box center [997, 839] width 35 height 18
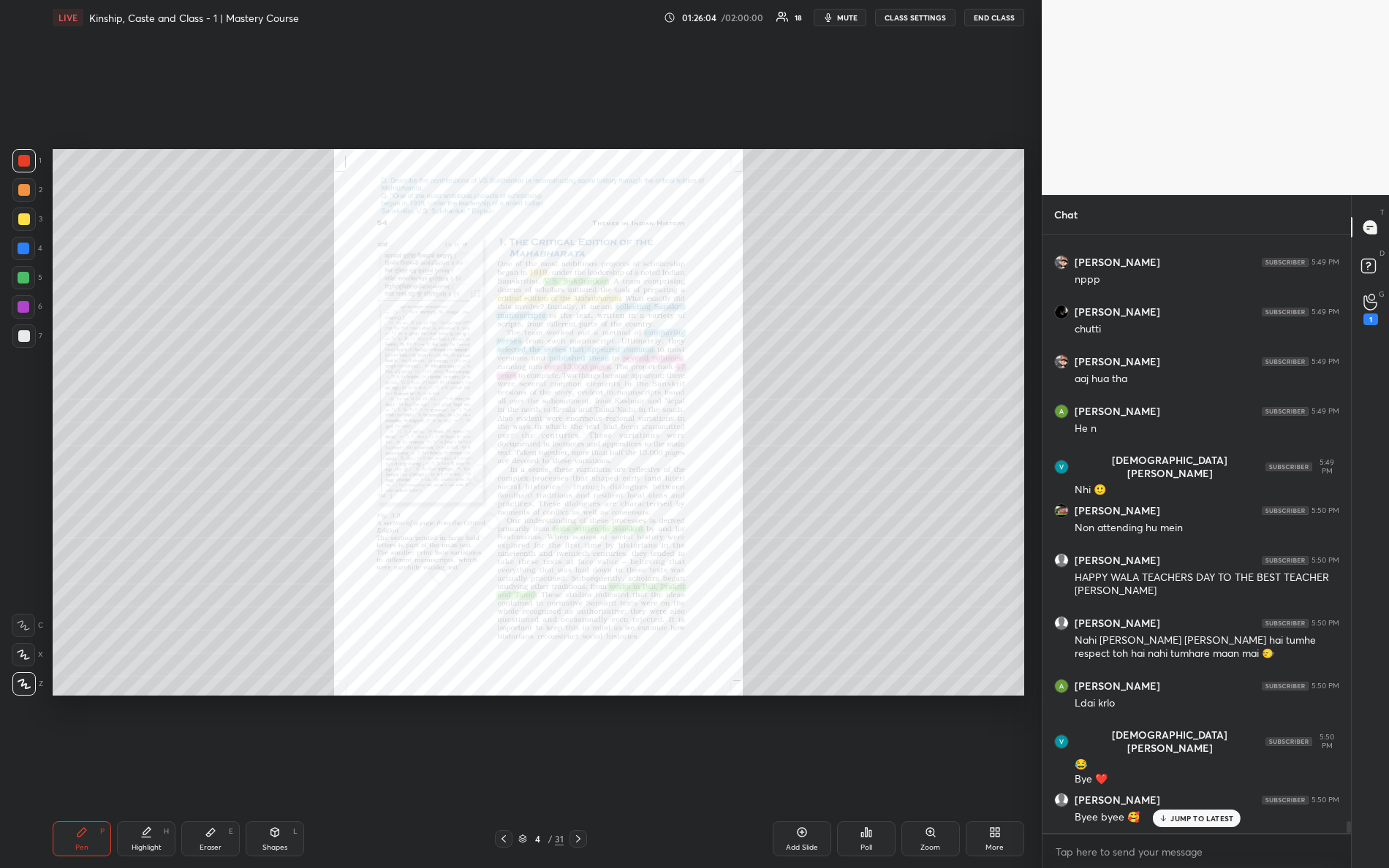
scroll to position [29699, 0]
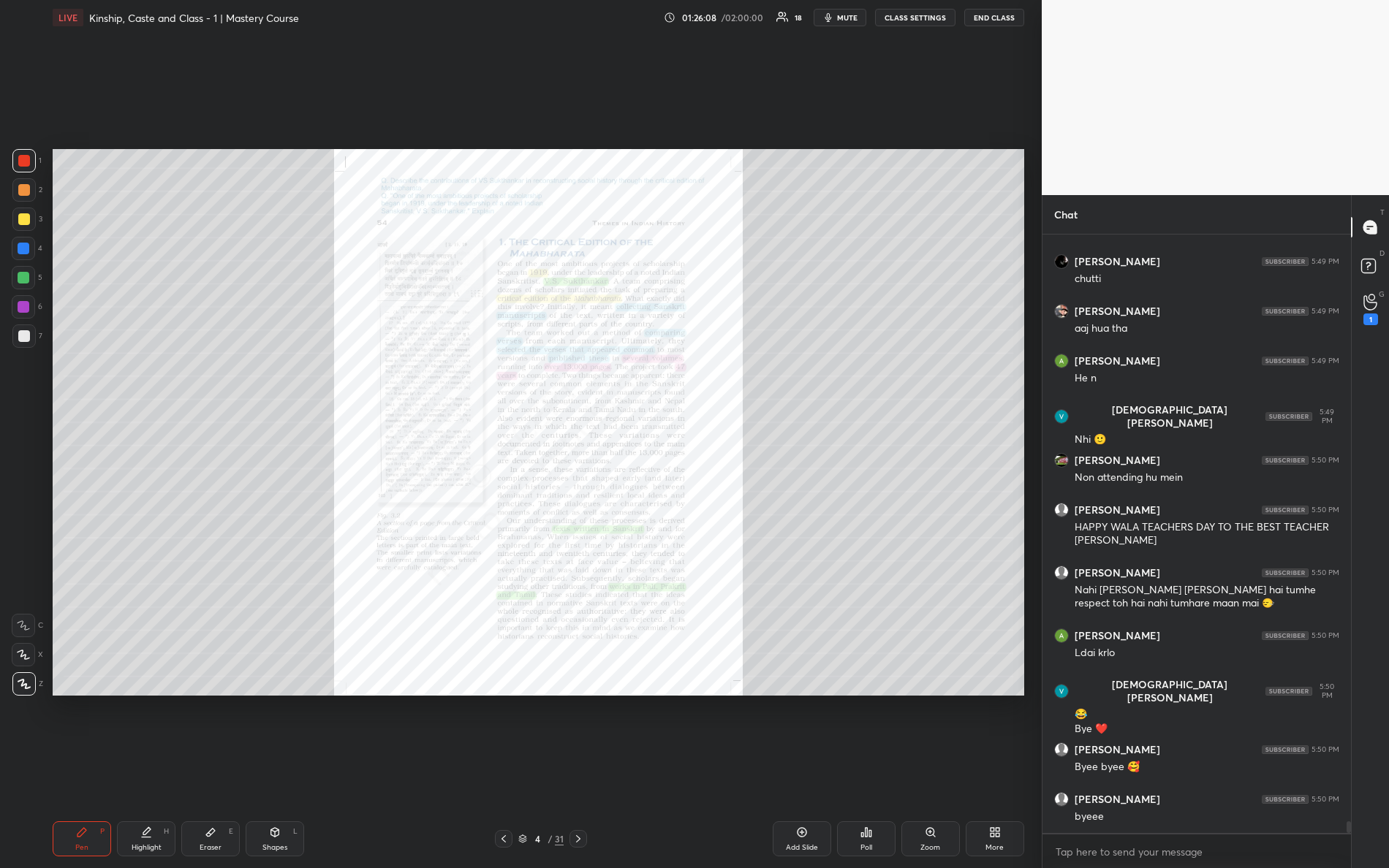
click at [1002, 12] on button "END CLASS" at bounding box center [994, 18] width 60 height 18
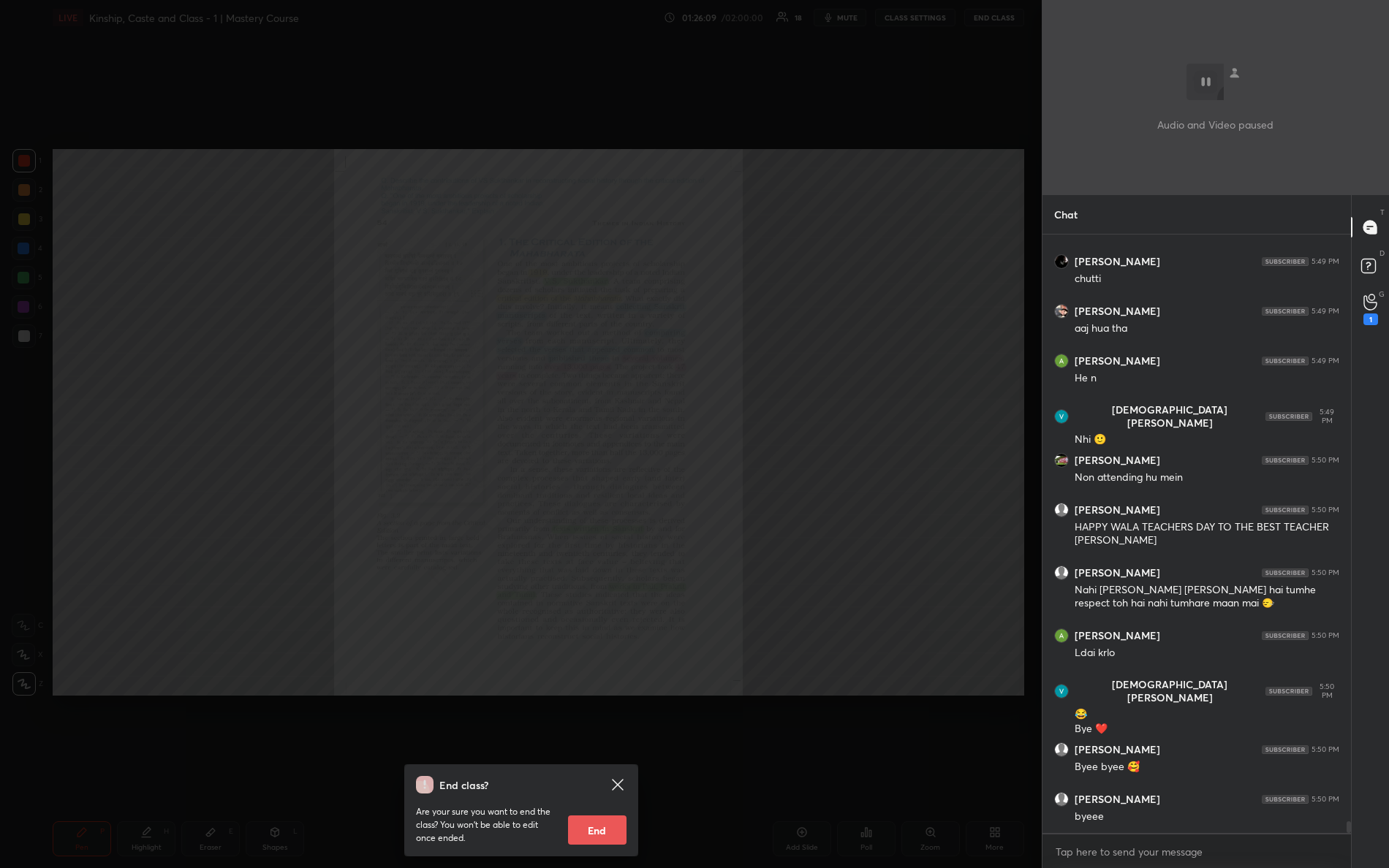
scroll to position [29749, 0]
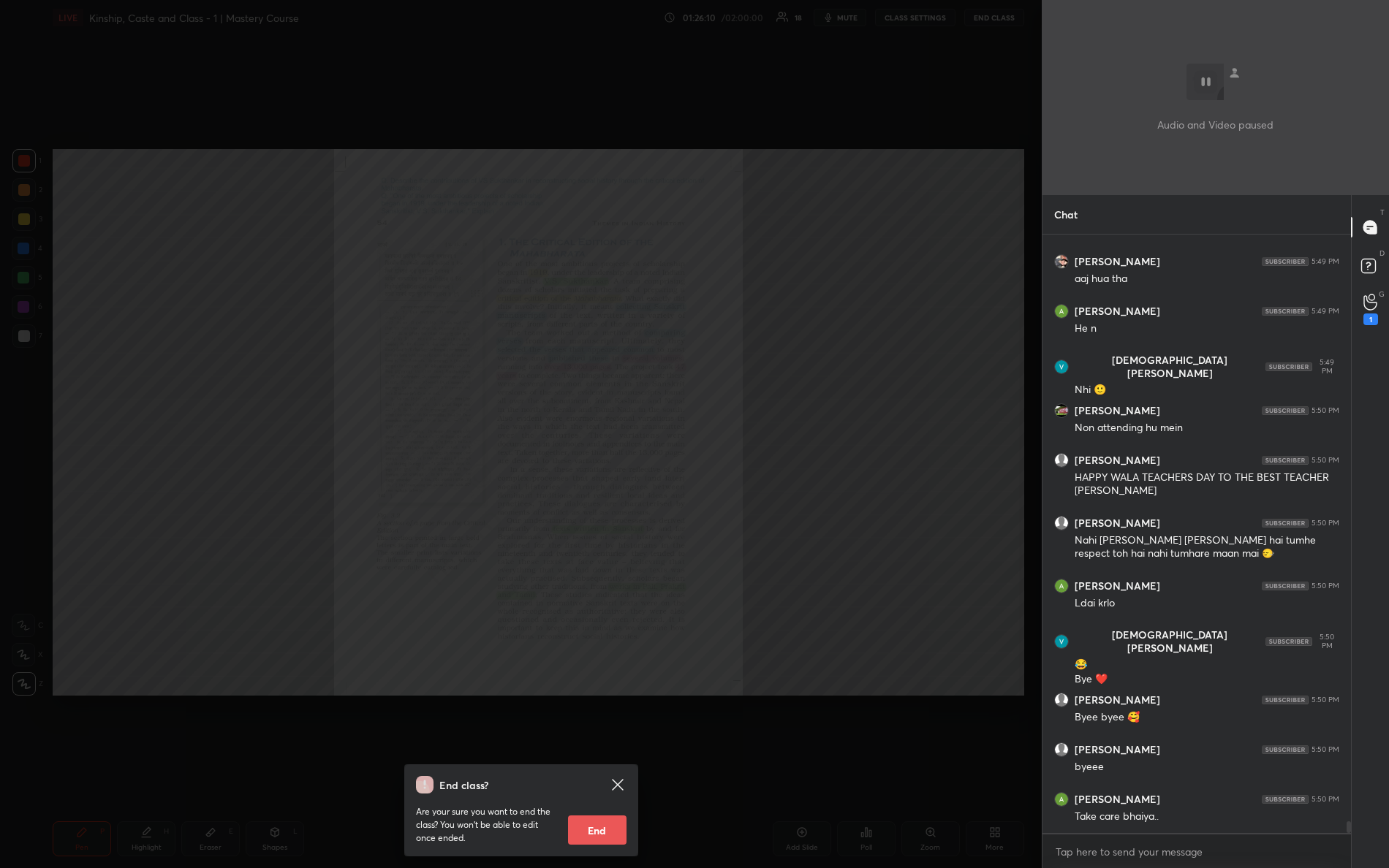
click at [605, 768] on button "End" at bounding box center [598, 830] width 58 height 29
type textarea "x"
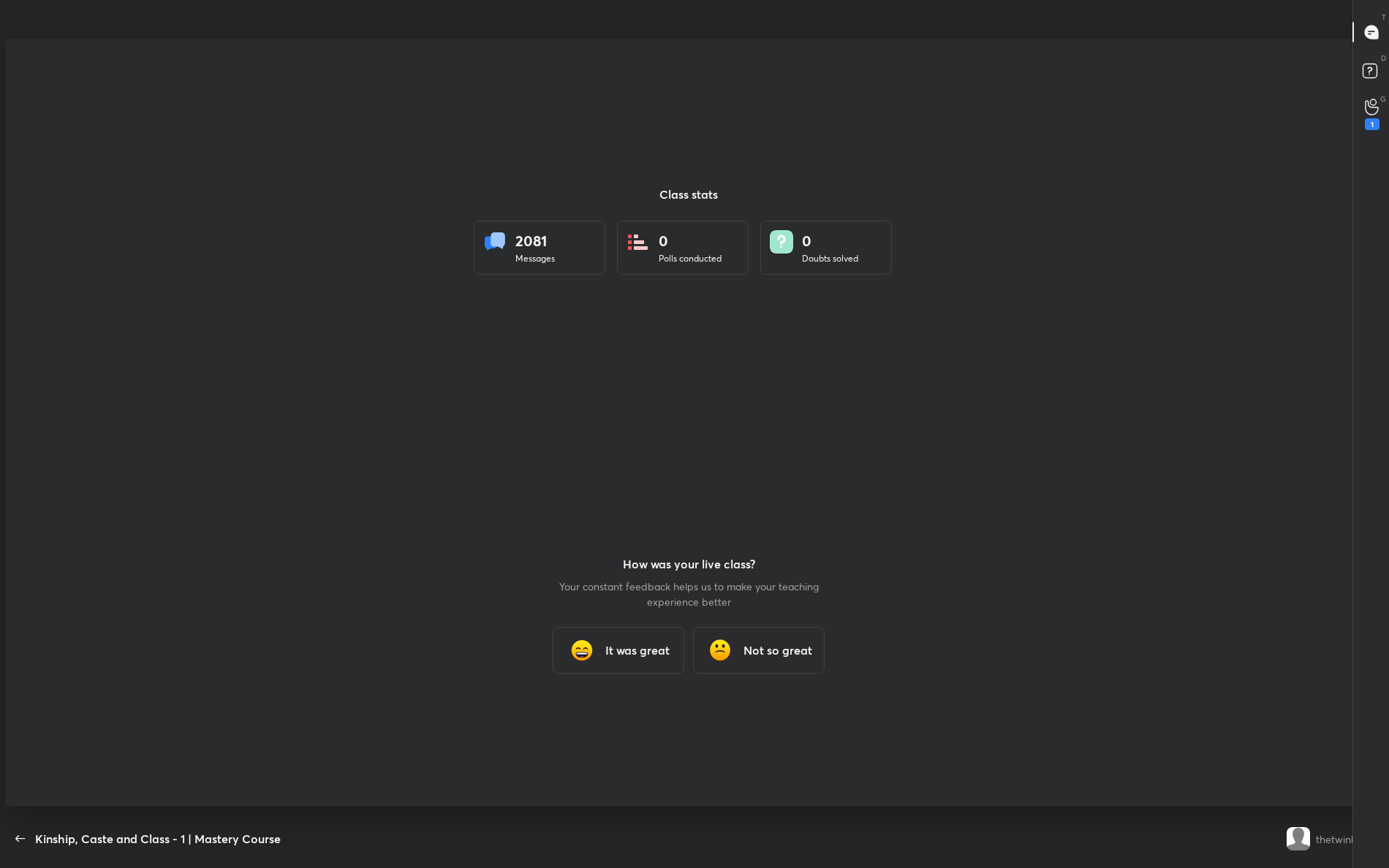
scroll to position [72311, 71744]
